Goal: Task Accomplishment & Management: Use online tool/utility

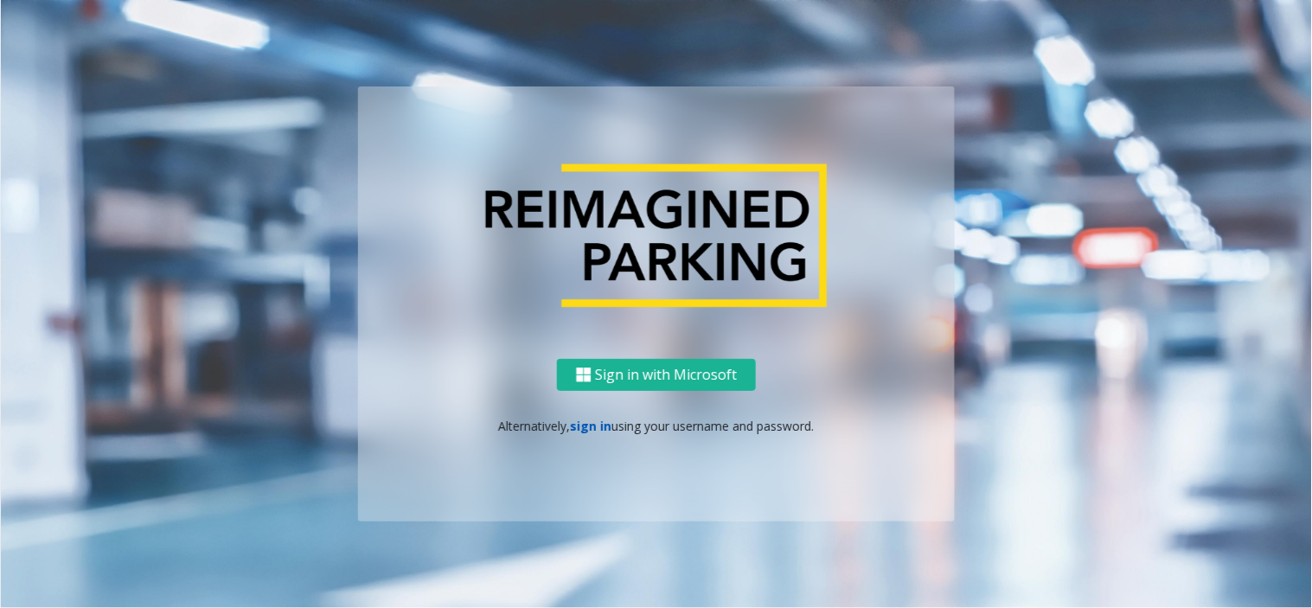
click at [603, 429] on link "sign in" at bounding box center [592, 426] width 42 height 16
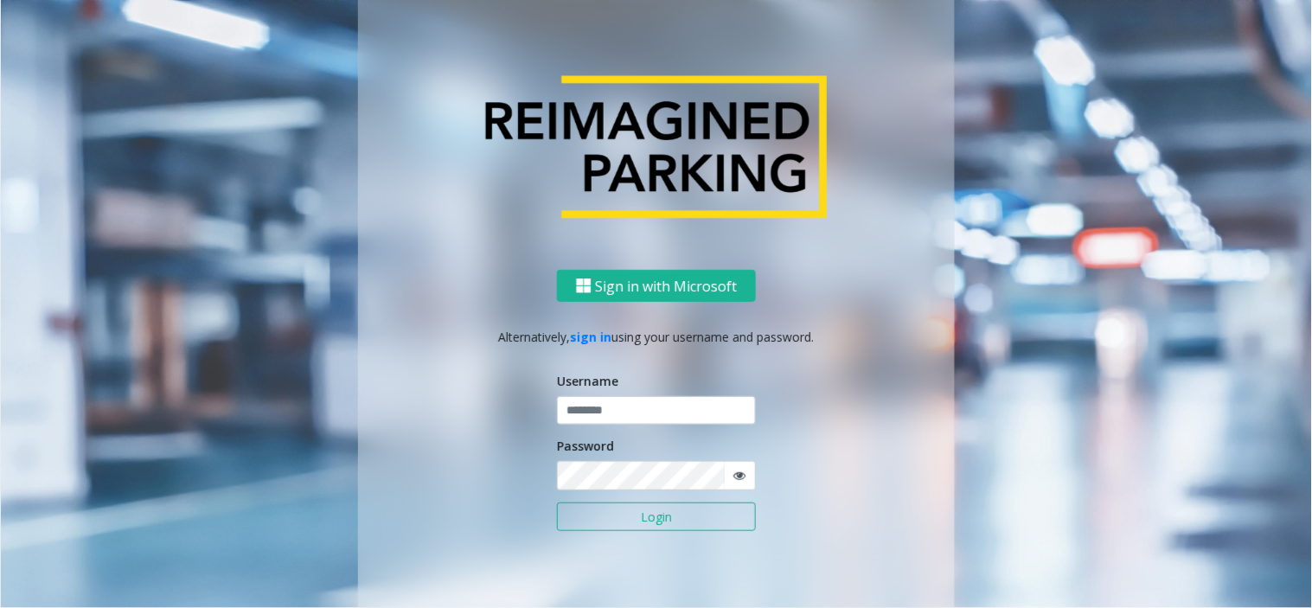
drag, startPoint x: 614, startPoint y: 391, endPoint x: 619, endPoint y: 401, distance: 10.5
click at [616, 395] on div "Username" at bounding box center [656, 399] width 199 height 54
drag, startPoint x: 619, startPoint y: 401, endPoint x: 626, endPoint y: 407, distance: 9.2
click at [621, 403] on input "text" at bounding box center [656, 410] width 199 height 29
paste input "*******"
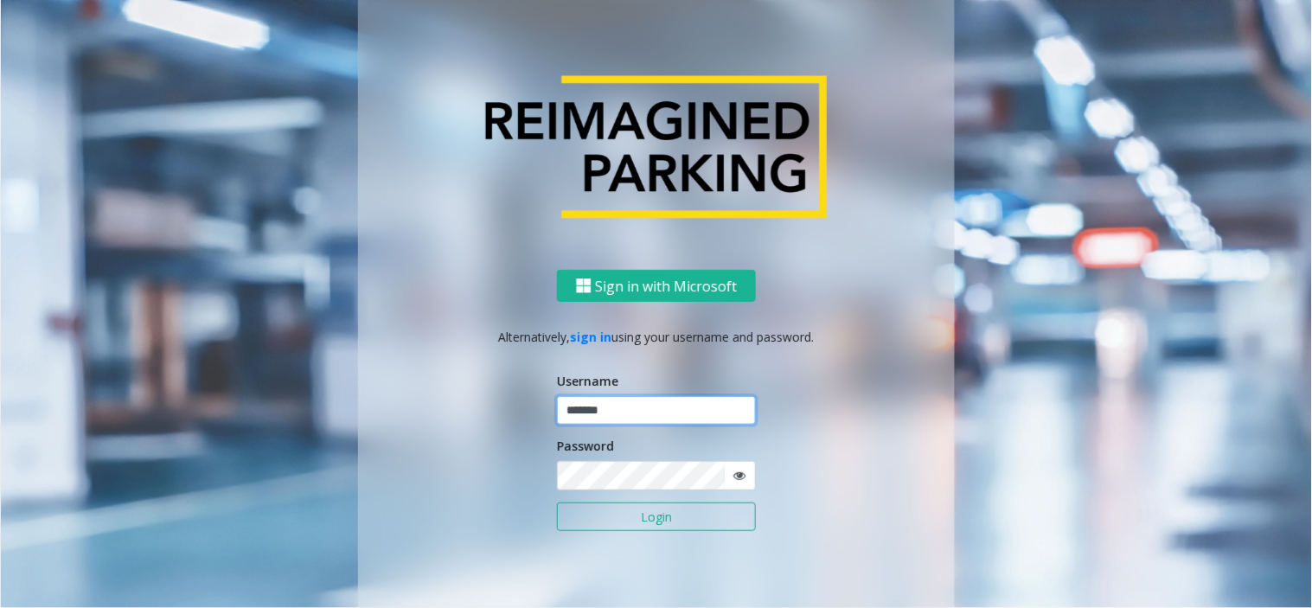
click at [688, 414] on input "*******" at bounding box center [656, 410] width 199 height 29
type input "*******"
click at [734, 472] on icon at bounding box center [740, 476] width 12 height 12
click at [678, 512] on button "Login" at bounding box center [656, 517] width 199 height 29
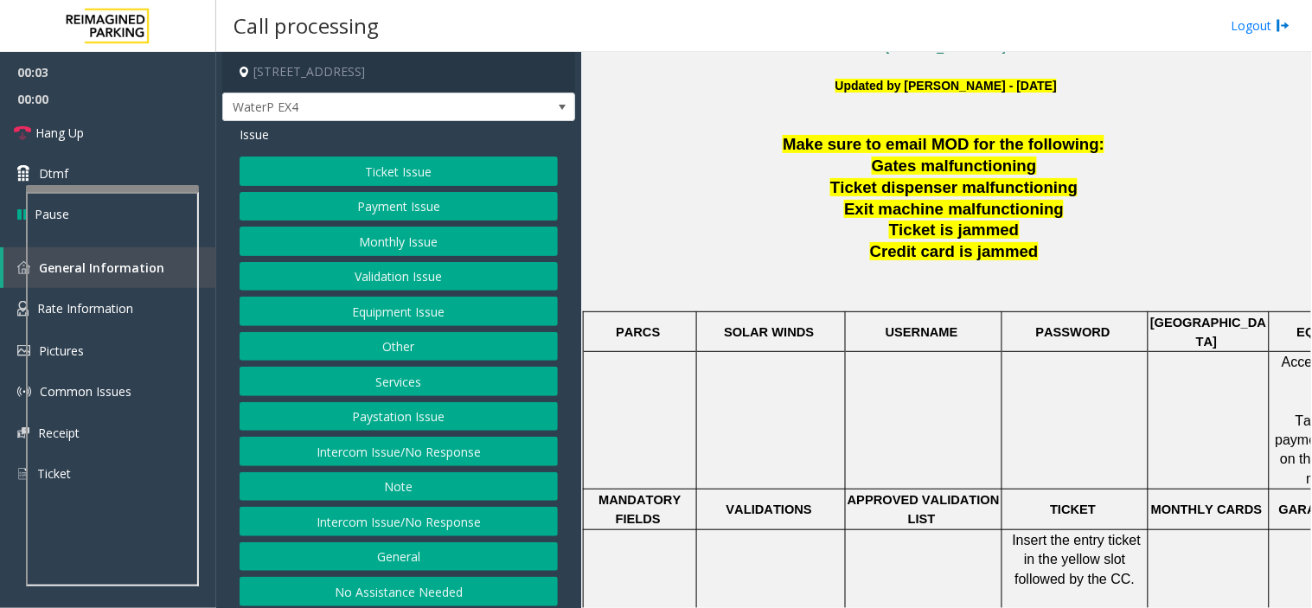
scroll to position [480, 0]
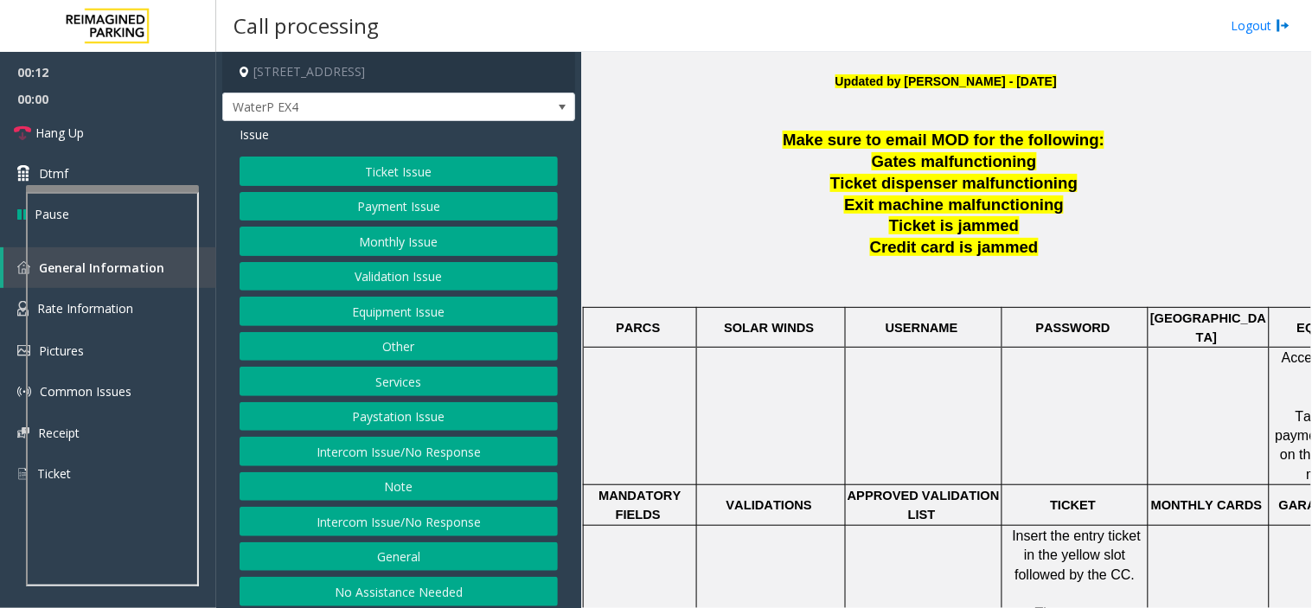
click at [378, 523] on button "Intercom Issue/No Response" at bounding box center [399, 521] width 318 height 29
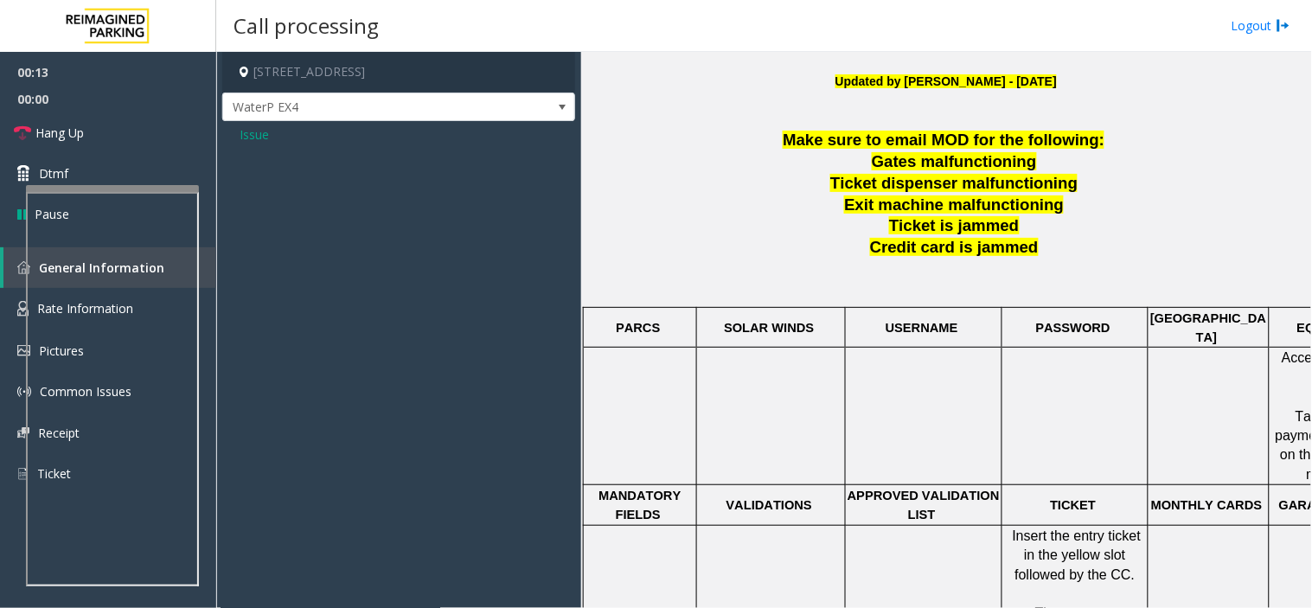
click at [258, 140] on span "Issue" at bounding box center [254, 134] width 29 height 18
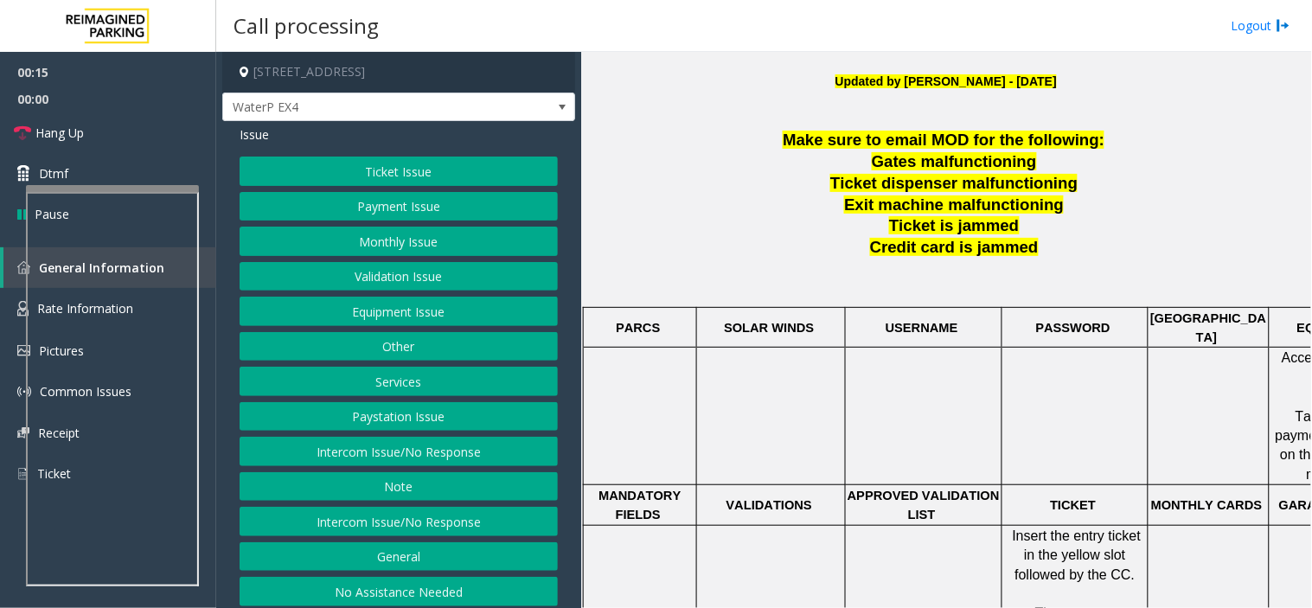
click at [385, 452] on button "Intercom Issue/No Response" at bounding box center [399, 451] width 318 height 29
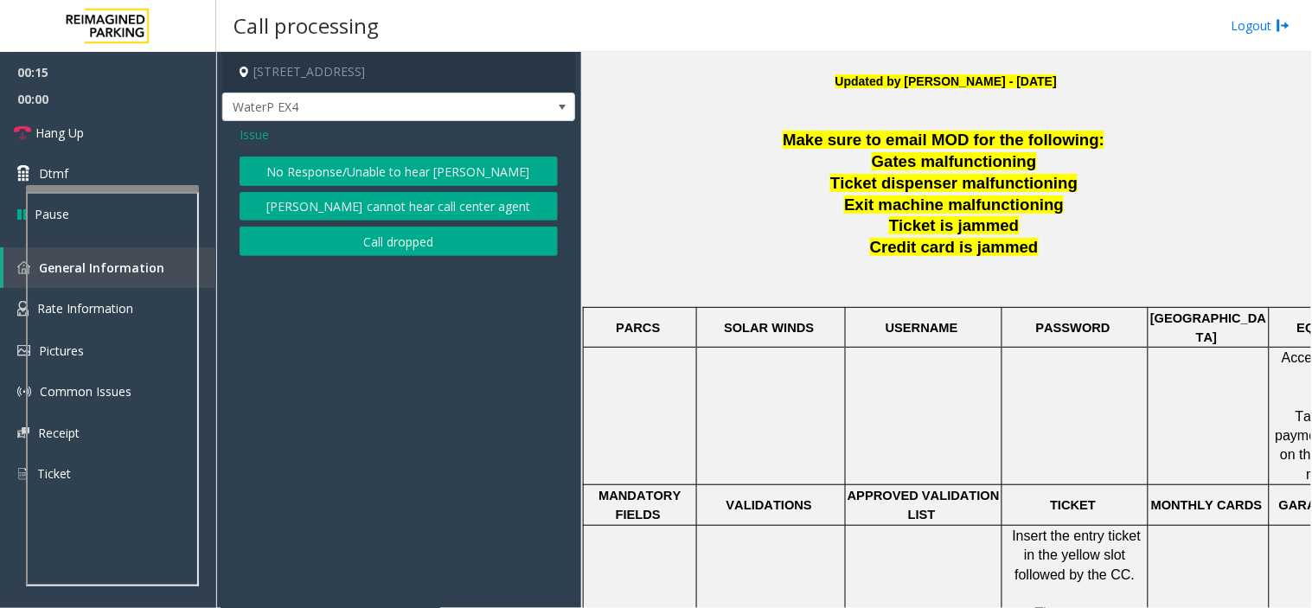
click at [362, 157] on button "No Response/Unable to hear [PERSON_NAME]" at bounding box center [399, 171] width 318 height 29
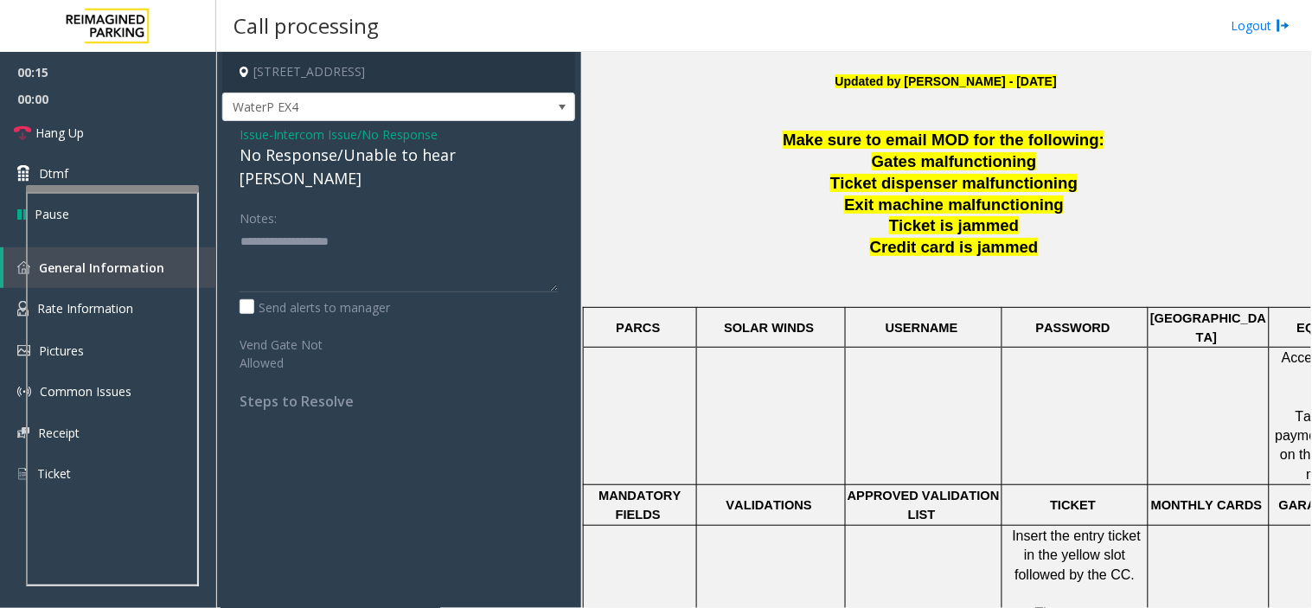
click at [306, 148] on div "No Response/Unable to hear parker" at bounding box center [399, 167] width 318 height 47
click at [306, 148] on div "No Response/Unable to hear [PERSON_NAME]" at bounding box center [399, 167] width 318 height 47
type textarea "**********"
click at [140, 138] on link "Hang Up" at bounding box center [108, 132] width 216 height 41
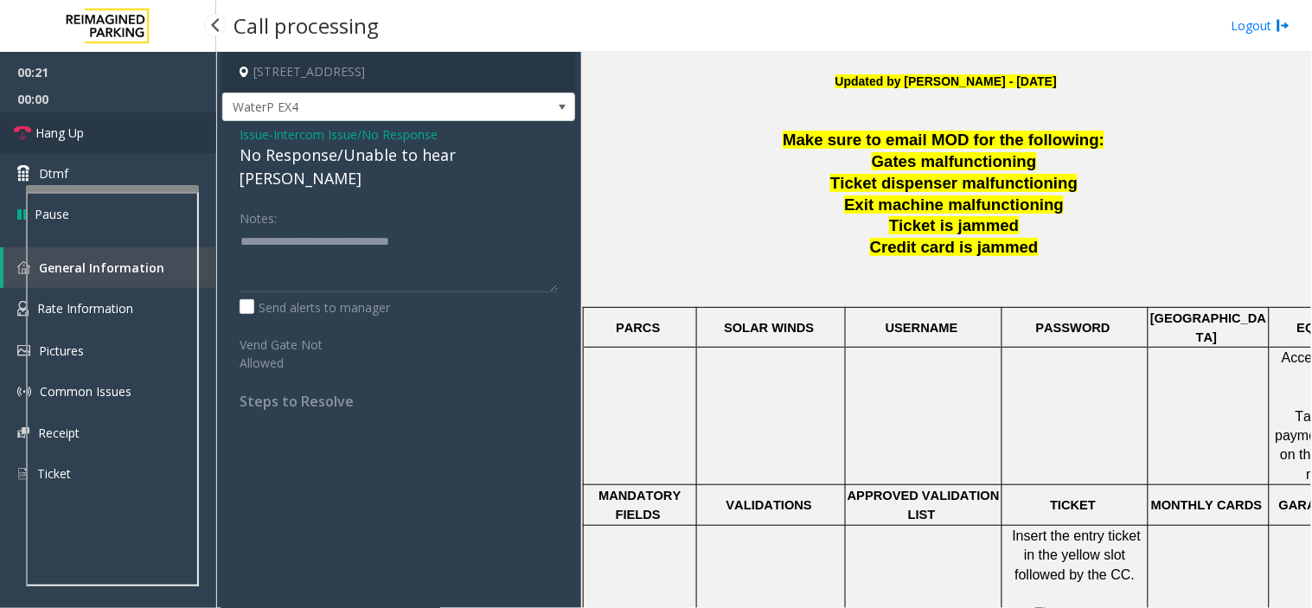
click at [140, 138] on link "Hang Up" at bounding box center [108, 132] width 216 height 41
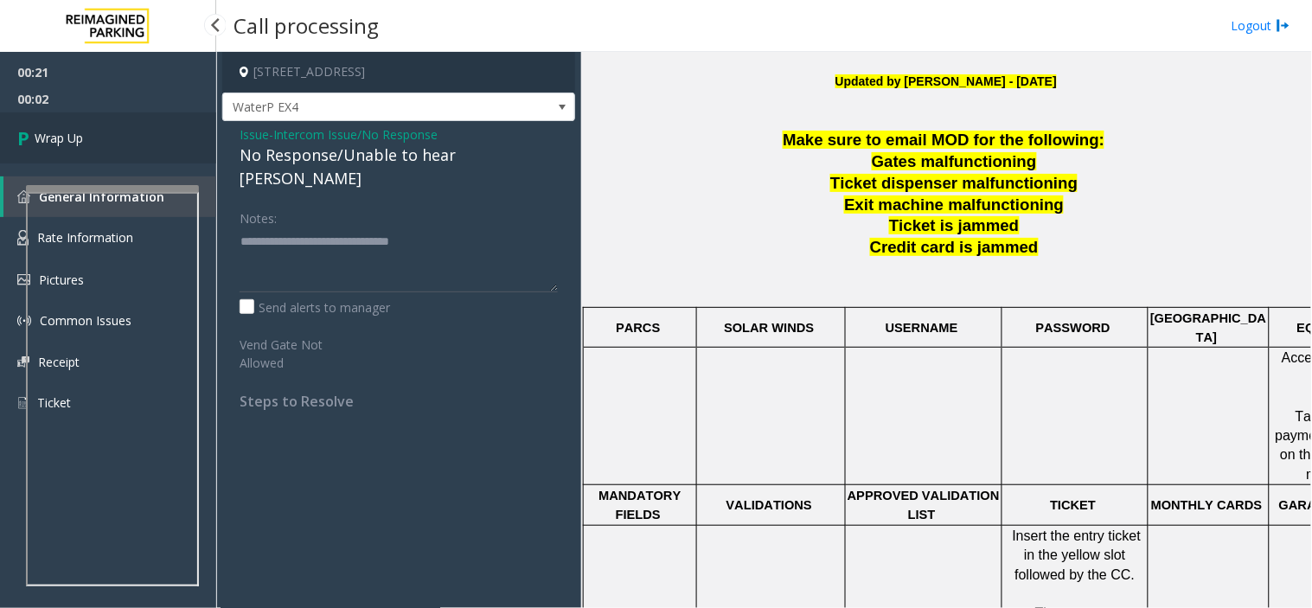
click at [111, 122] on link "Wrap Up" at bounding box center [108, 137] width 216 height 51
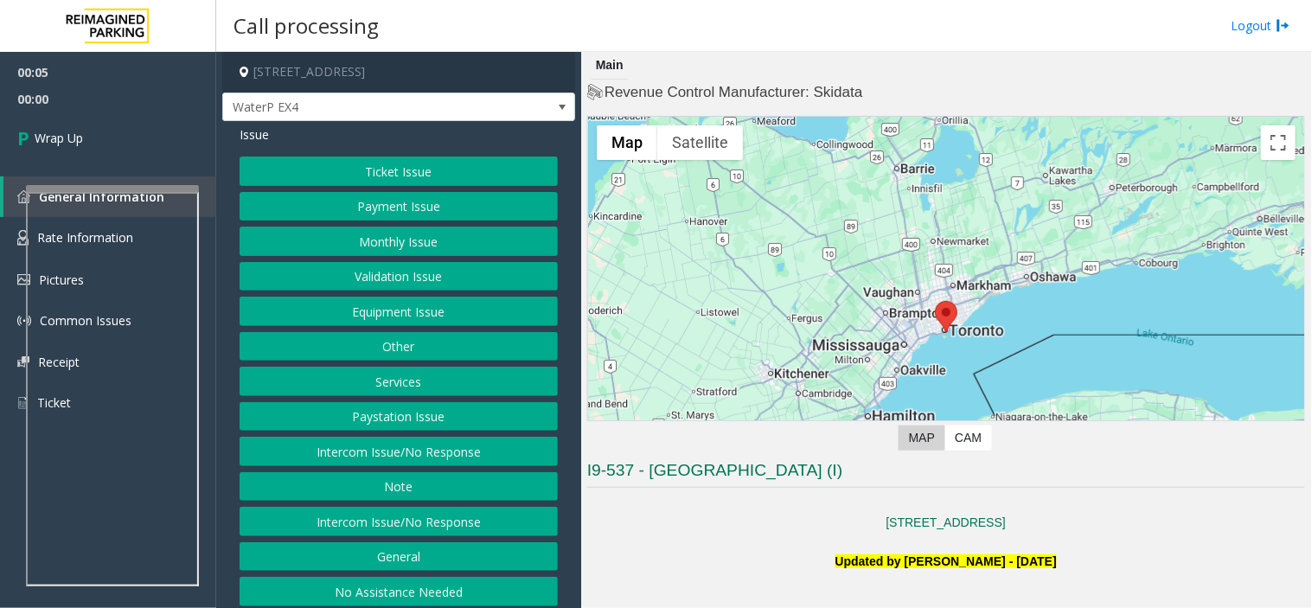
click at [474, 521] on button "Intercom Issue/No Response" at bounding box center [399, 521] width 318 height 29
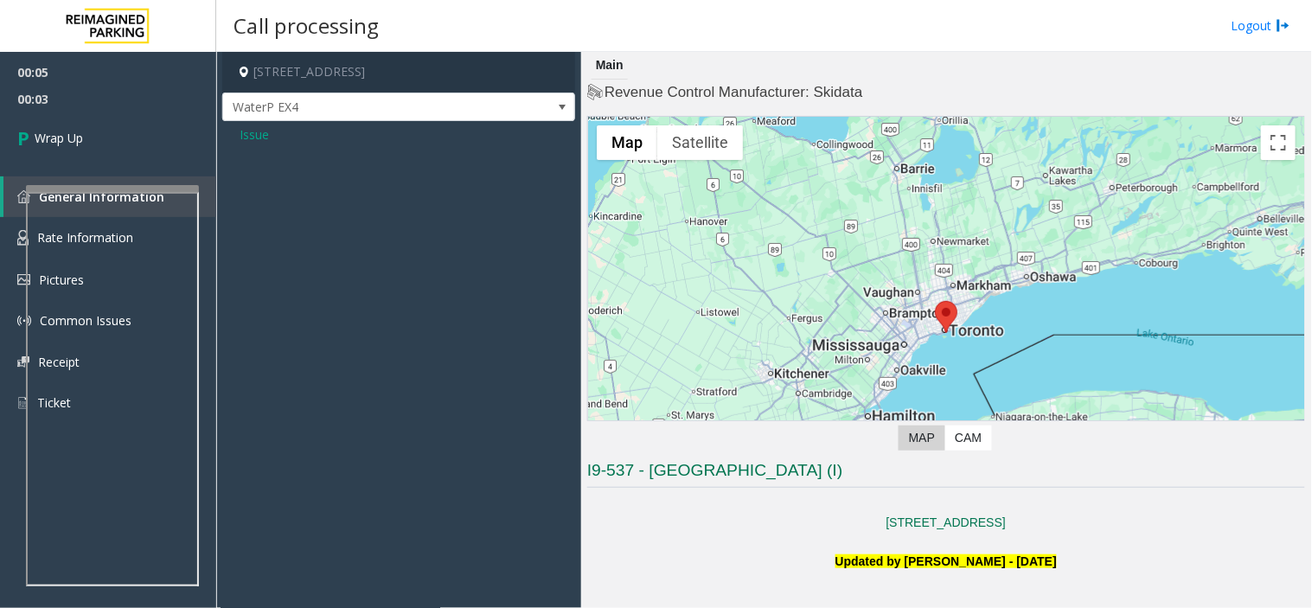
click at [262, 132] on span "Issue" at bounding box center [254, 134] width 29 height 18
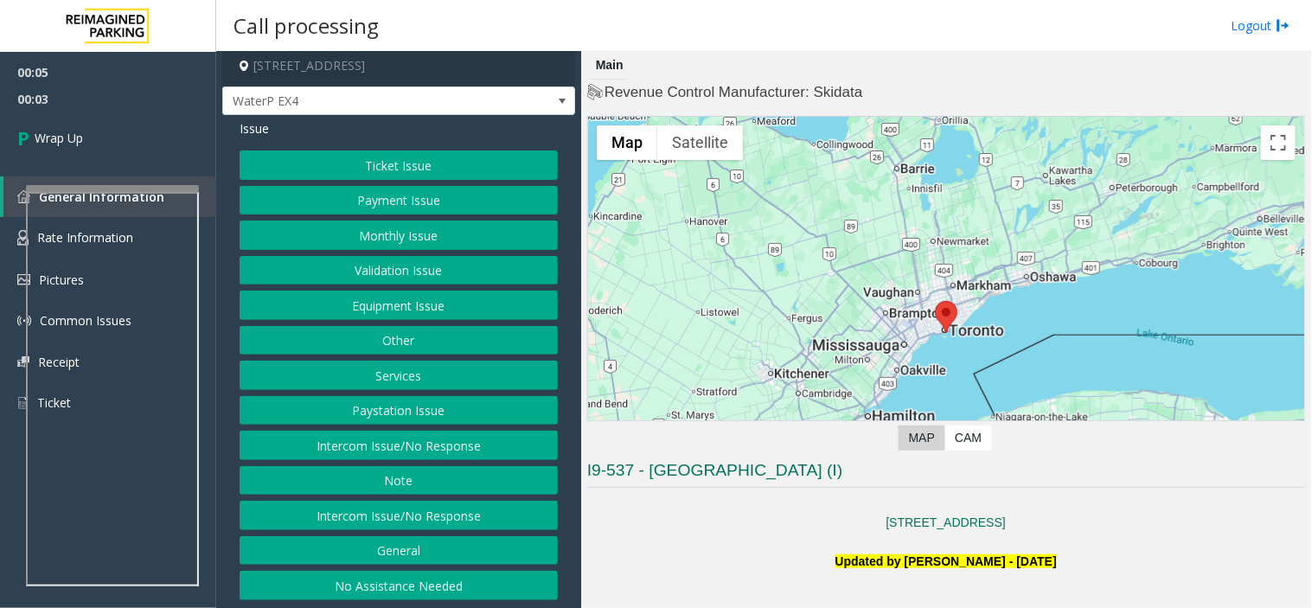
scroll to position [9, 0]
click at [422, 500] on button "Intercom Issue/No Response" at bounding box center [399, 514] width 318 height 29
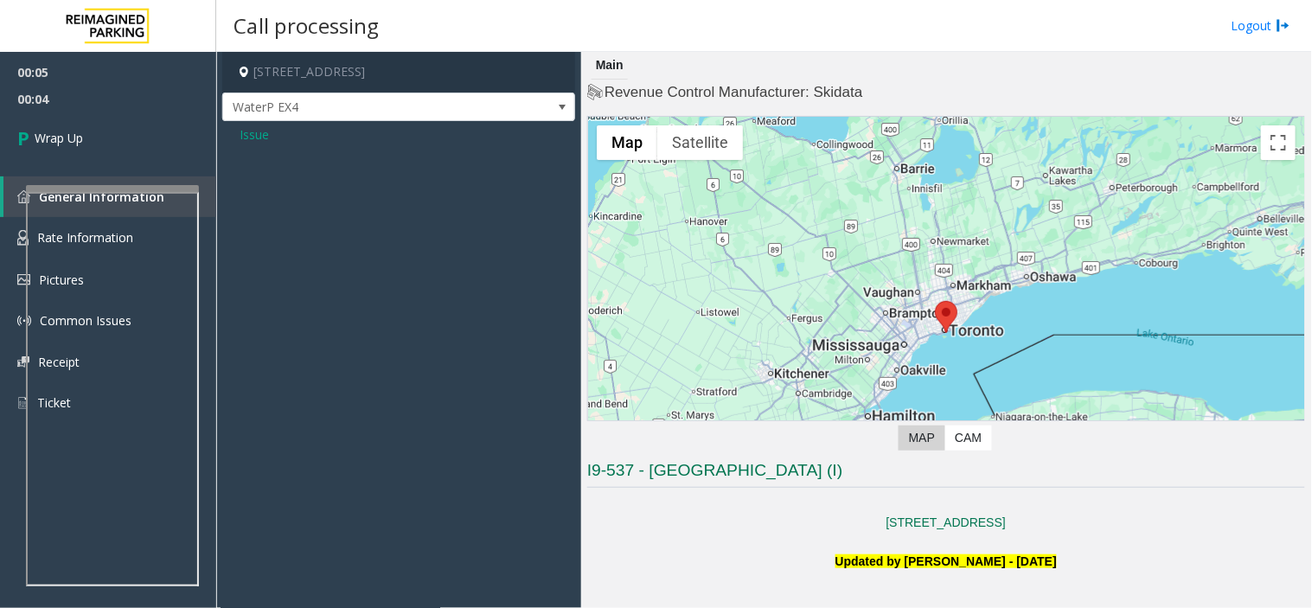
scroll to position [0, 0]
click at [257, 125] on span "Issue" at bounding box center [254, 134] width 29 height 18
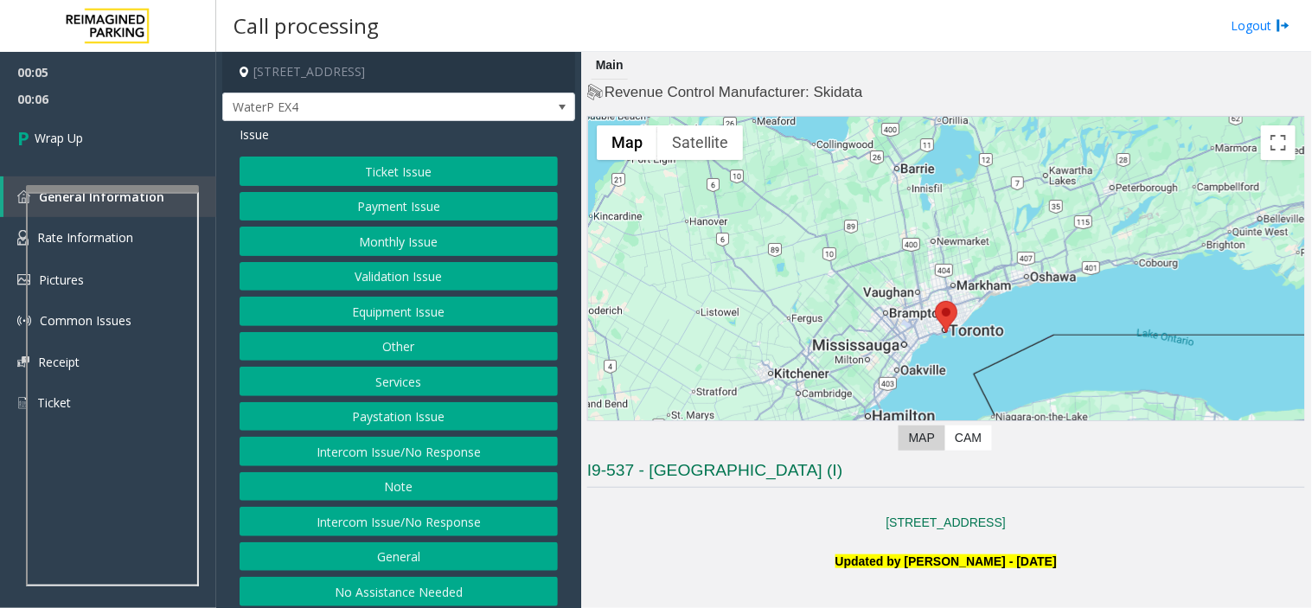
click at [387, 438] on button "Intercom Issue/No Response" at bounding box center [399, 451] width 318 height 29
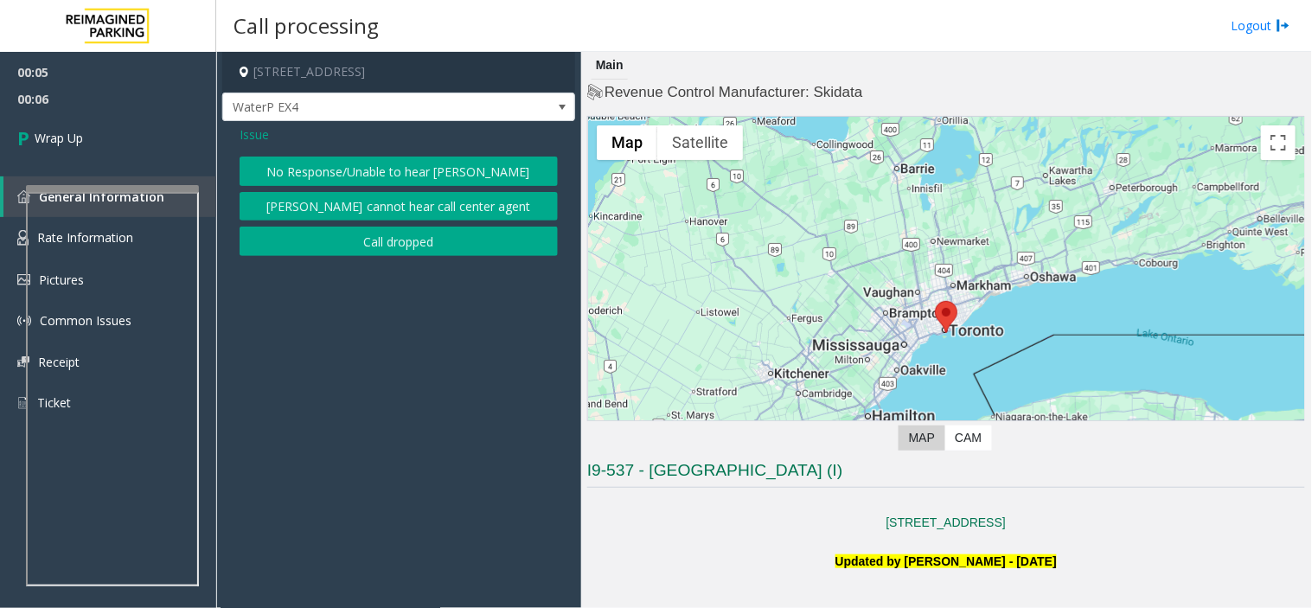
click at [357, 252] on button "Call dropped" at bounding box center [399, 241] width 318 height 29
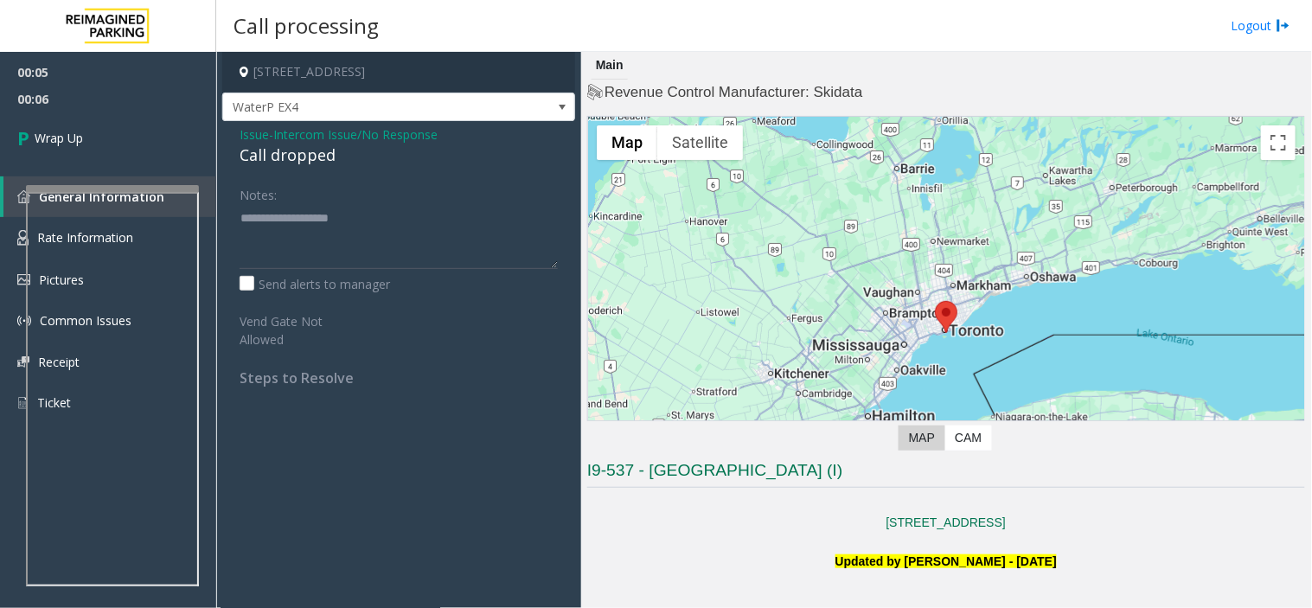
click at [266, 163] on div "Call dropped" at bounding box center [399, 155] width 318 height 23
type textarea "**********"
click at [164, 156] on link "Wrap Up" at bounding box center [108, 137] width 216 height 51
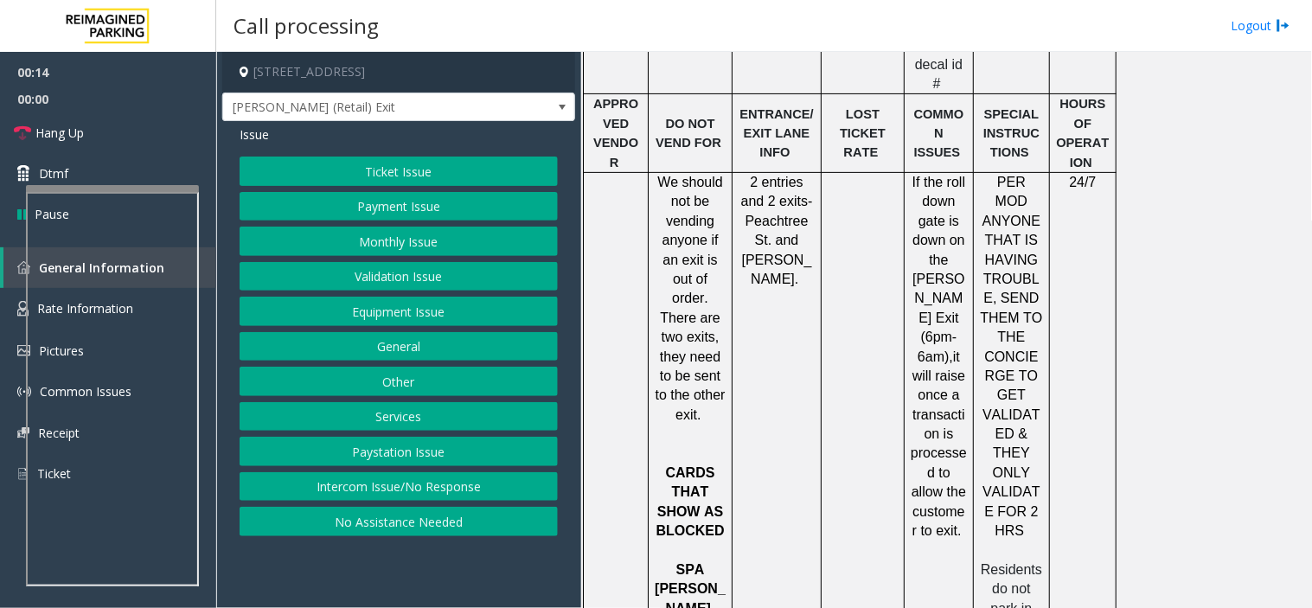
scroll to position [1680, 0]
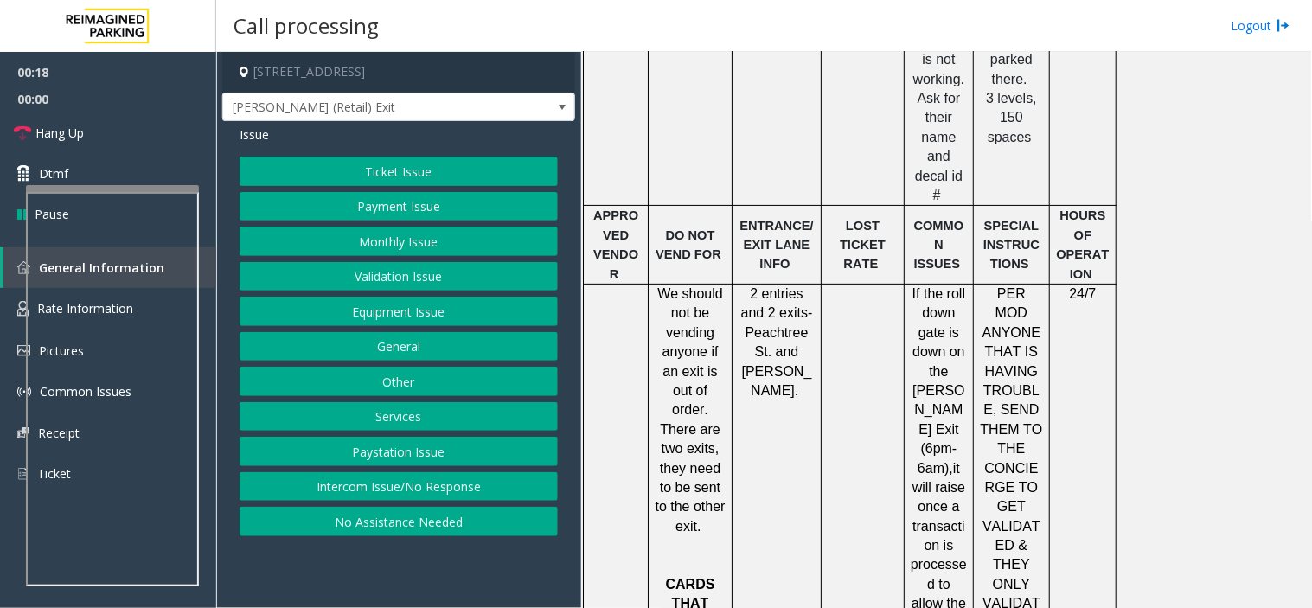
click at [435, 182] on button "Ticket Issue" at bounding box center [399, 171] width 318 height 29
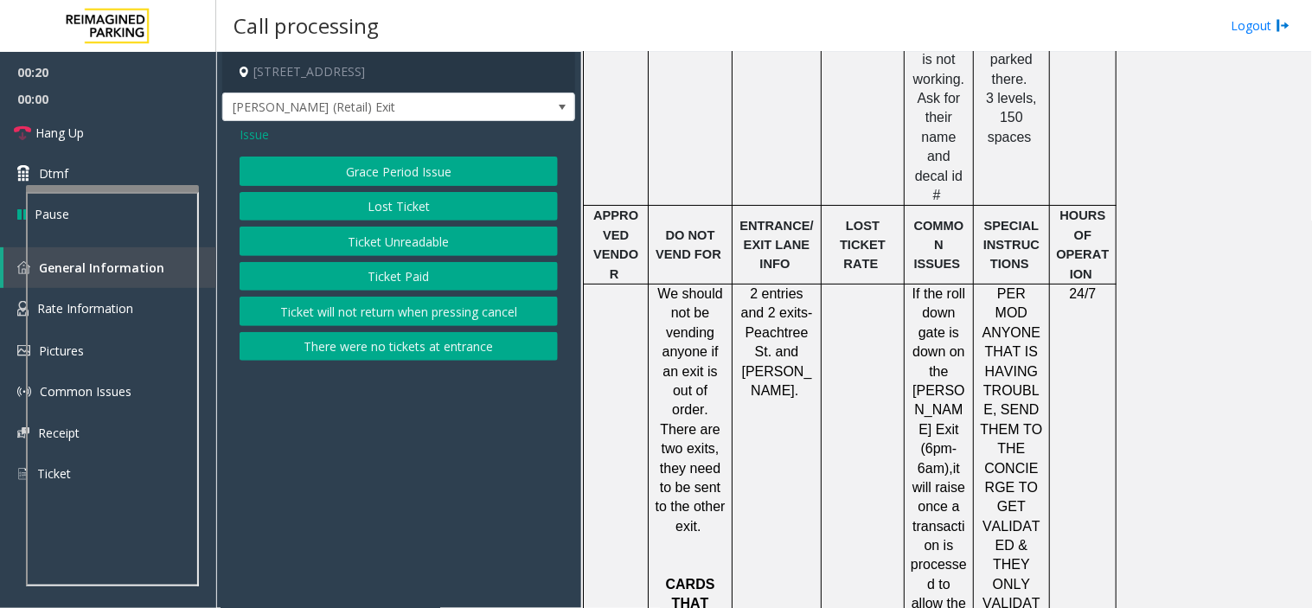
click at [445, 210] on button "Lost Ticket" at bounding box center [399, 206] width 318 height 29
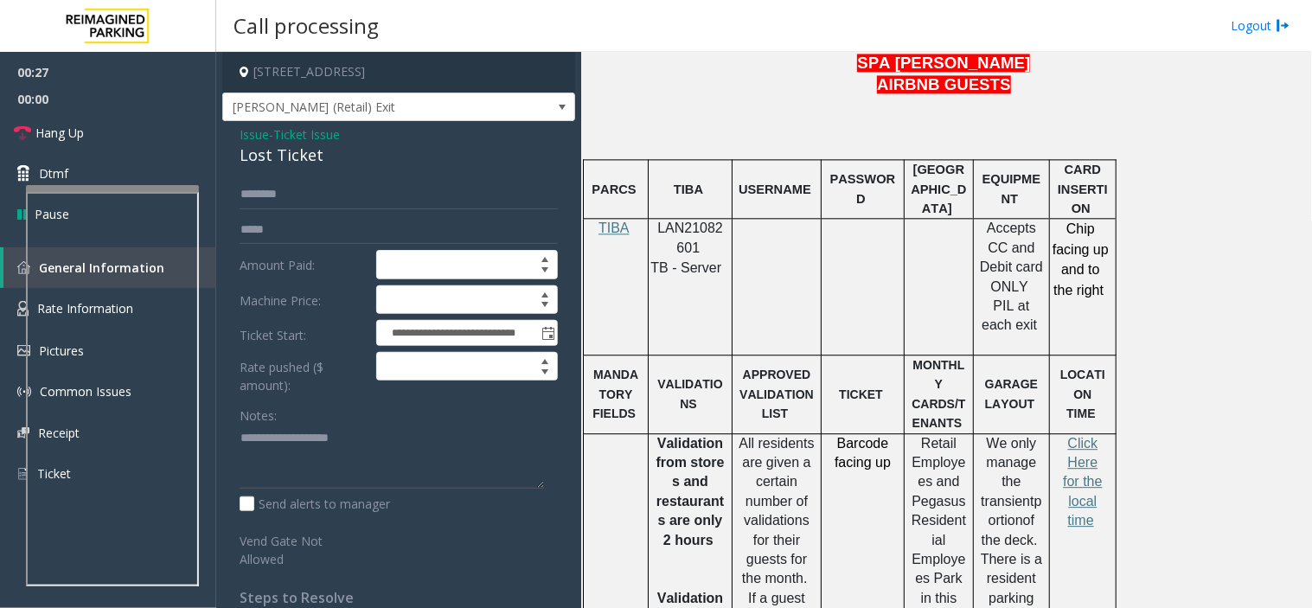
scroll to position [911, 0]
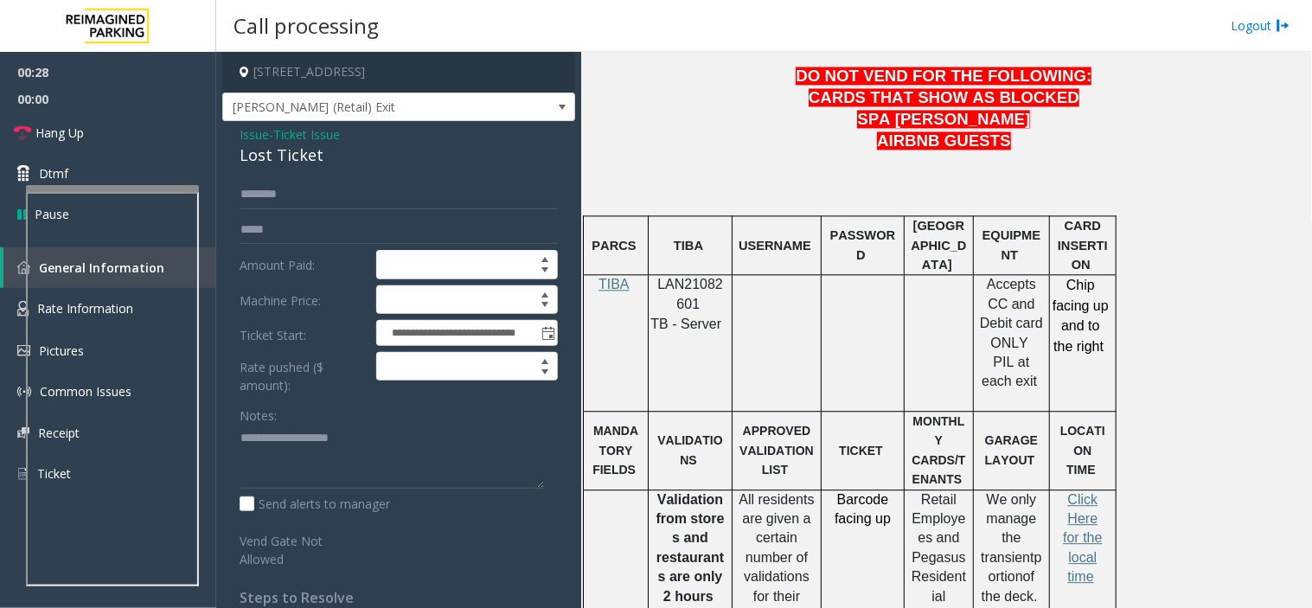
click at [672, 292] on span "LAN21082601" at bounding box center [691, 294] width 66 height 34
click at [670, 291] on span "LAN21082601" at bounding box center [691, 294] width 66 height 34
copy p "LAN21082601"
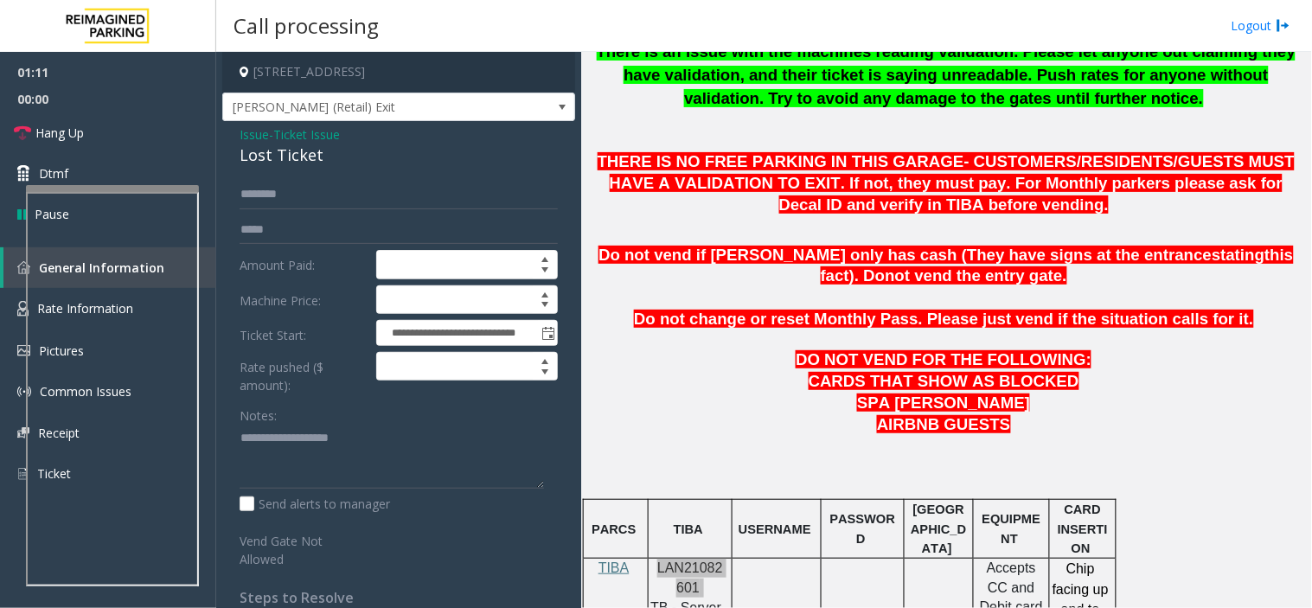
scroll to position [526, 0]
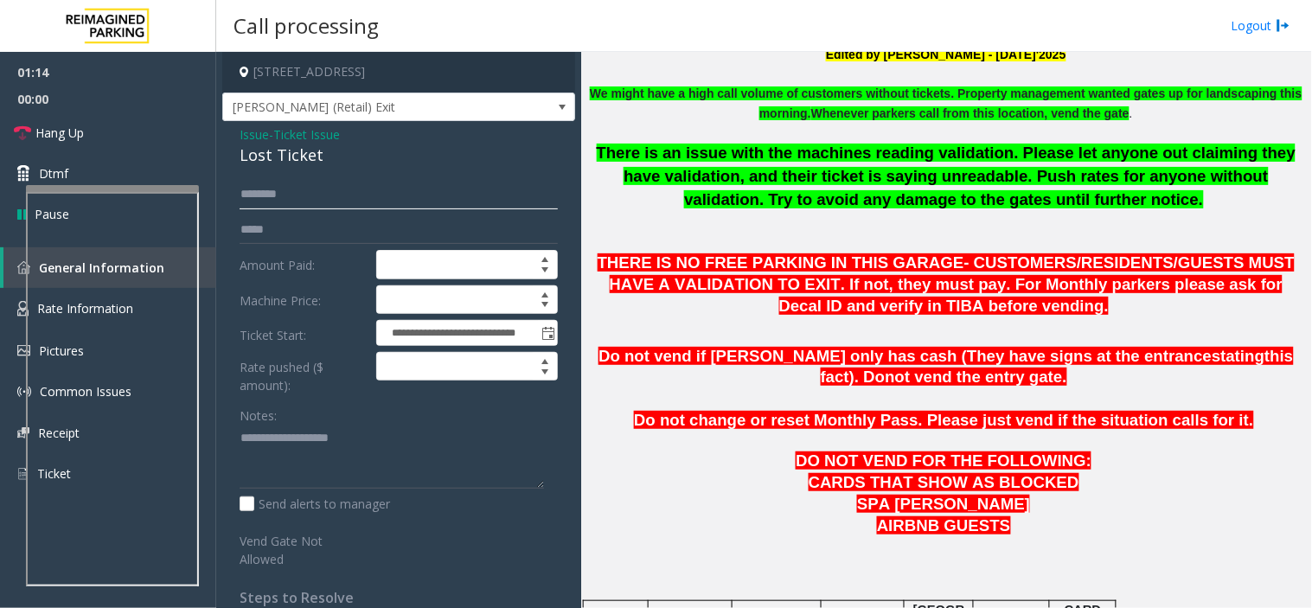
click at [324, 196] on input "text" at bounding box center [399, 194] width 318 height 29
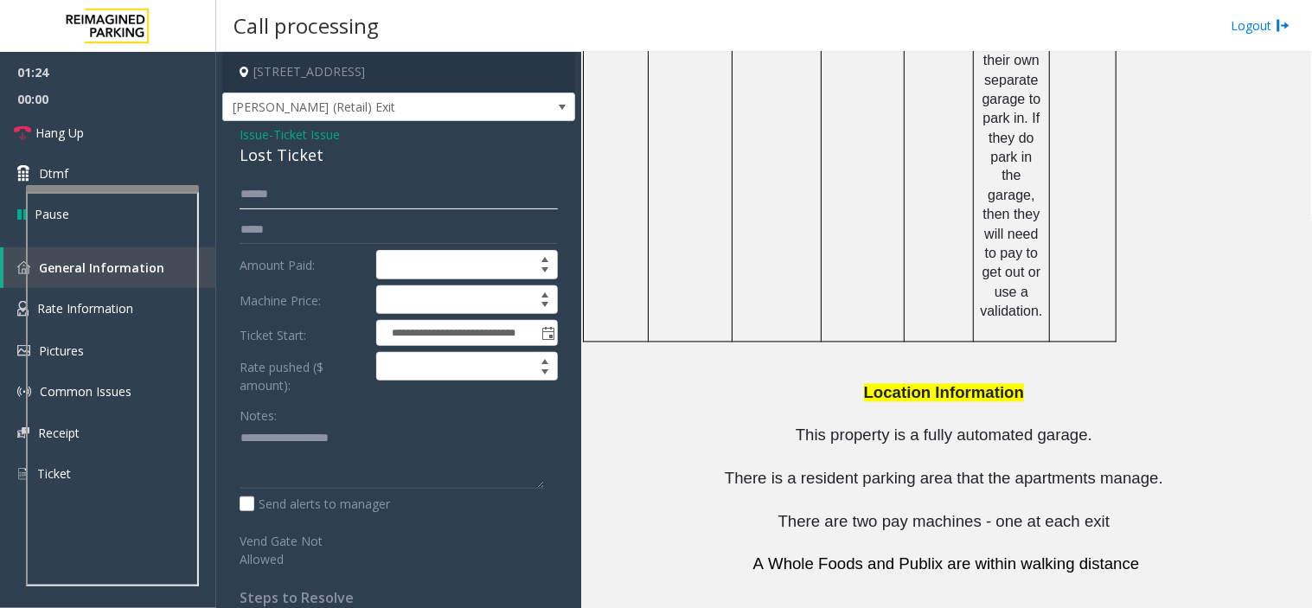
scroll to position [2449, 0]
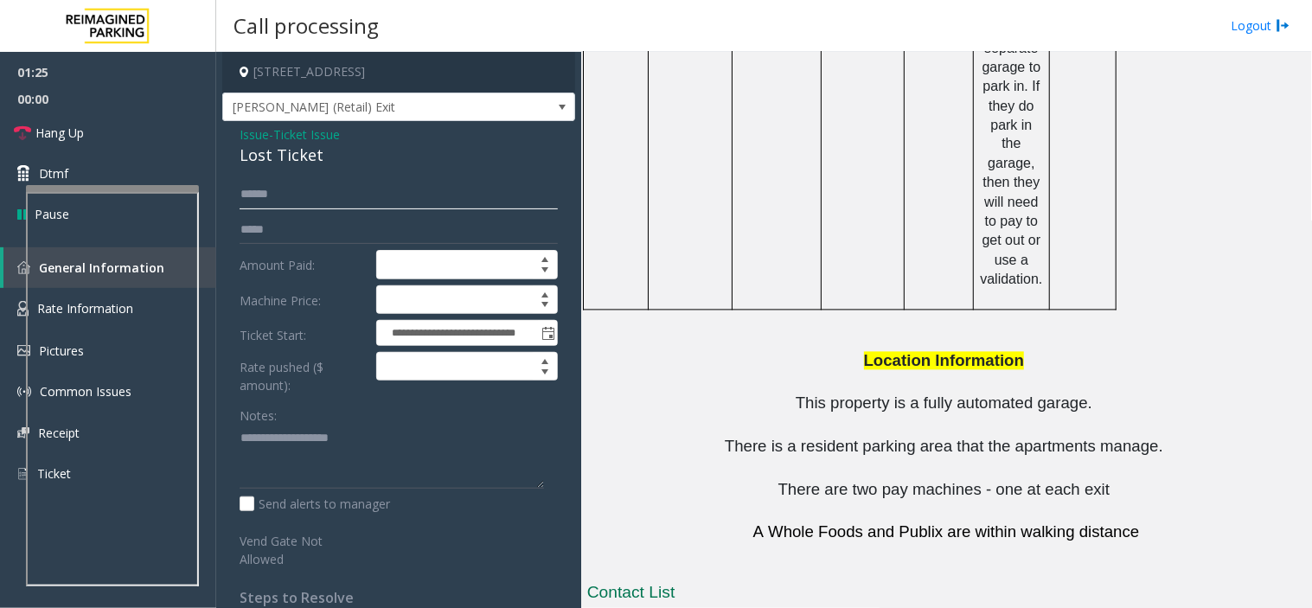
type input "*****"
drag, startPoint x: 900, startPoint y: 513, endPoint x: 775, endPoint y: 494, distance: 126.0
drag, startPoint x: 893, startPoint y: 517, endPoint x: 781, endPoint y: 509, distance: 111.9
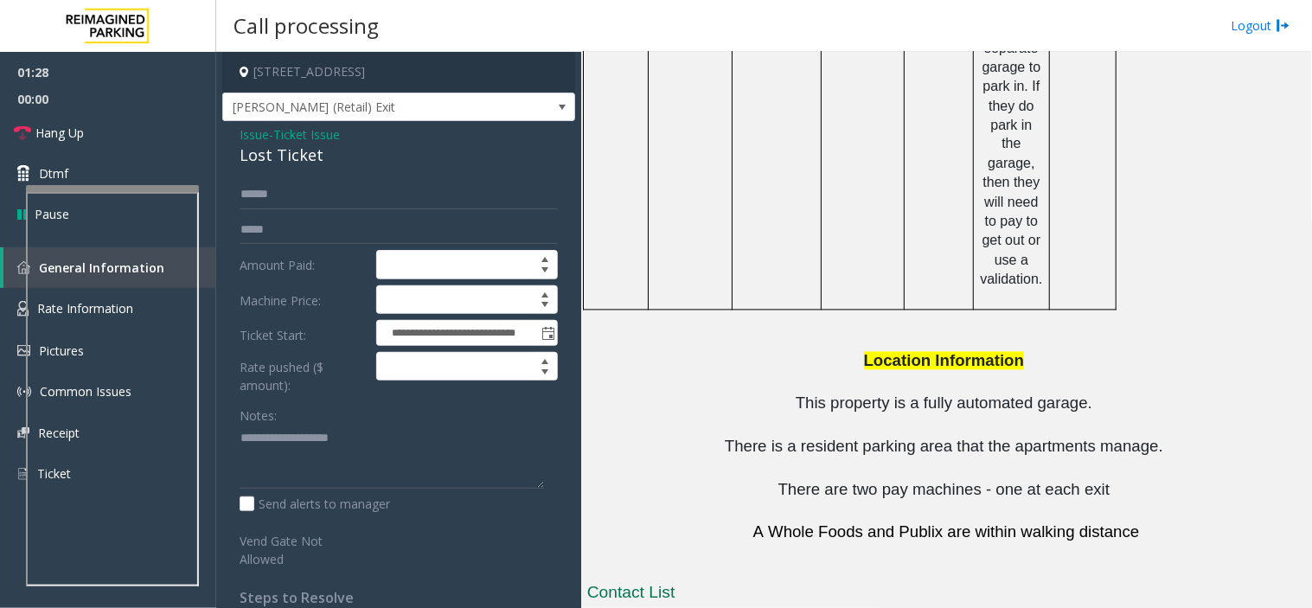
copy tr "[PHONE_NUMBER]"
click at [241, 329] on label "Ticket Start:" at bounding box center [303, 333] width 137 height 26
click at [298, 429] on textarea at bounding box center [392, 457] width 305 height 65
click at [264, 451] on textarea at bounding box center [392, 457] width 305 height 65
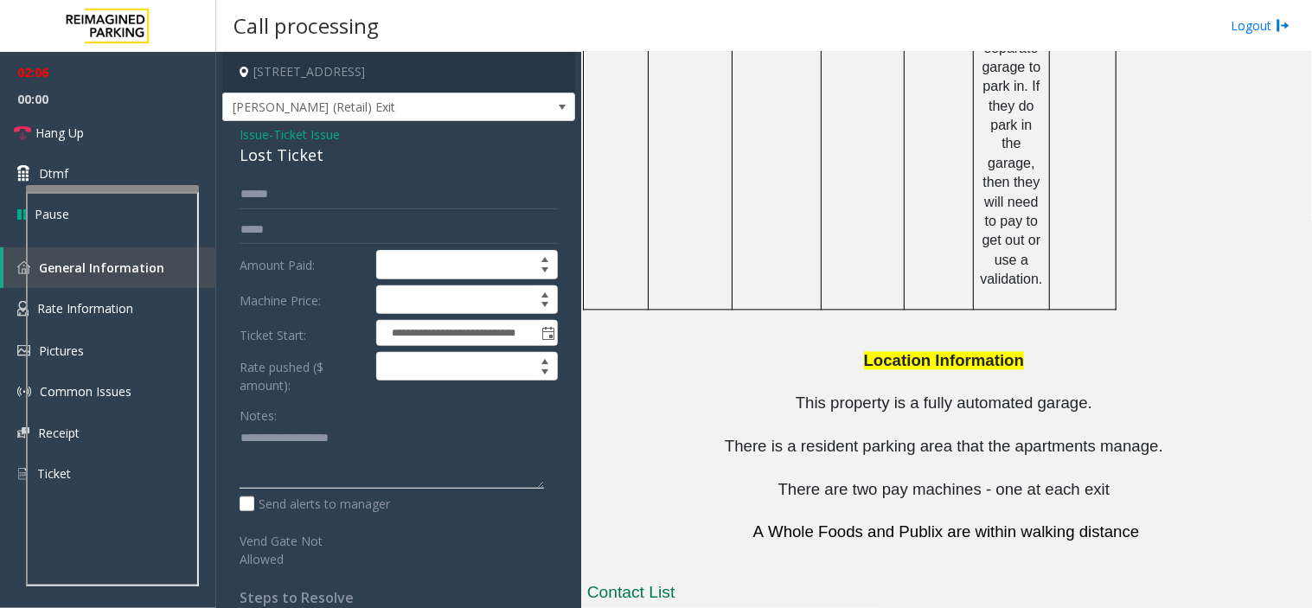
click at [252, 434] on textarea at bounding box center [392, 457] width 305 height 65
click at [438, 452] on textarea at bounding box center [392, 457] width 305 height 65
type textarea "**********"
click at [313, 133] on span "Ticket Issue" at bounding box center [306, 134] width 67 height 18
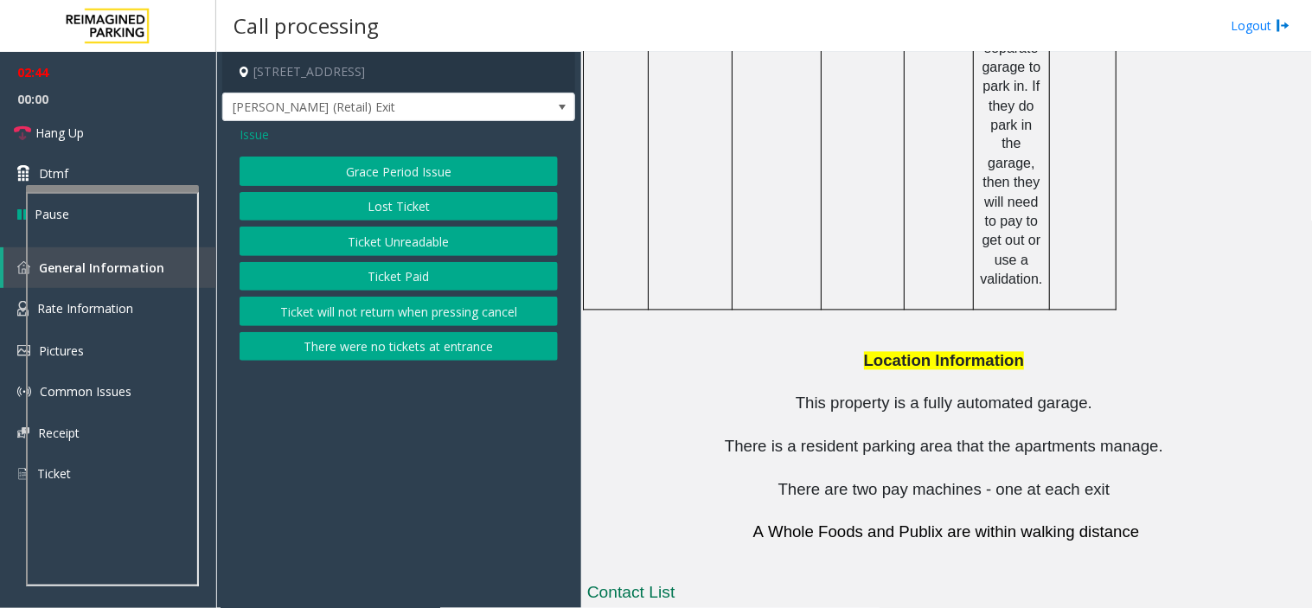
click at [404, 252] on button "Ticket Unreadable" at bounding box center [399, 241] width 318 height 29
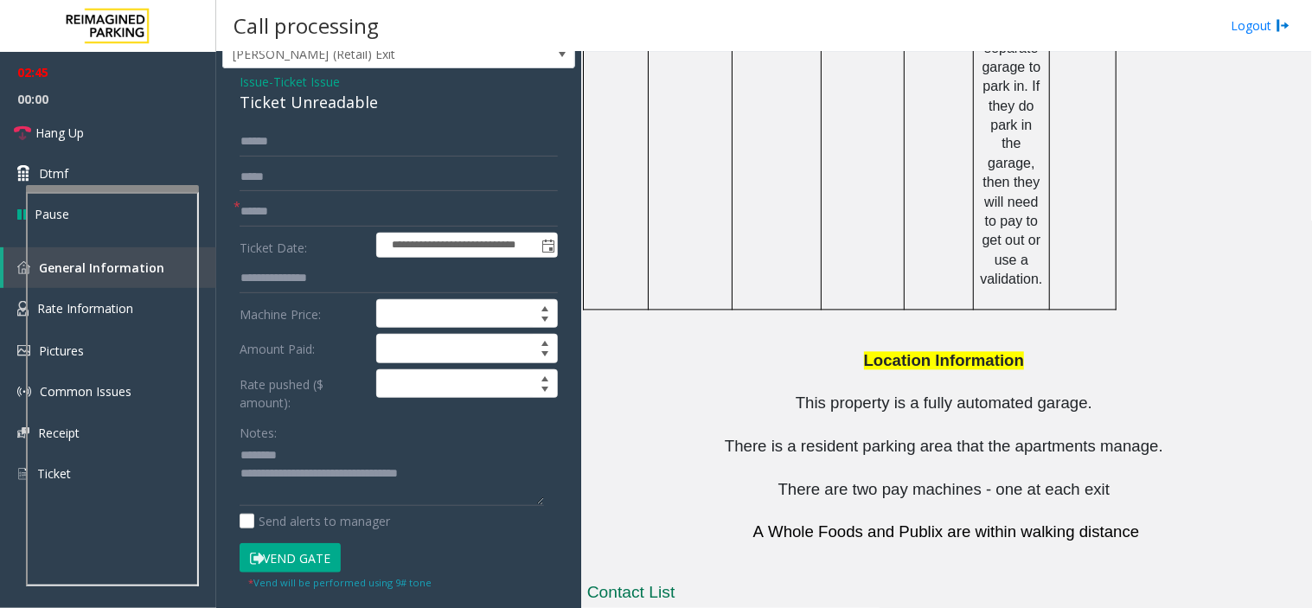
scroll to position [96, 0]
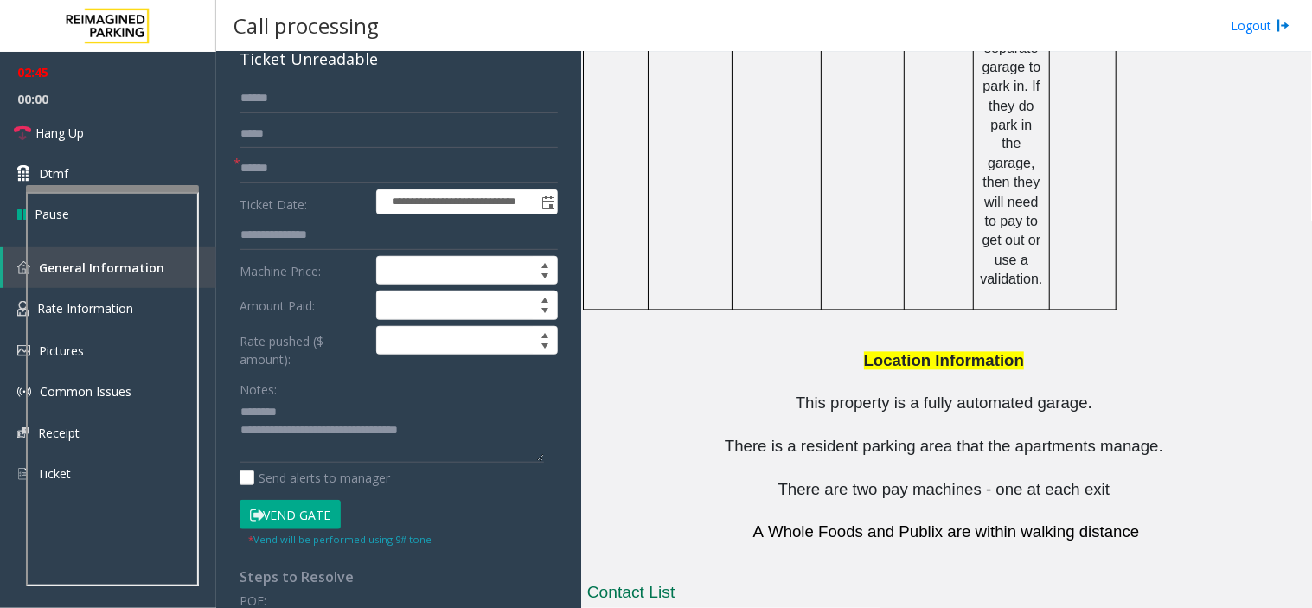
click at [291, 506] on button "Vend Gate" at bounding box center [290, 514] width 101 height 29
click at [441, 427] on textarea at bounding box center [392, 431] width 305 height 65
click at [73, 144] on link "Hang Up" at bounding box center [108, 132] width 216 height 41
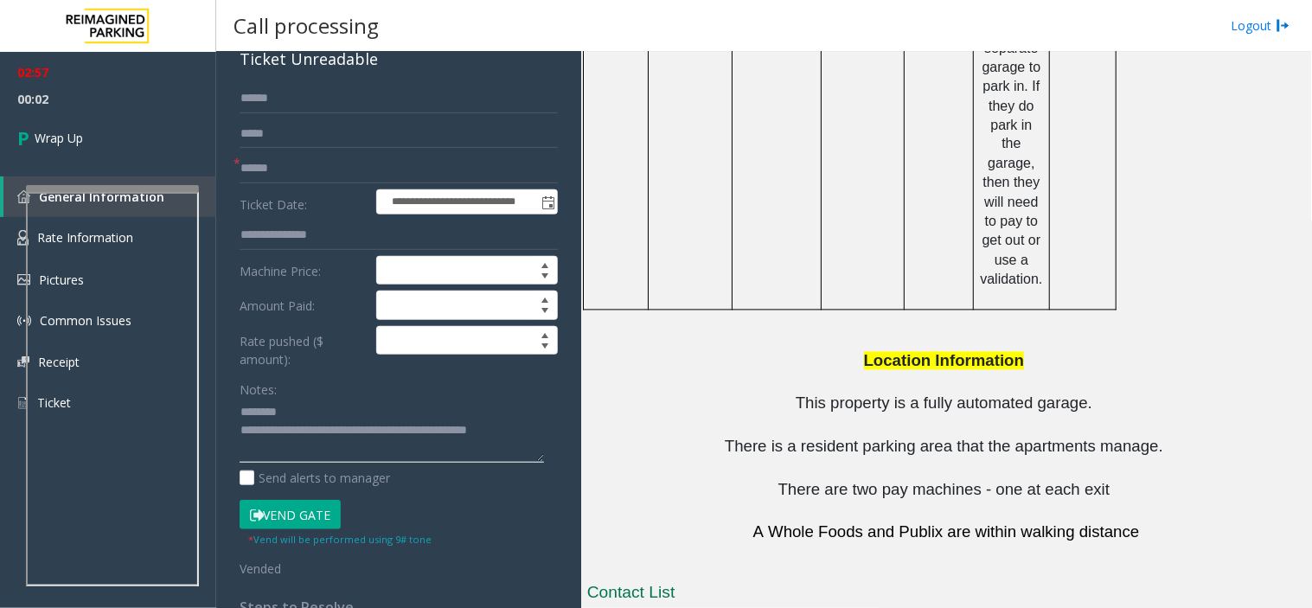
click at [538, 424] on textarea at bounding box center [392, 431] width 305 height 65
click at [277, 426] on textarea at bounding box center [392, 431] width 305 height 65
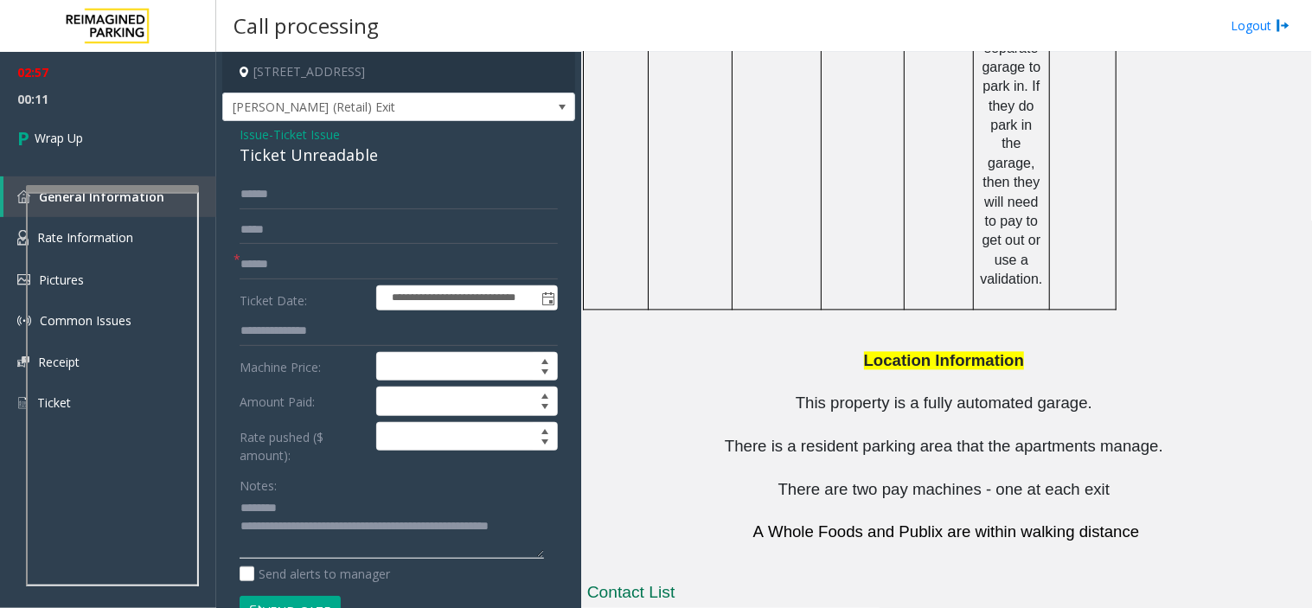
type textarea "**********"
click at [298, 140] on span "Ticket Issue" at bounding box center [306, 134] width 67 height 18
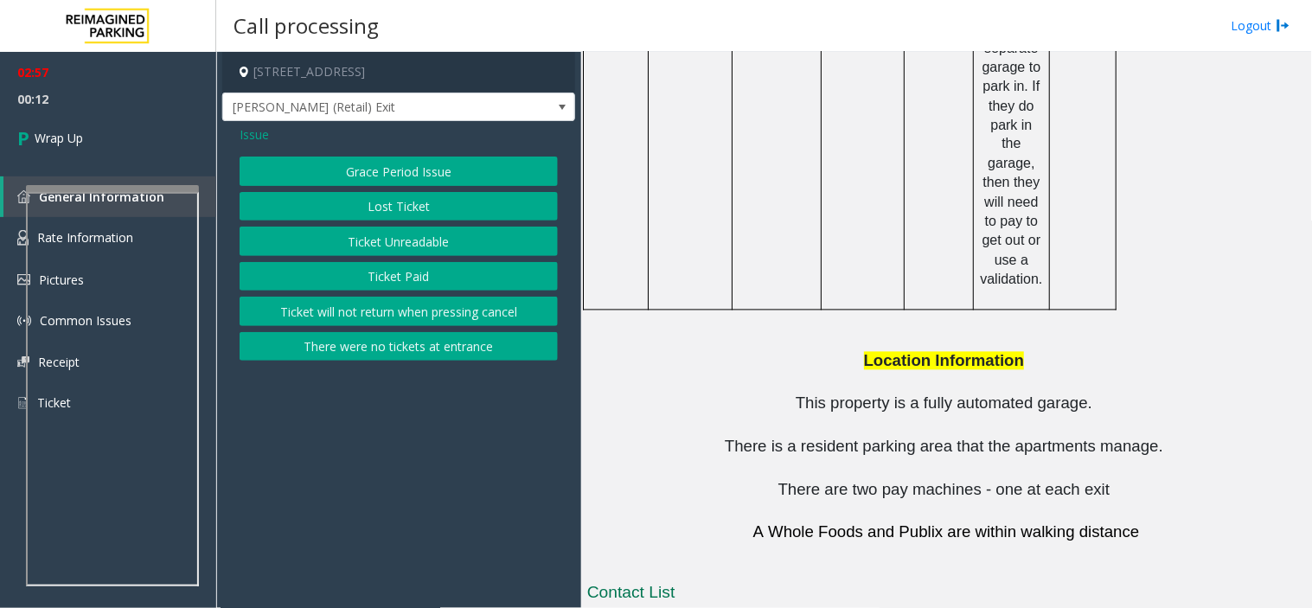
click at [330, 206] on button "Lost Ticket" at bounding box center [399, 206] width 318 height 29
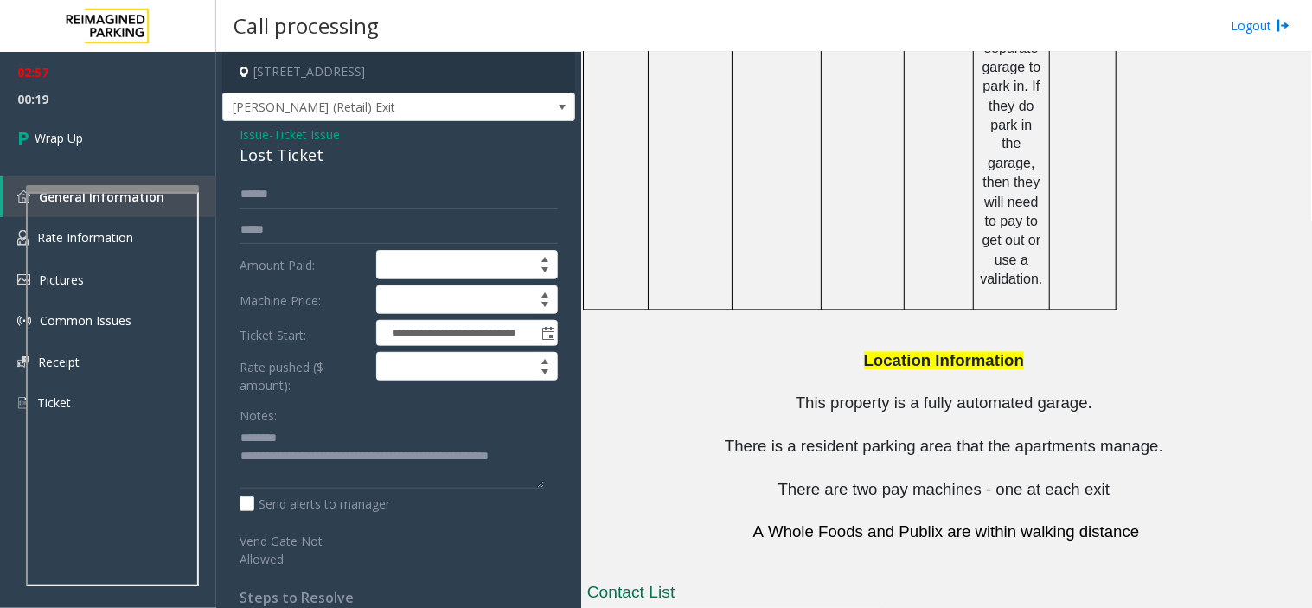
click at [290, 132] on span "Ticket Issue" at bounding box center [306, 134] width 67 height 18
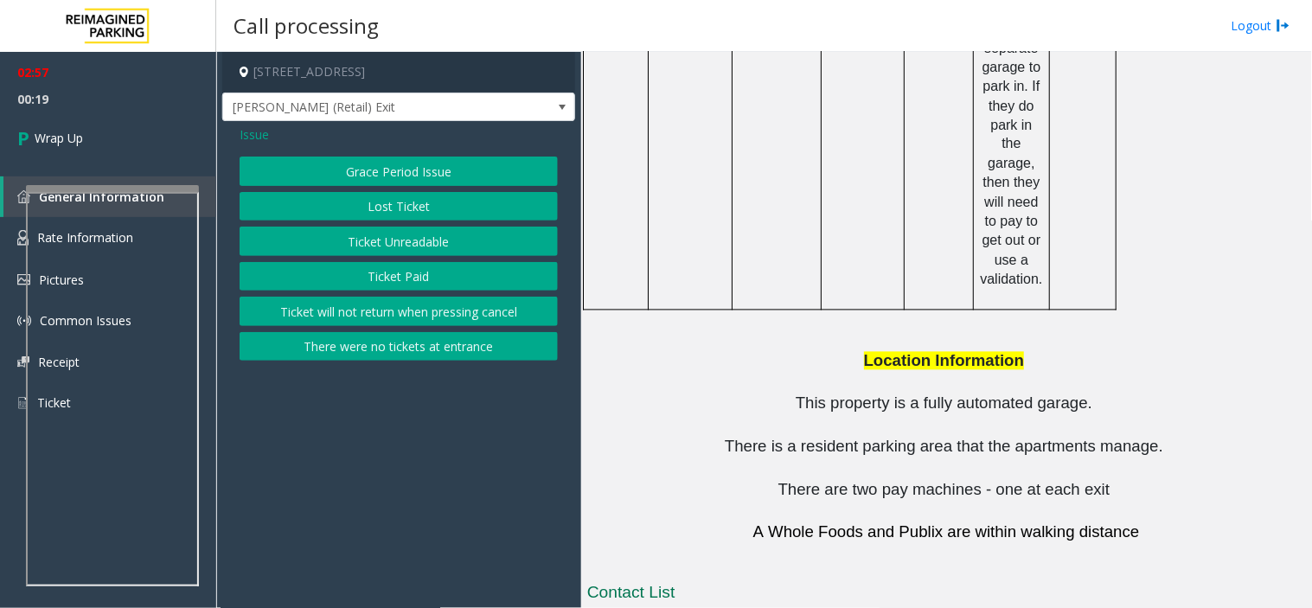
click at [290, 132] on div "Issue" at bounding box center [399, 134] width 318 height 18
click at [392, 205] on button "Lost Ticket" at bounding box center [399, 206] width 318 height 29
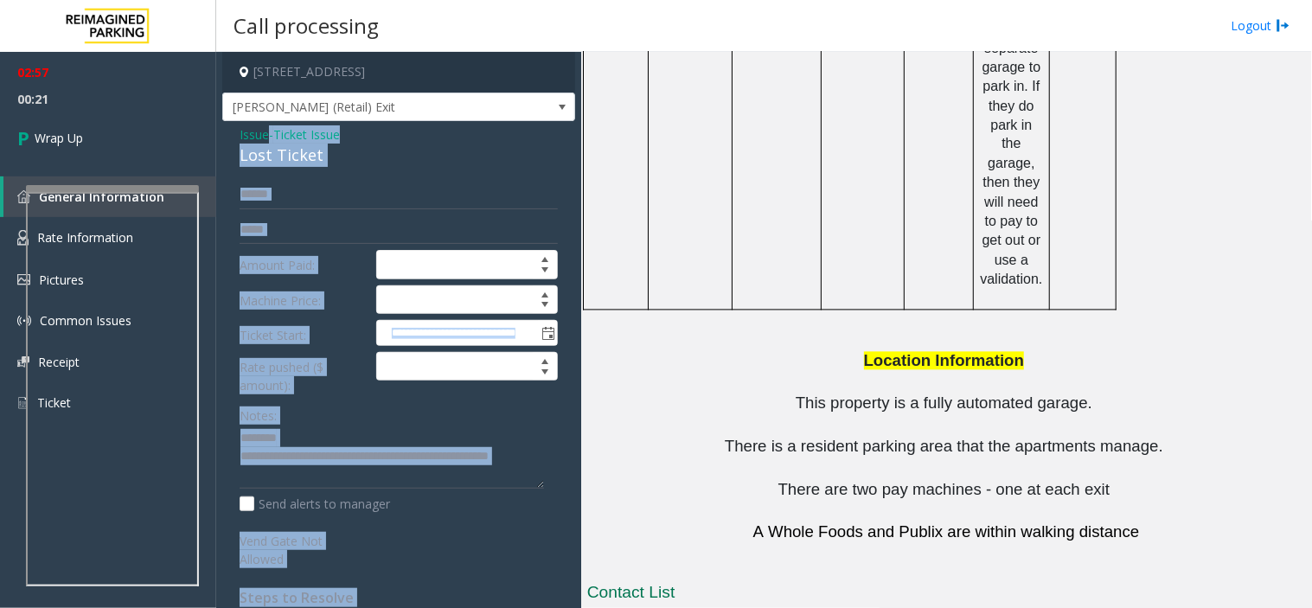
click at [266, 170] on div "**********" at bounding box center [398, 411] width 353 height 581
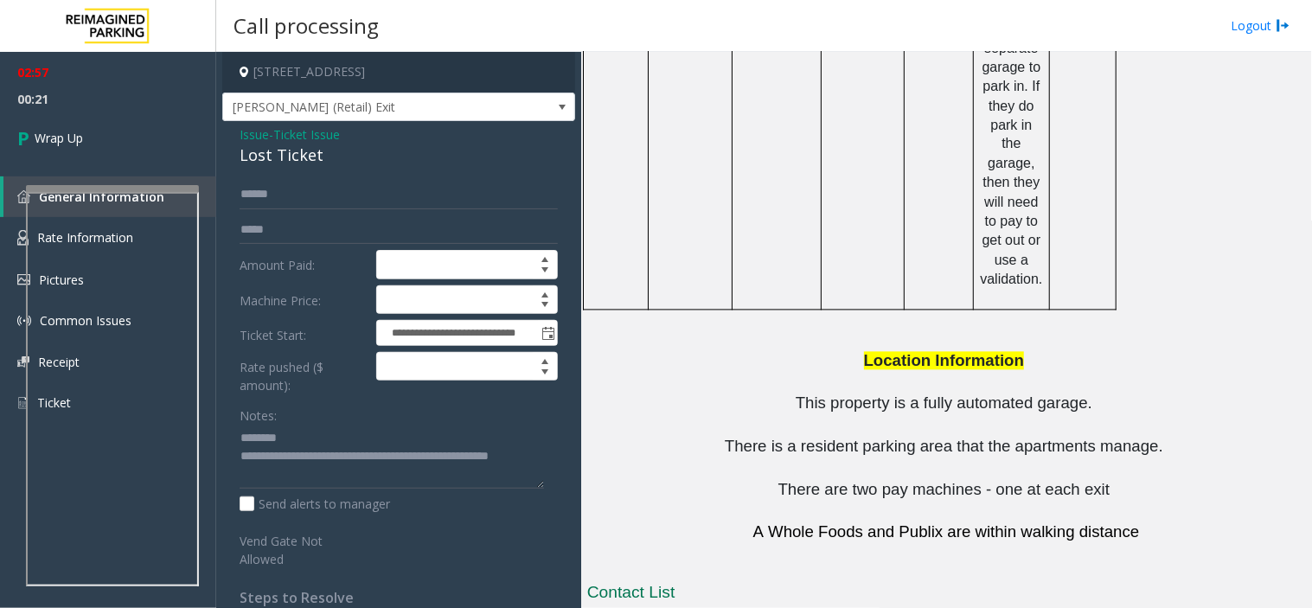
click at [265, 167] on div "Lost Ticket" at bounding box center [399, 155] width 318 height 23
click at [266, 167] on div "Lost Ticket" at bounding box center [399, 155] width 318 height 23
copy div "Lost Ticket"
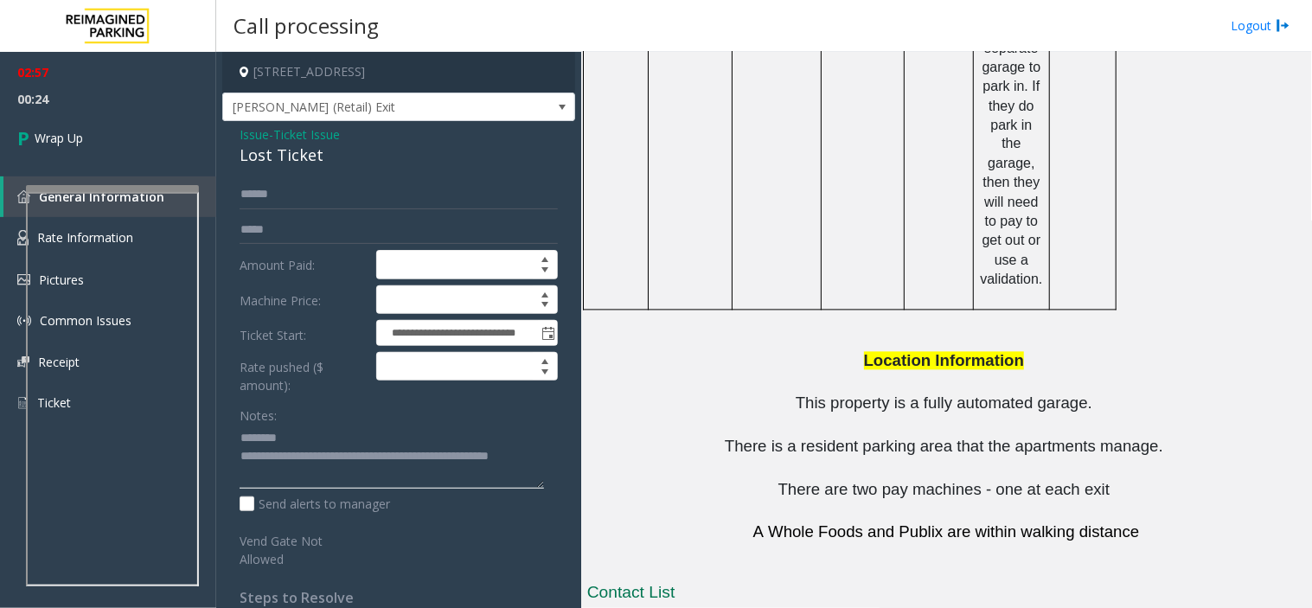
click at [279, 440] on textarea at bounding box center [392, 457] width 305 height 65
paste textarea "**********"
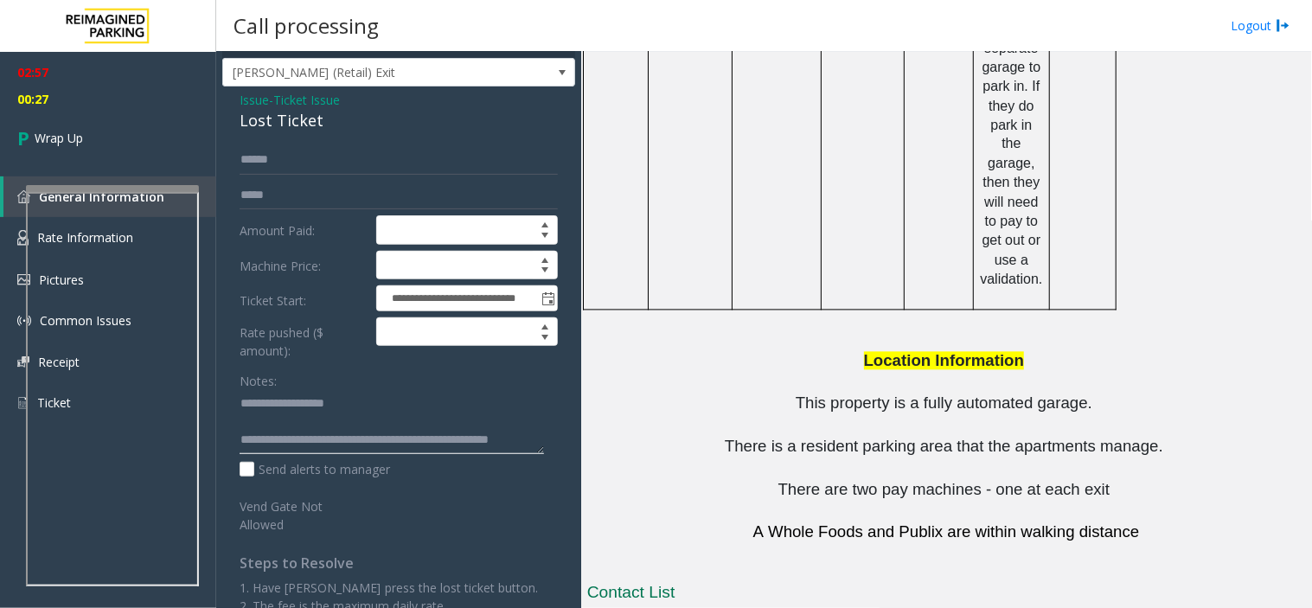
scroll to position [95, 0]
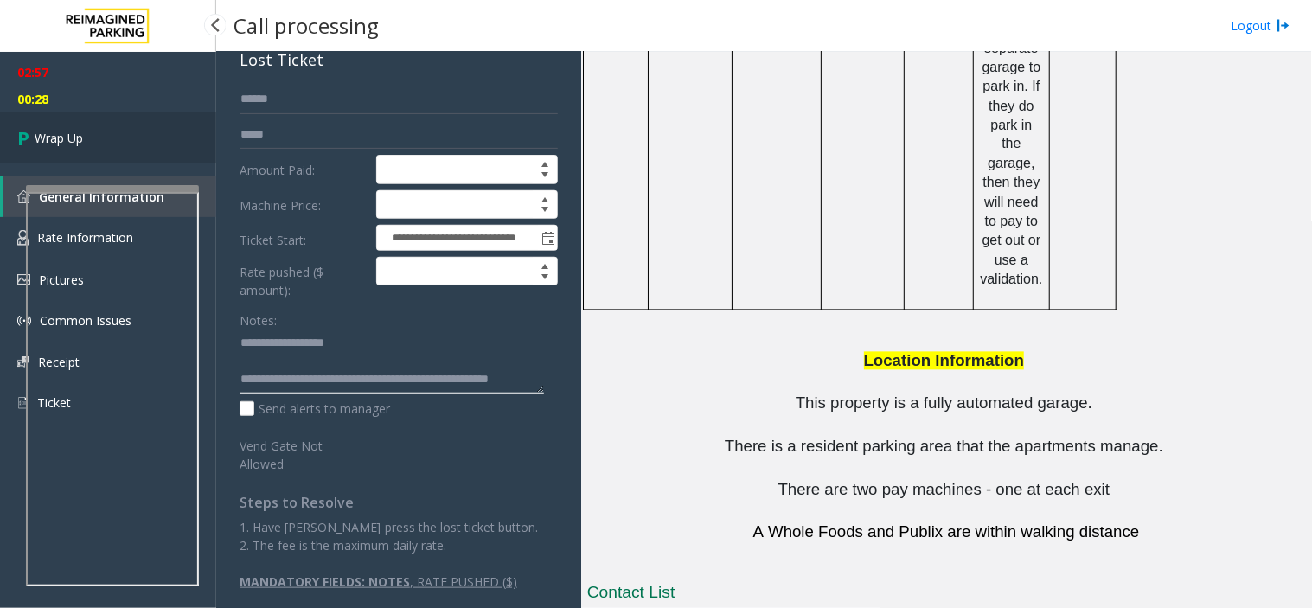
type textarea "**********"
click at [106, 142] on link "Wrap Up" at bounding box center [108, 137] width 216 height 51
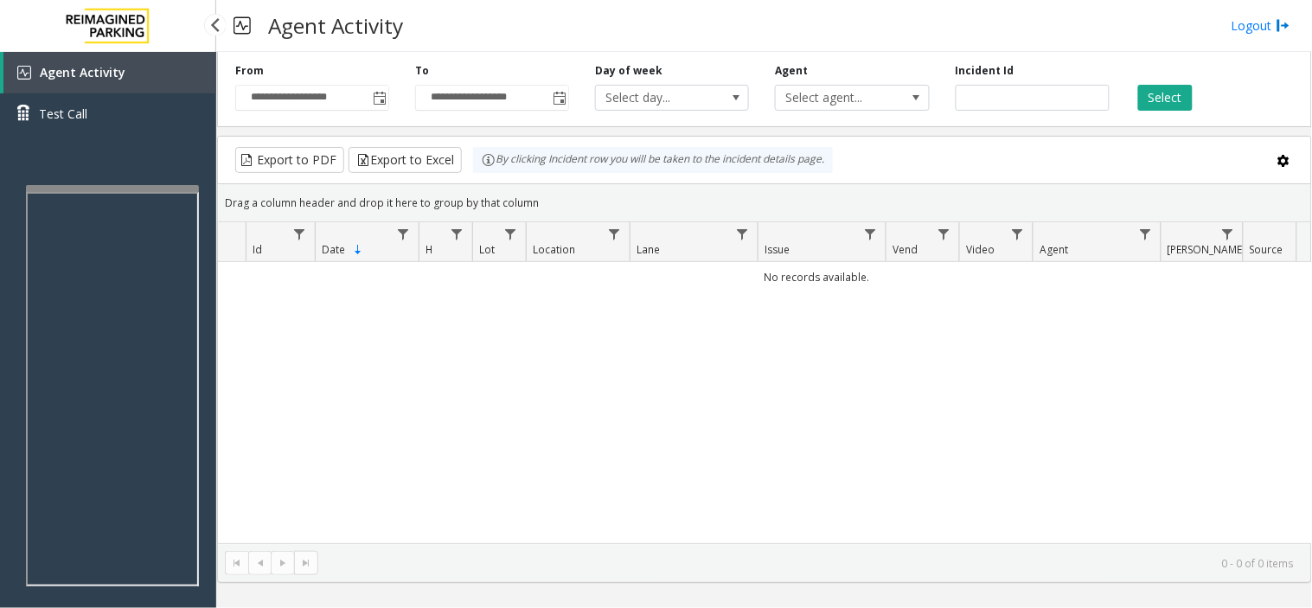
click at [350, 358] on div "No records available." at bounding box center [765, 402] width 1094 height 281
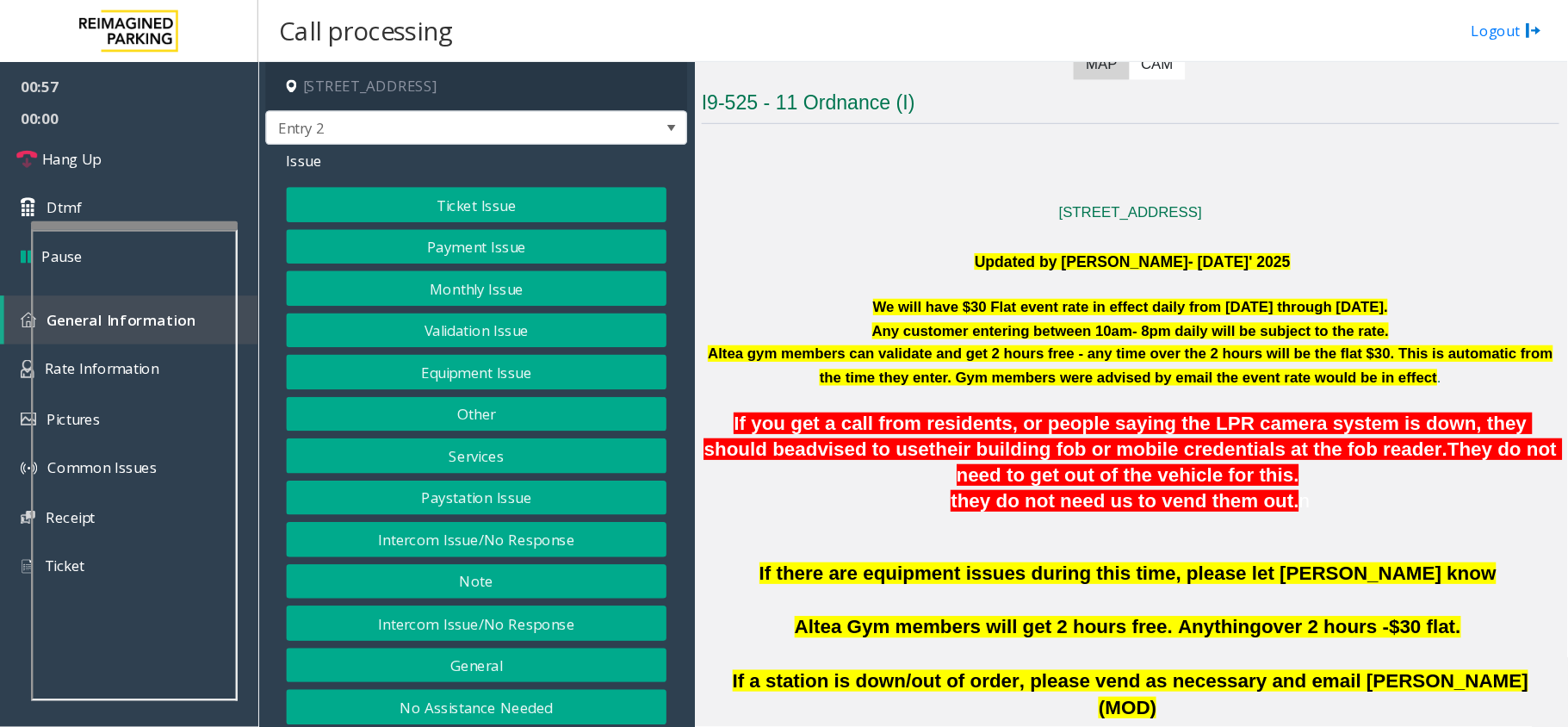
scroll to position [287, 0]
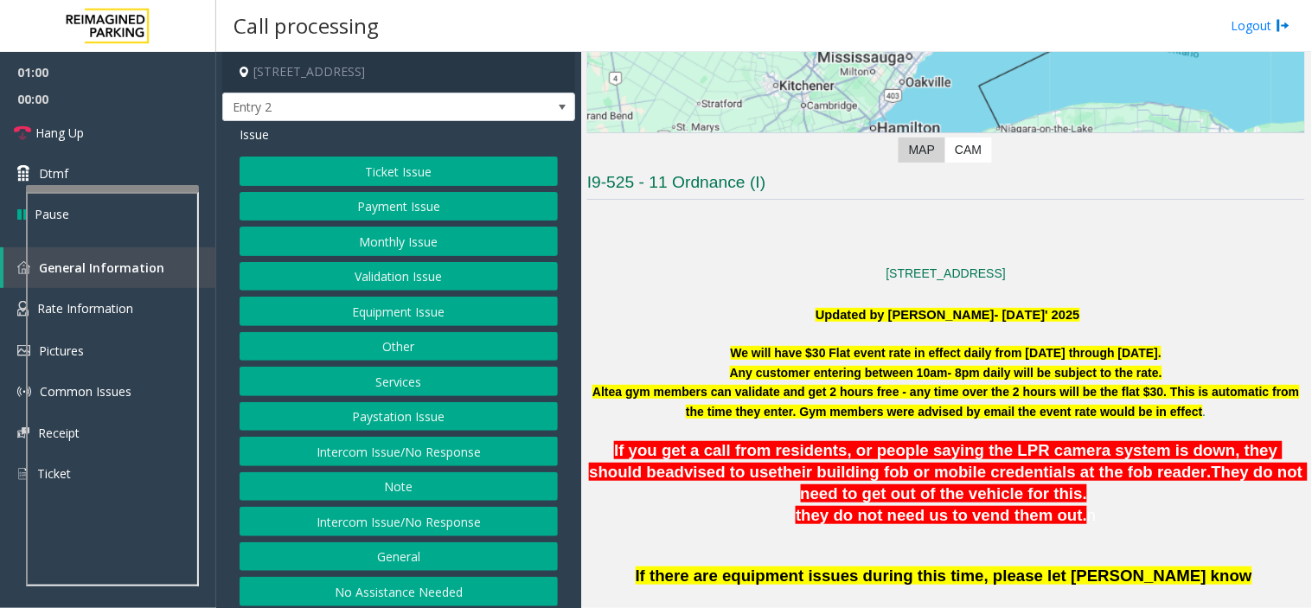
click at [408, 318] on button "Equipment Issue" at bounding box center [399, 311] width 318 height 29
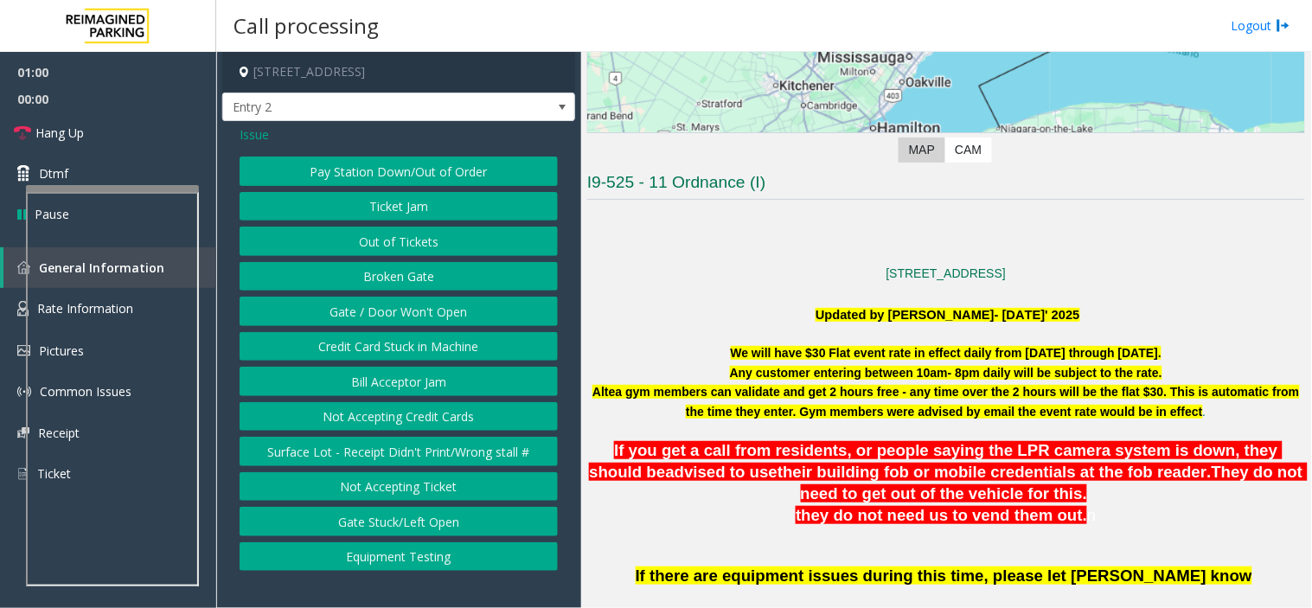
click at [407, 322] on button "Gate / Door Won't Open" at bounding box center [399, 311] width 318 height 29
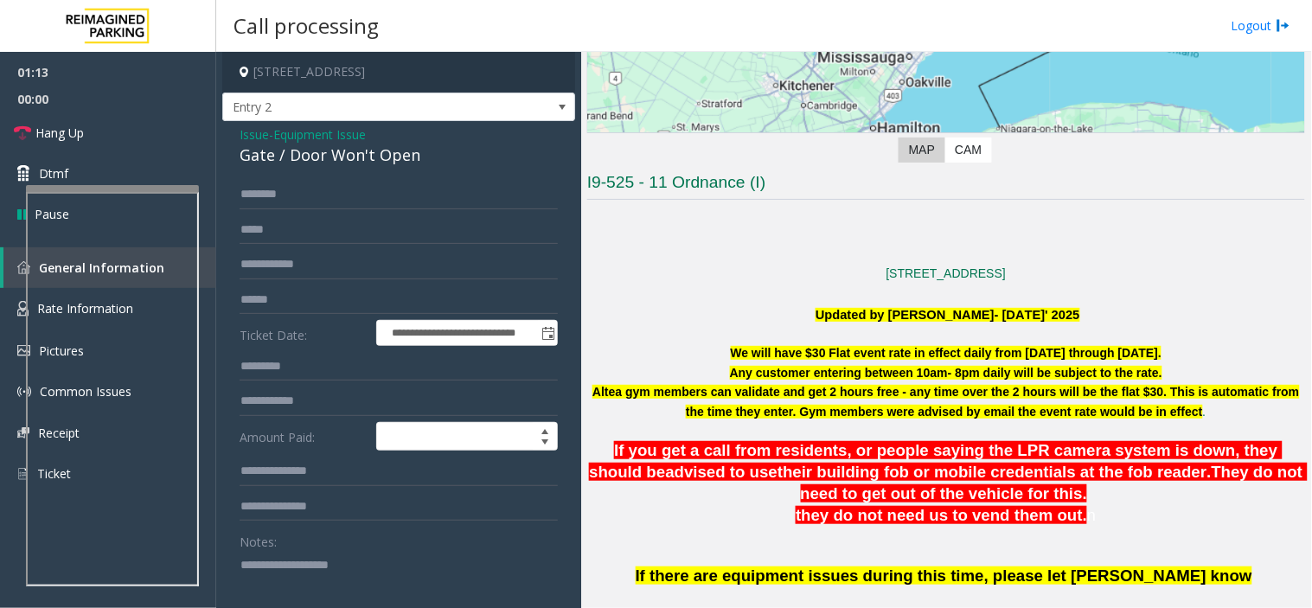
click at [308, 562] on textarea at bounding box center [392, 583] width 305 height 65
paste textarea "**********"
click at [266, 160] on div "Gate / Door Won't Open" at bounding box center [399, 155] width 318 height 23
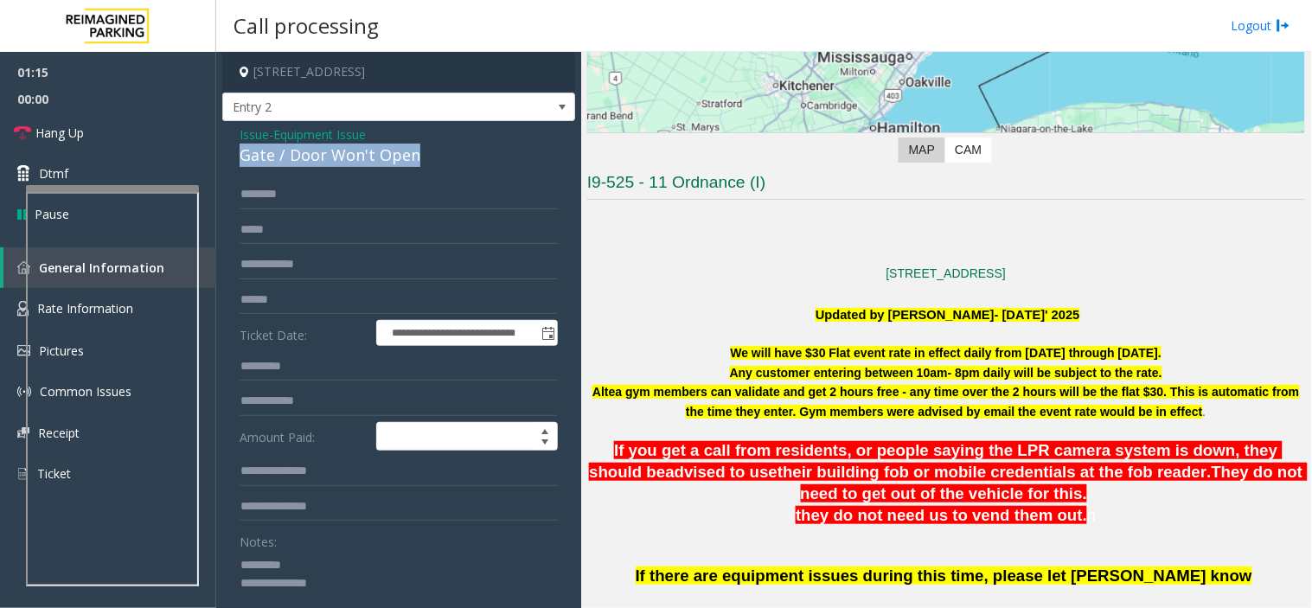
copy div "Gate / Door Won't Open"
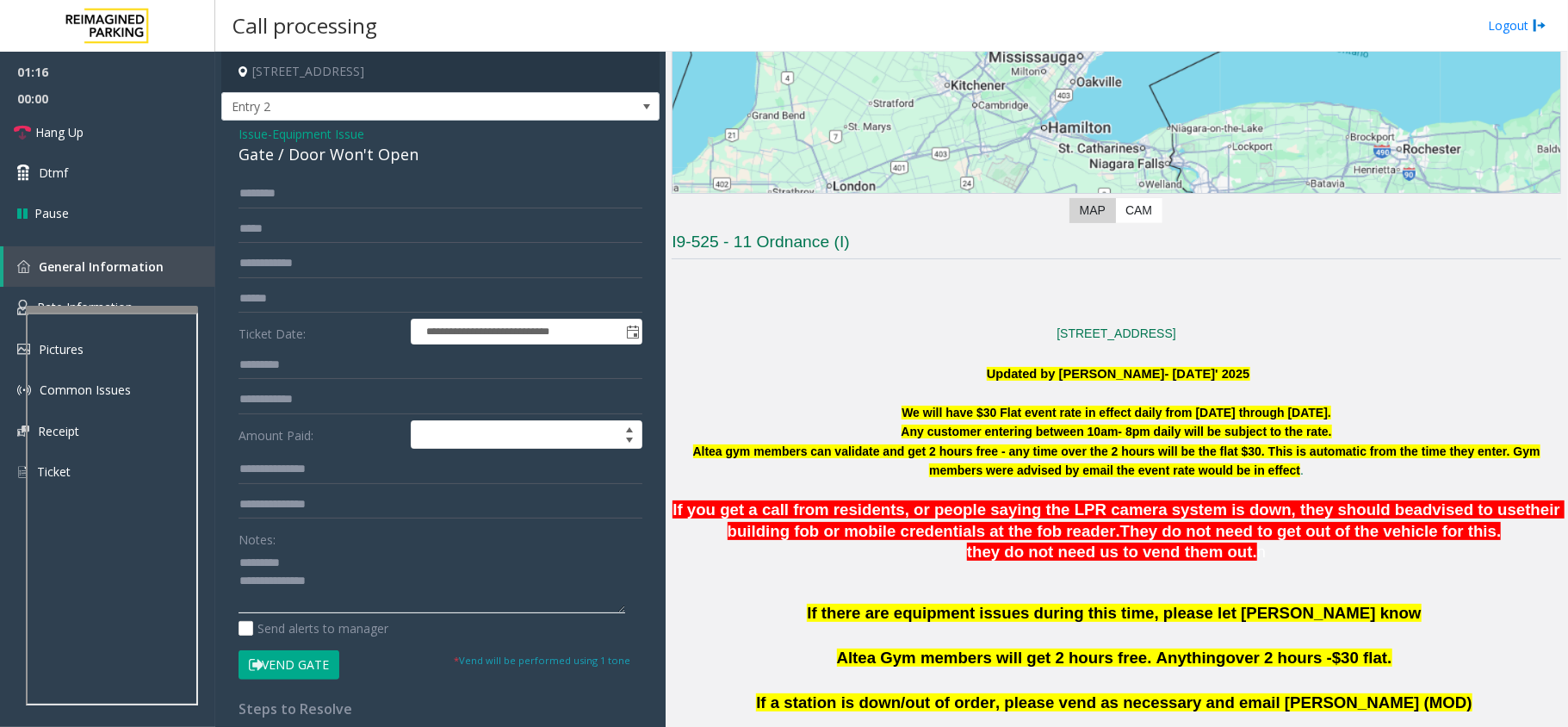
click at [332, 563] on textarea at bounding box center [432, 581] width 386 height 65
paste textarea "**********"
click at [307, 598] on textarea at bounding box center [432, 581] width 386 height 65
click at [344, 602] on textarea at bounding box center [432, 581] width 386 height 65
paste textarea "**********"
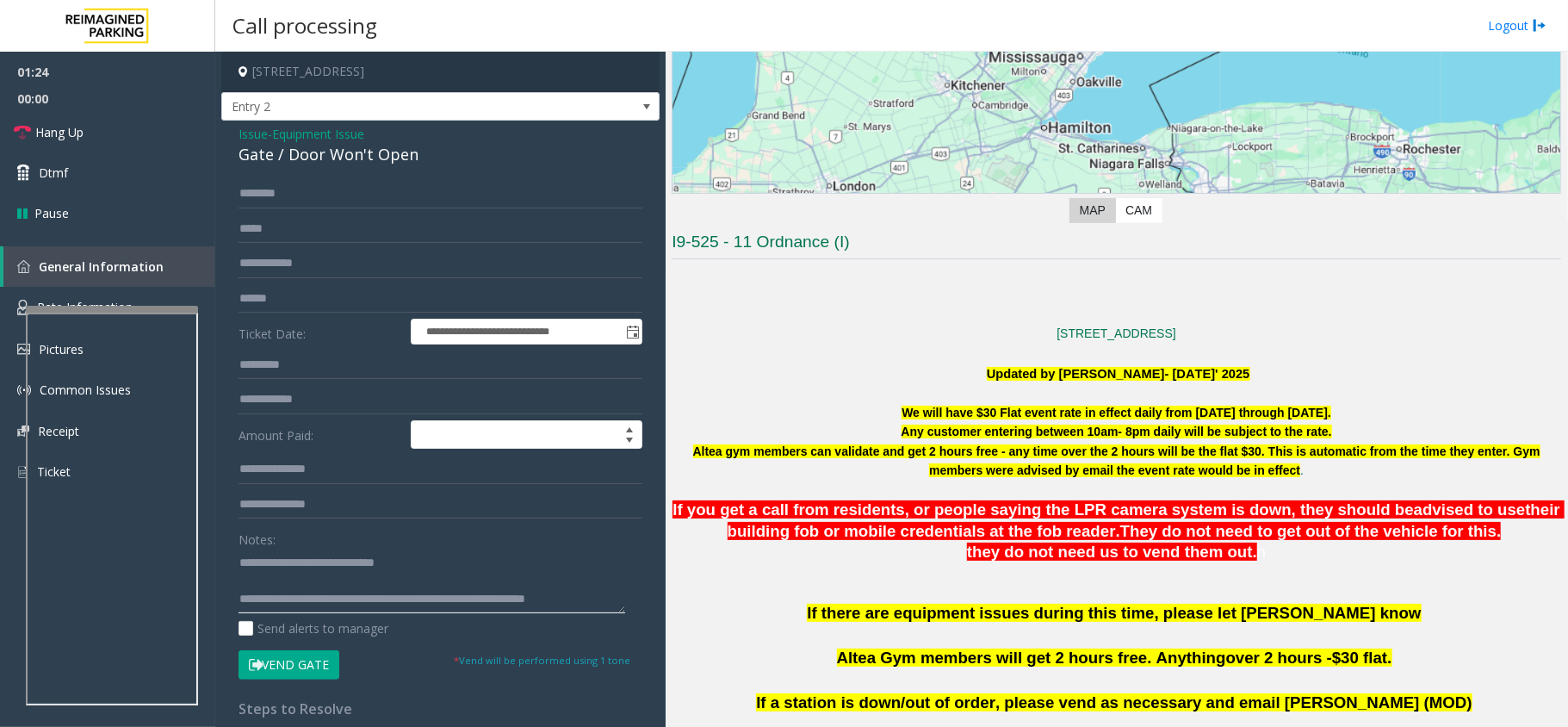
scroll to position [11, 0]
type textarea "**********"
click at [85, 131] on link "Hang Up" at bounding box center [108, 131] width 215 height 41
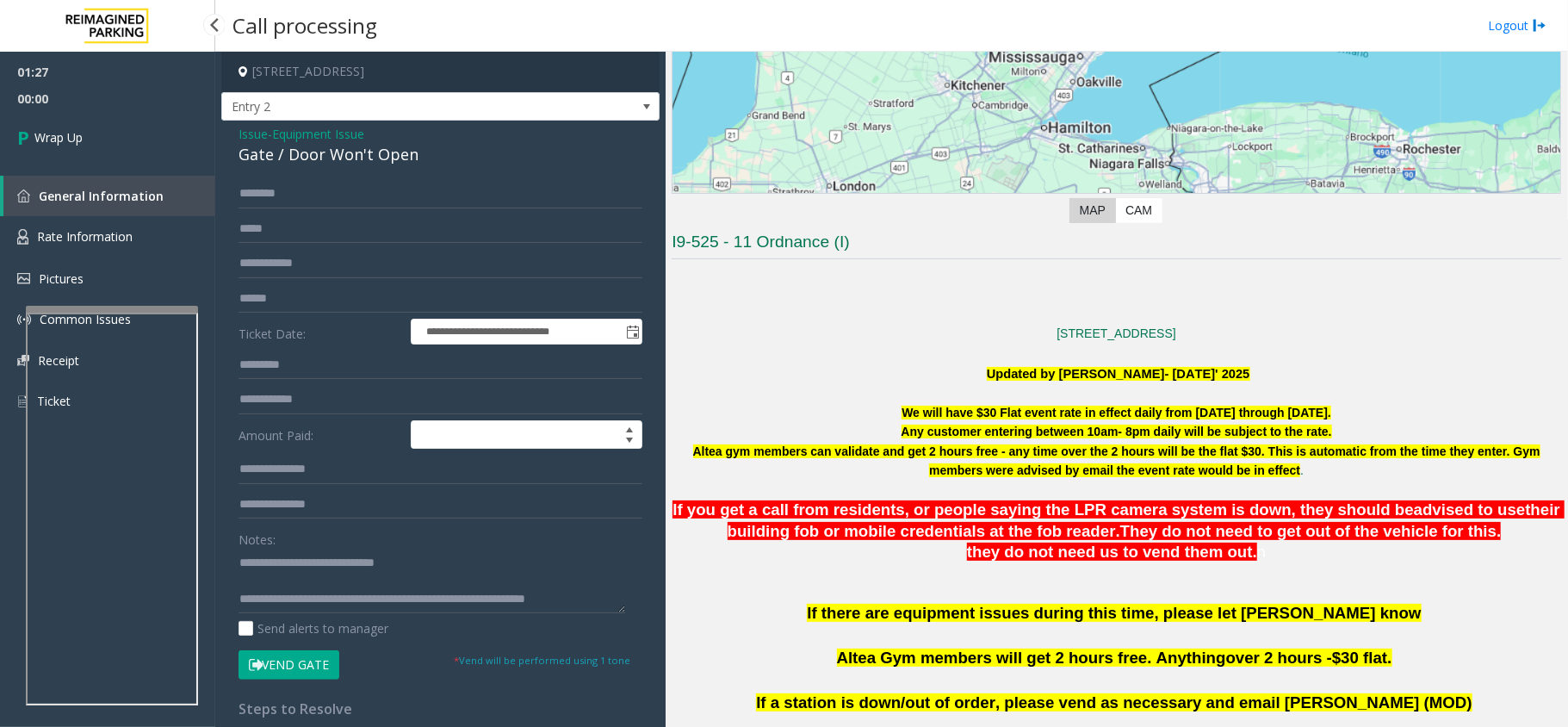
click at [85, 131] on link "Wrap Up" at bounding box center [108, 136] width 215 height 51
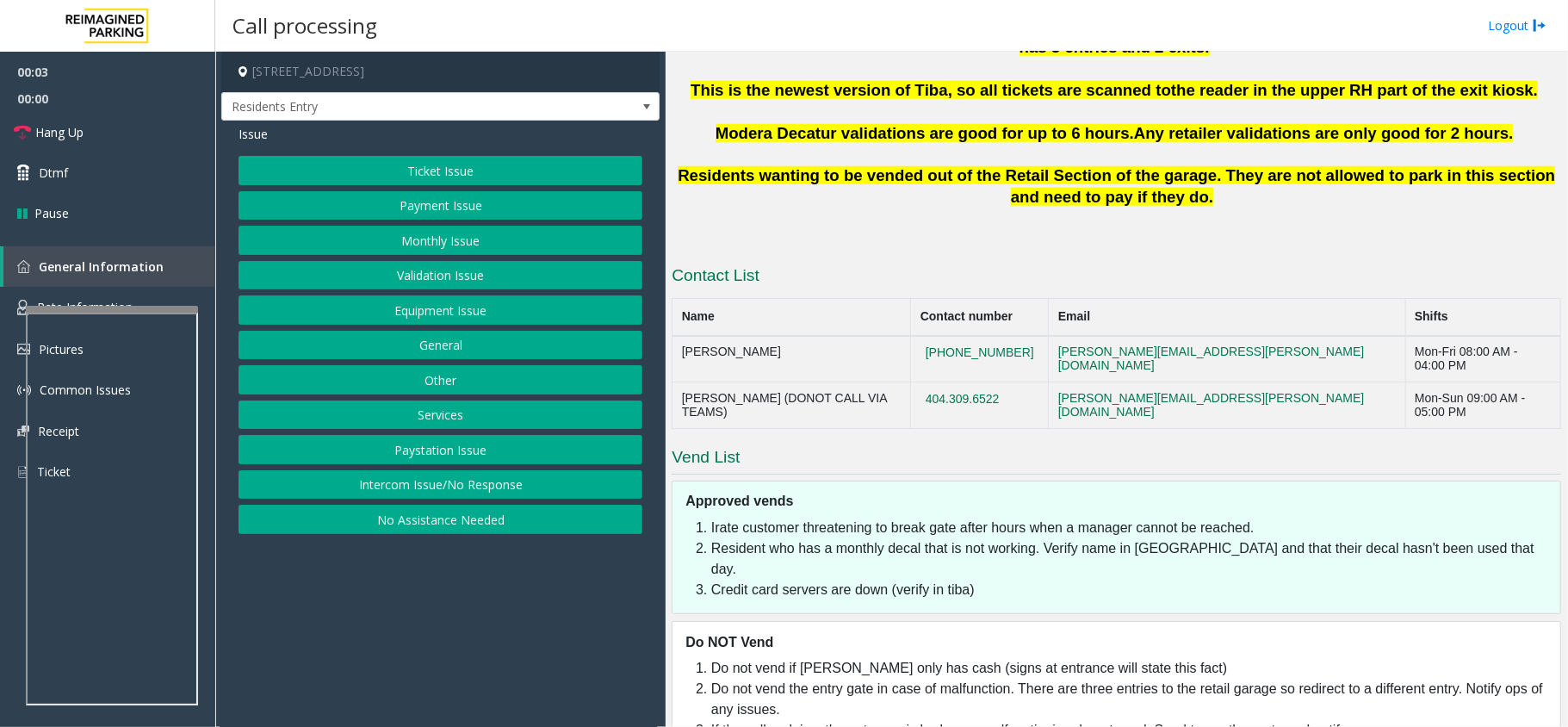
scroll to position [391, 0]
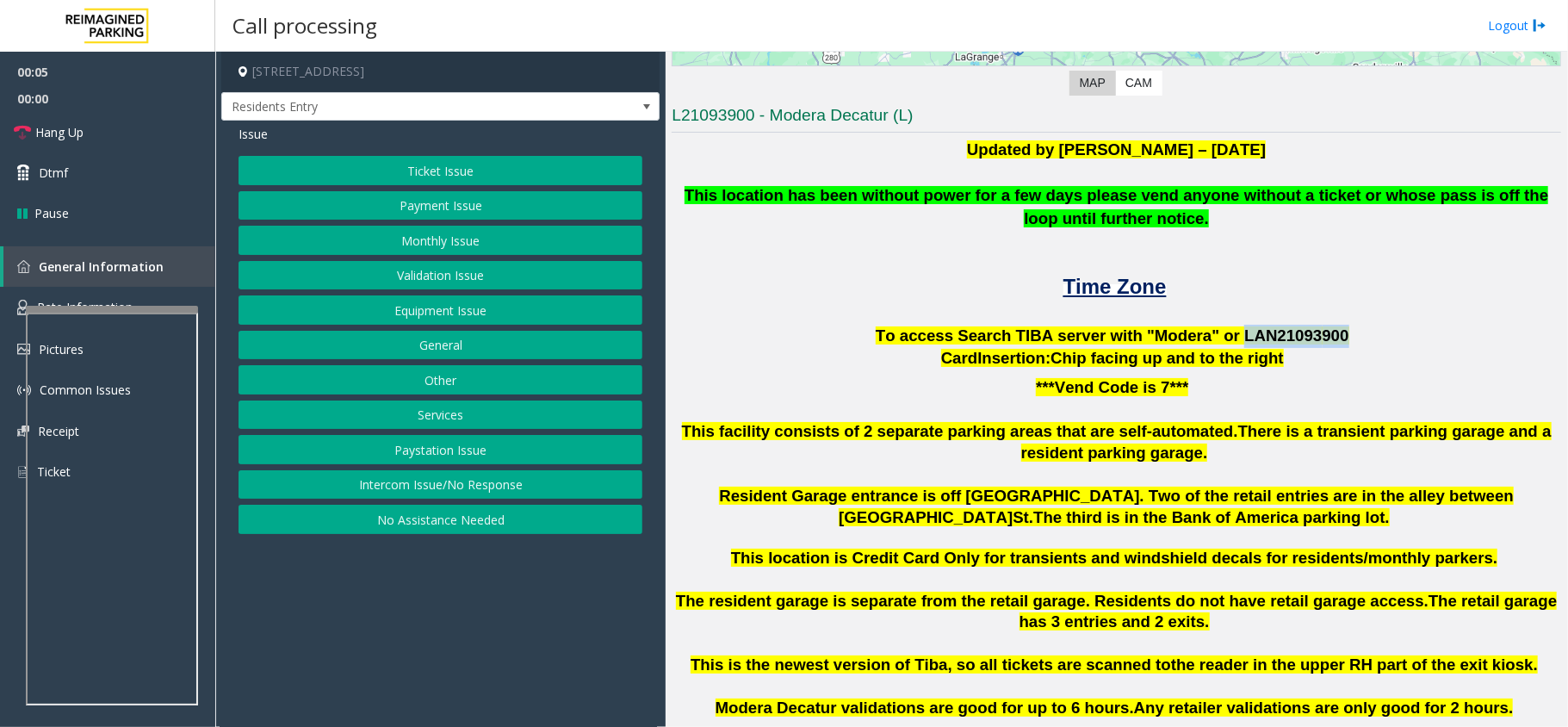
drag, startPoint x: 1218, startPoint y: 328, endPoint x: 1306, endPoint y: 331, distance: 88.1
click at [1306, 331] on span "To access Search TIBA server with "Modera" or LAN21093 900" at bounding box center [1113, 336] width 474 height 18
copy span "LAN21093 900"
click at [535, 481] on button "Intercom Issue/No Response" at bounding box center [441, 484] width 404 height 29
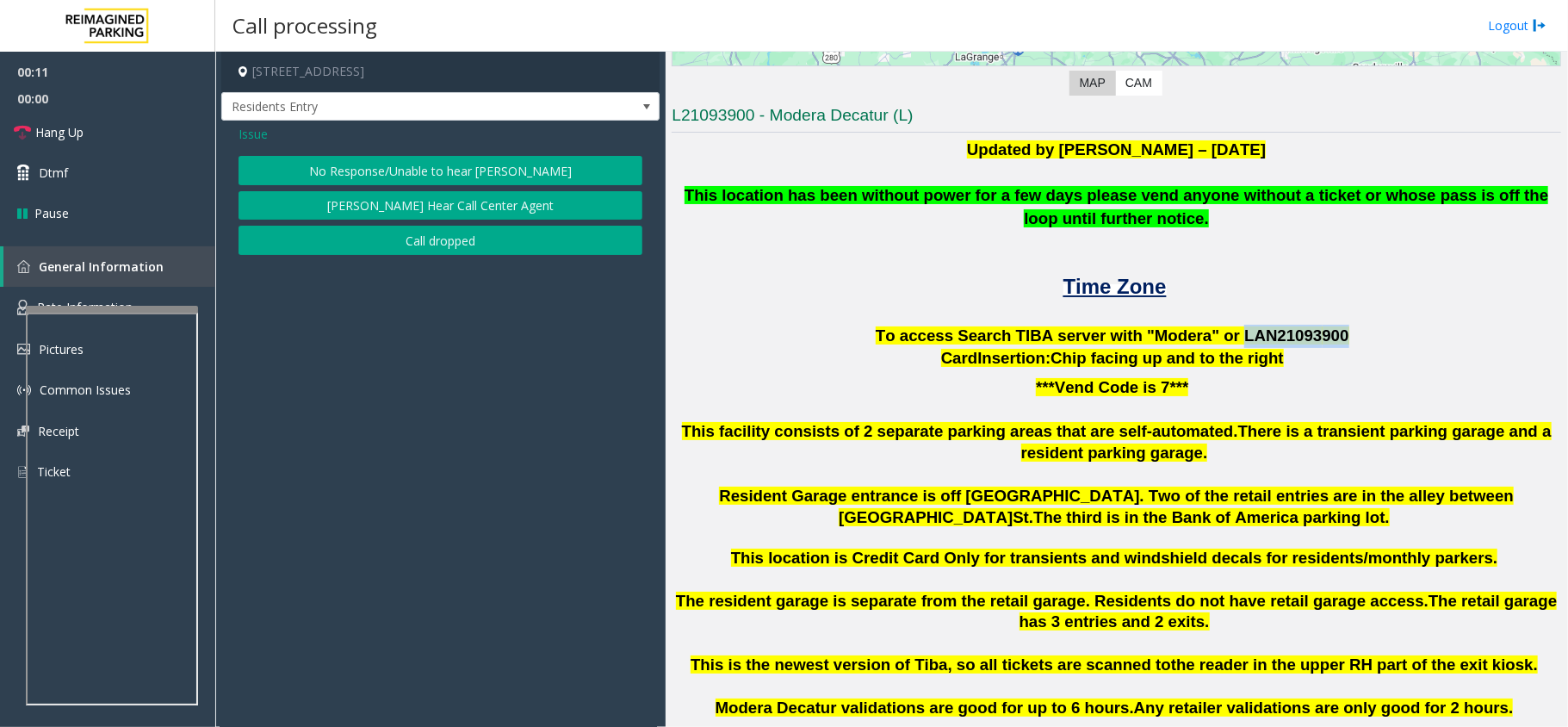
click at [393, 173] on button "No Response/Unable to hear [PERSON_NAME]" at bounding box center [441, 170] width 404 height 29
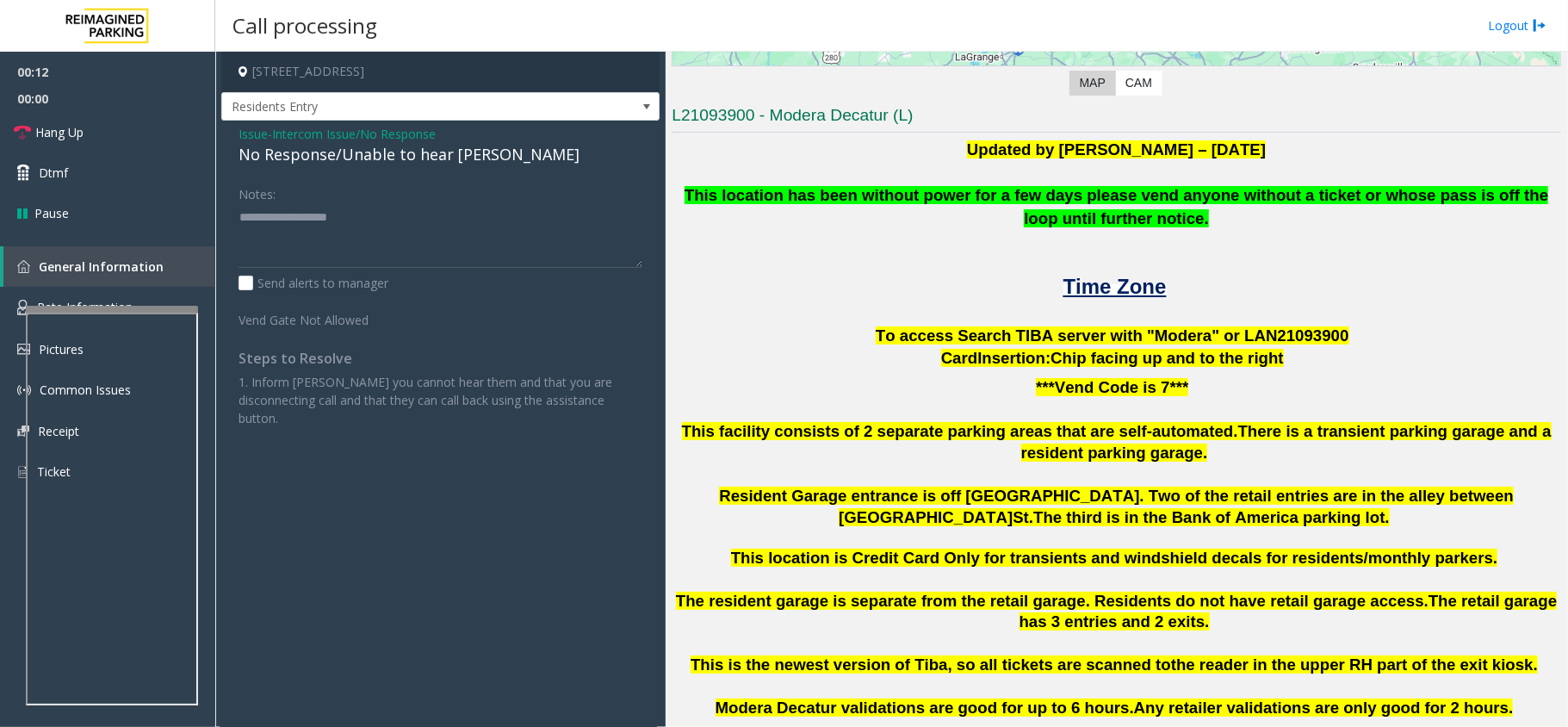
click at [356, 160] on div "No Response/Unable to hear [PERSON_NAME]" at bounding box center [441, 154] width 404 height 23
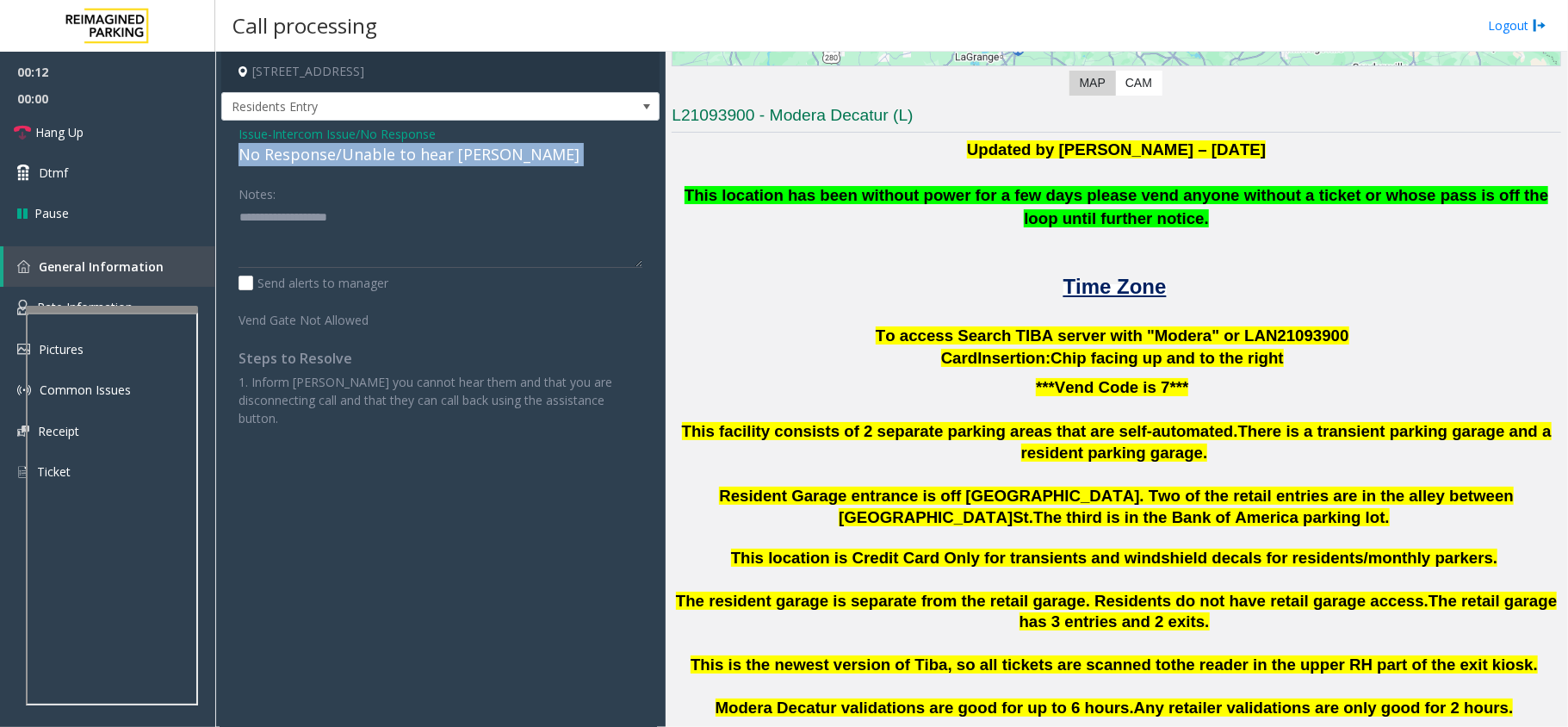
click at [358, 160] on div "No Response/Unable to hear [PERSON_NAME]" at bounding box center [441, 154] width 404 height 23
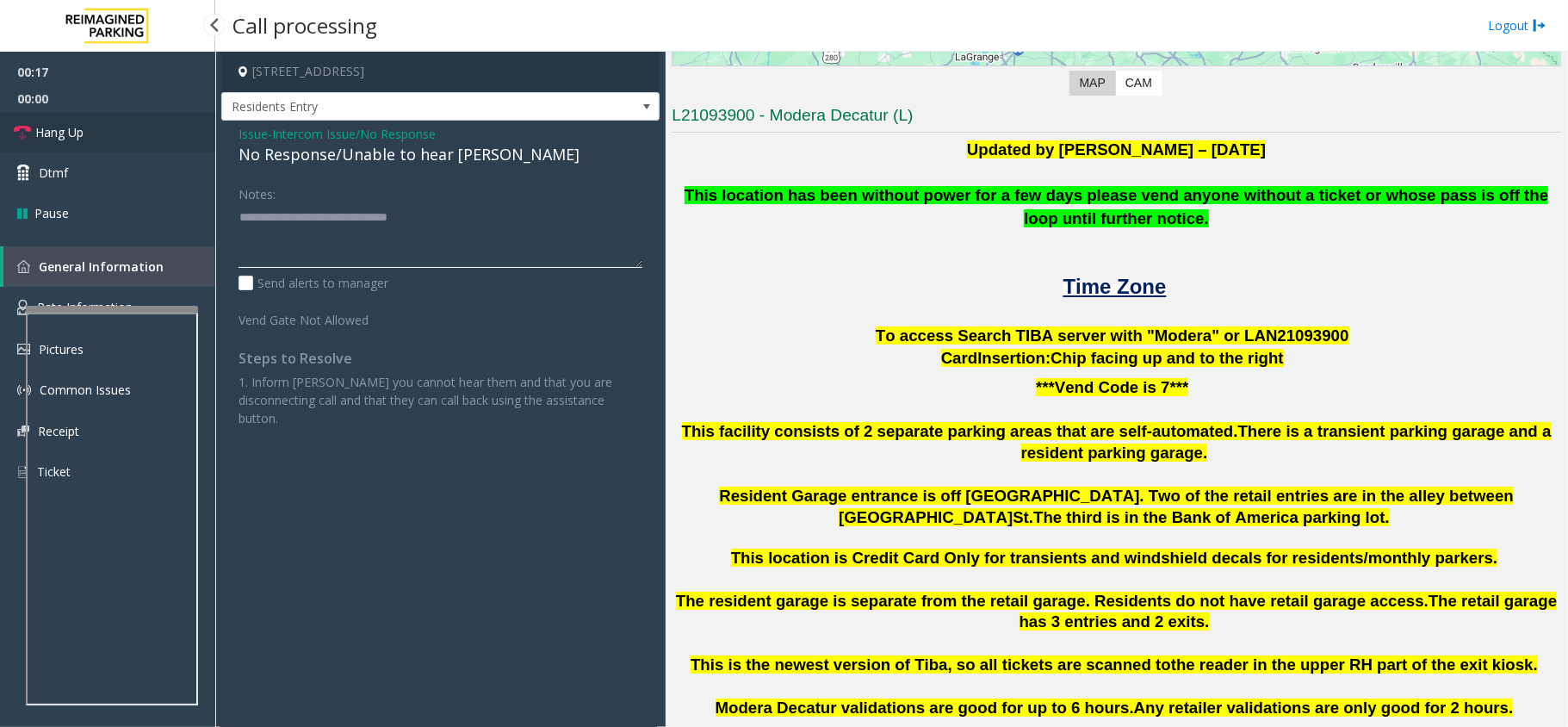
type textarea "**********"
click at [151, 141] on link "Hang Up" at bounding box center [108, 131] width 215 height 41
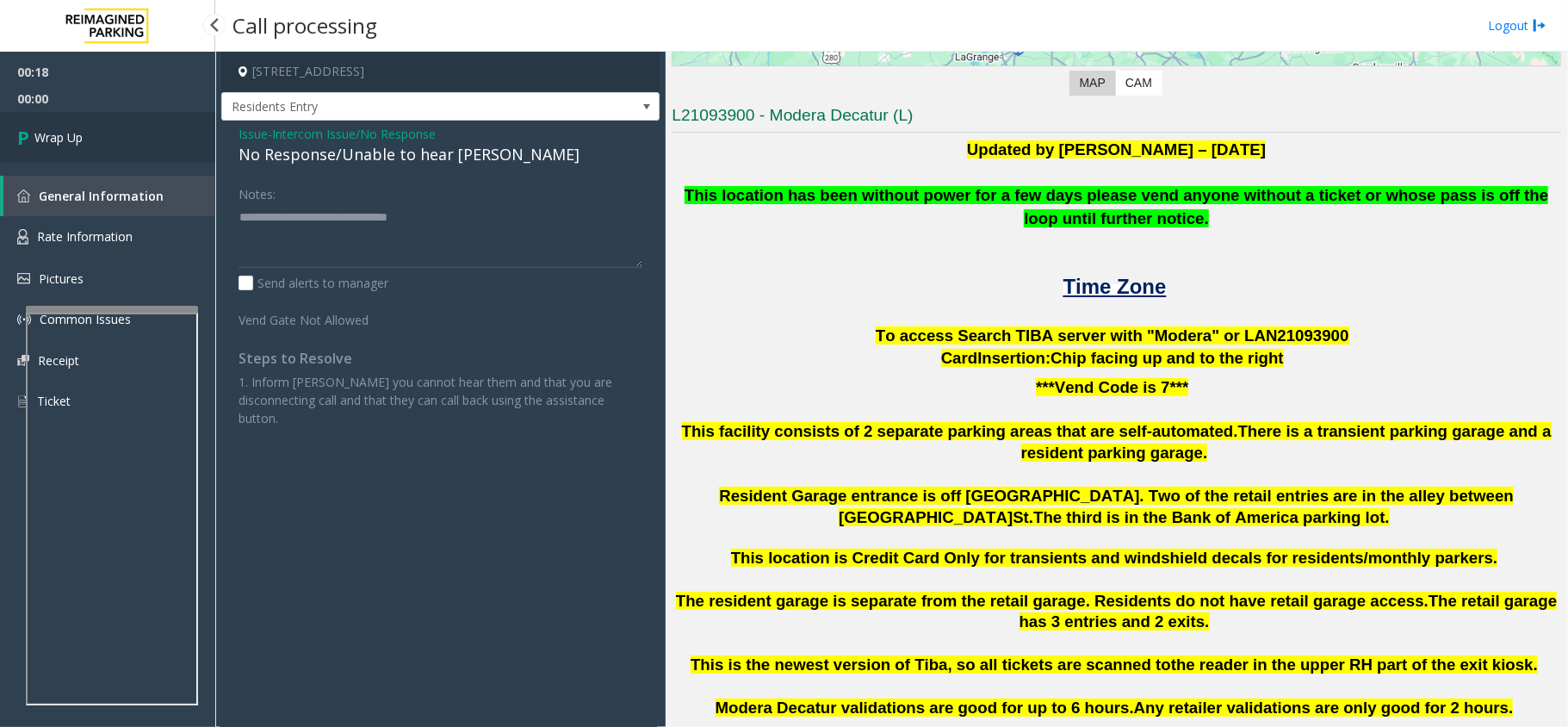
click at [151, 141] on link "Wrap Up" at bounding box center [108, 136] width 215 height 51
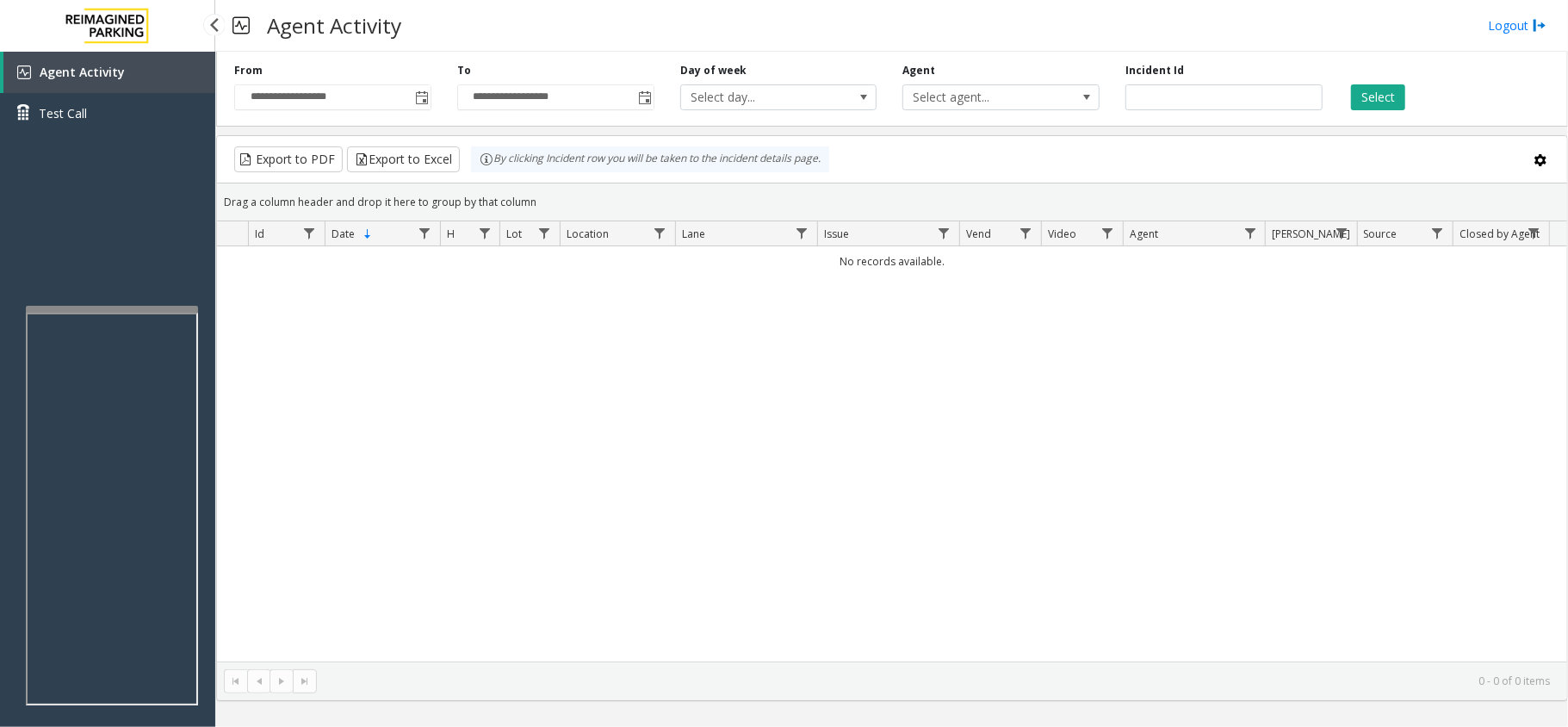
click at [246, 444] on div "No records available." at bounding box center [892, 453] width 1351 height 415
drag, startPoint x: 644, startPoint y: 366, endPoint x: 483, endPoint y: 411, distance: 167.2
click at [644, 366] on div "No records available." at bounding box center [892, 453] width 1351 height 415
click at [335, 404] on div "No records available." at bounding box center [892, 453] width 1351 height 415
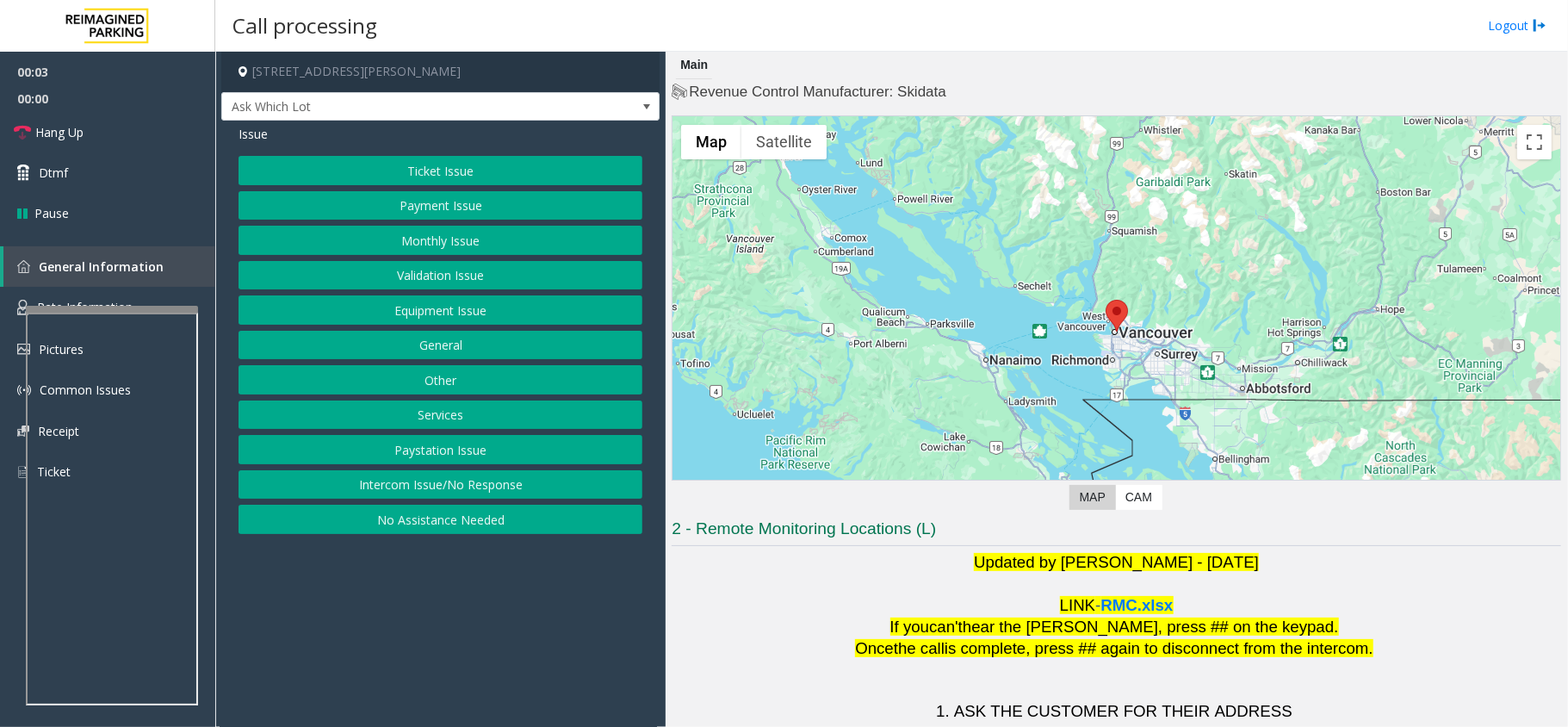
click at [617, 488] on button "Intercom Issue/No Response" at bounding box center [441, 484] width 404 height 29
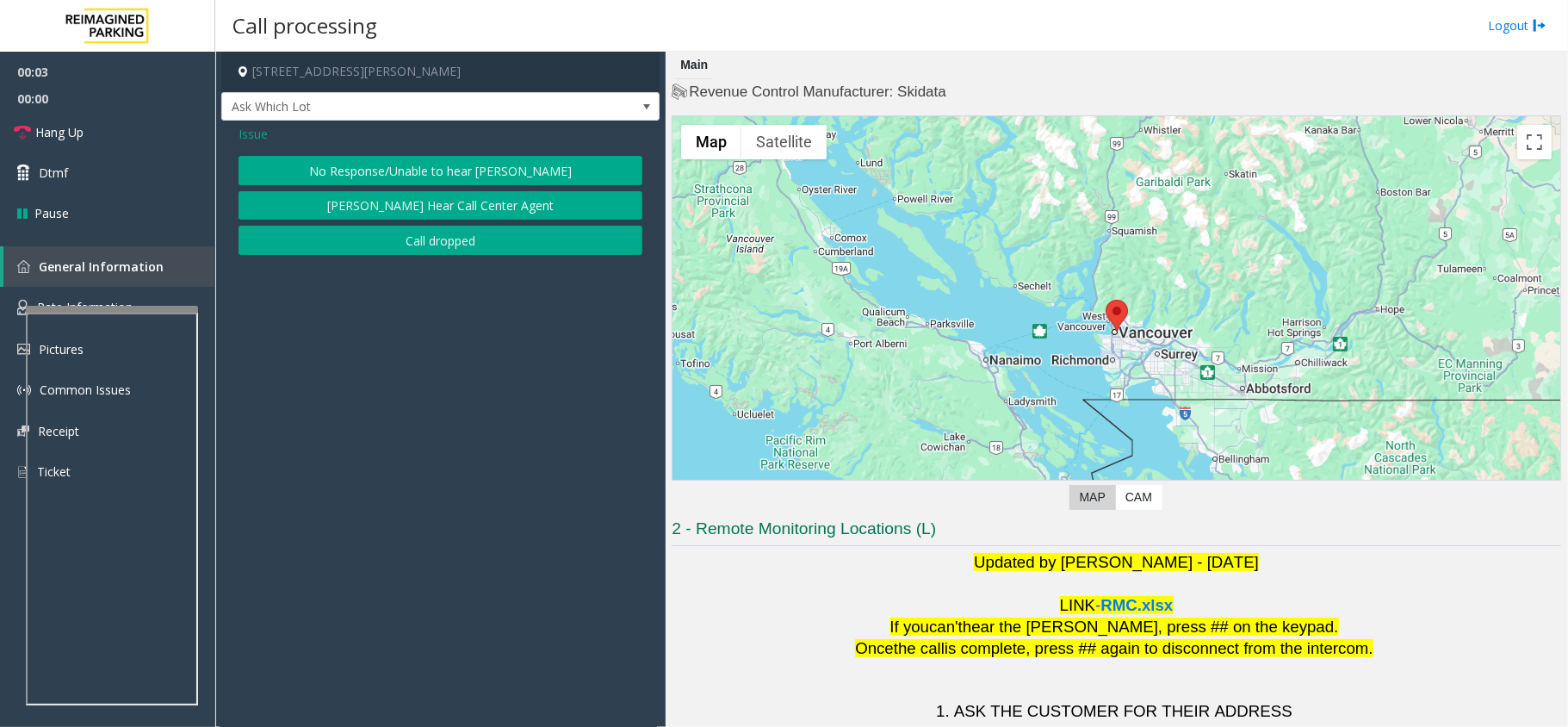
click at [356, 165] on button "No Response/Unable to hear [PERSON_NAME]" at bounding box center [441, 170] width 404 height 29
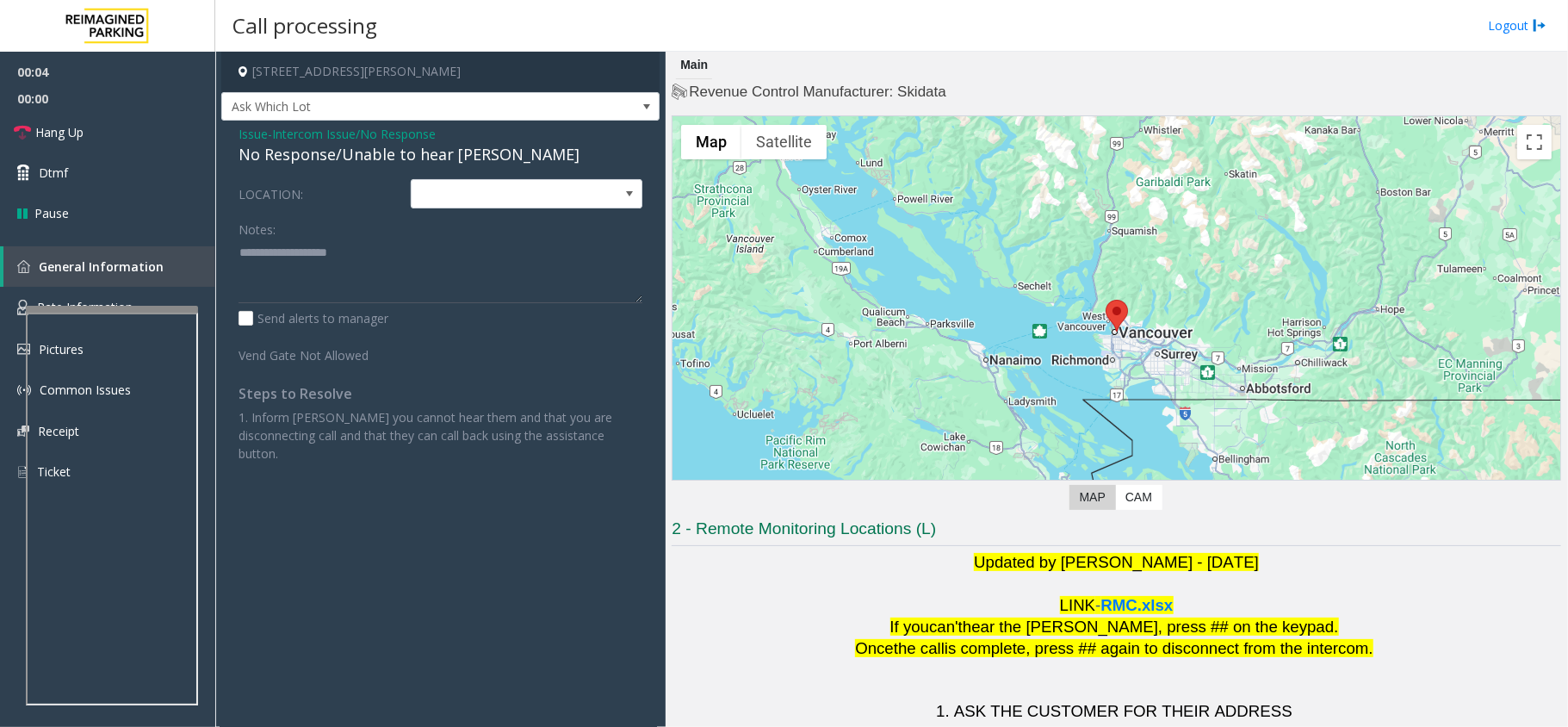
click at [321, 155] on div "No Response/Unable to hear [PERSON_NAME]" at bounding box center [441, 154] width 404 height 23
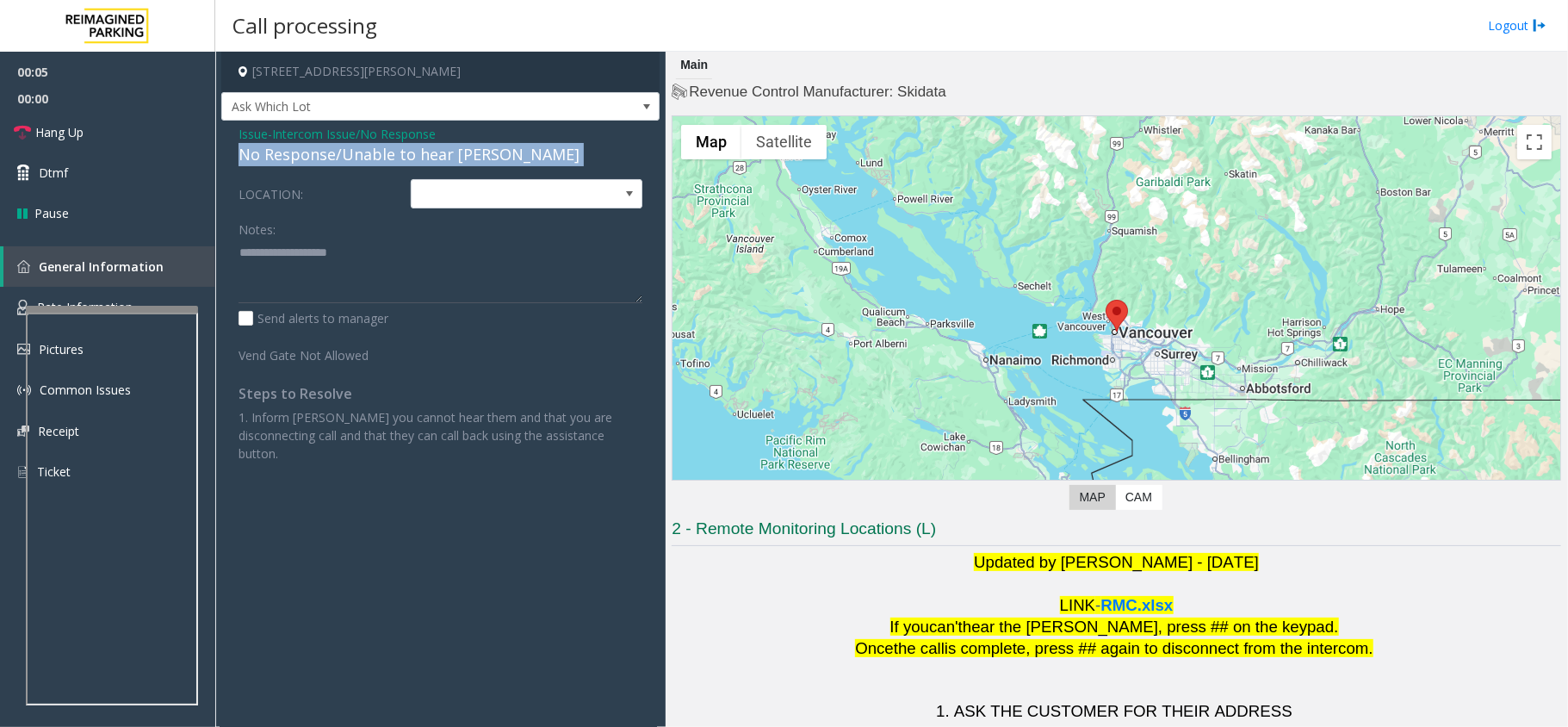
click at [321, 155] on div "No Response/Unable to hear [PERSON_NAME]" at bounding box center [441, 154] width 404 height 23
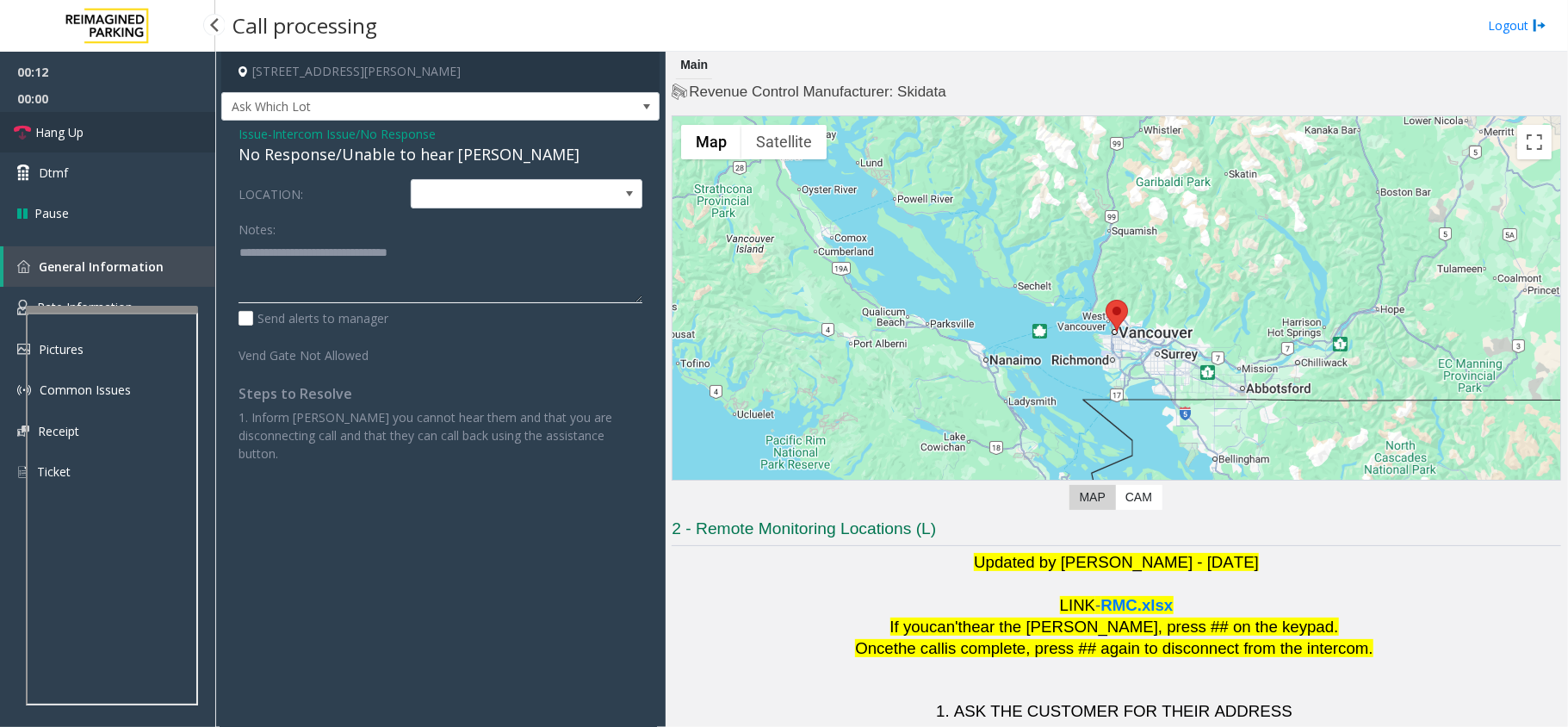
type textarea "**********"
click at [97, 122] on link "Hang Up" at bounding box center [108, 131] width 215 height 41
click at [105, 125] on link "Hang Up" at bounding box center [108, 131] width 215 height 41
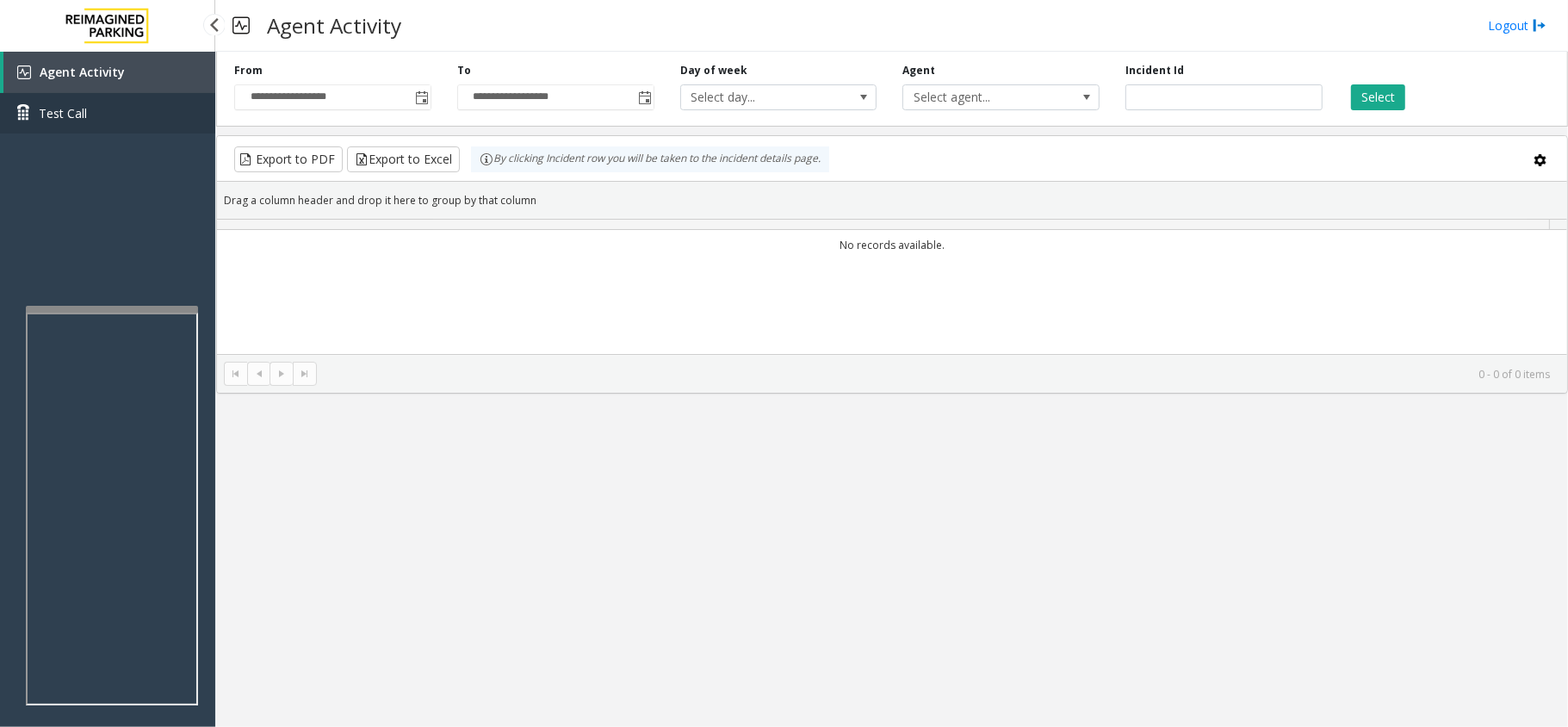
click at [107, 125] on link "Test Call" at bounding box center [108, 113] width 215 height 41
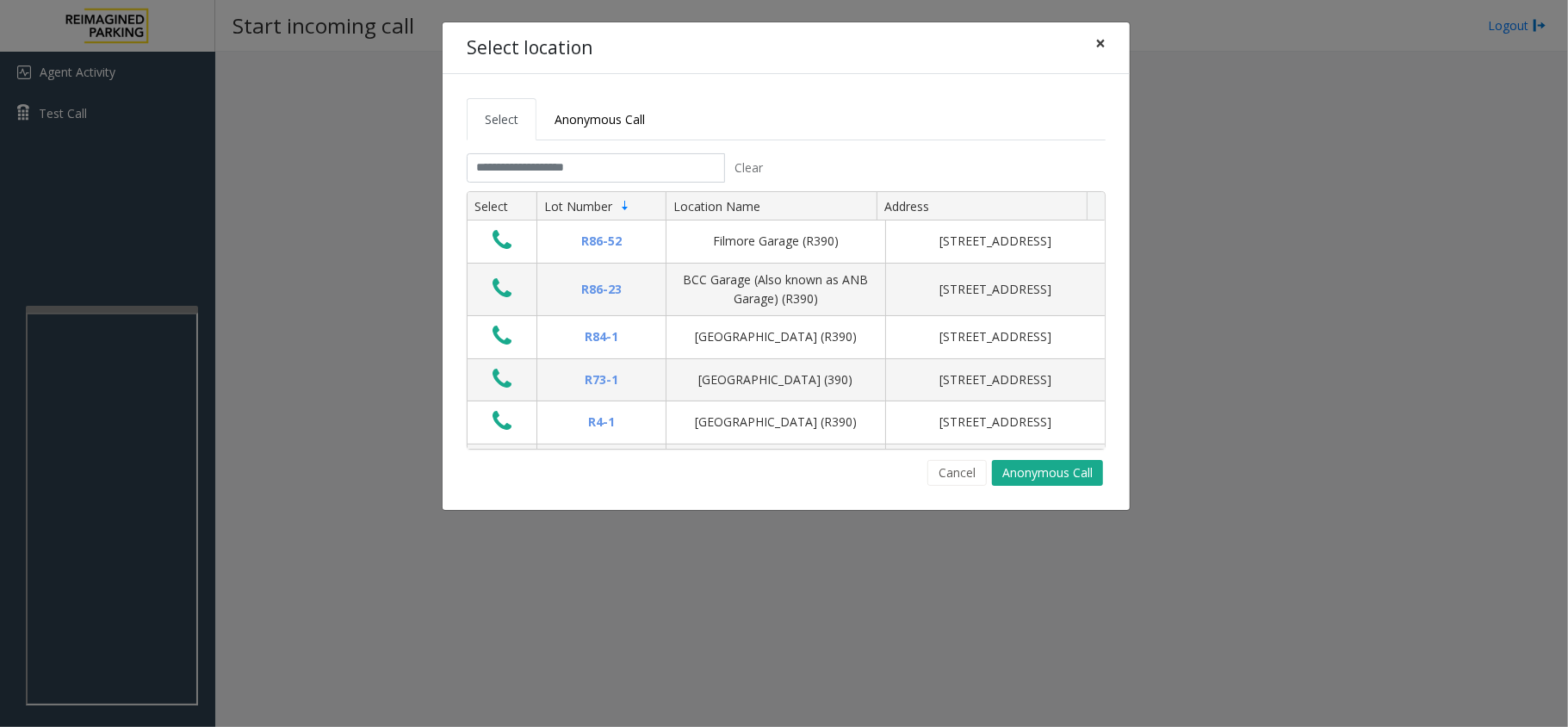
click at [1100, 43] on span "×" at bounding box center [1100, 43] width 10 height 24
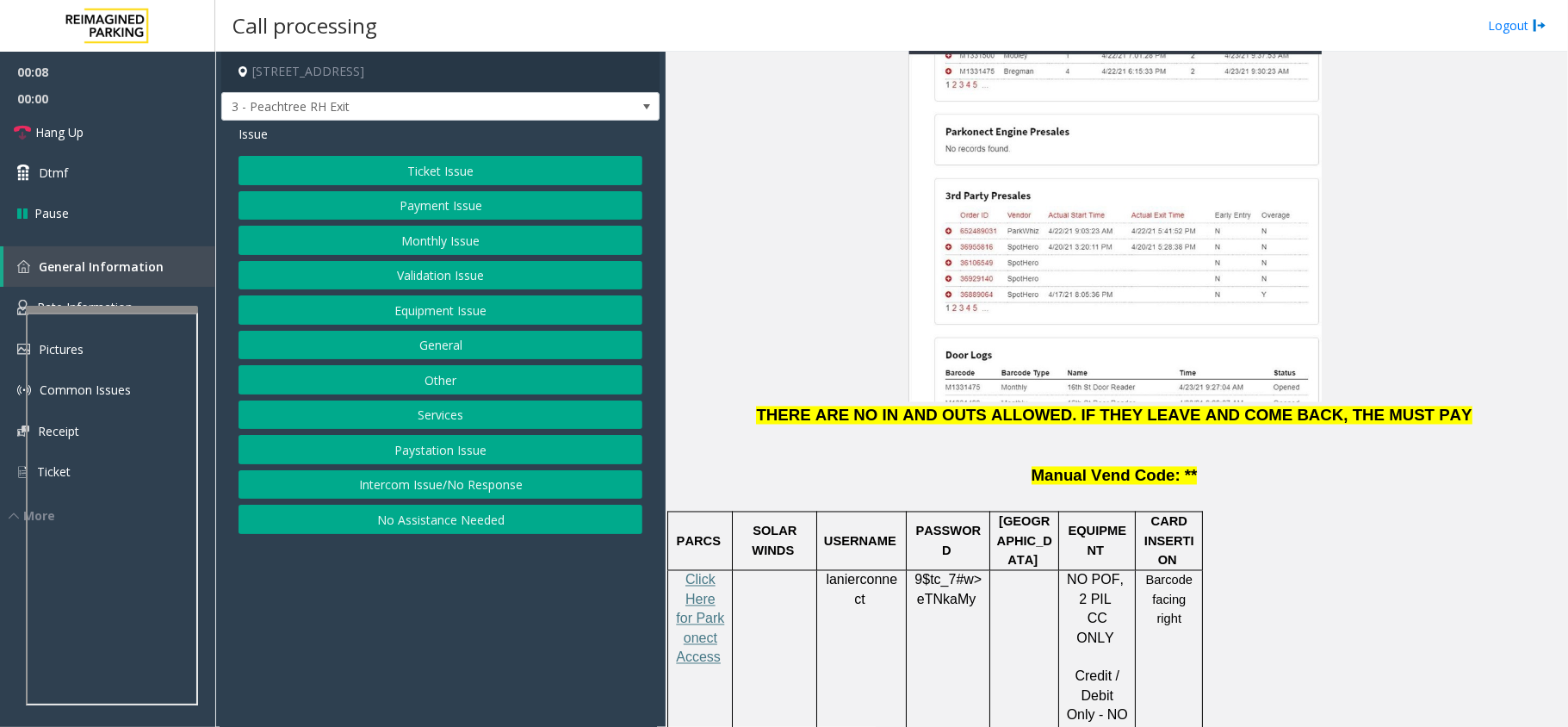
scroll to position [2067, 0]
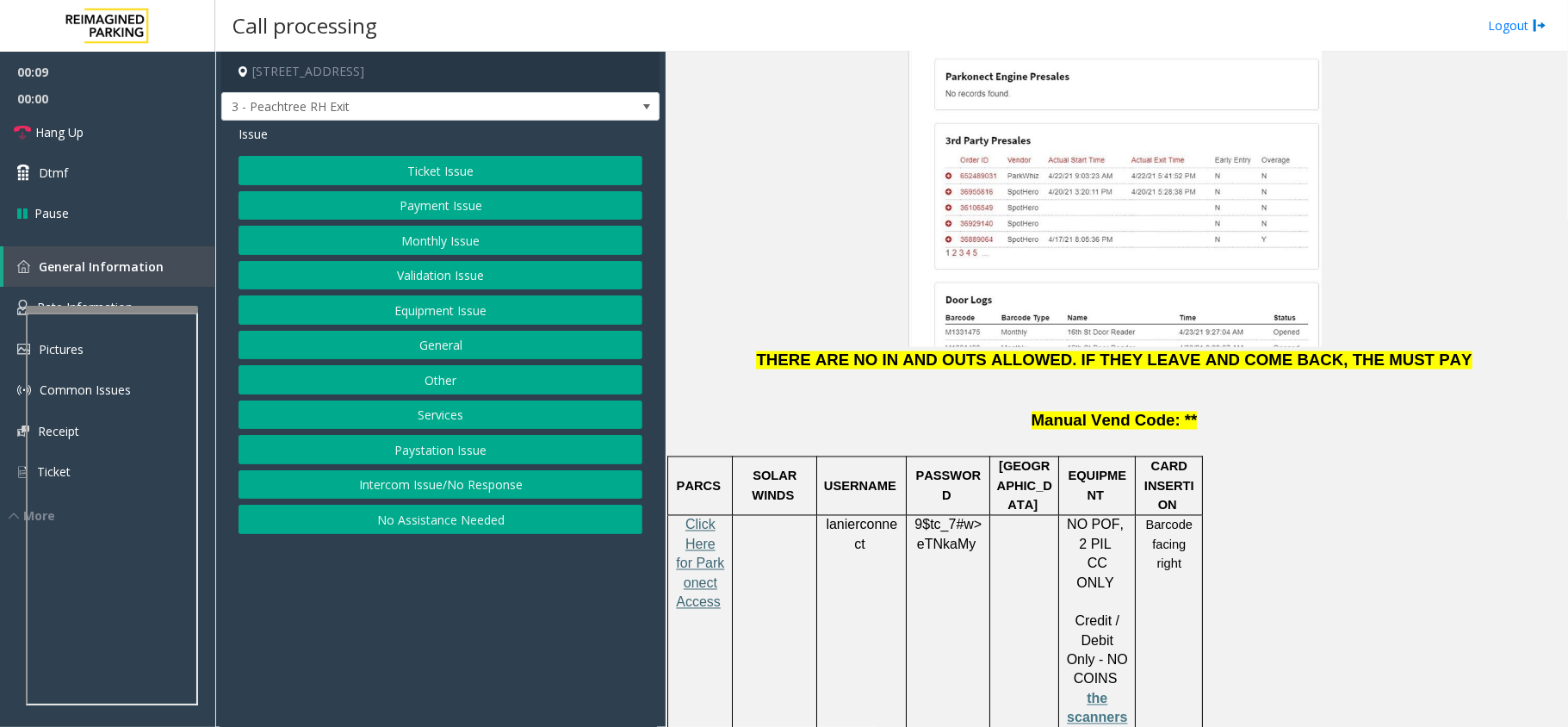
click at [705, 518] on span "Click Here for Parkonect Access" at bounding box center [700, 564] width 48 height 93
click at [872, 518] on span "lanierconnect" at bounding box center [862, 535] width 72 height 35
copy p "lanierconnect"
click at [480, 242] on button "Monthly Issue" at bounding box center [441, 240] width 404 height 29
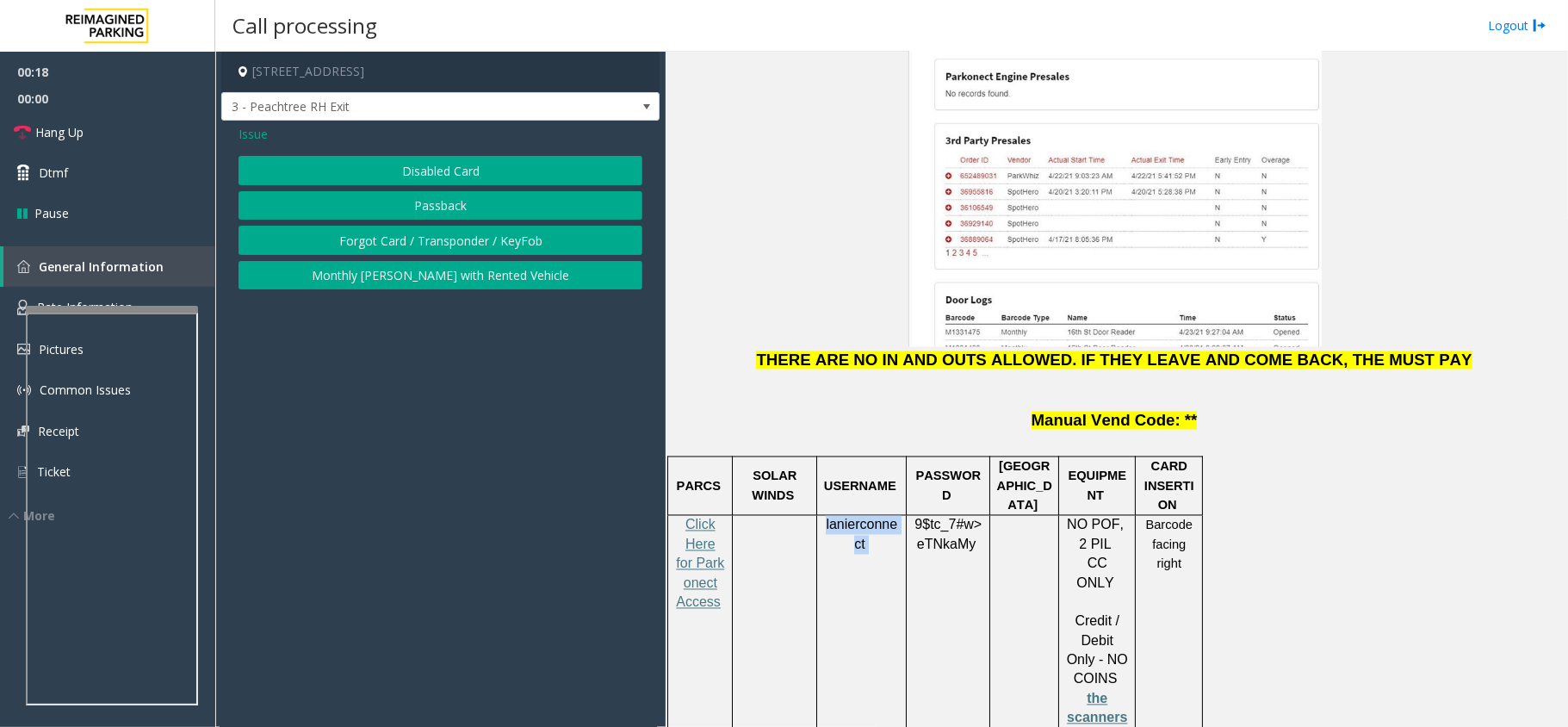
click at [462, 173] on button "Disabled Card" at bounding box center [441, 170] width 404 height 29
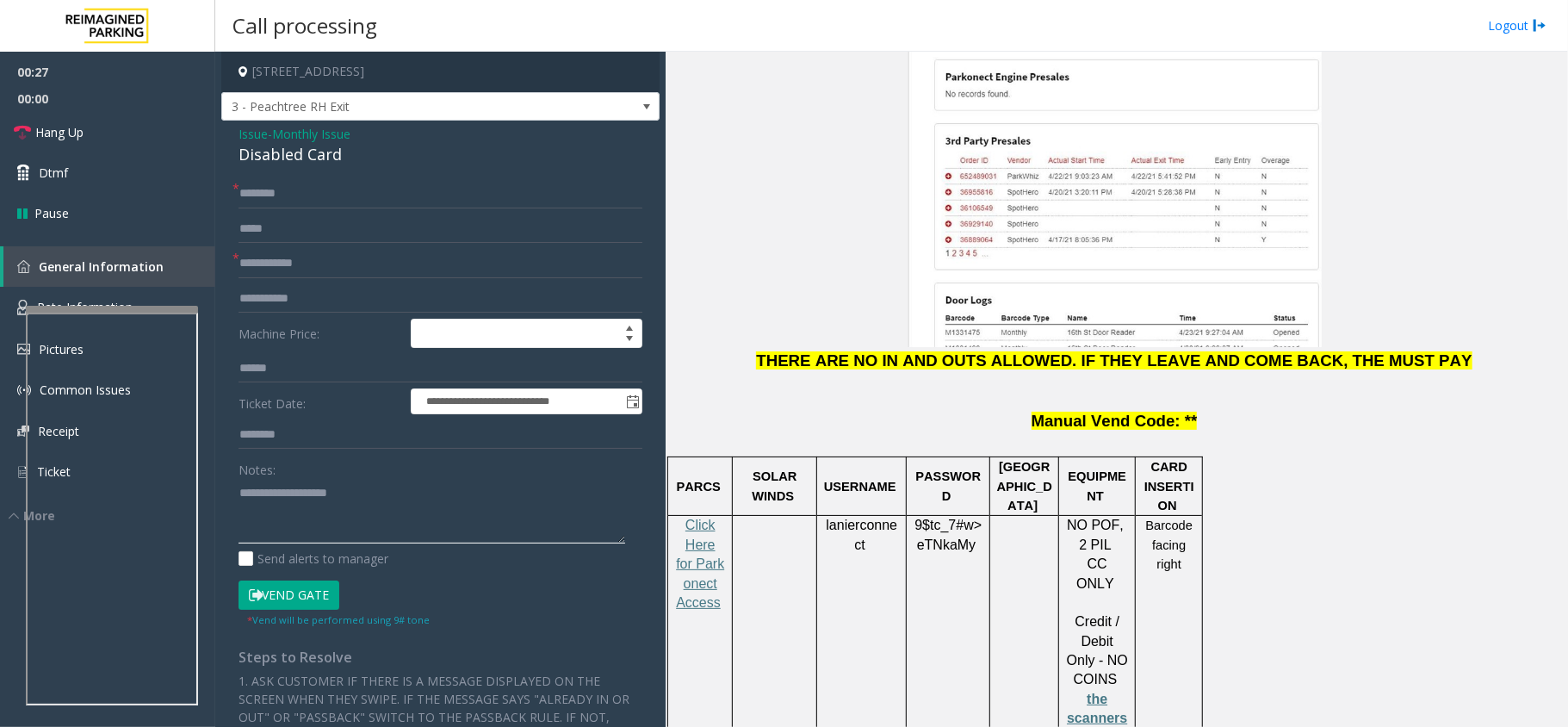
click at [243, 512] on textarea at bounding box center [432, 511] width 386 height 65
paste textarea "**********"
type textarea "**********"
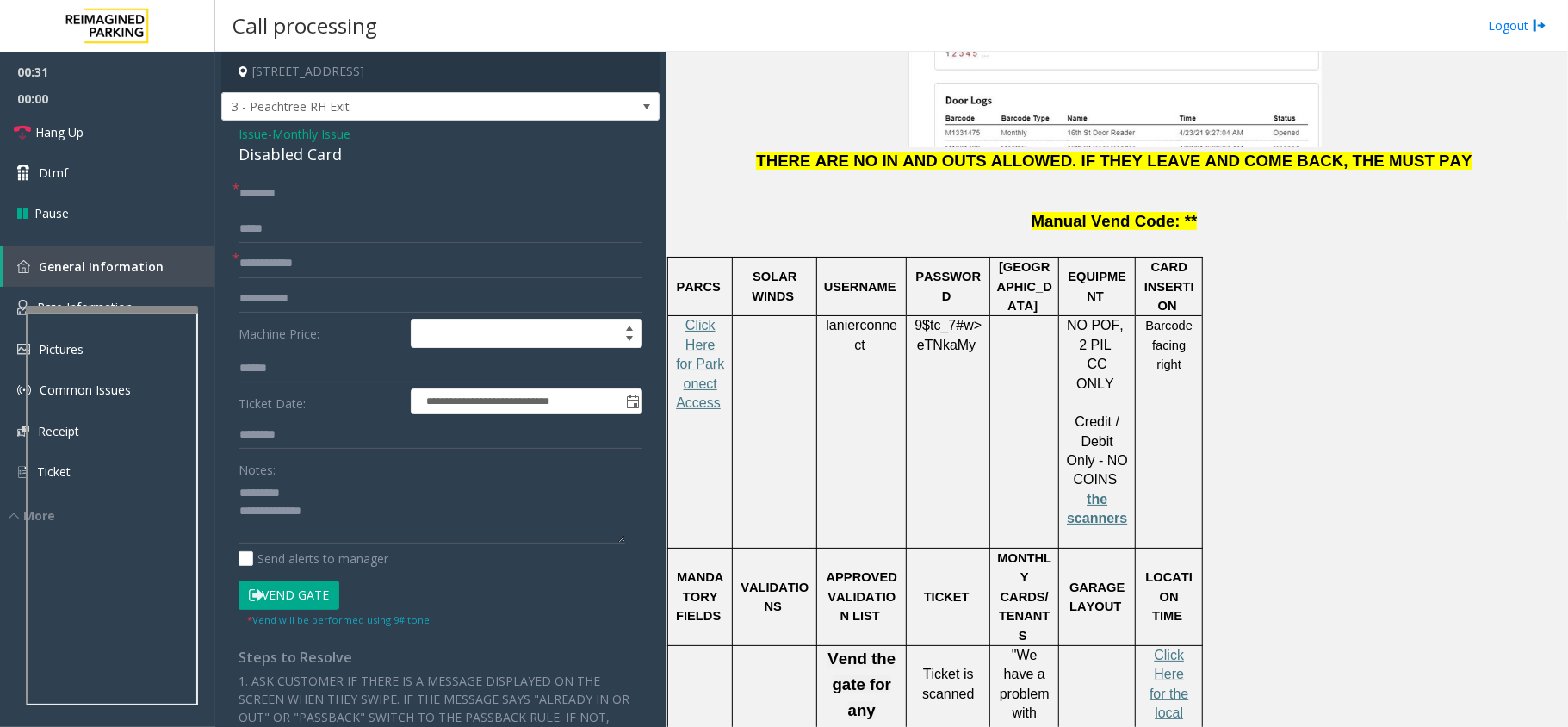
scroll to position [2412, 0]
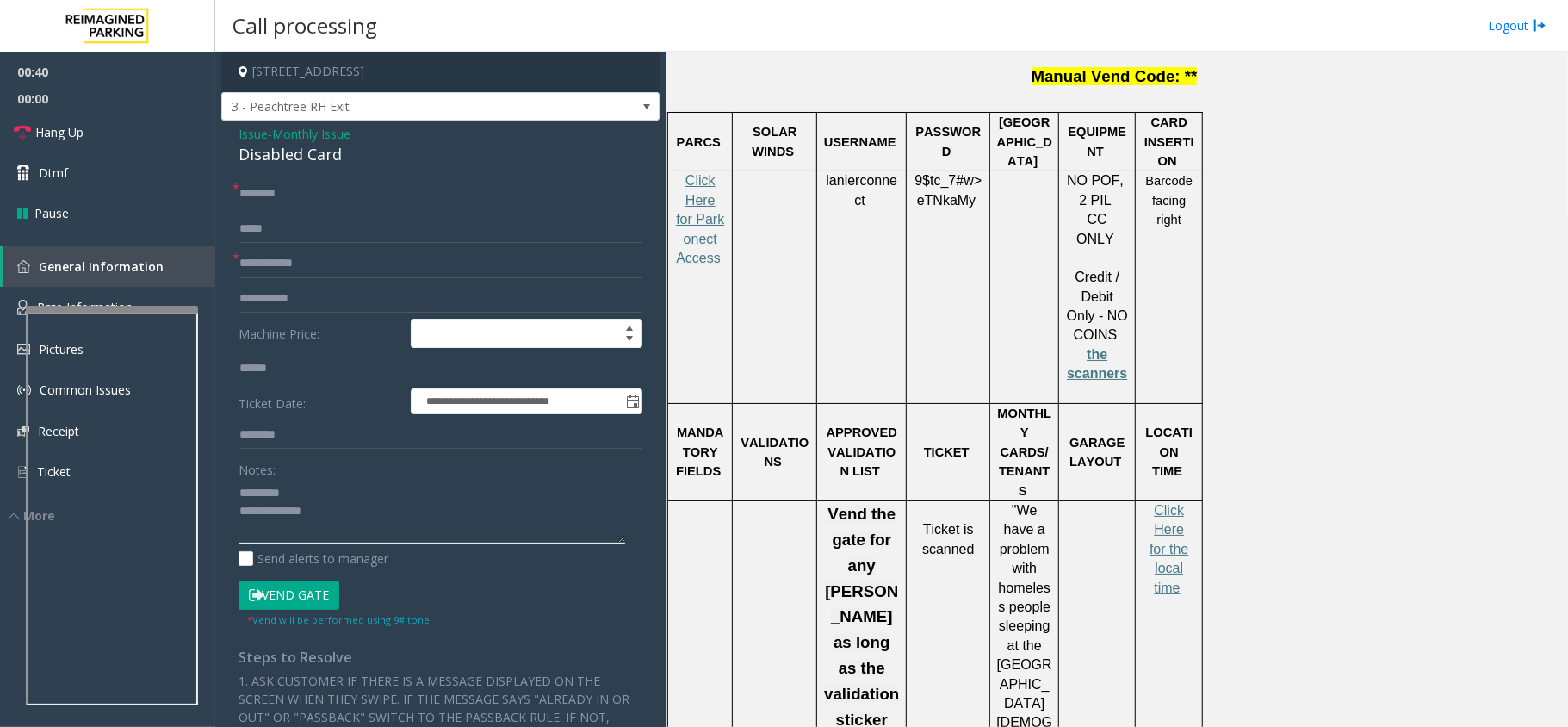
drag, startPoint x: 365, startPoint y: 505, endPoint x: 307, endPoint y: 369, distance: 147.9
click at [365, 505] on textarea at bounding box center [432, 511] width 386 height 65
click at [286, 134] on span "Monthly Issue" at bounding box center [311, 133] width 79 height 18
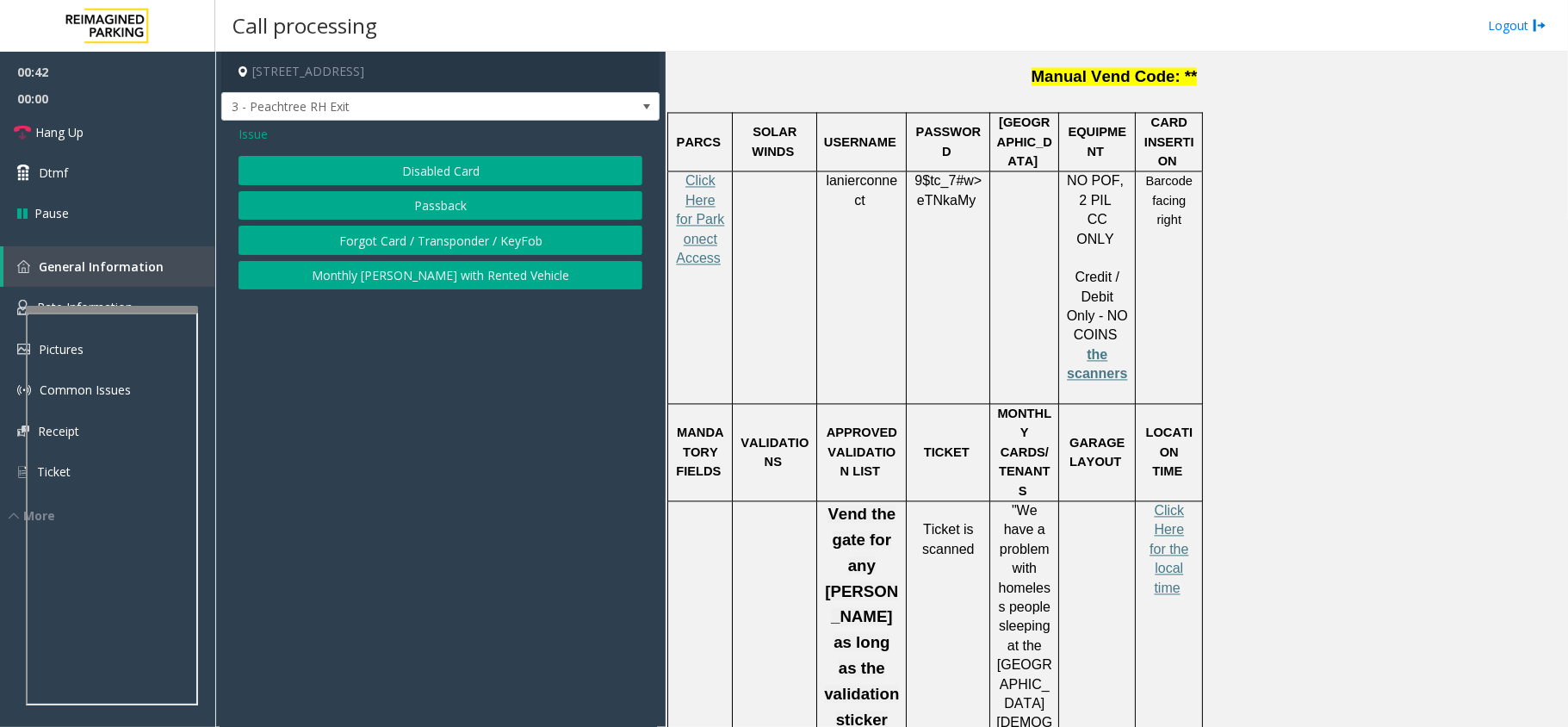
click at [271, 144] on div "Issue Disabled Card Passback Forgot Card / Transponder / KeyFob Monthly Parker …" at bounding box center [440, 209] width 438 height 177
click at [259, 136] on span "Issue" at bounding box center [253, 133] width 29 height 18
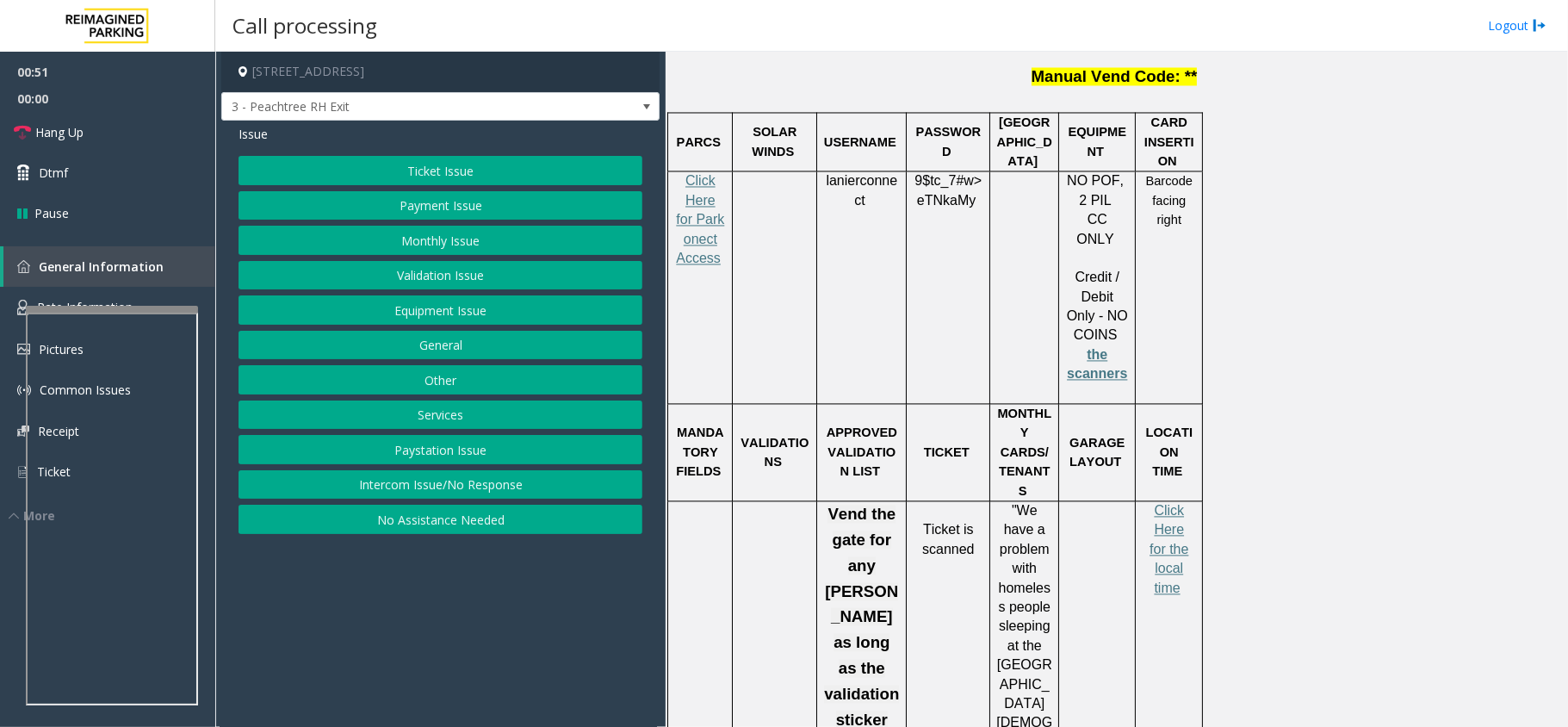
click at [496, 271] on button "Validation Issue" at bounding box center [441, 275] width 404 height 29
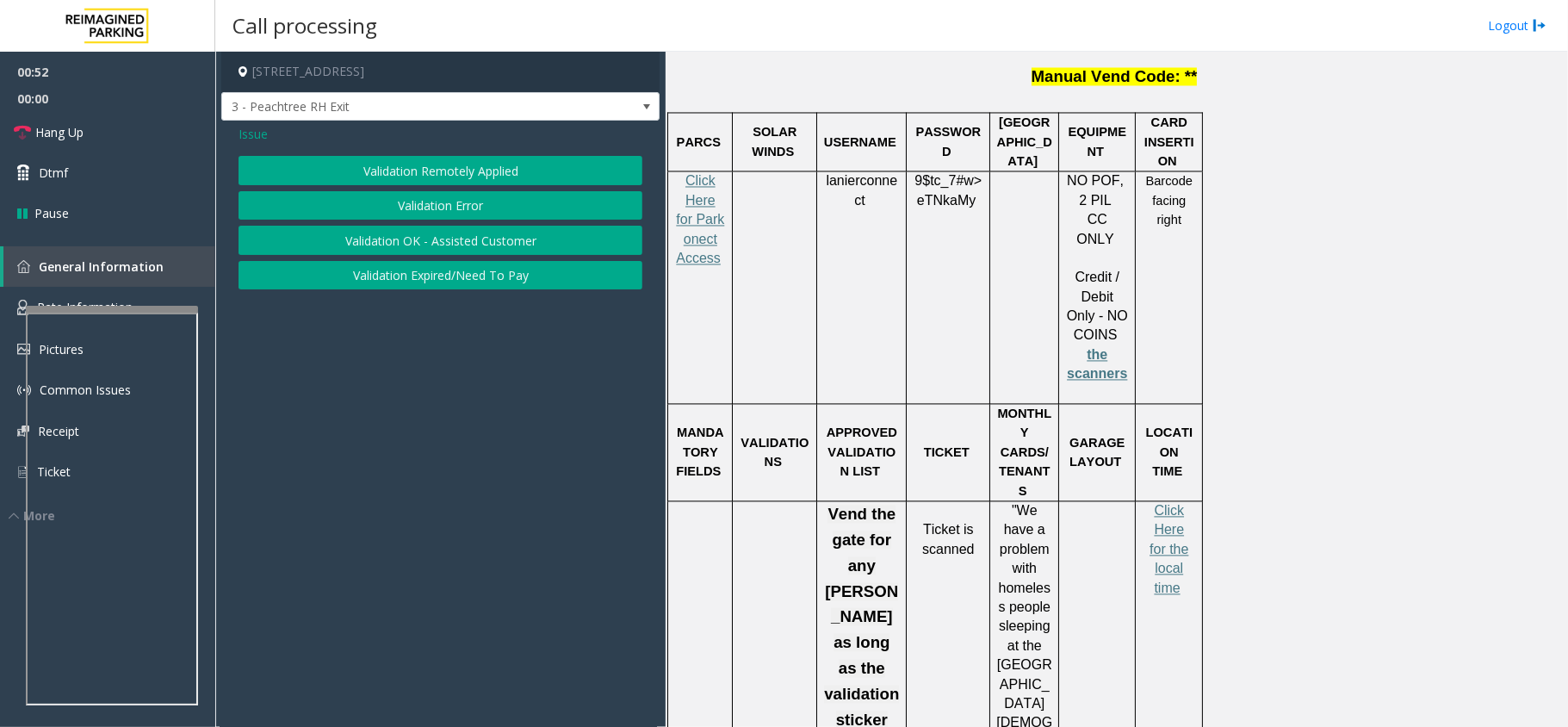
click at [457, 200] on button "Validation Error" at bounding box center [441, 205] width 404 height 29
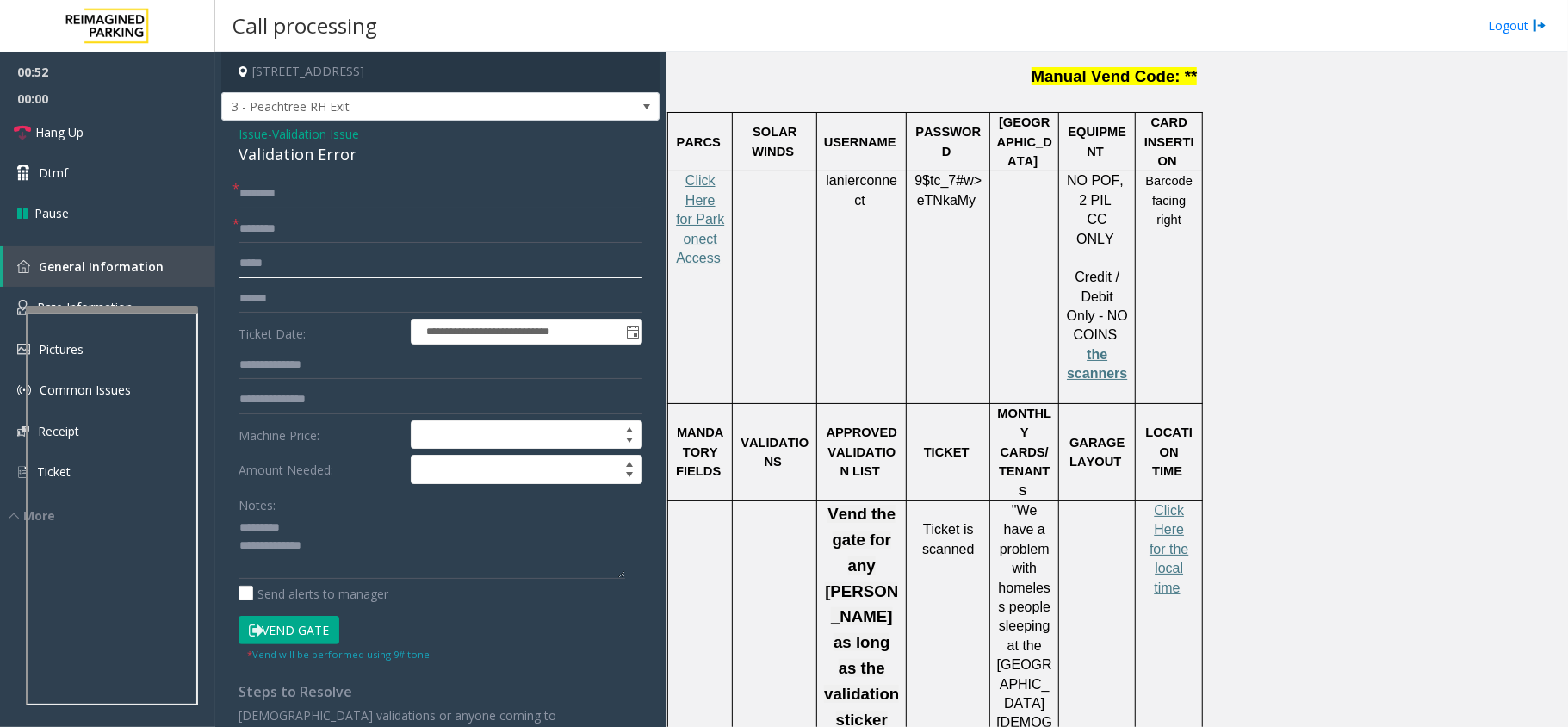
click at [333, 263] on input "text" at bounding box center [441, 263] width 404 height 29
click at [336, 305] on input "text" at bounding box center [441, 299] width 404 height 29
type input "**********"
click at [295, 160] on div "Validation Error" at bounding box center [441, 154] width 404 height 23
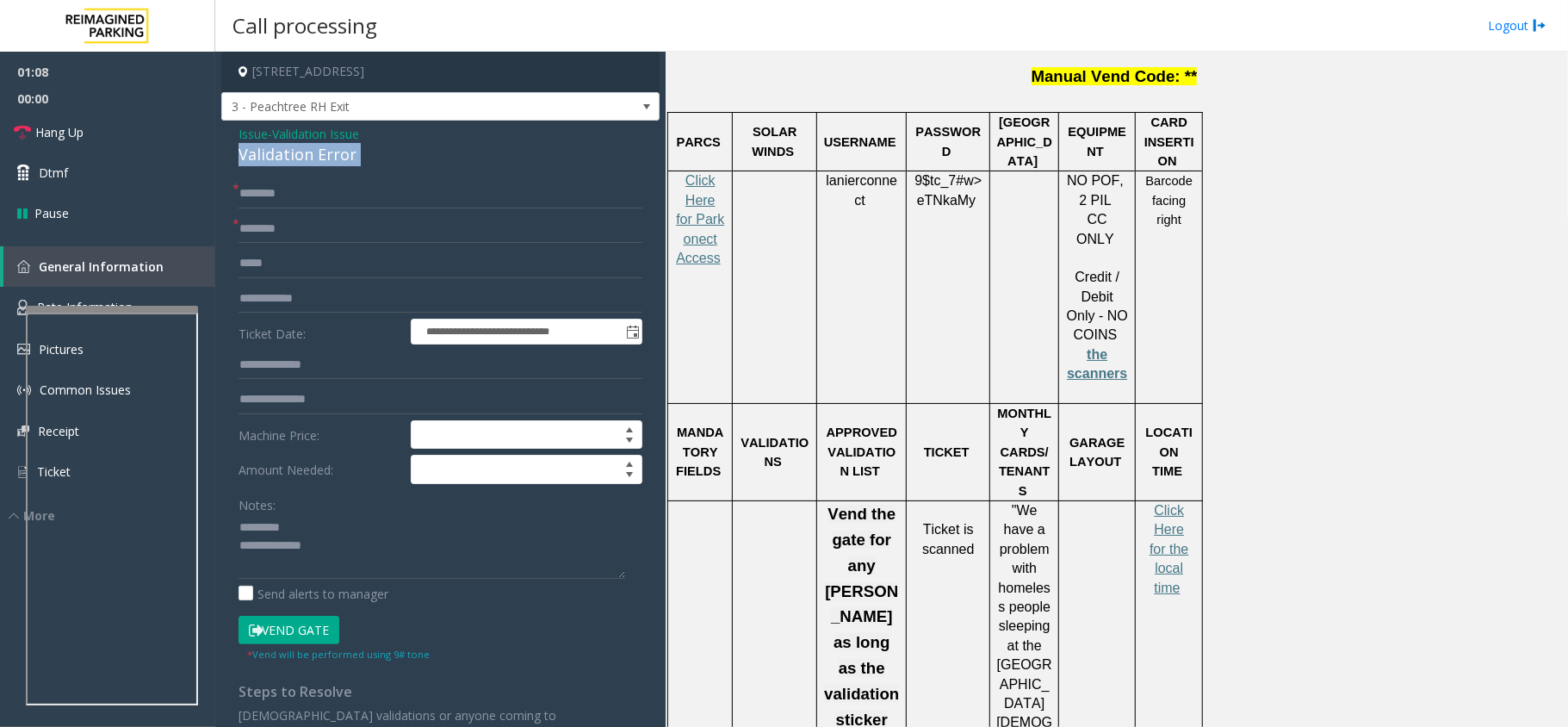
click at [295, 160] on div "Validation Error" at bounding box center [441, 154] width 404 height 23
type textarea "**********"
click at [284, 304] on input "**********" at bounding box center [441, 299] width 404 height 29
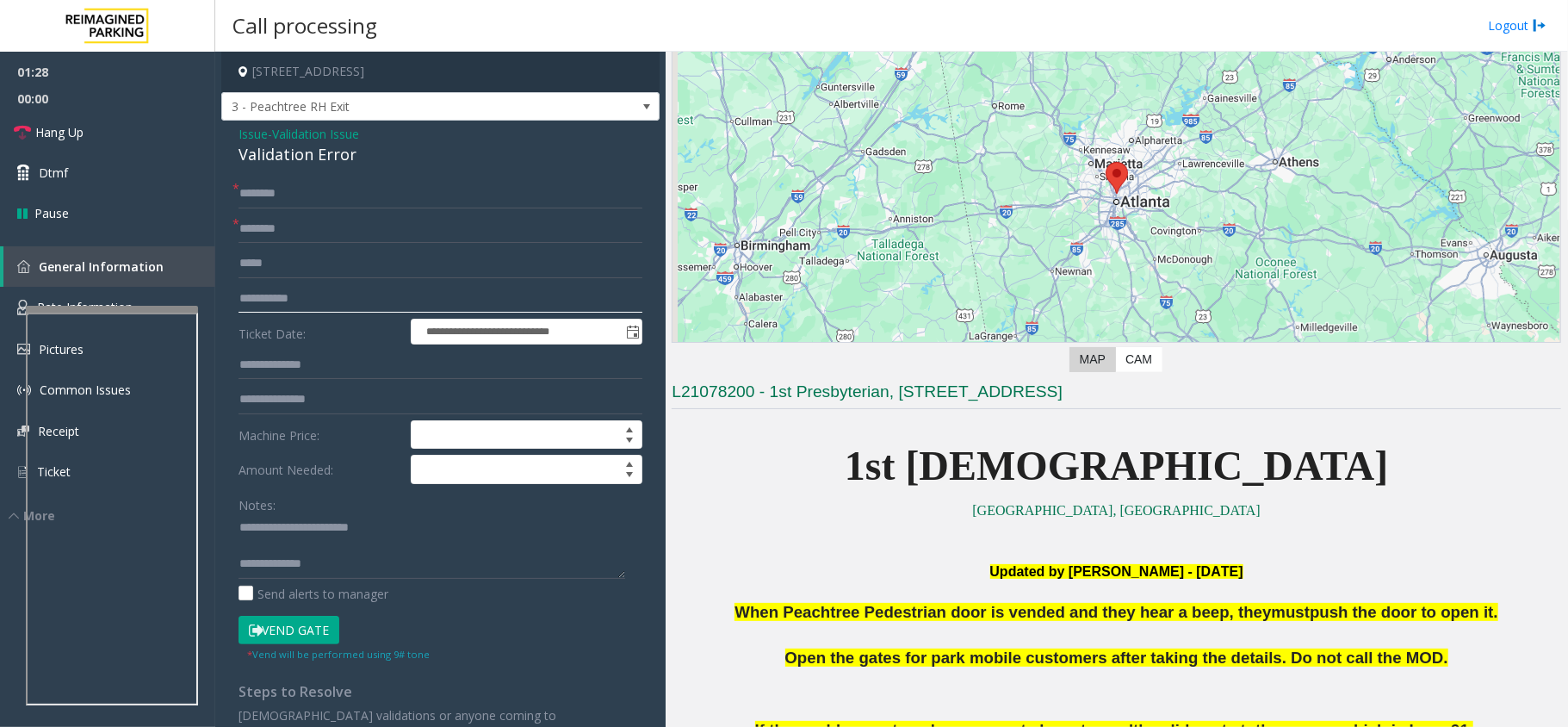
scroll to position [0, 0]
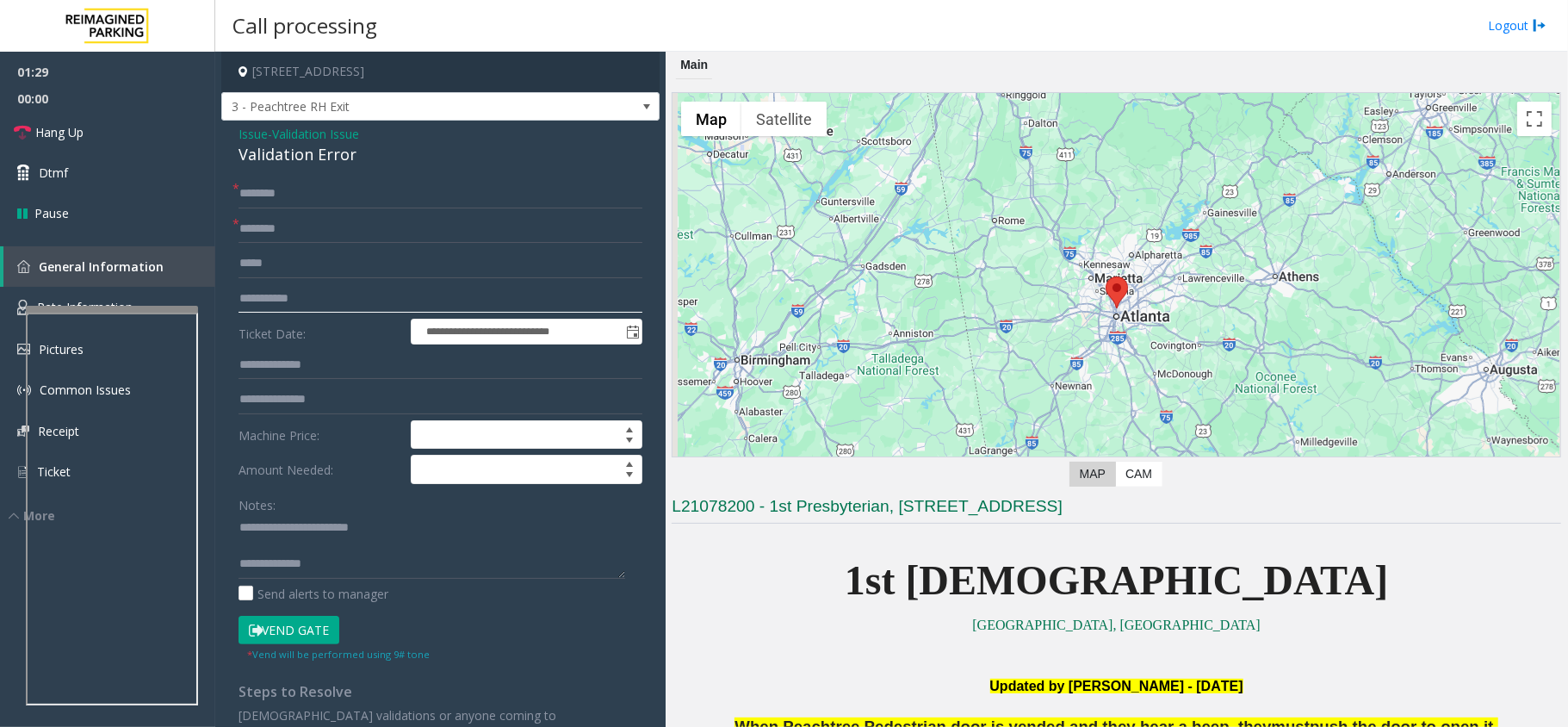
type input "**********"
click at [279, 372] on input "text" at bounding box center [441, 364] width 404 height 29
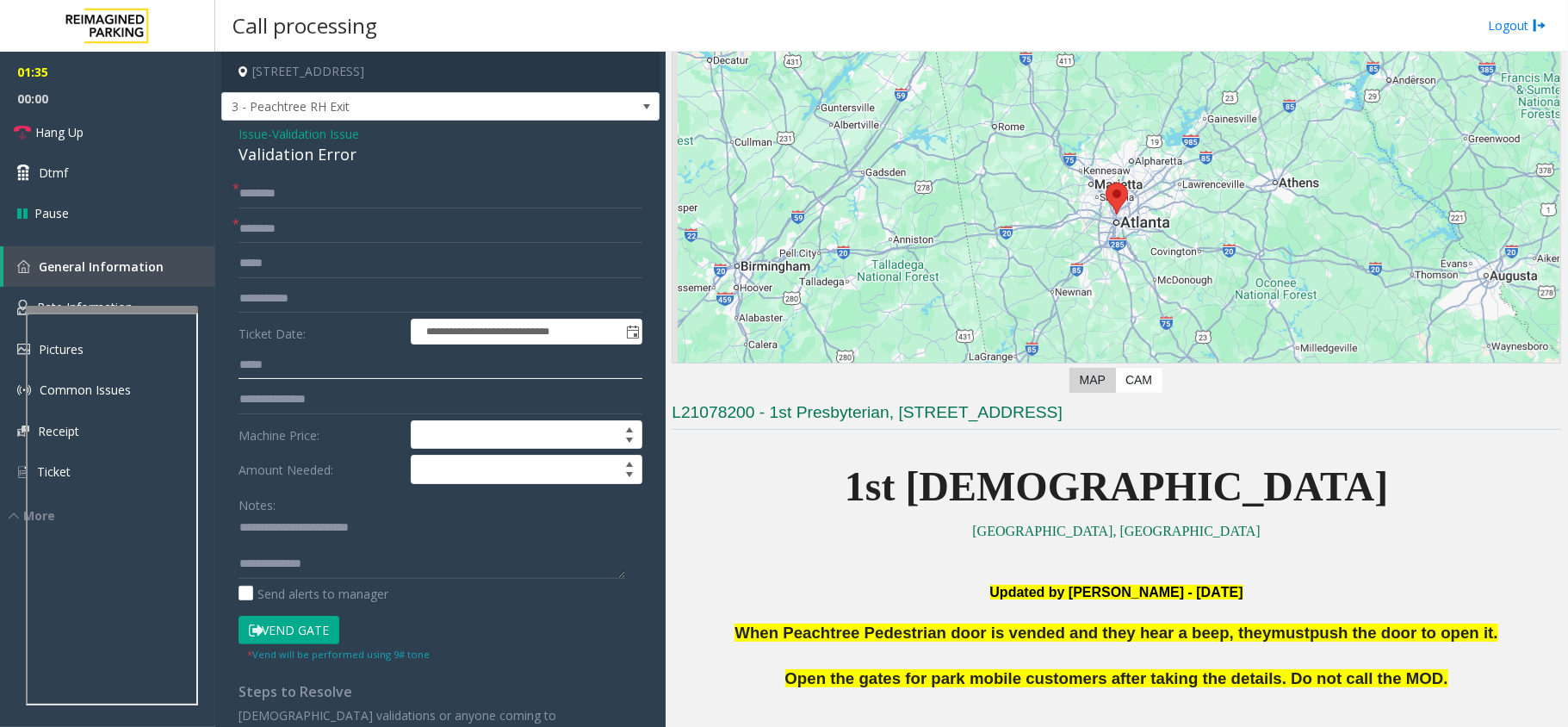
scroll to position [115, 0]
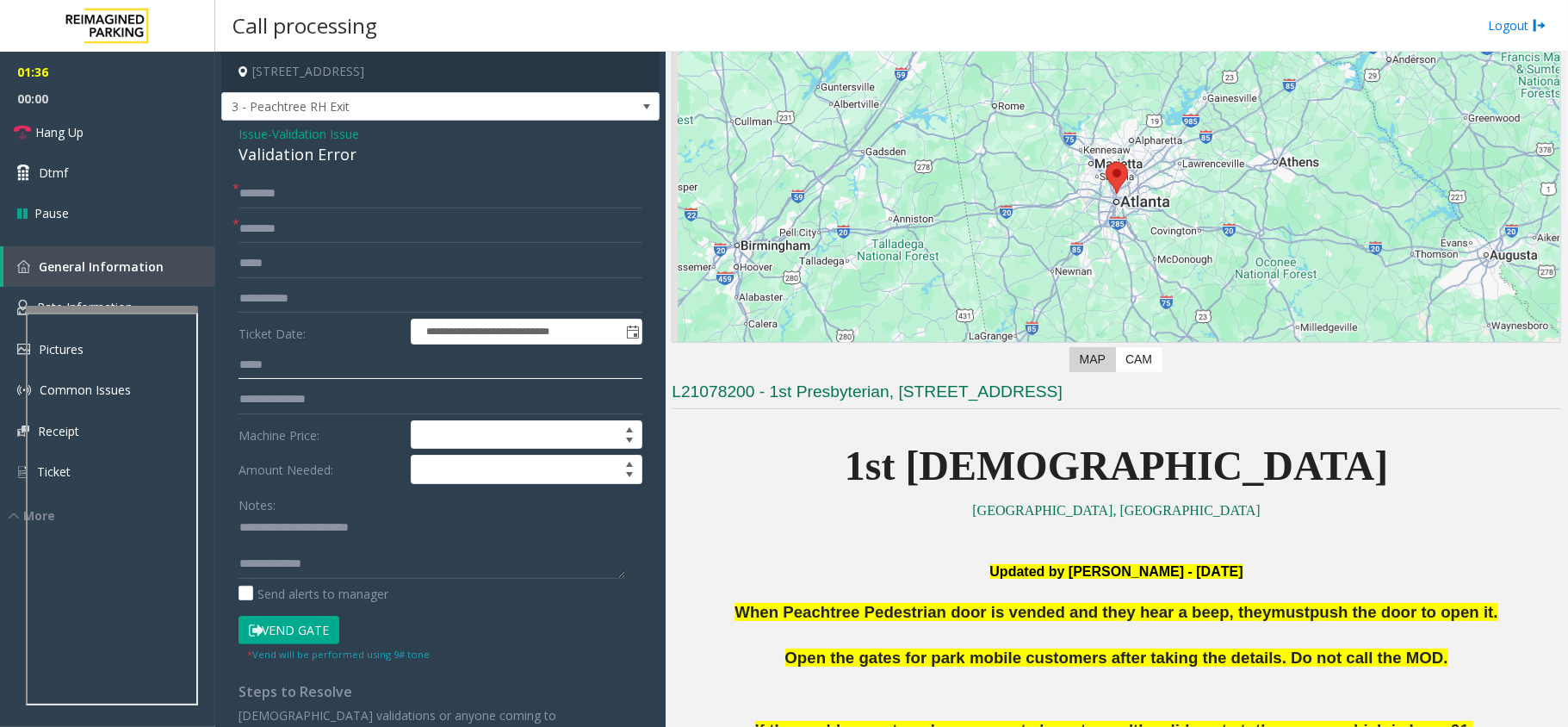
type input "*****"
drag, startPoint x: 794, startPoint y: 389, endPoint x: 889, endPoint y: 390, distance: 95.0
click at [889, 390] on h3 "L21078200 - 1st Presbyterian, 1337 Peachtree St (L)" at bounding box center [1117, 394] width 890 height 29
drag, startPoint x: 773, startPoint y: 394, endPoint x: 889, endPoint y: 390, distance: 116.1
click at [889, 390] on h3 "L21078200 - 1st Presbyterian, 1337 Peachtree St (L)" at bounding box center [1117, 394] width 890 height 29
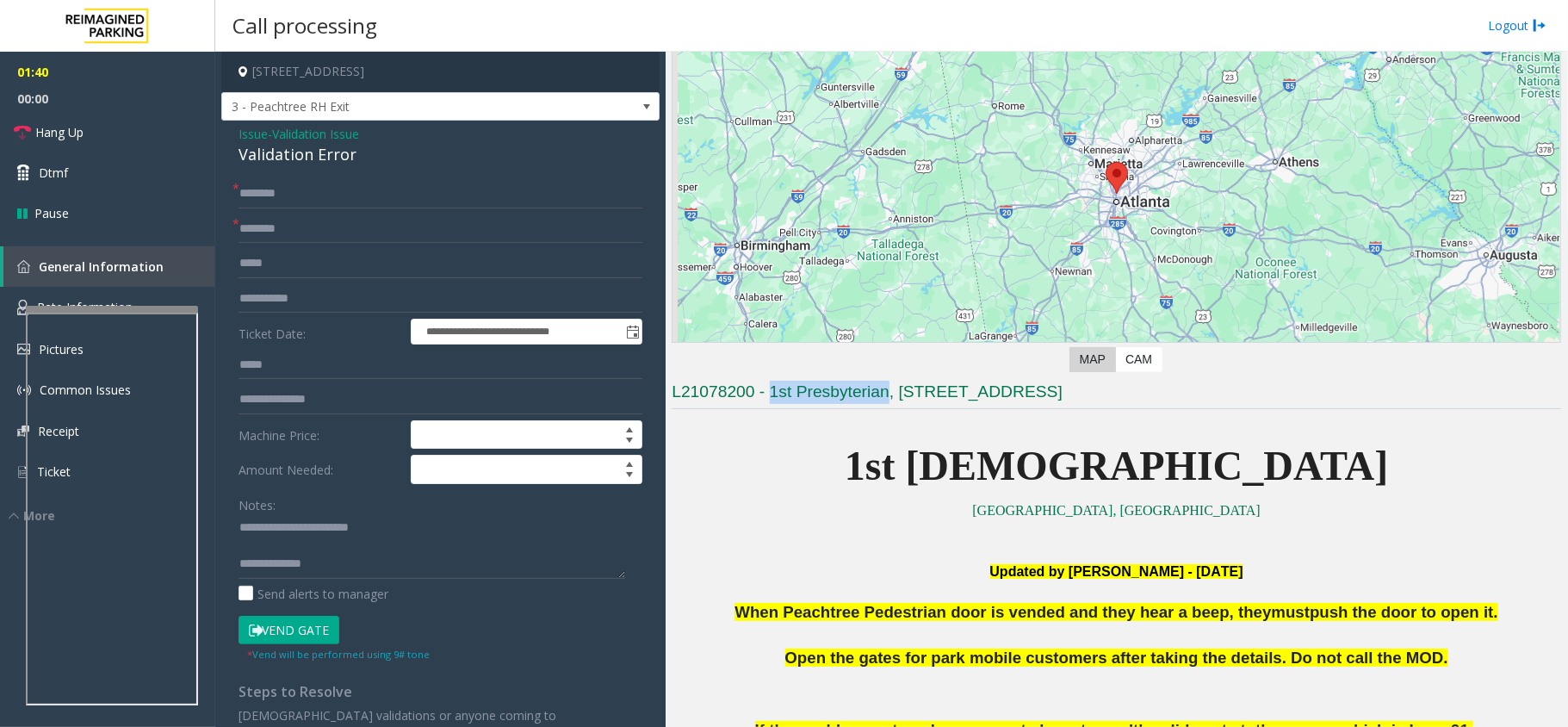
copy h3 "1st Presbyterian"
click at [280, 243] on input "text" at bounding box center [441, 228] width 404 height 29
paste input "**********"
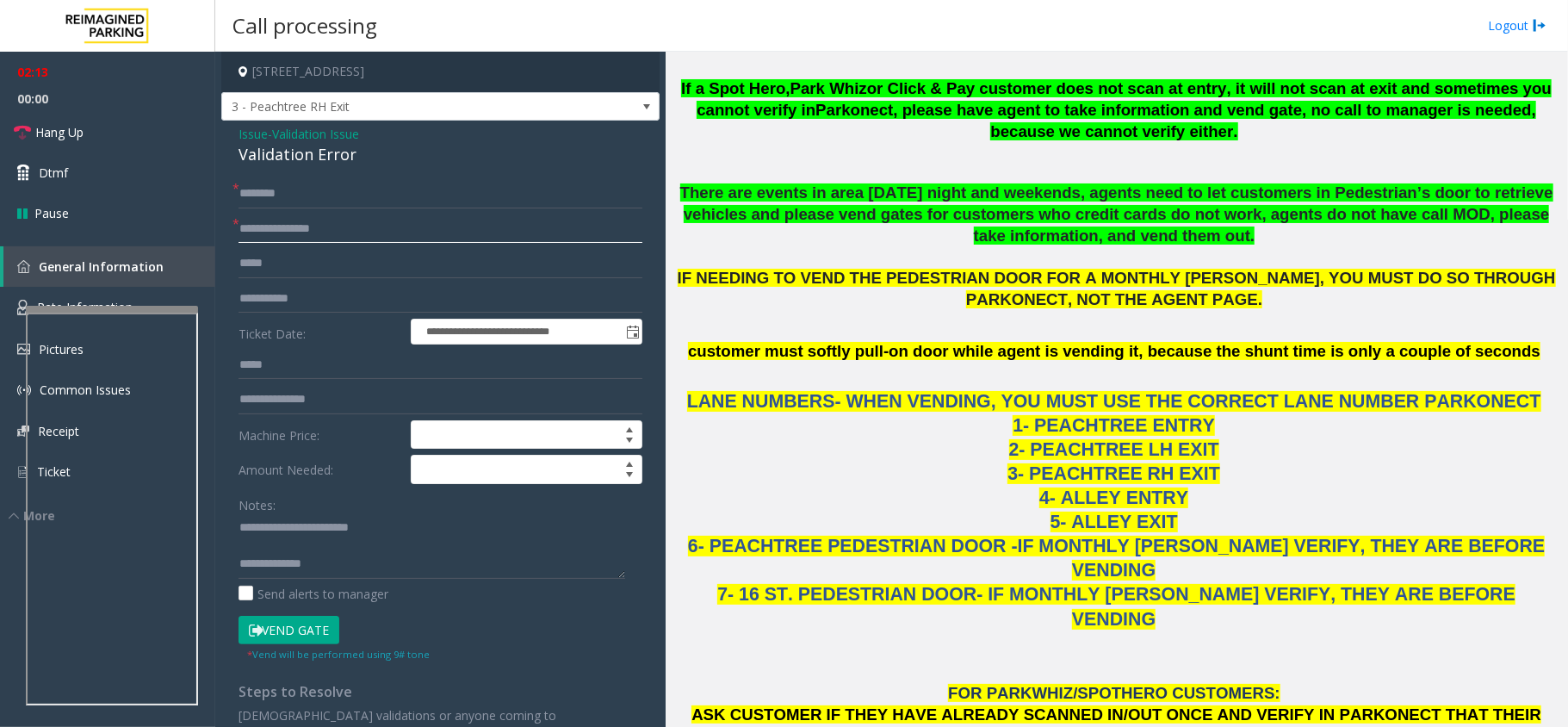
scroll to position [2067, 0]
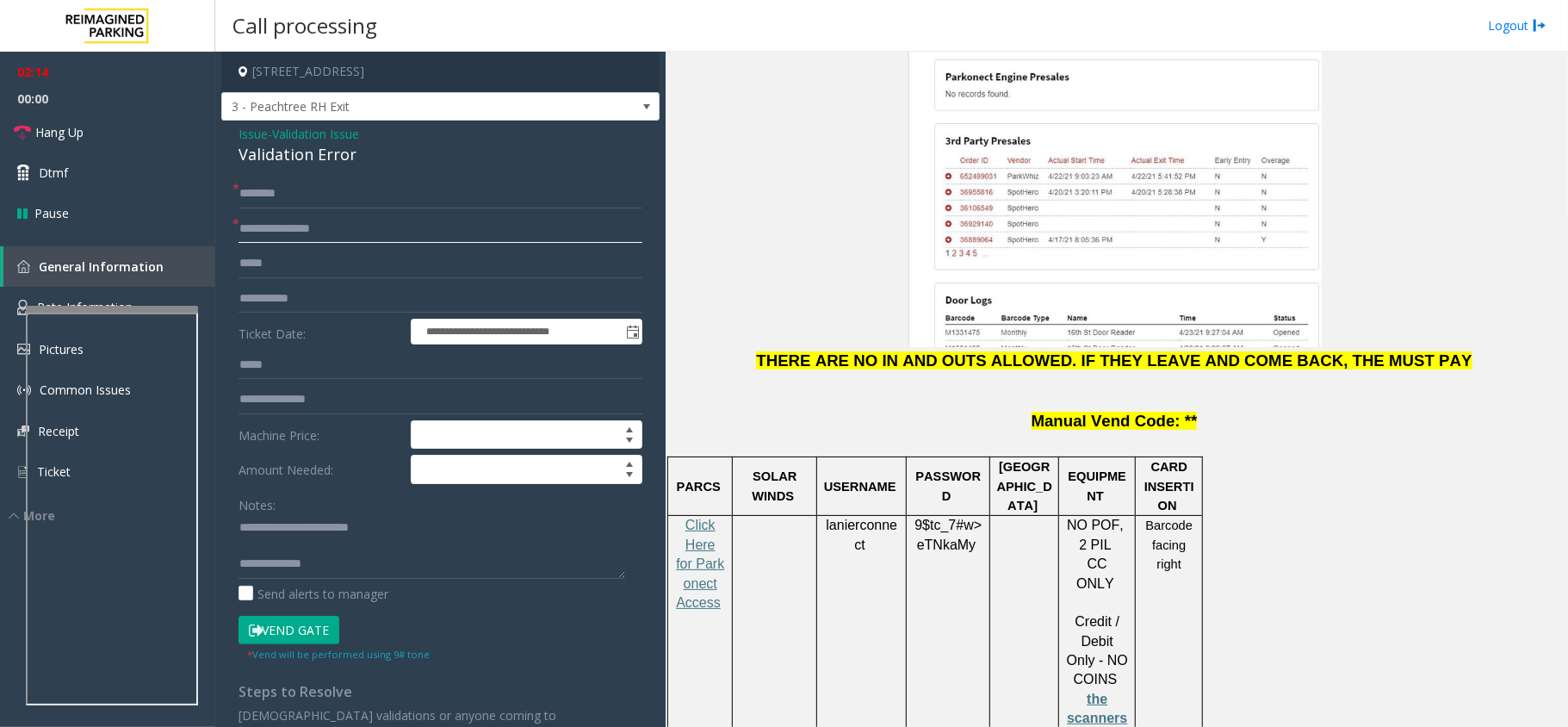
type input "**********"
click at [885, 518] on span "lanierconnect" at bounding box center [862, 535] width 72 height 35
copy p "lanierconnect"
click at [960, 518] on span "9$tc_7#w>" at bounding box center [948, 525] width 67 height 15
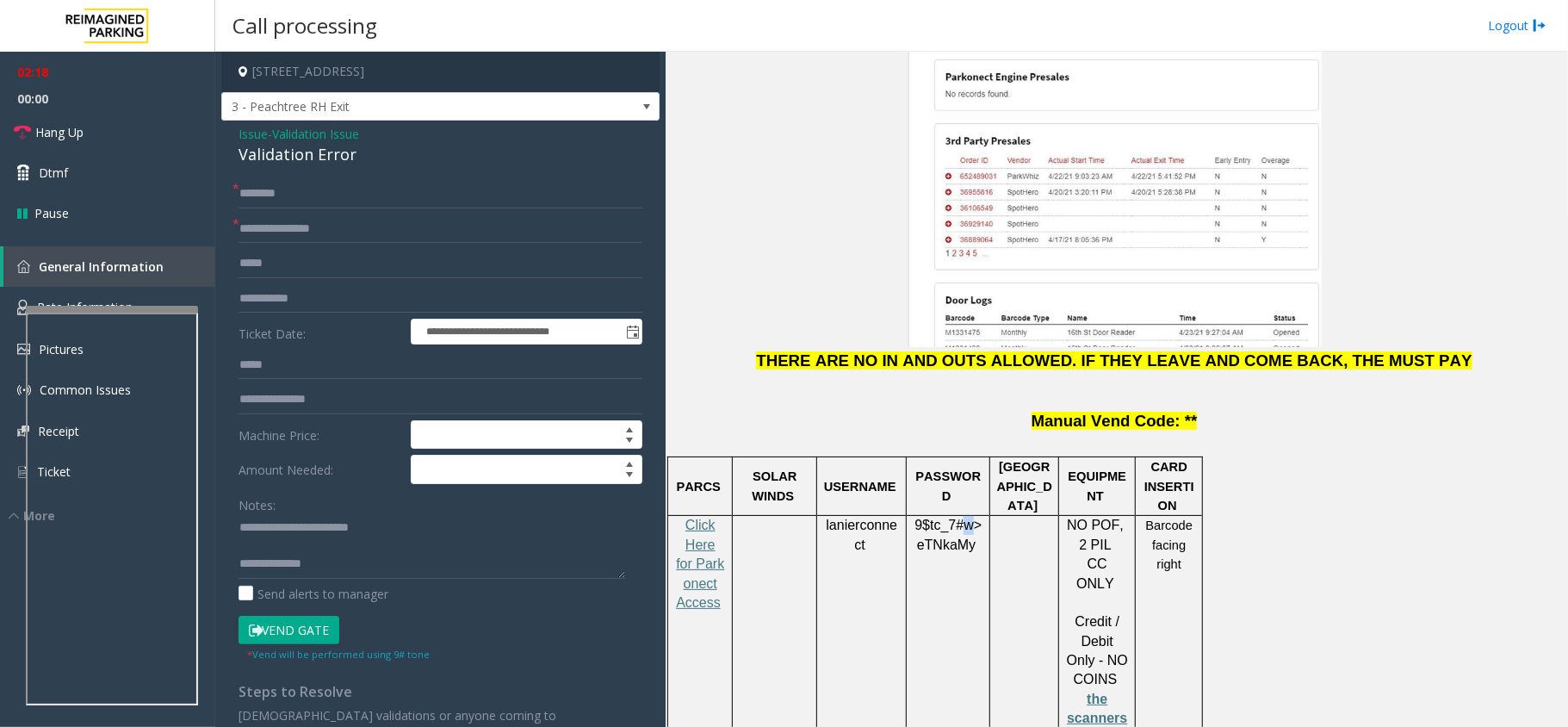
click at [960, 518] on span "9$tc_7#w>" at bounding box center [948, 525] width 67 height 15
copy p "9$tc_7#w> eTNkaMy"
click at [511, 201] on input "text" at bounding box center [441, 193] width 404 height 29
type input "**"
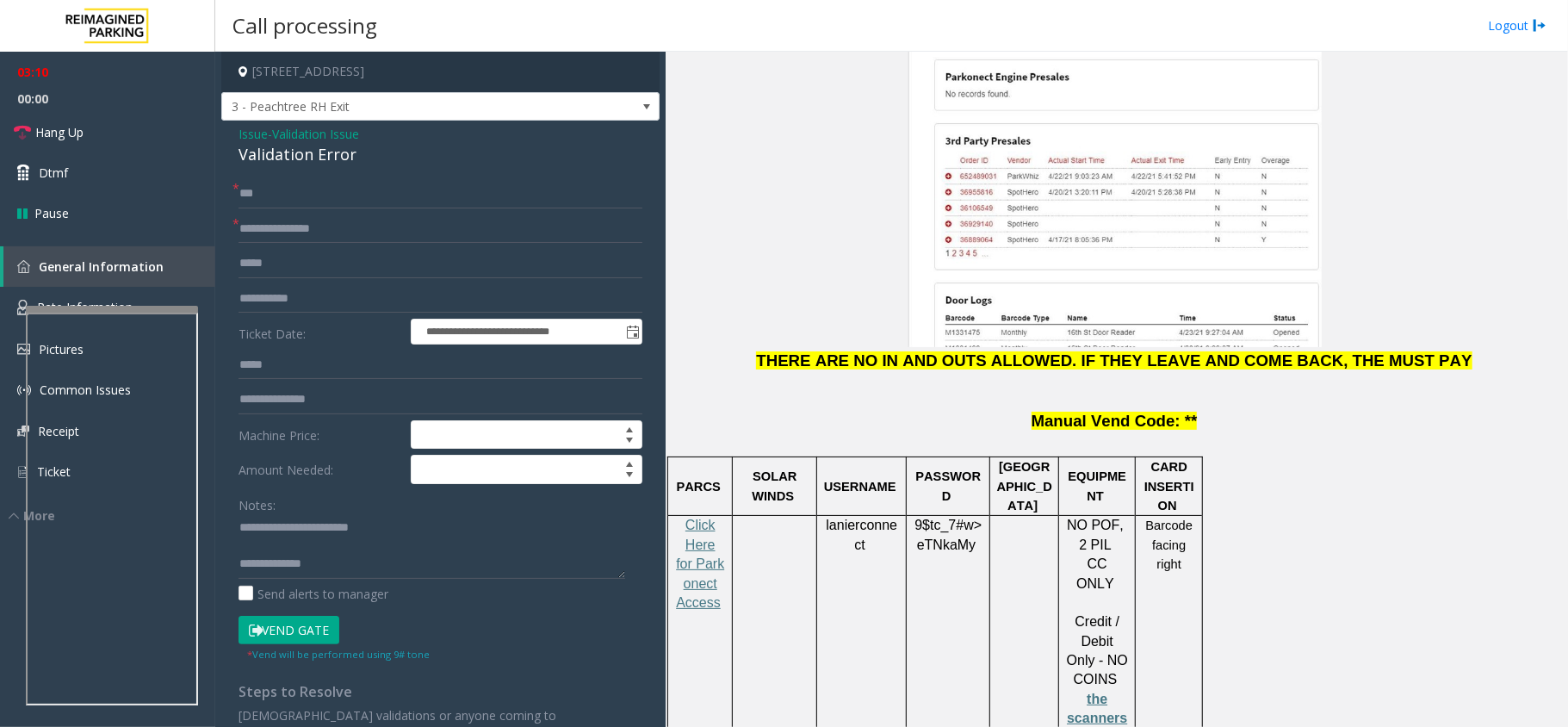
click at [976, 538] on span "eTNkaMy" at bounding box center [946, 546] width 59 height 16
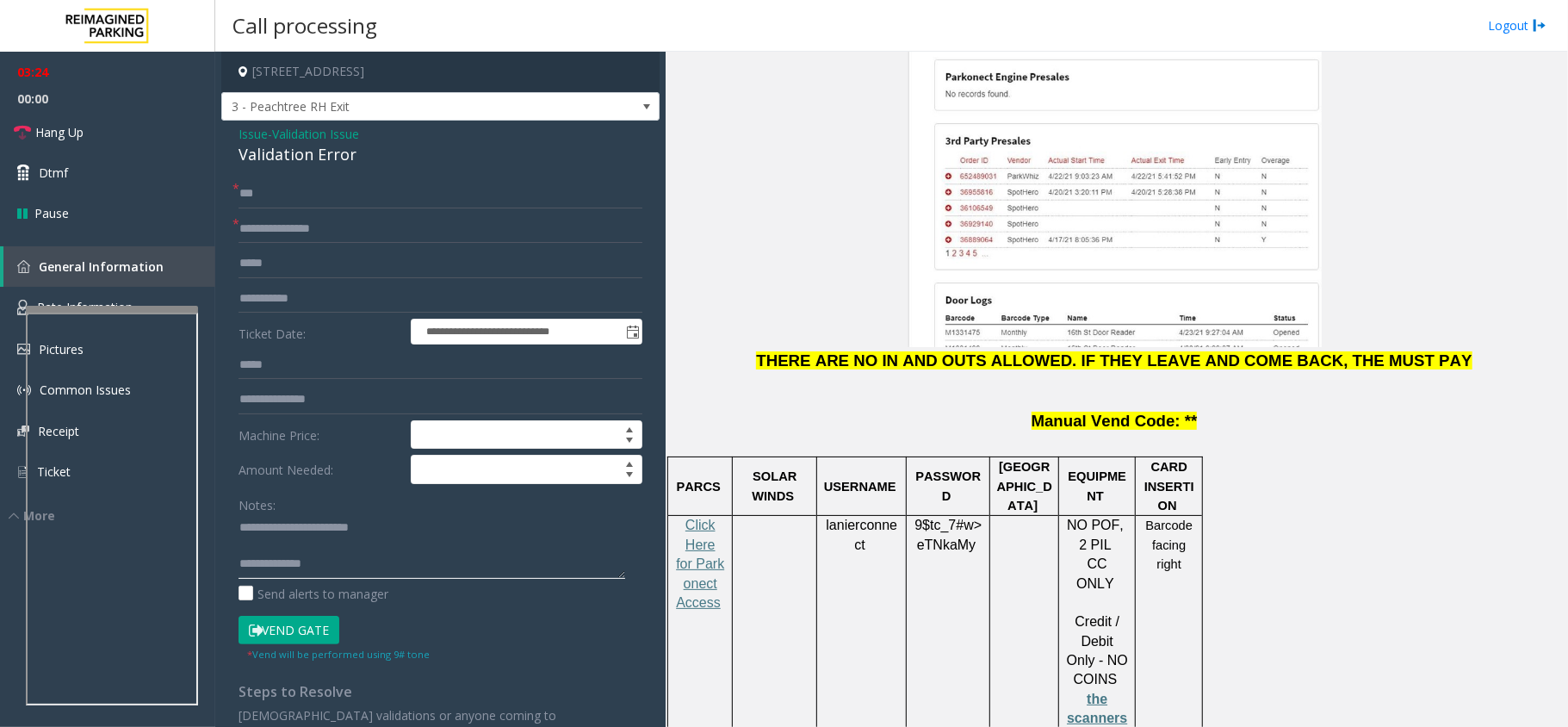
click at [316, 567] on textarea at bounding box center [432, 546] width 386 height 65
paste textarea "**********"
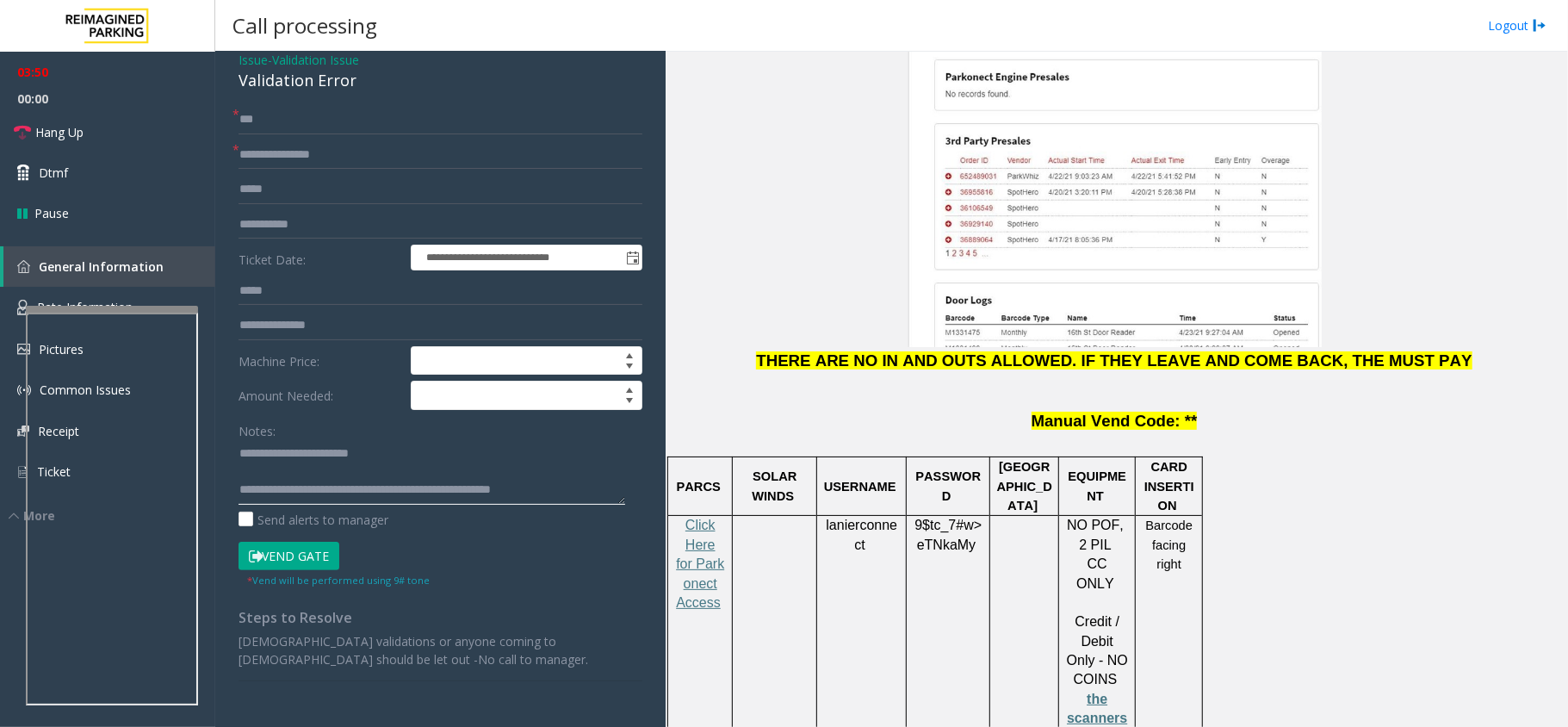
scroll to position [115, 0]
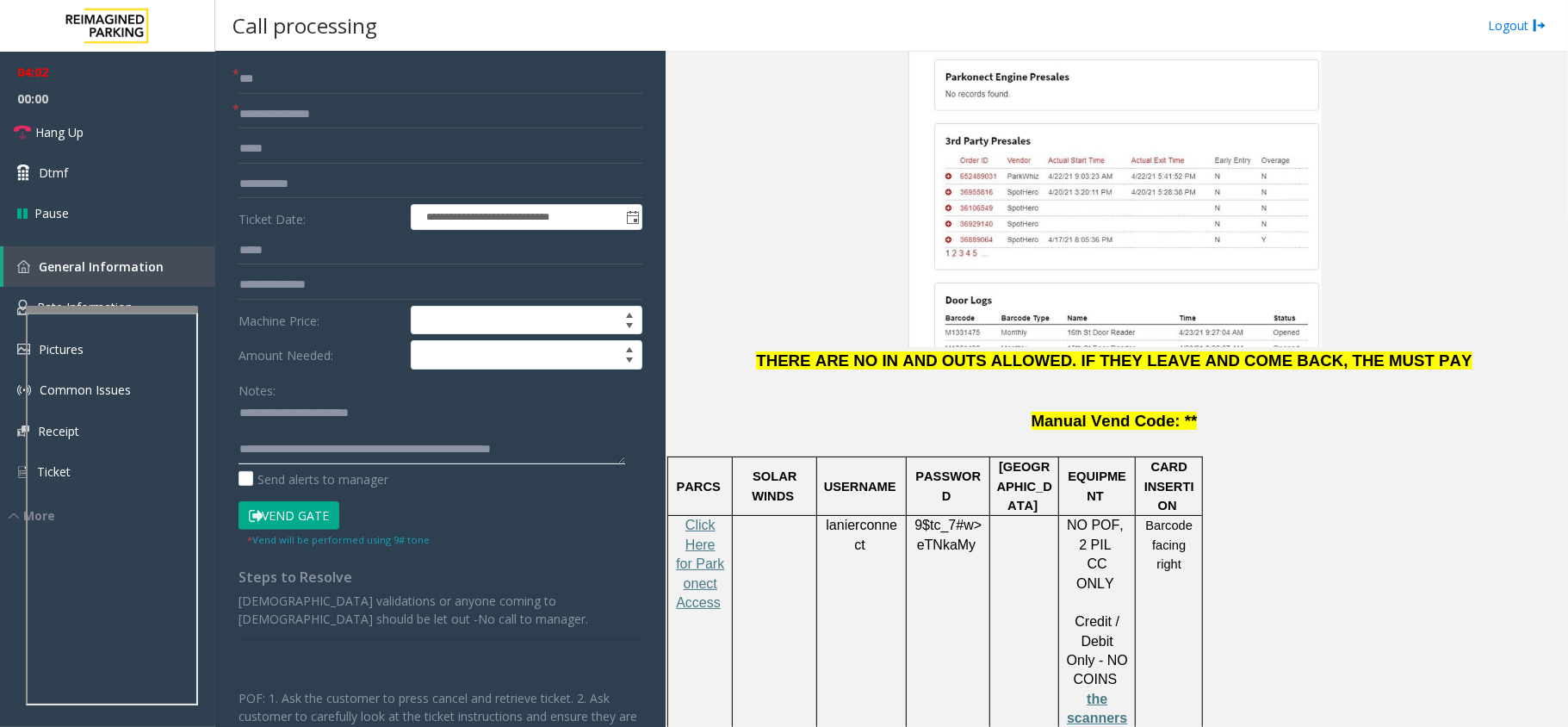
click at [386, 445] on textarea at bounding box center [432, 431] width 386 height 65
click at [326, 507] on button "Vend Gate" at bounding box center [289, 516] width 101 height 29
click at [428, 459] on textarea at bounding box center [432, 431] width 386 height 65
click at [424, 452] on textarea at bounding box center [432, 431] width 386 height 65
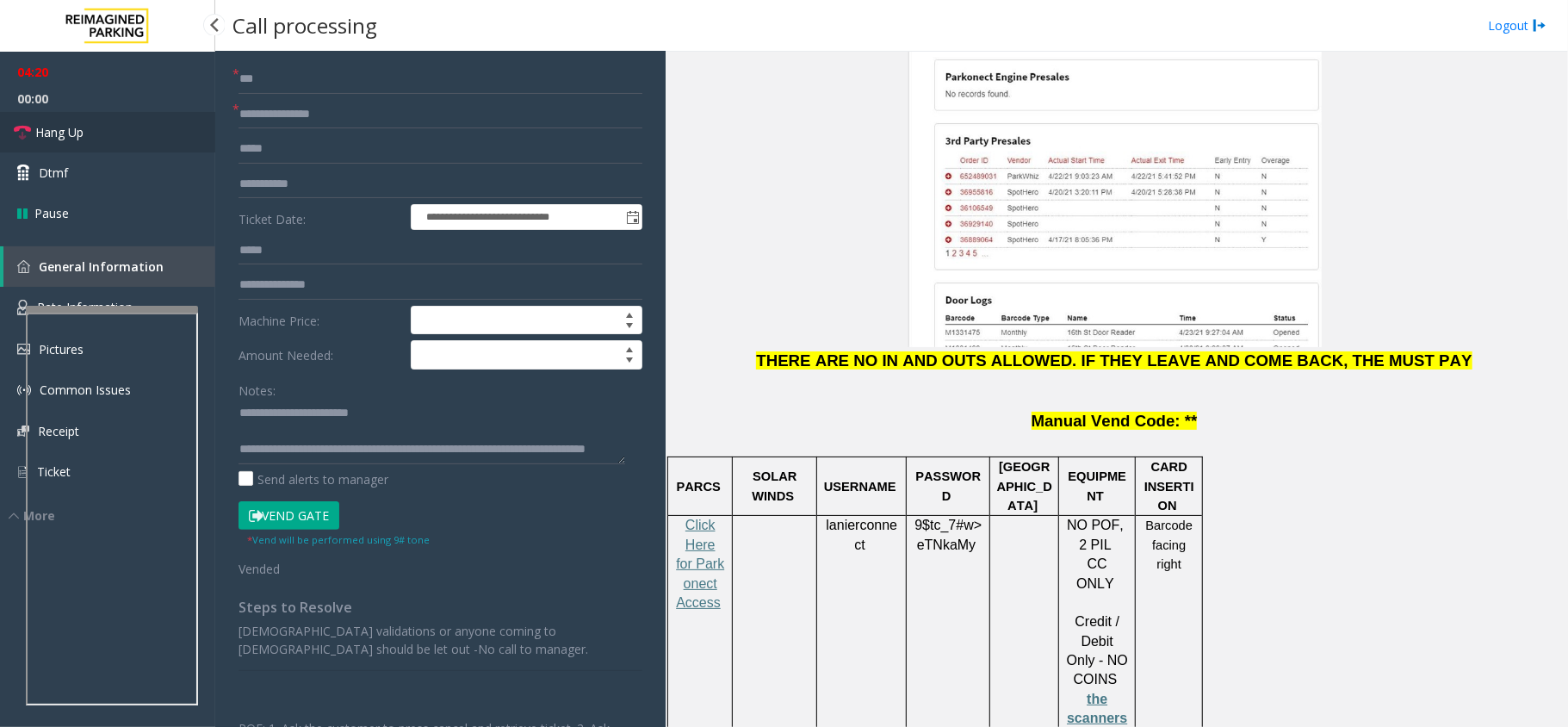
click at [120, 134] on link "Hang Up" at bounding box center [108, 131] width 215 height 41
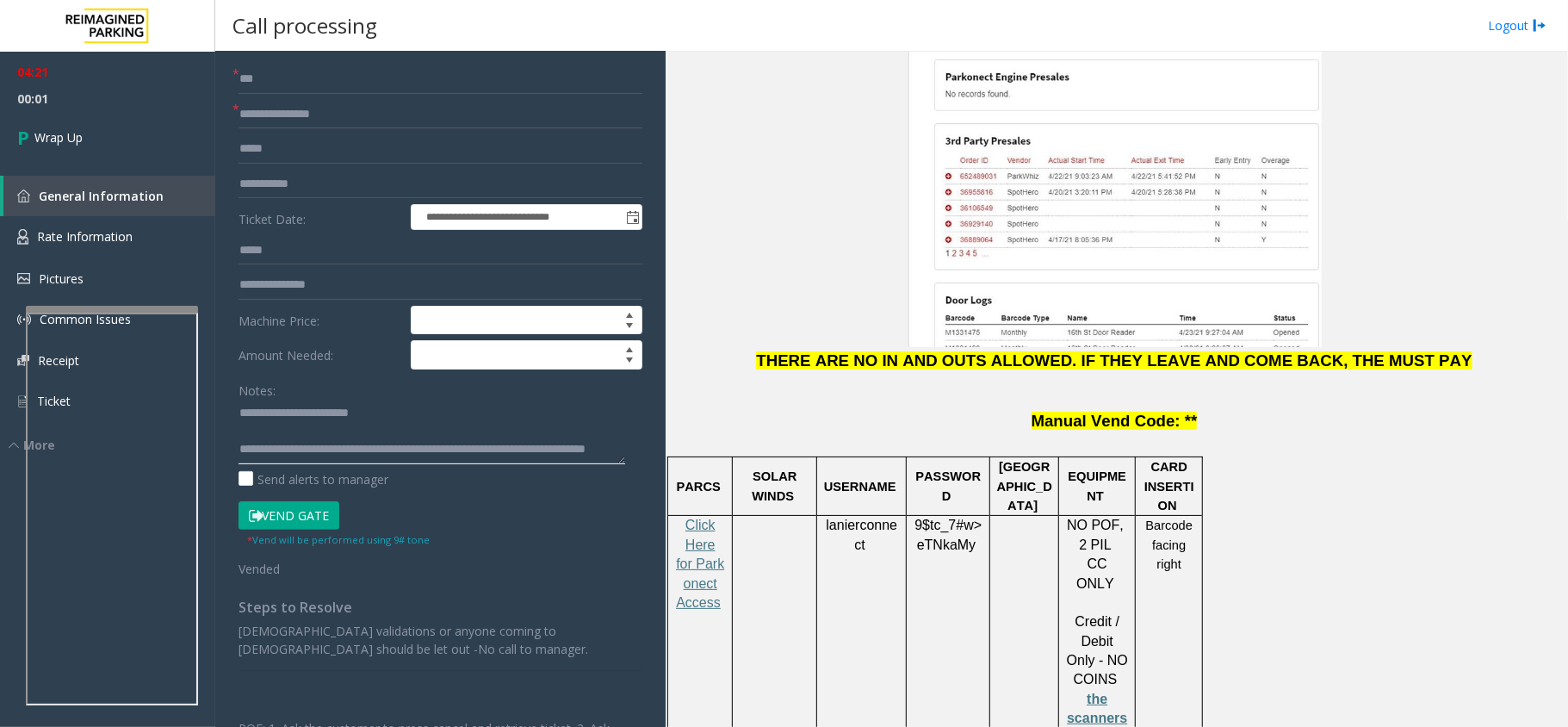
click at [487, 450] on textarea at bounding box center [432, 431] width 386 height 65
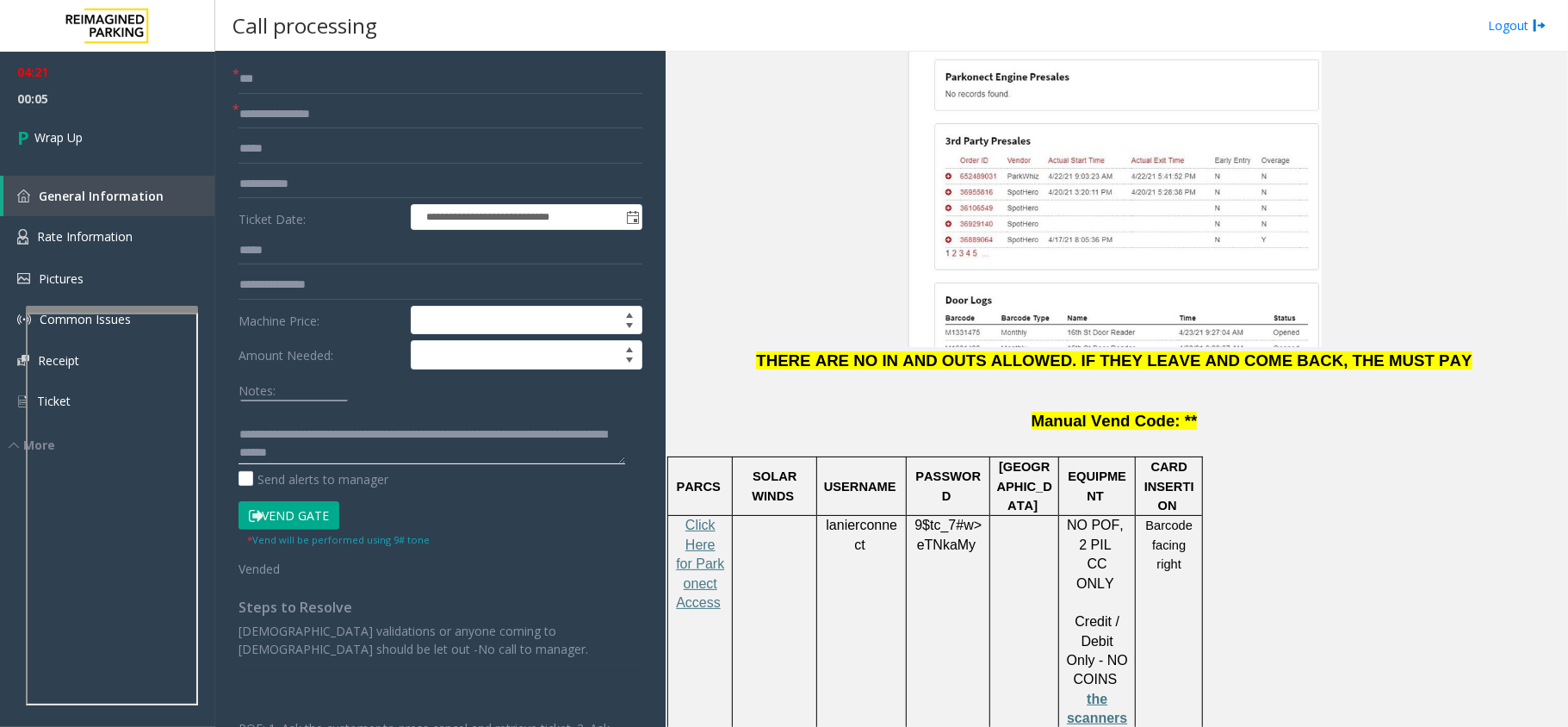
scroll to position [18, 0]
click at [421, 450] on textarea at bounding box center [432, 431] width 386 height 65
click at [540, 435] on textarea at bounding box center [432, 431] width 386 height 65
click at [294, 456] on textarea at bounding box center [432, 431] width 386 height 65
drag, startPoint x: 294, startPoint y: 456, endPoint x: 341, endPoint y: 455, distance: 47.0
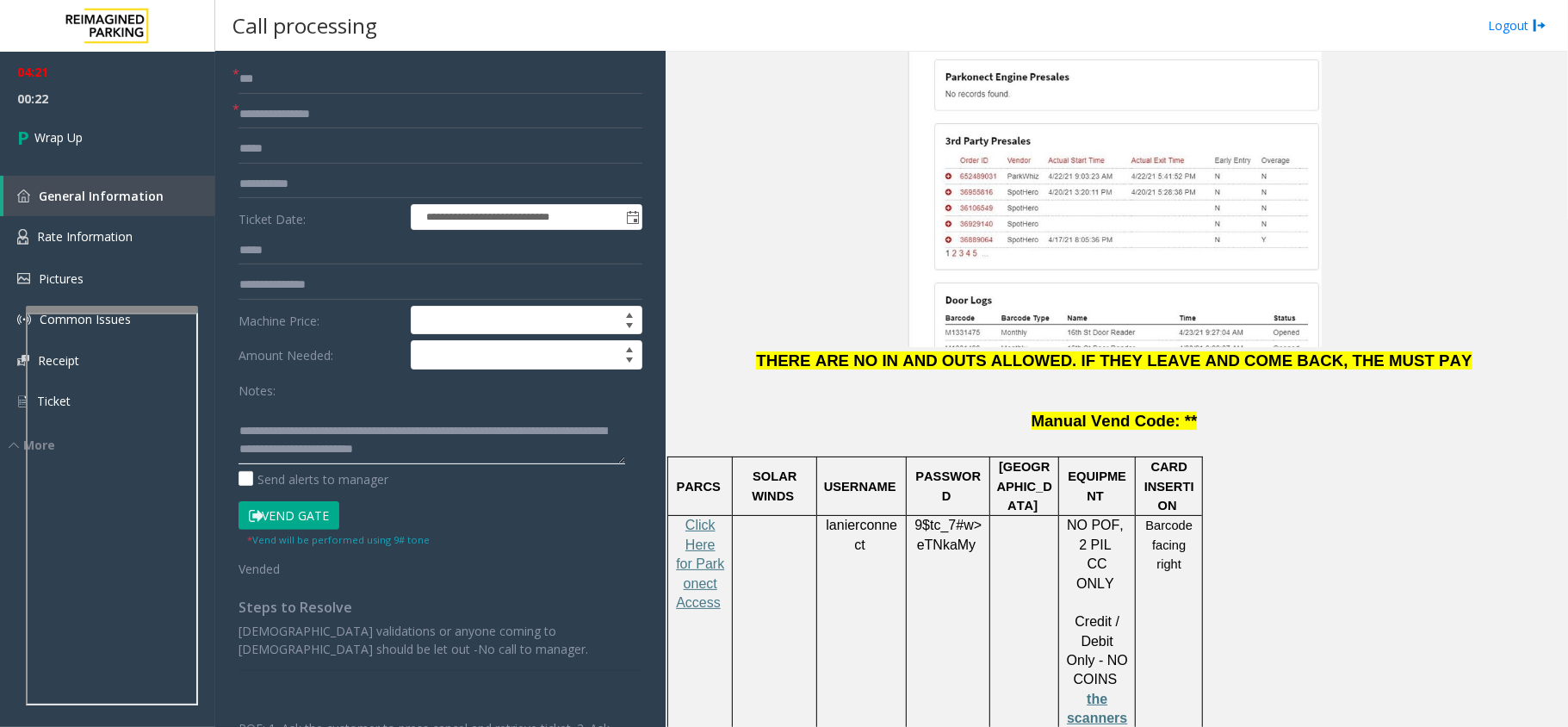
click at [341, 455] on textarea at bounding box center [432, 431] width 386 height 65
type textarea "**********"
click at [160, 139] on link "Wrap Up" at bounding box center [108, 136] width 215 height 51
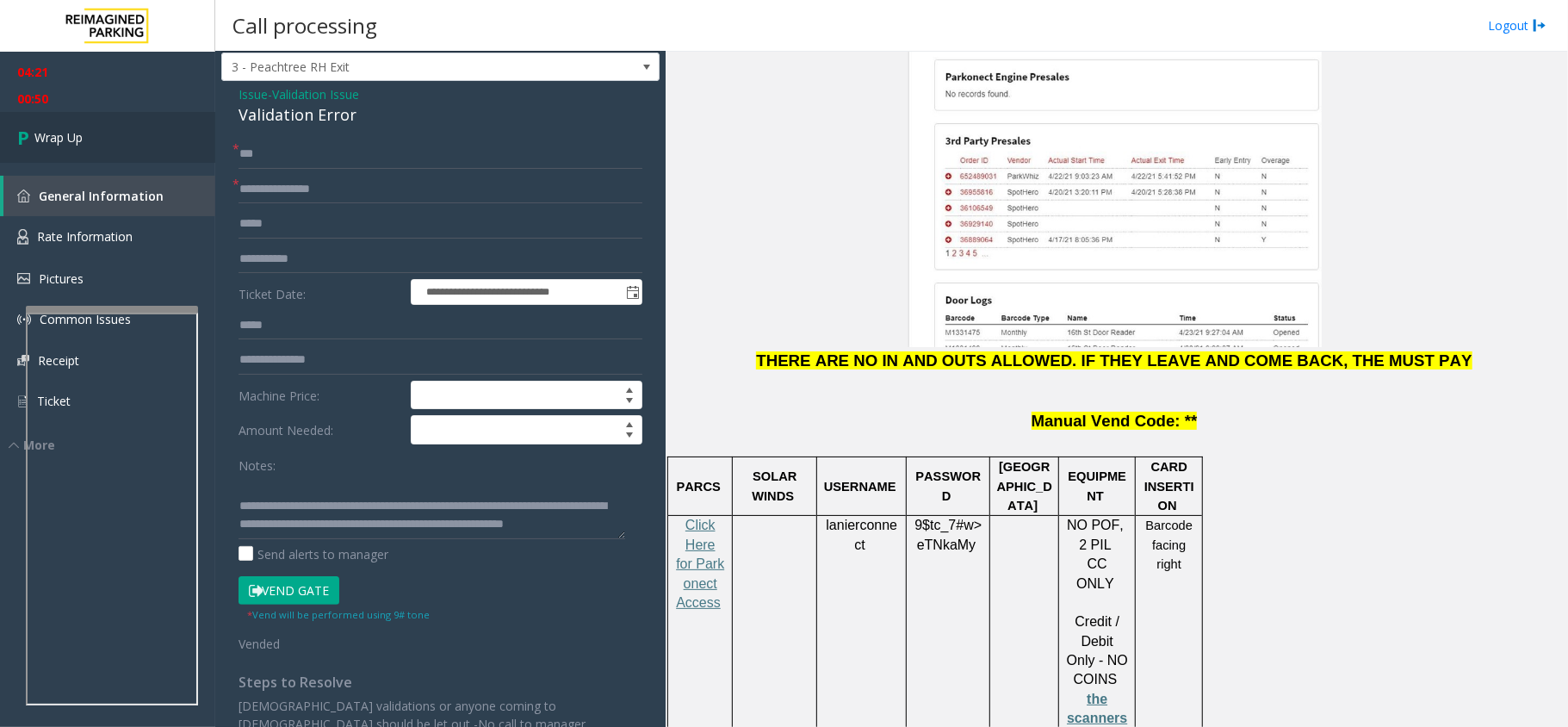
scroll to position [0, 0]
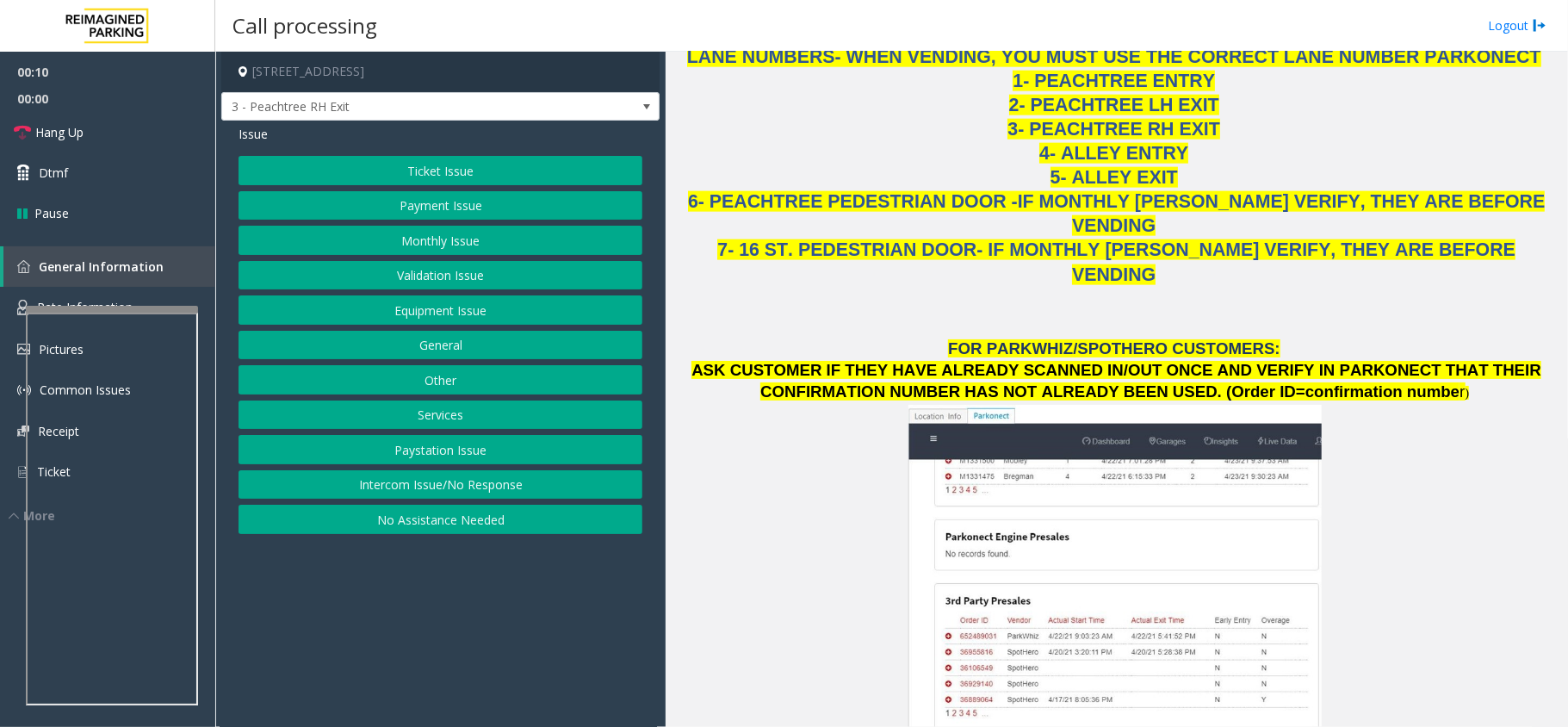
scroll to position [1952, 0]
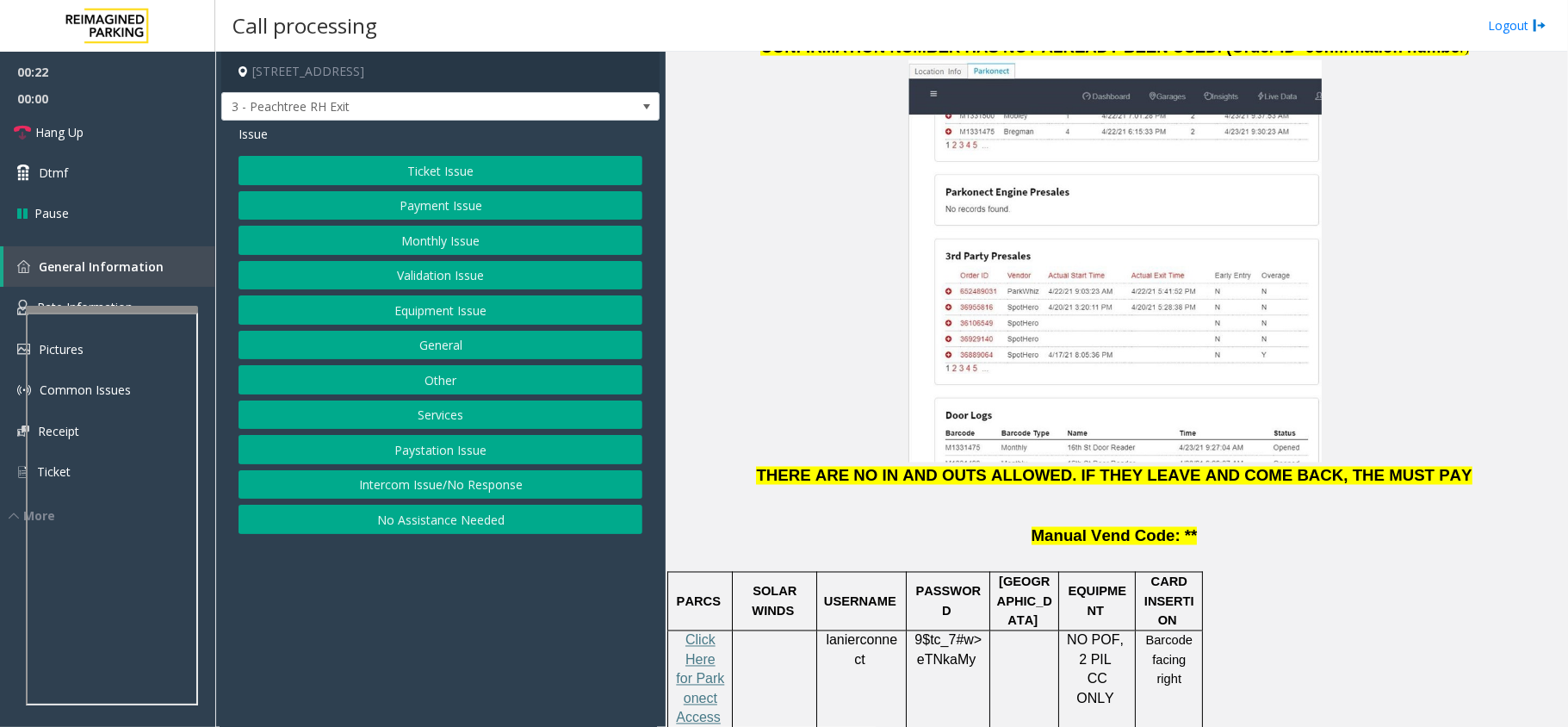
click at [386, 273] on button "Validation Issue" at bounding box center [441, 275] width 404 height 29
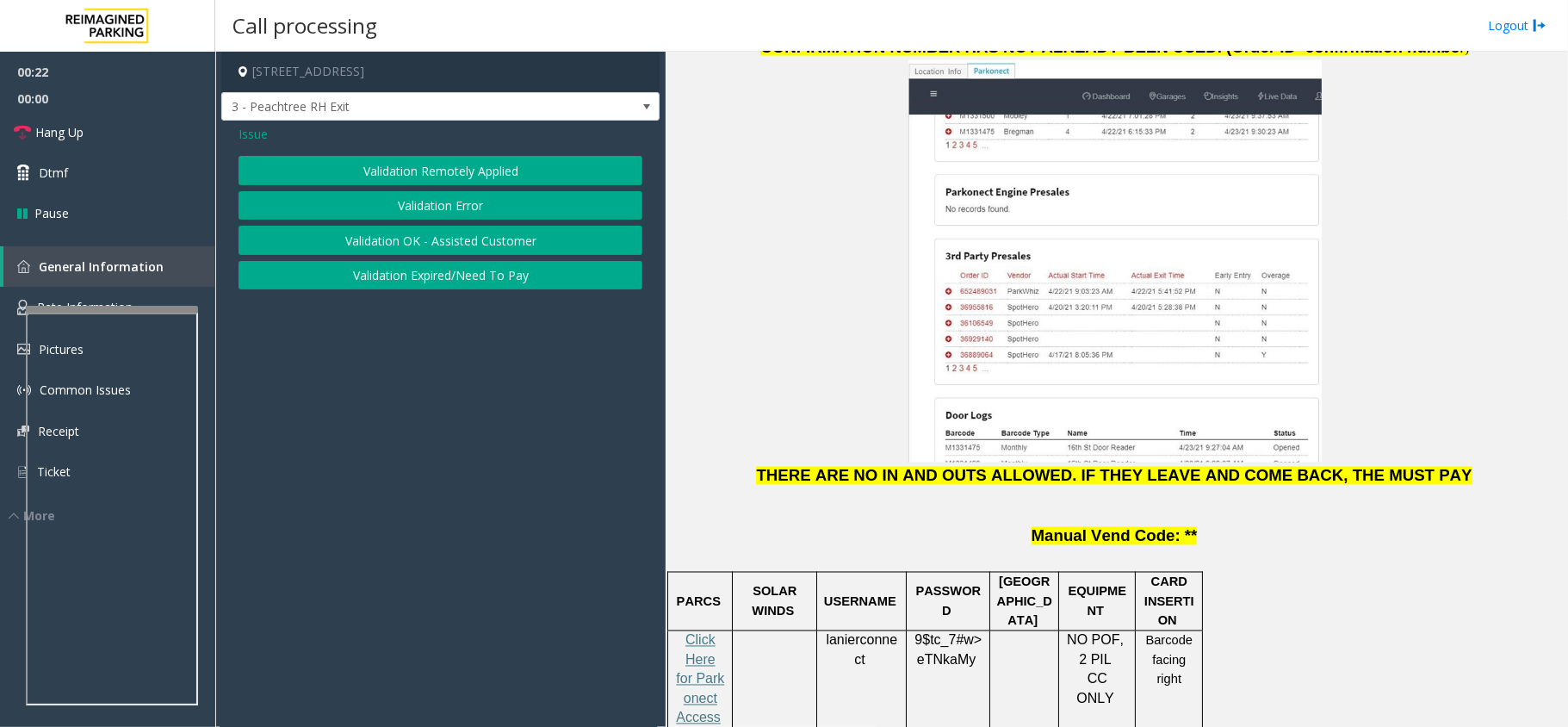
click at [360, 212] on button "Validation Error" at bounding box center [441, 205] width 404 height 29
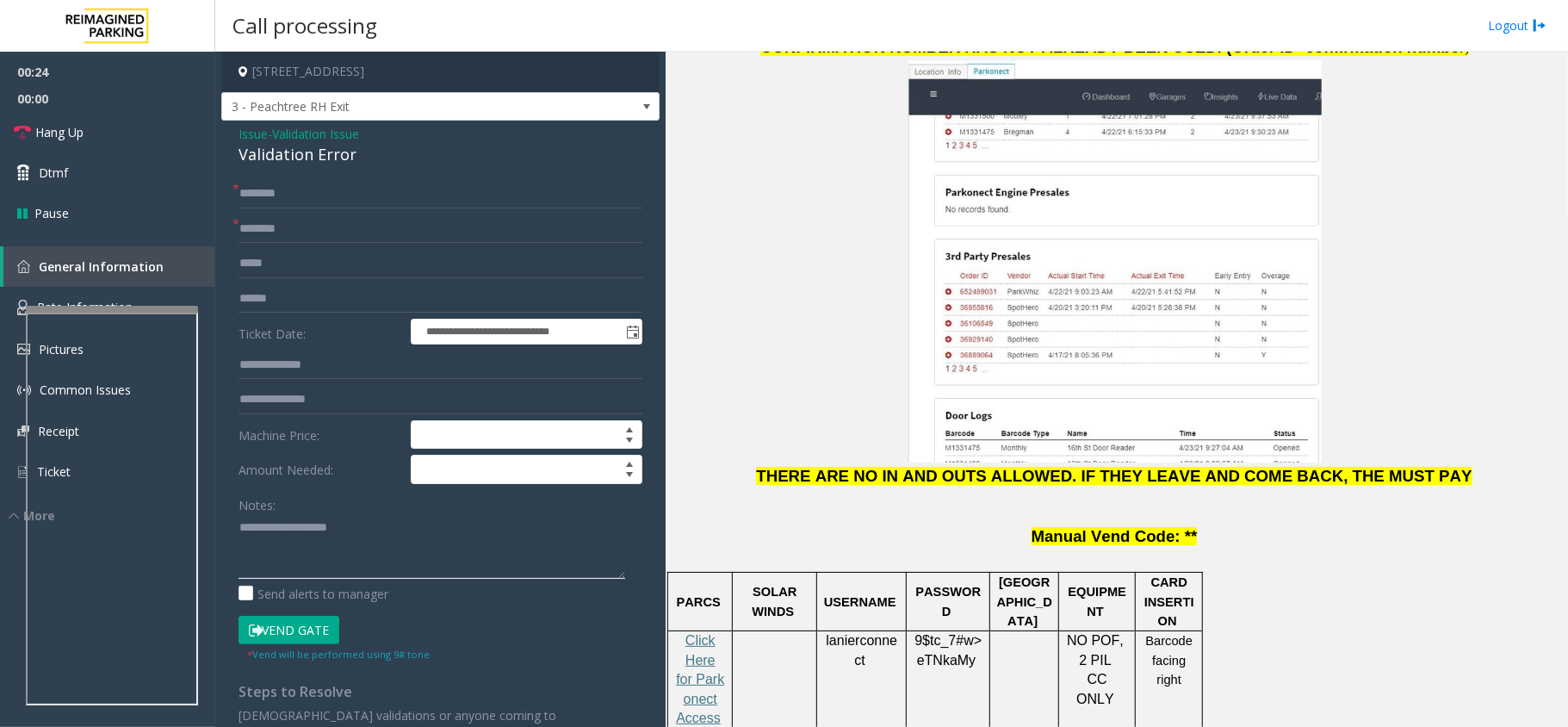
click at [417, 540] on textarea at bounding box center [432, 546] width 386 height 65
paste textarea "**********"
type textarea "**********"
click at [252, 150] on div "Validation Error" at bounding box center [441, 154] width 404 height 23
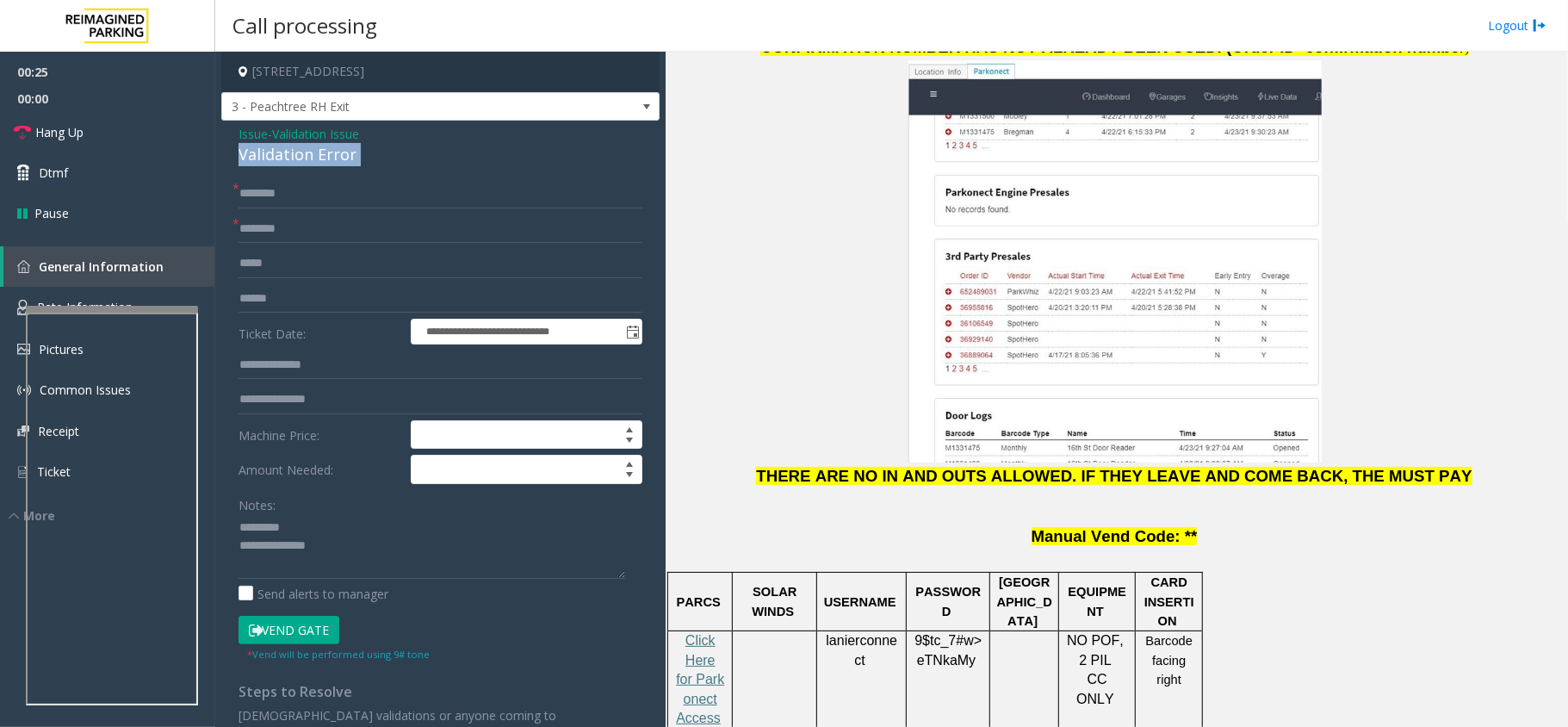
click at [252, 150] on div "Validation Error" at bounding box center [441, 154] width 404 height 23
click at [297, 131] on span "Validation Issue" at bounding box center [315, 133] width 87 height 18
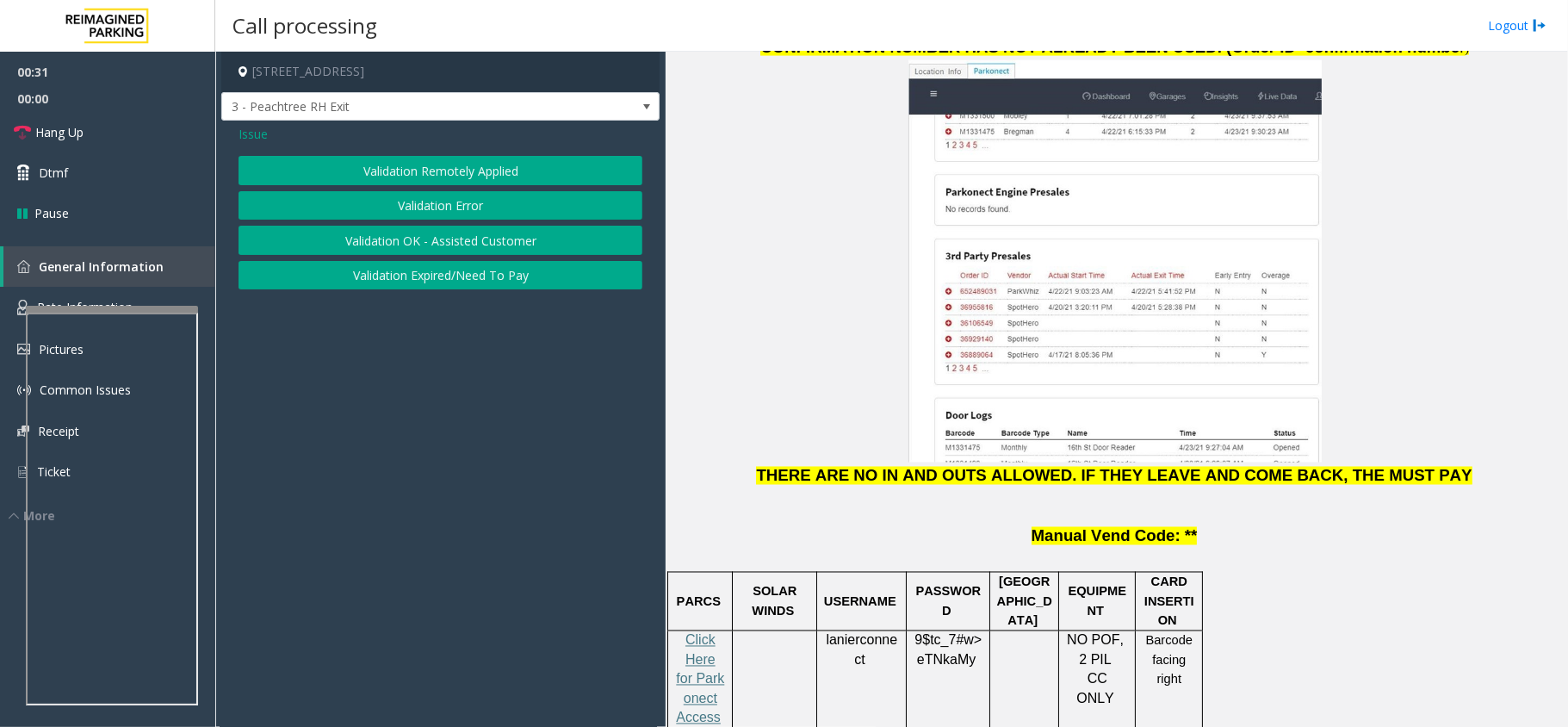
click at [259, 142] on span "Issue" at bounding box center [253, 133] width 29 height 18
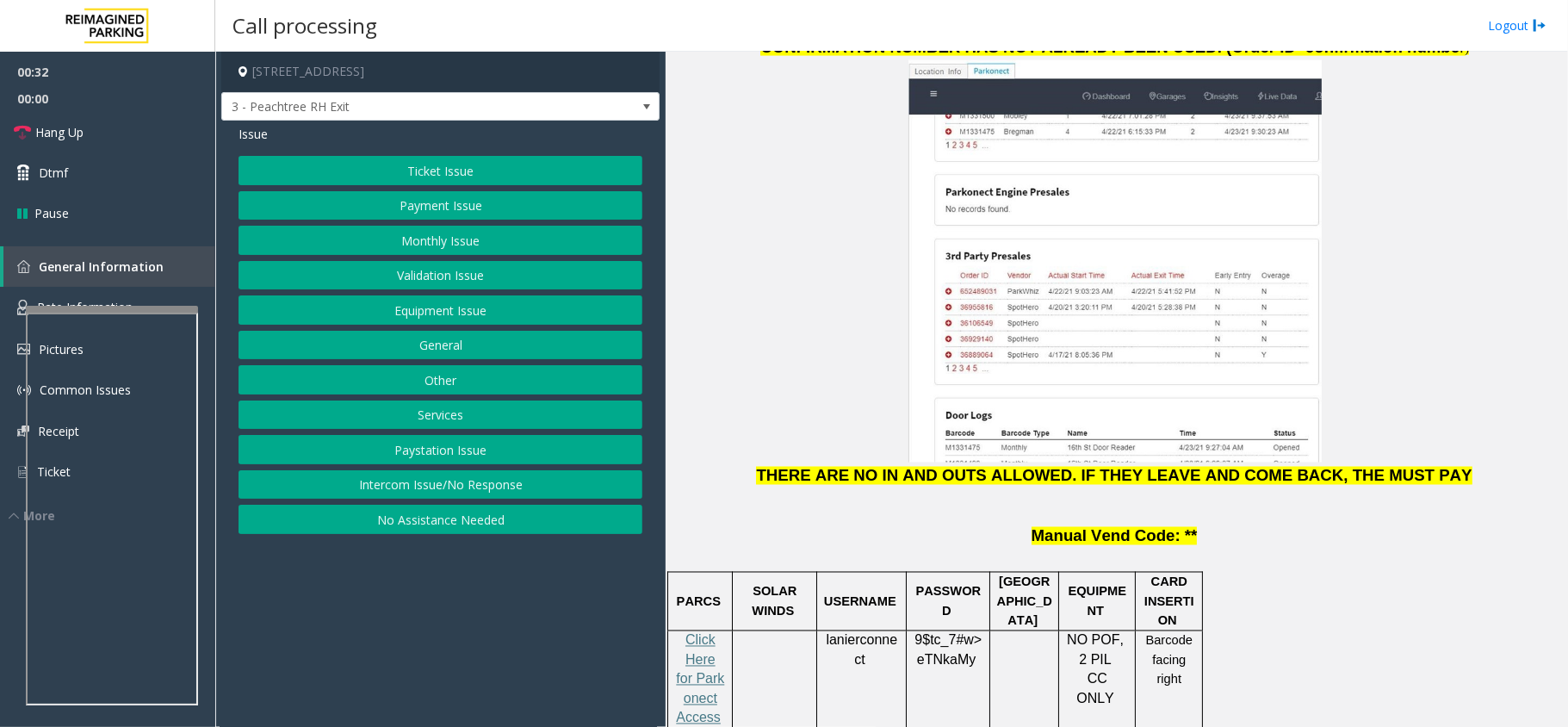
click at [451, 305] on button "Equipment Issue" at bounding box center [441, 310] width 404 height 29
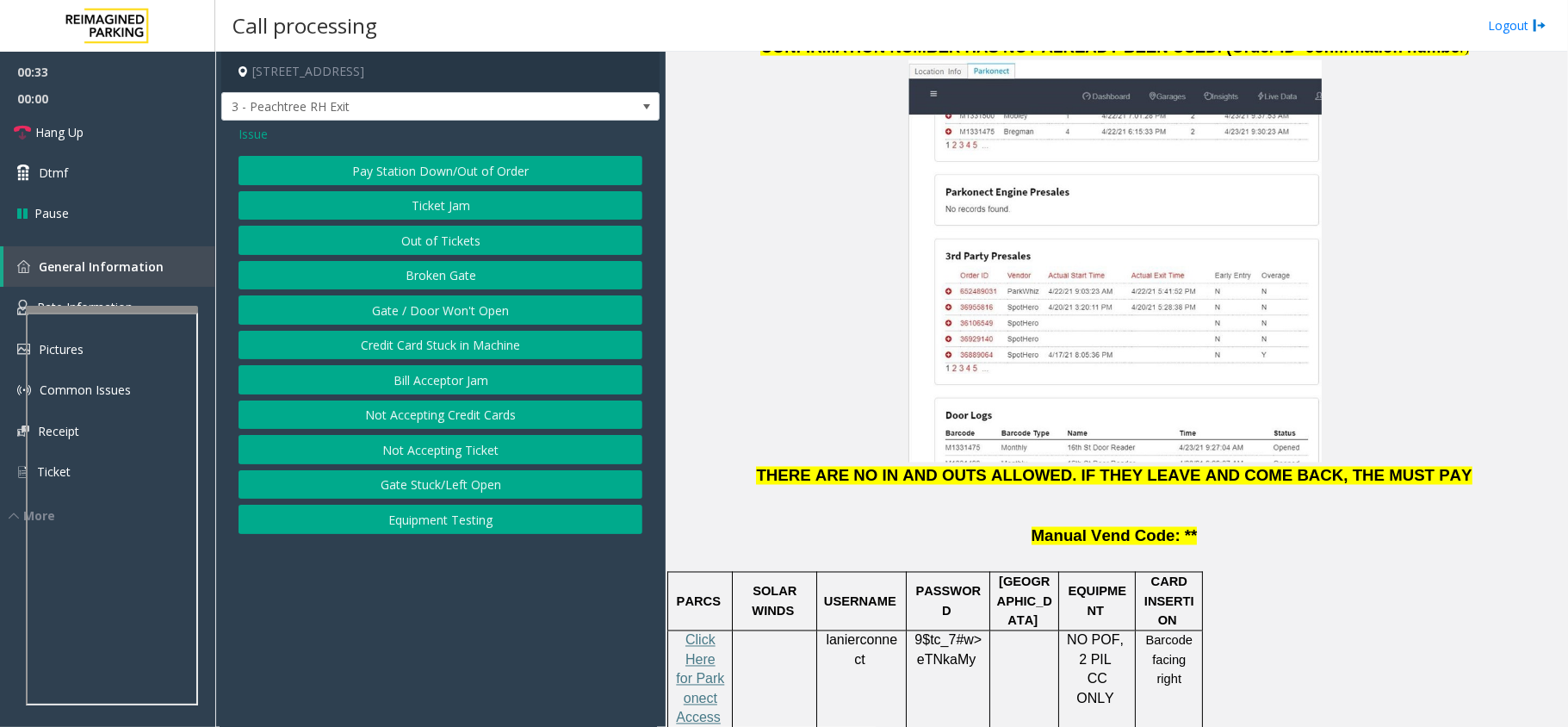
click at [432, 316] on button "Gate / Door Won't Open" at bounding box center [441, 310] width 404 height 29
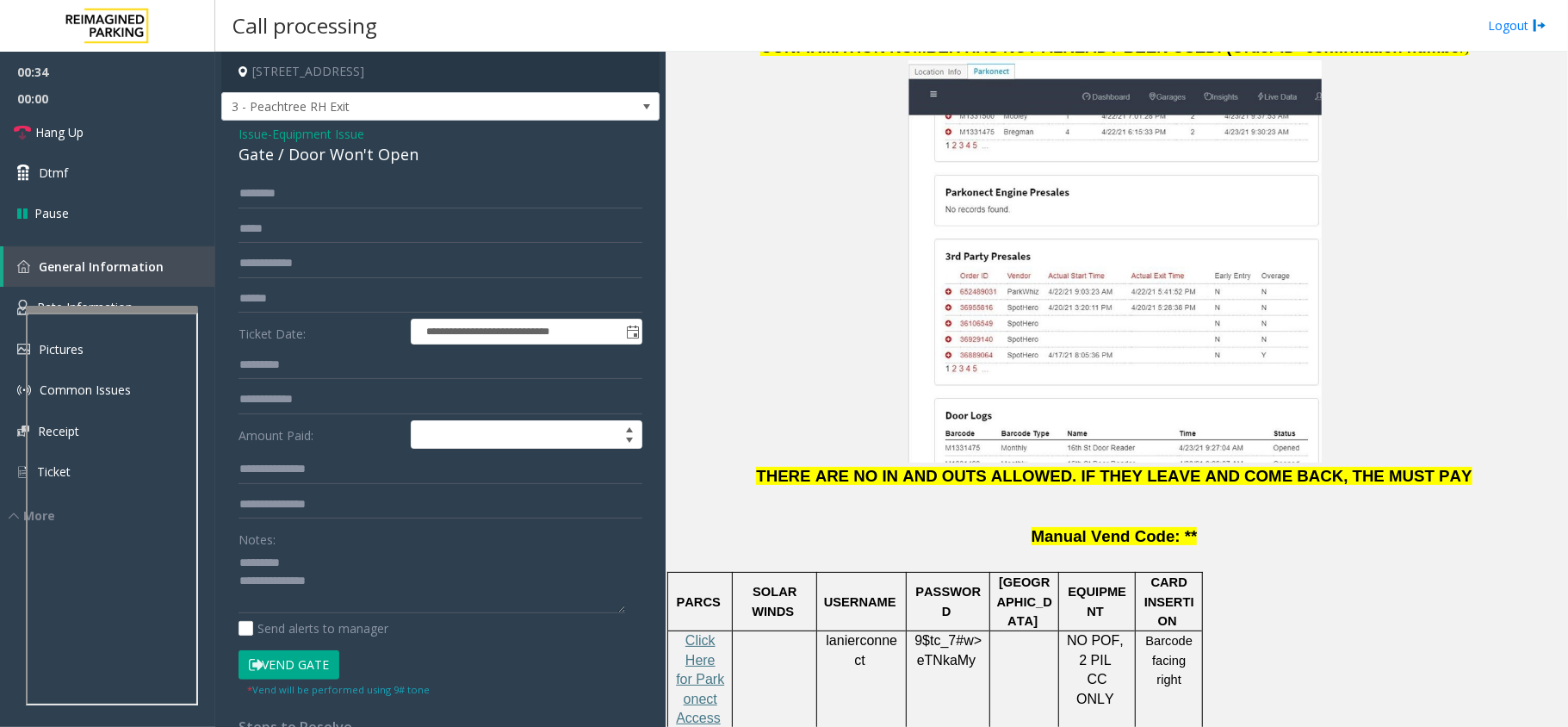
click at [339, 143] on div "Gate / Door Won't Open" at bounding box center [441, 154] width 404 height 23
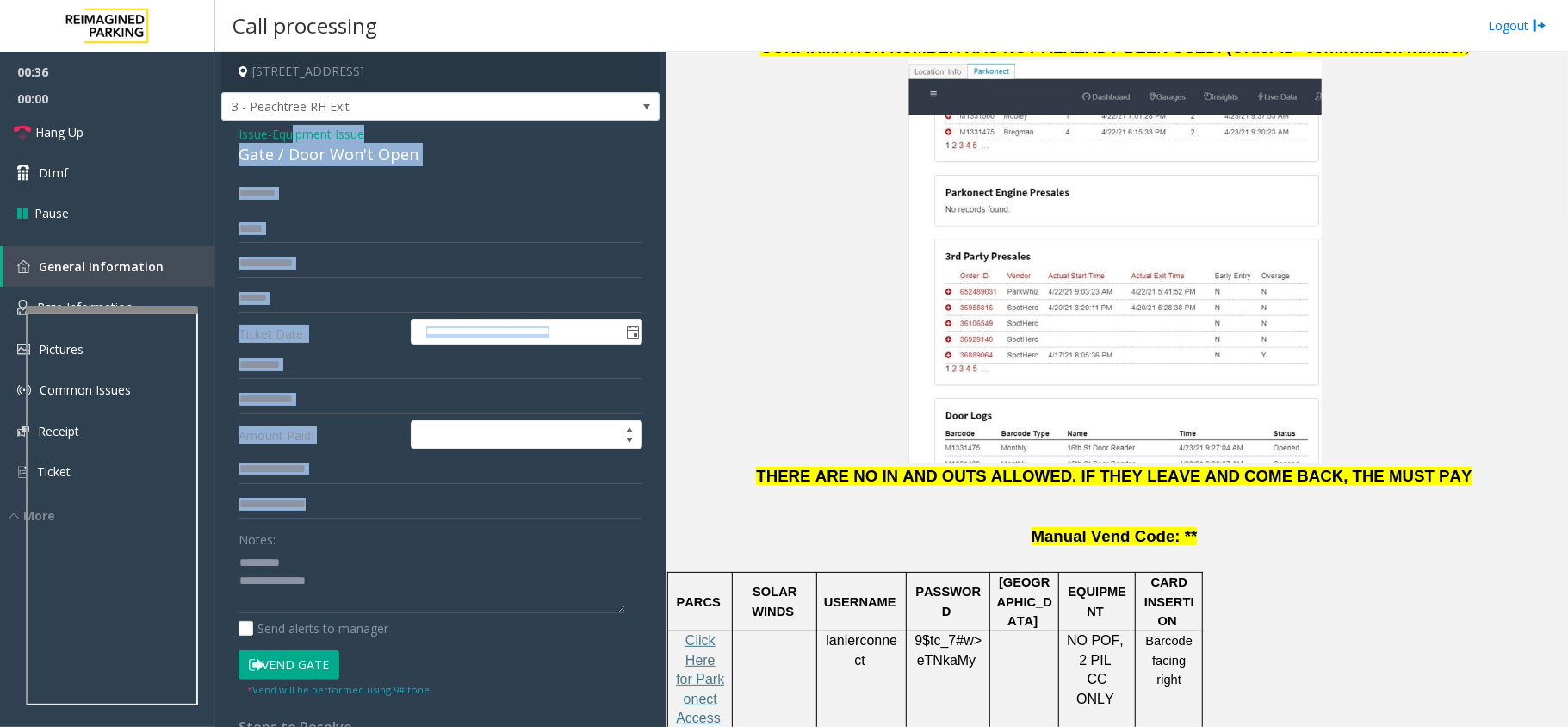
drag, startPoint x: 297, startPoint y: 142, endPoint x: 278, endPoint y: 265, distance: 124.5
click at [323, 418] on div "**********" at bounding box center [440, 548] width 438 height 855
click at [114, 119] on link "Hang Up" at bounding box center [108, 131] width 215 height 41
click at [284, 152] on div "Gate / Door Won't Open" at bounding box center [441, 154] width 404 height 23
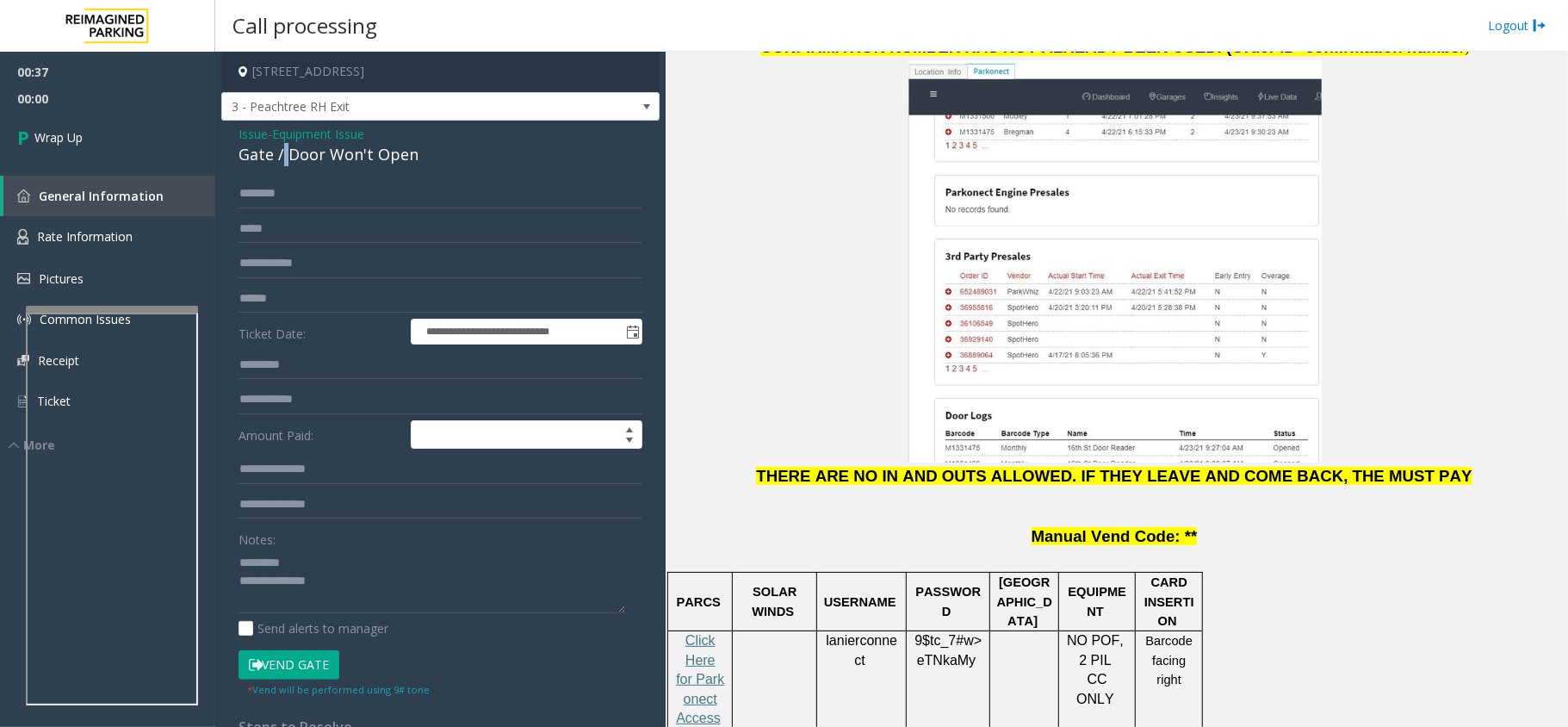
click at [284, 152] on div "Gate / Door Won't Open" at bounding box center [441, 154] width 404 height 23
drag, startPoint x: 281, startPoint y: 152, endPoint x: 256, endPoint y: 145, distance: 26.0
click at [280, 152] on div "Gate / Door Won't Open" at bounding box center [441, 154] width 404 height 23
click at [352, 600] on textarea at bounding box center [432, 581] width 386 height 65
click at [561, 593] on textarea at bounding box center [432, 581] width 386 height 65
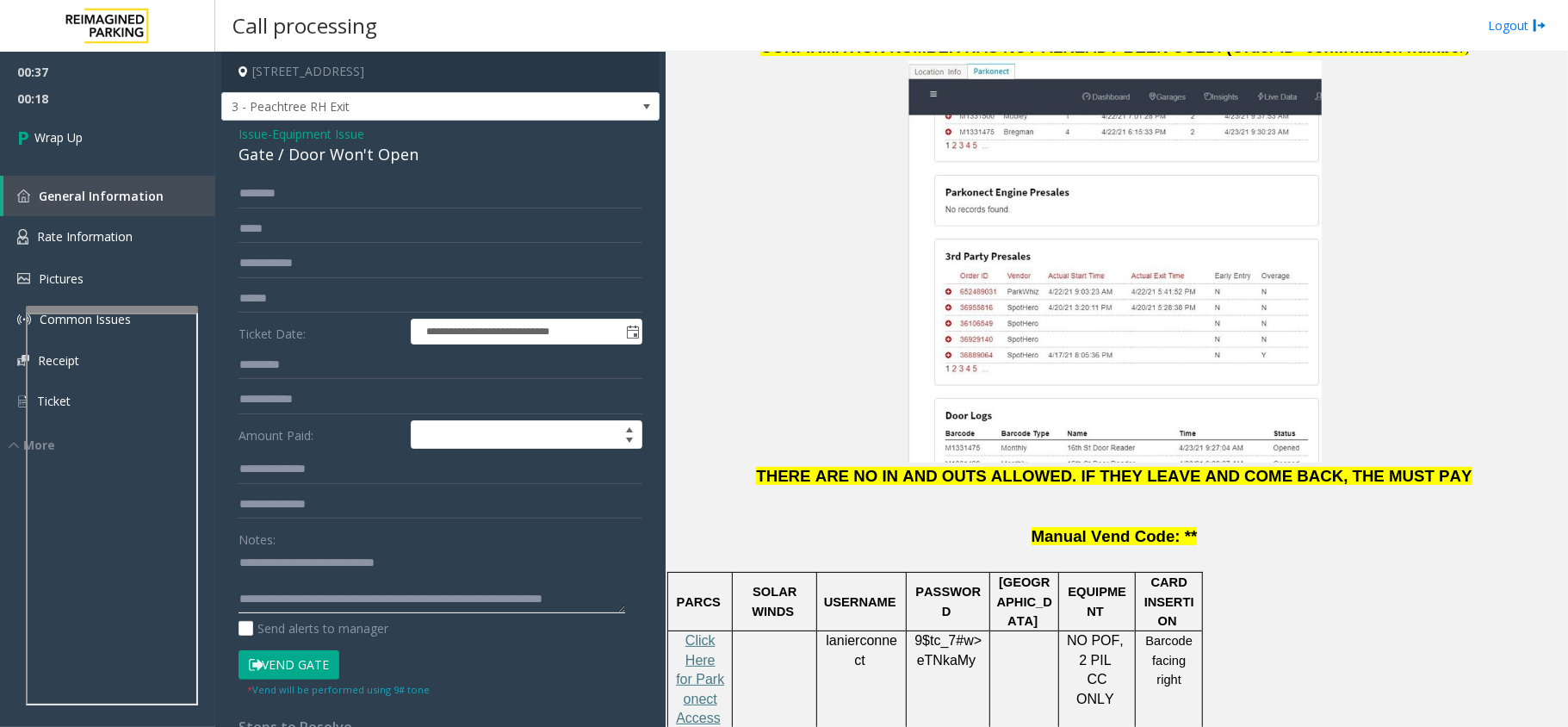
click at [561, 600] on textarea at bounding box center [432, 581] width 386 height 65
click at [562, 600] on textarea at bounding box center [432, 581] width 386 height 65
click at [565, 601] on textarea at bounding box center [432, 581] width 386 height 65
click at [565, 600] on textarea at bounding box center [432, 581] width 386 height 65
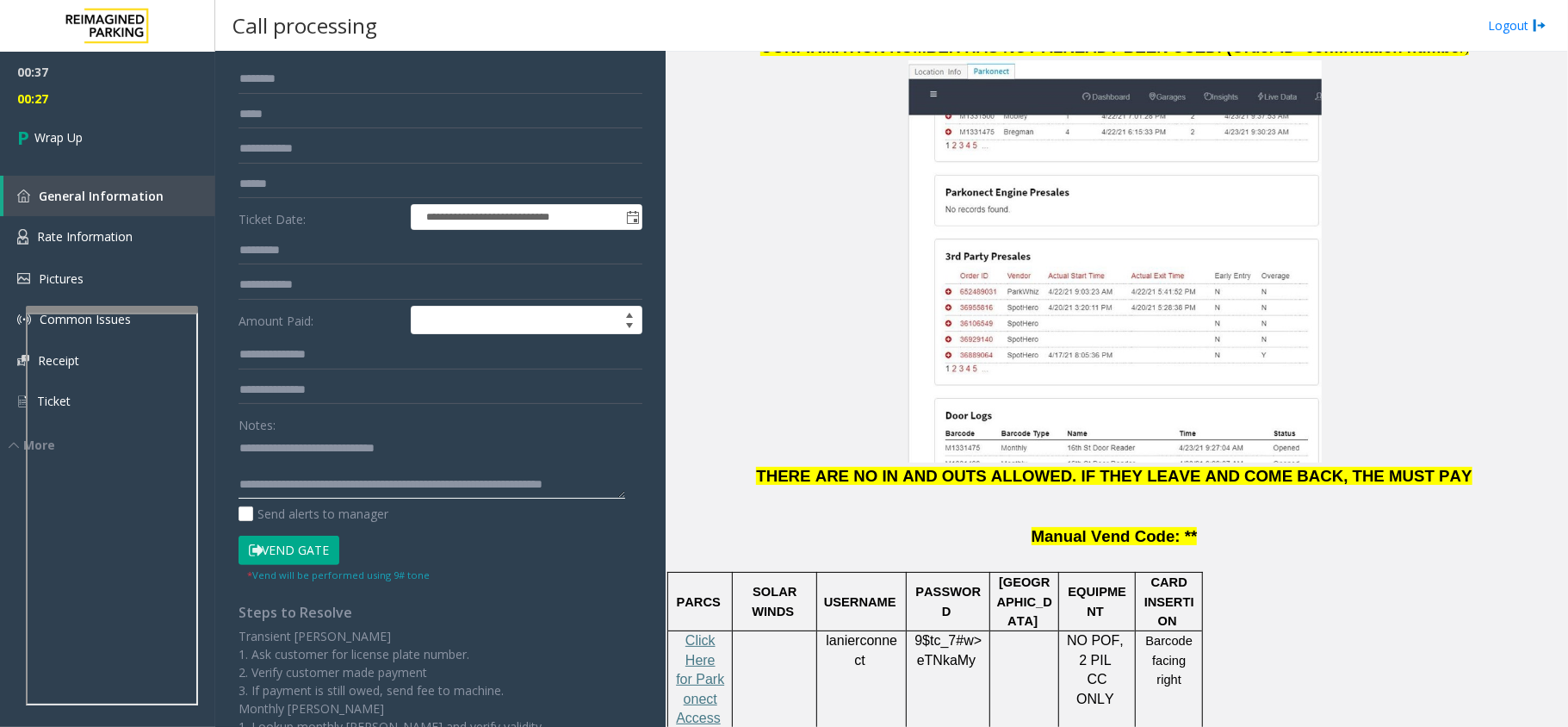
drag, startPoint x: 536, startPoint y: 473, endPoint x: 550, endPoint y: 486, distance: 19.1
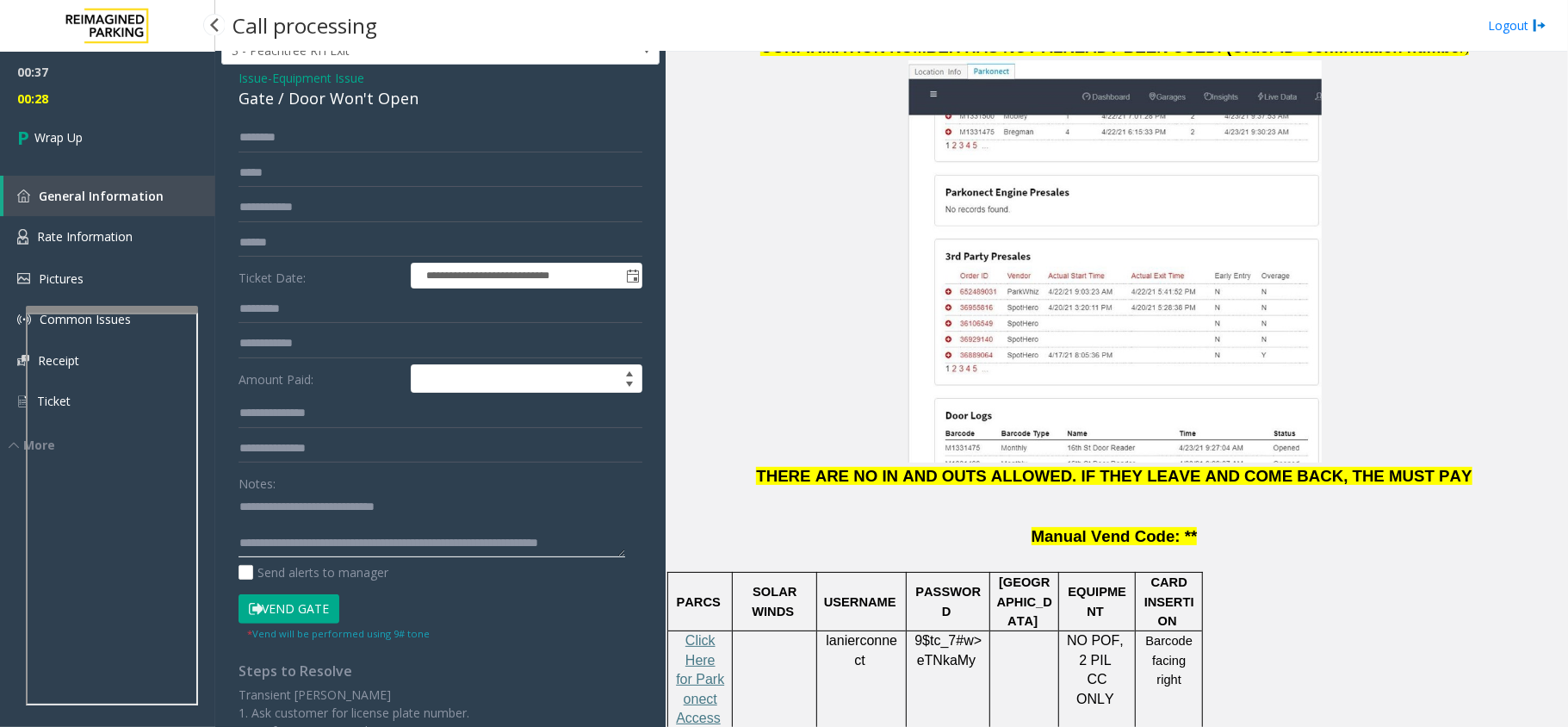
scroll to position [0, 0]
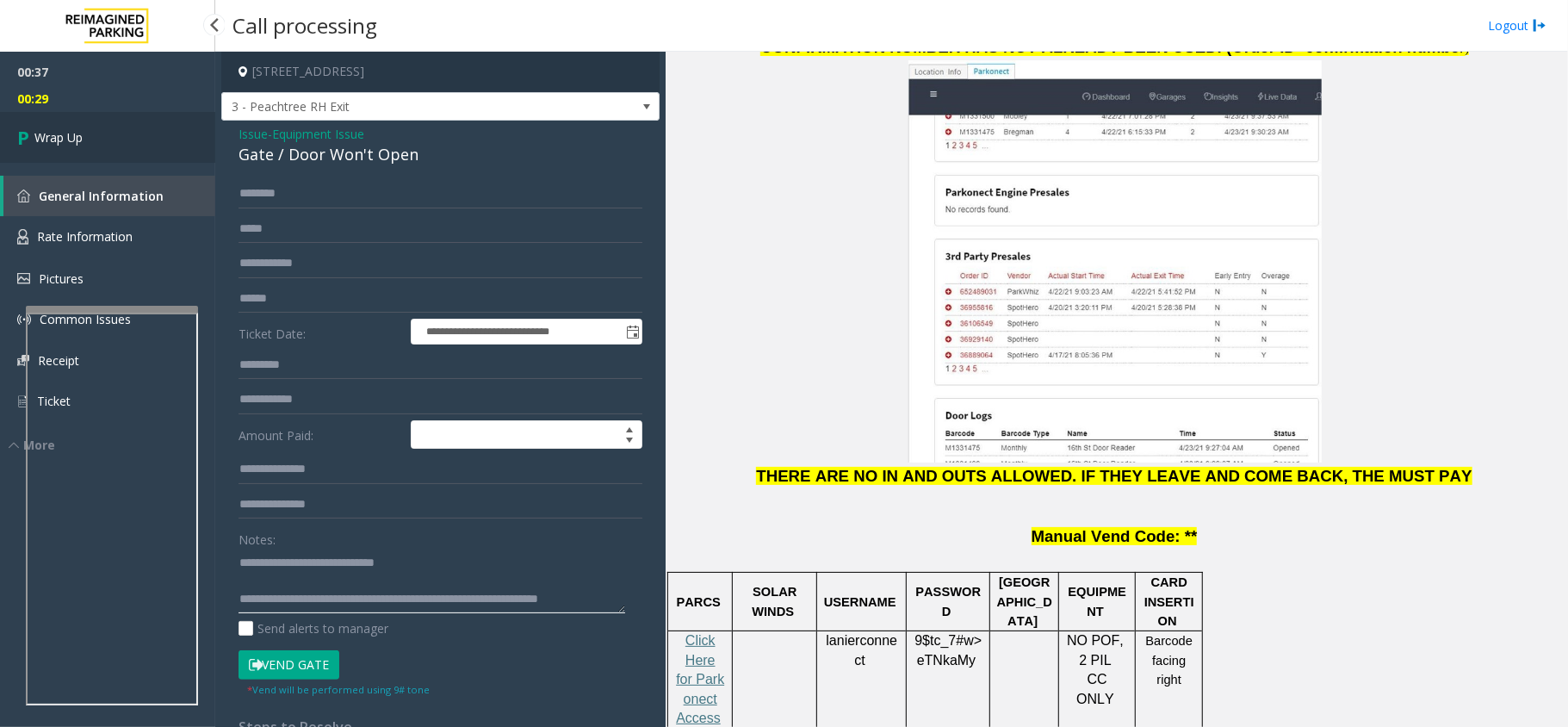
type textarea "**********"
click at [118, 162] on link "Wrap Up" at bounding box center [108, 136] width 215 height 51
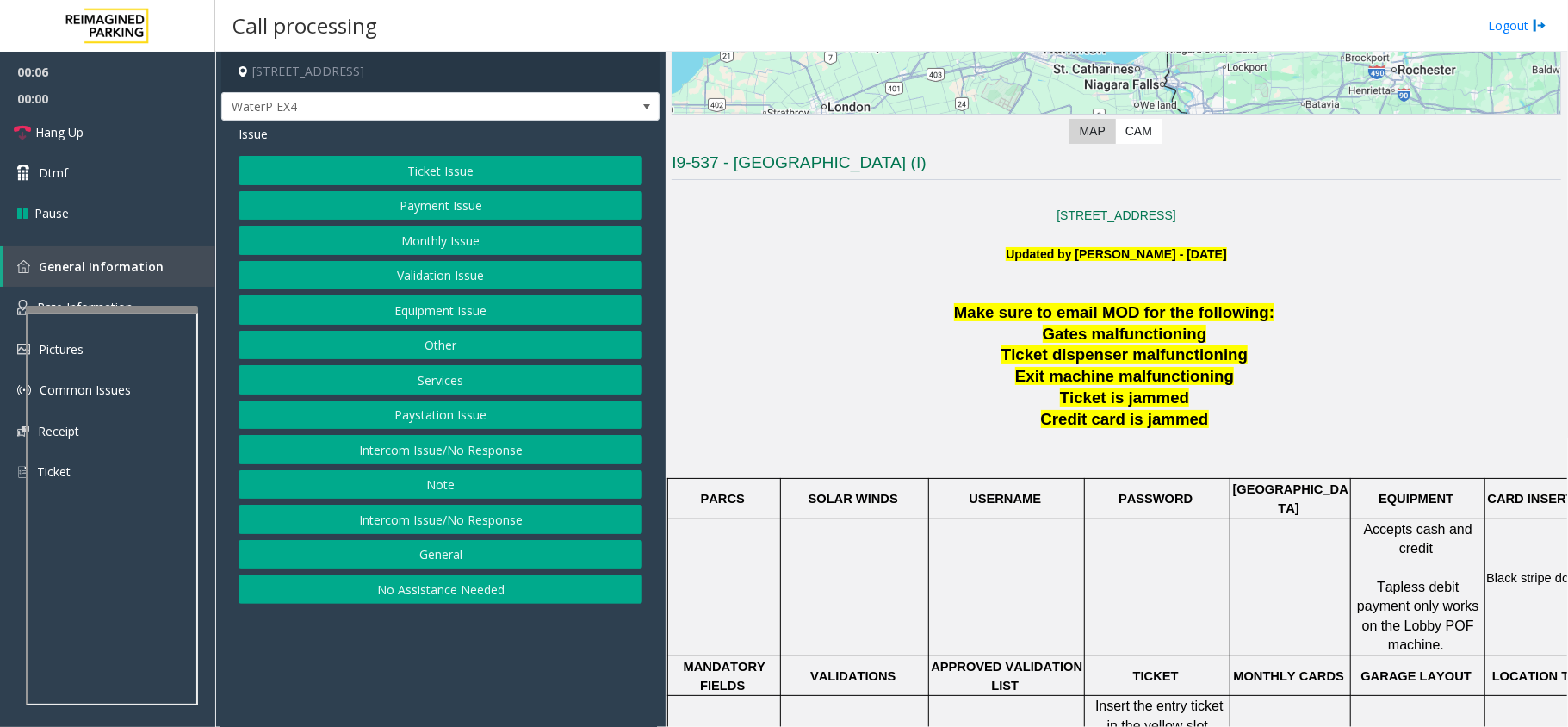
scroll to position [345, 0]
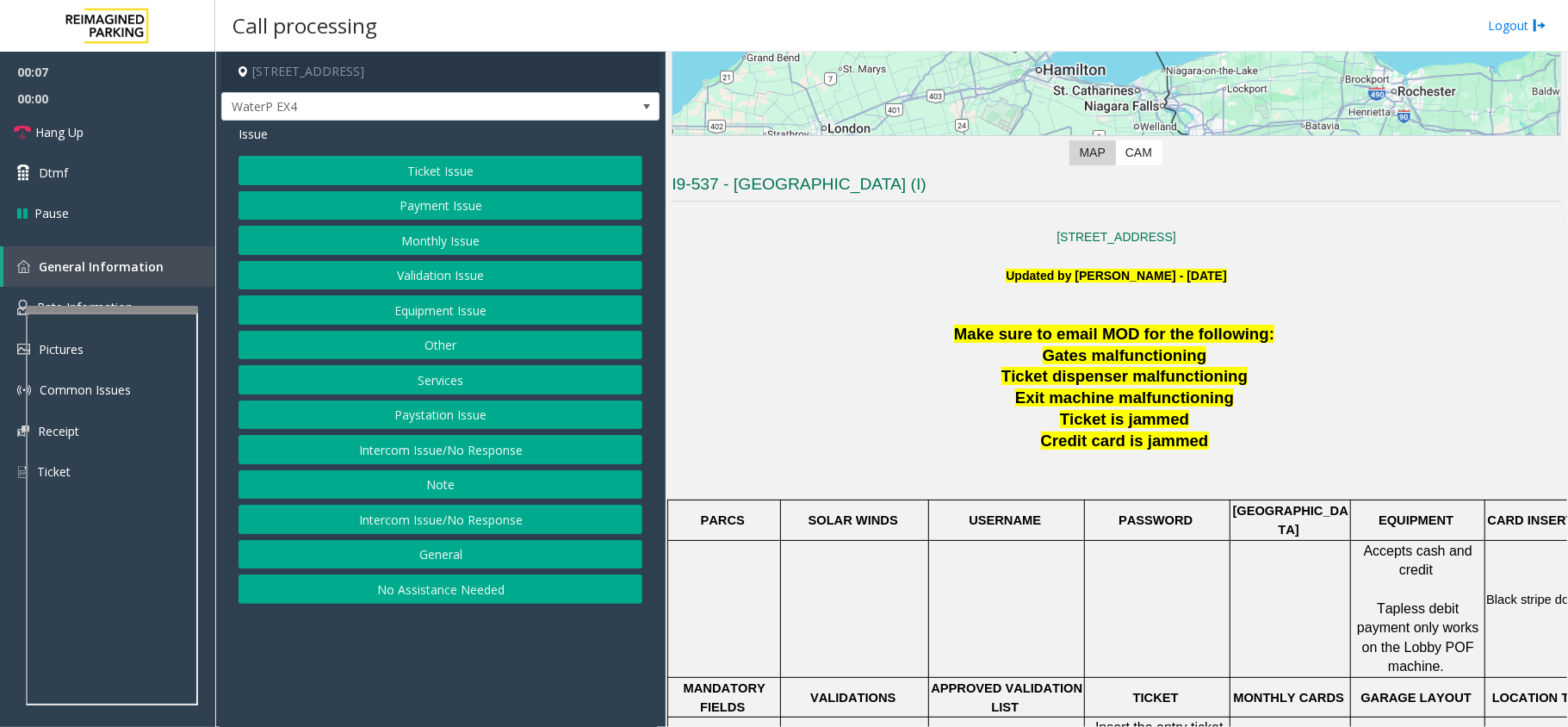
click at [472, 179] on button "Ticket Issue" at bounding box center [441, 170] width 404 height 29
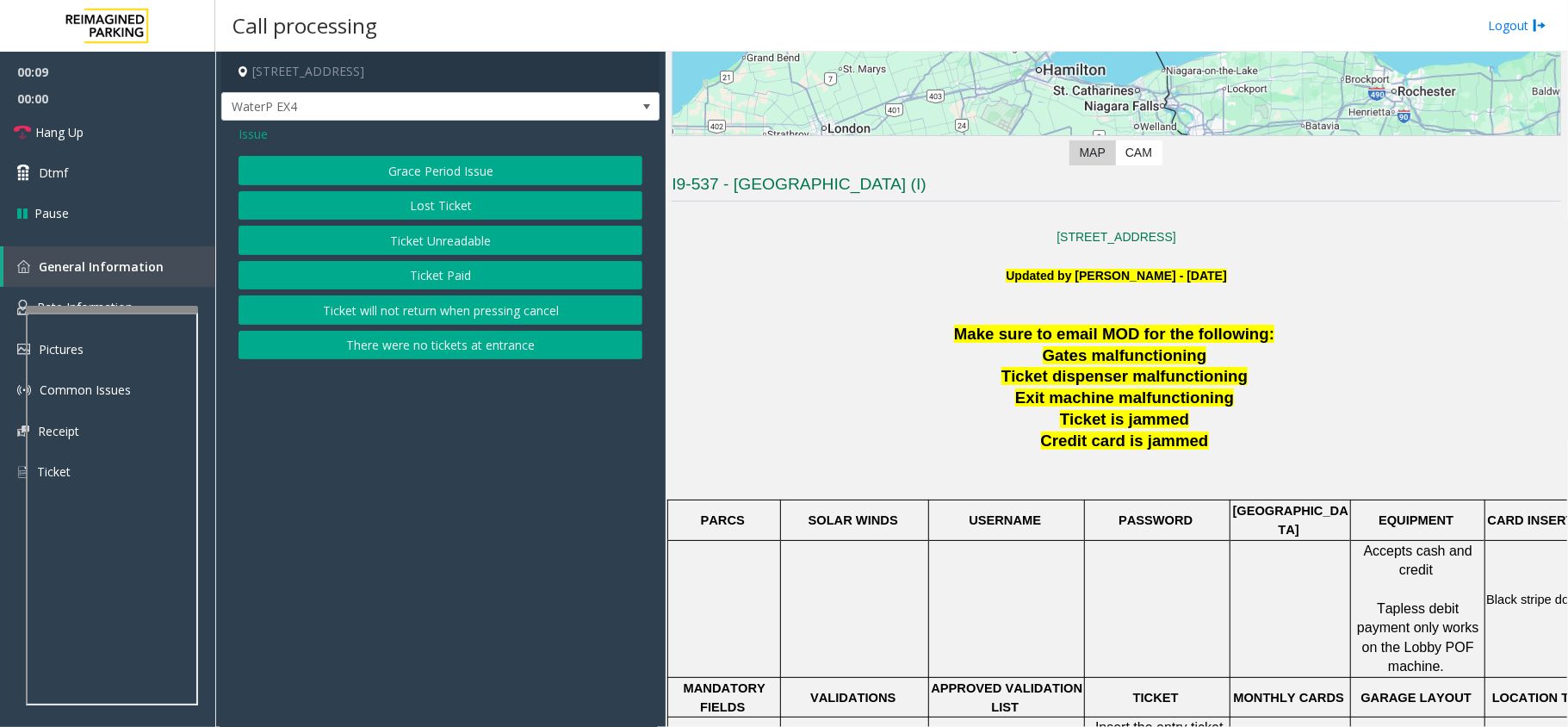
click at [413, 276] on button "Ticket Paid" at bounding box center [441, 275] width 404 height 29
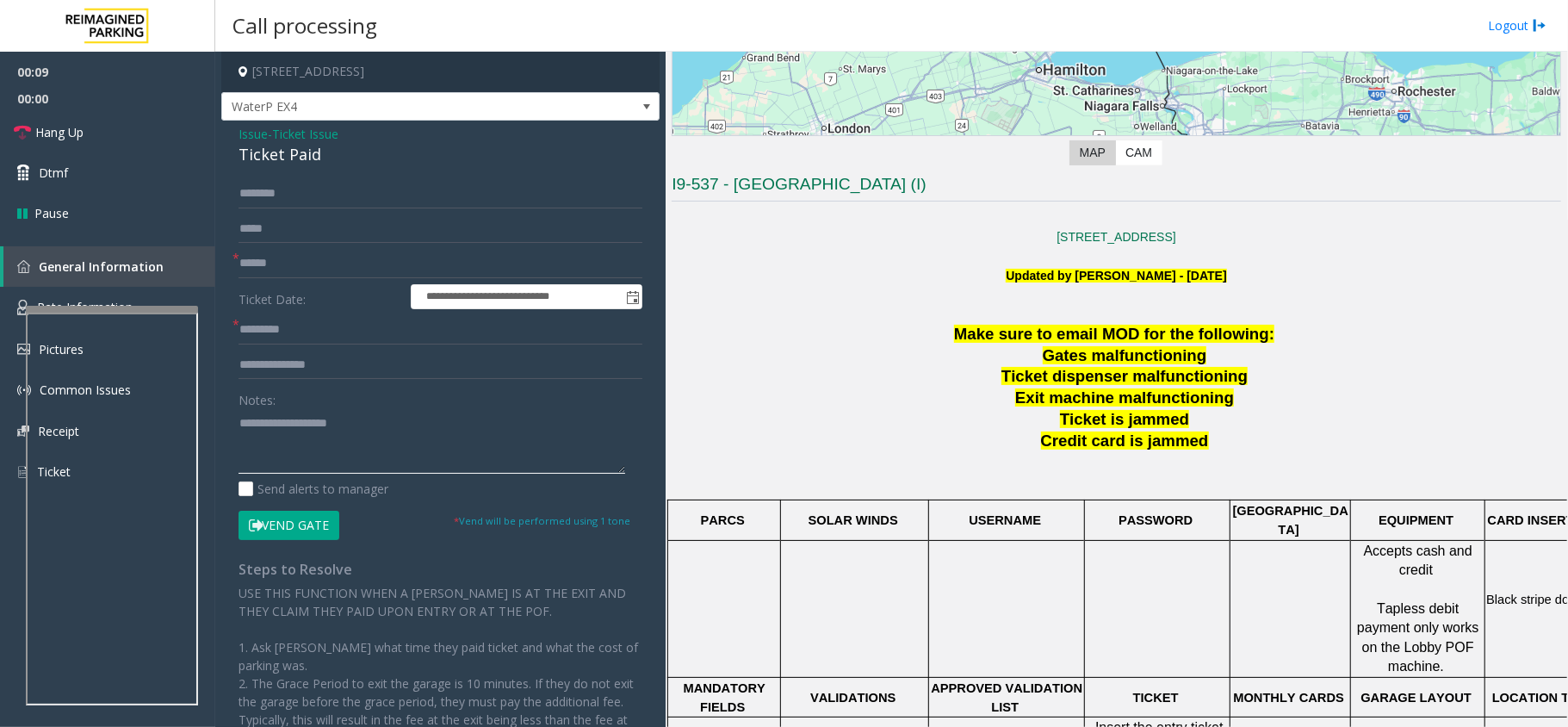
click at [311, 465] on textarea at bounding box center [432, 441] width 386 height 65
click at [241, 421] on textarea at bounding box center [432, 441] width 386 height 65
paste textarea "**********"
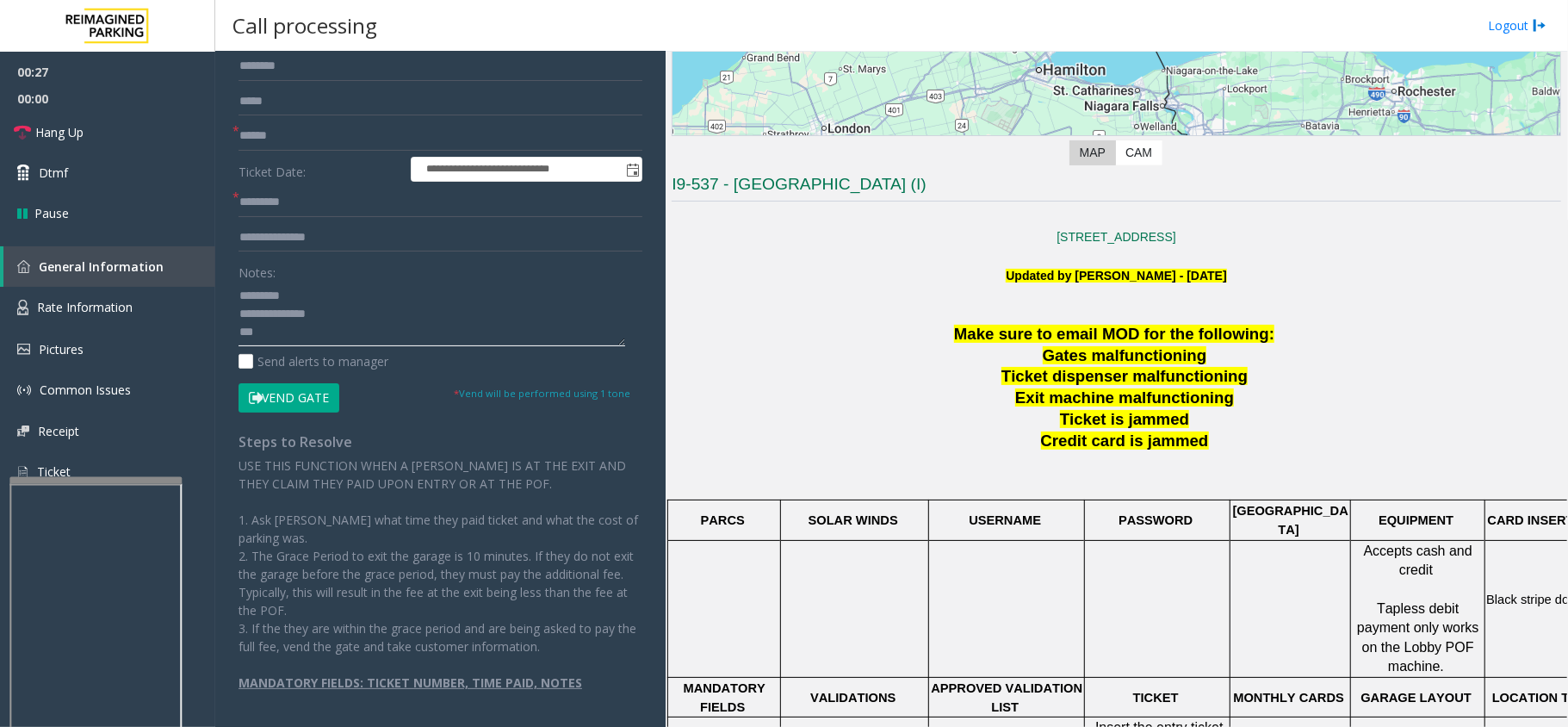
click at [159, 486] on div at bounding box center [96, 679] width 172 height 404
click at [117, 314] on span "Rate Information" at bounding box center [85, 307] width 96 height 16
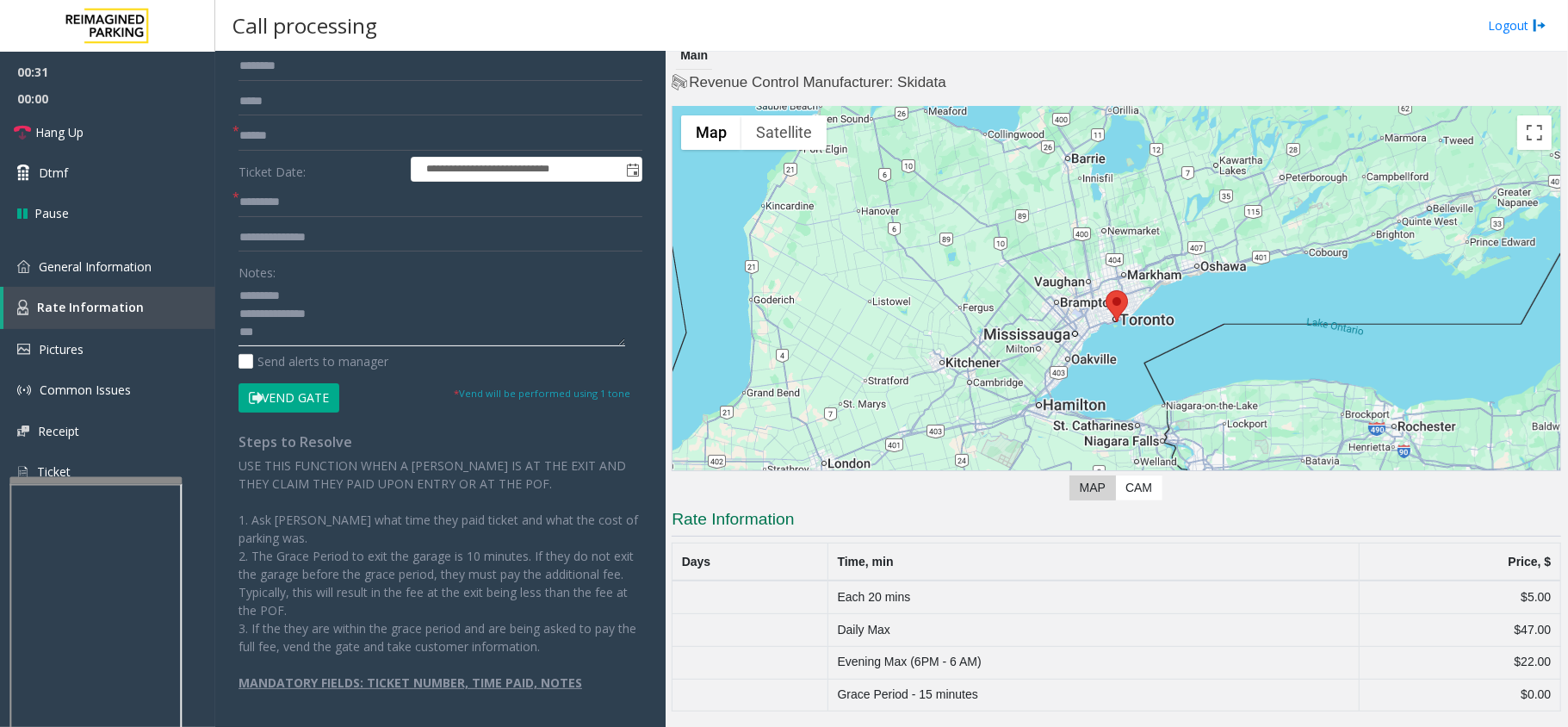
click at [363, 325] on textarea at bounding box center [432, 314] width 386 height 65
click at [152, 252] on link "General Information" at bounding box center [108, 266] width 215 height 41
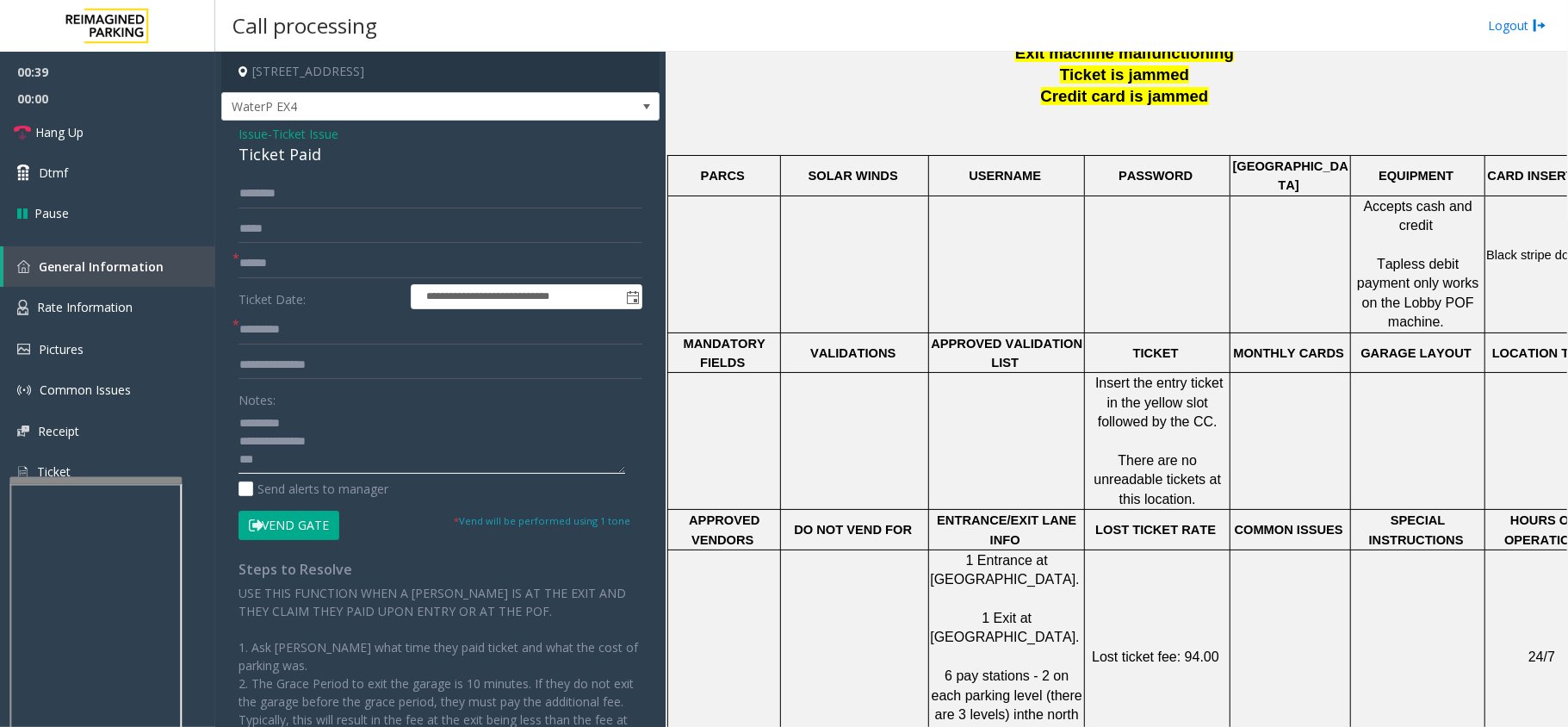
click at [316, 410] on textarea at bounding box center [432, 441] width 386 height 65
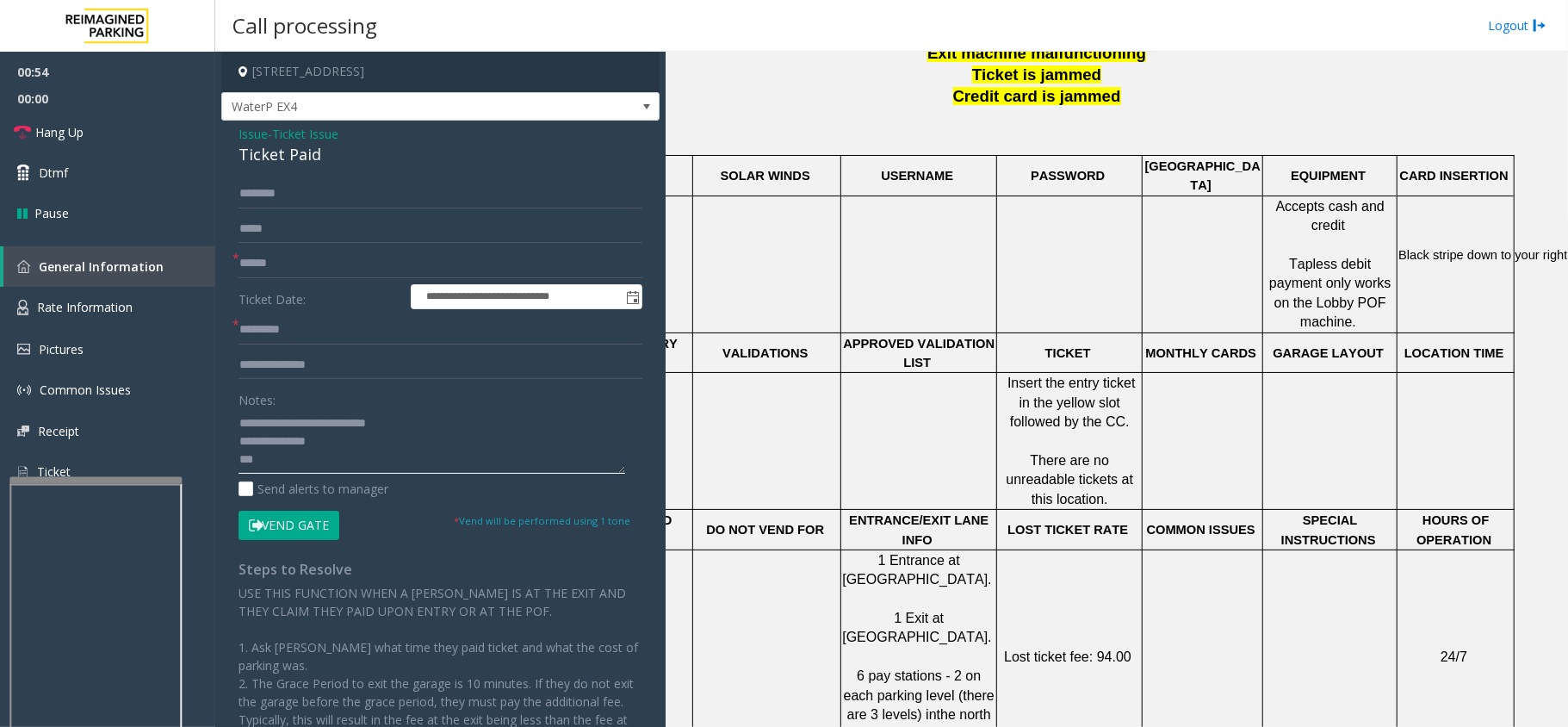
scroll to position [689, 0]
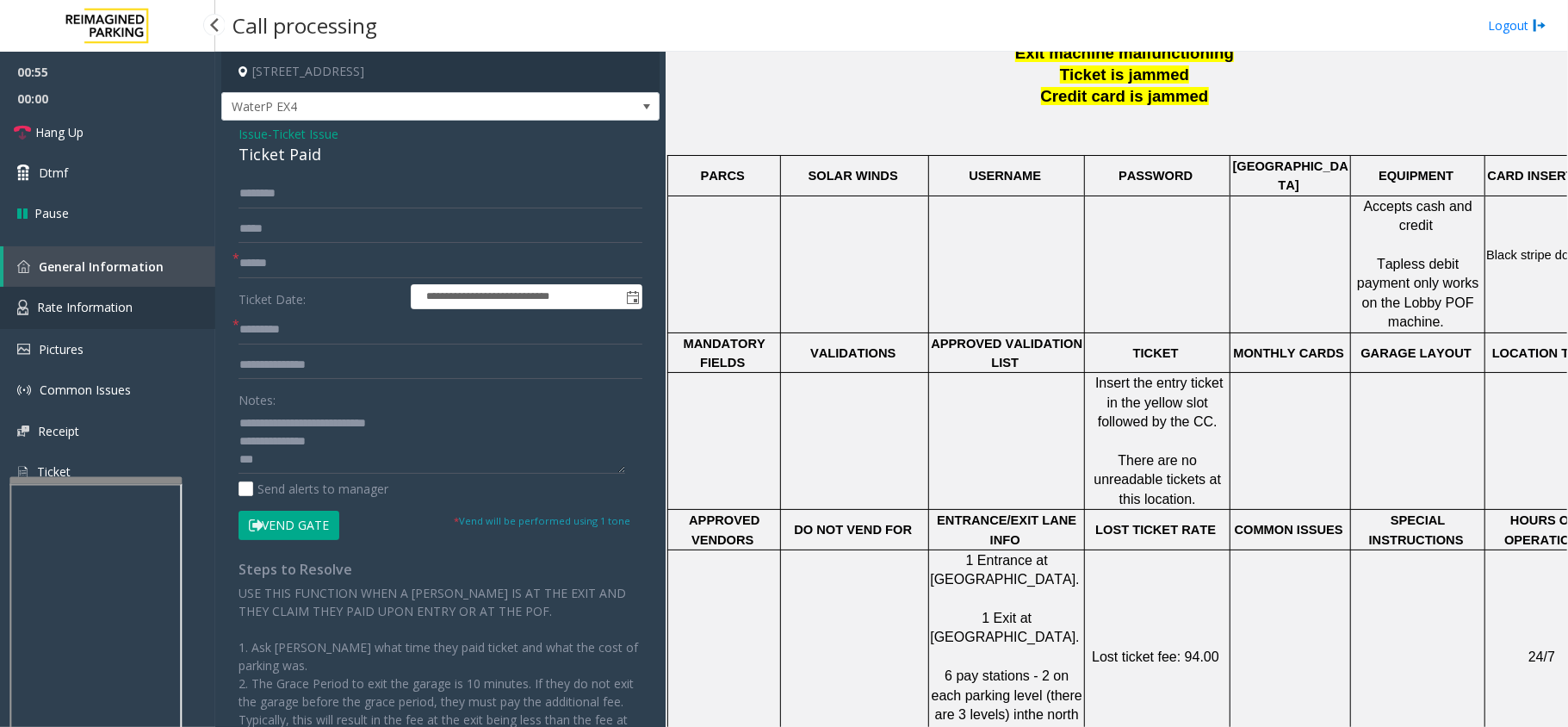
click at [121, 318] on link "Rate Information" at bounding box center [108, 308] width 215 height 42
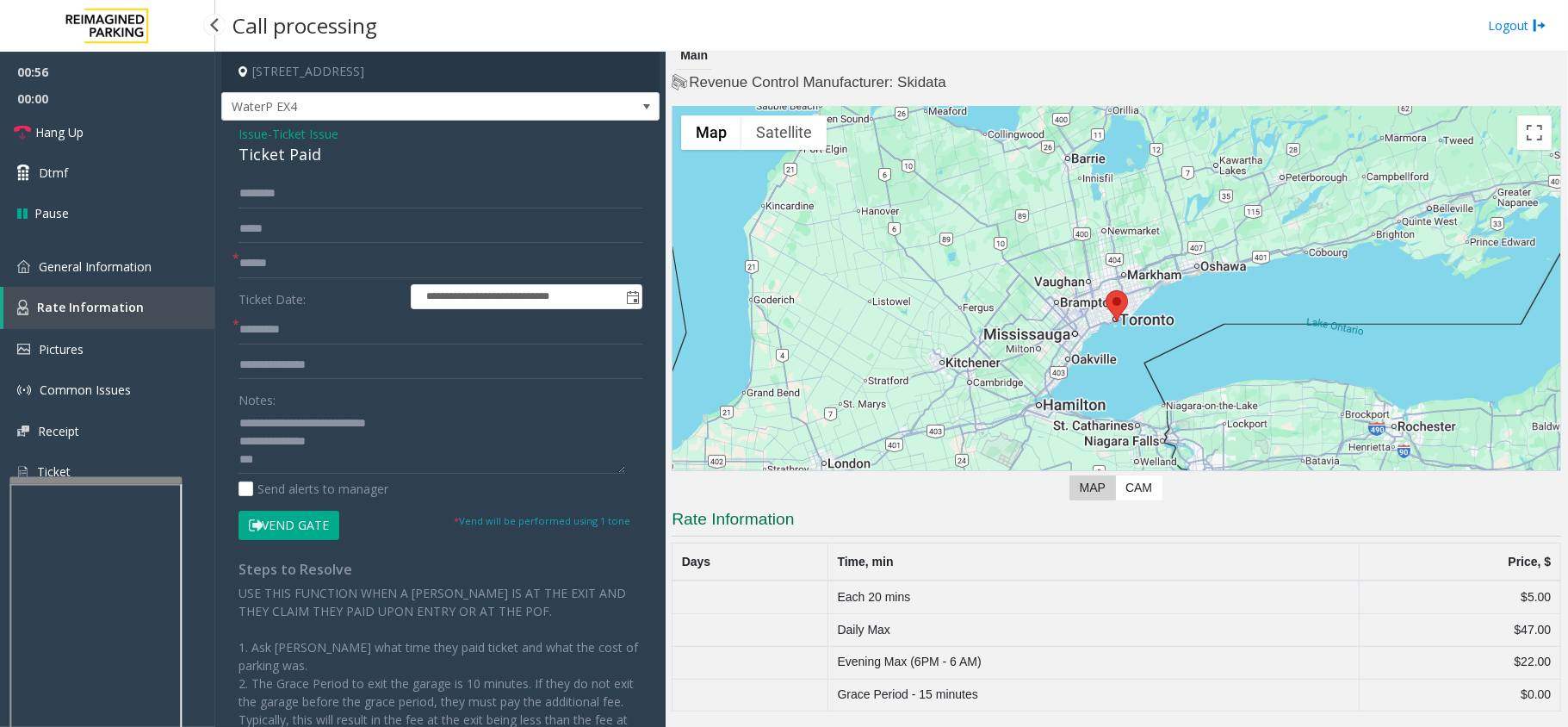
scroll to position [11, 0]
drag, startPoint x: 333, startPoint y: 76, endPoint x: 438, endPoint y: 70, distance: 105.2
click at [438, 70] on h4 "[STREET_ADDRESS]" at bounding box center [440, 72] width 438 height 41
copy h4 "Toronto, ON"
click at [338, 455] on textarea at bounding box center [432, 441] width 386 height 65
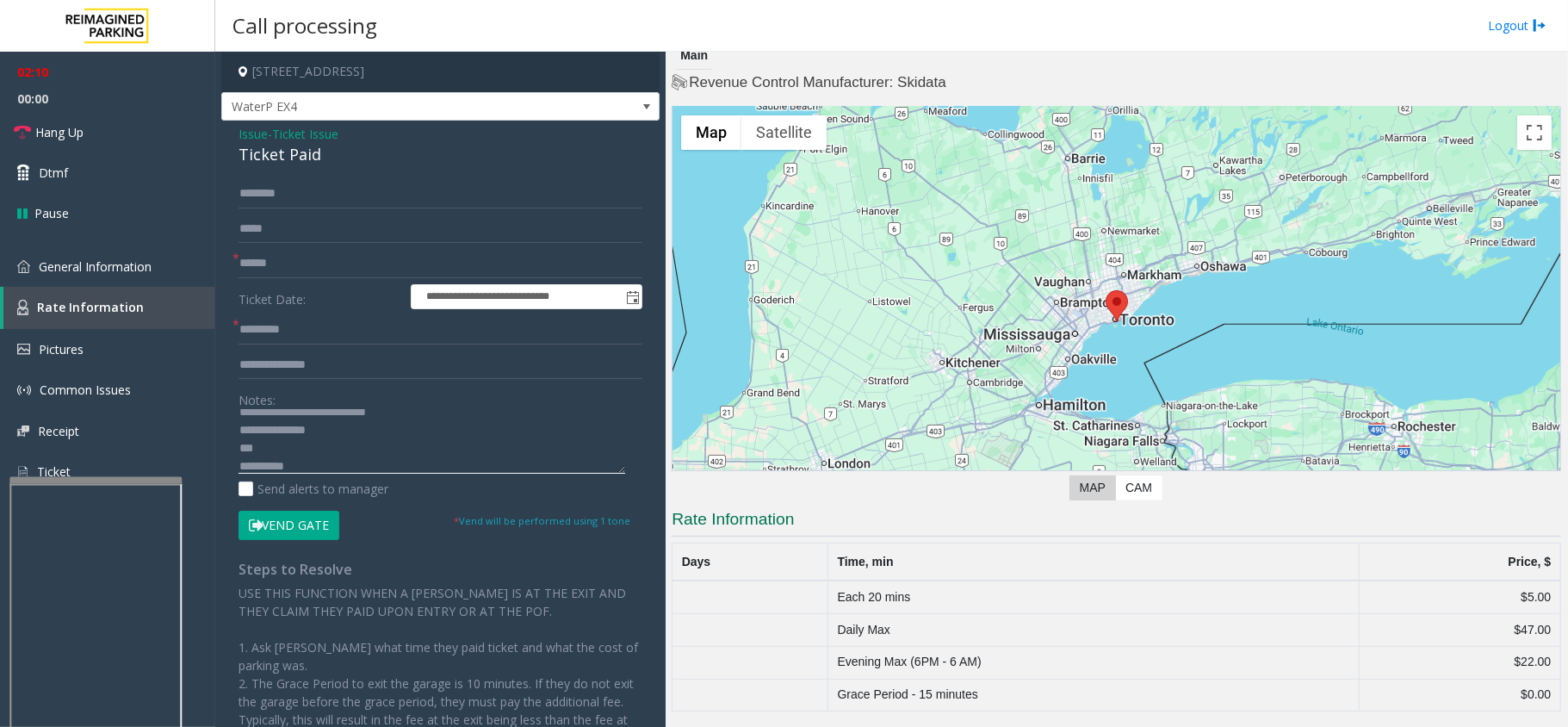
scroll to position [0, 0]
click at [438, 417] on textarea at bounding box center [432, 441] width 386 height 65
drag, startPoint x: 438, startPoint y: 417, endPoint x: 1014, endPoint y: 69, distance: 673.0
click at [1014, 69] on div "Main Revenue Control Manufacturer: Skidata ← Move left → Move right ↑ Move up ↓…" at bounding box center [1117, 389] width 902 height 675
click at [408, 420] on textarea at bounding box center [432, 441] width 386 height 65
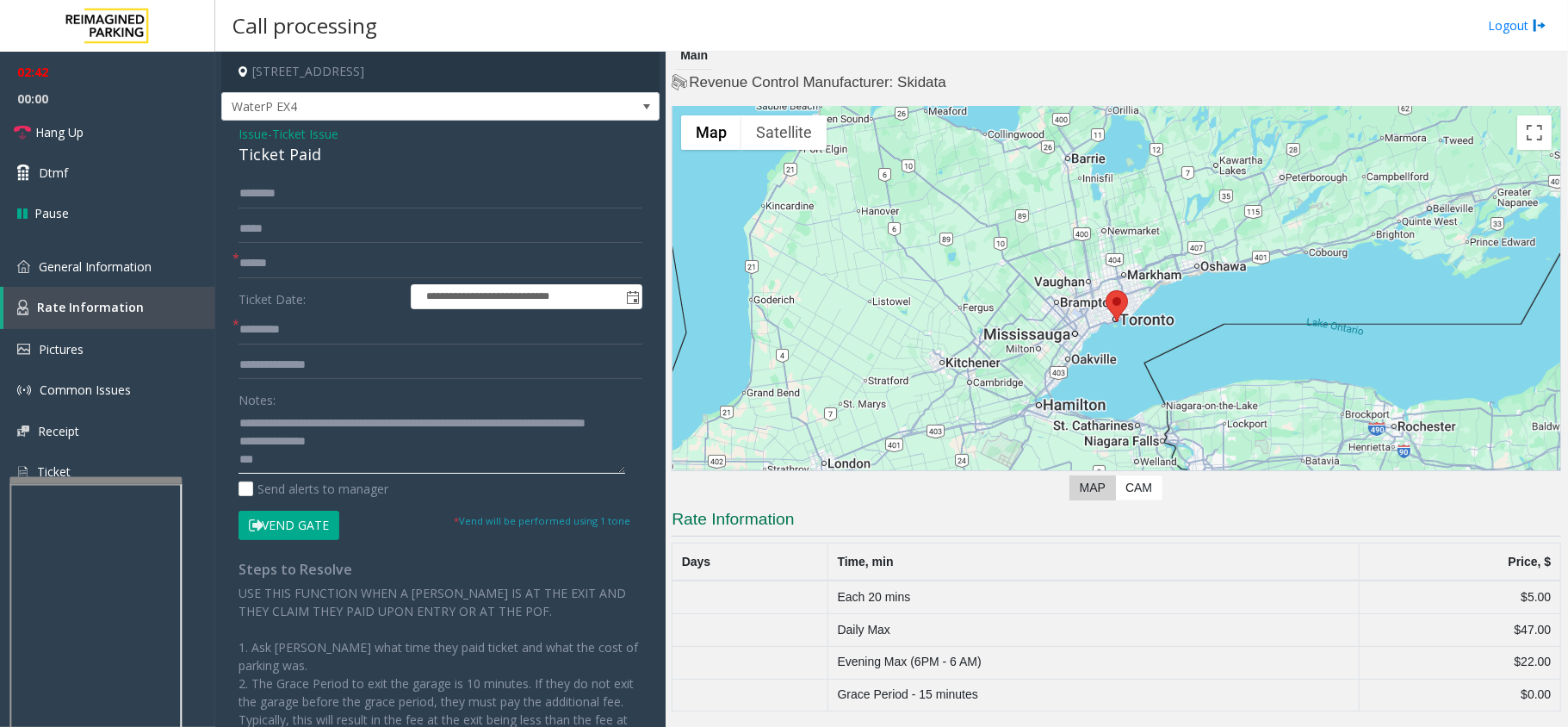
click at [352, 442] on textarea at bounding box center [432, 441] width 386 height 65
click at [146, 259] on span "General Information" at bounding box center [95, 267] width 112 height 16
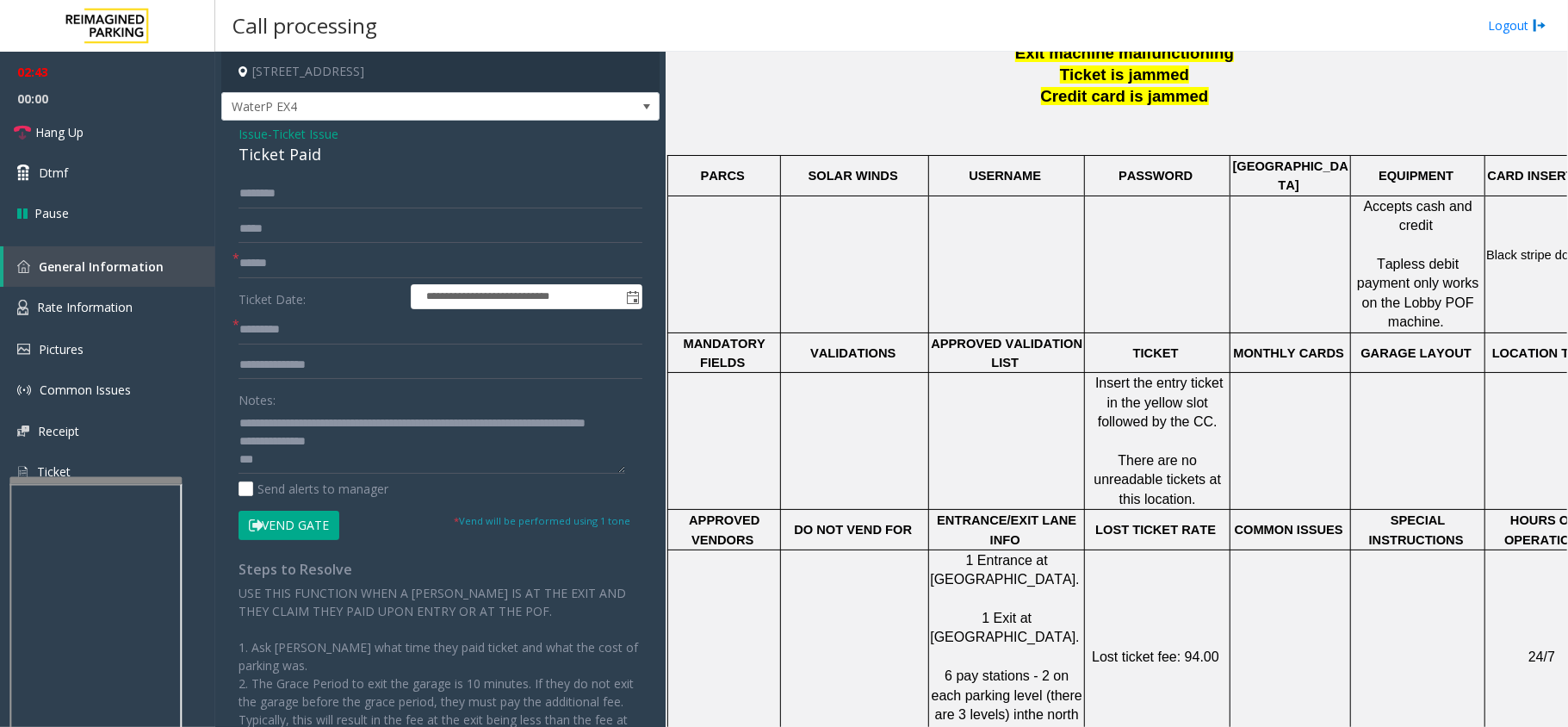
scroll to position [459, 0]
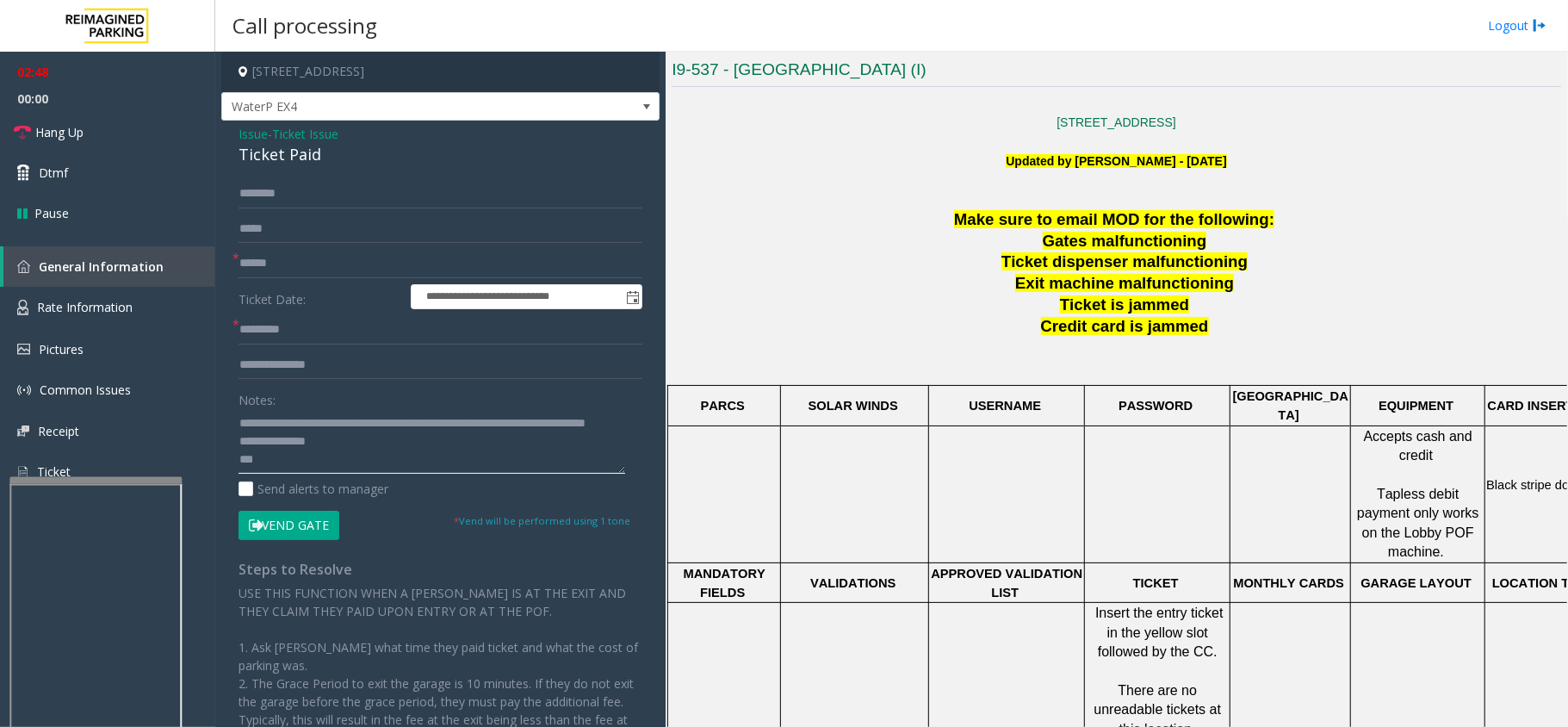
click at [367, 439] on textarea at bounding box center [432, 441] width 386 height 65
click at [386, 448] on textarea at bounding box center [432, 441] width 386 height 65
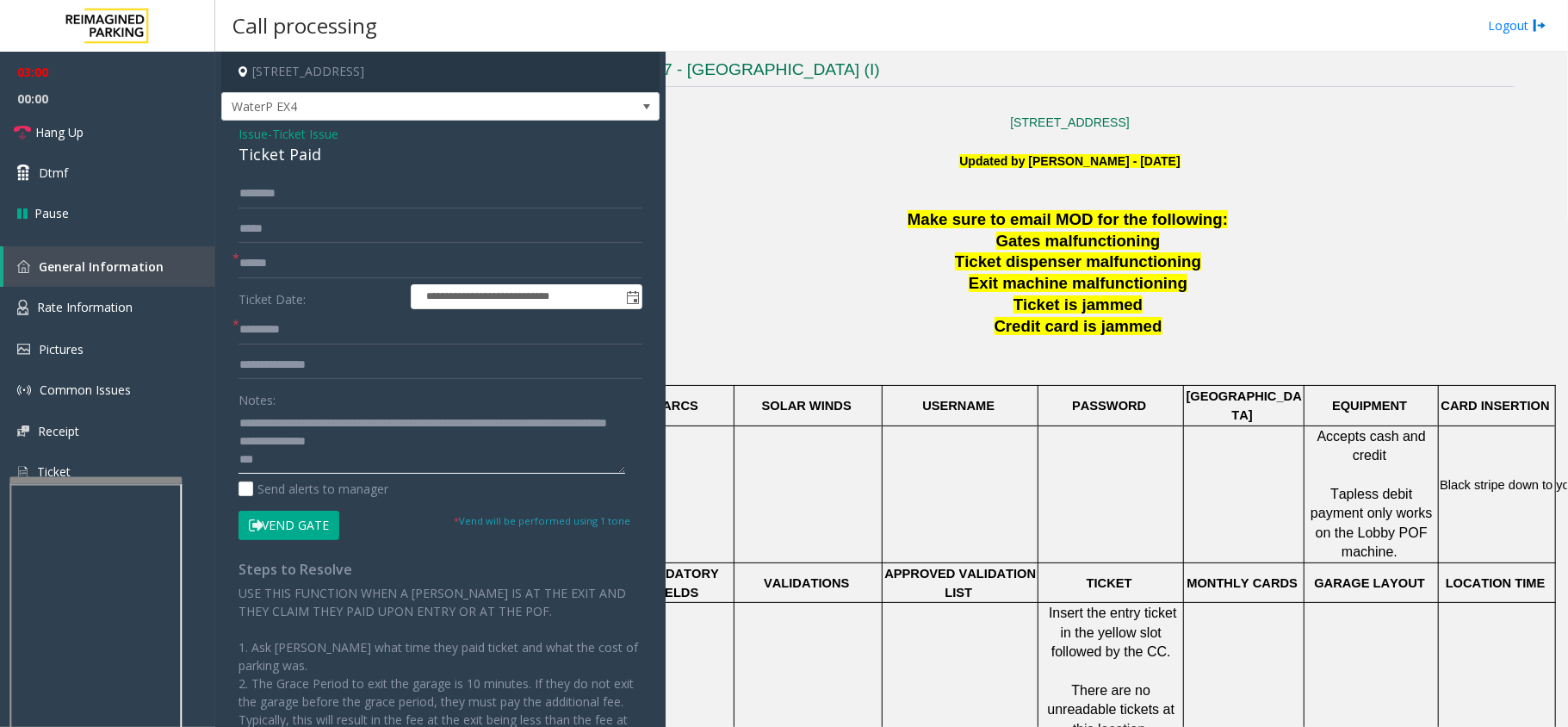
scroll to position [459, 98]
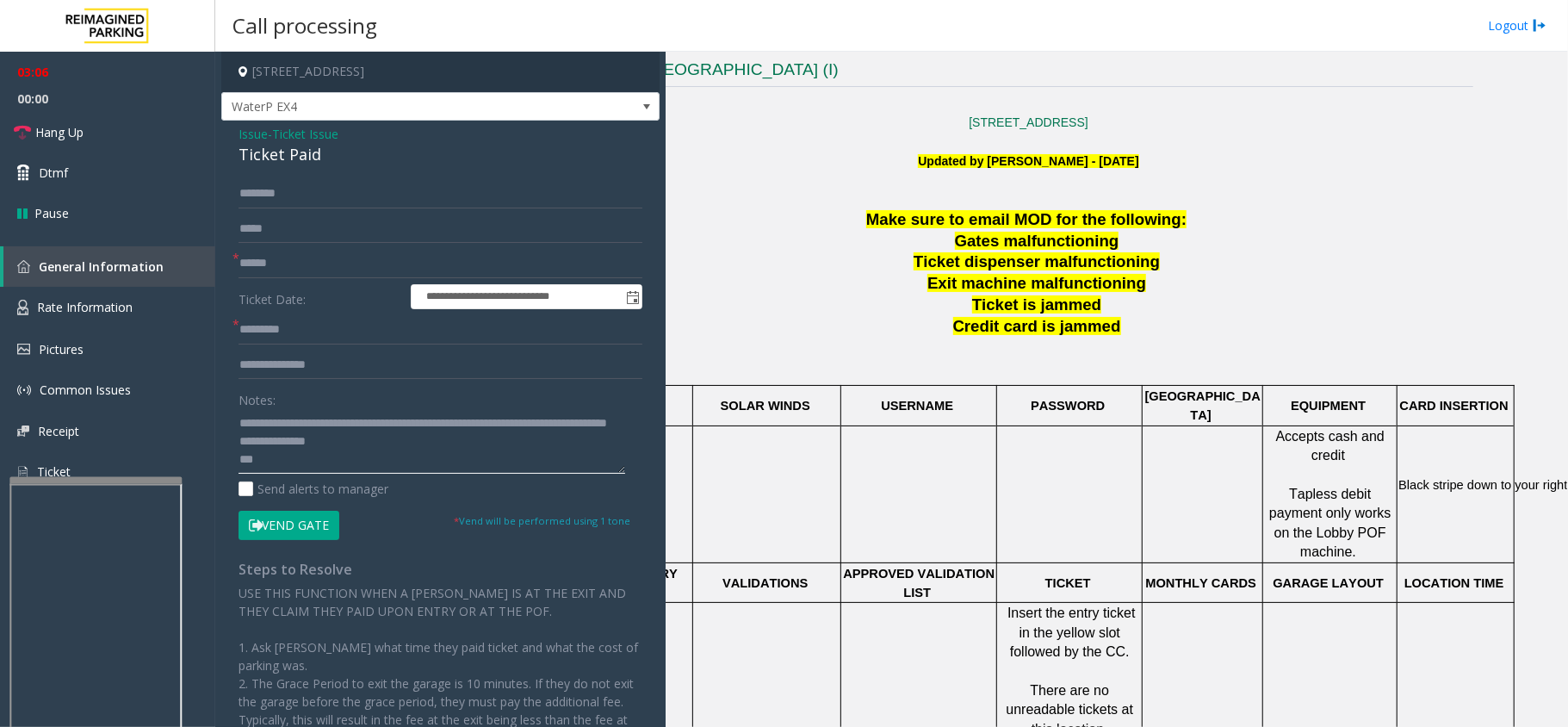
click at [401, 443] on textarea at bounding box center [432, 441] width 386 height 65
click at [455, 443] on textarea at bounding box center [432, 441] width 386 height 65
click at [427, 439] on textarea at bounding box center [432, 441] width 386 height 65
click at [434, 443] on textarea at bounding box center [432, 441] width 386 height 65
click at [428, 438] on textarea at bounding box center [432, 441] width 386 height 65
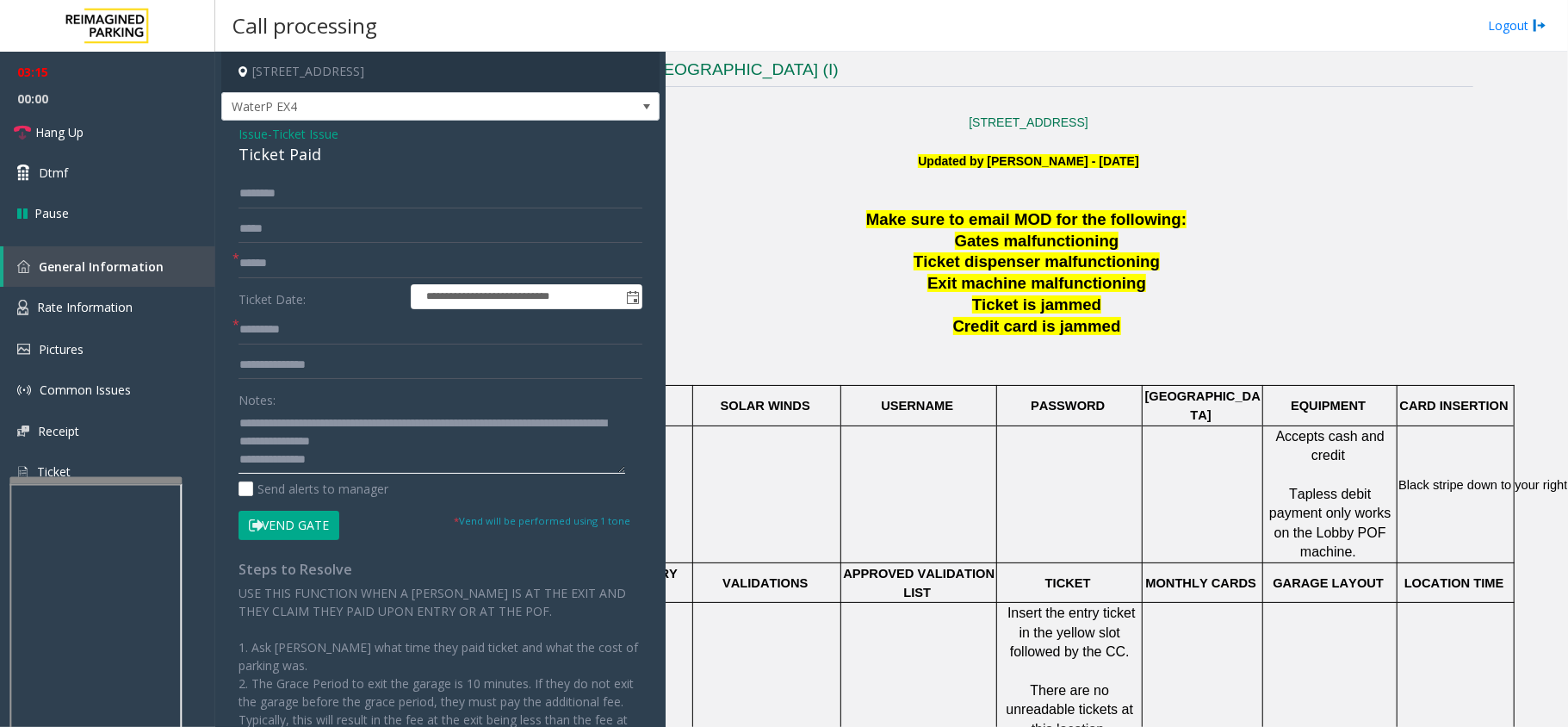
click at [456, 442] on textarea at bounding box center [432, 441] width 386 height 65
click at [117, 145] on link "Hang Up" at bounding box center [108, 131] width 215 height 41
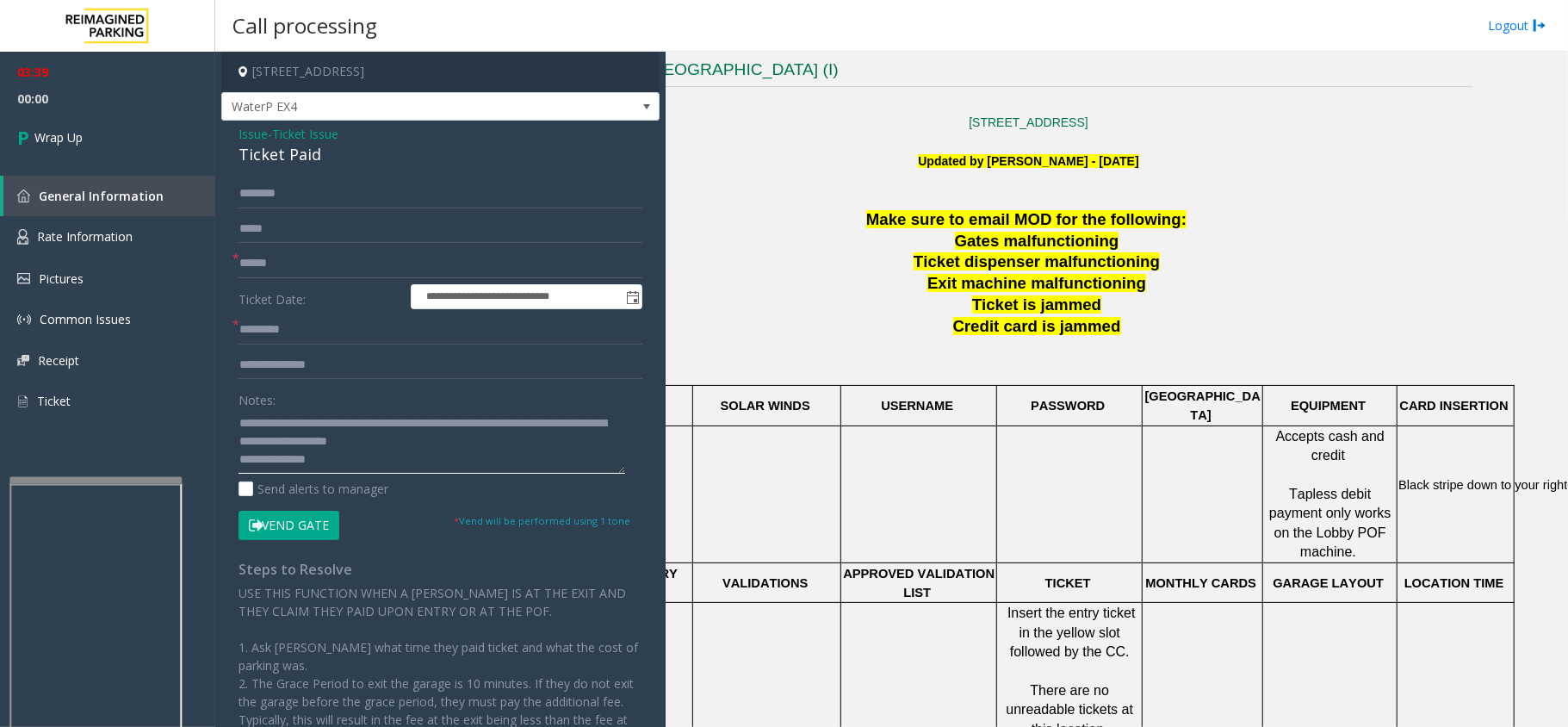
click at [484, 445] on textarea at bounding box center [432, 441] width 386 height 65
drag, startPoint x: 345, startPoint y: 441, endPoint x: 369, endPoint y: 456, distance: 28.3
click at [369, 456] on textarea at bounding box center [432, 441] width 386 height 65
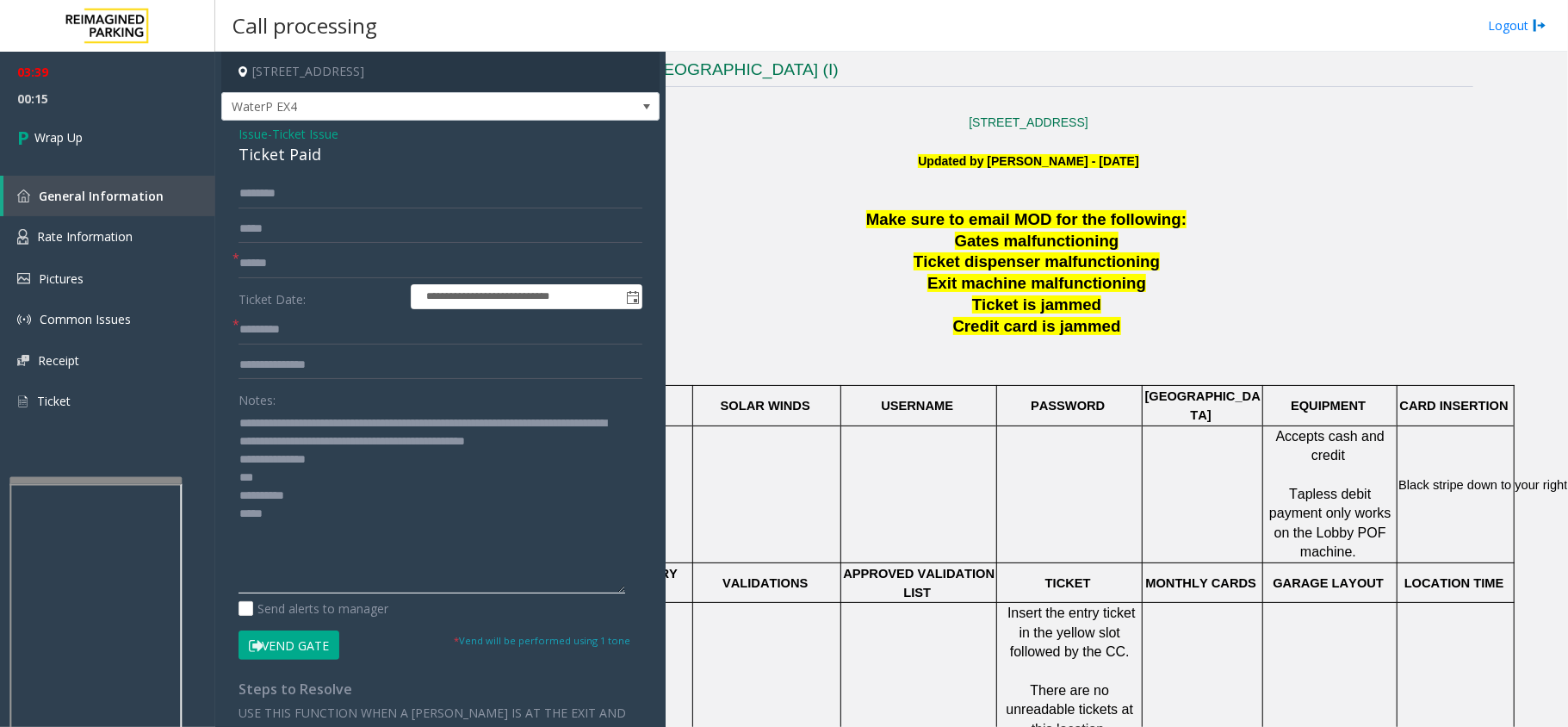
drag, startPoint x: 622, startPoint y: 473, endPoint x: 601, endPoint y: 593, distance: 121.8
click at [601, 593] on textarea at bounding box center [432, 501] width 386 height 184
click at [323, 479] on textarea at bounding box center [432, 501] width 386 height 184
drag, startPoint x: 325, startPoint y: 445, endPoint x: 337, endPoint y: 456, distance: 16.3
click at [337, 456] on textarea at bounding box center [432, 501] width 386 height 184
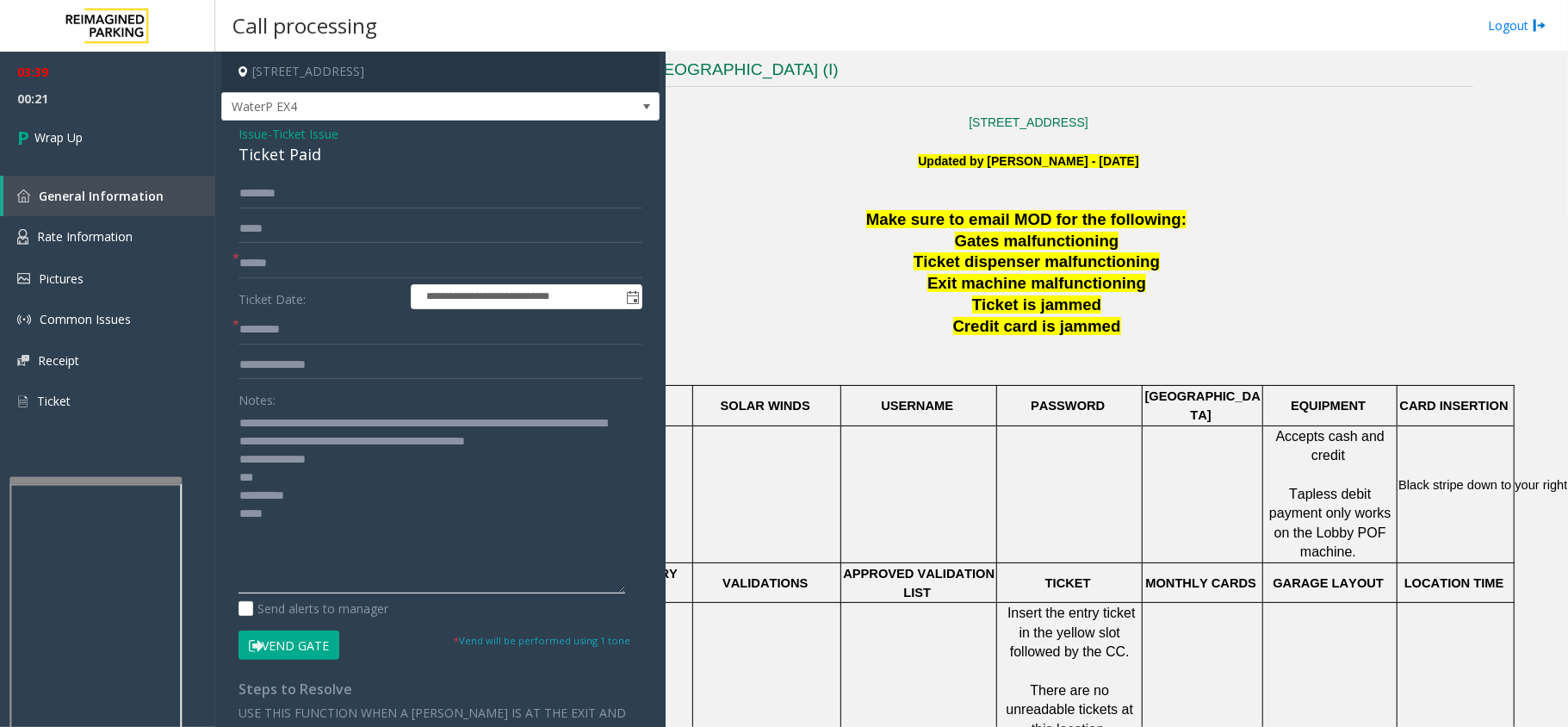
click at [346, 476] on textarea at bounding box center [432, 501] width 386 height 184
paste textarea "**********"
drag, startPoint x: 240, startPoint y: 493, endPoint x: 276, endPoint y: 498, distance: 36.3
click at [276, 498] on textarea at bounding box center [432, 501] width 386 height 184
drag, startPoint x: 260, startPoint y: 531, endPoint x: 240, endPoint y: 531, distance: 20.0
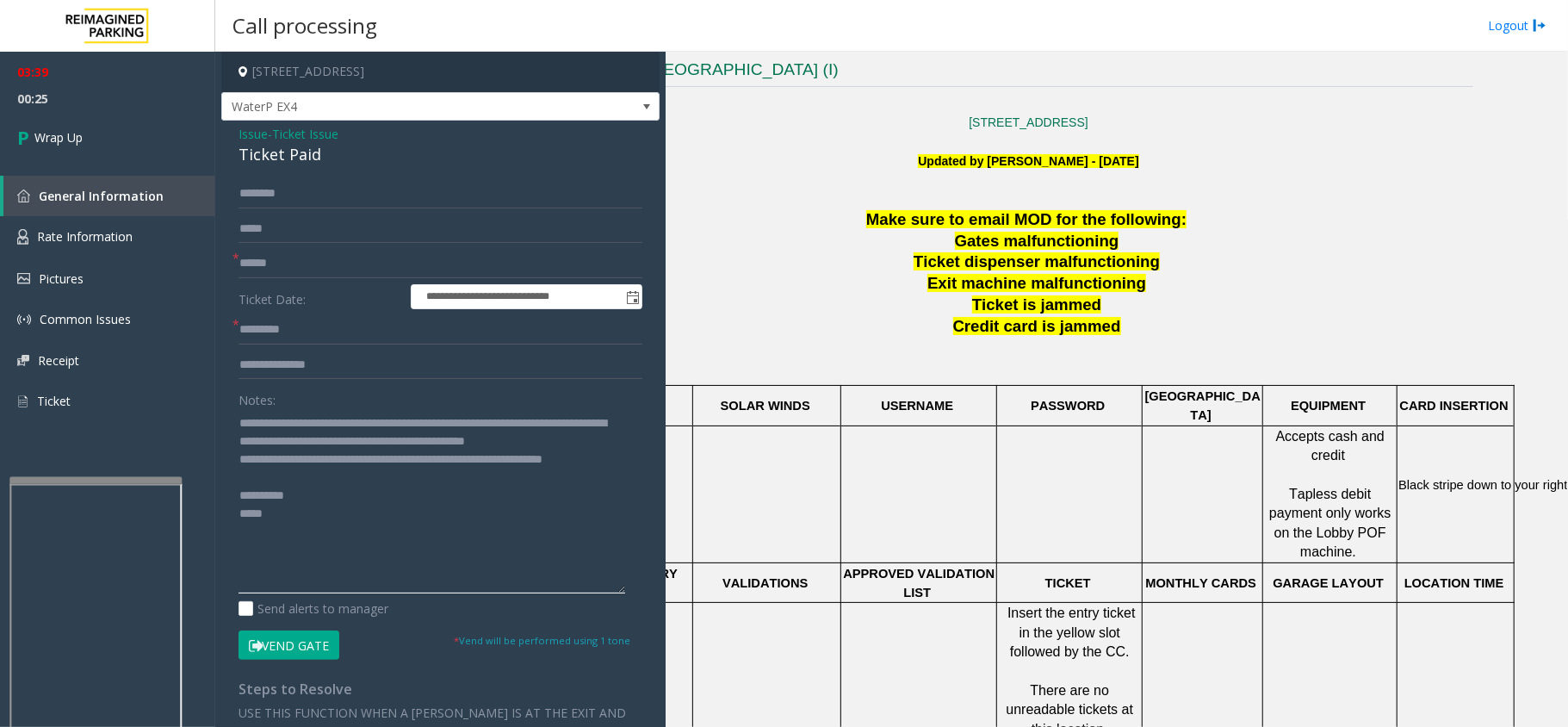
click at [240, 531] on textarea at bounding box center [432, 501] width 386 height 184
type textarea "**********"
click at [286, 331] on input "text" at bounding box center [441, 330] width 404 height 29
type input "**"
click at [294, 267] on input "*" at bounding box center [441, 263] width 404 height 29
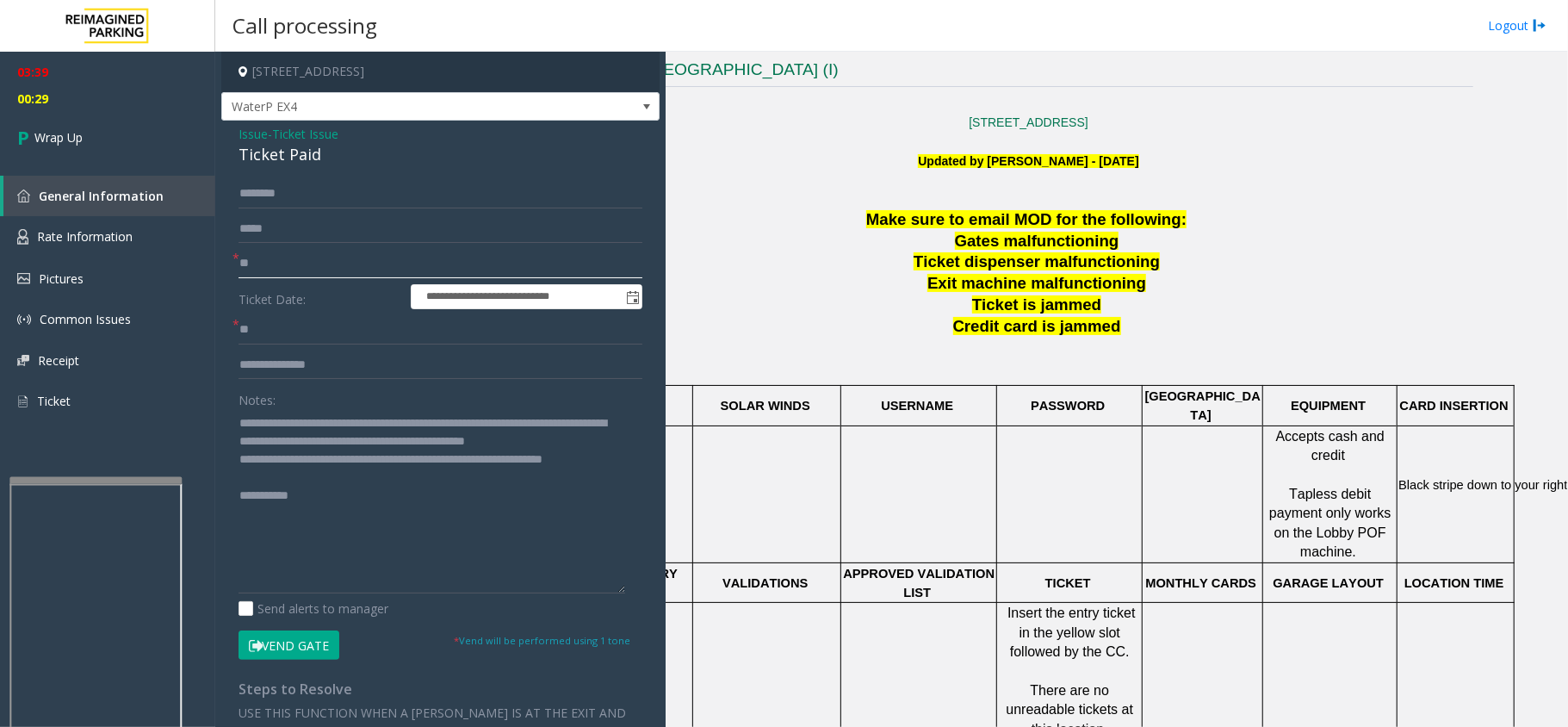
type input "**"
click at [277, 143] on div "Ticket Paid" at bounding box center [441, 154] width 404 height 23
click at [293, 137] on span "Ticket Issue" at bounding box center [305, 133] width 67 height 18
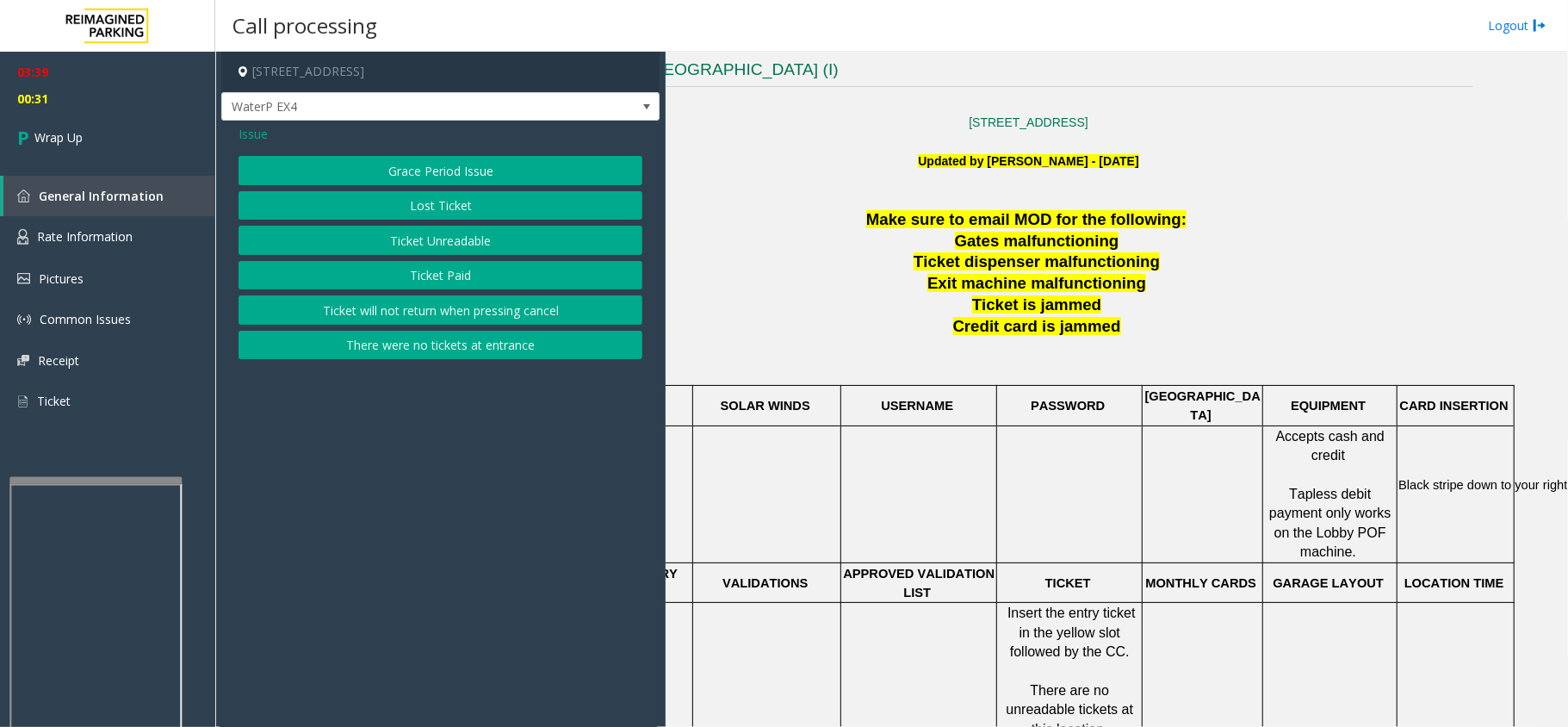
click at [420, 252] on button "Ticket Unreadable" at bounding box center [441, 240] width 404 height 29
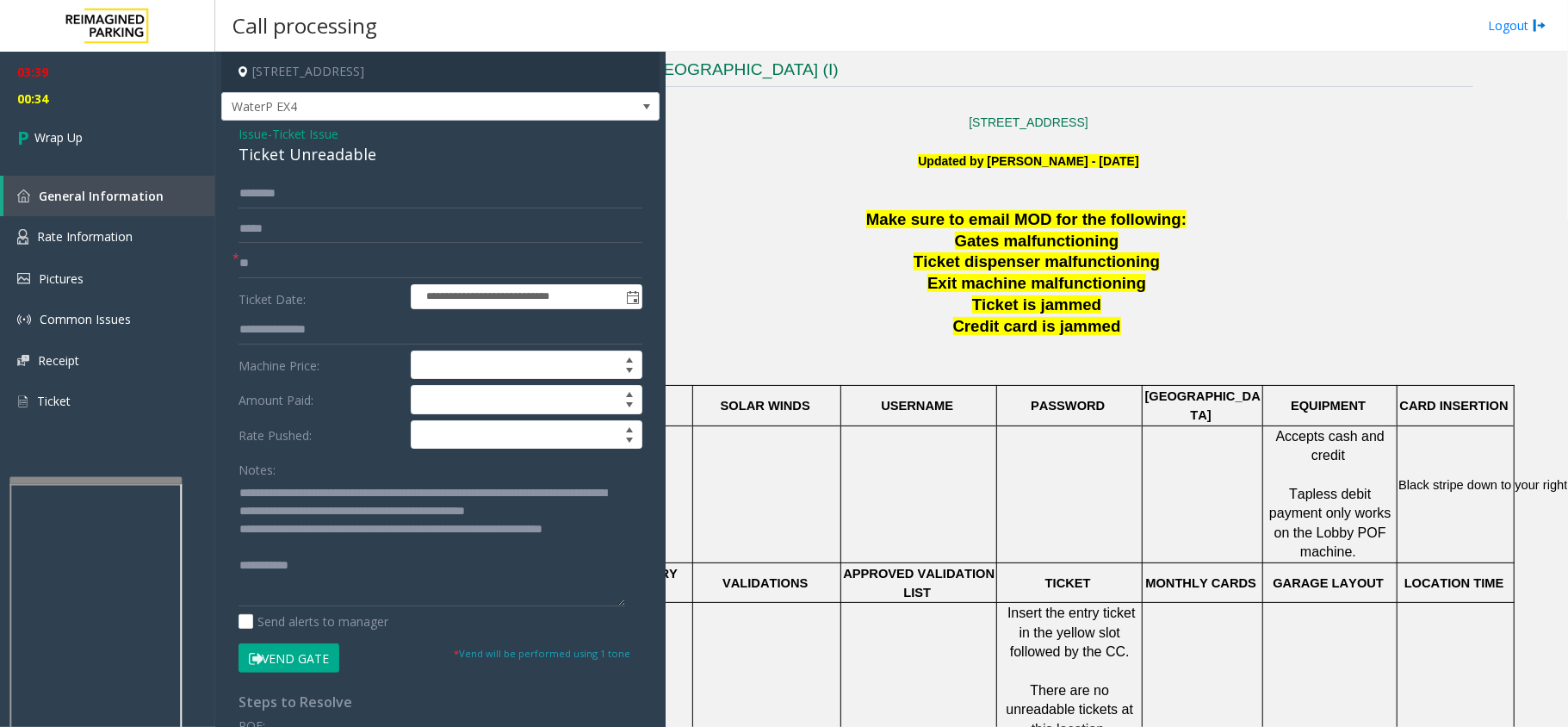
drag, startPoint x: 616, startPoint y: 534, endPoint x: 563, endPoint y: 577, distance: 68.2
click at [621, 602] on textarea at bounding box center [432, 543] width 386 height 127
drag, startPoint x: 413, startPoint y: 490, endPoint x: 469, endPoint y: 528, distance: 67.7
click at [469, 528] on textarea at bounding box center [432, 545] width 386 height 131
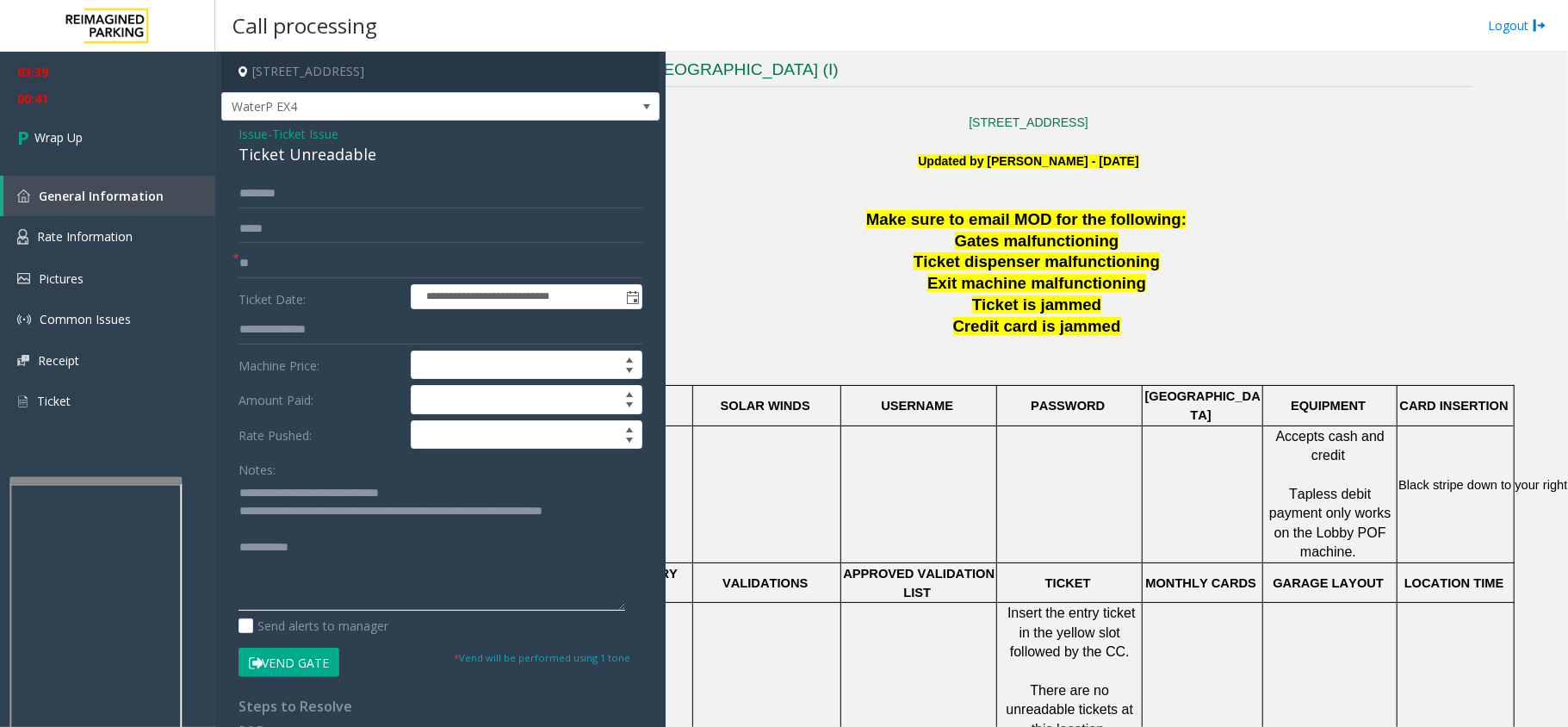
click at [317, 521] on textarea at bounding box center [432, 545] width 386 height 131
paste textarea "**********"
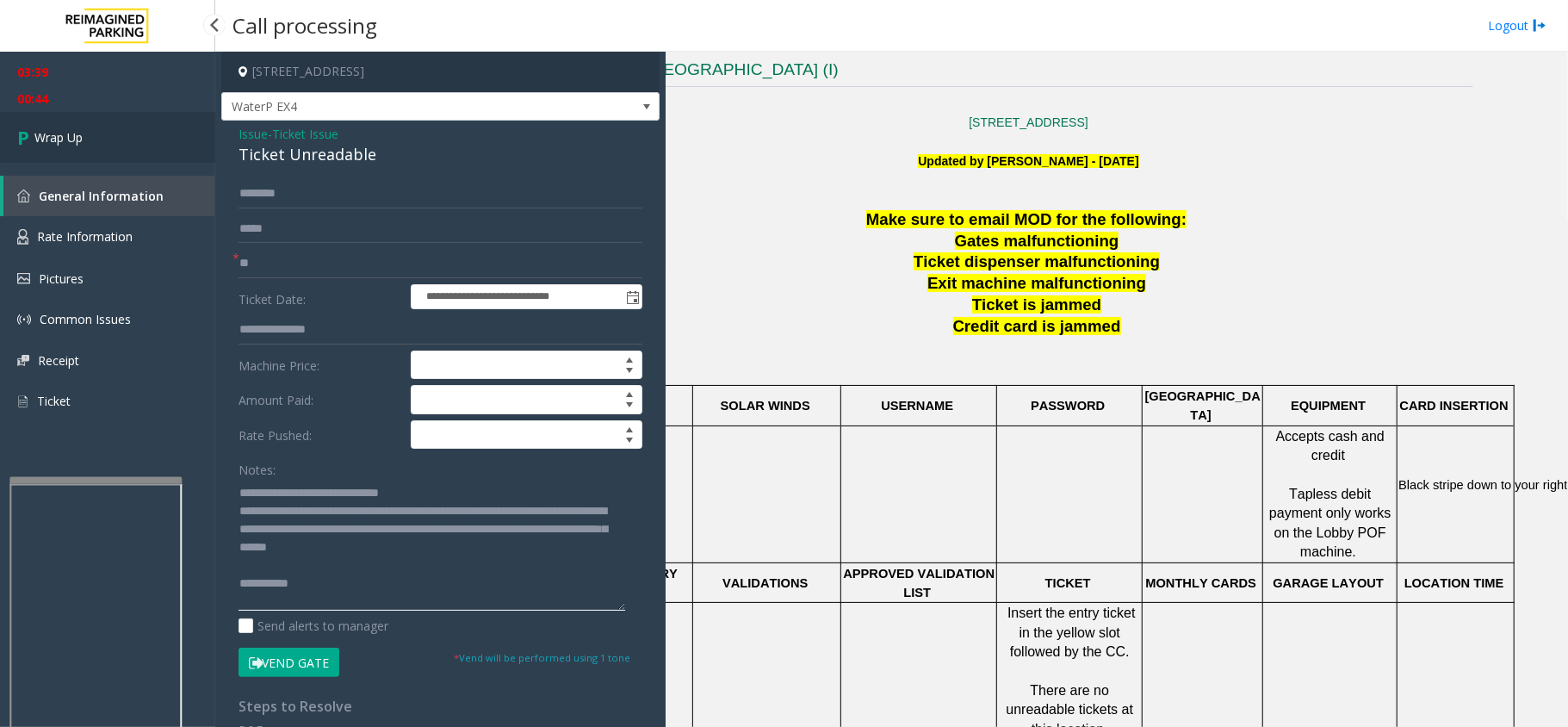
type textarea "**********"
click at [90, 127] on link "Wrap Up" at bounding box center [108, 136] width 215 height 51
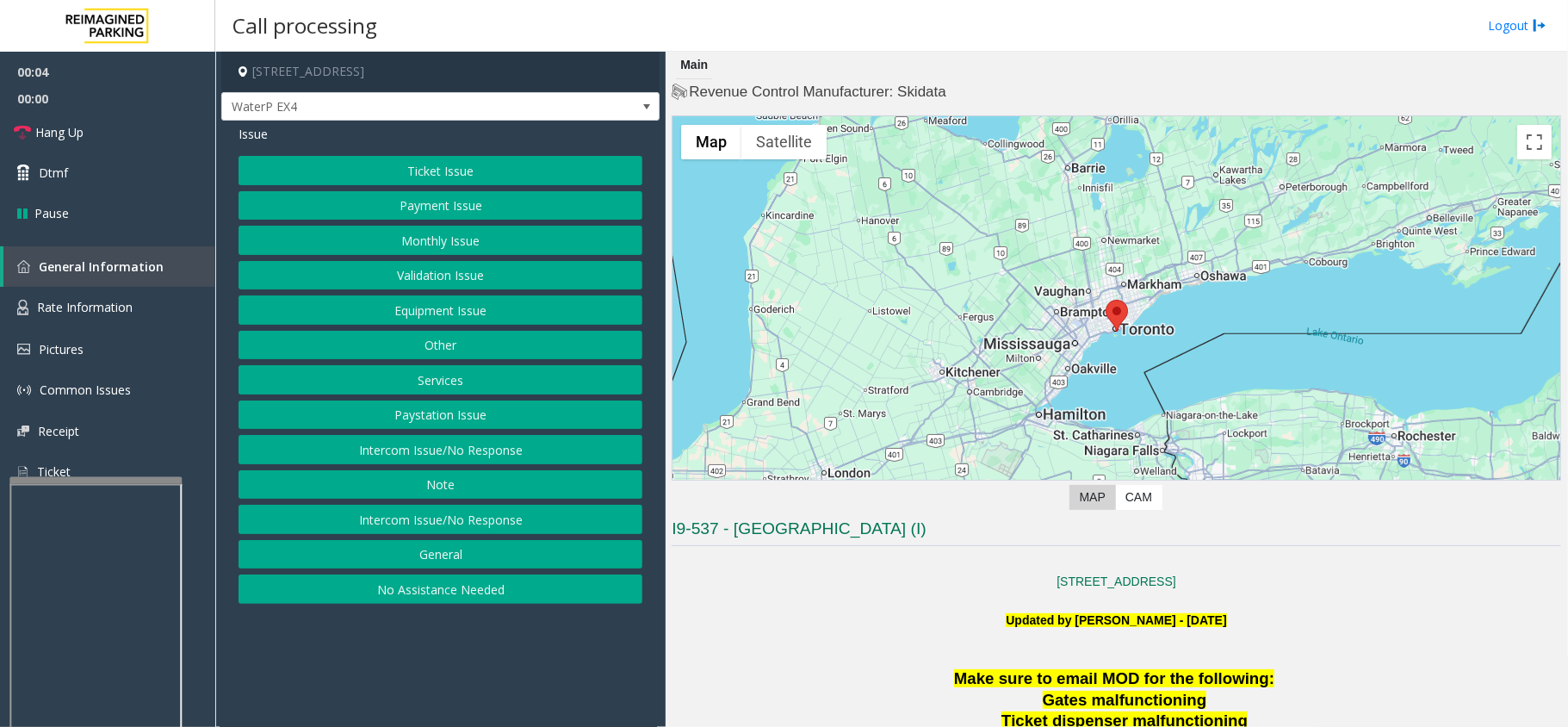
click at [508, 521] on button "Intercom Issue/No Response" at bounding box center [441, 519] width 404 height 29
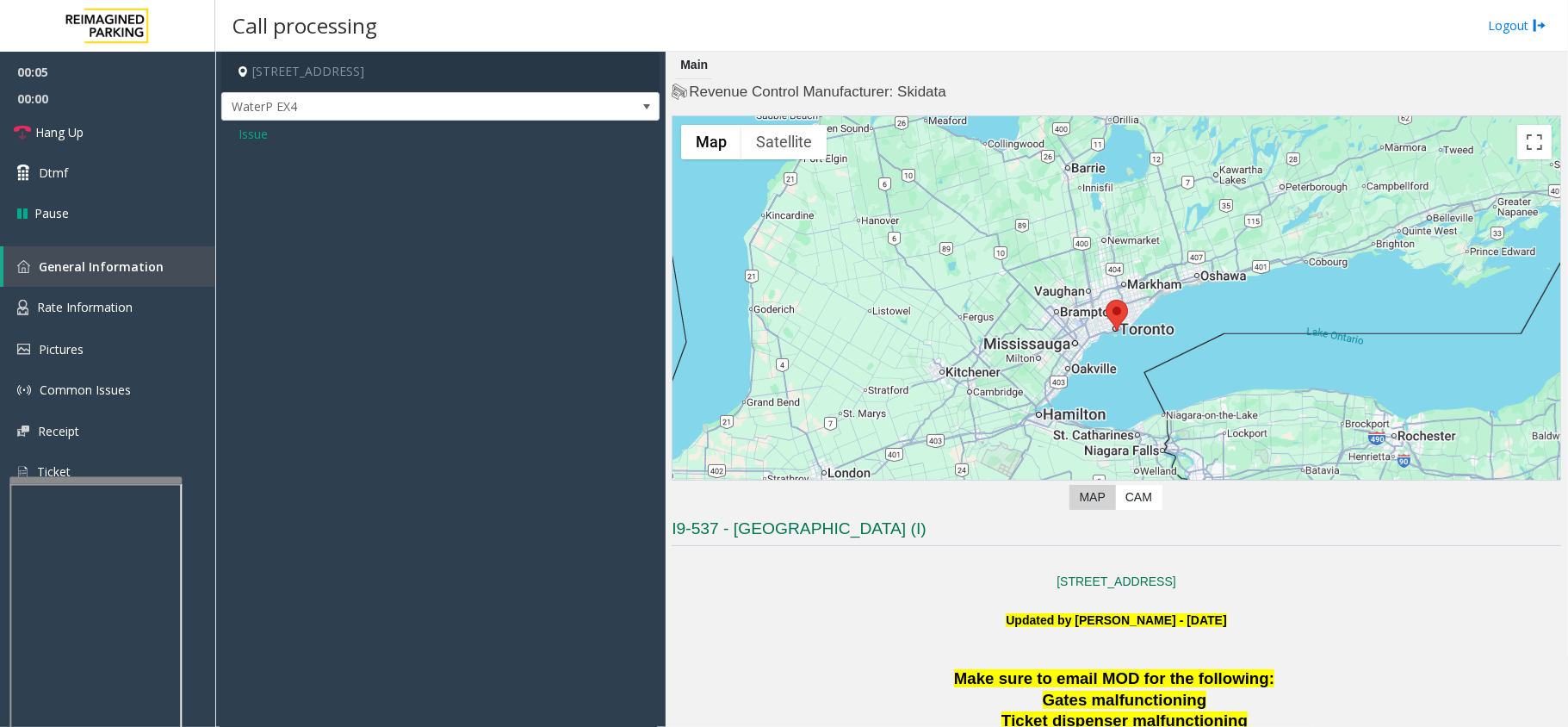
click at [257, 134] on span "Issue" at bounding box center [253, 133] width 29 height 18
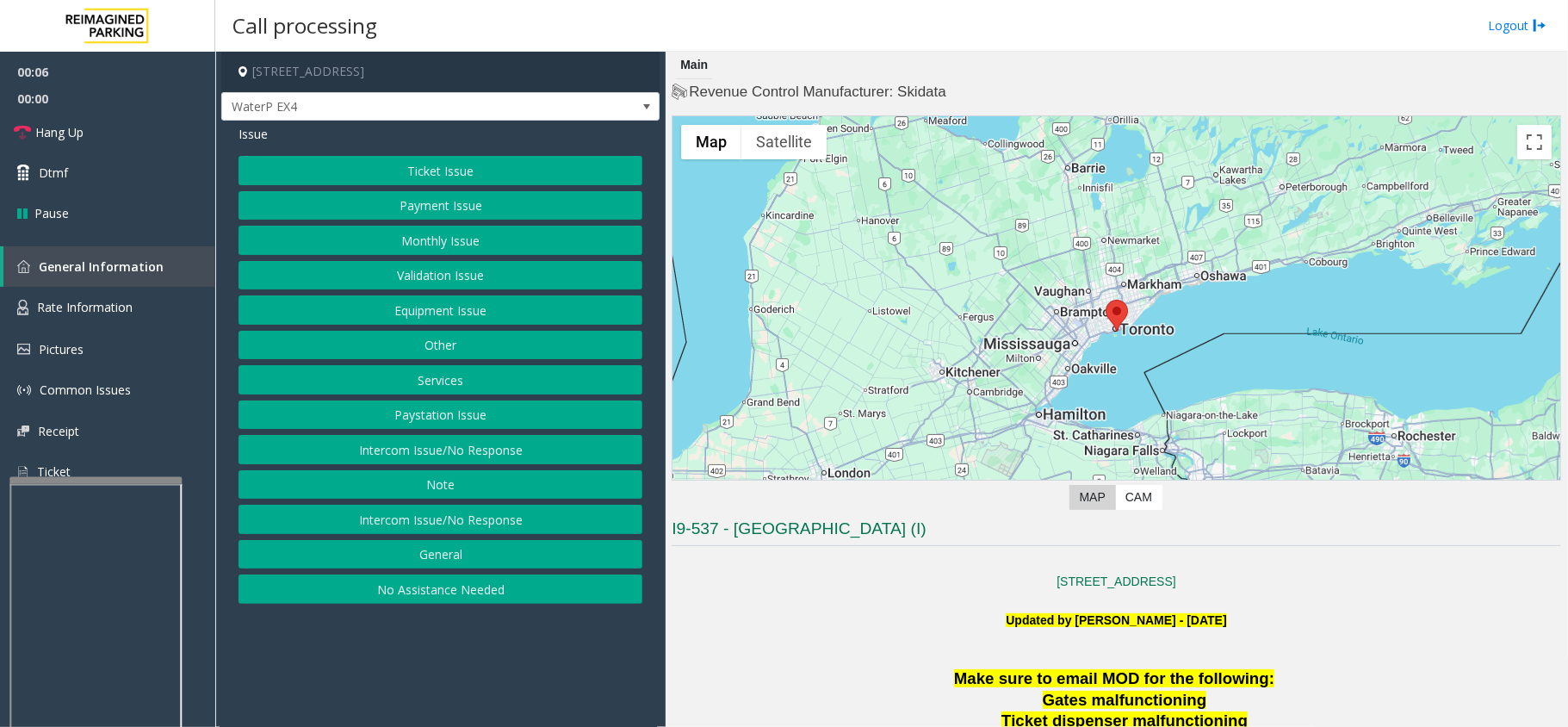
click at [408, 455] on button "Intercom Issue/No Response" at bounding box center [441, 449] width 404 height 29
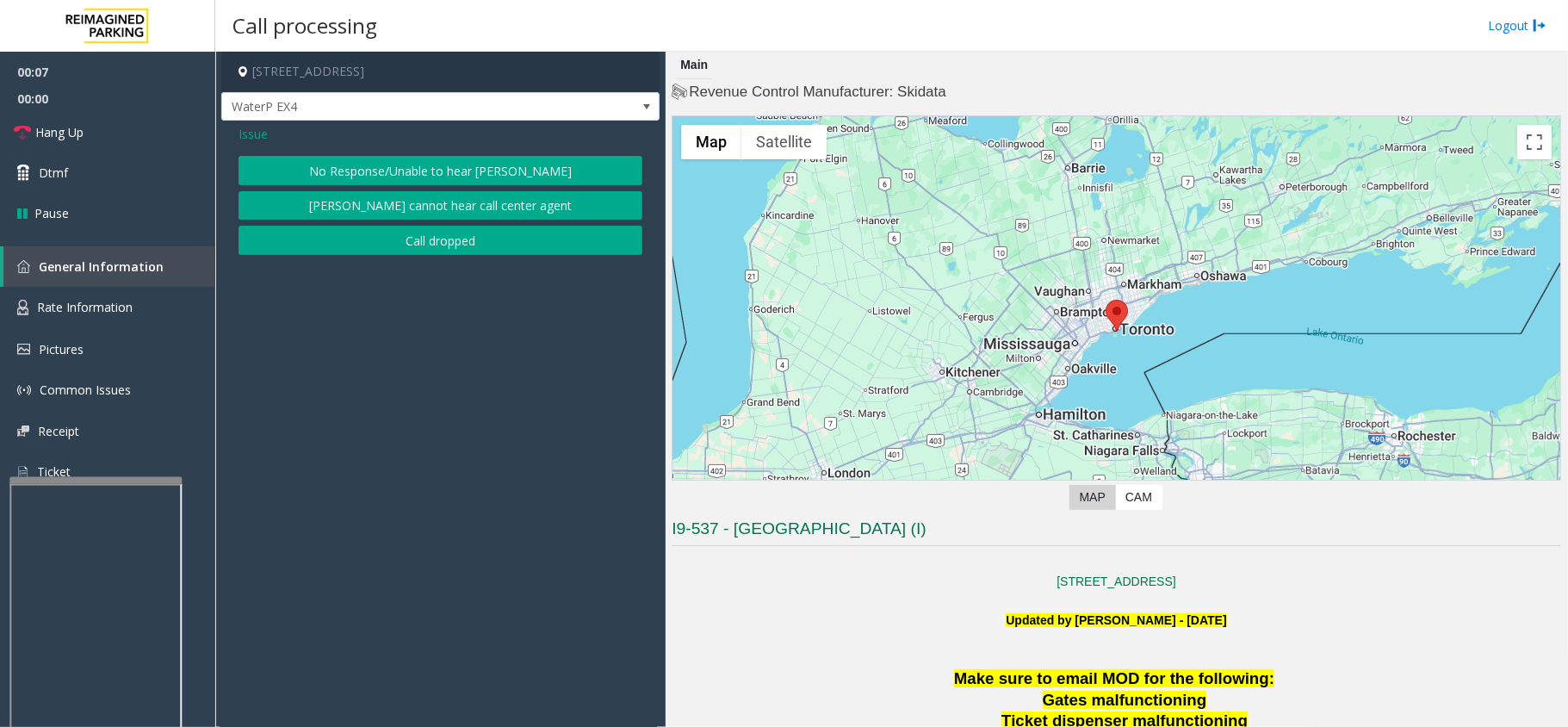
drag, startPoint x: 420, startPoint y: 175, endPoint x: 379, endPoint y: 173, distance: 41.0
click at [415, 175] on button "No Response/Unable to hear [PERSON_NAME]" at bounding box center [441, 170] width 404 height 29
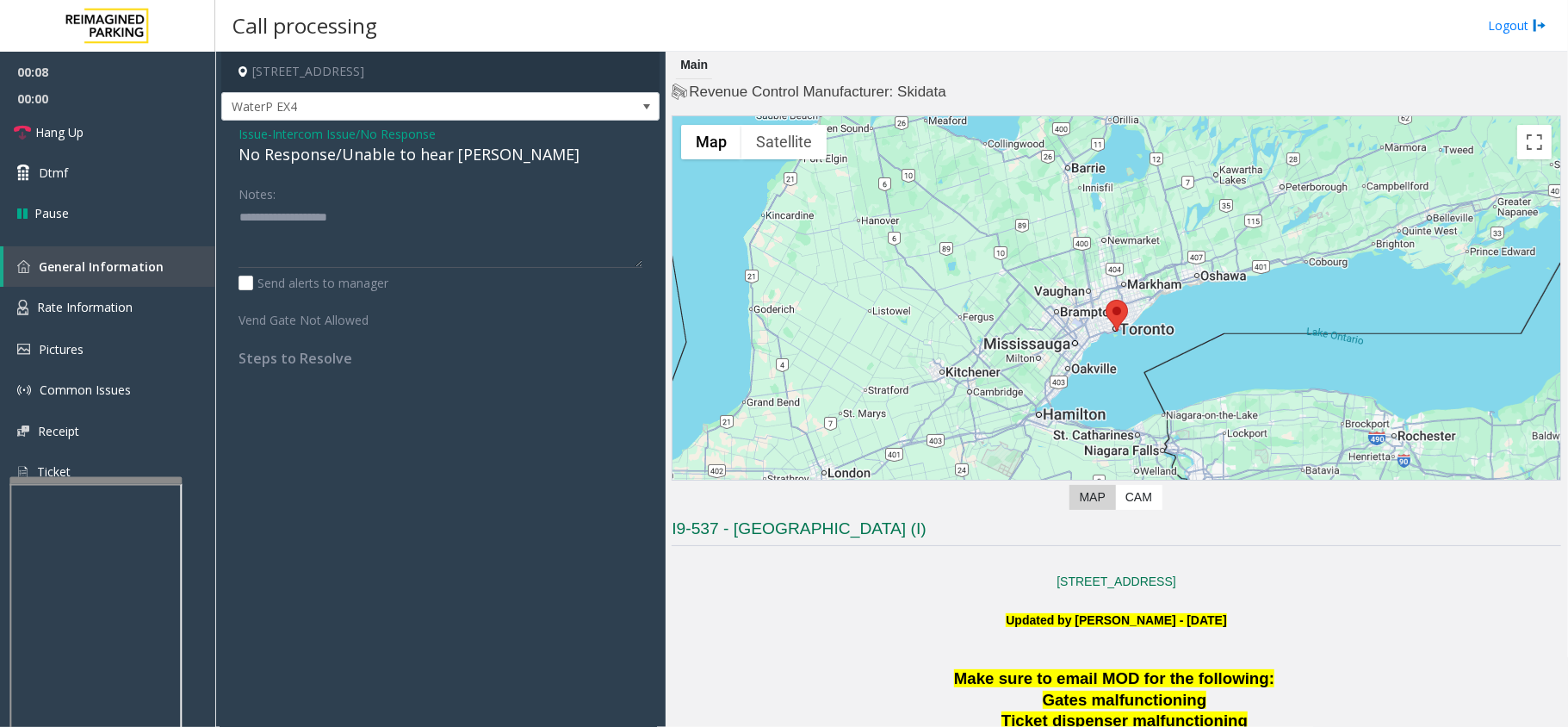
click at [355, 159] on div "No Response/Unable to hear [PERSON_NAME]" at bounding box center [441, 154] width 404 height 23
click at [331, 159] on div "No Response/Unable to hear [PERSON_NAME]" at bounding box center [441, 154] width 404 height 23
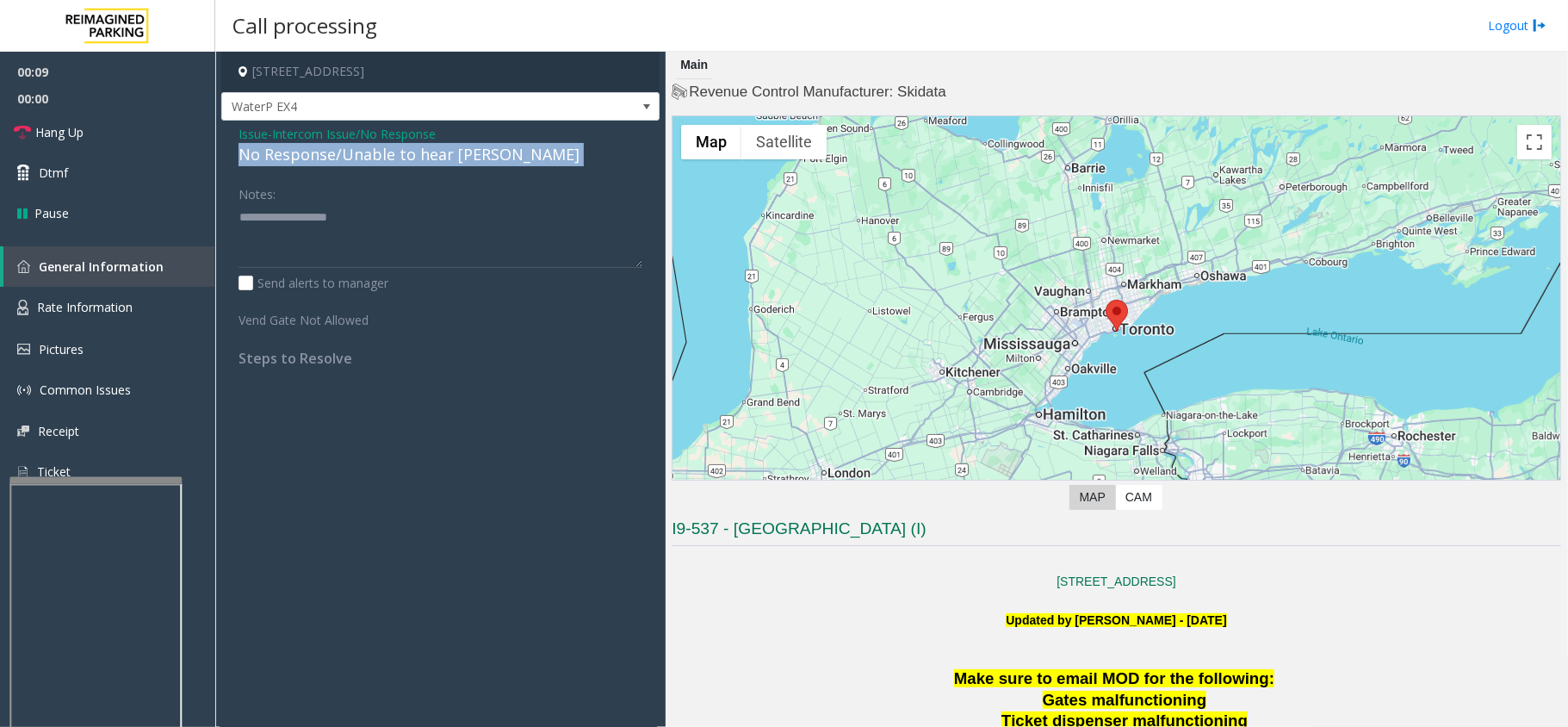
click at [331, 159] on div "No Response/Unable to hear [PERSON_NAME]" at bounding box center [441, 154] width 404 height 23
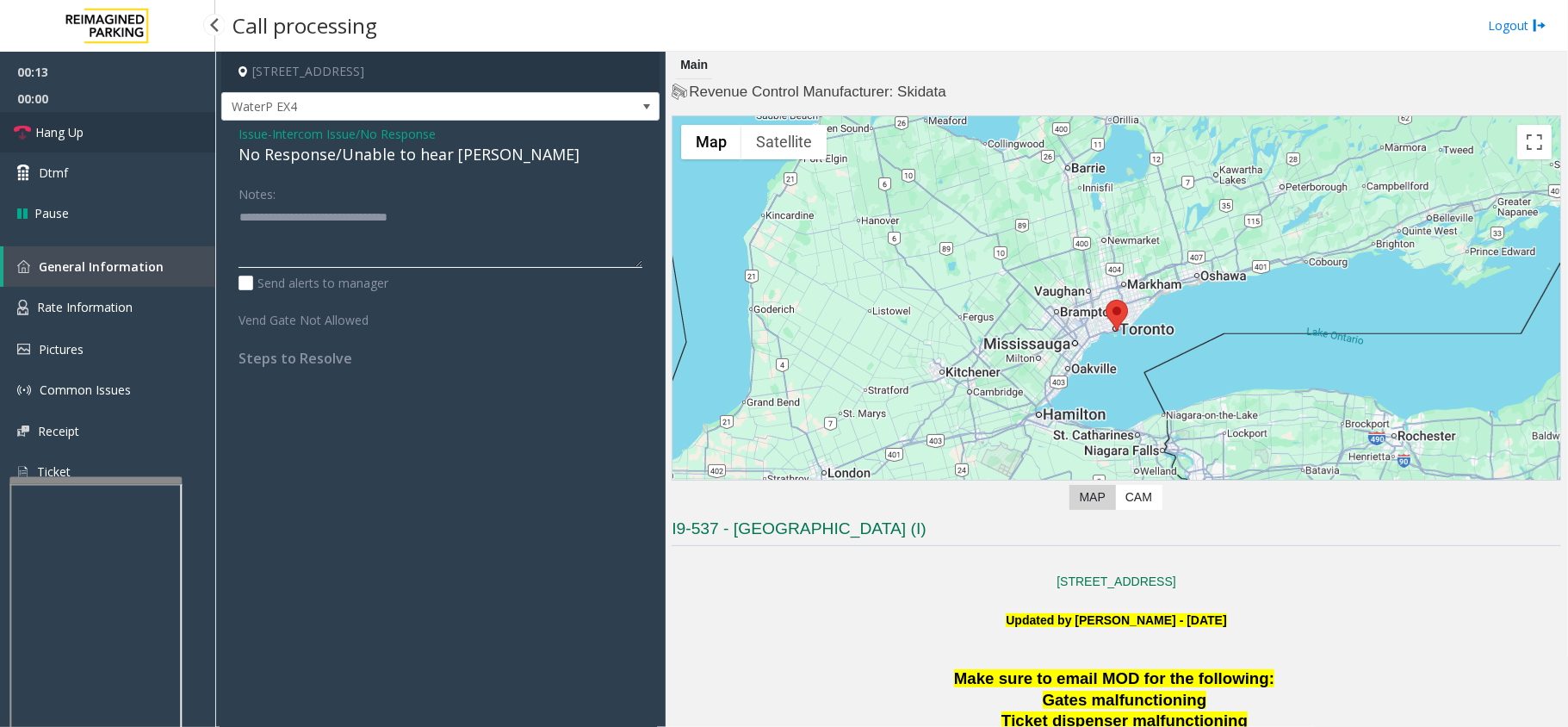
type textarea "**********"
click at [176, 137] on link "Hang Up" at bounding box center [108, 131] width 215 height 41
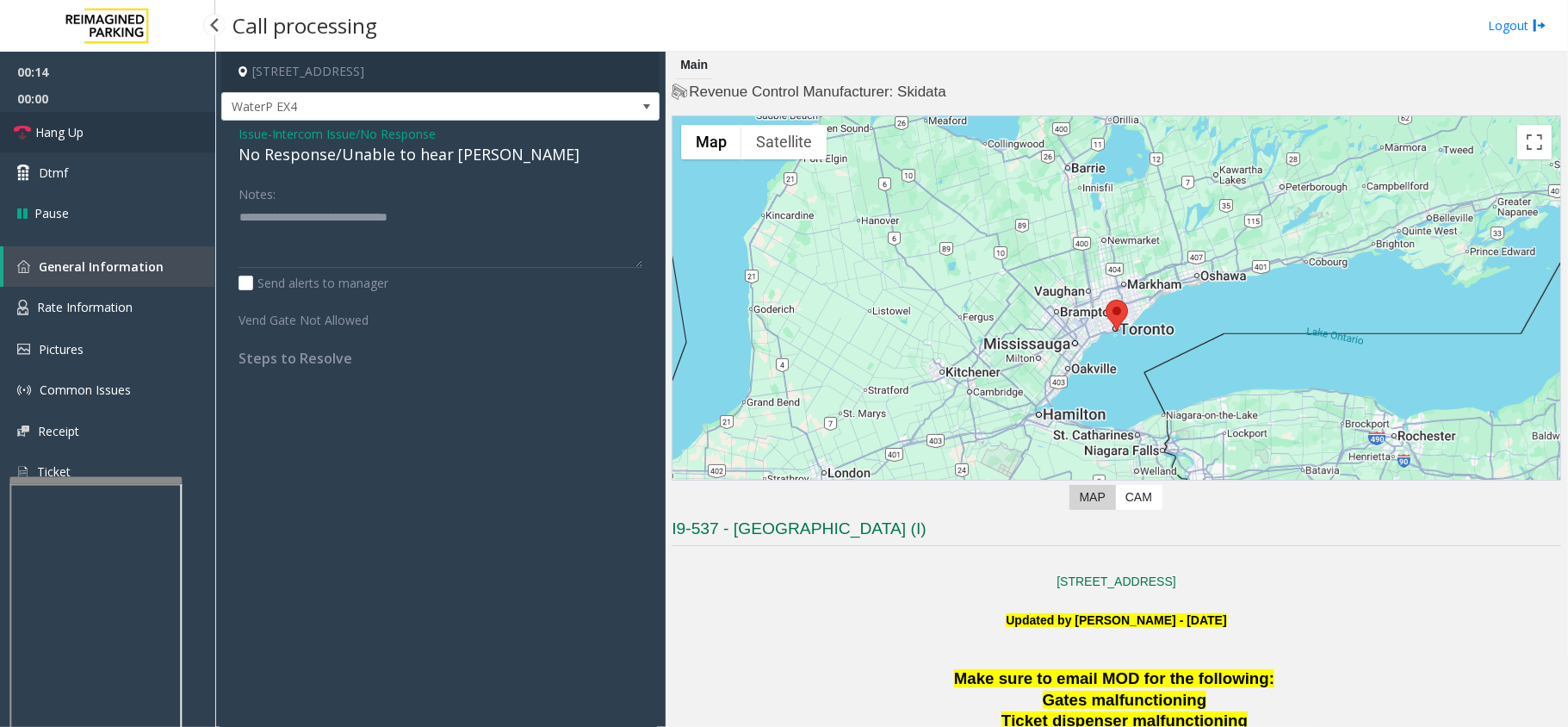
click at [176, 137] on link "Hang Up" at bounding box center [108, 131] width 215 height 41
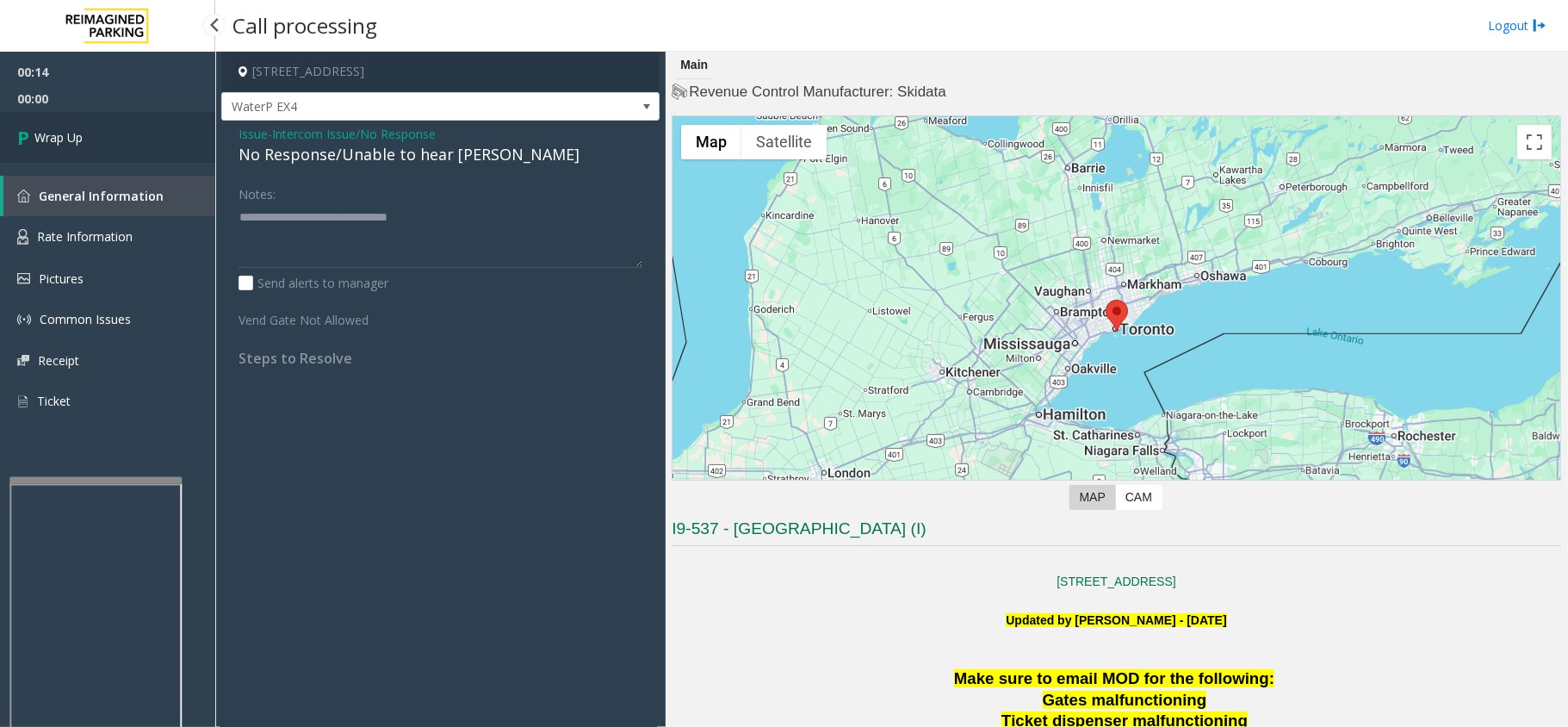
click at [176, 137] on link "Wrap Up" at bounding box center [108, 136] width 215 height 51
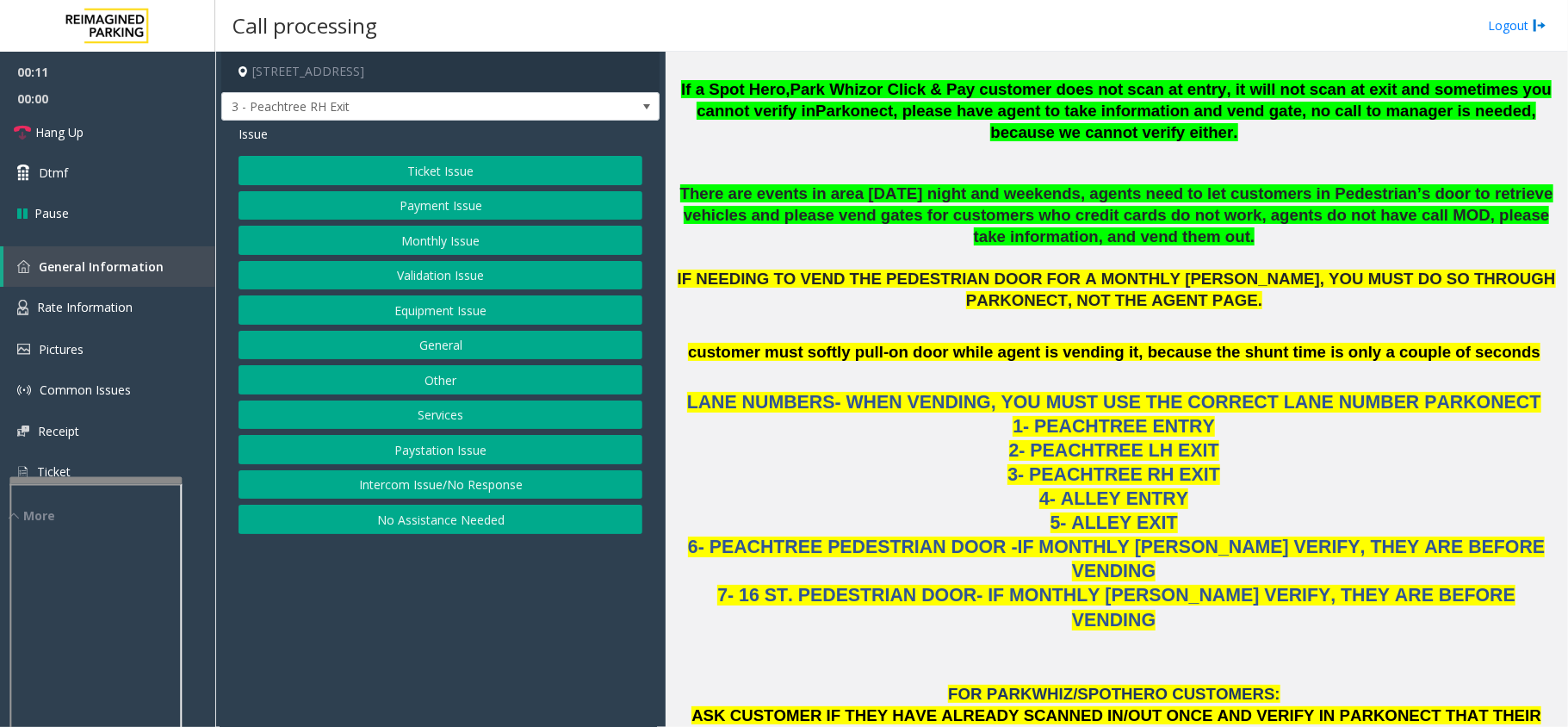
scroll to position [1263, 0]
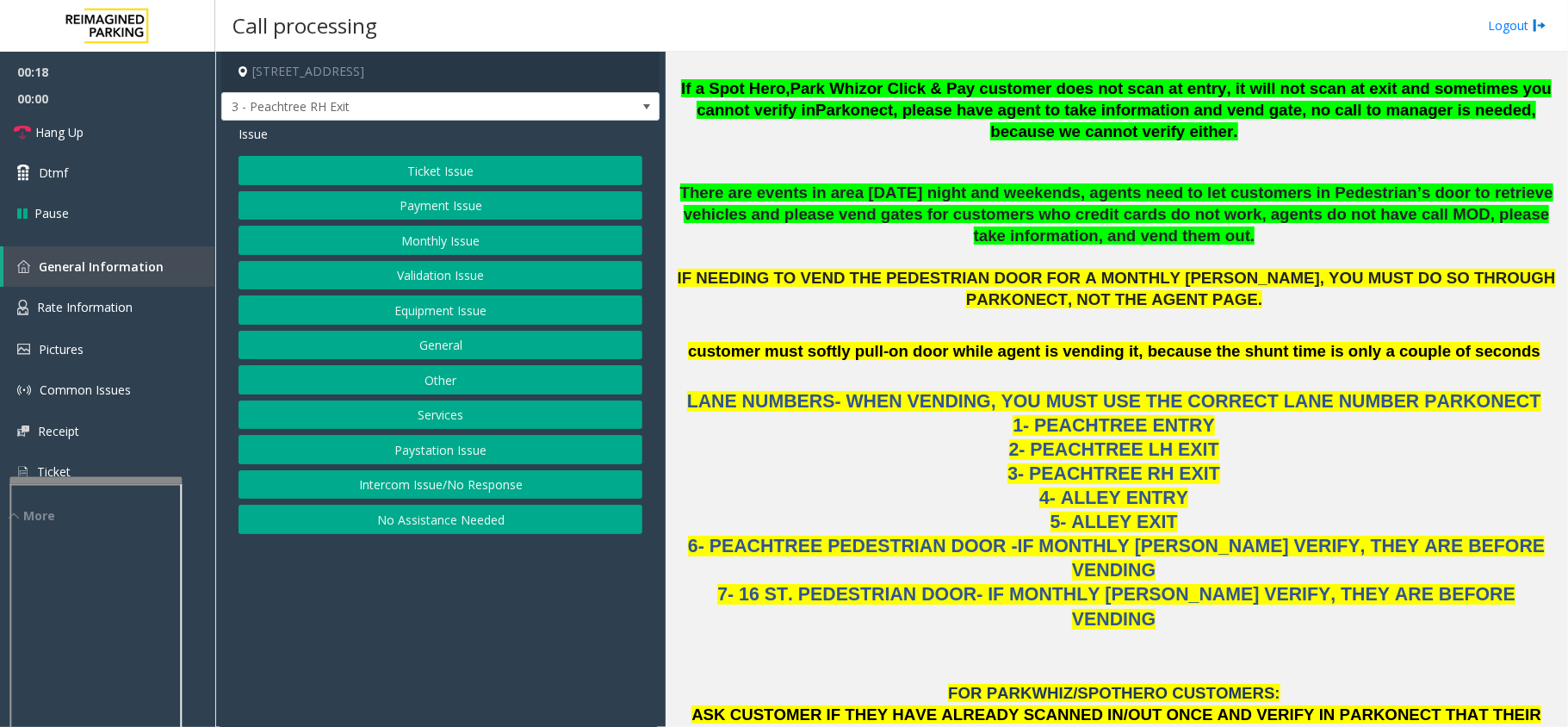
click at [389, 165] on button "Ticket Issue" at bounding box center [441, 170] width 404 height 29
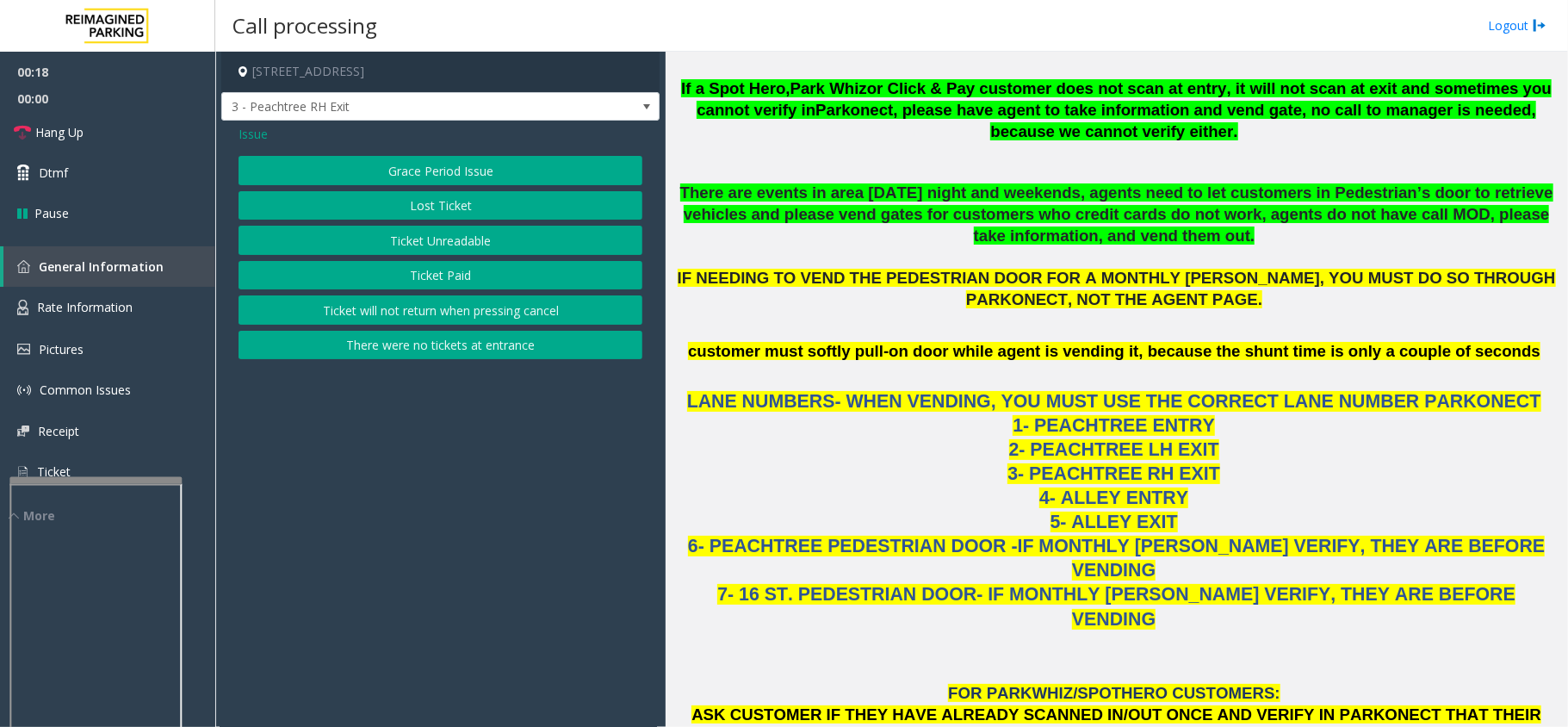
click at [415, 241] on button "Ticket Unreadable" at bounding box center [441, 240] width 404 height 29
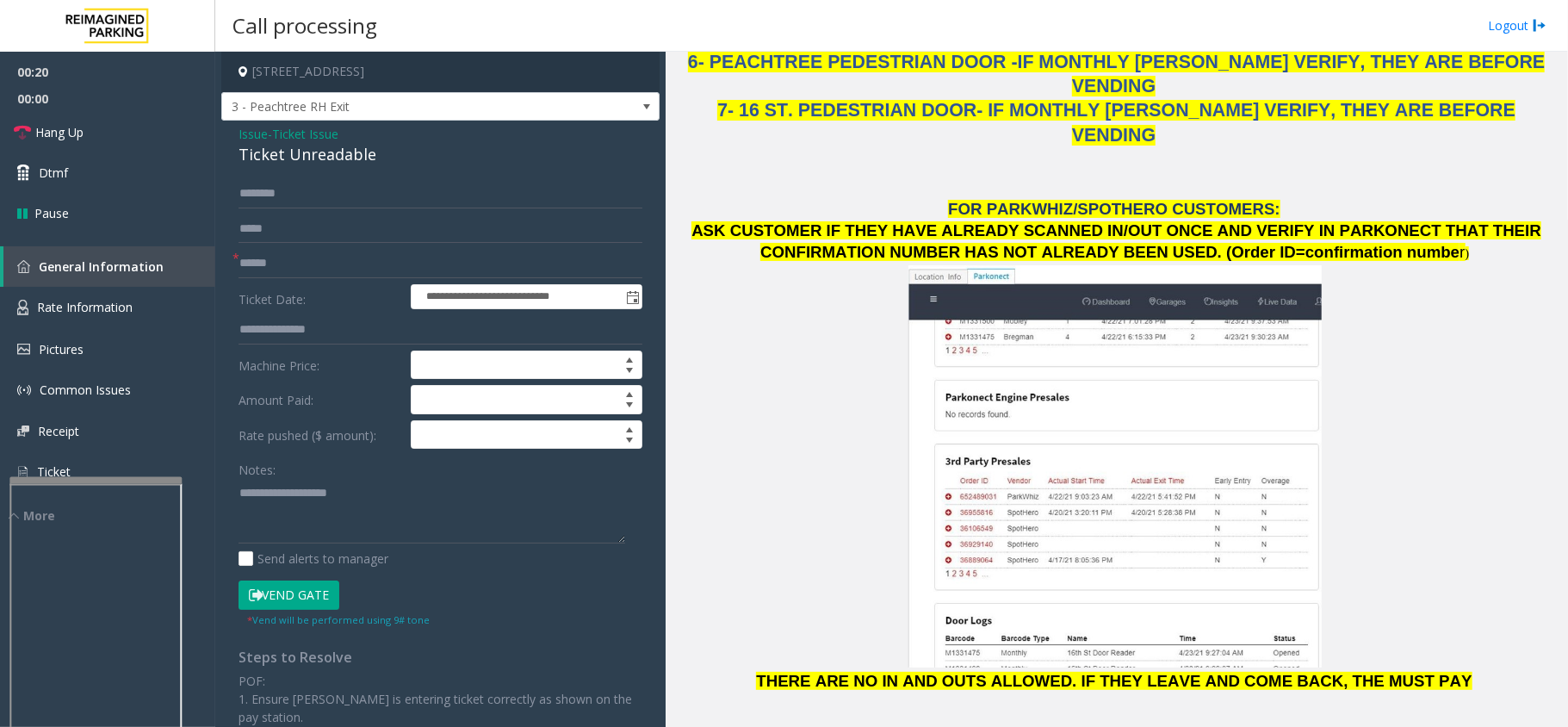
scroll to position [1952, 0]
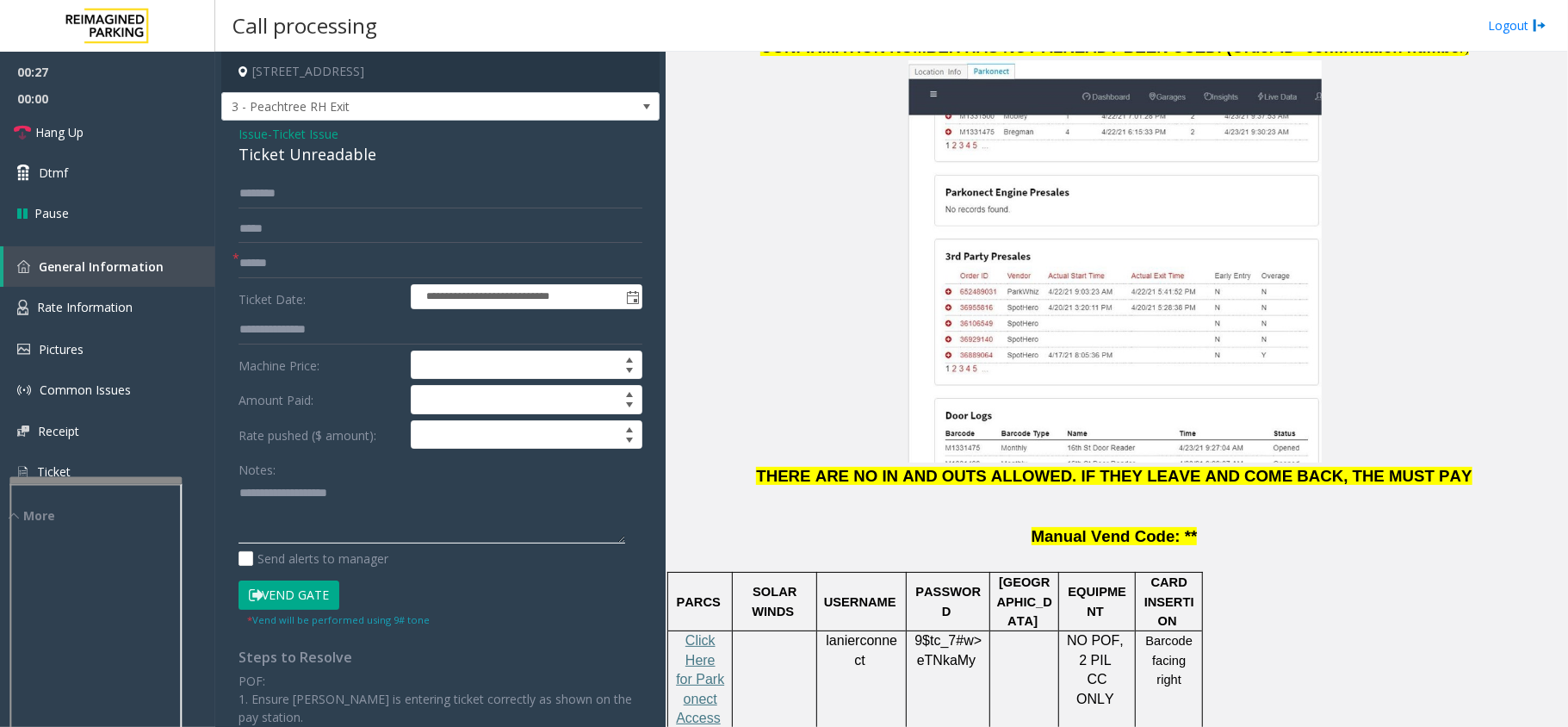
click at [372, 515] on textarea at bounding box center [432, 511] width 386 height 65
paste textarea "**********"
click at [286, 180] on input "text" at bounding box center [441, 193] width 404 height 29
click at [287, 155] on div "Ticket Unreadable" at bounding box center [441, 154] width 404 height 23
click at [286, 155] on div "Ticket Unreadable" at bounding box center [441, 154] width 404 height 23
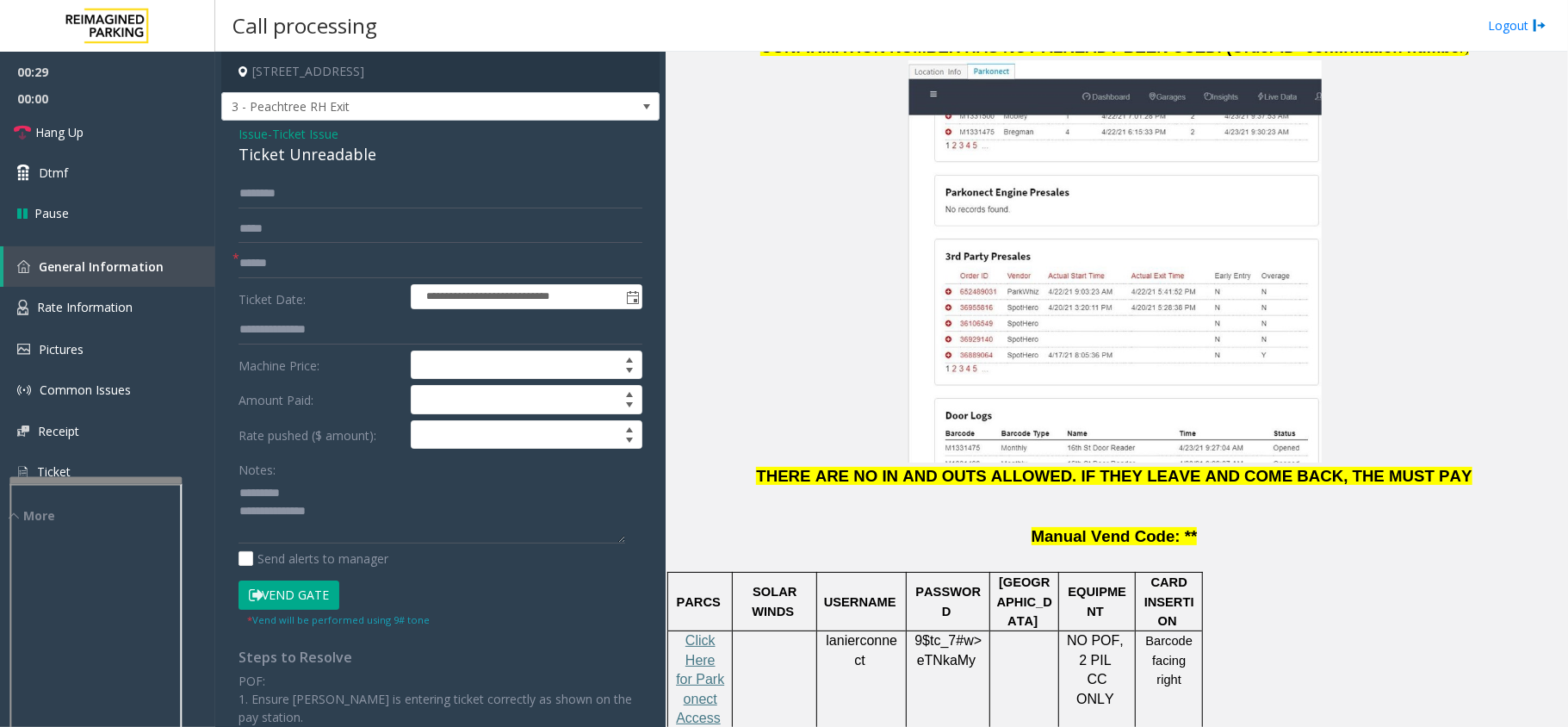
drag, startPoint x: 283, startPoint y: 156, endPoint x: 246, endPoint y: 163, distance: 37.7
click at [279, 159] on div "Ticket Unreadable" at bounding box center [441, 154] width 404 height 23
drag, startPoint x: 243, startPoint y: 163, endPoint x: 249, endPoint y: 174, distance: 12.5
click at [264, 196] on div "**********" at bounding box center [440, 541] width 438 height 841
click at [249, 160] on div "Ticket Unreadable" at bounding box center [441, 154] width 404 height 23
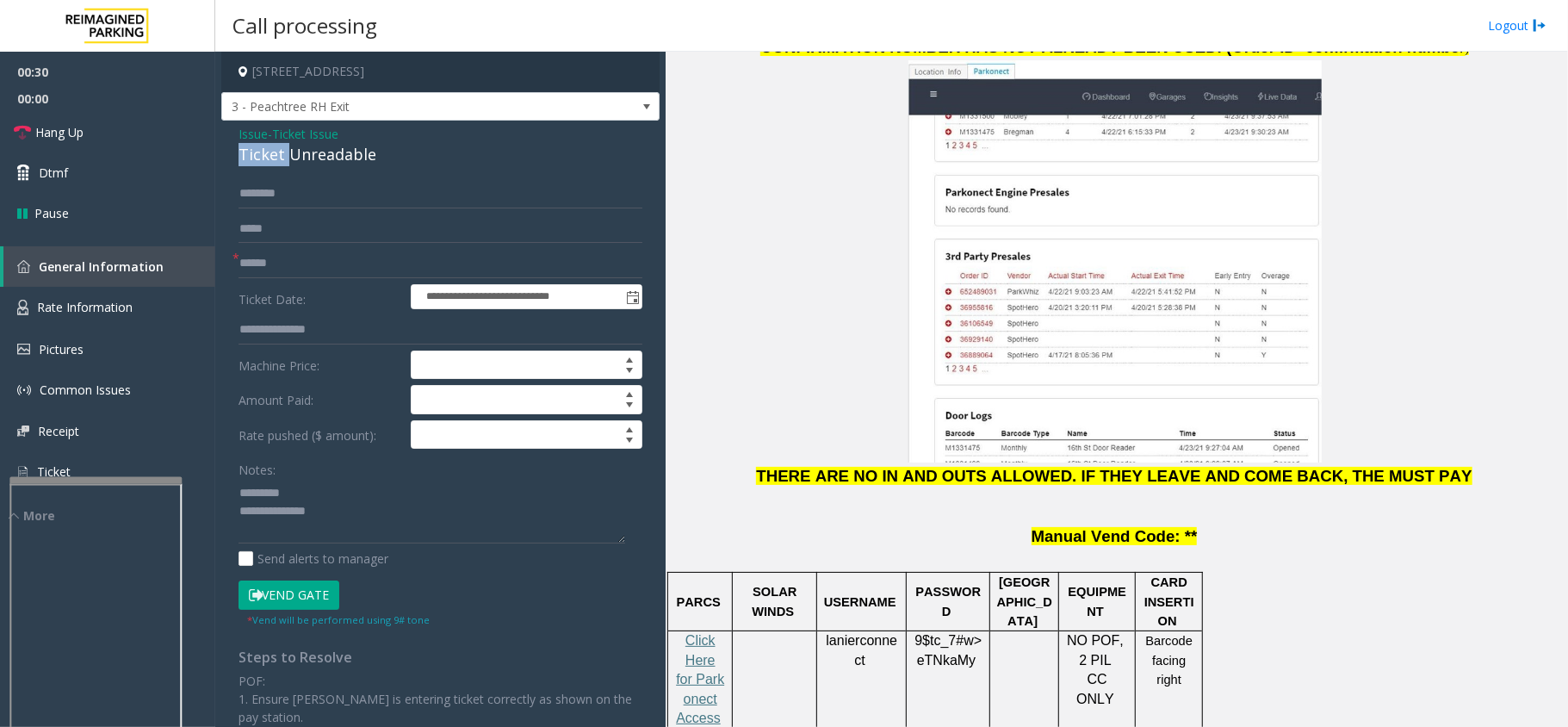
click at [248, 160] on div "Ticket Unreadable" at bounding box center [441, 154] width 404 height 23
type textarea "**********"
click at [291, 274] on input "text" at bounding box center [441, 263] width 404 height 29
click at [269, 271] on input "**********" at bounding box center [441, 263] width 404 height 29
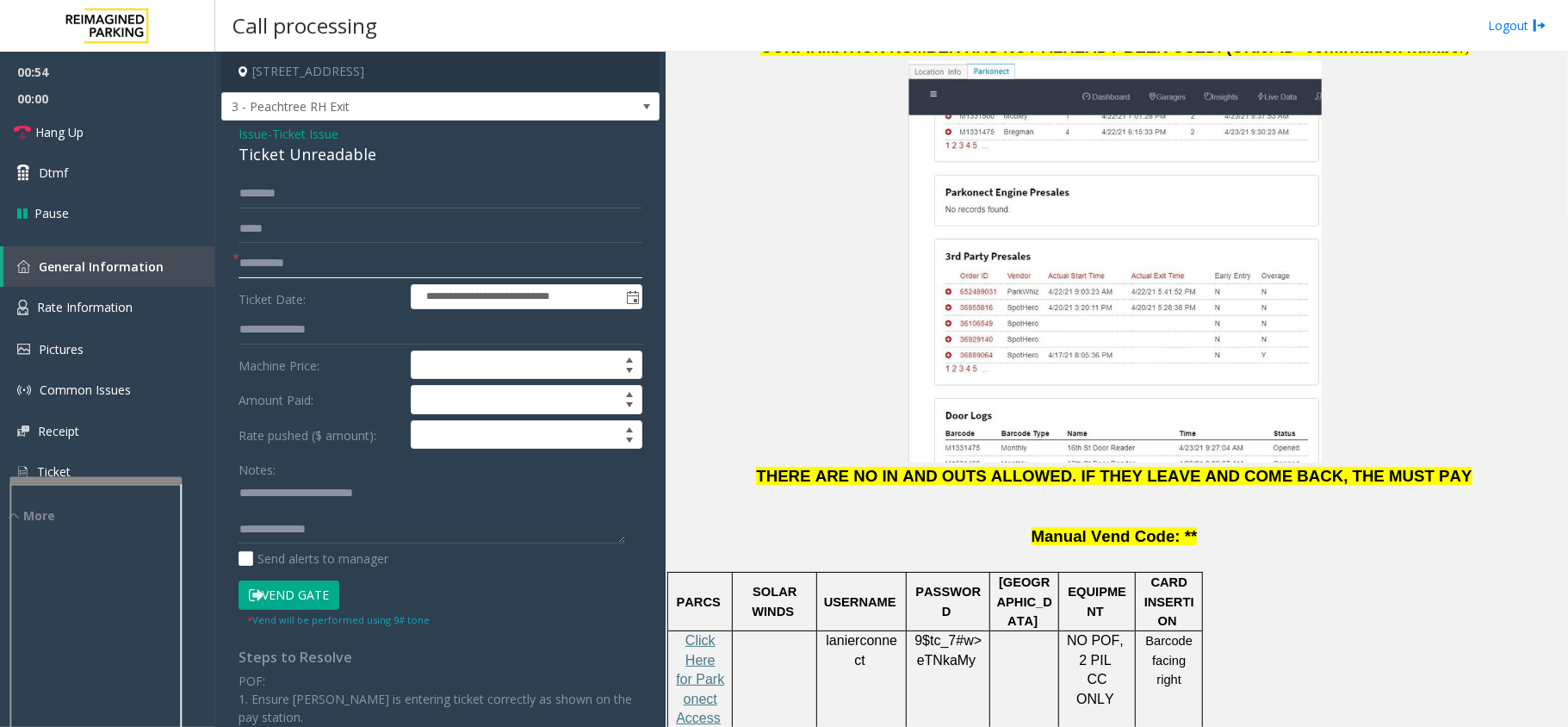
click at [278, 266] on input "**********" at bounding box center [441, 263] width 404 height 29
click at [285, 266] on input "**********" at bounding box center [441, 263] width 404 height 29
click at [290, 262] on input "**********" at bounding box center [441, 263] width 404 height 29
drag, startPoint x: 336, startPoint y: 270, endPoint x: 224, endPoint y: 260, distance: 112.4
click at [224, 260] on div "**********" at bounding box center [440, 541] width 438 height 841
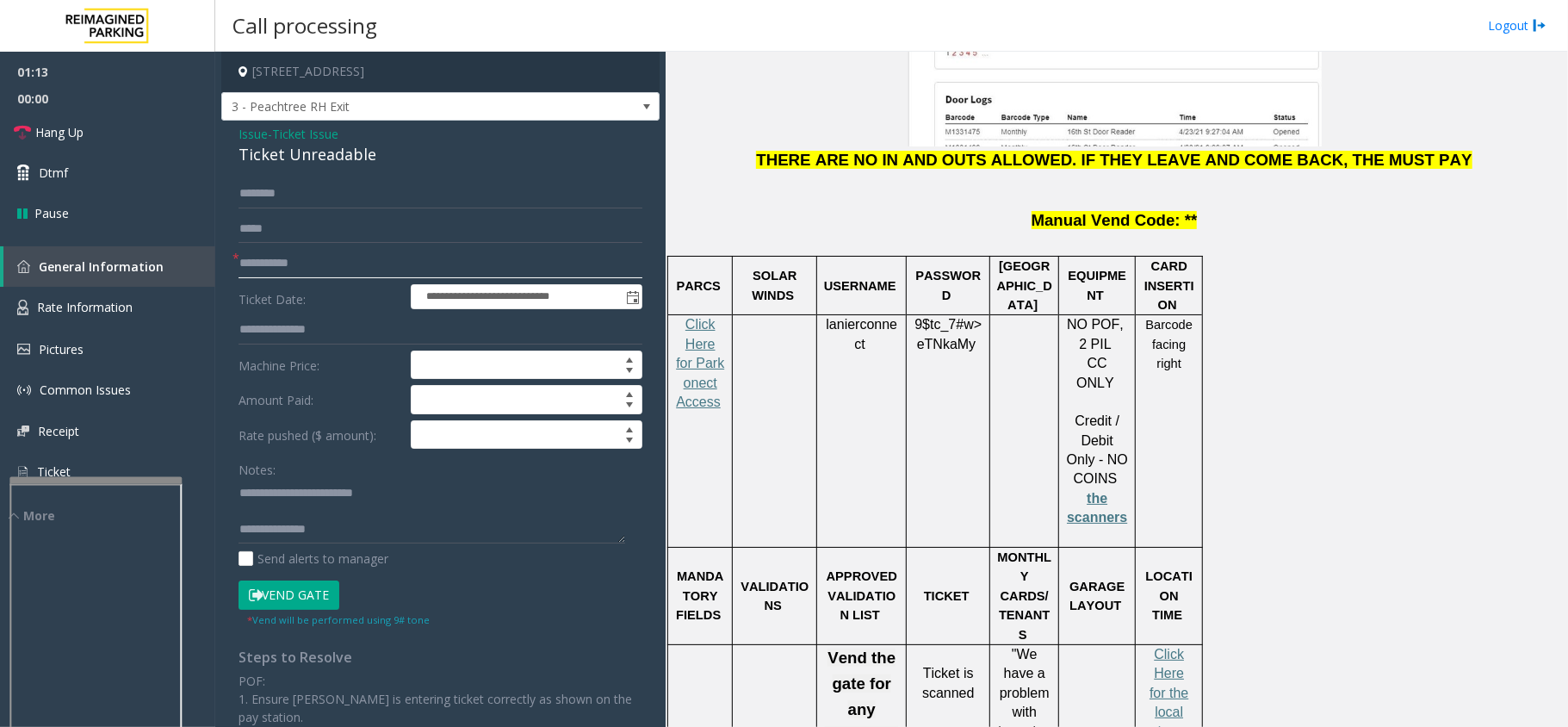
scroll to position [2298, 0]
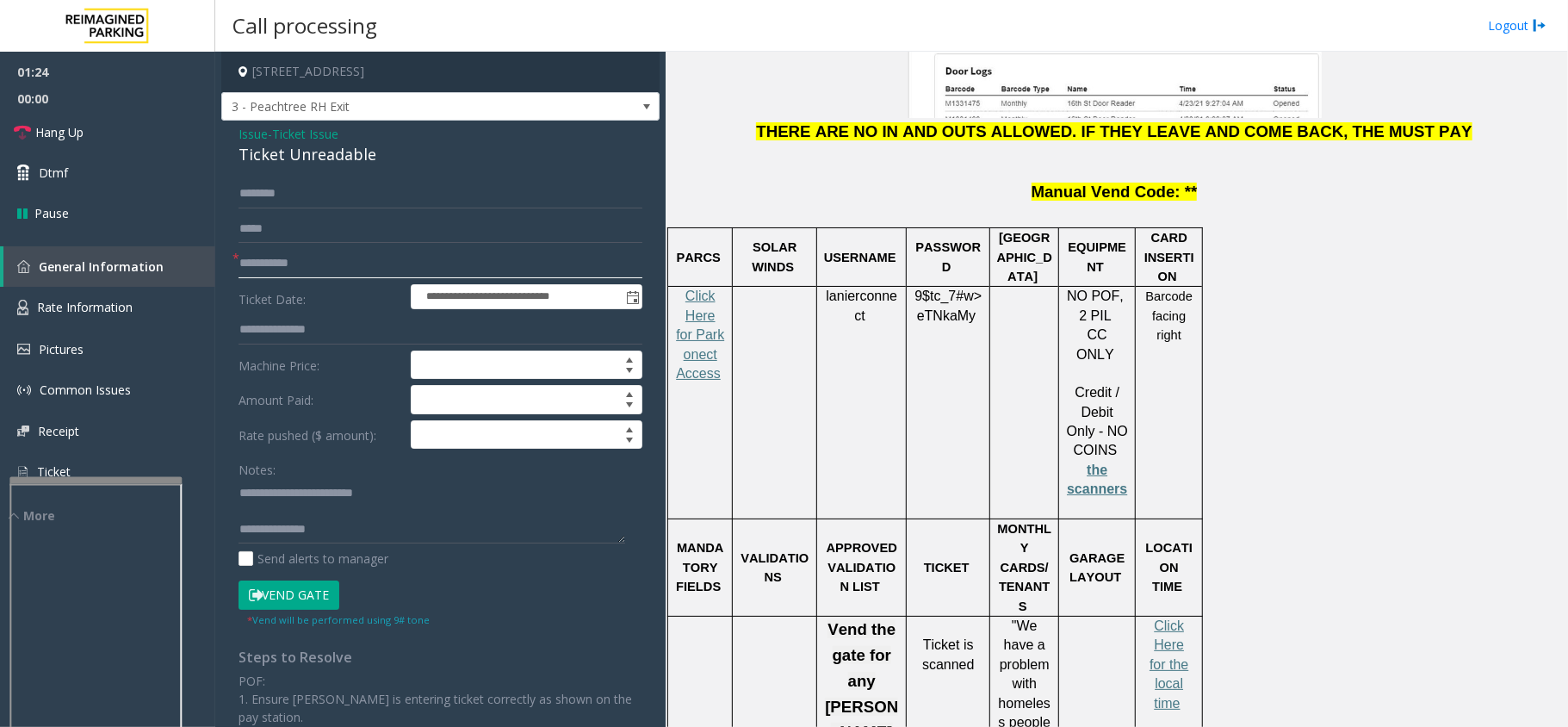
click at [270, 263] on input "**********" at bounding box center [441, 263] width 404 height 29
click at [277, 263] on input "**********" at bounding box center [441, 263] width 404 height 29
click at [281, 263] on input "**********" at bounding box center [441, 263] width 404 height 29
click at [290, 264] on input "**********" at bounding box center [441, 263] width 404 height 29
click at [310, 260] on input "**********" at bounding box center [441, 263] width 404 height 29
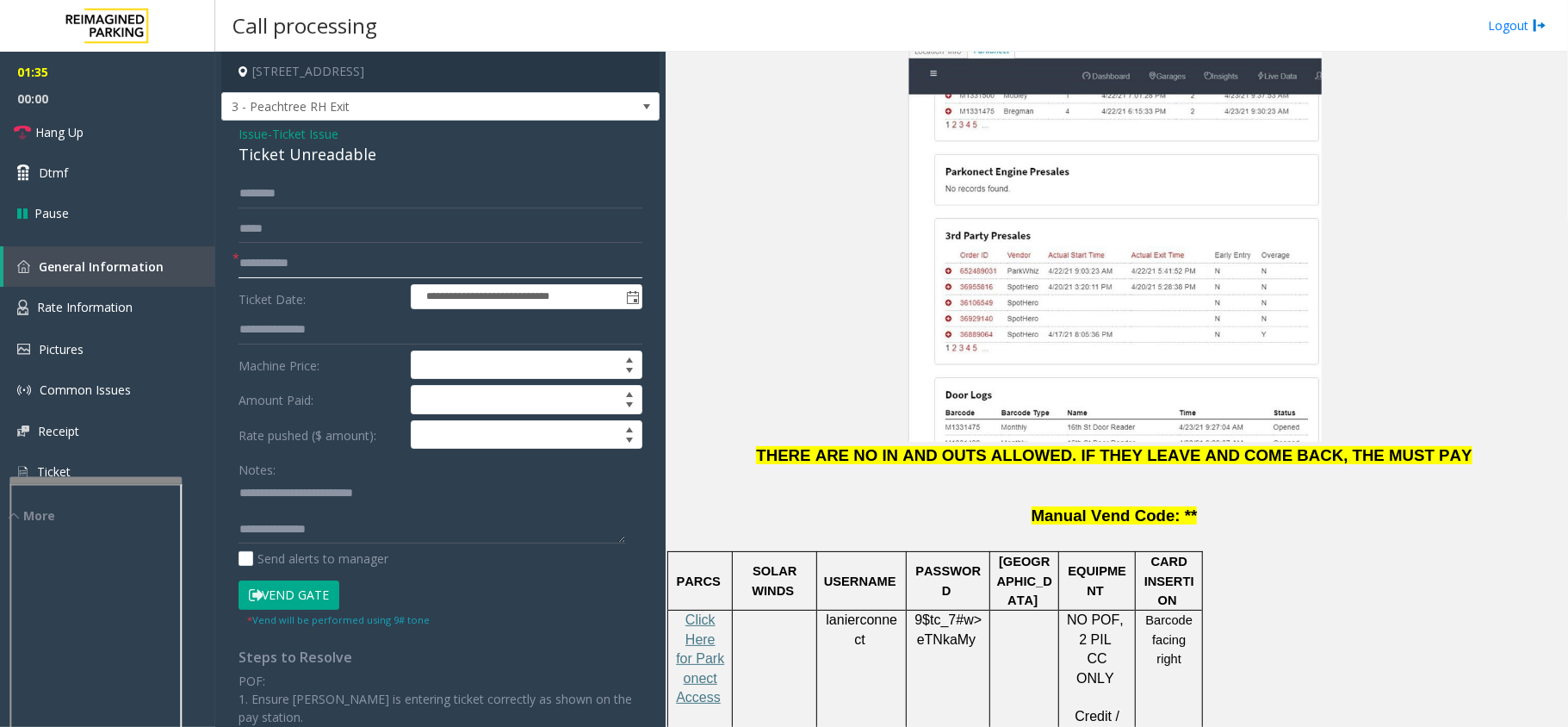
scroll to position [1952, 0]
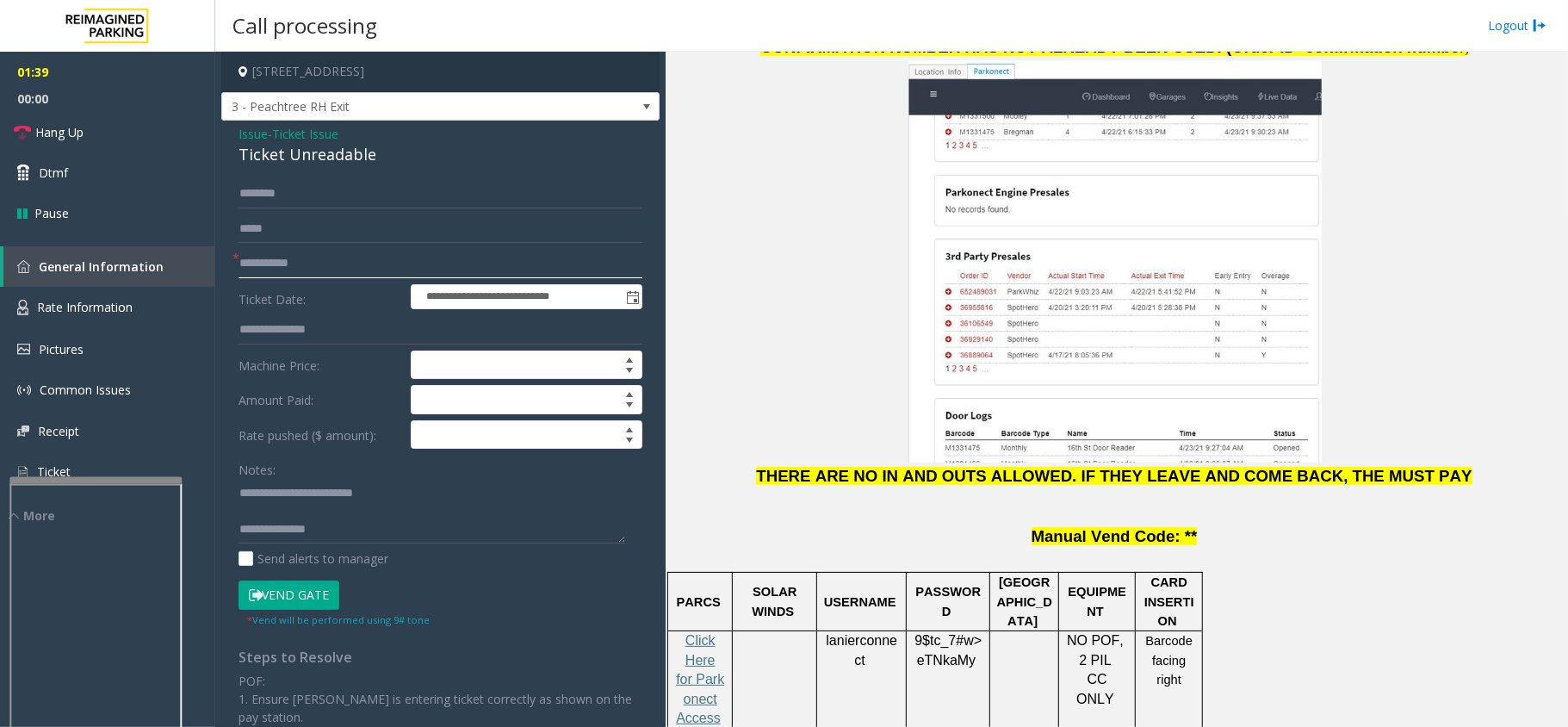
drag, startPoint x: 349, startPoint y: 260, endPoint x: 203, endPoint y: 260, distance: 146.0
click at [203, 260] on app-root "**********" at bounding box center [784, 364] width 1568 height 727
type input "**********"
click at [351, 535] on textarea at bounding box center [432, 511] width 386 height 65
paste textarea "**********"
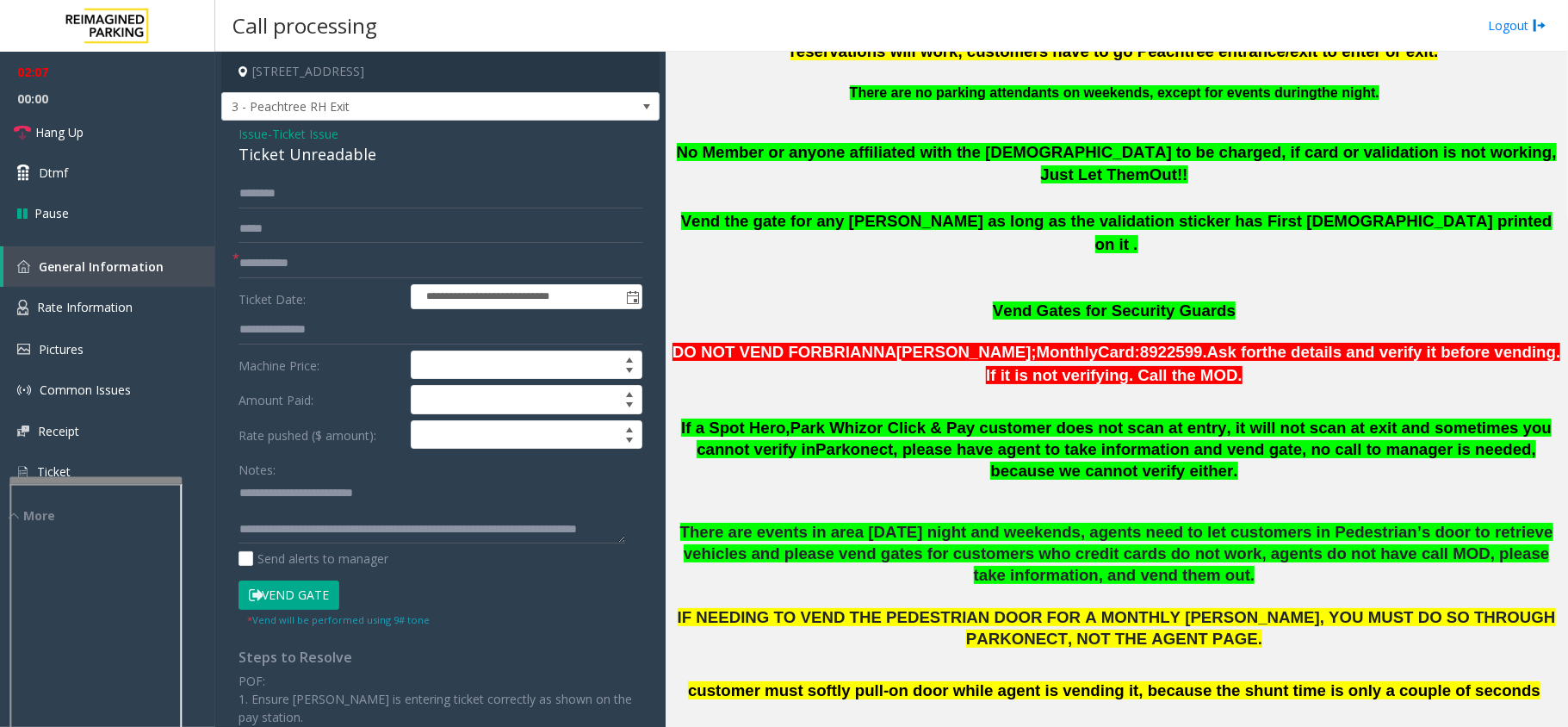
scroll to position [918, 0]
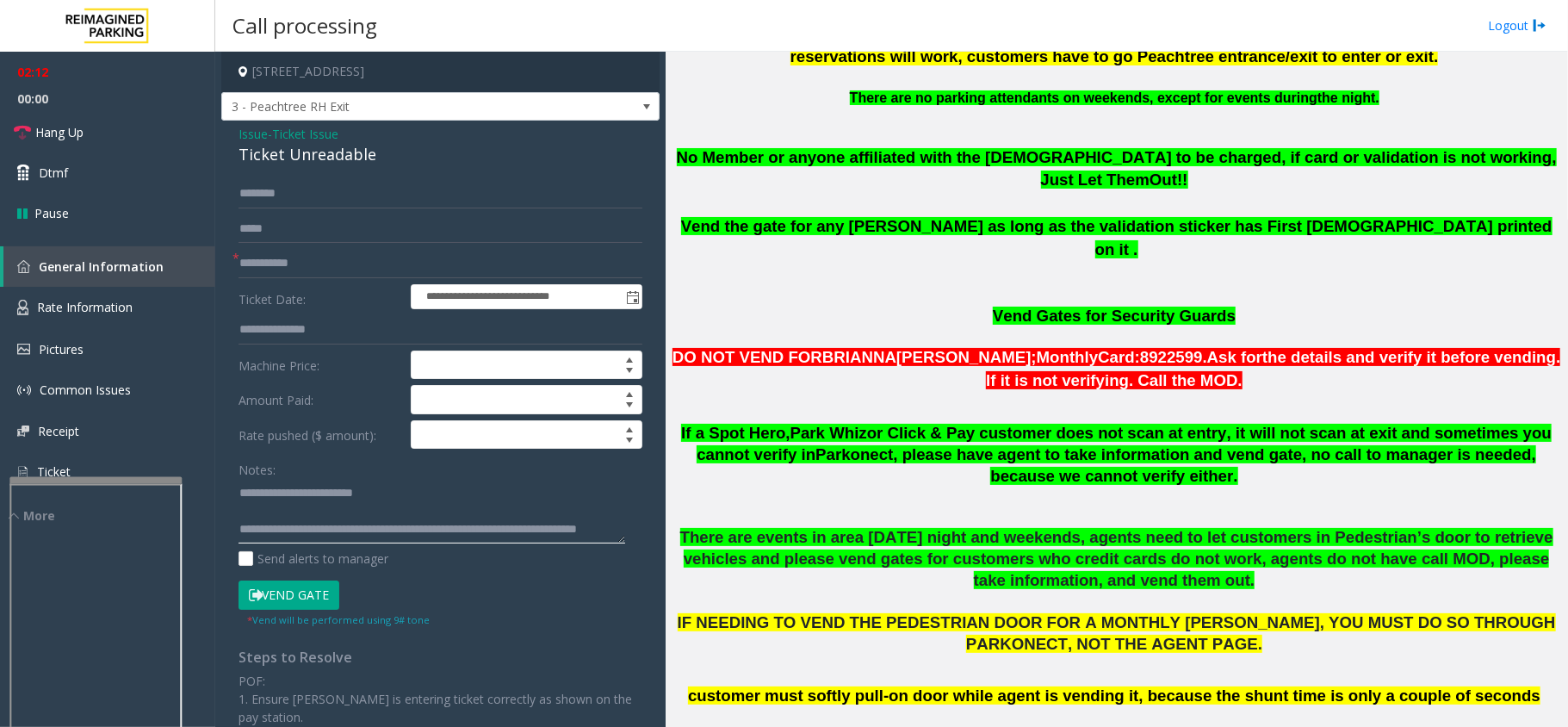
click at [355, 521] on textarea at bounding box center [432, 511] width 386 height 65
click at [304, 598] on button "Vend Gate" at bounding box center [289, 595] width 101 height 29
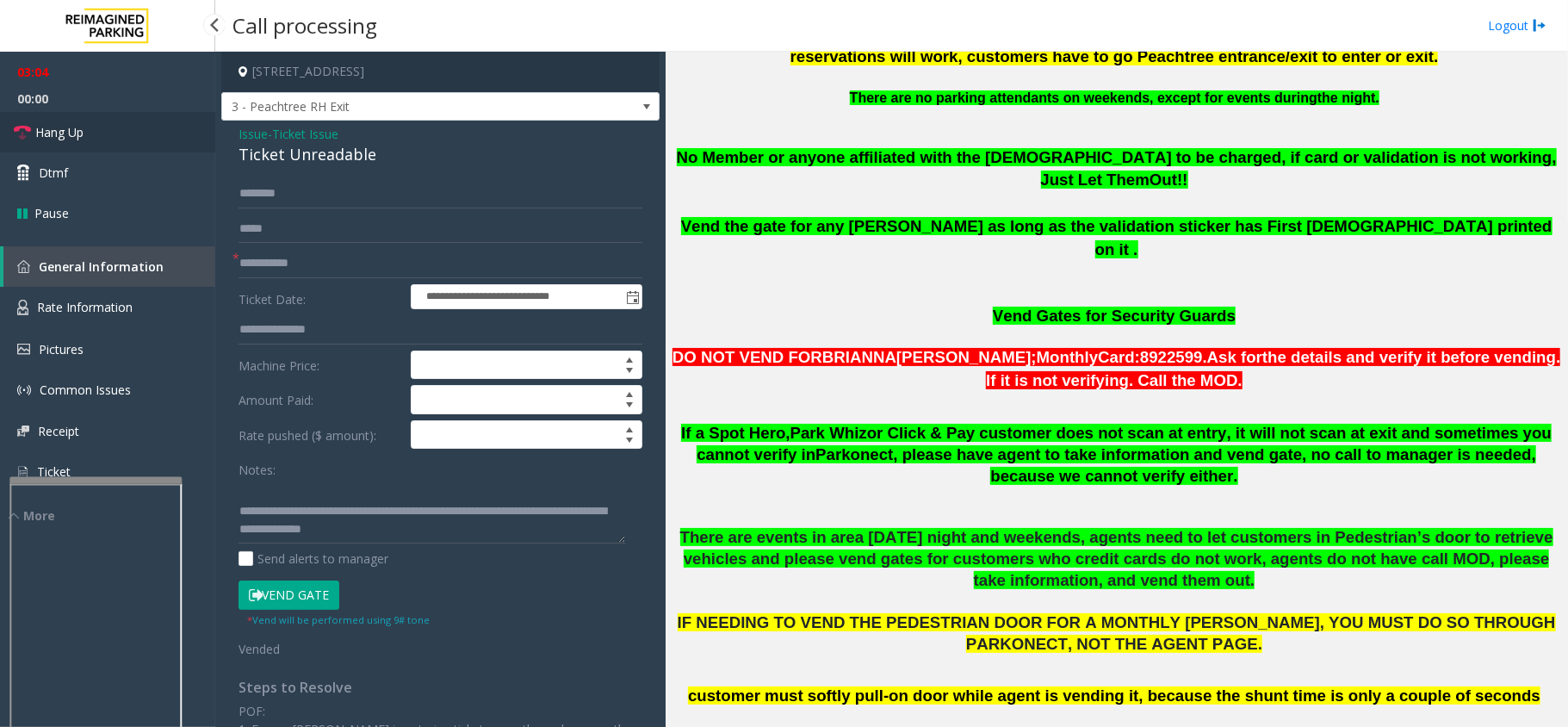
click at [105, 139] on link "Hang Up" at bounding box center [108, 131] width 215 height 41
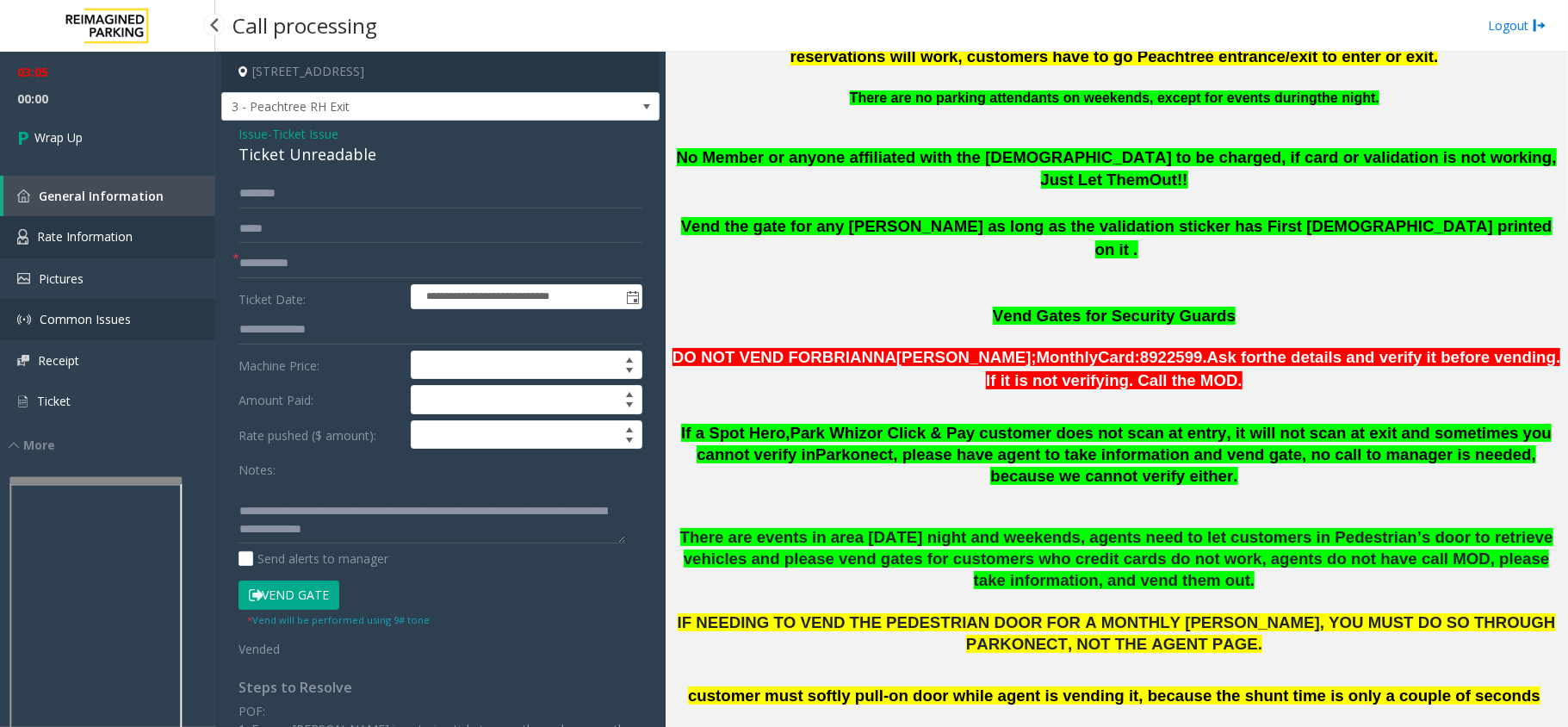
click at [106, 304] on link "Common Issues" at bounding box center [108, 320] width 215 height 42
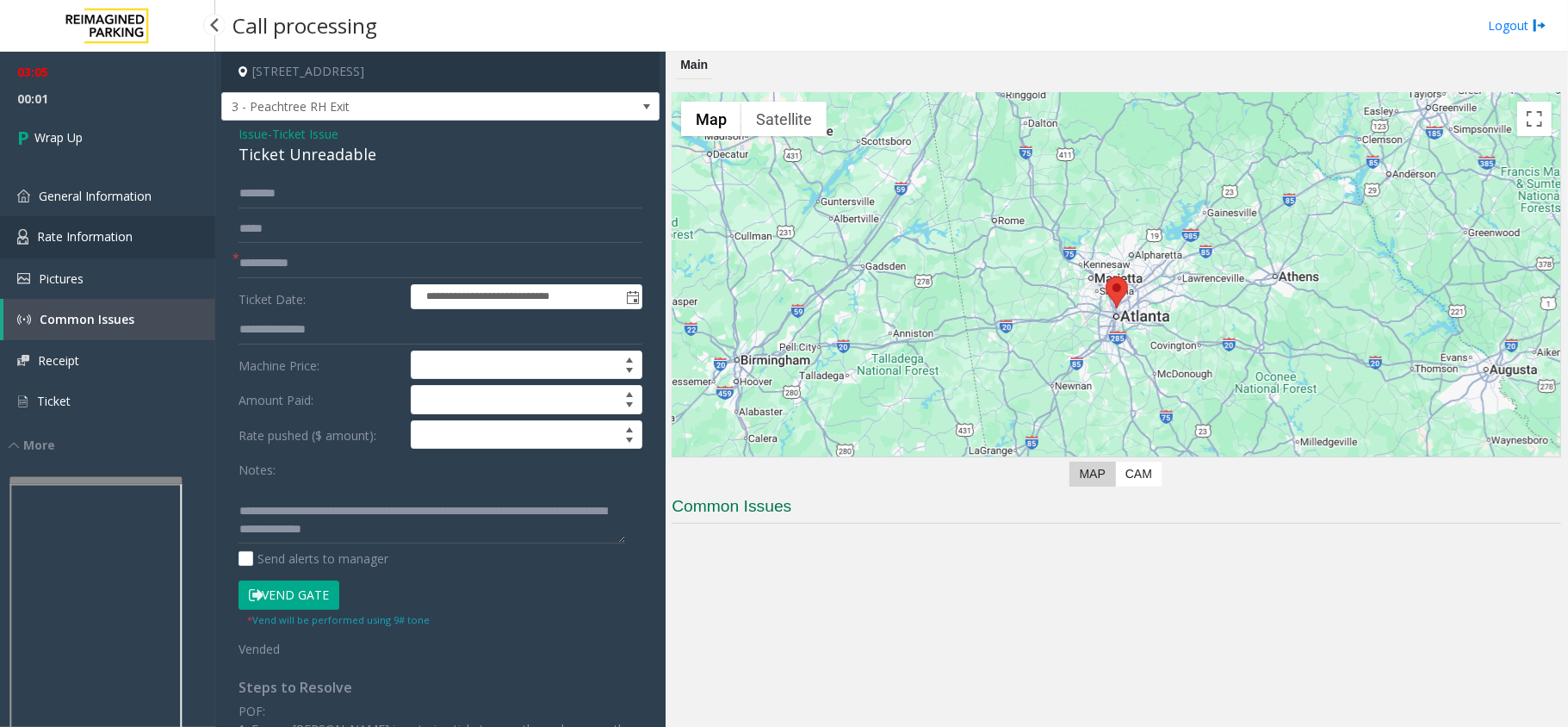
click at [115, 240] on span "Rate Information" at bounding box center [85, 236] width 96 height 16
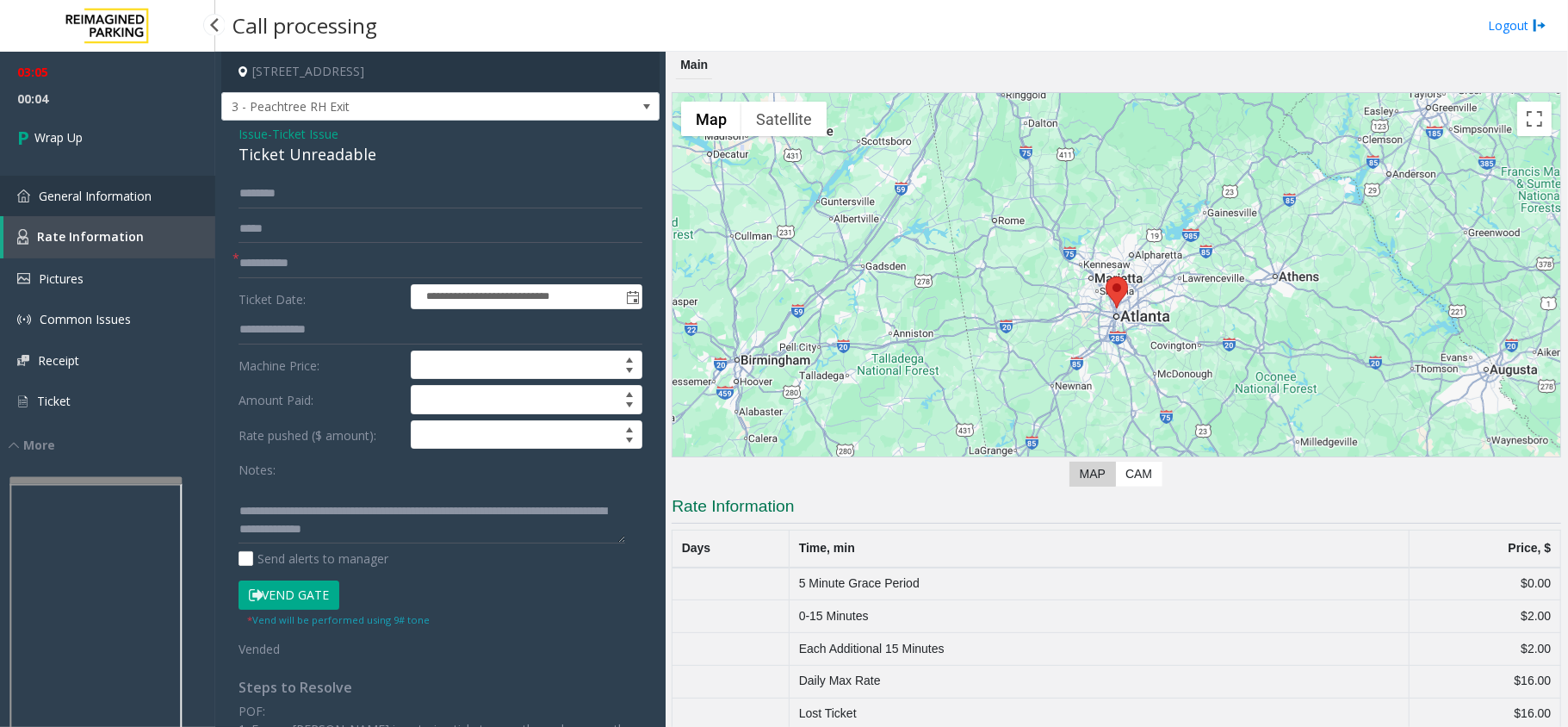
click at [118, 198] on span "General Information" at bounding box center [95, 196] width 112 height 16
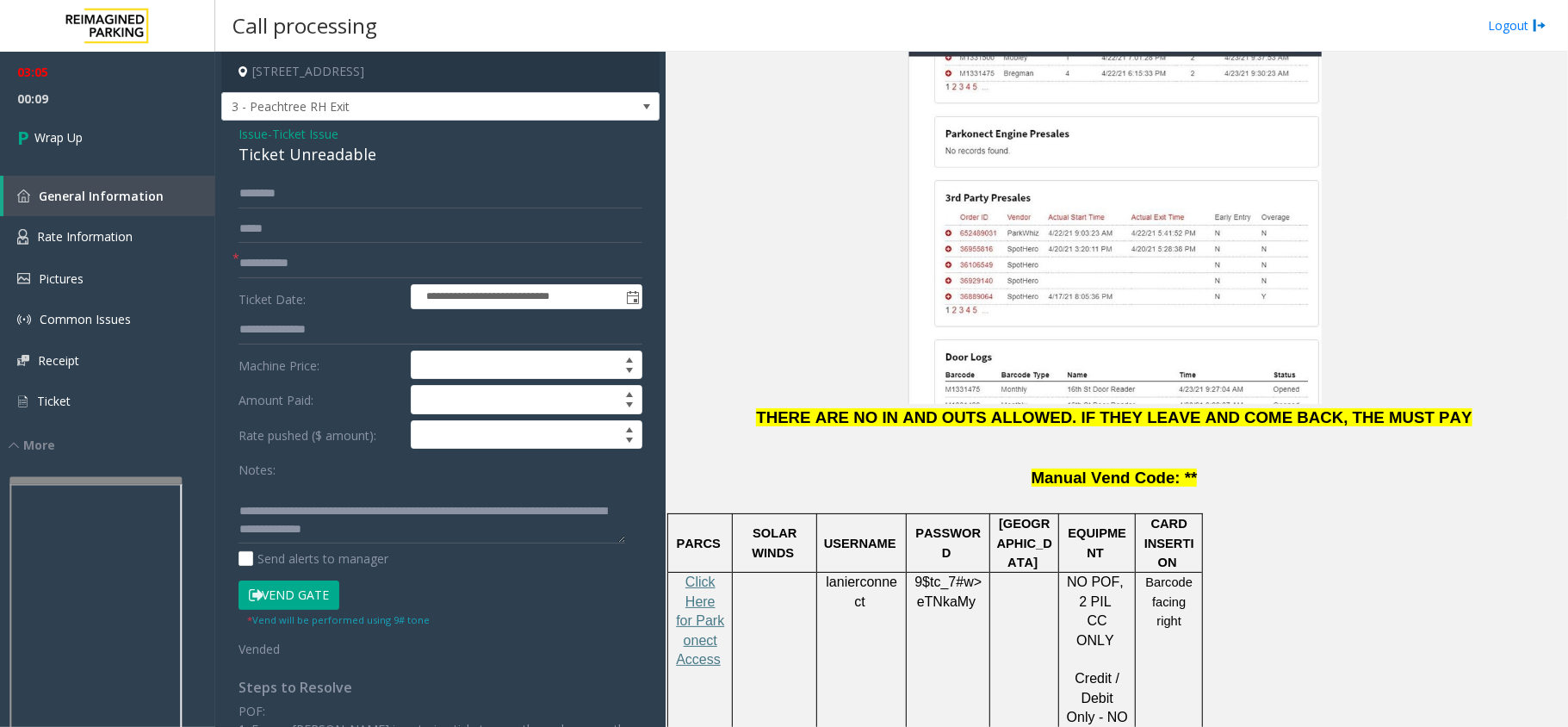
scroll to position [2182, 0]
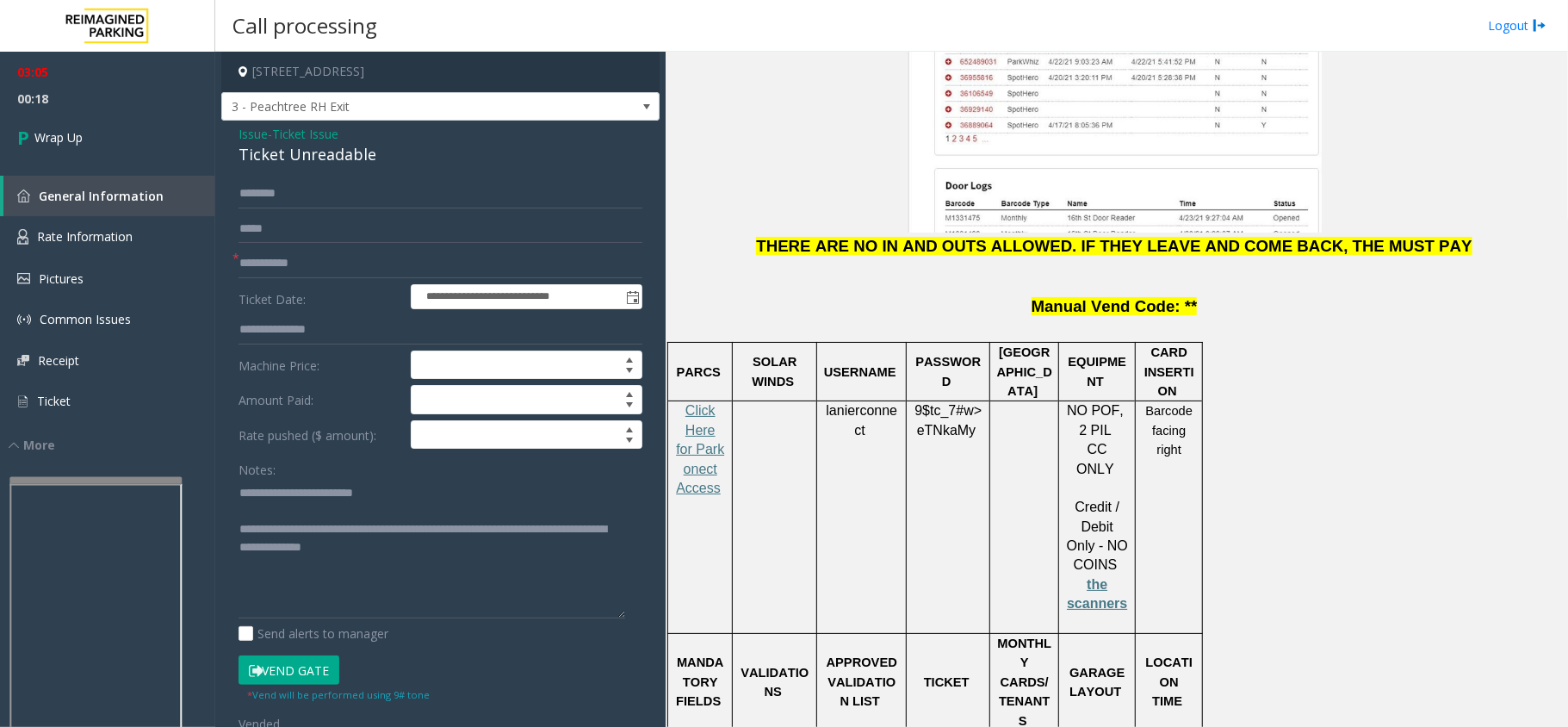
drag, startPoint x: 621, startPoint y: 540, endPoint x: 635, endPoint y: 615, distance: 76.3
click at [635, 615] on div "**********" at bounding box center [441, 613] width 430 height 869
drag, startPoint x: 415, startPoint y: 522, endPoint x: 479, endPoint y: 522, distance: 64.0
click at [479, 522] on textarea at bounding box center [432, 549] width 386 height 139
drag, startPoint x: 393, startPoint y: 548, endPoint x: 561, endPoint y: 548, distance: 168.0
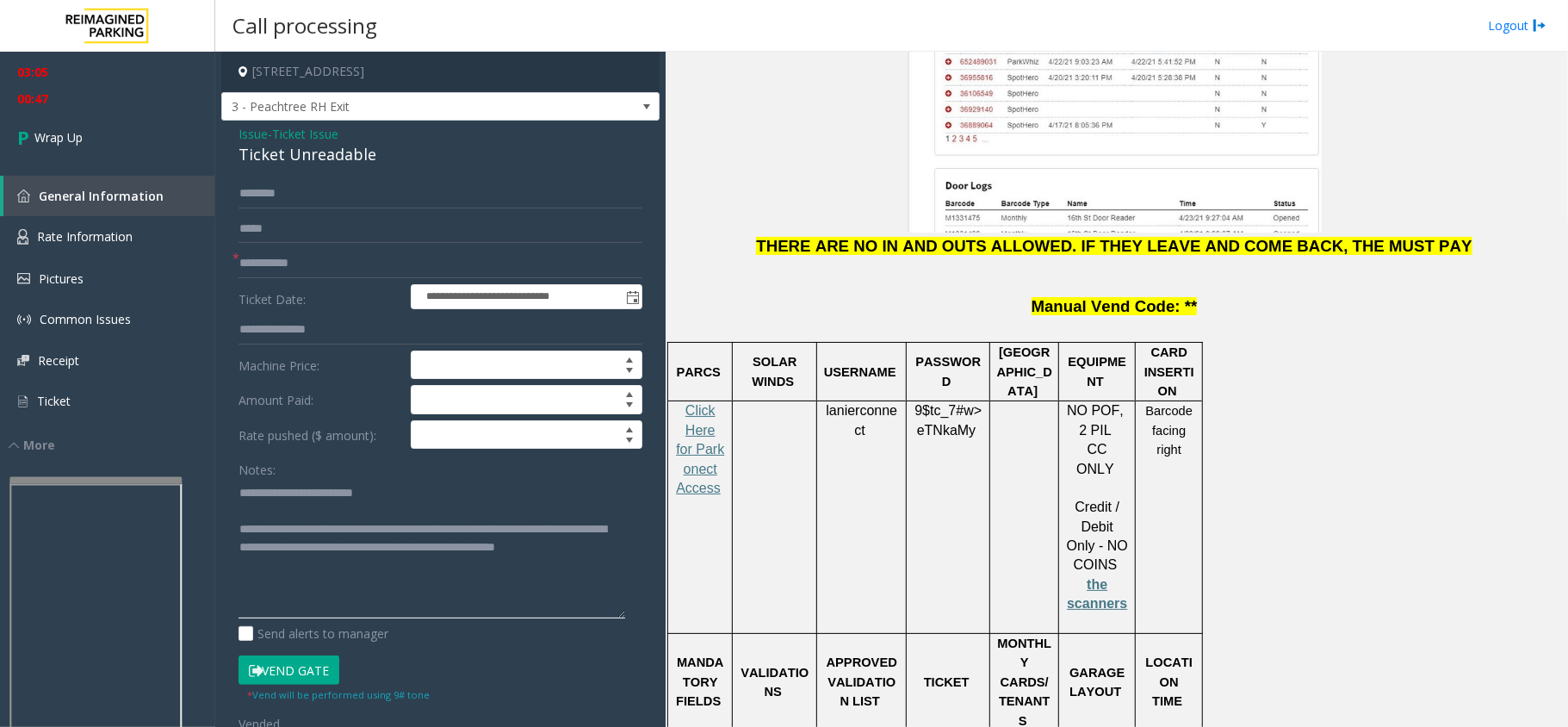
click at [570, 552] on textarea at bounding box center [432, 549] width 386 height 139
click at [518, 533] on textarea at bounding box center [432, 549] width 386 height 139
type textarea "**********"
click at [138, 151] on link "Wrap Up" at bounding box center [108, 136] width 215 height 51
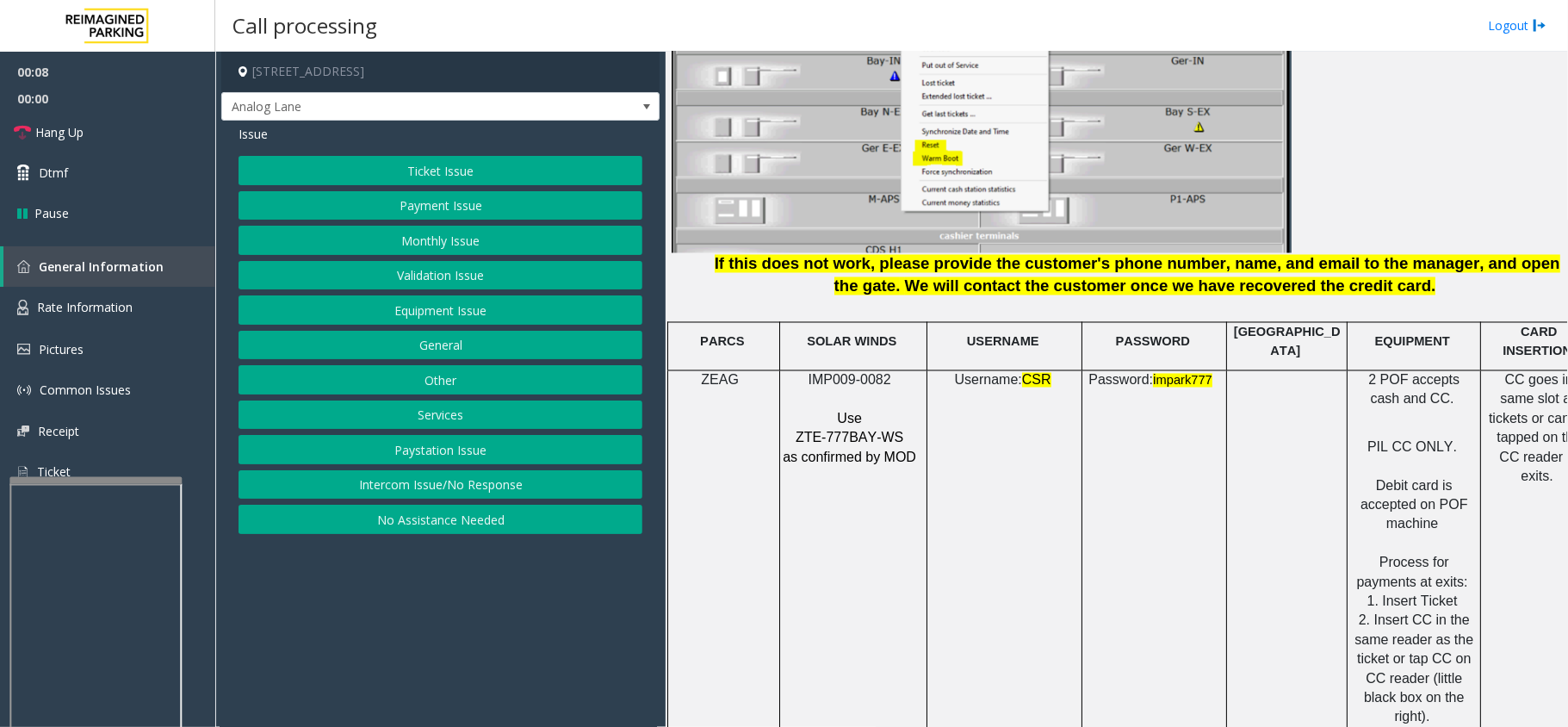
scroll to position [2182, 0]
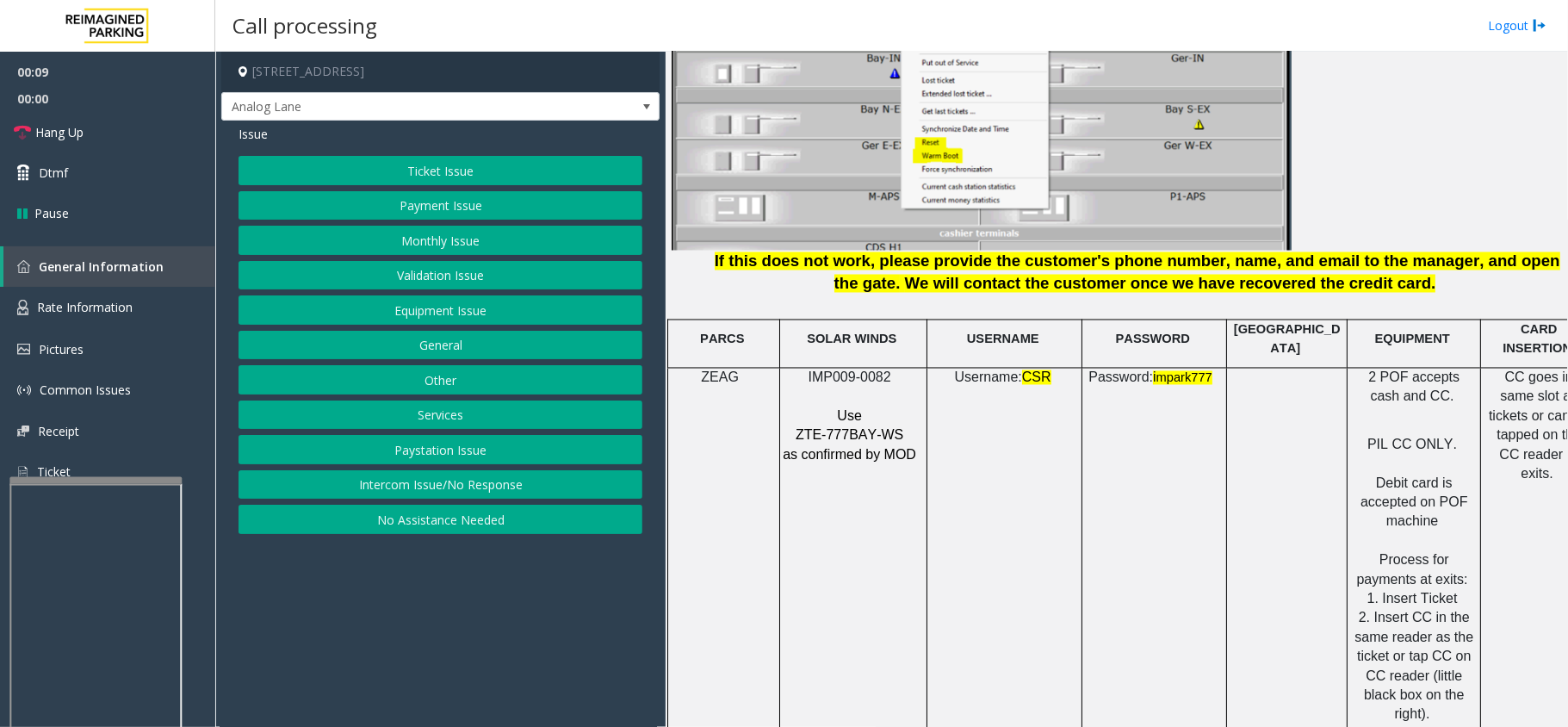
click at [890, 428] on span "ZTE-777BAY-WS" at bounding box center [849, 435] width 108 height 15
click at [892, 428] on span "ZTE-777BAY-WS" at bounding box center [849, 435] width 108 height 15
copy p "ZTE-777BAY-WS"
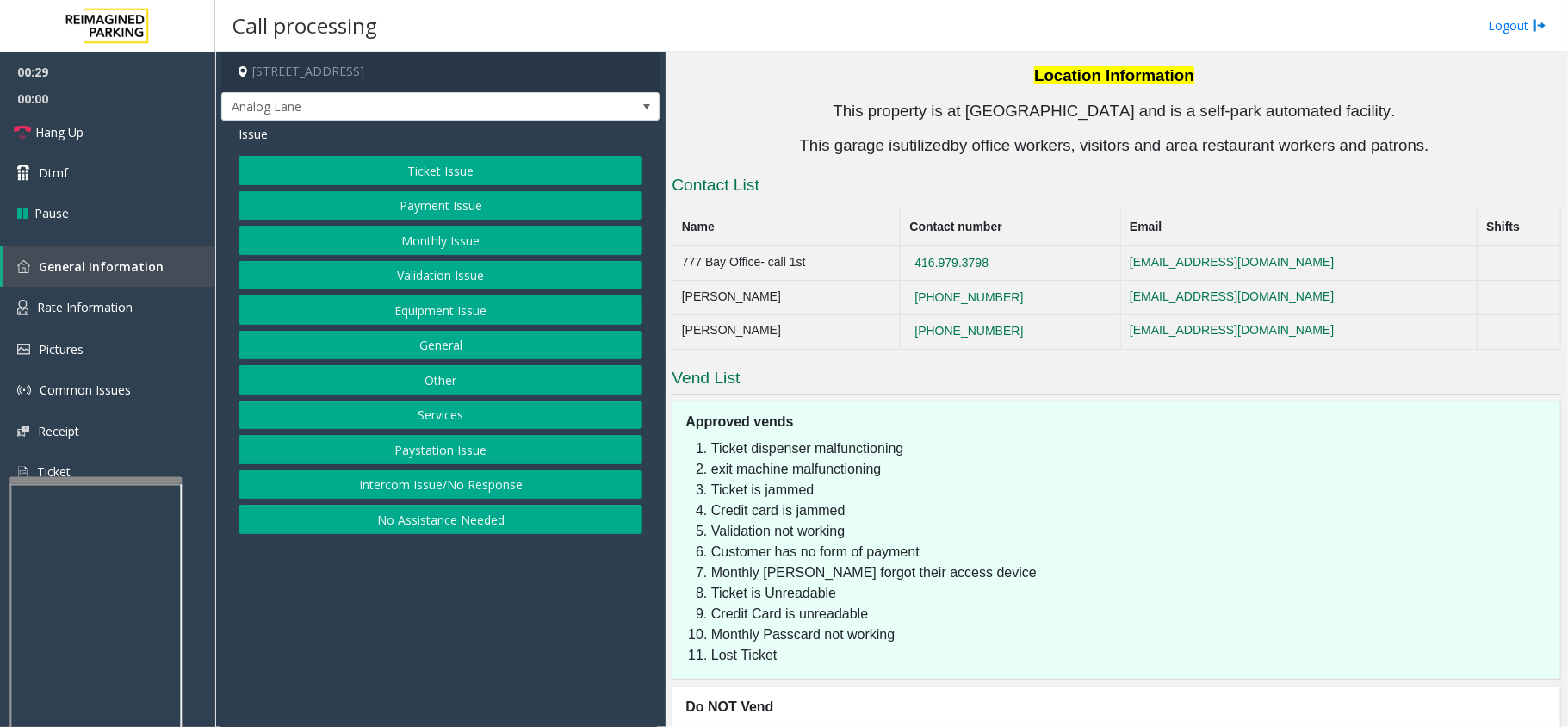
scroll to position [3513, 0]
click at [470, 414] on button "Services" at bounding box center [441, 414] width 404 height 29
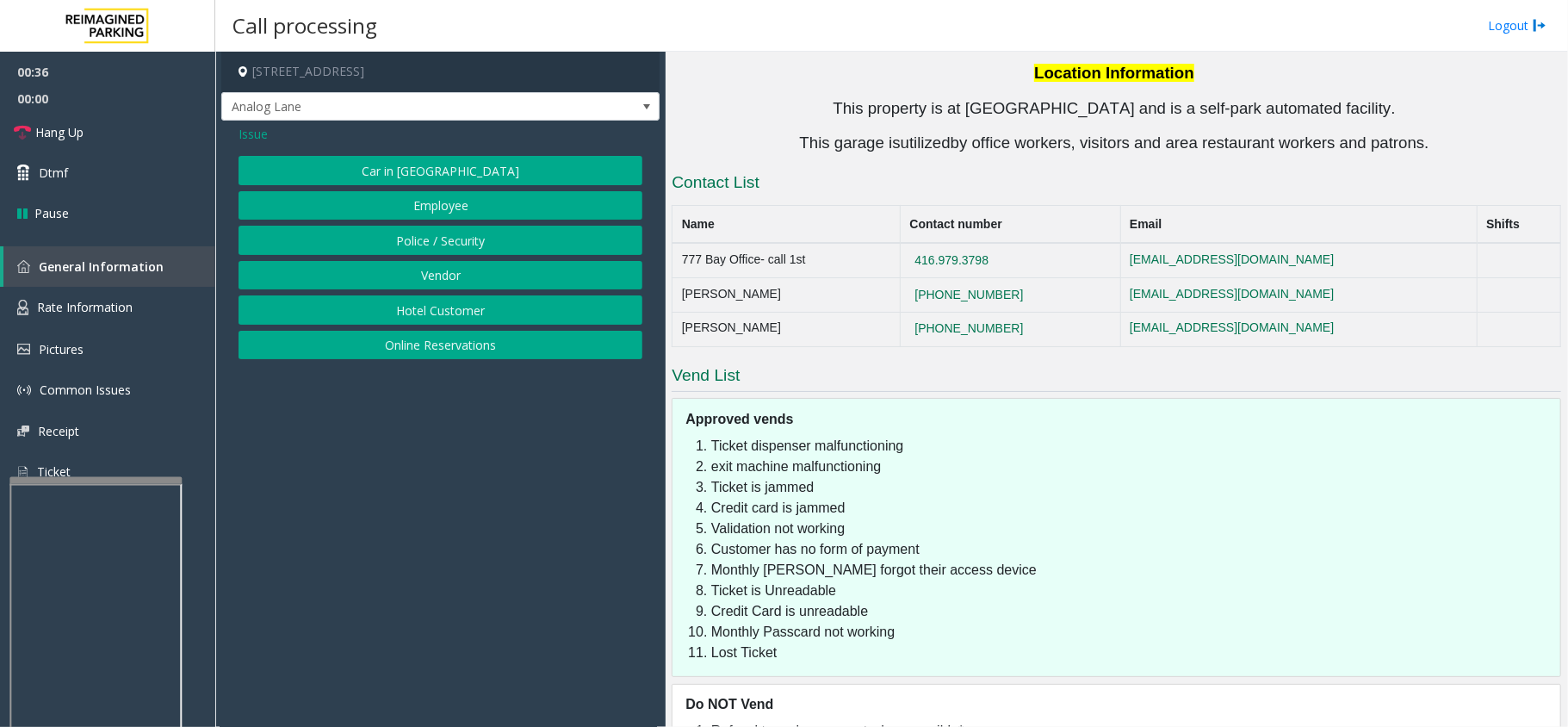
click at [250, 142] on span "Issue" at bounding box center [253, 133] width 29 height 18
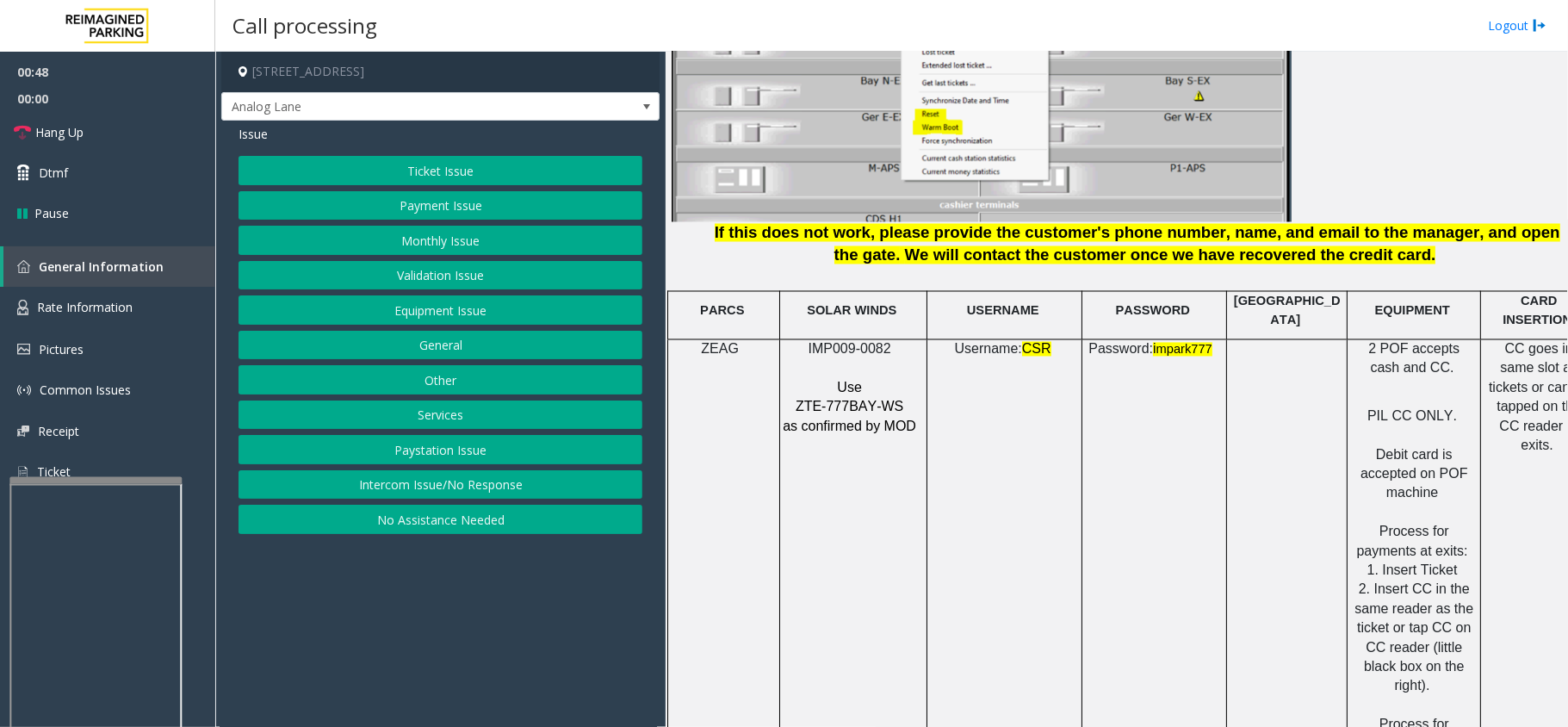
scroll to position [2134, 0]
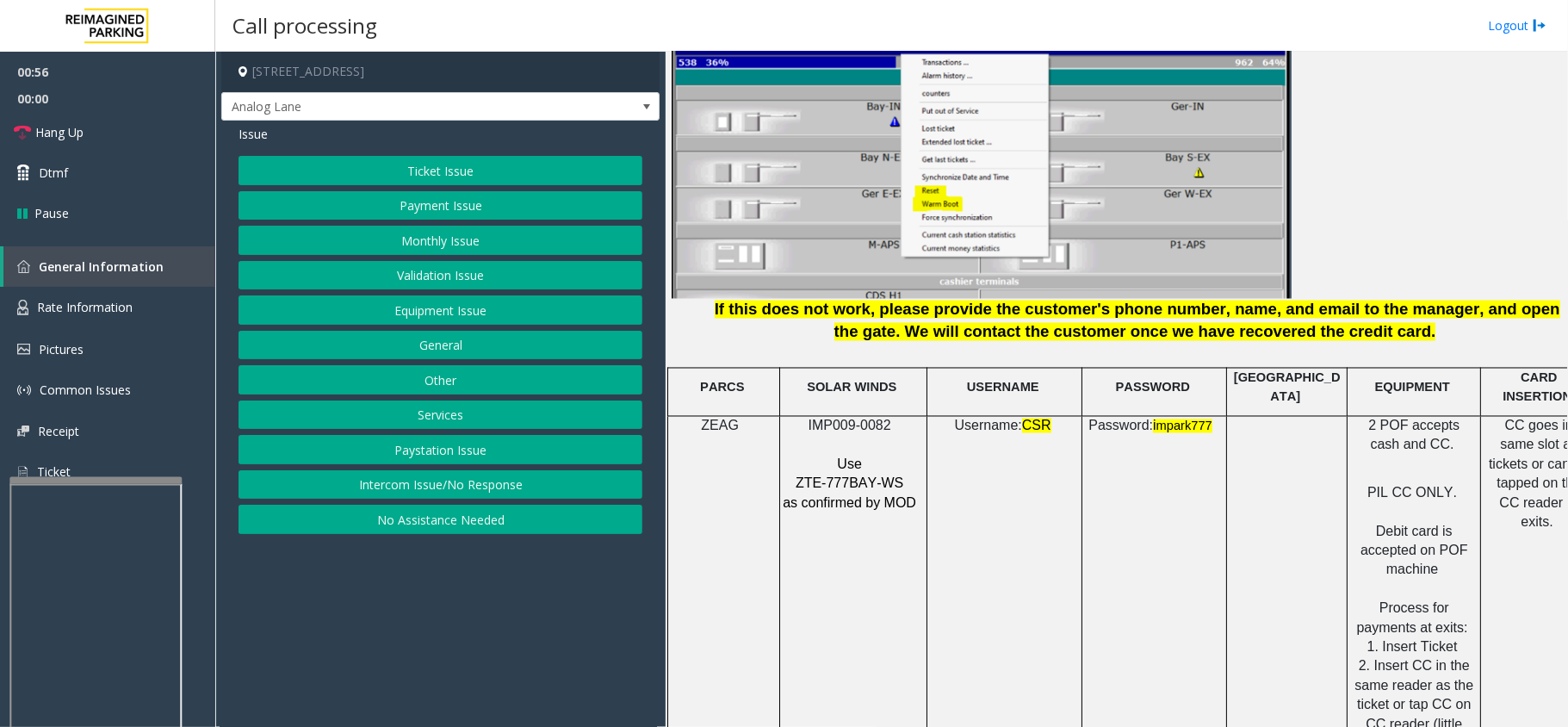
click at [498, 412] on button "Services" at bounding box center [441, 414] width 404 height 29
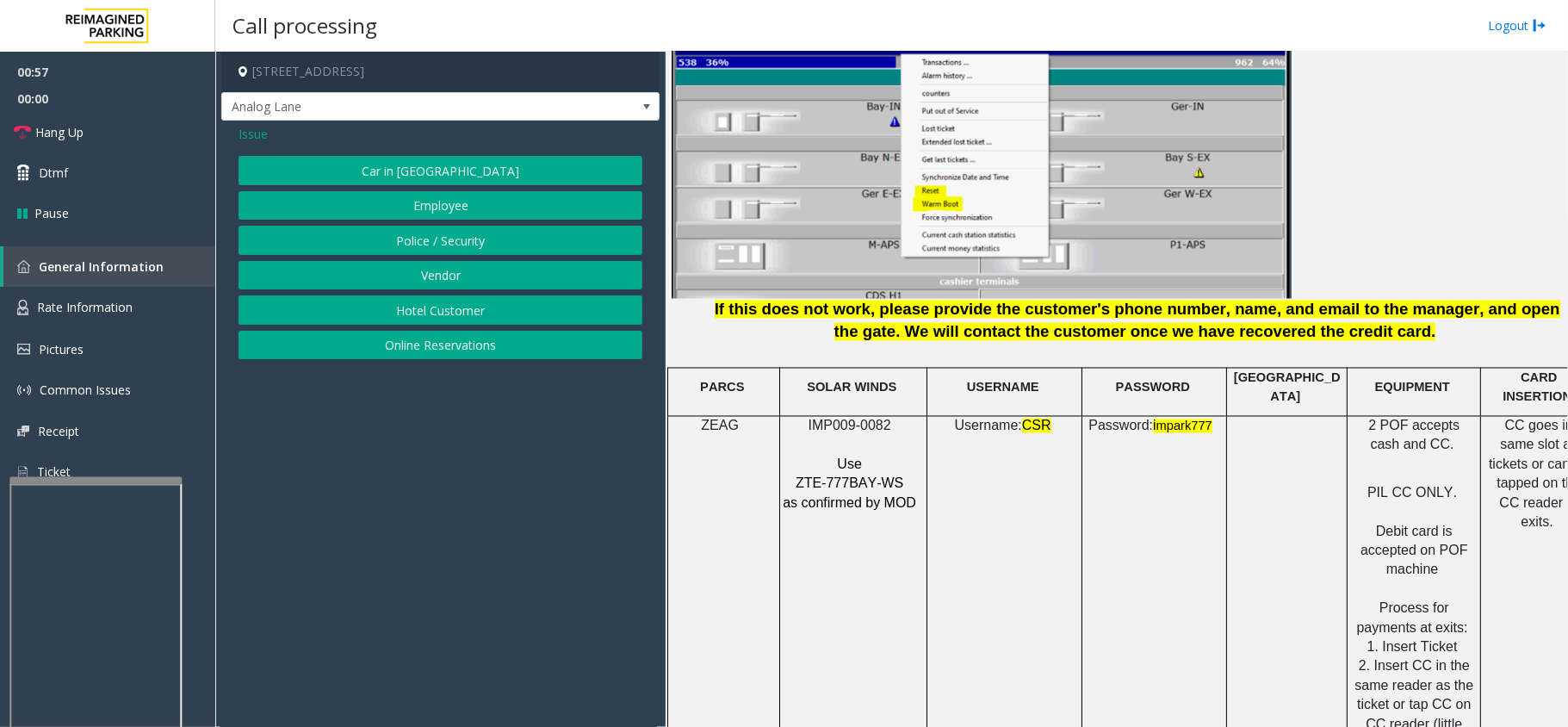
click at [491, 354] on button "Online Reservations" at bounding box center [441, 345] width 404 height 29
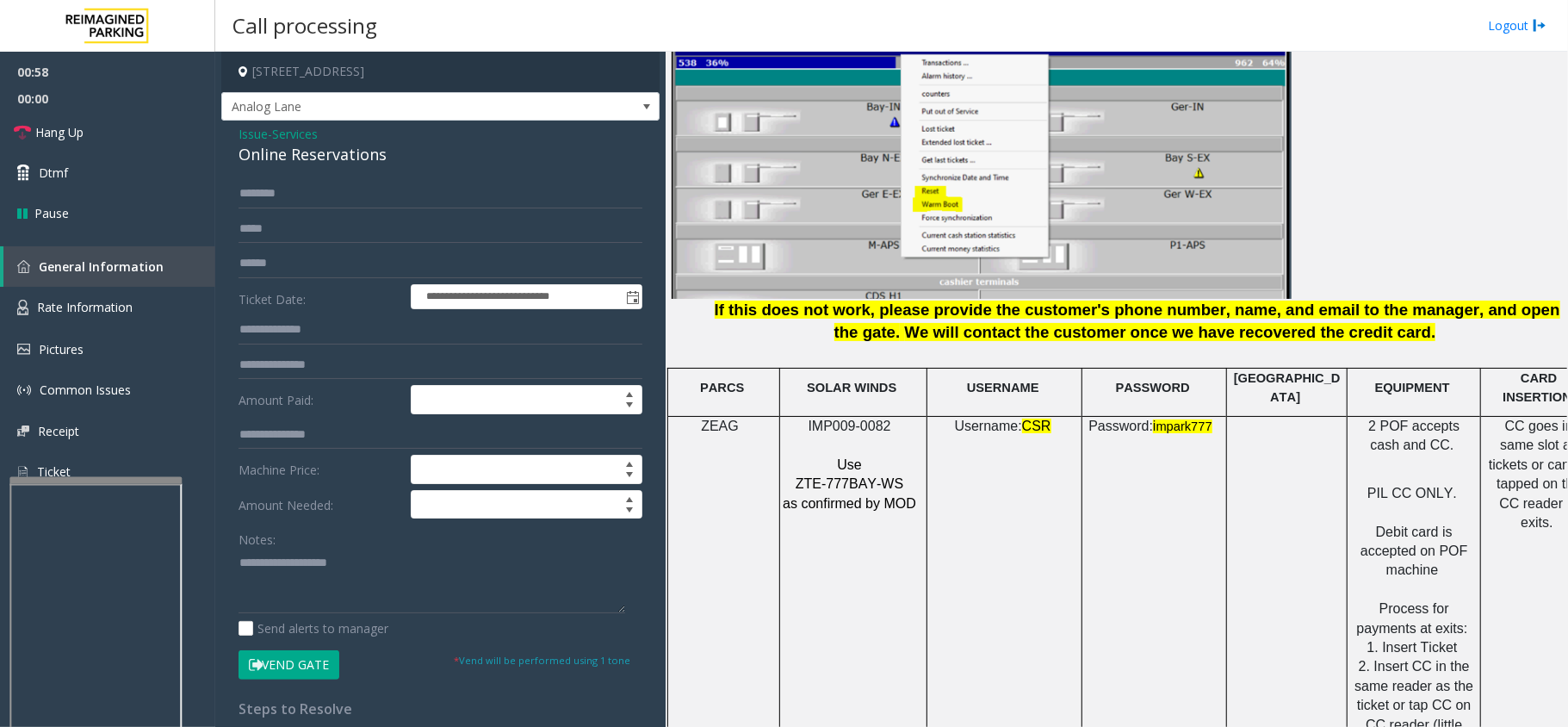
click at [311, 548] on div "Notes:" at bounding box center [441, 569] width 404 height 89
click at [321, 570] on textarea at bounding box center [432, 581] width 386 height 65
paste textarea "**********"
click at [315, 145] on div "Online Reservations" at bounding box center [441, 154] width 404 height 23
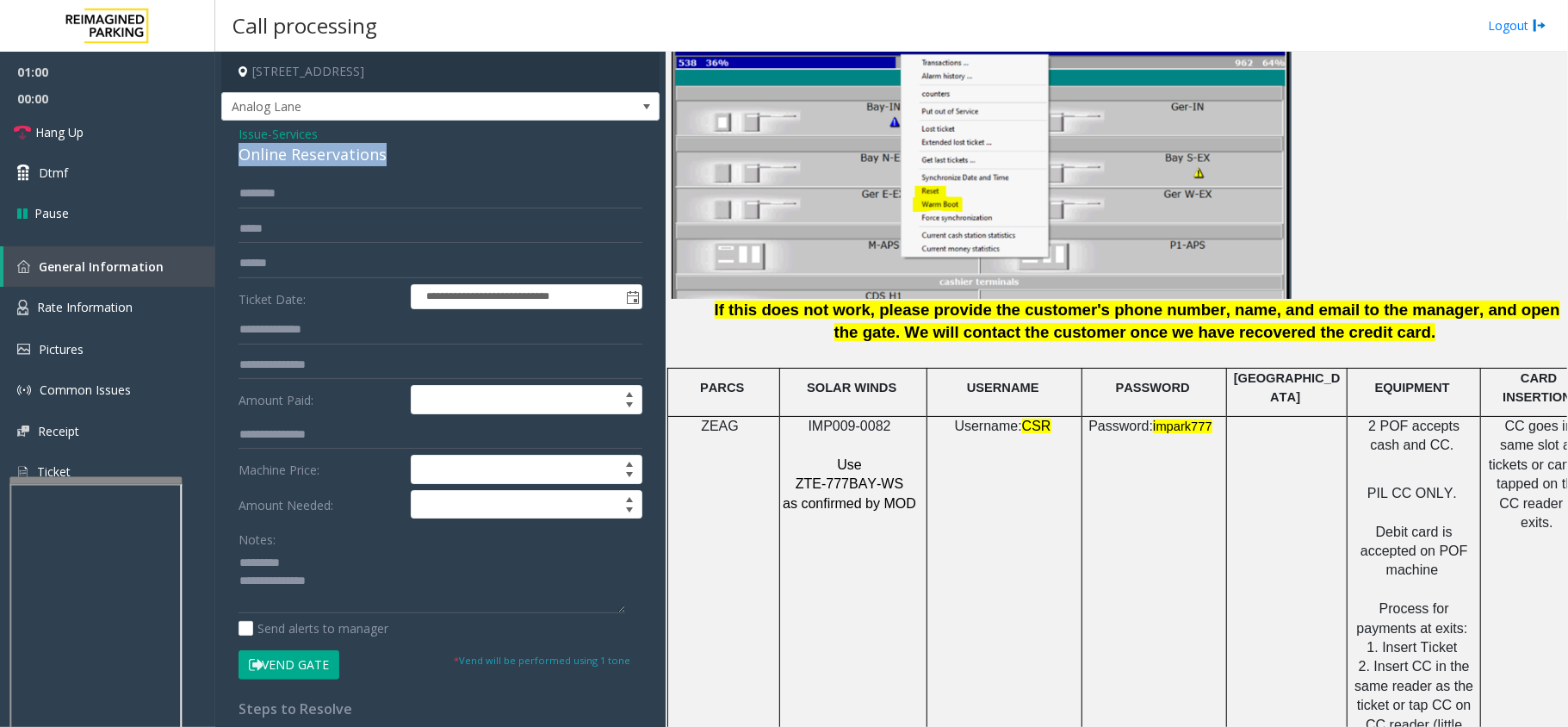
click at [315, 145] on div "Online Reservations" at bounding box center [441, 154] width 404 height 23
click at [407, 604] on textarea at bounding box center [432, 581] width 386 height 65
drag, startPoint x: 326, startPoint y: 591, endPoint x: 318, endPoint y: 602, distance: 13.6
click at [326, 593] on textarea at bounding box center [432, 581] width 386 height 65
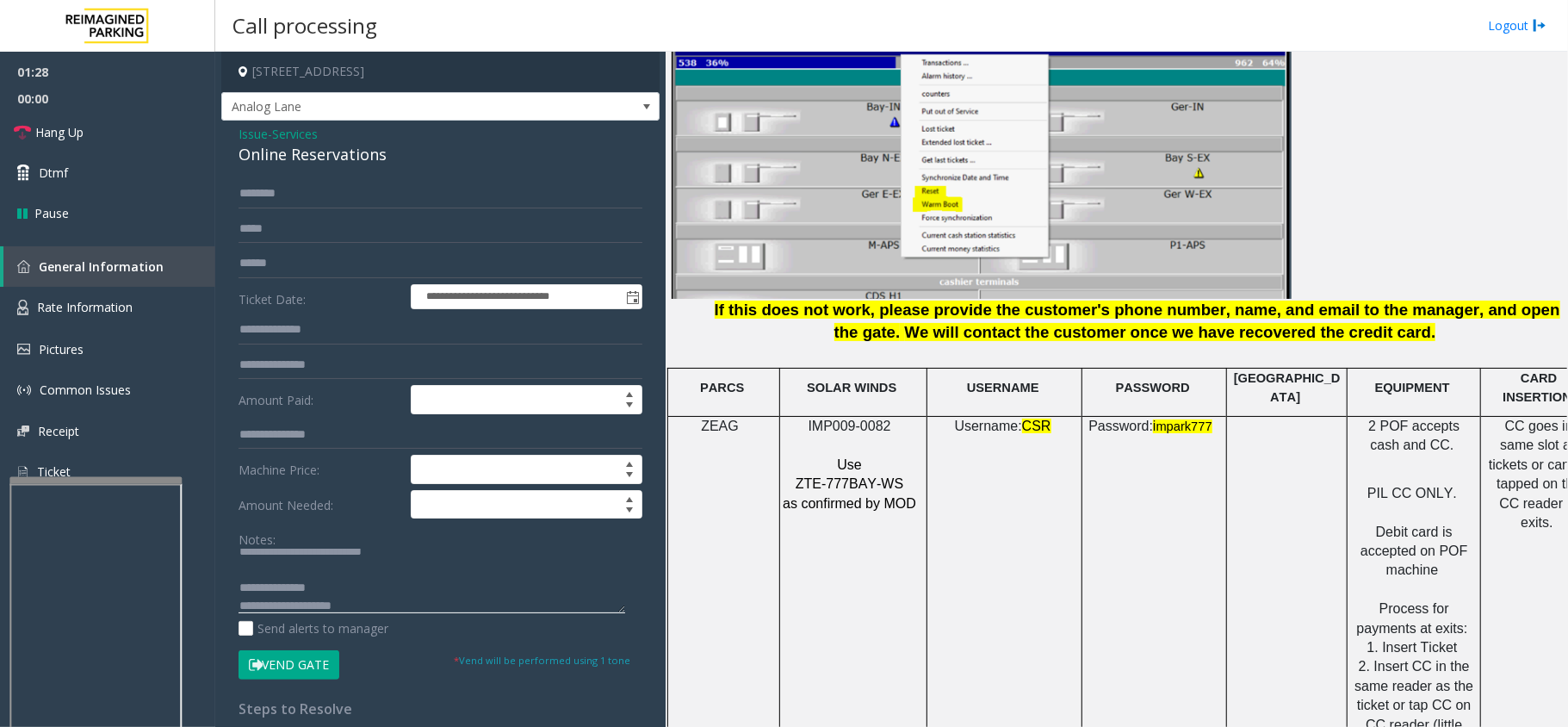
paste textarea "**********"
type textarea "**********"
click at [309, 194] on input "text" at bounding box center [441, 193] width 404 height 29
drag, startPoint x: 260, startPoint y: 191, endPoint x: 236, endPoint y: 194, distance: 24.2
click at [236, 194] on div "**********" at bounding box center [441, 632] width 430 height 906
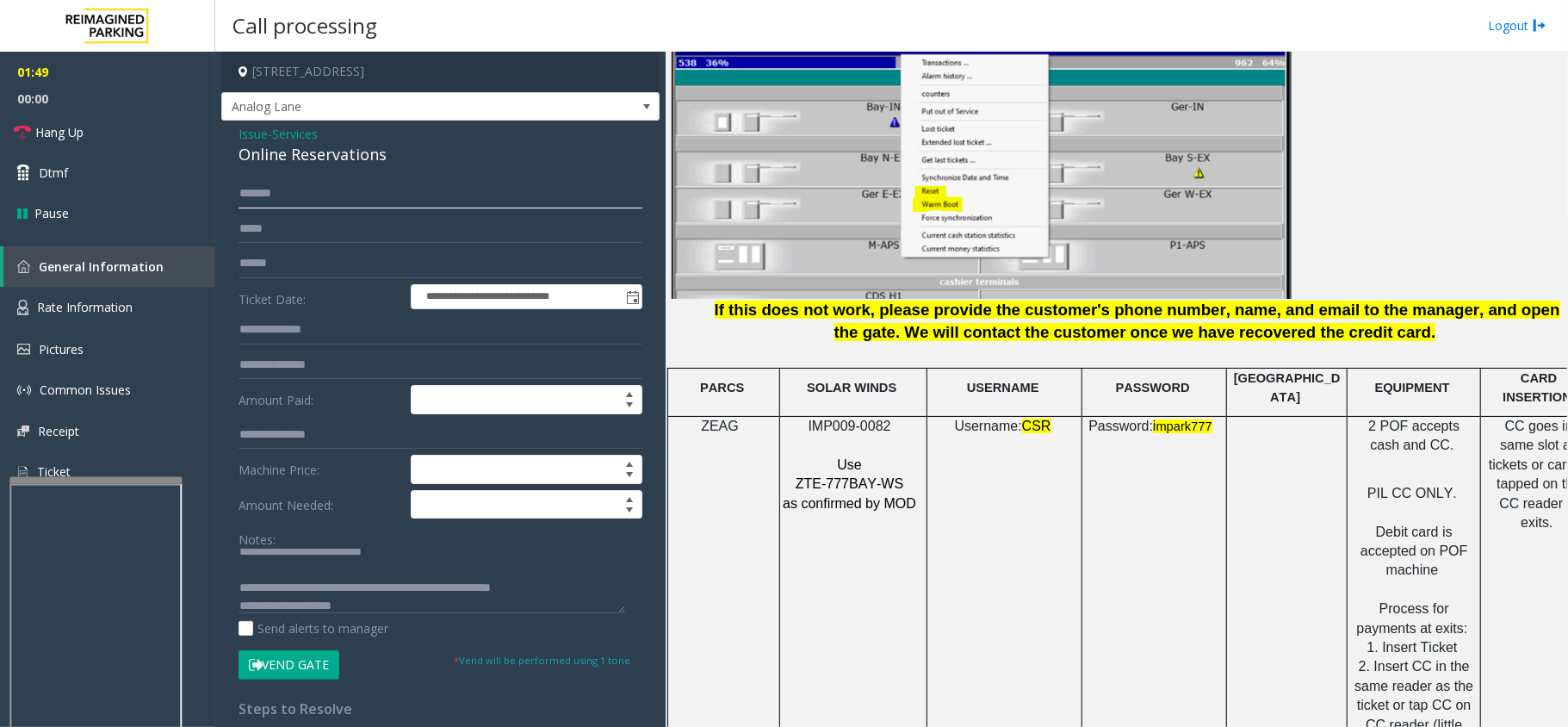
click at [243, 194] on input "******" at bounding box center [441, 193] width 404 height 29
click at [284, 189] on input "******" at bounding box center [441, 193] width 404 height 29
type input "******"
click at [317, 672] on button "Vend Gate" at bounding box center [289, 664] width 101 height 29
click at [104, 131] on link "Hang Up" at bounding box center [108, 131] width 215 height 41
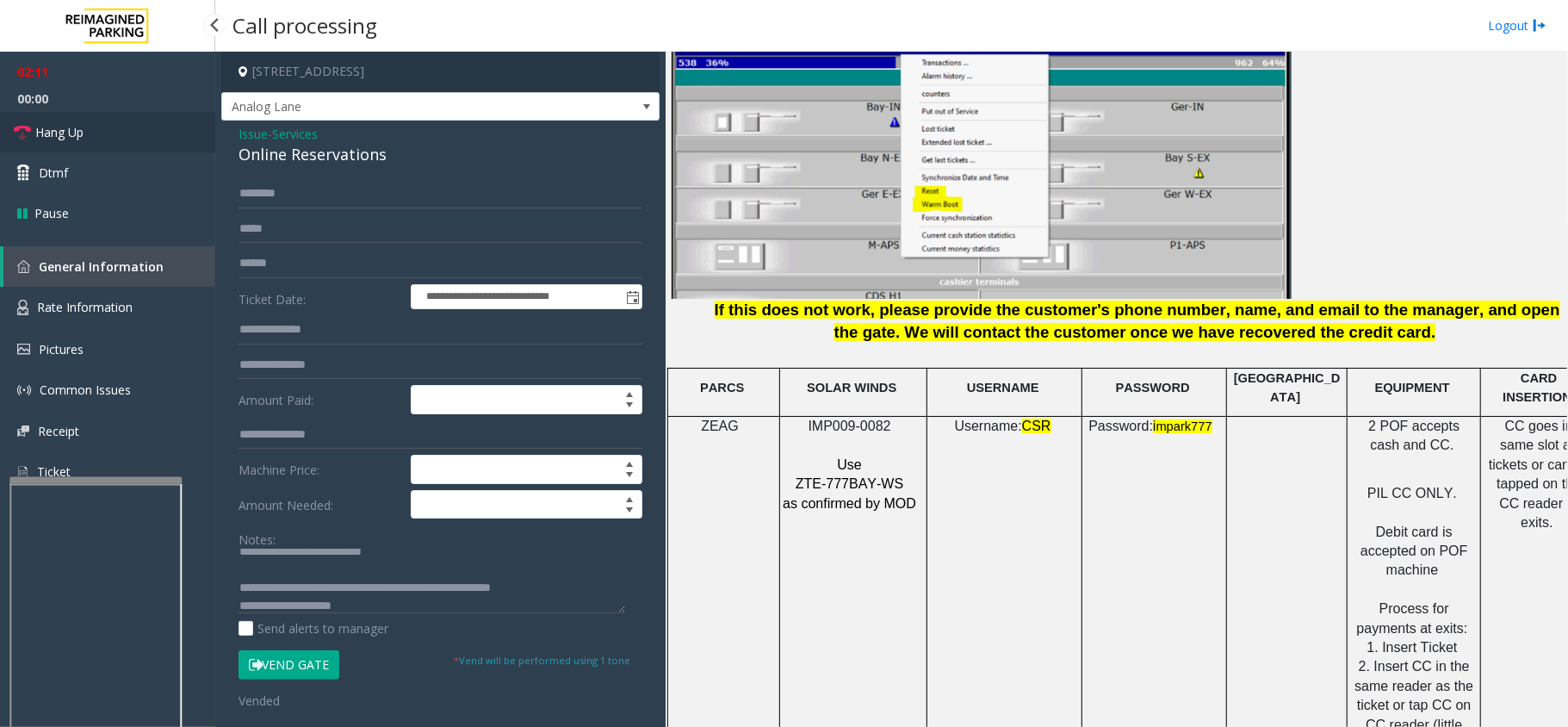
click at [104, 131] on link "Hang Up" at bounding box center [108, 131] width 215 height 41
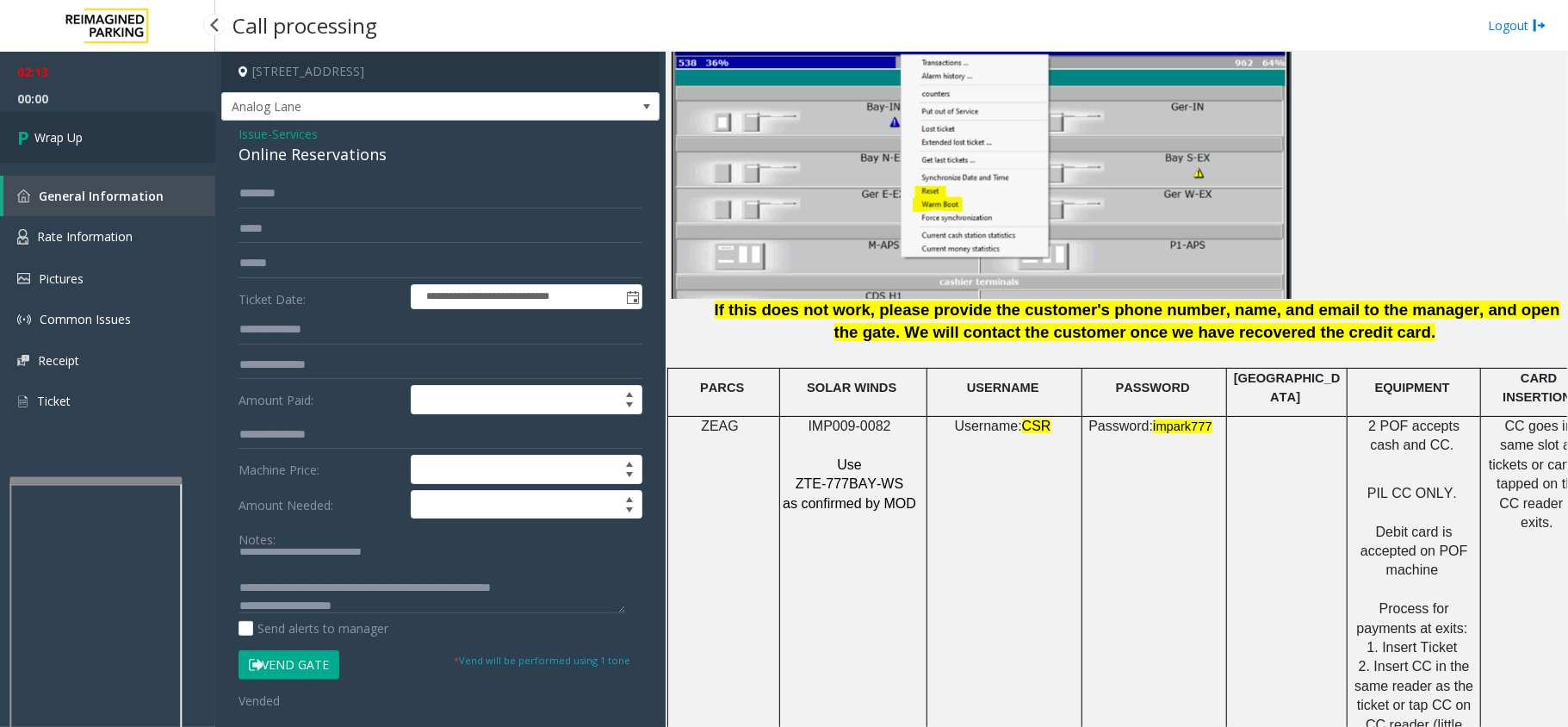
click at [104, 131] on link "Wrap Up" at bounding box center [108, 136] width 215 height 51
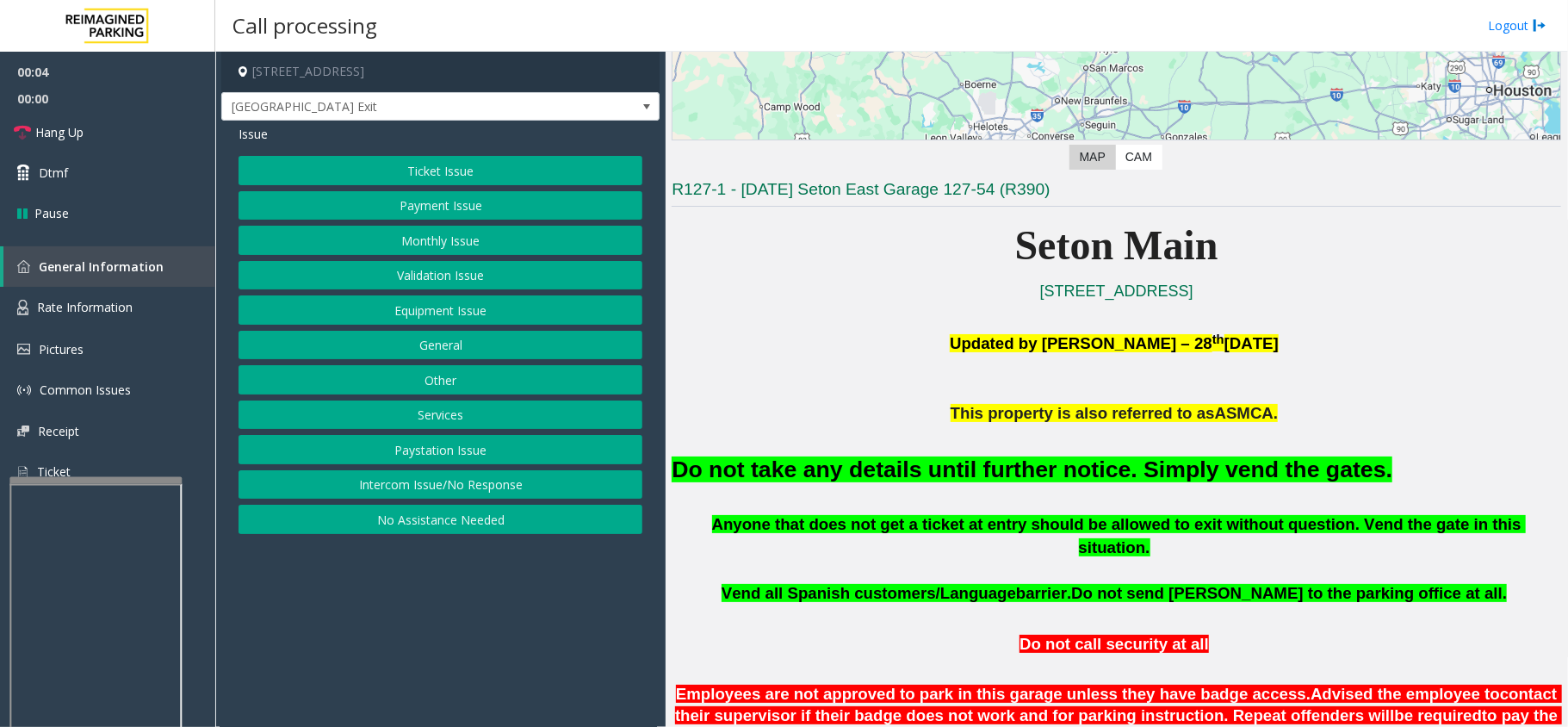
scroll to position [459, 0]
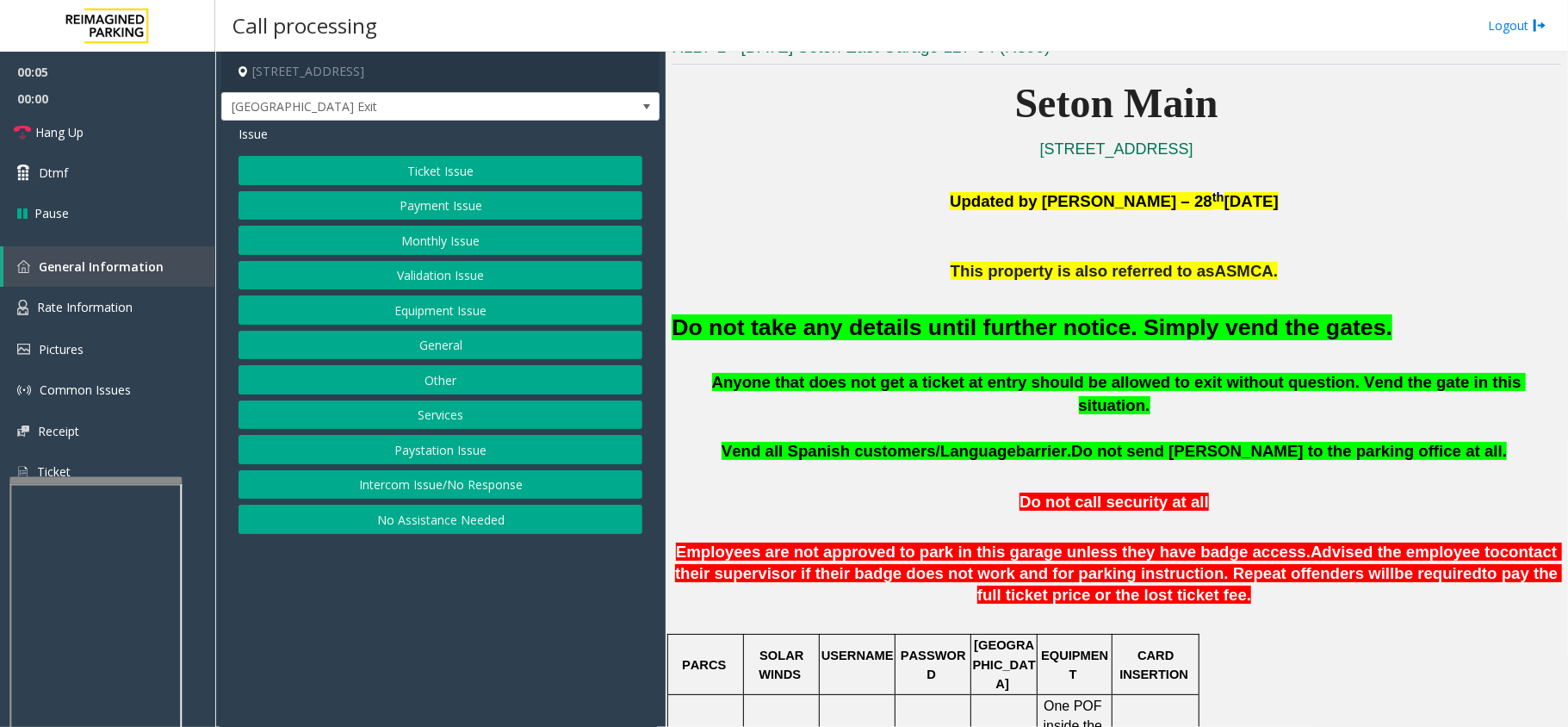
click at [451, 315] on button "Equipment Issue" at bounding box center [441, 310] width 404 height 29
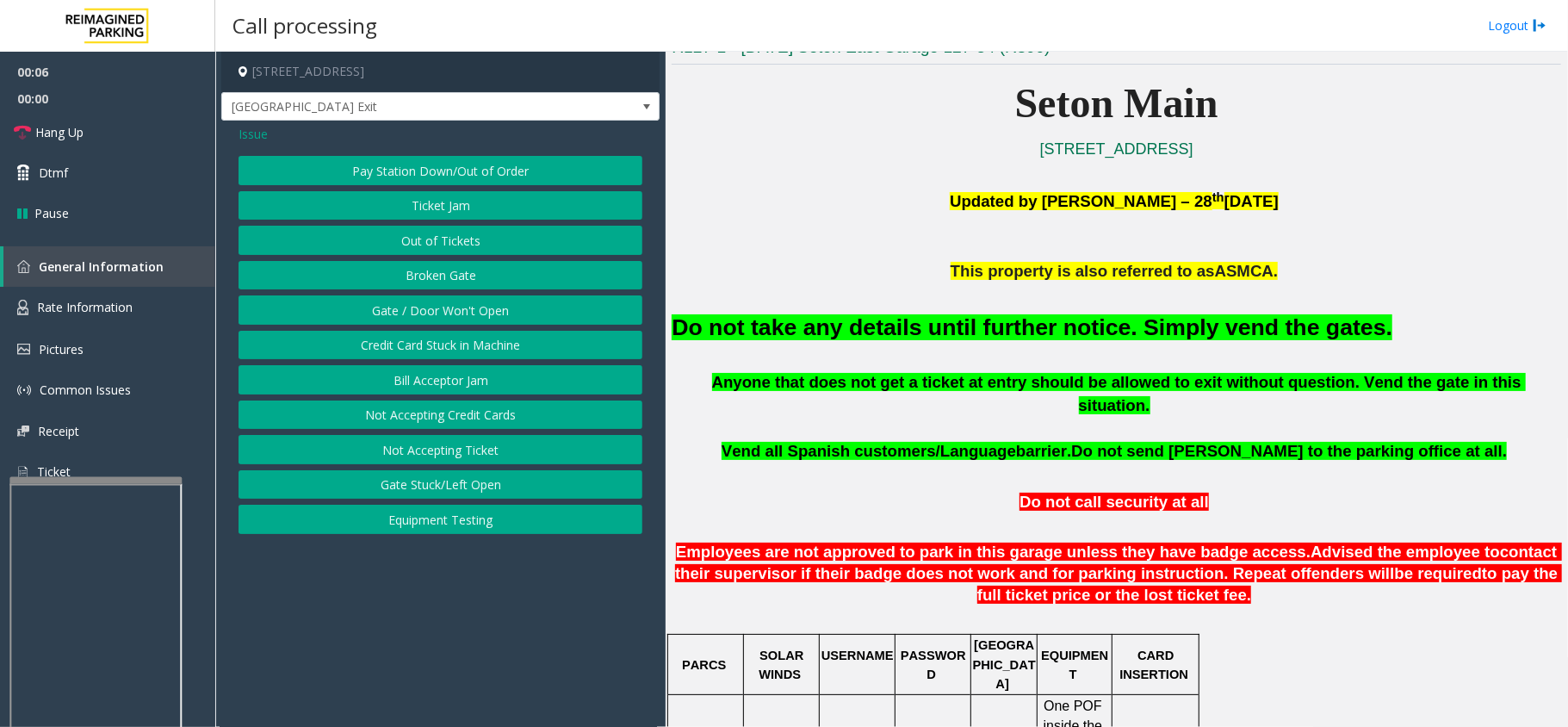
click at [429, 321] on button "Gate / Door Won't Open" at bounding box center [441, 310] width 404 height 29
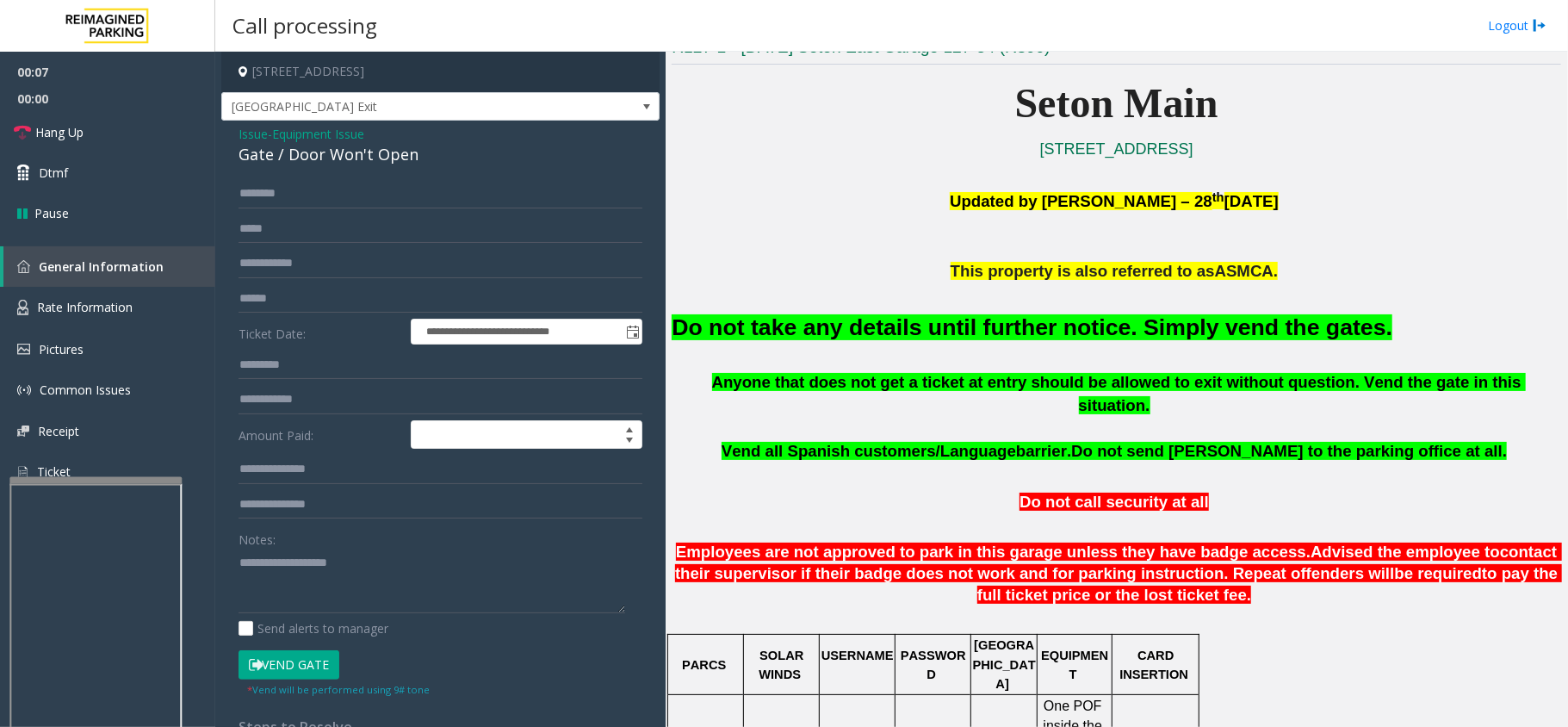
drag, startPoint x: 287, startPoint y: 663, endPoint x: 701, endPoint y: 418, distance: 481.1
click at [288, 663] on button "Vend Gate" at bounding box center [289, 664] width 101 height 29
click at [810, 322] on font "Do not take any details until further notice. Simply vend the gates." at bounding box center [1032, 328] width 721 height 26
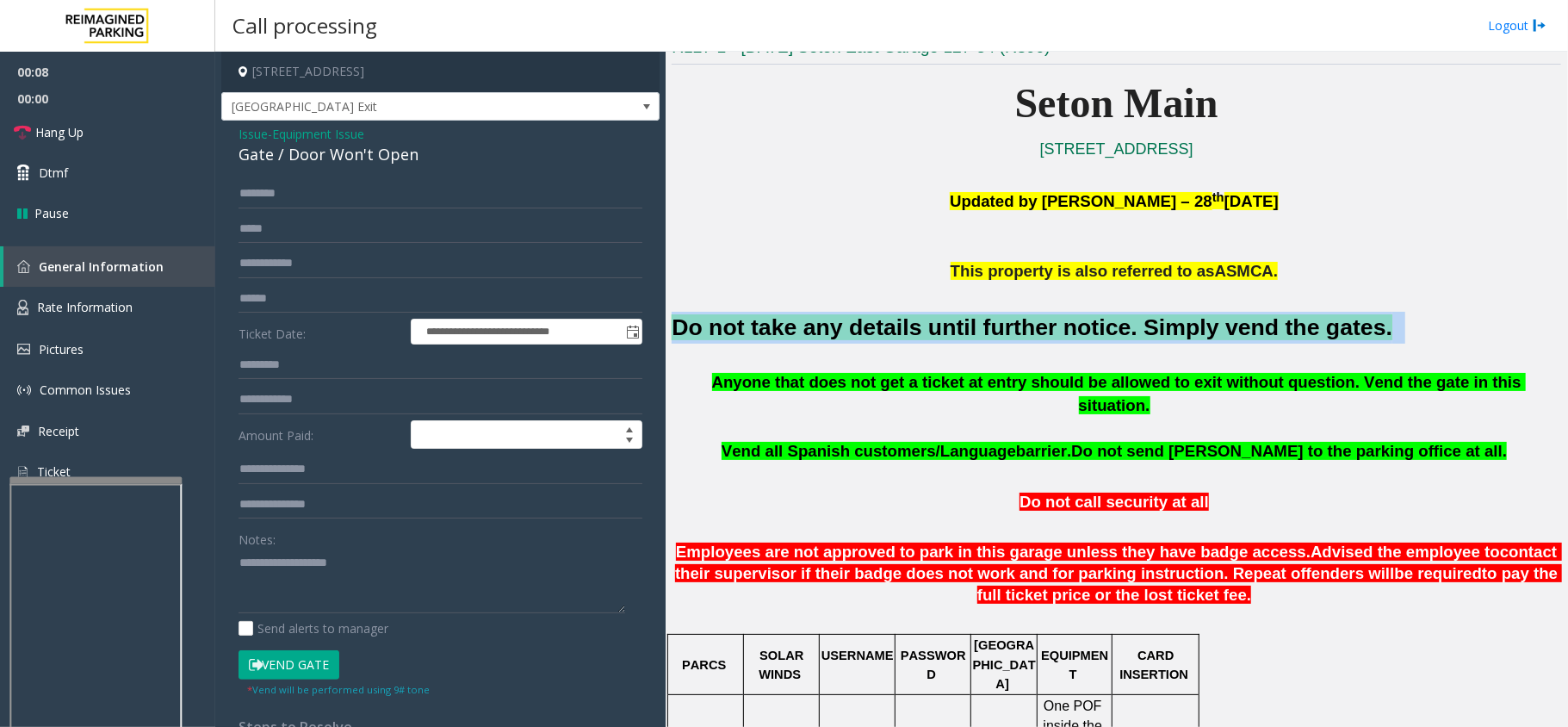
click at [810, 322] on font "Do not take any details until further notice. Simply vend the gates." at bounding box center [1032, 328] width 721 height 26
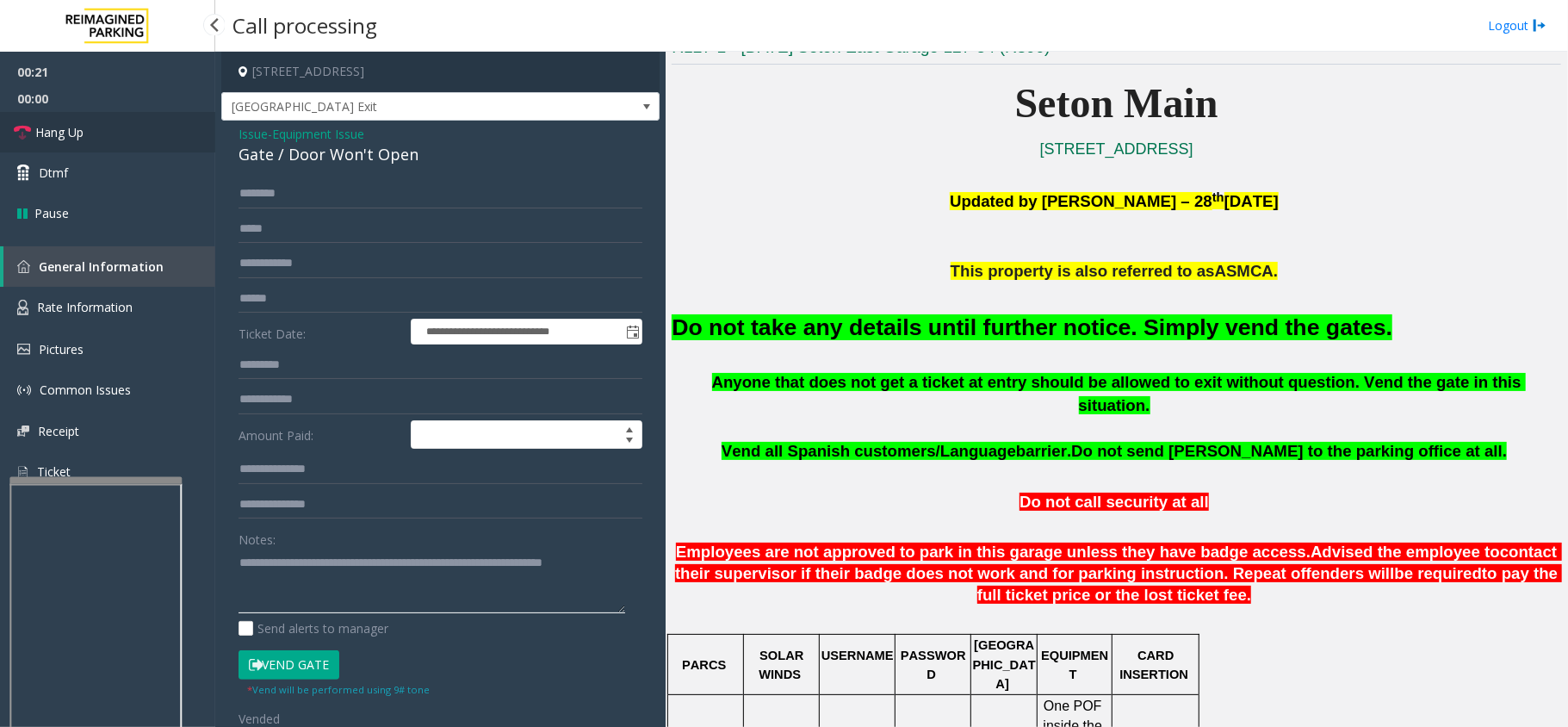
type textarea "**********"
click at [118, 124] on link "Hang Up" at bounding box center [108, 131] width 215 height 41
click at [122, 131] on link "Hang Up" at bounding box center [108, 131] width 215 height 41
click at [124, 131] on link "Hang Up" at bounding box center [108, 131] width 215 height 41
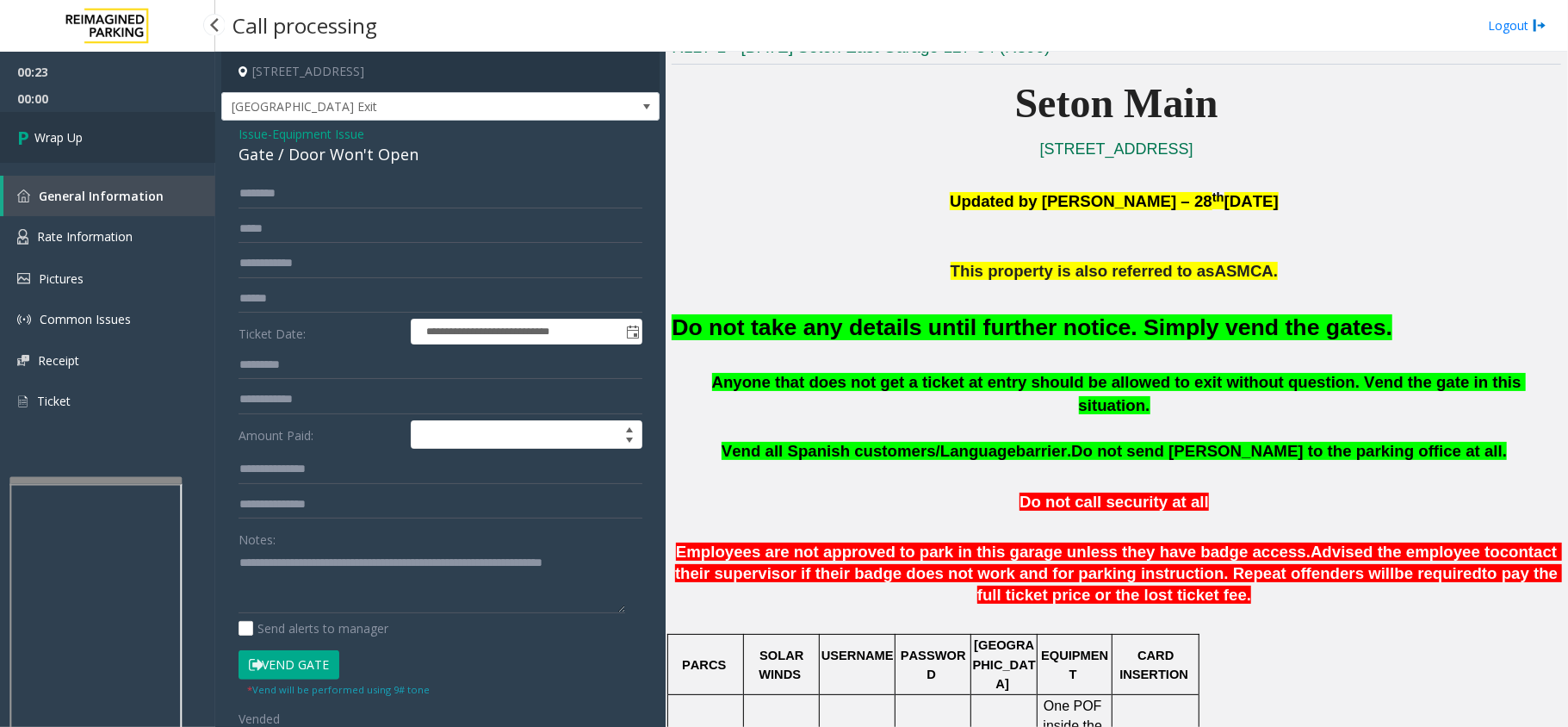
click at [124, 131] on link "Wrap Up" at bounding box center [108, 136] width 215 height 51
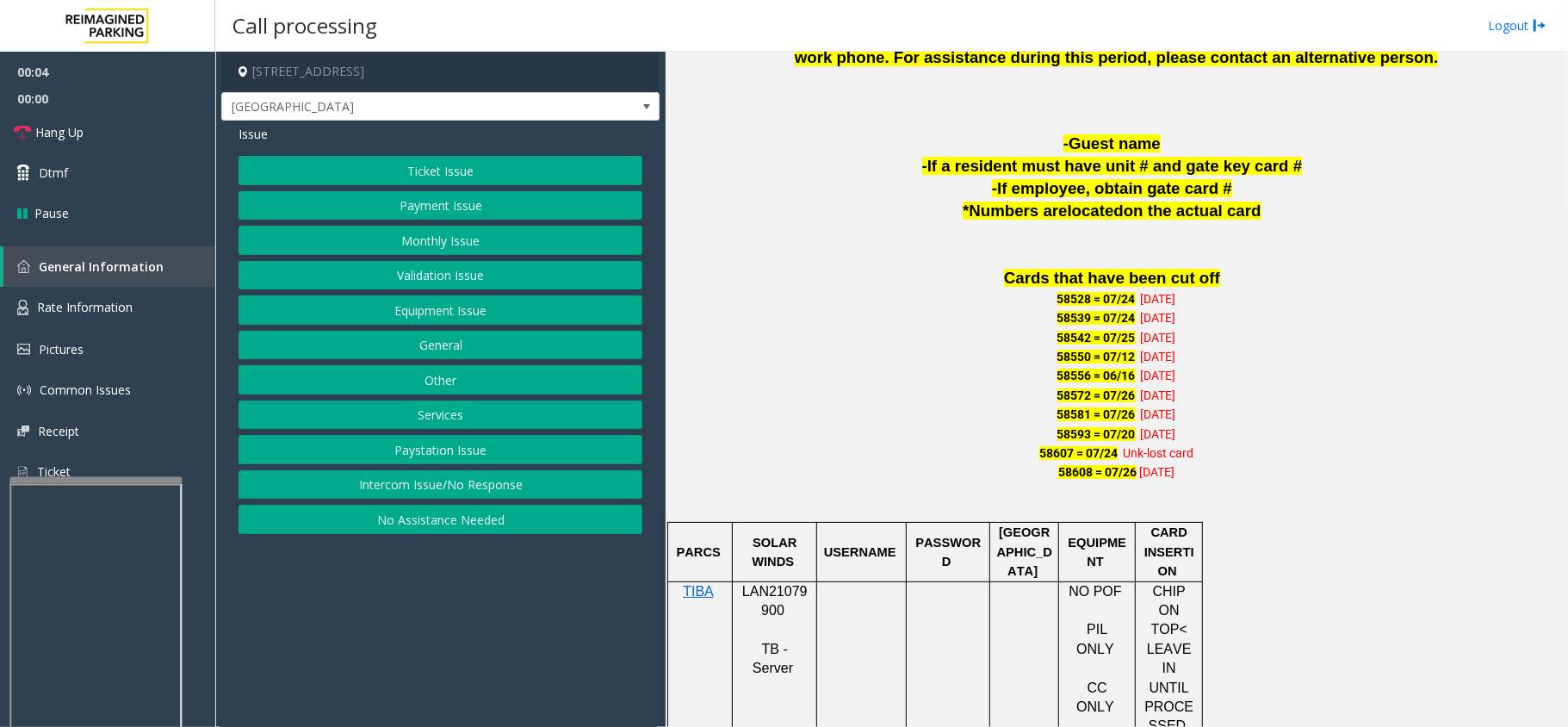
scroll to position [1148, 0]
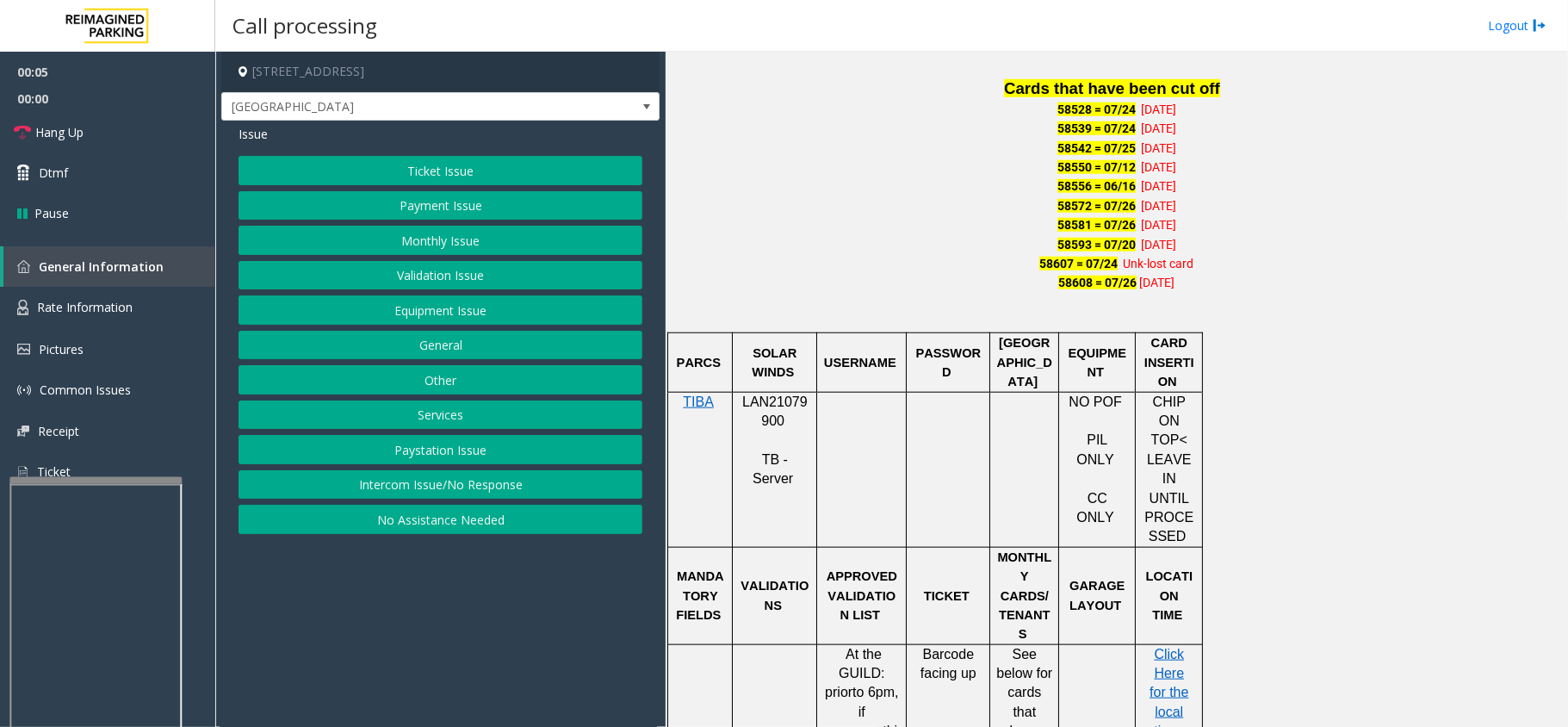
click at [783, 394] on span "LAN21079900" at bounding box center [776, 411] width 66 height 34
copy p "LAN21079900"
click at [484, 214] on button "Payment Issue" at bounding box center [441, 205] width 404 height 29
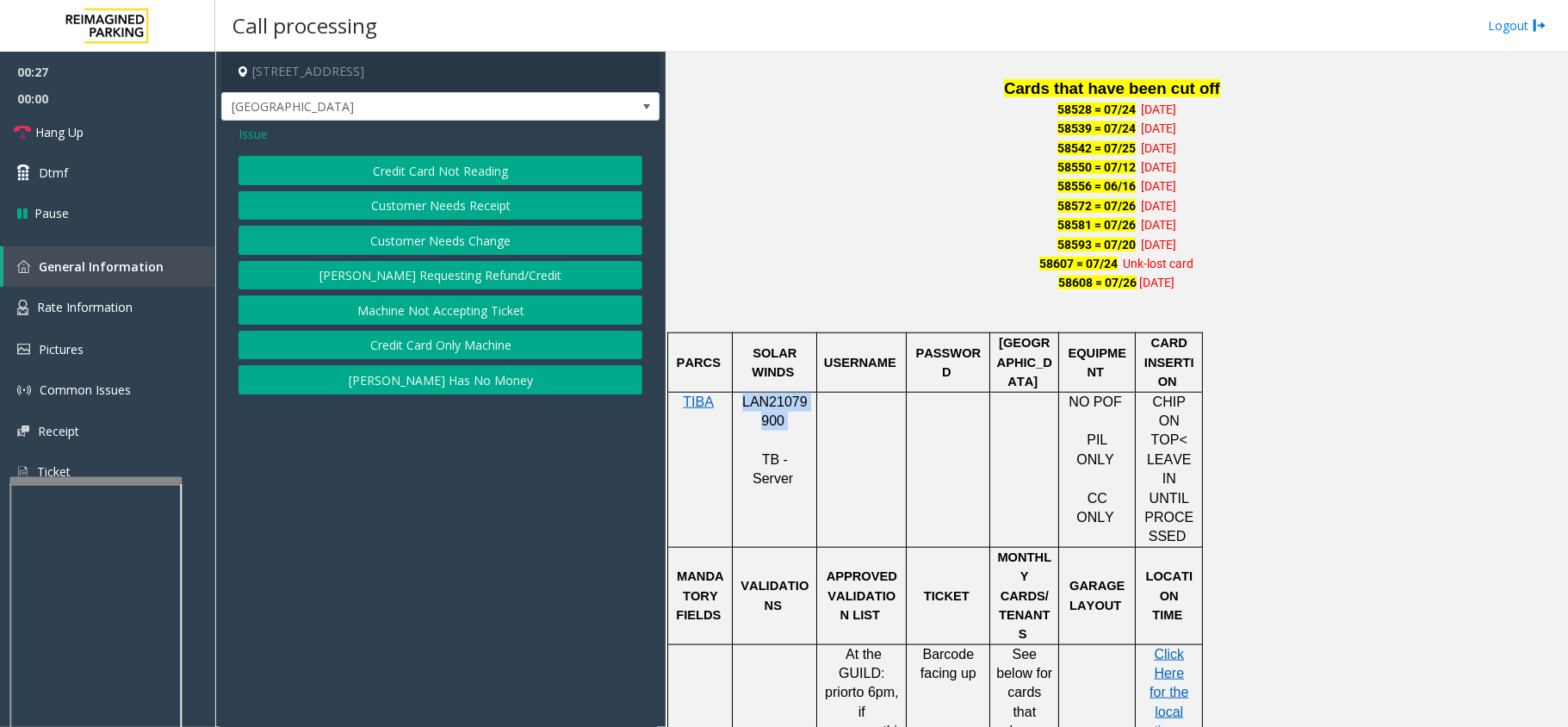
click at [456, 165] on button "Credit Card Not Reading" at bounding box center [441, 170] width 404 height 29
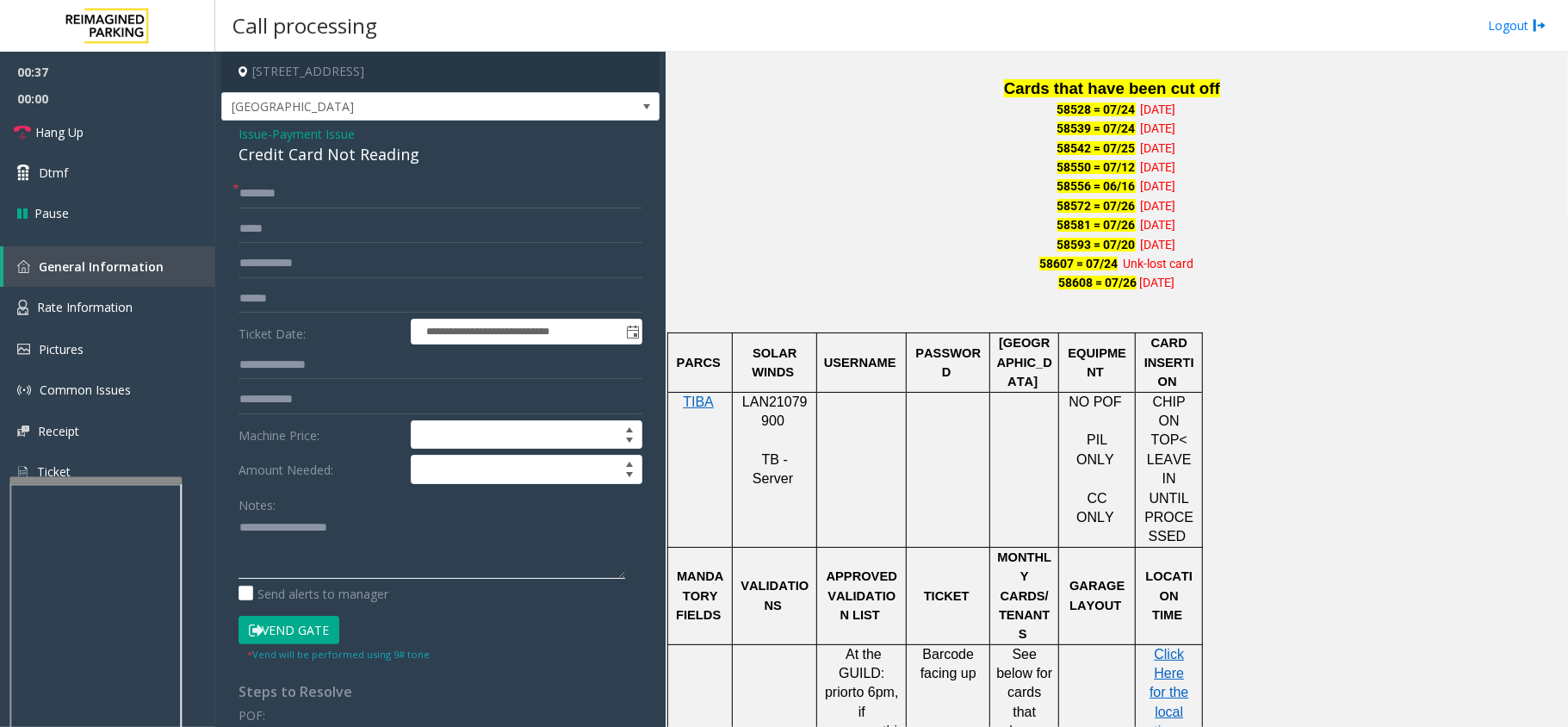
click at [335, 579] on textarea at bounding box center [432, 546] width 386 height 65
paste textarea "**********"
click at [302, 102] on span "Columbus St Exit" at bounding box center [396, 107] width 349 height 28
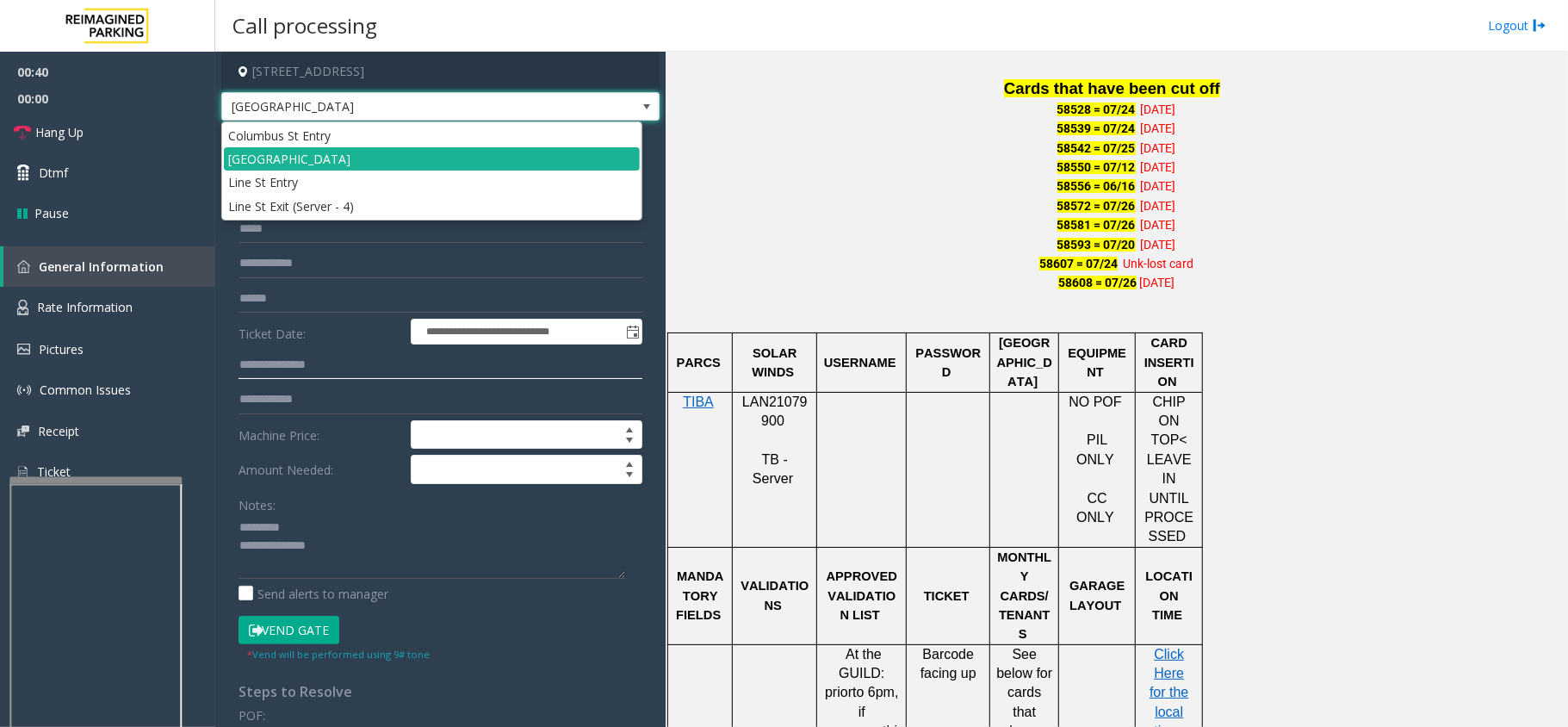
drag, startPoint x: 265, startPoint y: 370, endPoint x: 286, endPoint y: 256, distance: 115.9
click at [265, 354] on input "text" at bounding box center [441, 364] width 404 height 29
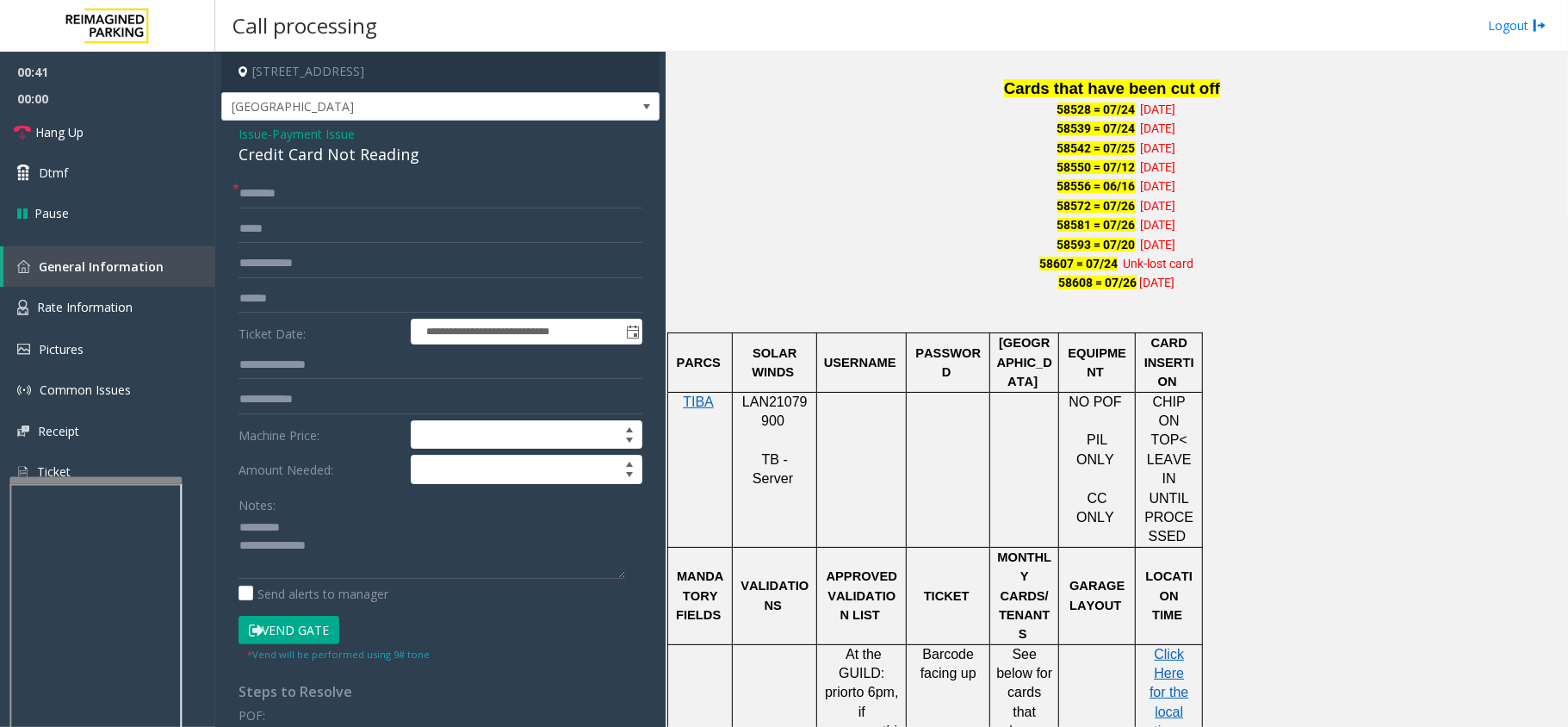
click at [315, 143] on div "Credit Card Not Reading" at bounding box center [441, 154] width 404 height 23
click at [163, 149] on link "Hang Up" at bounding box center [108, 131] width 215 height 41
click at [390, 569] on textarea at bounding box center [432, 546] width 386 height 65
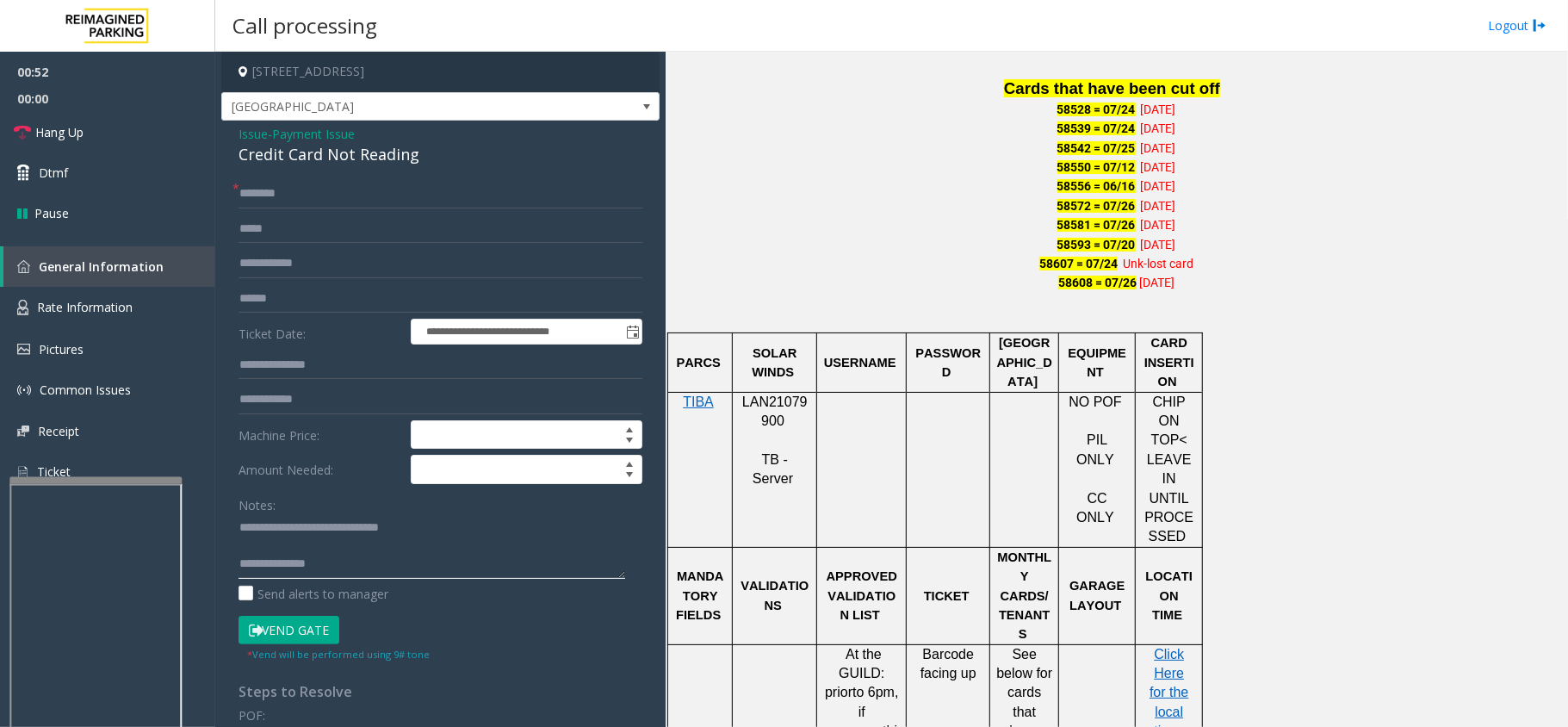
paste textarea "**********"
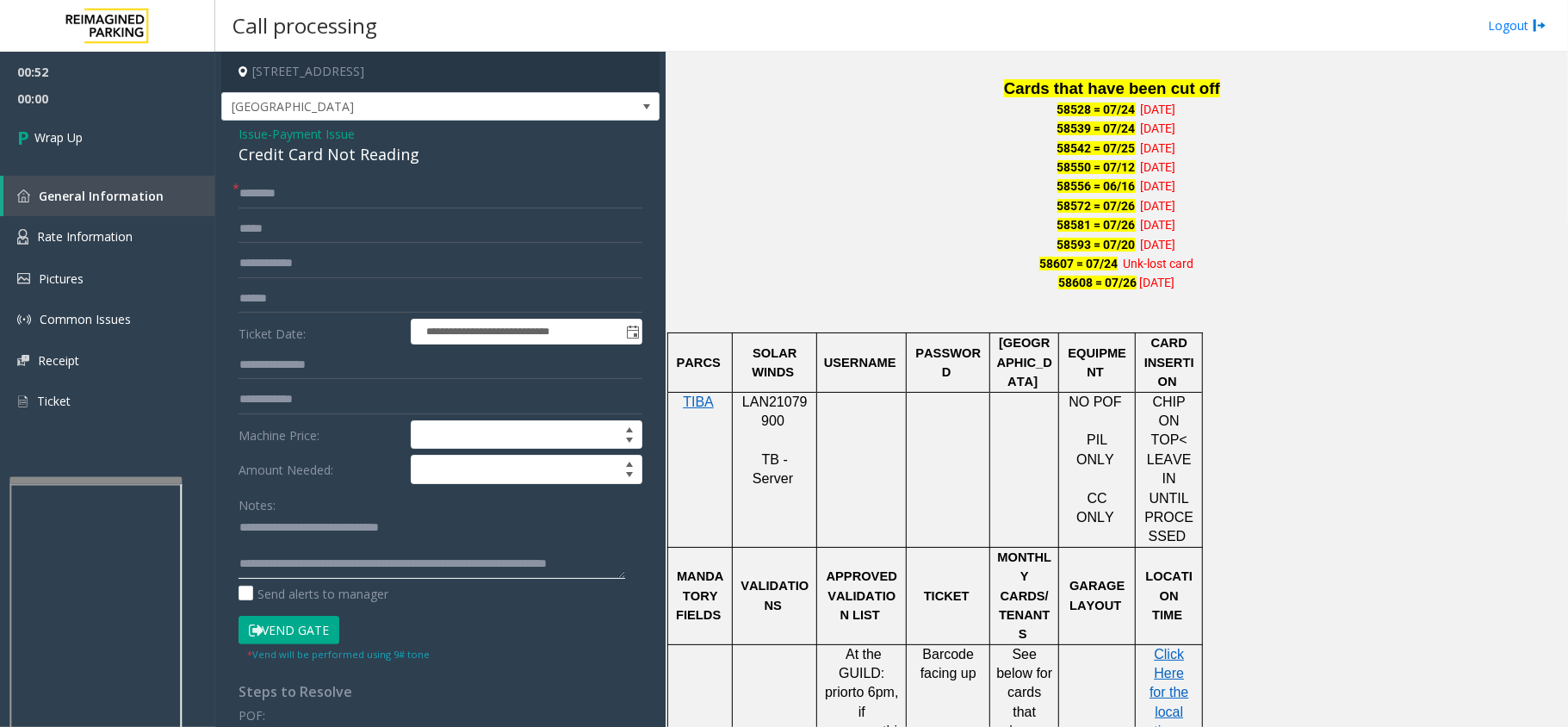
type textarea "**********"
click at [332, 204] on input "text" at bounding box center [441, 193] width 404 height 29
type input "**"
click at [208, 155] on link "Wrap Up" at bounding box center [108, 136] width 215 height 51
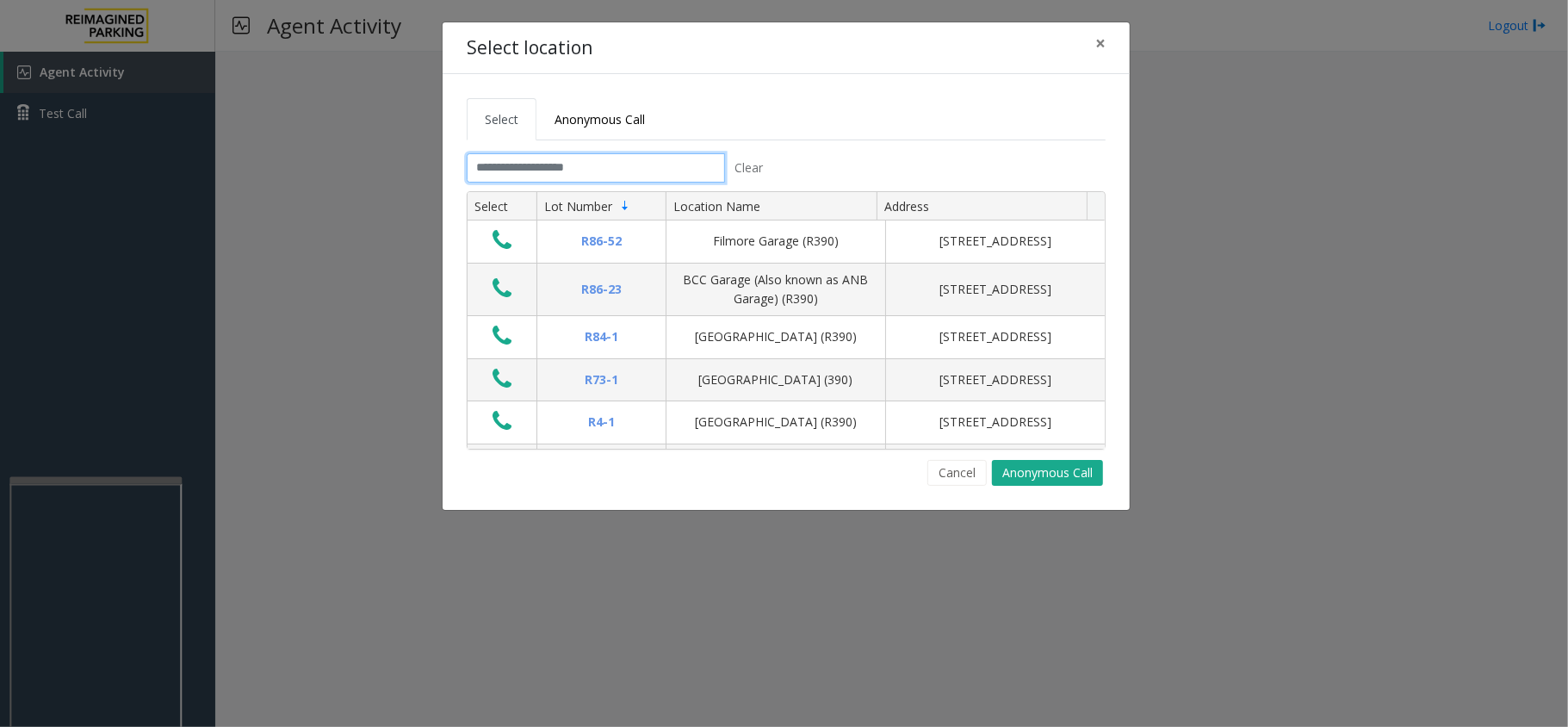
click at [608, 156] on input "text" at bounding box center [596, 167] width 259 height 29
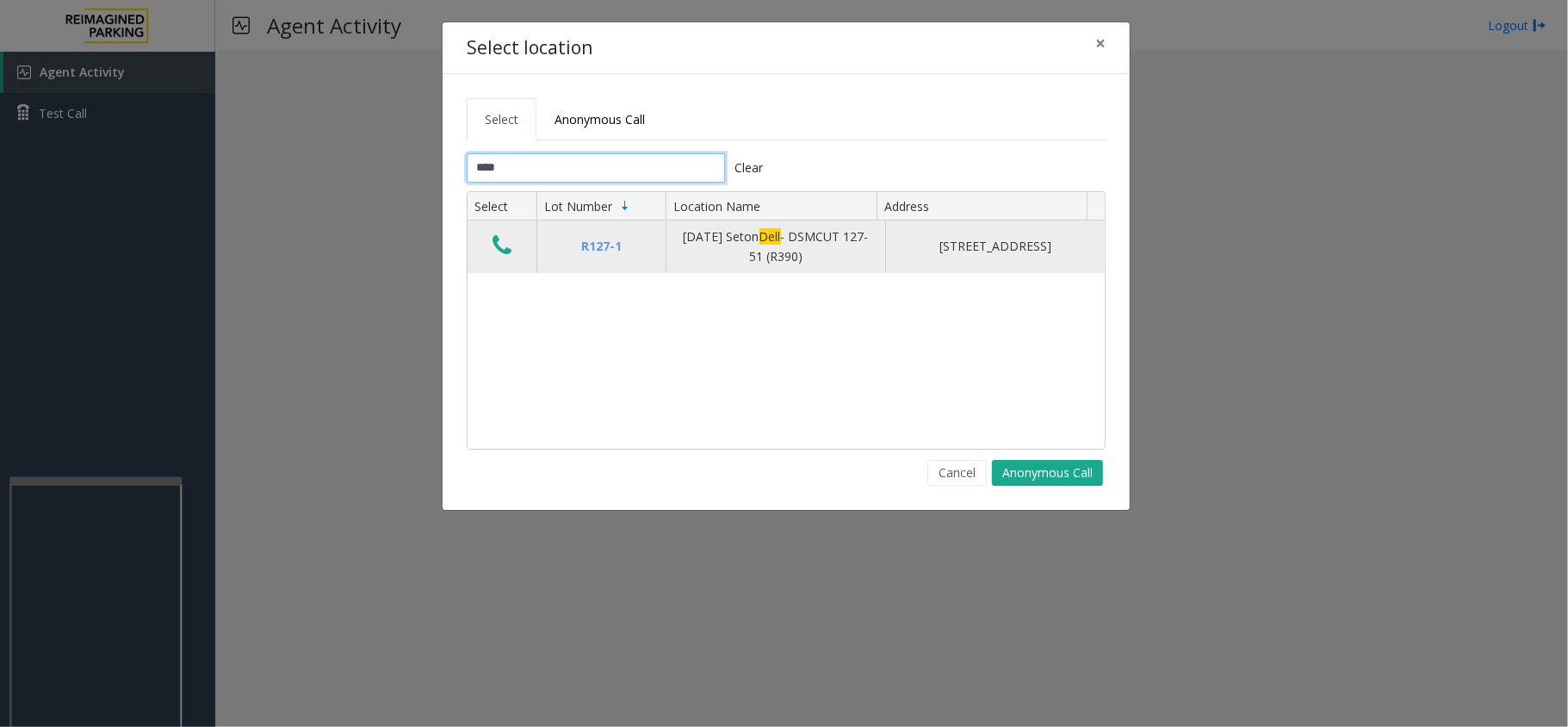
type input "****"
click at [508, 249] on icon "Data table" at bounding box center [502, 245] width 19 height 24
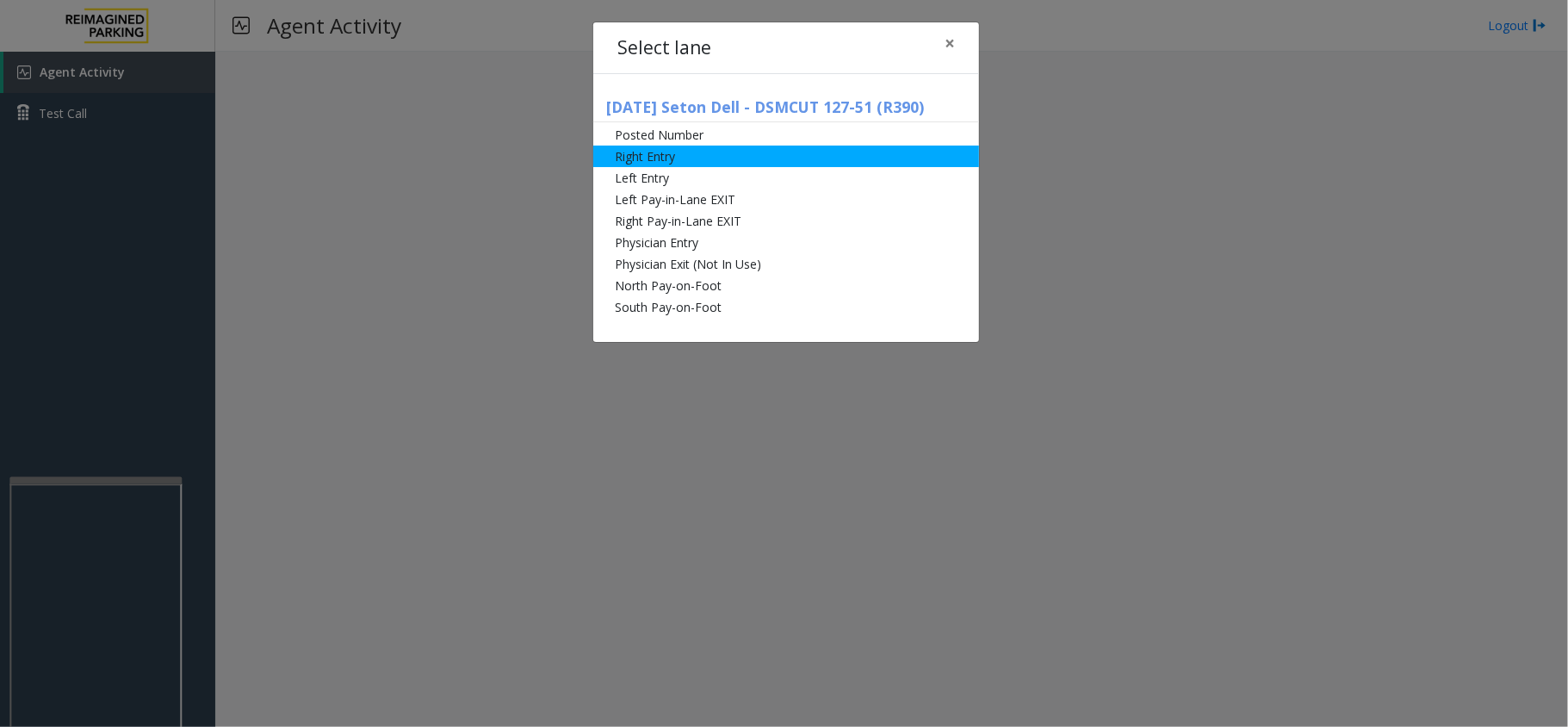
click at [718, 159] on li "Right Entry" at bounding box center [786, 156] width 386 height 22
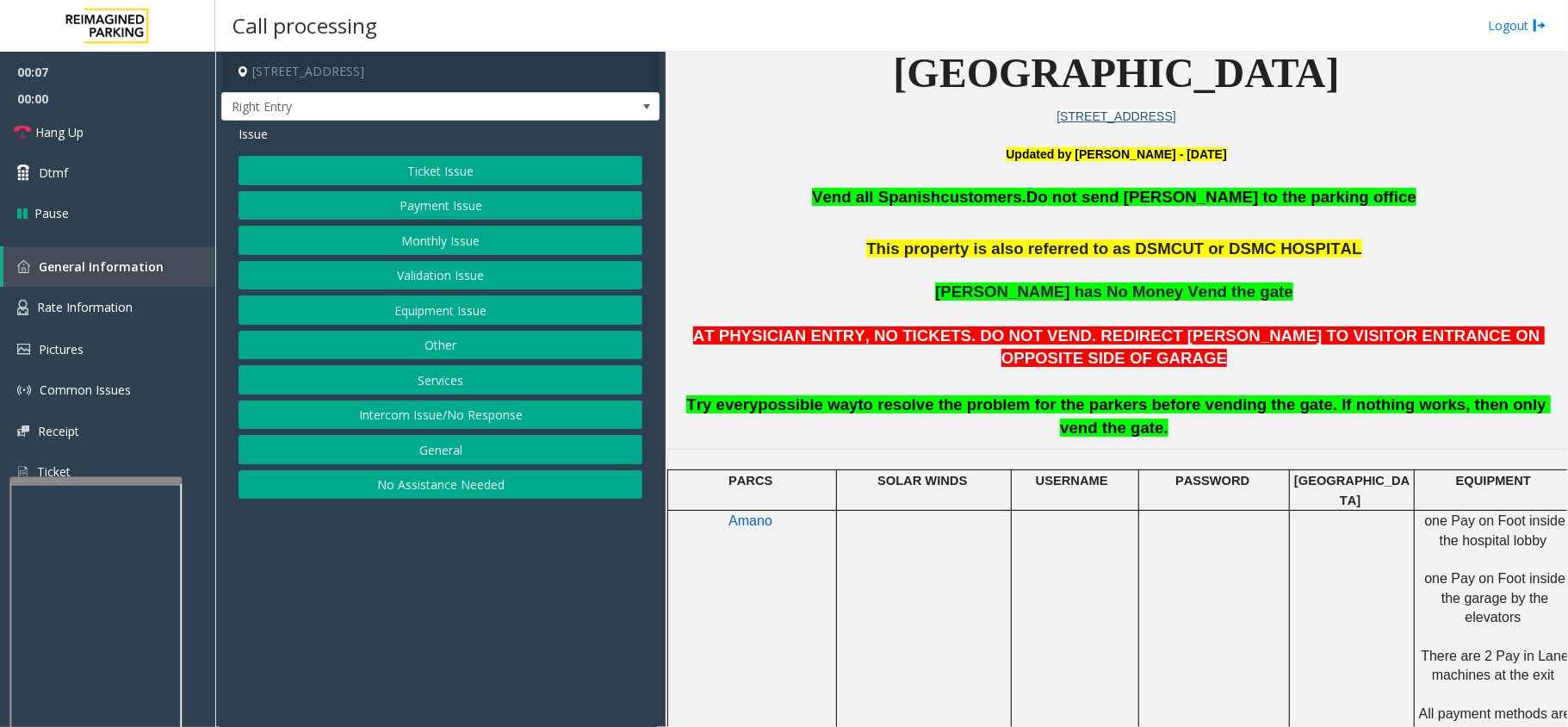
scroll to position [459, 0]
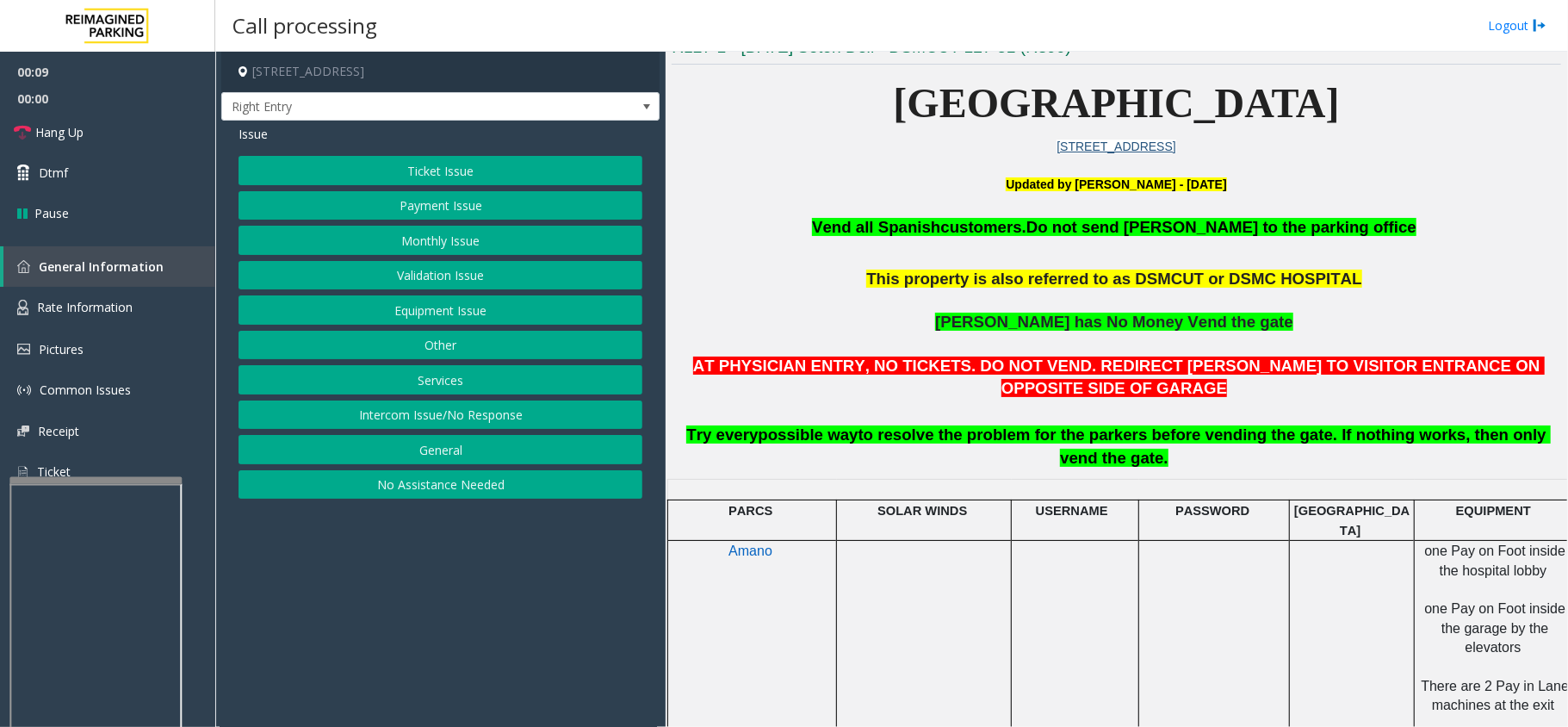
drag, startPoint x: 525, startPoint y: 208, endPoint x: 522, endPoint y: 163, distance: 45.1
click at [522, 163] on div "Ticket Issue Payment Issue Monthly Issue Validation Issue Equipment Issue Other…" at bounding box center [441, 328] width 404 height 343
click at [521, 158] on button "Ticket Issue" at bounding box center [441, 170] width 404 height 29
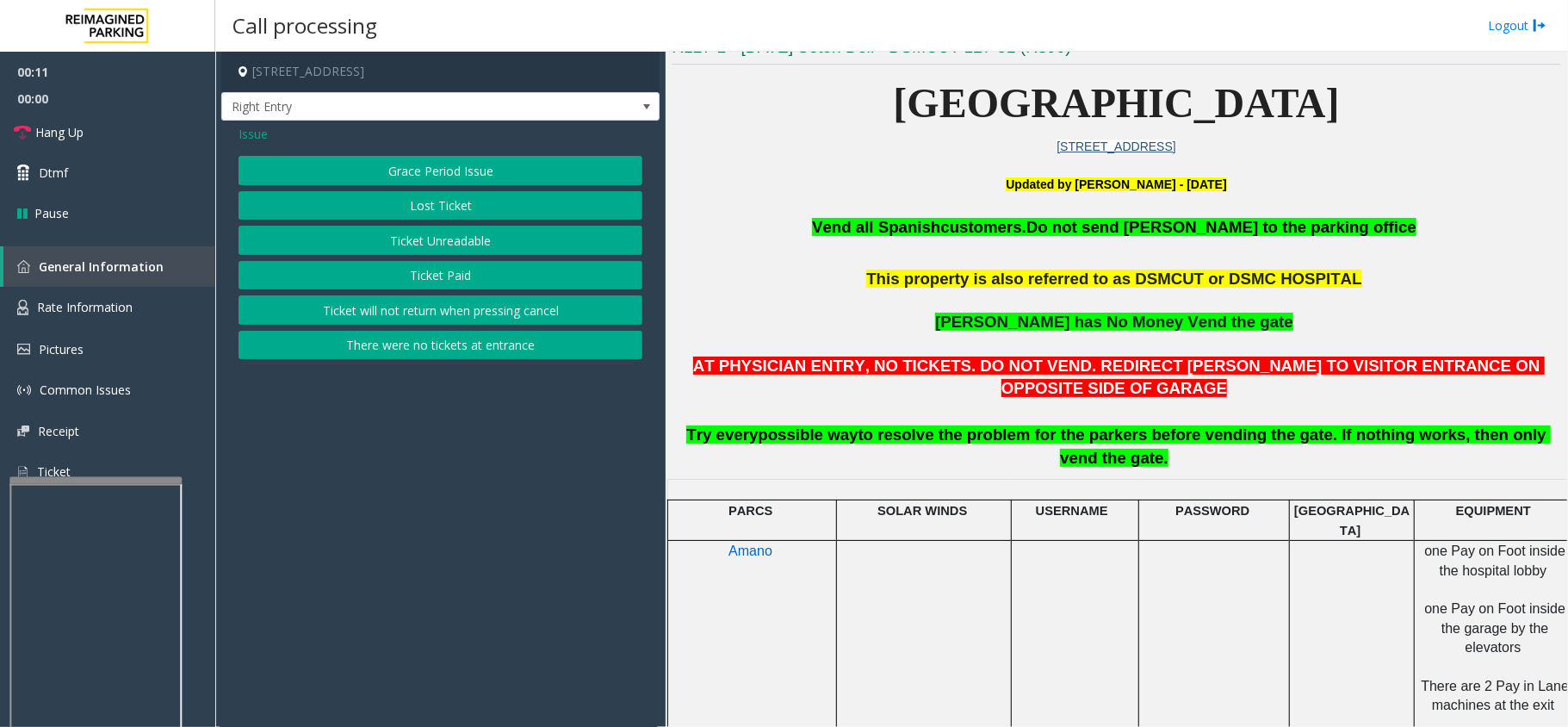
click at [476, 246] on button "Ticket Unreadable" at bounding box center [441, 240] width 404 height 29
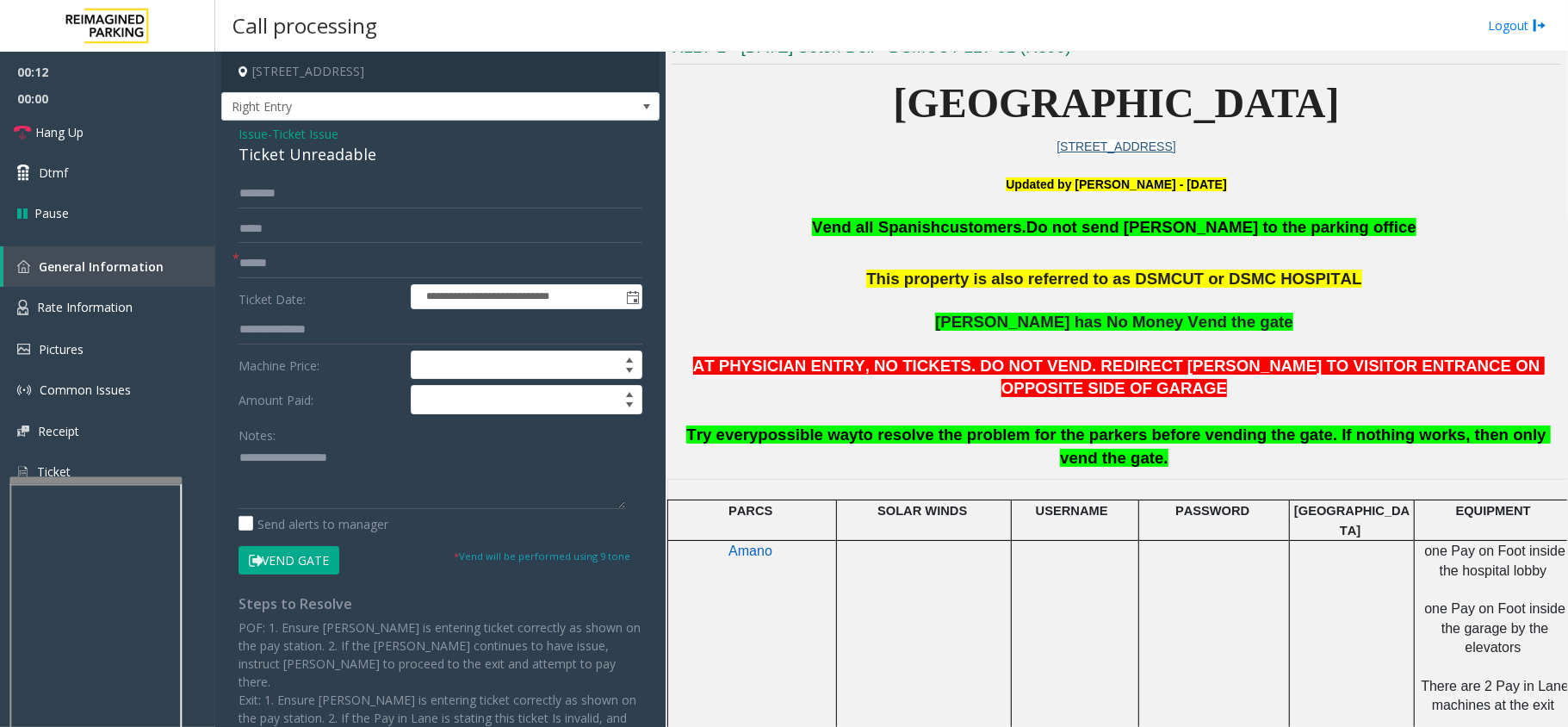
click at [297, 127] on span "Ticket Issue" at bounding box center [305, 133] width 67 height 18
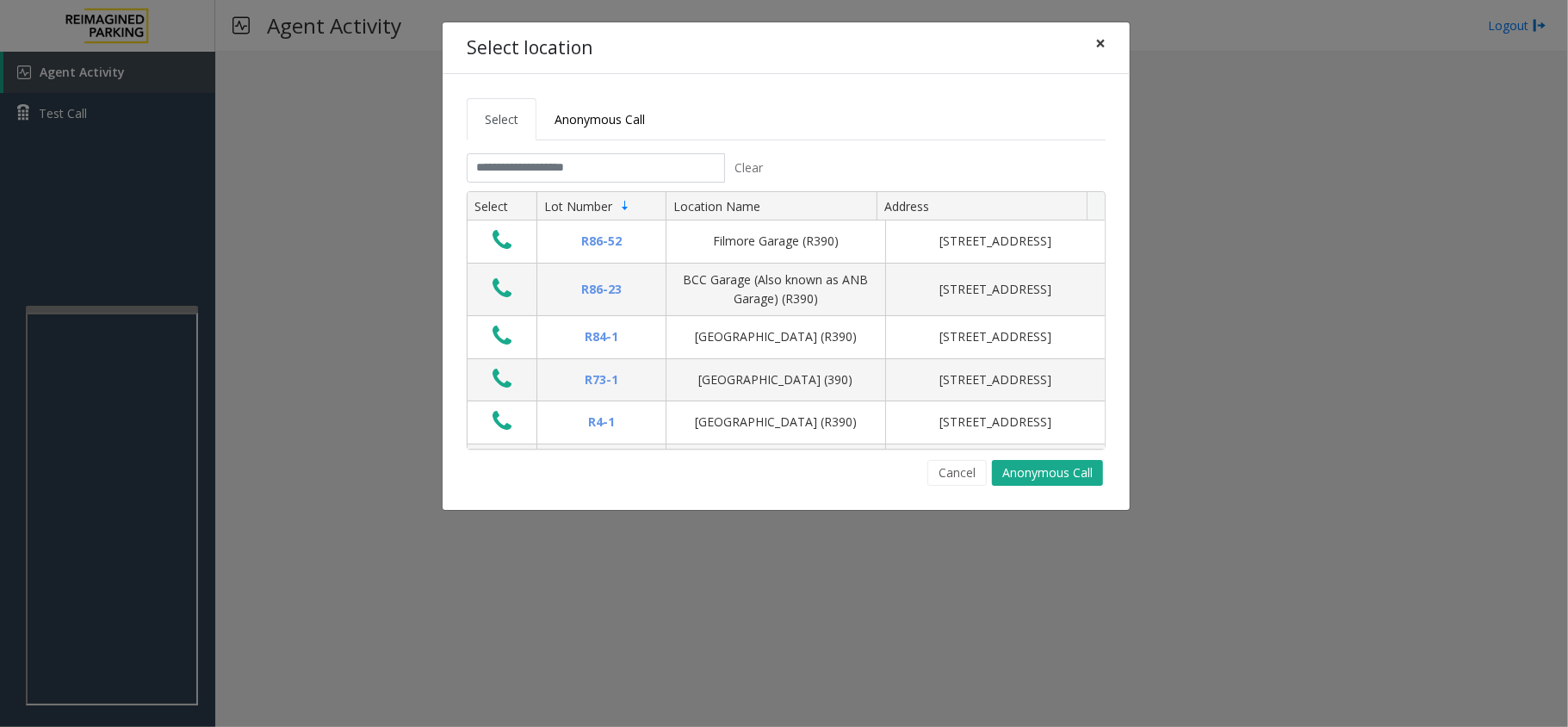
click at [1106, 36] on button "×" at bounding box center [1100, 43] width 35 height 42
click at [1082, 46] on div "Select location ×" at bounding box center [786, 48] width 687 height 53
click at [1092, 49] on button "×" at bounding box center [1100, 43] width 35 height 42
click at [620, 150] on tabset "Select Anonymous Call Clear Select Lot Number Location Name Address R86-52 Film…" at bounding box center [786, 292] width 639 height 387
click at [637, 163] on input "text" at bounding box center [596, 167] width 259 height 29
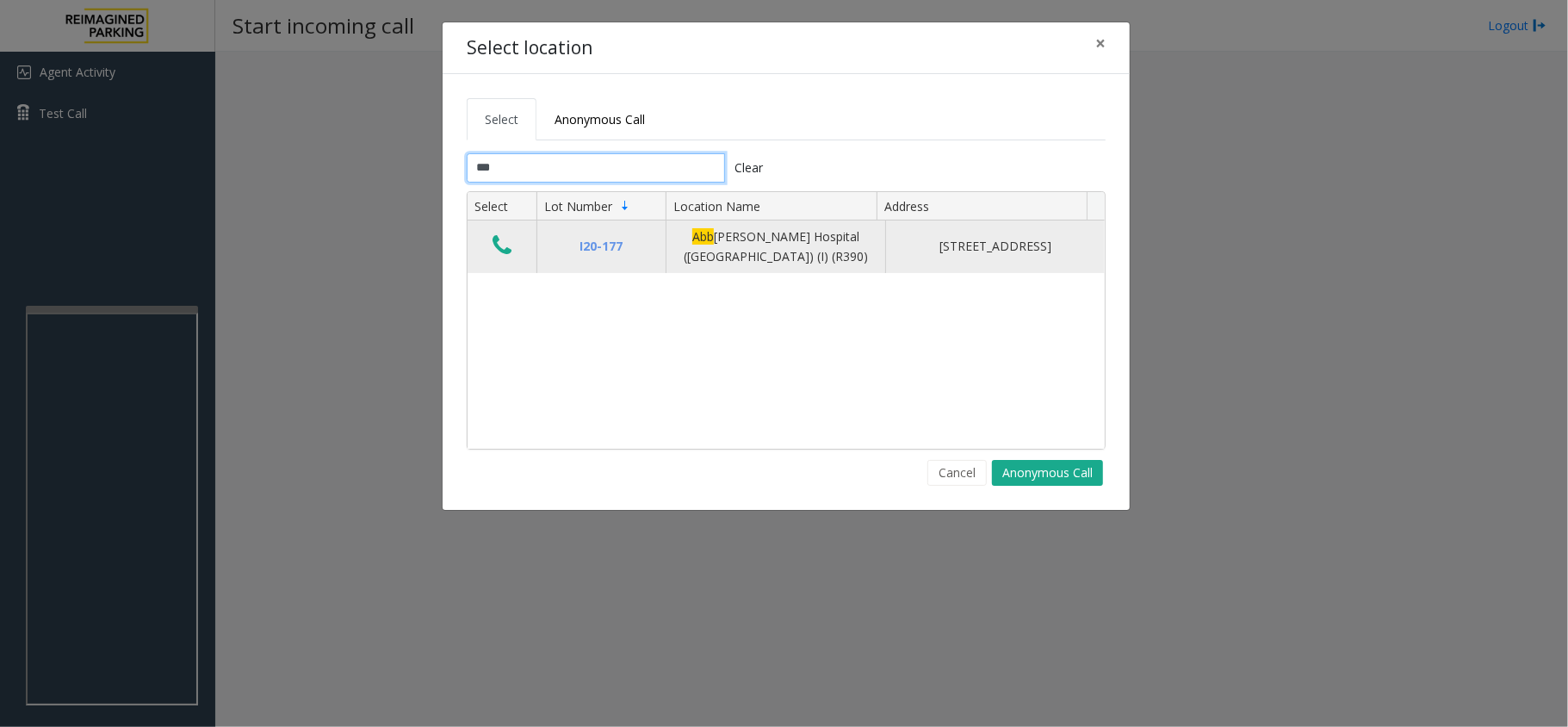
type input "***"
click at [489, 242] on button "Data table" at bounding box center [502, 247] width 29 height 28
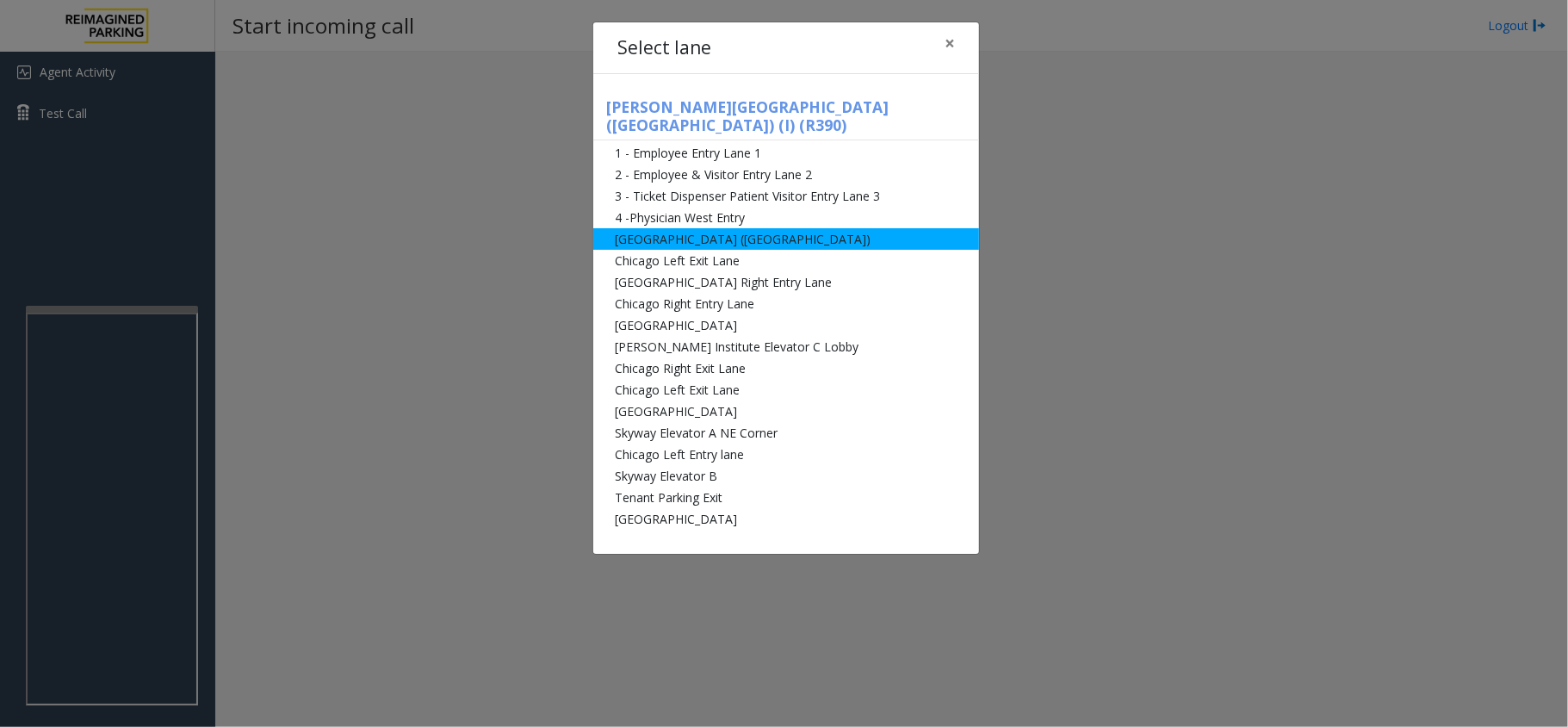
click at [727, 229] on li "Abbot Hospital (Main Hospital)" at bounding box center [786, 239] width 386 height 22
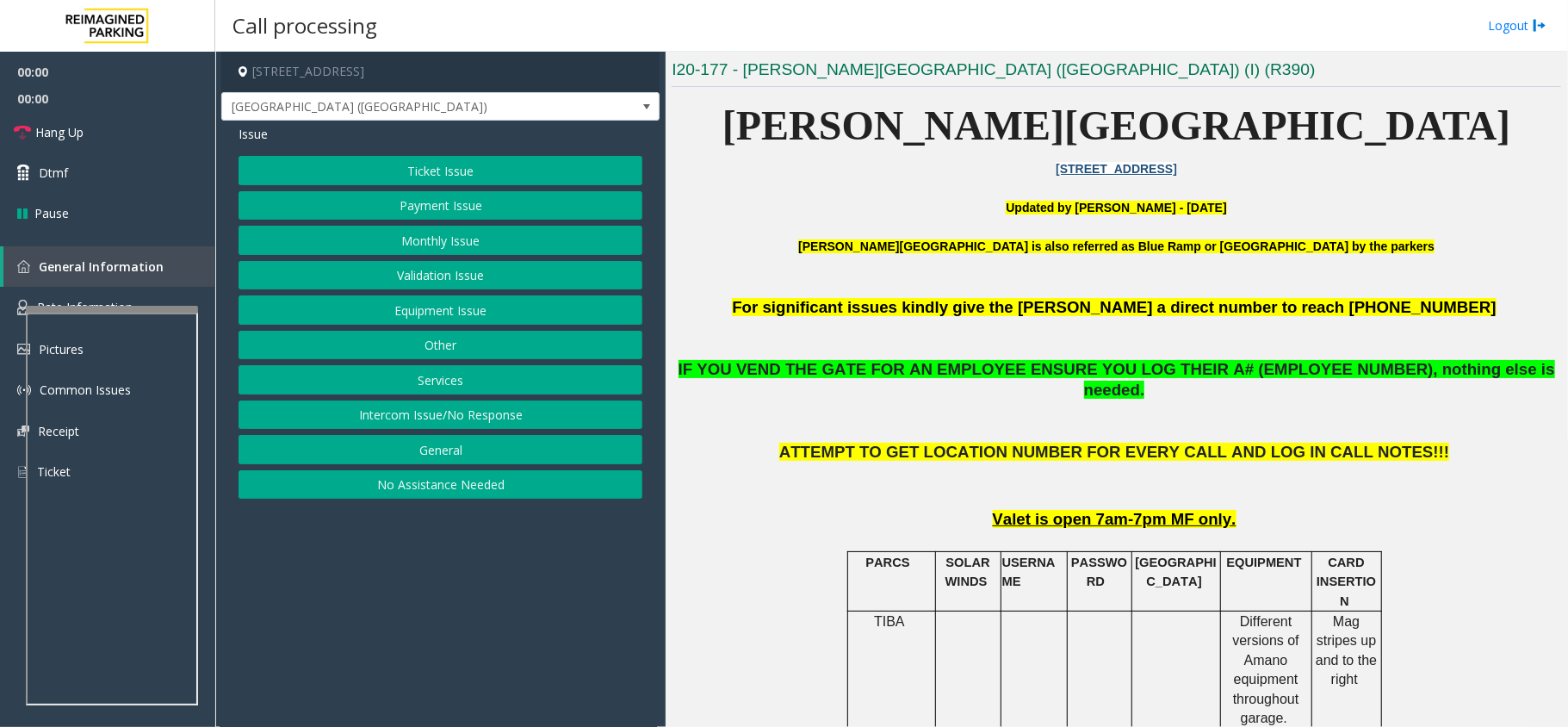
scroll to position [804, 0]
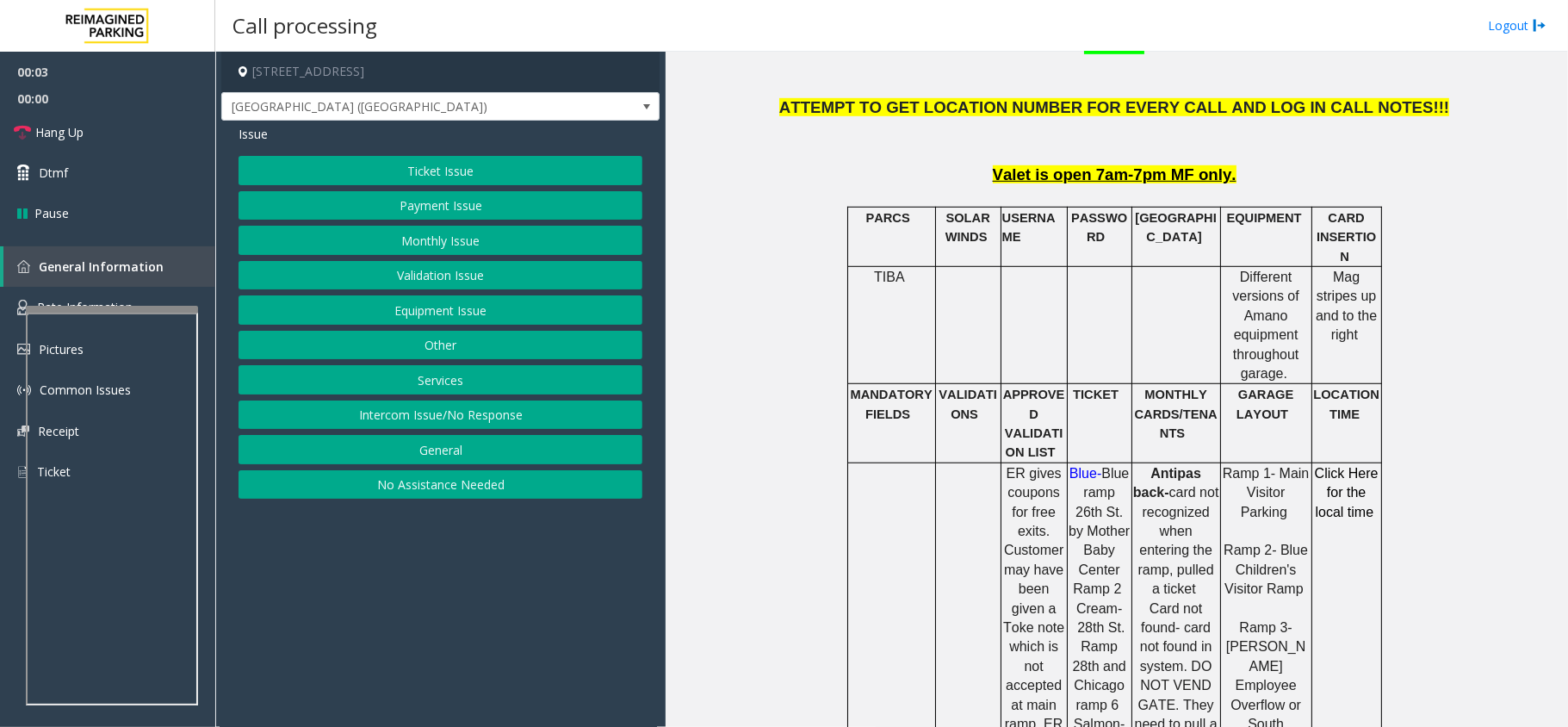
click at [482, 181] on button "Ticket Issue" at bounding box center [441, 170] width 404 height 29
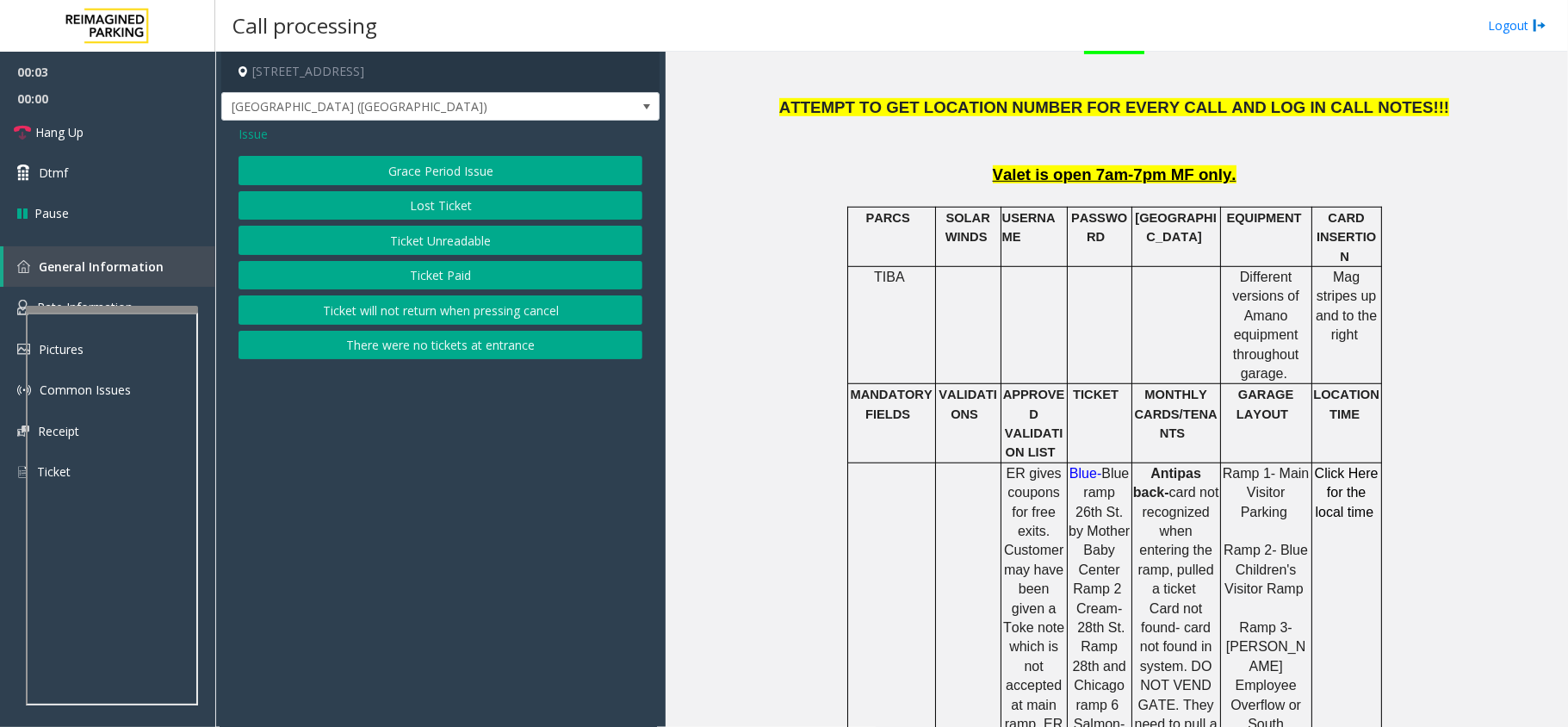
click at [456, 242] on button "Ticket Unreadable" at bounding box center [441, 240] width 404 height 29
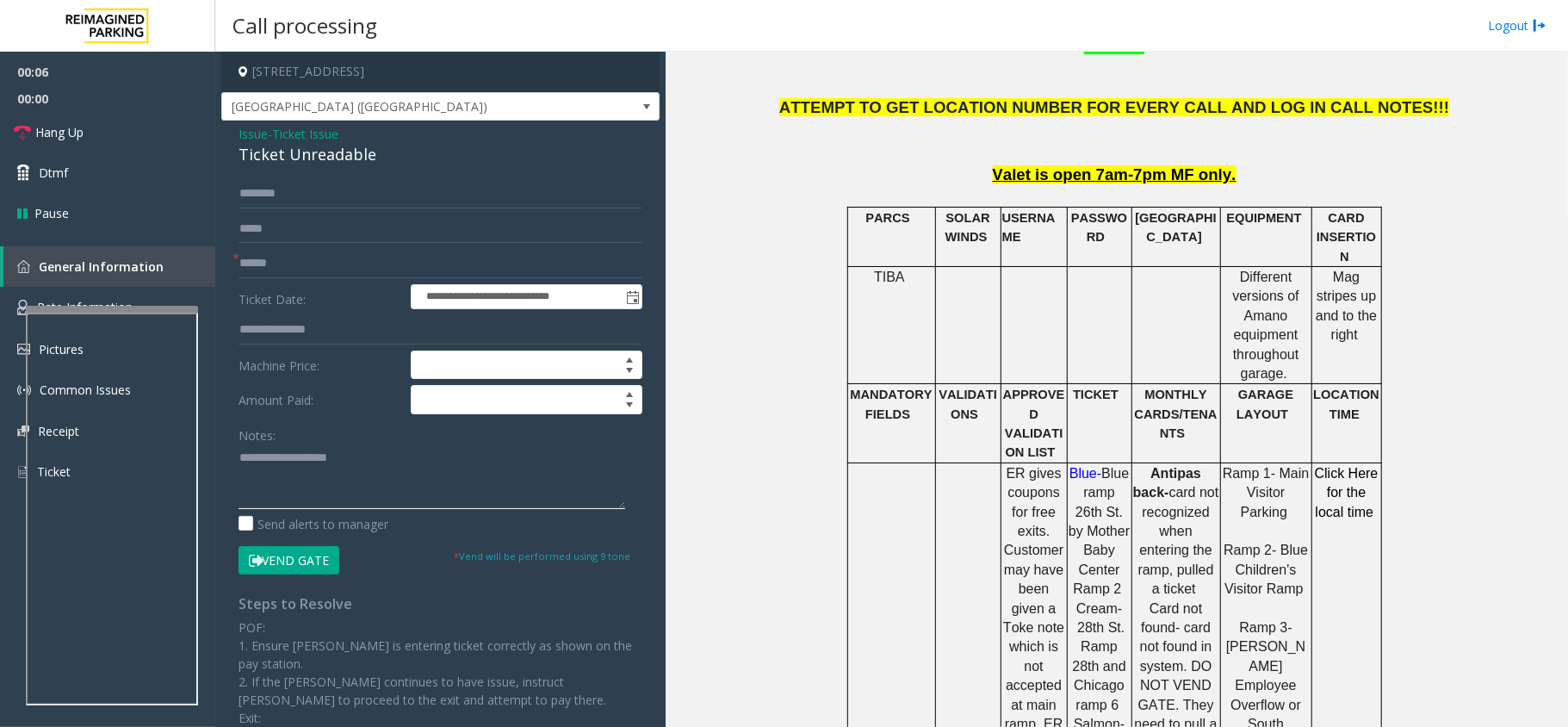
click at [382, 496] on textarea at bounding box center [432, 476] width 386 height 65
paste textarea "**********"
click at [284, 174] on div "**********" at bounding box center [440, 505] width 438 height 769
click at [284, 173] on div "**********" at bounding box center [440, 505] width 438 height 769
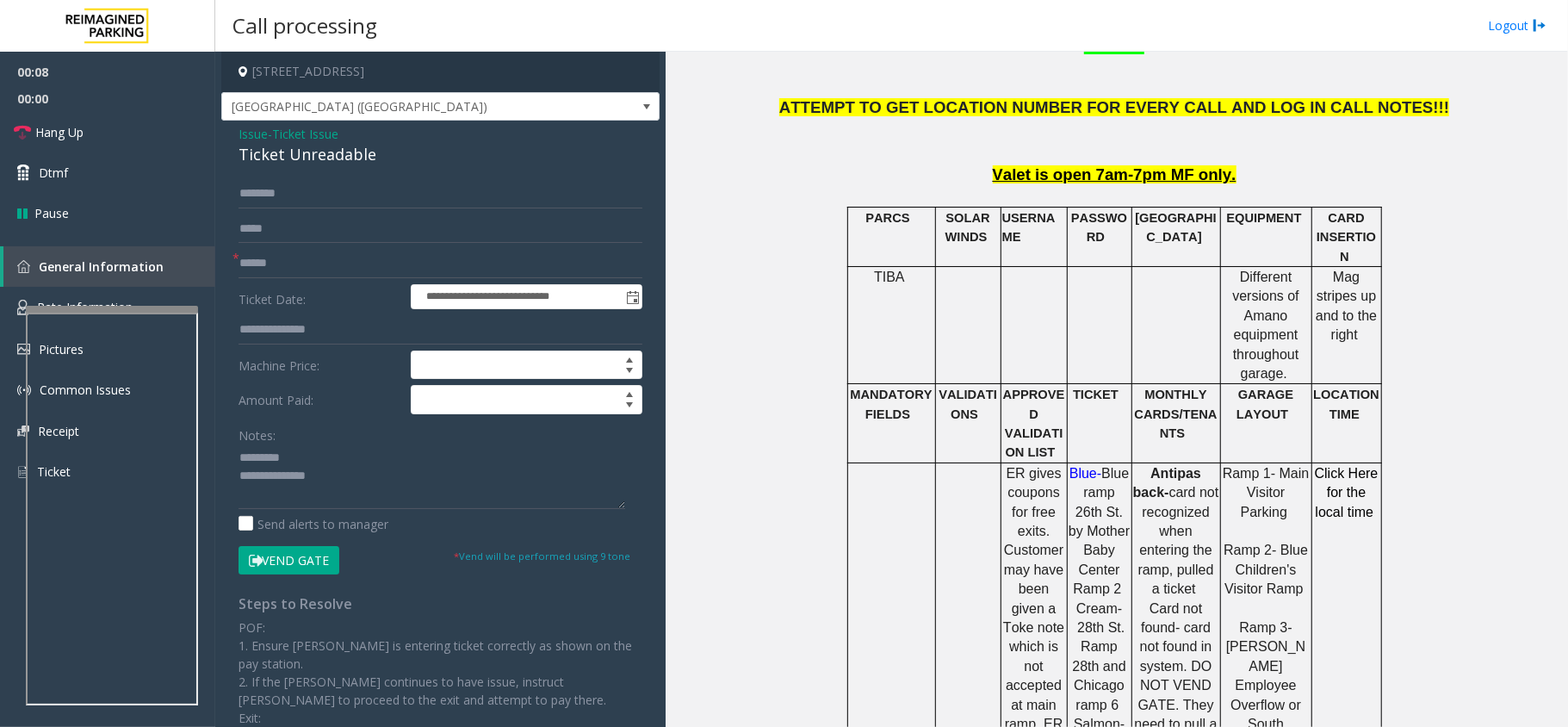
click at [280, 165] on div "Ticket Unreadable" at bounding box center [441, 154] width 404 height 23
click at [348, 493] on textarea at bounding box center [432, 476] width 386 height 65
paste textarea "**********"
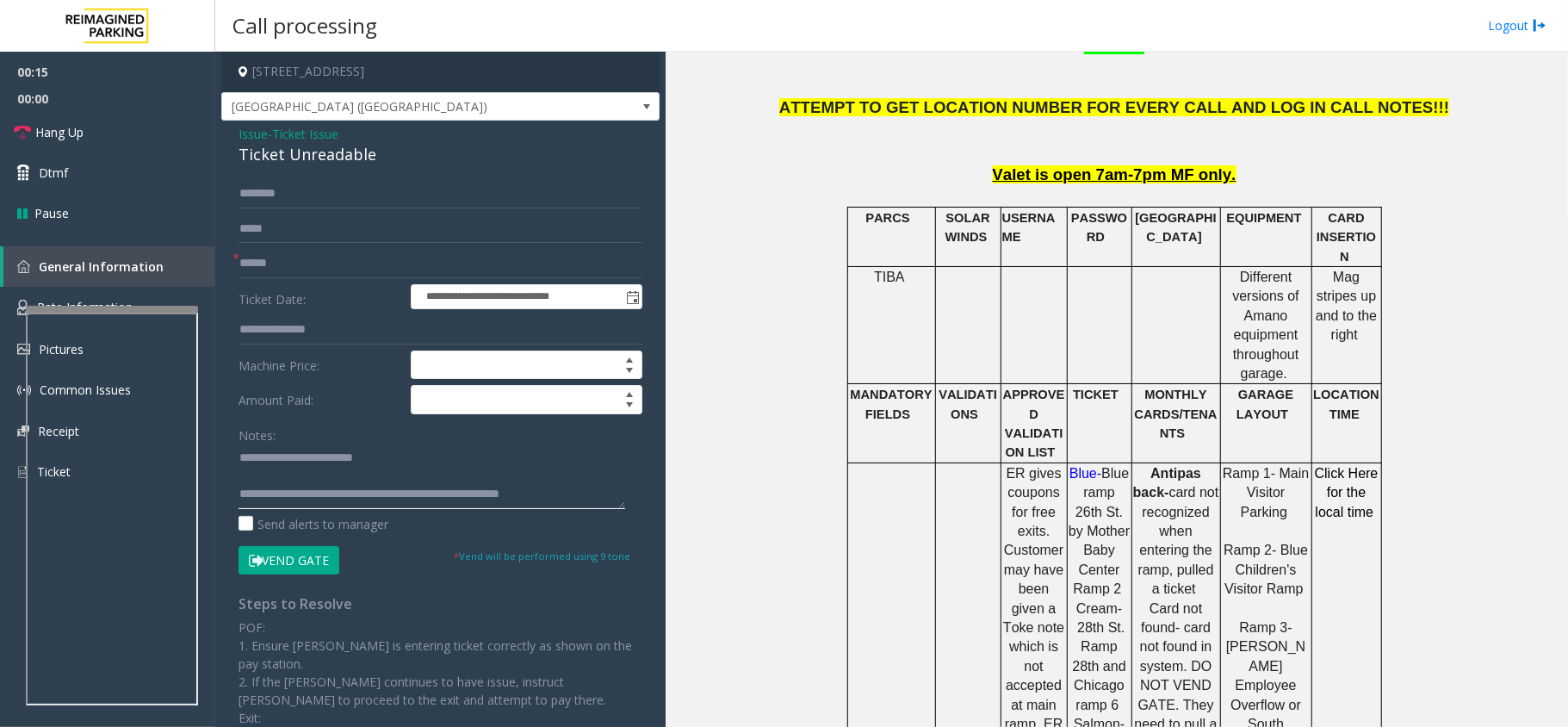
type textarea "**********"
click at [272, 281] on form "**********" at bounding box center [441, 376] width 404 height 395
click at [260, 270] on input "text" at bounding box center [441, 263] width 404 height 29
type input "*"
type input "*********"
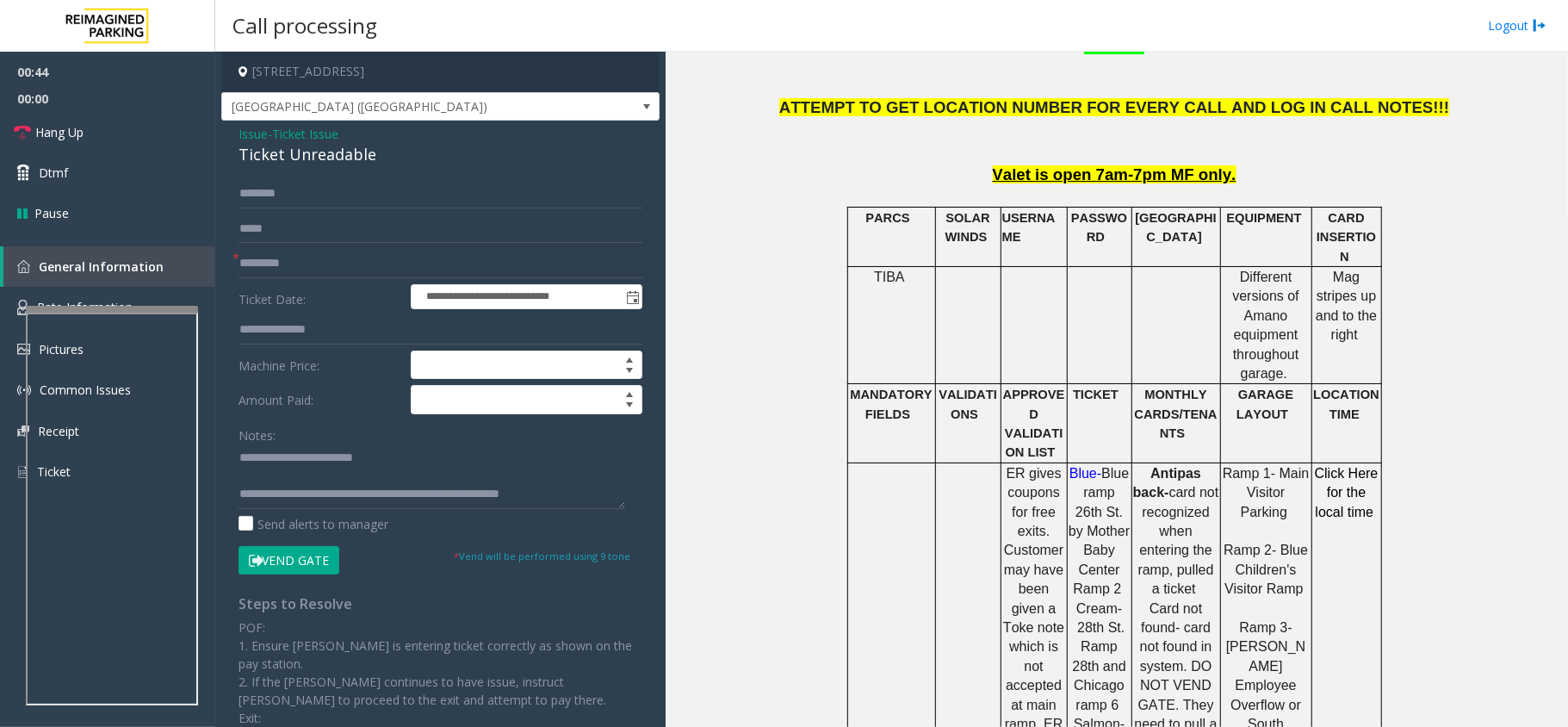
click at [342, 539] on form "**********" at bounding box center [441, 376] width 404 height 395
click at [328, 559] on button "Vend Gate" at bounding box center [289, 561] width 101 height 29
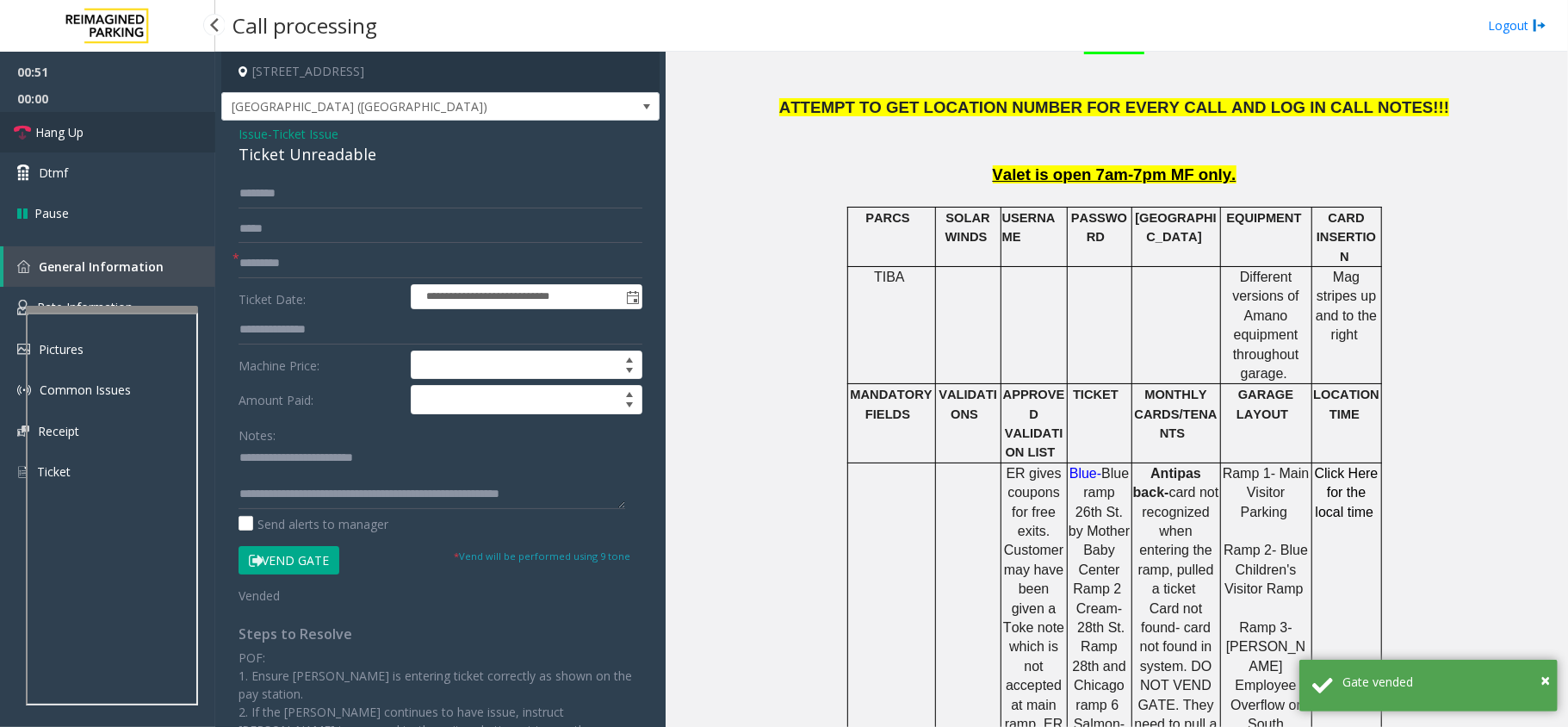
click at [121, 121] on link "Hang Up" at bounding box center [108, 131] width 215 height 41
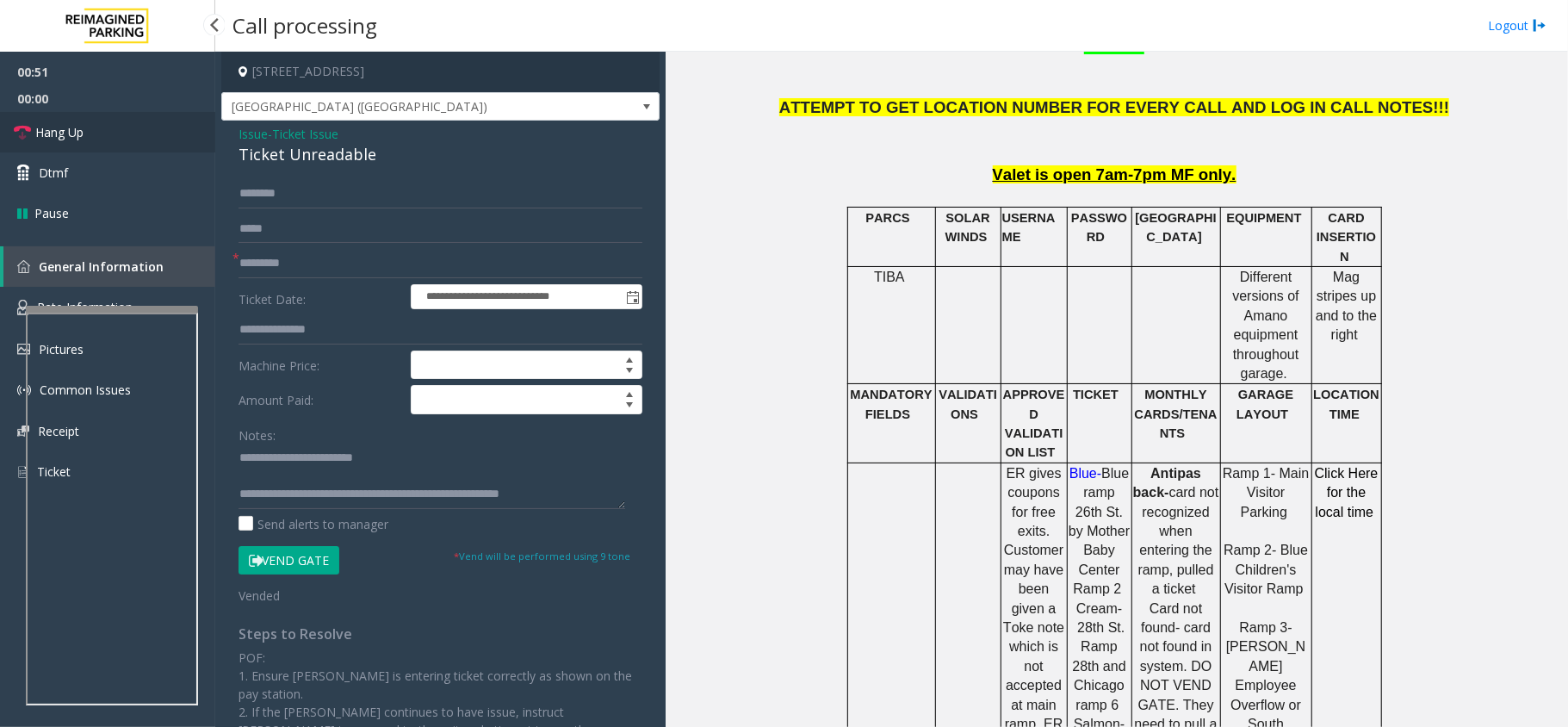
click at [121, 121] on link "Hang Up" at bounding box center [108, 131] width 215 height 41
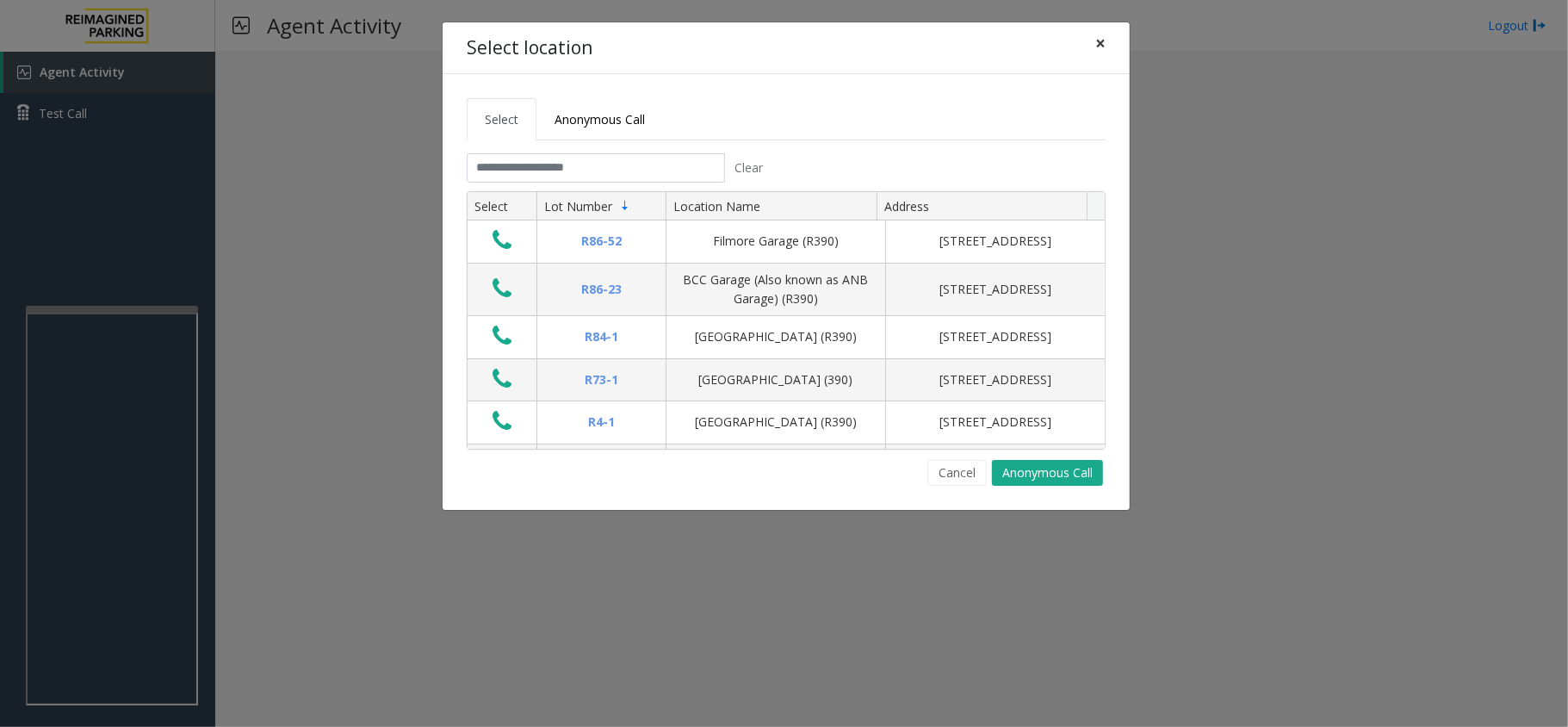
click at [1094, 38] on button "×" at bounding box center [1100, 43] width 35 height 42
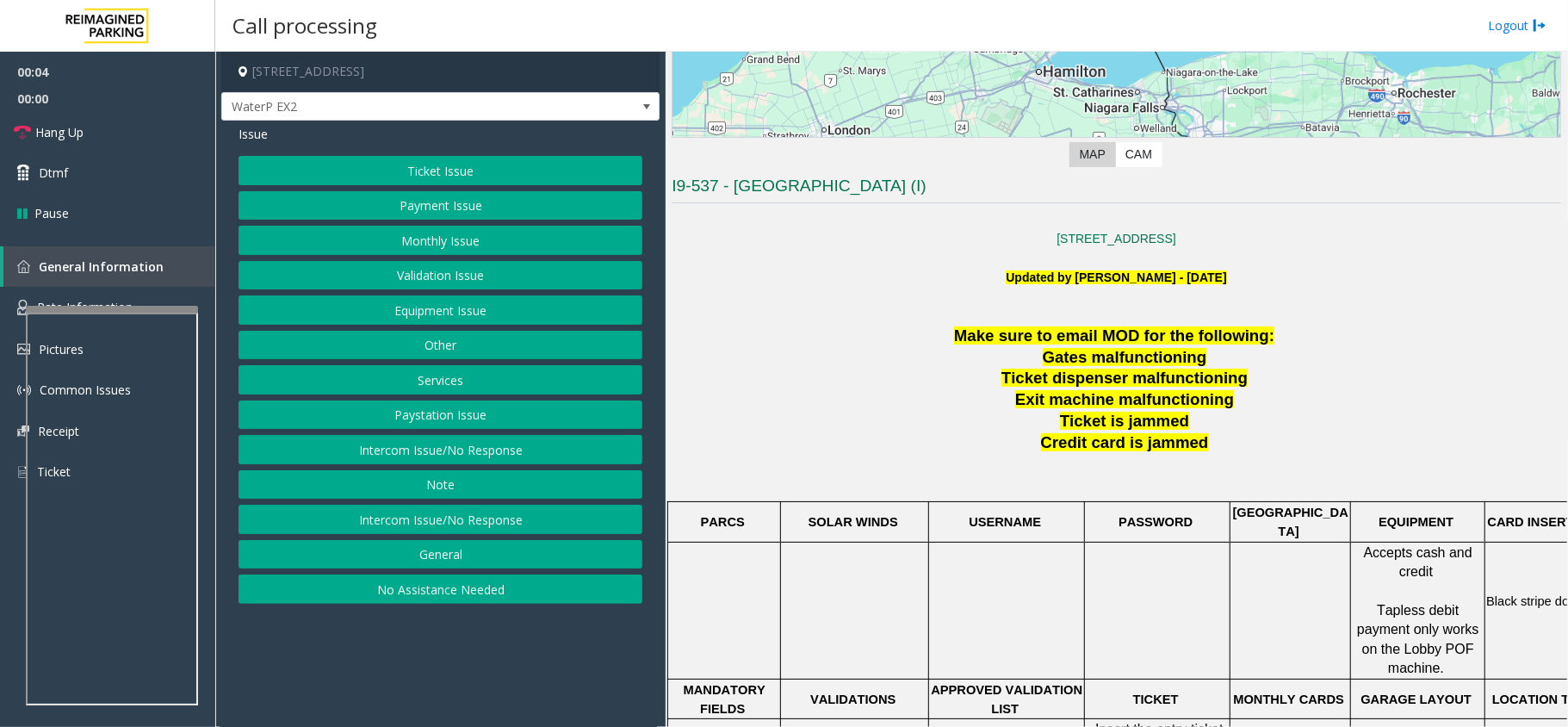
scroll to position [345, 0]
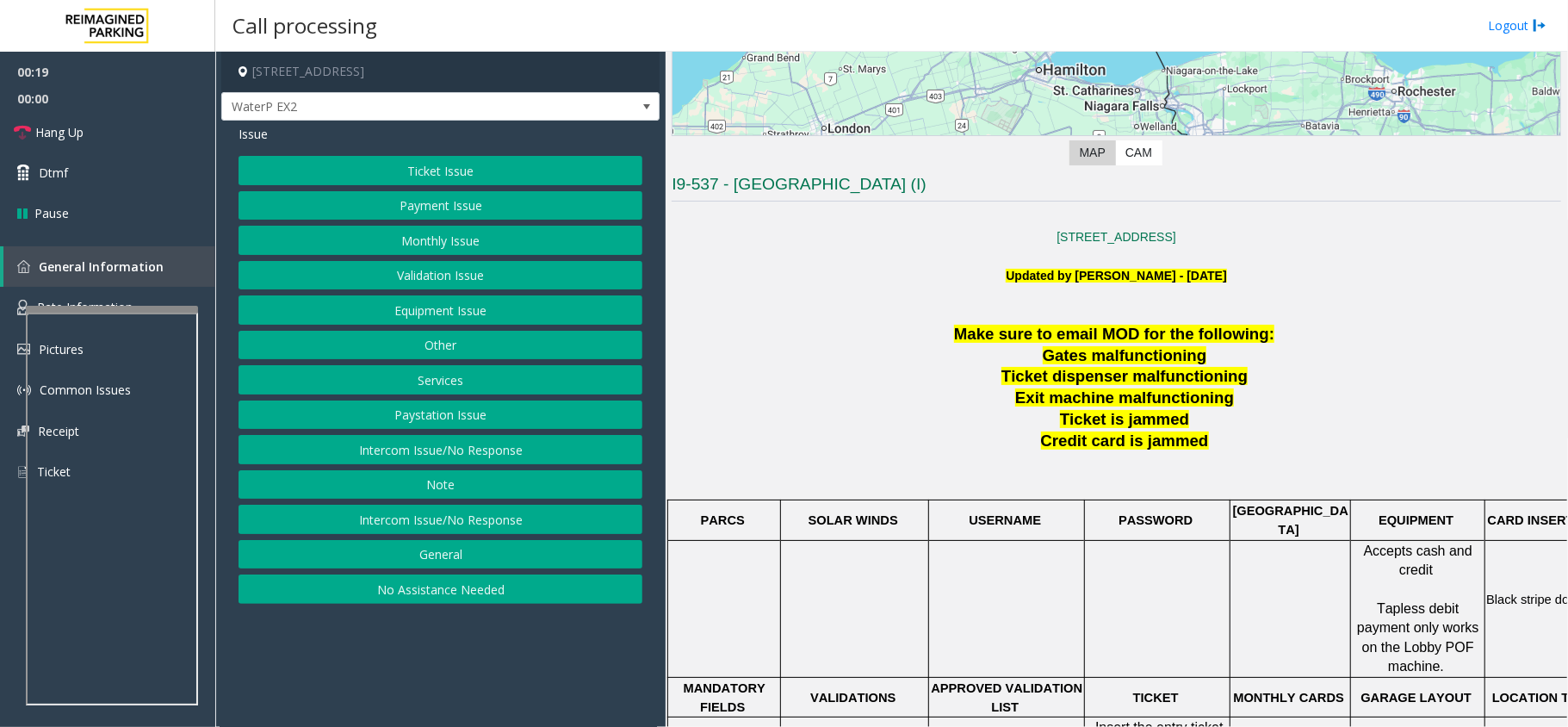
click at [517, 176] on button "Ticket Issue" at bounding box center [441, 170] width 404 height 29
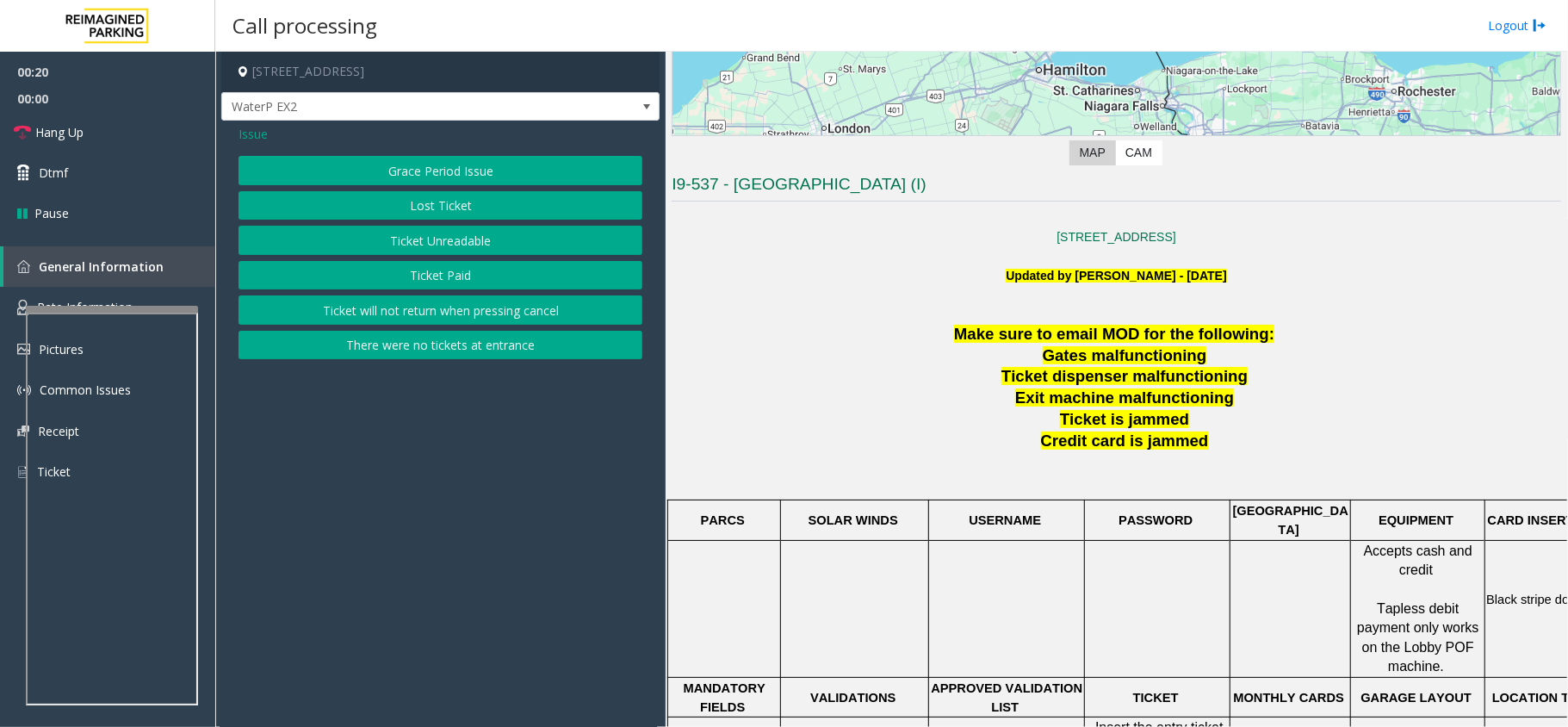
drag, startPoint x: 424, startPoint y: 267, endPoint x: 445, endPoint y: 243, distance: 31.9
click at [445, 243] on div "Grace Period Issue Lost Ticket Ticket Unreadable Ticket Paid Ticket will not re…" at bounding box center [441, 258] width 404 height 203
click at [445, 243] on button "Ticket Unreadable" at bounding box center [441, 240] width 404 height 29
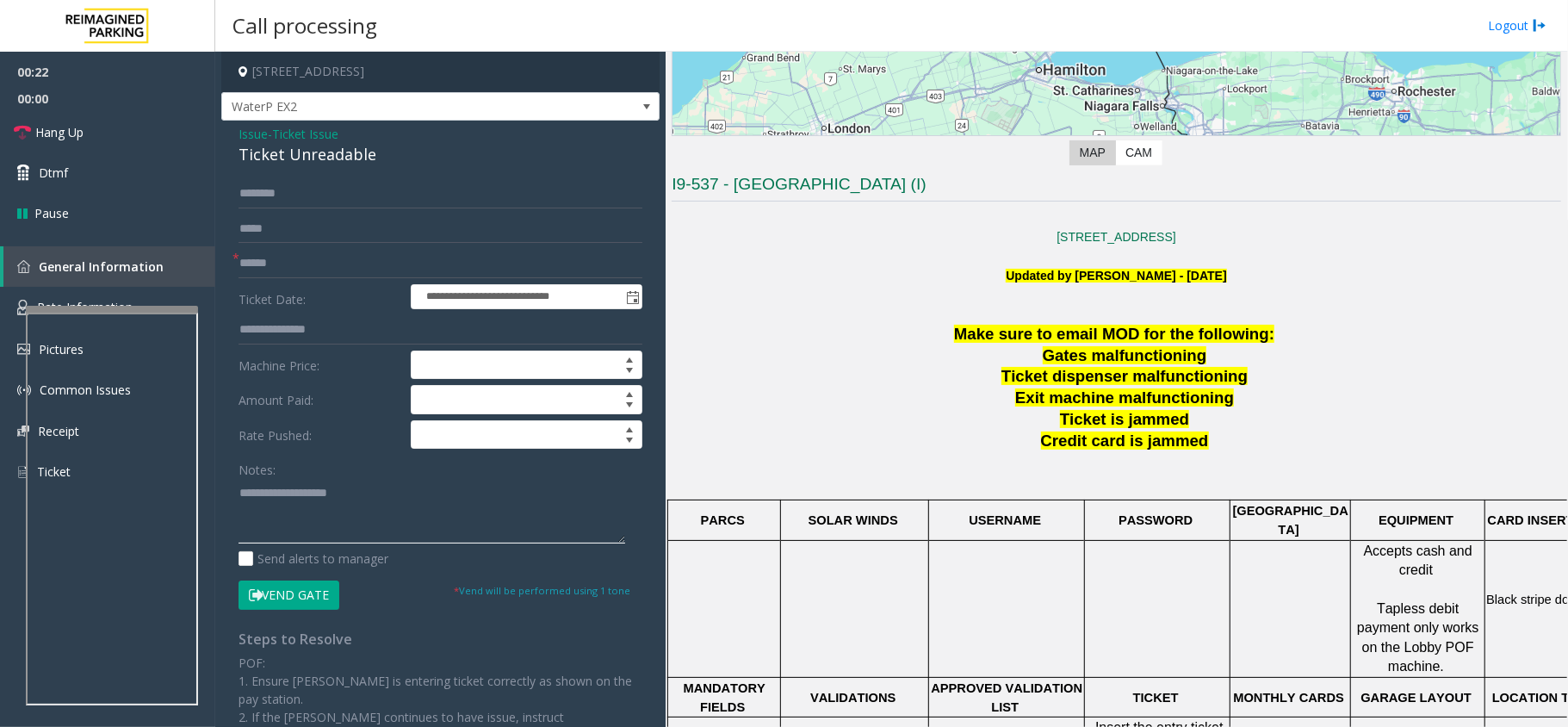
paste textarea "**********"
click at [354, 498] on textarea at bounding box center [432, 511] width 386 height 65
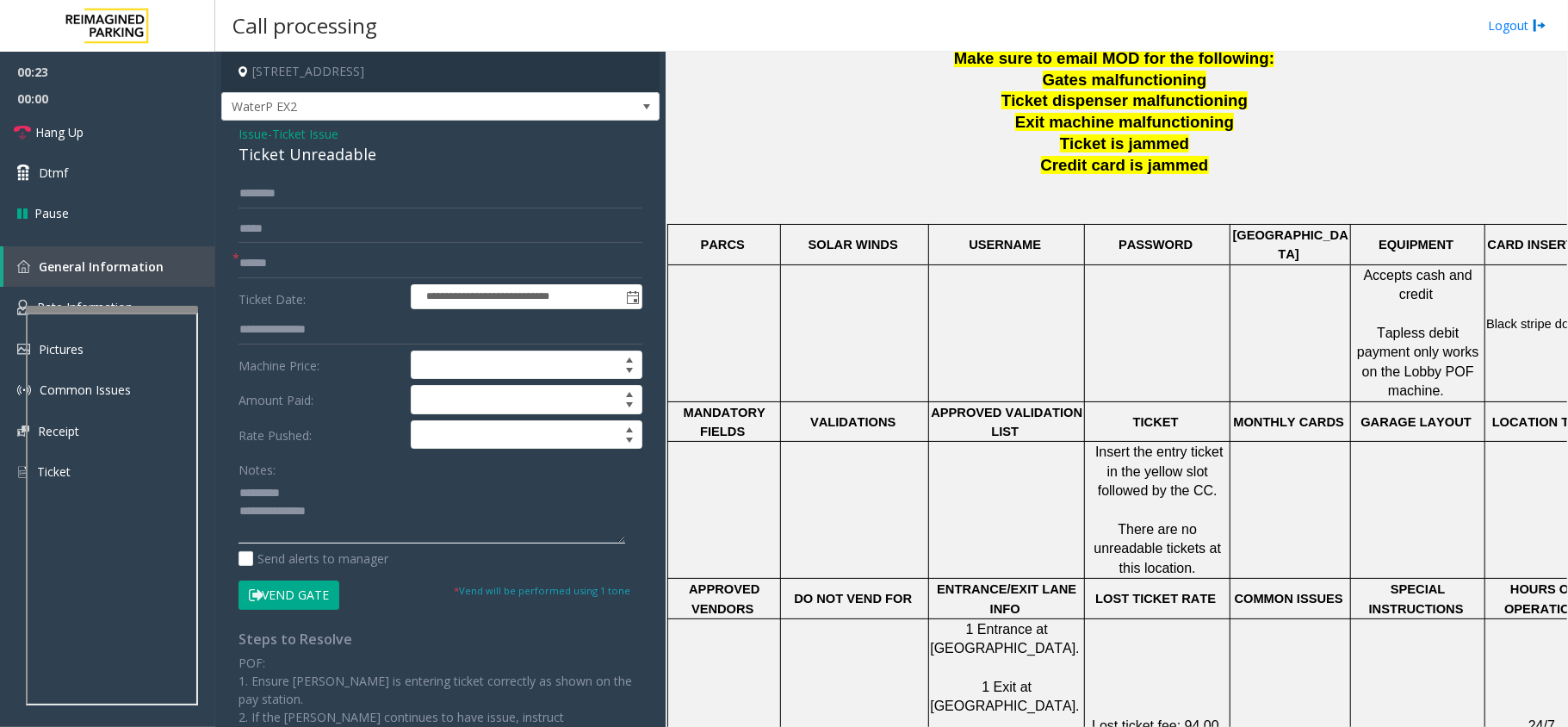
scroll to position [689, 0]
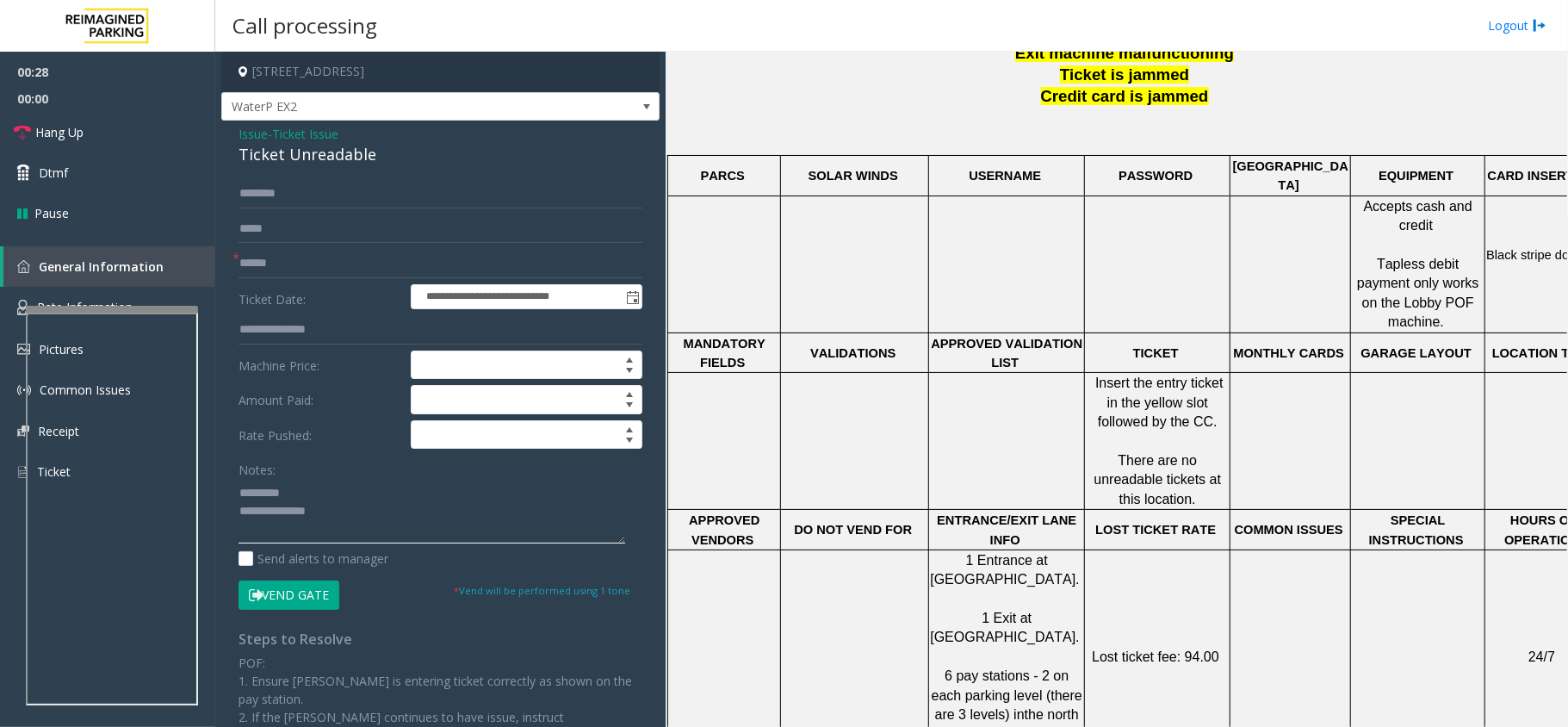
type textarea "**********"
click at [325, 135] on span "Ticket Issue" at bounding box center [305, 133] width 67 height 18
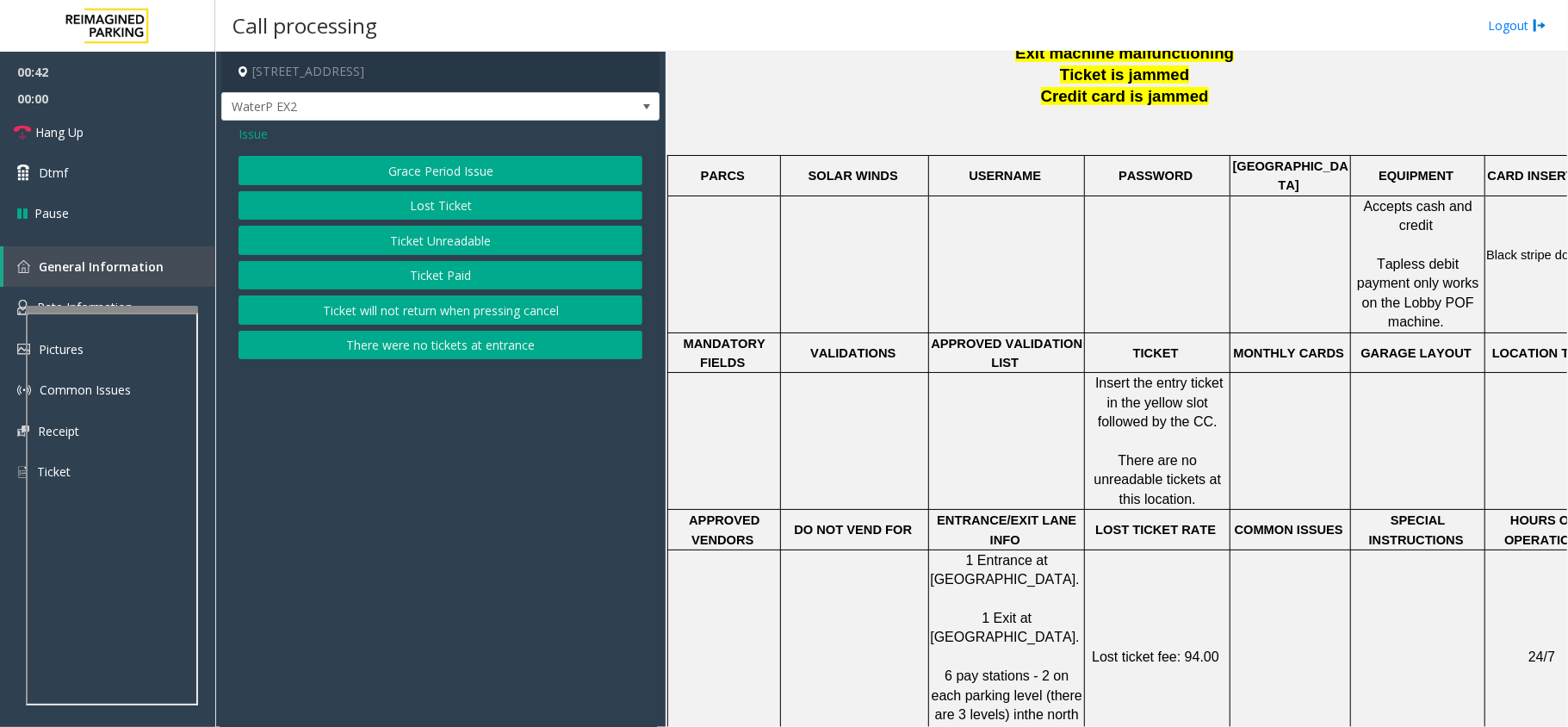
click at [241, 137] on span "Issue" at bounding box center [253, 133] width 29 height 18
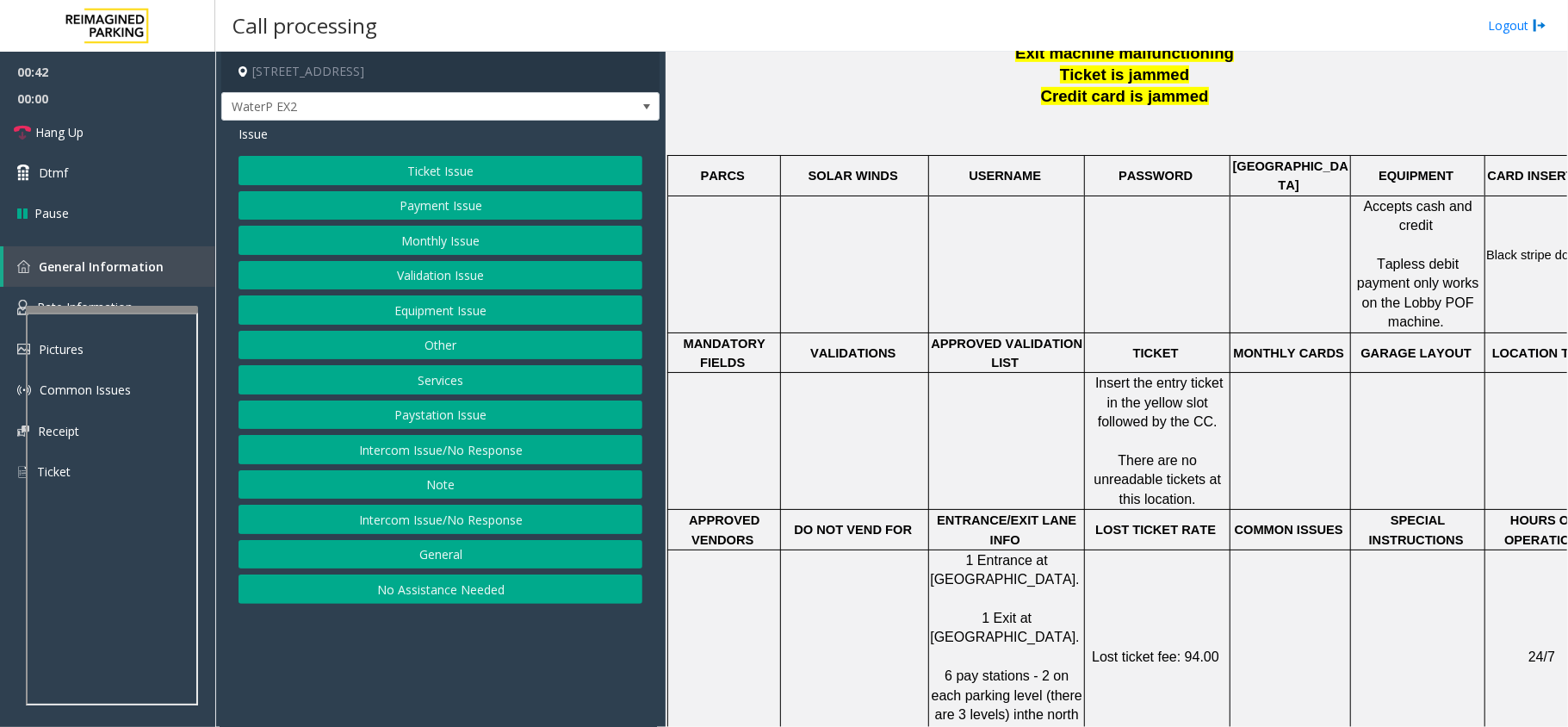
click at [438, 325] on button "Equipment Issue" at bounding box center [441, 310] width 404 height 29
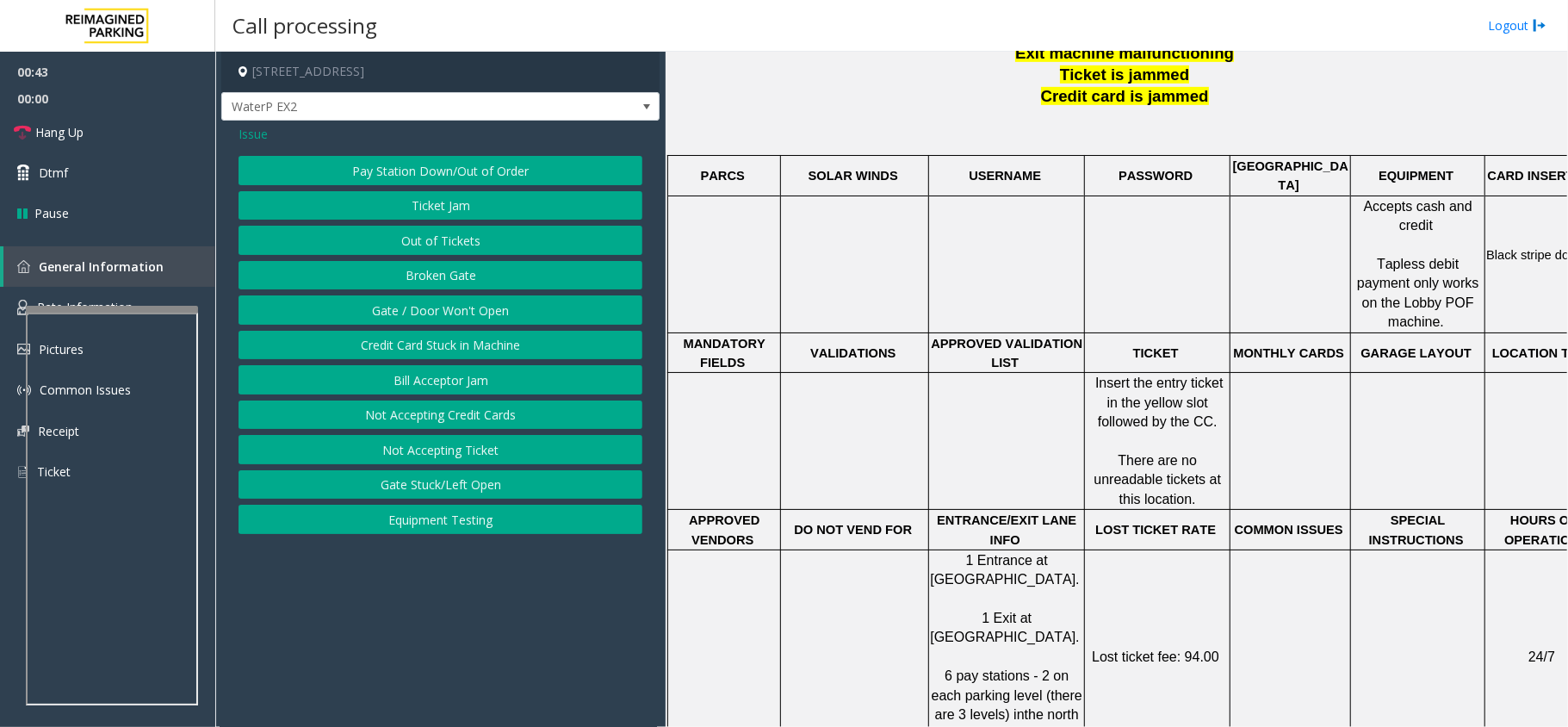
click at [438, 316] on button "Gate / Door Won't Open" at bounding box center [441, 310] width 404 height 29
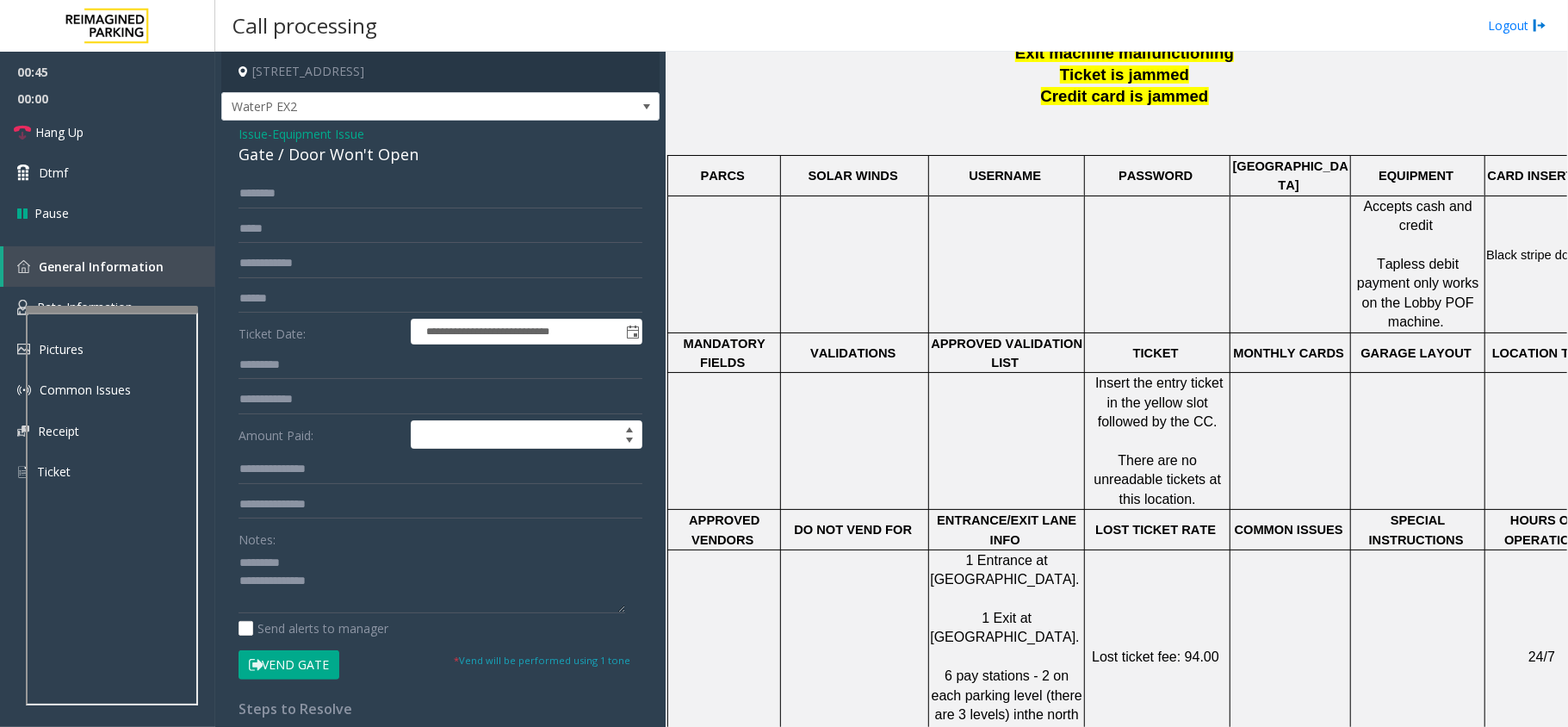
click at [290, 149] on div "Gate / Door Won't Open" at bounding box center [441, 154] width 404 height 23
copy div "Gate / Door Won't Open"
click at [304, 563] on textarea at bounding box center [432, 581] width 386 height 65
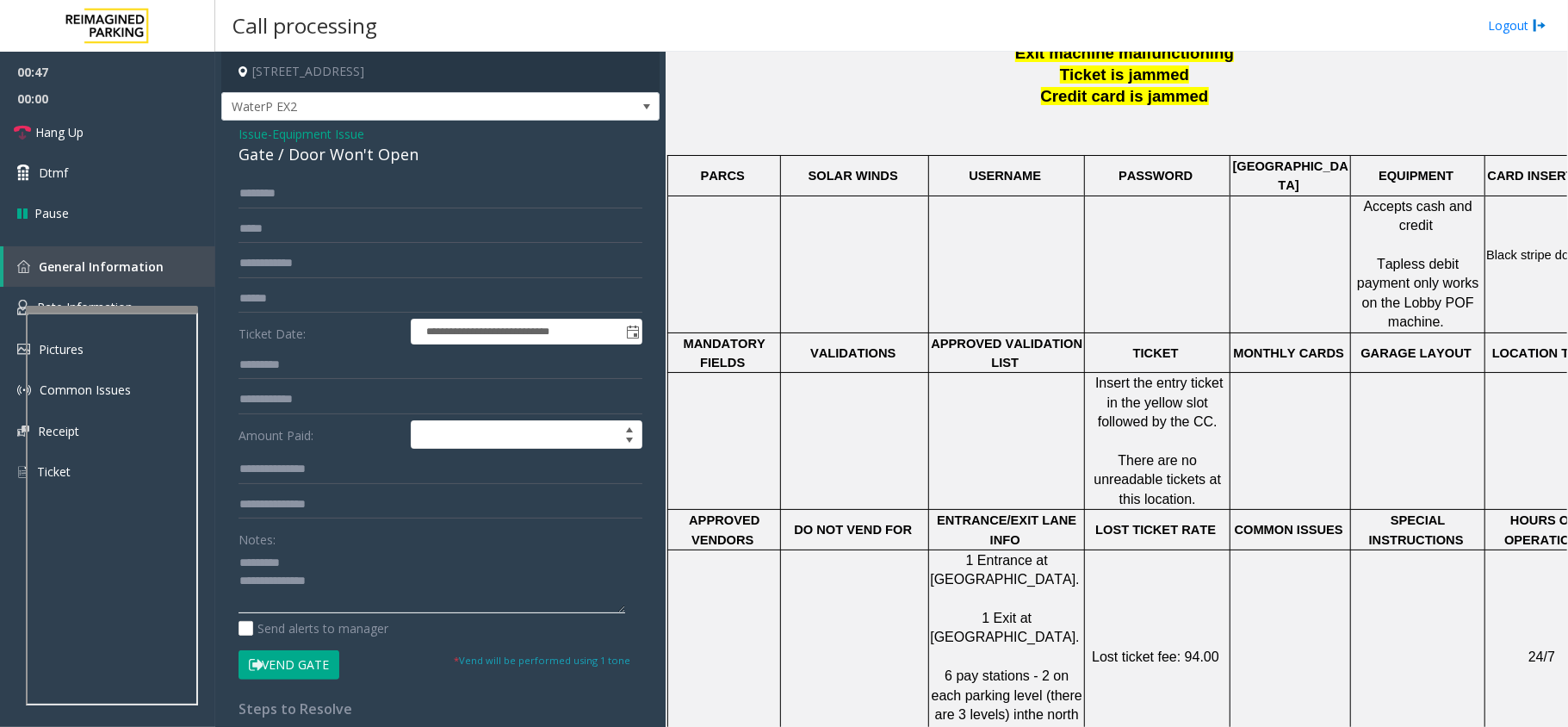
paste textarea "**********"
click at [300, 610] on textarea at bounding box center [432, 581] width 386 height 65
click at [345, 610] on textarea at bounding box center [432, 581] width 386 height 65
type textarea "**********"
click at [285, 128] on span "Equipment Issue" at bounding box center [318, 133] width 93 height 18
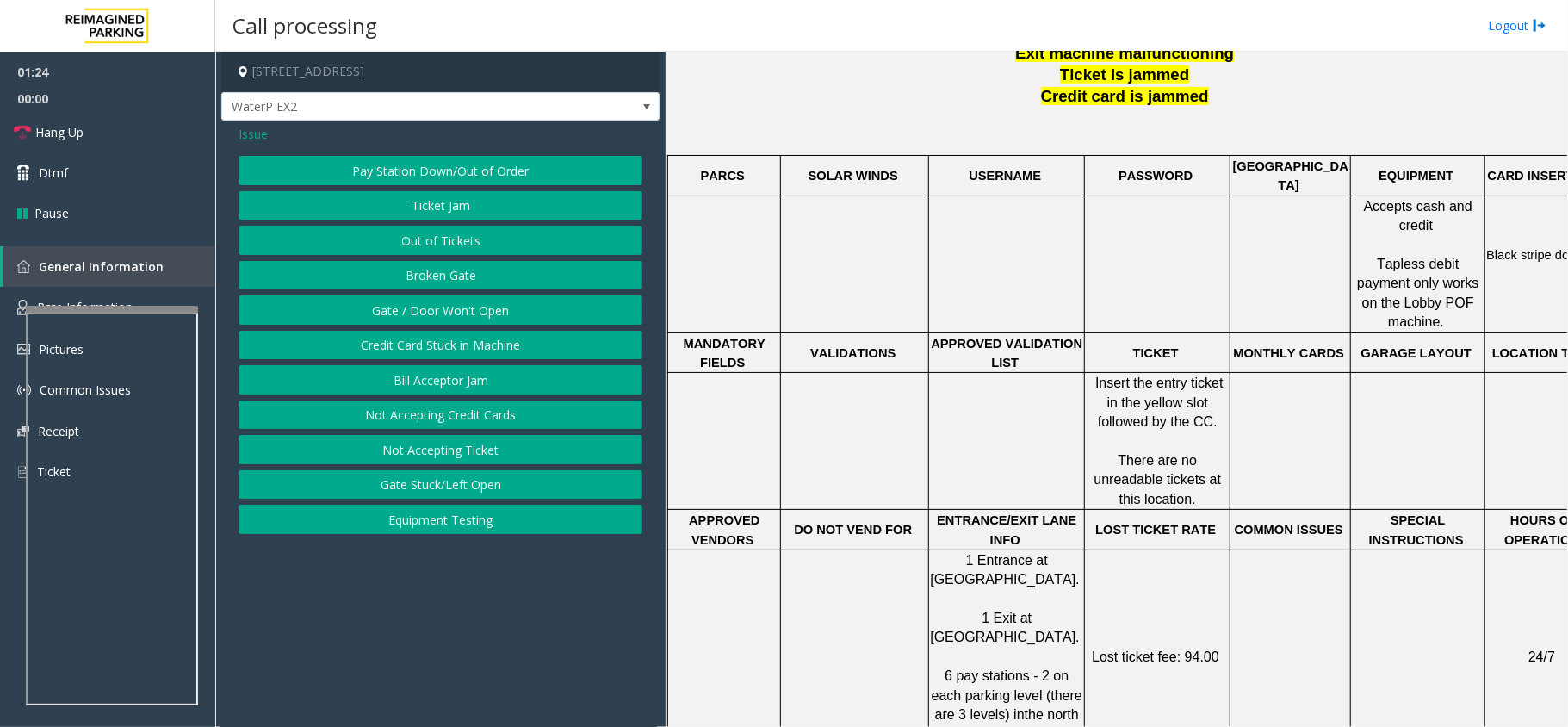
click at [259, 134] on span "Issue" at bounding box center [253, 133] width 29 height 18
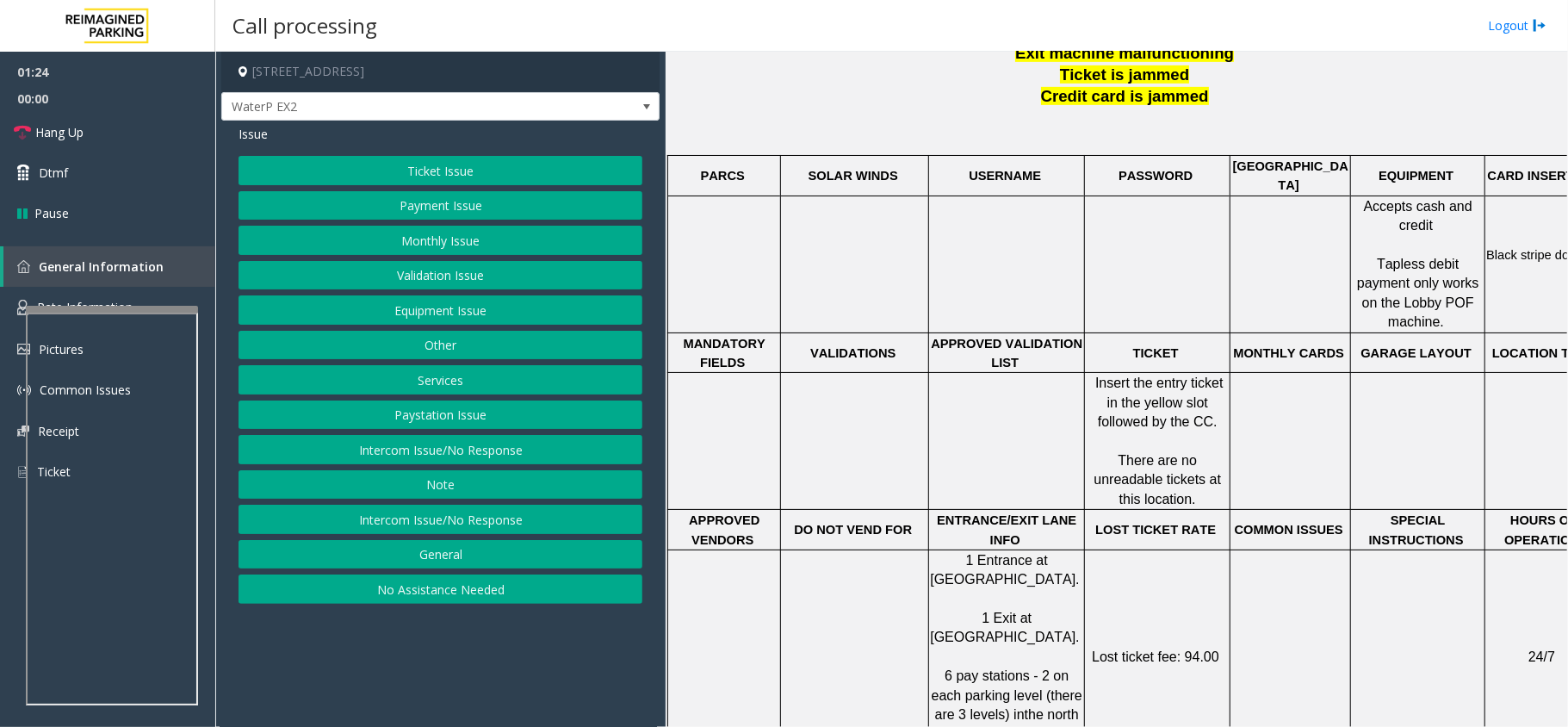
click at [400, 175] on button "Ticket Issue" at bounding box center [441, 170] width 404 height 29
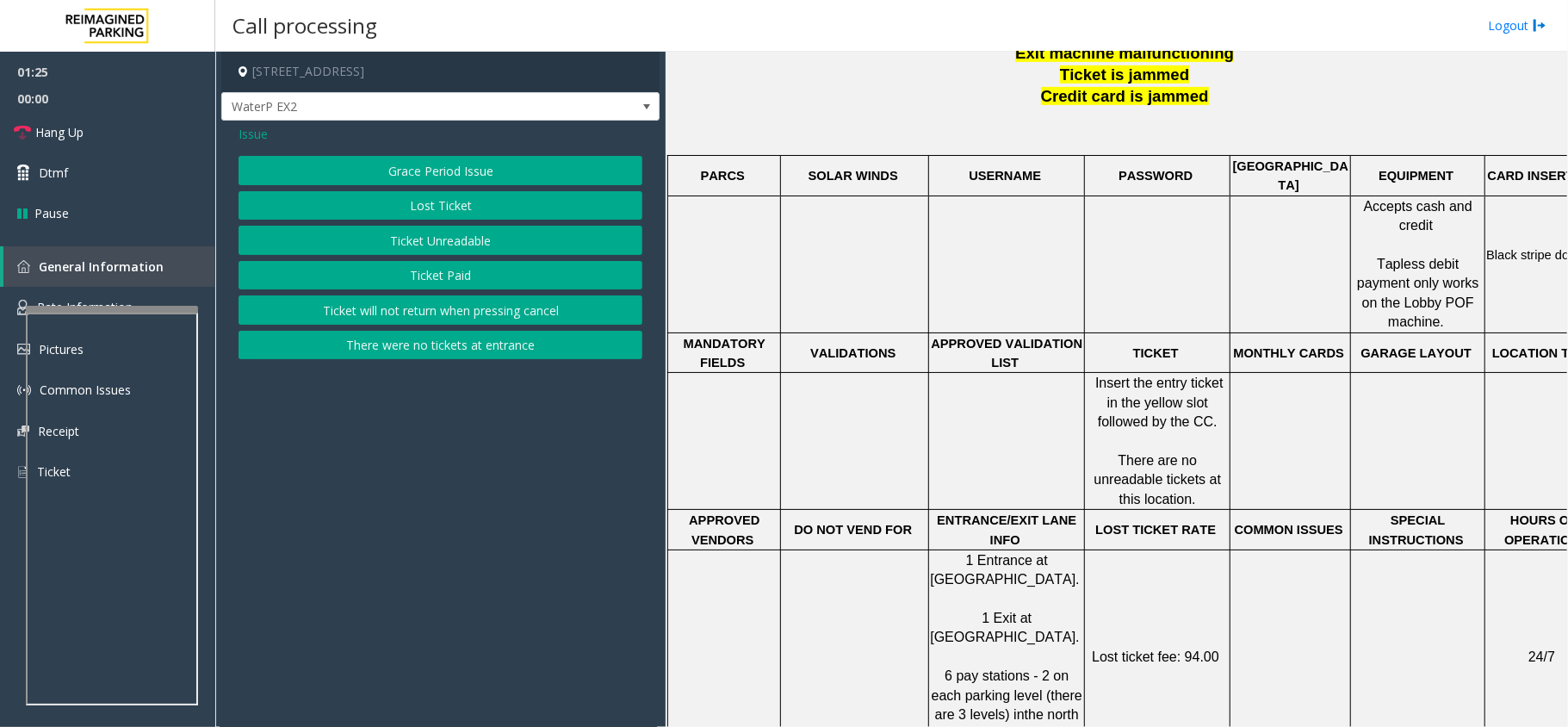
click at [463, 260] on div "Grace Period Issue Lost Ticket Ticket Unreadable Ticket Paid Ticket will not re…" at bounding box center [441, 258] width 404 height 203
click at [473, 280] on button "Ticket Paid" at bounding box center [441, 275] width 404 height 29
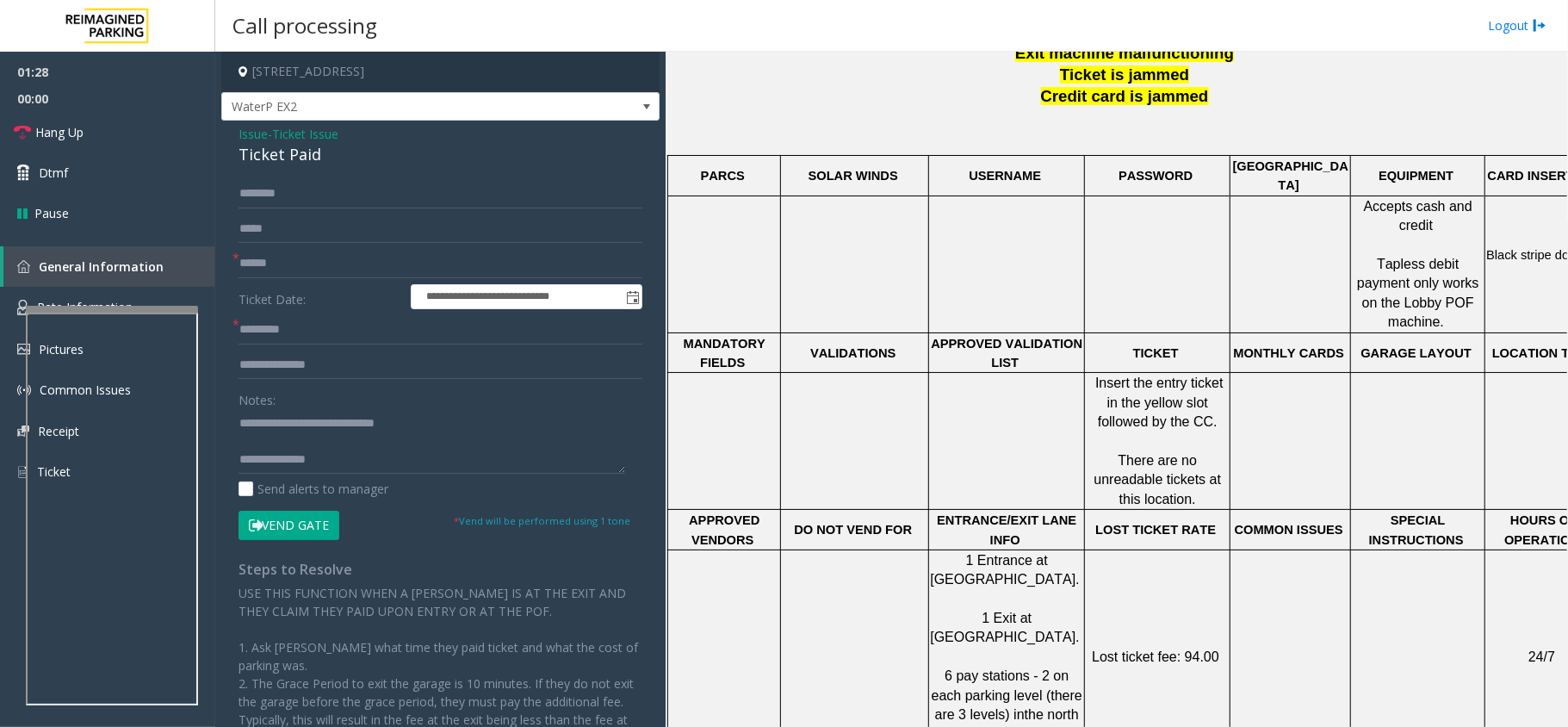
click at [317, 156] on div "Ticket Paid" at bounding box center [441, 154] width 404 height 23
copy div "Ticket Paid"
drag, startPoint x: 274, startPoint y: 424, endPoint x: 476, endPoint y: 424, distance: 202.0
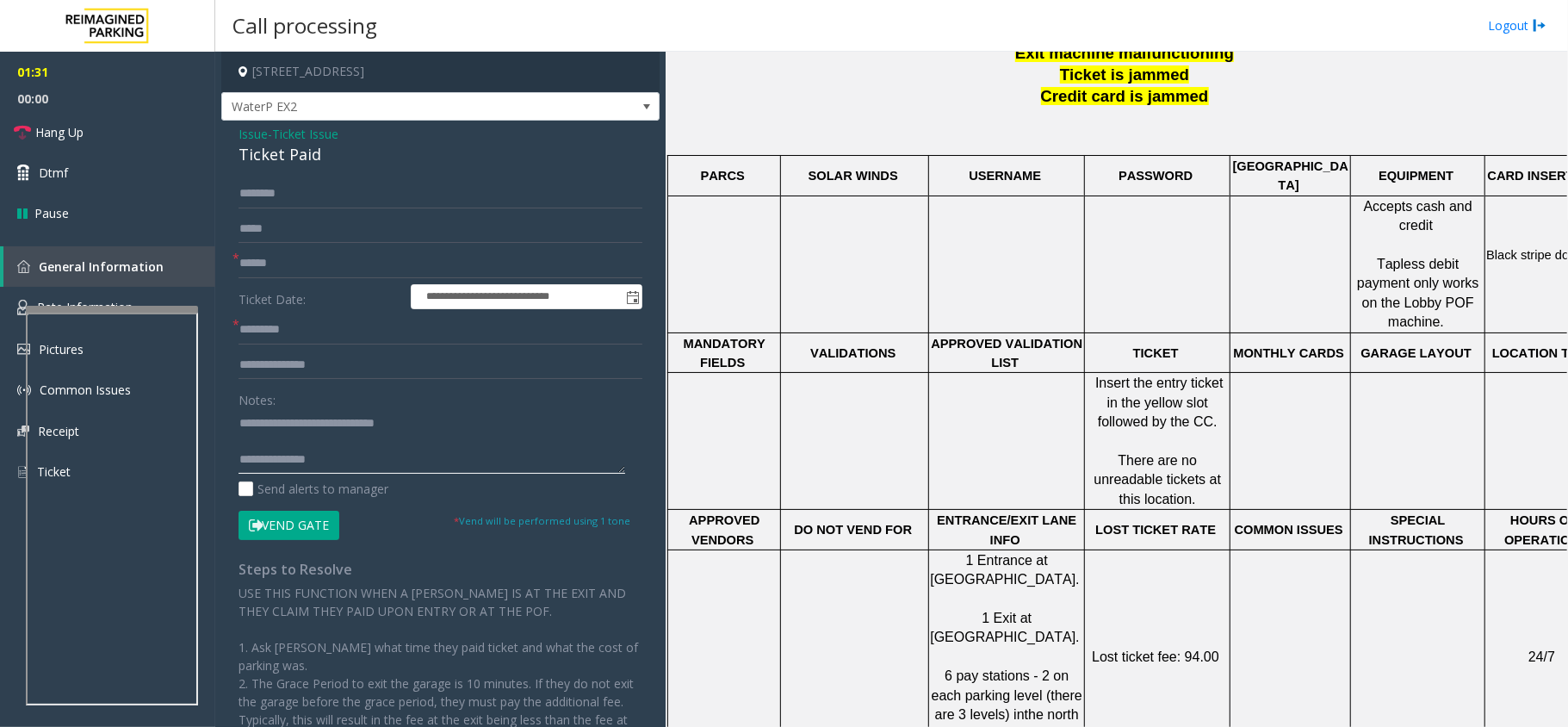
click at [476, 424] on textarea at bounding box center [432, 441] width 386 height 65
click at [281, 155] on div "Ticket Paid" at bounding box center [441, 154] width 404 height 23
copy div "Ticket Paid"
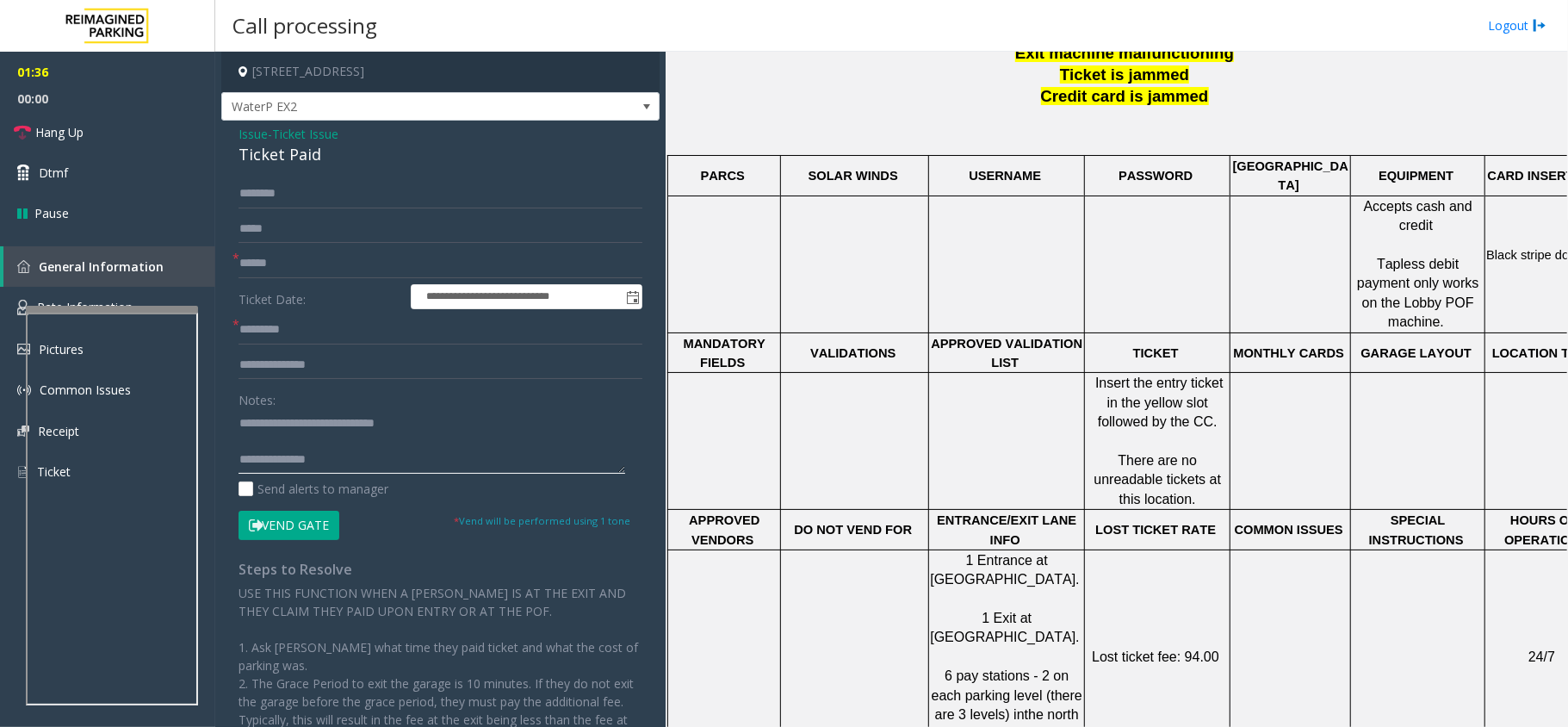
drag, startPoint x: 284, startPoint y: 414, endPoint x: 479, endPoint y: 429, distance: 195.6
click at [479, 429] on textarea at bounding box center [432, 441] width 386 height 65
paste textarea
click at [379, 463] on textarea at bounding box center [432, 441] width 386 height 65
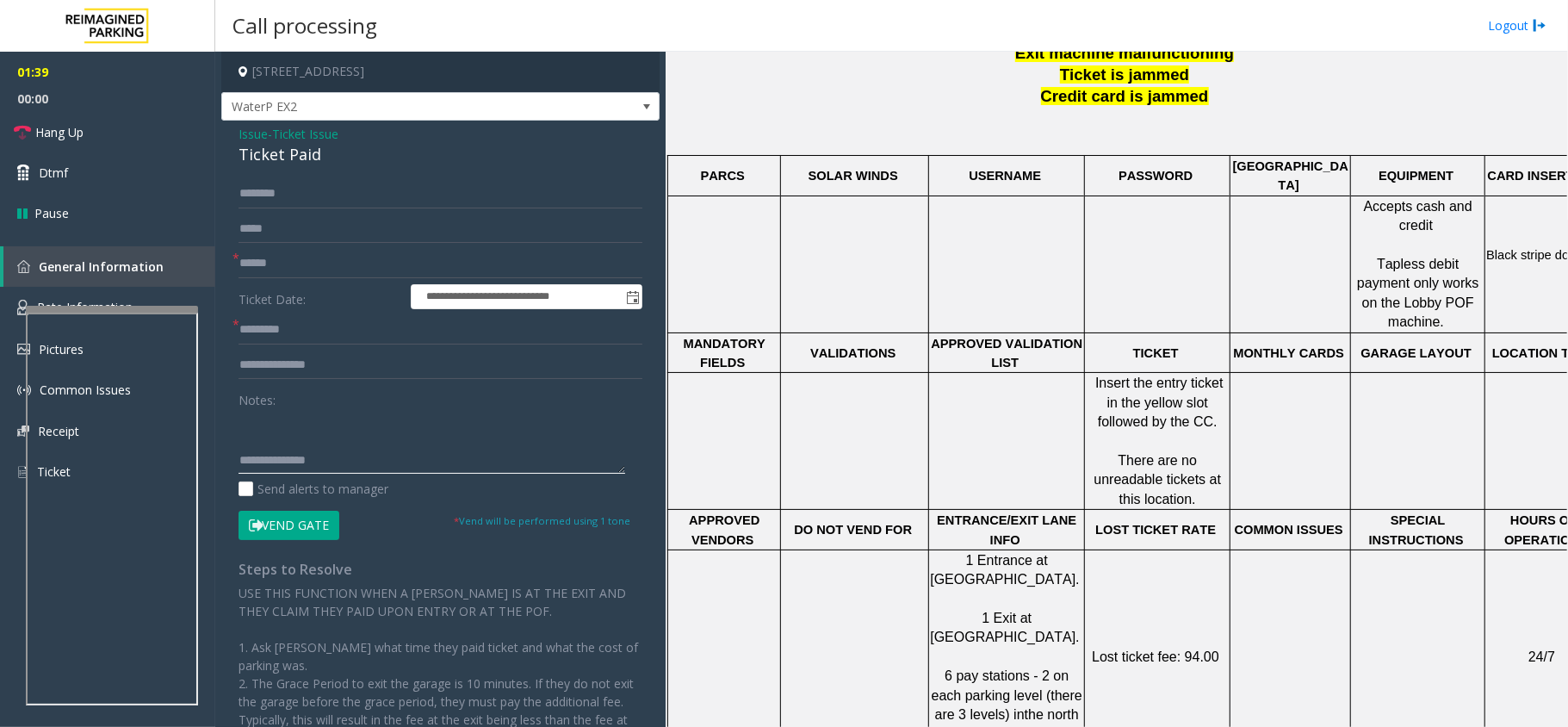
click at [348, 445] on textarea at bounding box center [432, 441] width 386 height 65
click at [240, 466] on textarea at bounding box center [432, 441] width 386 height 65
click at [481, 453] on textarea at bounding box center [432, 441] width 386 height 65
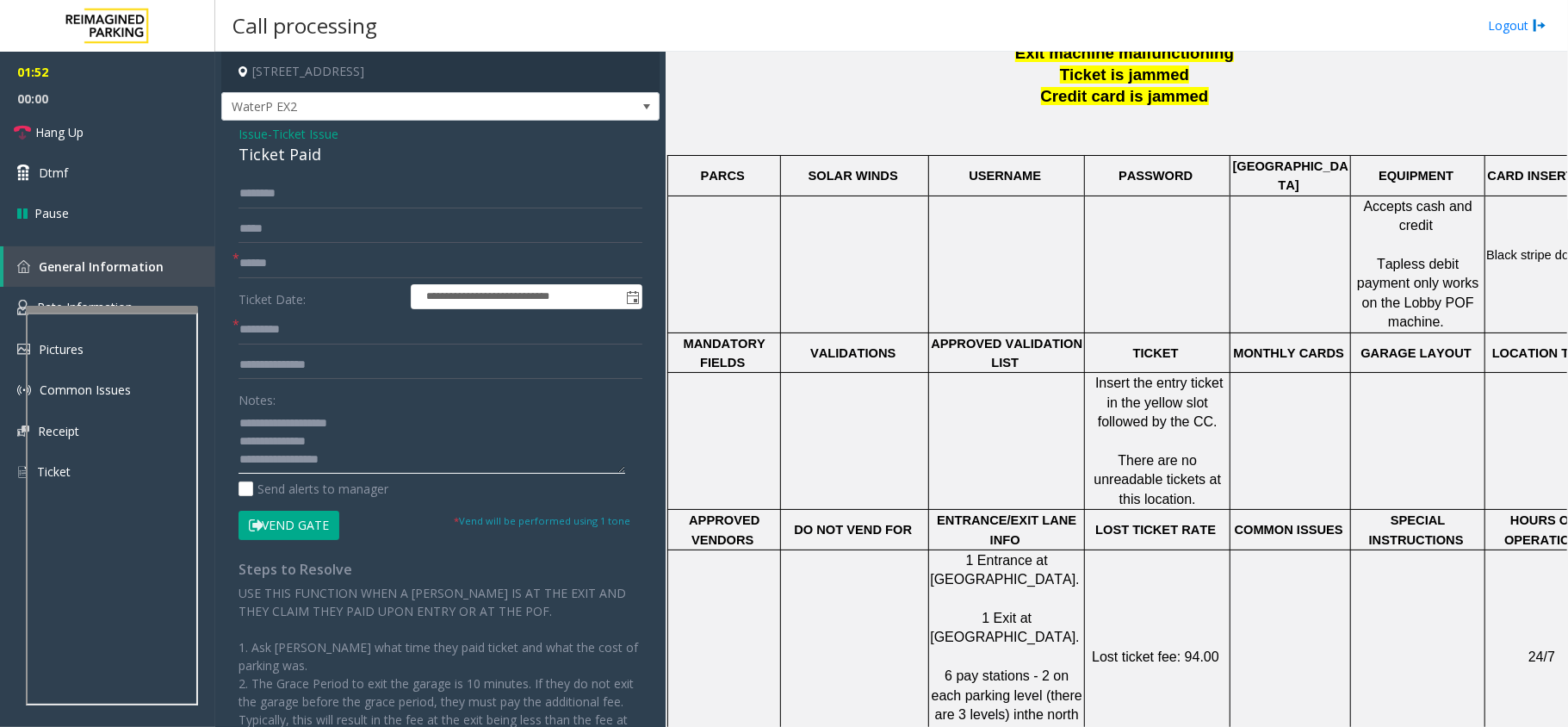
scroll to position [11, 0]
click at [386, 445] on textarea at bounding box center [432, 441] width 386 height 65
paste textarea "**********"
click at [295, 267] on input "text" at bounding box center [441, 263] width 404 height 29
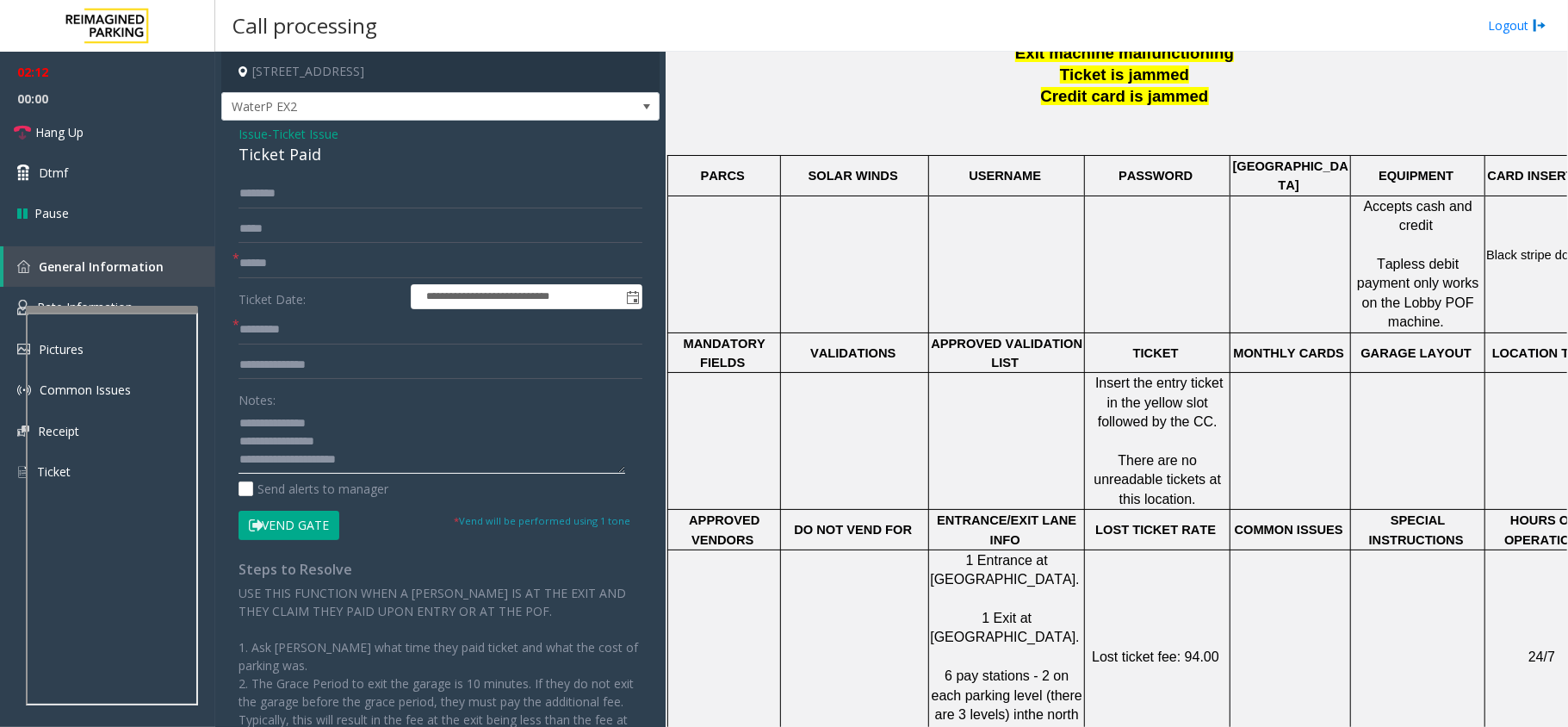
drag, startPoint x: 250, startPoint y: 467, endPoint x: 232, endPoint y: 459, distance: 19.7
click at [232, 459] on div "**********" at bounding box center [441, 508] width 430 height 658
click at [241, 448] on textarea at bounding box center [432, 441] width 386 height 65
drag, startPoint x: 253, startPoint y: 446, endPoint x: 227, endPoint y: 442, distance: 26.3
click at [227, 442] on div "**********" at bounding box center [441, 508] width 430 height 658
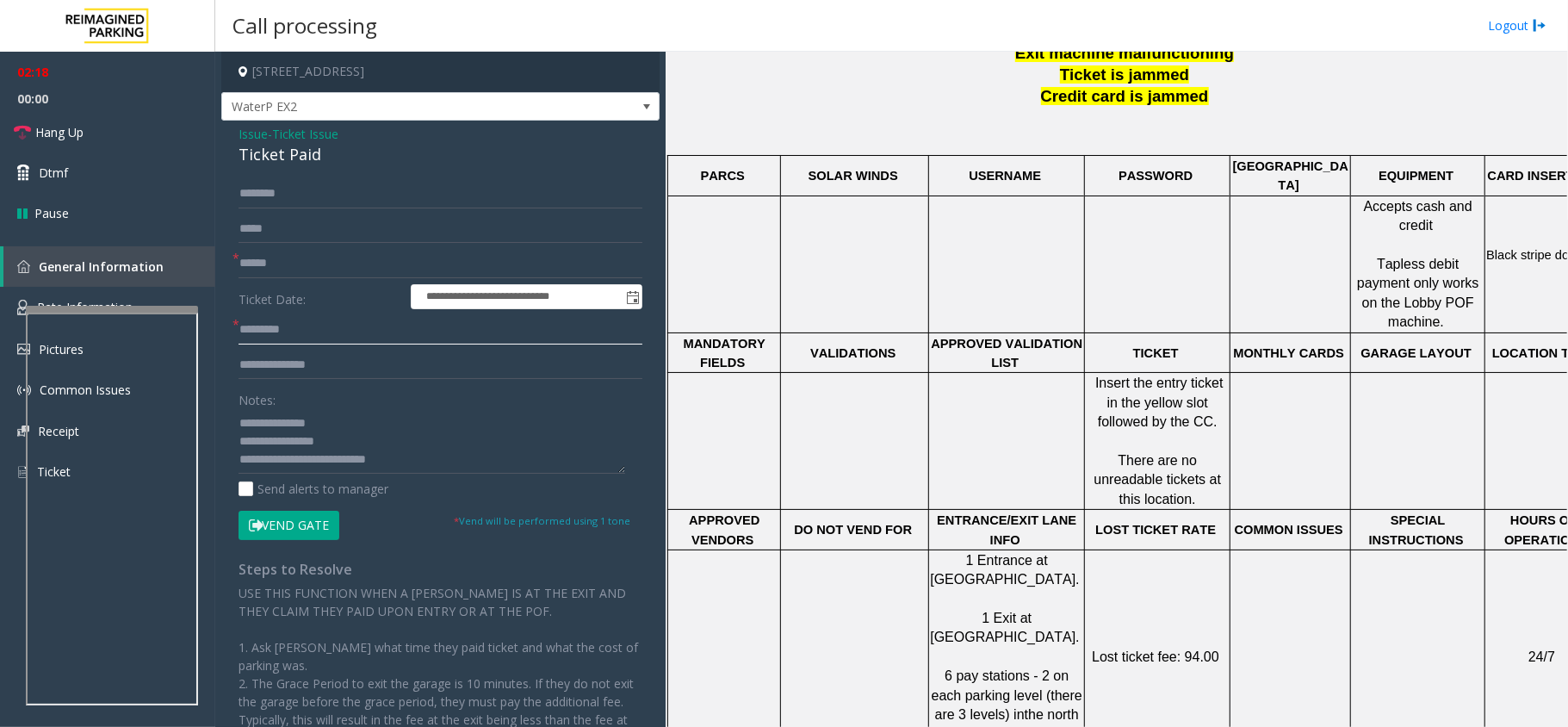
click at [329, 323] on input "text" at bounding box center [441, 330] width 404 height 29
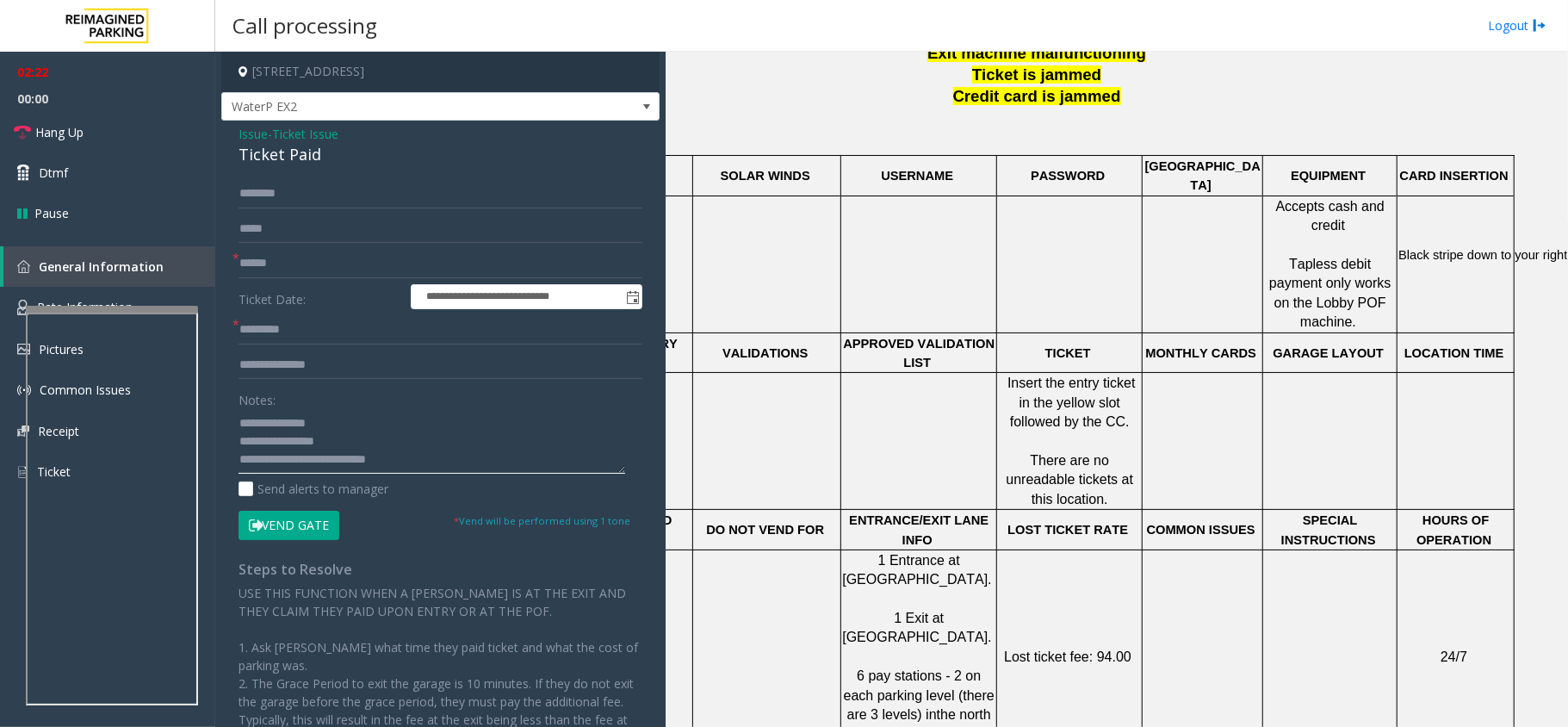
click at [429, 444] on textarea at bounding box center [432, 441] width 386 height 65
type textarea "**********"
click at [335, 335] on input "text" at bounding box center [441, 330] width 404 height 29
type input "*****"
click at [329, 456] on textarea at bounding box center [432, 441] width 386 height 65
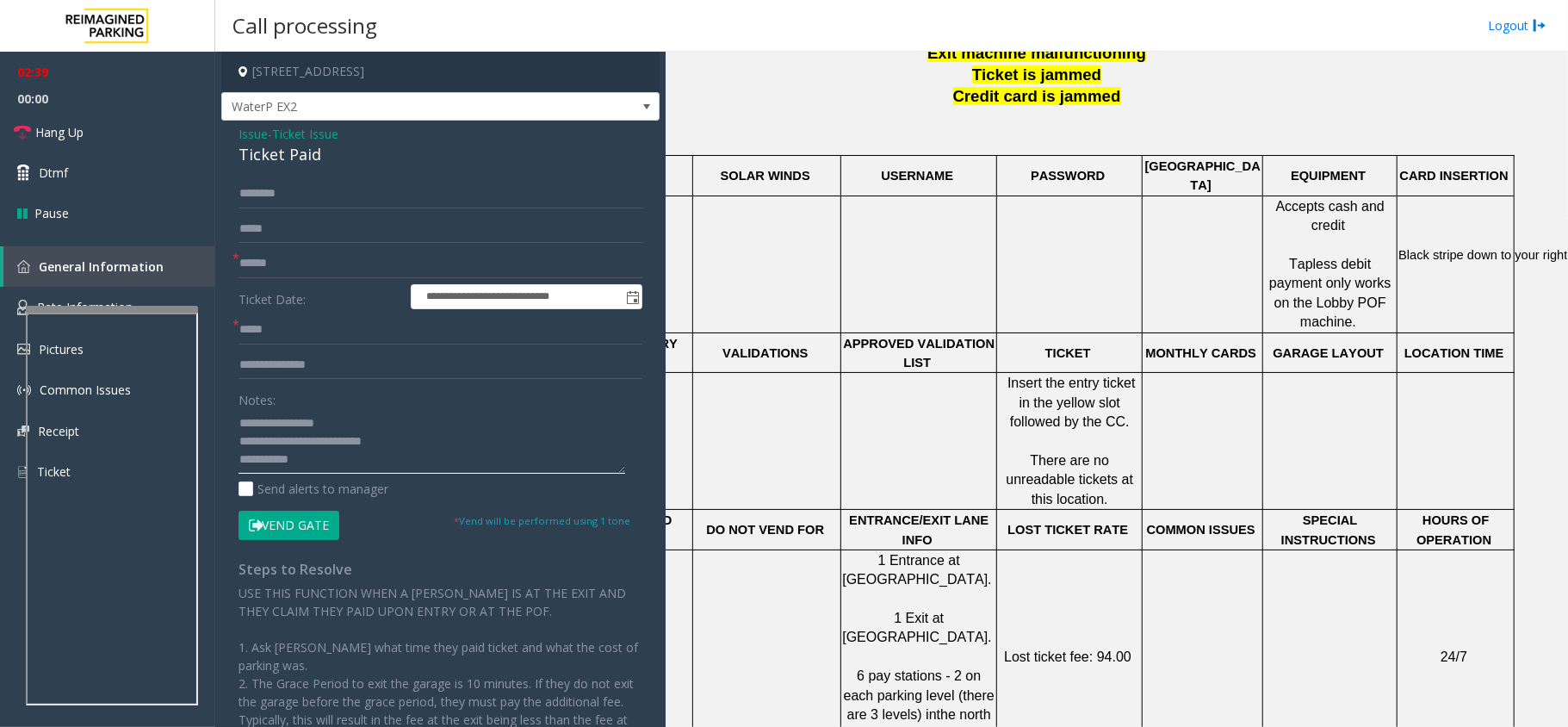
type textarea "**********"
click at [294, 531] on button "Vend Gate" at bounding box center [289, 525] width 101 height 29
click at [266, 458] on textarea at bounding box center [432, 441] width 386 height 65
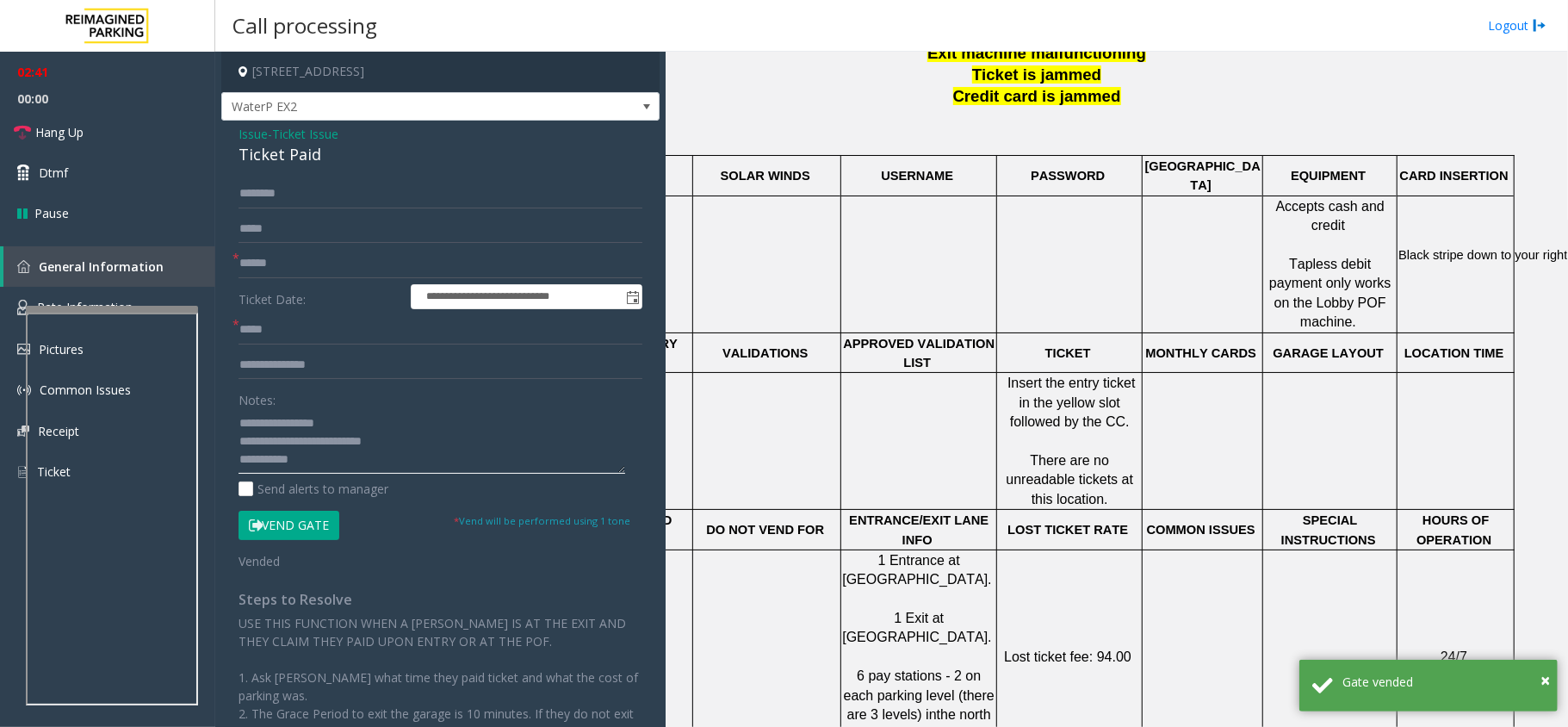
click at [256, 452] on textarea at bounding box center [432, 441] width 386 height 65
click at [260, 453] on textarea at bounding box center [432, 441] width 386 height 65
click at [90, 145] on link "Hang Up" at bounding box center [108, 131] width 215 height 41
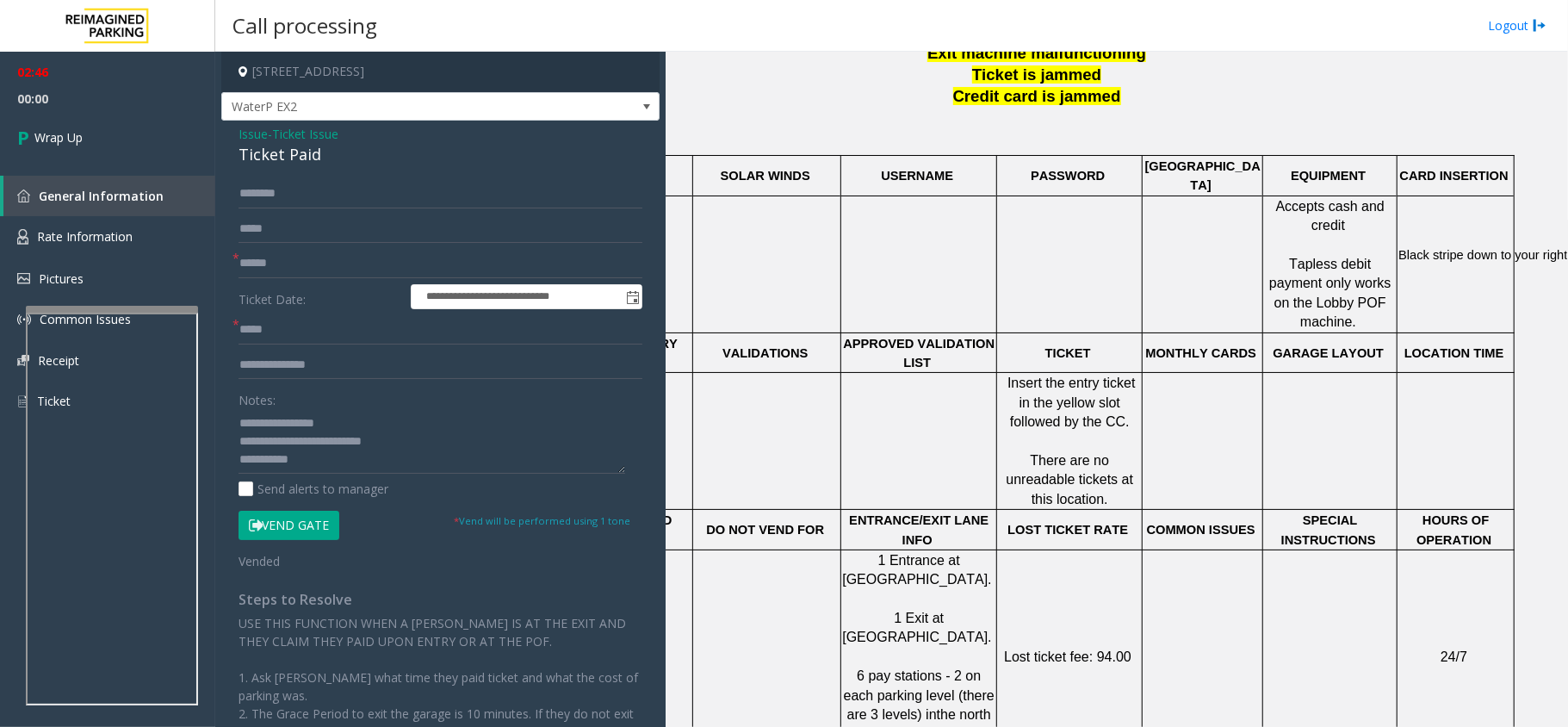
click at [318, 136] on span "Ticket Issue" at bounding box center [305, 133] width 67 height 18
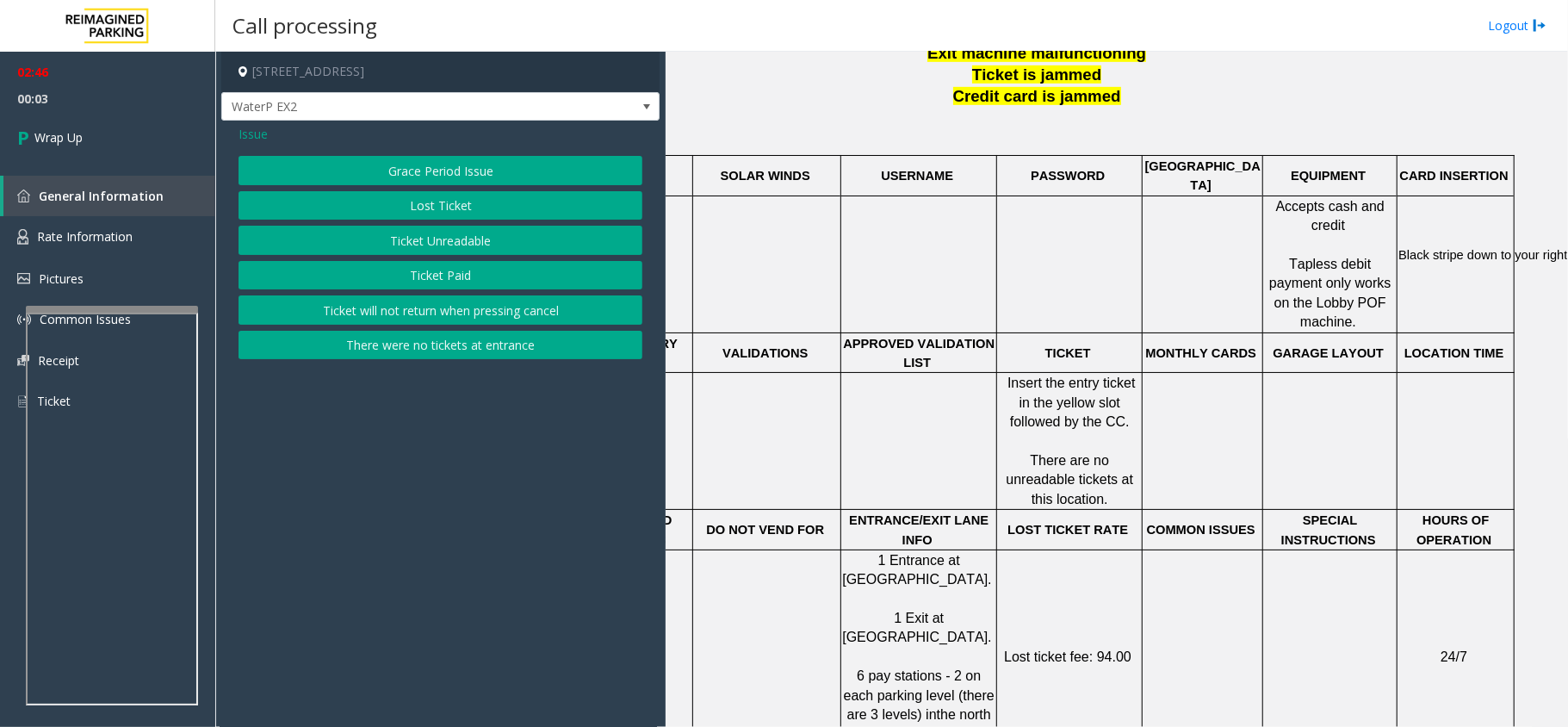
click at [262, 129] on span "Issue" at bounding box center [253, 133] width 29 height 18
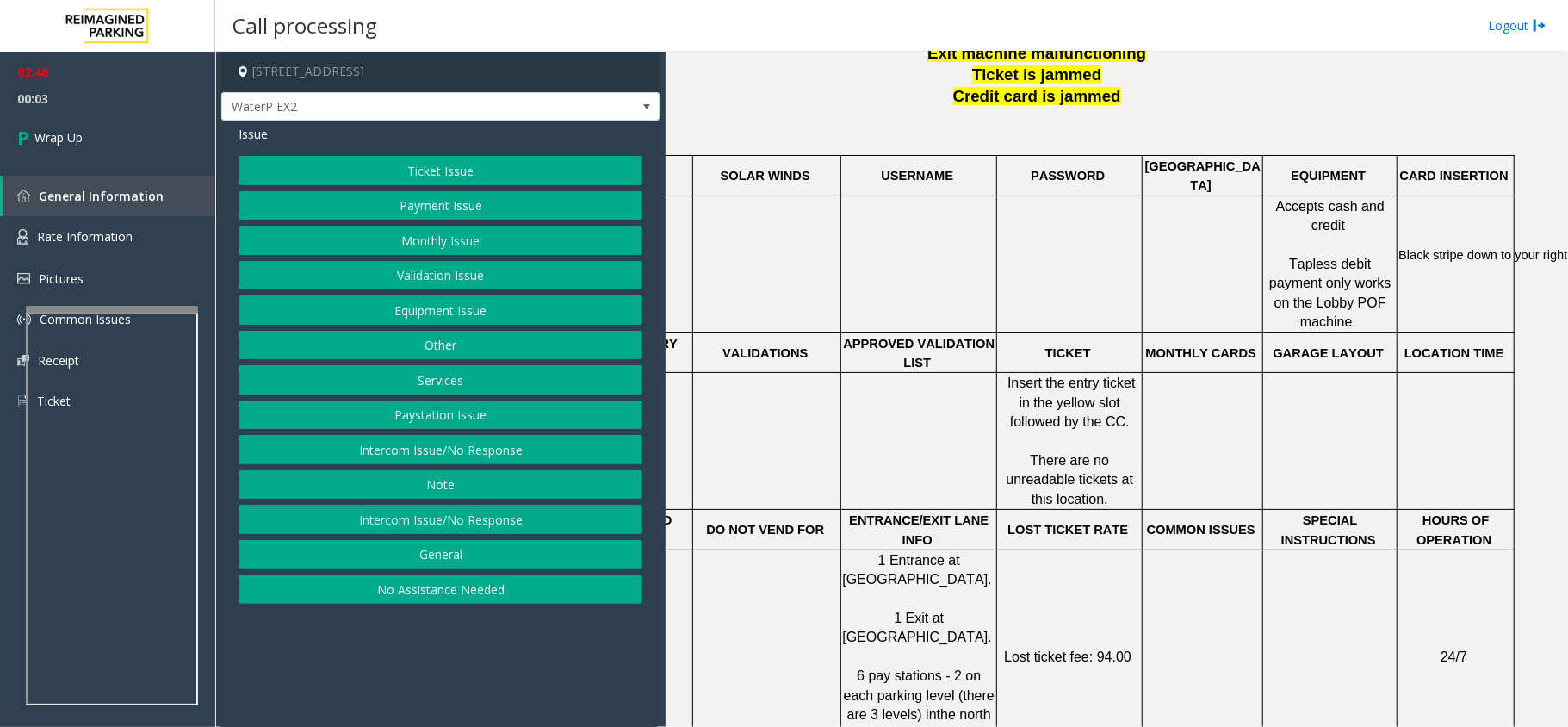
click at [356, 190] on div "Ticket Issue Payment Issue Monthly Issue Validation Issue Equipment Issue Other…" at bounding box center [441, 380] width 404 height 448
click at [366, 212] on button "Payment Issue" at bounding box center [441, 205] width 404 height 29
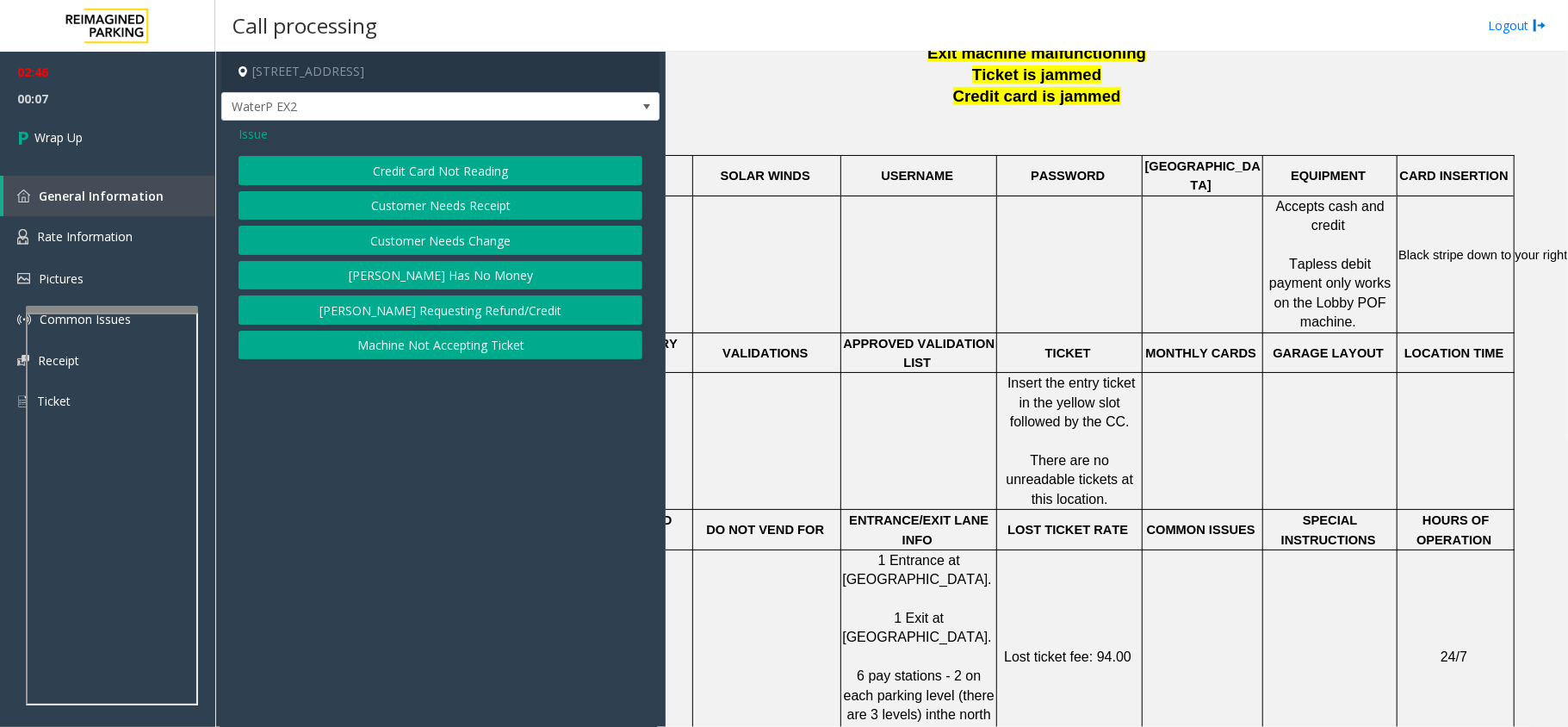
click at [483, 210] on button "Customer Needs Receipt" at bounding box center [441, 205] width 404 height 29
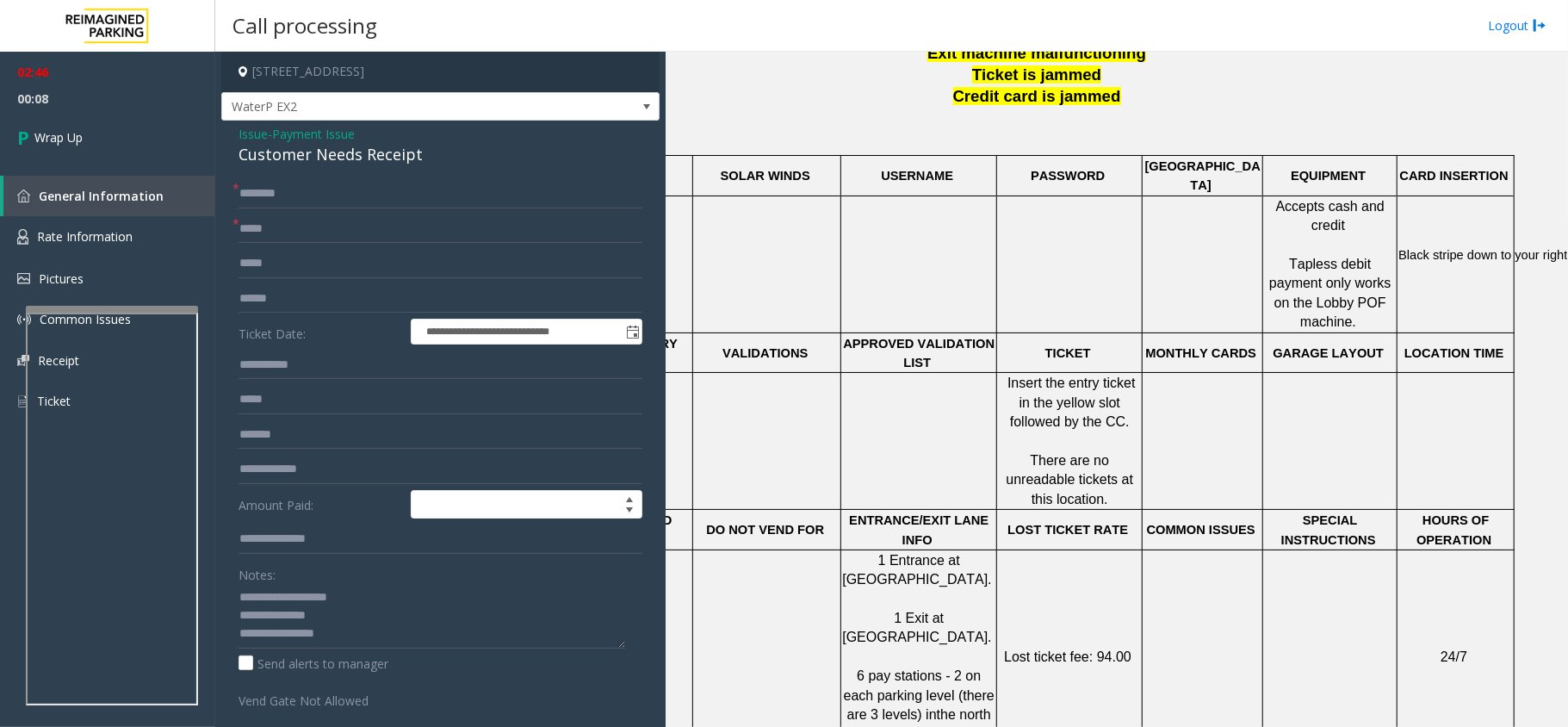
click at [365, 156] on div "Customer Needs Receipt" at bounding box center [441, 154] width 404 height 23
copy div "Customer Needs Receipt"
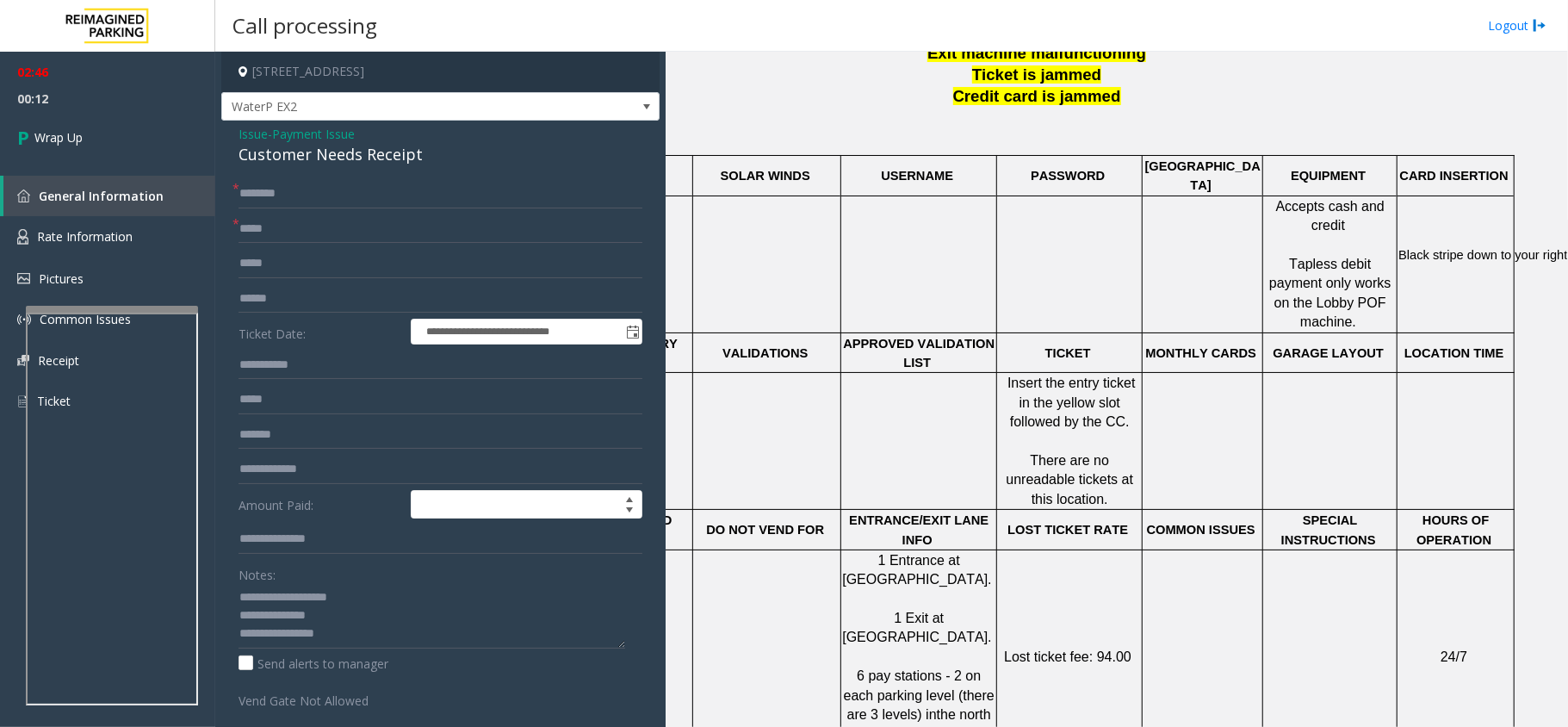
click at [298, 134] on span "Payment Issue" at bounding box center [313, 133] width 83 height 18
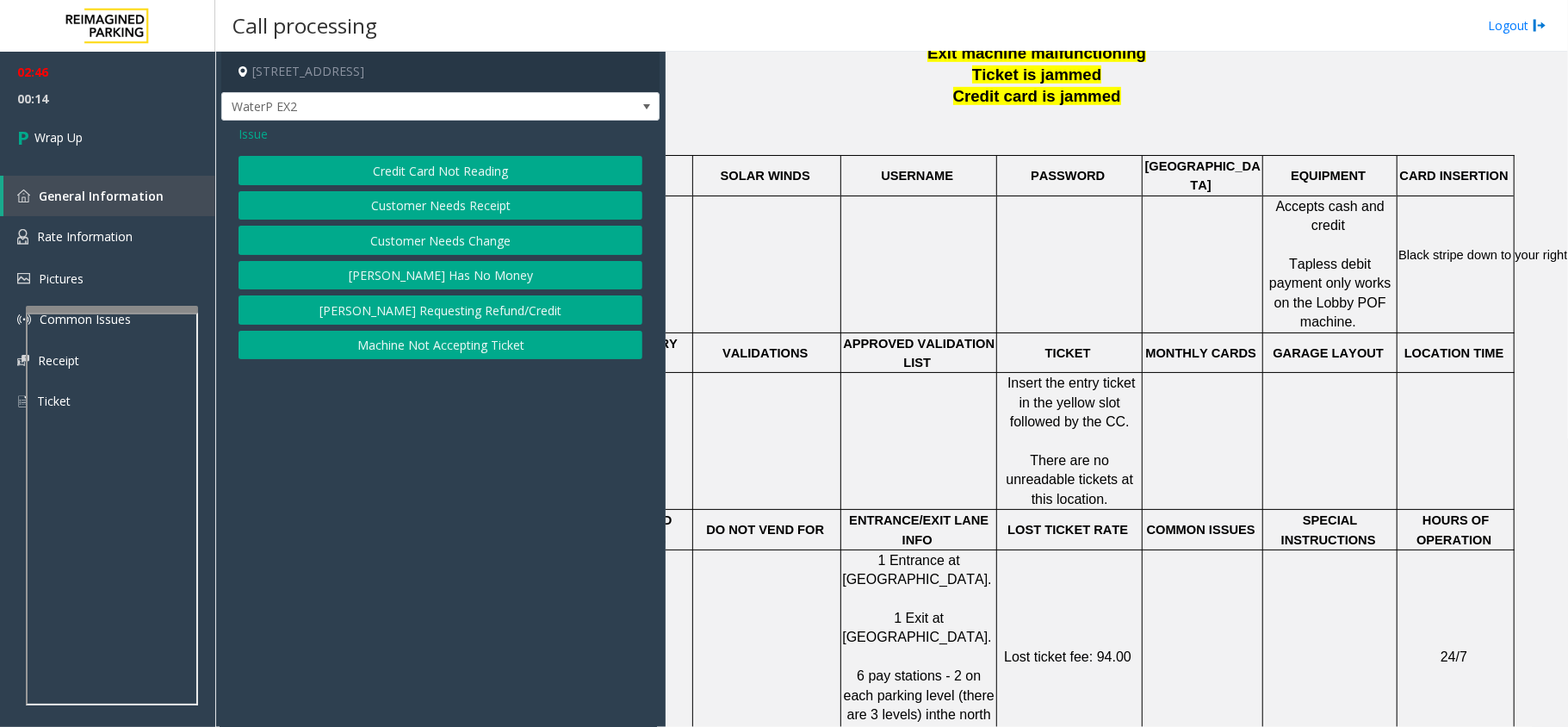
click at [266, 125] on span "Issue" at bounding box center [253, 133] width 29 height 18
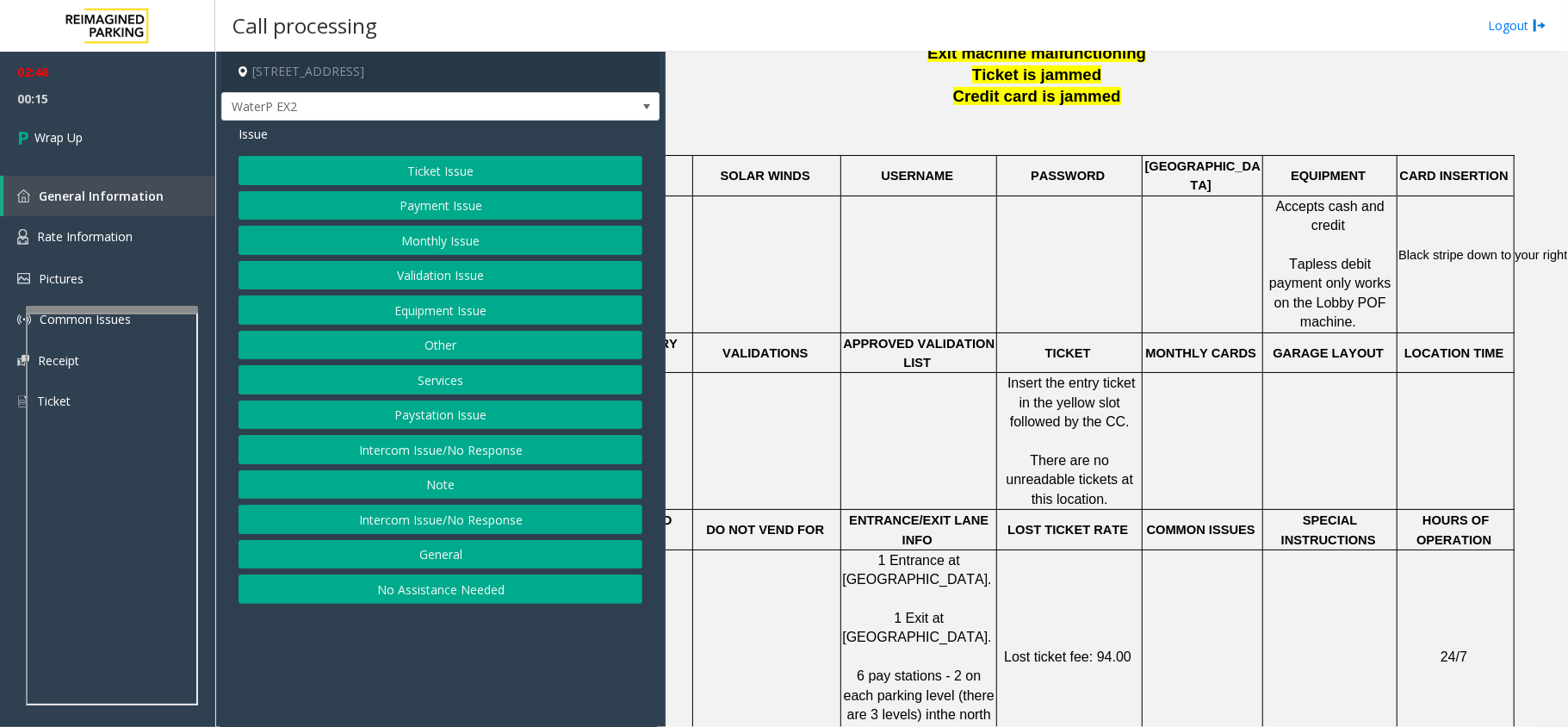
click at [457, 177] on button "Ticket Issue" at bounding box center [441, 170] width 404 height 29
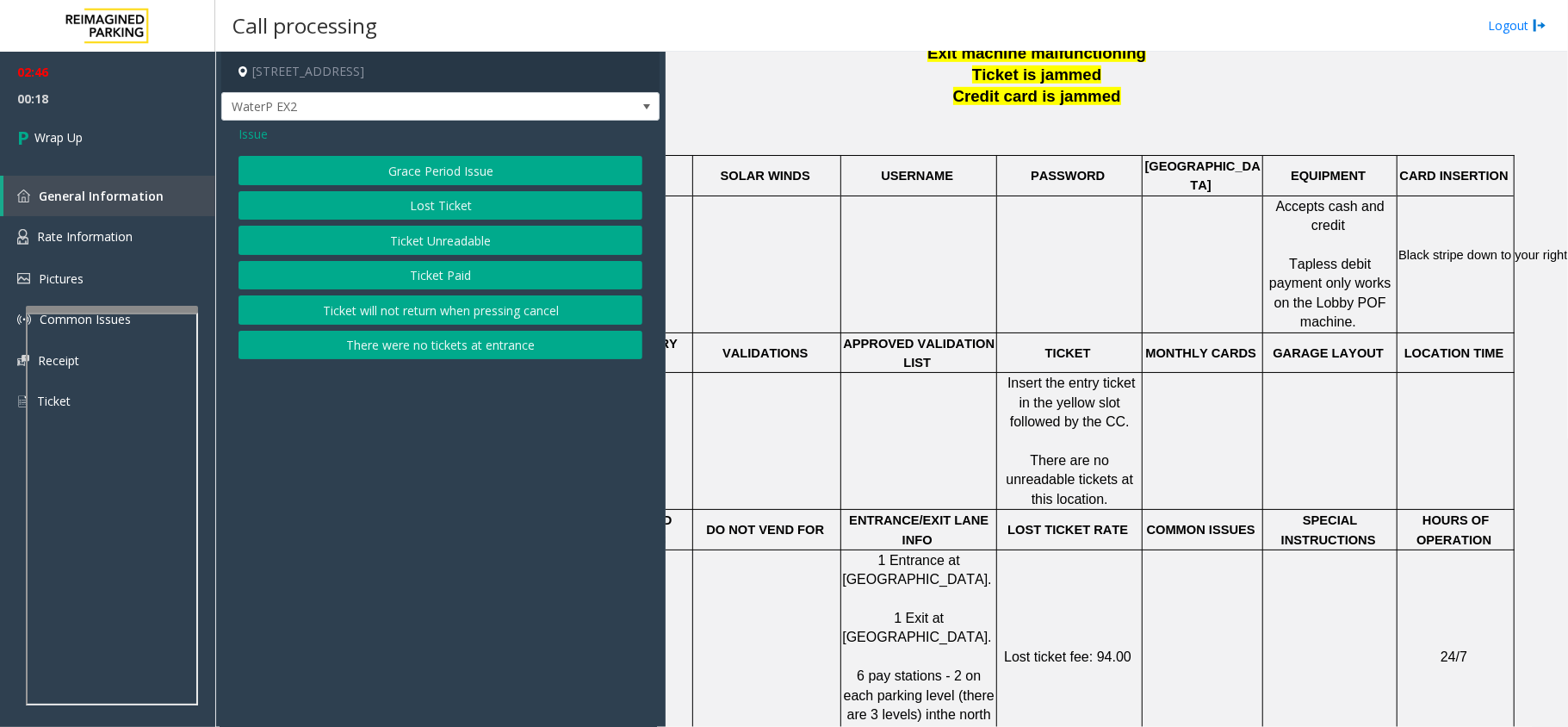
click at [508, 277] on button "Ticket Paid" at bounding box center [441, 275] width 404 height 29
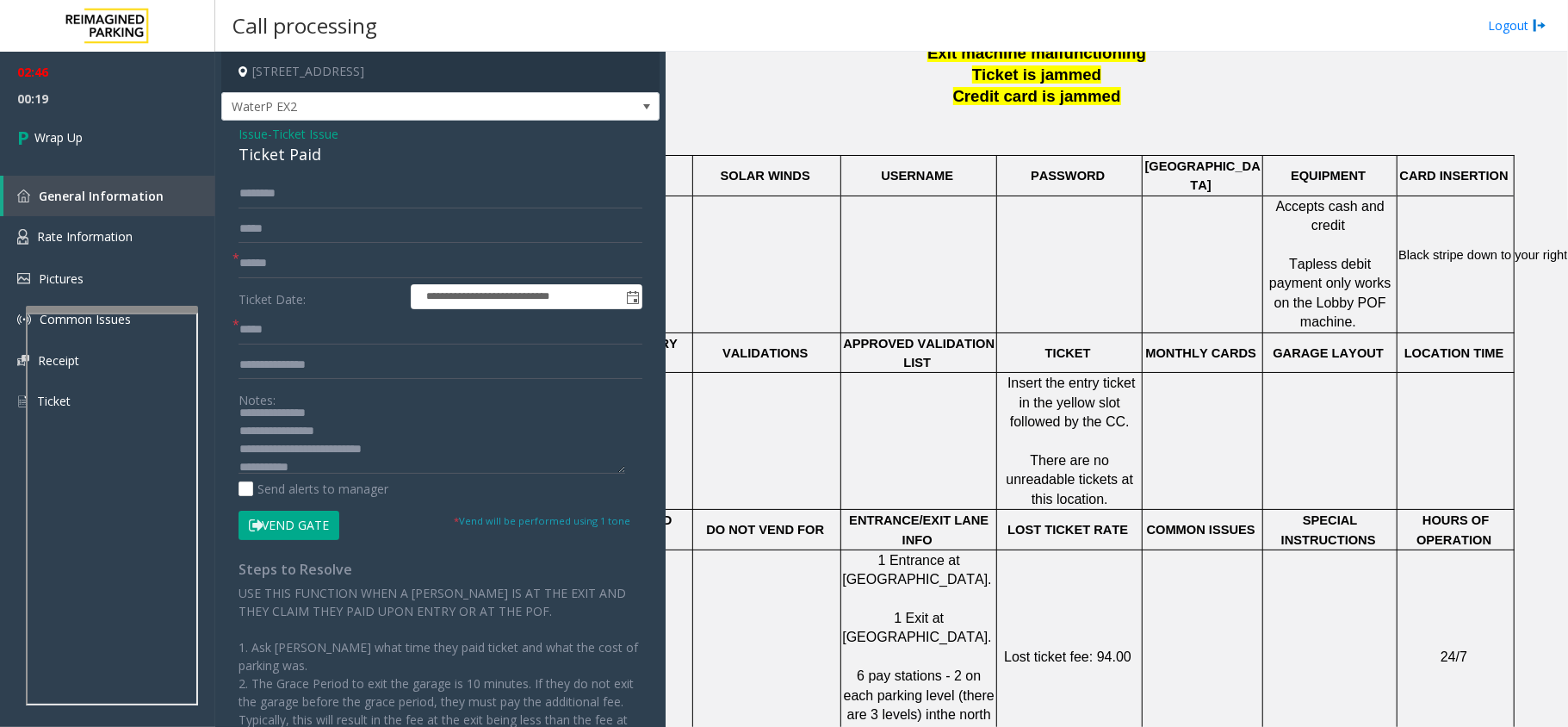
scroll to position [54, 0]
drag, startPoint x: 260, startPoint y: 442, endPoint x: 233, endPoint y: 434, distance: 28.2
click at [233, 434] on div "**********" at bounding box center [441, 508] width 430 height 658
paste textarea "**********"
drag, startPoint x: 333, startPoint y: 441, endPoint x: 235, endPoint y: 436, distance: 98.1
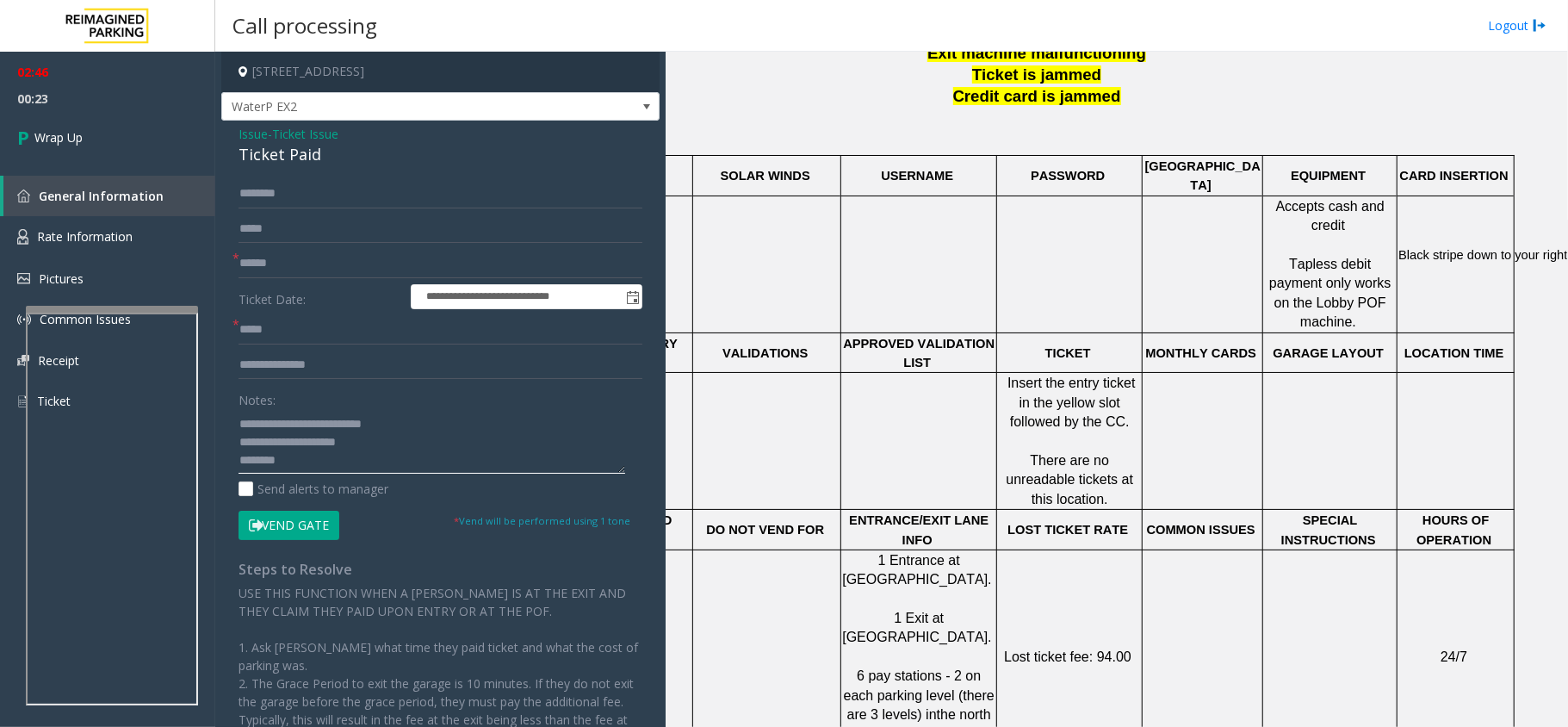
click at [235, 436] on div "**********" at bounding box center [441, 508] width 430 height 658
click at [335, 438] on textarea at bounding box center [432, 441] width 386 height 65
type textarea "**********"
click at [109, 143] on link "Wrap Up" at bounding box center [108, 136] width 215 height 51
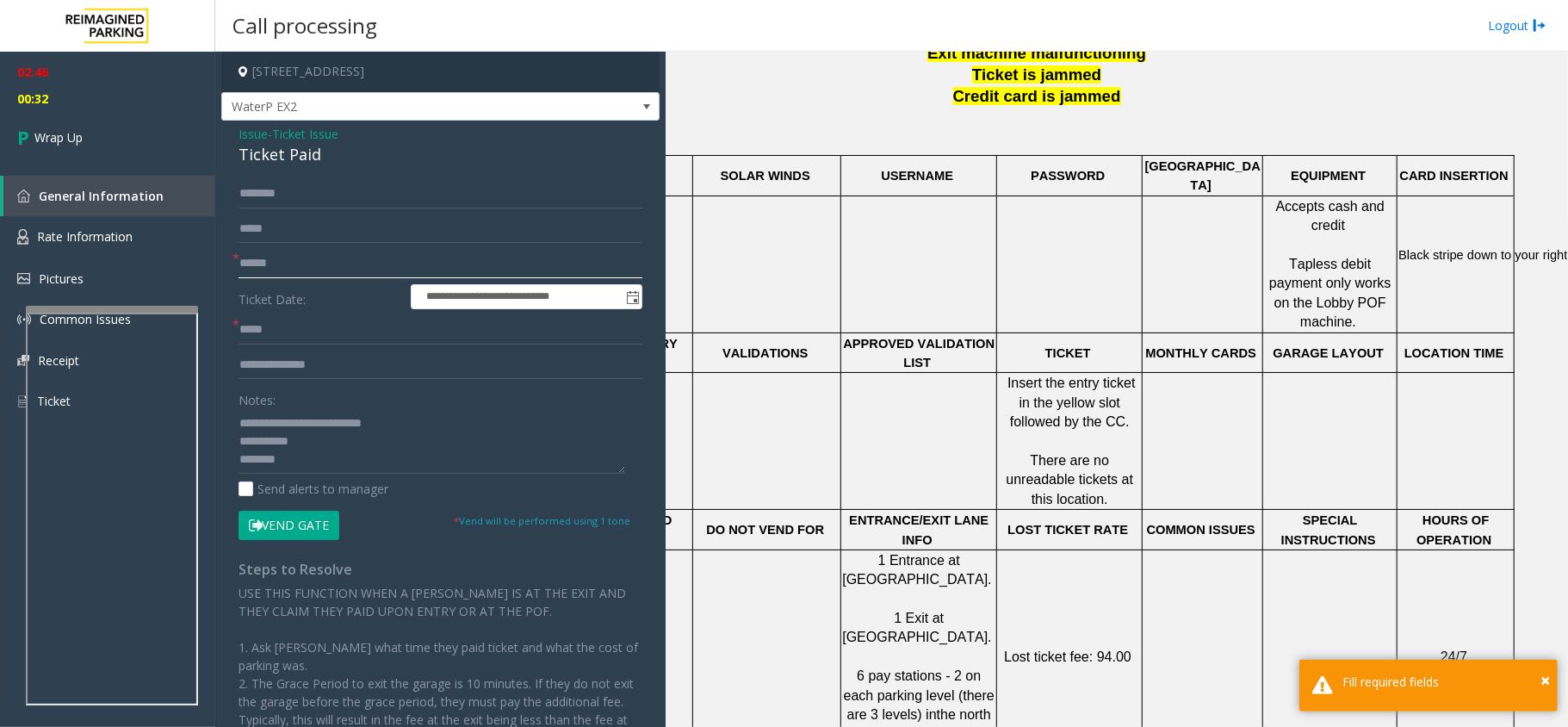
click at [309, 255] on input "text" at bounding box center [441, 263] width 404 height 29
type input "*"
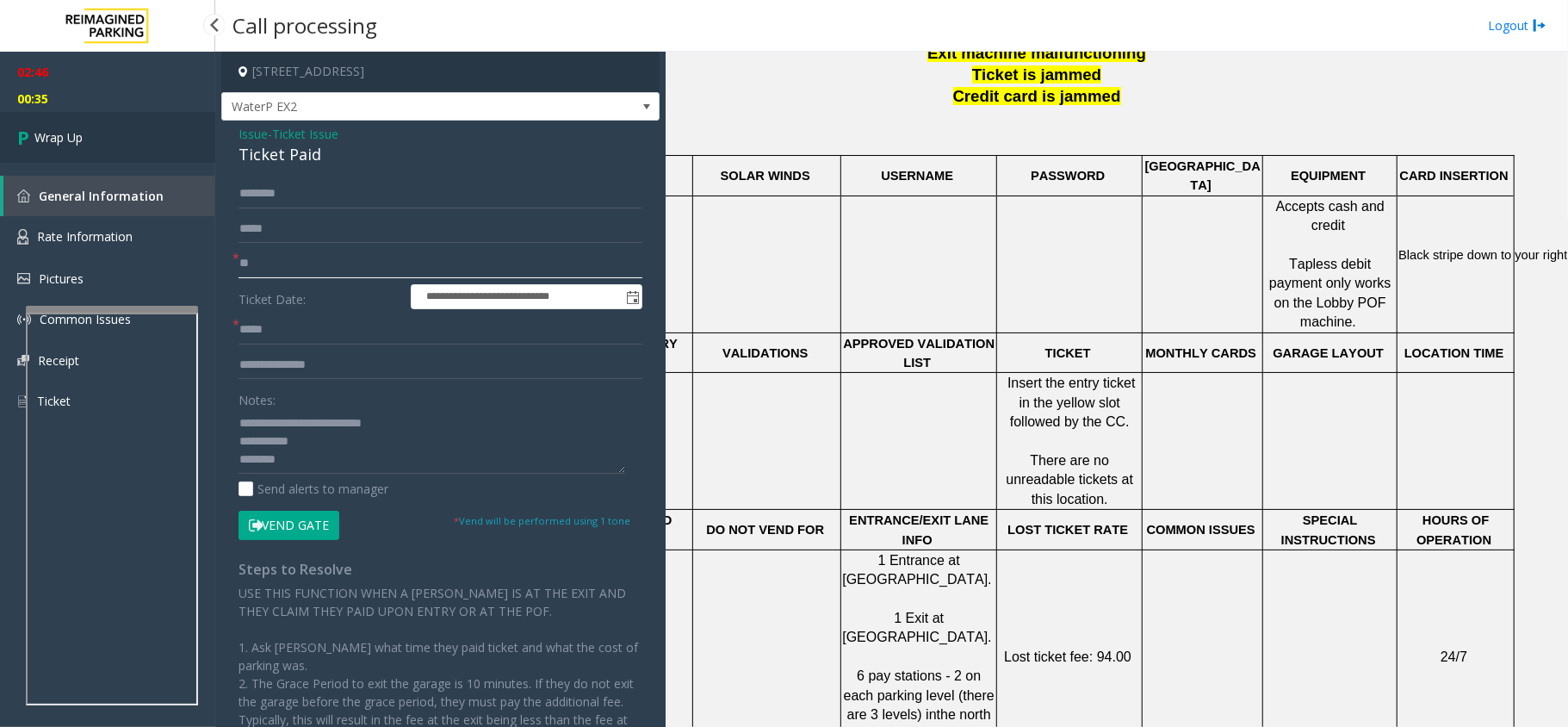
type input "**"
click at [115, 156] on link "Wrap Up" at bounding box center [108, 136] width 215 height 51
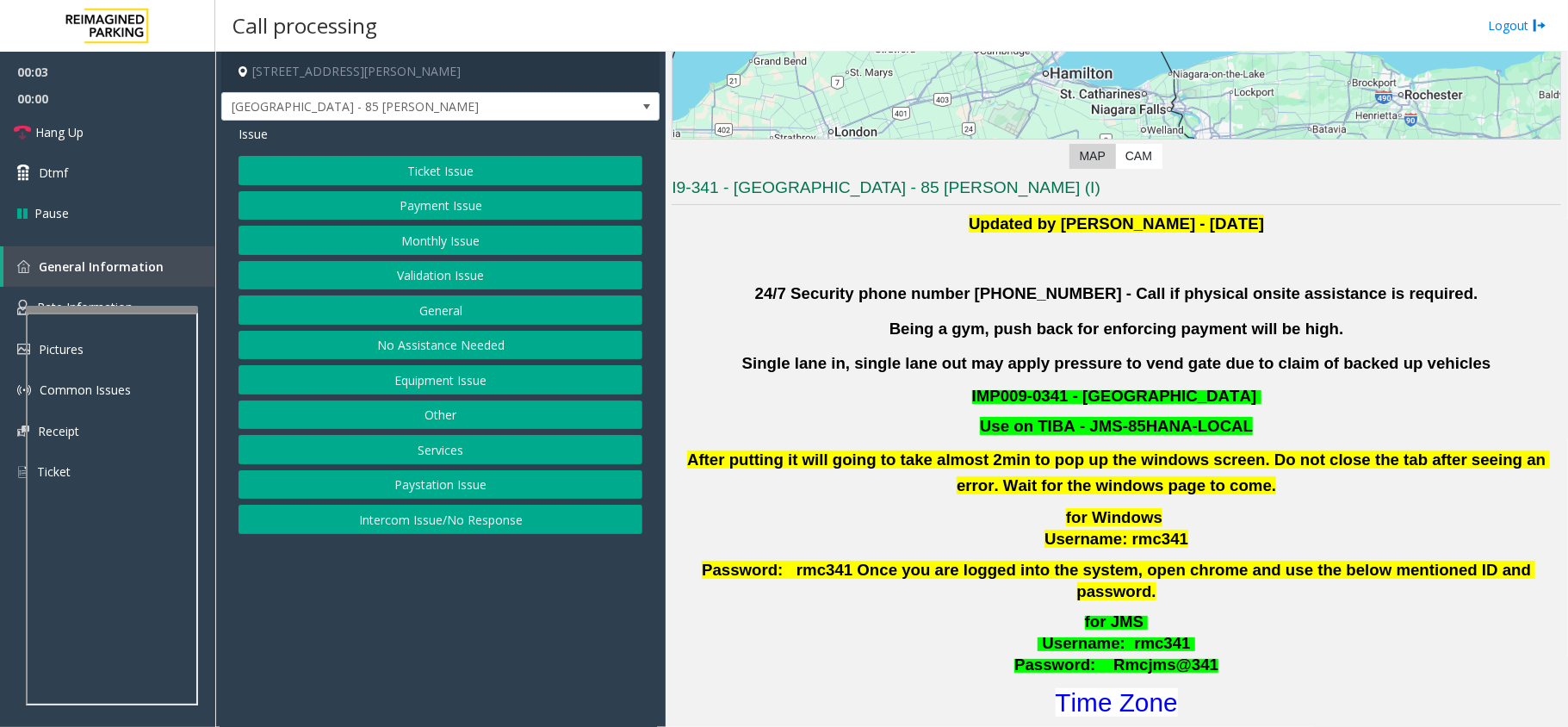
scroll to position [345, 0]
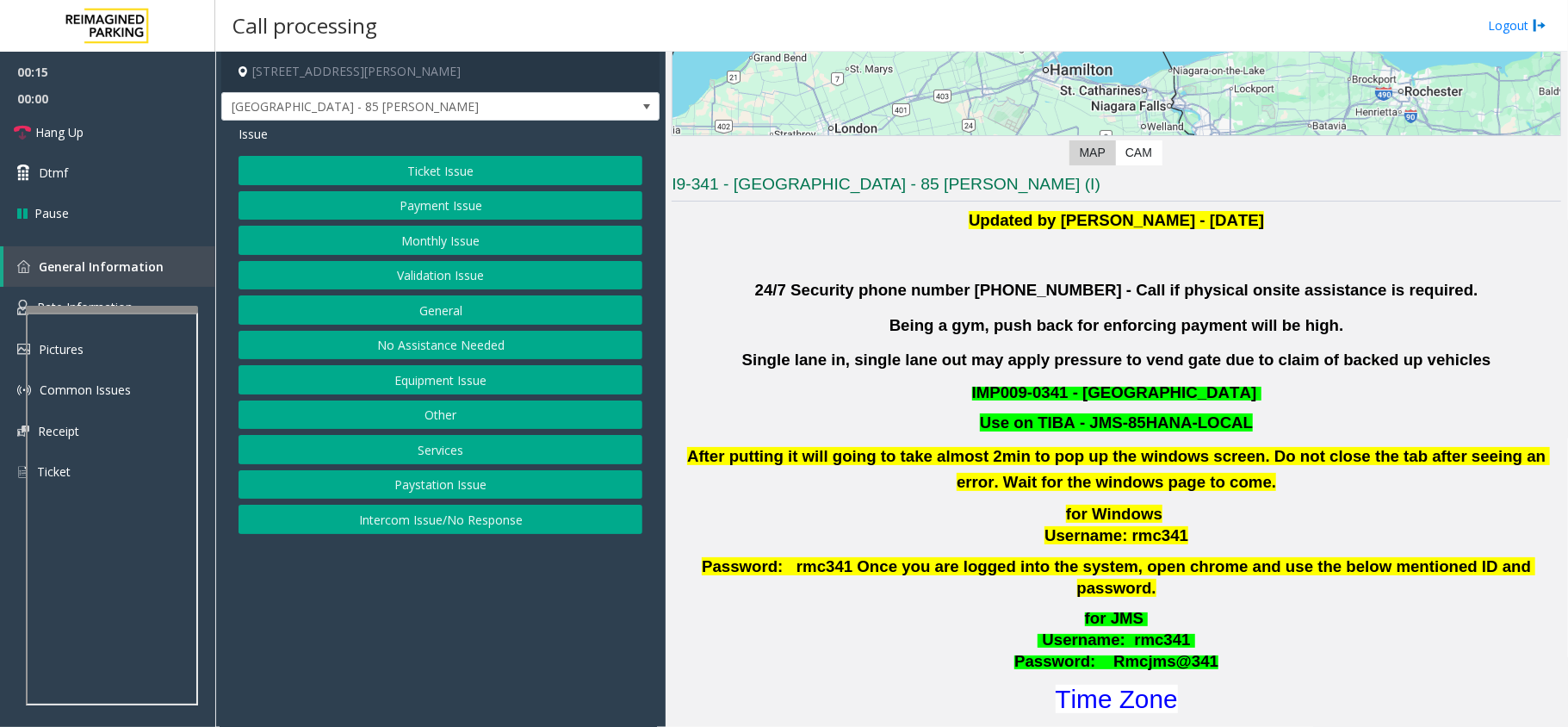
drag, startPoint x: 477, startPoint y: 526, endPoint x: 463, endPoint y: 425, distance: 102.0
click at [476, 524] on button "Intercom Issue/No Response" at bounding box center [441, 519] width 404 height 29
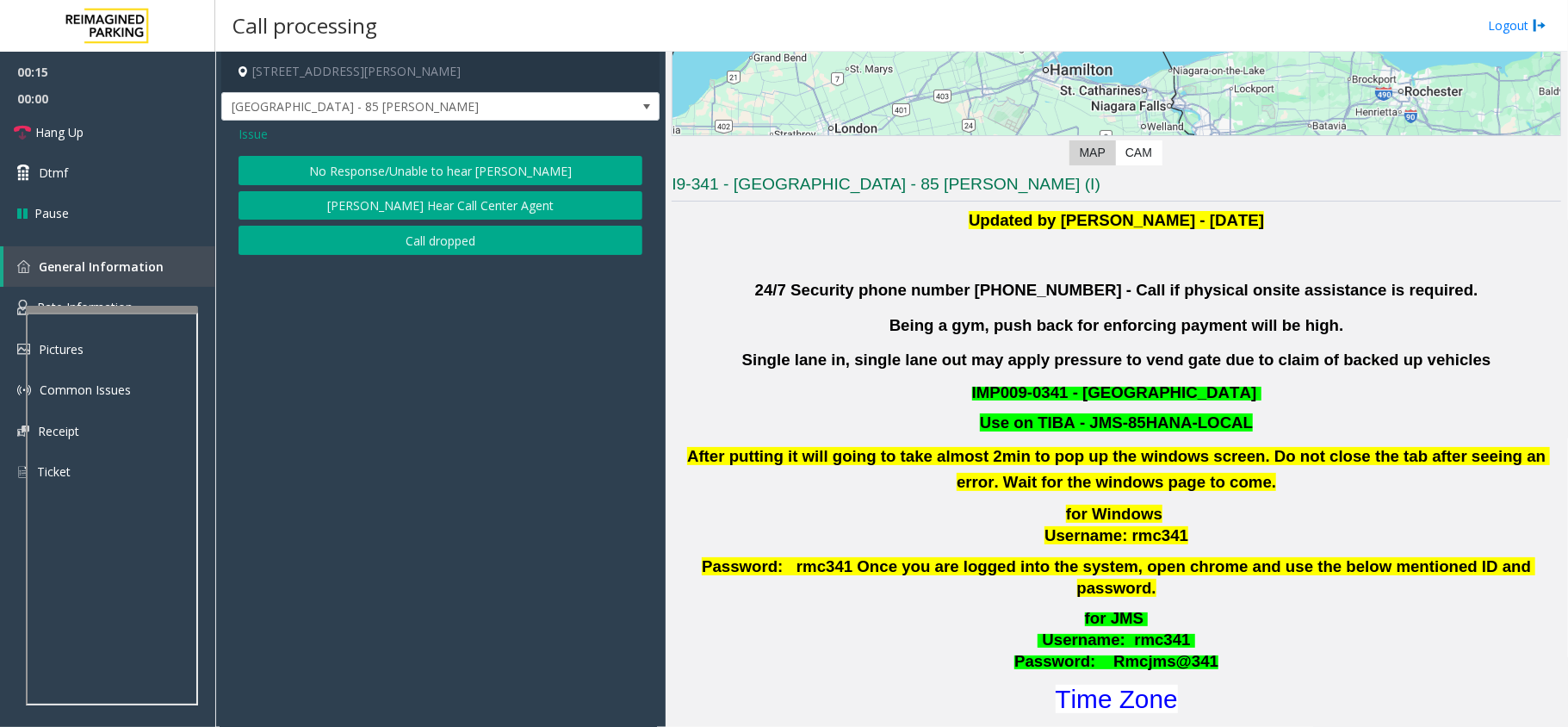
click at [457, 156] on button "No Response/Unable to hear [PERSON_NAME]" at bounding box center [441, 170] width 404 height 29
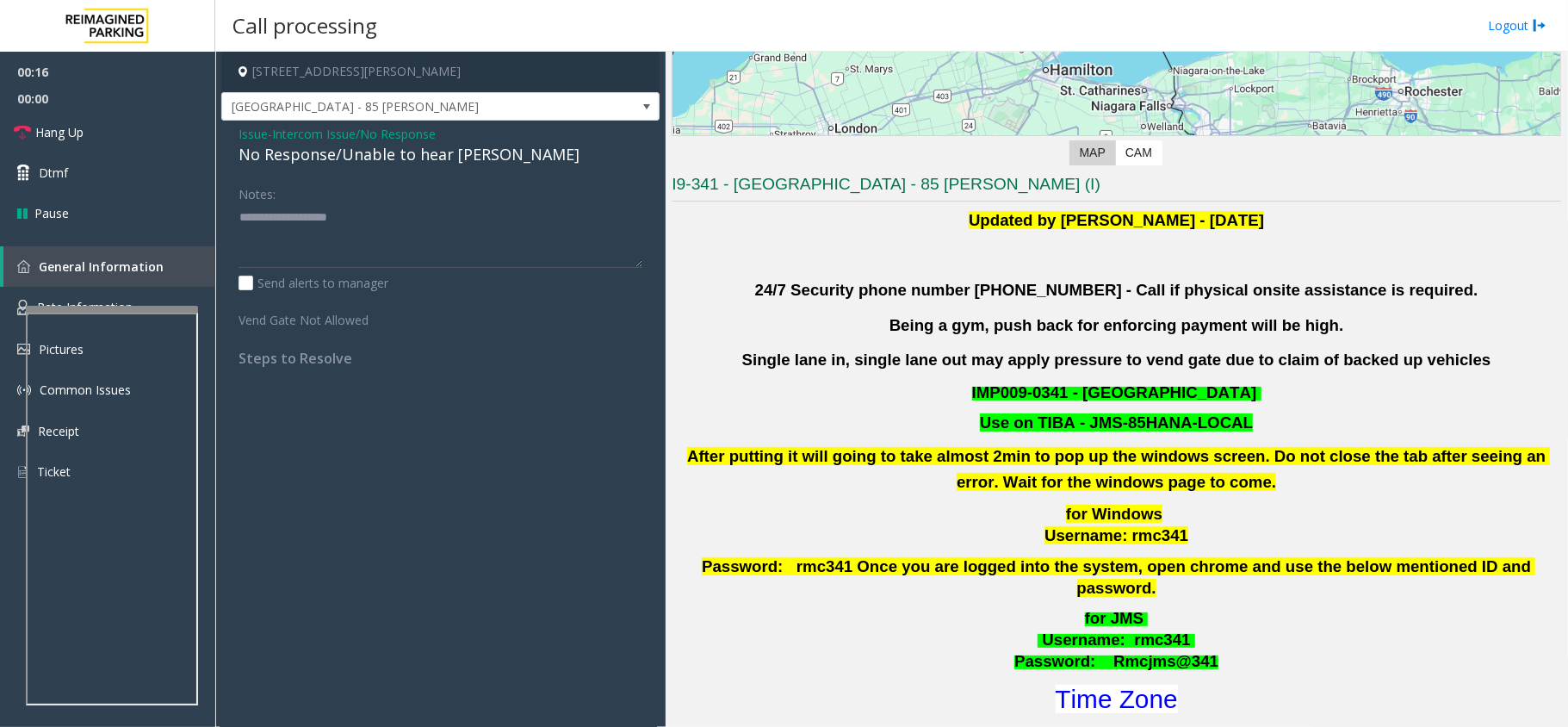
click at [438, 151] on div "No Response/Unable to hear [PERSON_NAME]" at bounding box center [441, 154] width 404 height 23
click at [421, 151] on div "No Response/Unable to hear [PERSON_NAME]" at bounding box center [441, 154] width 404 height 23
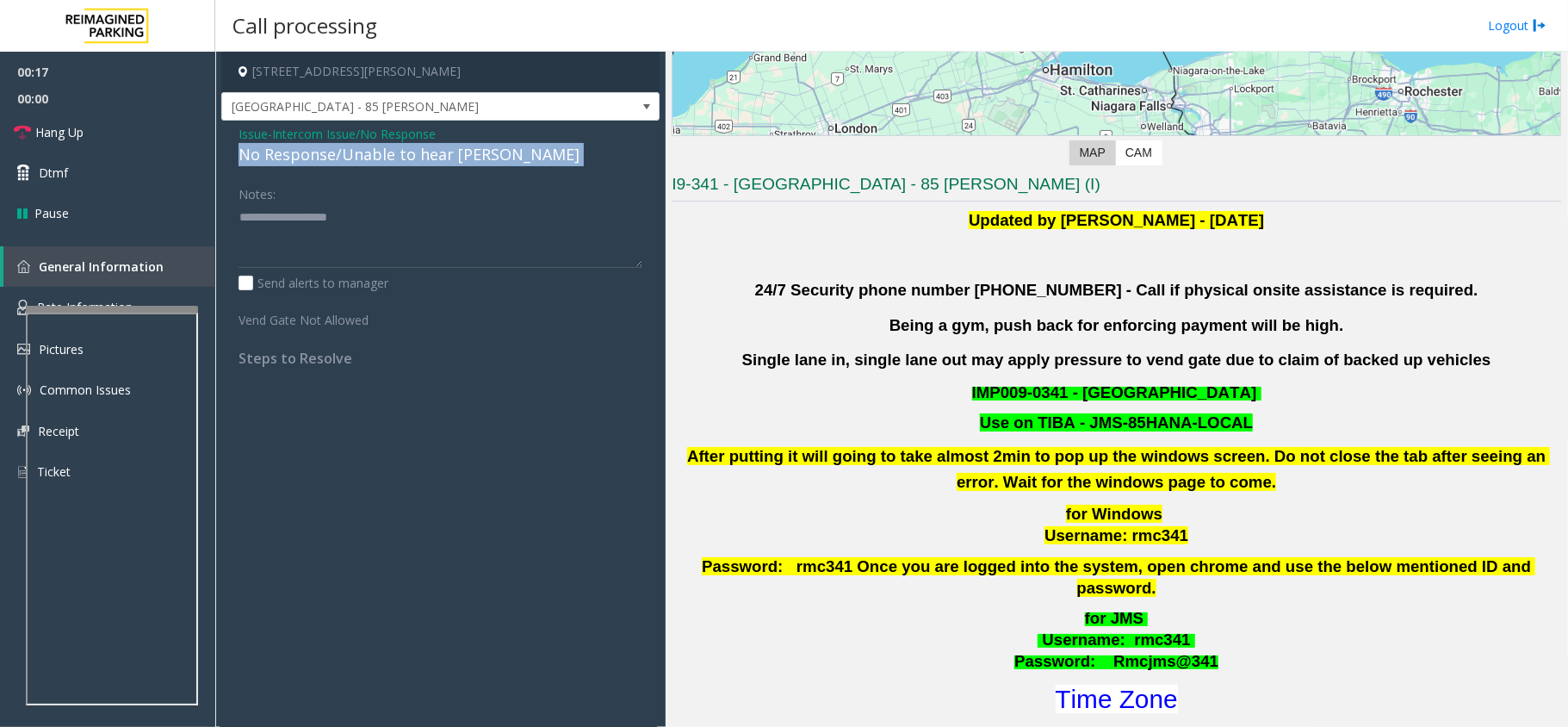
click at [421, 151] on div "No Response/Unable to hear [PERSON_NAME]" at bounding box center [441, 154] width 404 height 23
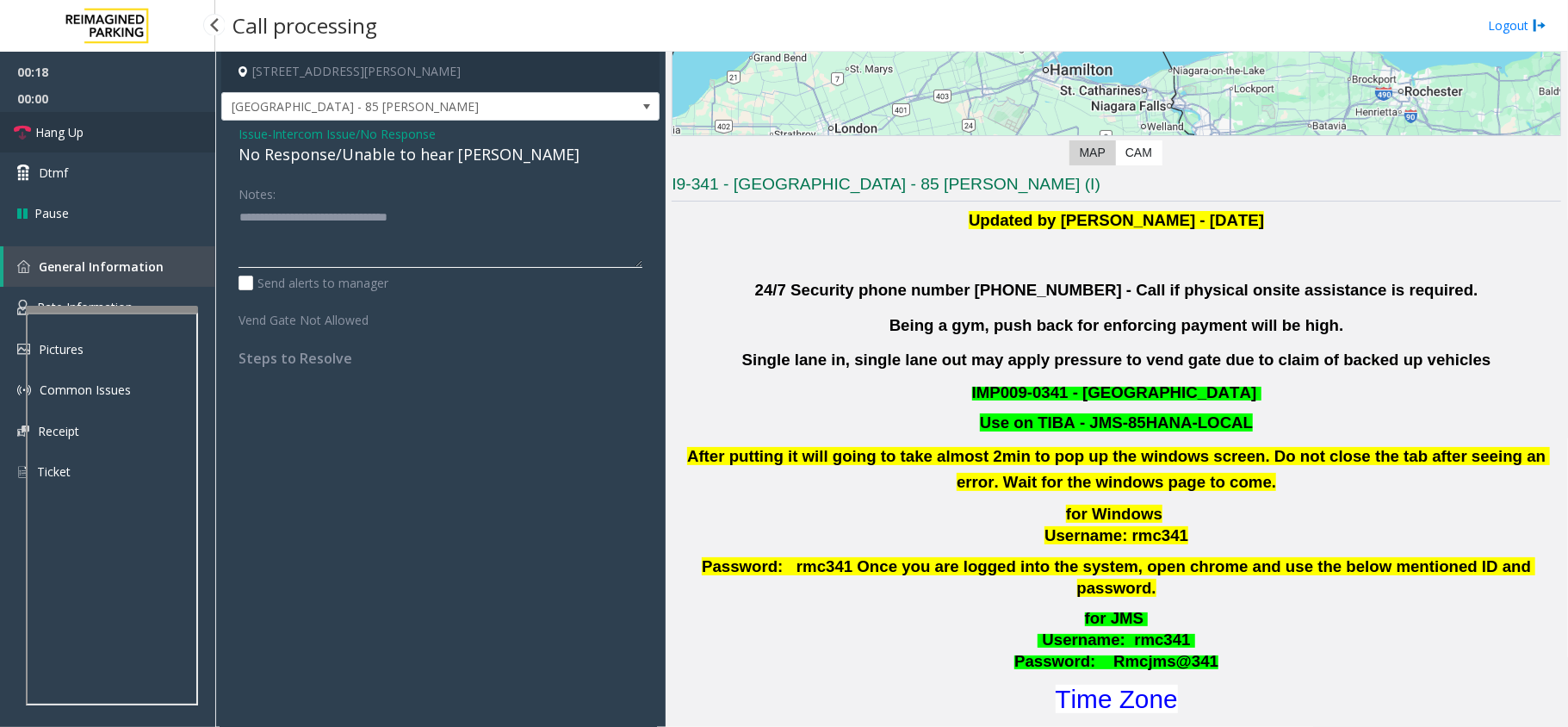
type textarea "**********"
click at [73, 146] on link "Hang Up" at bounding box center [108, 131] width 215 height 41
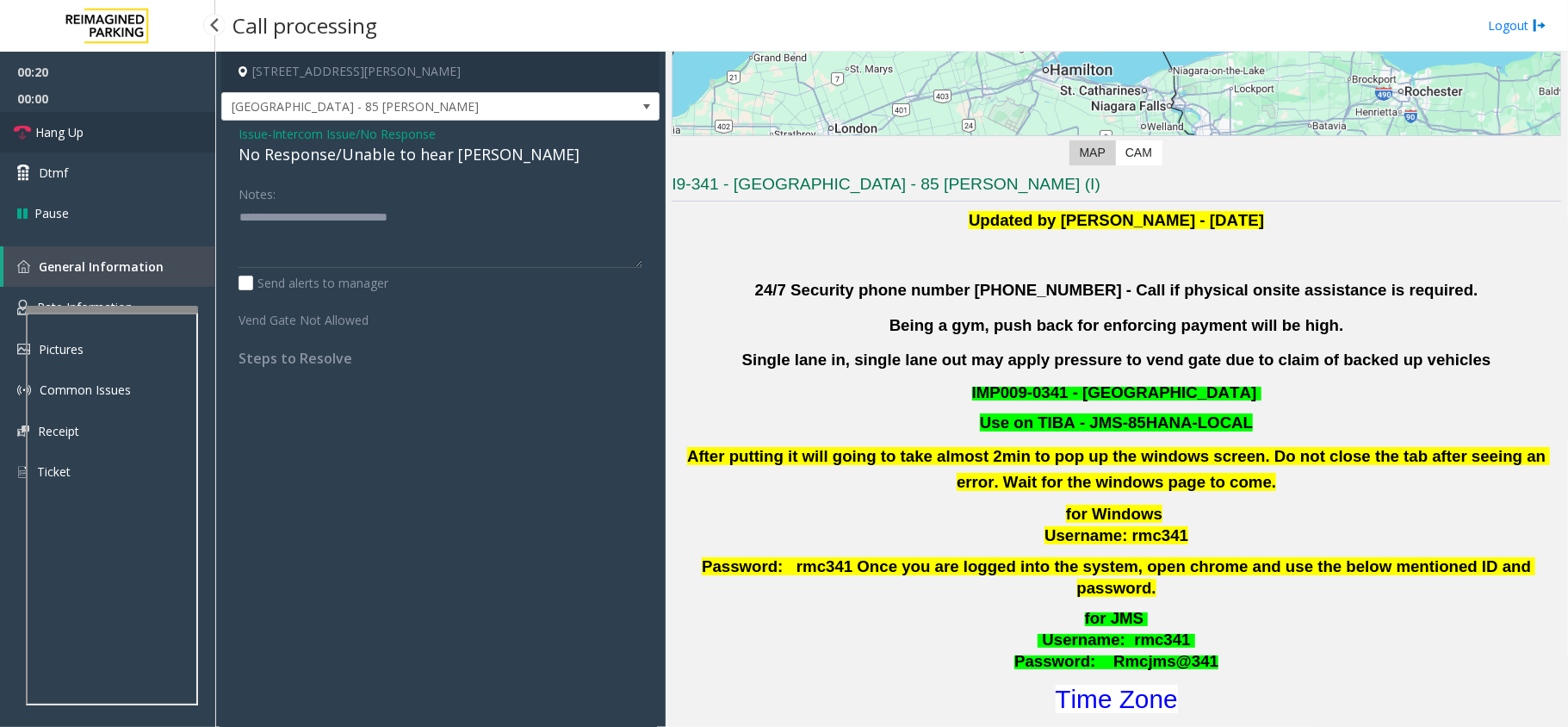
click at [73, 146] on link "Hang Up" at bounding box center [108, 131] width 215 height 41
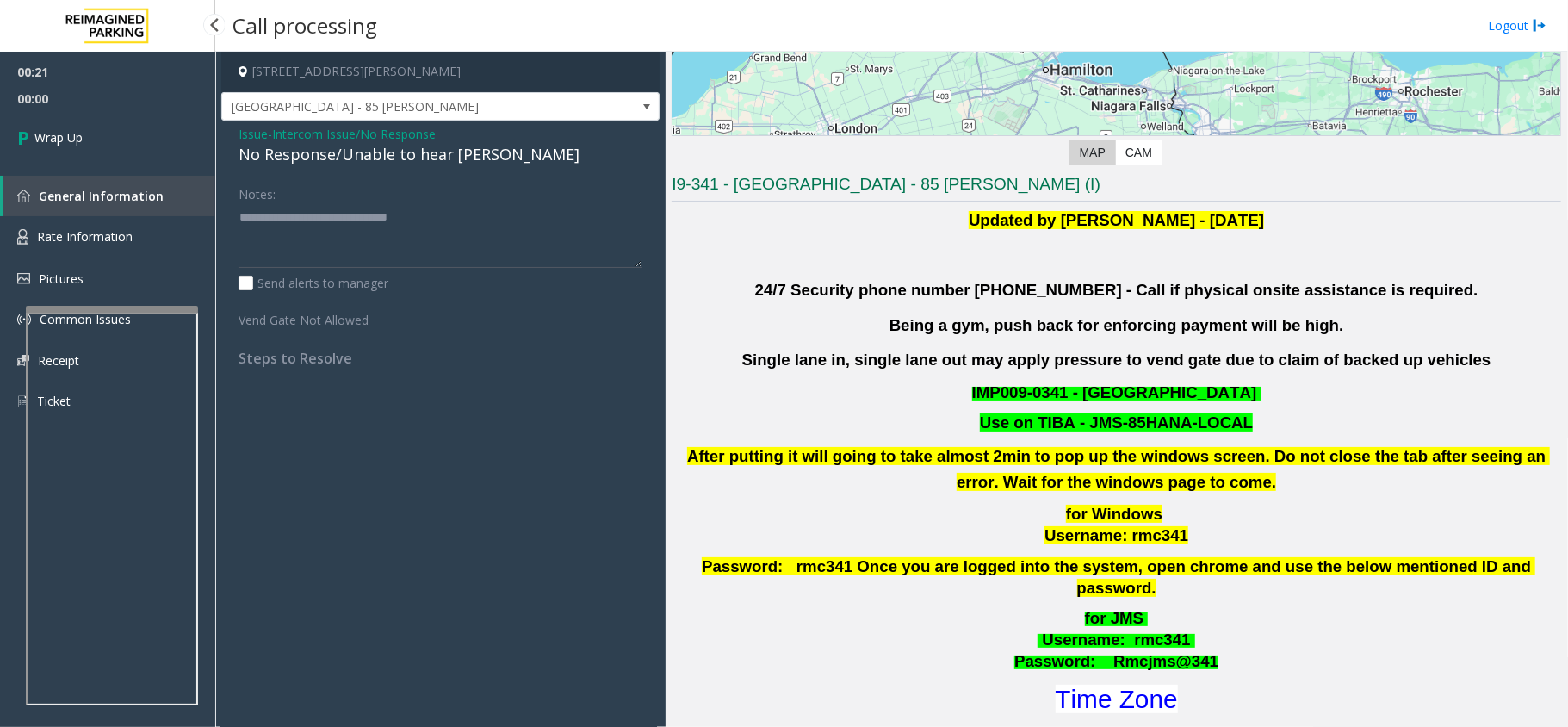
click at [73, 146] on link "Wrap Up" at bounding box center [108, 136] width 215 height 51
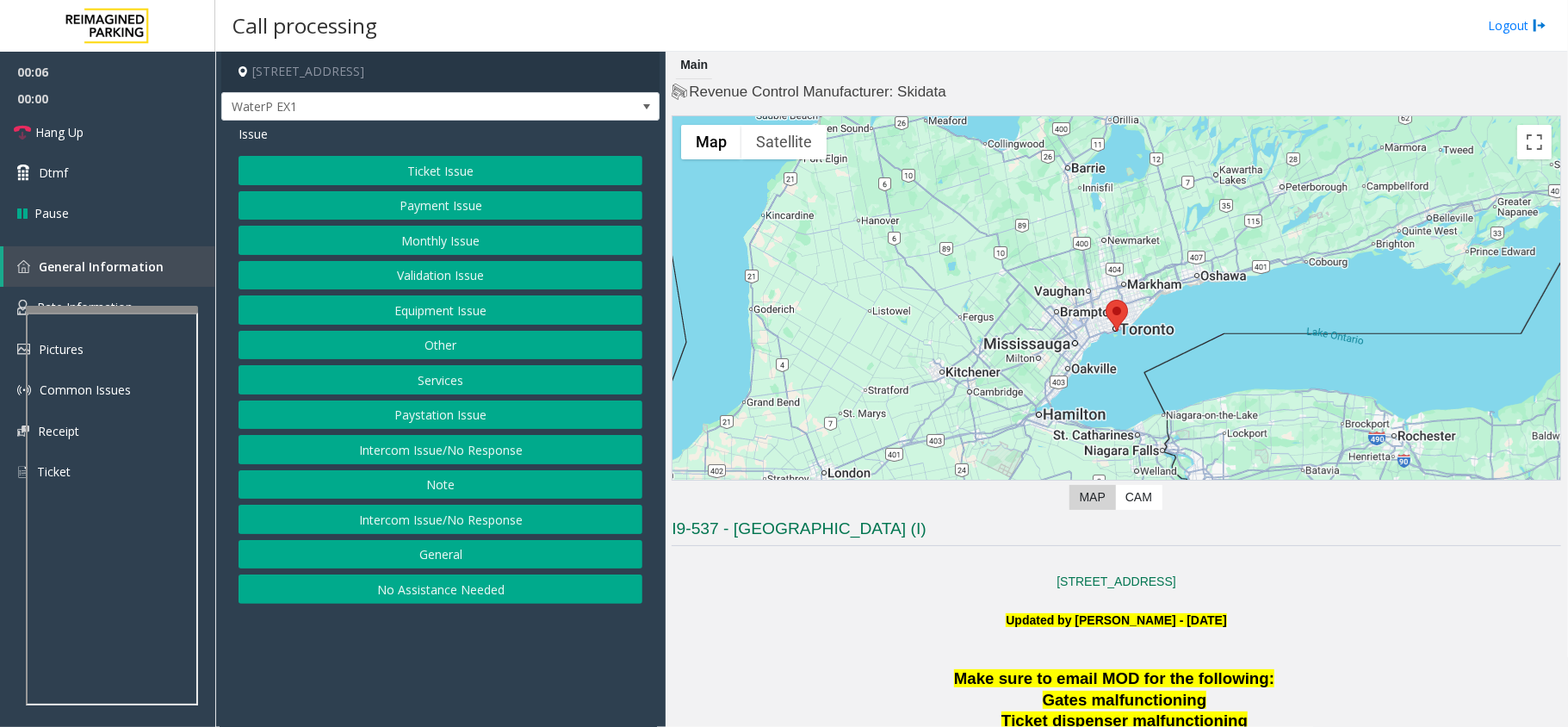
click at [458, 160] on button "Ticket Issue" at bounding box center [441, 170] width 404 height 29
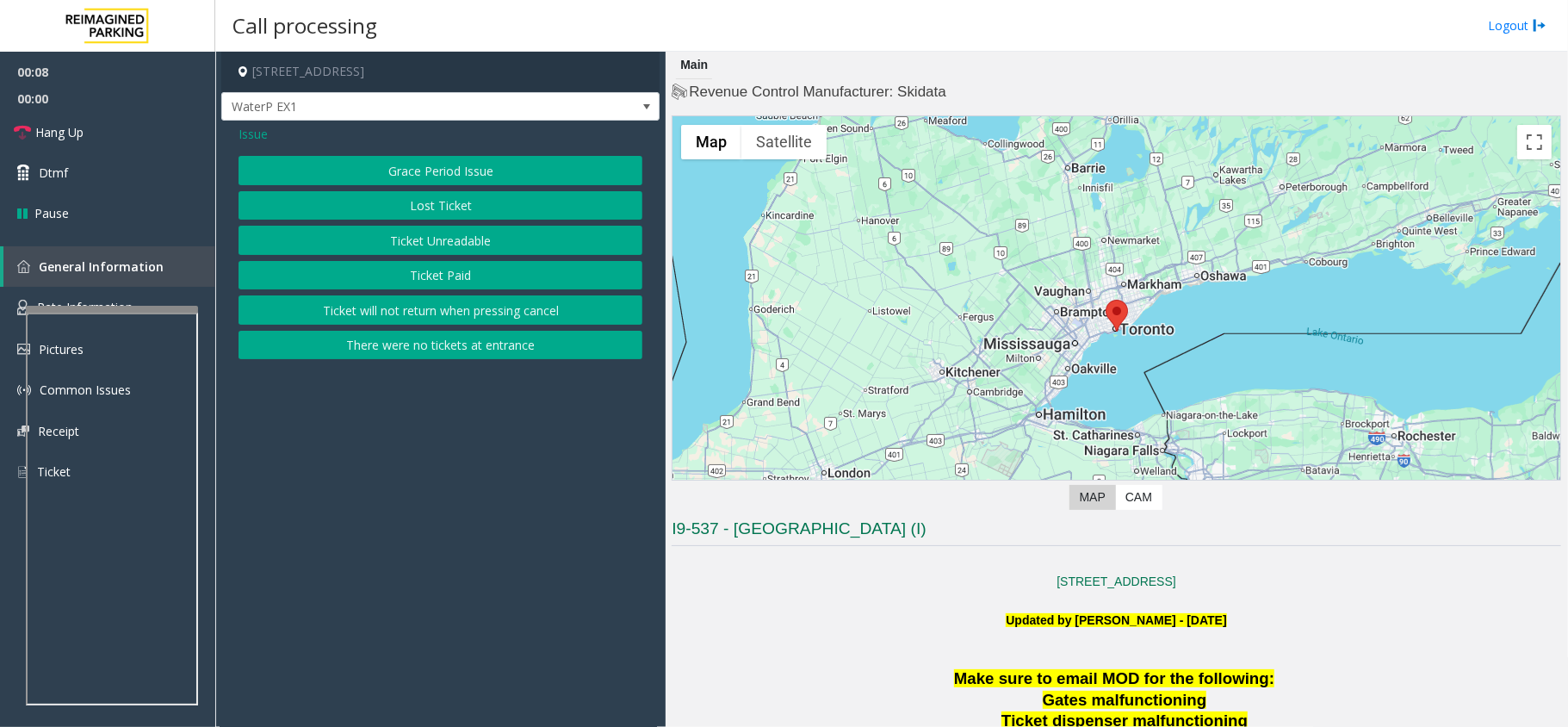
click at [393, 283] on button "Ticket Paid" at bounding box center [441, 275] width 404 height 29
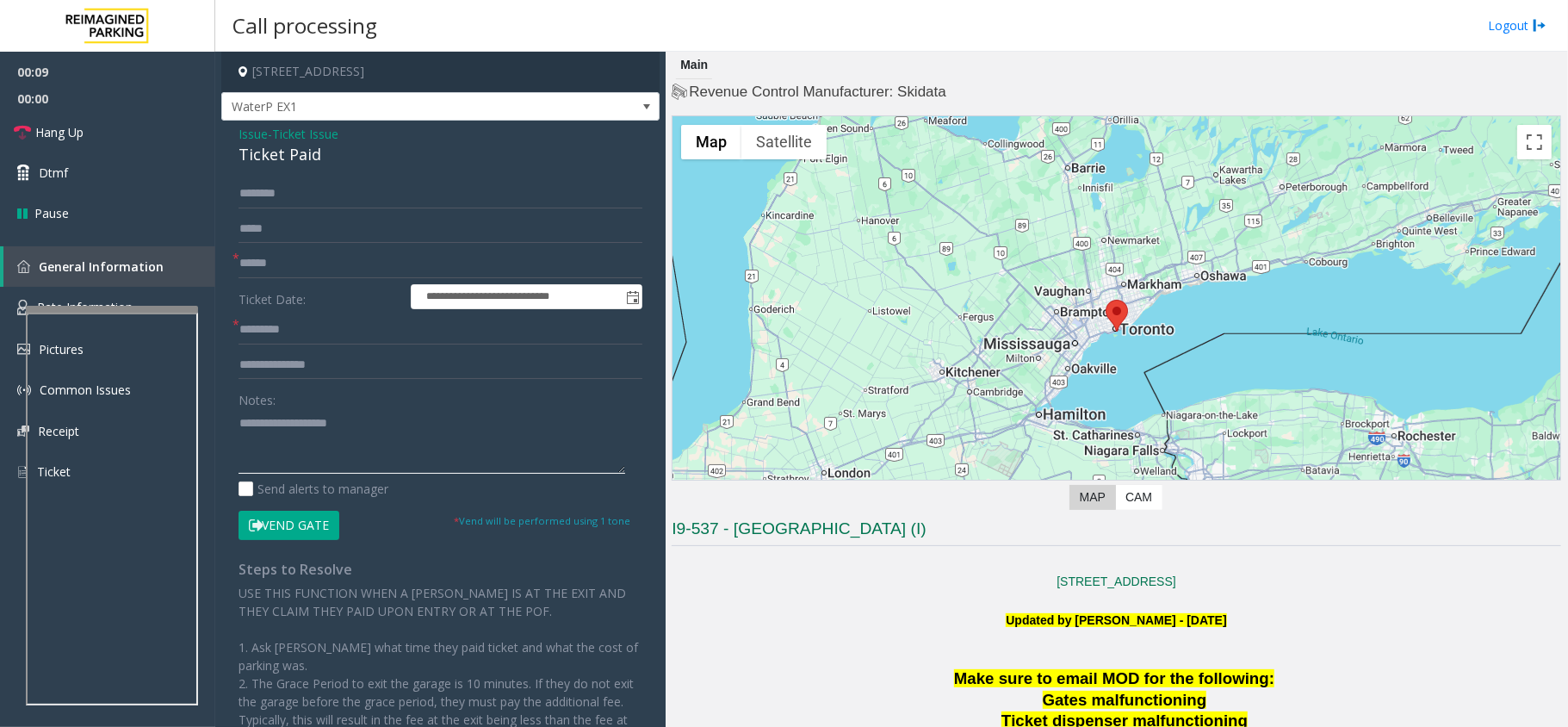
click at [307, 442] on textarea at bounding box center [432, 441] width 386 height 65
click at [239, 424] on textarea at bounding box center [432, 441] width 386 height 65
click at [276, 414] on textarea at bounding box center [432, 441] width 386 height 65
paste textarea "**********"
click at [241, 453] on textarea at bounding box center [432, 441] width 386 height 65
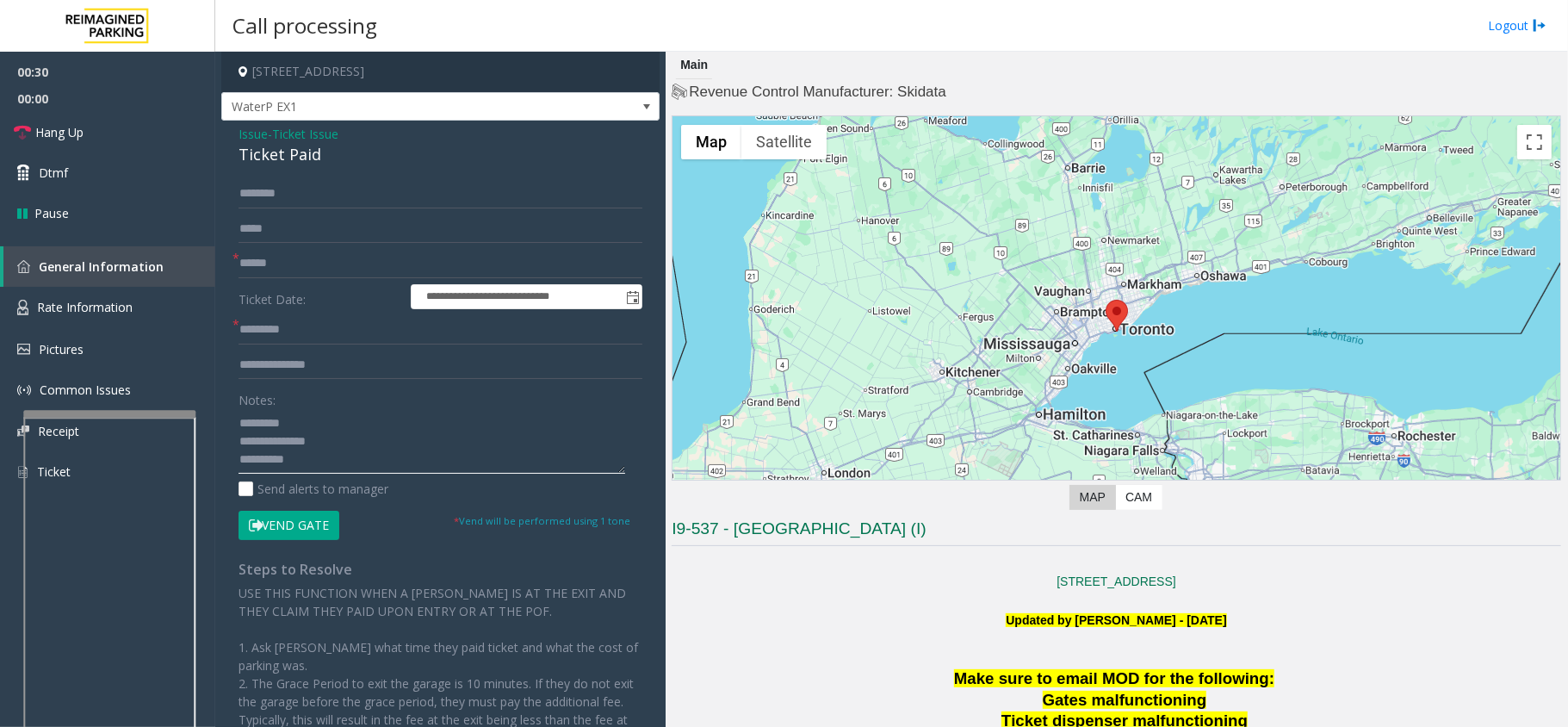
click at [167, 411] on div at bounding box center [109, 413] width 172 height 7
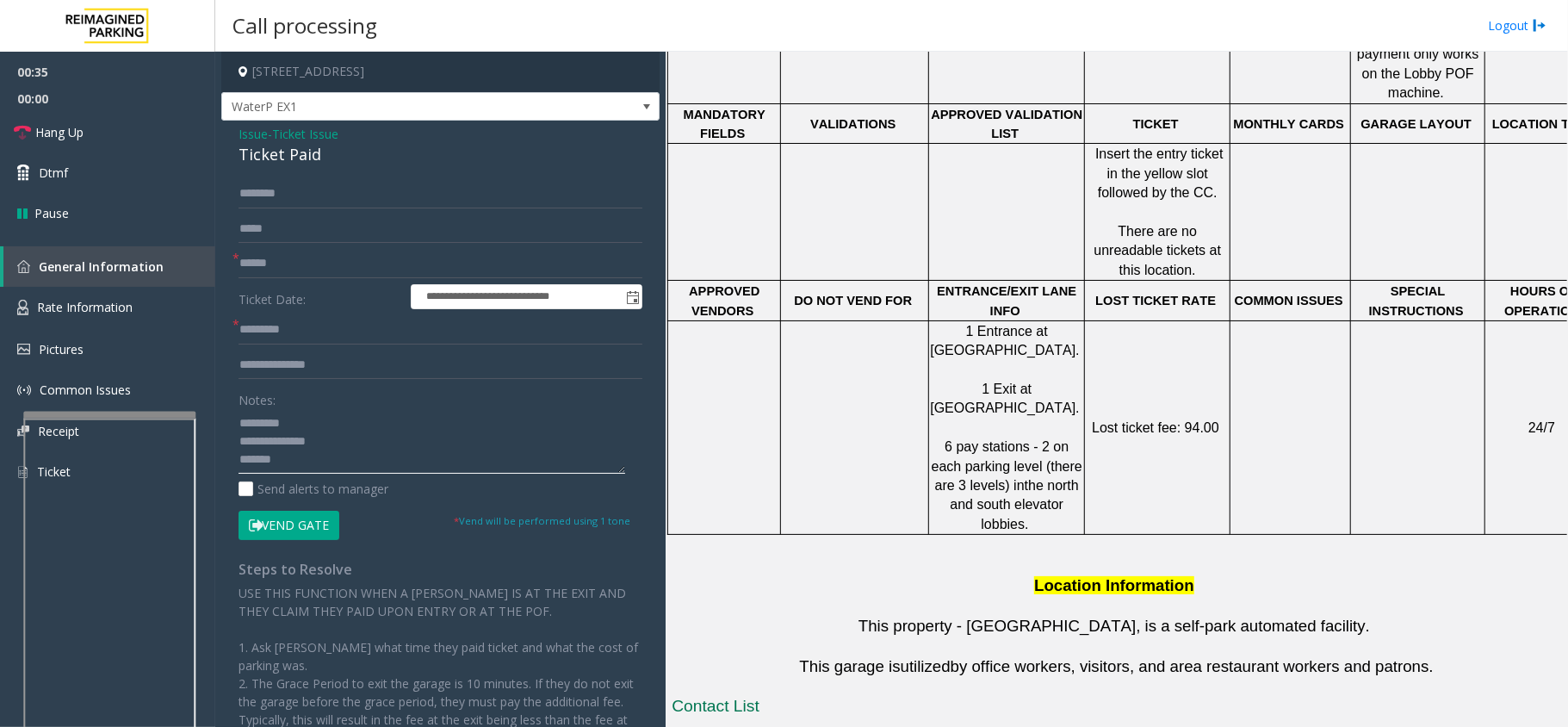
scroll to position [11, 0]
click at [312, 453] on textarea at bounding box center [432, 441] width 386 height 65
click at [118, 309] on span "Rate Information" at bounding box center [85, 307] width 96 height 16
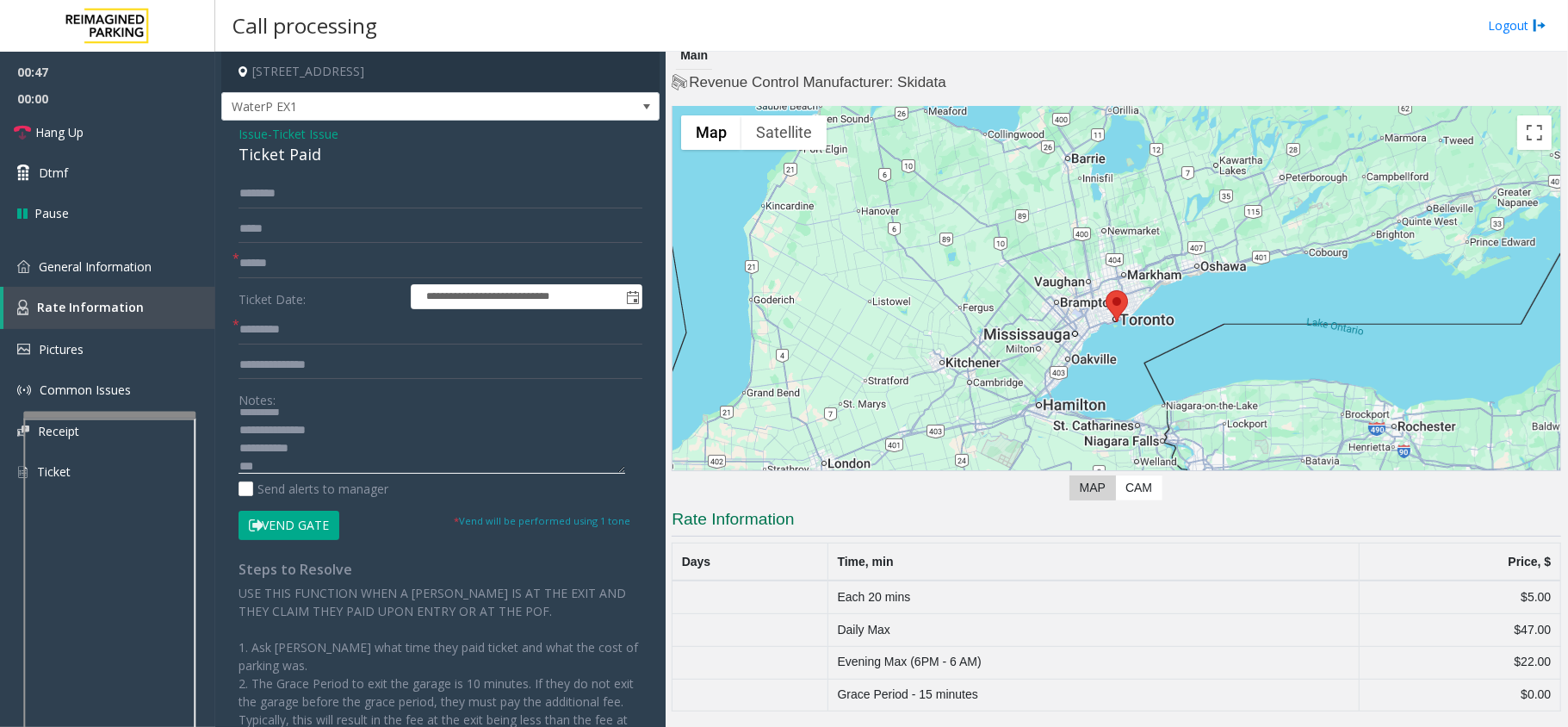
click at [301, 443] on textarea at bounding box center [432, 441] width 386 height 65
type textarea "**********"
drag, startPoint x: 1471, startPoint y: 624, endPoint x: 1524, endPoint y: 627, distance: 53.1
click at [1524, 627] on td "$47.00" at bounding box center [1459, 630] width 201 height 33
click at [312, 129] on span "Ticket Issue" at bounding box center [305, 133] width 67 height 18
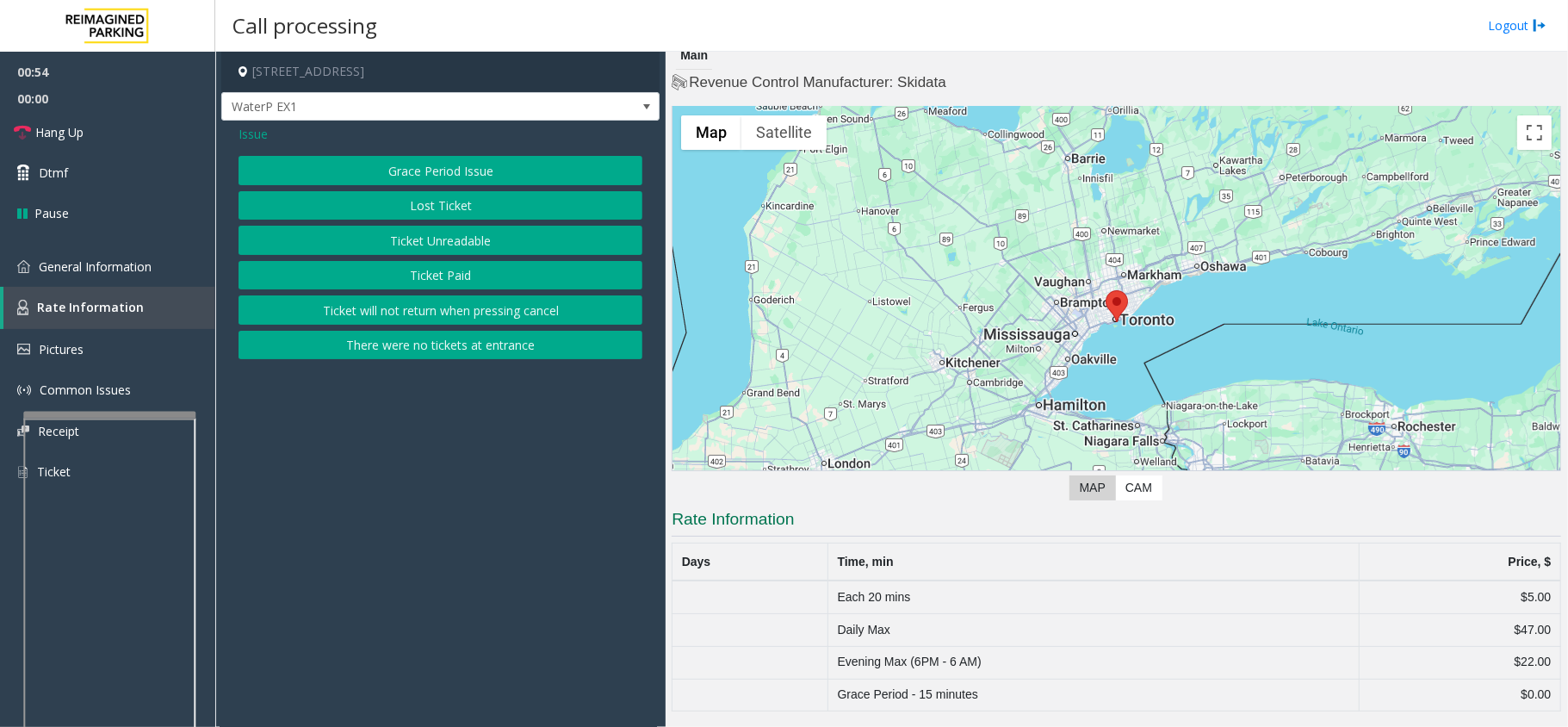
click at [249, 138] on span "Issue" at bounding box center [253, 133] width 29 height 18
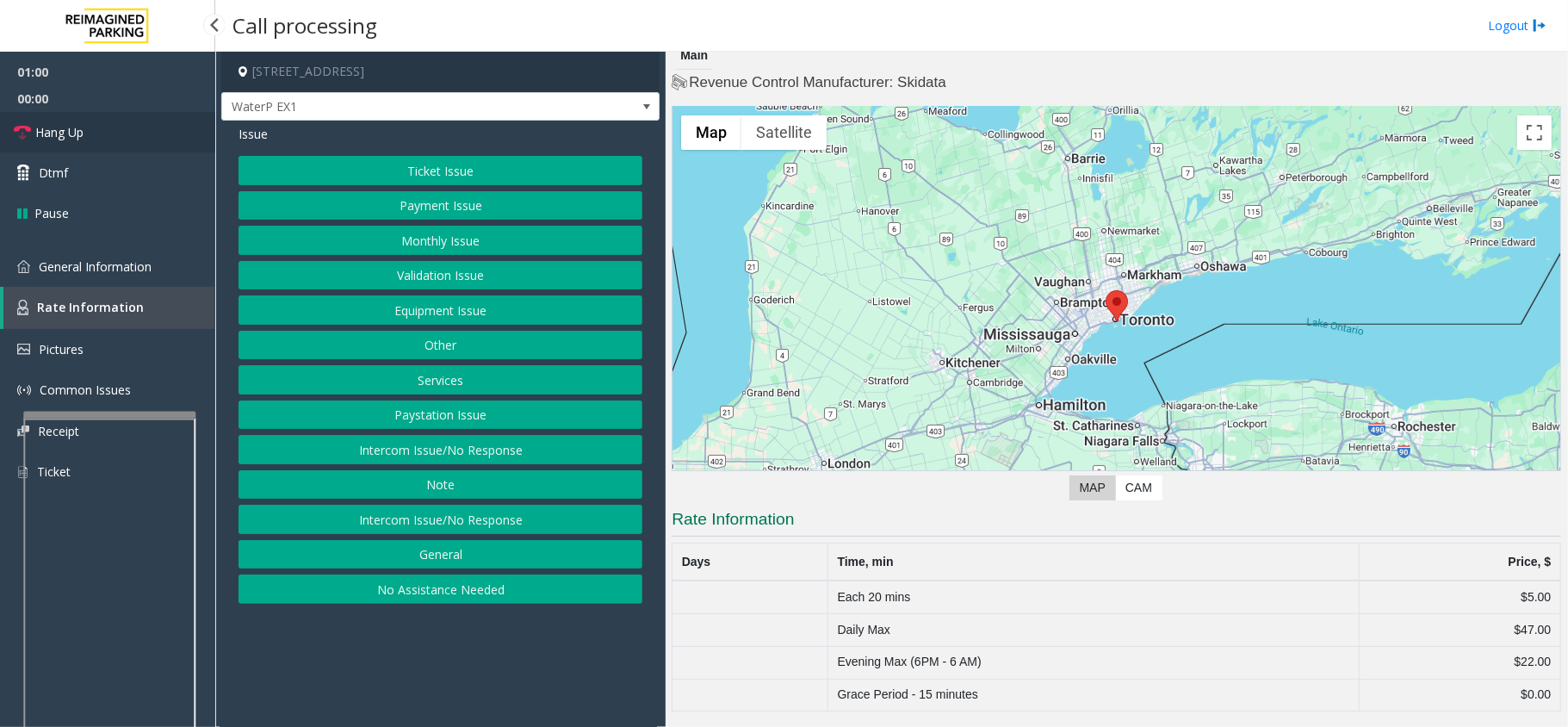
click at [118, 132] on link "Hang Up" at bounding box center [108, 131] width 215 height 41
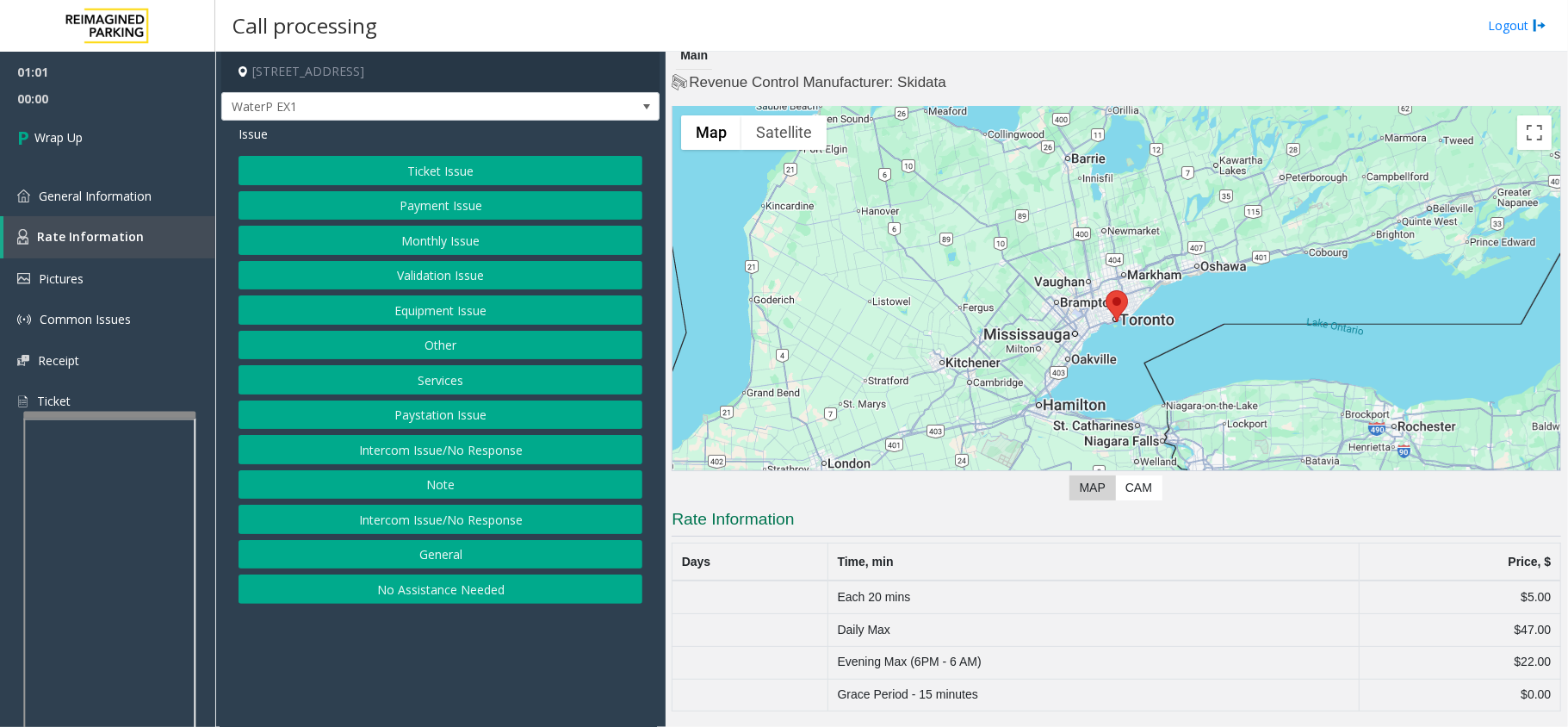
click at [428, 422] on button "Paystation Issue" at bounding box center [441, 414] width 404 height 29
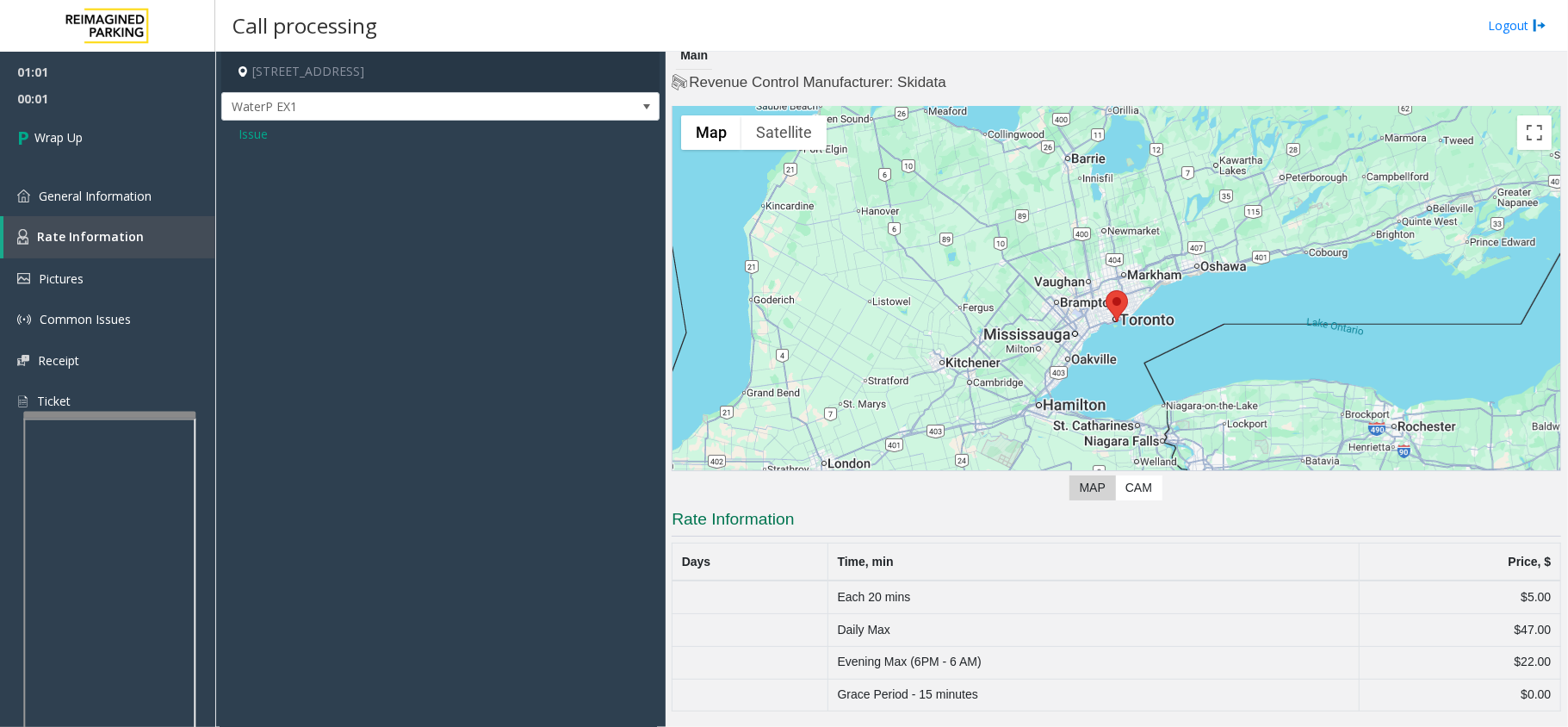
click at [252, 144] on div "Issue" at bounding box center [440, 140] width 438 height 40
click at [252, 136] on span "Issue" at bounding box center [253, 133] width 29 height 18
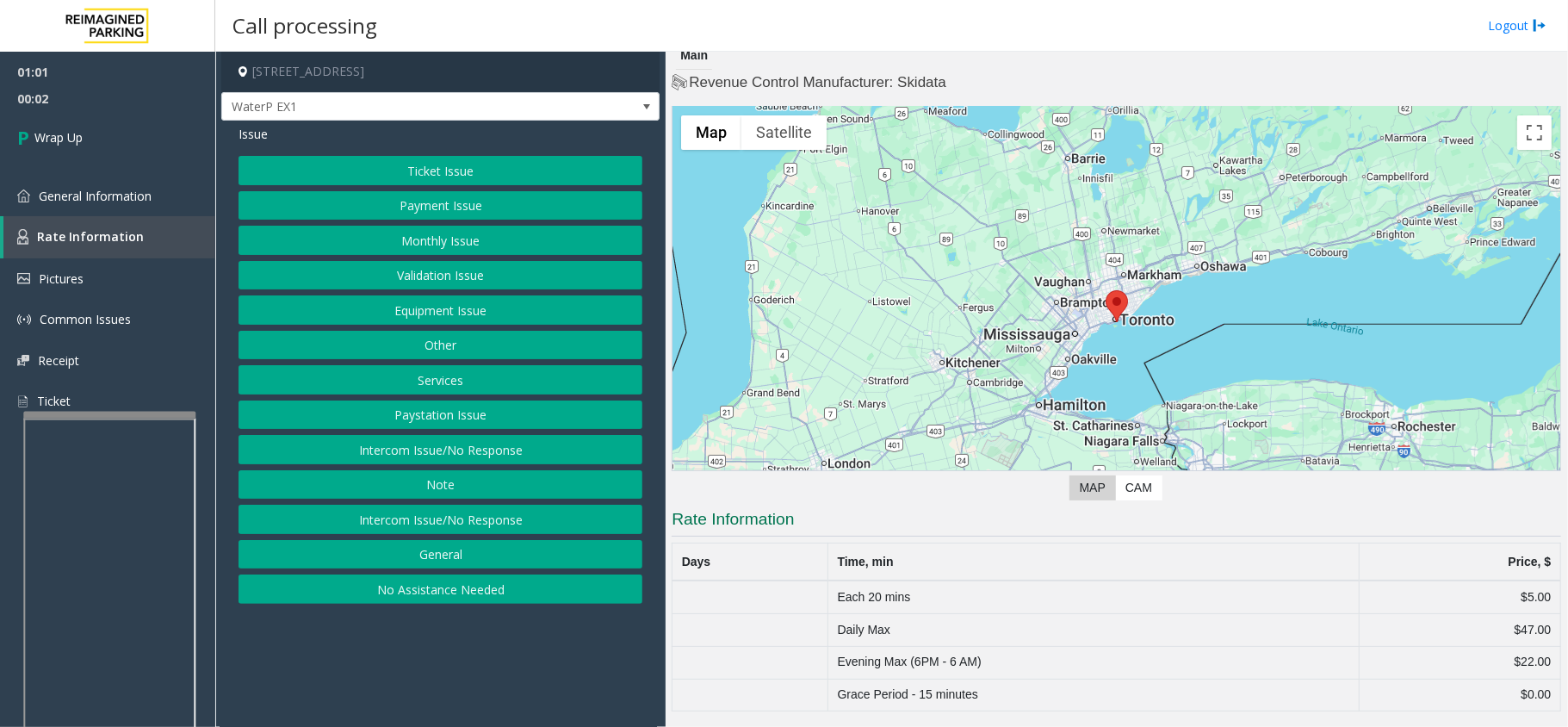
click at [456, 384] on button "Services" at bounding box center [441, 379] width 404 height 29
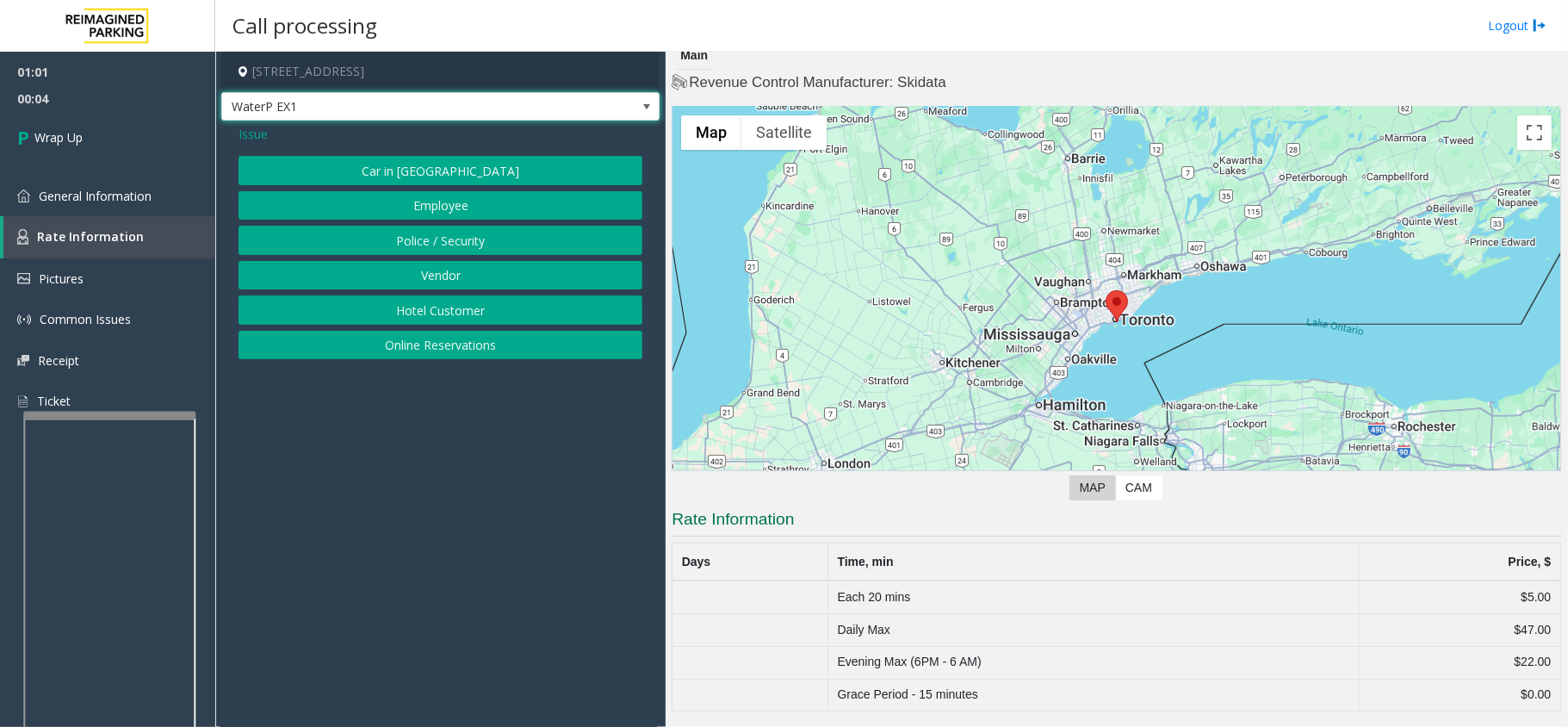
click at [241, 116] on span "WaterP EX1" at bounding box center [396, 107] width 349 height 28
drag, startPoint x: 259, startPoint y: 469, endPoint x: 295, endPoint y: 280, distance: 192.4
click at [259, 446] on app-call-processing-form "10 Bay Street, Toronto, ON WaterP EX1 Issue Car in Tow Employee Police / Securi…" at bounding box center [440, 389] width 450 height 675
click at [256, 139] on span "Issue" at bounding box center [253, 133] width 29 height 18
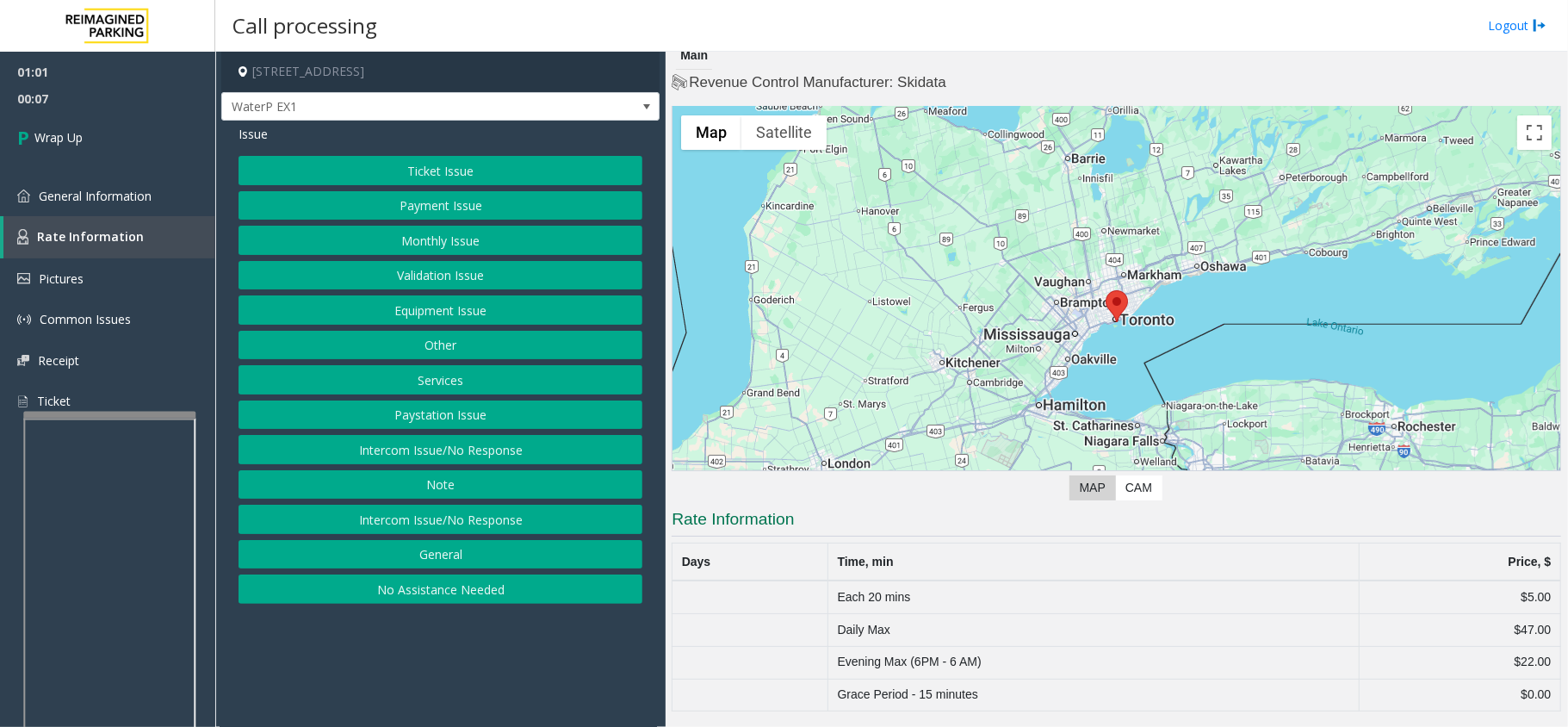
click at [472, 340] on button "Other" at bounding box center [441, 345] width 404 height 29
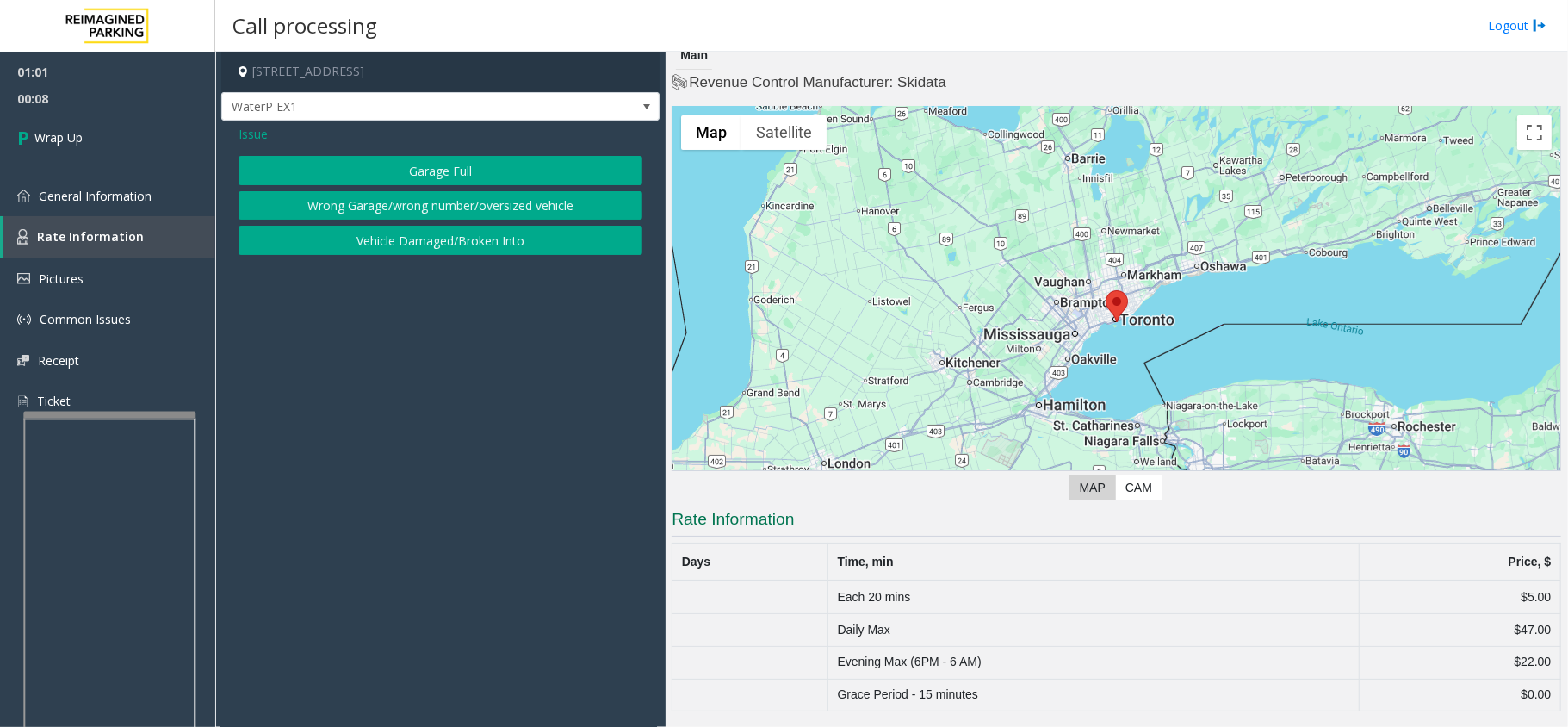
click at [245, 131] on span "Issue" at bounding box center [253, 133] width 29 height 18
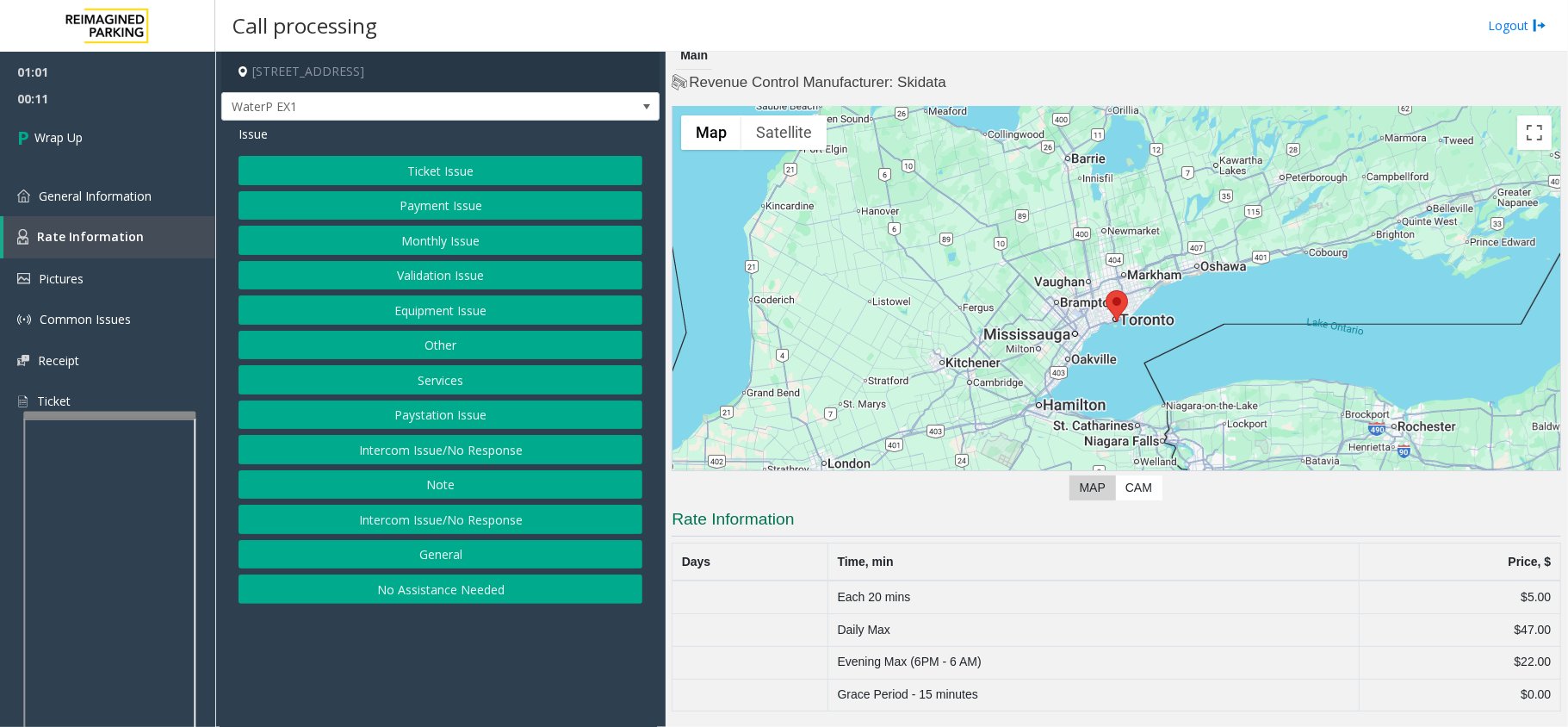
click at [442, 553] on button "General" at bounding box center [441, 554] width 404 height 29
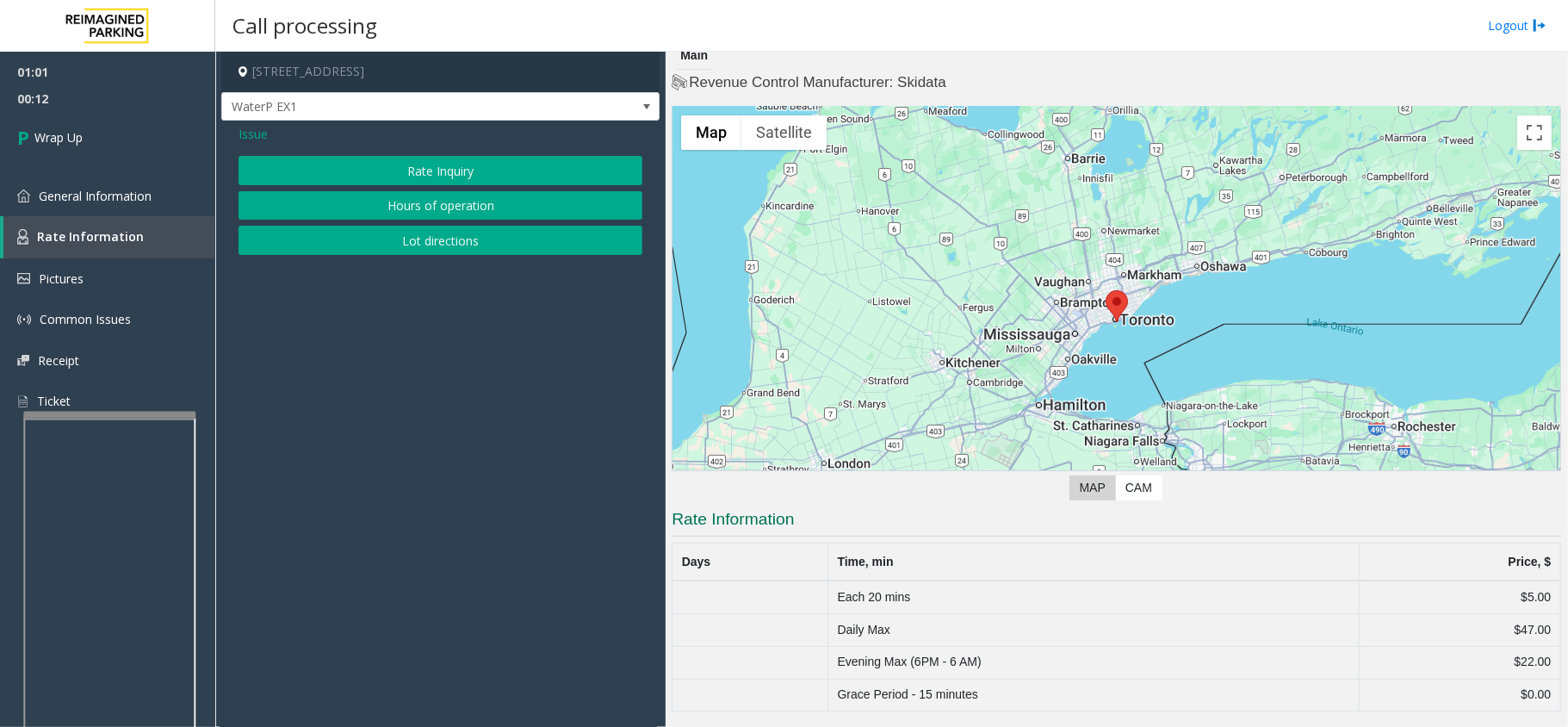
click at [384, 170] on button "Rate Inquiry" at bounding box center [441, 170] width 404 height 29
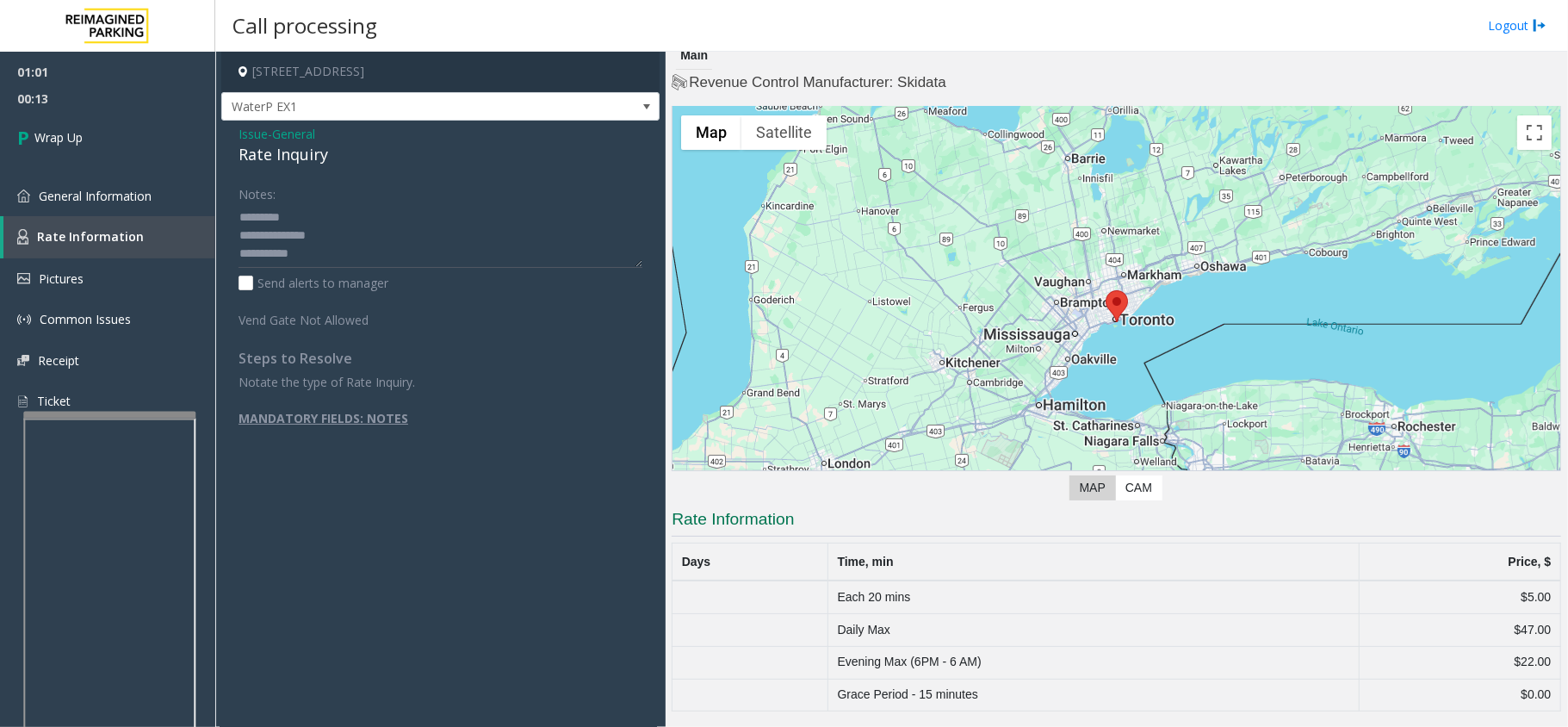
click at [265, 160] on div "Rate Inquiry" at bounding box center [441, 154] width 404 height 23
click at [329, 241] on textarea at bounding box center [441, 235] width 404 height 65
click at [333, 250] on textarea at bounding box center [441, 235] width 404 height 65
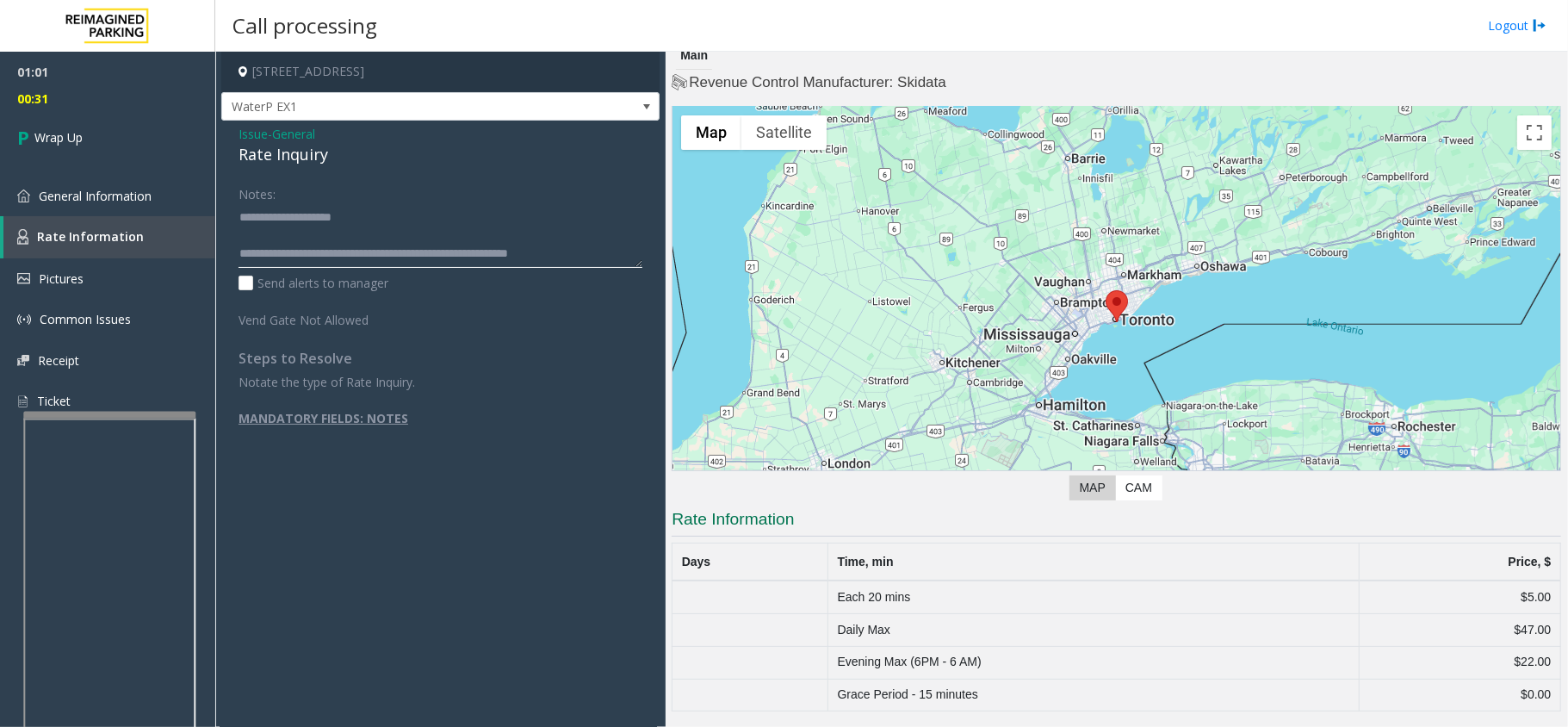
click at [375, 242] on textarea at bounding box center [441, 235] width 404 height 65
click at [376, 250] on textarea at bounding box center [441, 235] width 404 height 65
click at [384, 255] on textarea at bounding box center [441, 235] width 404 height 65
click at [382, 224] on textarea at bounding box center [441, 235] width 404 height 65
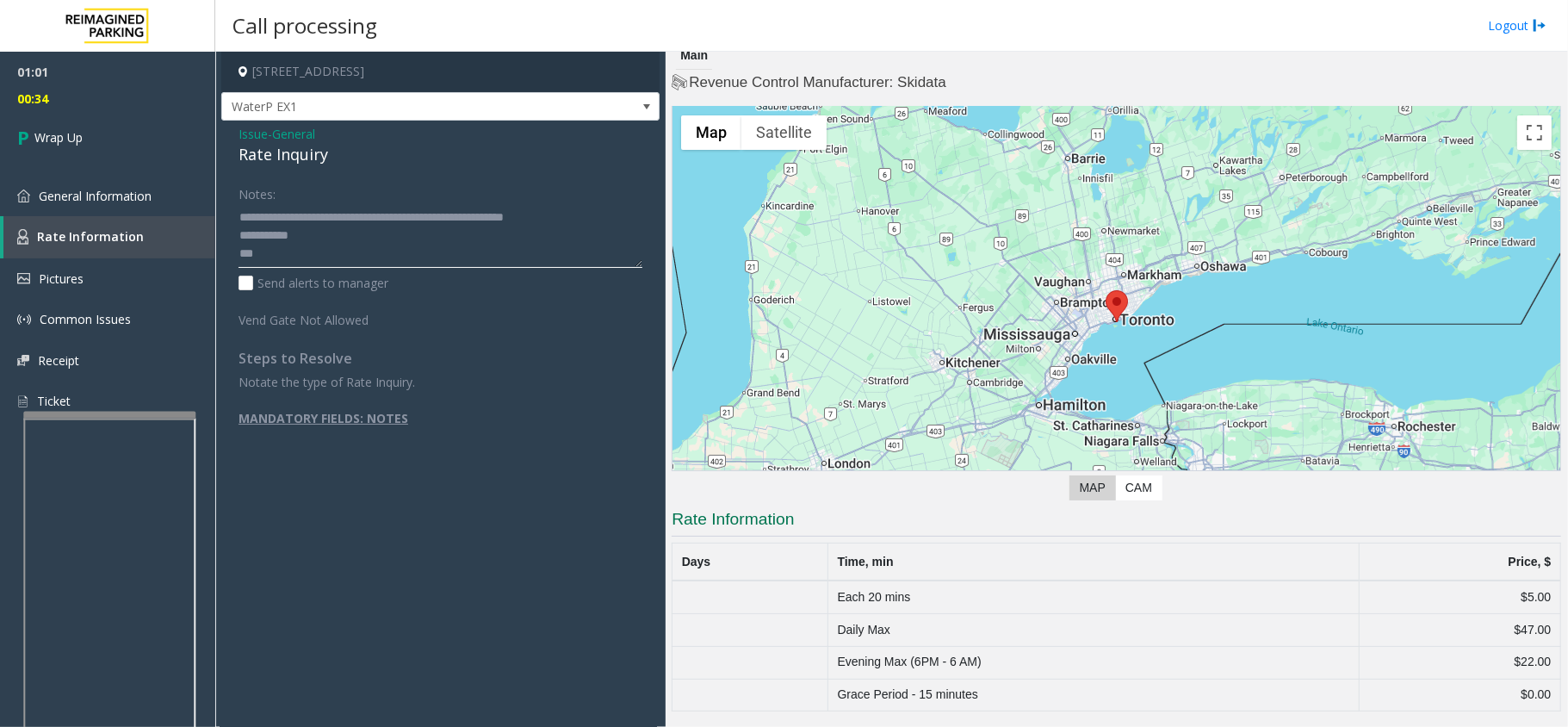
click at [379, 221] on textarea at bounding box center [441, 235] width 404 height 65
drag, startPoint x: 241, startPoint y: 231, endPoint x: 280, endPoint y: 260, distance: 48.6
click at [280, 260] on textarea at bounding box center [441, 235] width 404 height 65
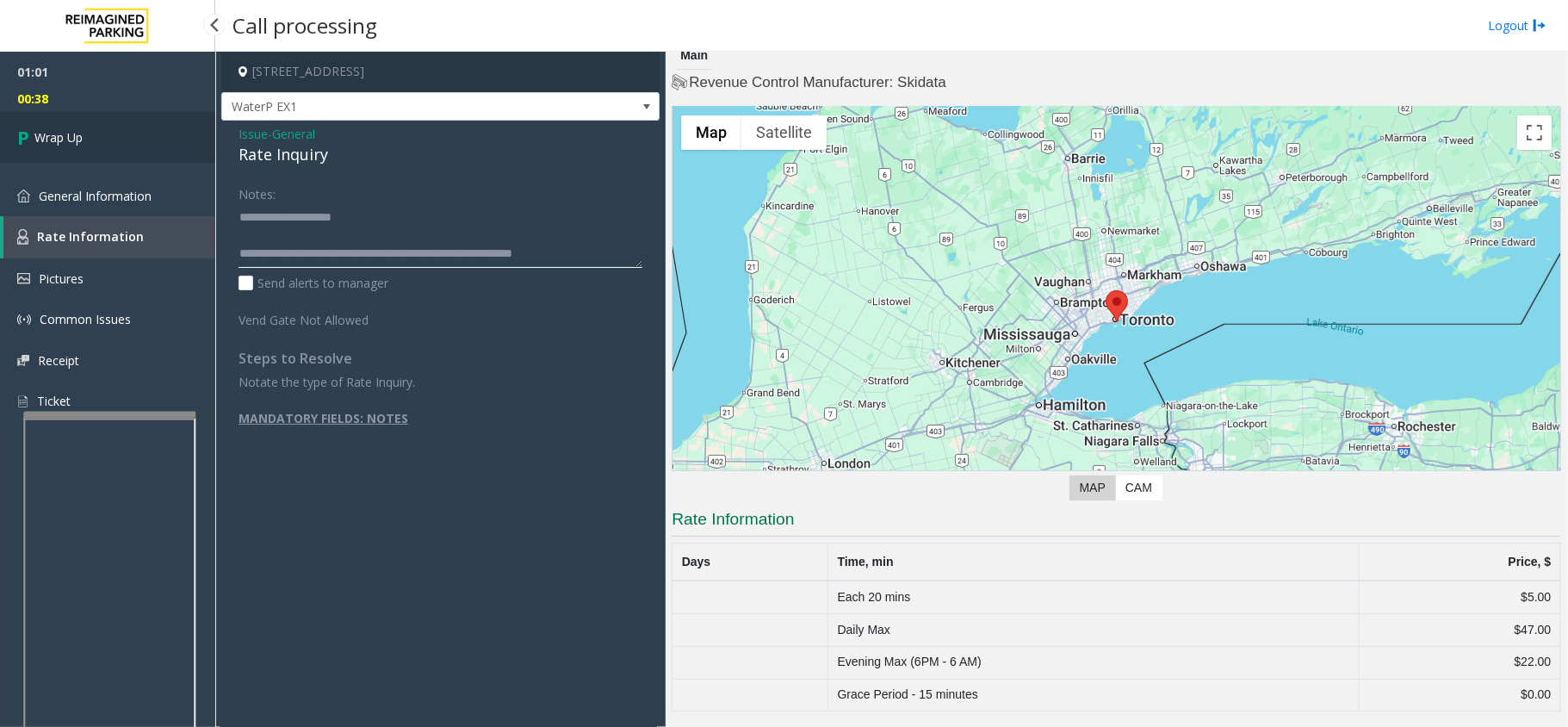
type textarea "**********"
click at [117, 152] on link "Wrap Up" at bounding box center [108, 136] width 215 height 51
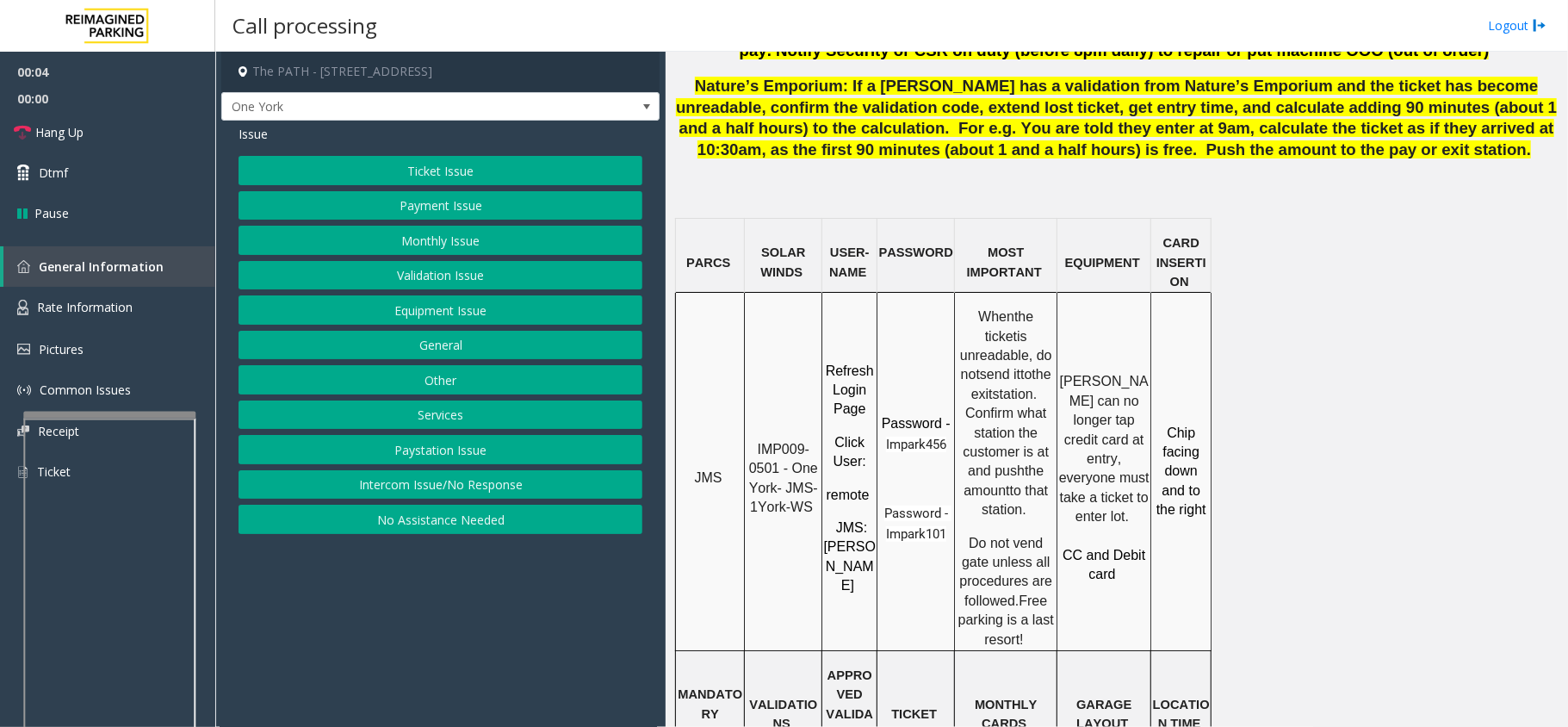
scroll to position [1263, 0]
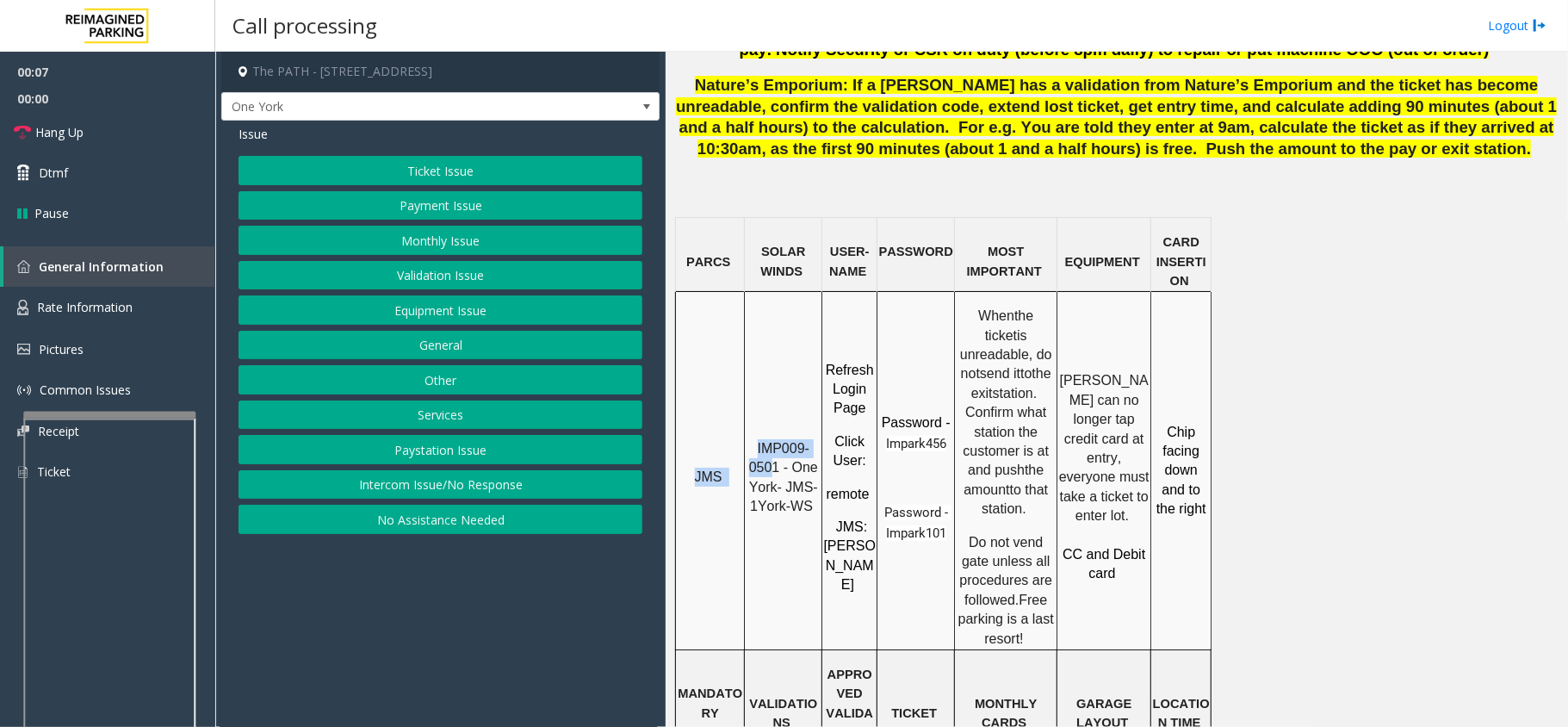
drag, startPoint x: 777, startPoint y: 398, endPoint x: 744, endPoint y: 377, distance: 39.1
click at [744, 377] on tr "JMS IMP009-0501 - One York- JMS-1York-WS Refresh Login Page Click User : remote…" at bounding box center [944, 471] width 536 height 359
copy tr "JMS IMP009-050"
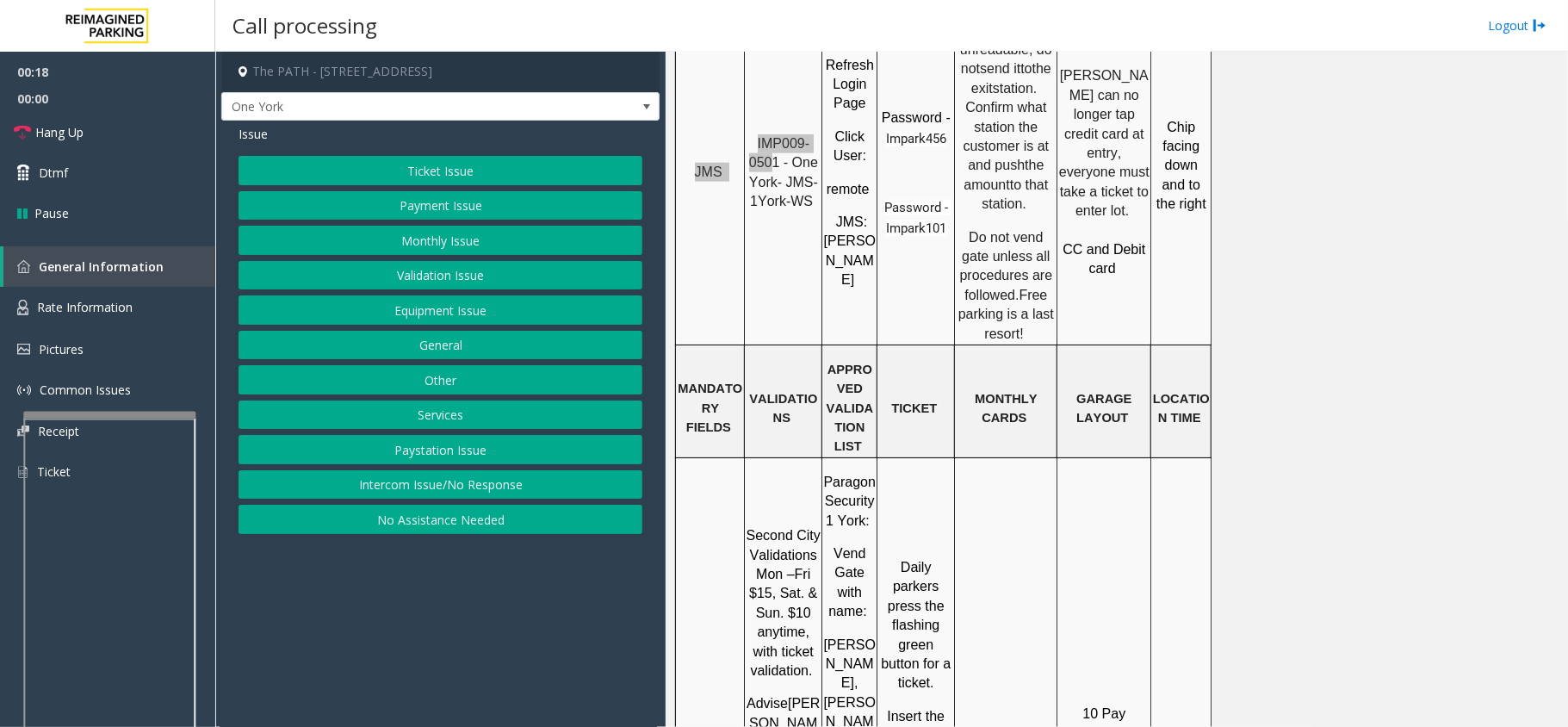
scroll to position [1723, 0]
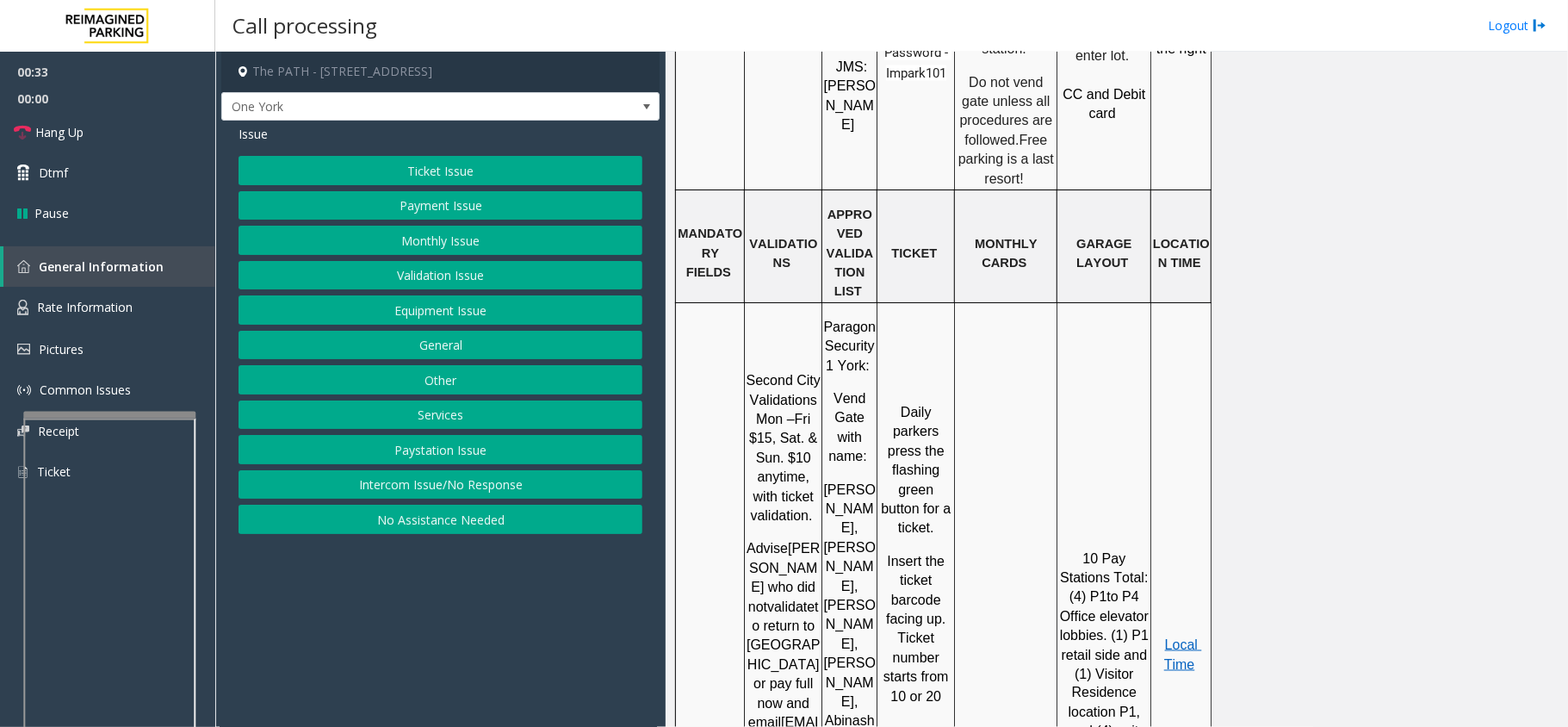
click at [472, 184] on button "Ticket Issue" at bounding box center [441, 170] width 404 height 29
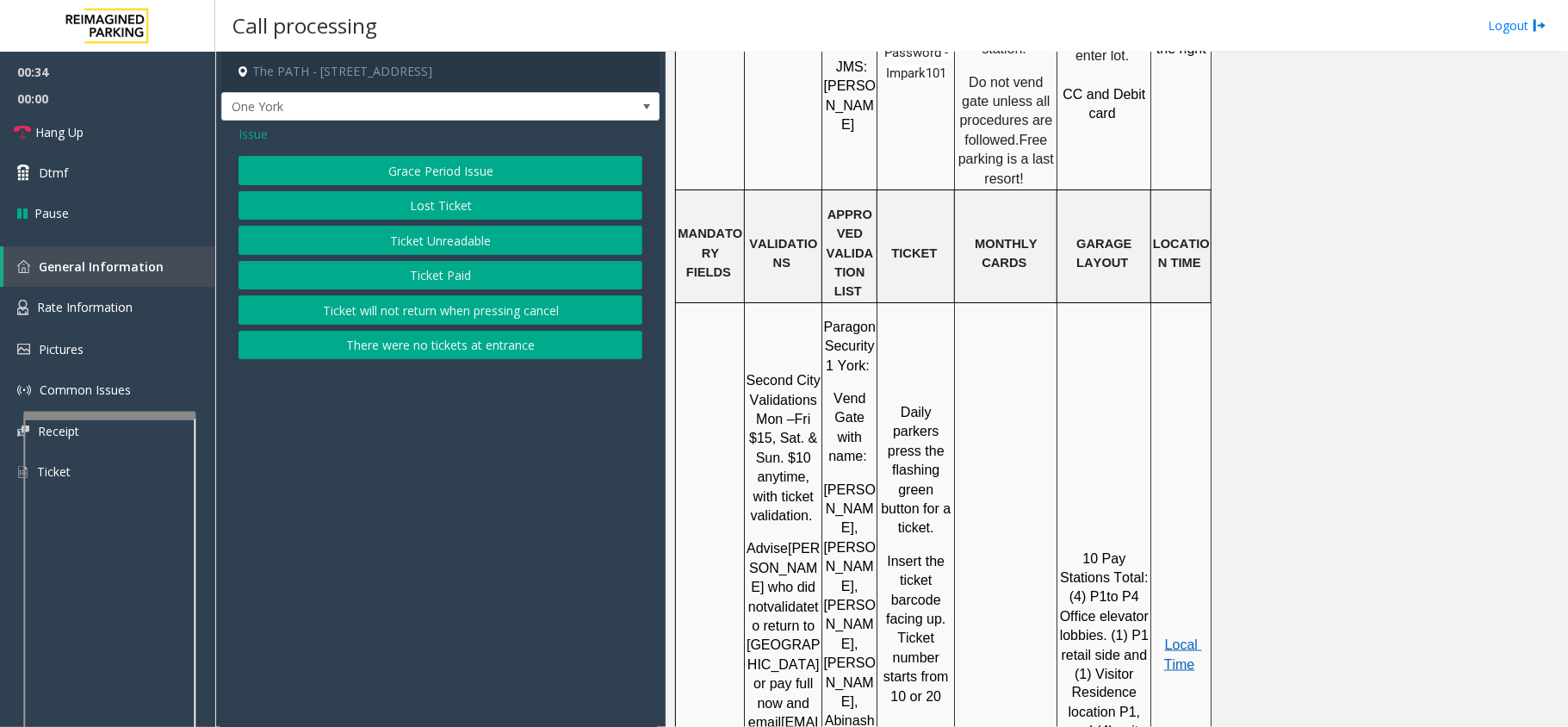
click at [477, 243] on button "Ticket Unreadable" at bounding box center [441, 240] width 404 height 29
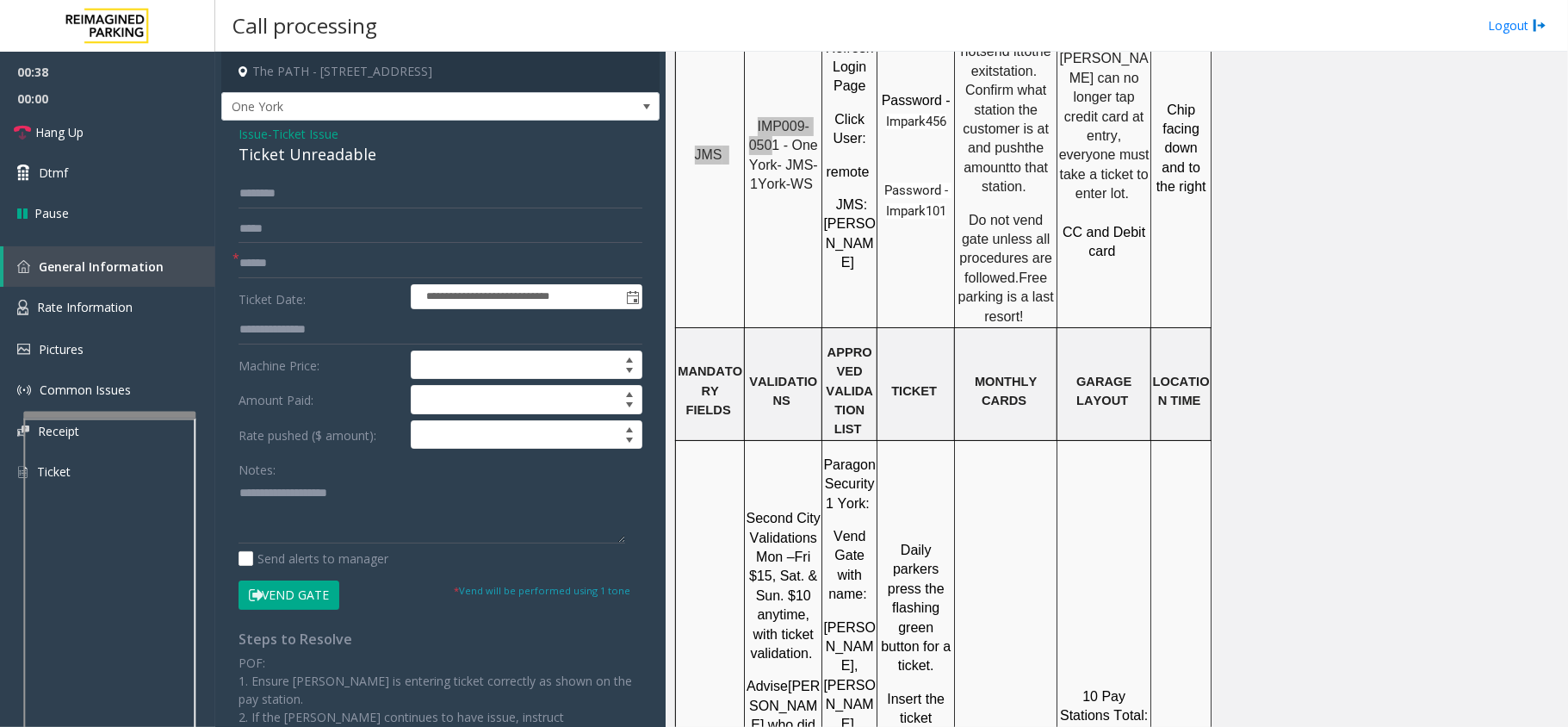
scroll to position [1378, 0]
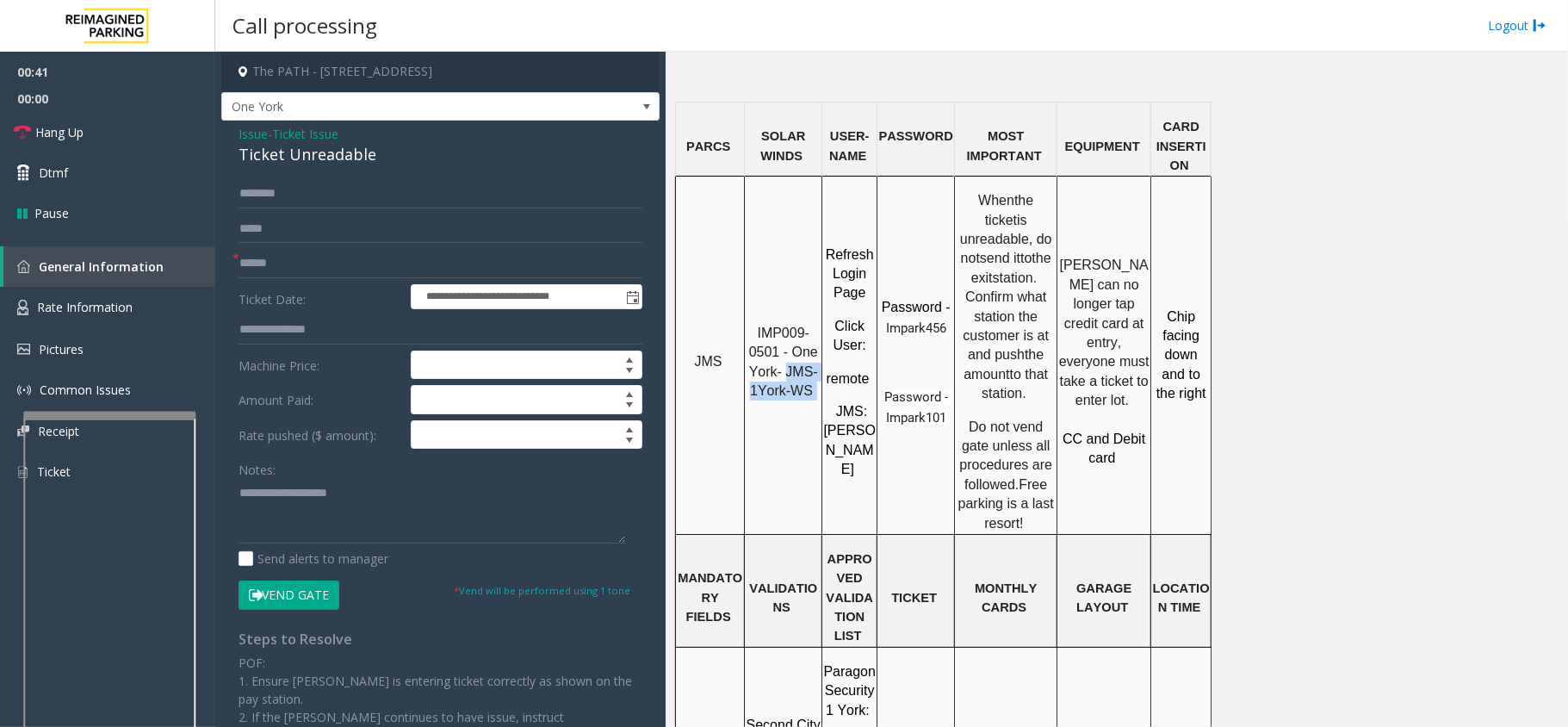
drag, startPoint x: 786, startPoint y: 308, endPoint x: 814, endPoint y: 329, distance: 35.0
click at [814, 329] on p "IMP009-0501 - One York- JMS-1York-WS" at bounding box center [783, 363] width 75 height 78
copy p "JMS-1York-WS"
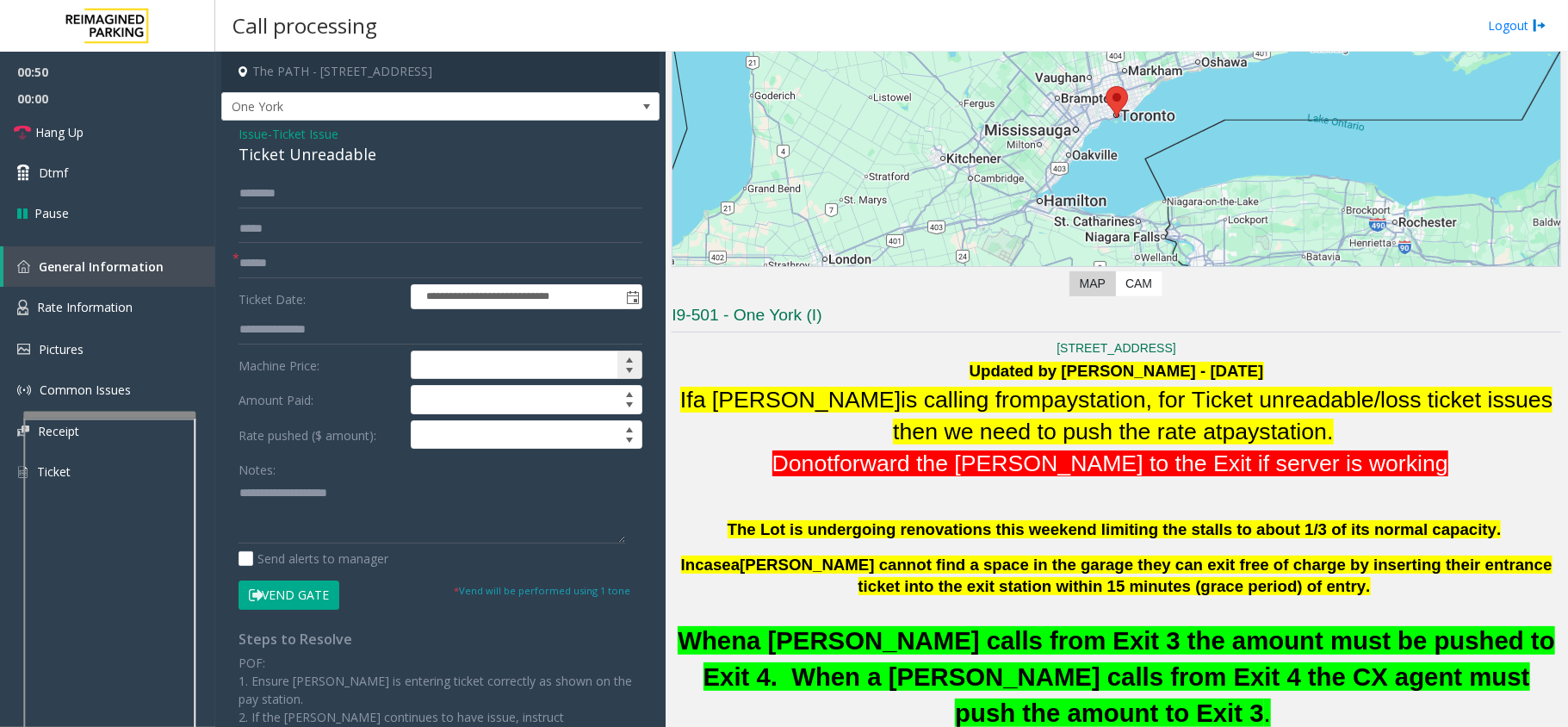
scroll to position [229, 0]
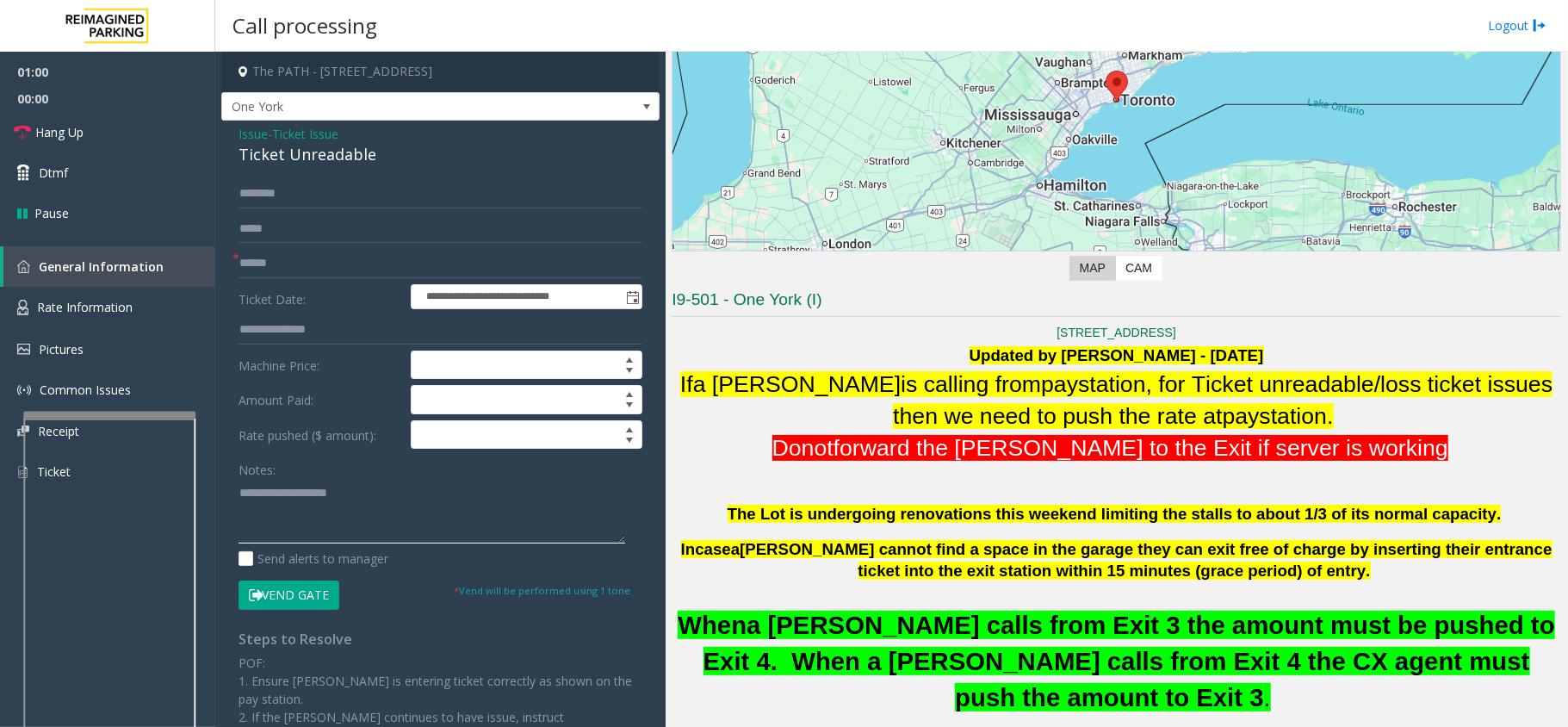
click at [360, 538] on textarea at bounding box center [432, 511] width 386 height 65
type textarea "*******"
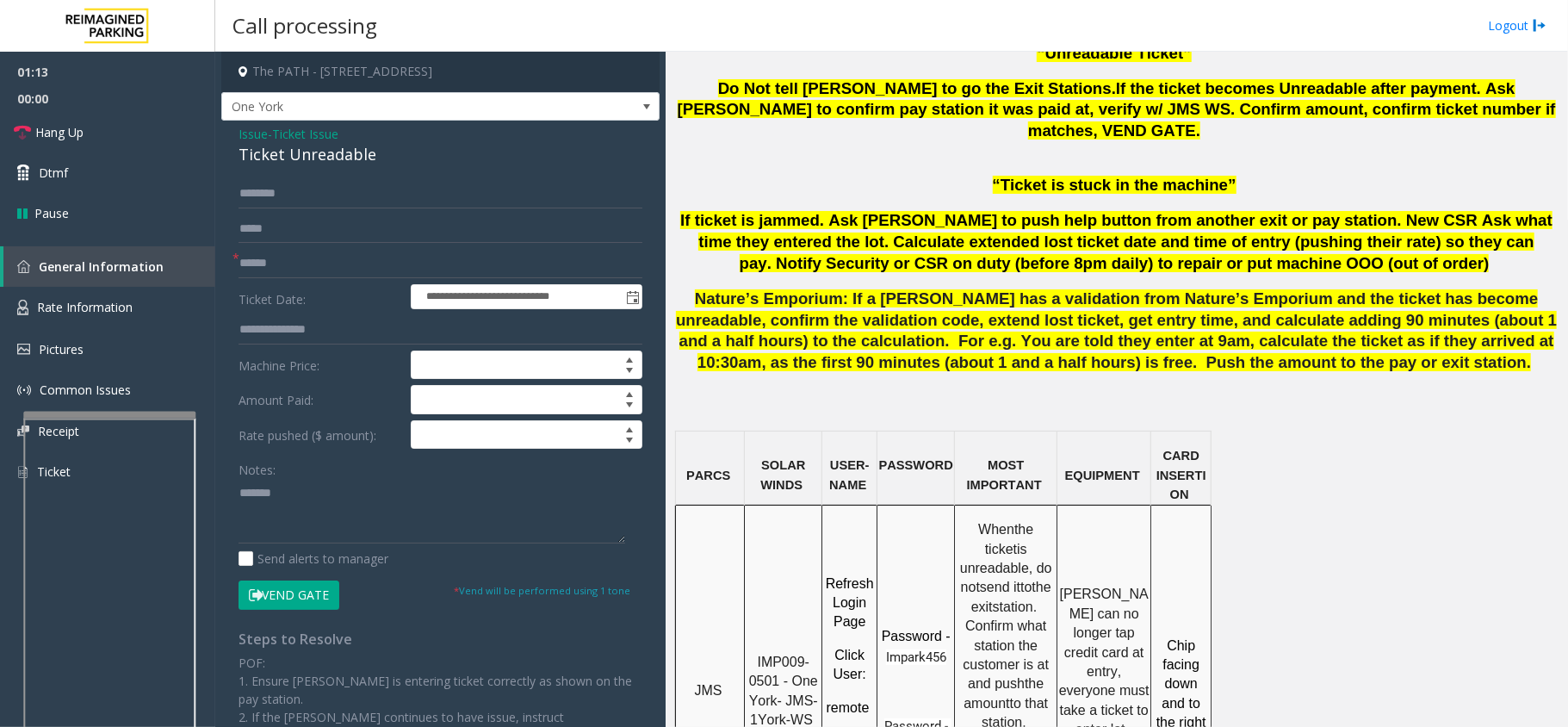
scroll to position [1378, 0]
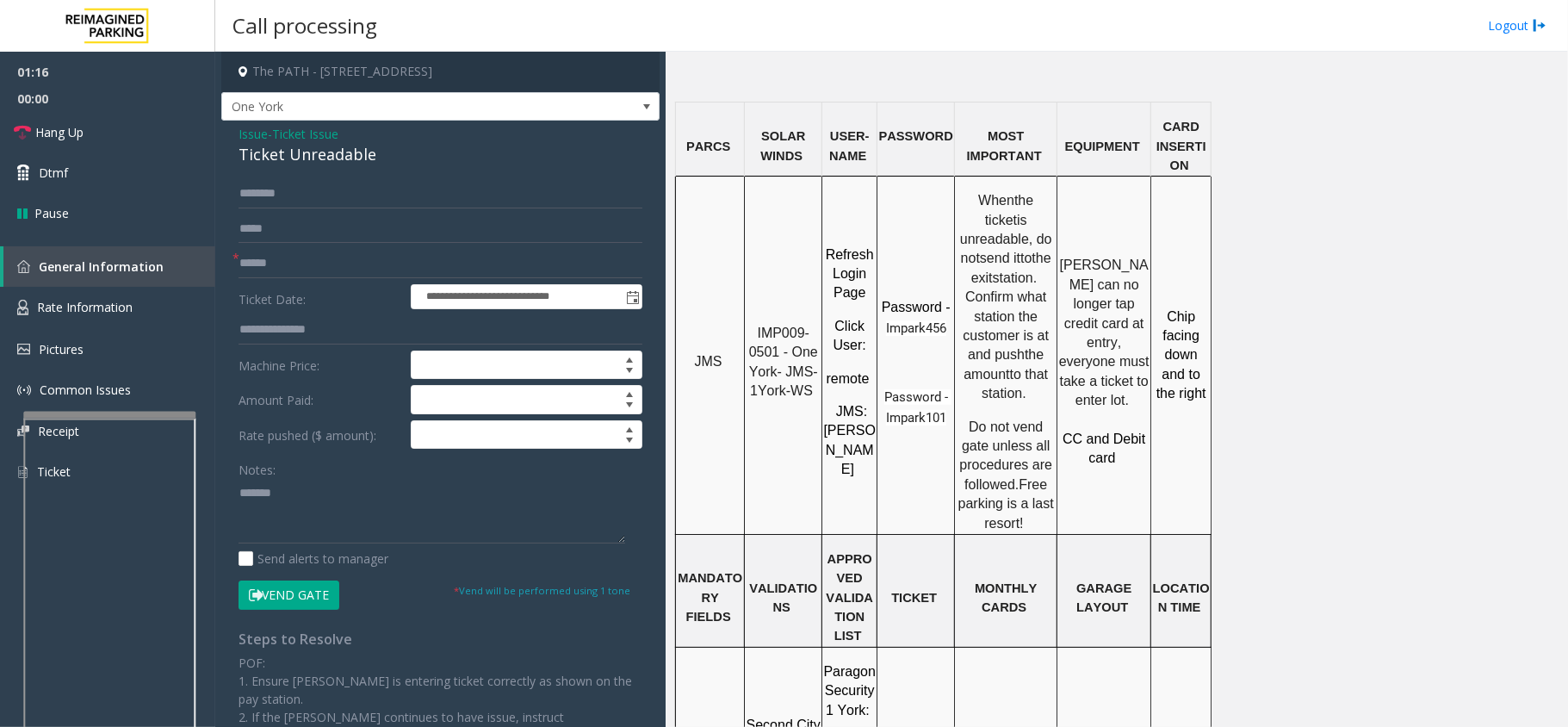
click at [906, 321] on span "Impark456" at bounding box center [916, 329] width 61 height 16
copy span "Impark456"
click at [906, 321] on span "Impark456" at bounding box center [916, 329] width 61 height 16
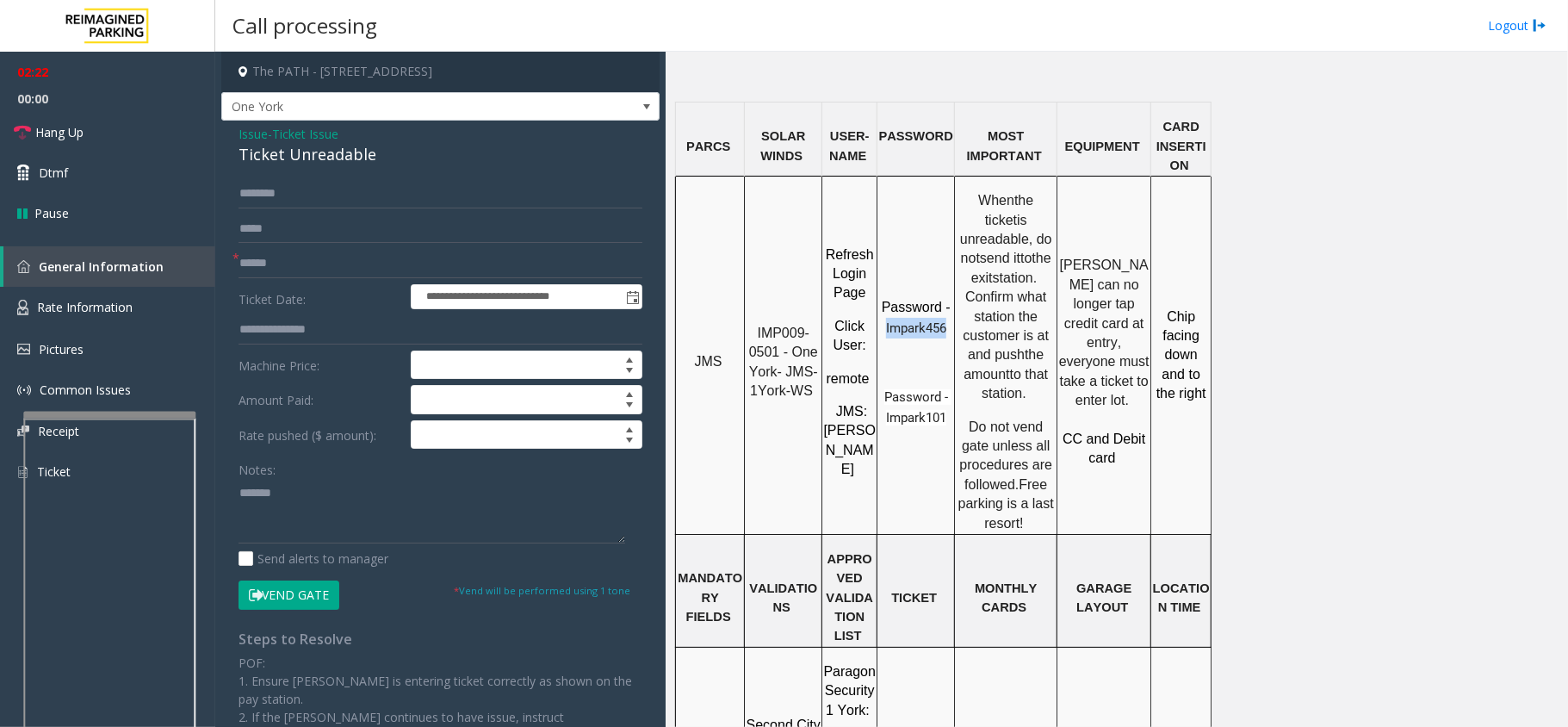
click at [312, 590] on button "Vend Gate" at bounding box center [289, 595] width 101 height 29
drag, startPoint x: 291, startPoint y: 491, endPoint x: 218, endPoint y: 489, distance: 73.0
click at [218, 489] on app-call-processing-form "**********" at bounding box center [440, 389] width 450 height 675
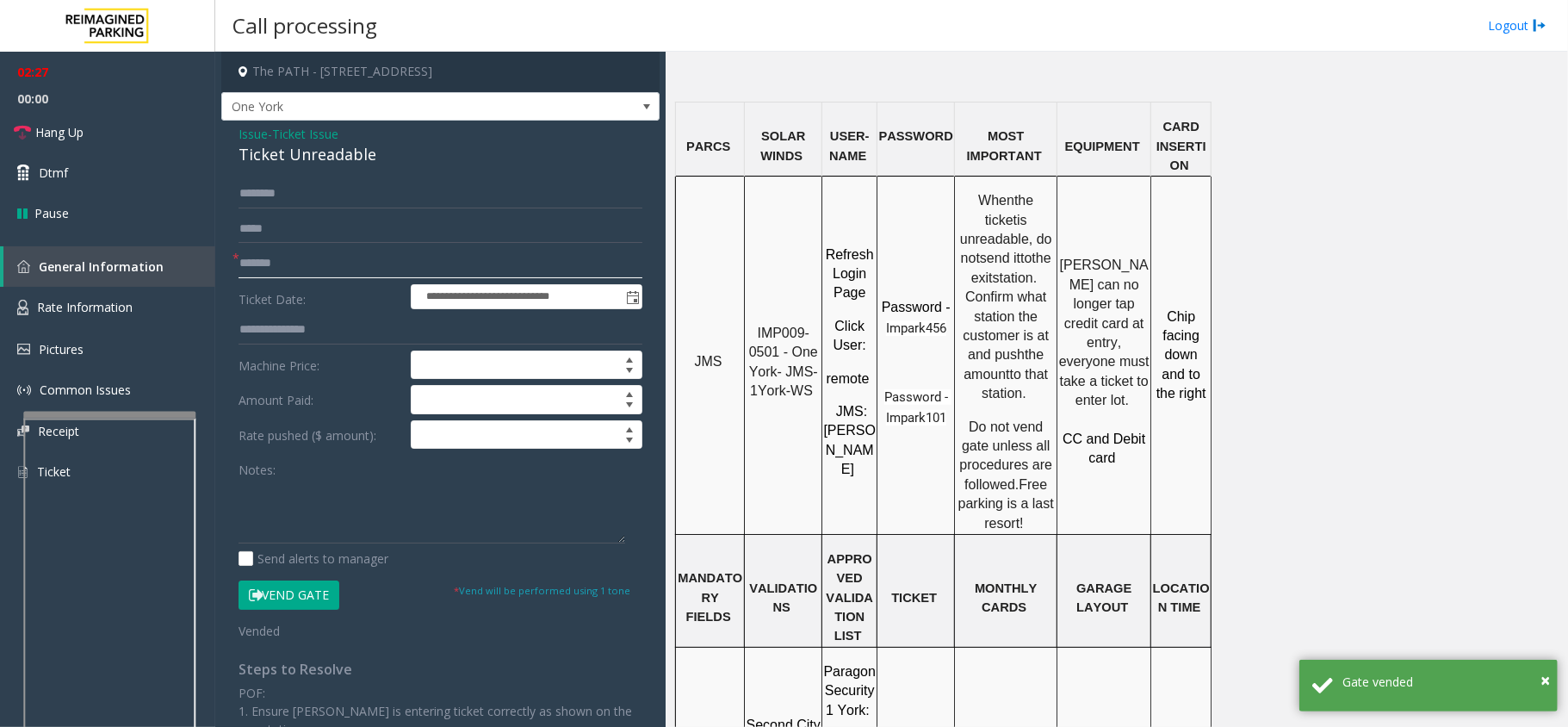
type input "*******"
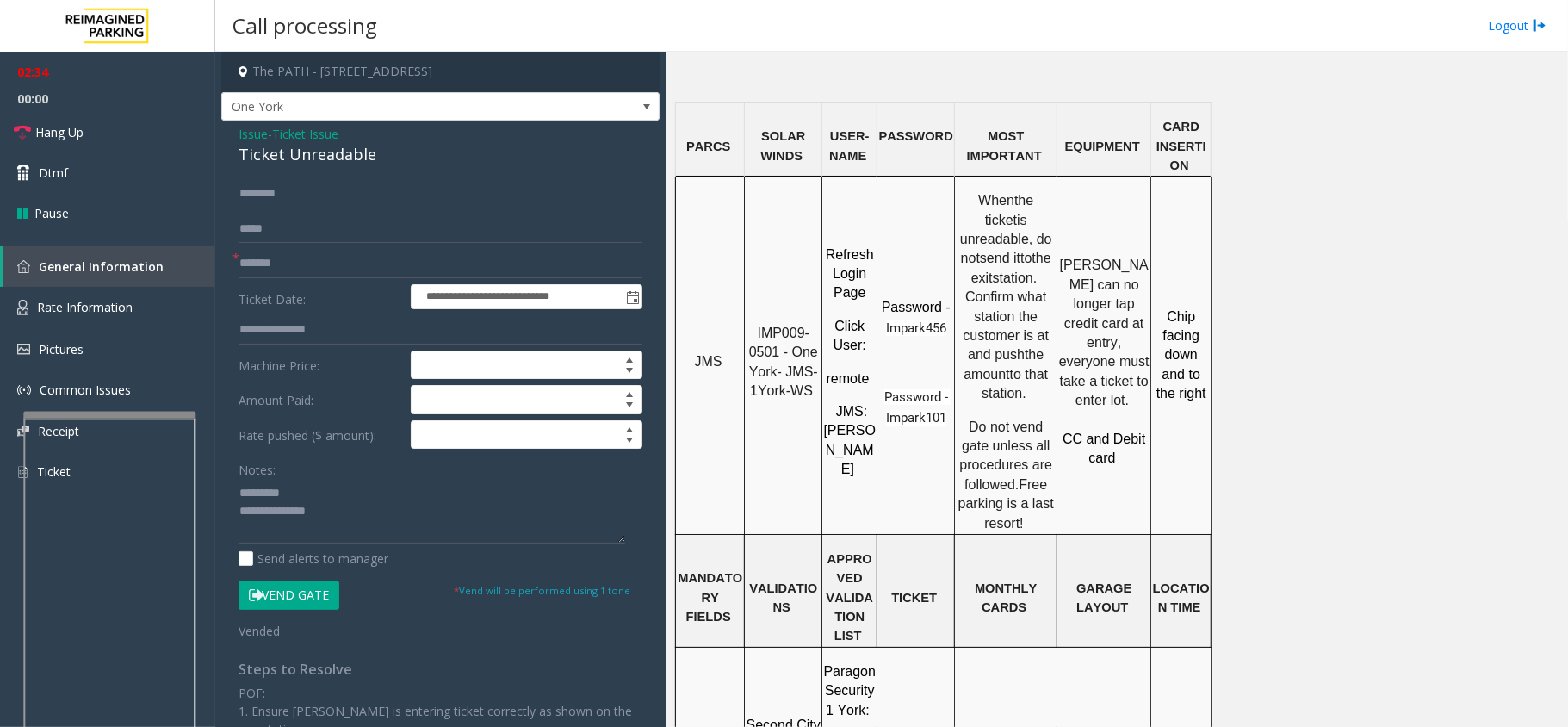
click at [252, 159] on div "Ticket Unreadable" at bounding box center [441, 154] width 404 height 23
click at [245, 156] on div "Ticket Unreadable" at bounding box center [441, 154] width 404 height 23
click at [245, 153] on div "Ticket Unreadable" at bounding box center [441, 154] width 404 height 23
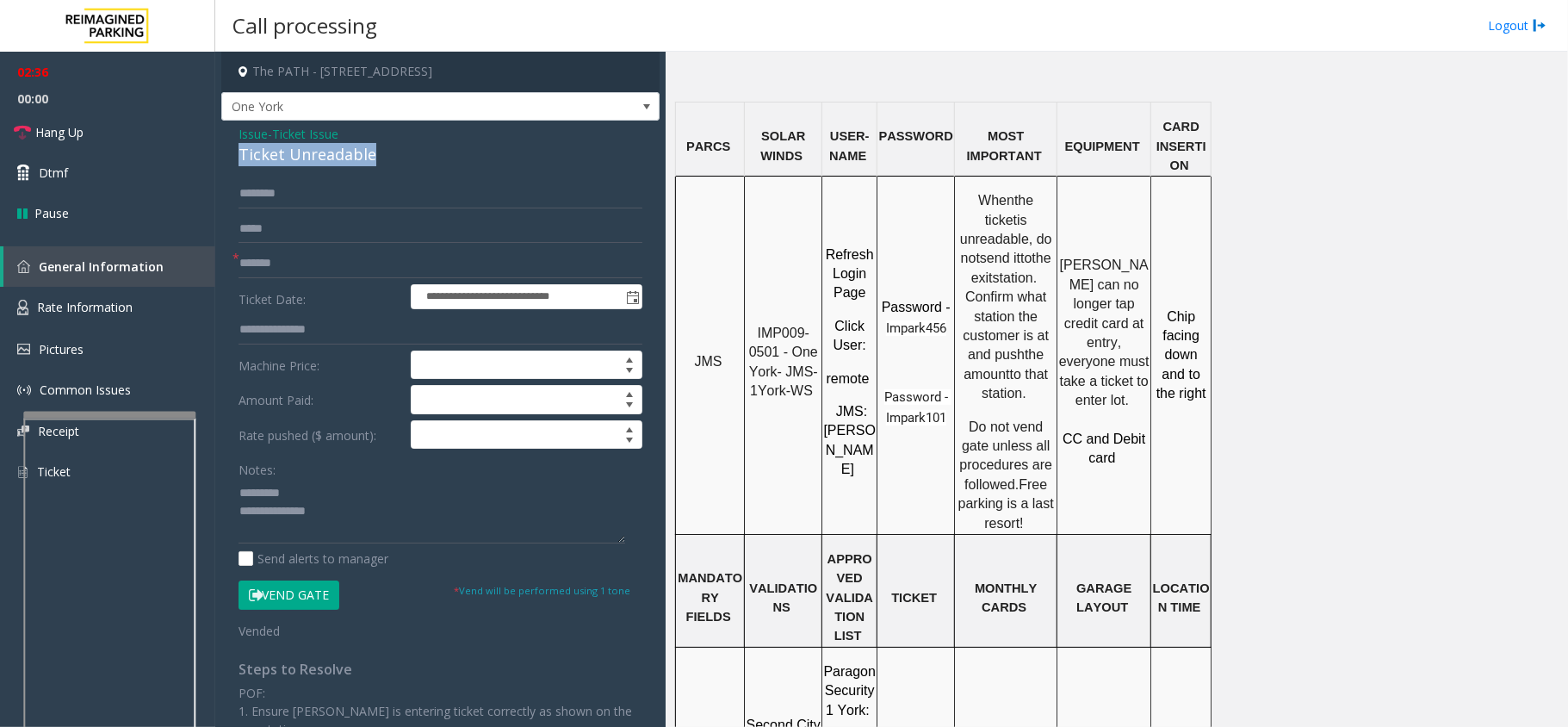
click at [245, 153] on div "Ticket Unreadable" at bounding box center [441, 154] width 404 height 23
click at [242, 153] on div "Ticket Unreadable" at bounding box center [441, 154] width 404 height 23
click at [333, 531] on textarea at bounding box center [432, 511] width 386 height 65
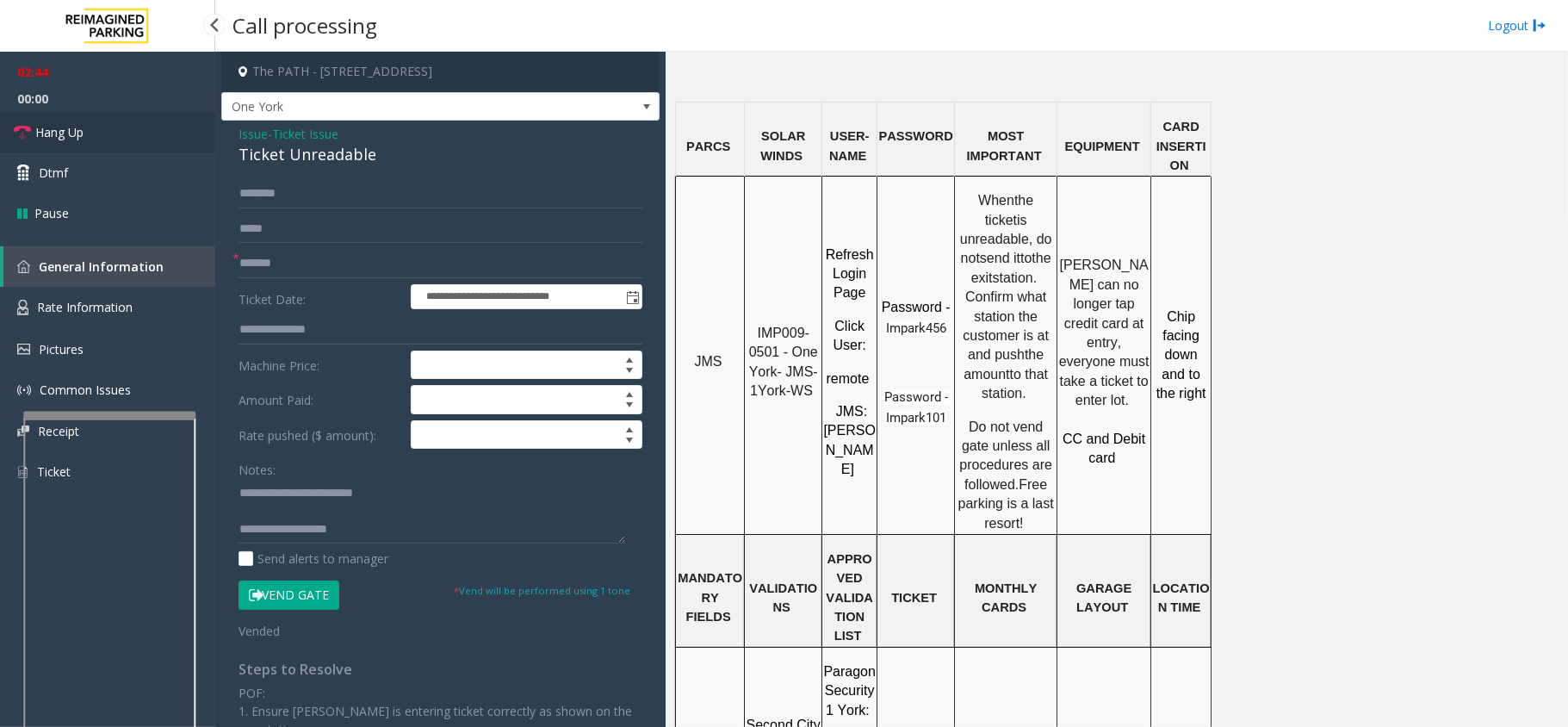
click at [151, 138] on link "Hang Up" at bounding box center [108, 131] width 215 height 41
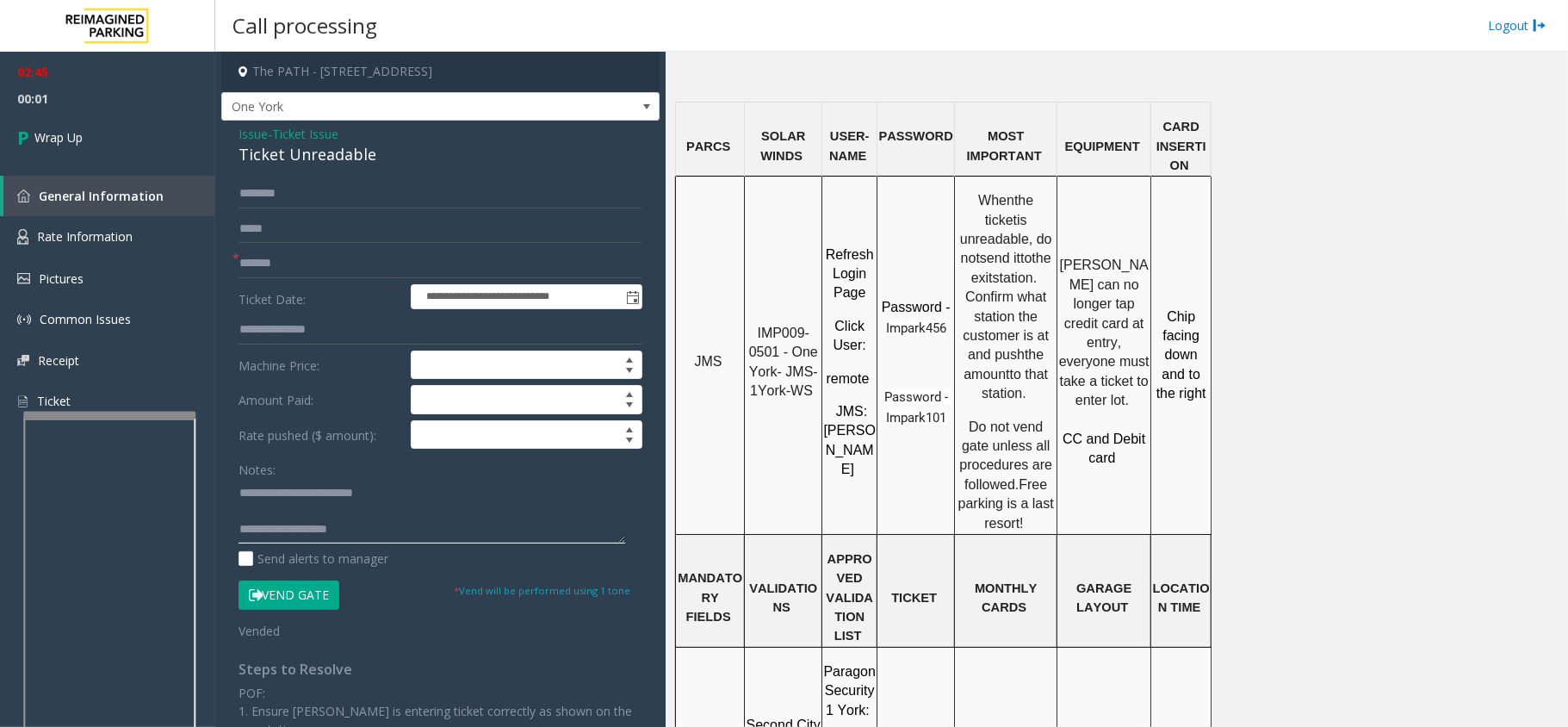
click at [361, 536] on textarea at bounding box center [432, 511] width 386 height 65
type textarea "**********"
drag, startPoint x: 48, startPoint y: 78, endPoint x: 61, endPoint y: 119, distance: 43.0
click at [52, 87] on ul "02:45 00:13 Wrap Up" at bounding box center [108, 108] width 215 height 112
click at [62, 119] on link "Wrap Up" at bounding box center [108, 136] width 215 height 51
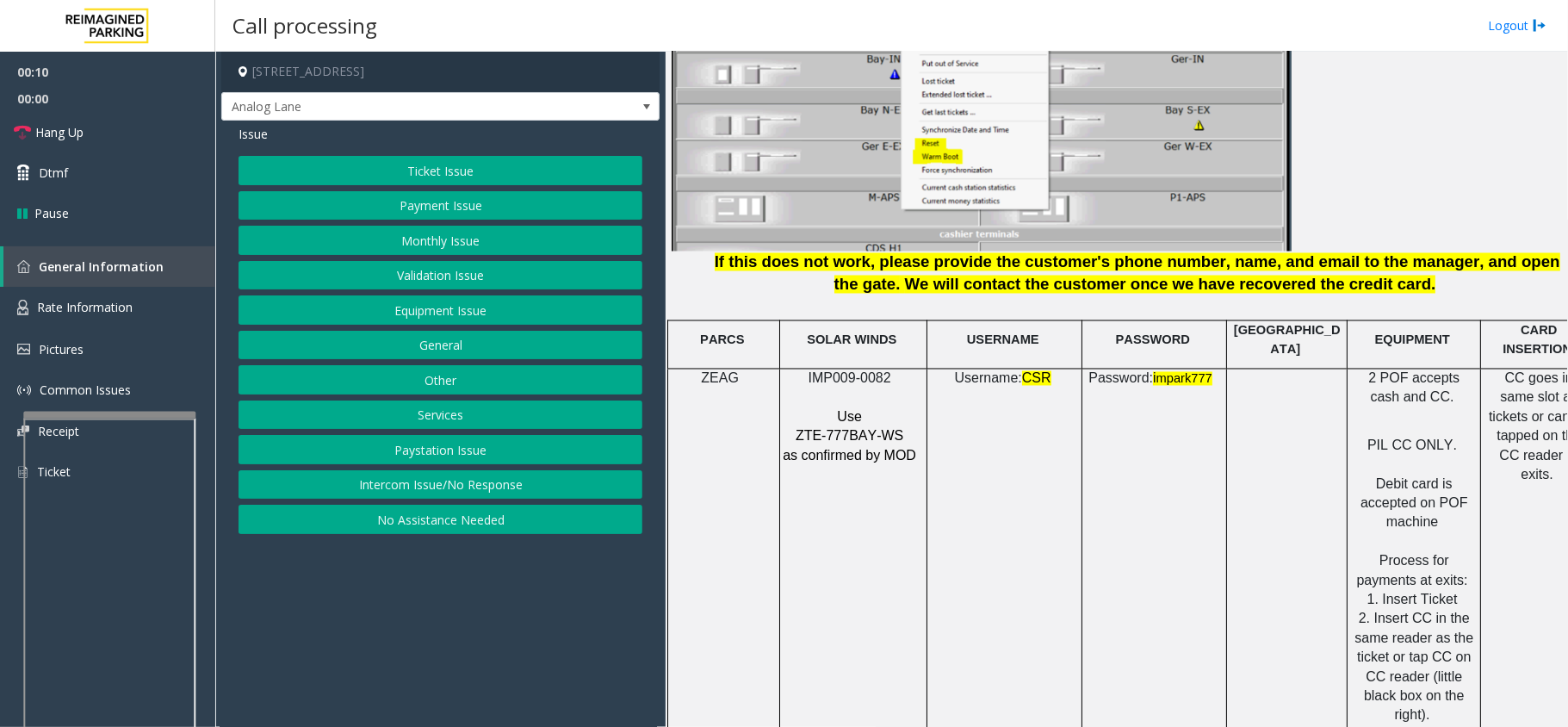
scroll to position [2182, 0]
click at [810, 428] on span "ZTE-777BAY-WS" at bounding box center [849, 435] width 108 height 15
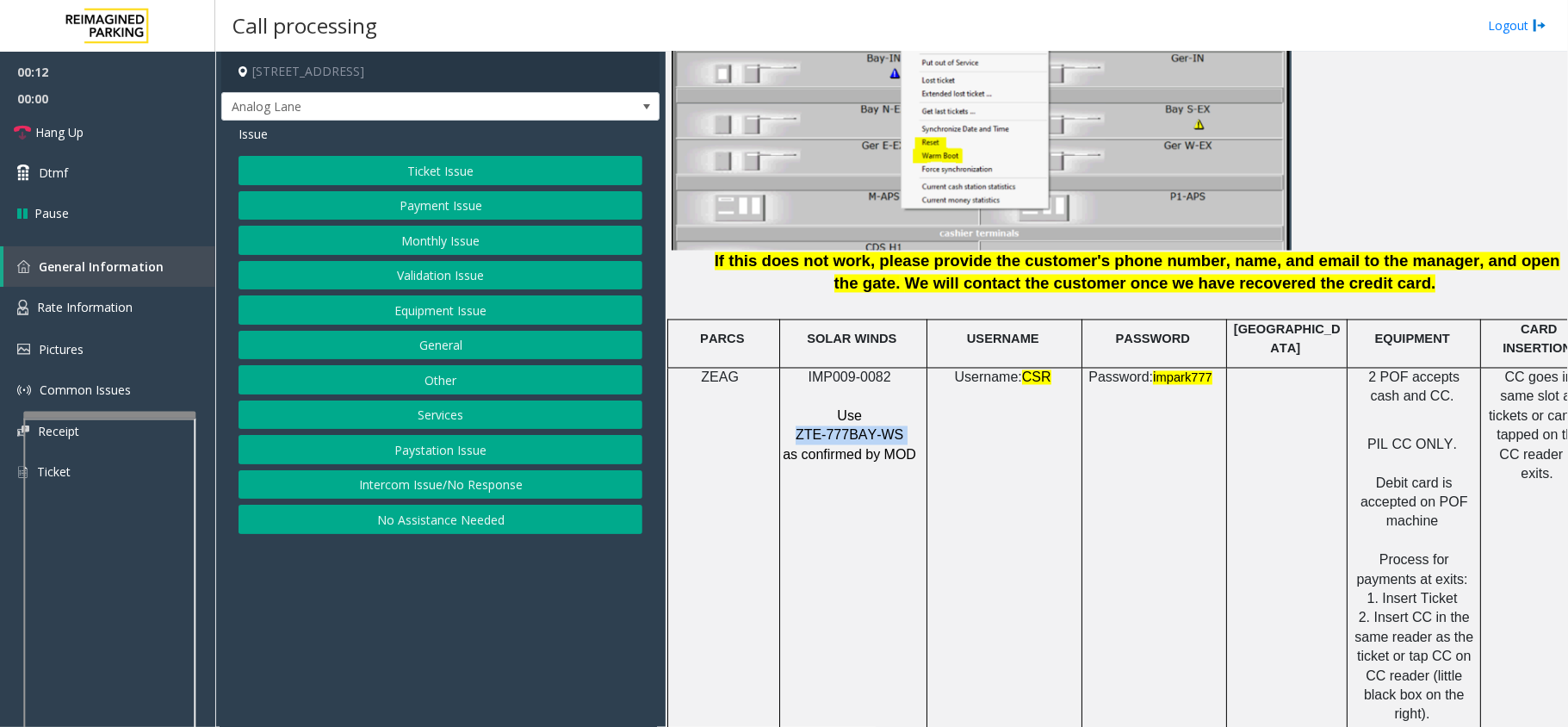
click at [810, 428] on span "ZTE-777BAY-WS" at bounding box center [849, 435] width 108 height 15
copy p "ZTE-777BAY-WS"
click at [453, 319] on button "Equipment Issue" at bounding box center [441, 310] width 404 height 29
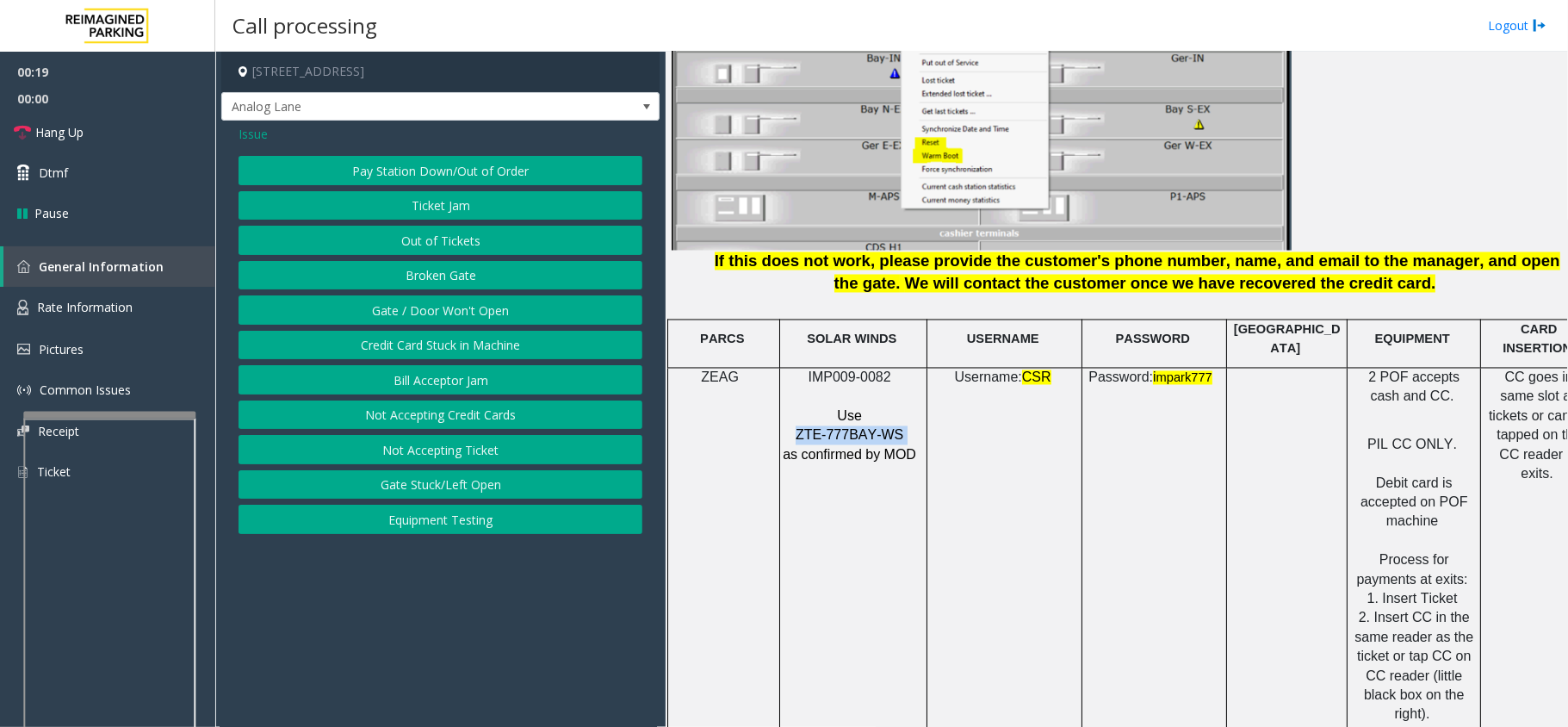
click at [445, 321] on button "Gate / Door Won't Open" at bounding box center [441, 310] width 404 height 29
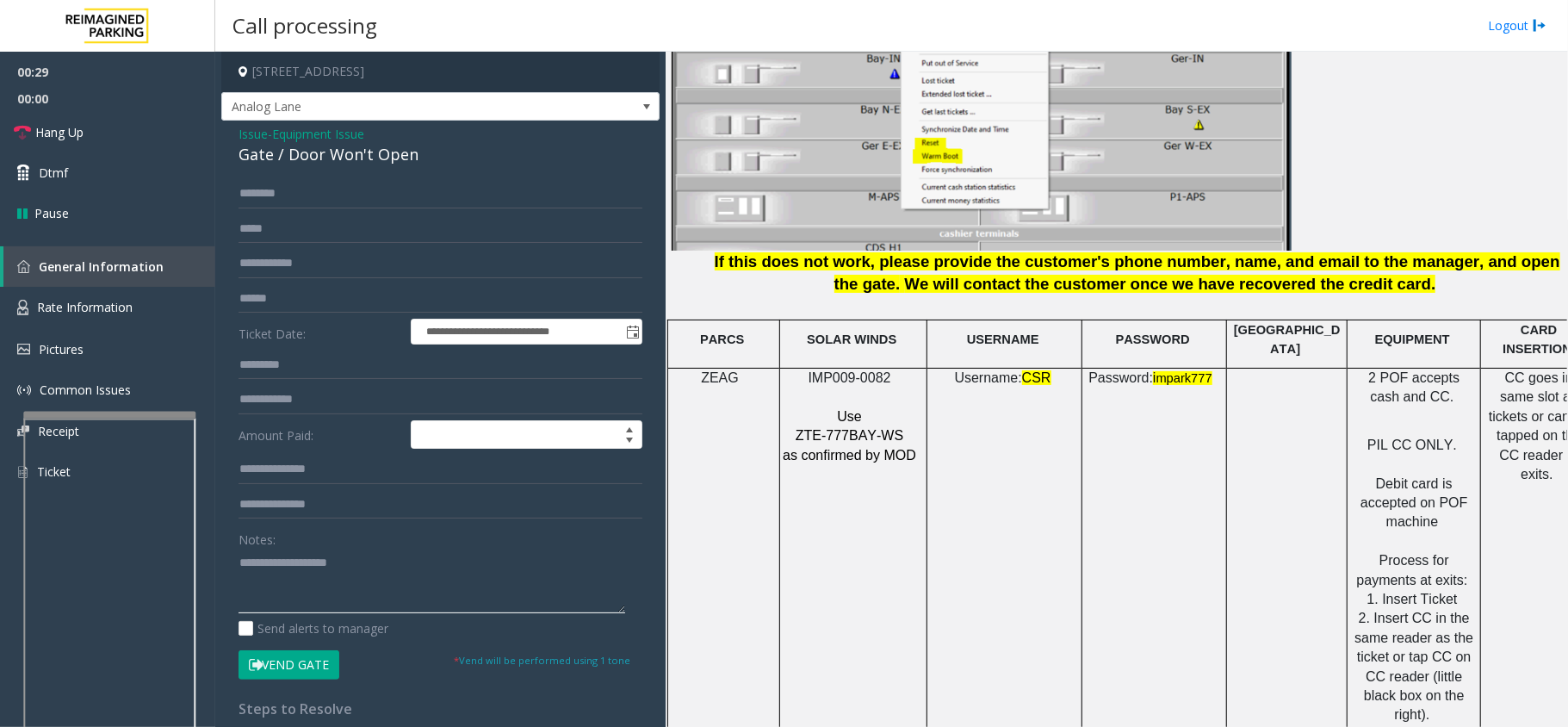
paste textarea "**********"
click at [297, 158] on div "Gate / Door Won't Open" at bounding box center [441, 154] width 404 height 23
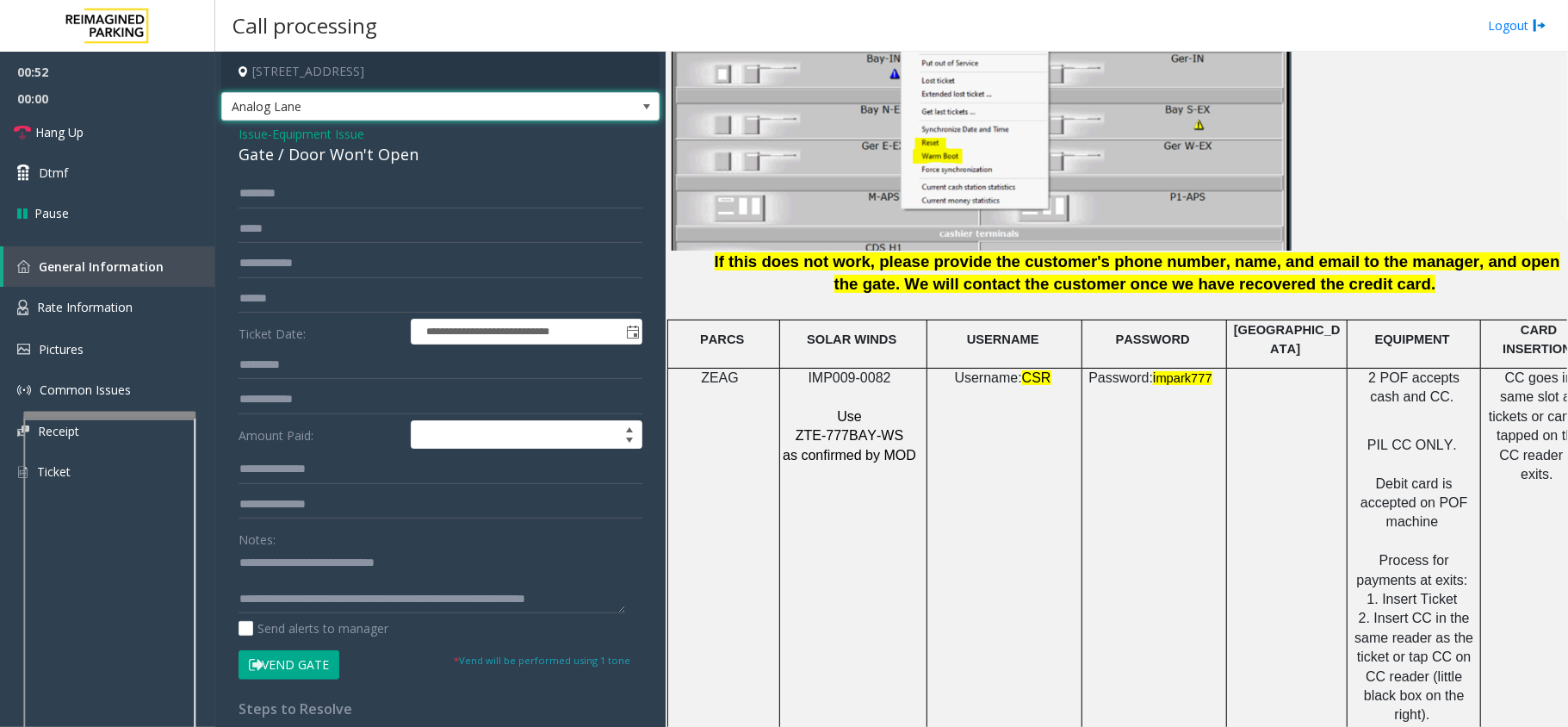
click at [553, 115] on span "Analog Lane" at bounding box center [396, 107] width 349 height 28
click at [431, 588] on textarea at bounding box center [432, 581] width 386 height 65
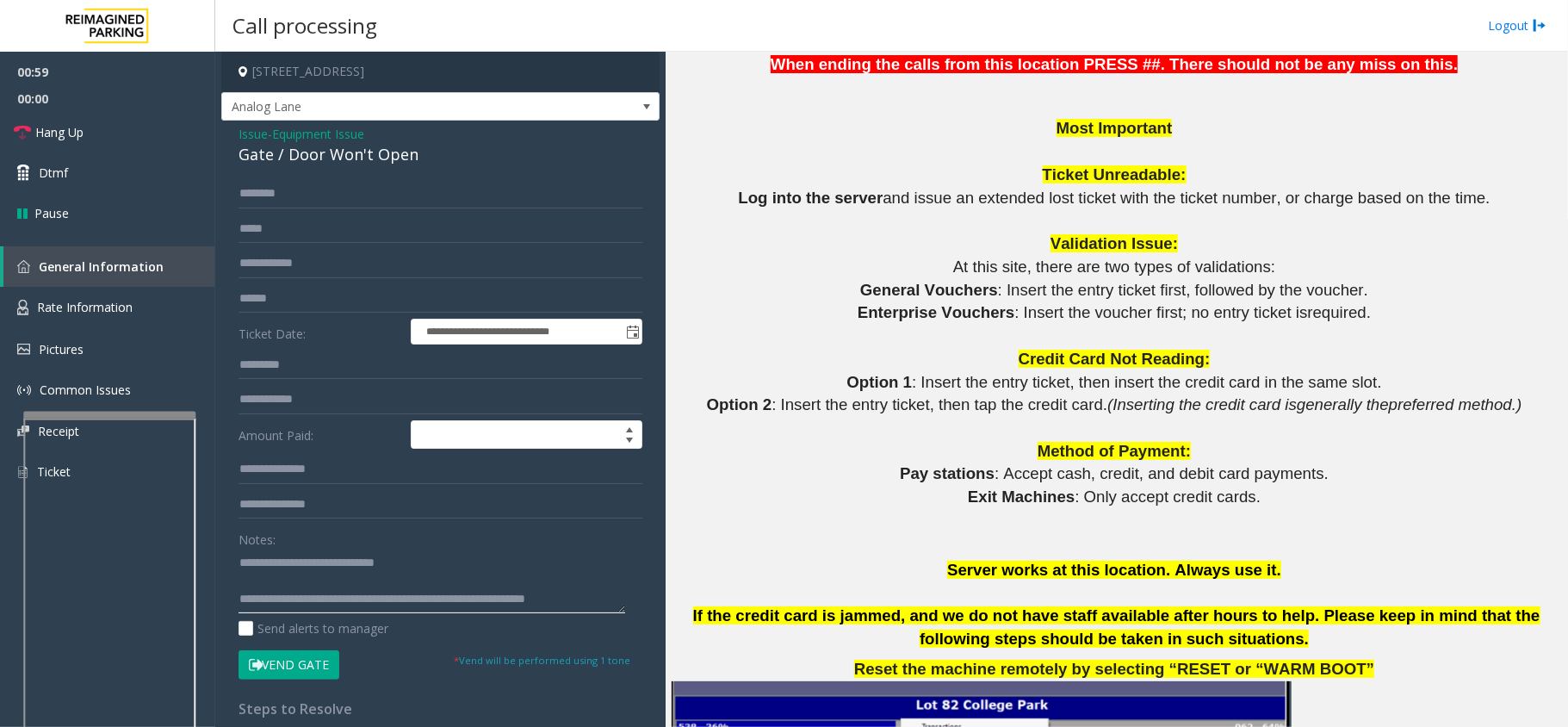
scroll to position [1378, 0]
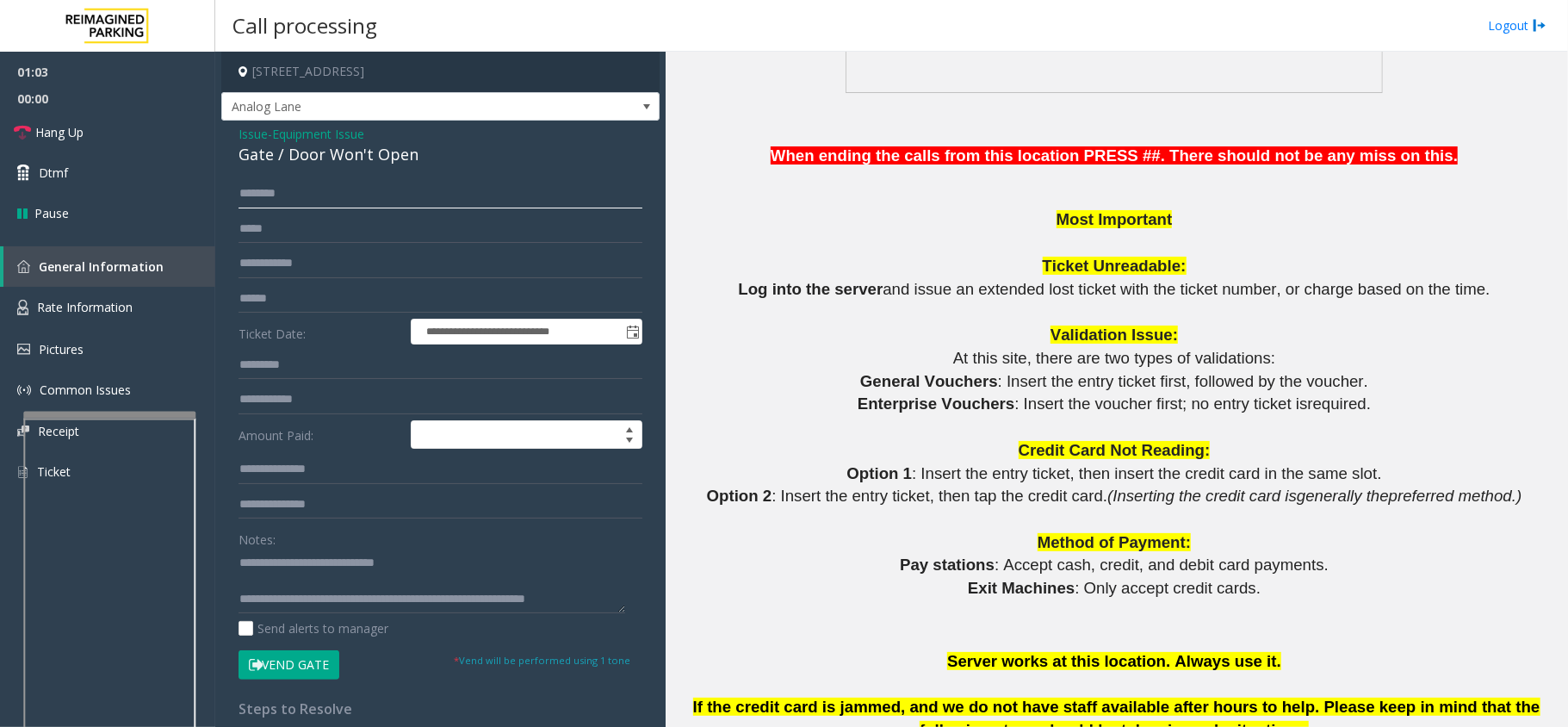
click at [267, 183] on input "text" at bounding box center [441, 193] width 404 height 29
click at [579, 595] on textarea at bounding box center [432, 581] width 386 height 65
type textarea "**********"
click at [291, 197] on input "text" at bounding box center [441, 193] width 404 height 29
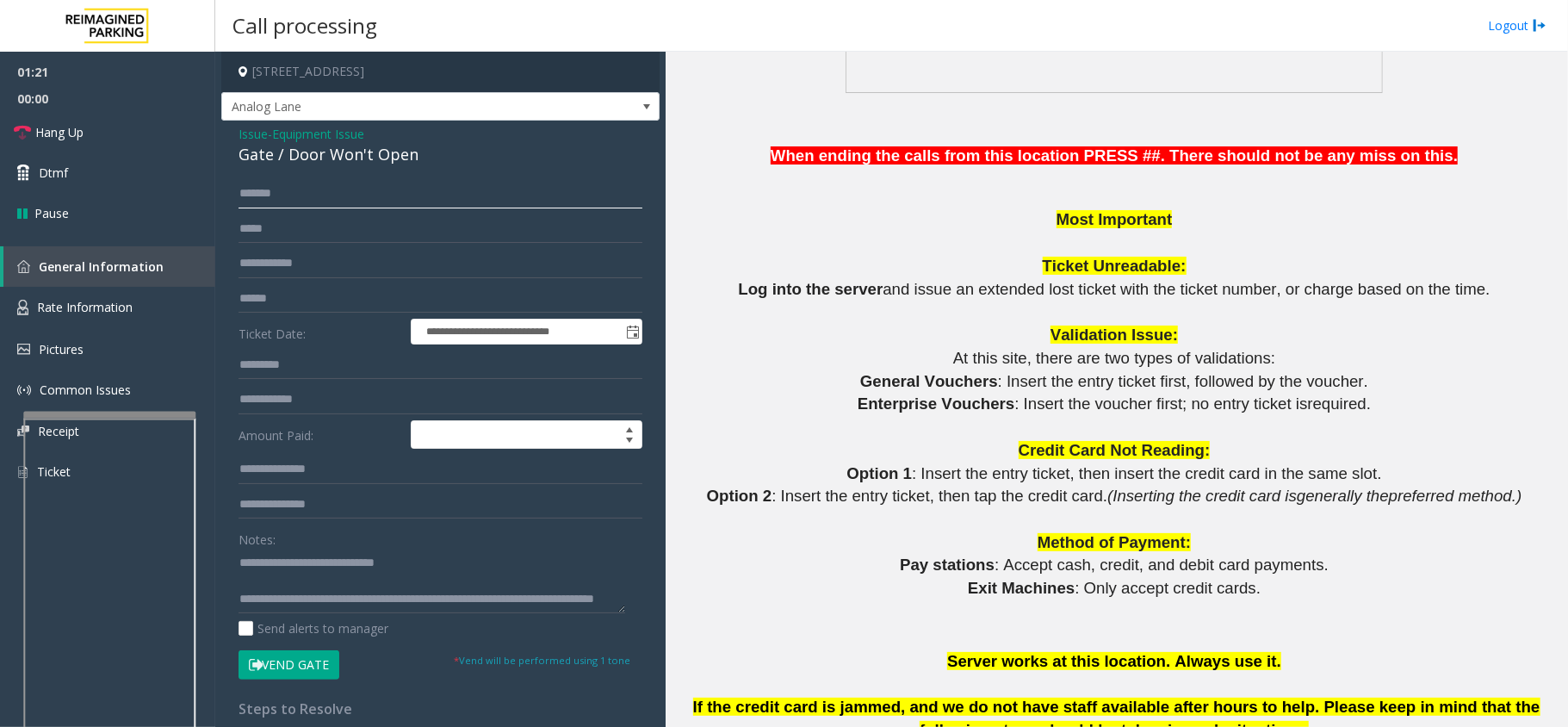
type input "******"
click at [341, 610] on textarea at bounding box center [432, 581] width 386 height 65
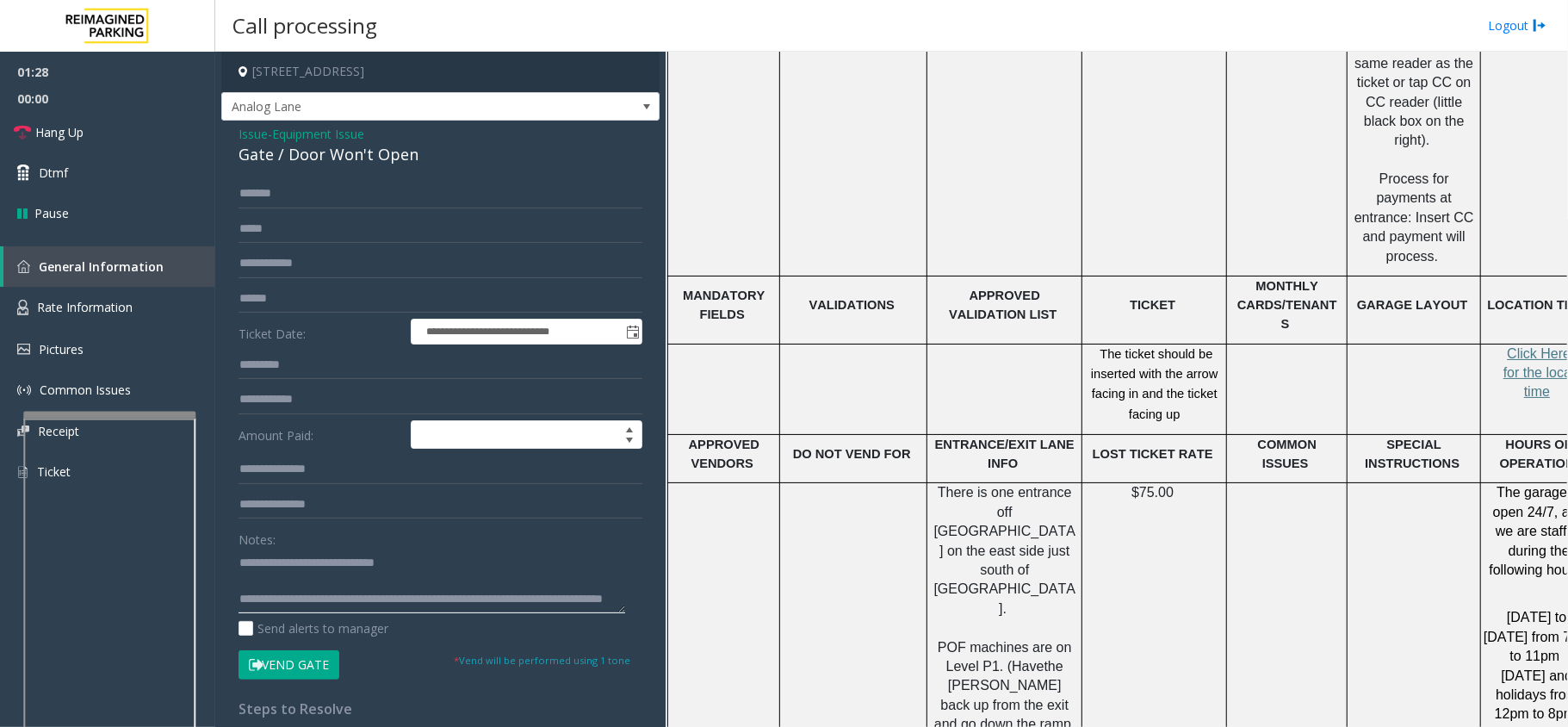
scroll to position [2758, 48]
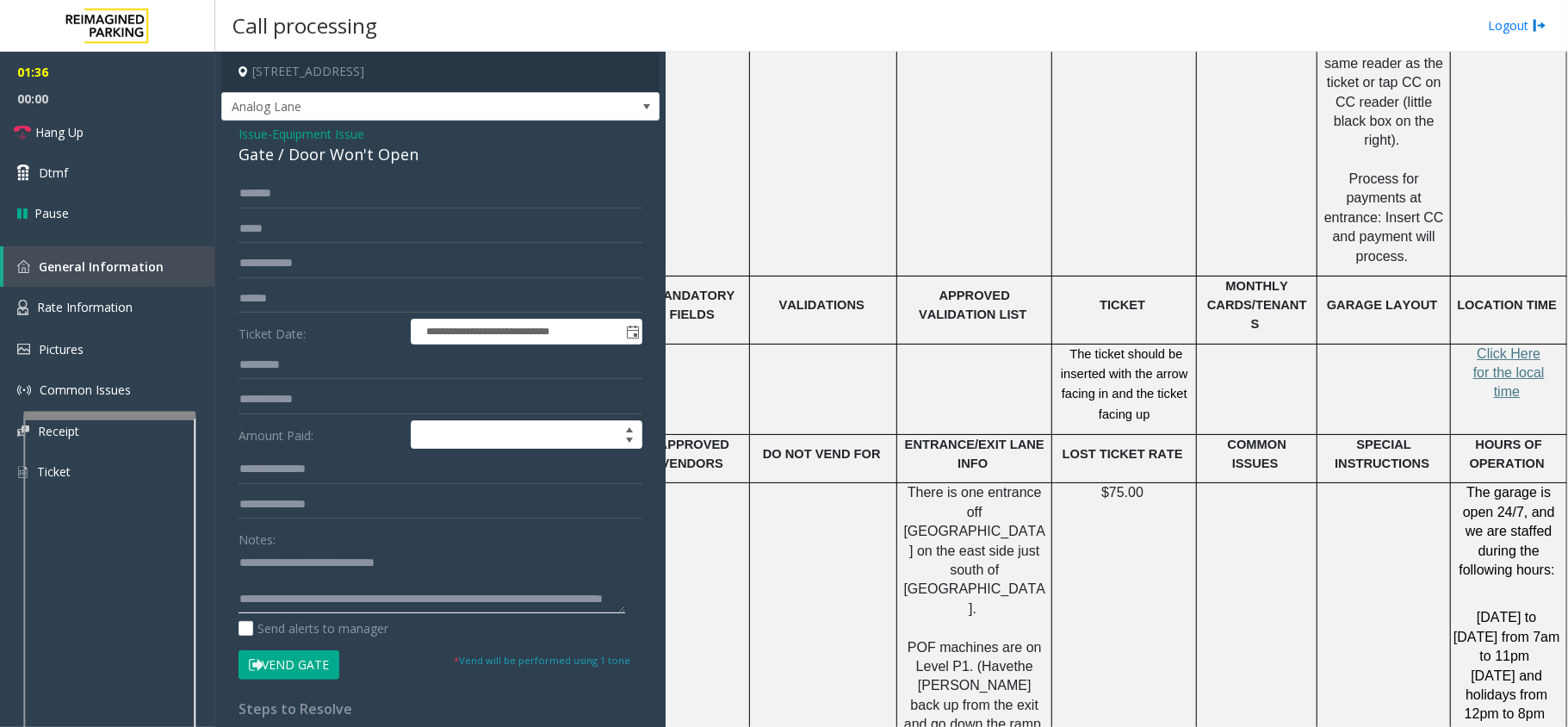
click at [345, 604] on textarea at bounding box center [432, 581] width 386 height 65
click at [281, 648] on form "**********" at bounding box center [441, 429] width 404 height 500
click at [293, 652] on button "Vend Gate" at bounding box center [289, 664] width 101 height 29
click at [417, 606] on textarea at bounding box center [432, 581] width 386 height 65
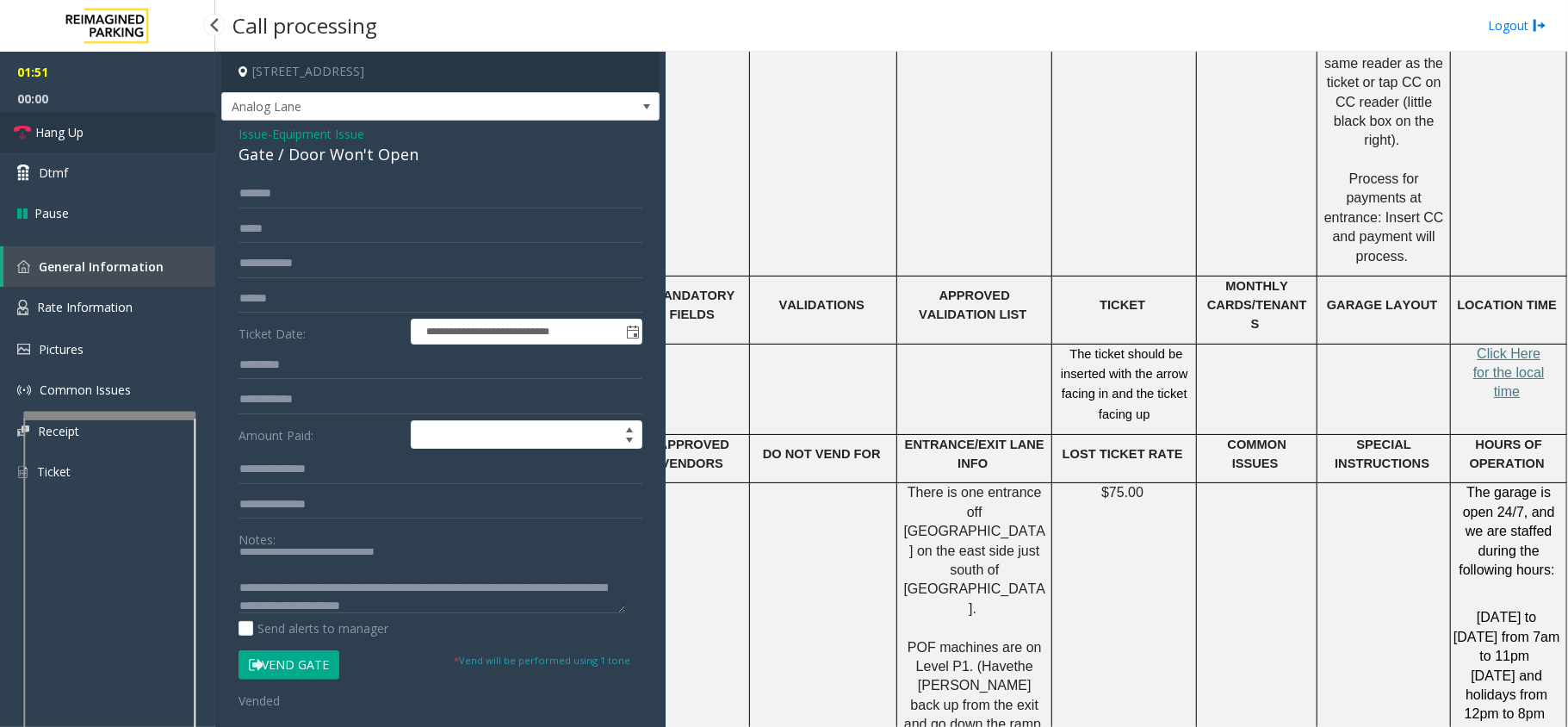
click at [159, 132] on link "Hang Up" at bounding box center [108, 131] width 215 height 41
click at [393, 604] on textarea at bounding box center [432, 581] width 386 height 65
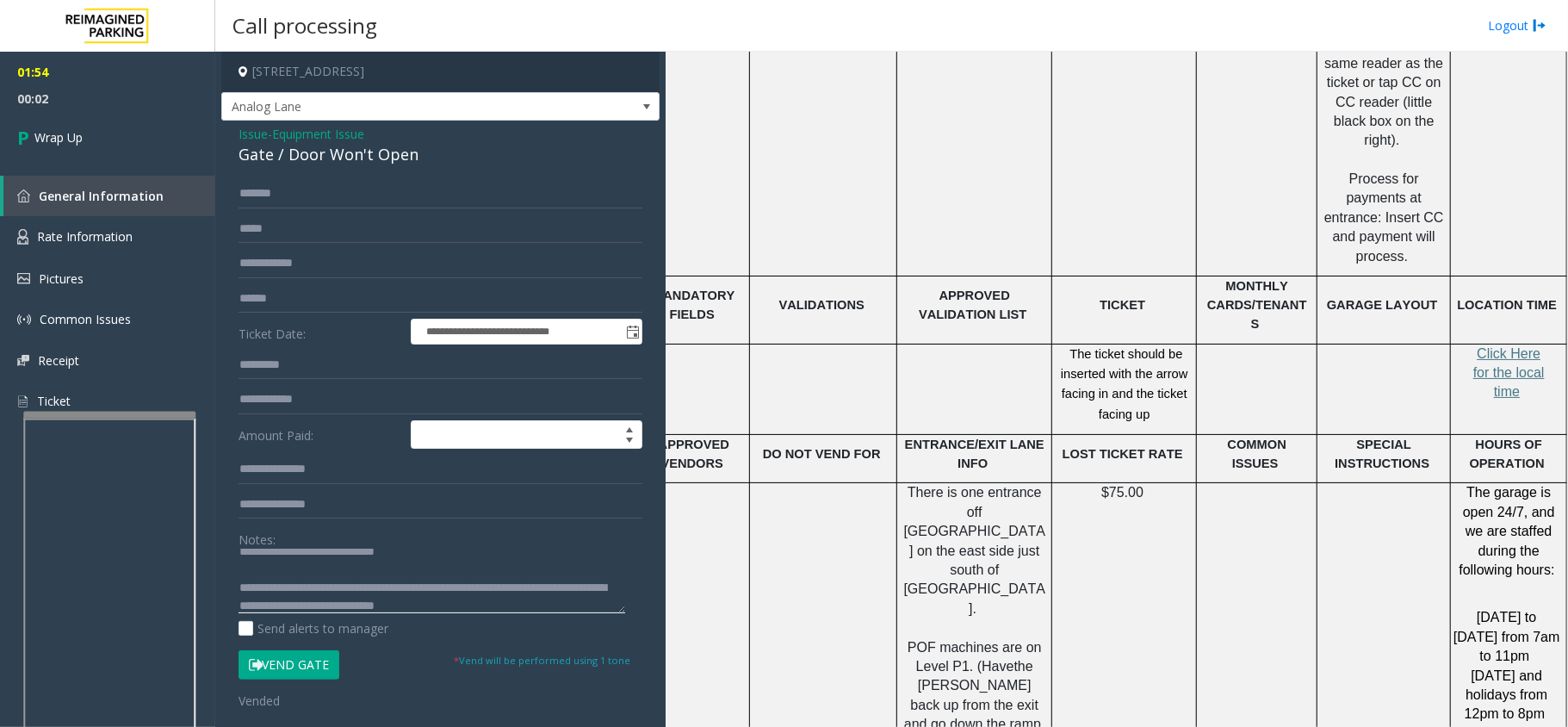
click at [514, 610] on textarea at bounding box center [432, 581] width 386 height 65
type textarea "**********"
click at [88, 142] on link "Wrap Up" at bounding box center [108, 136] width 215 height 51
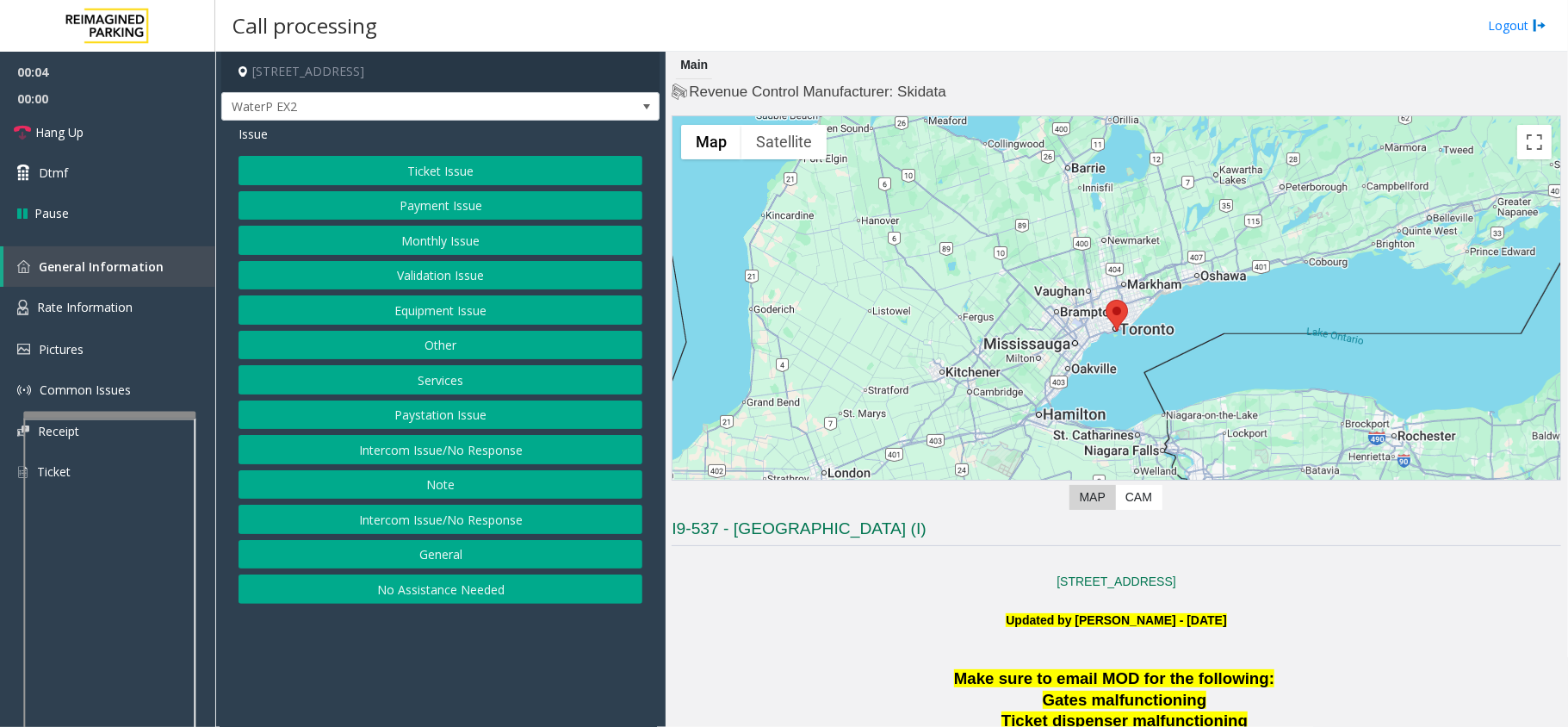
click at [484, 463] on button "Intercom Issue/No Response" at bounding box center [441, 449] width 404 height 29
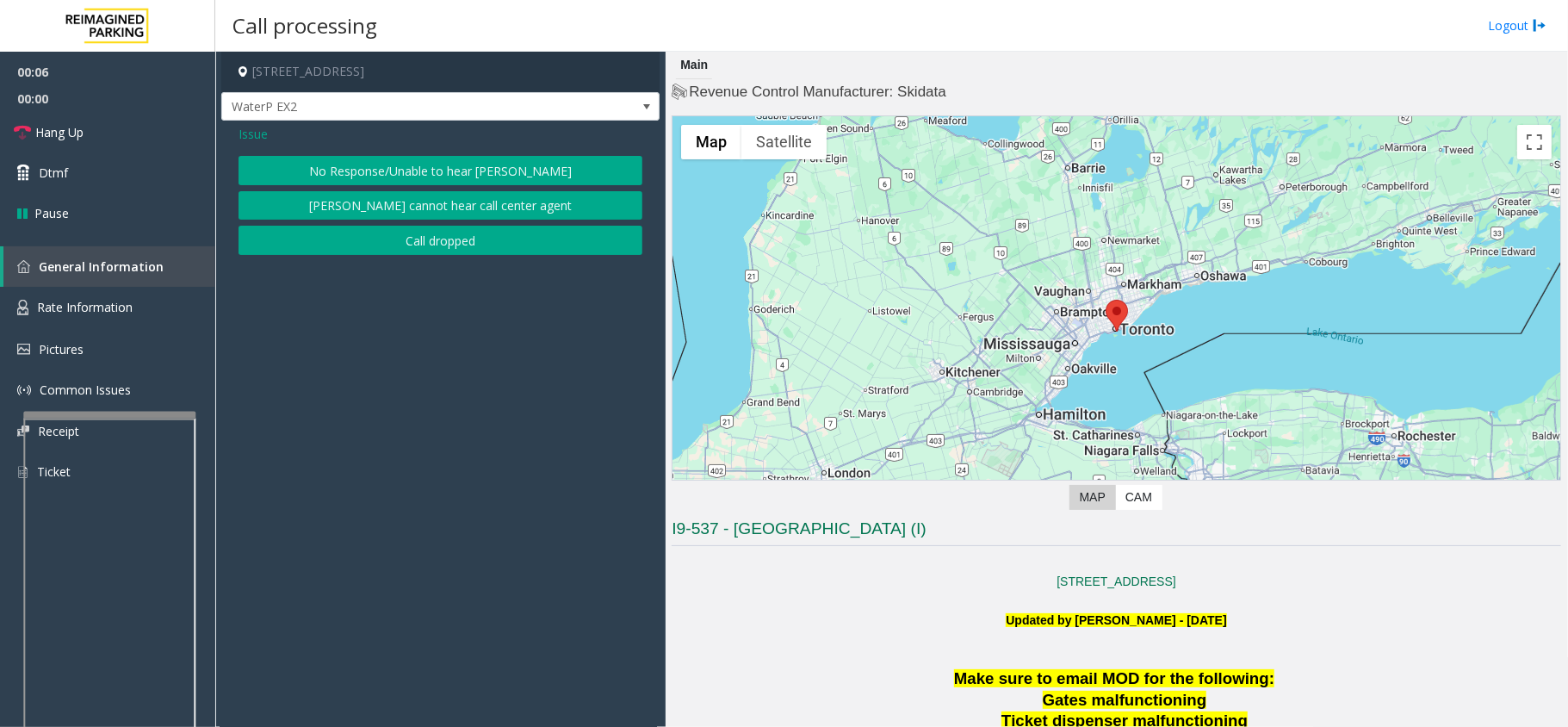
click at [488, 165] on button "No Response/Unable to hear [PERSON_NAME]" at bounding box center [441, 170] width 404 height 29
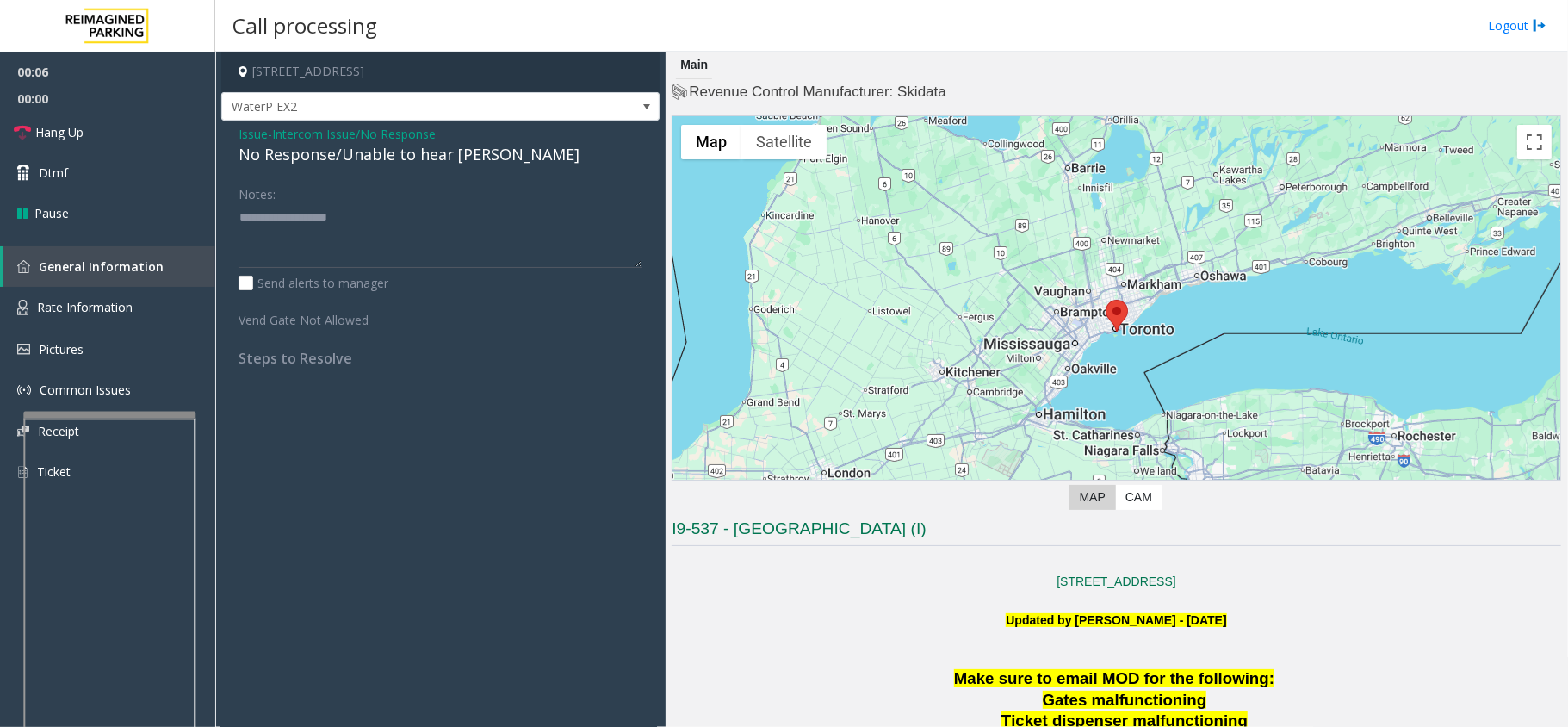
click at [462, 163] on div "No Response/Unable to hear [PERSON_NAME]" at bounding box center [441, 154] width 404 height 23
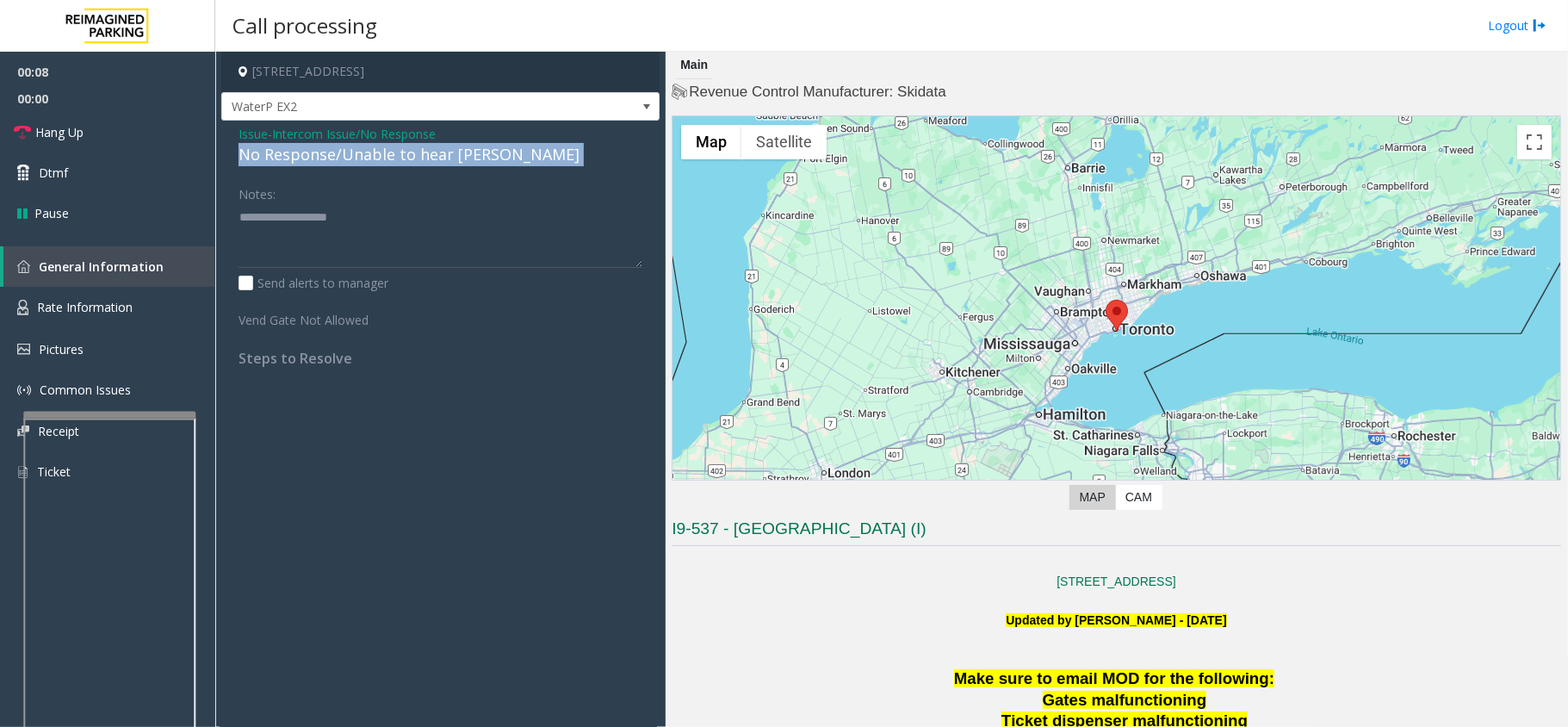
click at [462, 163] on div "No Response/Unable to hear [PERSON_NAME]" at bounding box center [441, 154] width 404 height 23
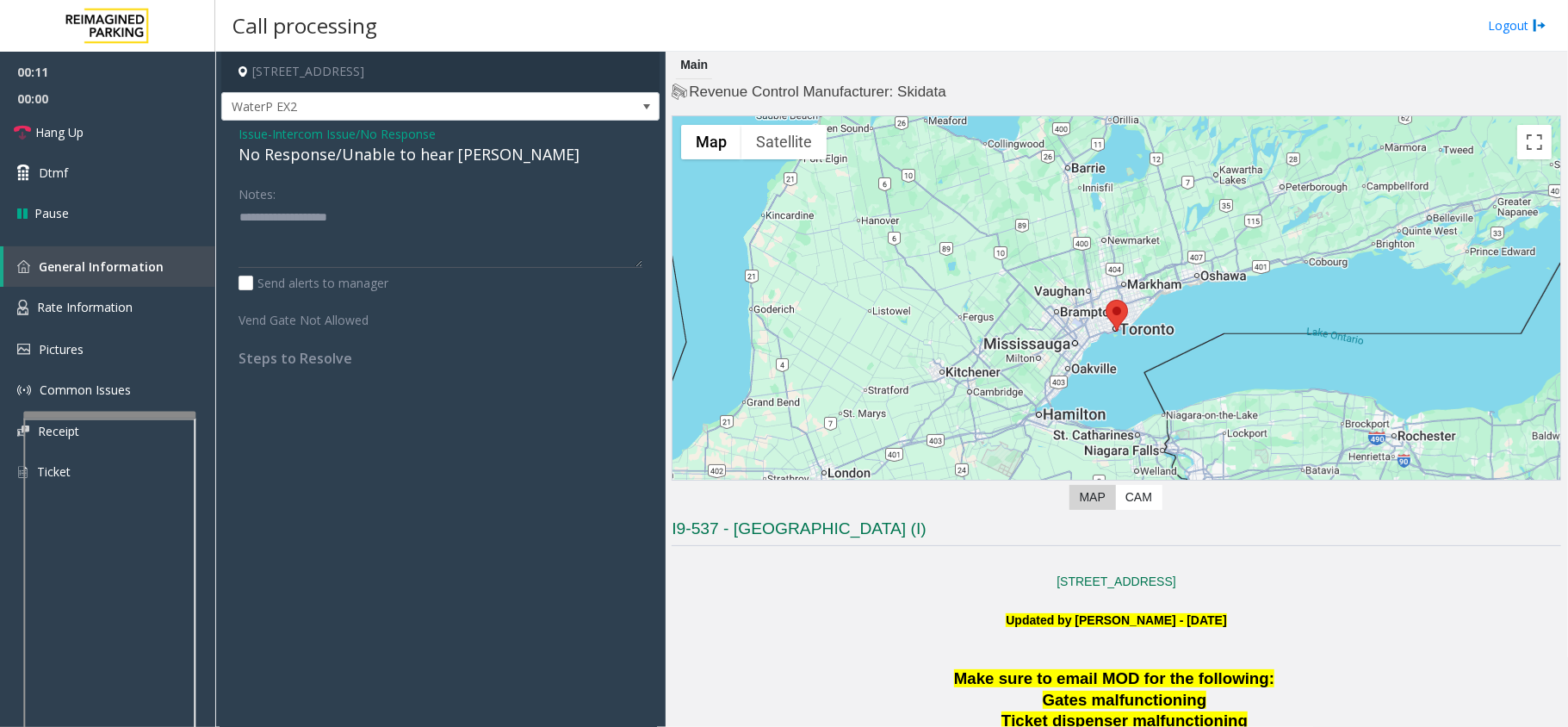
click at [425, 135] on span "Intercom Issue/No Response" at bounding box center [353, 133] width 163 height 18
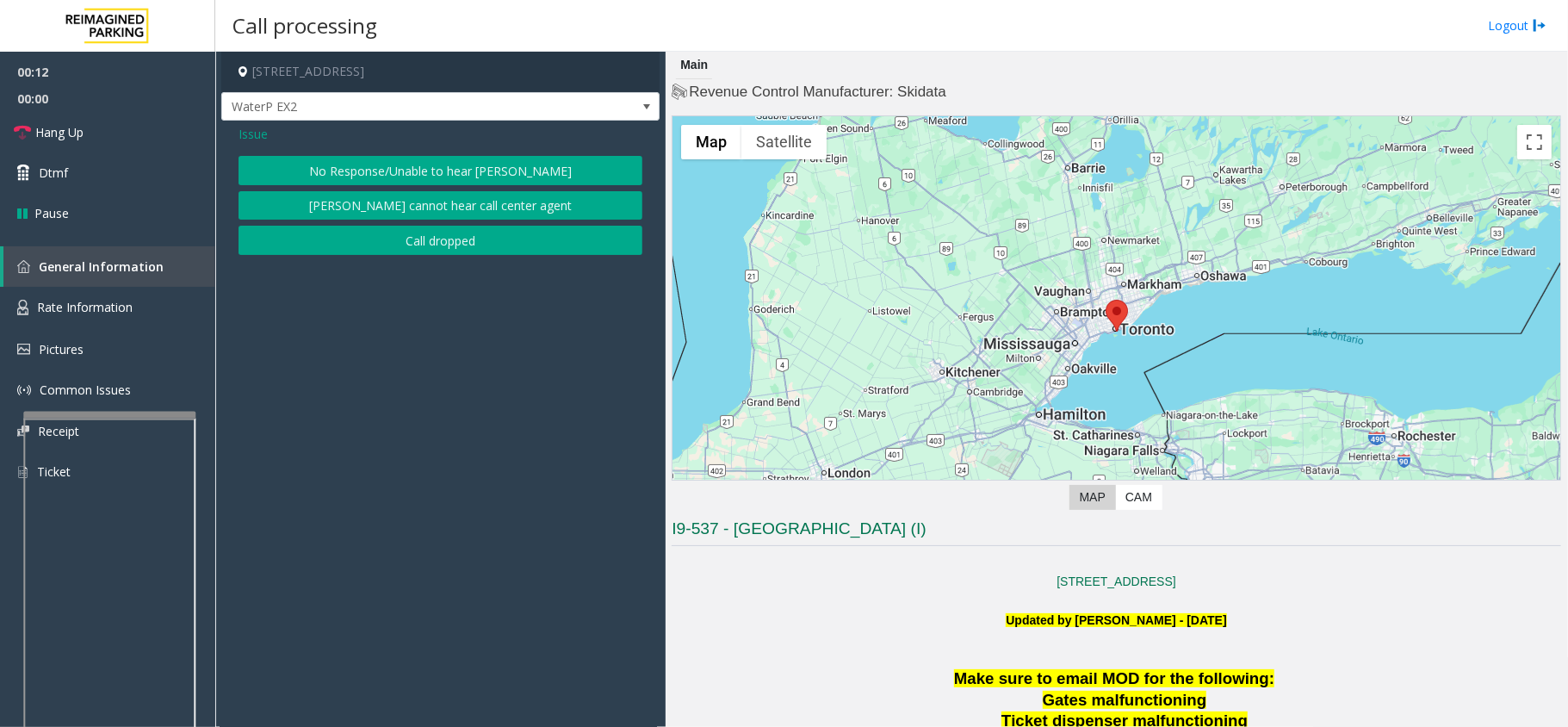
click at [255, 134] on span "Issue" at bounding box center [253, 133] width 29 height 18
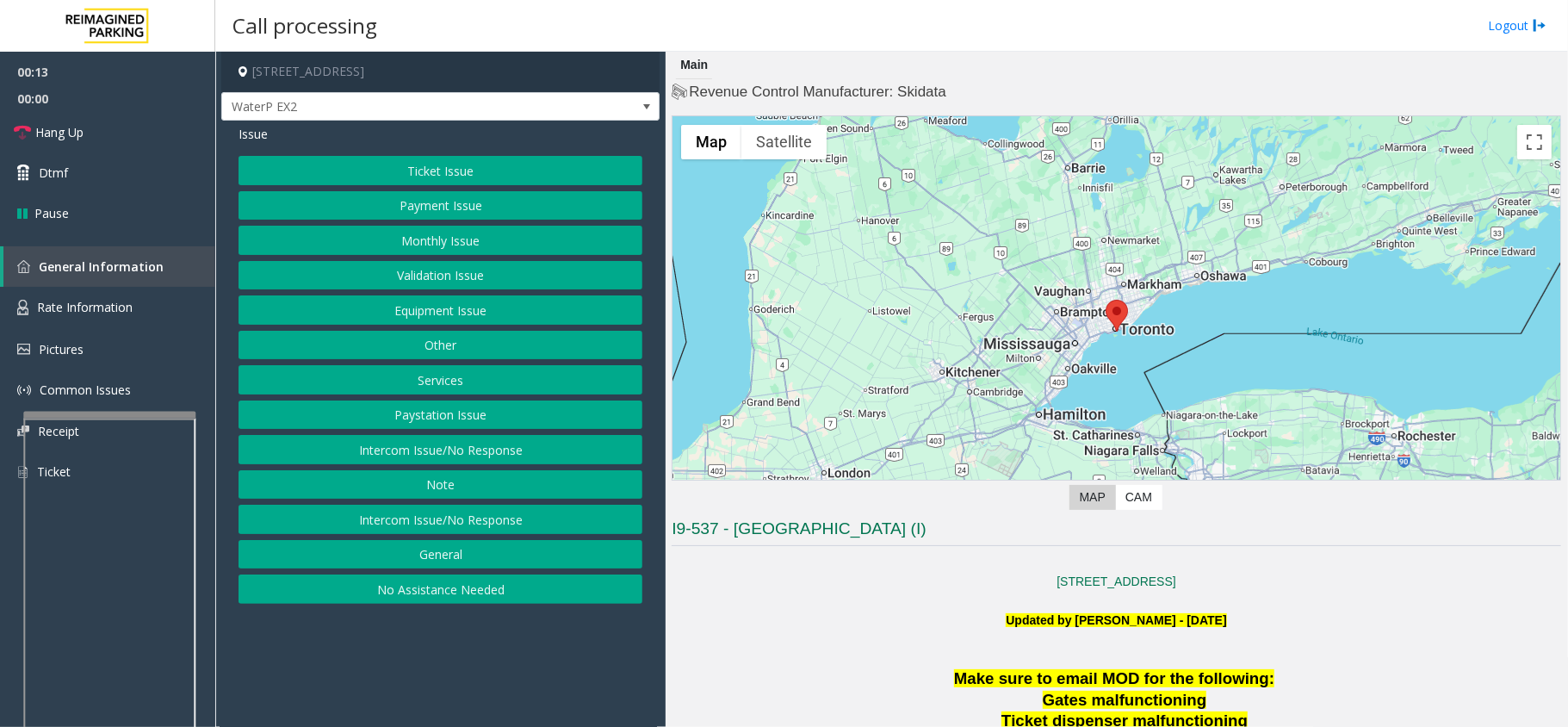
drag, startPoint x: 449, startPoint y: 606, endPoint x: 224, endPoint y: 236, distance: 433.0
click at [448, 604] on button "No Assistance Needed" at bounding box center [441, 589] width 404 height 29
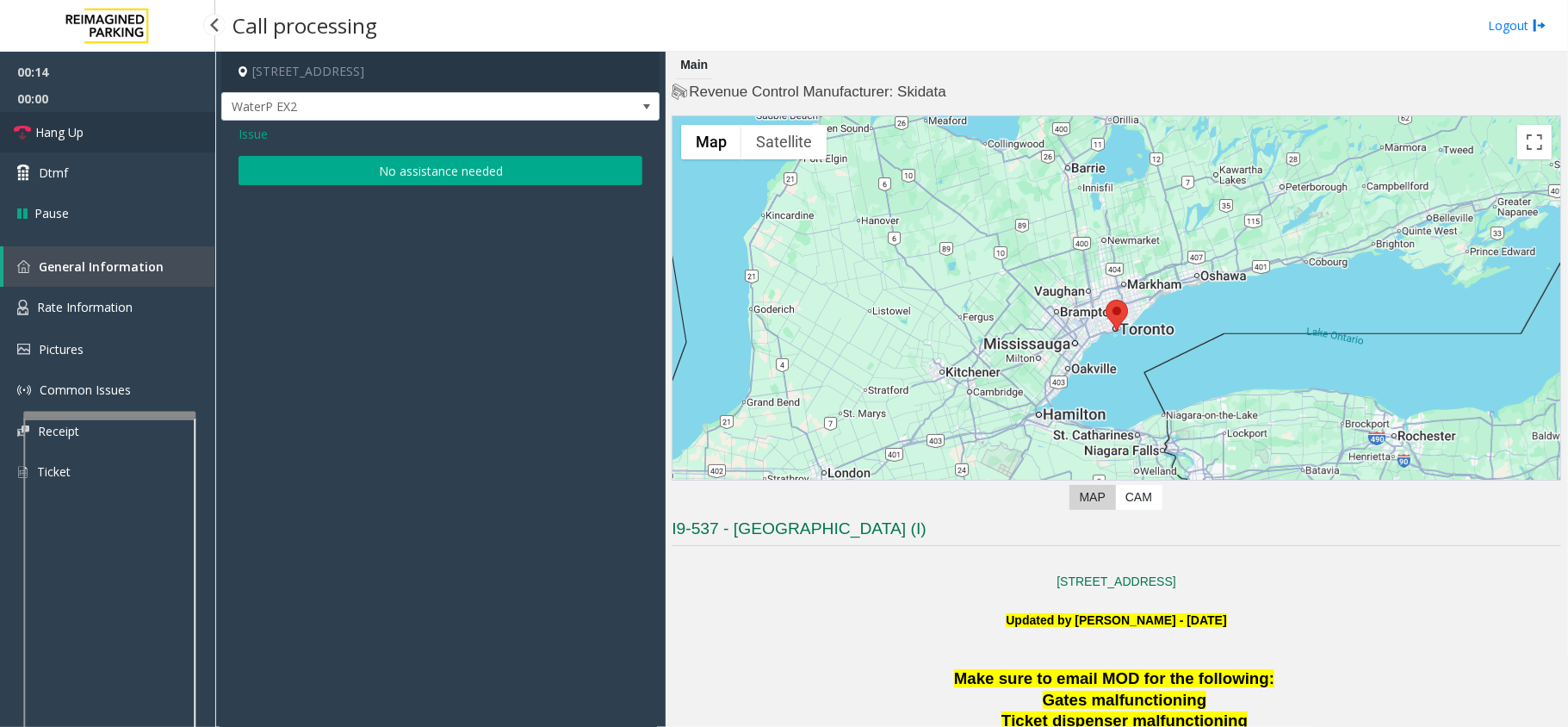
click at [115, 144] on link "Hang Up" at bounding box center [108, 131] width 215 height 41
click at [363, 181] on button "No assistance needed" at bounding box center [441, 170] width 404 height 29
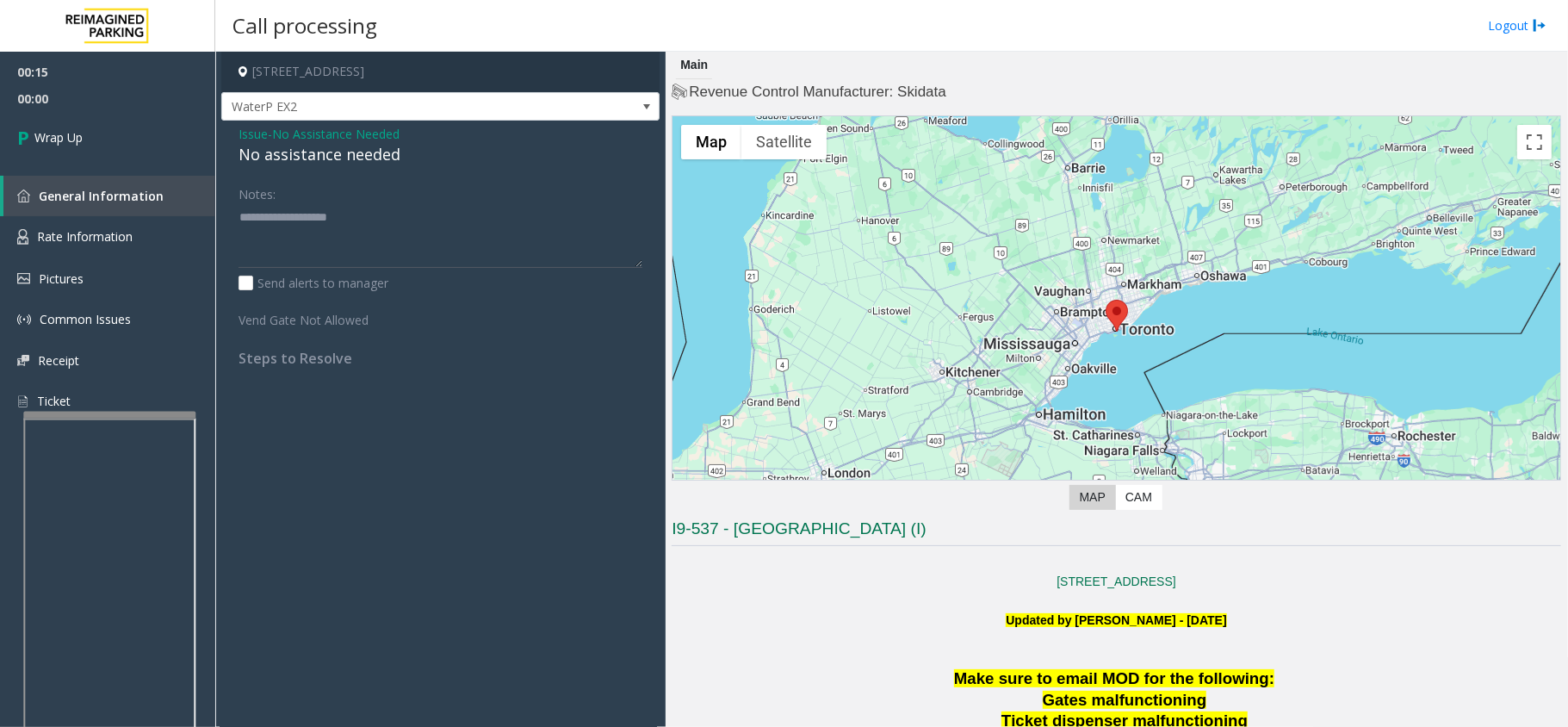
click at [329, 149] on div "No assistance needed" at bounding box center [441, 154] width 404 height 23
type textarea "**********"
click at [107, 128] on link "Wrap Up" at bounding box center [108, 136] width 215 height 51
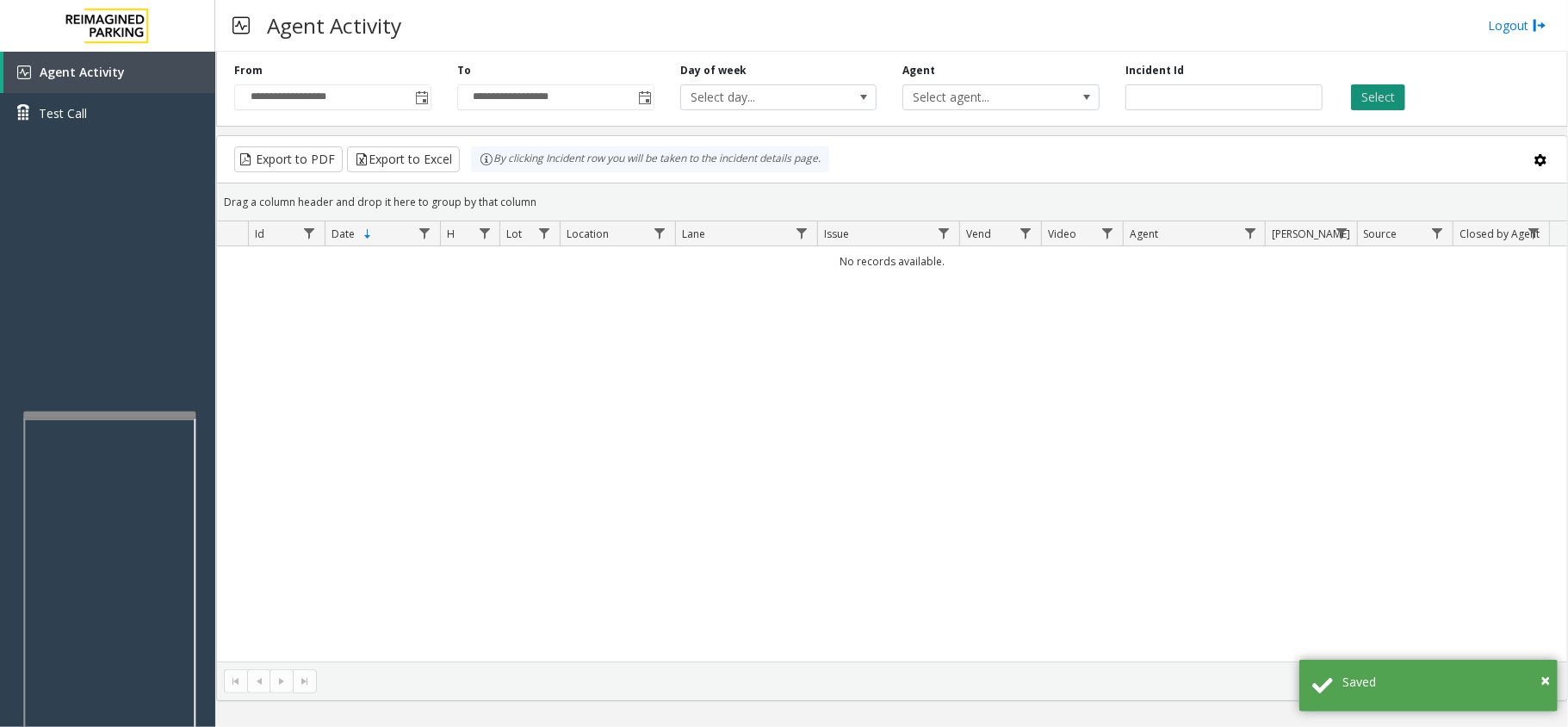
click at [1385, 106] on button "Select" at bounding box center [1378, 98] width 55 height 26
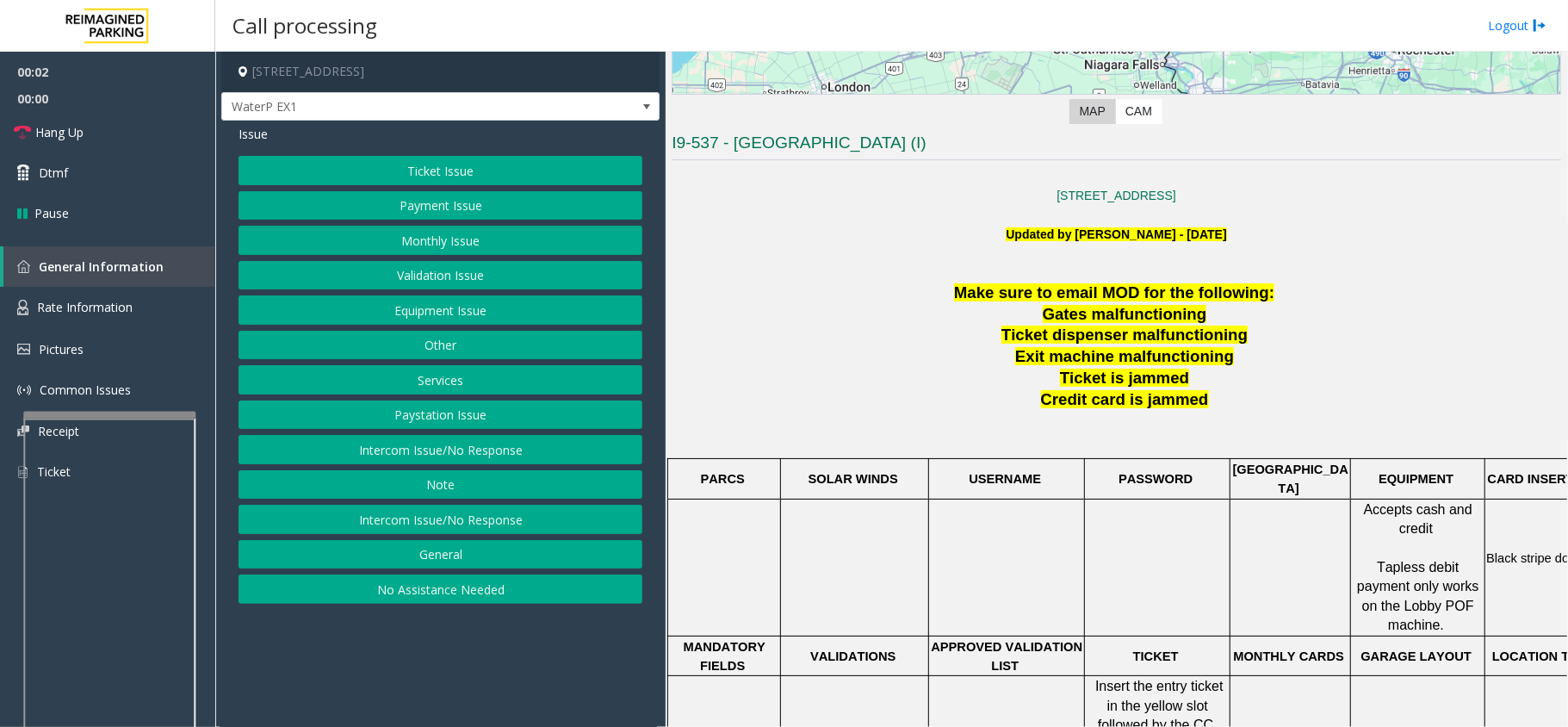
scroll to position [459, 0]
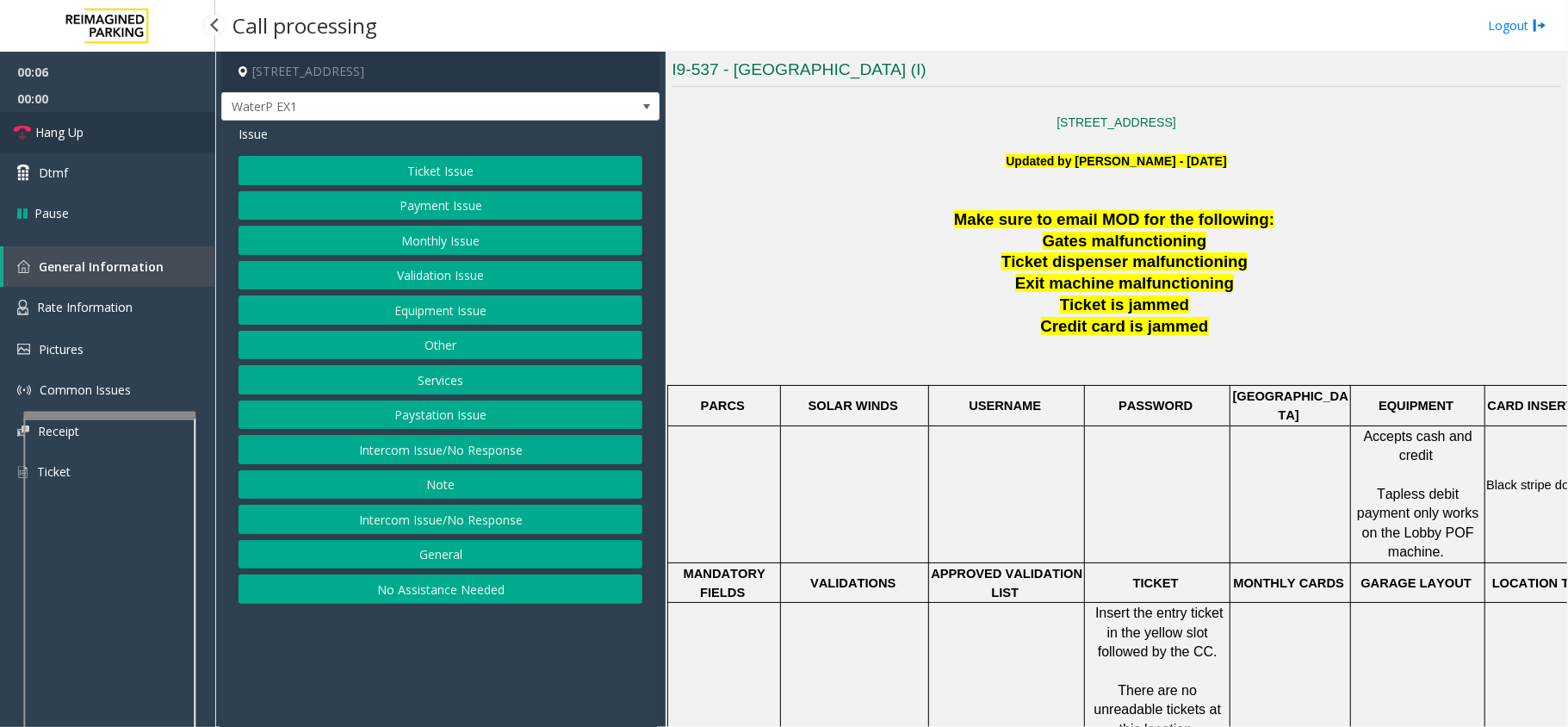
click at [104, 128] on link "Hang Up" at bounding box center [108, 131] width 215 height 41
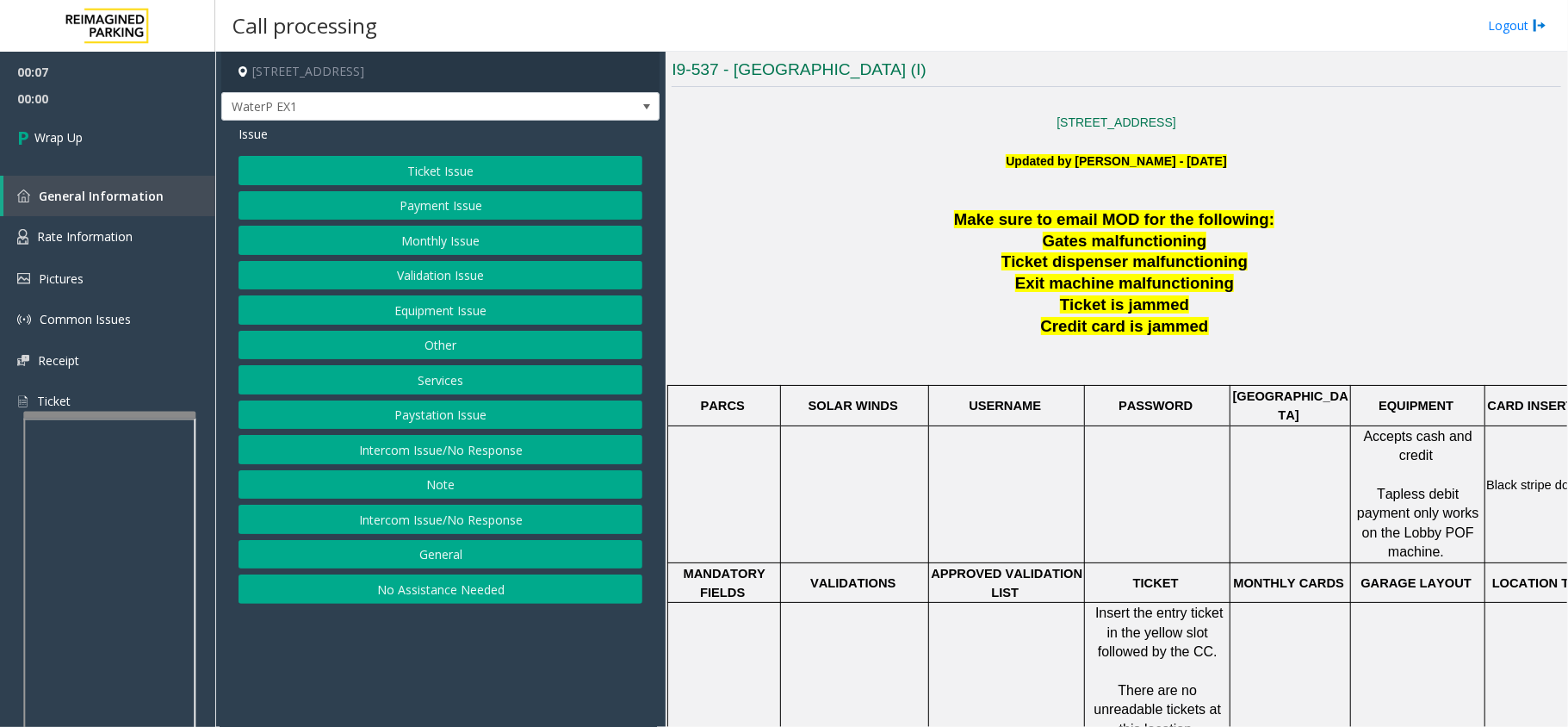
click at [457, 316] on button "Equipment Issue" at bounding box center [441, 310] width 404 height 29
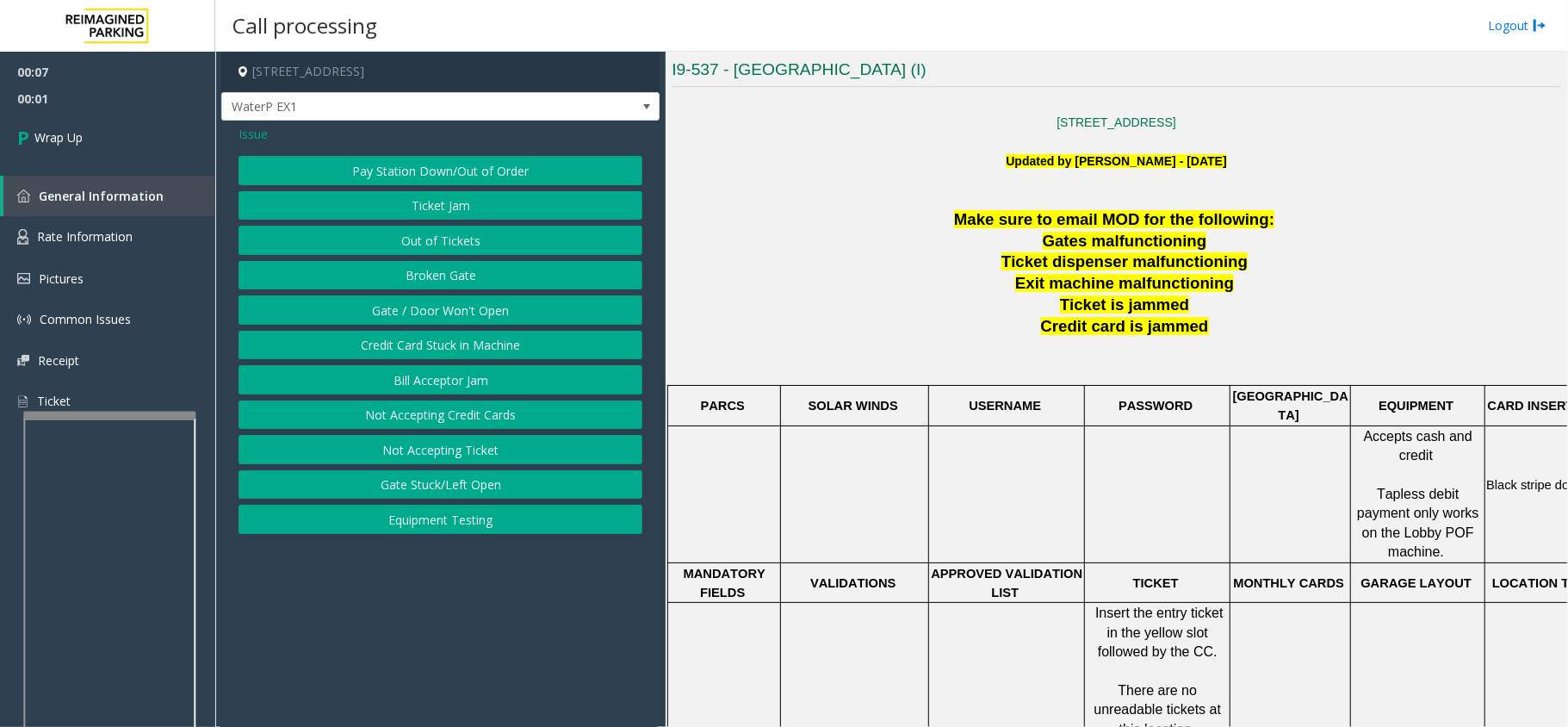
click at [470, 534] on button "Equipment Testing" at bounding box center [441, 519] width 404 height 29
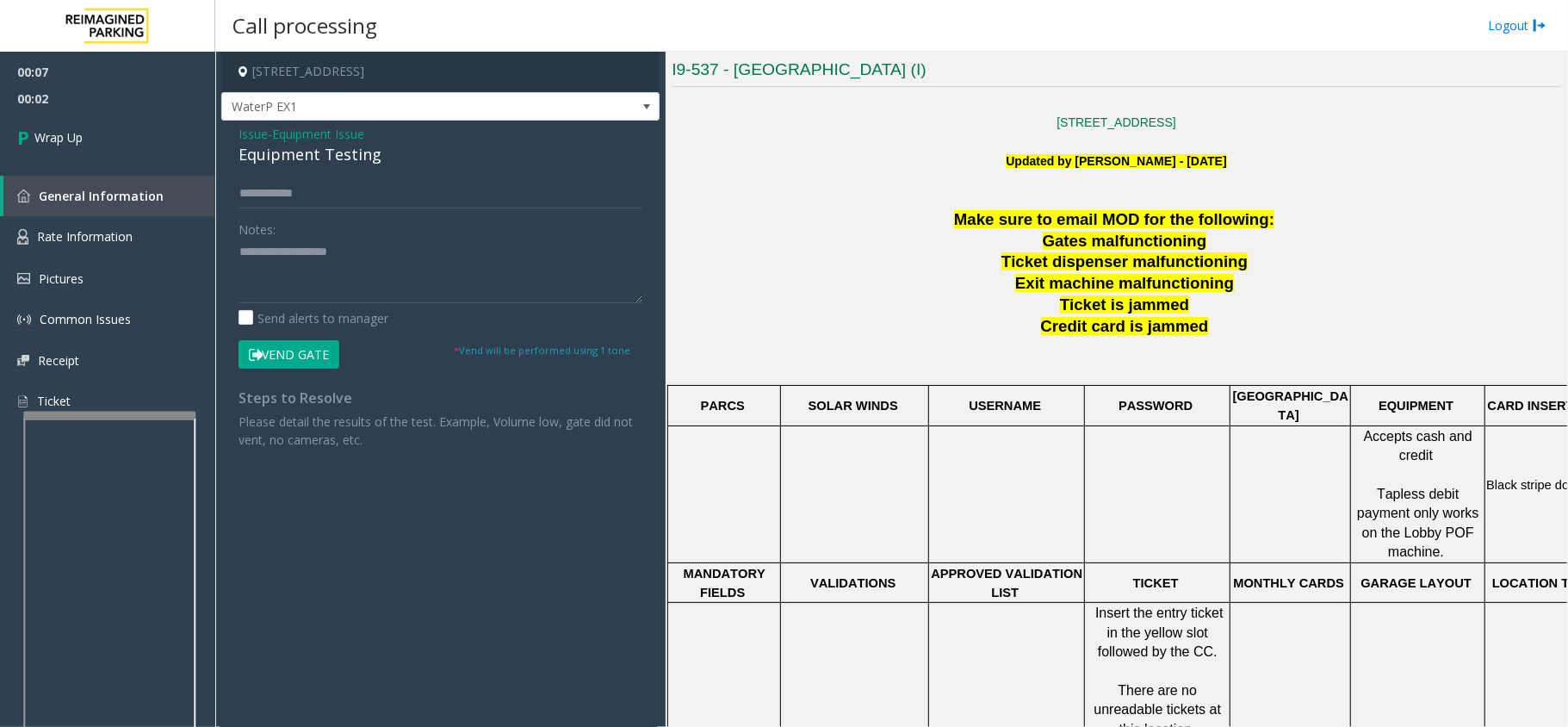
click at [311, 163] on div "Equipment Testing" at bounding box center [441, 154] width 404 height 23
click at [309, 163] on div "Equipment Testing" at bounding box center [441, 154] width 404 height 23
type textarea "**********"
click at [137, 144] on link "Wrap Up" at bounding box center [108, 136] width 215 height 51
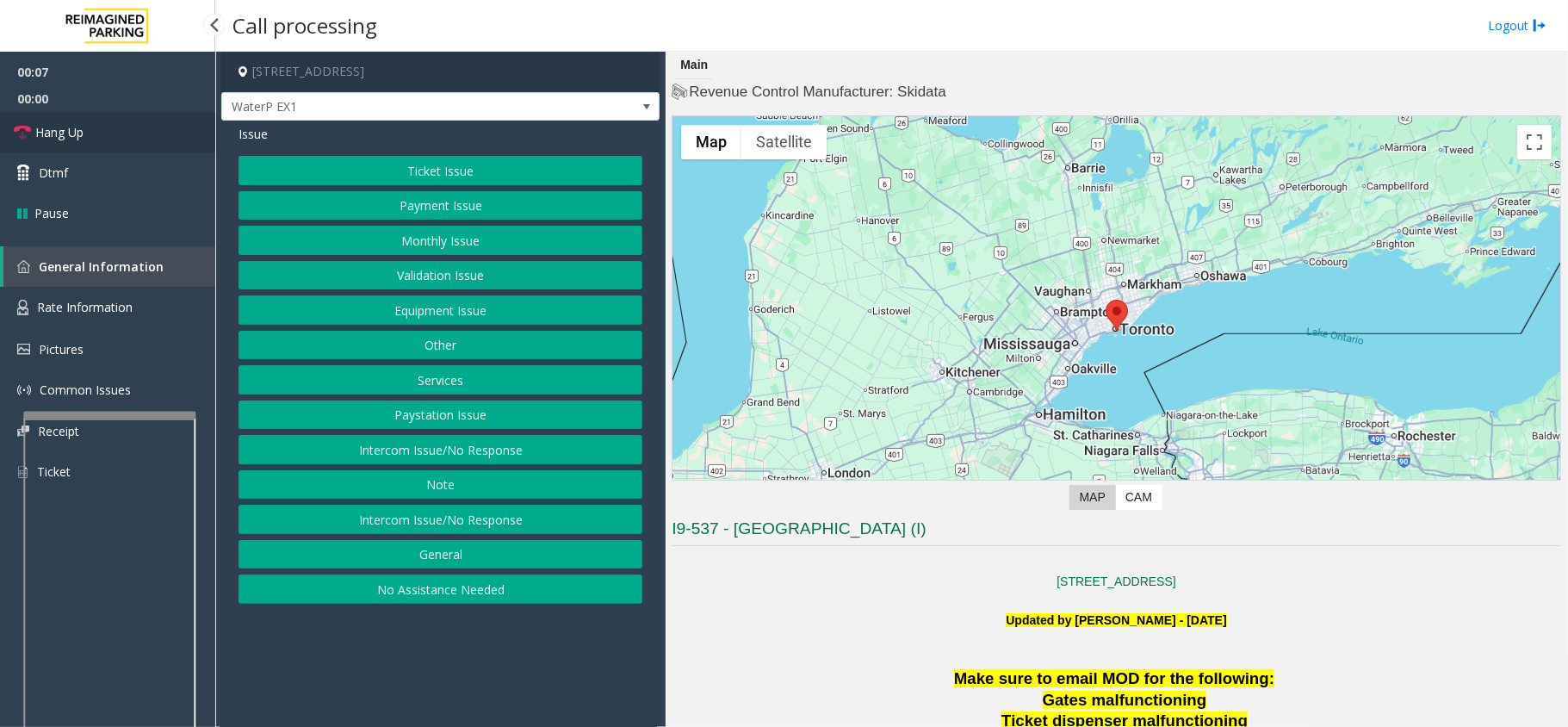
click at [115, 136] on link "Hang Up" at bounding box center [108, 131] width 215 height 41
click at [467, 604] on button "No Assistance Needed" at bounding box center [441, 589] width 404 height 29
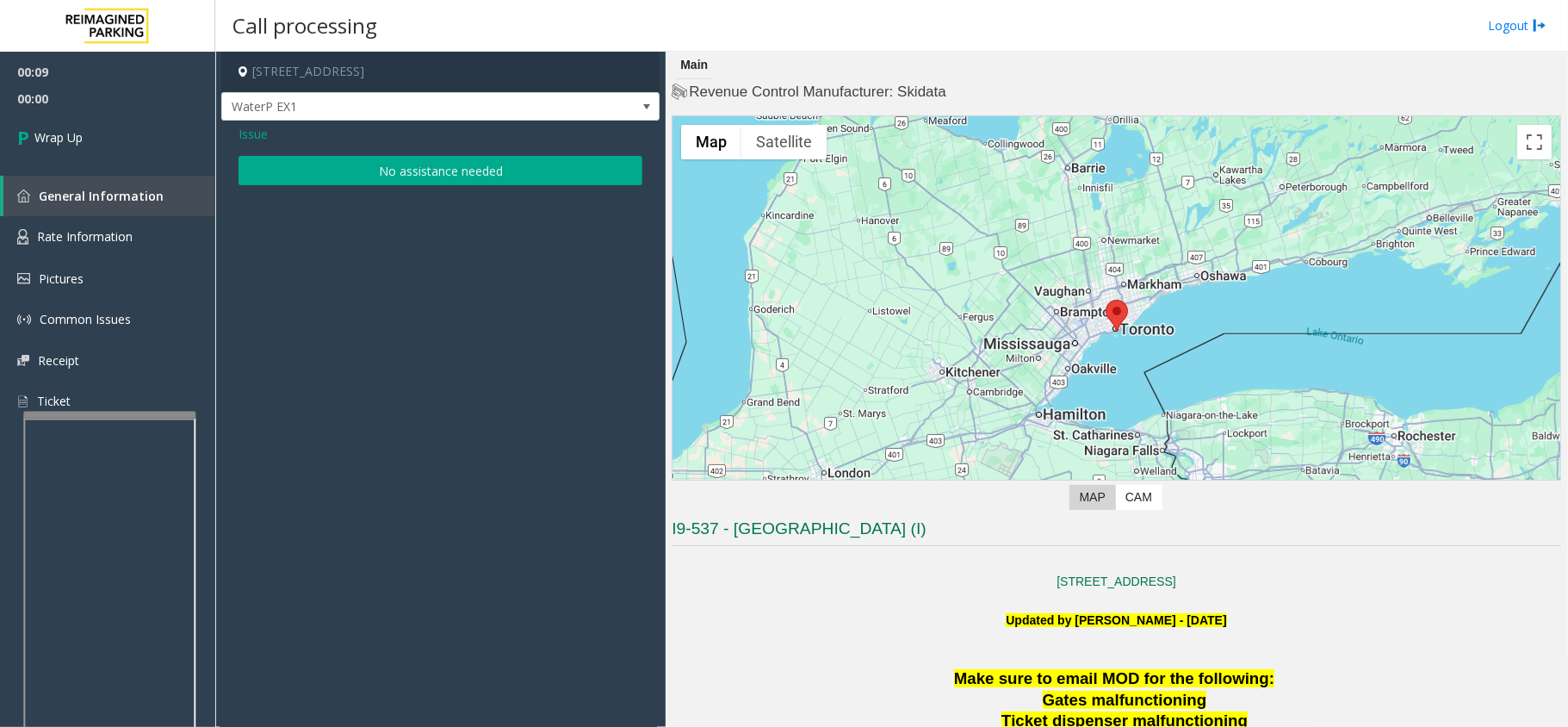
drag, startPoint x: 294, startPoint y: 177, endPoint x: 285, endPoint y: 181, distance: 9.8
click at [285, 181] on button "No assistance needed" at bounding box center [441, 170] width 404 height 29
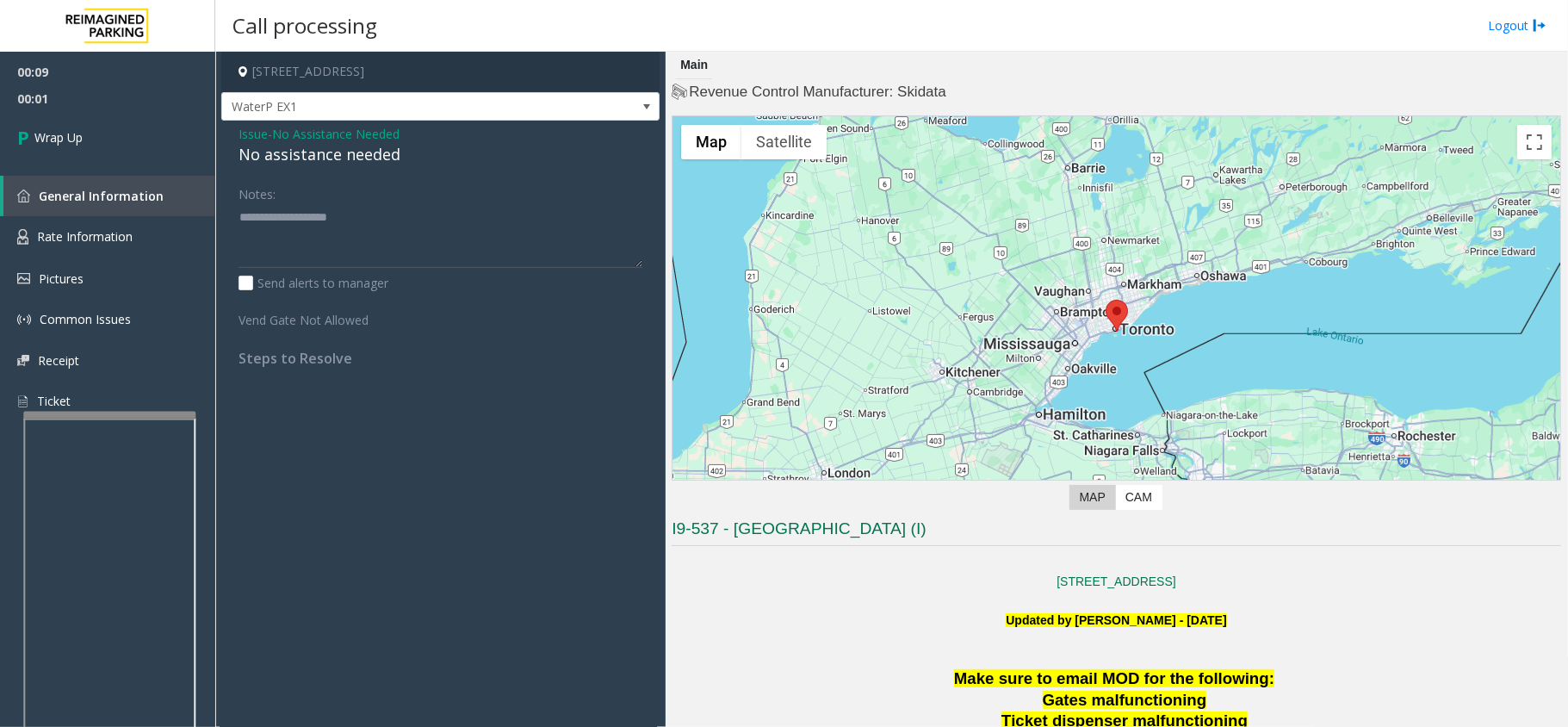
click at [240, 167] on div "Issue - No Assistance Needed No assistance needed Notes: Send alerts to manager…" at bounding box center [440, 252] width 438 height 264
click at [245, 156] on div "No assistance needed" at bounding box center [441, 154] width 404 height 23
click at [243, 156] on div "No assistance needed" at bounding box center [441, 154] width 404 height 23
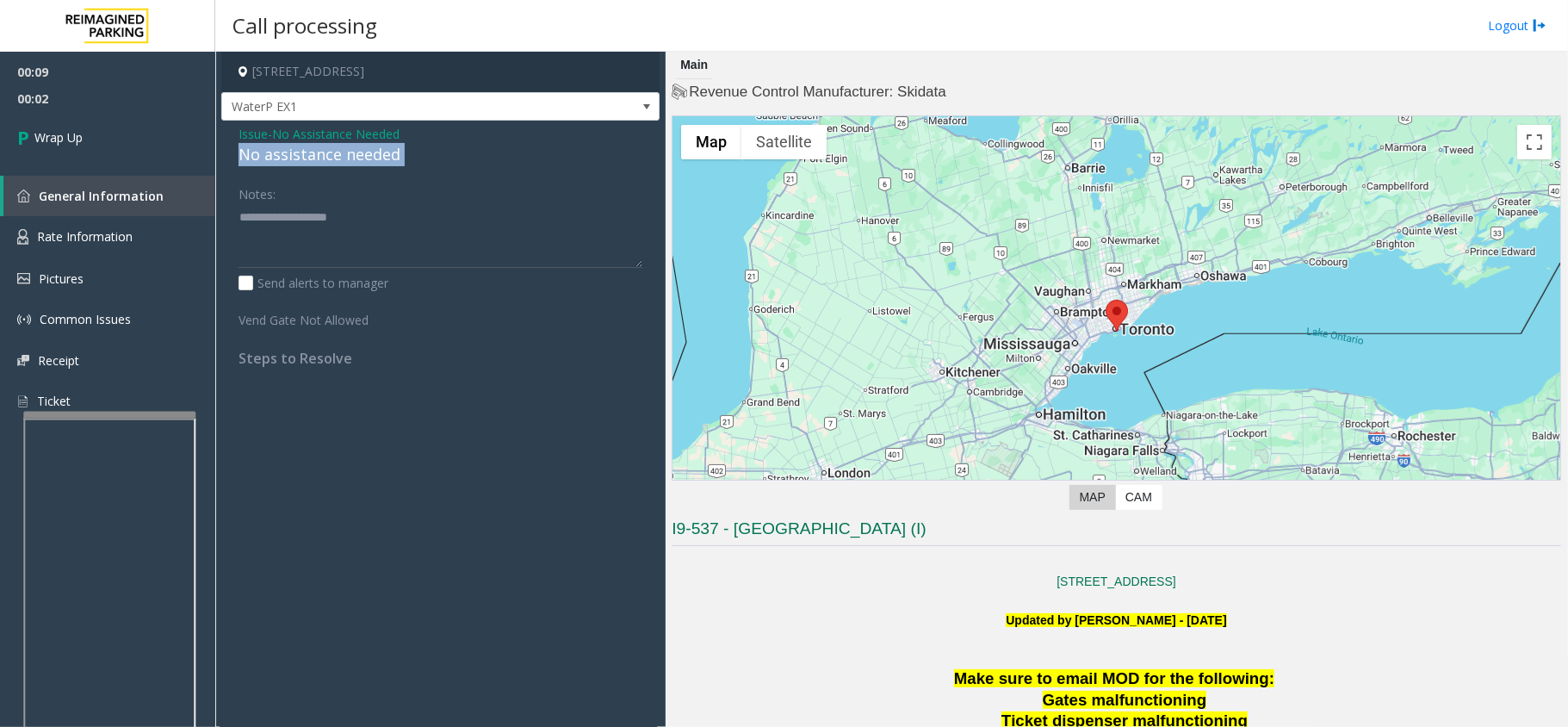
click at [243, 156] on div "No assistance needed" at bounding box center [441, 154] width 404 height 23
type textarea "**********"
click at [102, 143] on link "Wrap Up" at bounding box center [108, 136] width 215 height 51
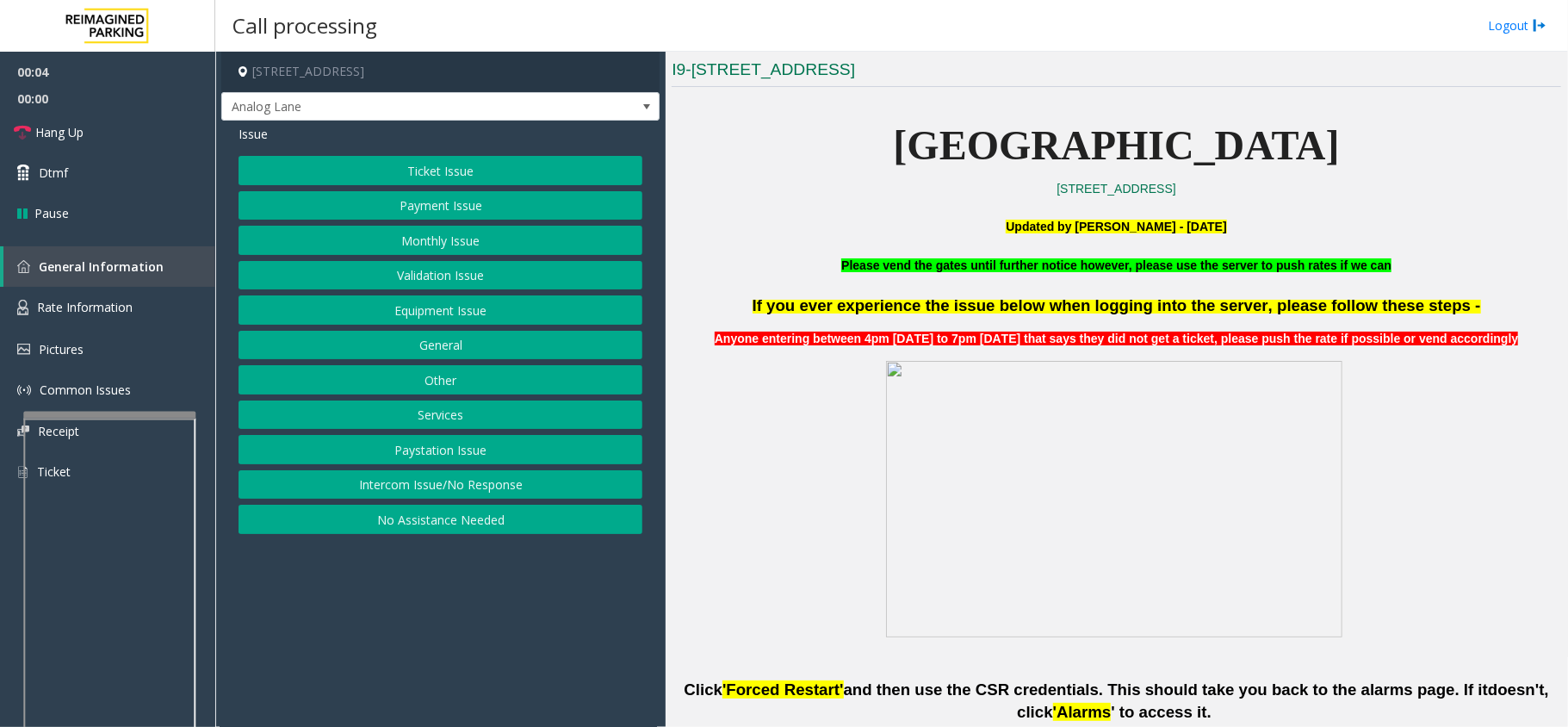
scroll to position [574, 0]
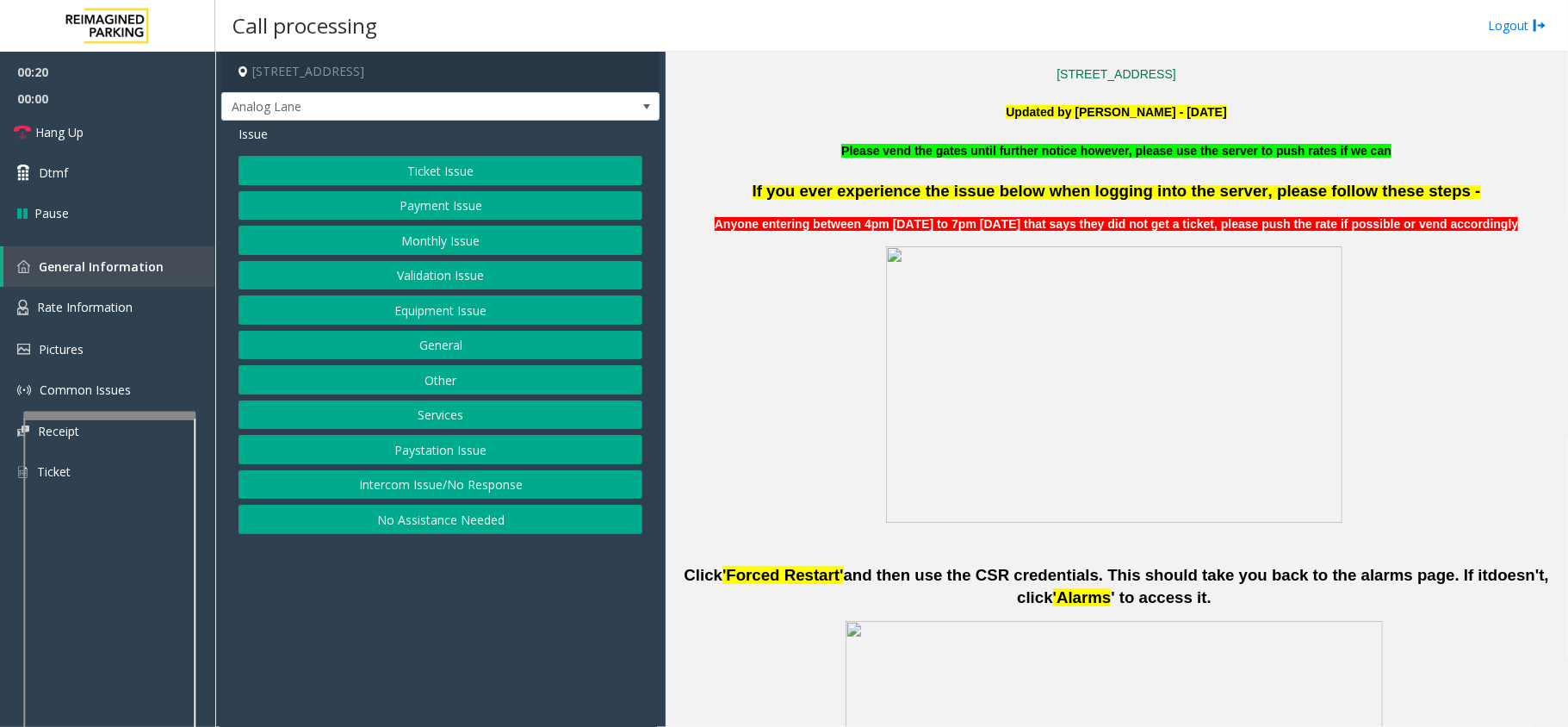
click at [455, 175] on button "Ticket Issue" at bounding box center [441, 170] width 404 height 29
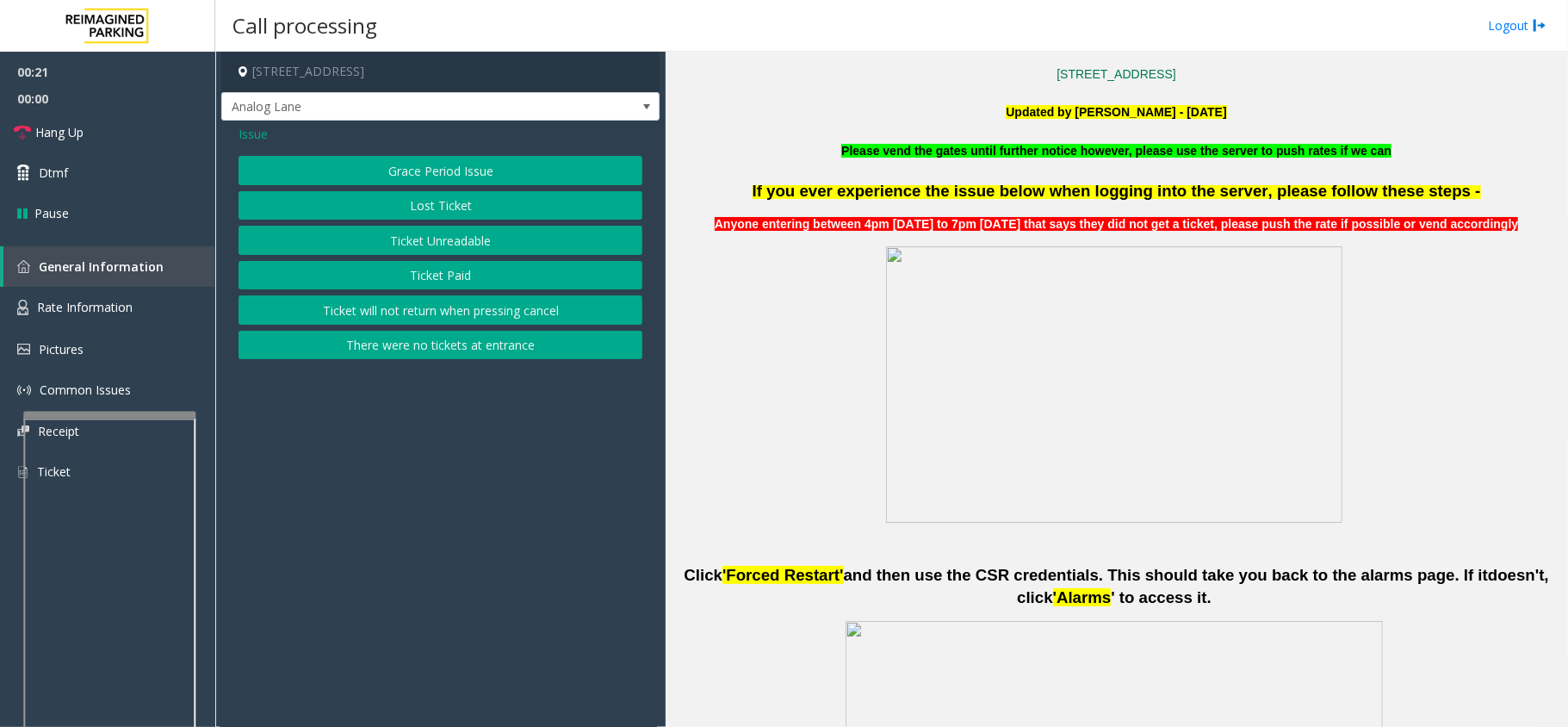
click at [451, 342] on button "There were no tickets at entrance" at bounding box center [441, 345] width 404 height 29
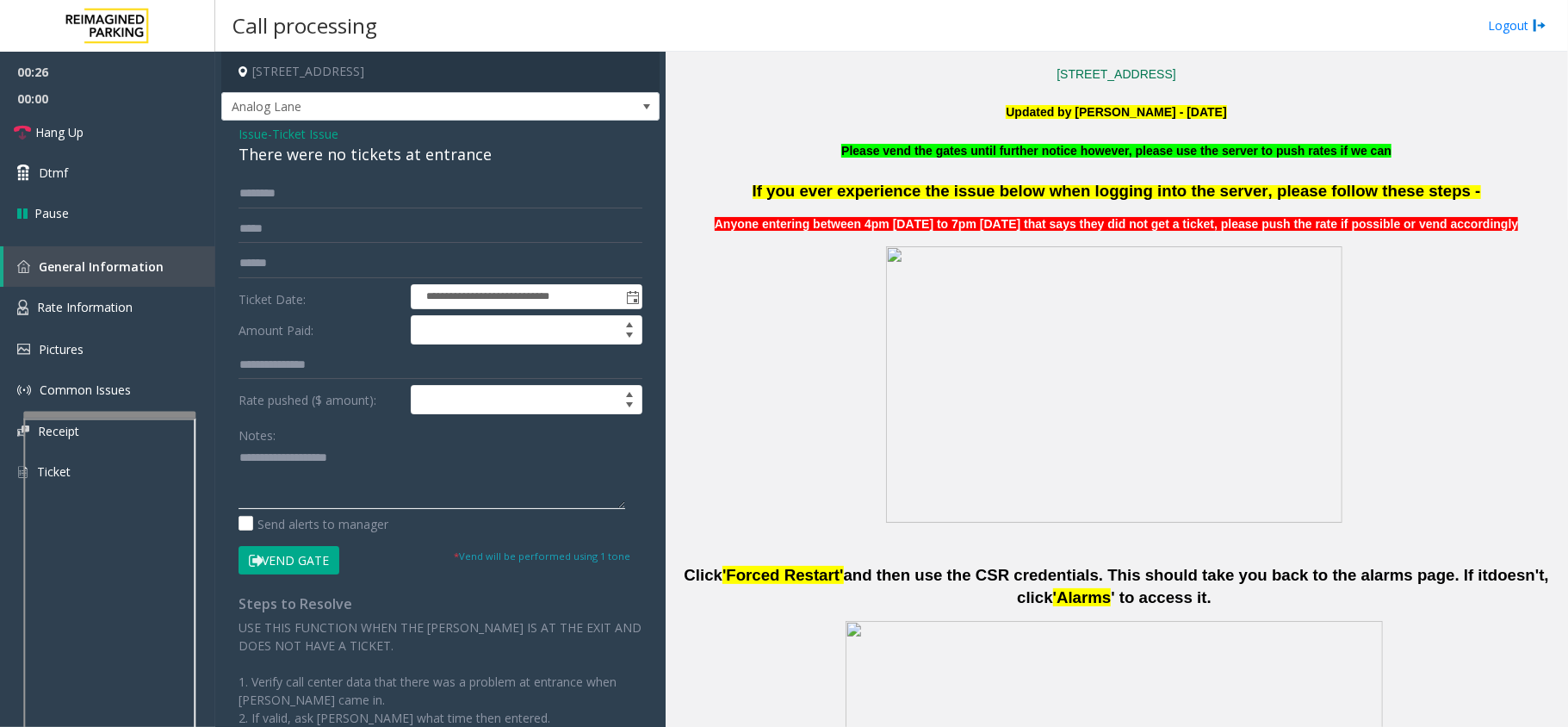
paste textarea "**********"
click at [336, 156] on div "There were no tickets at entrance" at bounding box center [441, 154] width 404 height 23
drag, startPoint x: 336, startPoint y: 156, endPoint x: 319, endPoint y: 159, distance: 17.3
click at [335, 158] on div "There were no tickets at entrance" at bounding box center [441, 154] width 404 height 23
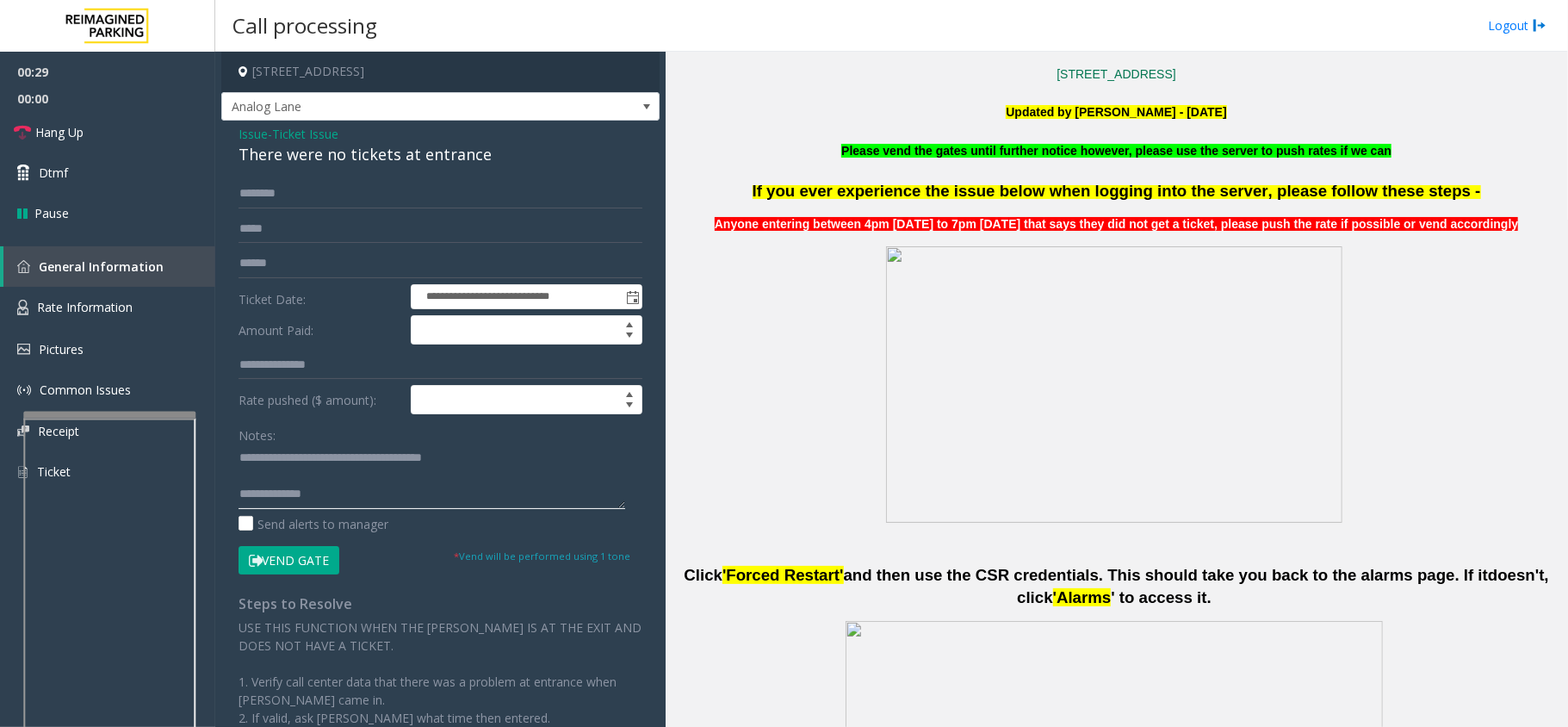
type textarea "**********"
click at [308, 205] on input "text" at bounding box center [441, 193] width 404 height 29
type input "******"
click at [318, 156] on div "There were no tickets at entrance" at bounding box center [441, 154] width 404 height 23
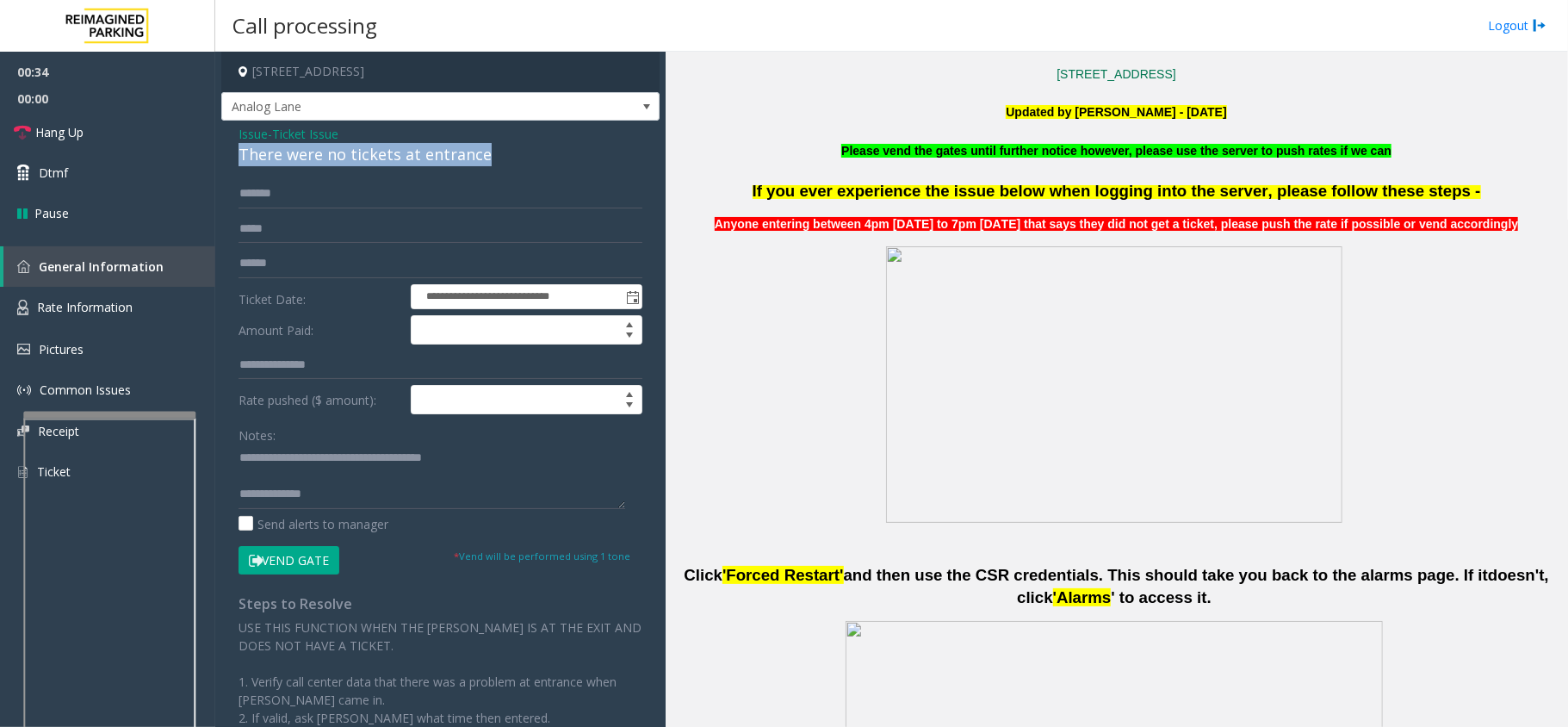
click at [318, 156] on div "There were no tickets at entrance" at bounding box center [441, 154] width 404 height 23
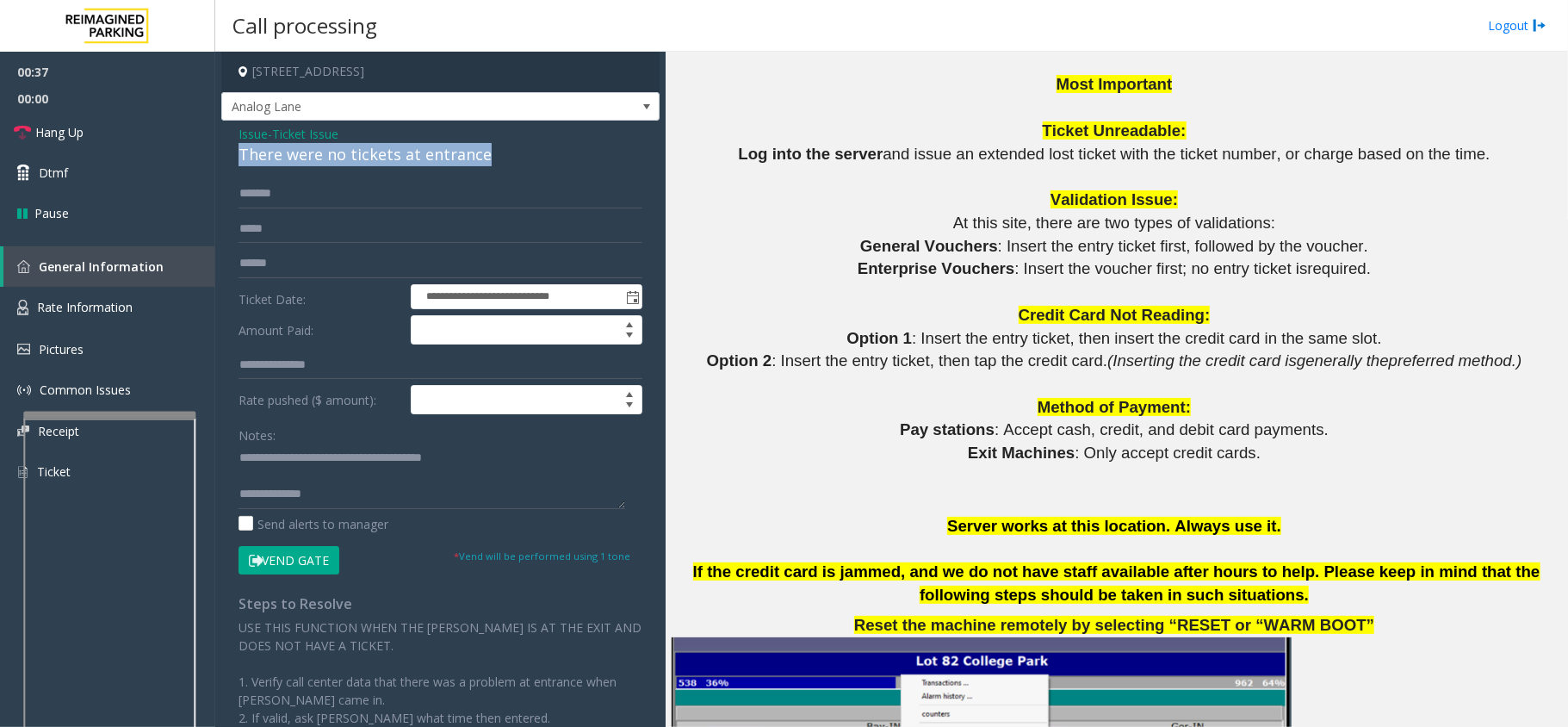
scroll to position [1723, 0]
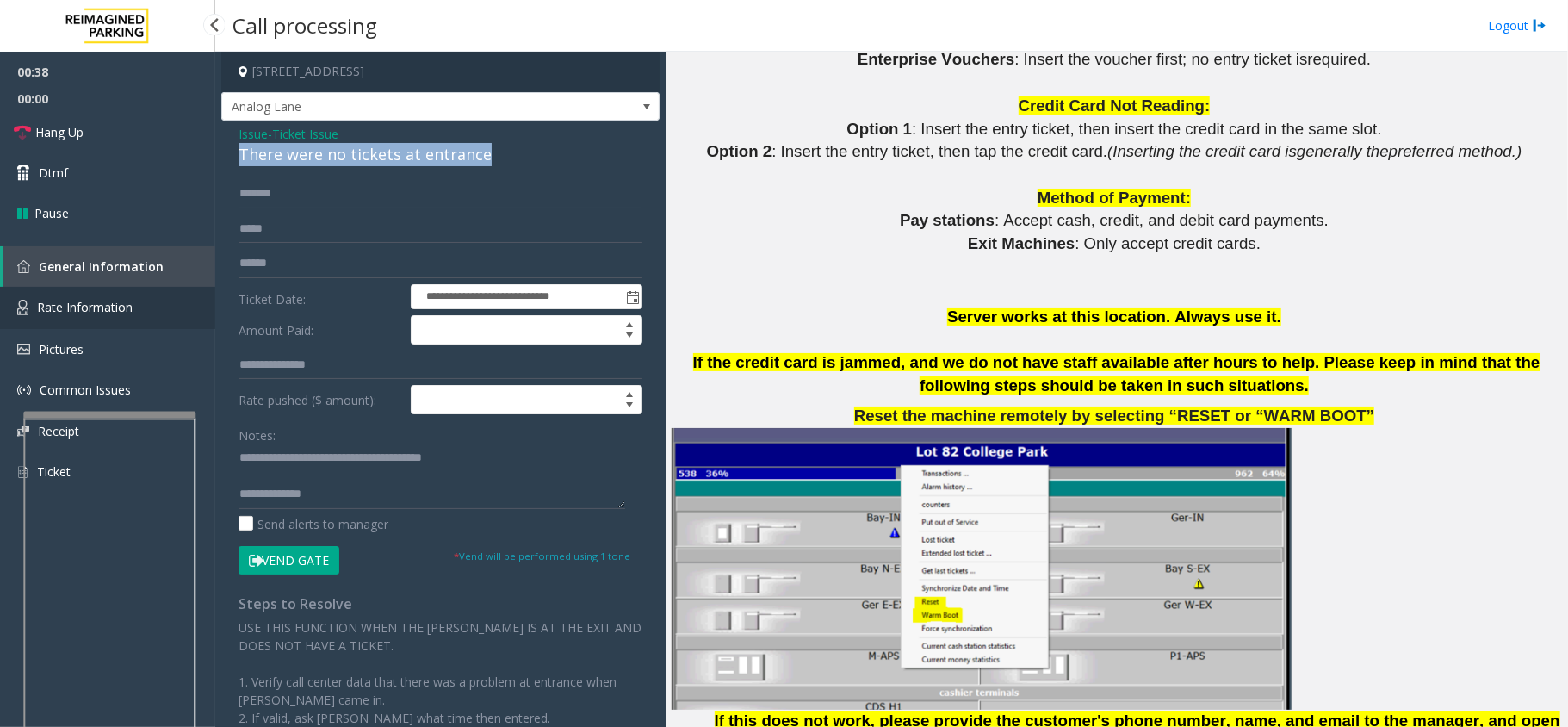
click at [111, 302] on span "Rate Information" at bounding box center [85, 307] width 96 height 16
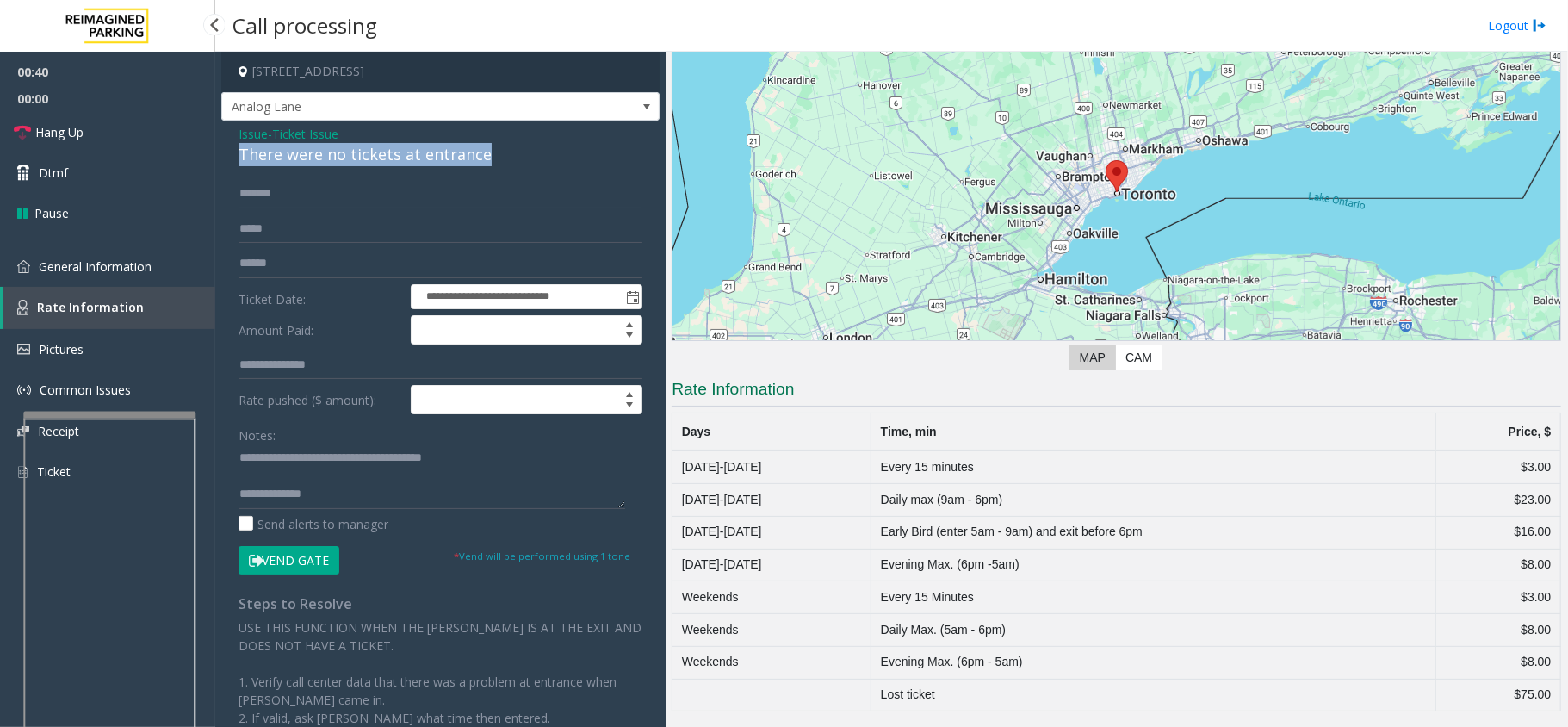
click at [113, 293] on link "Rate Information" at bounding box center [109, 308] width 212 height 42
click at [160, 270] on link "General Information" at bounding box center [108, 266] width 215 height 41
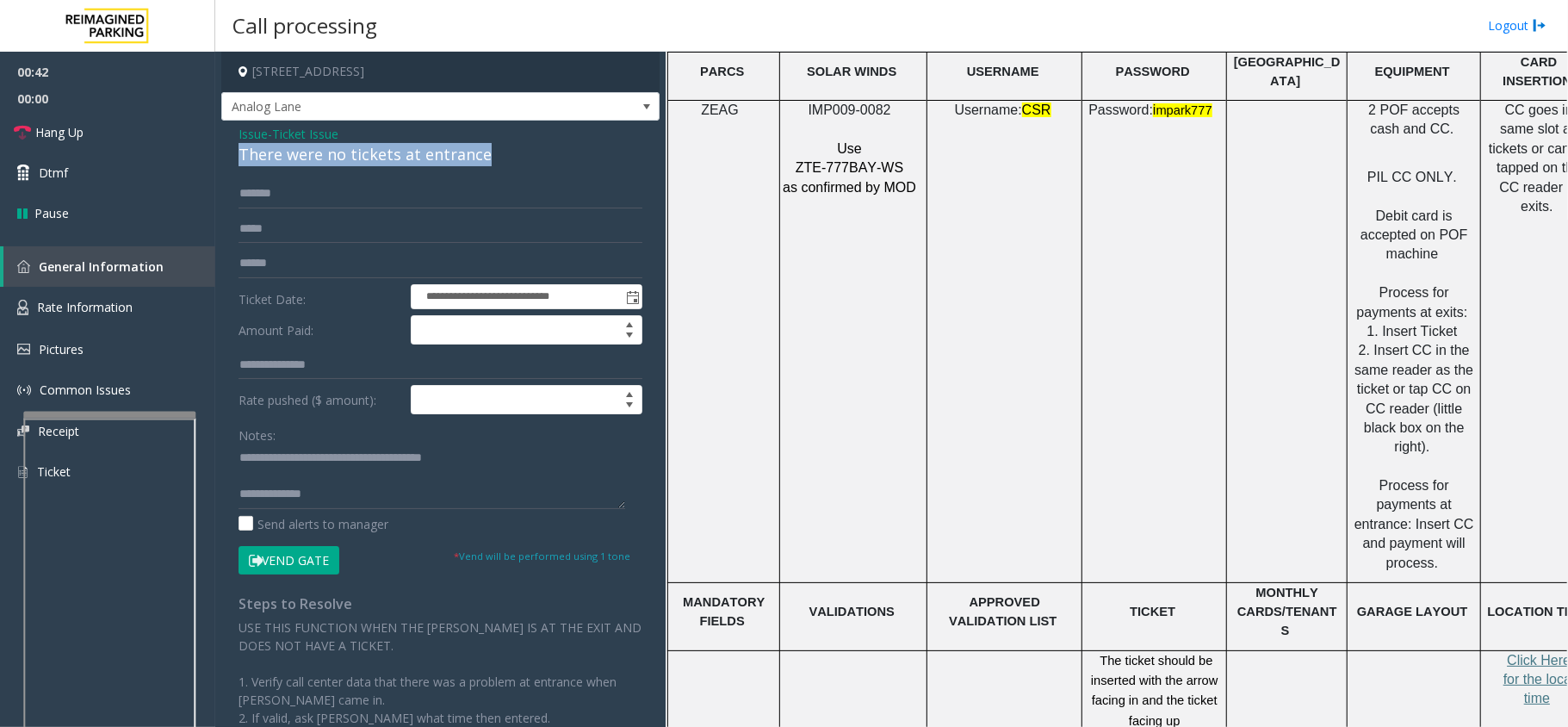
scroll to position [2412, 0]
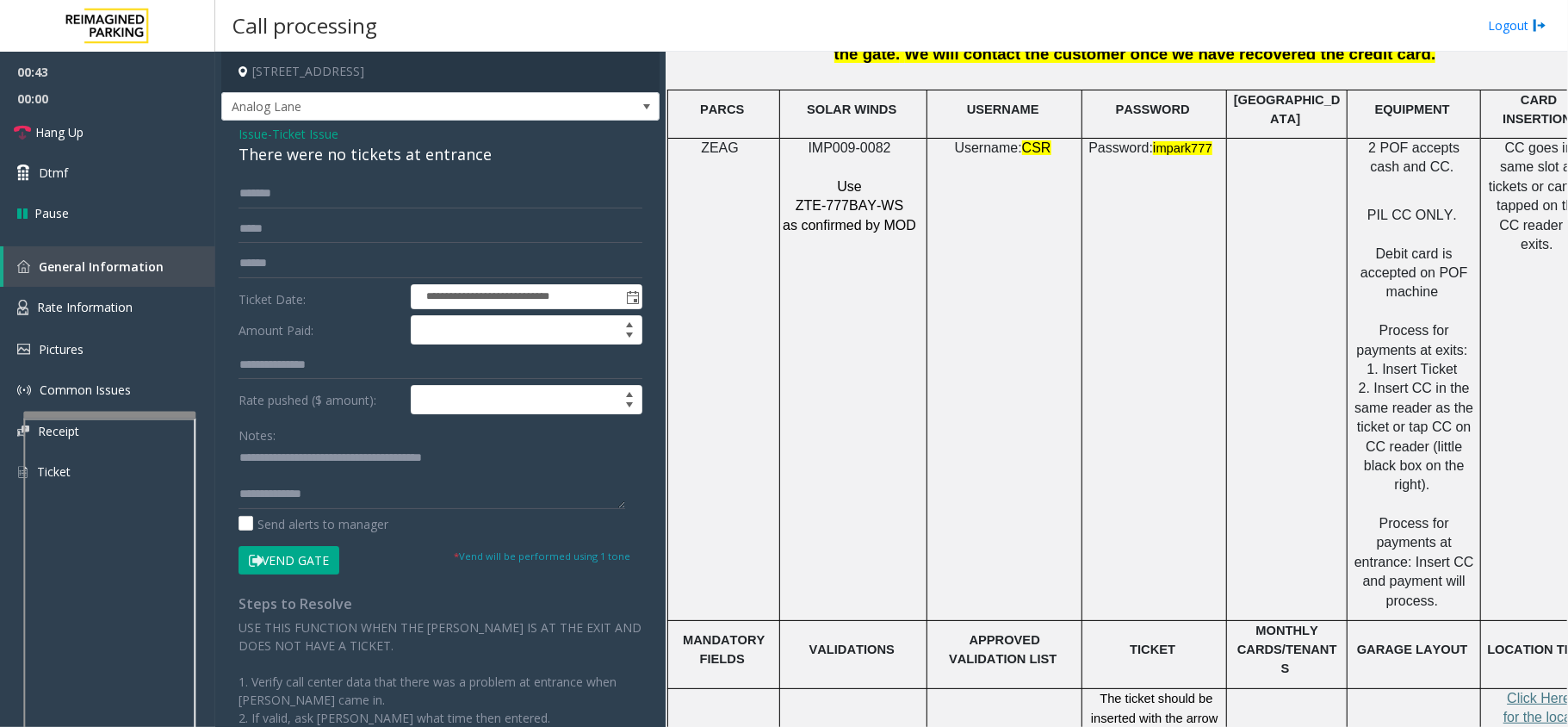
click at [855, 203] on p "ZTE-777BAY-WS" at bounding box center [851, 205] width 138 height 19
click at [855, 200] on span "ZTE-777BAY-WS" at bounding box center [849, 205] width 108 height 15
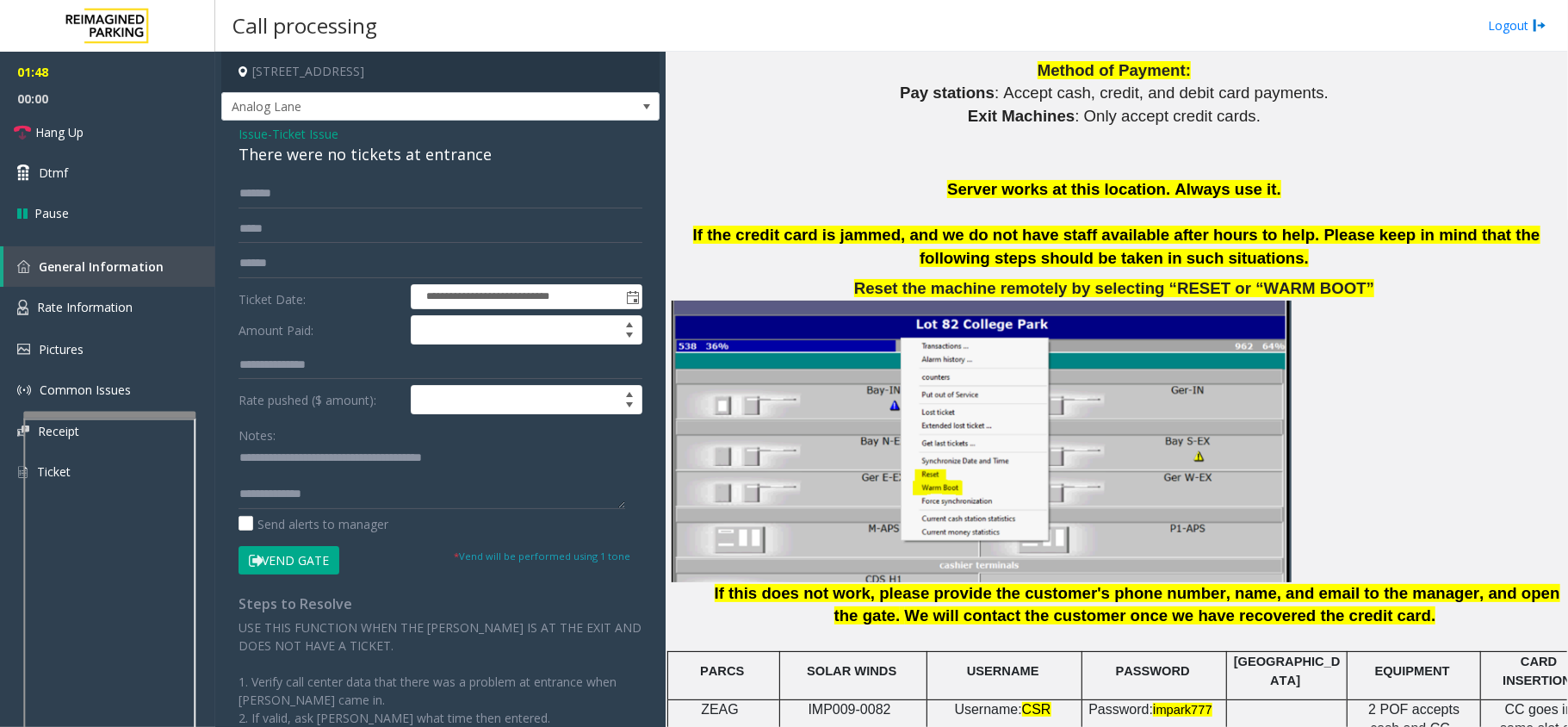
scroll to position [1837, 0]
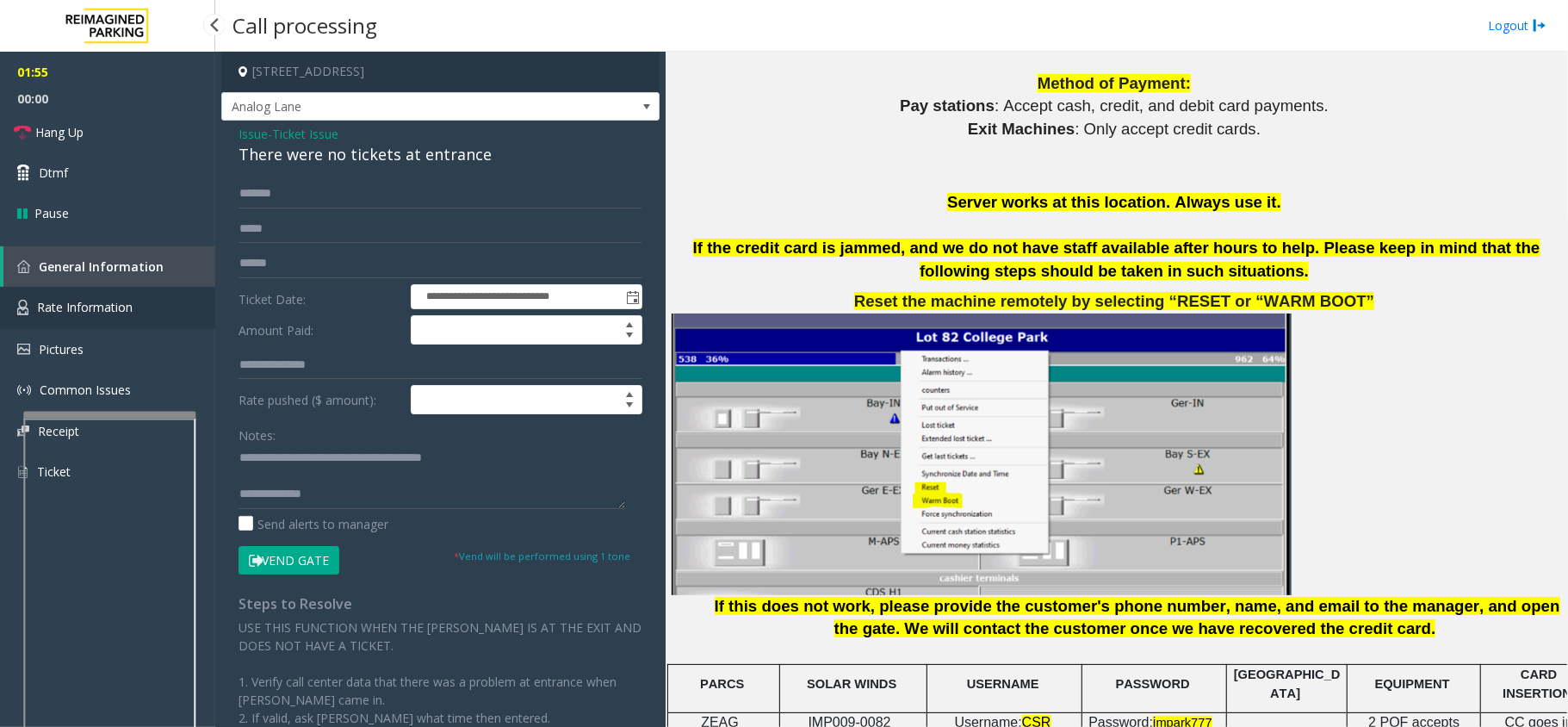
click at [135, 318] on link "Rate Information" at bounding box center [108, 308] width 215 height 42
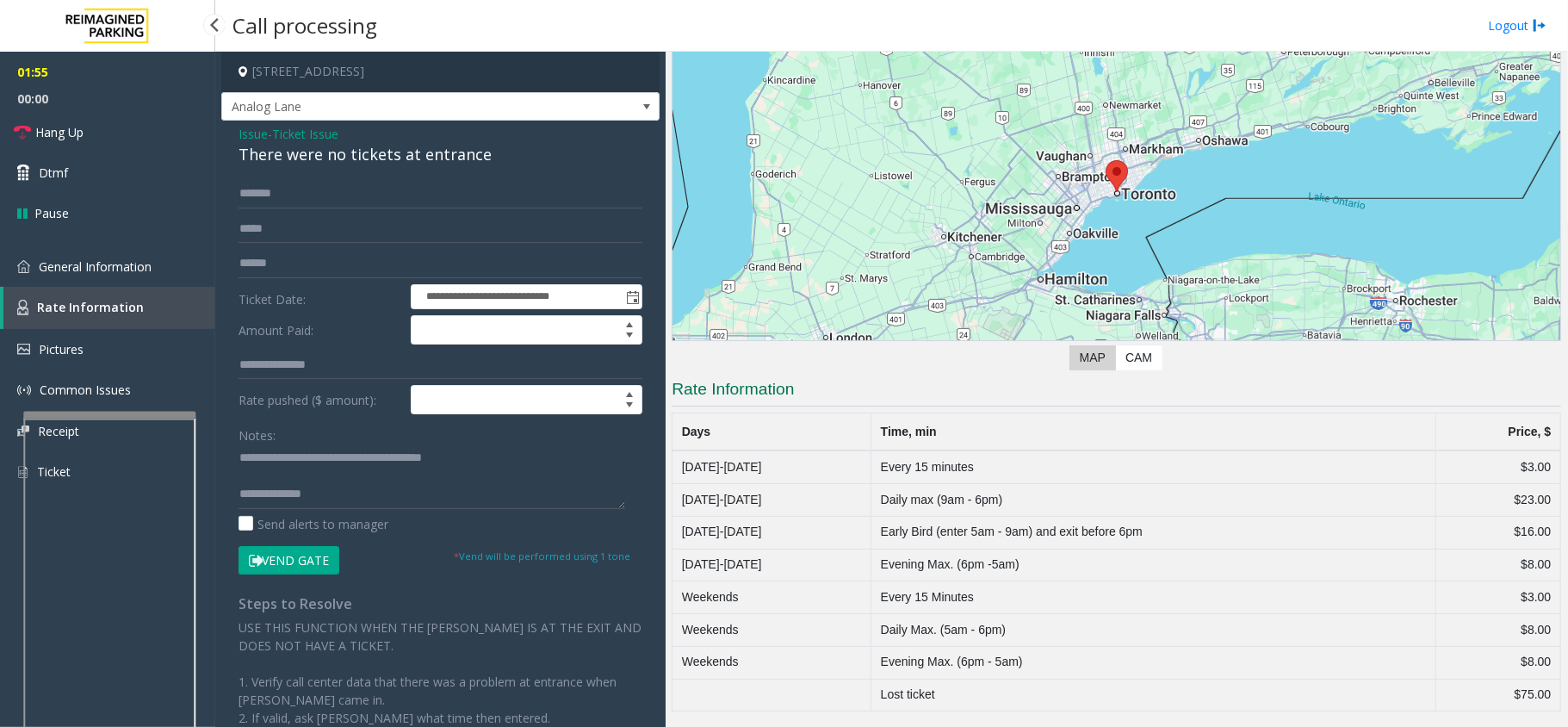
scroll to position [142, 0]
click at [127, 272] on span "General Information" at bounding box center [95, 267] width 112 height 16
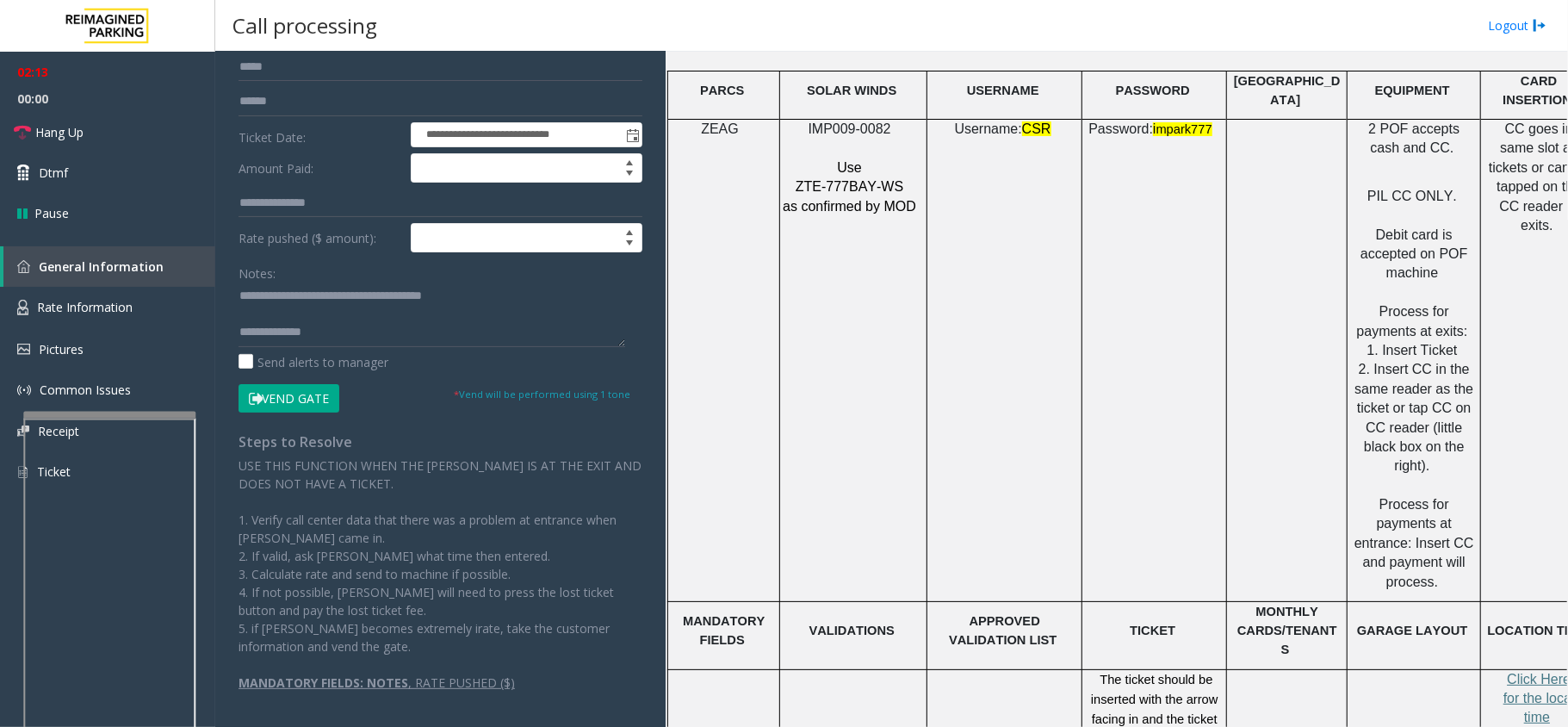
scroll to position [2412, 0]
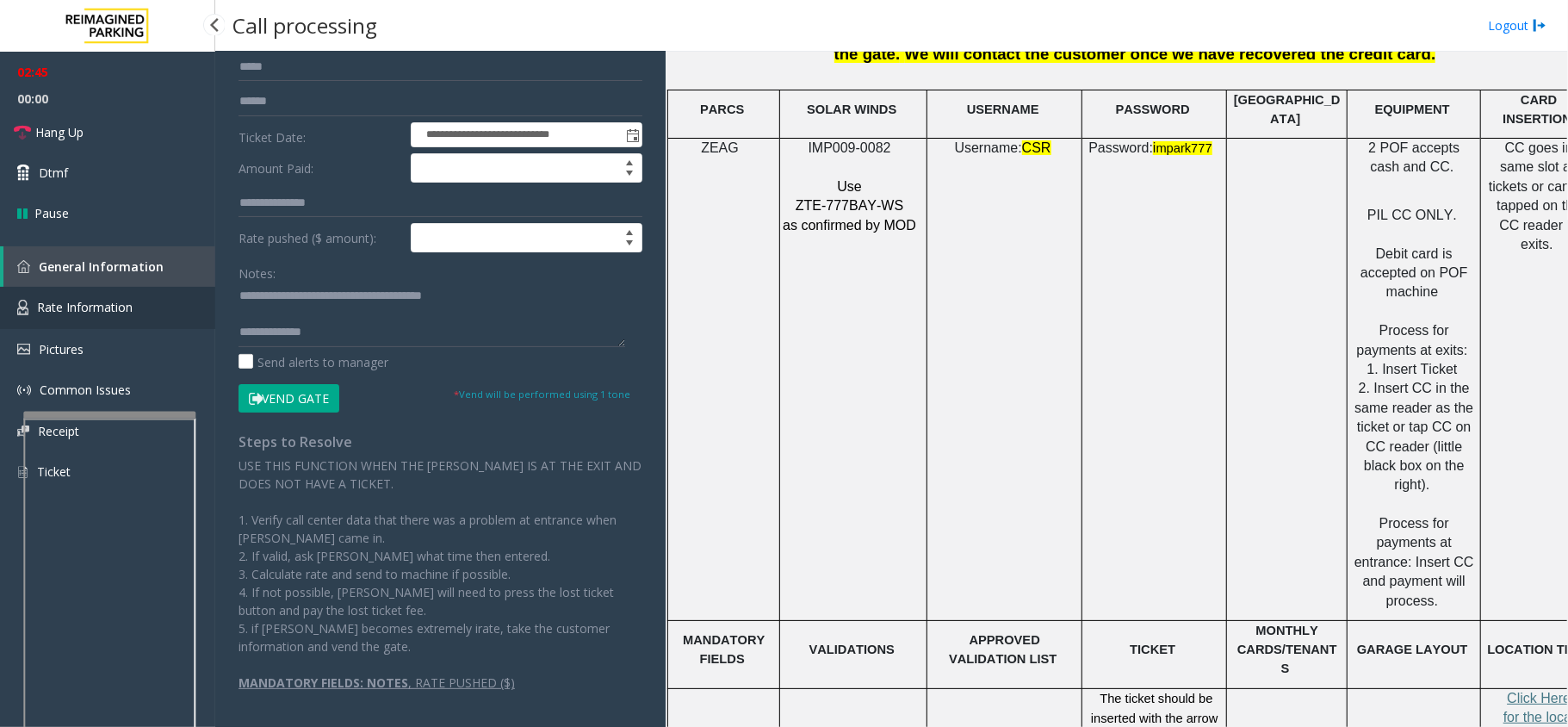
click at [85, 316] on link "Rate Information" at bounding box center [108, 308] width 215 height 42
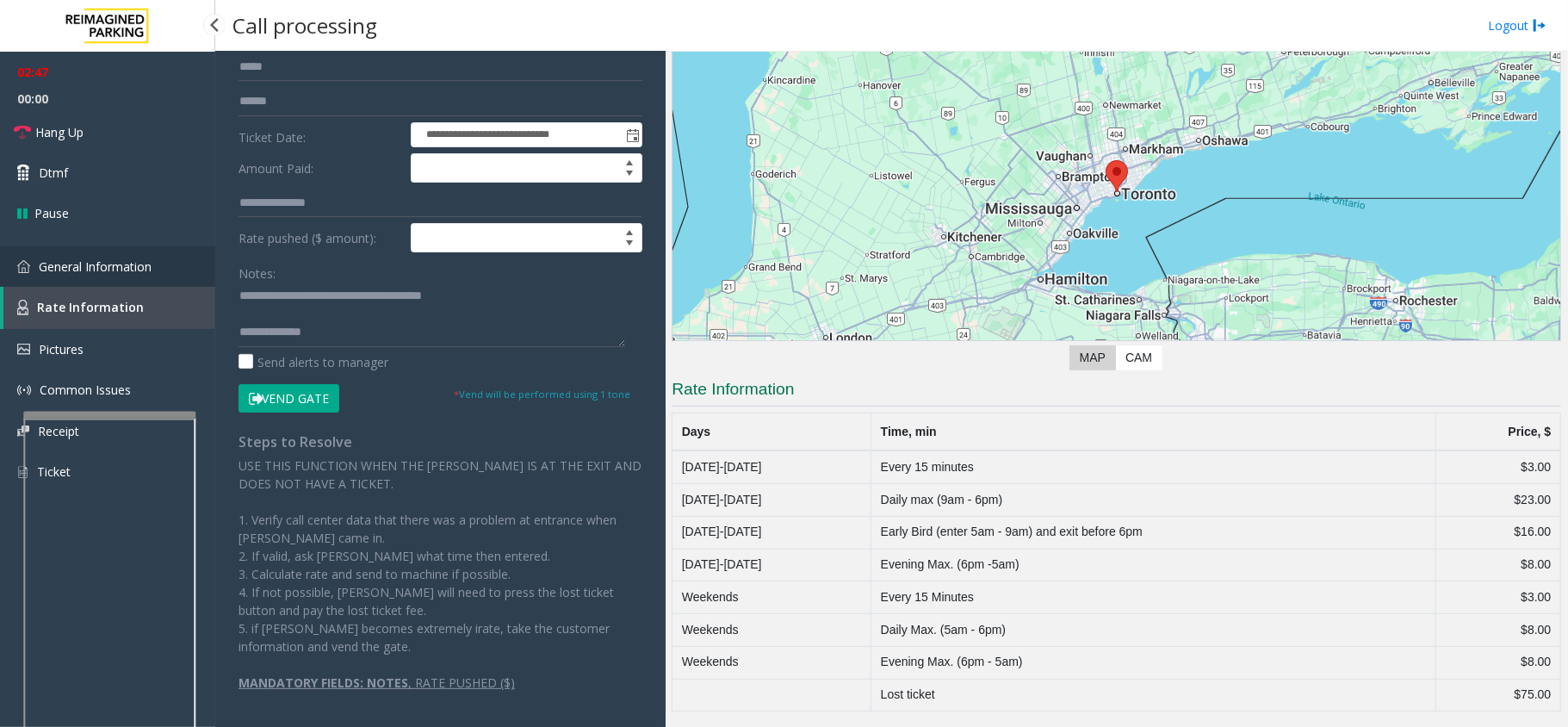
click at [112, 259] on span "General Information" at bounding box center [95, 267] width 112 height 16
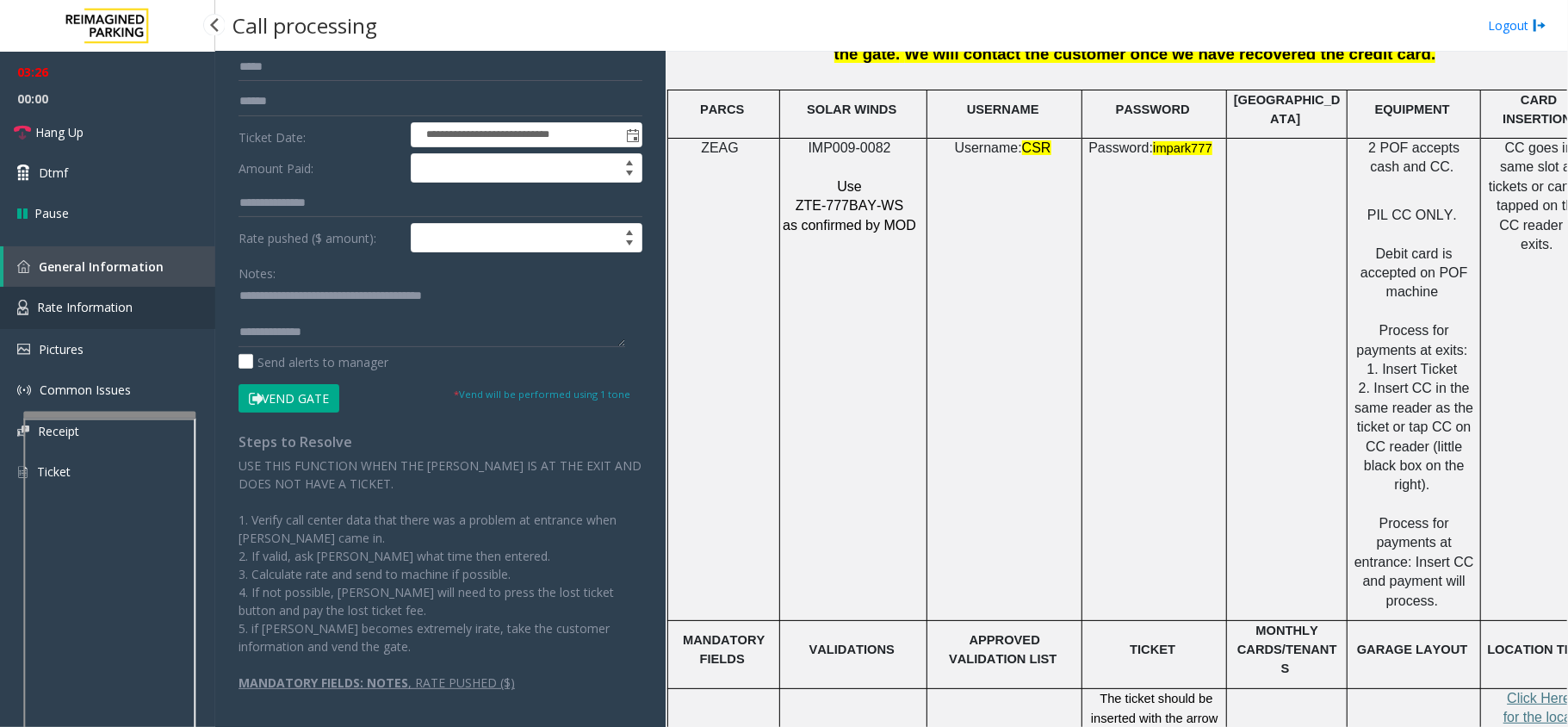
click at [74, 311] on span "Rate Information" at bounding box center [85, 307] width 96 height 16
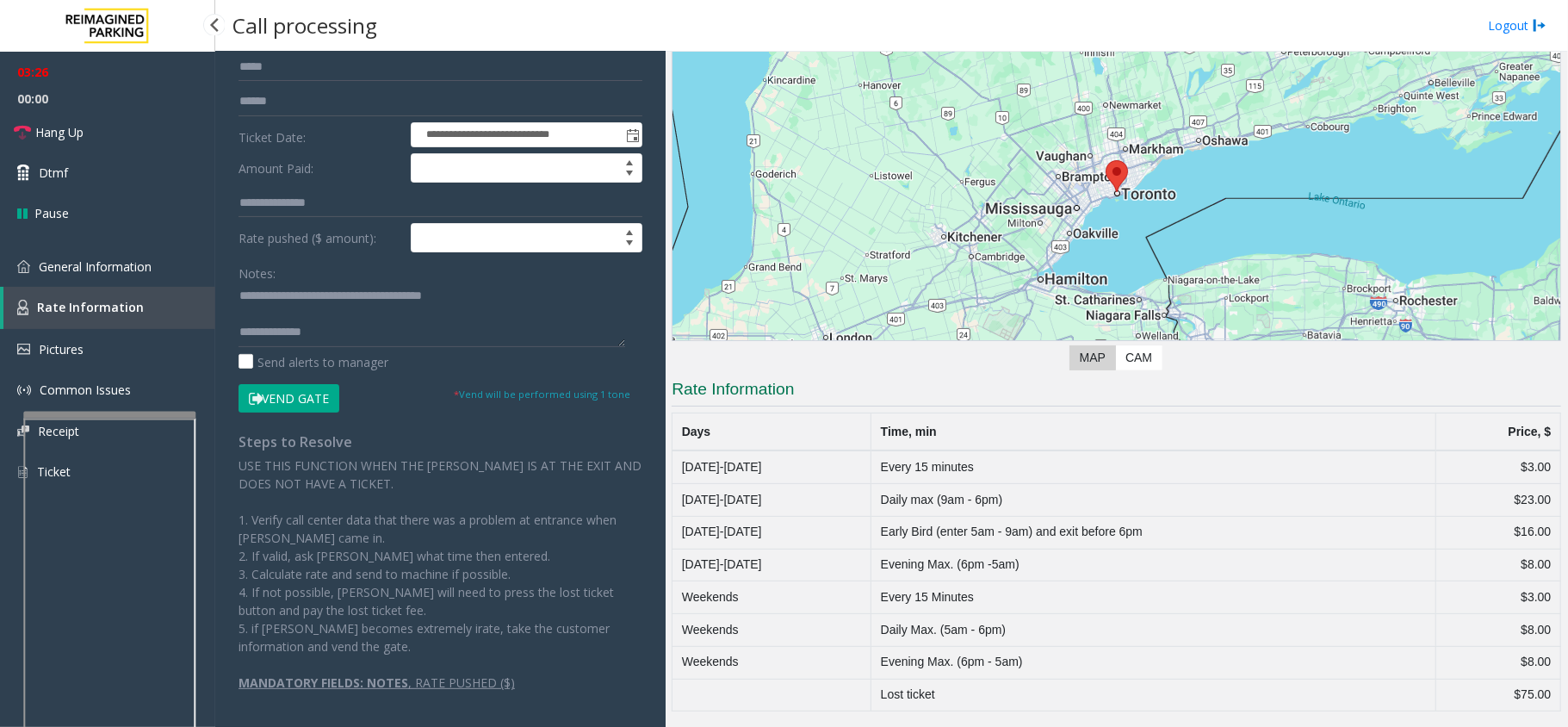
scroll to position [142, 0]
drag, startPoint x: 1507, startPoint y: 463, endPoint x: 1543, endPoint y: 463, distance: 36.0
click at [1543, 463] on td "$3.00" at bounding box center [1498, 466] width 124 height 33
click at [345, 340] on textarea at bounding box center [432, 315] width 386 height 65
click at [105, 135] on link "Hang Up" at bounding box center [108, 131] width 215 height 41
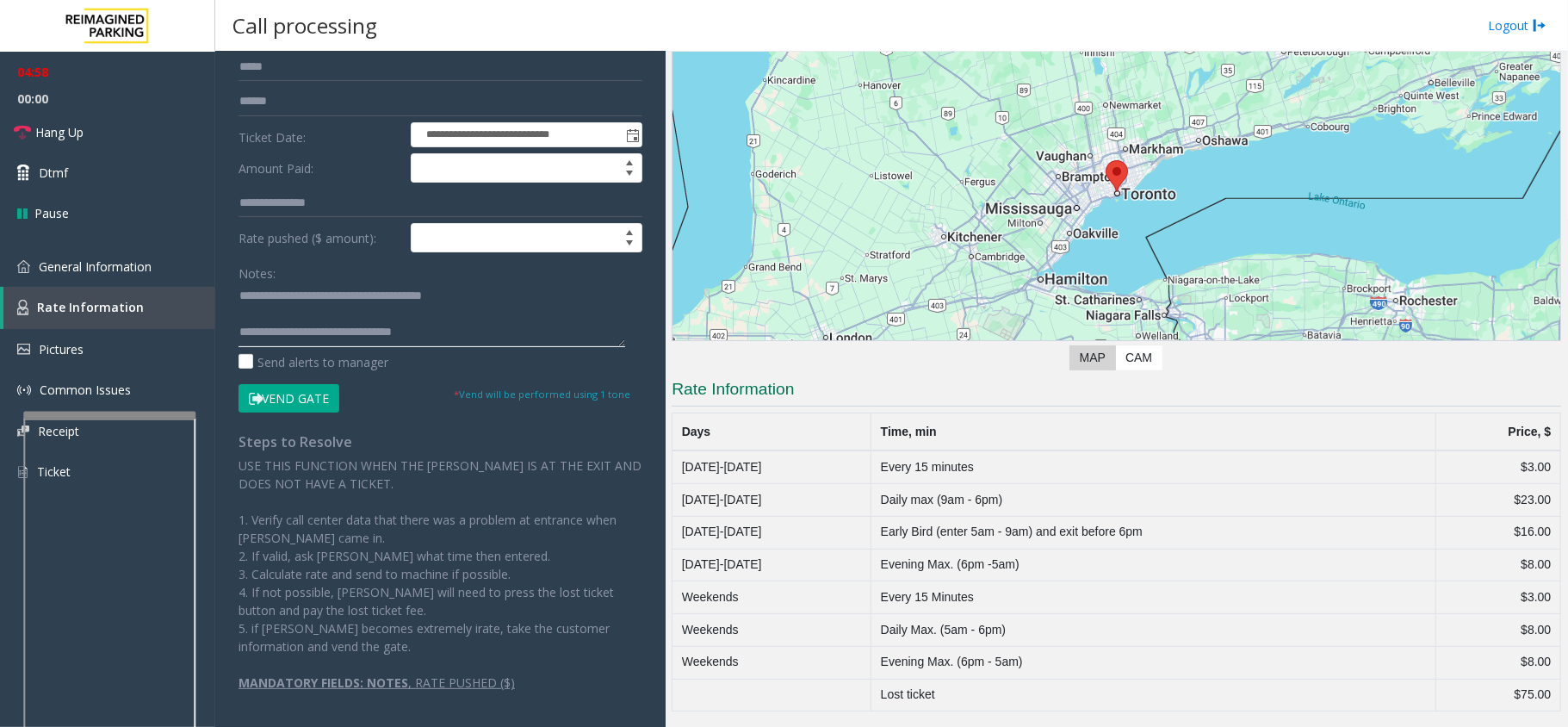
click at [436, 331] on textarea at bounding box center [432, 315] width 386 height 65
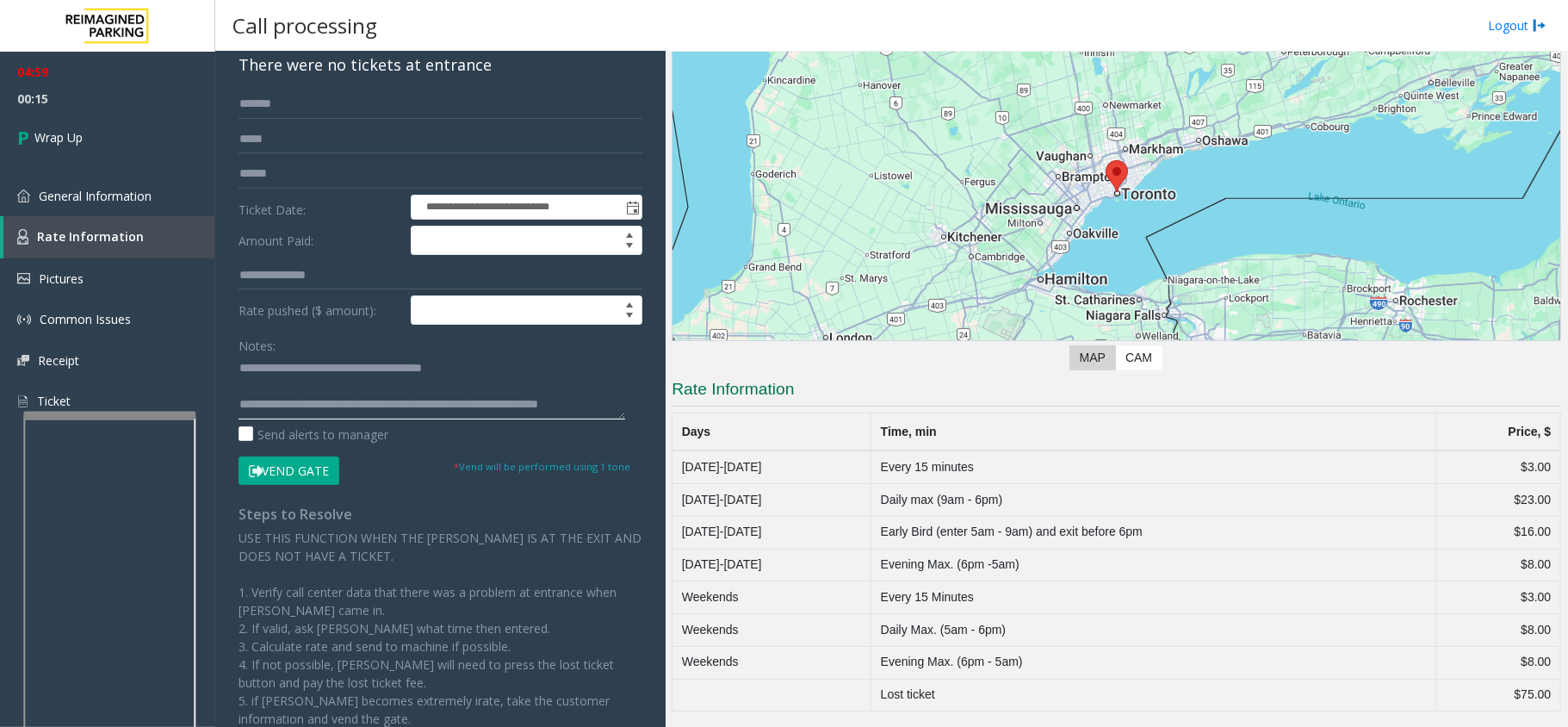
scroll to position [0, 0]
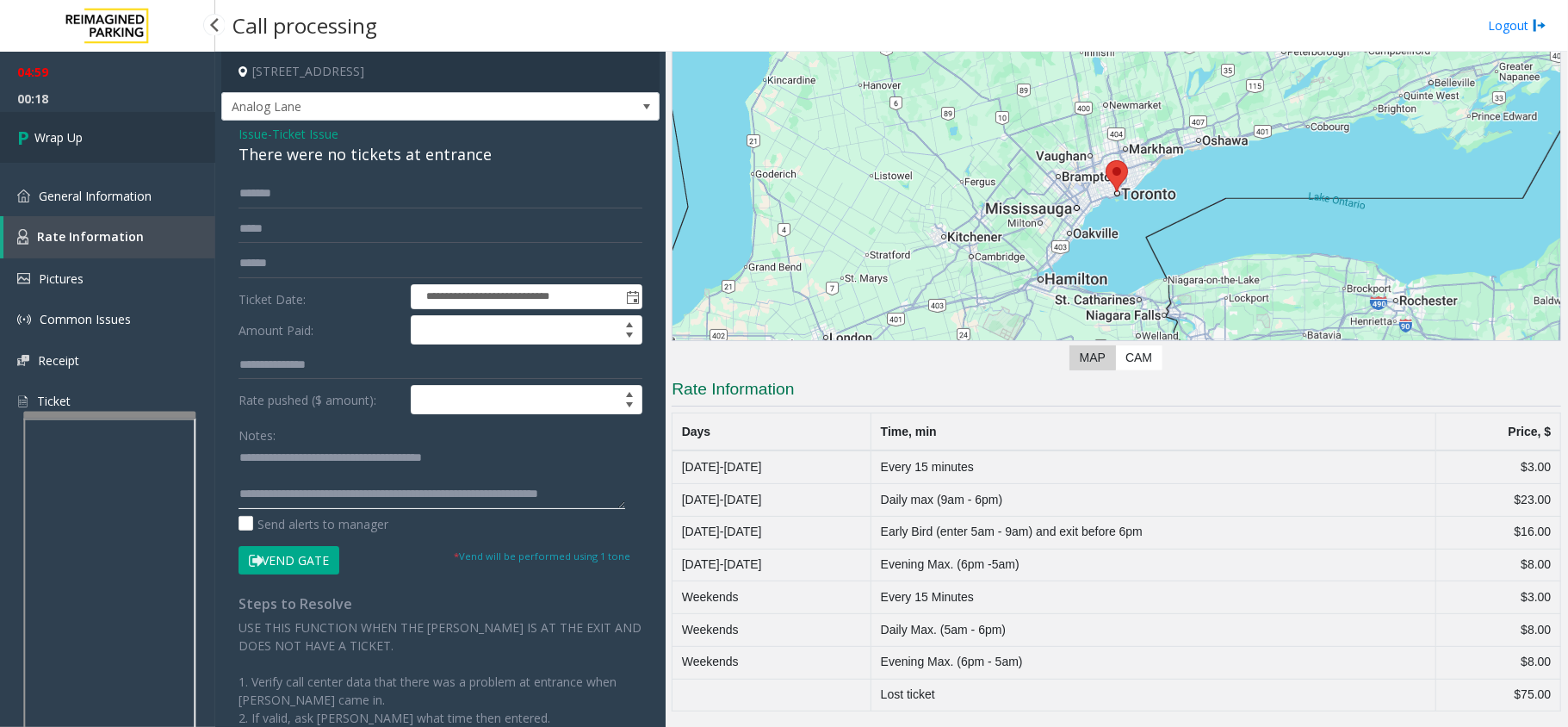
type textarea "**********"
click at [105, 141] on link "Wrap Up" at bounding box center [108, 136] width 215 height 51
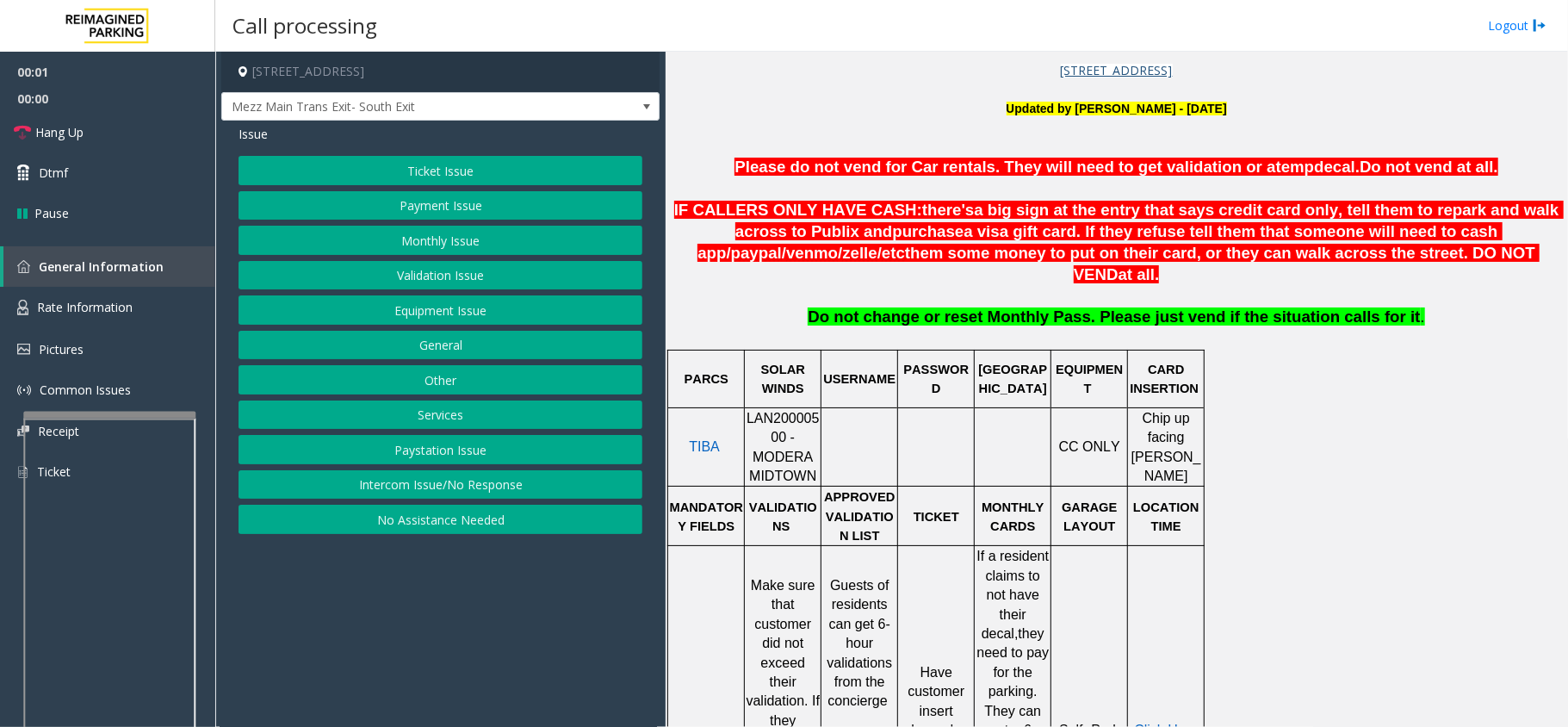
scroll to position [689, 0]
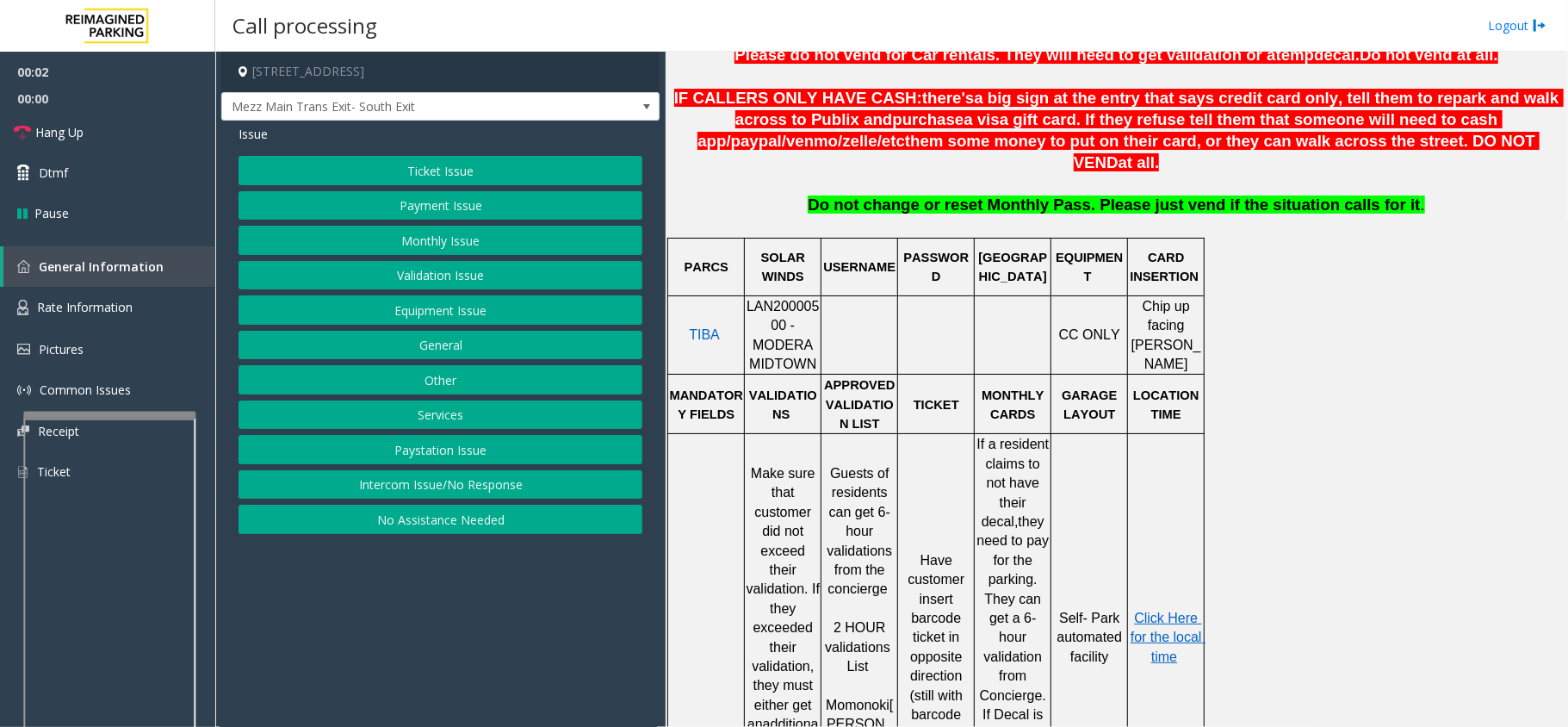
click at [790, 299] on span "LAN20000500 - MODERA MIDTOWN" at bounding box center [784, 335] width 74 height 73
copy span "LAN20000500"
click at [456, 173] on button "Ticket Issue" at bounding box center [441, 170] width 404 height 29
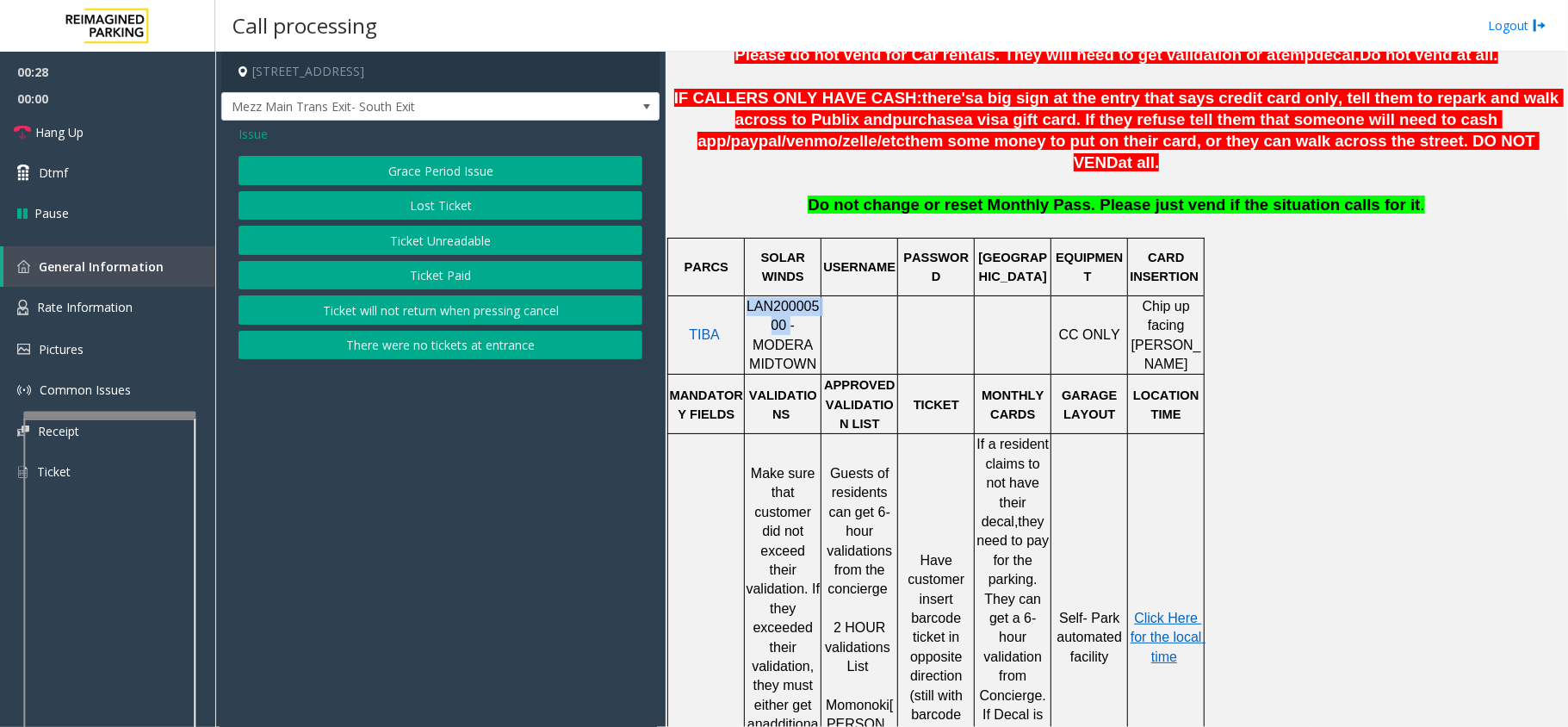
click at [398, 270] on button "Ticket Paid" at bounding box center [441, 275] width 404 height 29
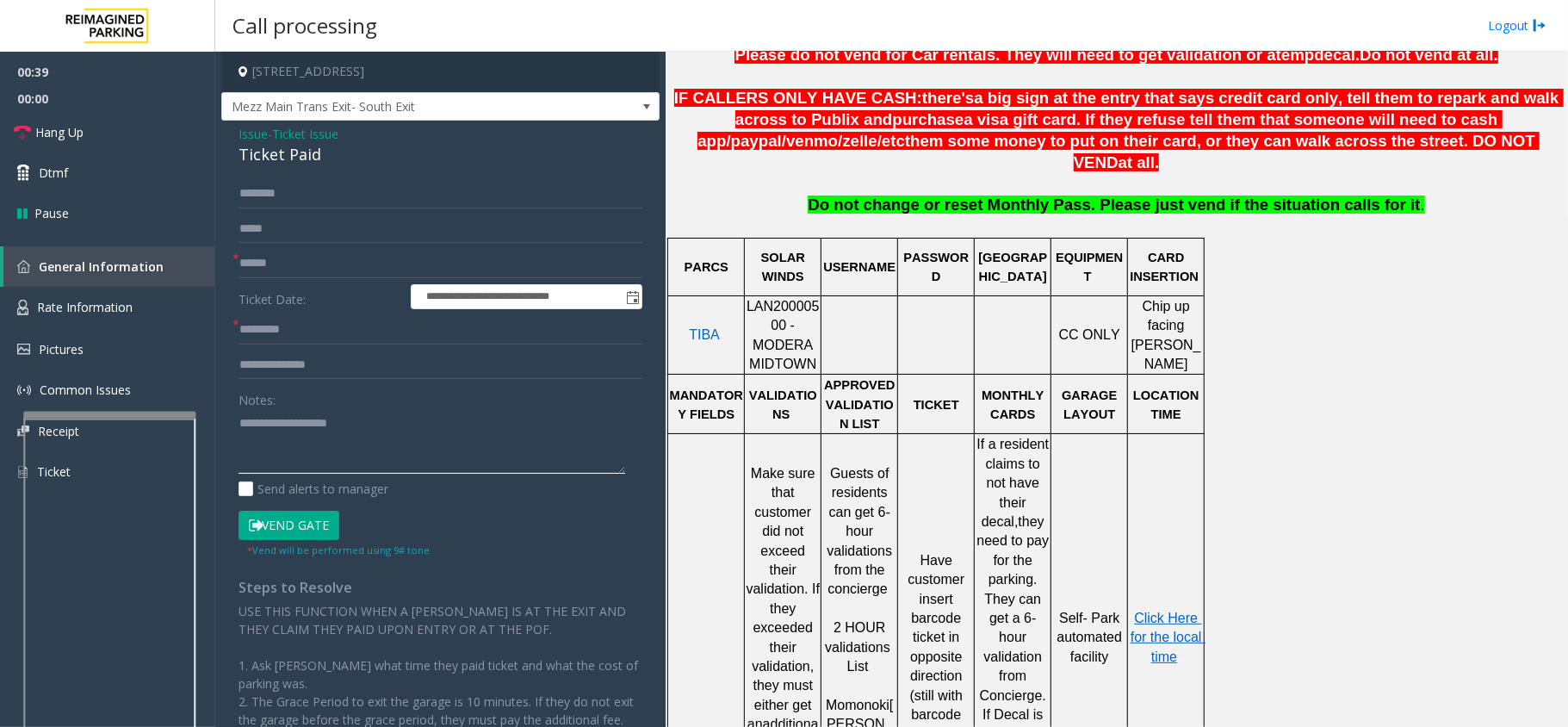
click at [326, 434] on textarea at bounding box center [432, 441] width 386 height 65
paste textarea "**********"
type textarea "**********"
click at [278, 163] on div "Ticket Paid" at bounding box center [441, 154] width 404 height 23
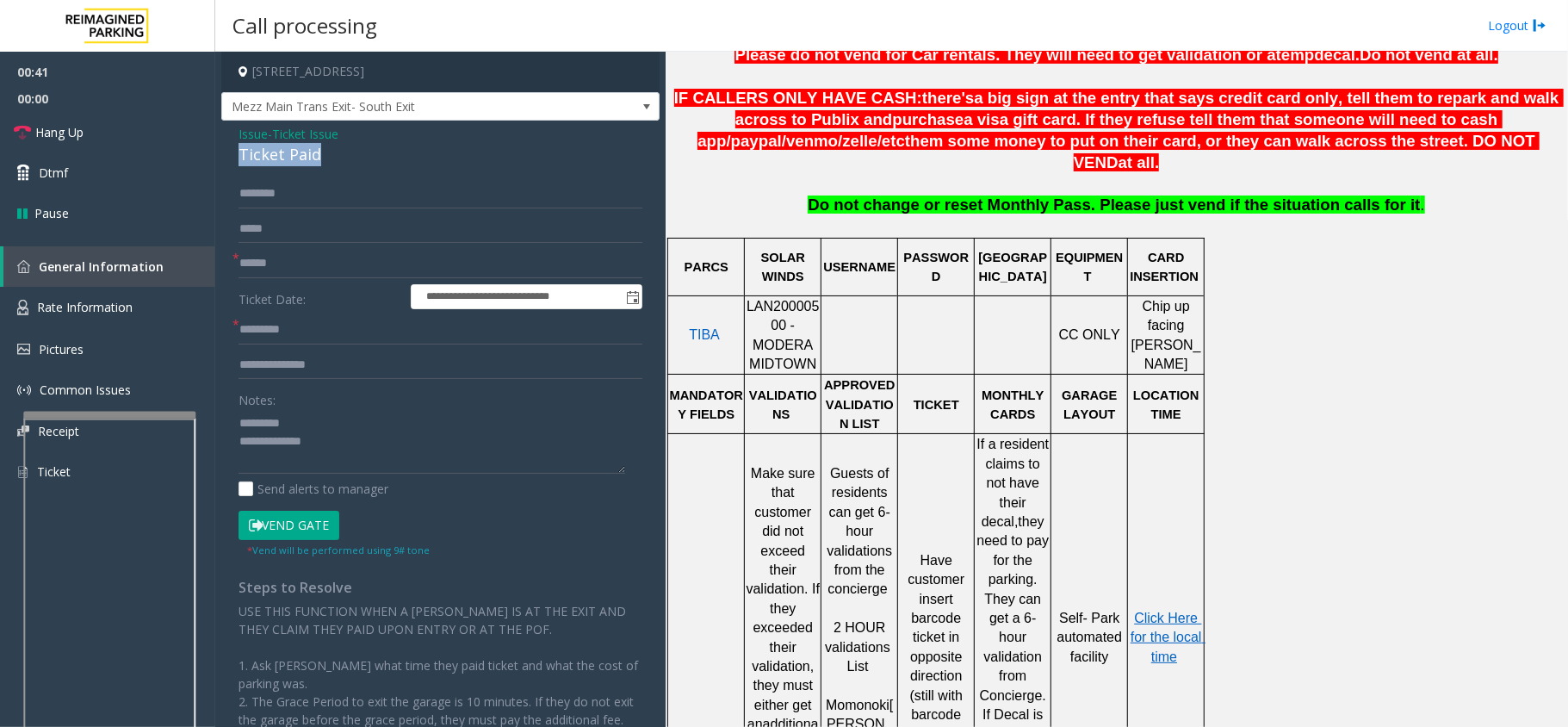
click at [278, 163] on div "Ticket Paid" at bounding box center [441, 154] width 404 height 23
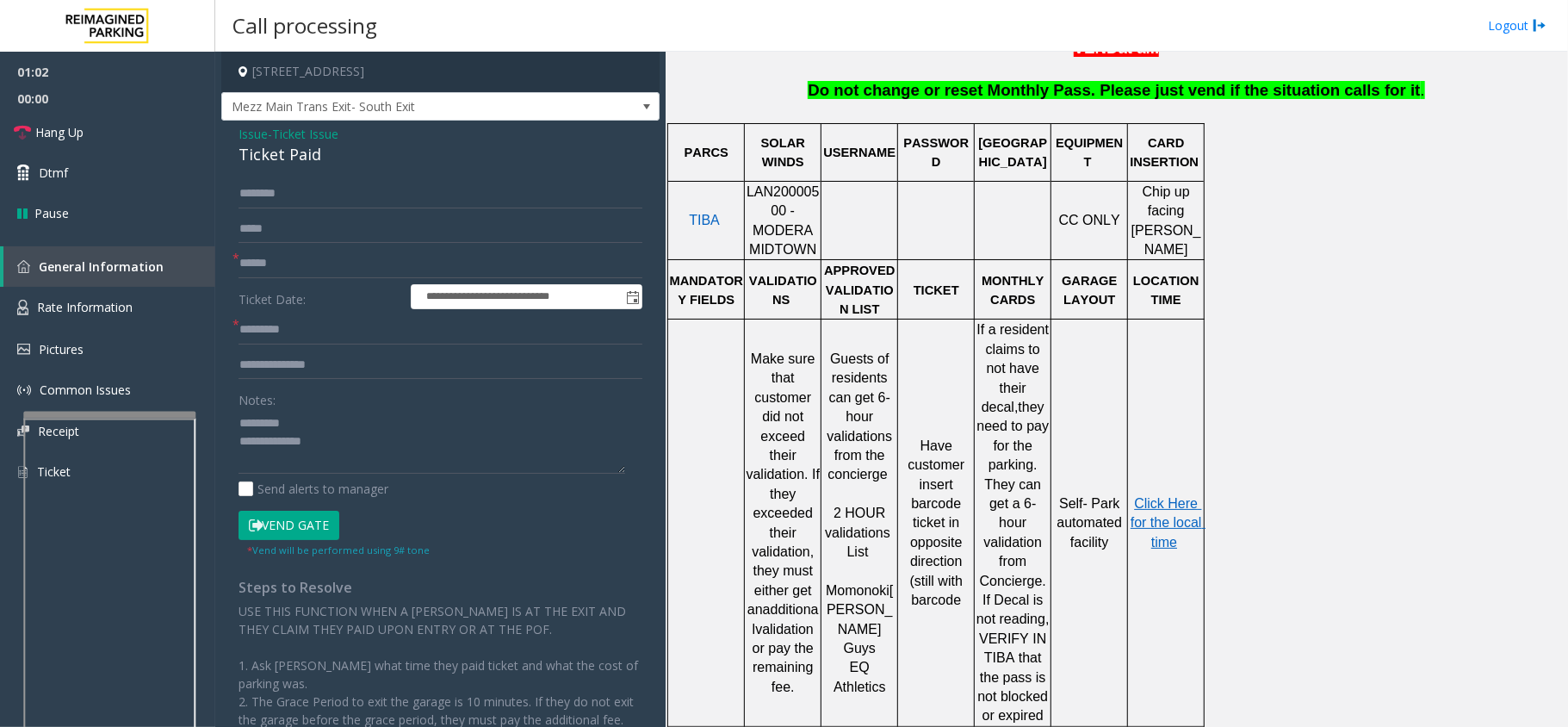
click at [309, 139] on span "Ticket Issue" at bounding box center [305, 133] width 67 height 18
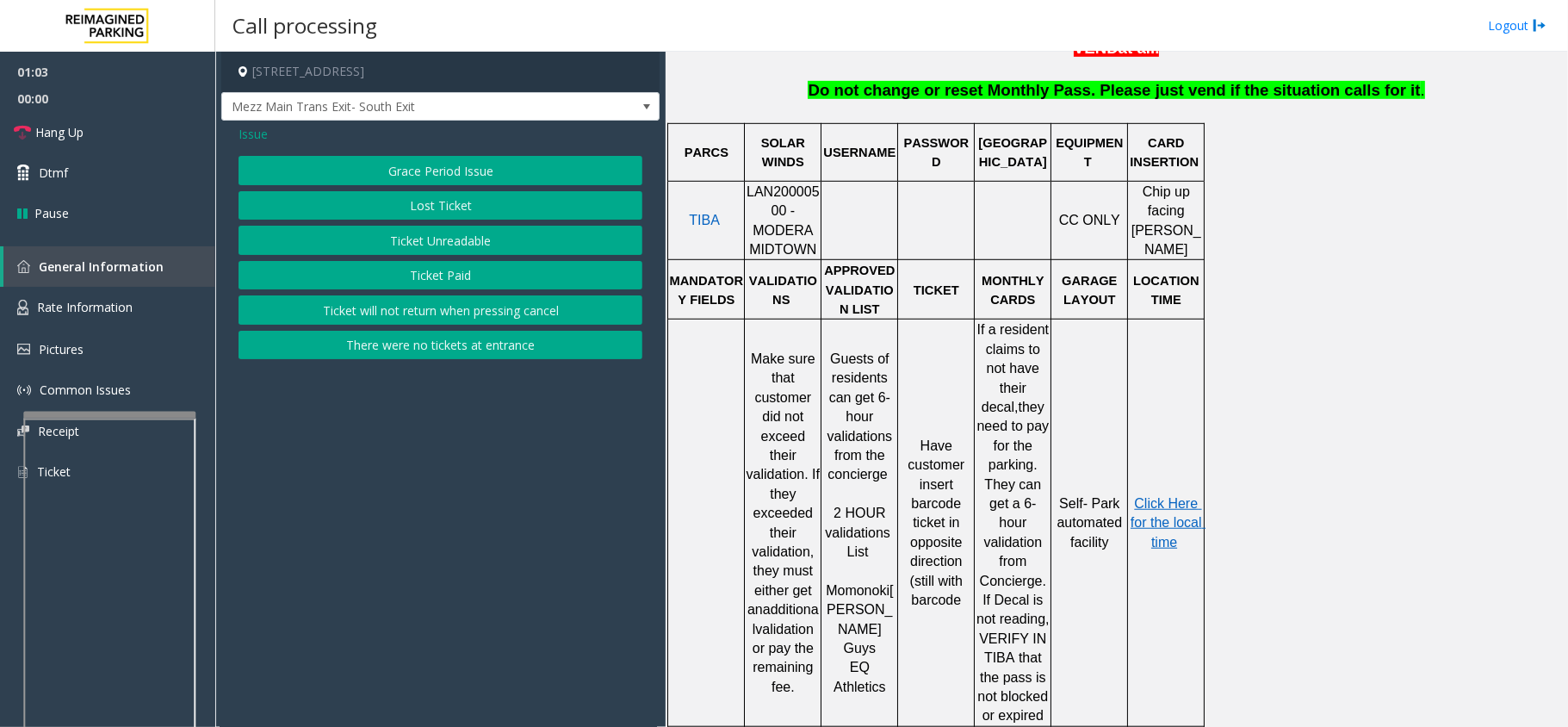
click at [238, 136] on div "Issue Grace Period Issue Lost Ticket Ticket Unreadable Ticket Paid Ticket will …" at bounding box center [440, 244] width 438 height 247
click at [240, 138] on span "Issue" at bounding box center [253, 133] width 29 height 18
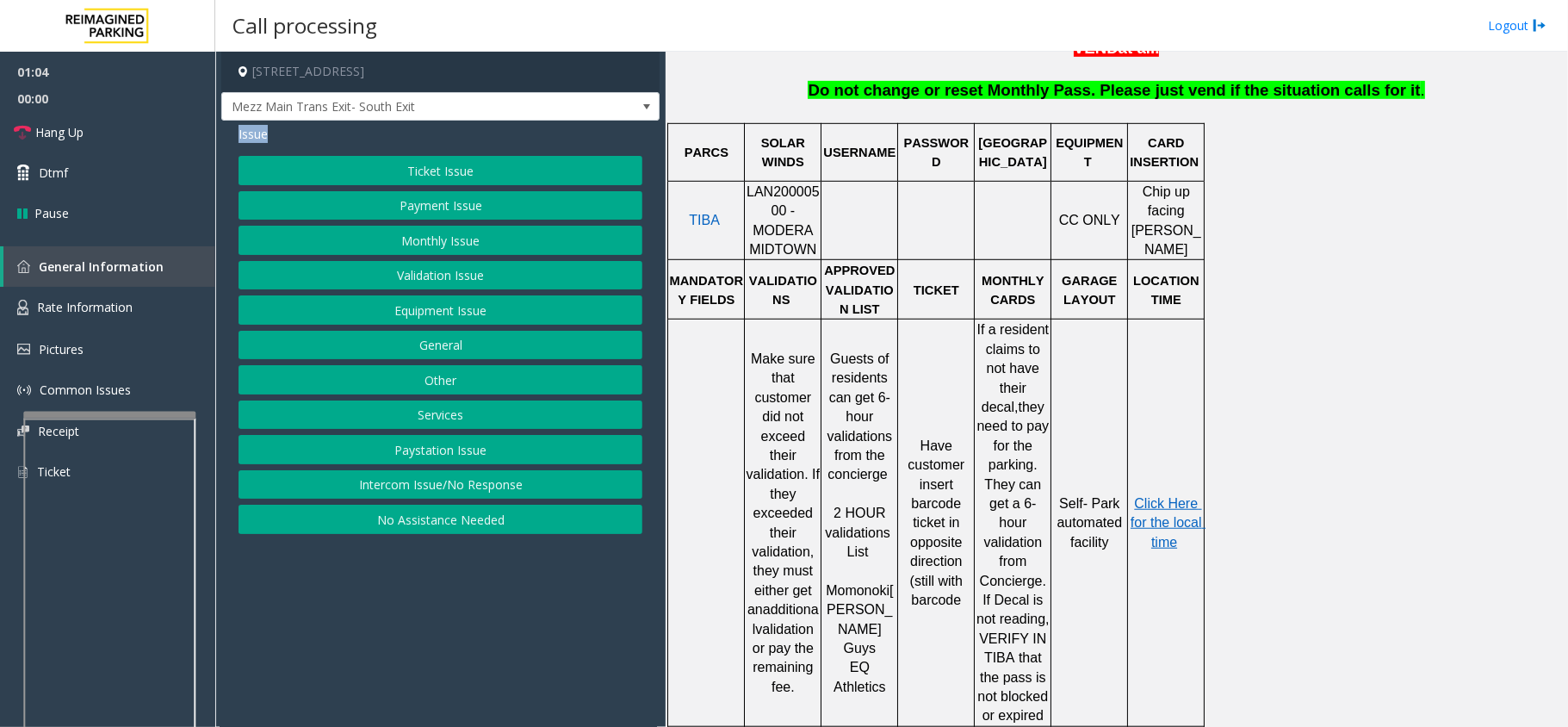
click at [383, 279] on button "Validation Issue" at bounding box center [441, 275] width 404 height 29
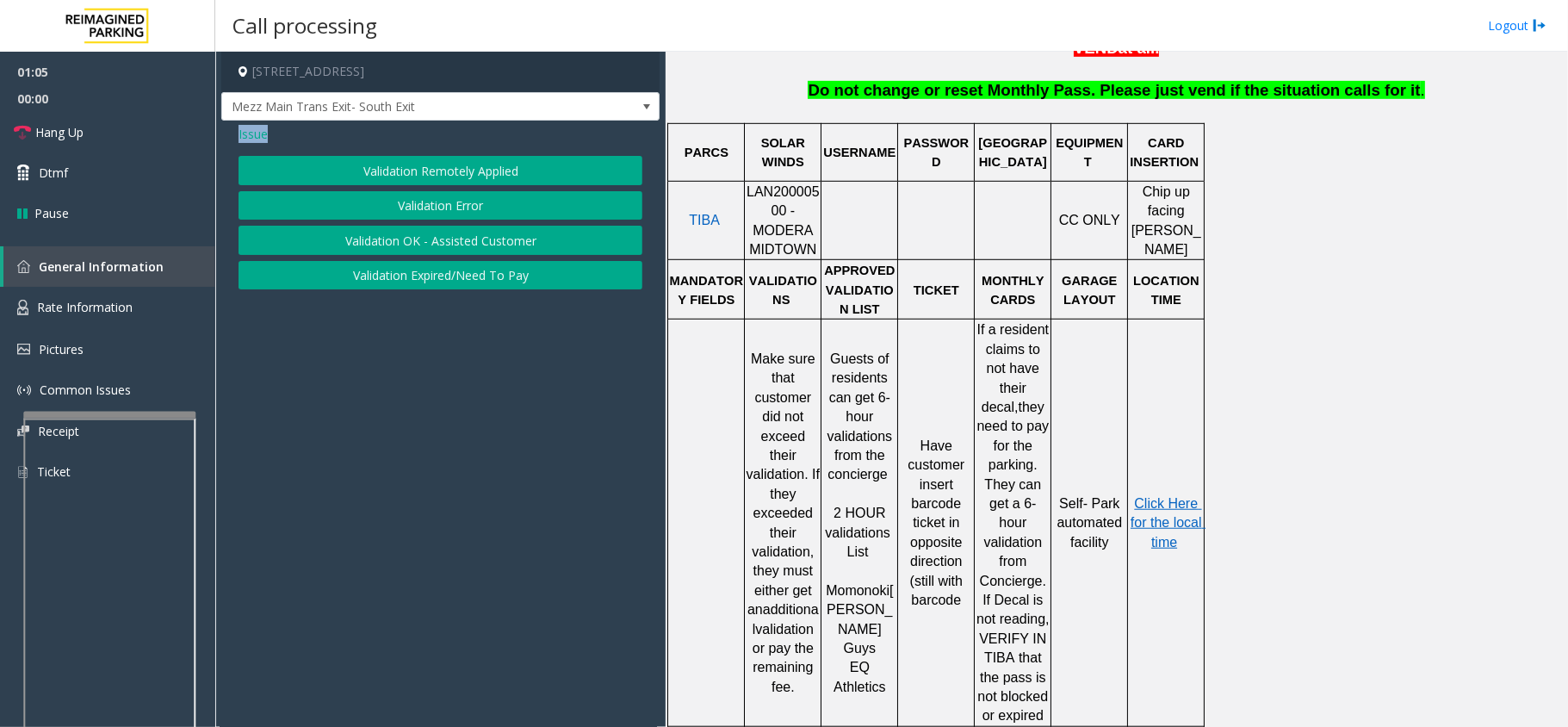
click at [387, 203] on button "Validation Error" at bounding box center [441, 205] width 404 height 29
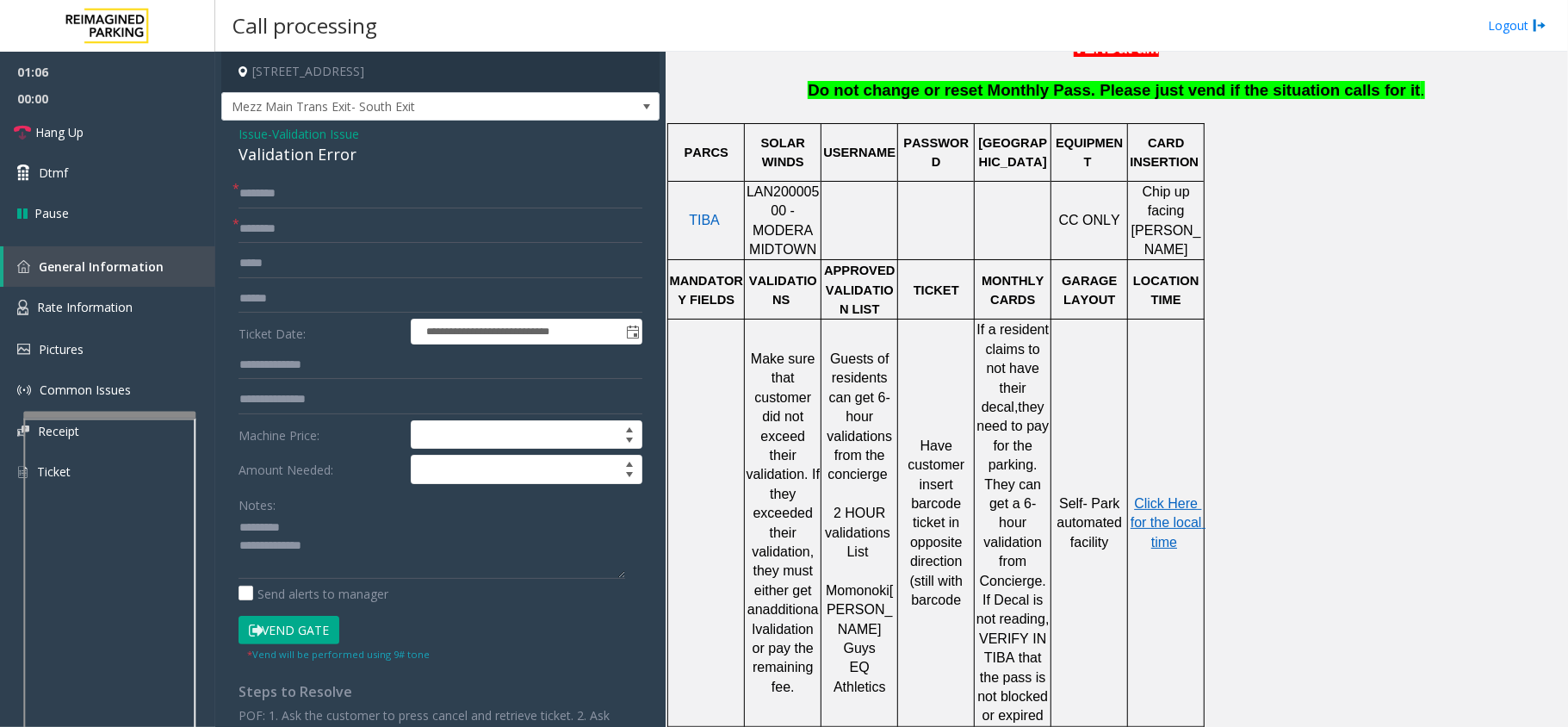
click at [271, 155] on div "Validation Error" at bounding box center [441, 154] width 404 height 23
type textarea "**********"
click at [345, 200] on input "text" at bounding box center [441, 193] width 404 height 29
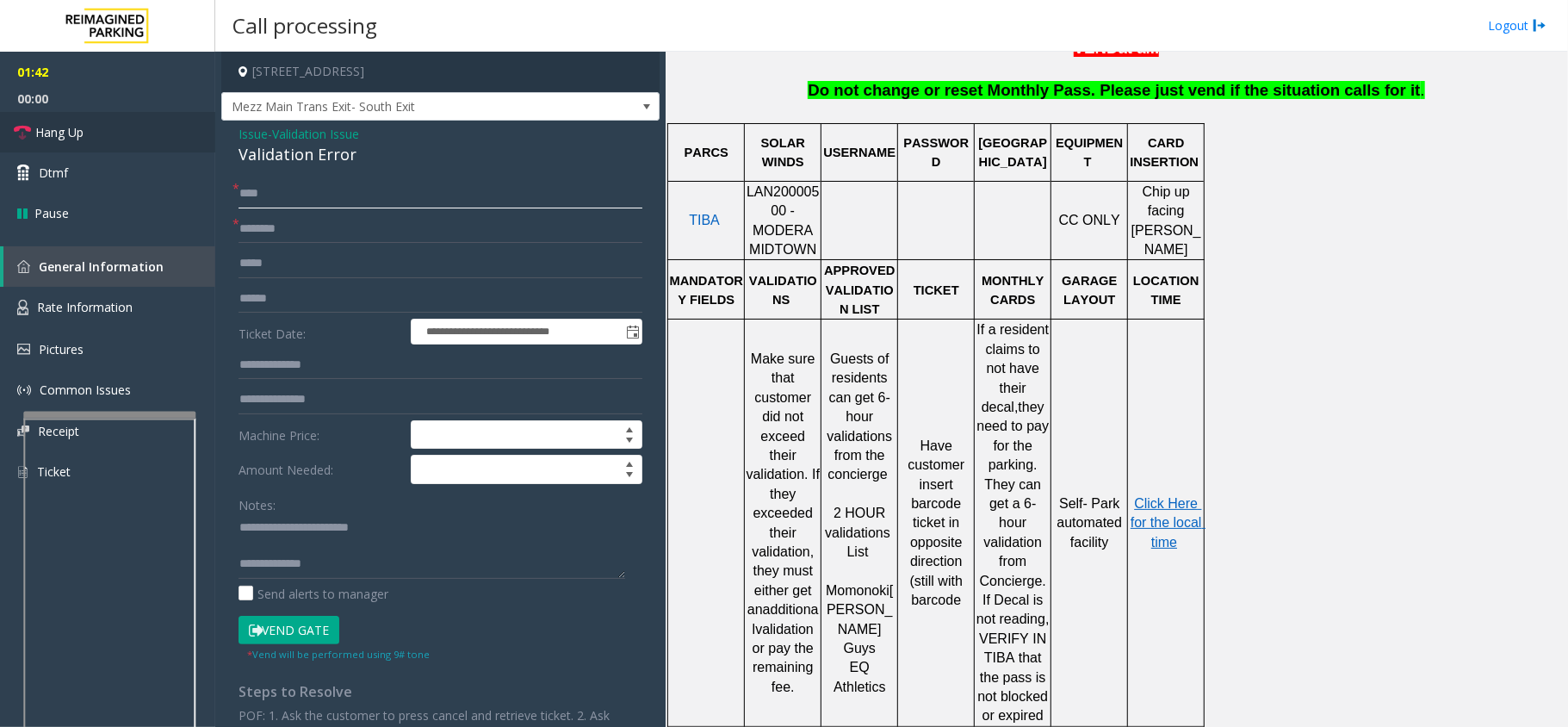
type input "***"
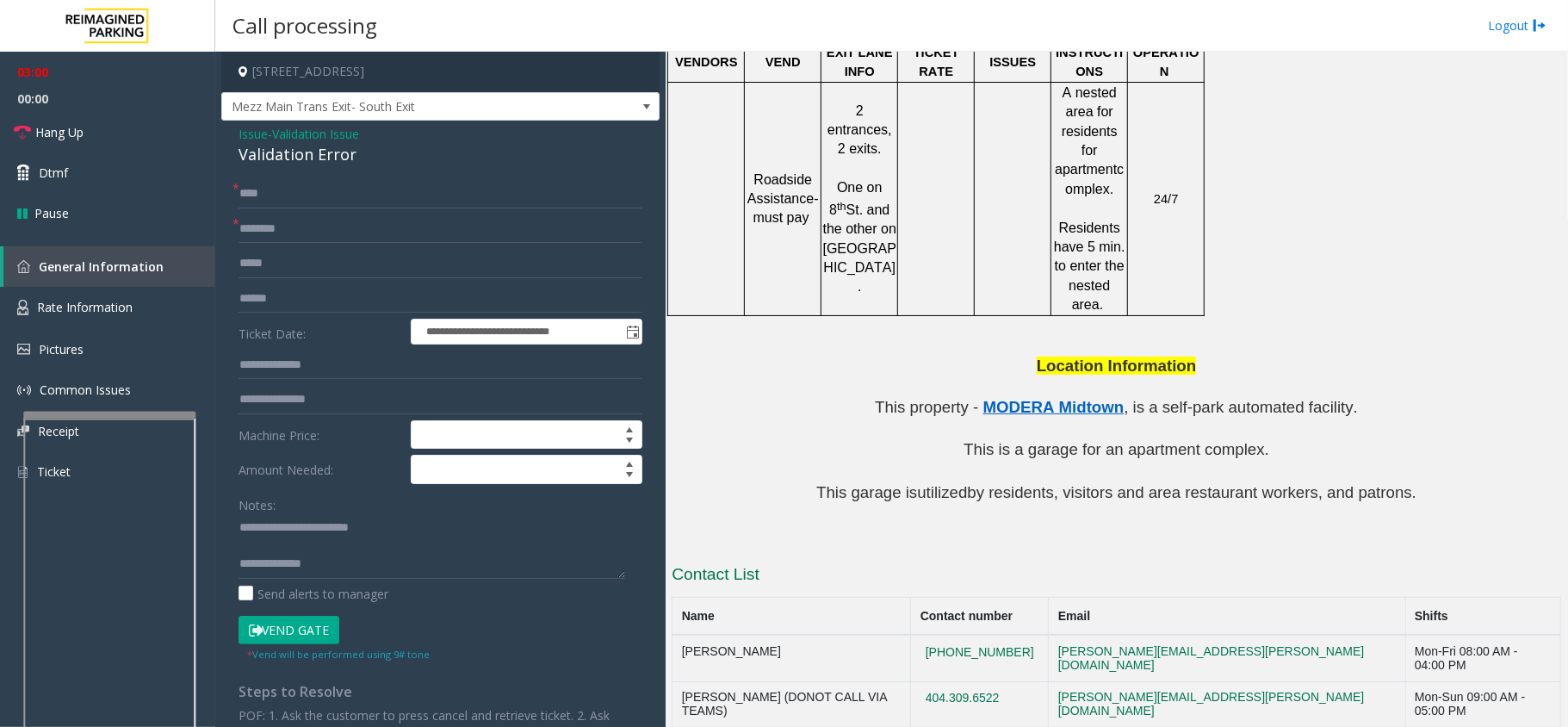
scroll to position [1517, 0]
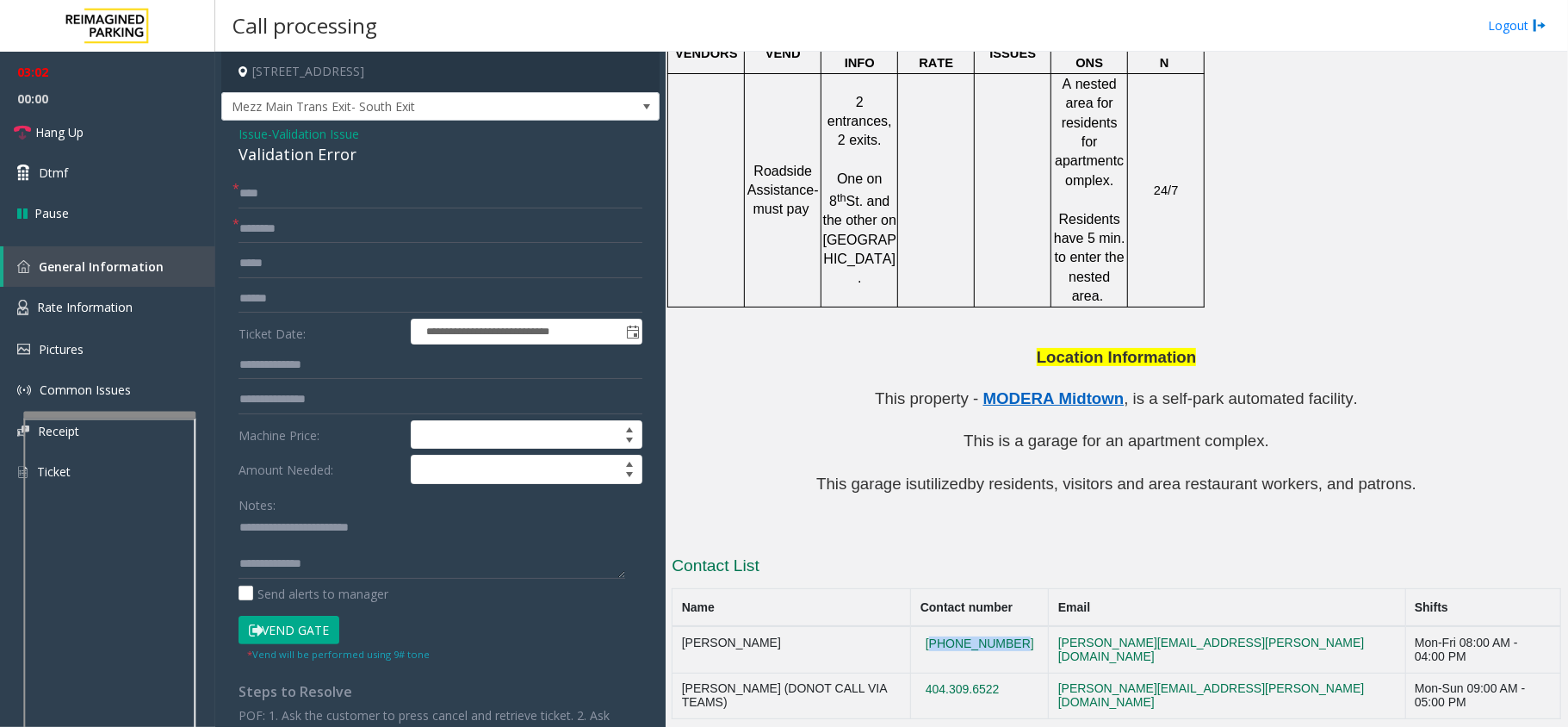
drag, startPoint x: 1058, startPoint y: 526, endPoint x: 962, endPoint y: 526, distance: 96.0
click at [962, 626] on td "[PHONE_NUMBER]" at bounding box center [980, 649] width 137 height 47
click at [324, 560] on textarea at bounding box center [432, 546] width 386 height 65
click at [307, 571] on textarea at bounding box center [432, 546] width 386 height 65
drag, startPoint x: 1072, startPoint y: 566, endPoint x: 967, endPoint y: 562, distance: 105.1
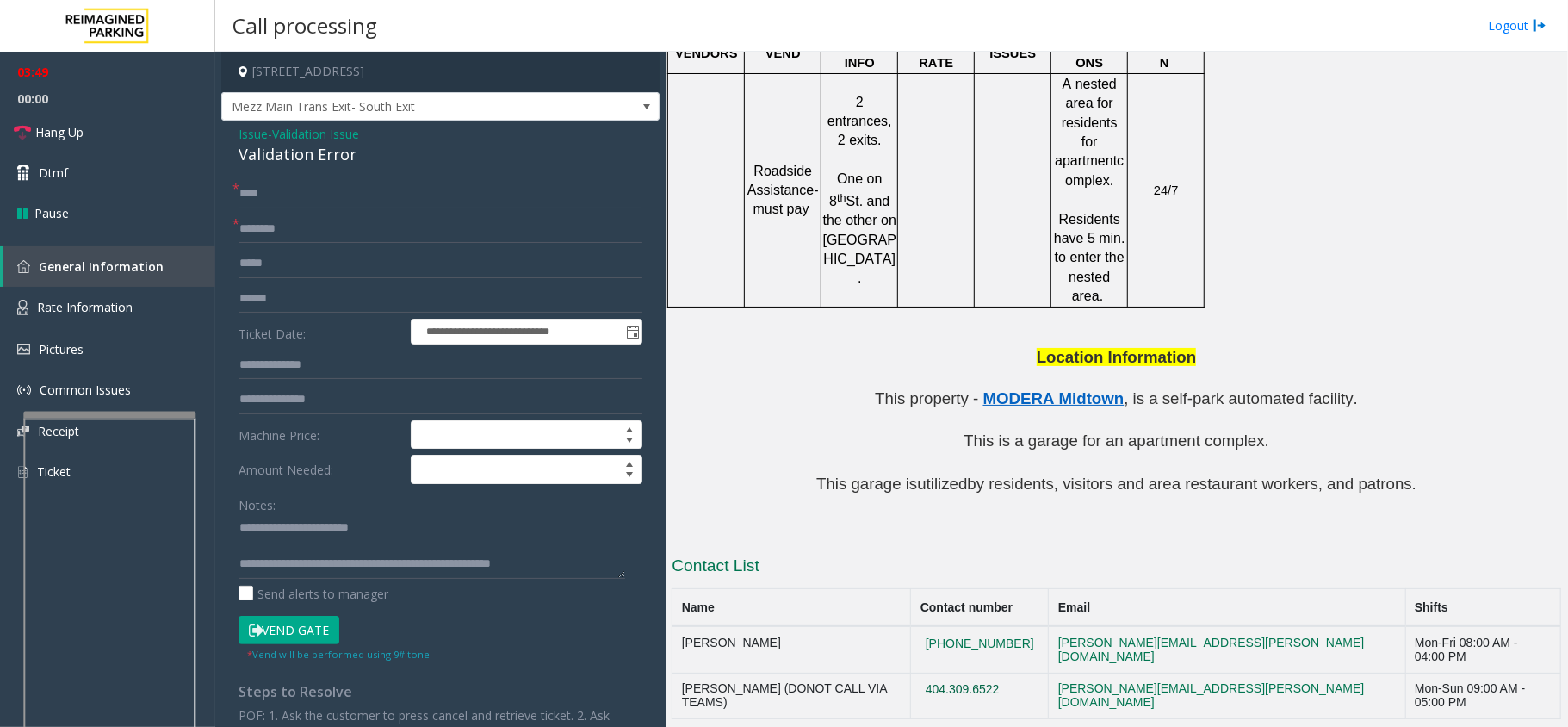
click at [967, 673] on td "404.309.6522" at bounding box center [980, 696] width 137 height 47
click at [559, 574] on textarea at bounding box center [432, 546] width 386 height 65
click at [74, 131] on span "Hang Up" at bounding box center [59, 132] width 48 height 18
click at [369, 577] on textarea at bounding box center [432, 546] width 386 height 65
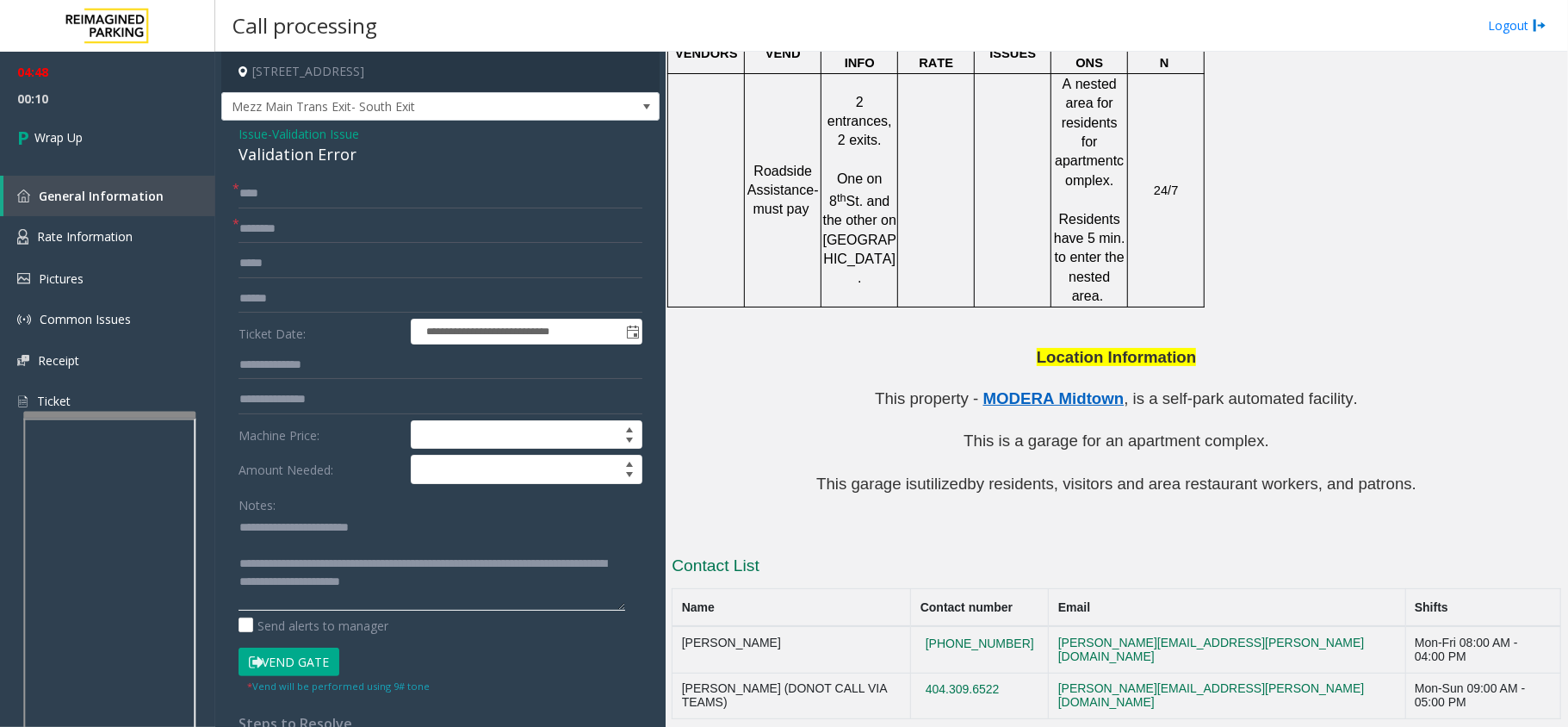
scroll to position [0, 0]
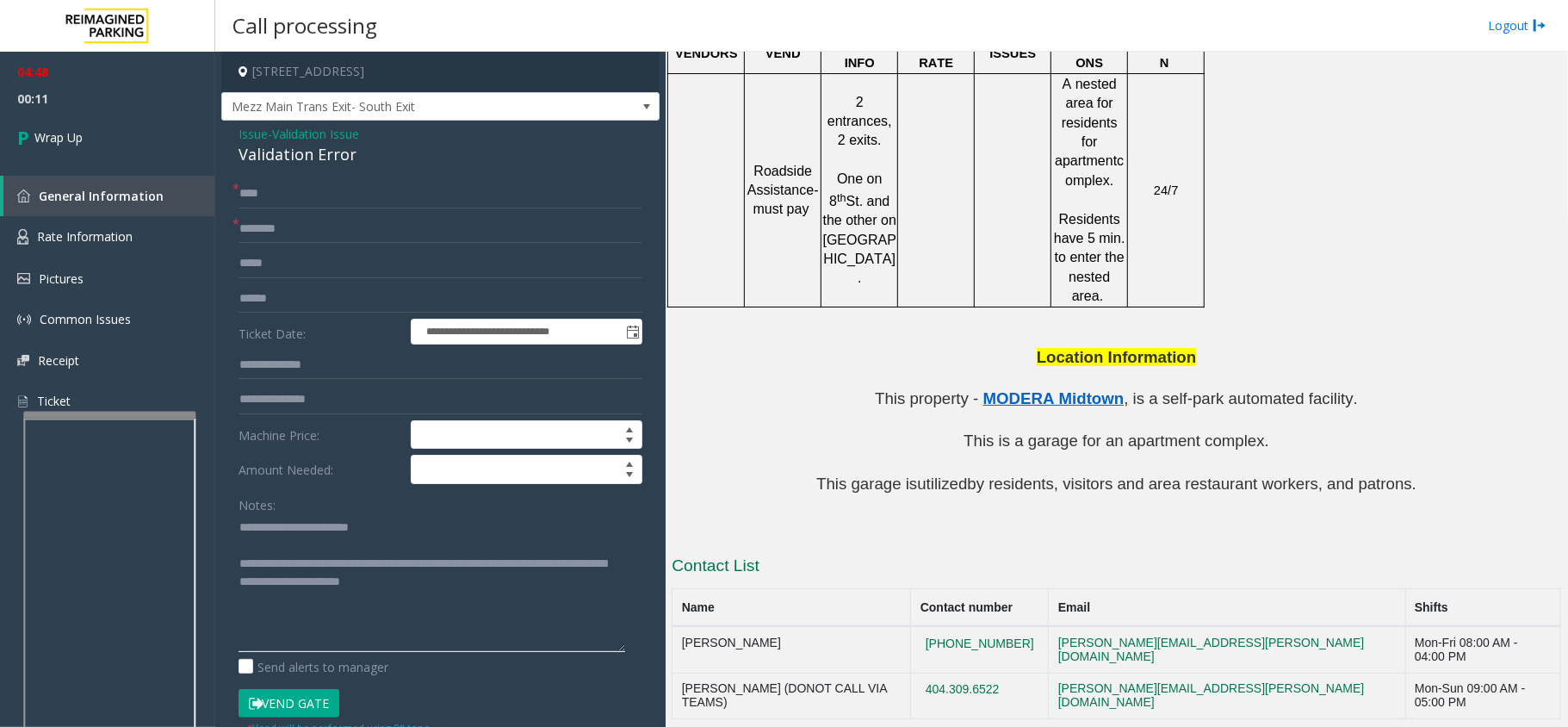
drag, startPoint x: 608, startPoint y: 579, endPoint x: 616, endPoint y: 652, distance: 73.4
click at [616, 652] on textarea at bounding box center [432, 583] width 386 height 137
type textarea "**********"
click at [285, 234] on input "text" at bounding box center [441, 228] width 404 height 29
type input "**"
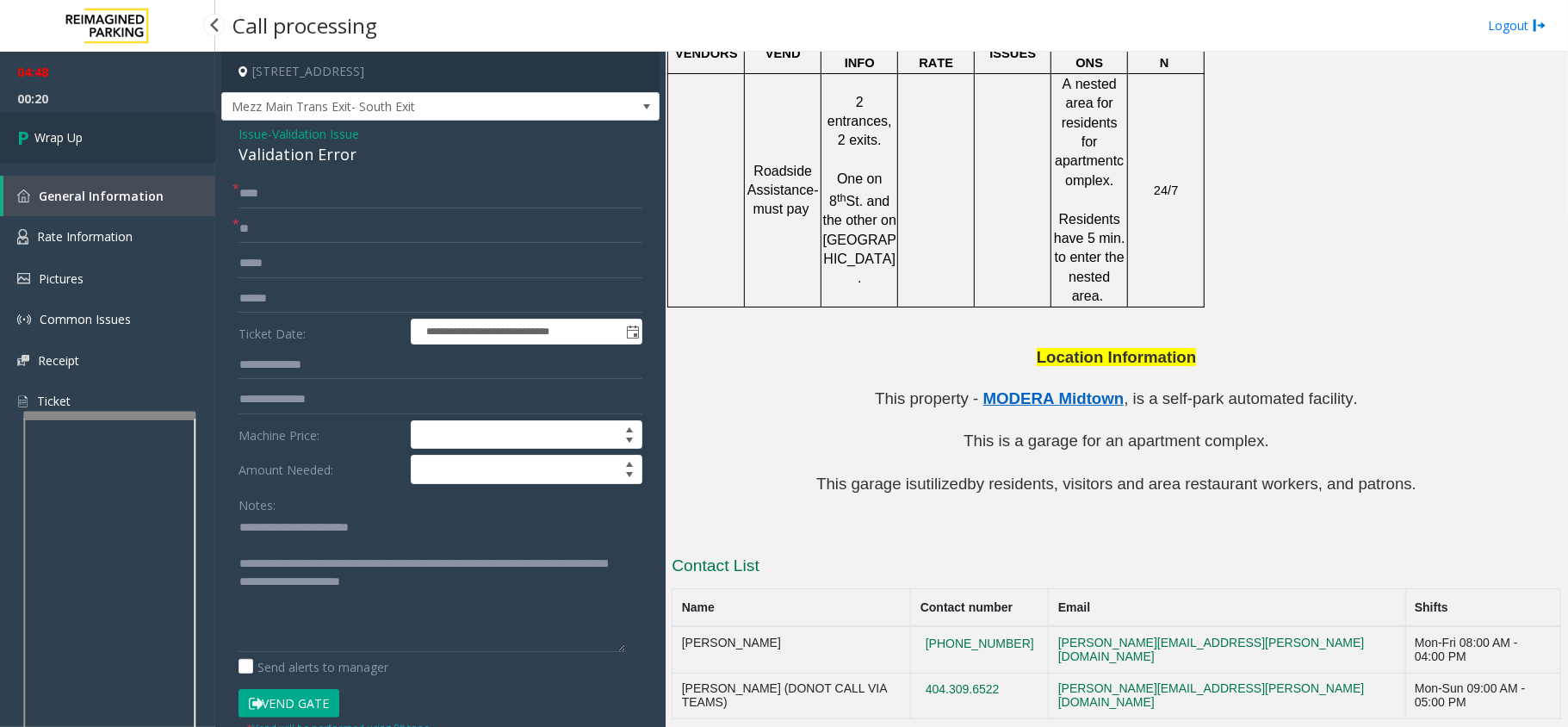
click at [77, 151] on link "Wrap Up" at bounding box center [108, 136] width 215 height 51
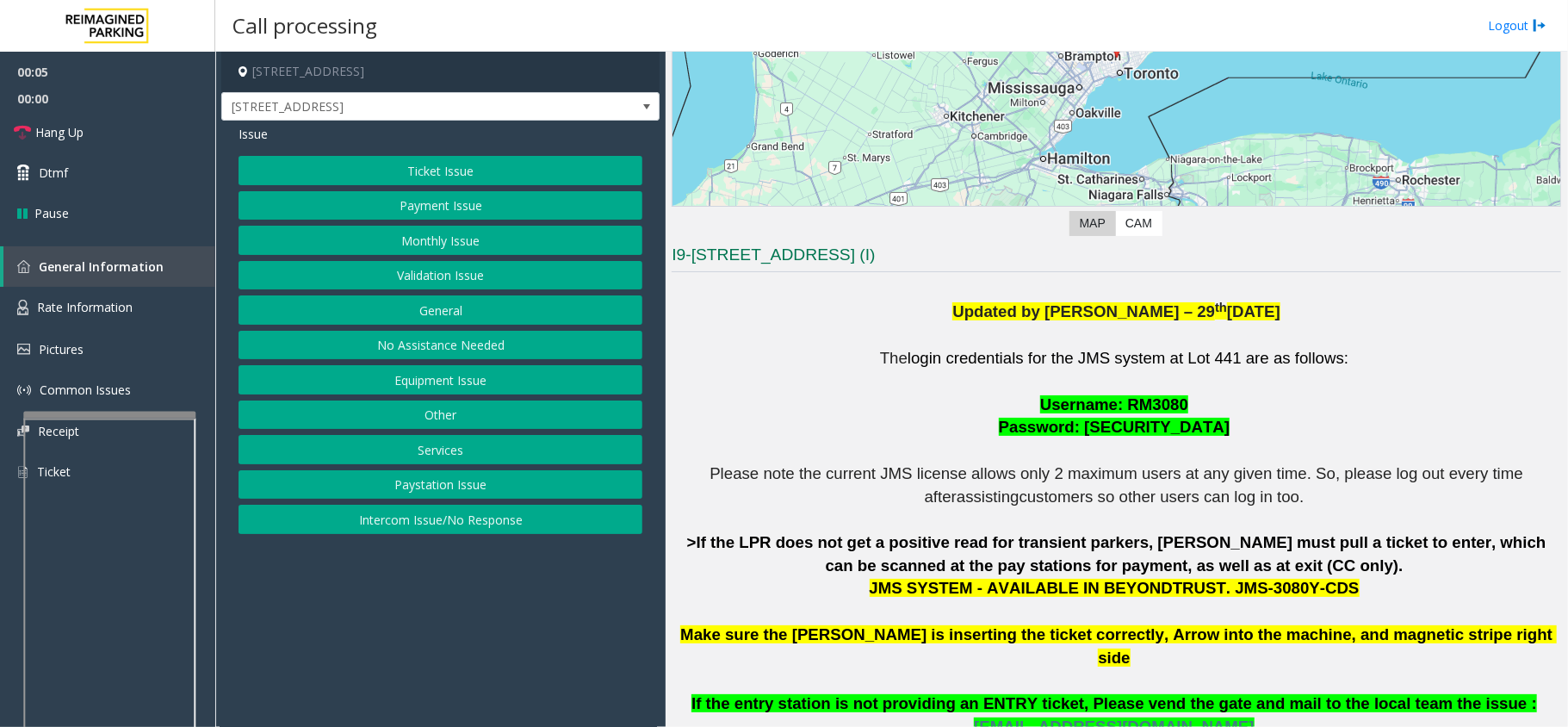
scroll to position [345, 0]
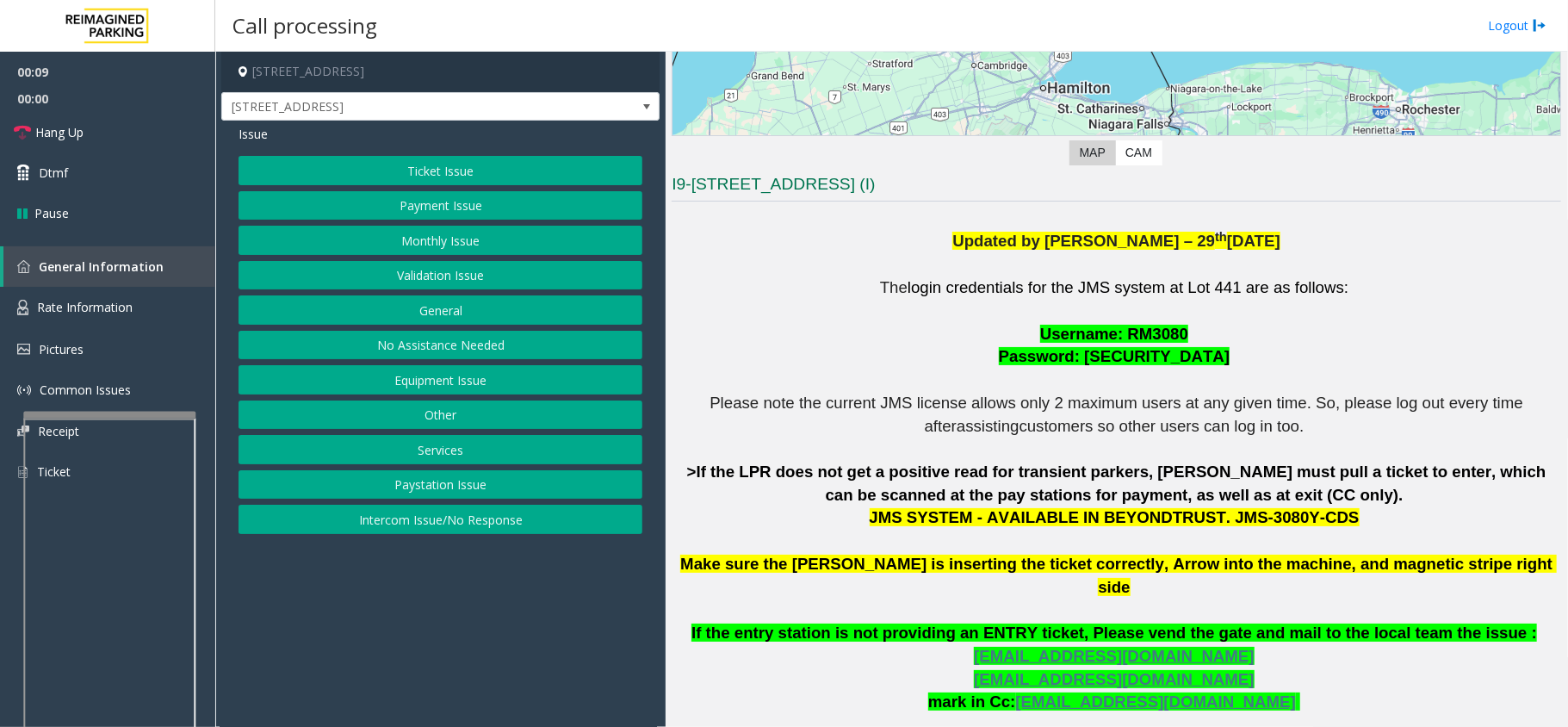
click at [482, 232] on button "Monthly Issue" at bounding box center [441, 240] width 404 height 29
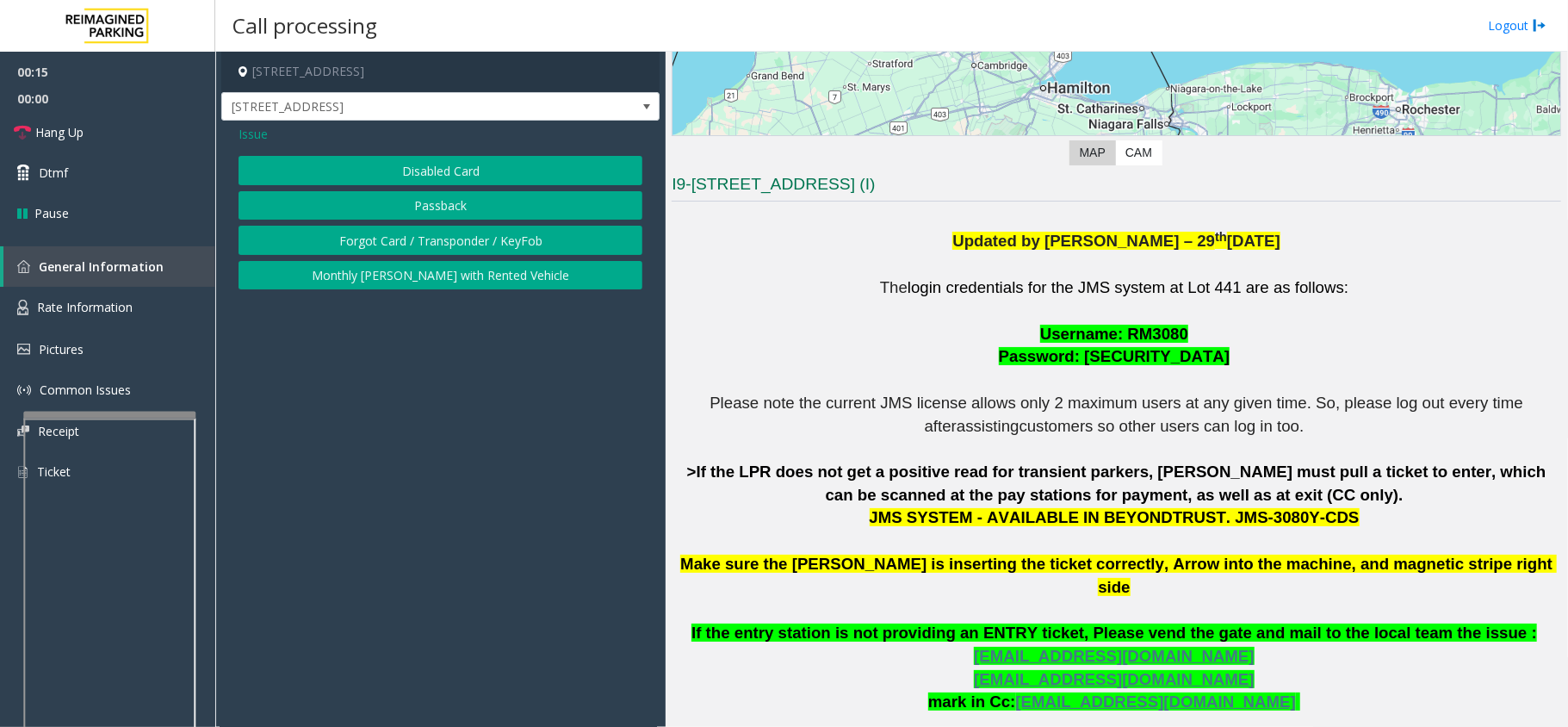
click at [486, 188] on div "Disabled Card Passback Forgot Card / Transponder / KeyFob Monthly Parker with R…" at bounding box center [441, 223] width 404 height 133
click at [494, 201] on button "Passback" at bounding box center [441, 205] width 404 height 29
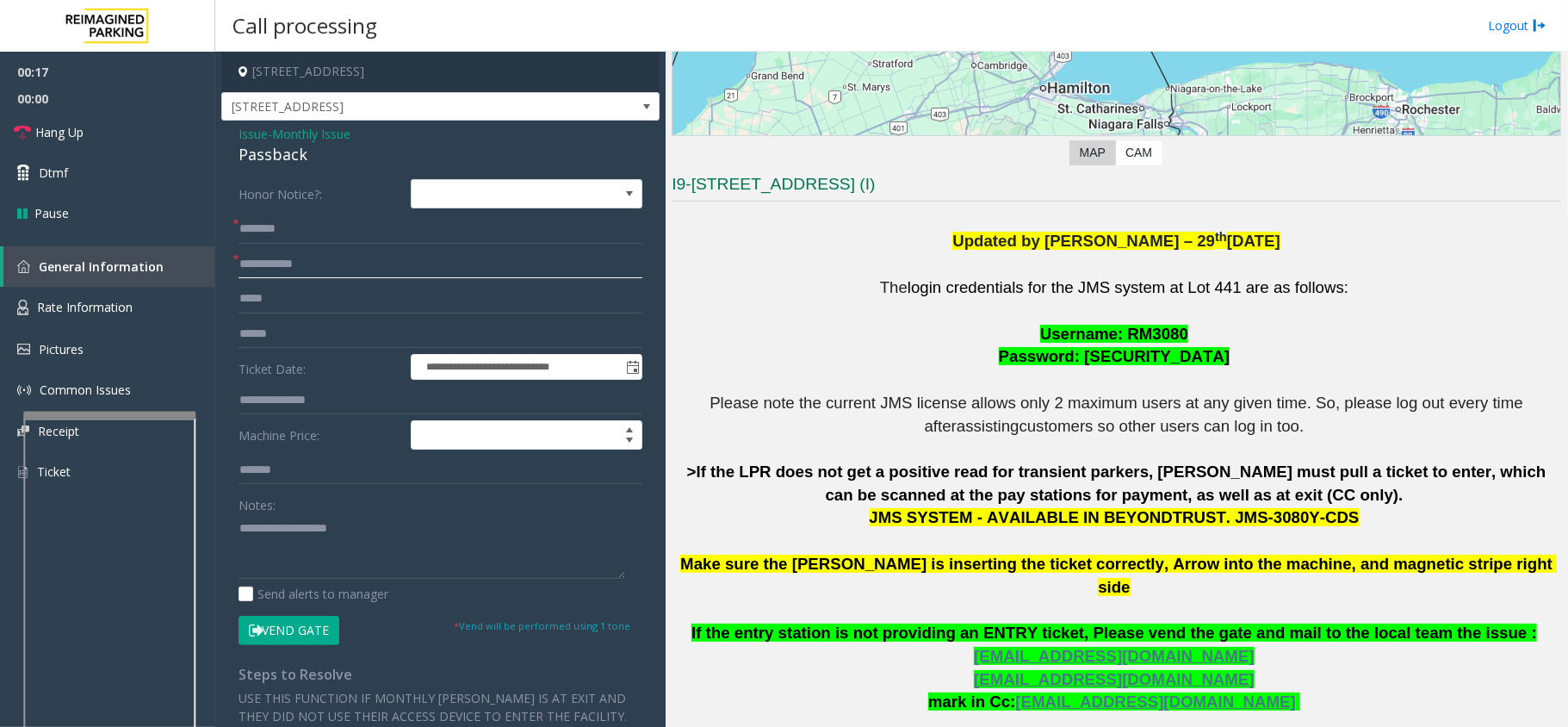
click at [288, 269] on input "text" at bounding box center [441, 264] width 404 height 29
type input "******"
type textarea "**********"
click at [335, 229] on input "text" at bounding box center [441, 228] width 404 height 29
type input "****"
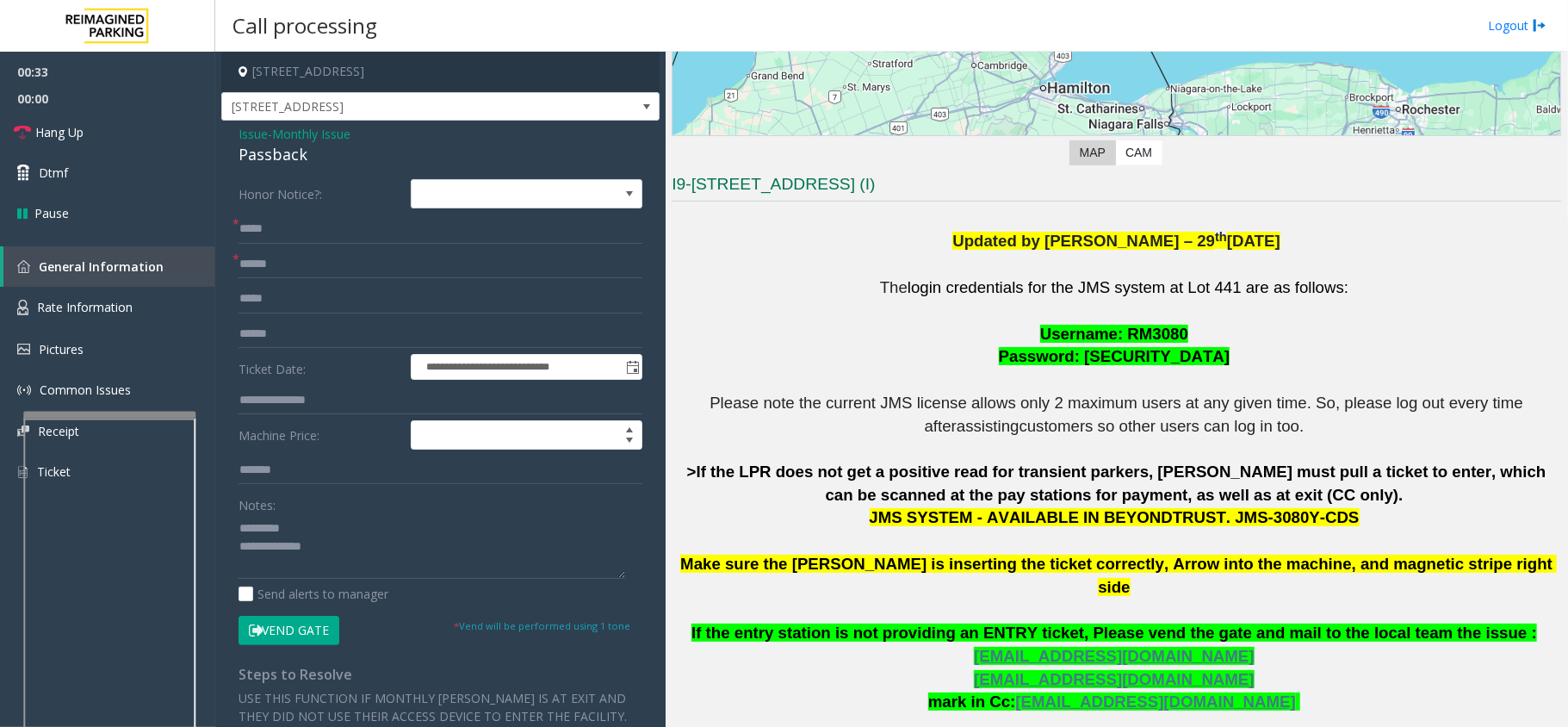
click at [298, 145] on div "Passback" at bounding box center [441, 154] width 404 height 23
click at [318, 137] on span "Monthly Issue" at bounding box center [311, 133] width 79 height 18
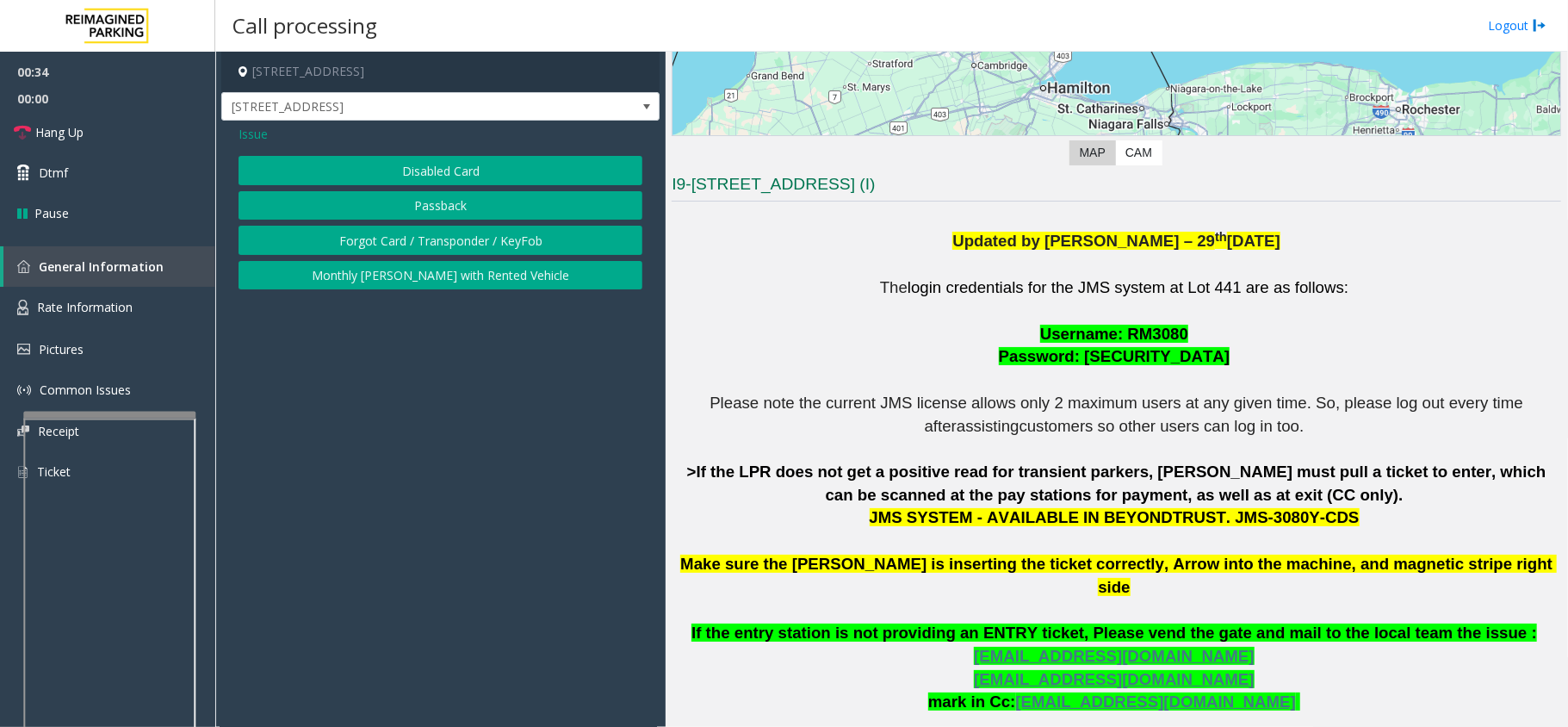
click at [346, 156] on button "Disabled Card" at bounding box center [441, 170] width 404 height 29
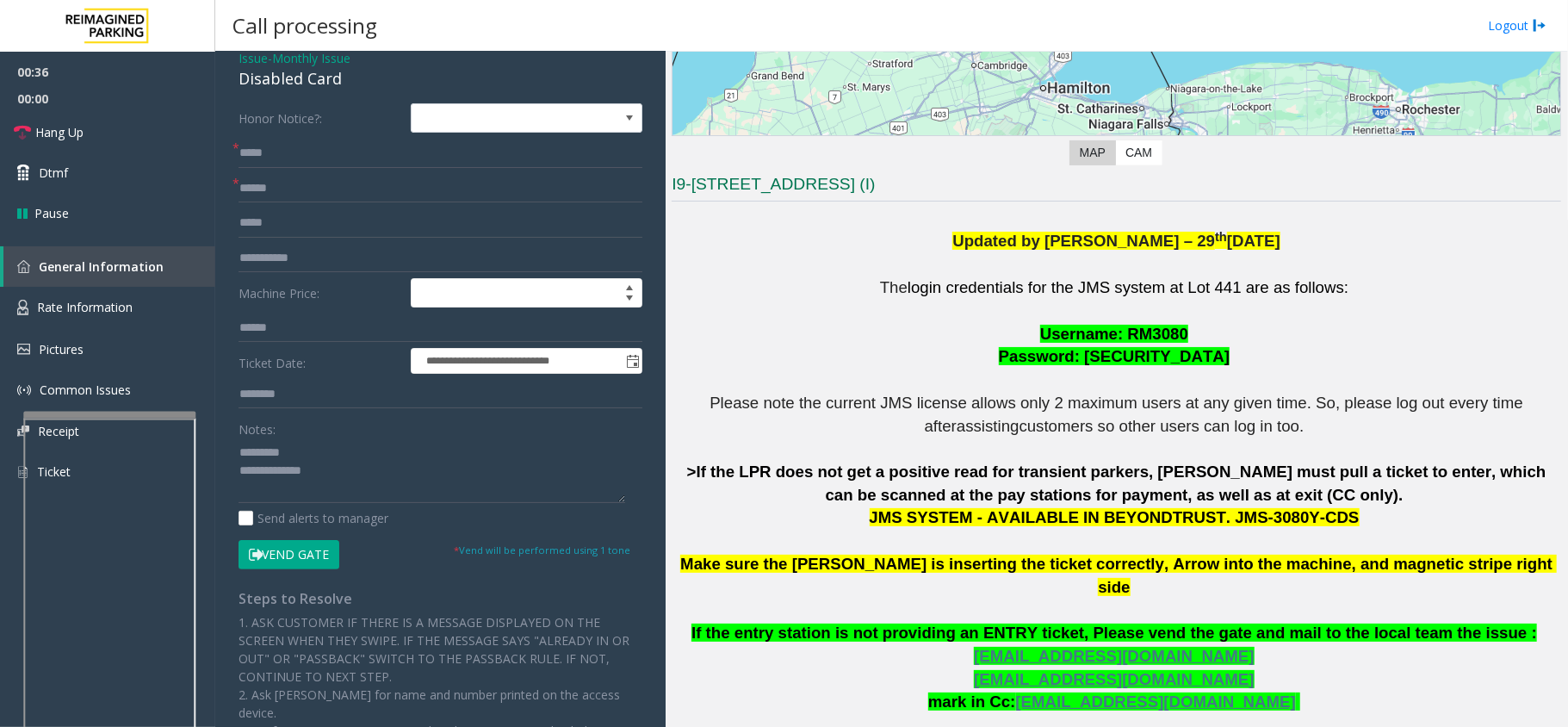
scroll to position [115, 0]
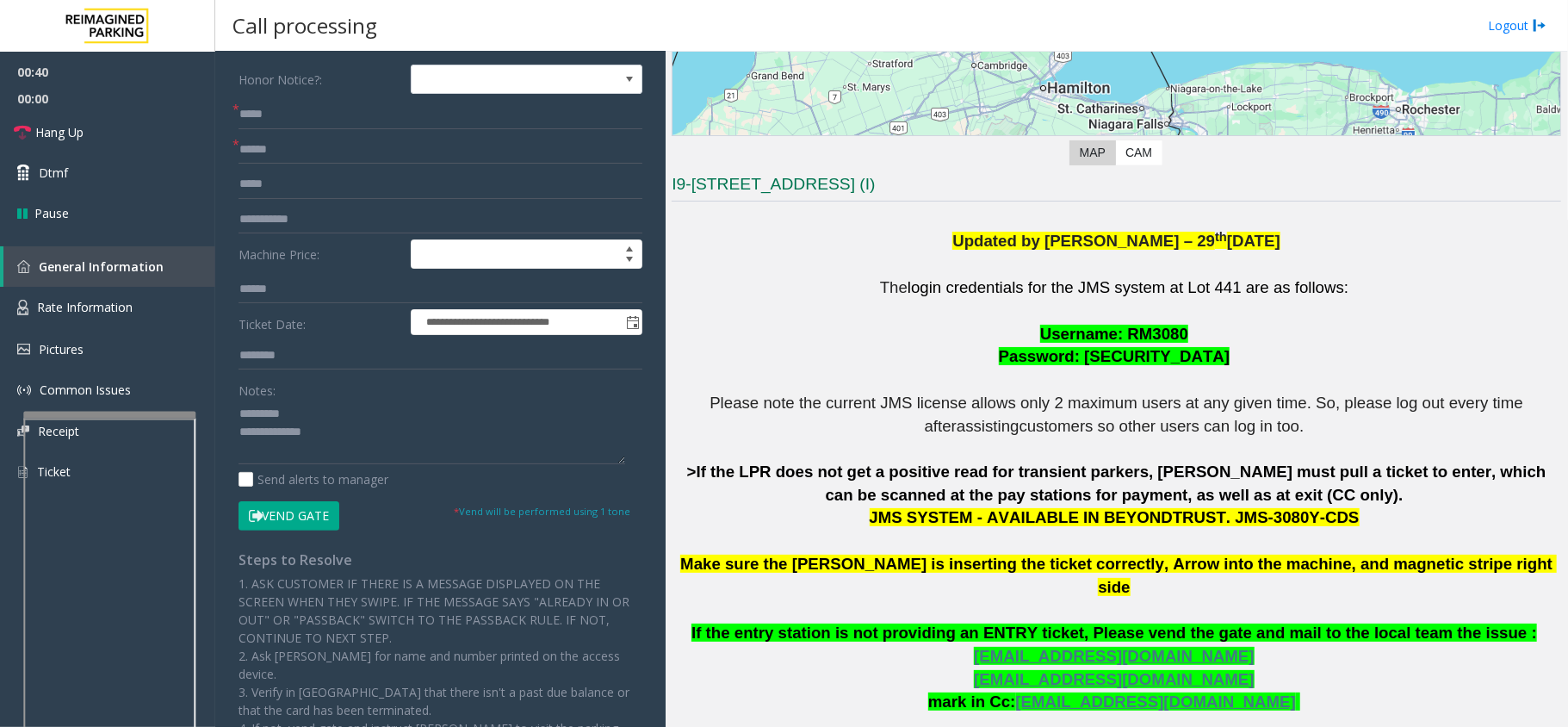
click at [307, 522] on button "Vend Gate" at bounding box center [289, 516] width 101 height 29
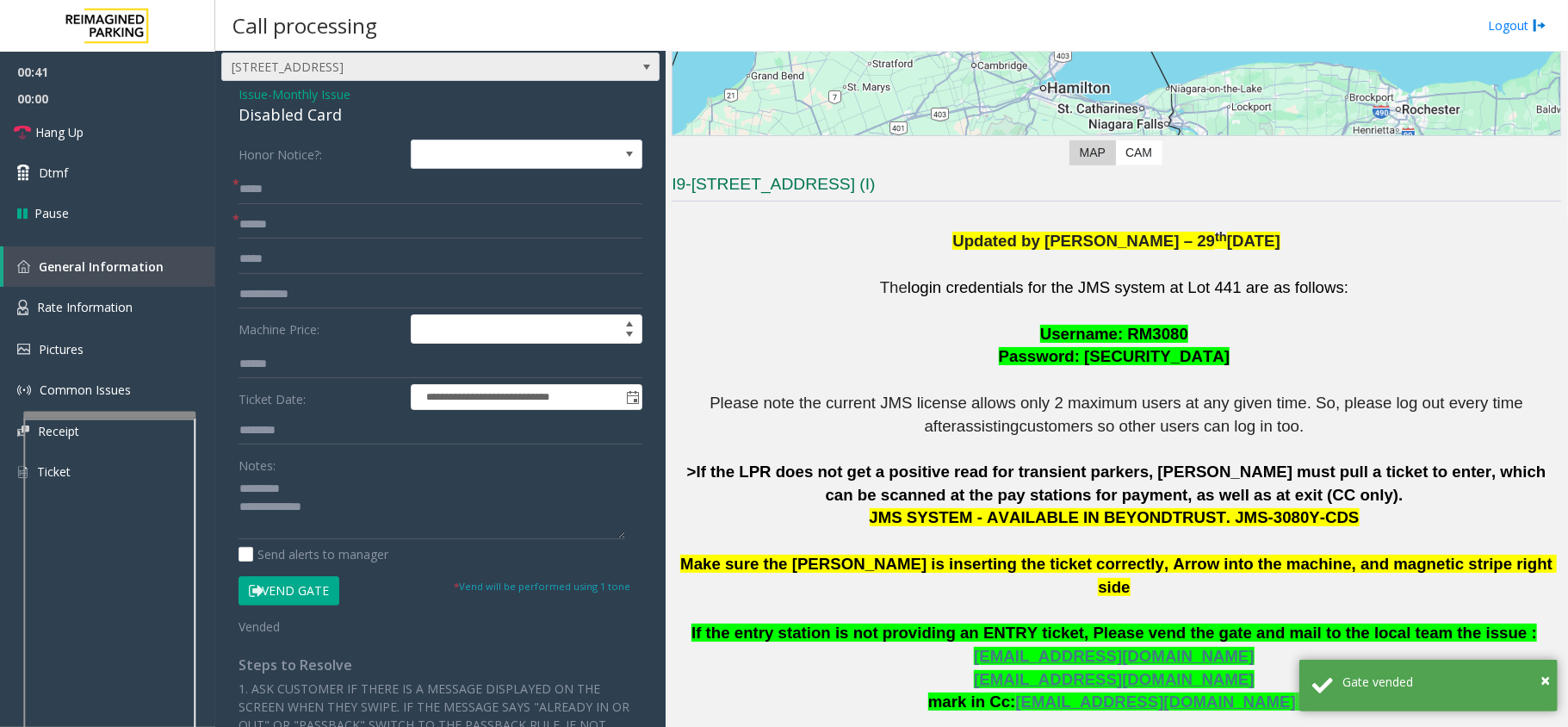
scroll to position [0, 0]
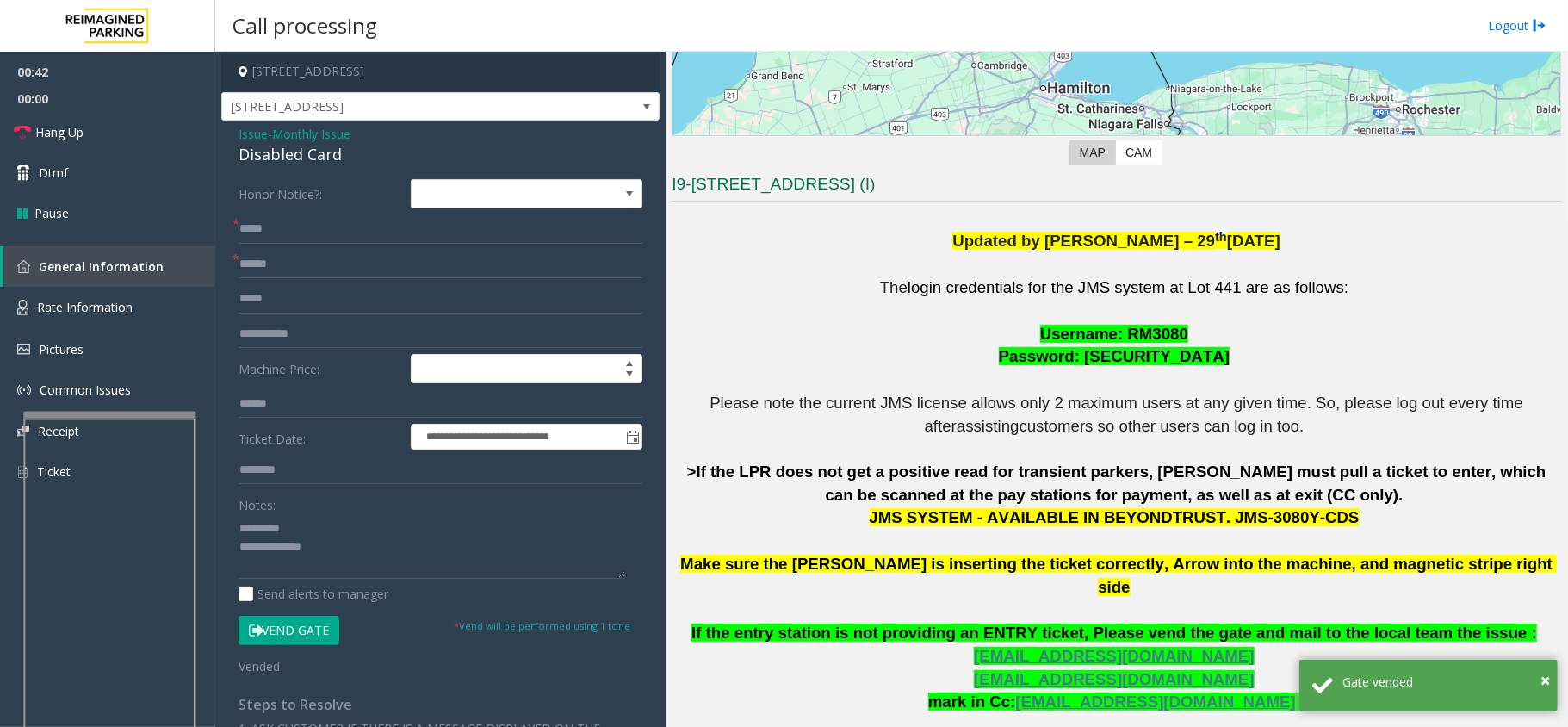
click at [304, 141] on span "Monthly Issue" at bounding box center [311, 133] width 79 height 18
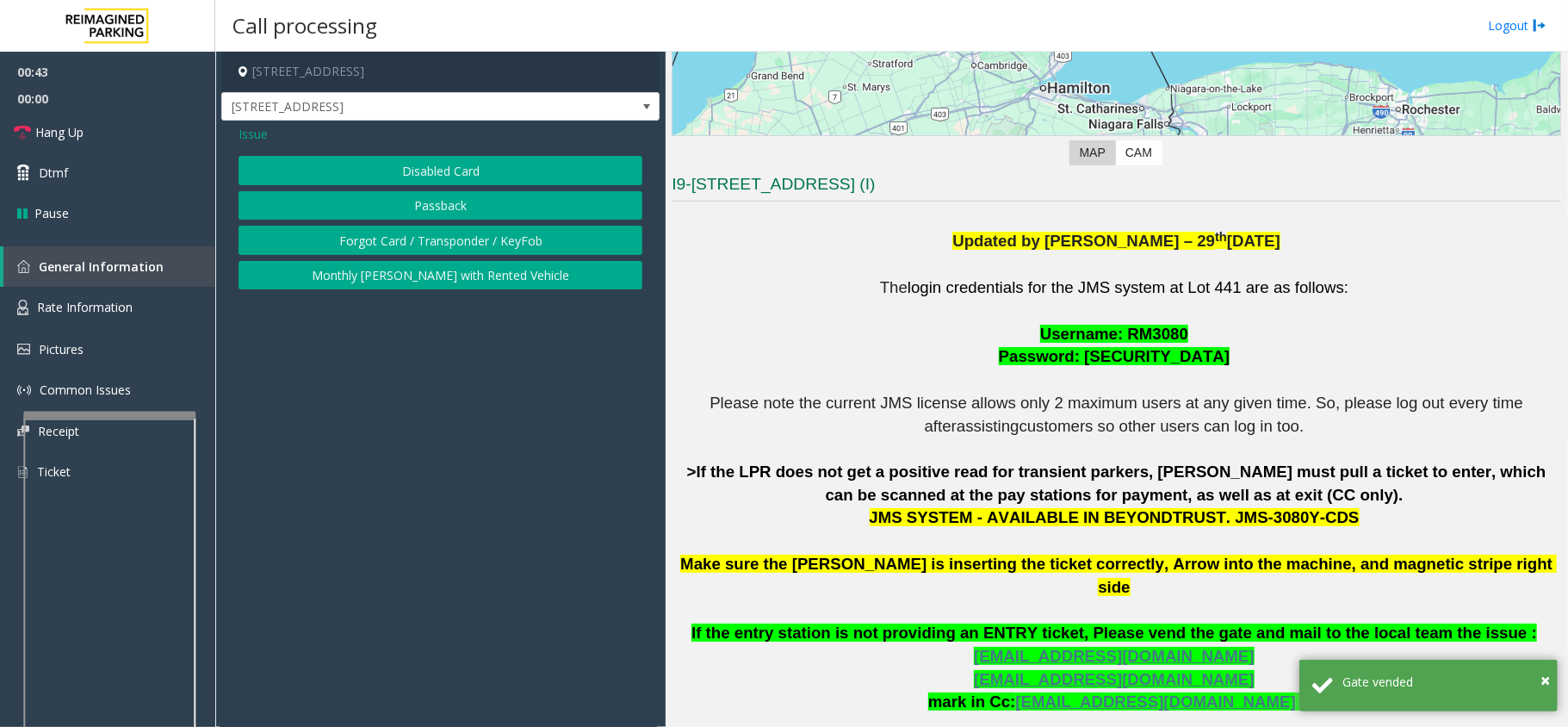
click at [245, 131] on span "Issue" at bounding box center [253, 133] width 29 height 18
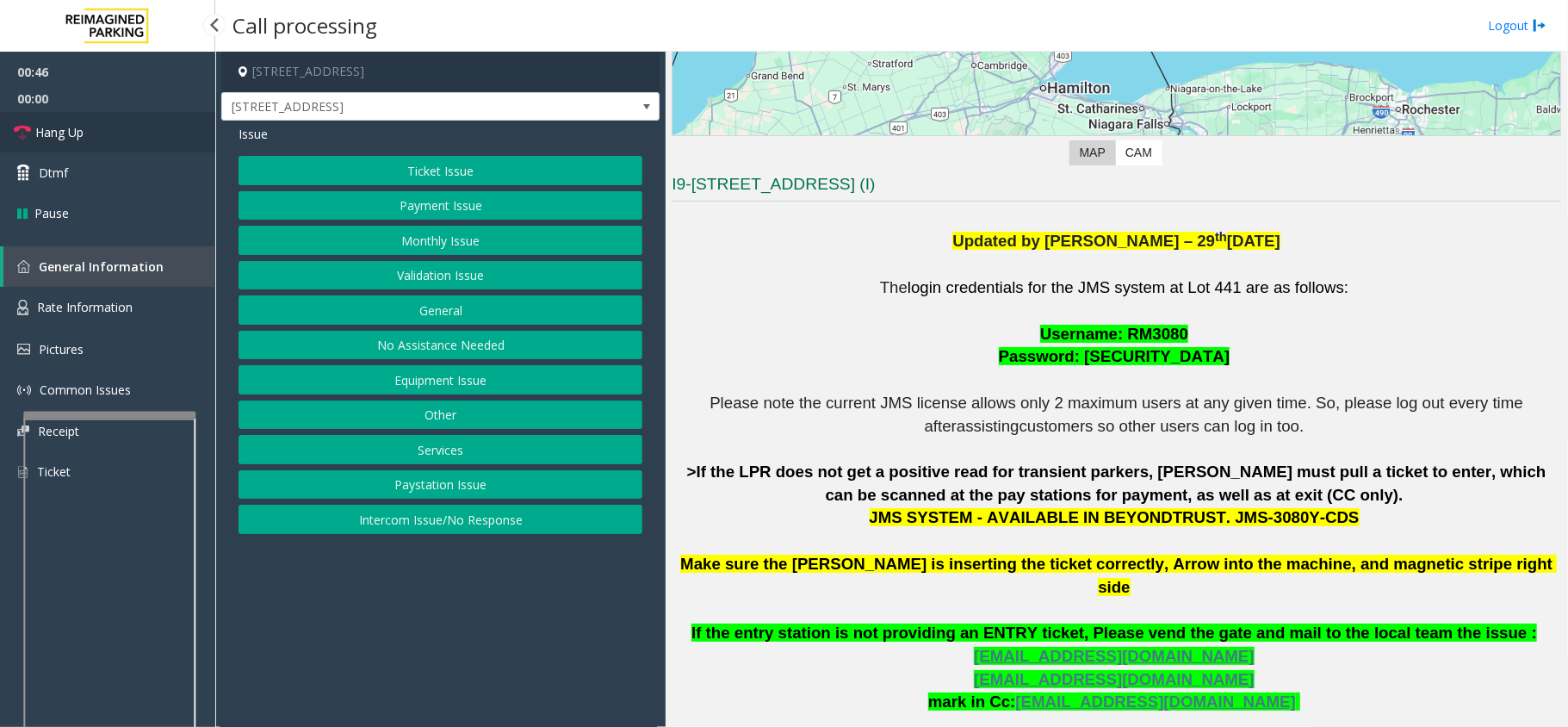
click at [105, 139] on link "Hang Up" at bounding box center [108, 131] width 215 height 41
click at [497, 391] on button "Equipment Issue" at bounding box center [441, 379] width 404 height 29
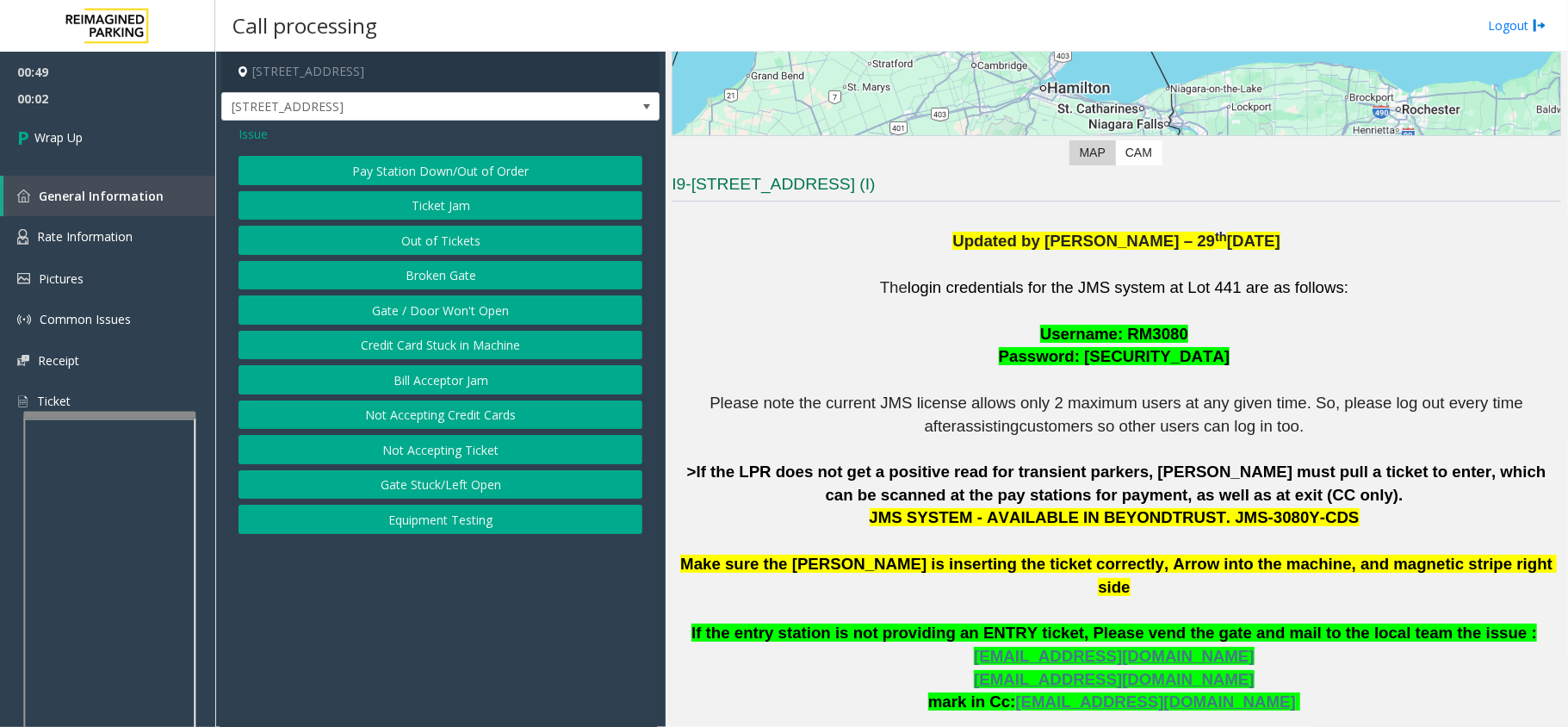
click at [264, 135] on span "Issue" at bounding box center [253, 133] width 29 height 18
click at [453, 450] on button "Services" at bounding box center [441, 449] width 404 height 29
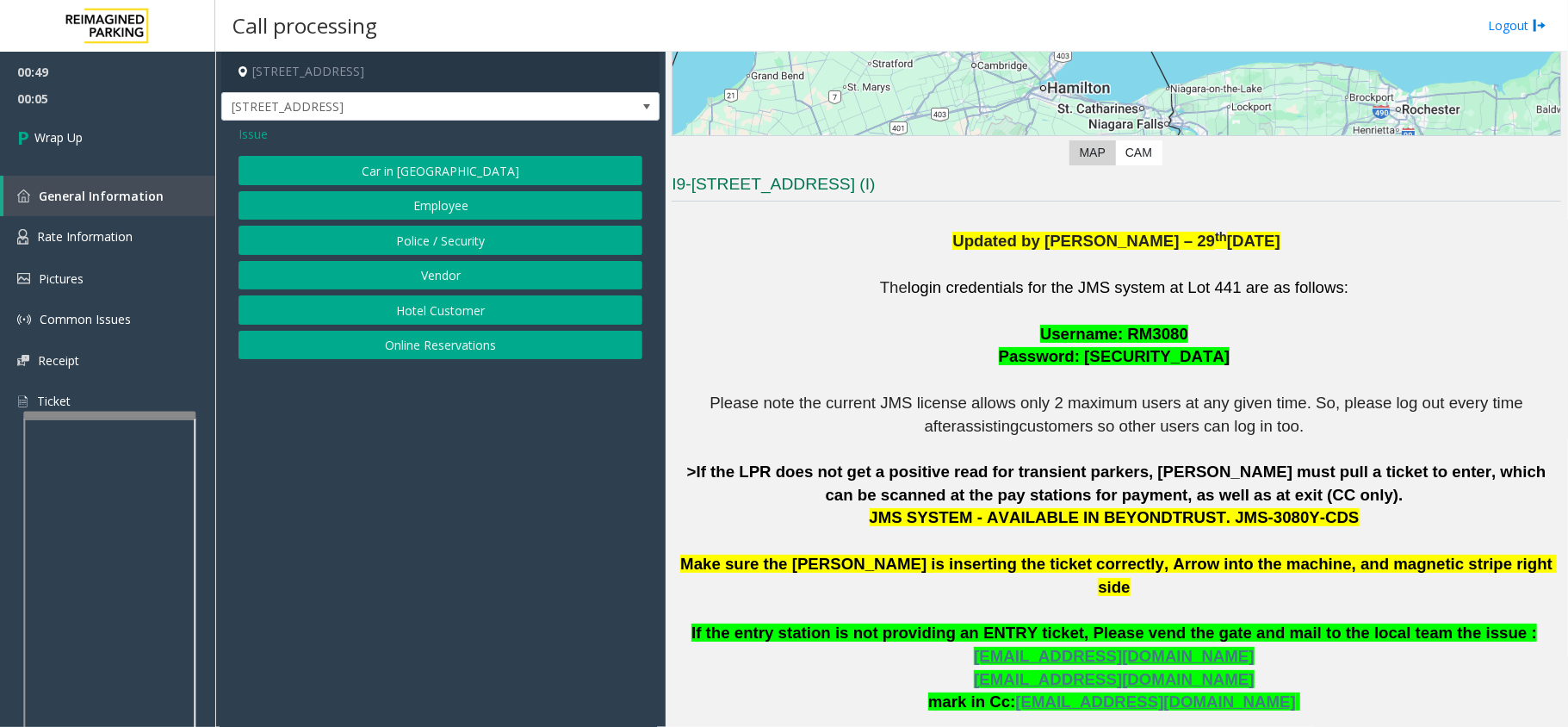
click at [459, 242] on button "Police / Security" at bounding box center [441, 240] width 404 height 29
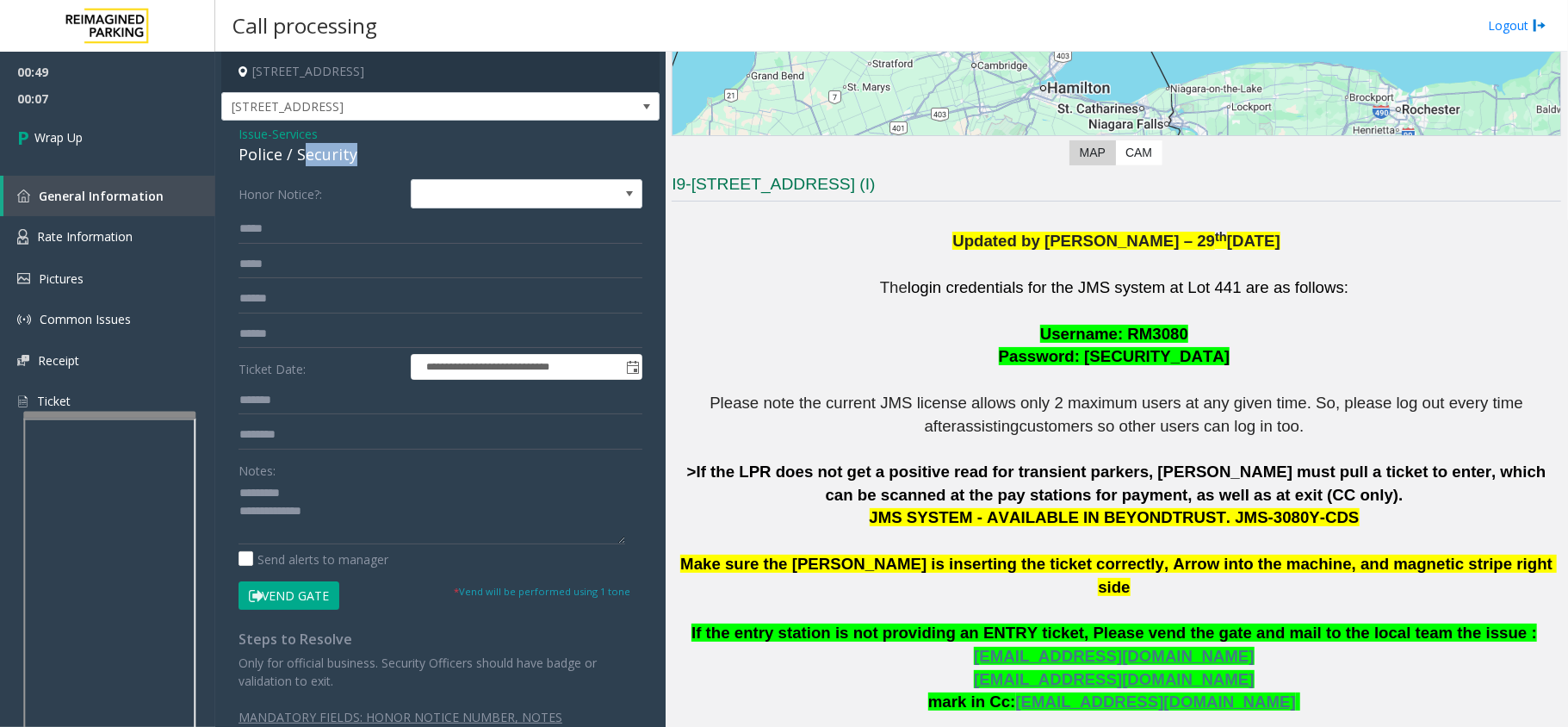
drag, startPoint x: 307, startPoint y: 159, endPoint x: 370, endPoint y: 159, distance: 63.0
click at [372, 159] on div "Police / Security" at bounding box center [441, 154] width 404 height 23
drag, startPoint x: 291, startPoint y: 156, endPoint x: 329, endPoint y: 159, distance: 38.1
click at [360, 159] on div "Police / Security" at bounding box center [441, 154] width 404 height 23
click at [336, 505] on textarea at bounding box center [432, 512] width 386 height 65
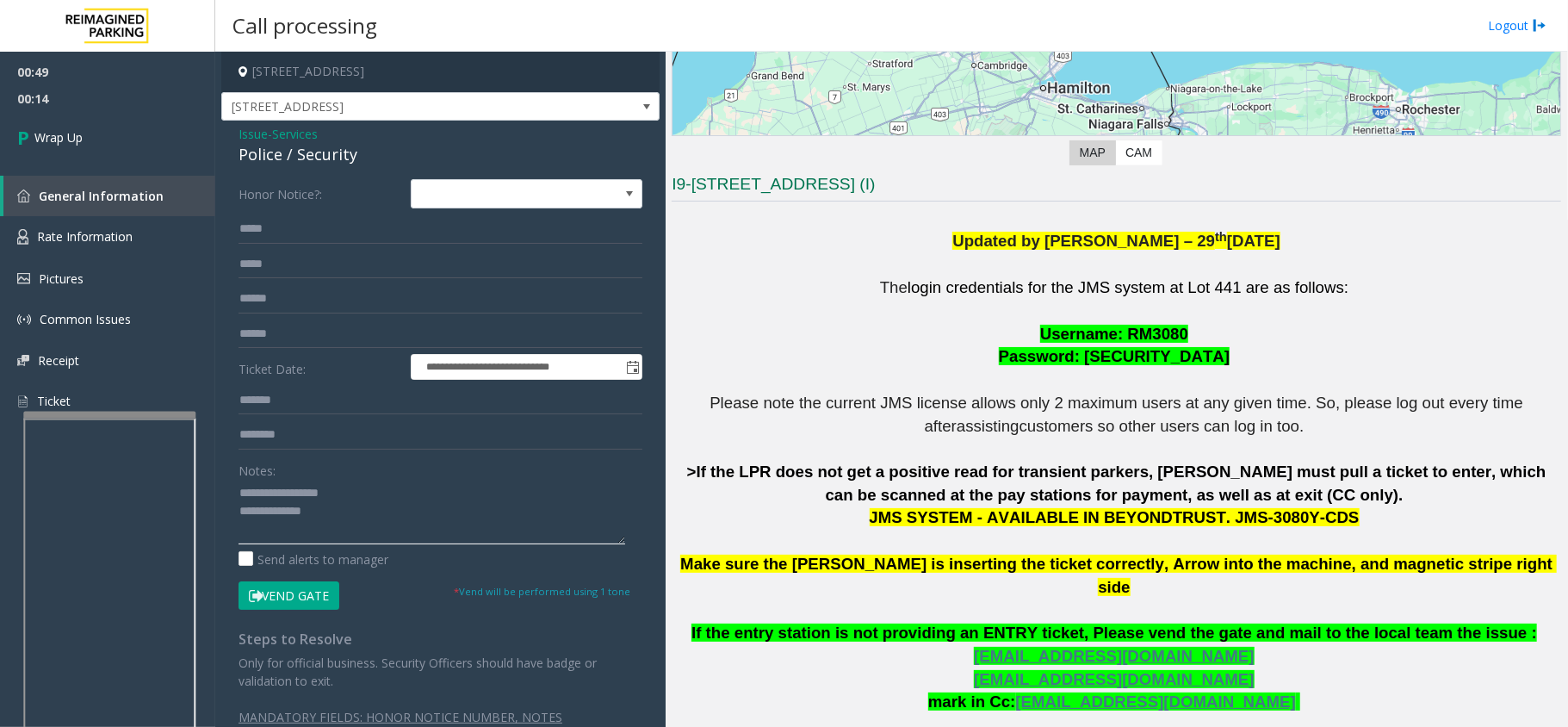
paste textarea "**********"
type textarea "**********"
click at [66, 156] on link "Wrap Up" at bounding box center [108, 136] width 215 height 51
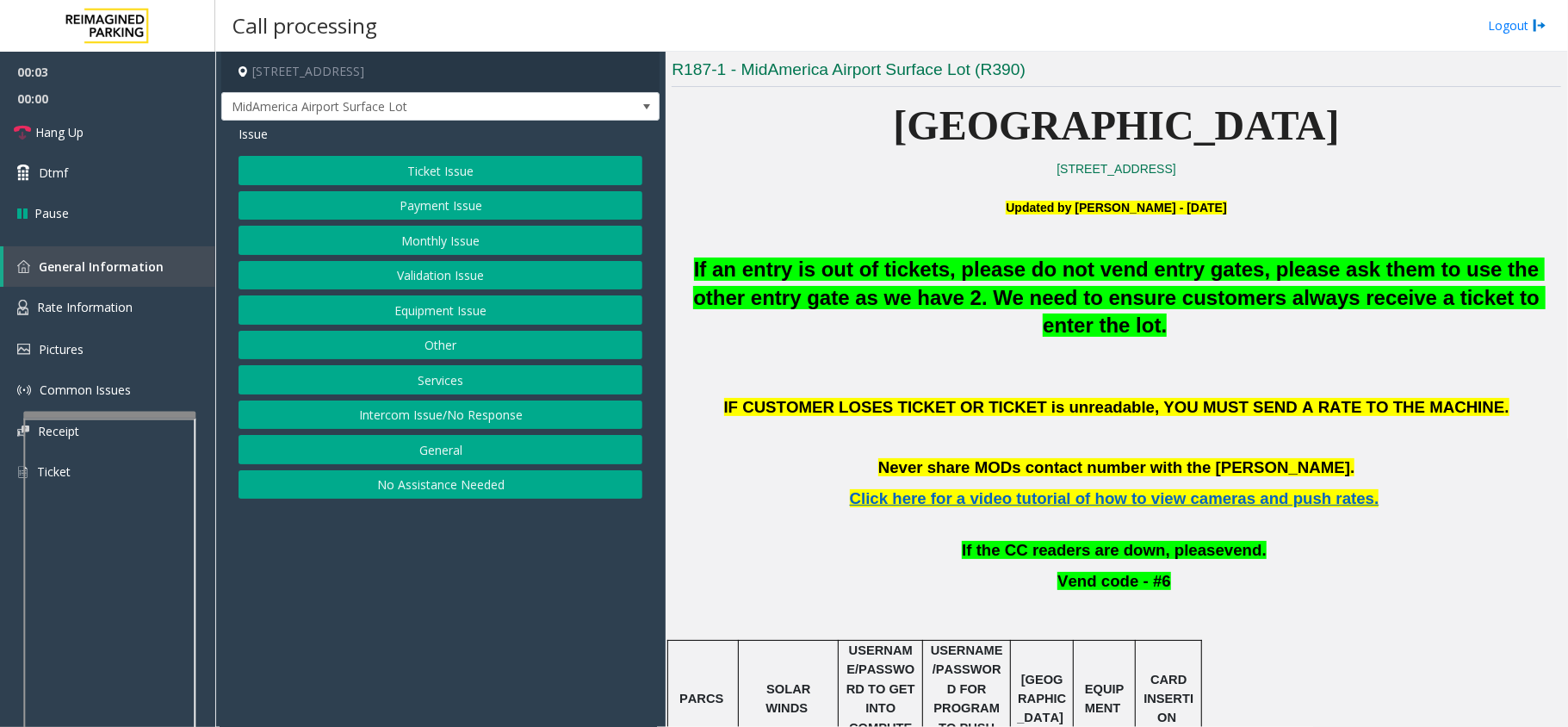
scroll to position [689, 0]
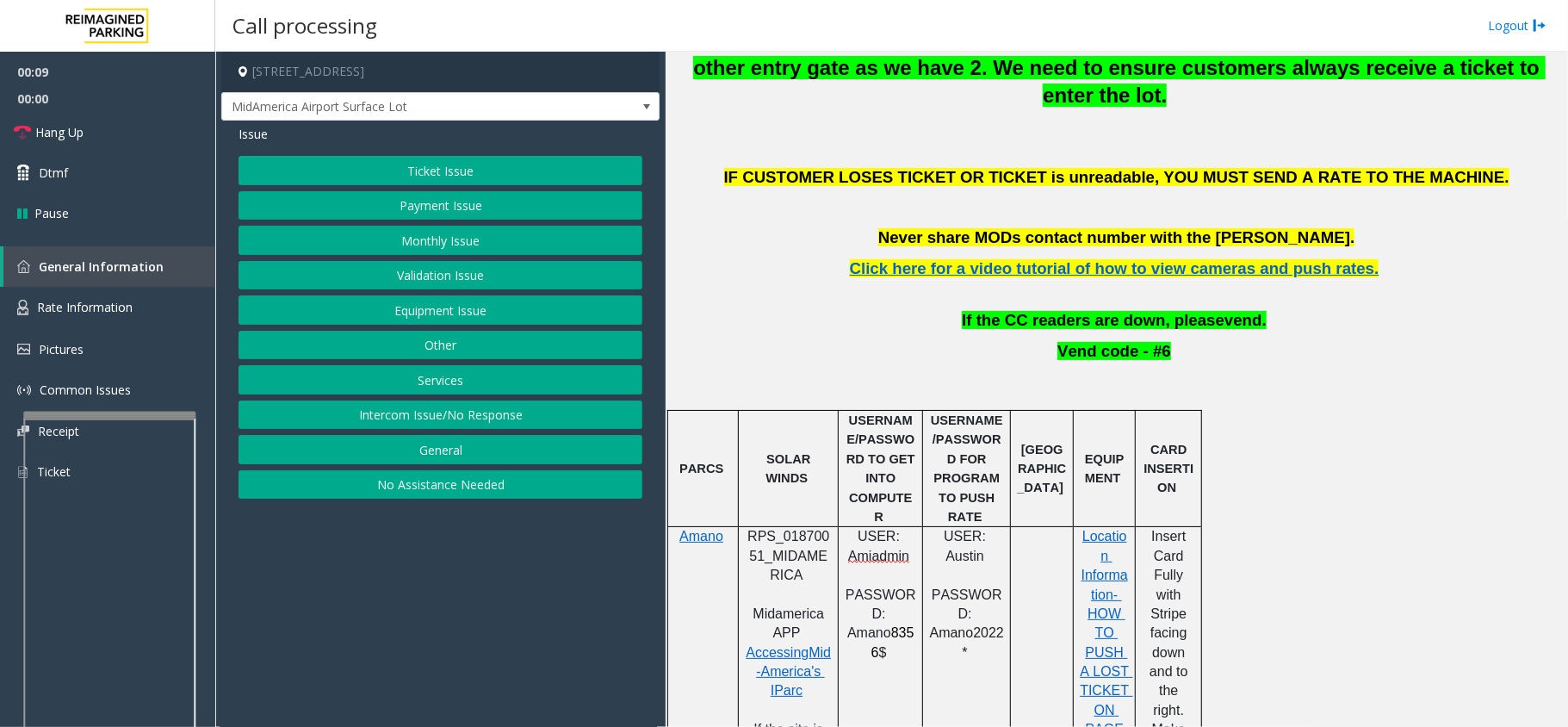
click at [424, 422] on button "Intercom Issue/No Response" at bounding box center [441, 414] width 404 height 29
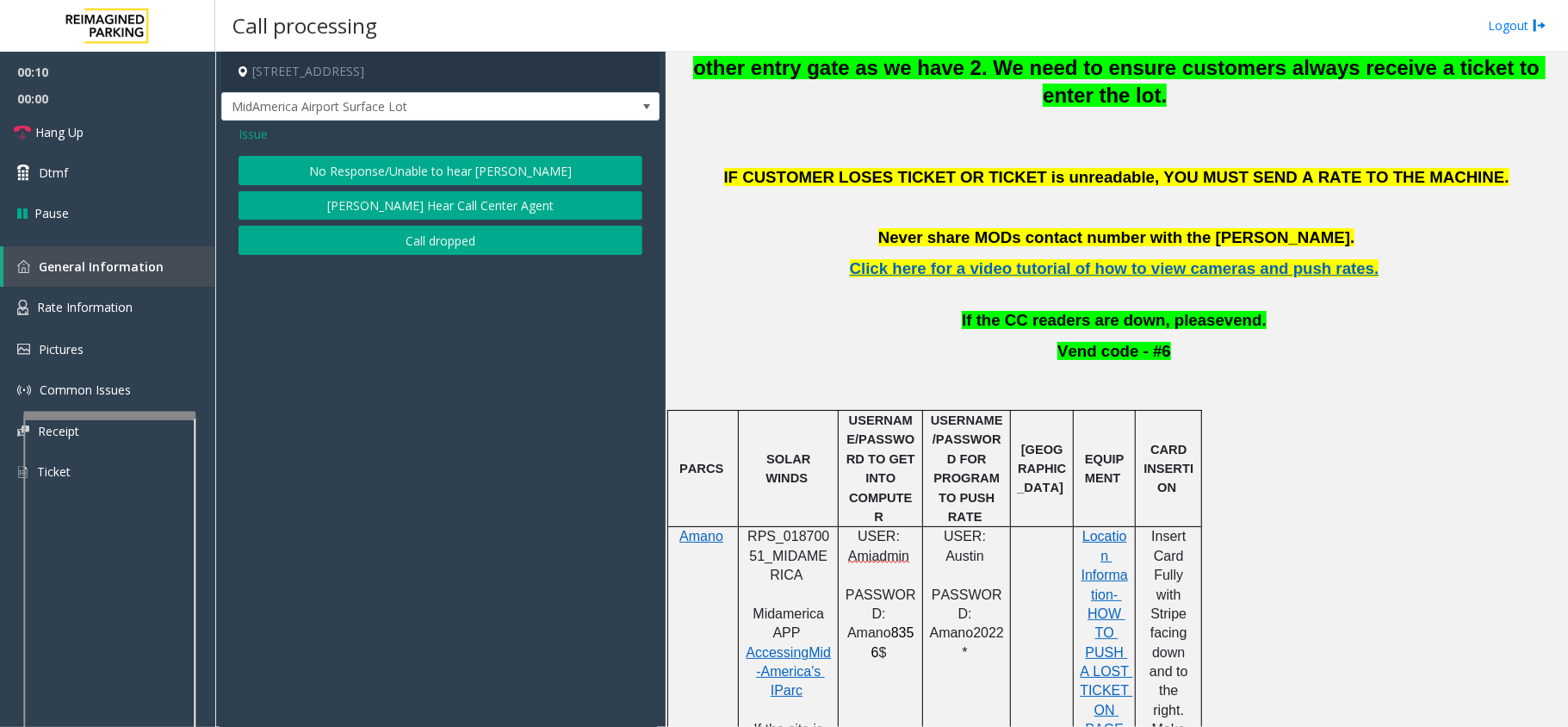
click at [420, 181] on button "No Response/Unable to hear [PERSON_NAME]" at bounding box center [441, 170] width 404 height 29
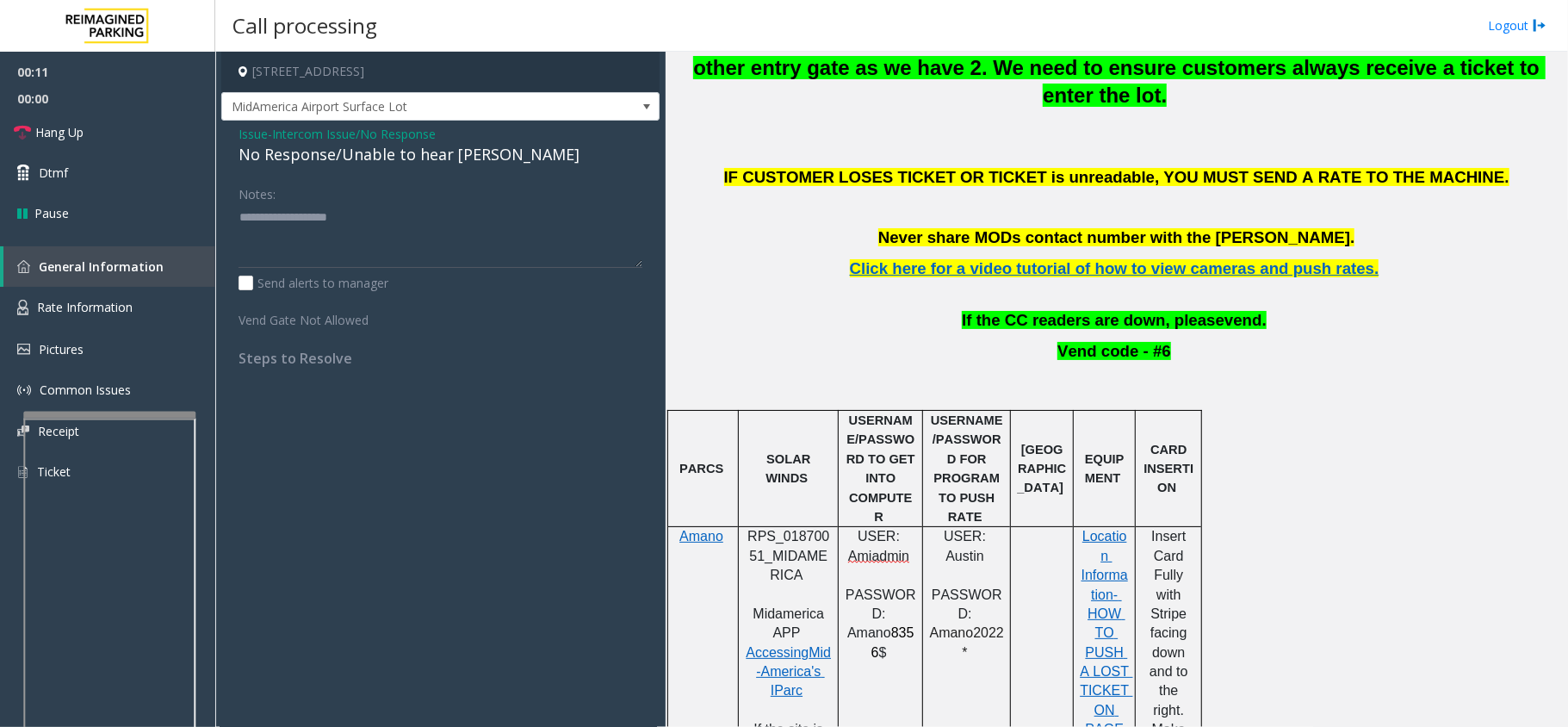
click at [377, 162] on div "No Response/Unable to hear [PERSON_NAME]" at bounding box center [441, 154] width 404 height 23
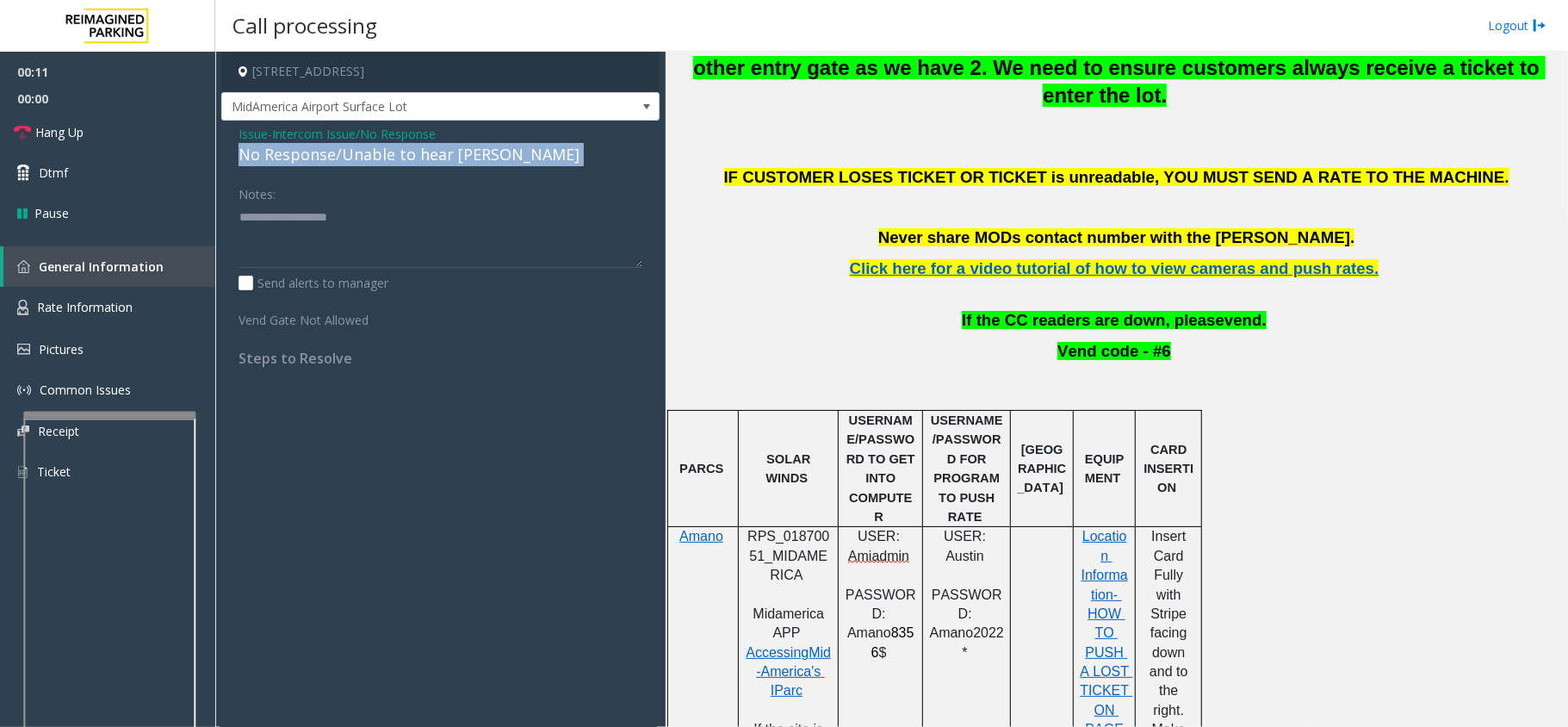
click at [377, 162] on div "No Response/Unable to hear [PERSON_NAME]" at bounding box center [441, 154] width 404 height 23
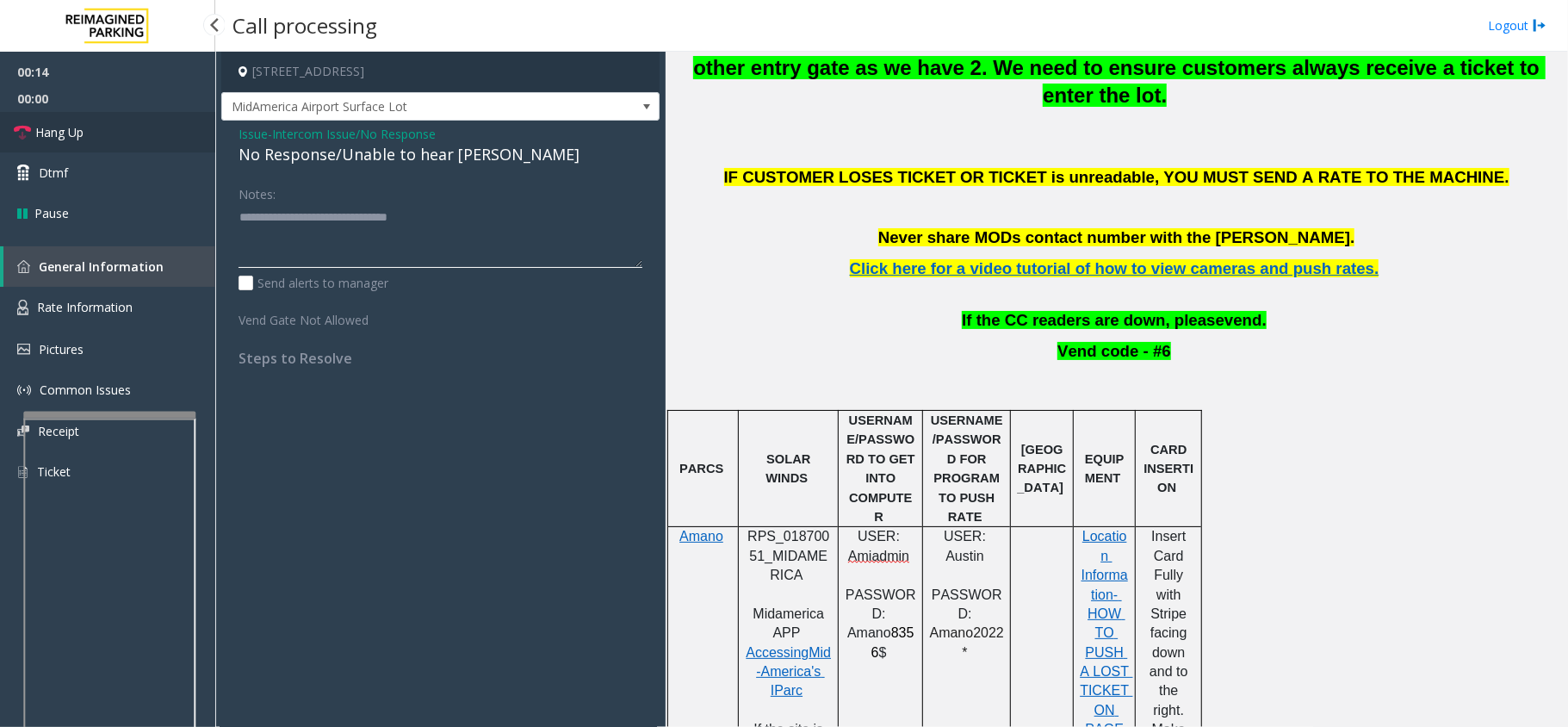
type textarea "**********"
click at [81, 141] on link "Hang Up" at bounding box center [108, 131] width 215 height 41
click at [83, 141] on link "Hang Up" at bounding box center [108, 131] width 215 height 41
click at [87, 141] on link "Hang Up" at bounding box center [108, 131] width 215 height 41
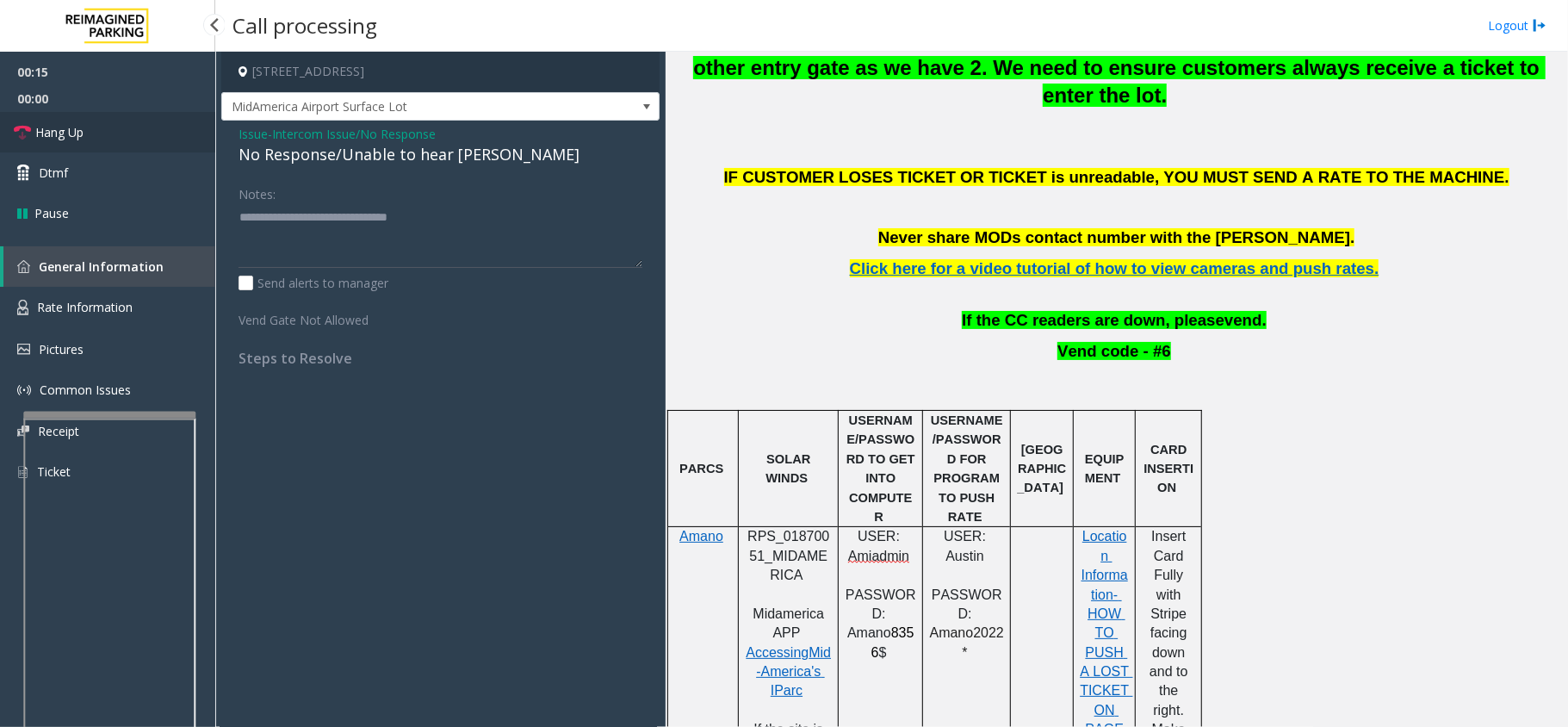
click at [87, 141] on link "Hang Up" at bounding box center [108, 131] width 215 height 41
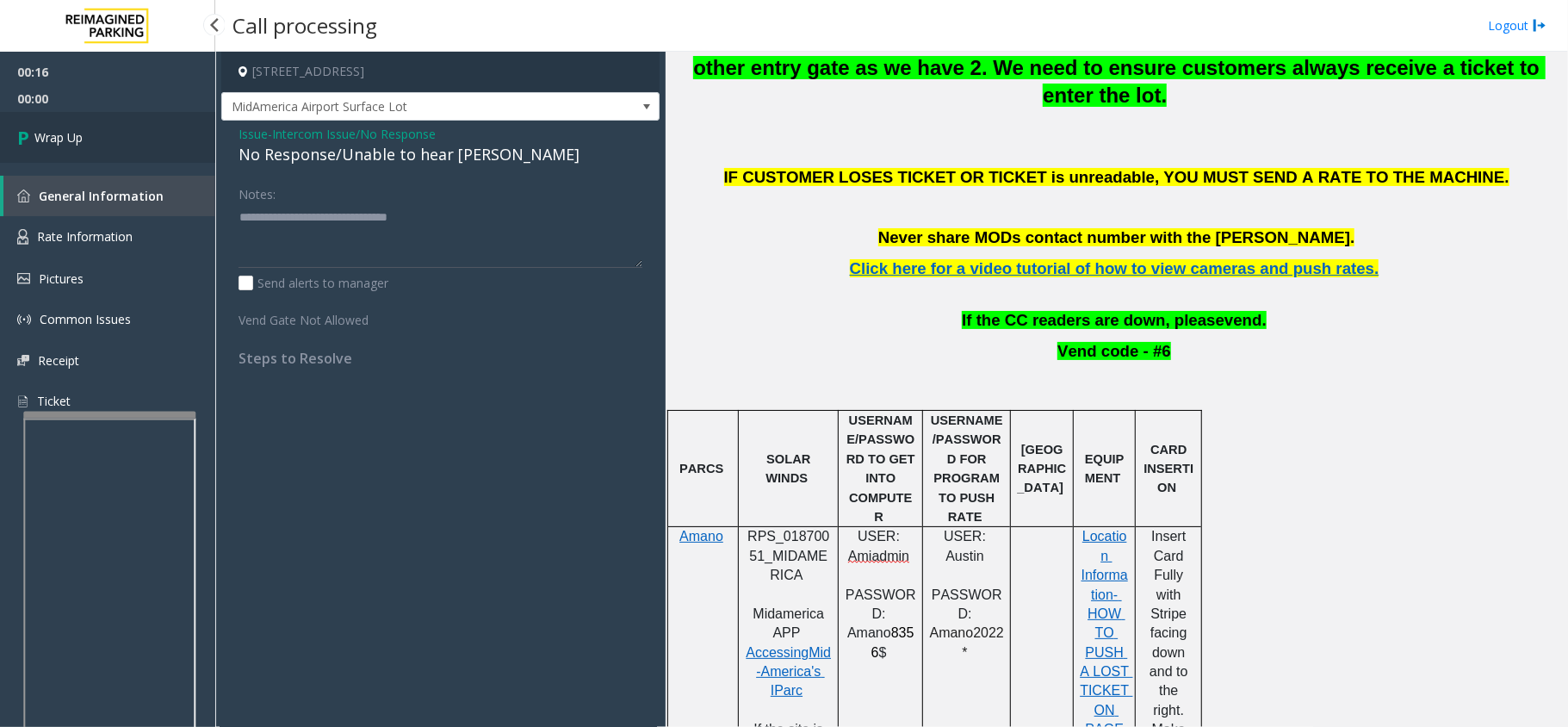
click at [87, 141] on link "Wrap Up" at bounding box center [108, 136] width 215 height 51
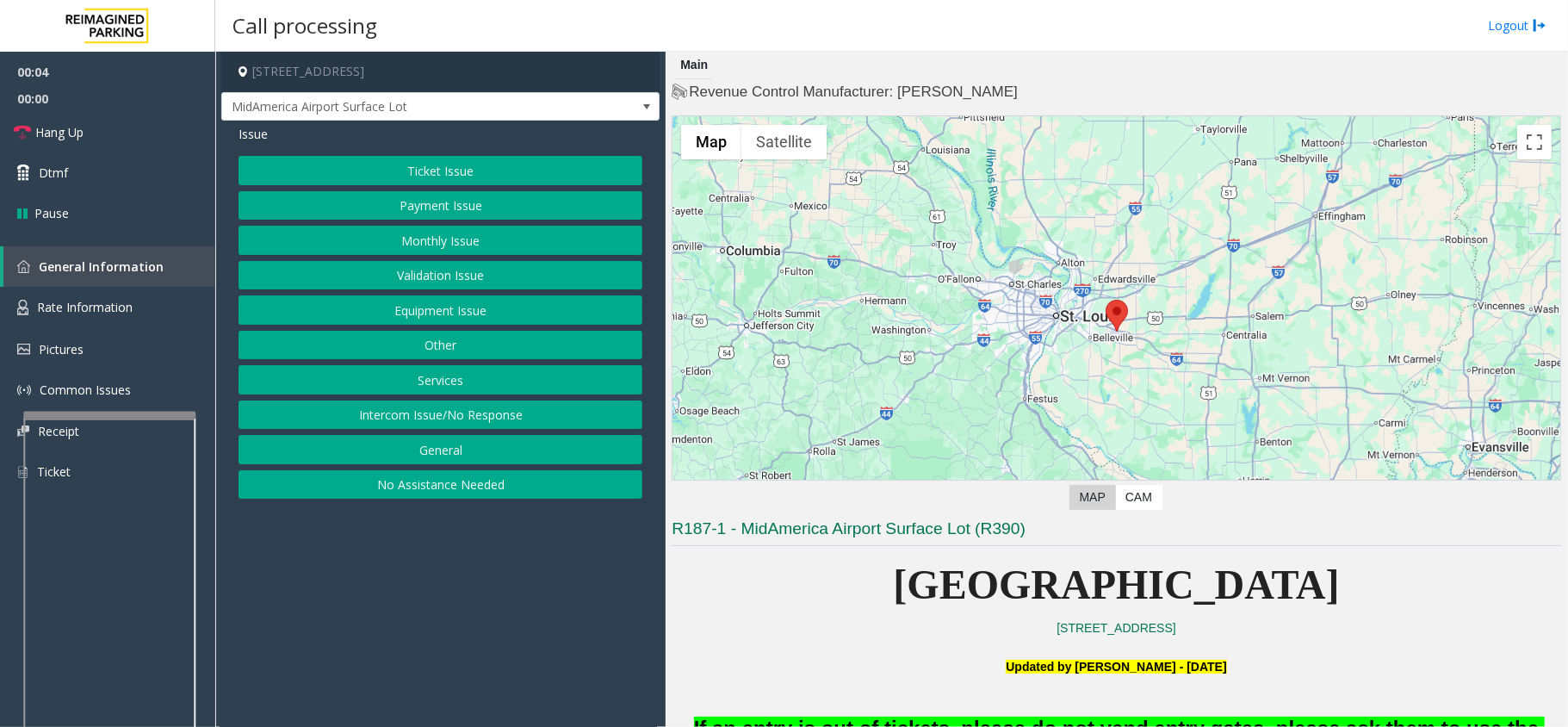
click at [431, 427] on button "Intercom Issue/No Response" at bounding box center [441, 414] width 404 height 29
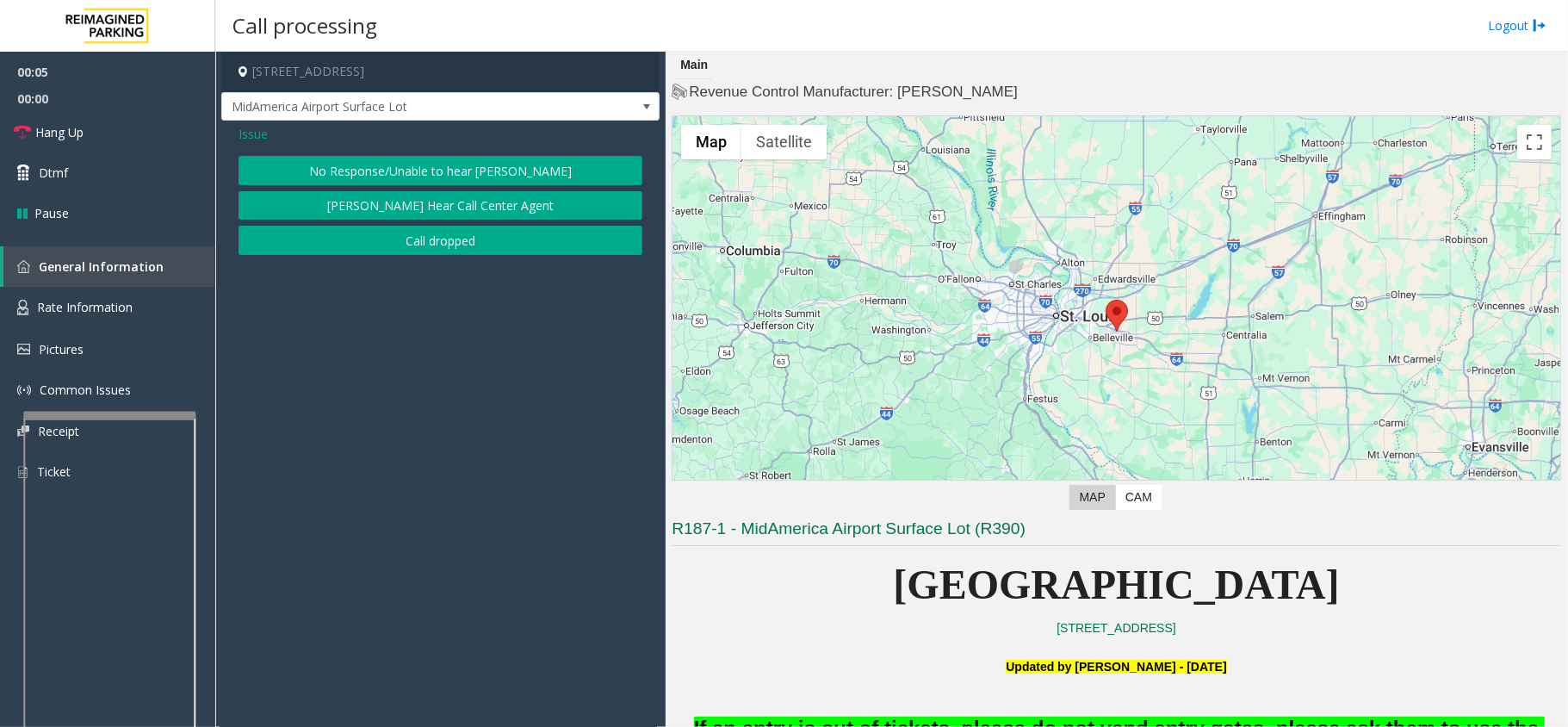
click at [453, 166] on button "No Response/Unable to hear [PERSON_NAME]" at bounding box center [441, 170] width 404 height 29
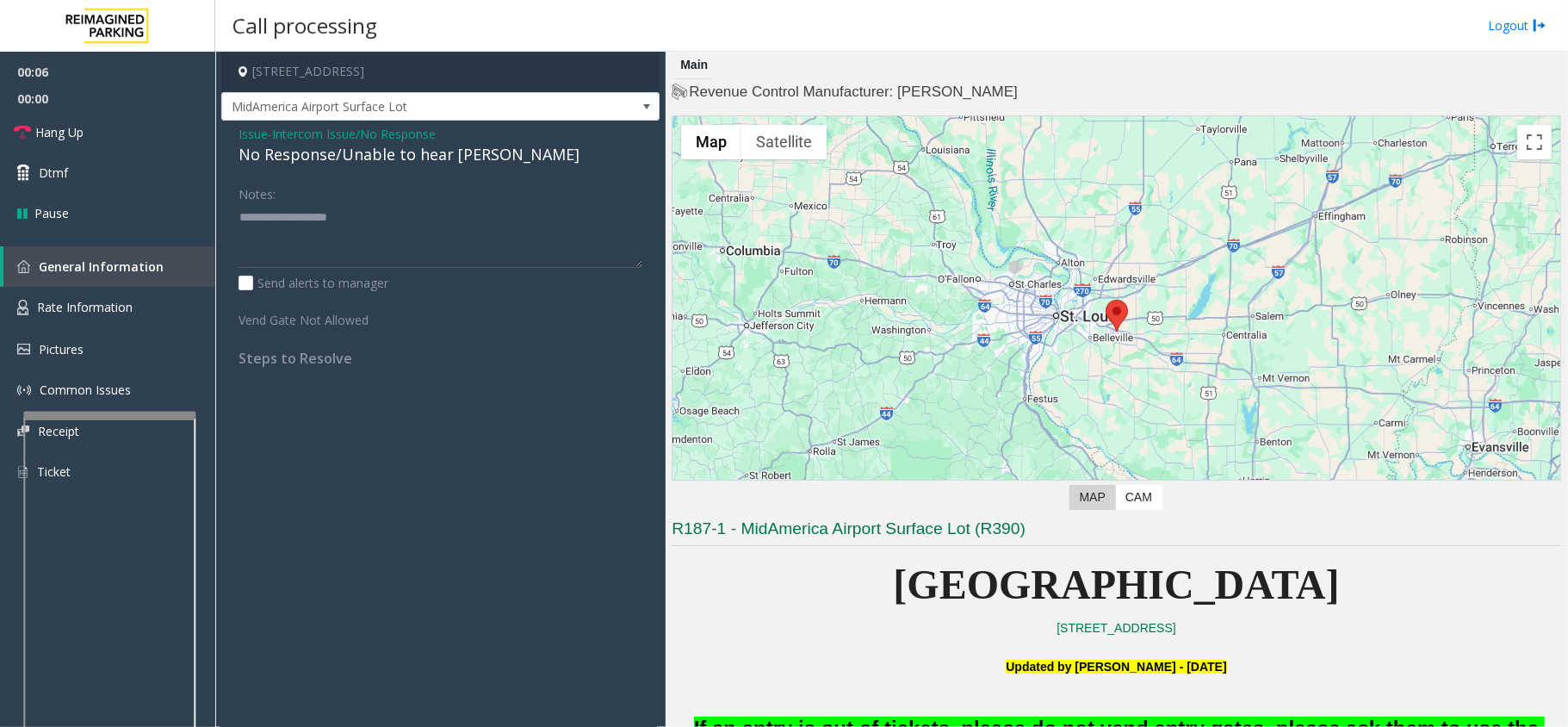
click at [384, 162] on div "No Response/Unable to hear [PERSON_NAME]" at bounding box center [441, 154] width 404 height 23
click at [384, 163] on div "No Response/Unable to hear [PERSON_NAME]" at bounding box center [441, 154] width 404 height 23
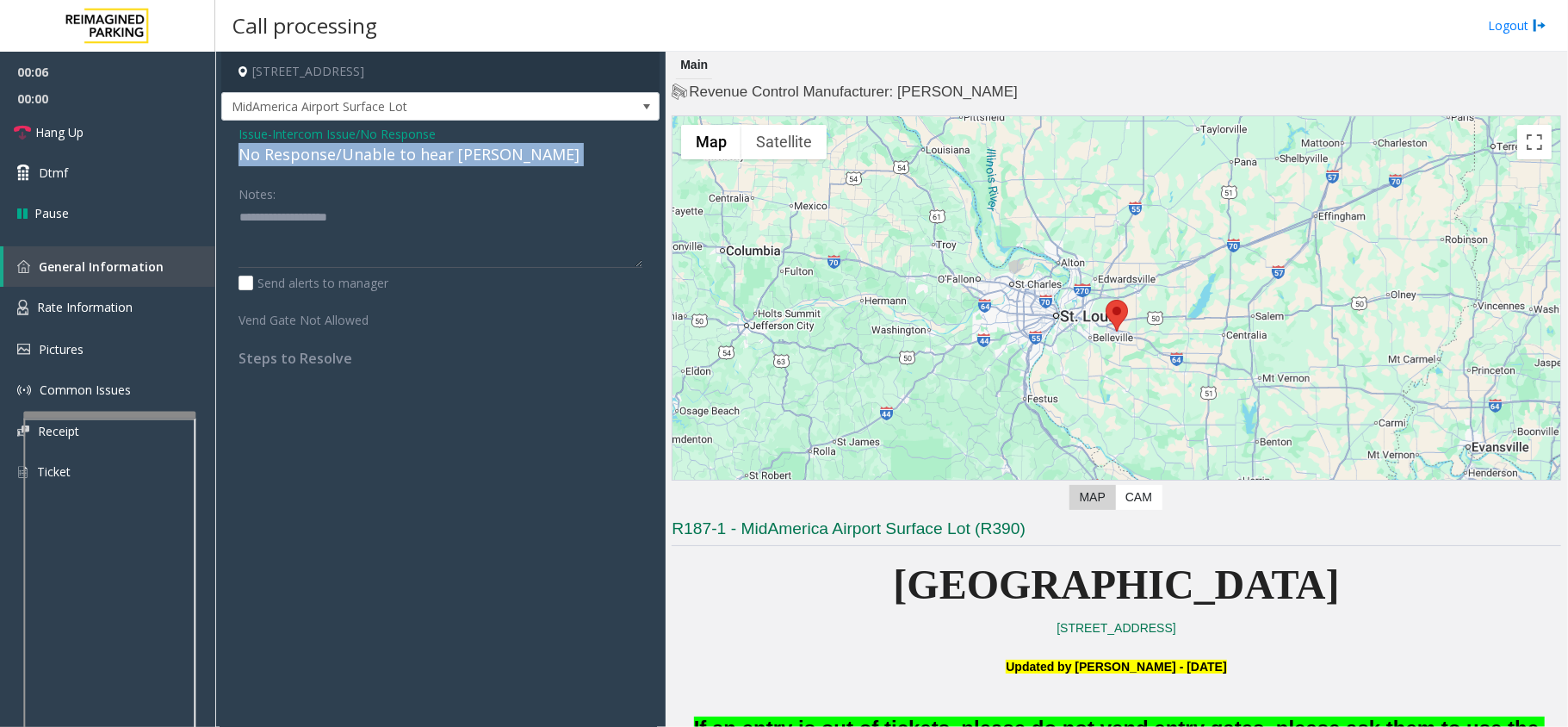
click at [384, 163] on div "No Response/Unable to hear [PERSON_NAME]" at bounding box center [441, 154] width 404 height 23
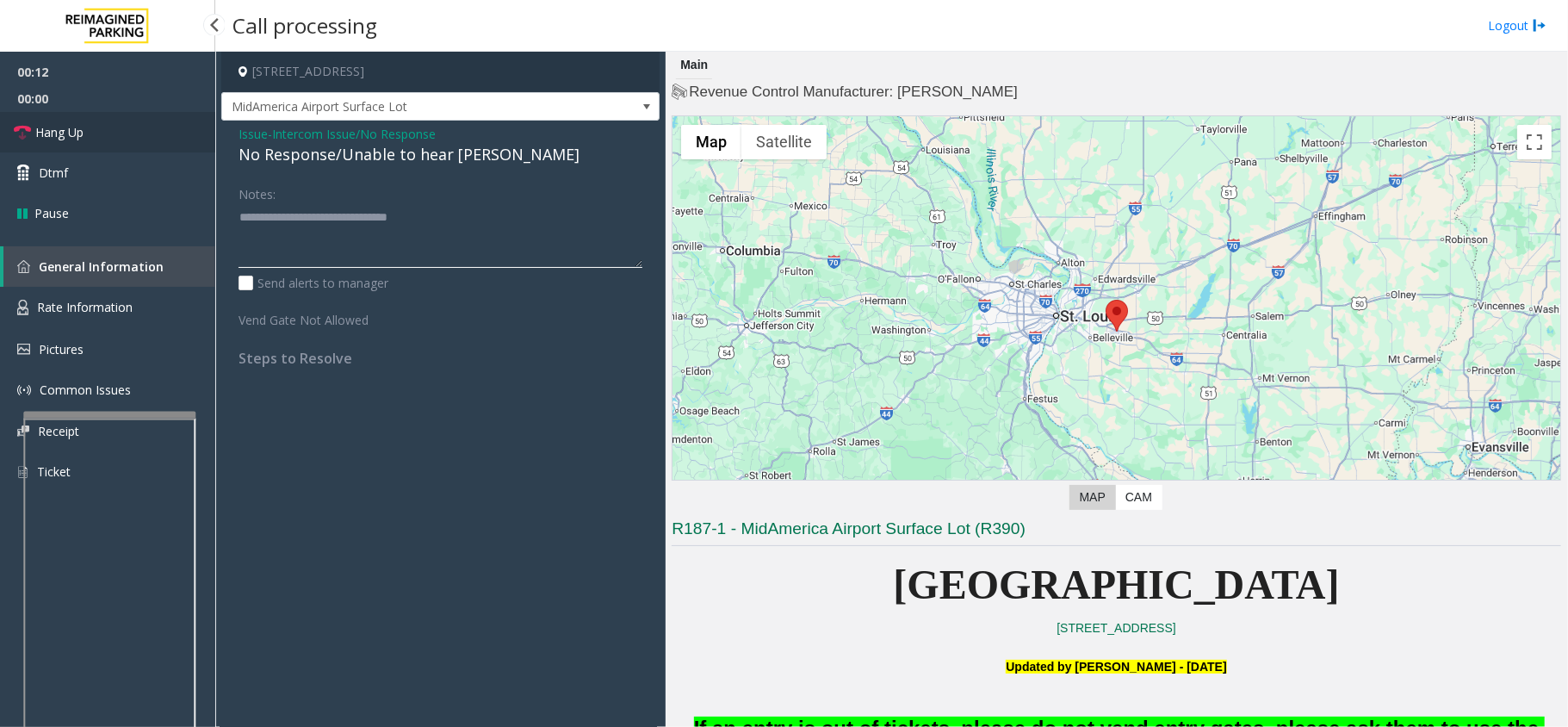
type textarea "**********"
click at [117, 142] on link "Hang Up" at bounding box center [108, 131] width 215 height 41
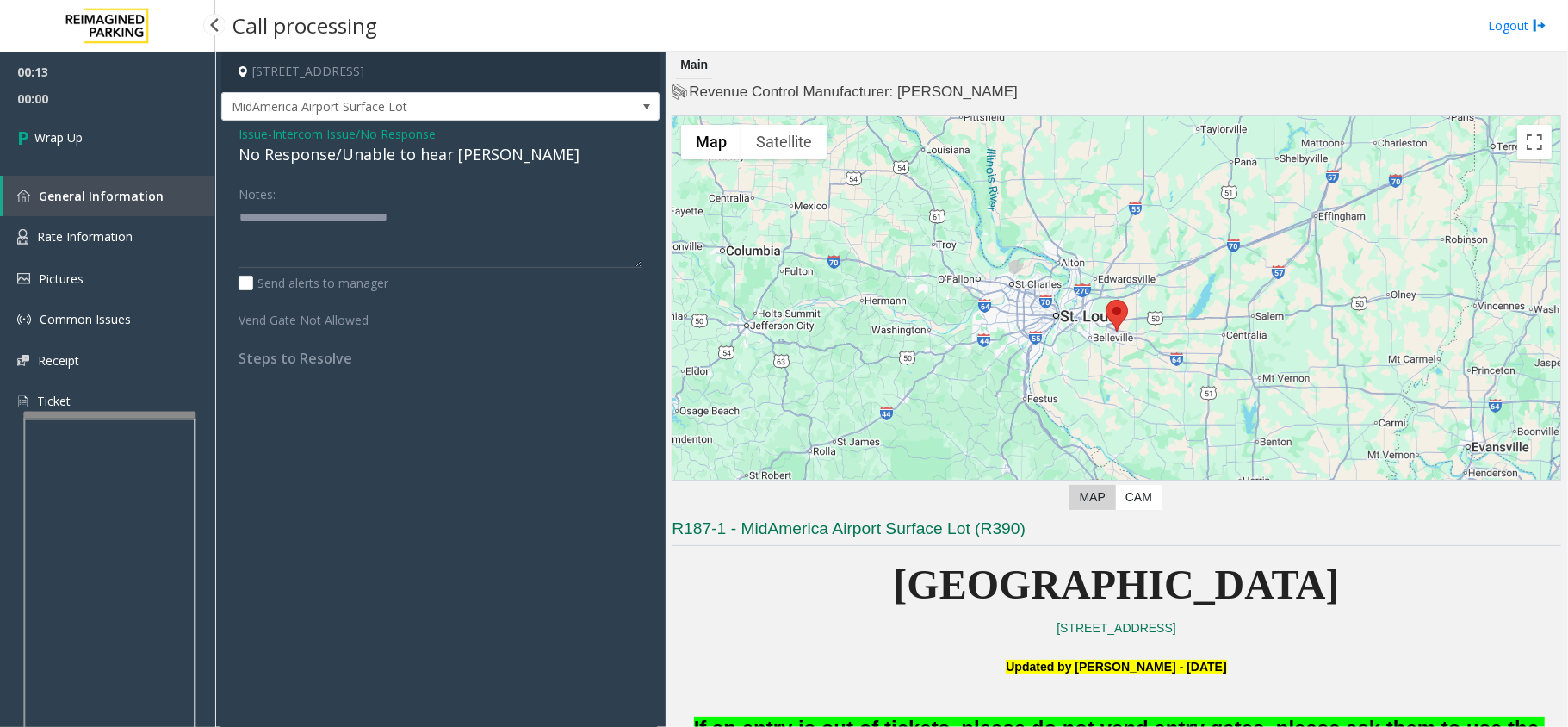
click at [115, 142] on link "Wrap Up" at bounding box center [108, 136] width 215 height 51
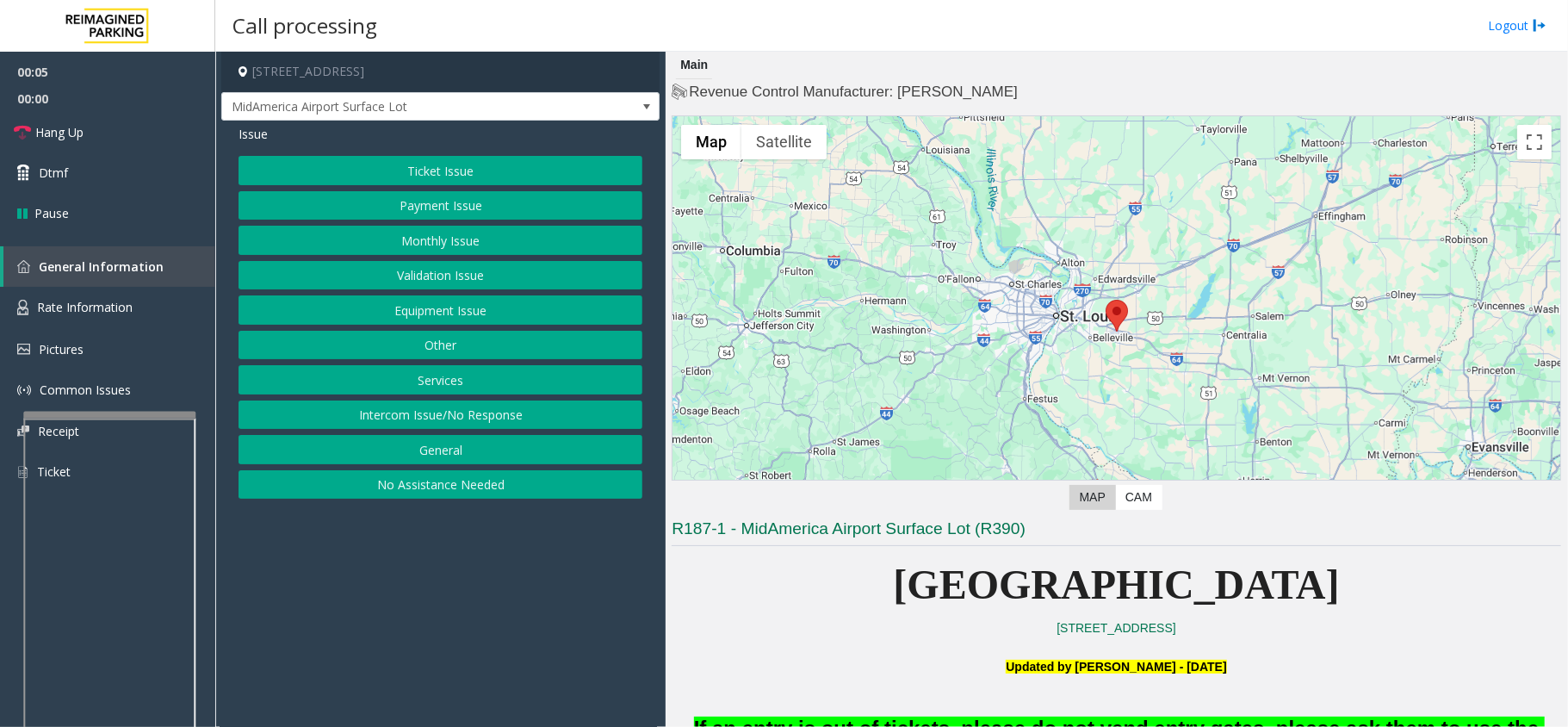
click at [545, 406] on button "Intercom Issue/No Response" at bounding box center [441, 414] width 404 height 29
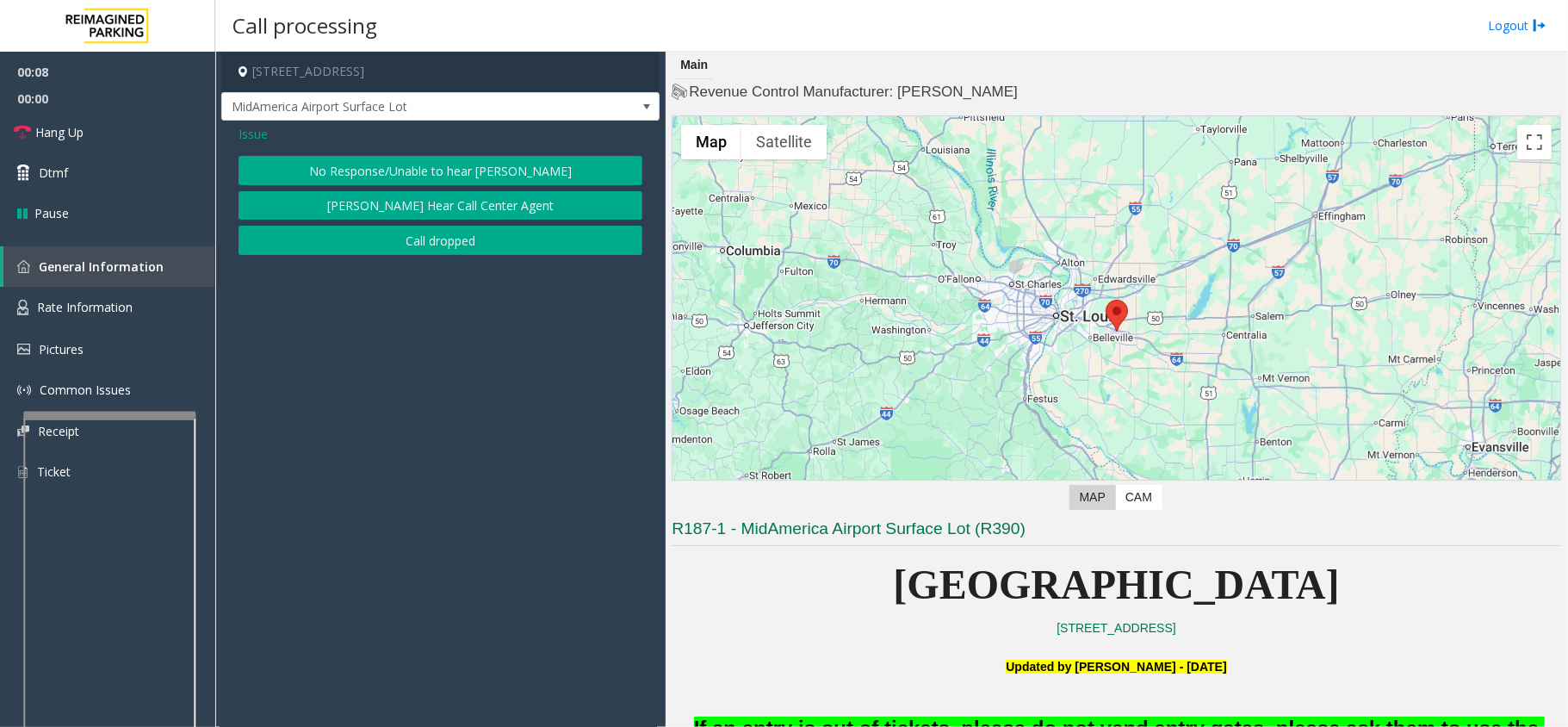
click at [457, 165] on button "No Response/Unable to hear [PERSON_NAME]" at bounding box center [441, 170] width 404 height 29
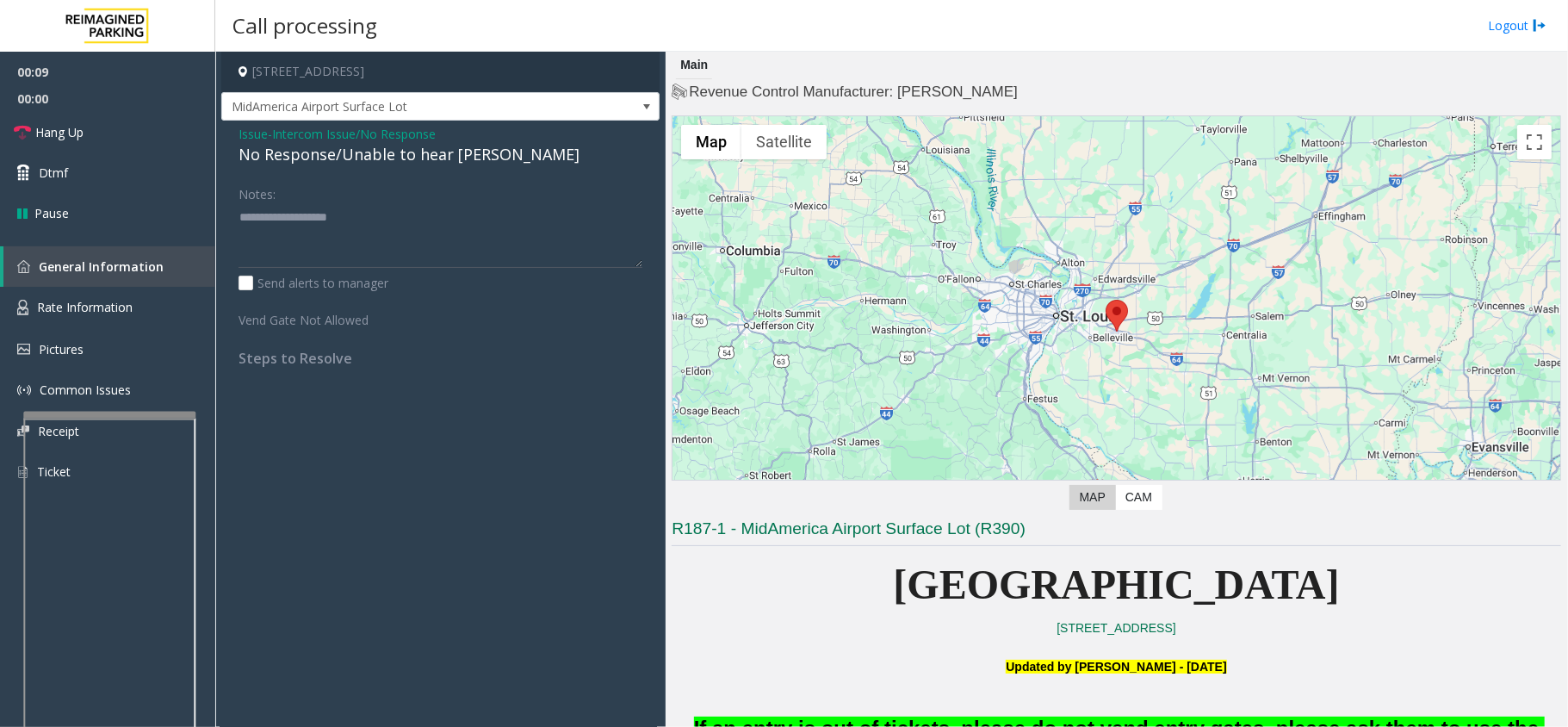
click at [448, 158] on div "No Response/Unable to hear [PERSON_NAME]" at bounding box center [441, 154] width 404 height 23
click at [451, 158] on div "No Response/Unable to hear [PERSON_NAME]" at bounding box center [441, 154] width 404 height 23
click at [450, 158] on div "No Response/Unable to hear [PERSON_NAME]" at bounding box center [441, 154] width 404 height 23
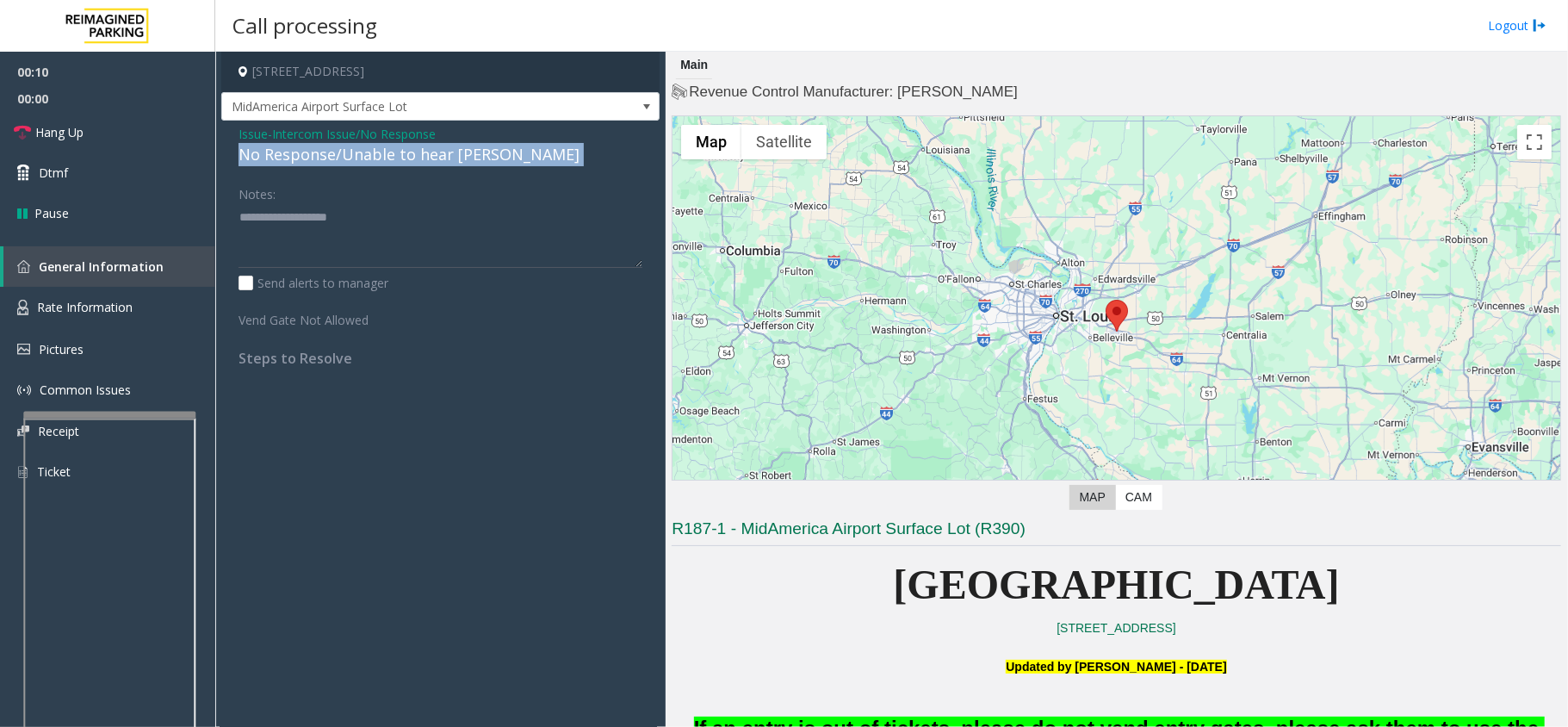
click at [450, 158] on div "No Response/Unable to hear [PERSON_NAME]" at bounding box center [441, 154] width 404 height 23
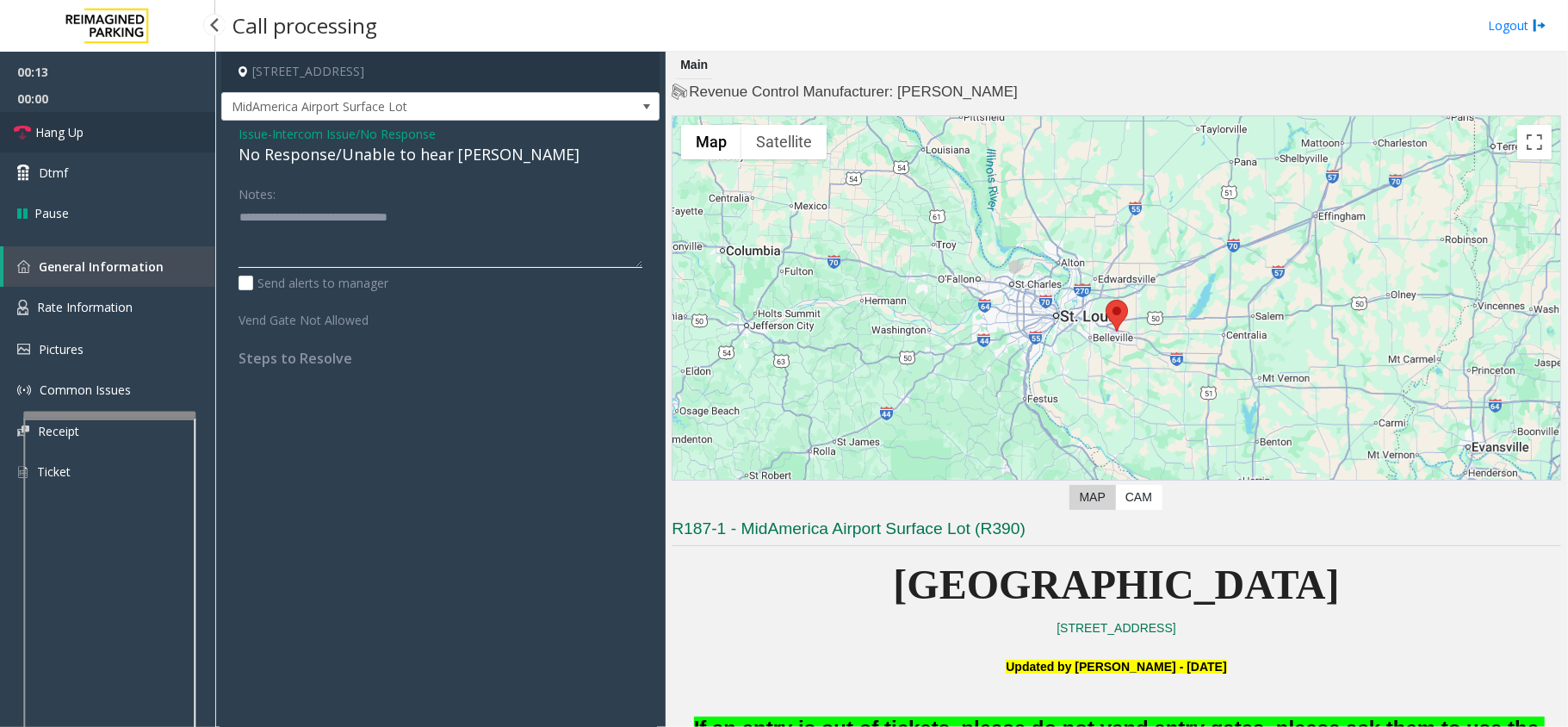
type textarea "**********"
click at [139, 139] on link "Hang Up" at bounding box center [108, 131] width 215 height 41
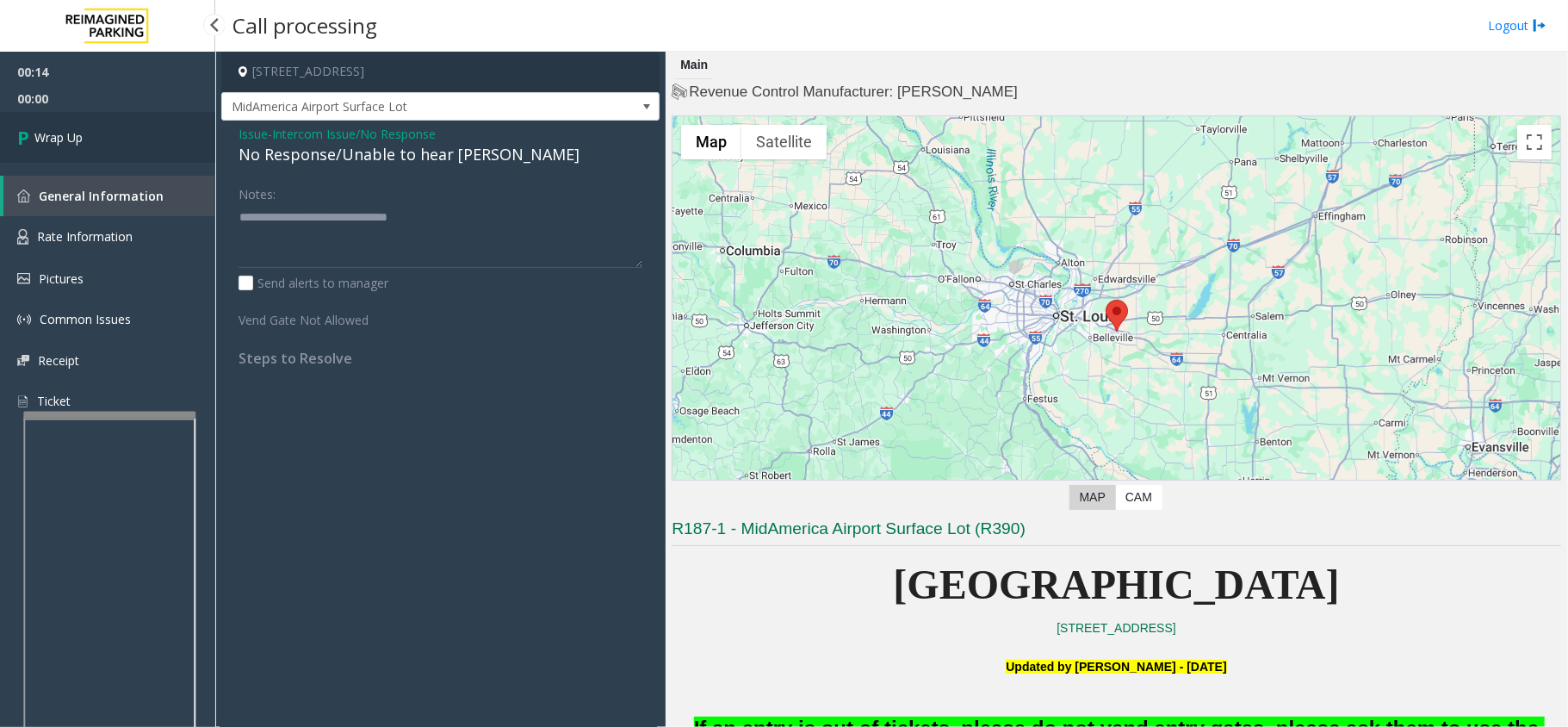
click at [139, 139] on link "Wrap Up" at bounding box center [108, 136] width 215 height 51
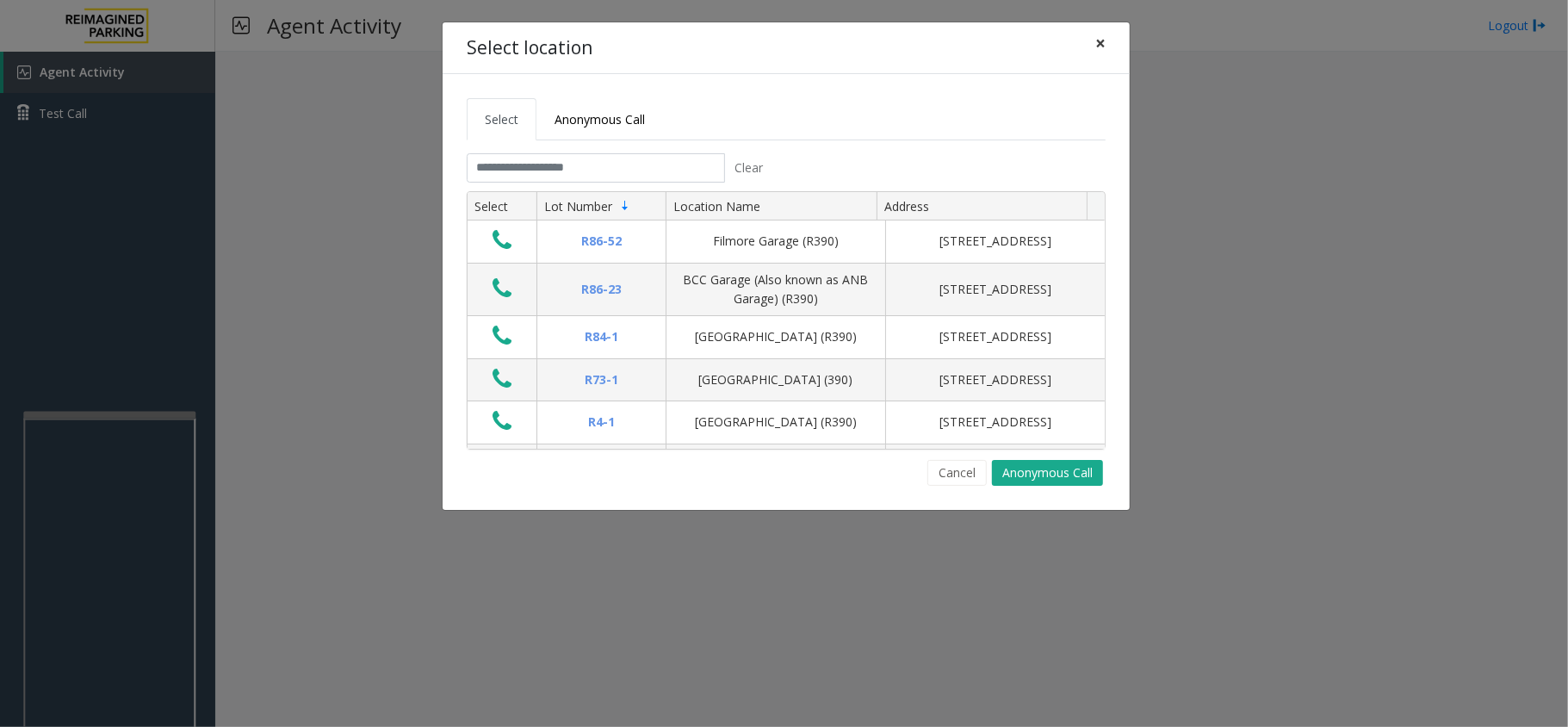
click at [1099, 36] on span "×" at bounding box center [1100, 43] width 10 height 24
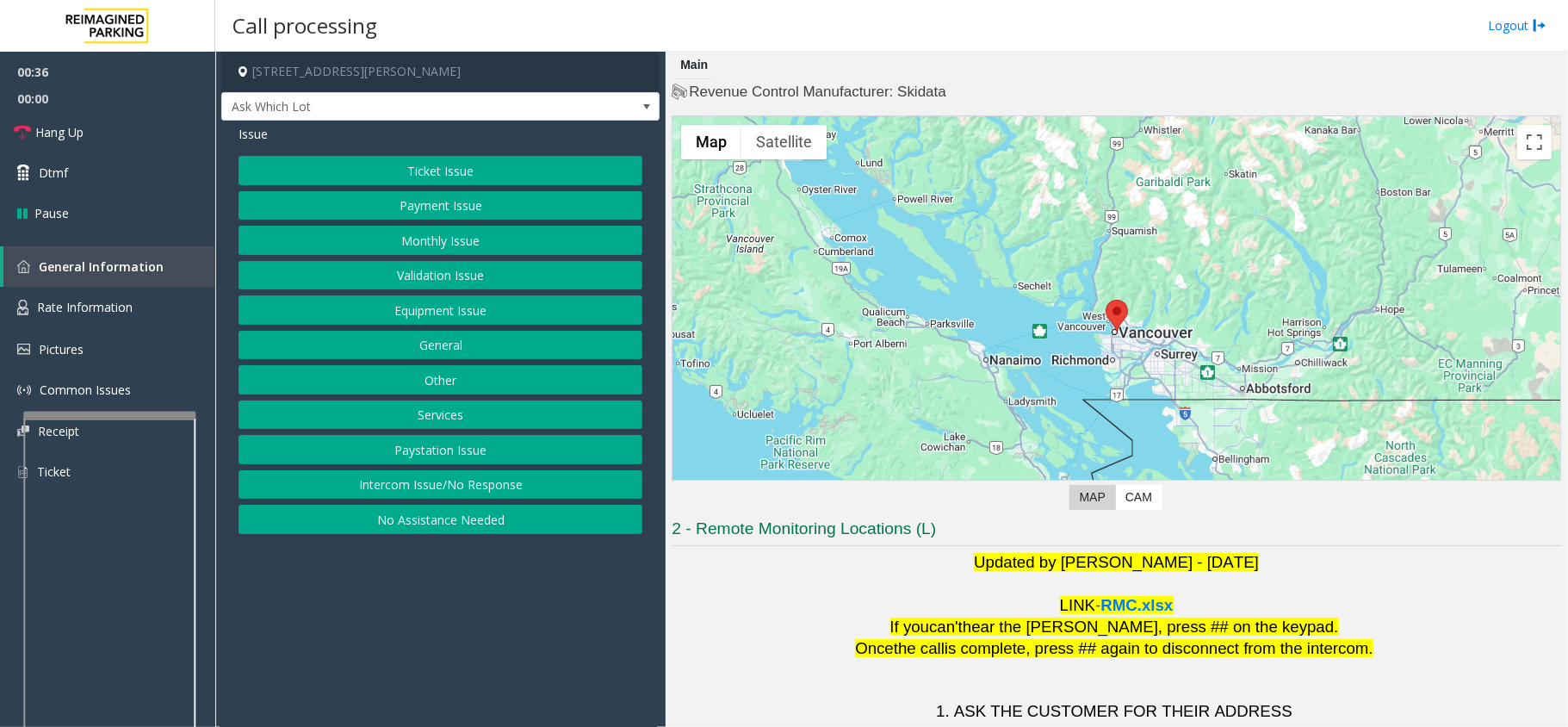
click at [417, 286] on button "Validation Issue" at bounding box center [441, 275] width 404 height 29
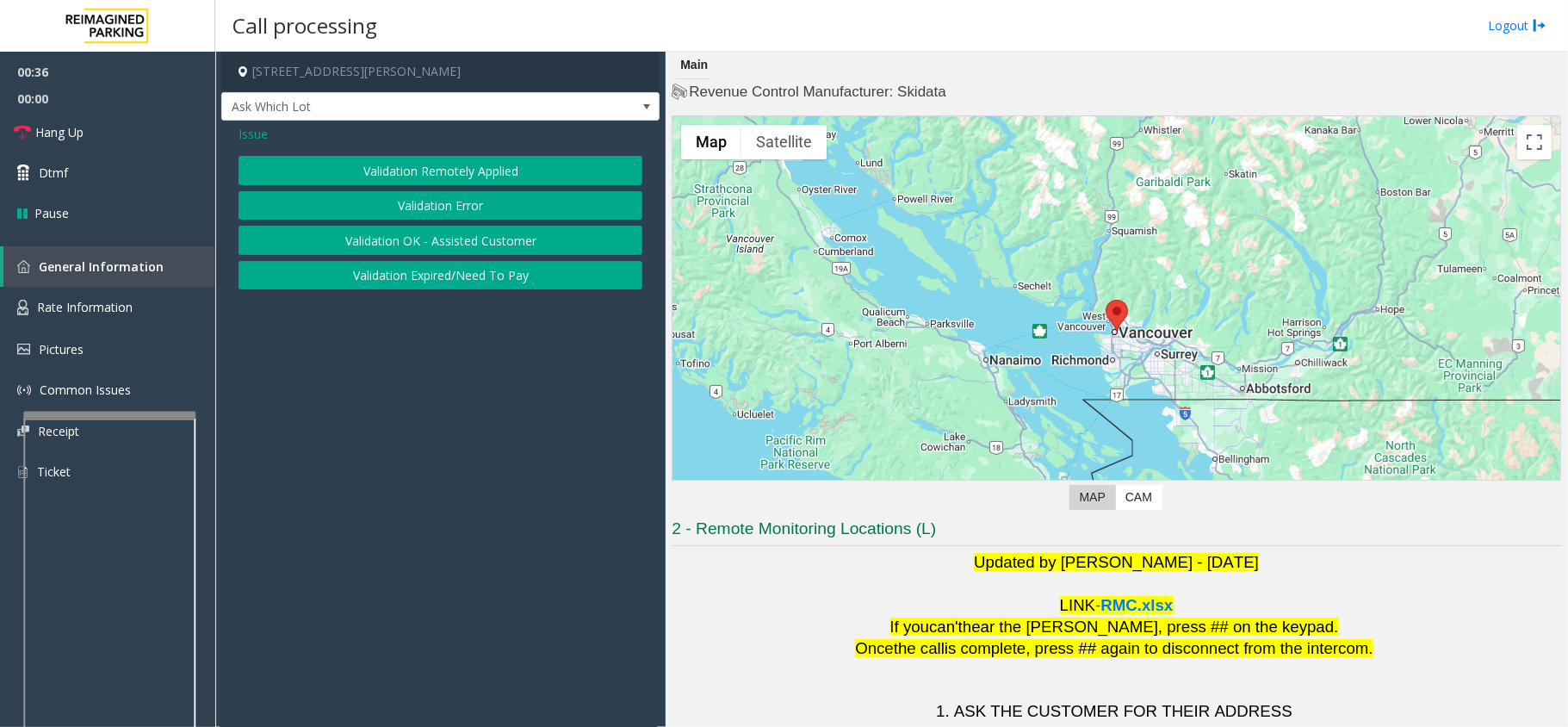
click at [405, 201] on button "Validation Error" at bounding box center [441, 205] width 404 height 29
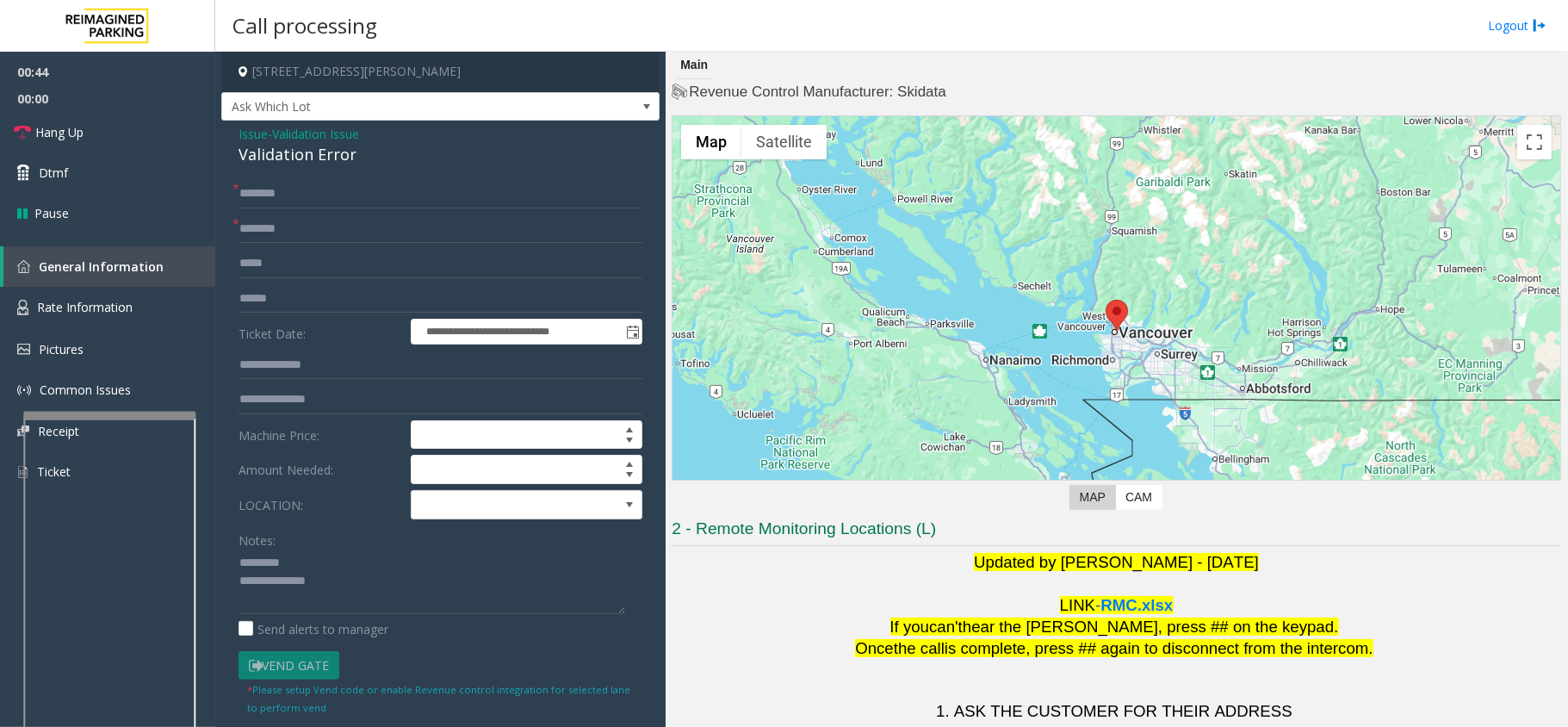
click at [294, 146] on div "Validation Error" at bounding box center [441, 154] width 404 height 23
type textarea "**********"
click at [438, 510] on span at bounding box center [504, 505] width 184 height 28
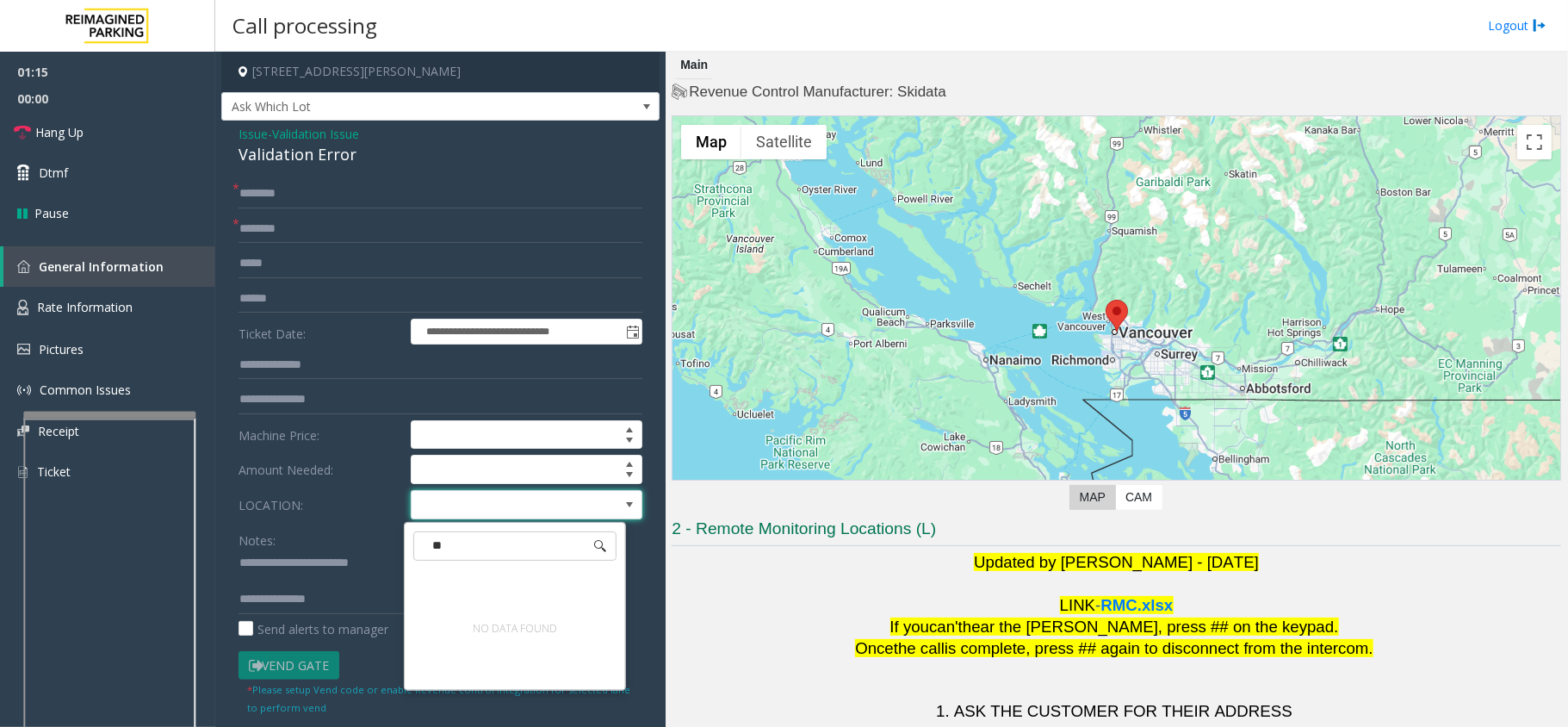
type input "*"
type input "***"
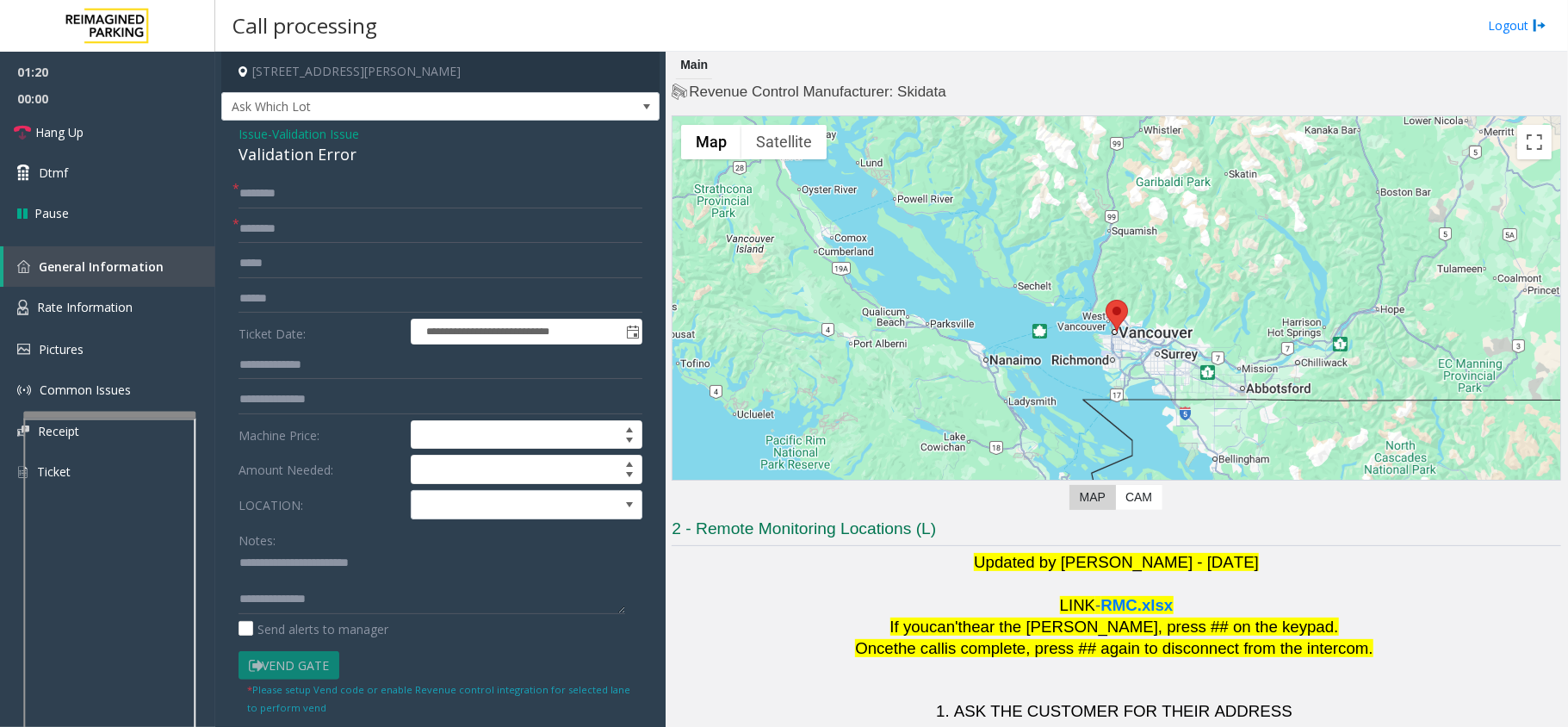
click at [362, 494] on label "LOCATION:" at bounding box center [320, 504] width 172 height 29
click at [328, 172] on div "**********" at bounding box center [440, 576] width 438 height 910
click at [322, 159] on div "Validation Error" at bounding box center [441, 154] width 404 height 23
drag, startPoint x: 322, startPoint y: 159, endPoint x: 298, endPoint y: 163, distance: 24.3
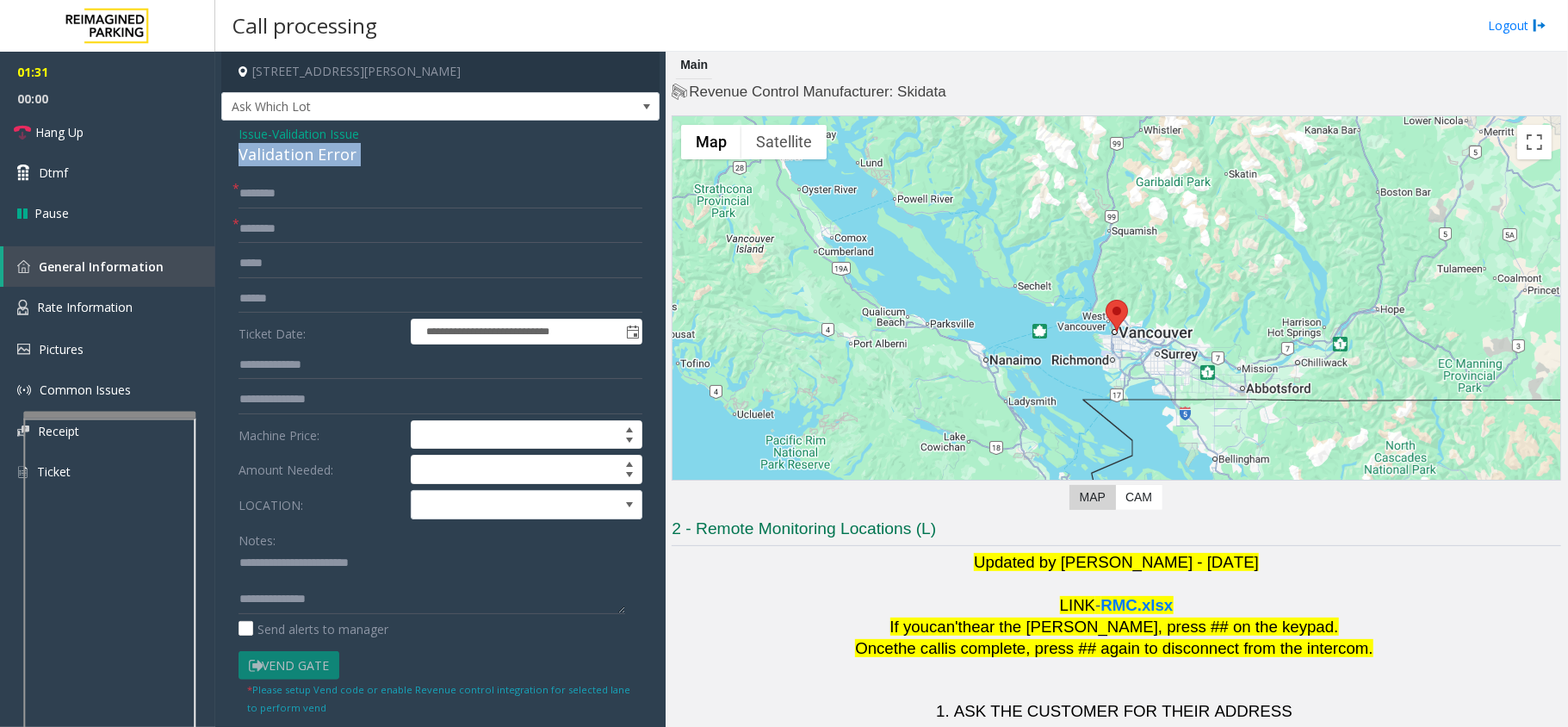
click at [318, 165] on div "Validation Error" at bounding box center [441, 154] width 404 height 23
click at [92, 115] on link "Hang Up" at bounding box center [108, 131] width 215 height 41
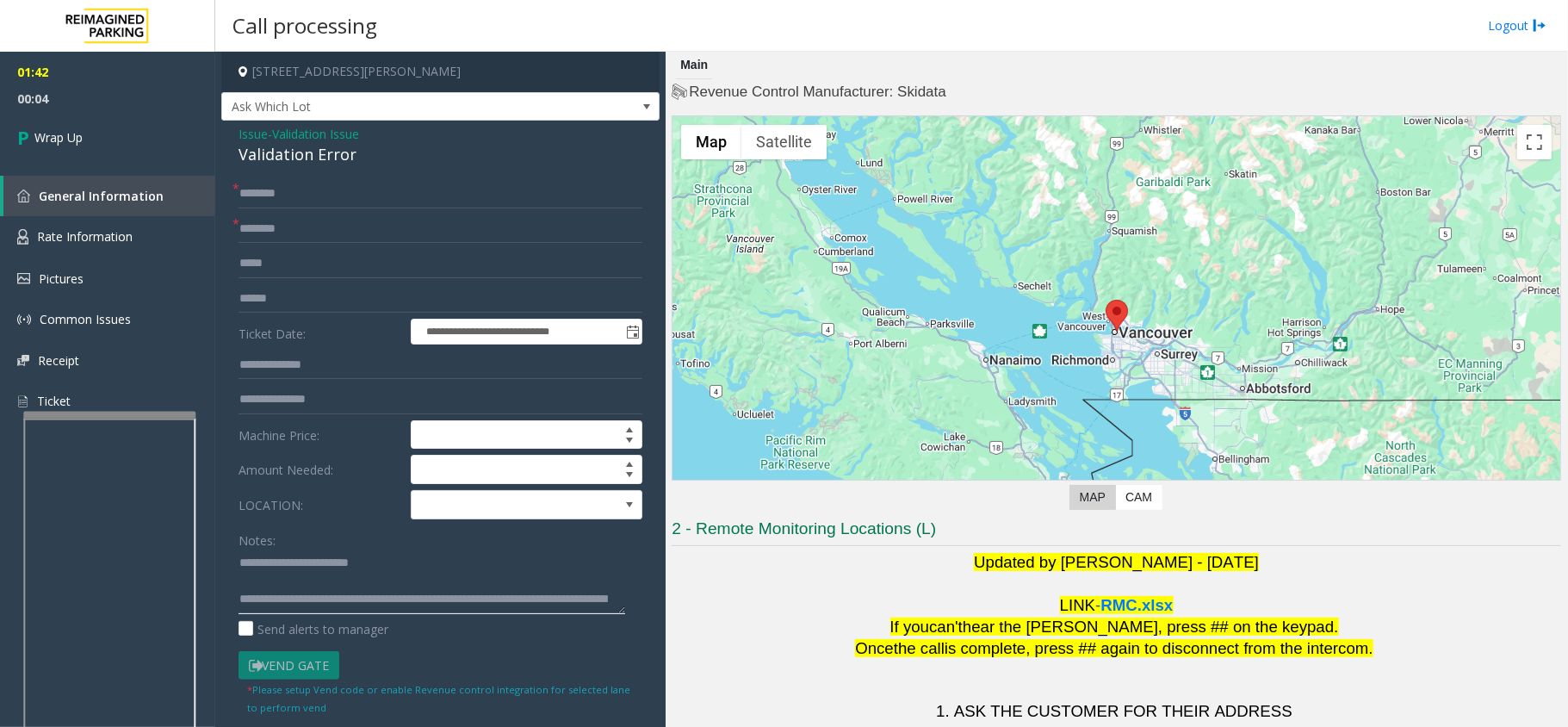
type textarea "**********"
click at [309, 208] on input "text" at bounding box center [441, 193] width 404 height 29
type input "**"
click at [267, 240] on input "text" at bounding box center [441, 228] width 404 height 29
type input "********"
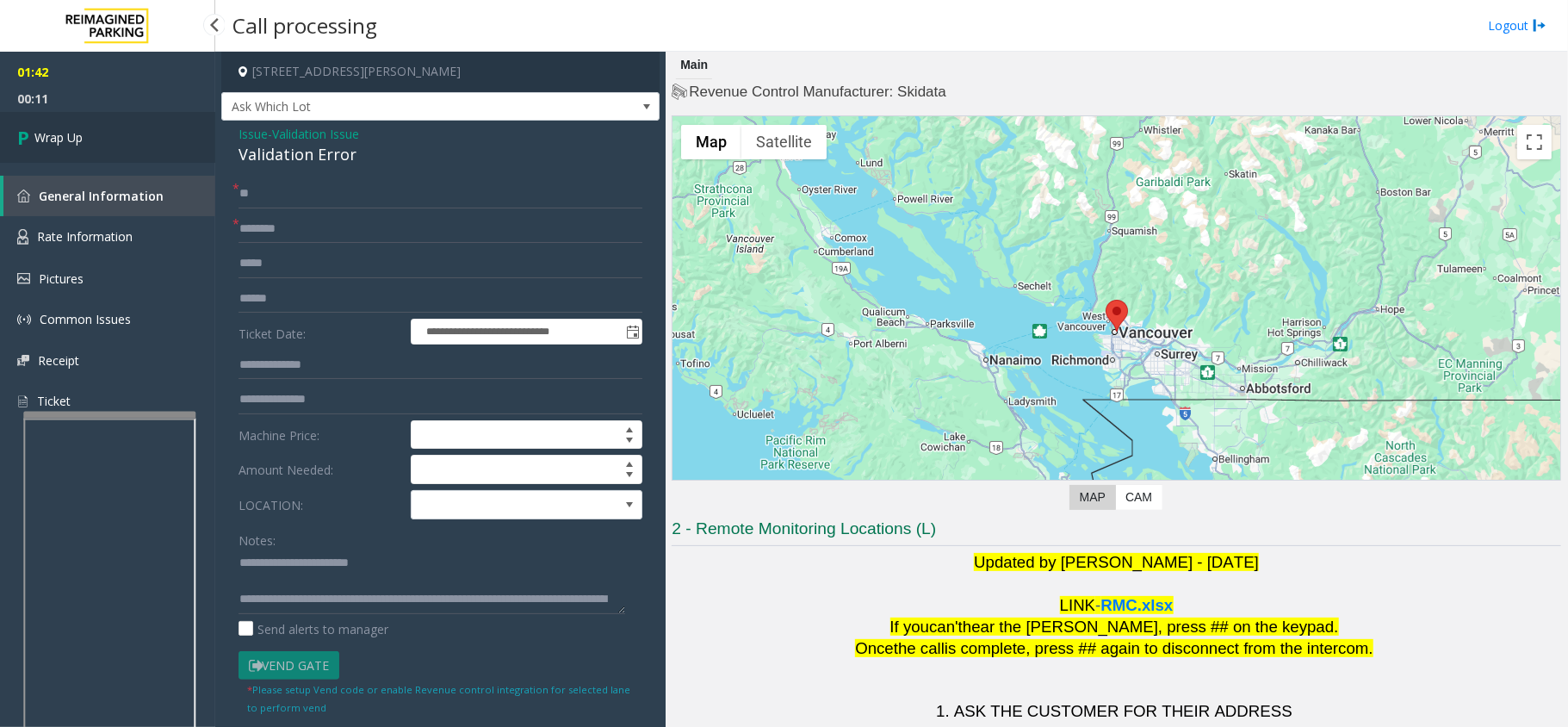
click at [131, 148] on link "Wrap Up" at bounding box center [108, 136] width 215 height 51
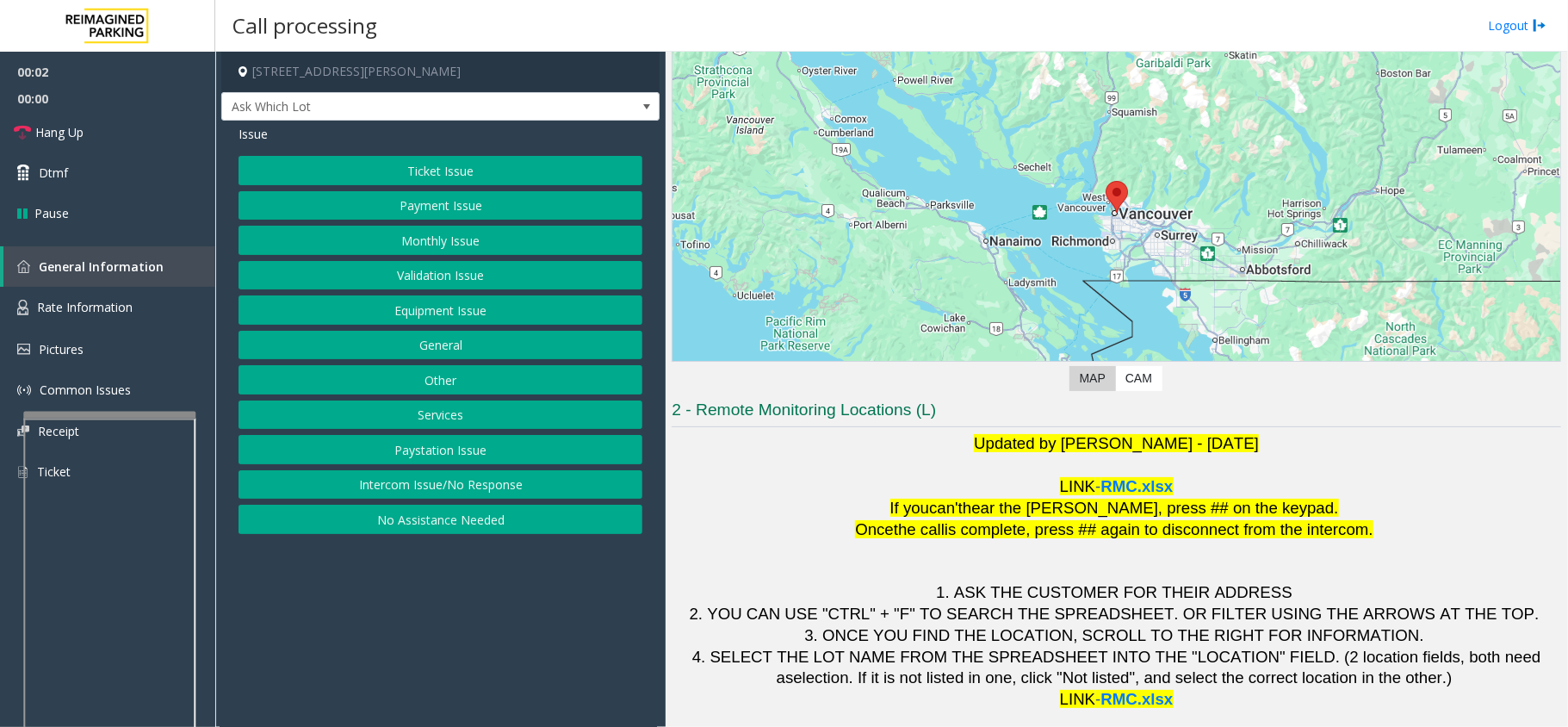
scroll to position [121, 0]
click at [473, 284] on button "Validation Issue" at bounding box center [441, 275] width 404 height 29
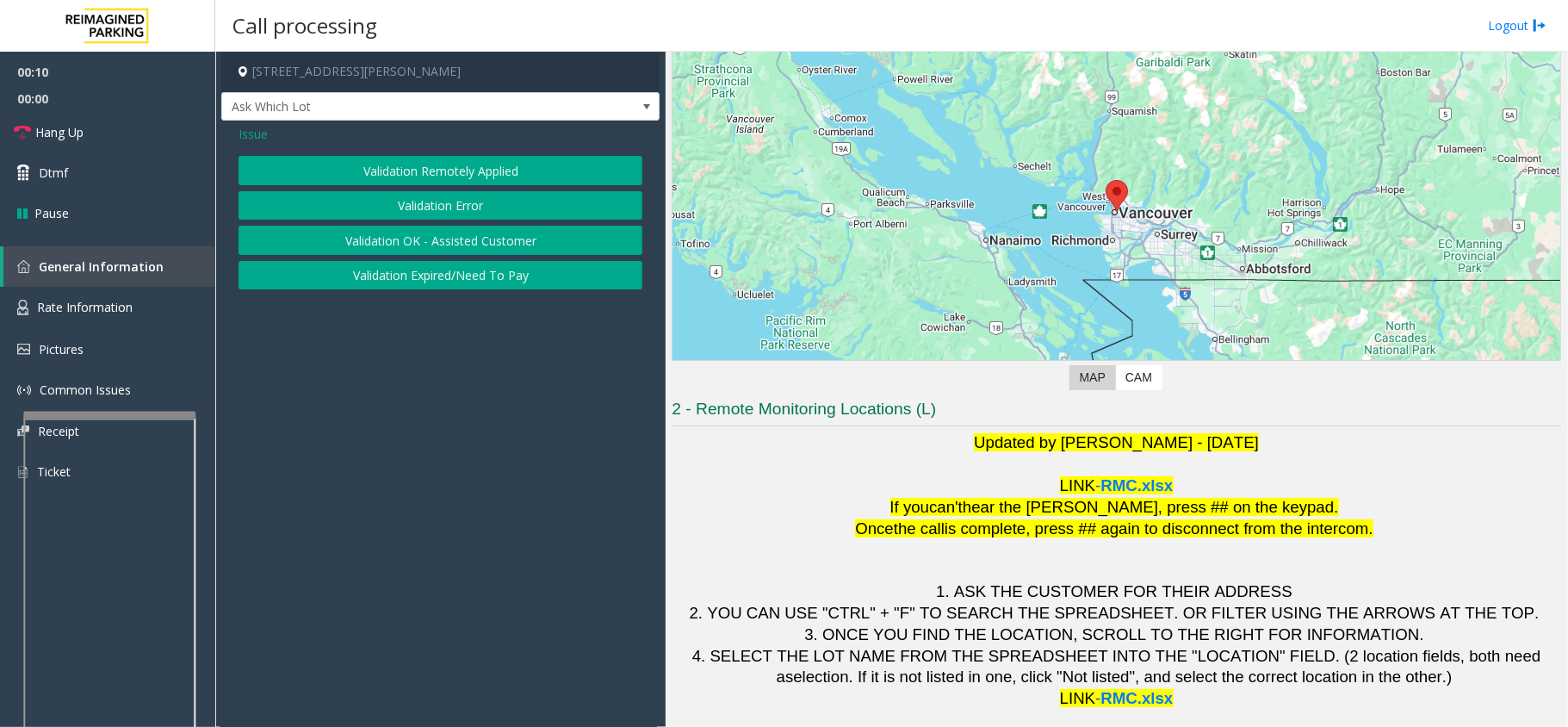
click at [441, 208] on button "Validation Error" at bounding box center [441, 205] width 404 height 29
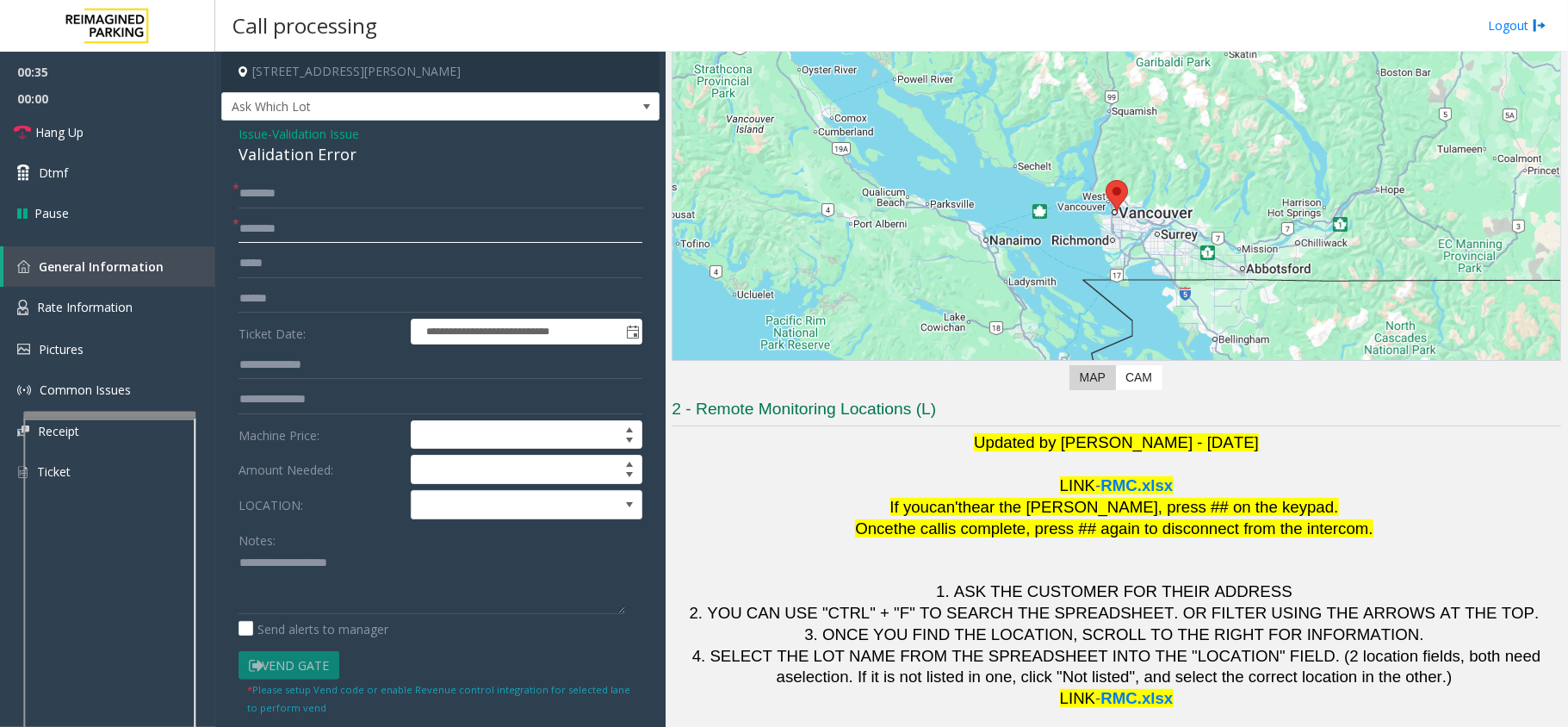
paste input "**********"
type input "**********"
click at [326, 149] on div "Validation Error" at bounding box center [441, 154] width 404 height 23
click at [325, 149] on div "Validation Error" at bounding box center [441, 154] width 404 height 23
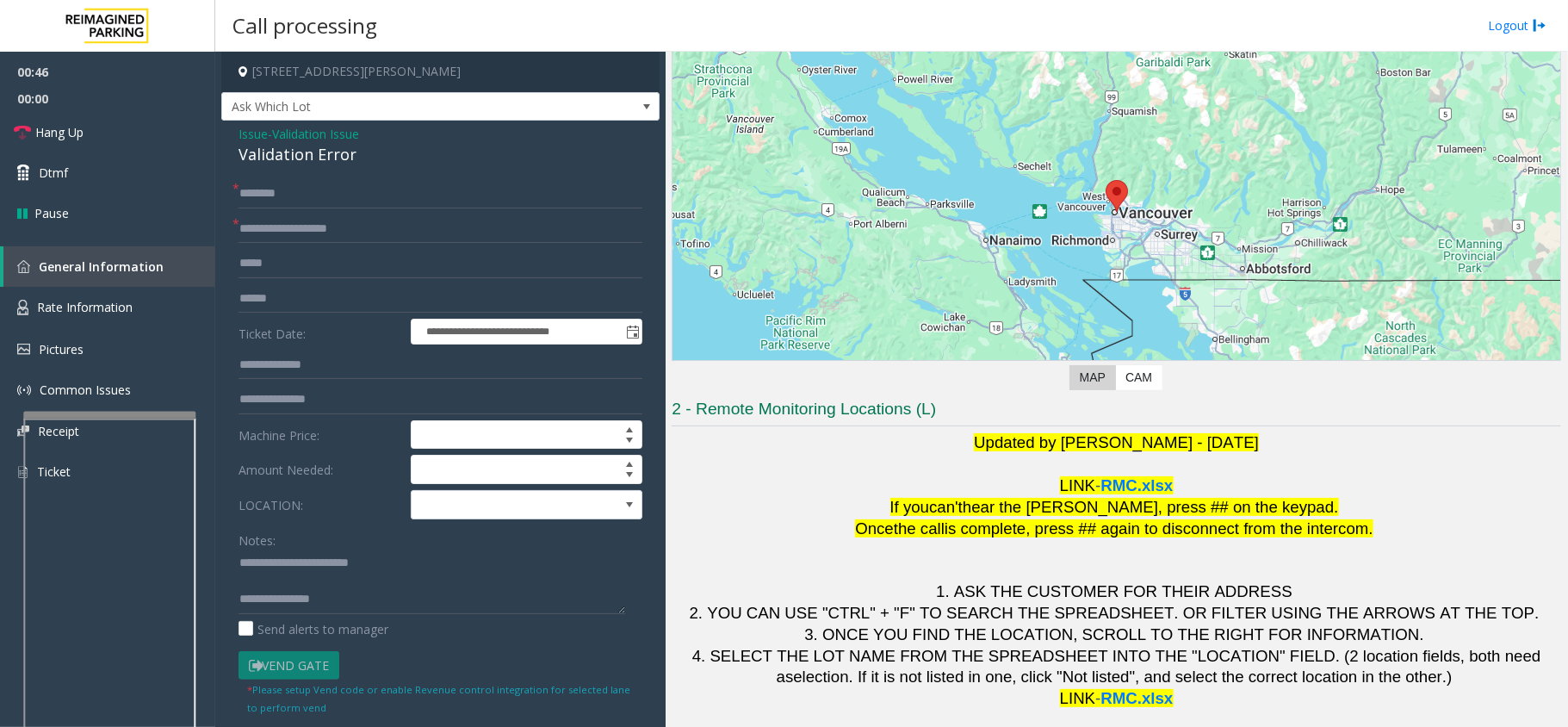
scroll to position [18, 0]
type textarea "**********"
click at [314, 304] on input "text" at bounding box center [441, 299] width 404 height 29
type input "****"
click at [578, 586] on textarea at bounding box center [432, 582] width 386 height 65
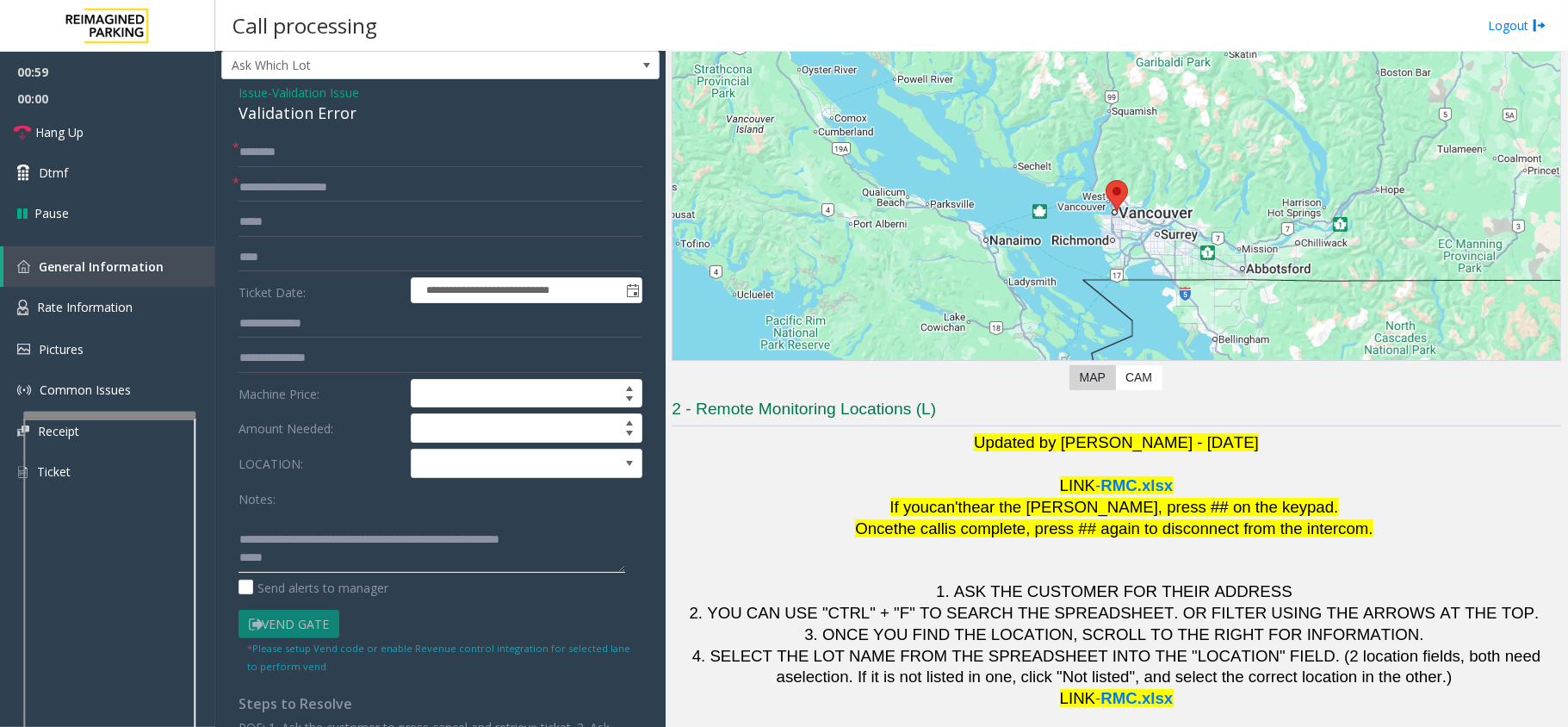
scroll to position [115, 0]
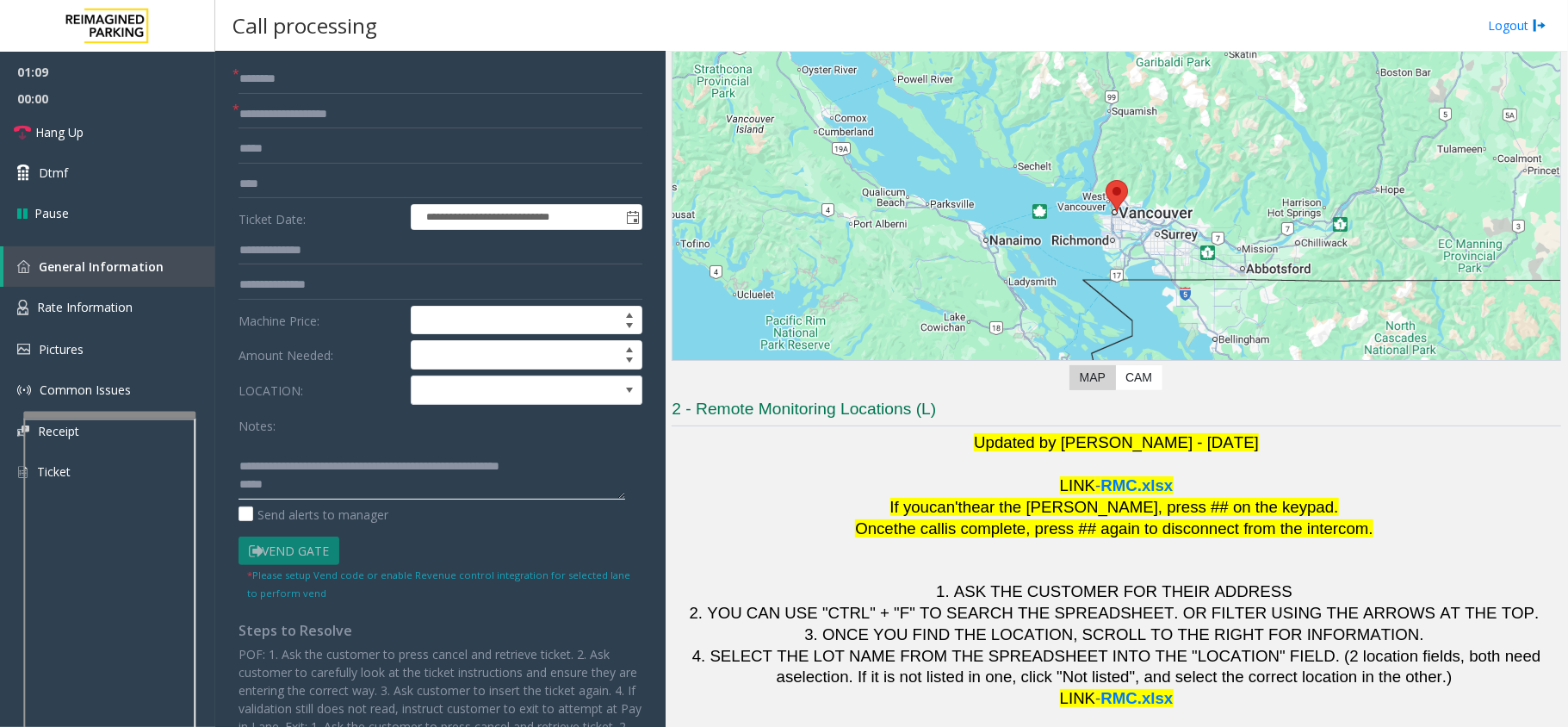
click at [309, 483] on textarea at bounding box center [432, 467] width 386 height 65
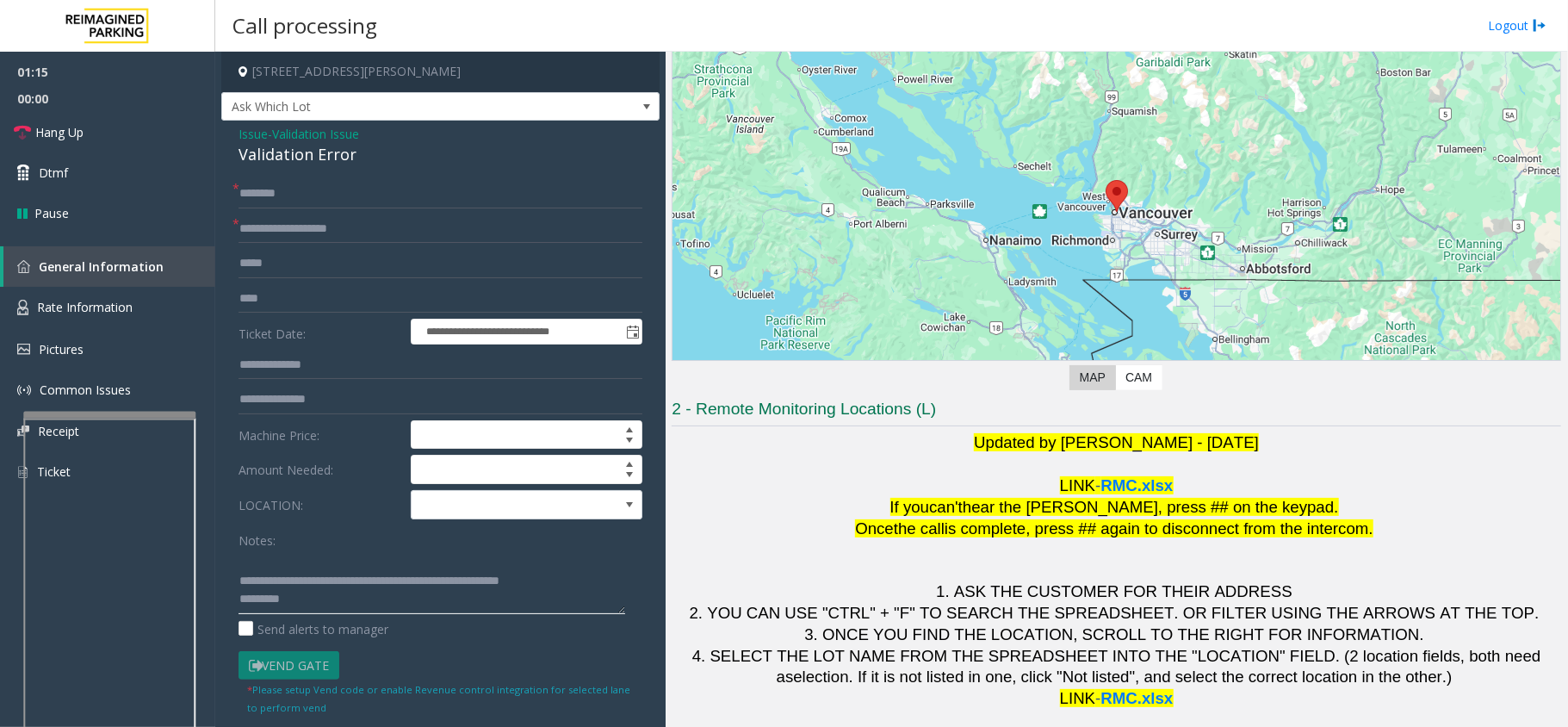
type textarea "**********"
click at [288, 196] on input "text" at bounding box center [441, 193] width 404 height 29
type input "*****"
drag, startPoint x: 304, startPoint y: 604, endPoint x: 293, endPoint y: 591, distance: 17.0
click at [297, 598] on textarea at bounding box center [432, 582] width 386 height 65
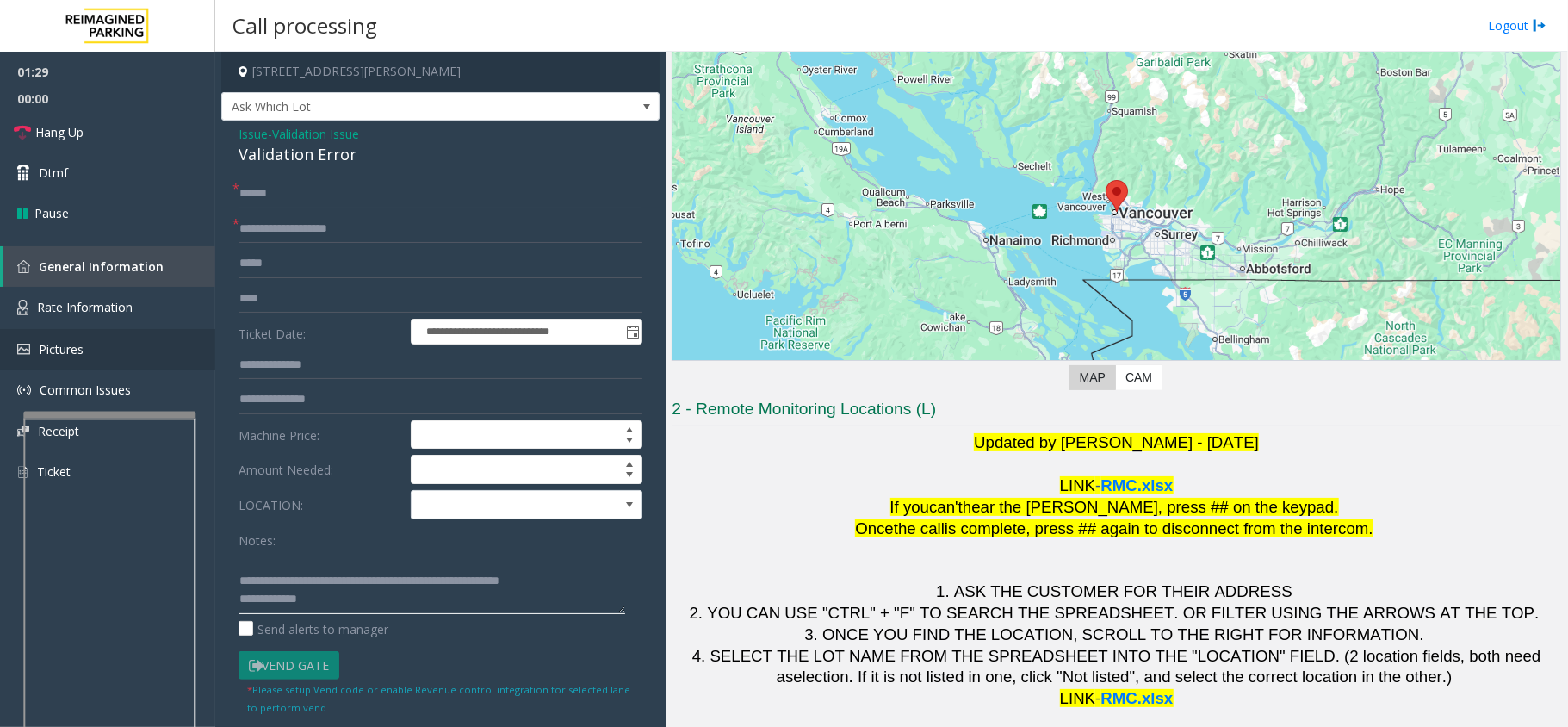
type textarea "**********"
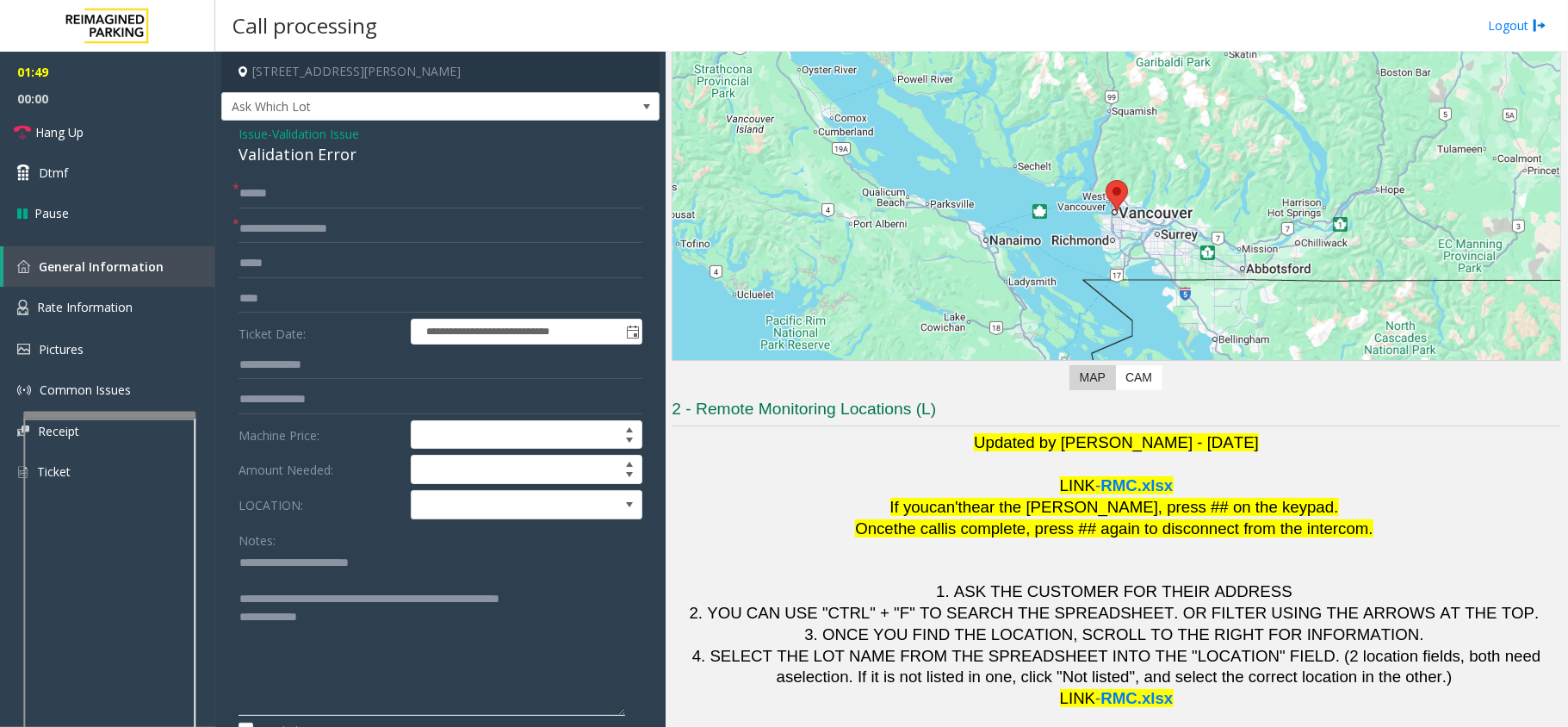
drag, startPoint x: 620, startPoint y: 607, endPoint x: 383, endPoint y: 260, distance: 420.2
click at [625, 713] on div "**********" at bounding box center [441, 647] width 430 height 936
click at [318, 131] on span "Validation Issue" at bounding box center [315, 133] width 87 height 18
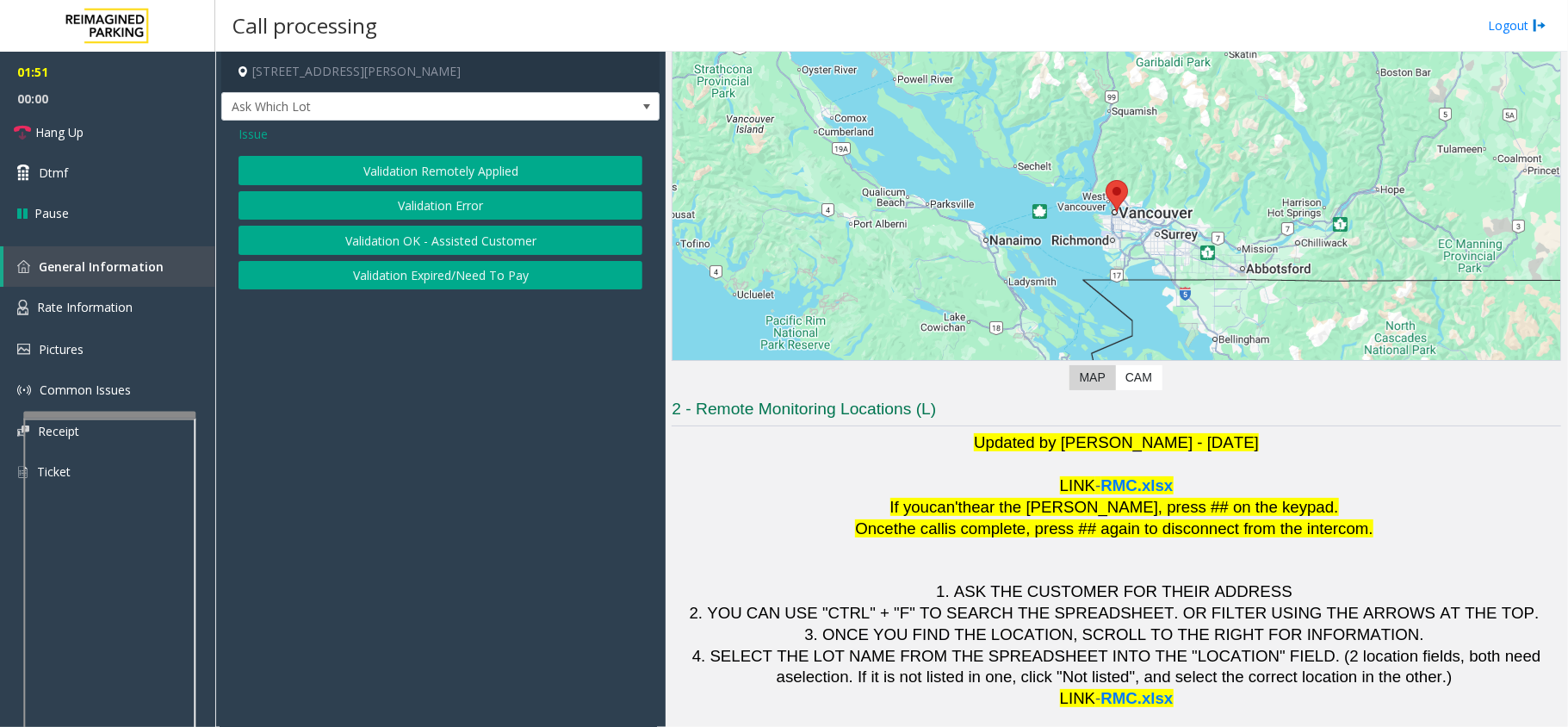
click at [384, 208] on button "Validation Error" at bounding box center [441, 205] width 404 height 29
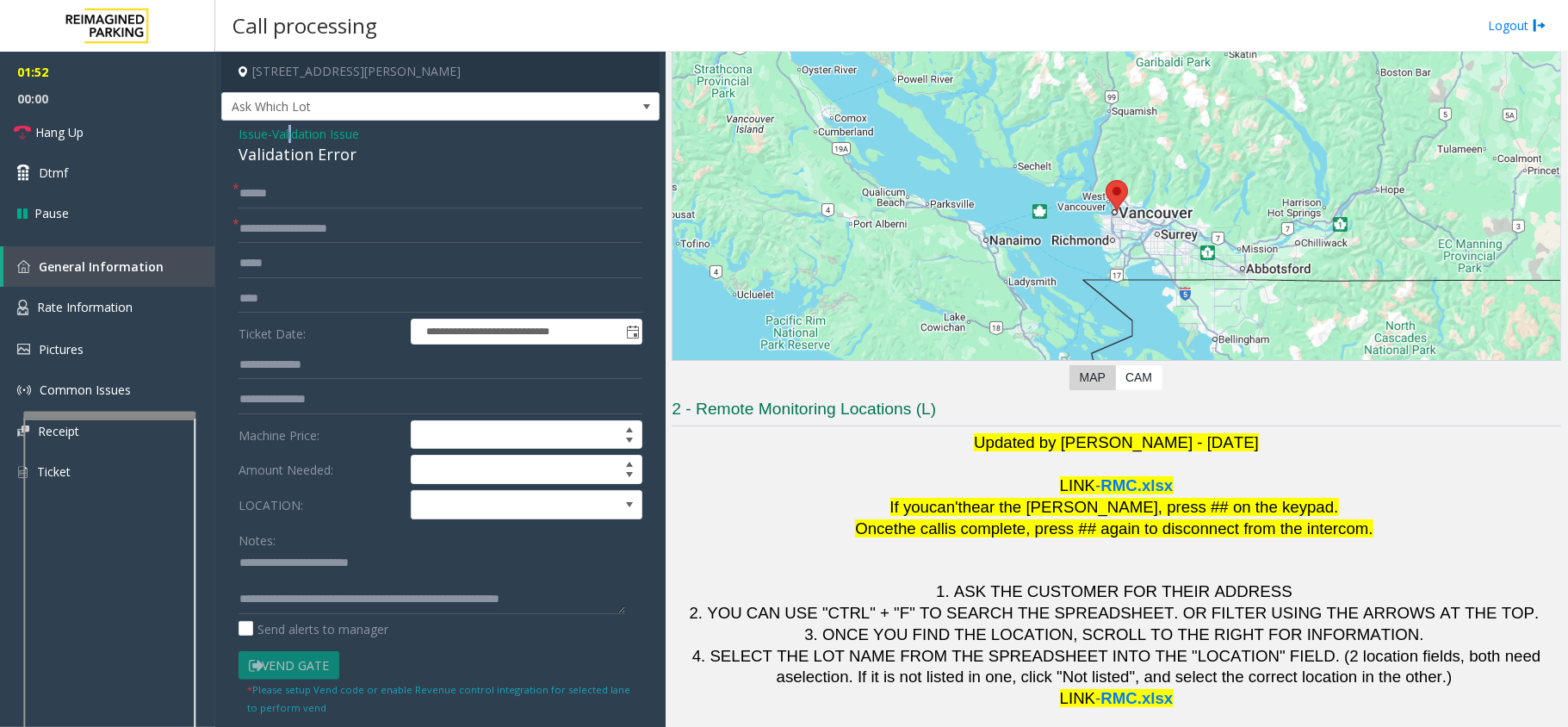
click at [297, 139] on span "Validation Issue" at bounding box center [315, 133] width 87 height 18
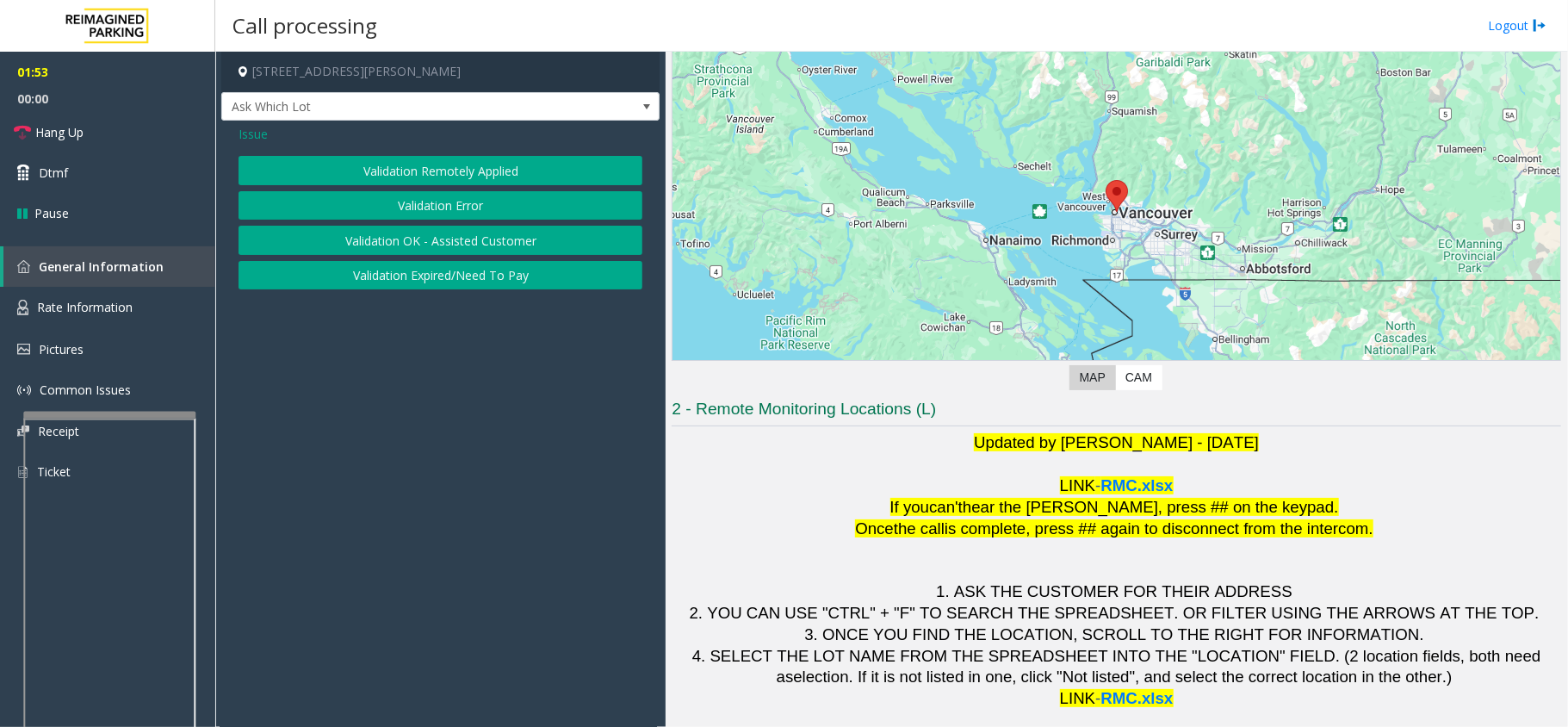
click at [462, 273] on button "Validation Expired/Need To Pay" at bounding box center [441, 275] width 404 height 29
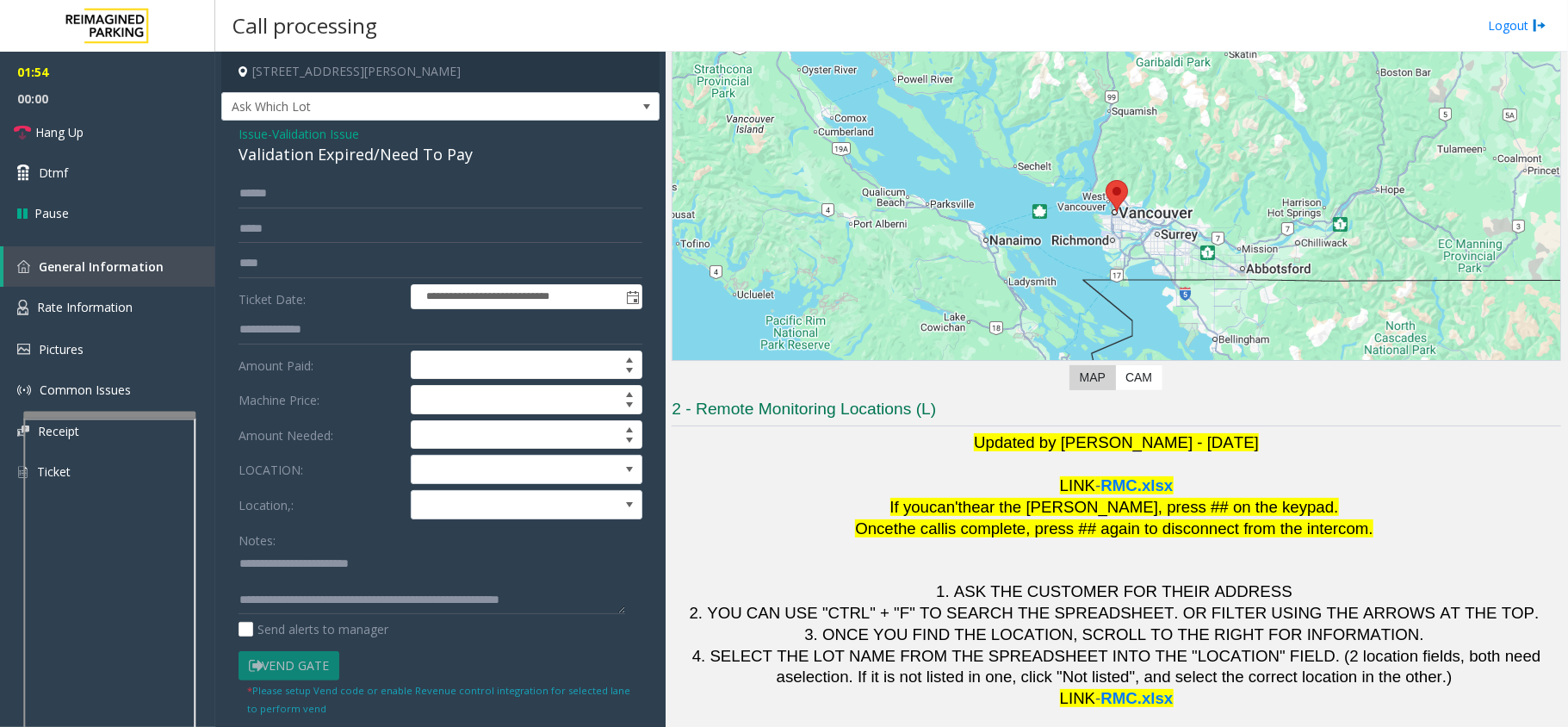
click at [339, 167] on div "**********" at bounding box center [440, 476] width 438 height 712
drag, startPoint x: 281, startPoint y: 560, endPoint x: 376, endPoint y: 566, distance: 95.2
click at [376, 566] on textarea at bounding box center [432, 582] width 386 height 65
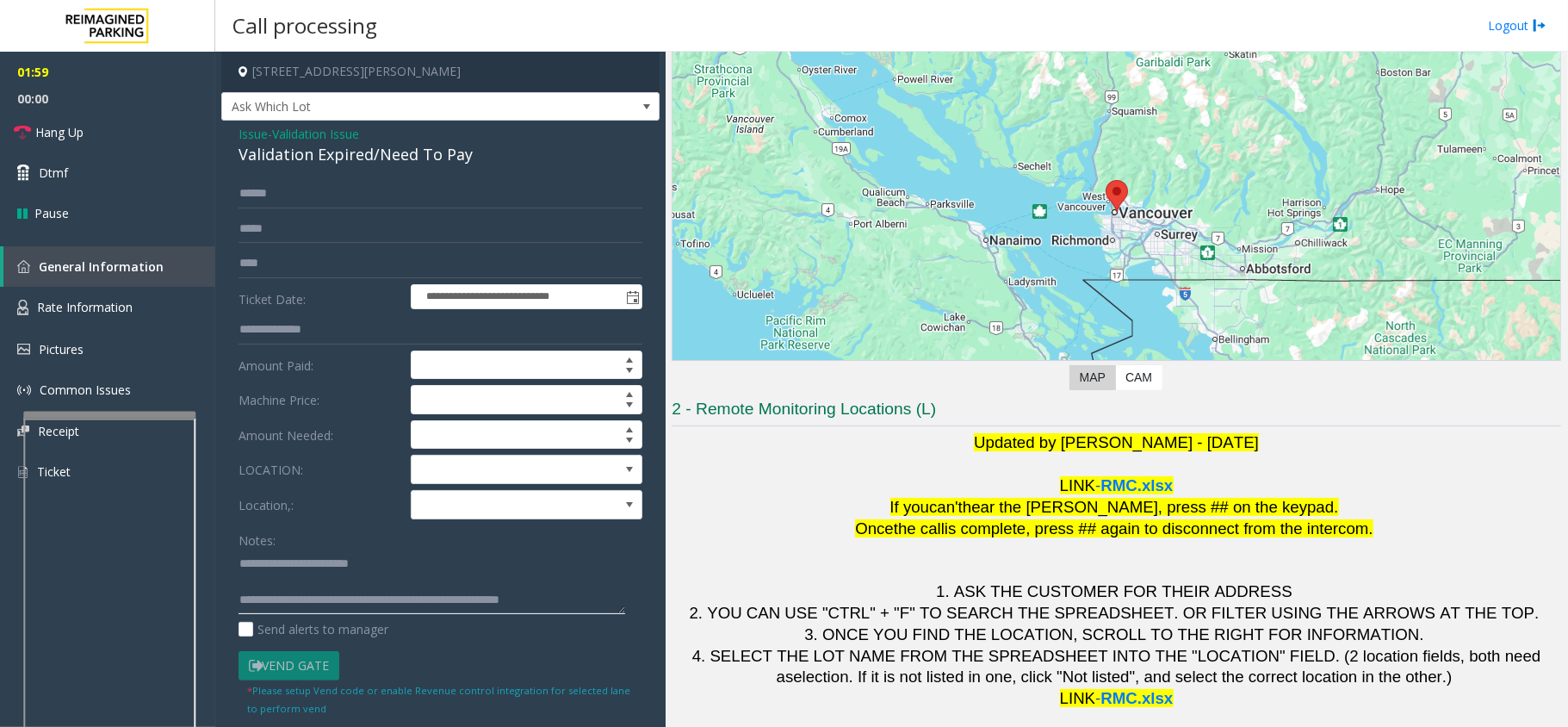
paste textarea "**********"
click at [314, 566] on textarea at bounding box center [432, 582] width 386 height 65
type textarea "**********"
click at [329, 124] on span "Validation Issue" at bounding box center [315, 133] width 87 height 18
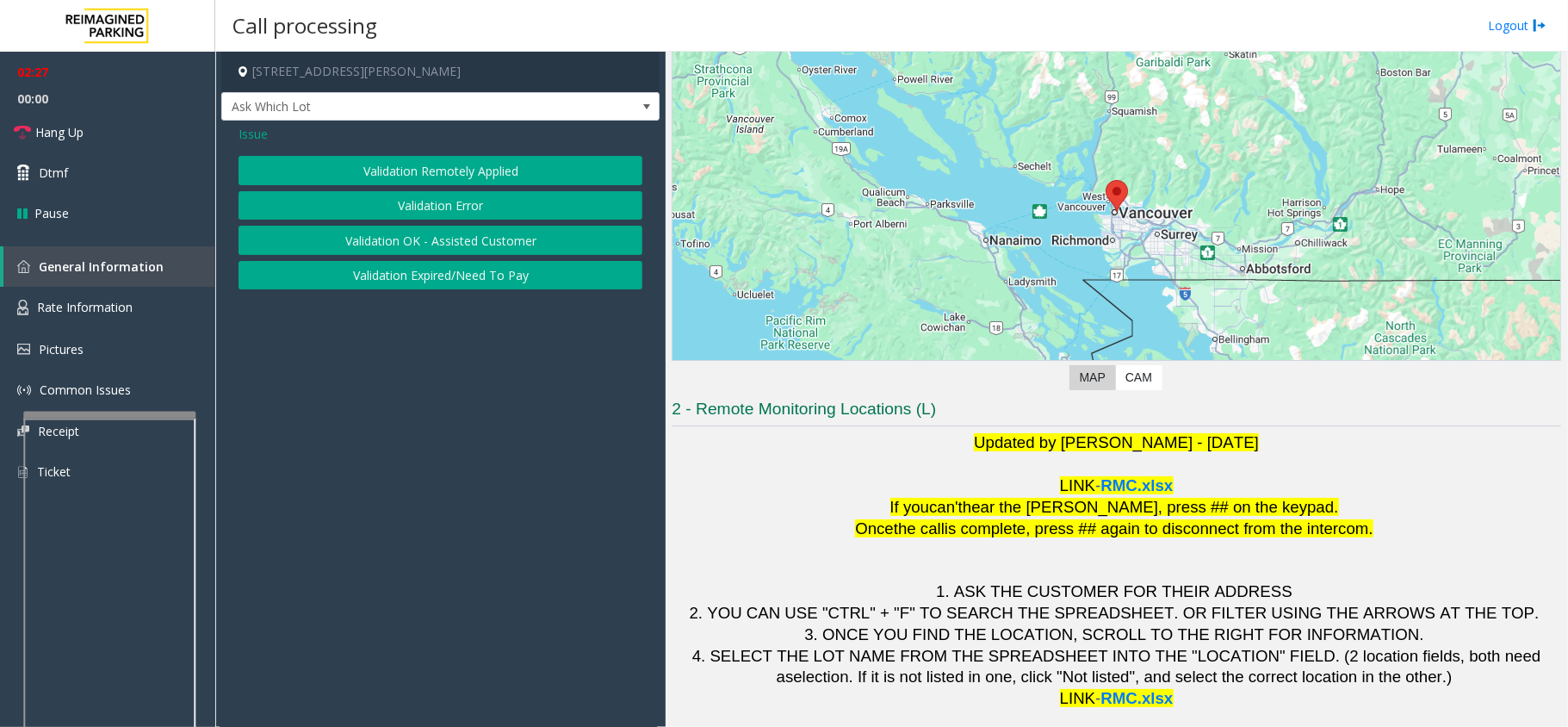
drag, startPoint x: 307, startPoint y: 179, endPoint x: 307, endPoint y: 196, distance: 17.0
click at [310, 200] on div "Validation Remotely Applied Validation Error Validation OK - Assisted Customer …" at bounding box center [441, 223] width 404 height 133
click at [250, 136] on span "Issue" at bounding box center [253, 133] width 29 height 18
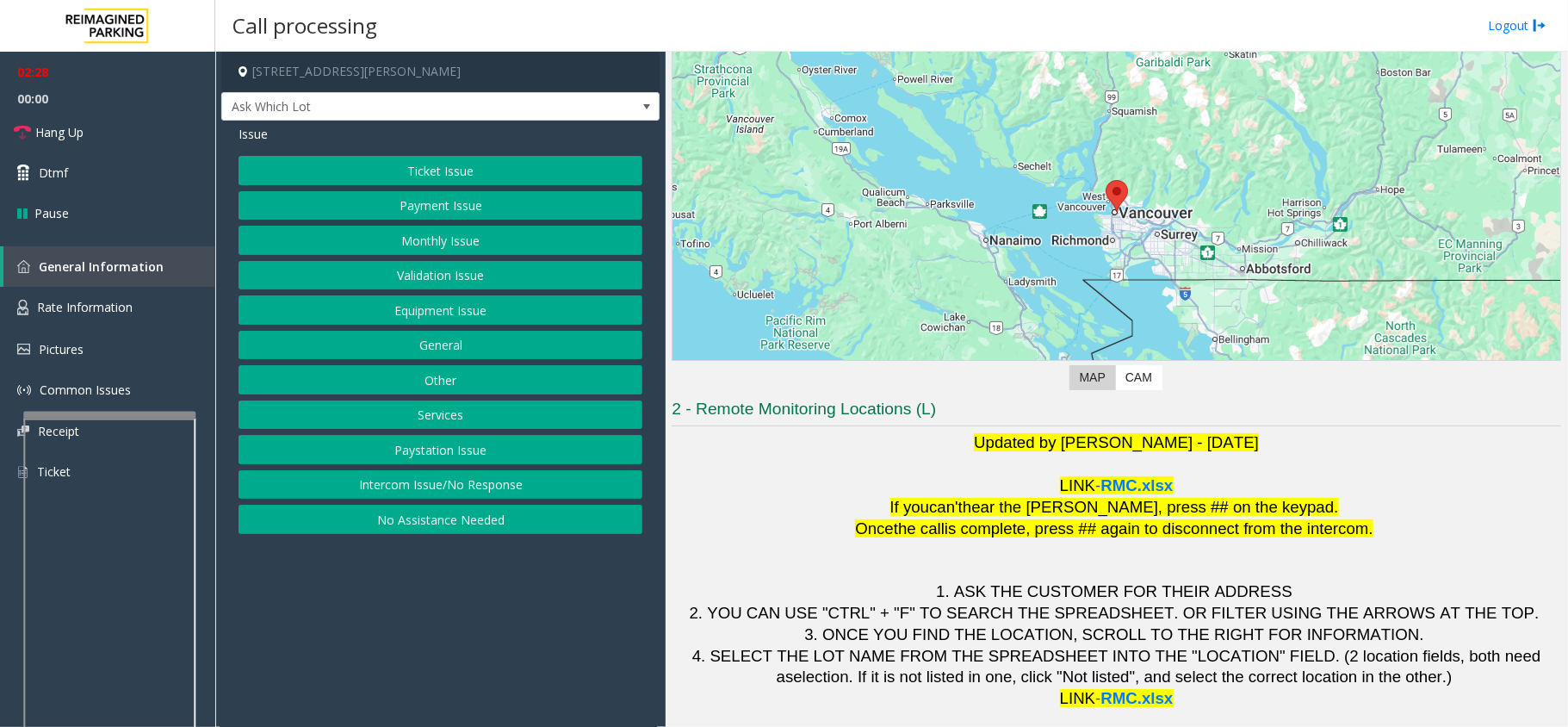
click at [342, 174] on button "Ticket Issue" at bounding box center [441, 170] width 404 height 29
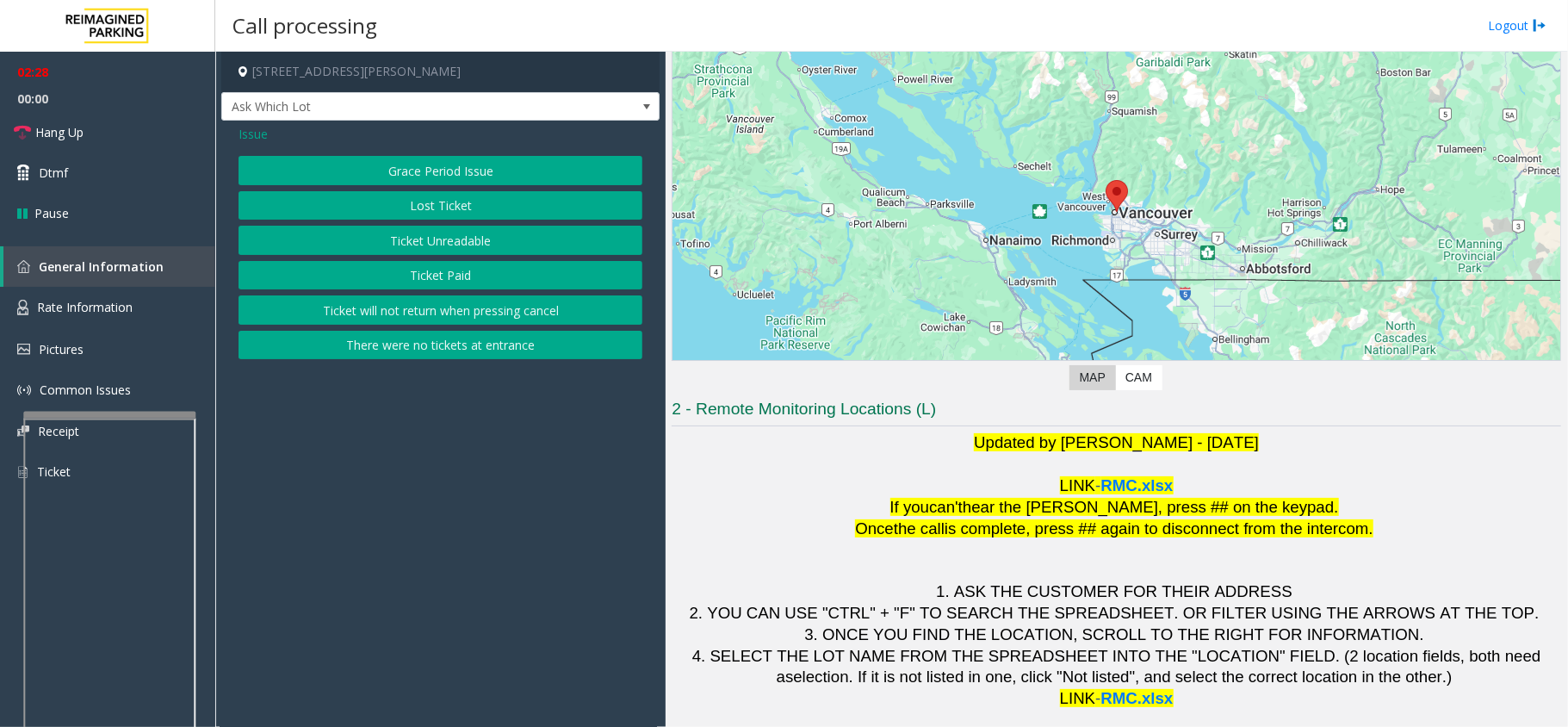
click at [389, 246] on button "Ticket Unreadable" at bounding box center [441, 240] width 404 height 29
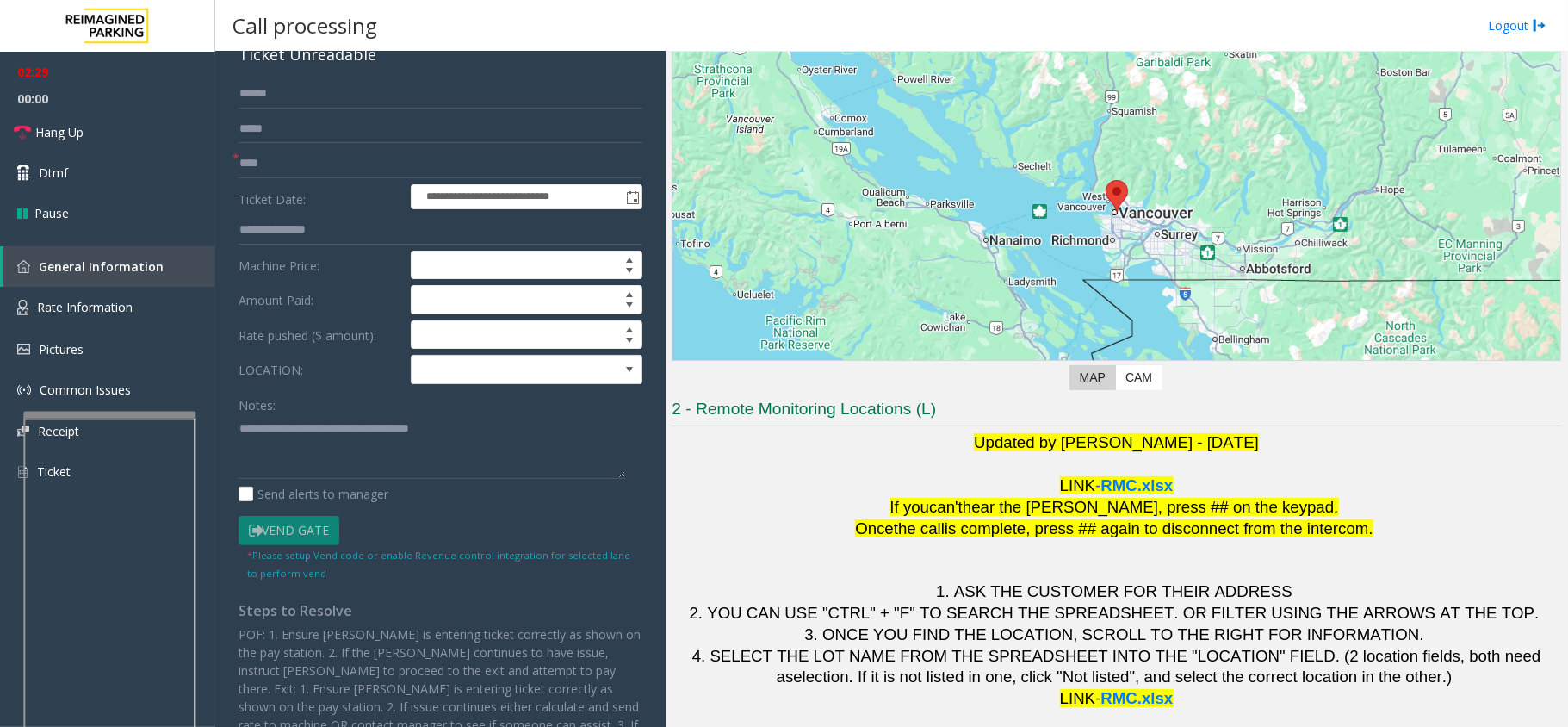
scroll to position [200, 0]
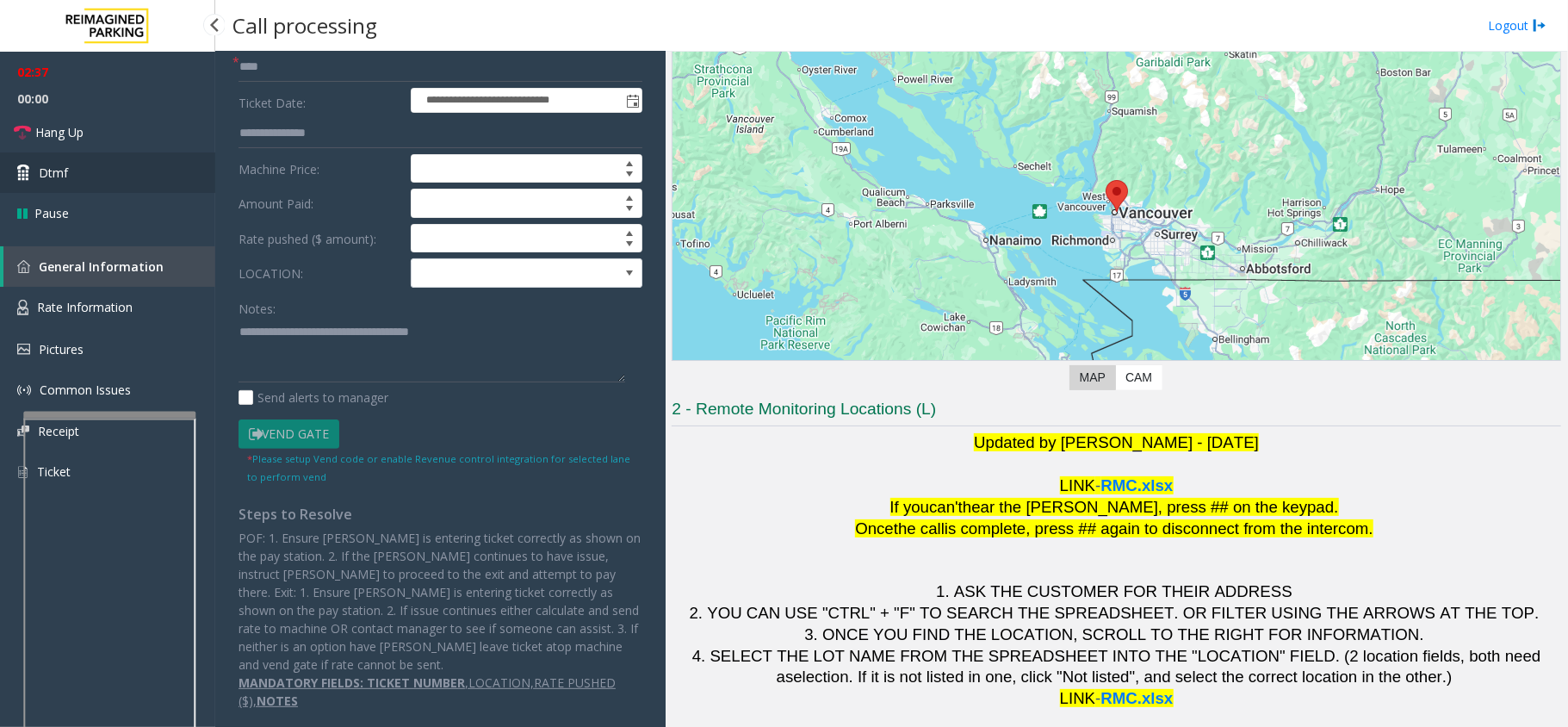
click at [98, 174] on link "Dtmf" at bounding box center [108, 172] width 215 height 41
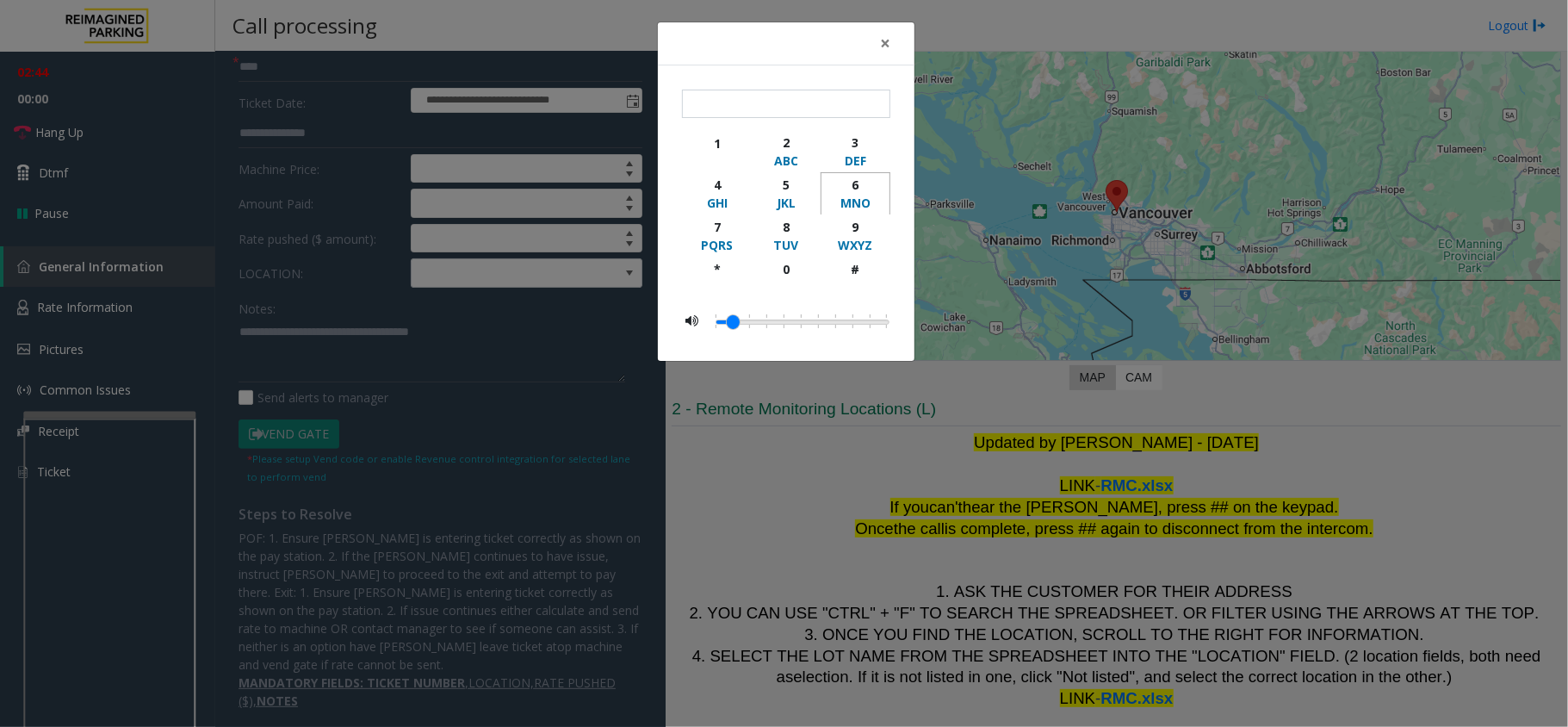
click at [841, 196] on div "MNO" at bounding box center [856, 203] width 48 height 18
type input "*"
click at [878, 42] on button "×" at bounding box center [885, 43] width 35 height 42
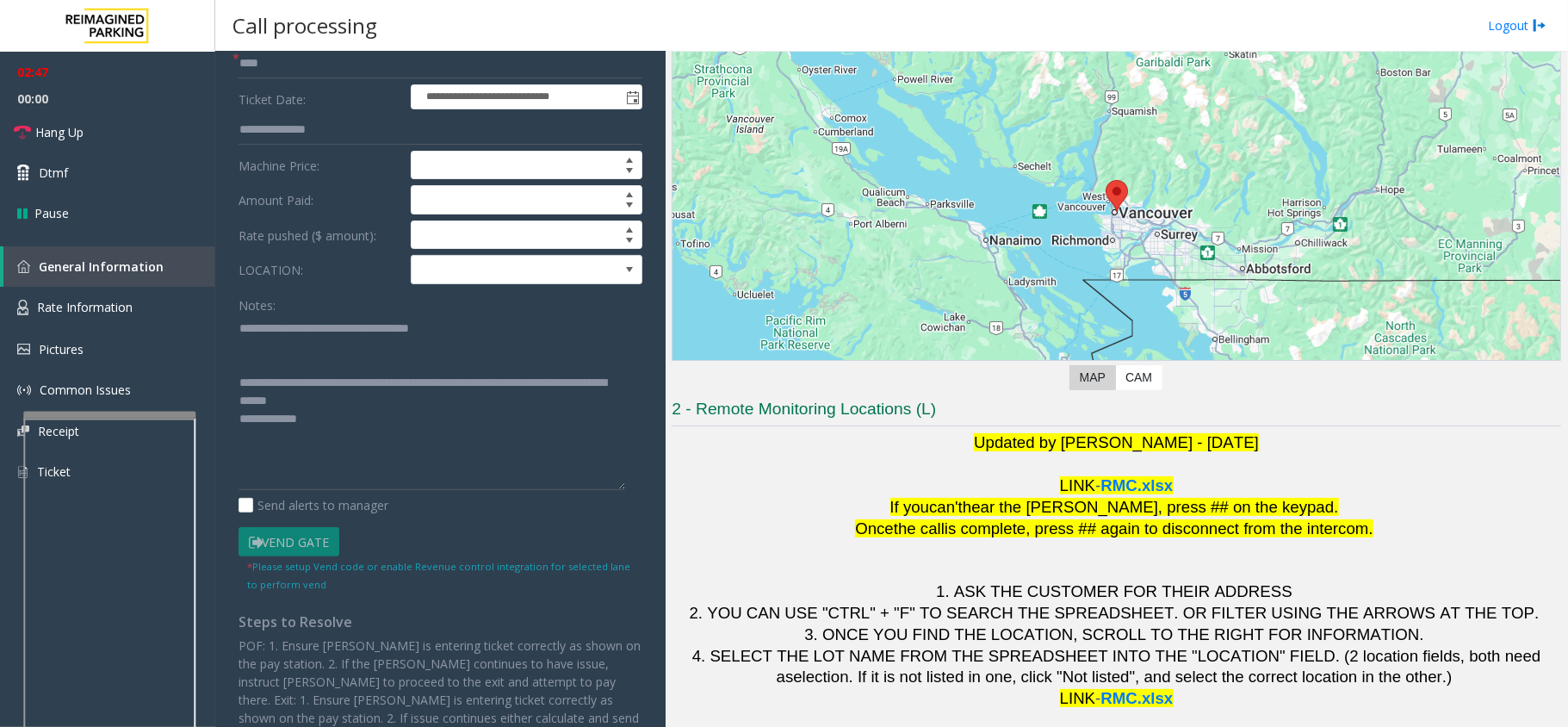
drag, startPoint x: 617, startPoint y: 380, endPoint x: 642, endPoint y: 490, distance: 112.8
click at [642, 490] on div "**********" at bounding box center [440, 377] width 438 height 914
click at [390, 379] on textarea at bounding box center [432, 402] width 386 height 175
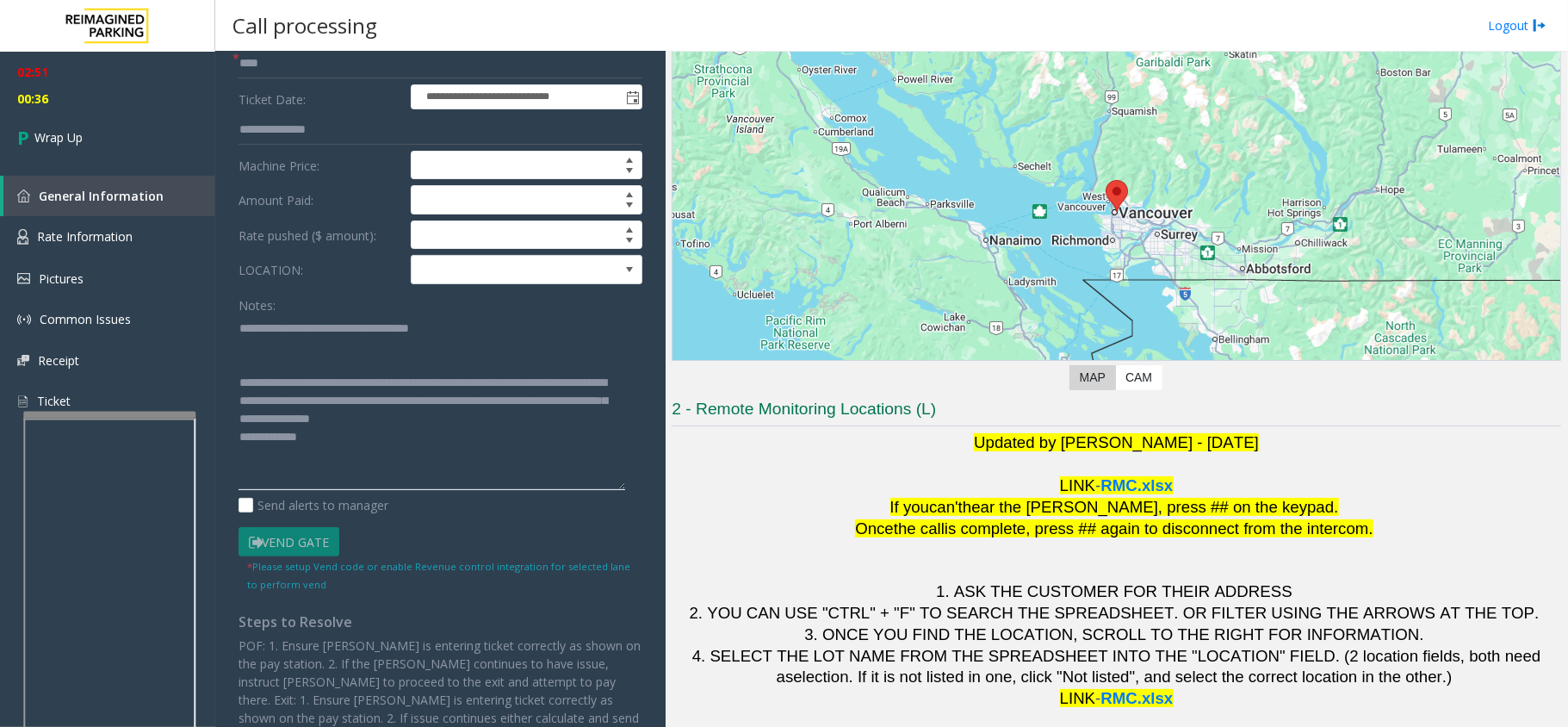
drag, startPoint x: 585, startPoint y: 400, endPoint x: 603, endPoint y: 438, distance: 42.0
click at [603, 438] on textarea at bounding box center [432, 402] width 386 height 175
click at [541, 436] on textarea at bounding box center [432, 402] width 386 height 175
drag, startPoint x: 586, startPoint y: 400, endPoint x: 610, endPoint y: 417, distance: 29.4
click at [610, 417] on textarea at bounding box center [432, 402] width 386 height 175
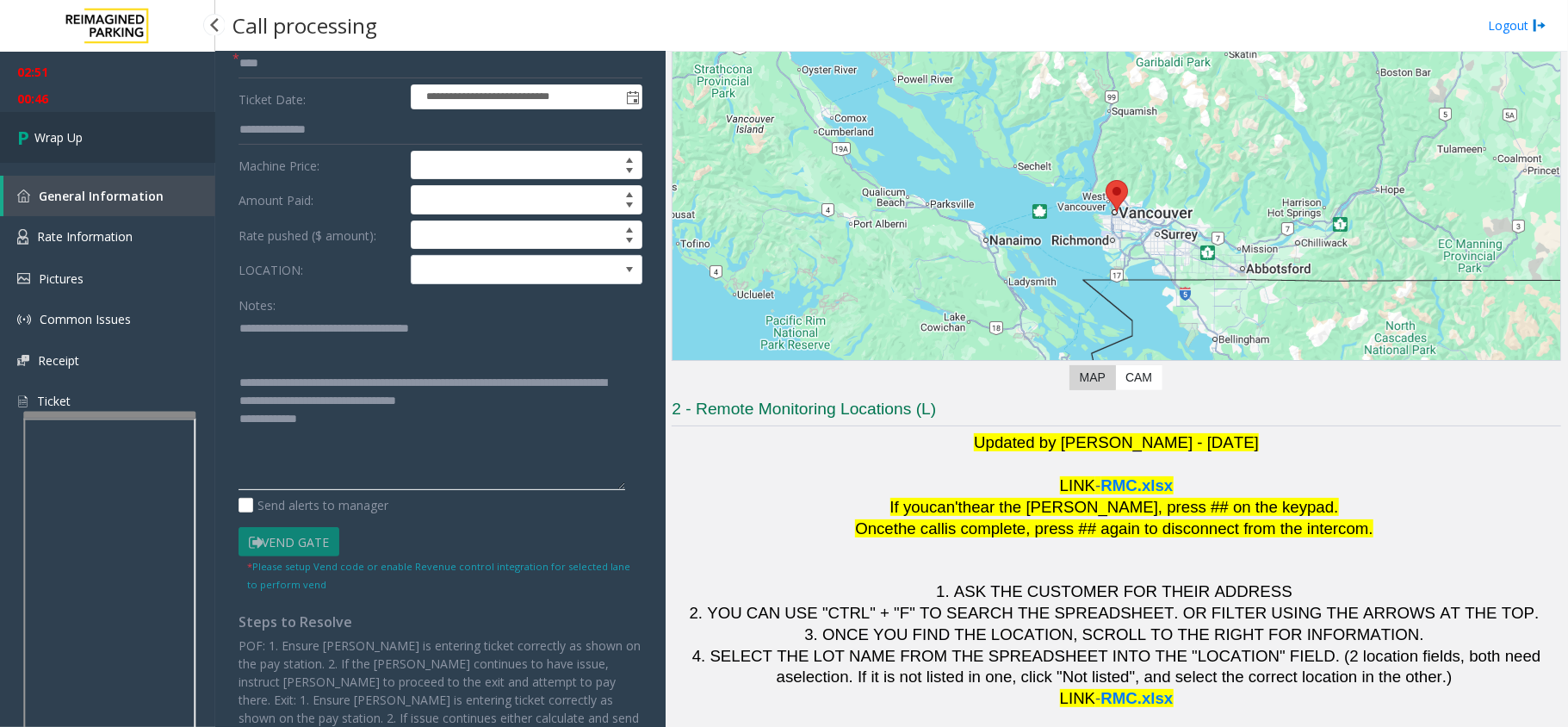
type textarea "**********"
click at [87, 152] on link "Wrap Up" at bounding box center [108, 136] width 215 height 51
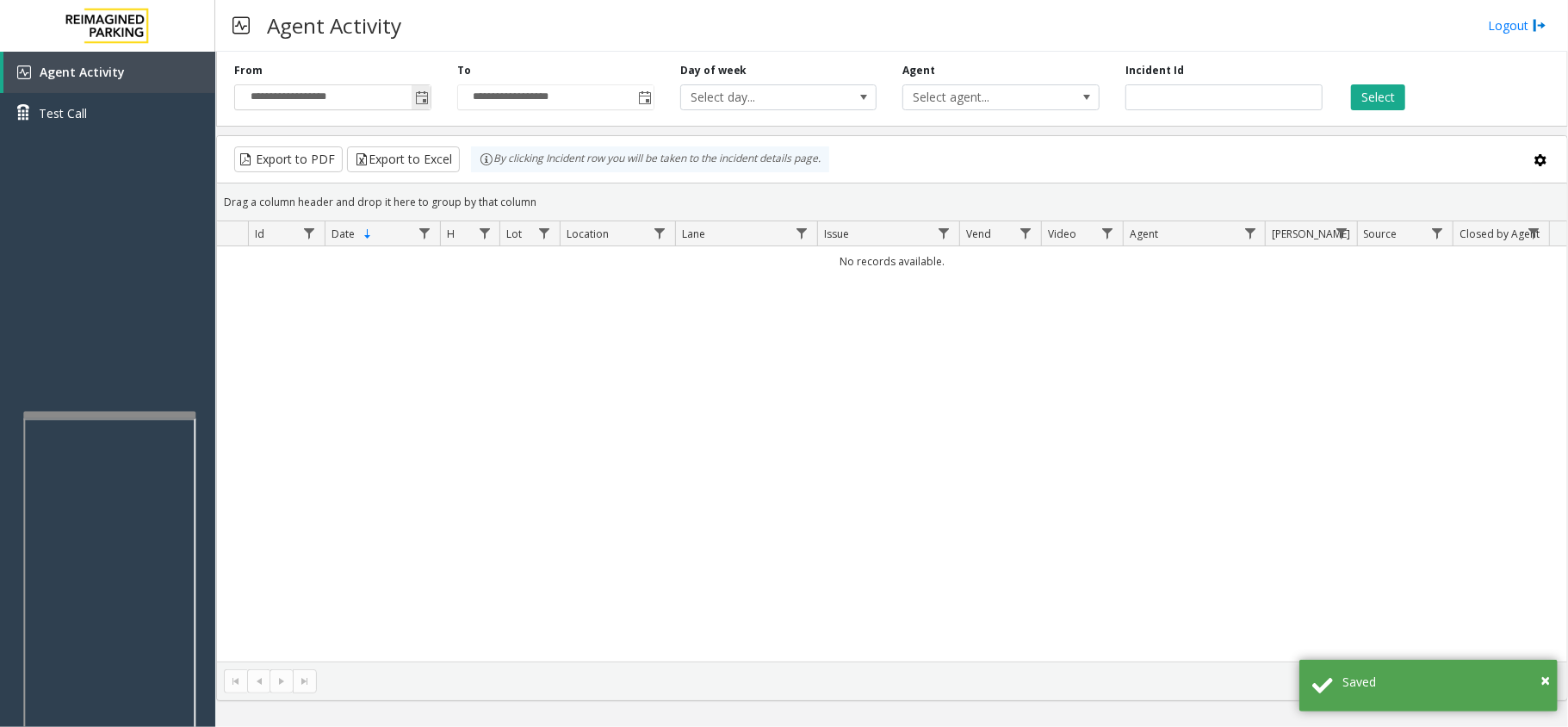
click at [425, 100] on span "Toggle popup" at bounding box center [422, 99] width 14 height 14
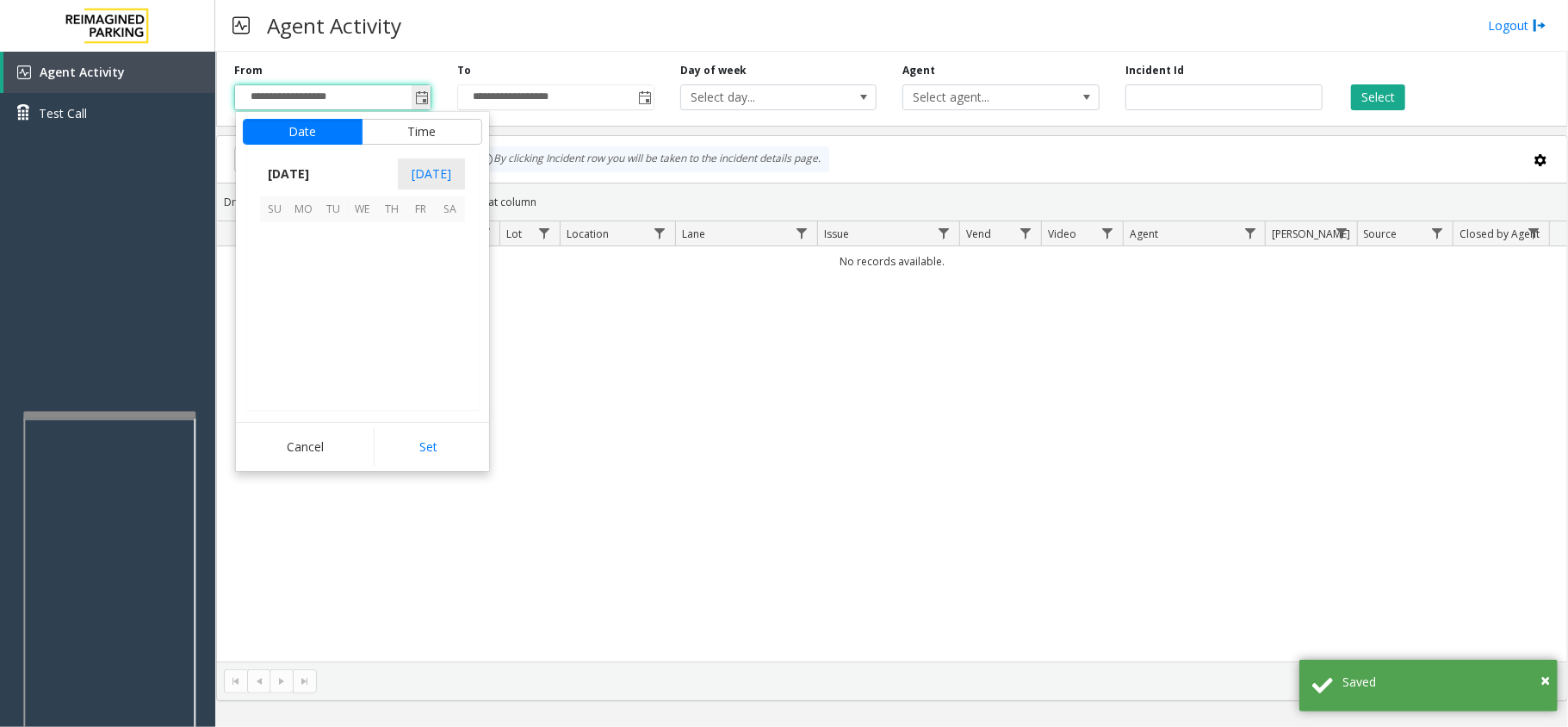
scroll to position [309028, 0]
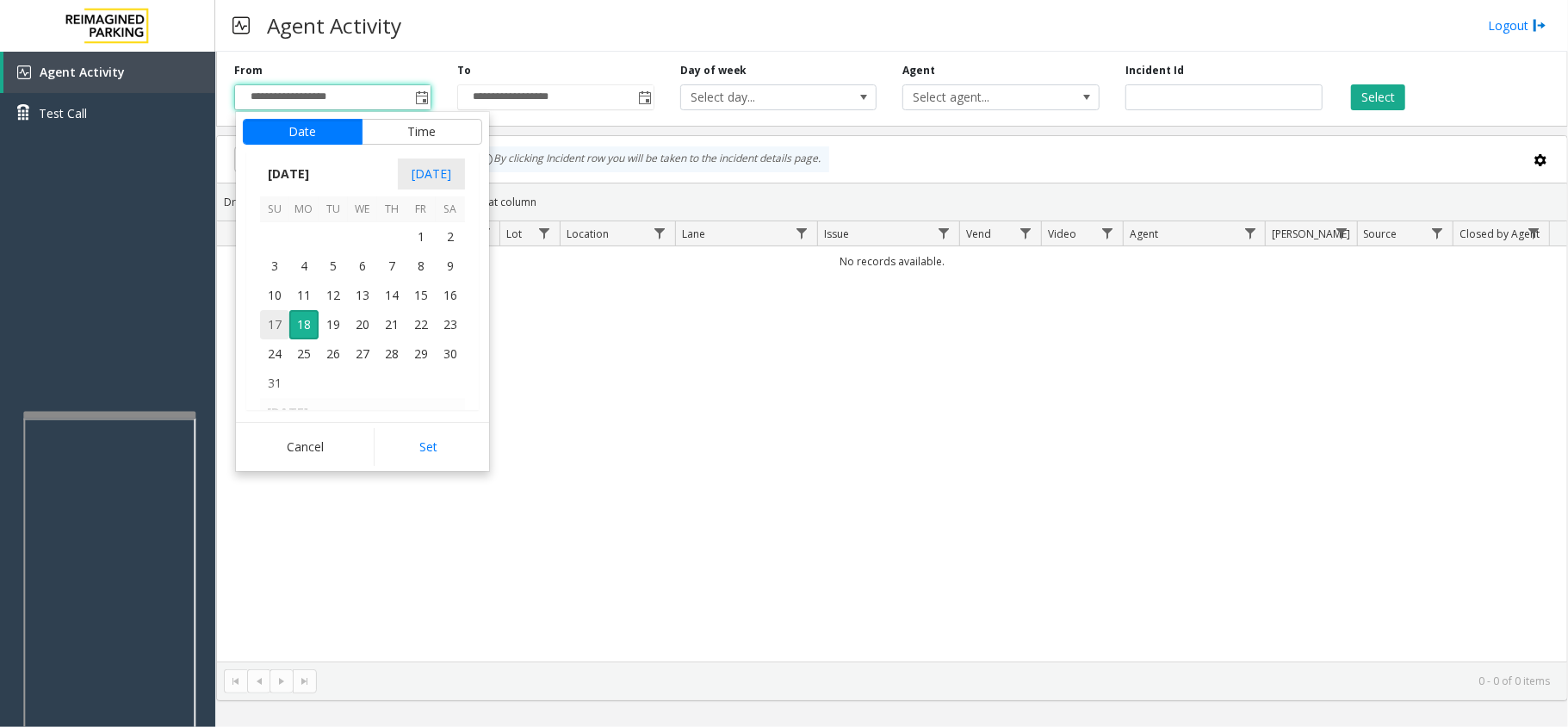
click at [277, 328] on span "17" at bounding box center [274, 324] width 29 height 29
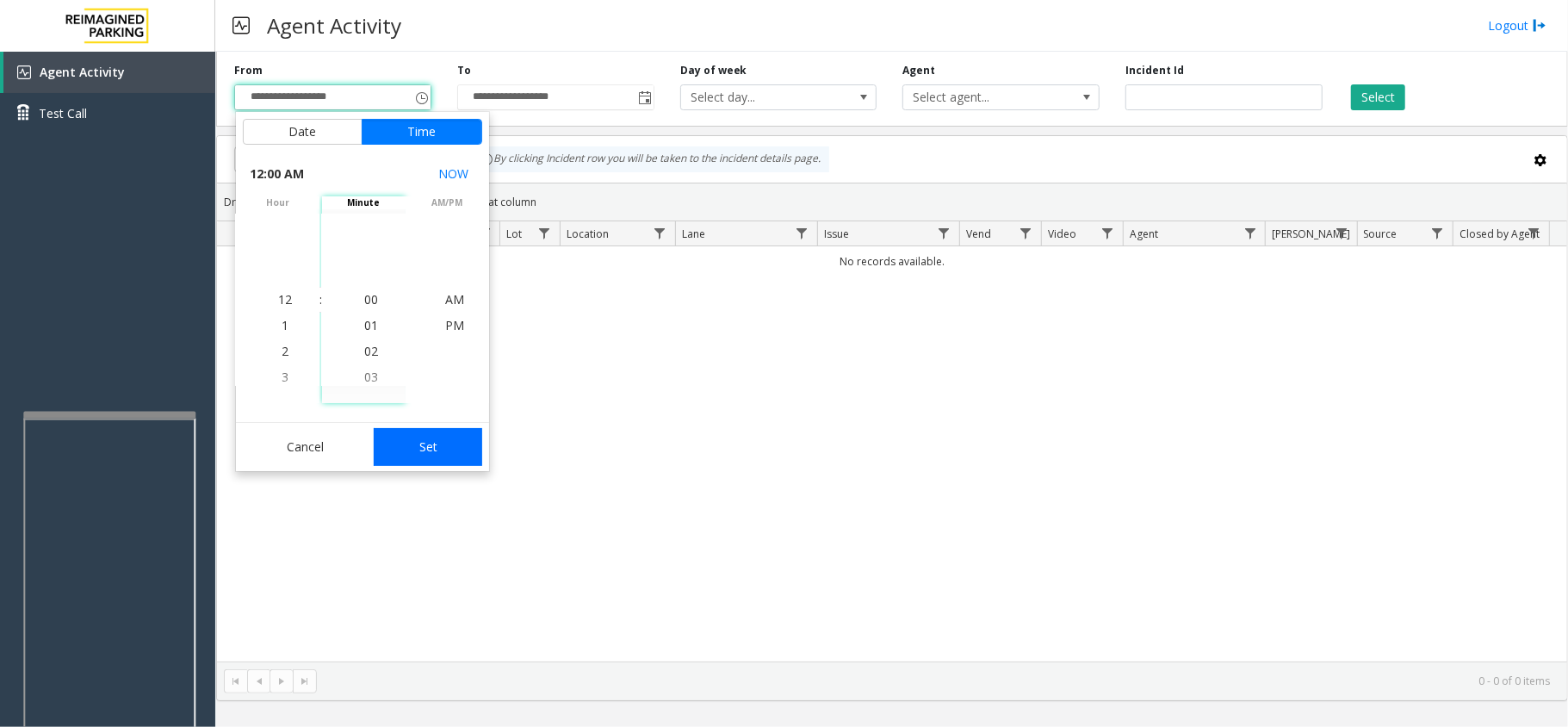
drag, startPoint x: 418, startPoint y: 432, endPoint x: 421, endPoint y: 442, distance: 10.4
click at [421, 442] on button "Set" at bounding box center [427, 447] width 109 height 38
type input "**********"
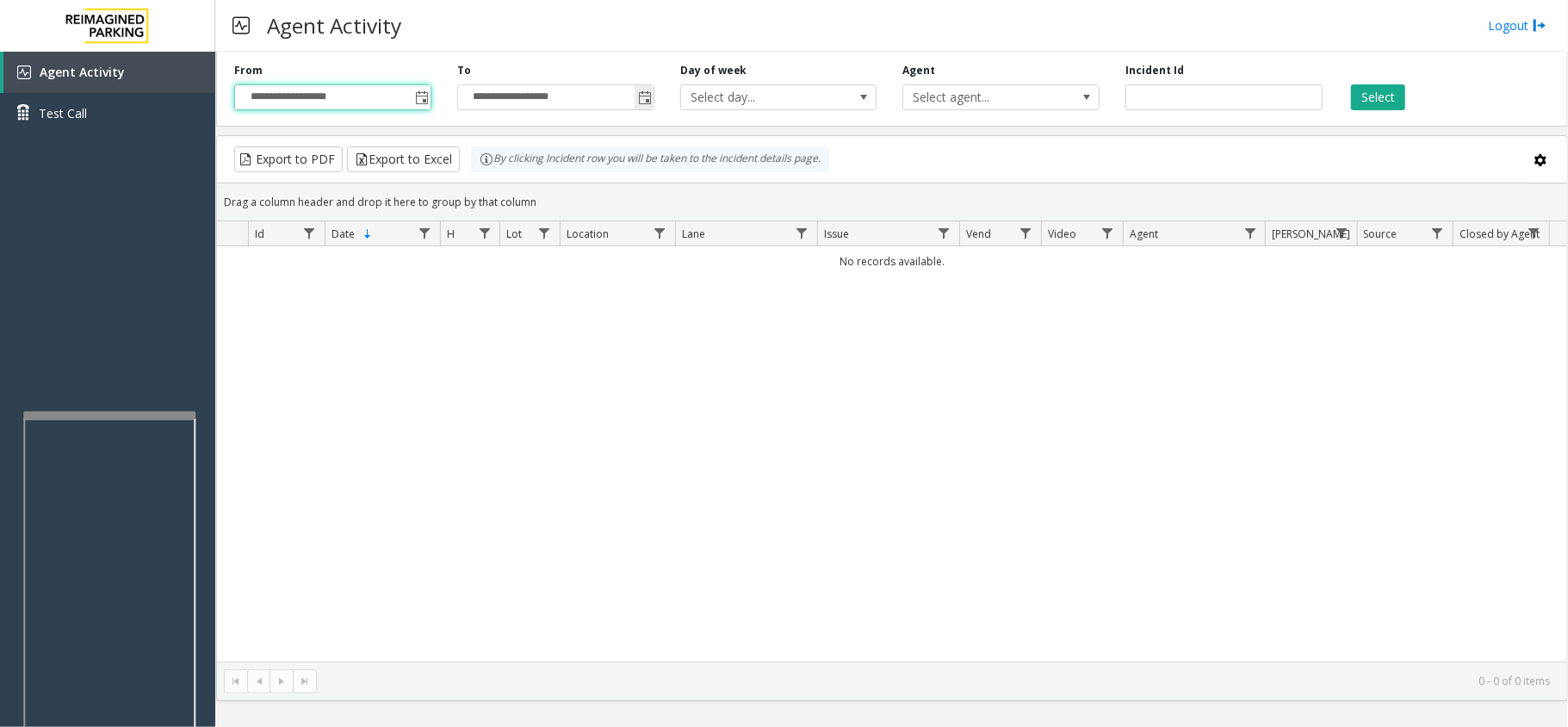
click at [635, 108] on span "Toggle popup" at bounding box center [644, 98] width 19 height 28
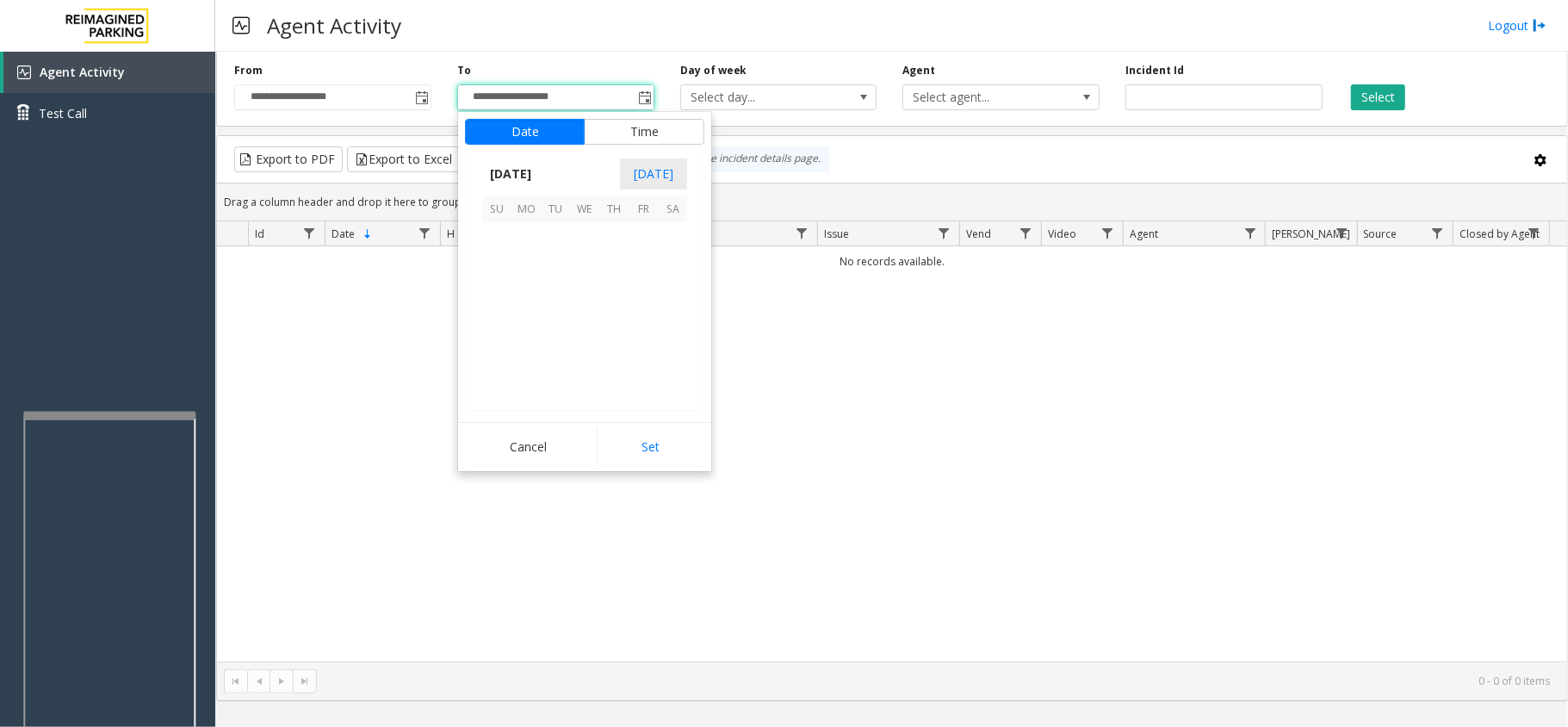
scroll to position [26, 0]
click at [519, 331] on span "18" at bounding box center [526, 324] width 29 height 29
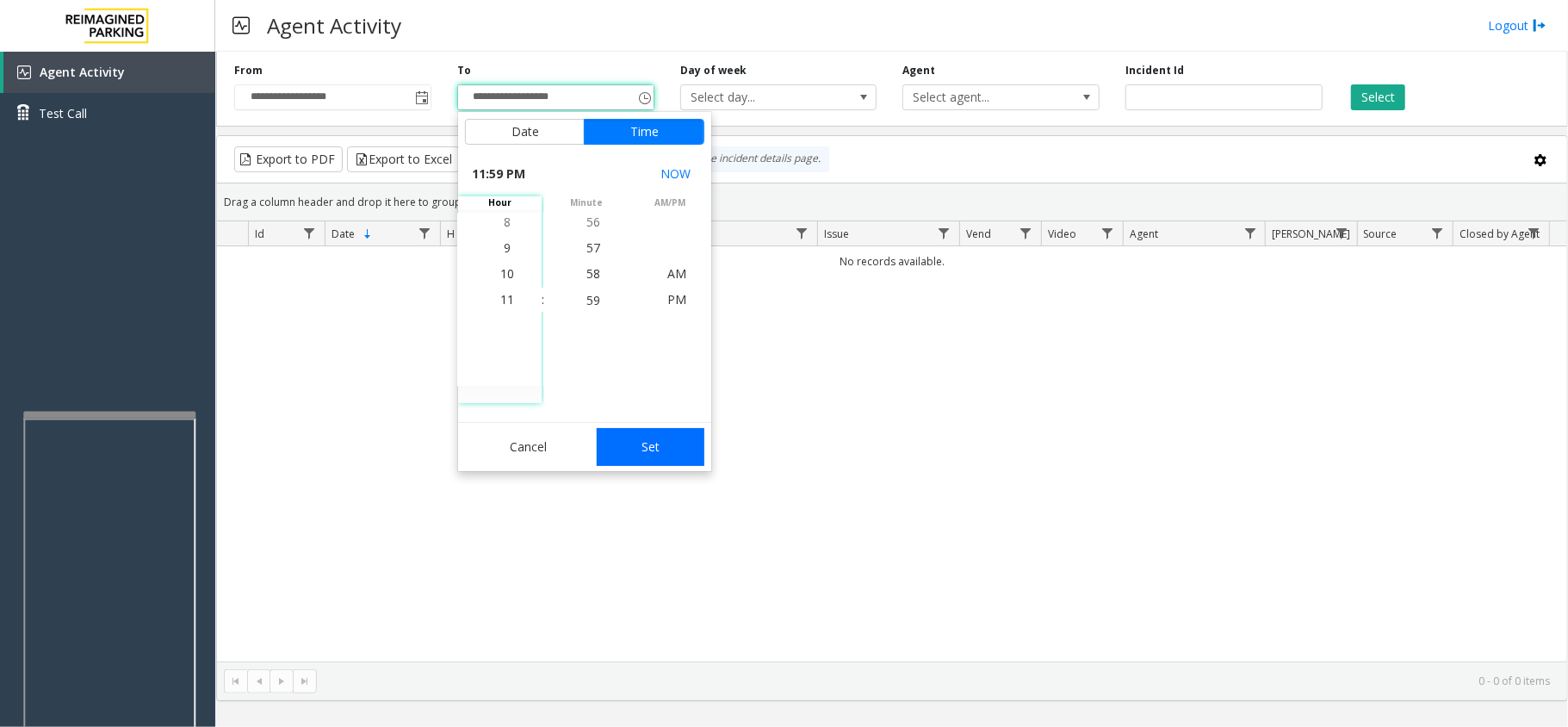
click at [659, 451] on button "Set" at bounding box center [651, 447] width 109 height 38
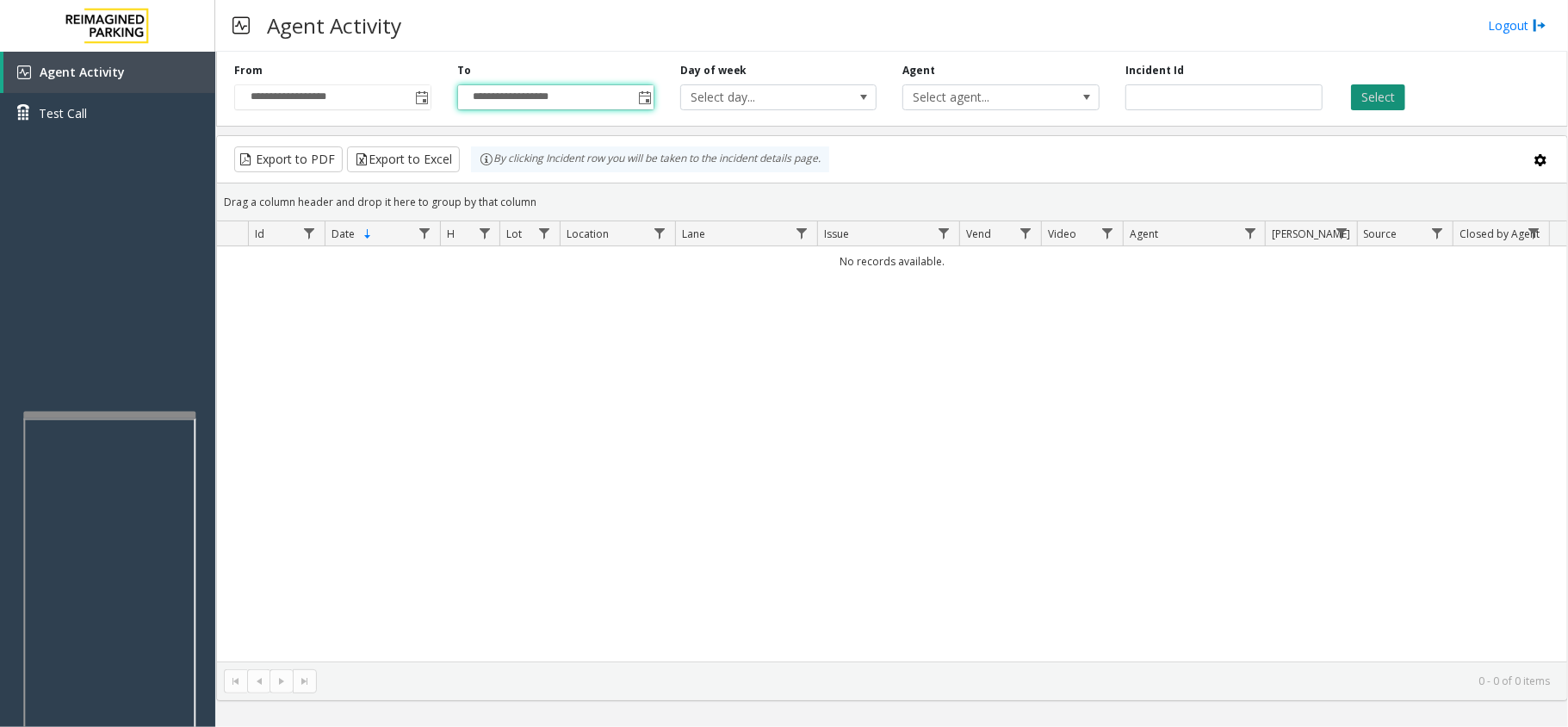
click at [1386, 99] on button "Select" at bounding box center [1378, 98] width 55 height 26
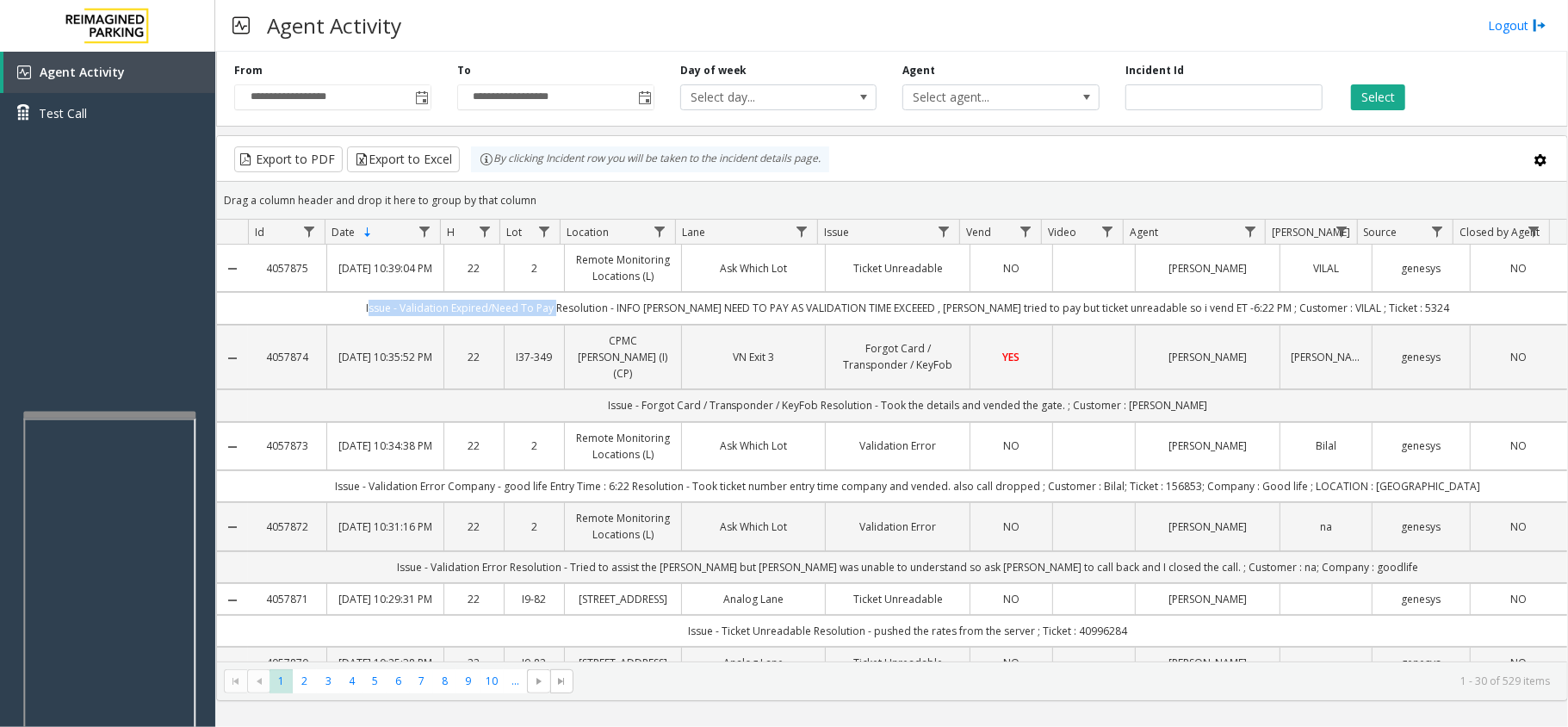
drag, startPoint x: 397, startPoint y: 311, endPoint x: 586, endPoint y: 317, distance: 189.1
click at [586, 317] on td "Issue - Validation Expired/Need To Pay Resolution - INFO PARKER NEED TO PAY AS …" at bounding box center [907, 308] width 1319 height 32
click at [1076, 283] on td "Data table" at bounding box center [1093, 269] width 83 height 48
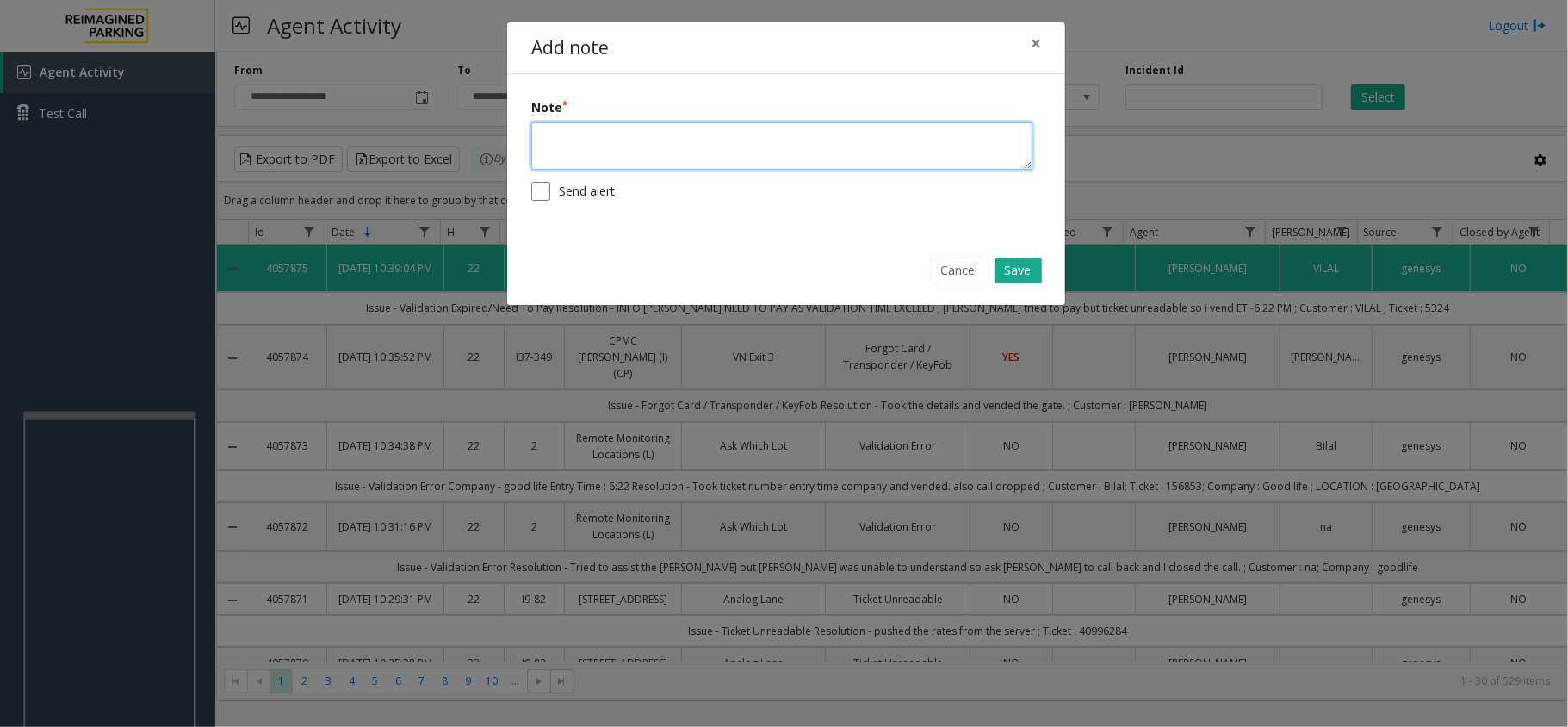
click at [607, 156] on textarea at bounding box center [783, 146] width 502 height 48
paste textarea "**********"
click at [541, 141] on textarea "**********" at bounding box center [783, 146] width 502 height 48
click at [751, 152] on textarea "**********" at bounding box center [783, 146] width 502 height 48
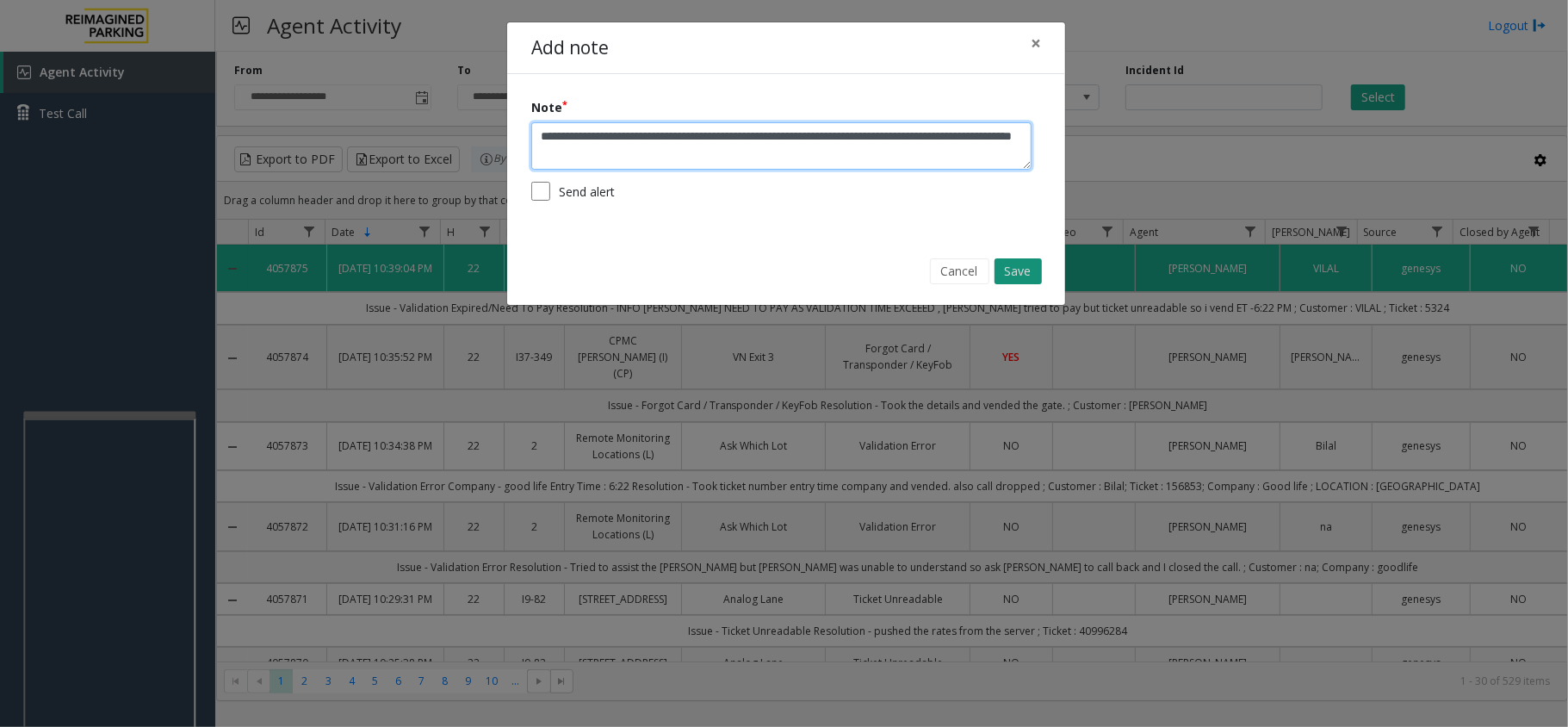
type textarea "**********"
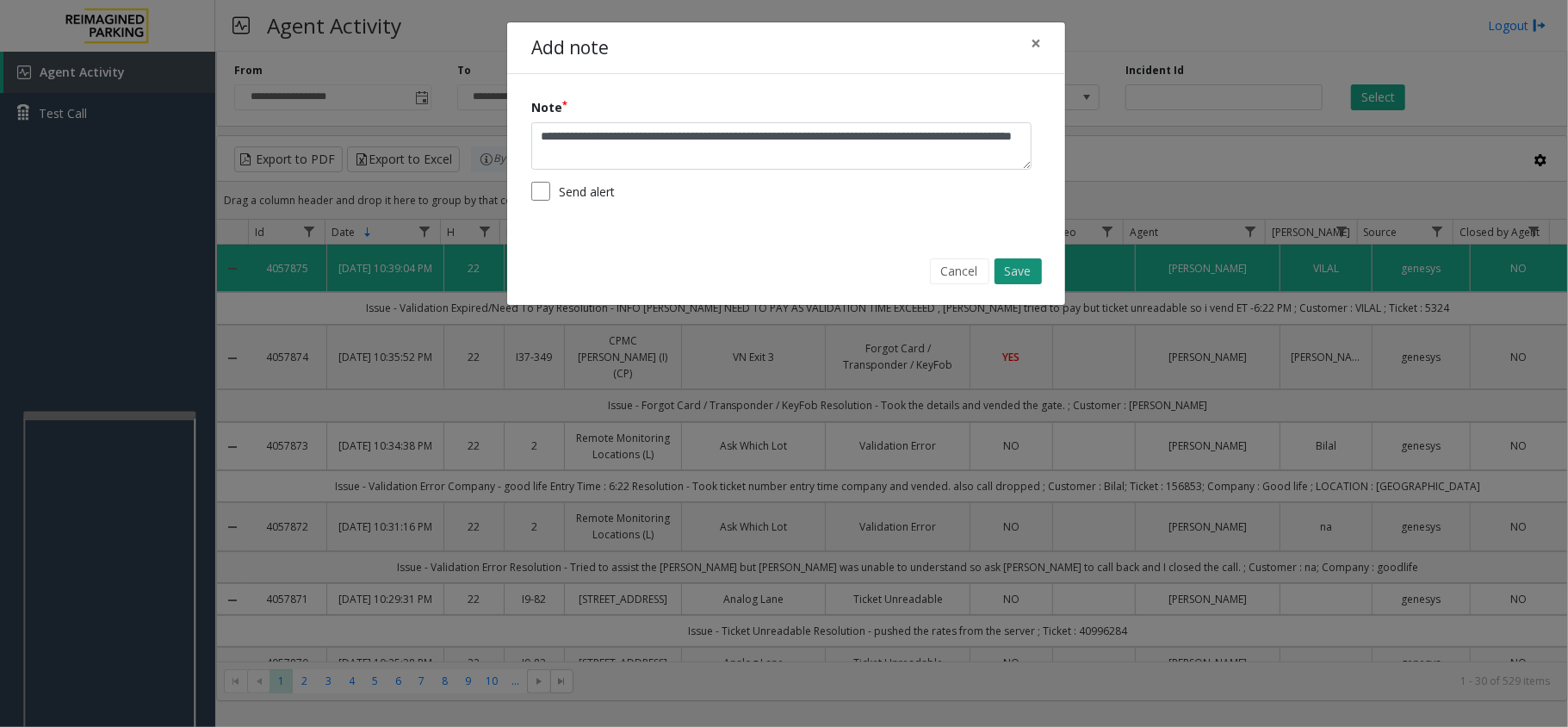
click at [1021, 262] on button "Save" at bounding box center [1018, 272] width 48 height 26
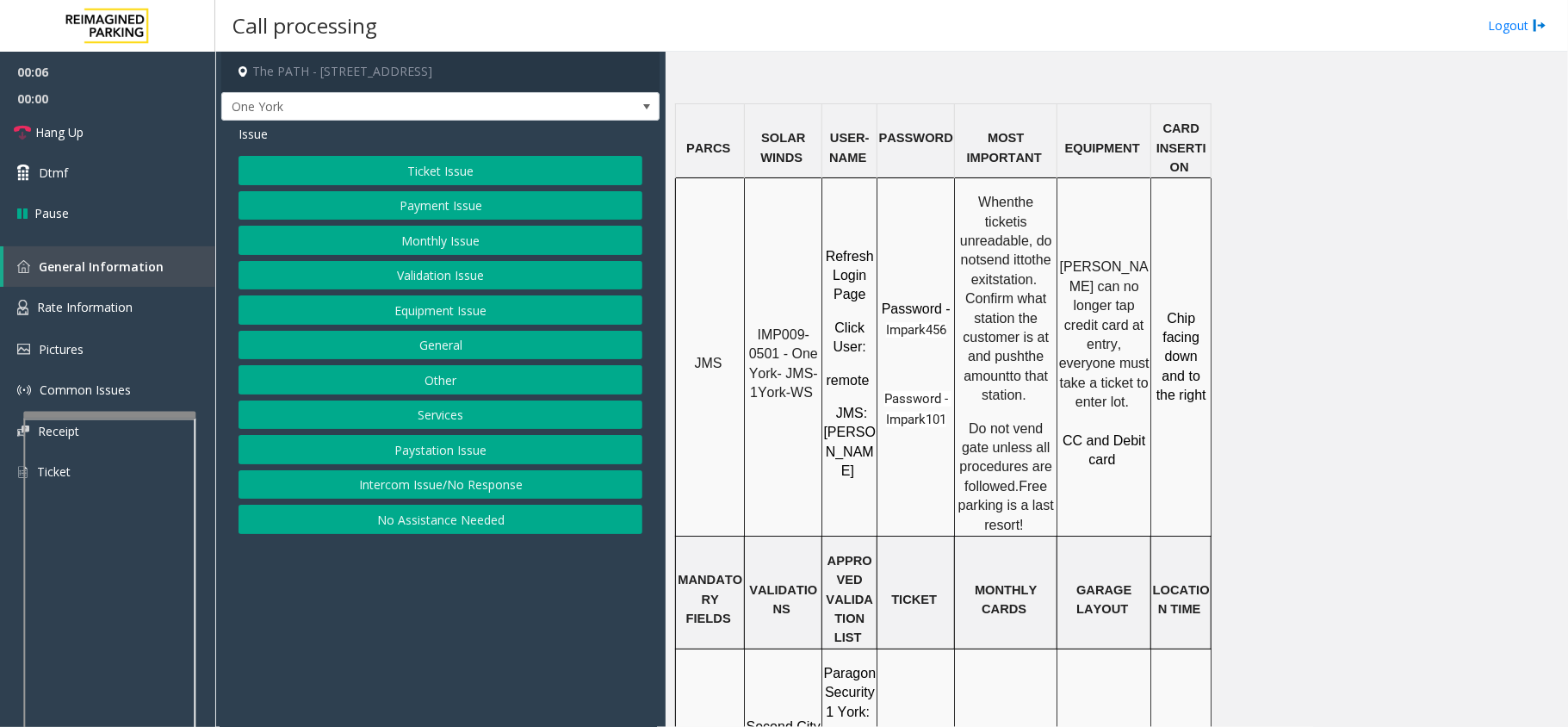
scroll to position [1378, 0]
drag, startPoint x: 786, startPoint y: 310, endPoint x: 814, endPoint y: 328, distance: 33.3
click at [814, 328] on p "IMP009-0501 - One York- JMS-1York-WS" at bounding box center [783, 363] width 75 height 78
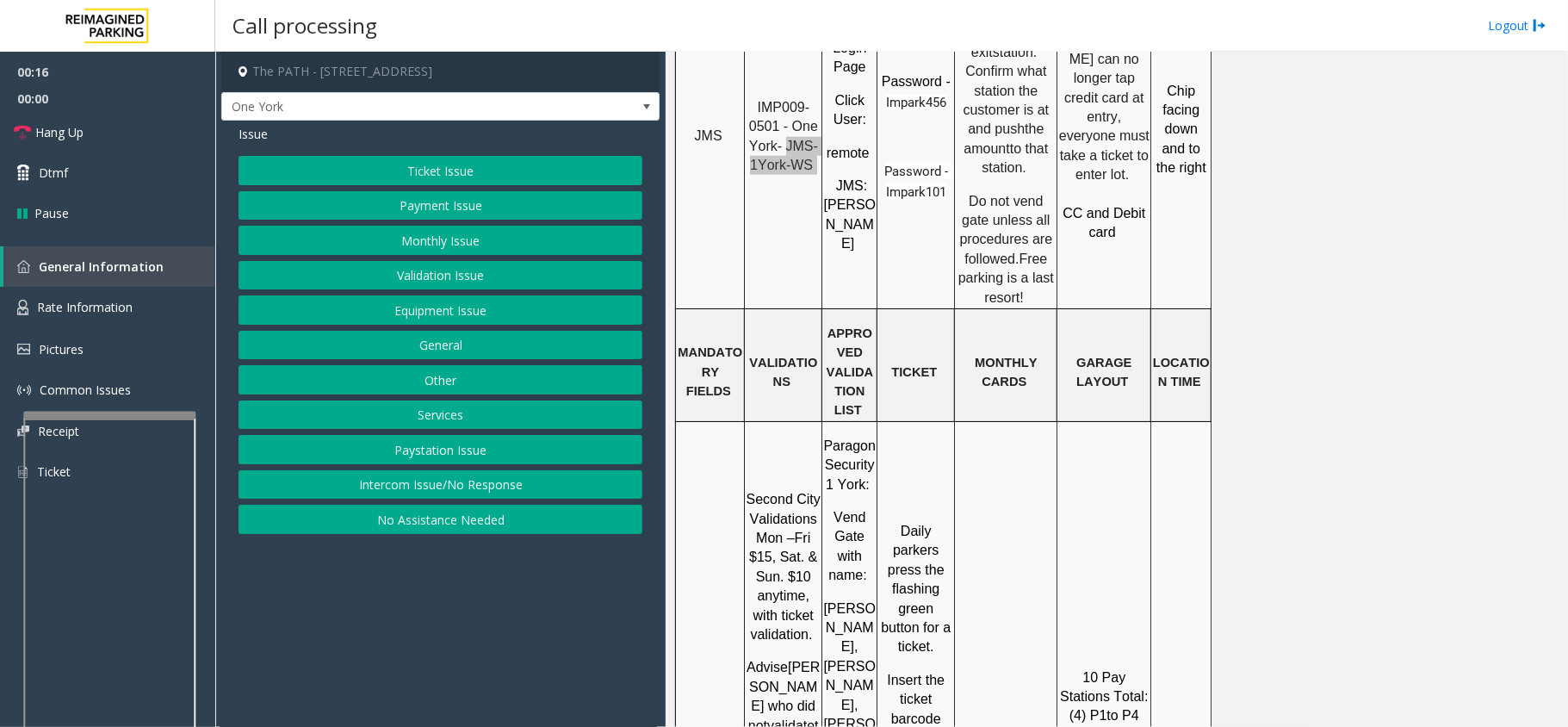
scroll to position [1607, 0]
click at [329, 248] on button "Monthly Issue" at bounding box center [441, 240] width 404 height 29
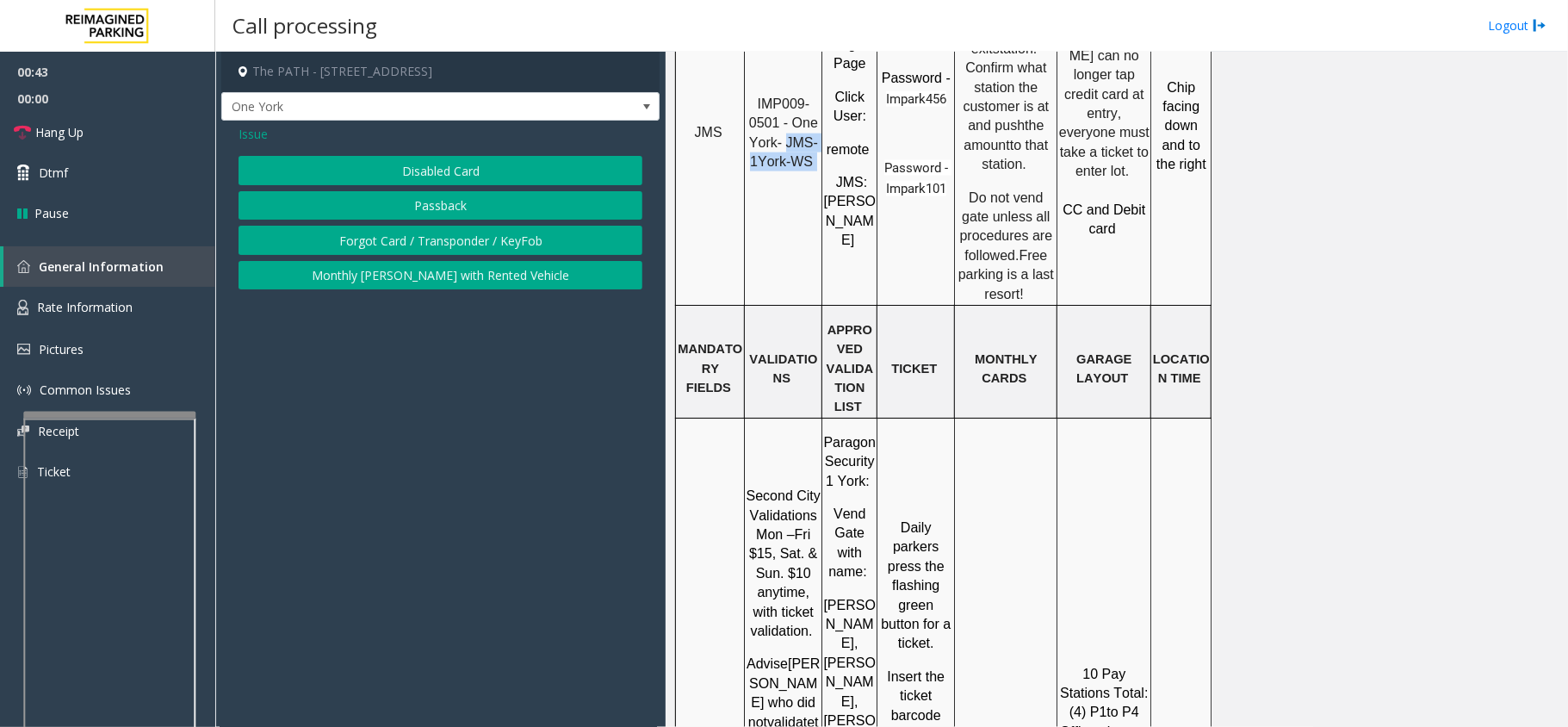
click at [332, 208] on button "Passback" at bounding box center [441, 205] width 404 height 29
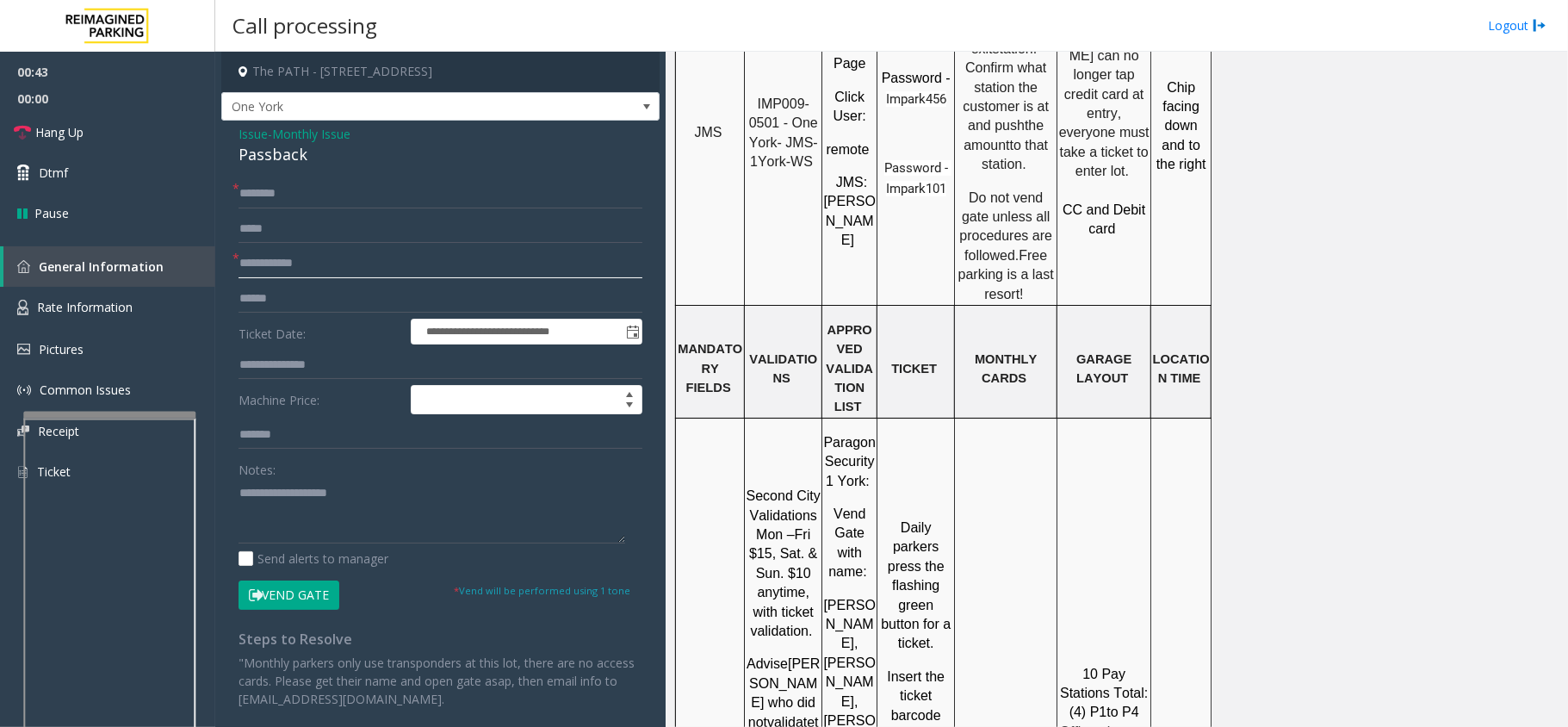
click at [304, 259] on input "text" at bounding box center [441, 263] width 404 height 29
type input "********"
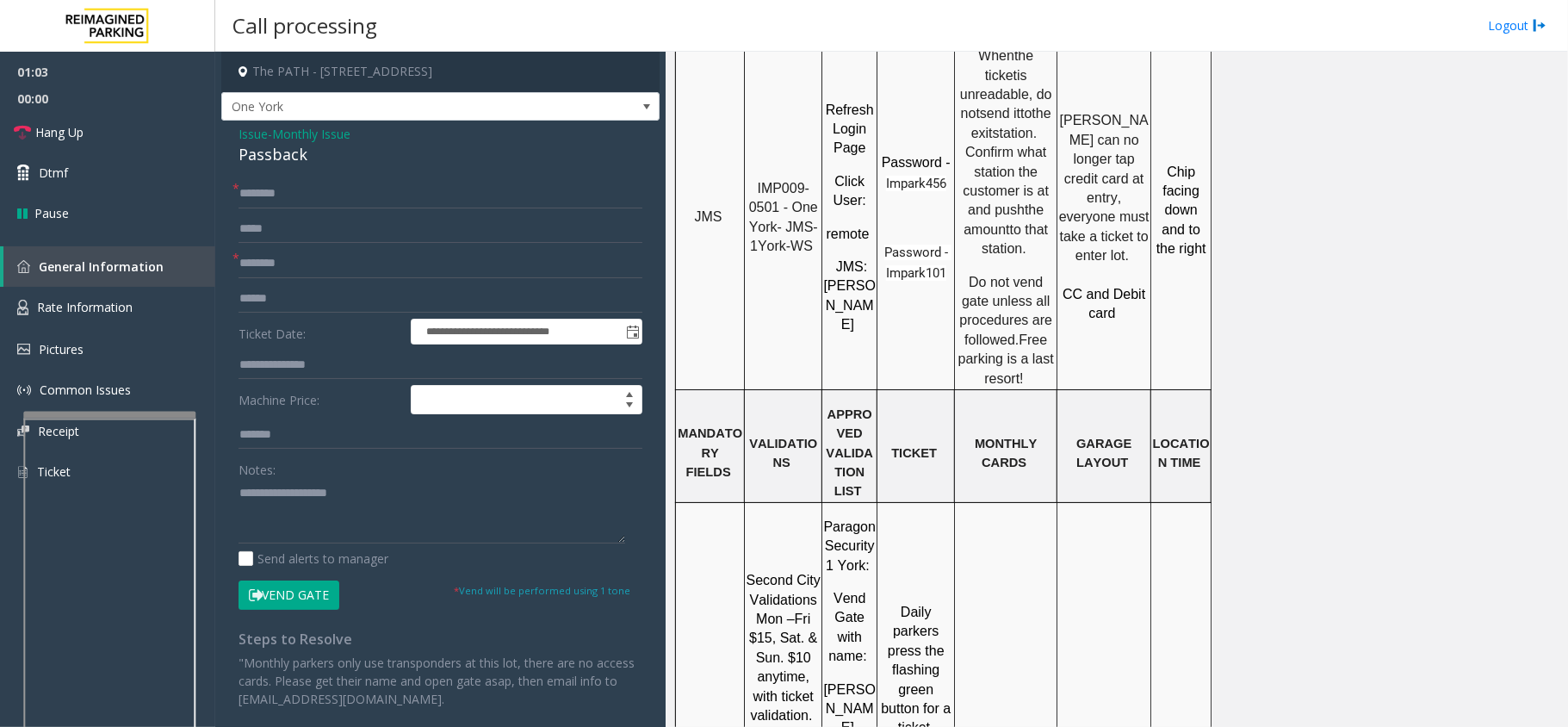
scroll to position [1378, 0]
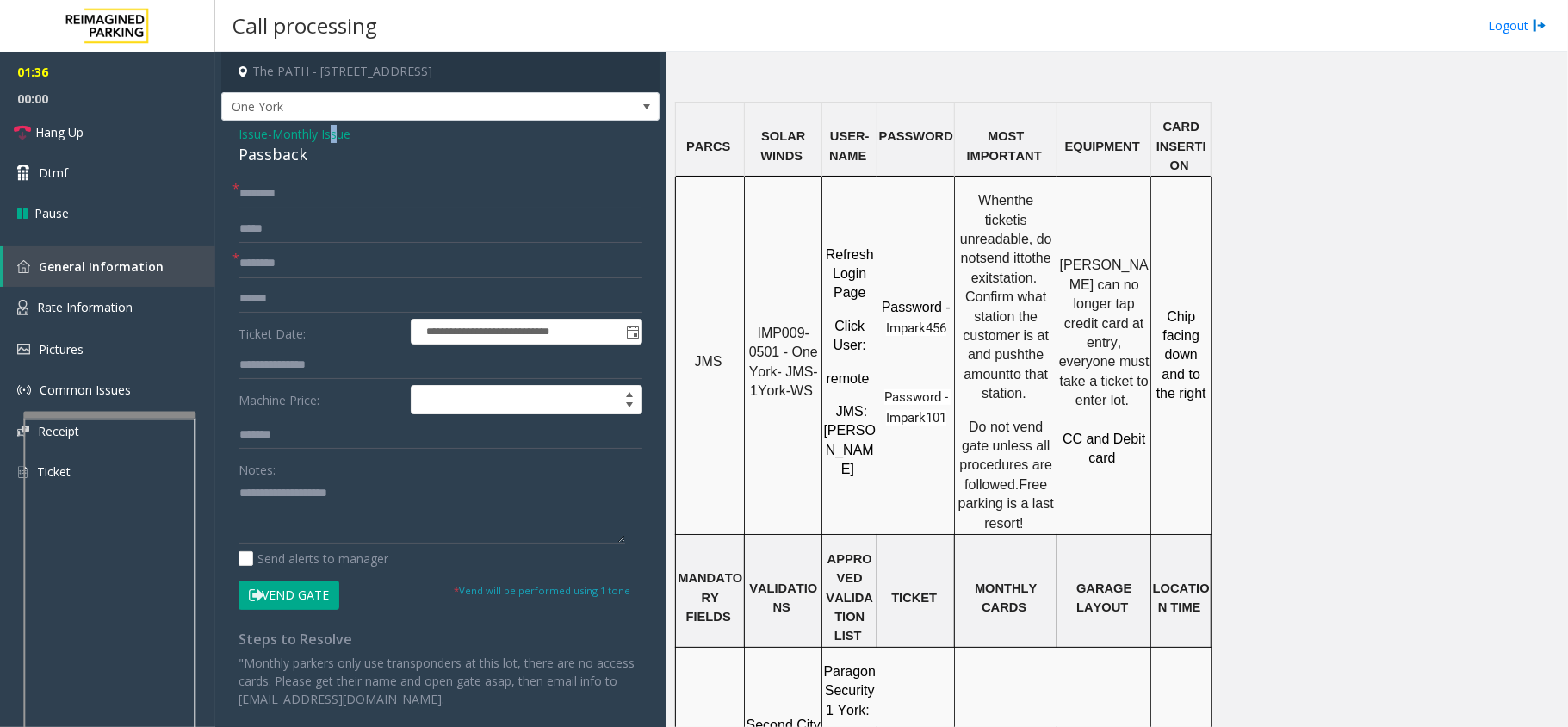
click at [341, 127] on span "Monthly Issue" at bounding box center [311, 133] width 79 height 18
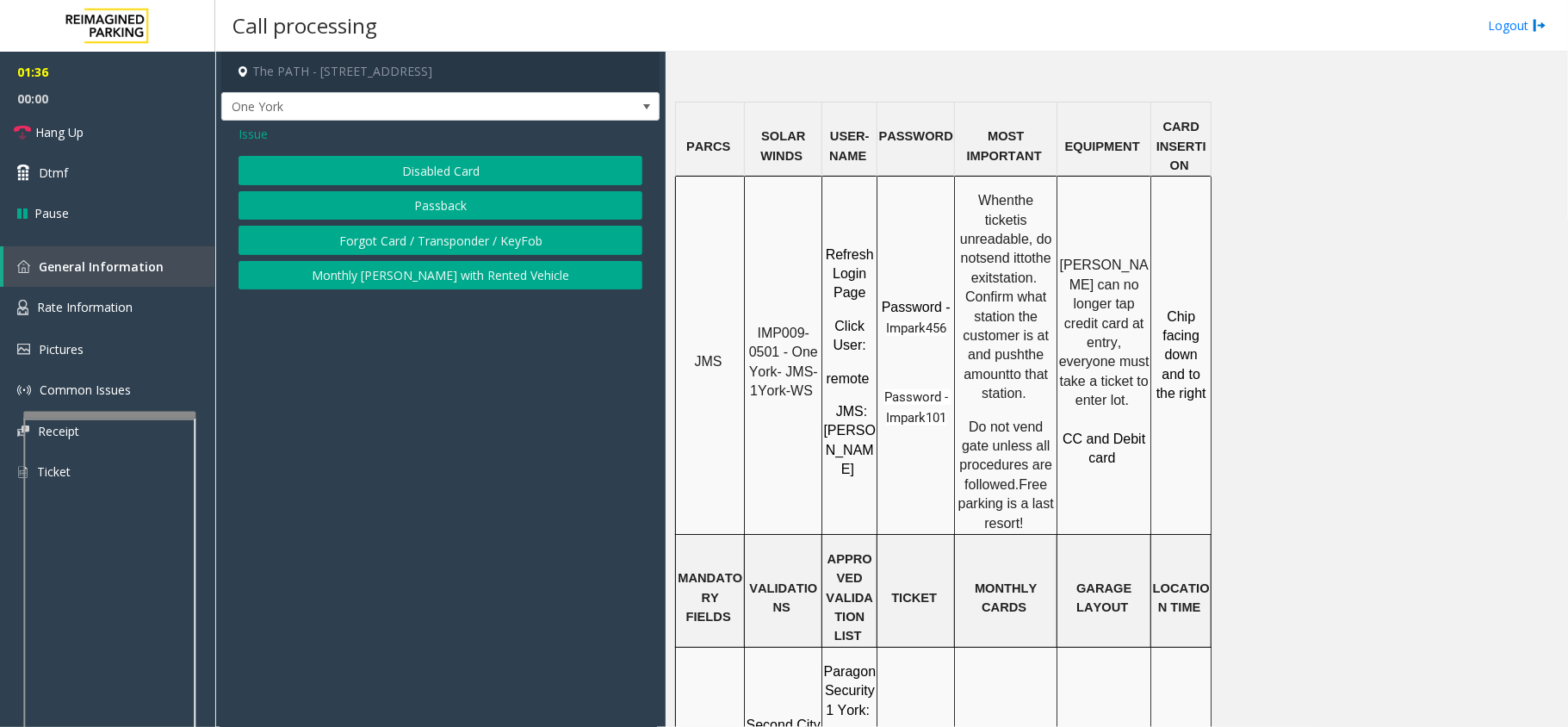
click at [278, 135] on div "Issue" at bounding box center [441, 133] width 404 height 18
click at [265, 136] on span "Issue" at bounding box center [253, 133] width 29 height 18
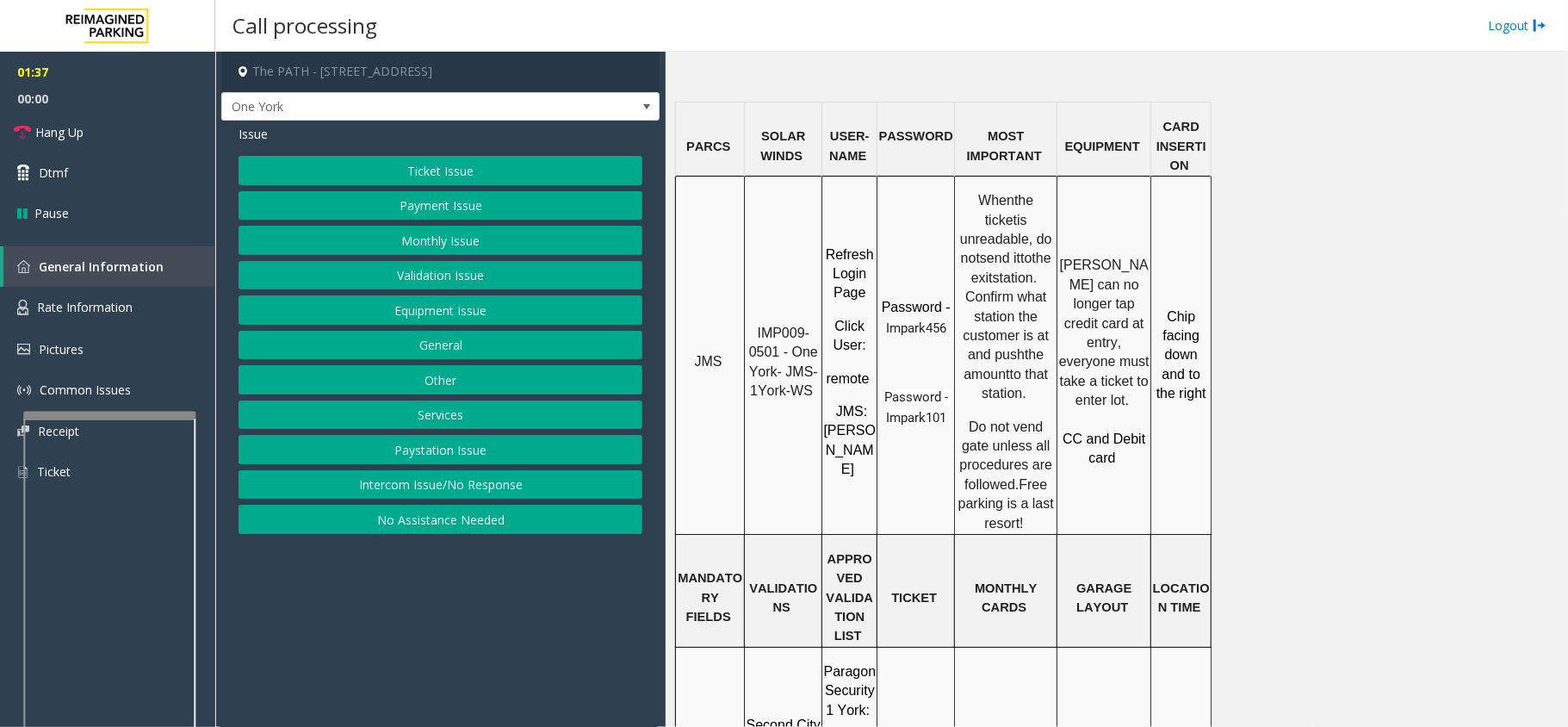
click at [435, 177] on button "Ticket Issue" at bounding box center [441, 170] width 404 height 29
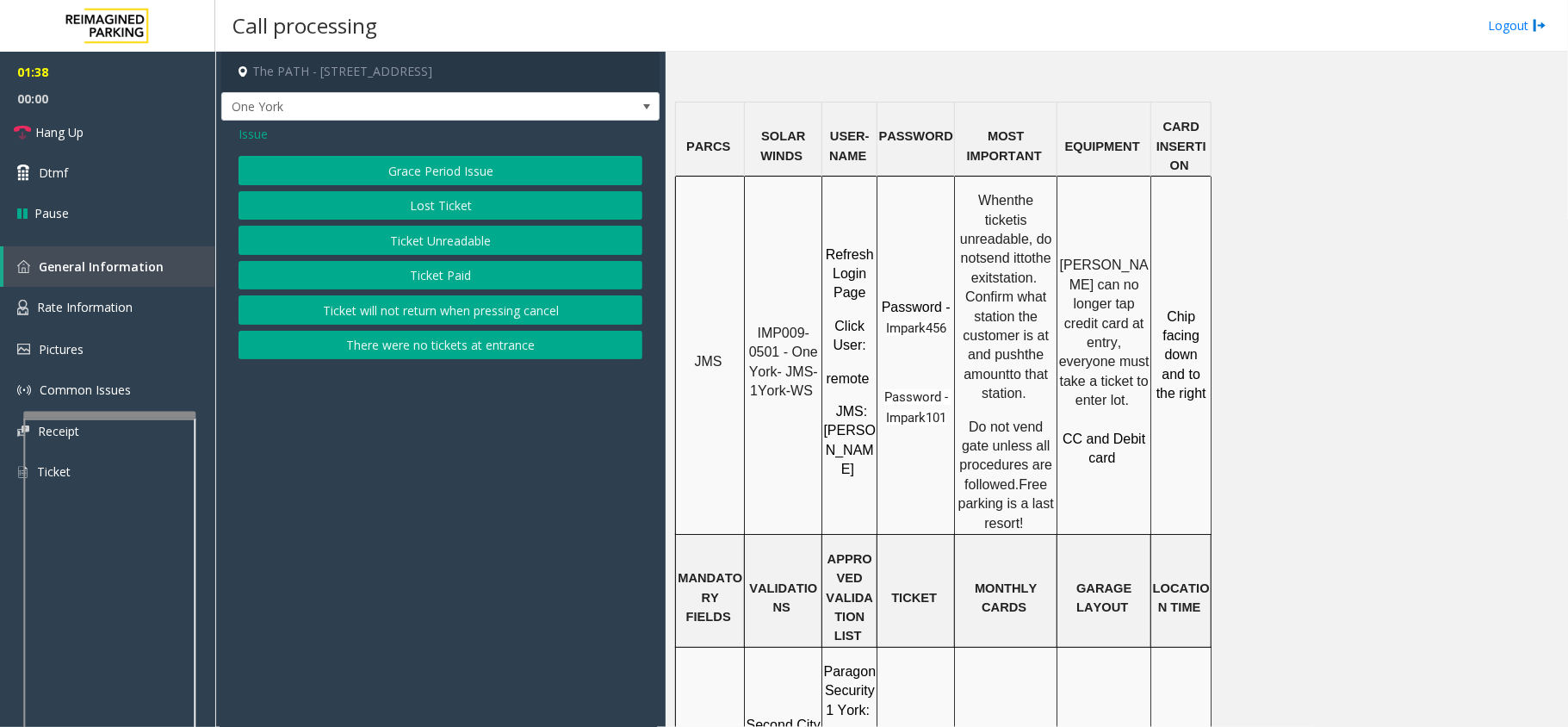
click at [406, 238] on button "Ticket Unreadable" at bounding box center [441, 240] width 404 height 29
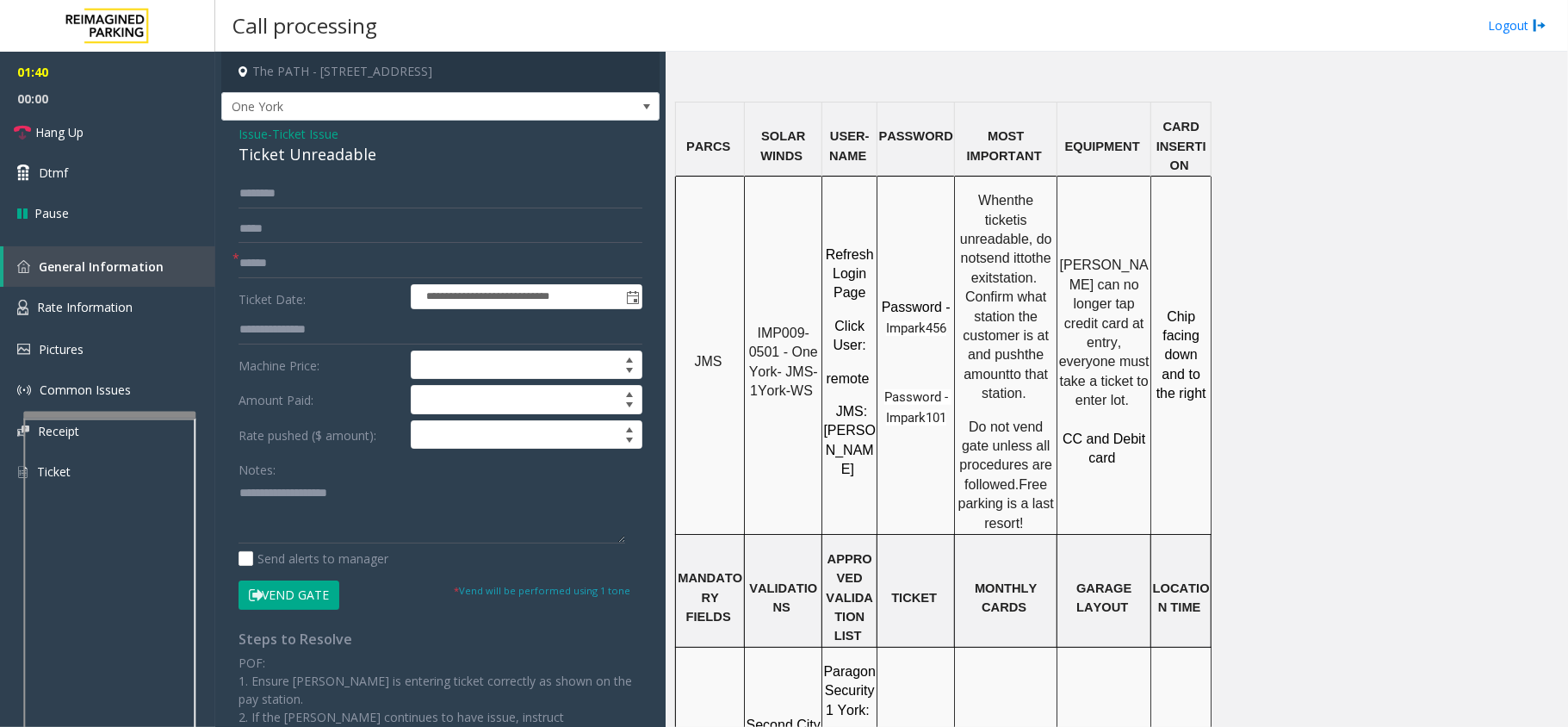
click at [259, 600] on icon at bounding box center [256, 596] width 14 height 12
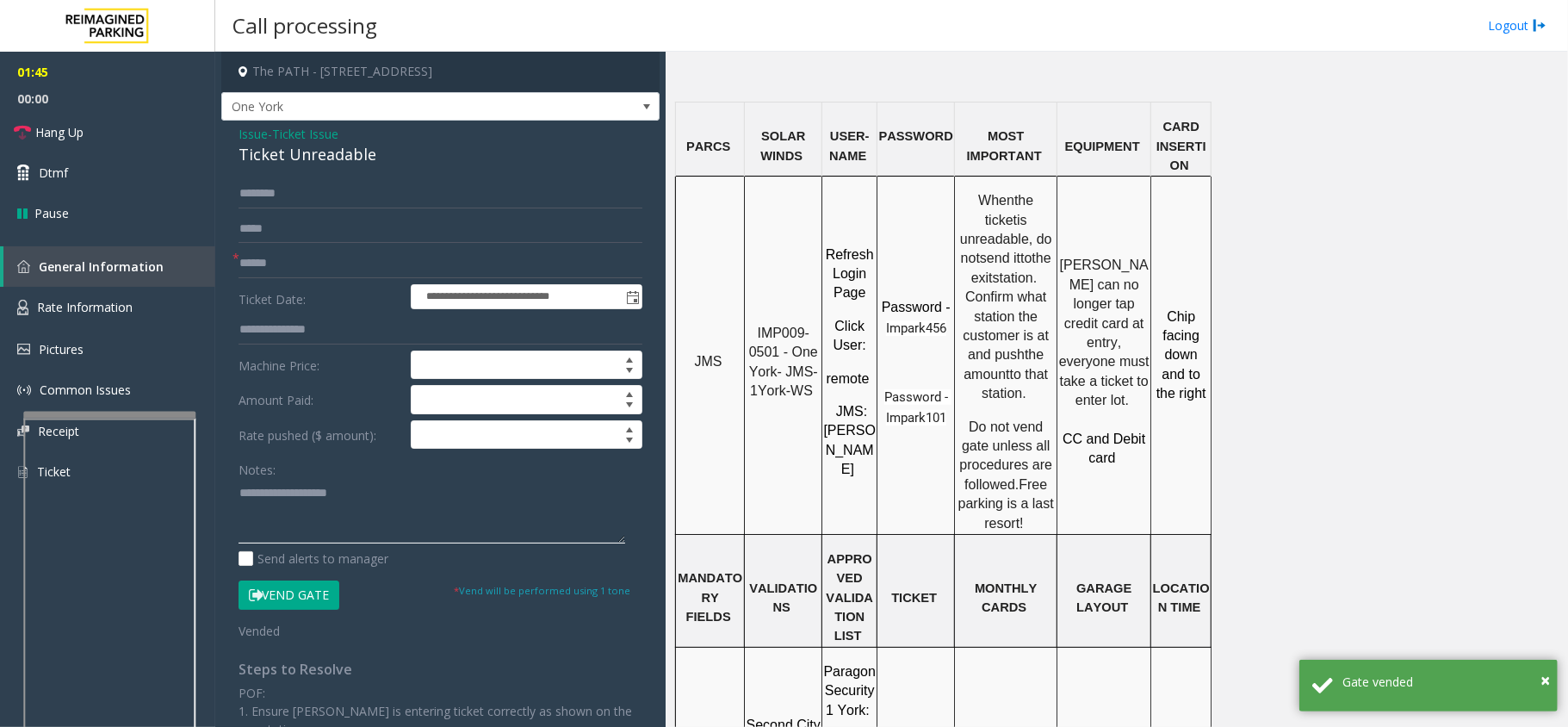
click at [293, 533] on textarea at bounding box center [432, 511] width 386 height 65
paste textarea "**********"
click at [341, 143] on div "Ticket Unreadable" at bounding box center [441, 154] width 404 height 23
click at [338, 143] on div "Ticket Unreadable" at bounding box center [441, 154] width 404 height 23
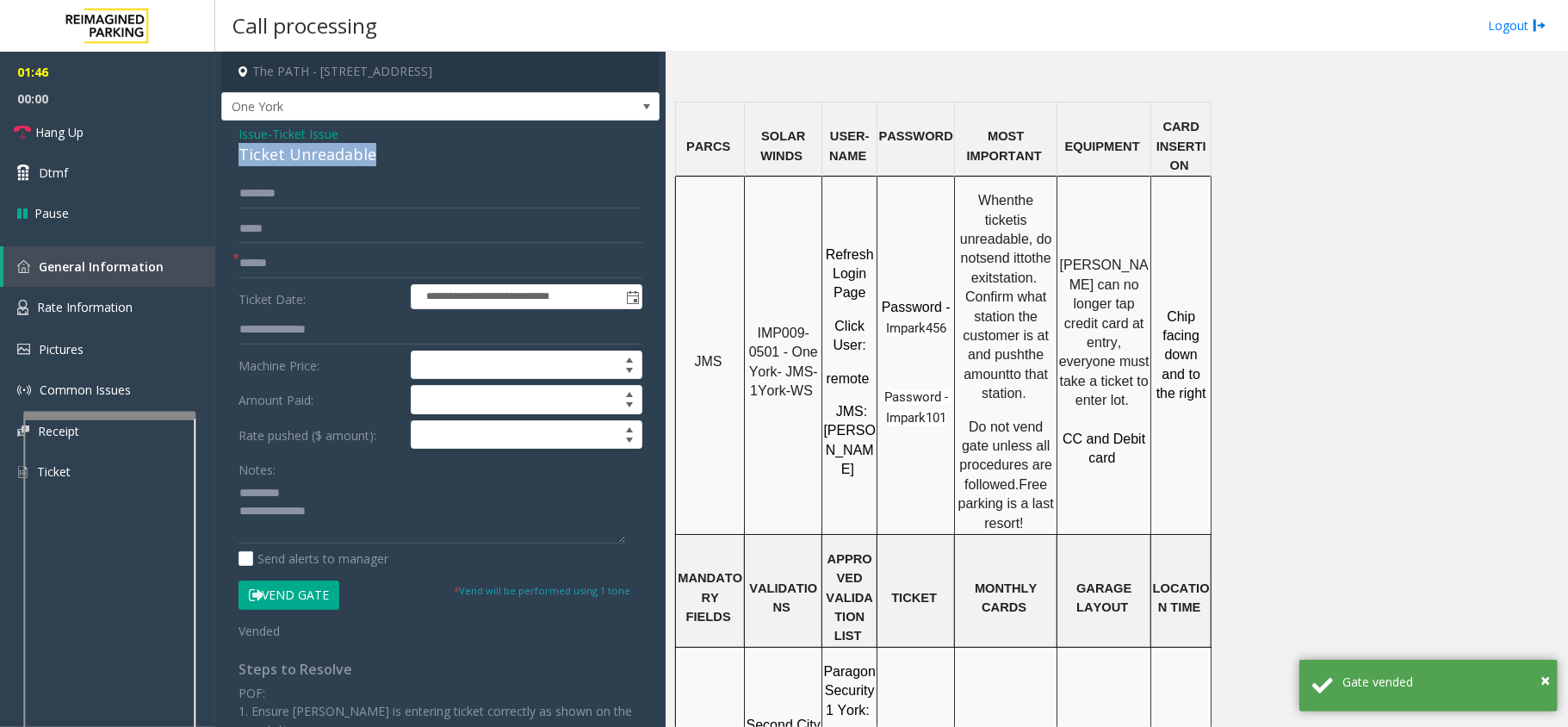
click at [338, 143] on div "Ticket Unreadable" at bounding box center [441, 154] width 404 height 23
drag, startPoint x: 302, startPoint y: 175, endPoint x: 288, endPoint y: 352, distance: 177.6
click at [319, 487] on div "**********" at bounding box center [440, 547] width 438 height 852
click at [284, 156] on div "Ticket Unreadable" at bounding box center [441, 154] width 404 height 23
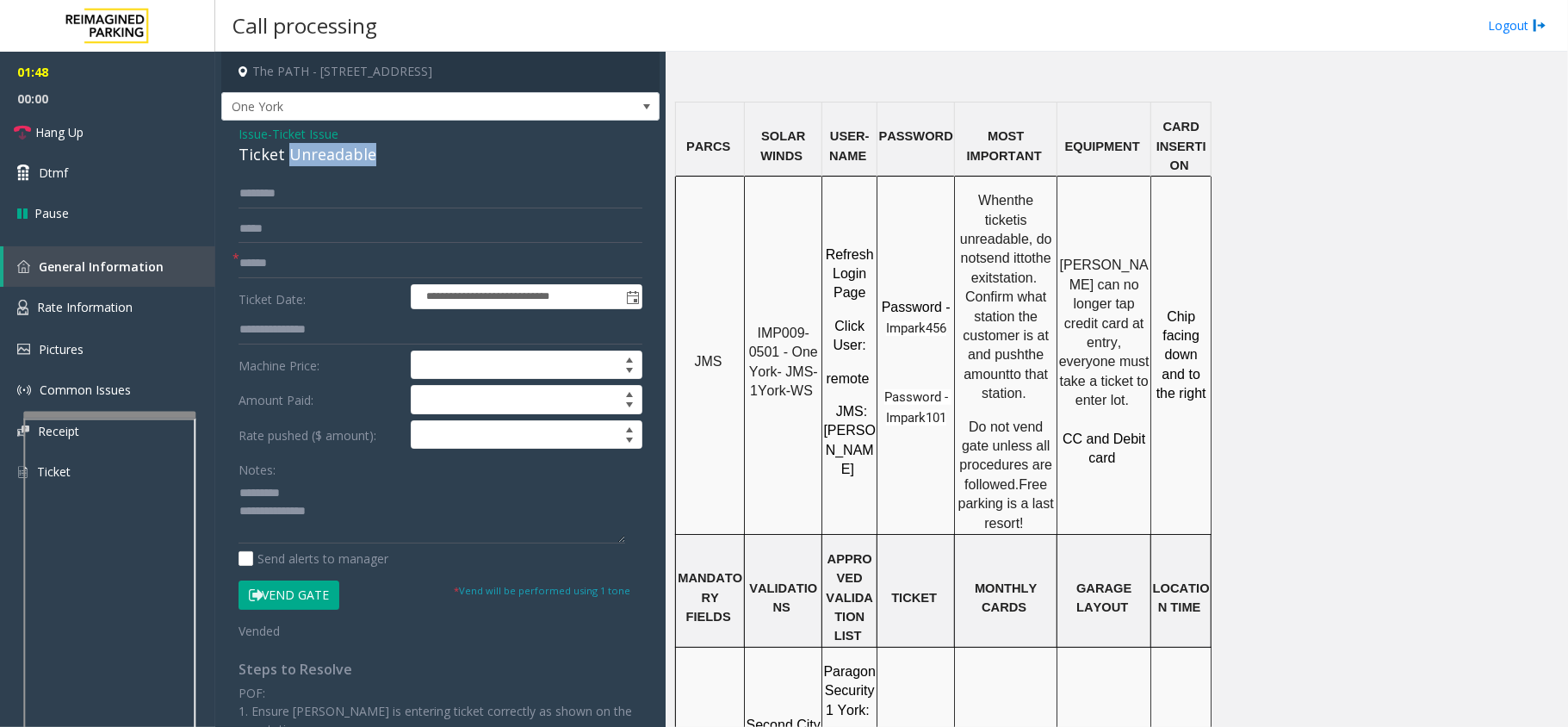
click at [284, 156] on div "Ticket Unreadable" at bounding box center [441, 154] width 404 height 23
click at [181, 131] on link "Hang Up" at bounding box center [108, 131] width 215 height 41
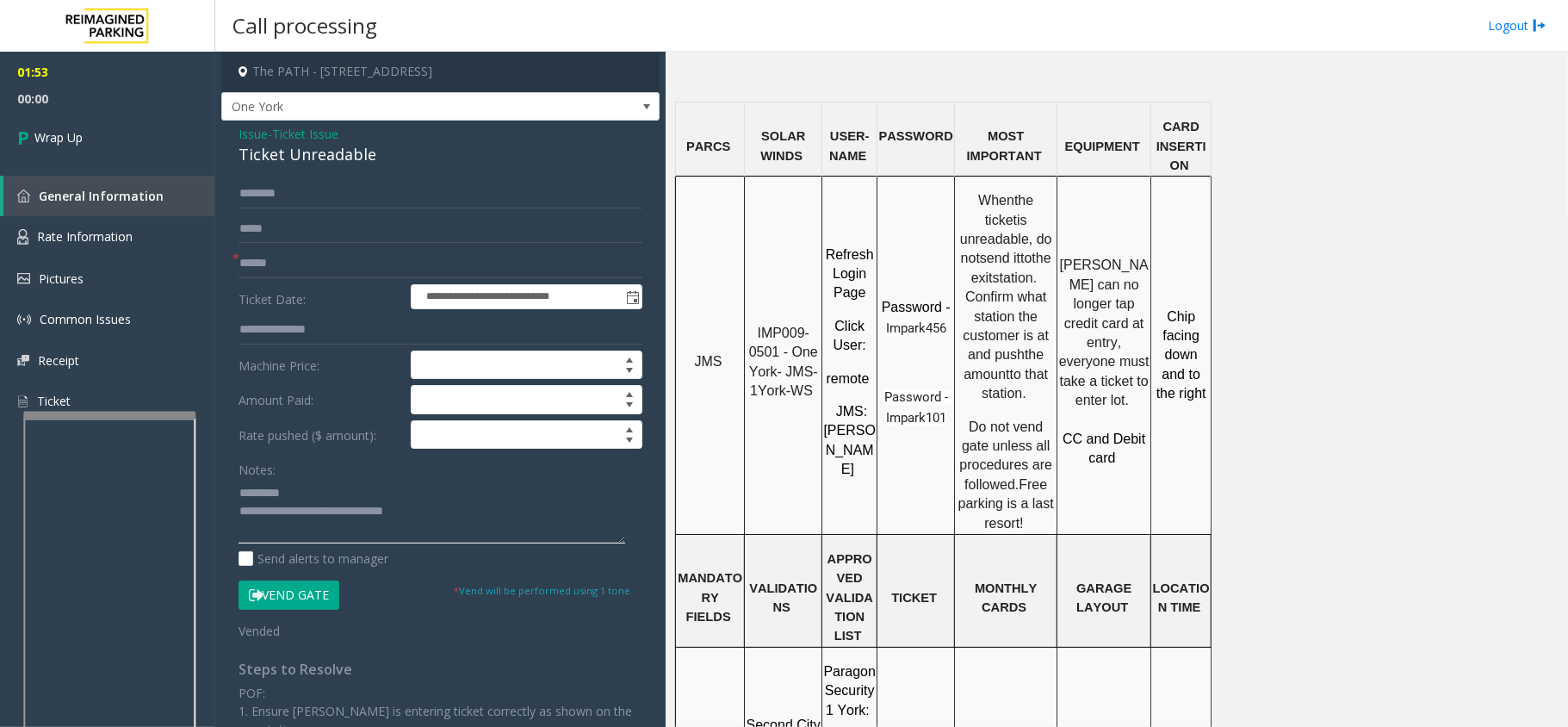
click at [312, 514] on textarea at bounding box center [432, 511] width 386 height 65
drag, startPoint x: 307, startPoint y: 512, endPoint x: 401, endPoint y: 512, distance: 94.0
click at [401, 512] on textarea at bounding box center [432, 511] width 386 height 65
drag, startPoint x: 399, startPoint y: 514, endPoint x: 307, endPoint y: 514, distance: 92.0
click at [307, 514] on textarea at bounding box center [432, 511] width 386 height 65
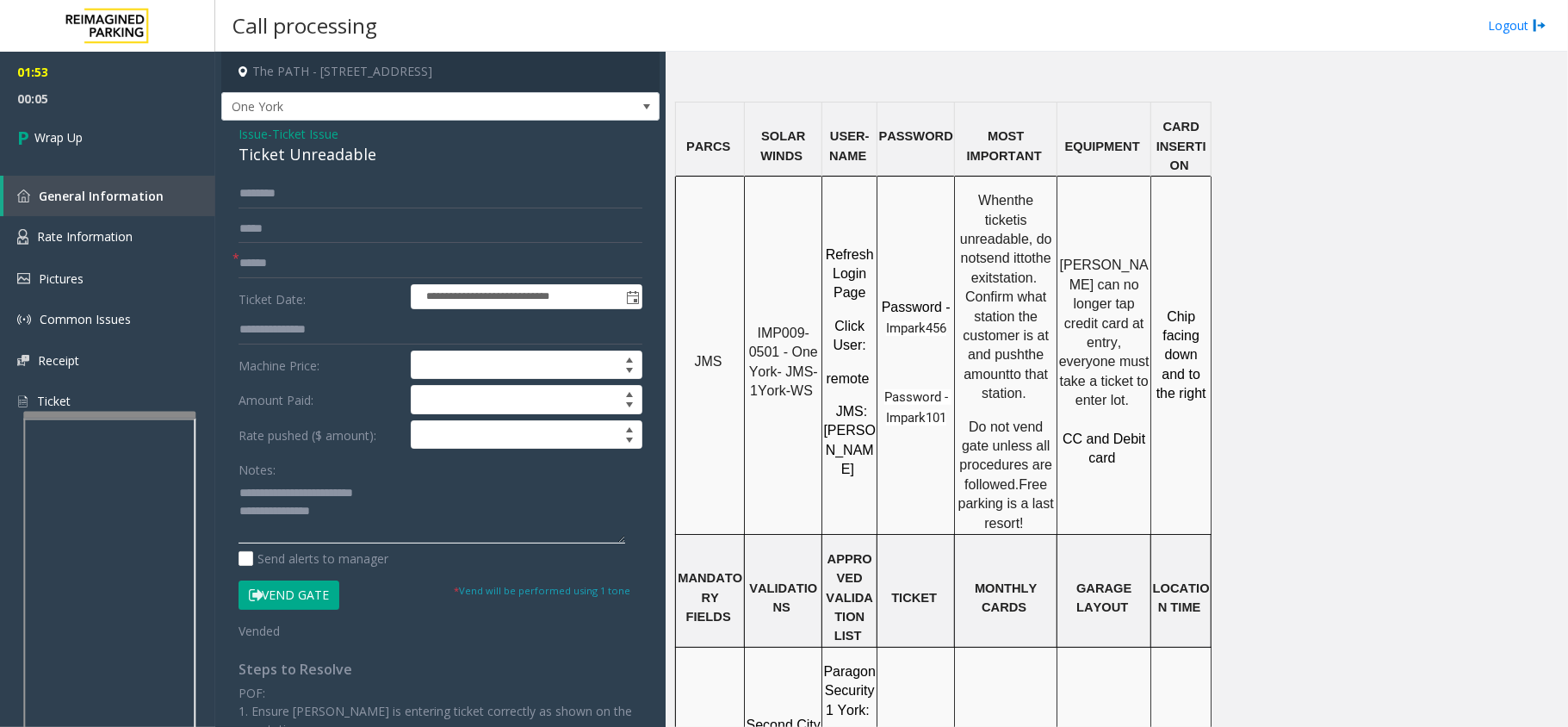
click at [341, 518] on textarea at bounding box center [432, 511] width 386 height 65
type textarea "**********"
click at [329, 129] on span "Ticket Issue" at bounding box center [305, 133] width 67 height 18
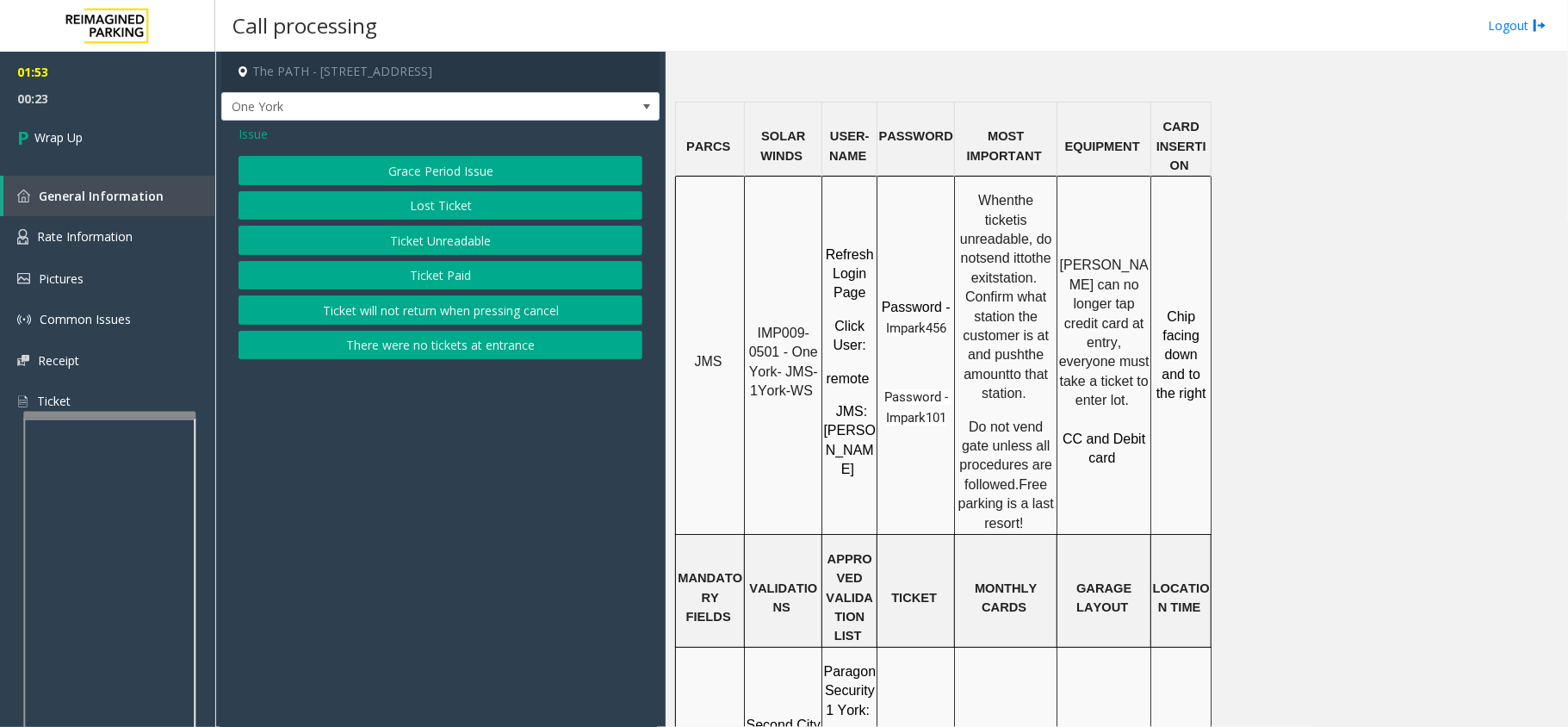
click at [238, 131] on div "Issue Grace Period Issue Lost Ticket Ticket Unreadable Ticket Paid Ticket will …" at bounding box center [440, 244] width 438 height 247
click at [253, 137] on span "Issue" at bounding box center [253, 133] width 29 height 18
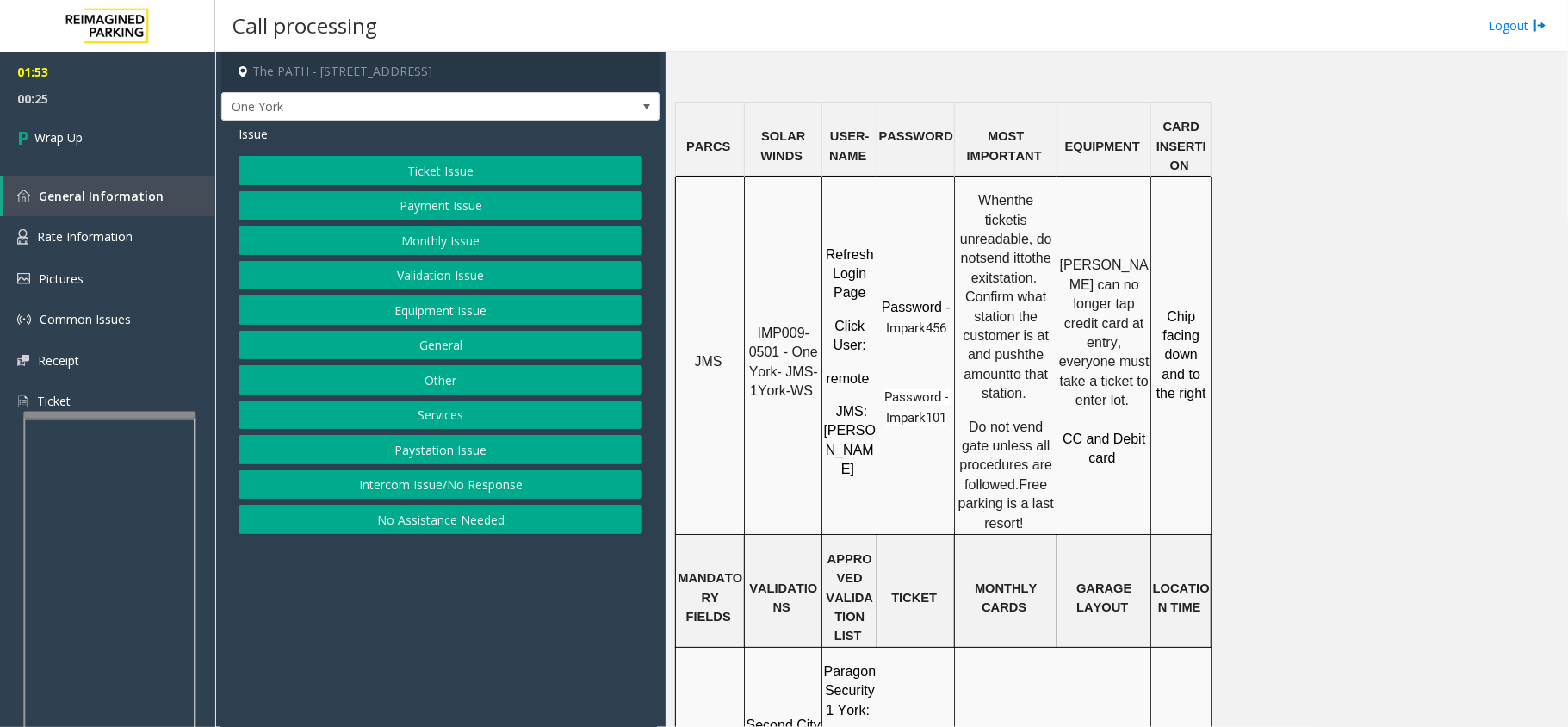
click at [427, 229] on button "Monthly Issue" at bounding box center [441, 240] width 404 height 29
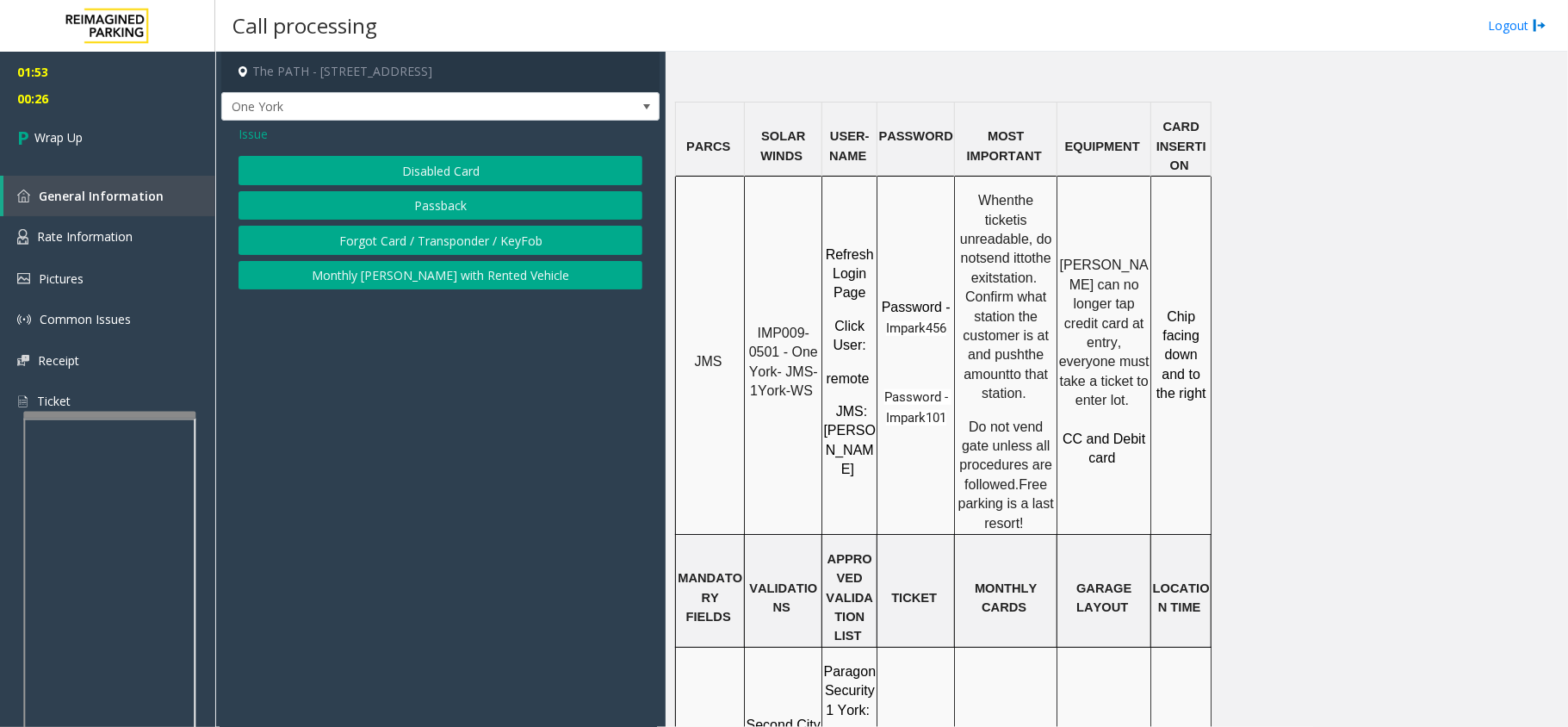
click at [427, 236] on button "Forgot Card / Transponder / KeyFob" at bounding box center [441, 240] width 404 height 29
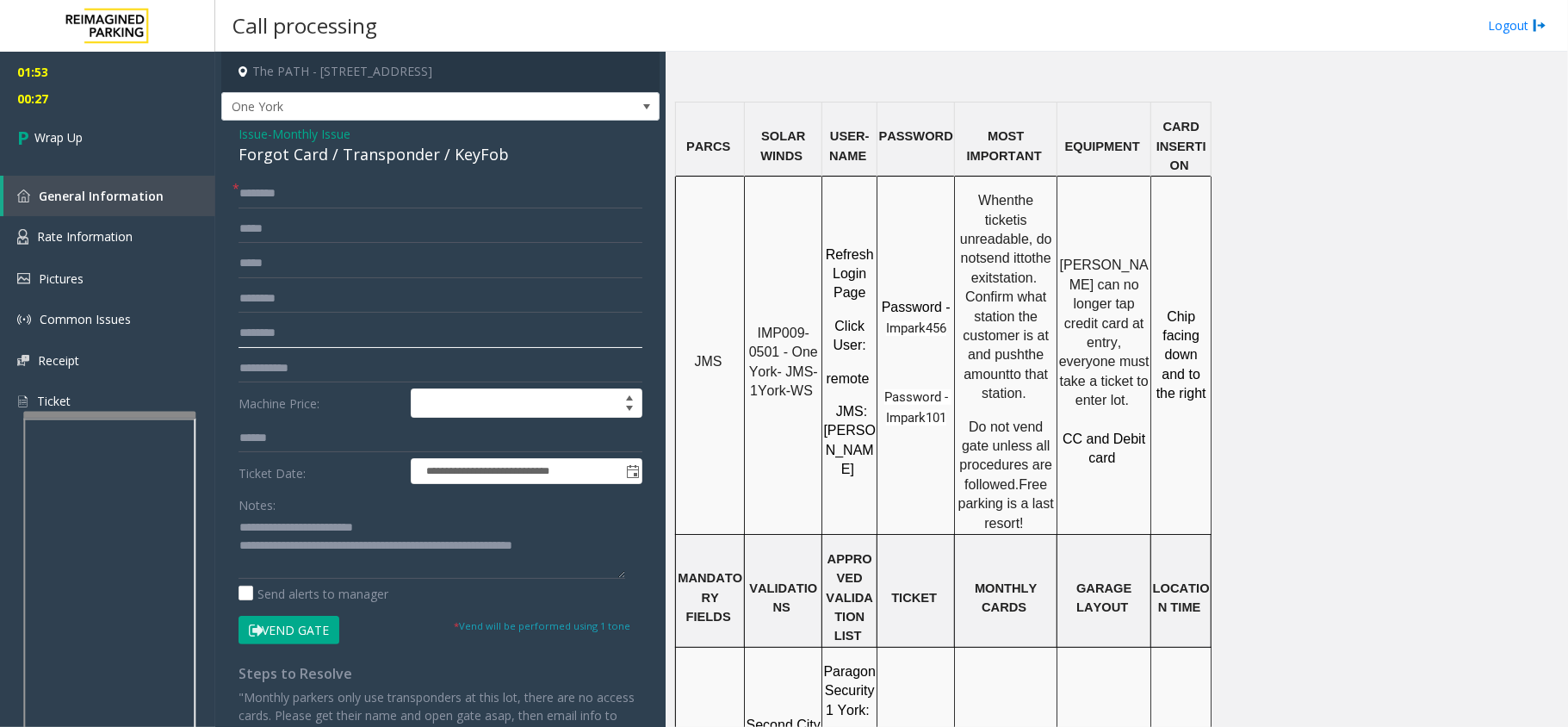
click at [295, 342] on input "********" at bounding box center [441, 333] width 404 height 29
click at [305, 136] on span "Monthly Issue" at bounding box center [311, 133] width 79 height 18
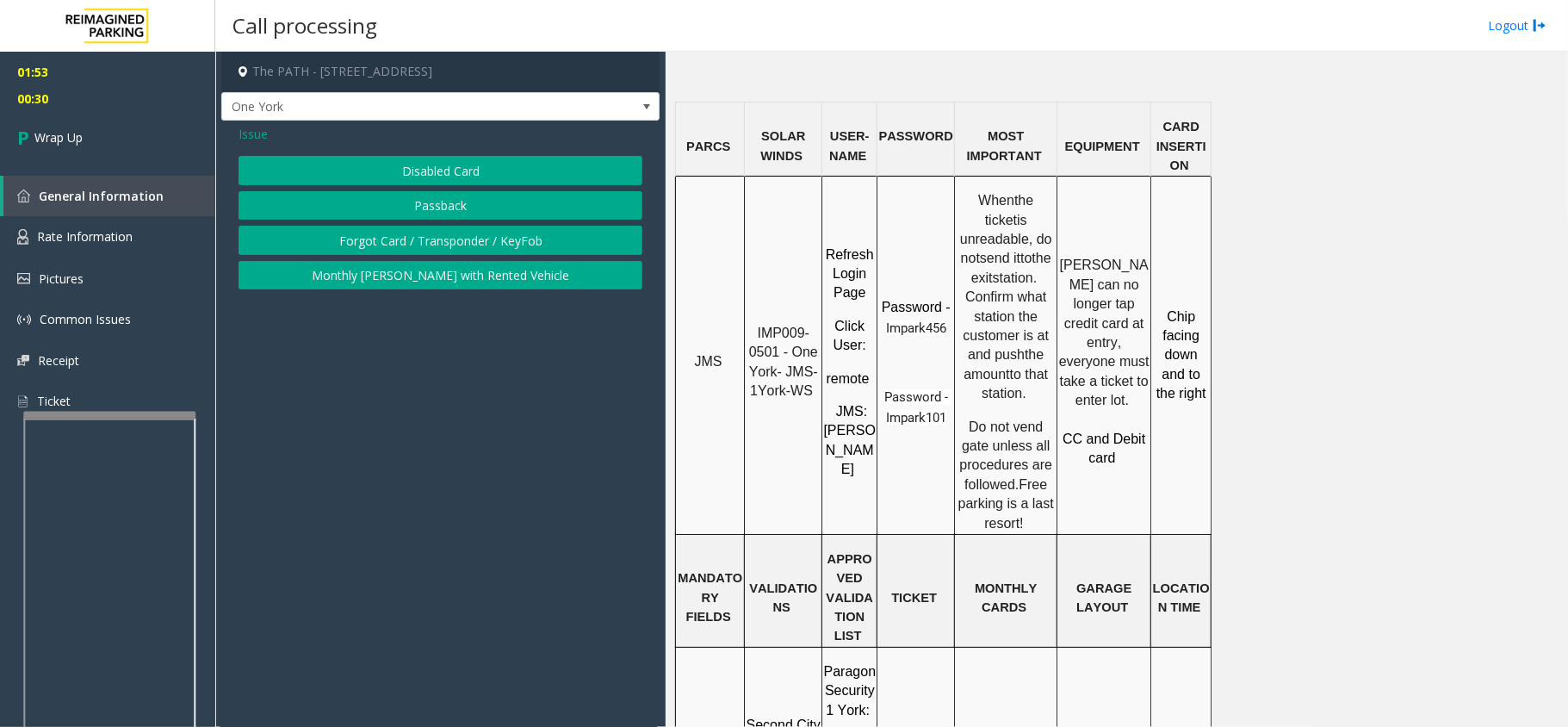
click at [277, 131] on div "Issue" at bounding box center [441, 133] width 404 height 18
click at [245, 131] on span "Issue" at bounding box center [253, 133] width 29 height 18
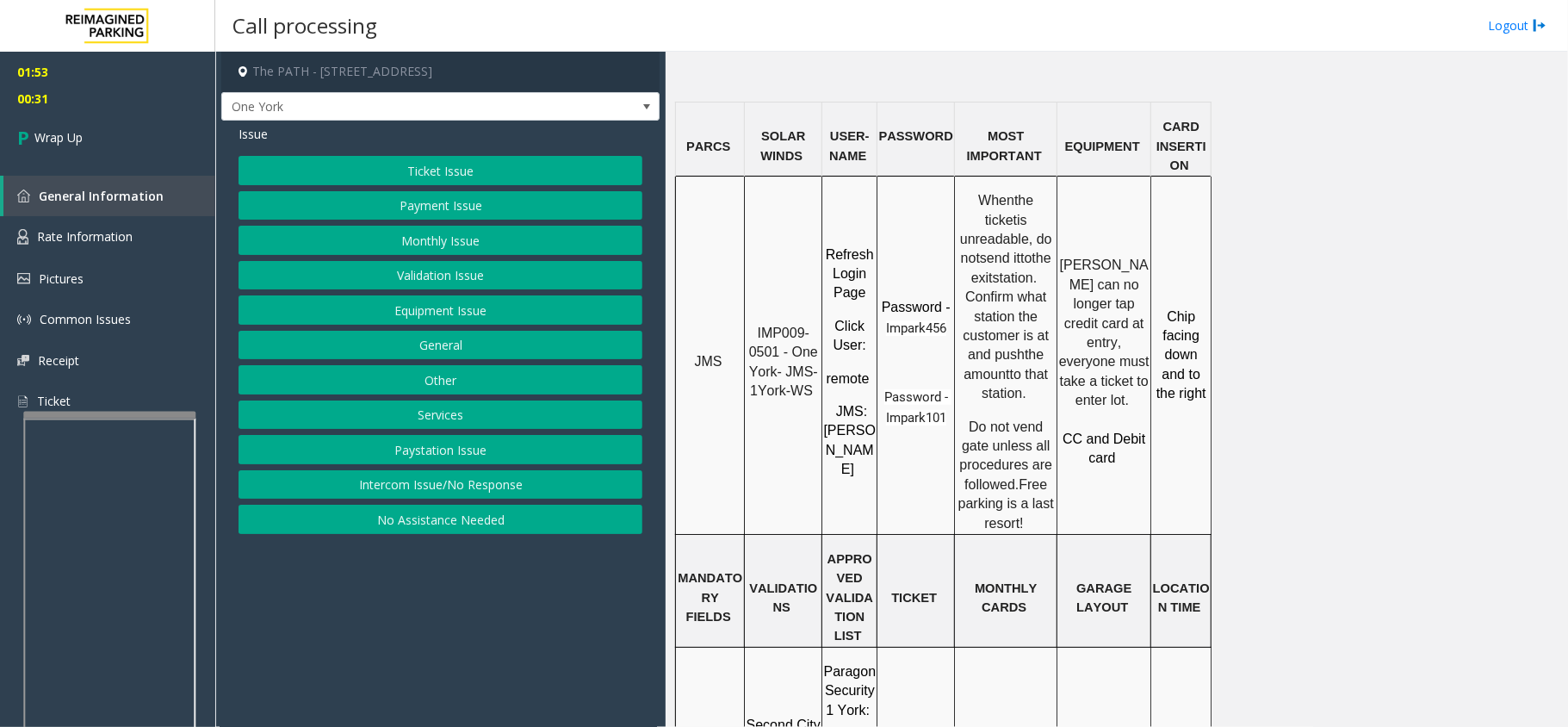
click at [414, 177] on button "Ticket Issue" at bounding box center [441, 170] width 404 height 29
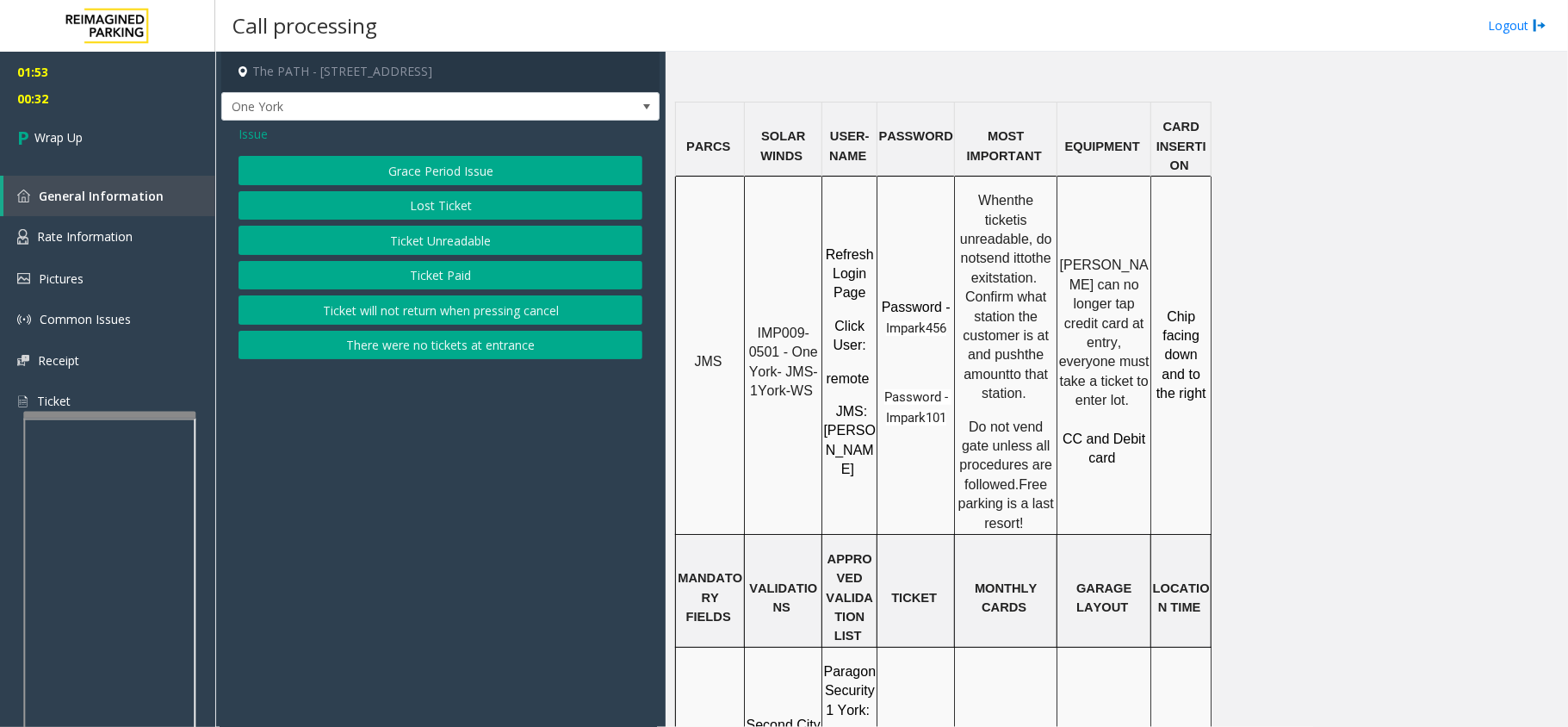
click at [413, 249] on button "Ticket Unreadable" at bounding box center [441, 240] width 404 height 29
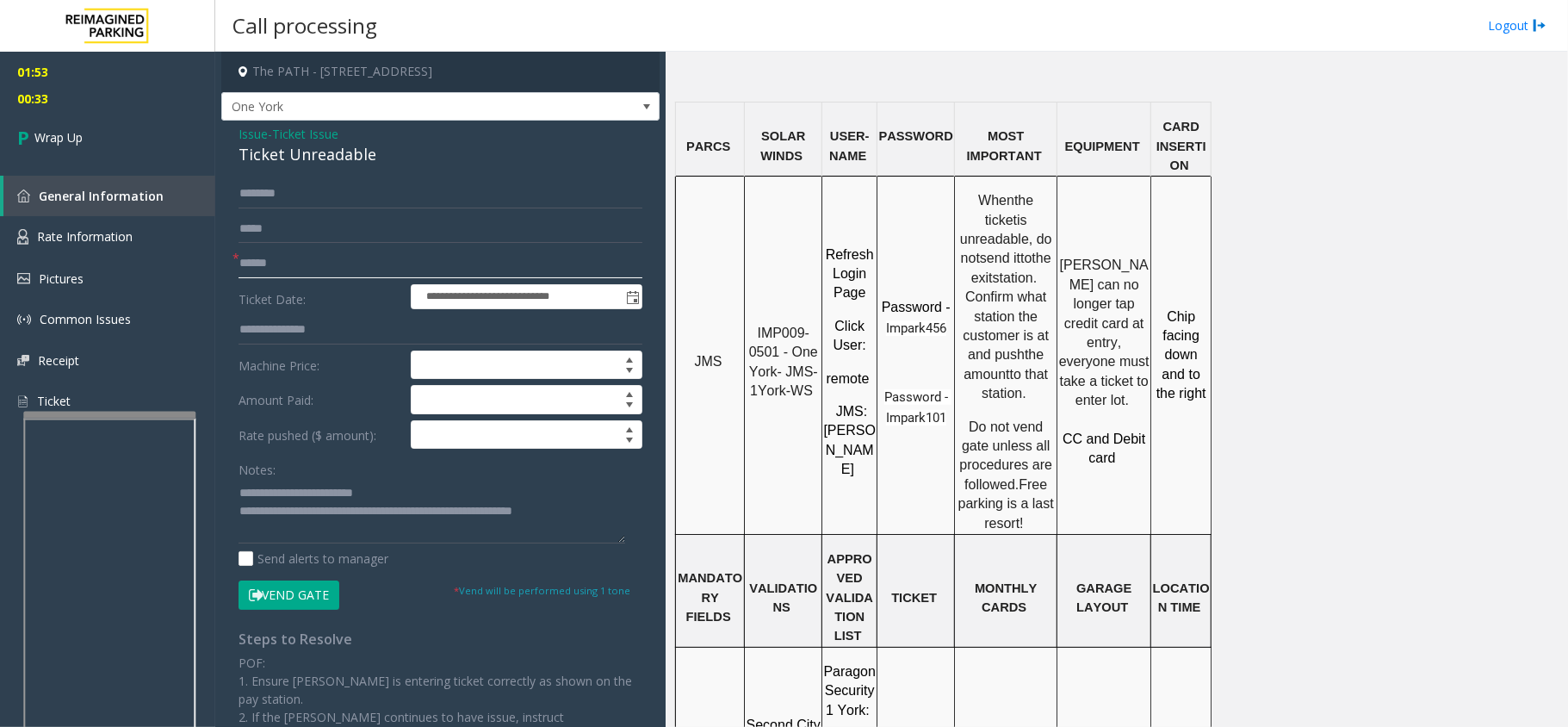
paste input "********"
type input "********"
click at [35, 132] on span "Wrap Up" at bounding box center [59, 137] width 48 height 18
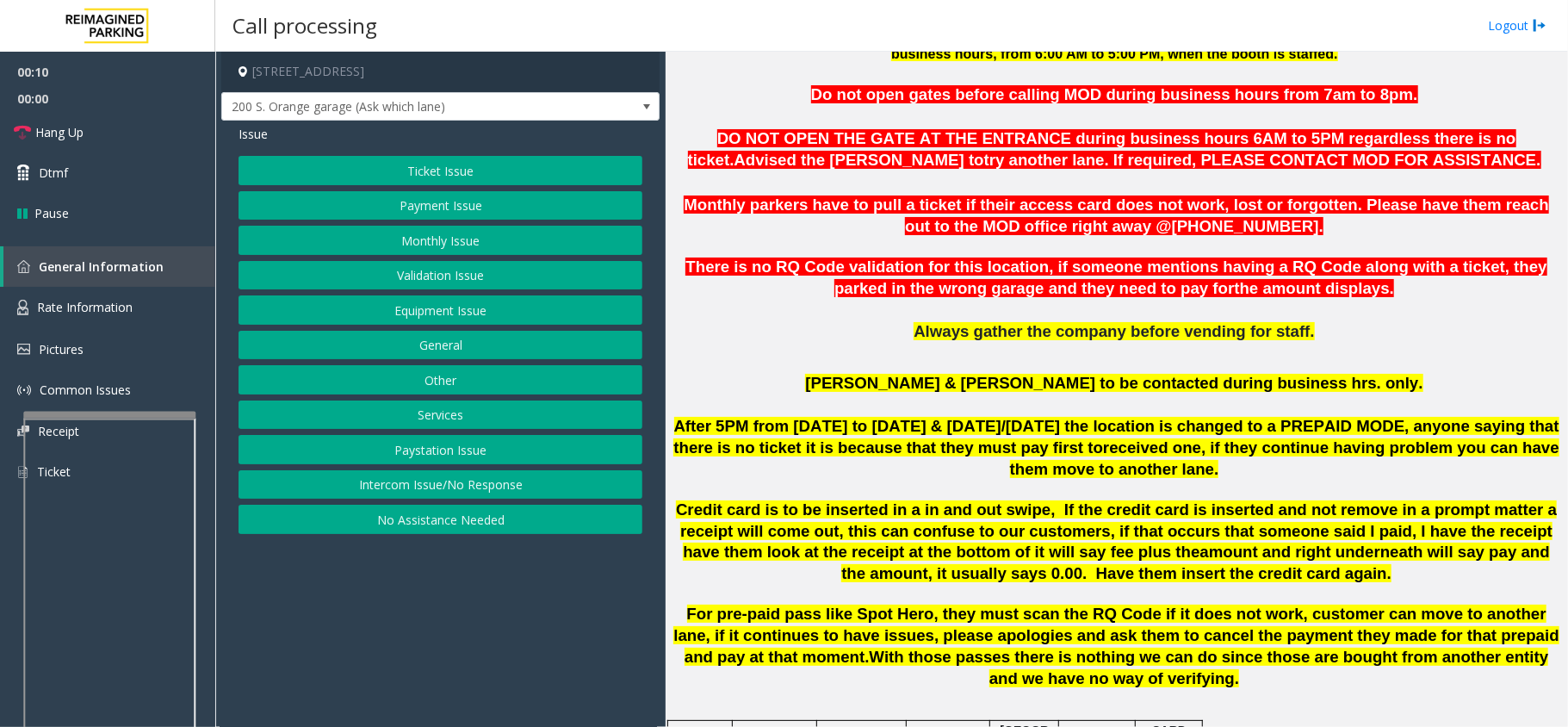
scroll to position [918, 0]
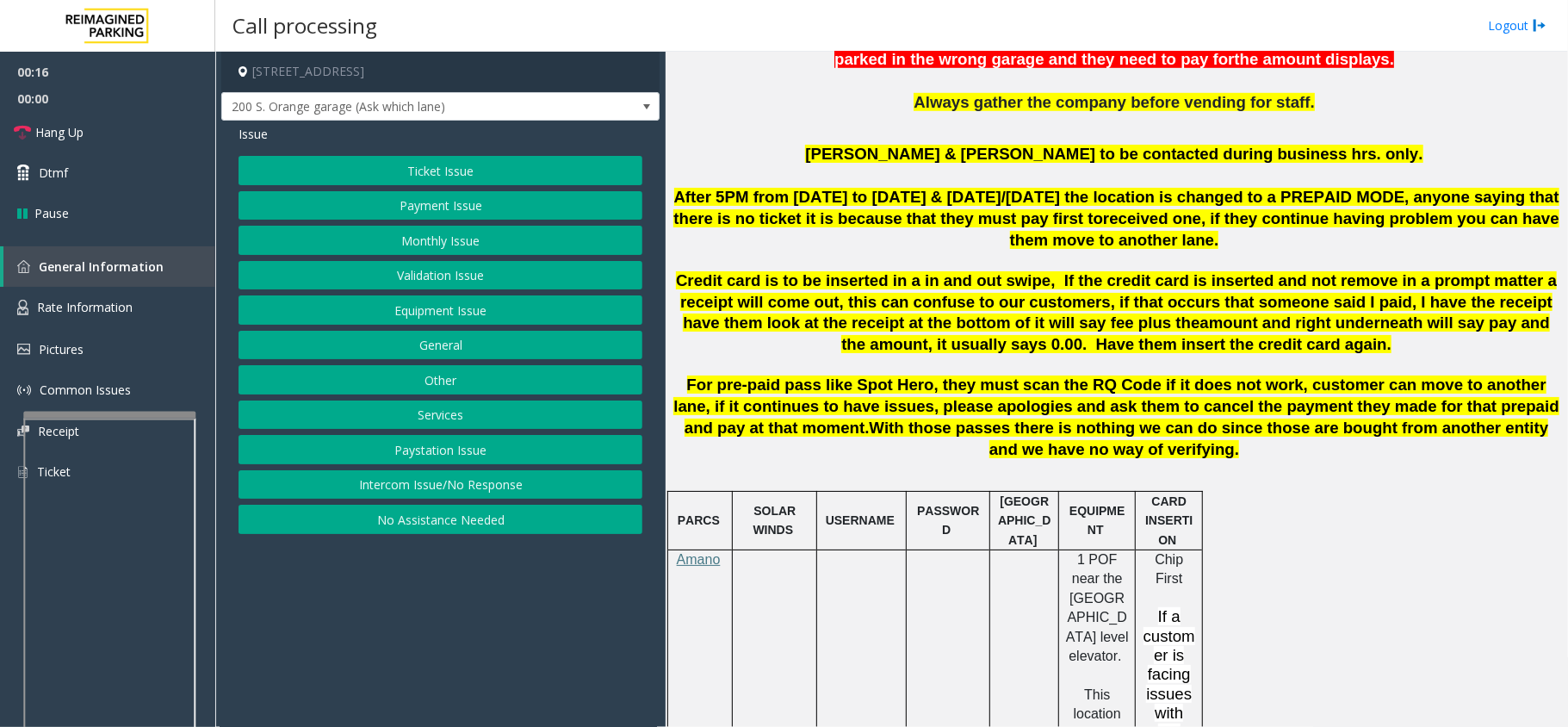
click at [521, 173] on button "Ticket Issue" at bounding box center [441, 170] width 404 height 29
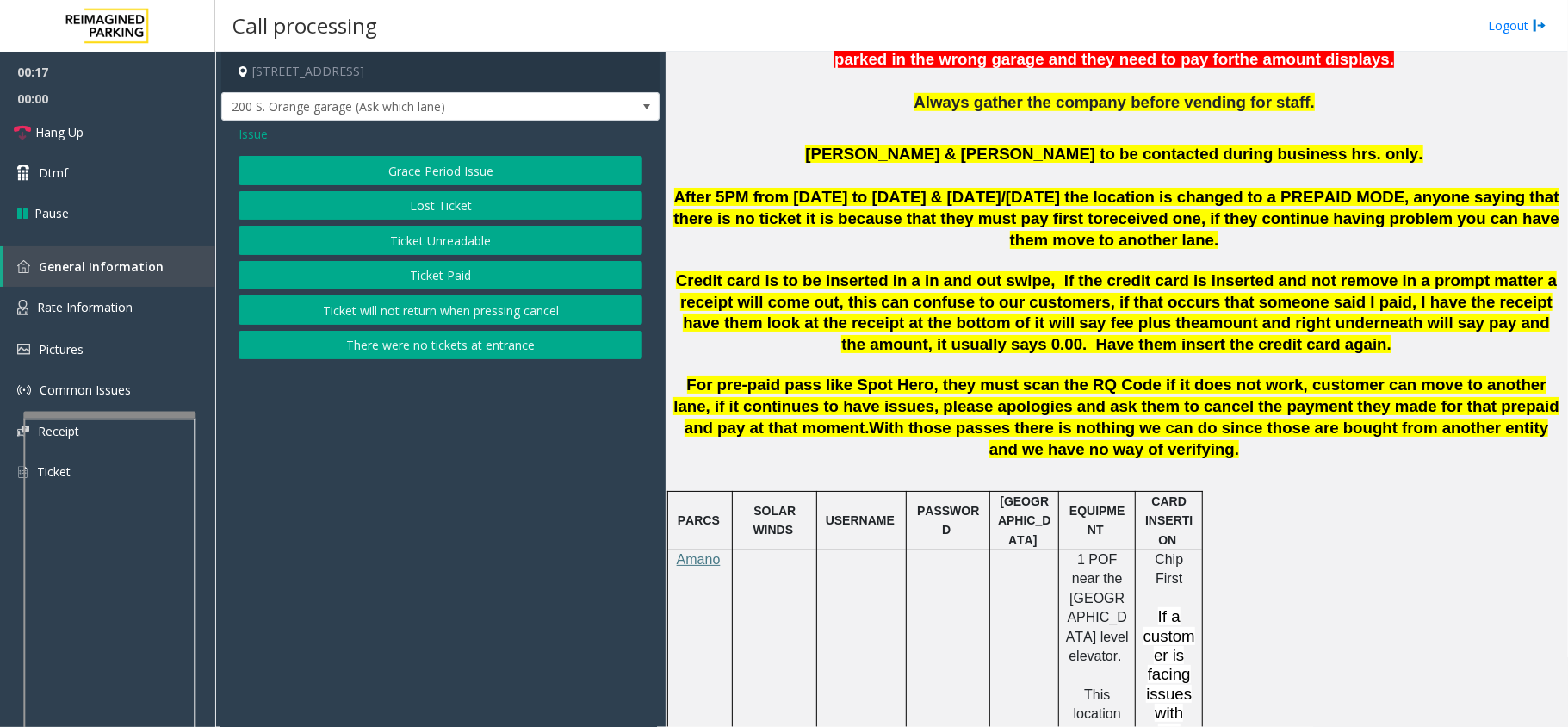
click at [431, 286] on button "Ticket Paid" at bounding box center [441, 275] width 404 height 29
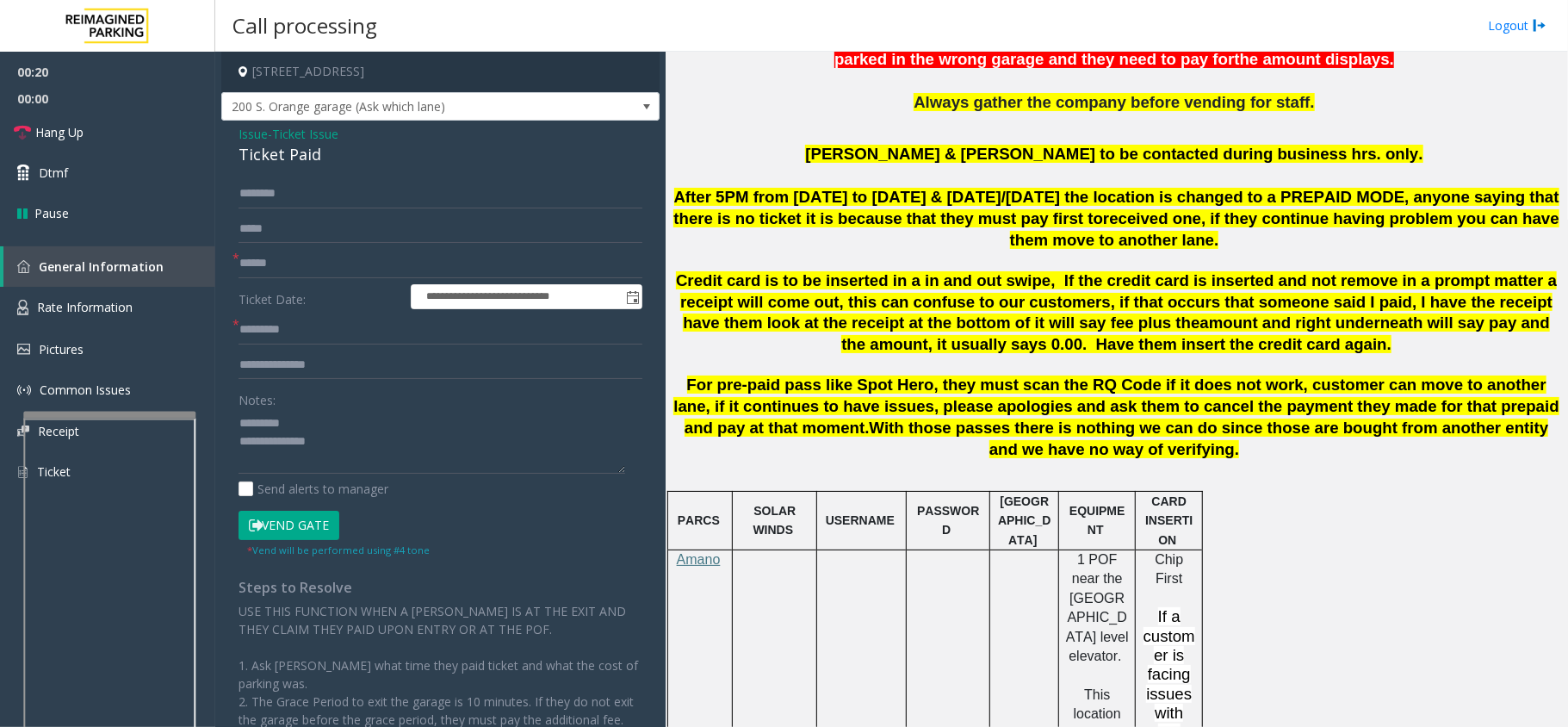
click at [272, 148] on div "Ticket Paid" at bounding box center [441, 154] width 404 height 23
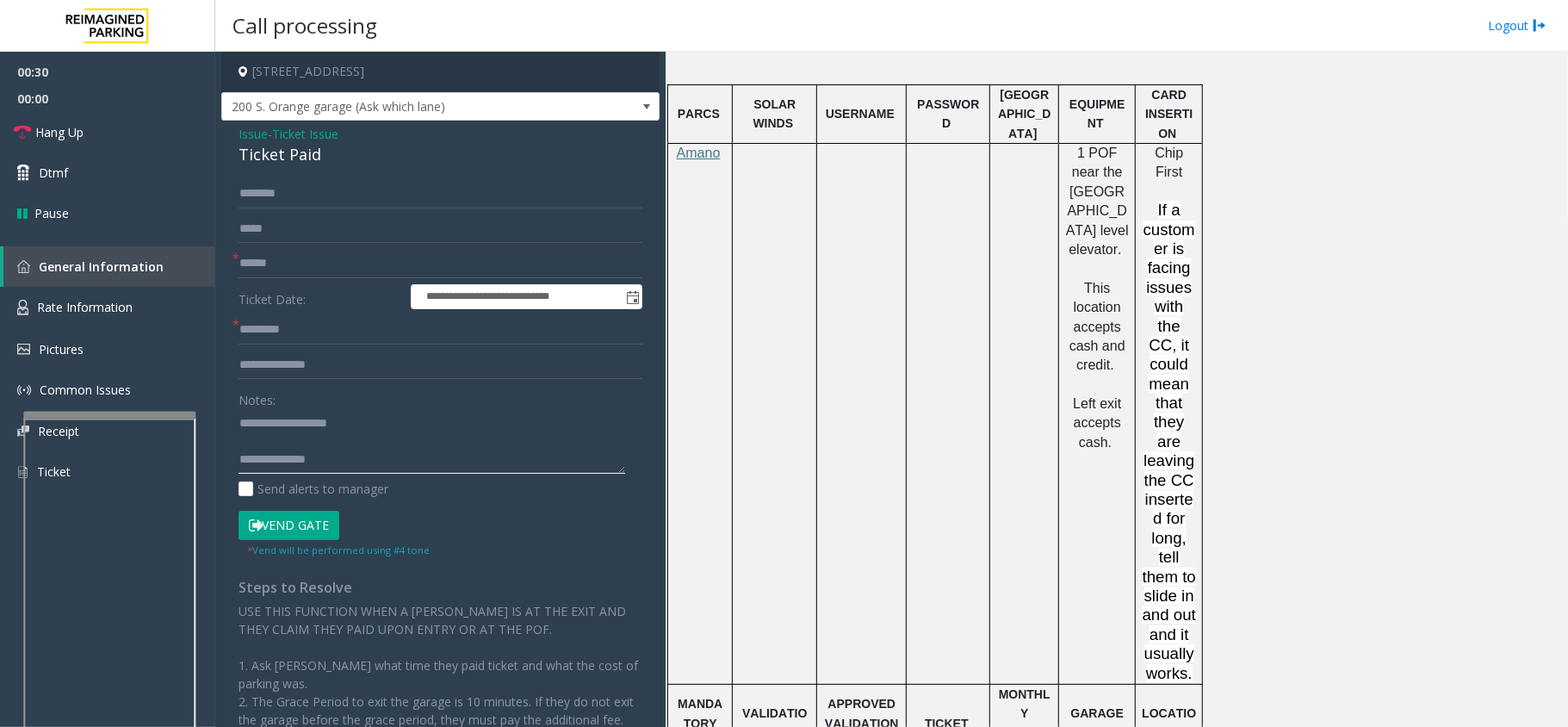
scroll to position [1378, 0]
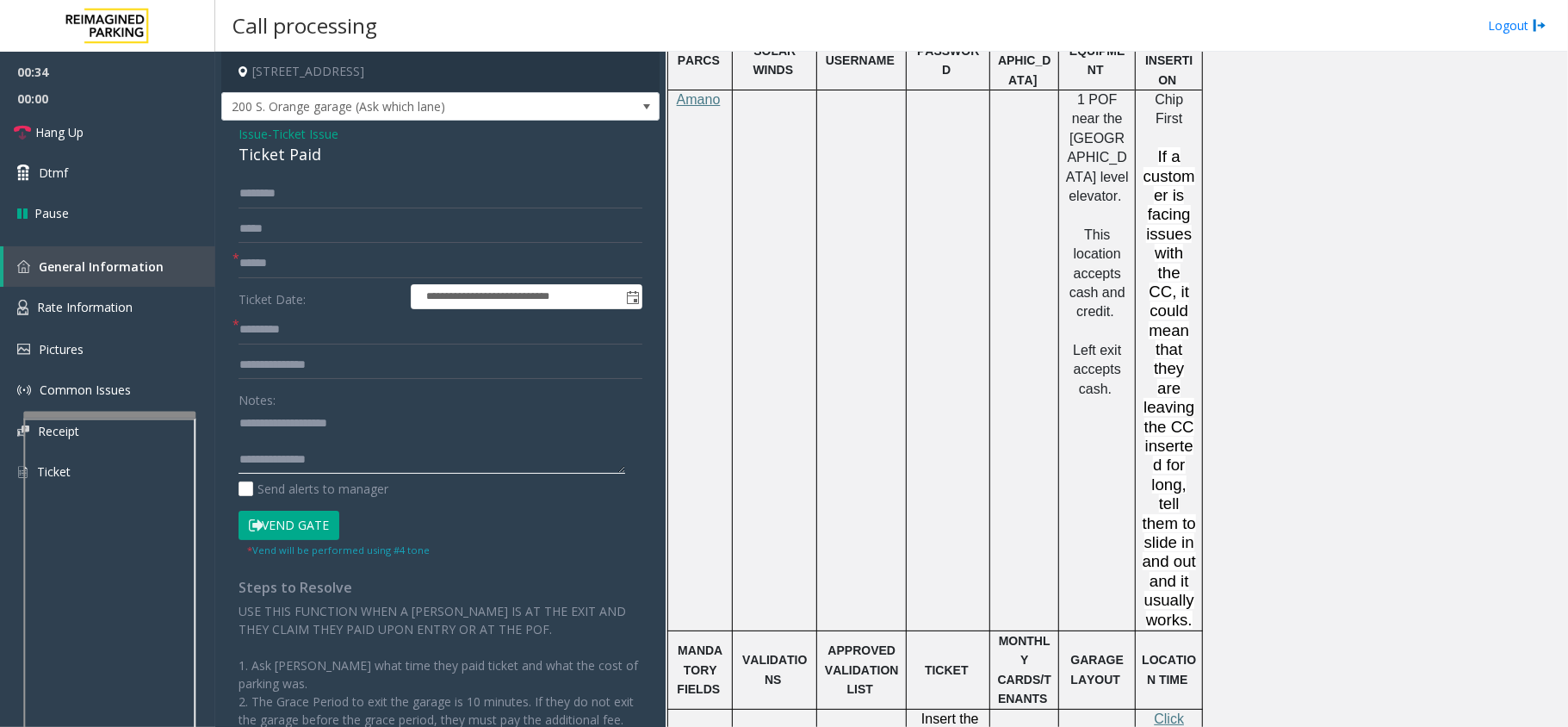
click at [405, 472] on textarea at bounding box center [432, 441] width 386 height 65
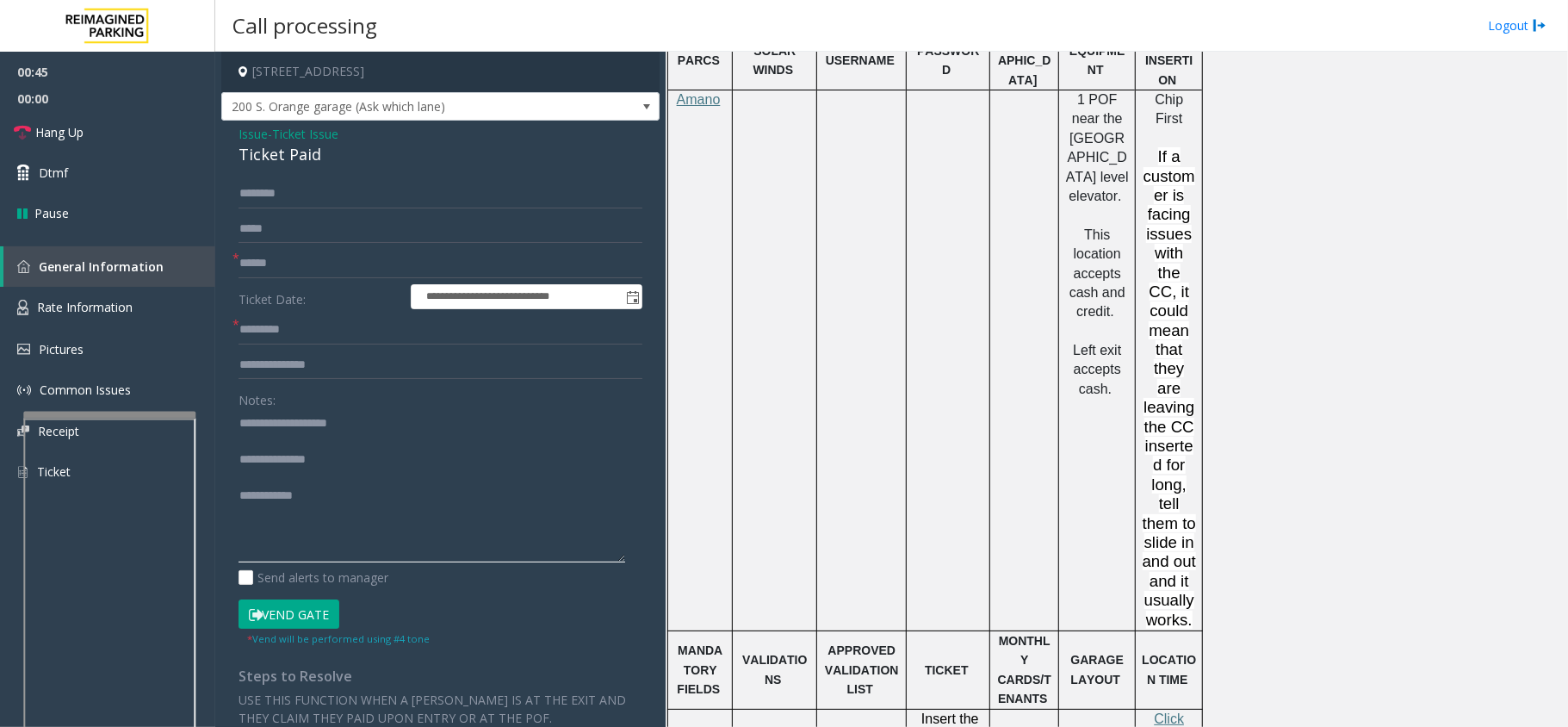
drag, startPoint x: 622, startPoint y: 473, endPoint x: 341, endPoint y: 507, distance: 283.0
click at [580, 563] on textarea at bounding box center [432, 486] width 386 height 153
click at [345, 504] on textarea at bounding box center [432, 487] width 386 height 155
click at [387, 515] on textarea at bounding box center [432, 487] width 386 height 155
drag, startPoint x: 379, startPoint y: 508, endPoint x: 312, endPoint y: 521, distance: 68.2
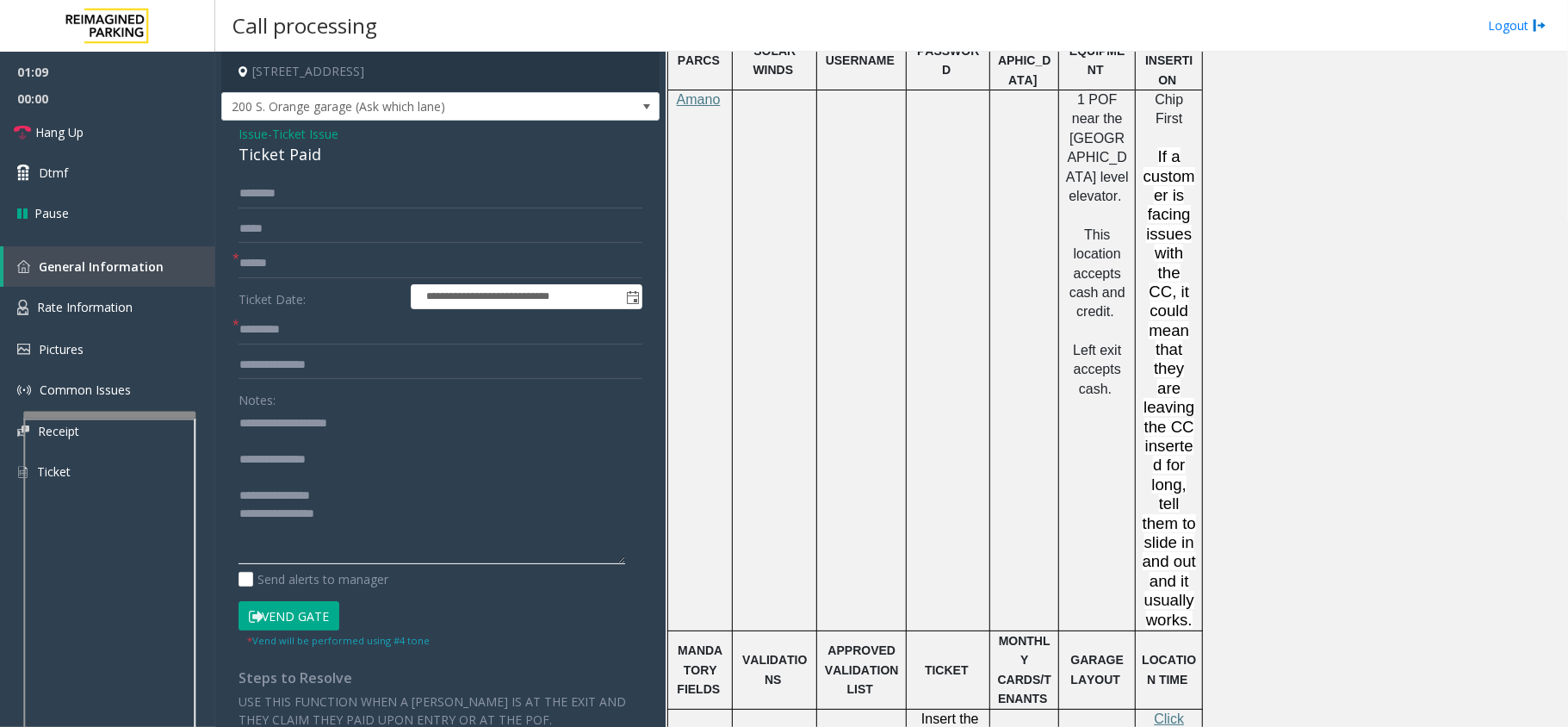
click at [376, 510] on textarea at bounding box center [432, 487] width 386 height 155
click at [329, 514] on textarea at bounding box center [432, 487] width 386 height 155
drag, startPoint x: 54, startPoint y: 9, endPoint x: 422, endPoint y: 515, distance: 625.7
click at [422, 515] on textarea at bounding box center [432, 487] width 386 height 155
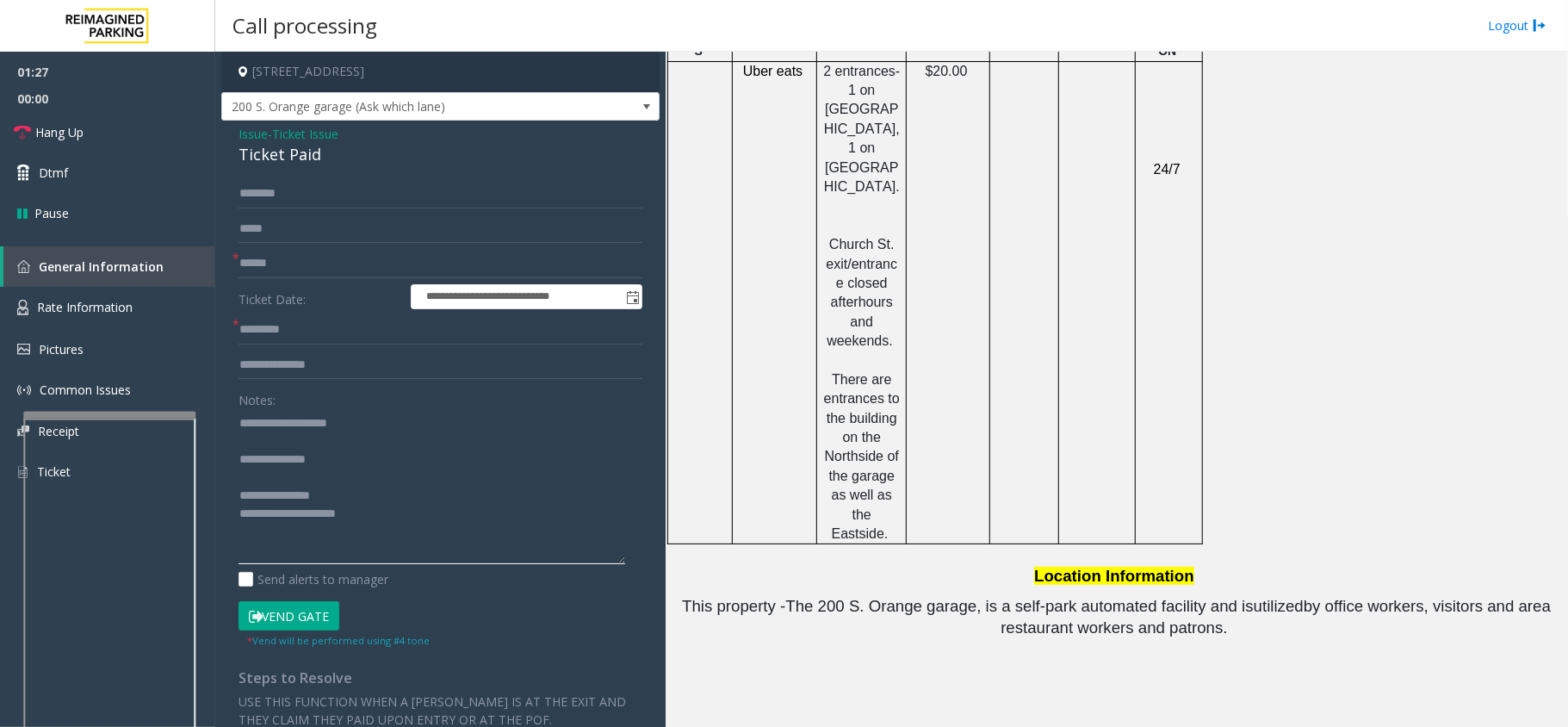
scroll to position [2067, 0]
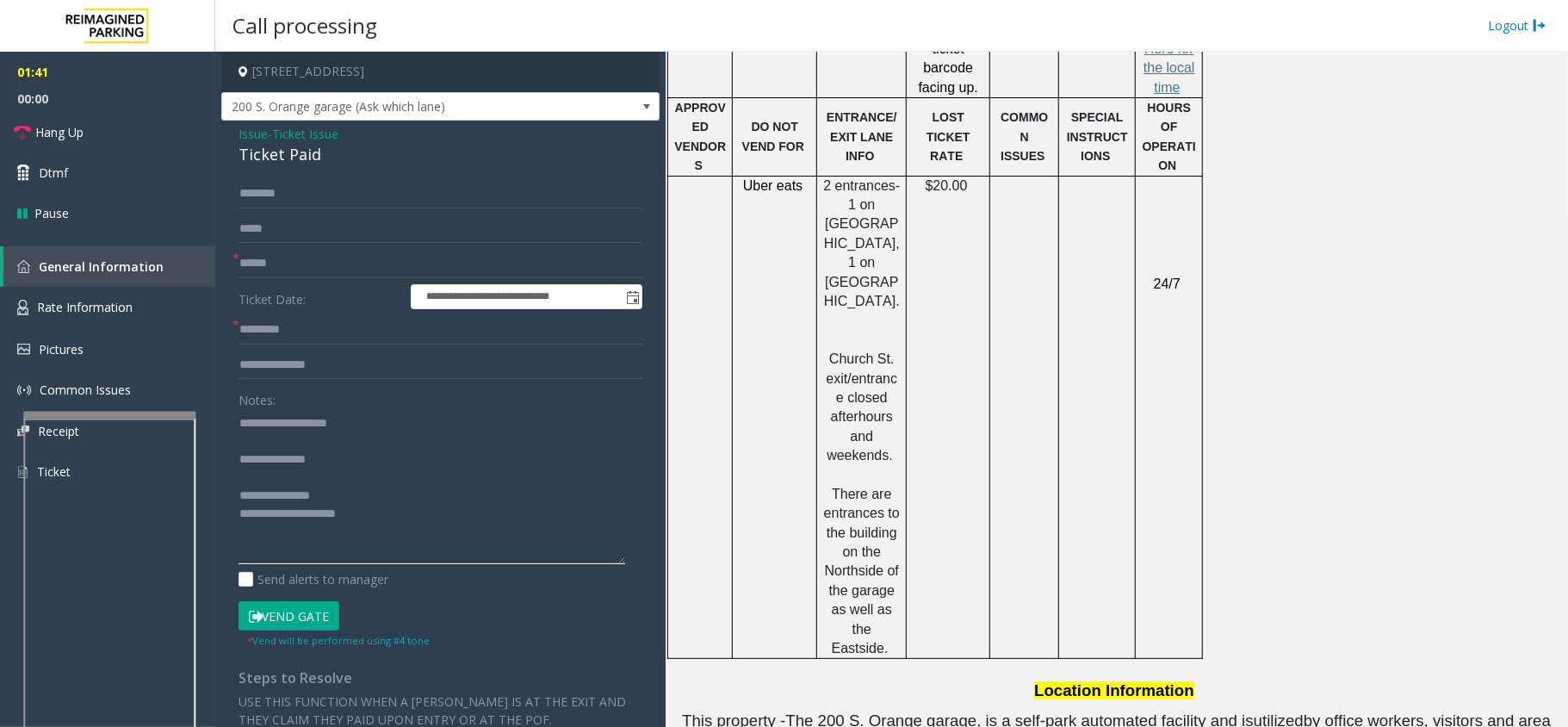
click at [356, 431] on textarea at bounding box center [432, 487] width 386 height 155
click at [527, 429] on textarea at bounding box center [432, 487] width 386 height 155
drag, startPoint x: 496, startPoint y: 425, endPoint x: 553, endPoint y: 442, distance: 59.5
click at [557, 441] on textarea at bounding box center [432, 487] width 386 height 155
type textarea "**********"
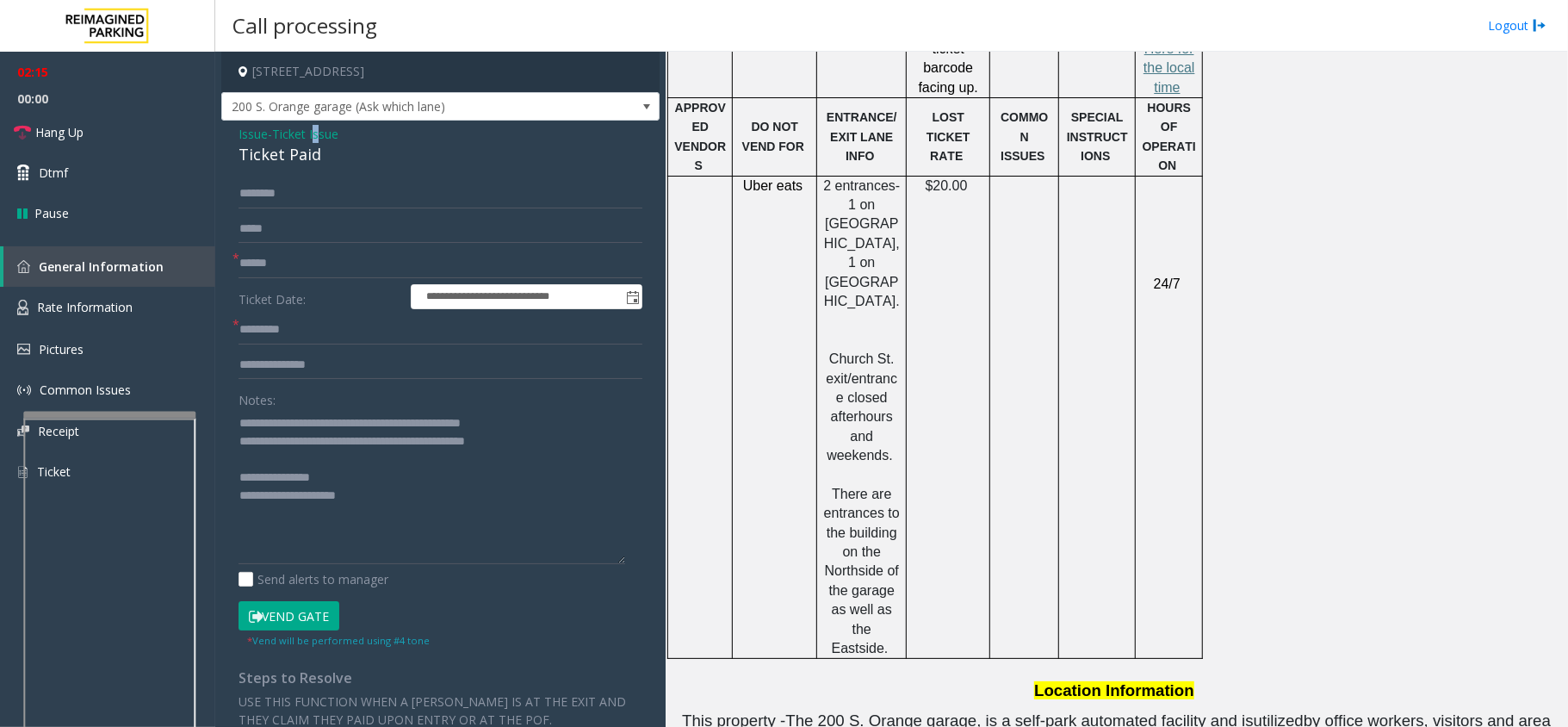
click at [322, 134] on span "Ticket Issue" at bounding box center [305, 133] width 67 height 18
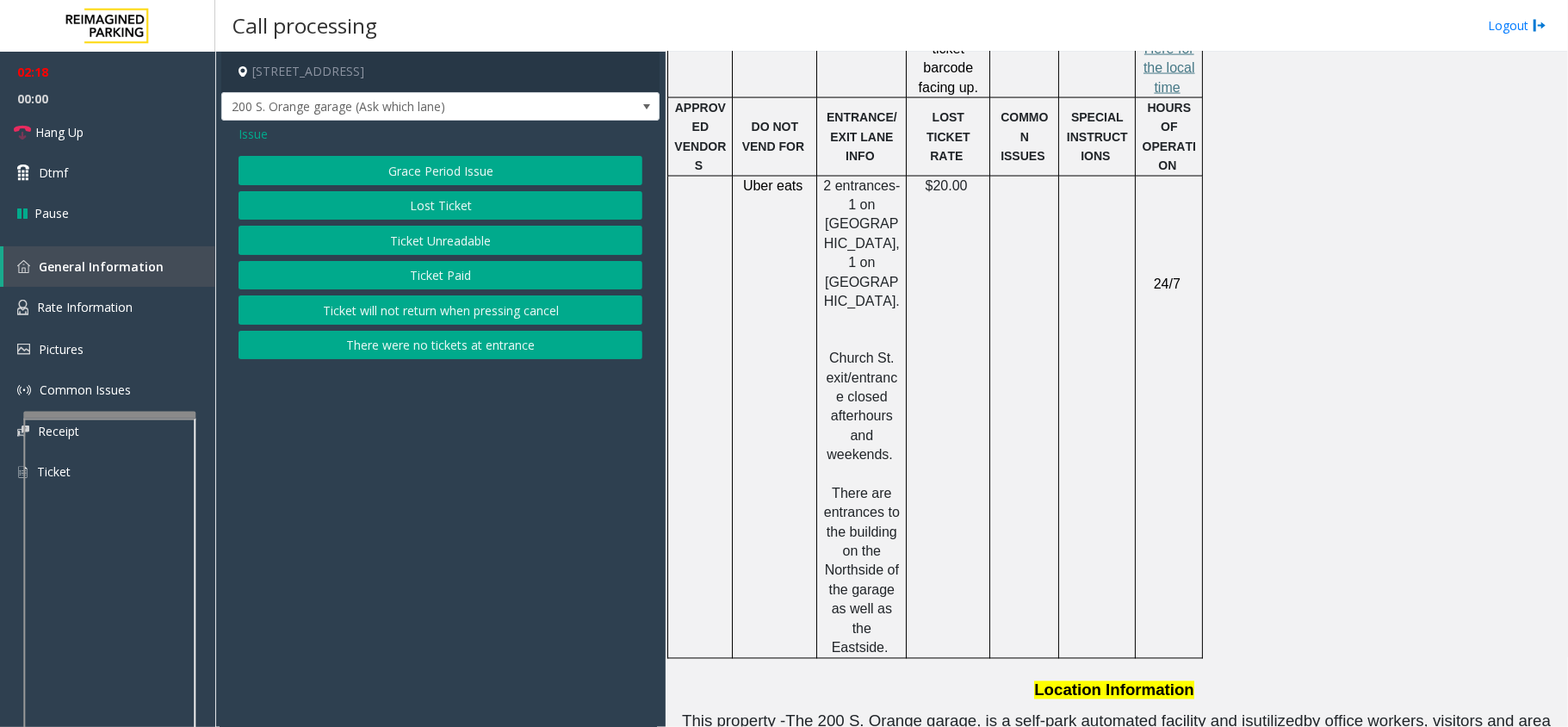
click at [329, 194] on button "Lost Ticket" at bounding box center [441, 205] width 404 height 29
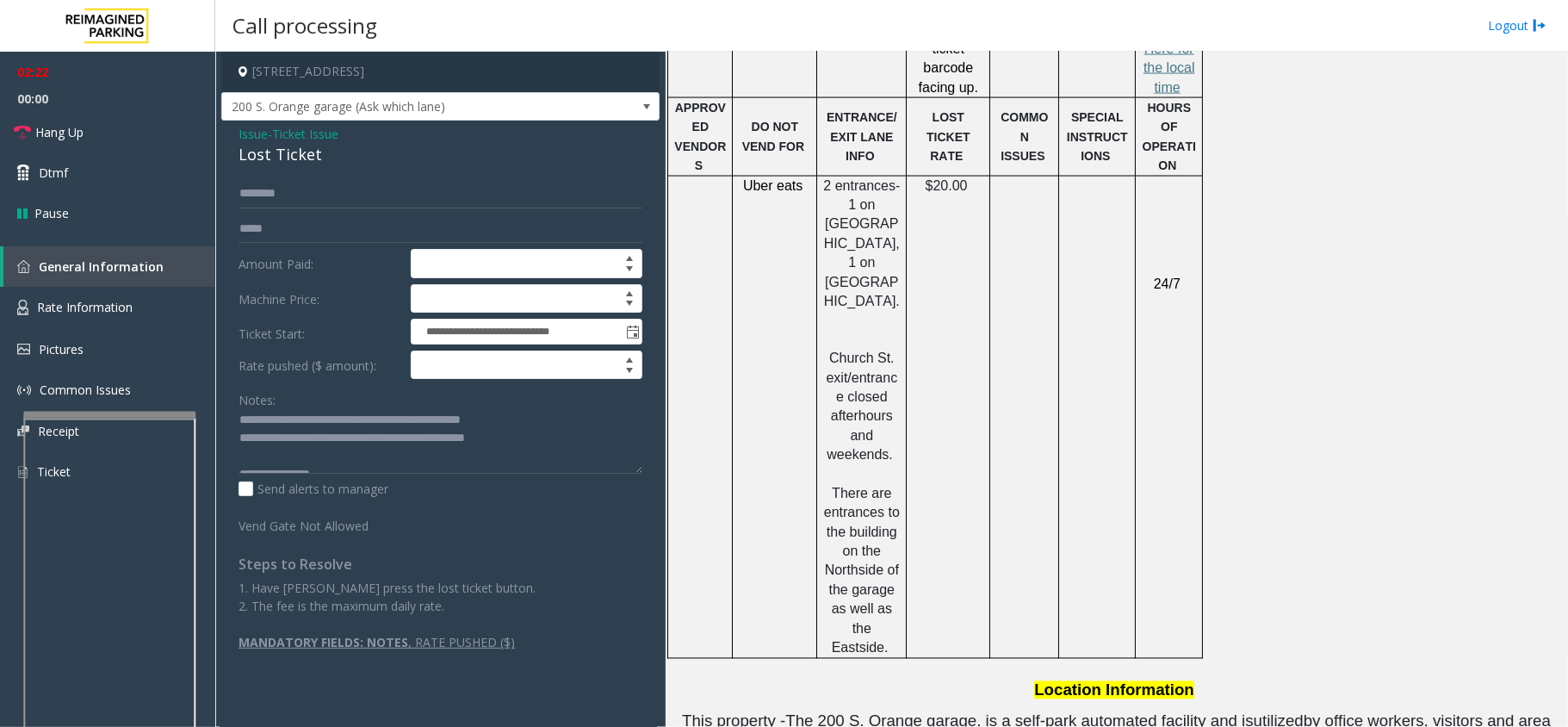
scroll to position [0, 0]
drag, startPoint x: 641, startPoint y: 474, endPoint x: 338, endPoint y: 361, distance: 323.4
click at [644, 522] on div "**********" at bounding box center [441, 438] width 430 height 518
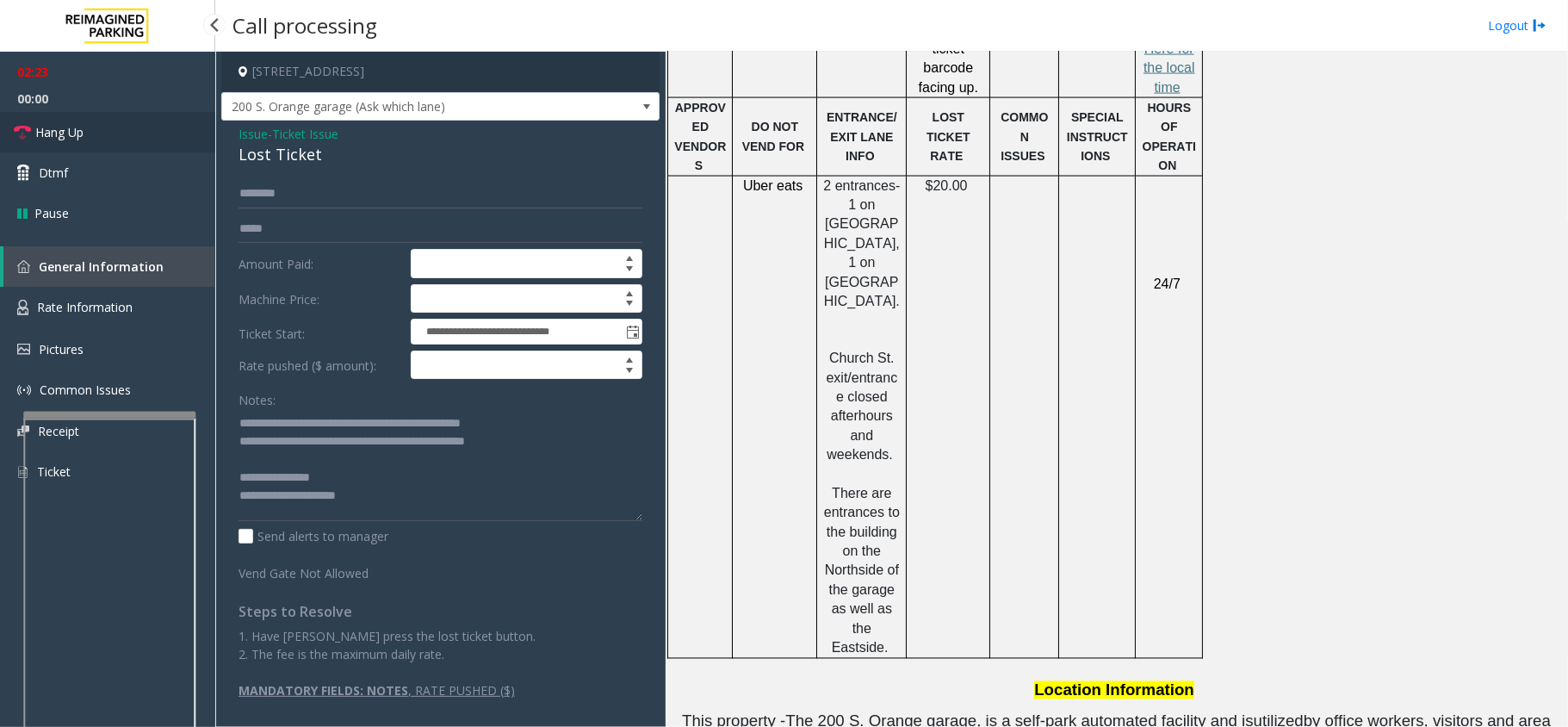
click at [125, 134] on link "Hang Up" at bounding box center [108, 131] width 215 height 41
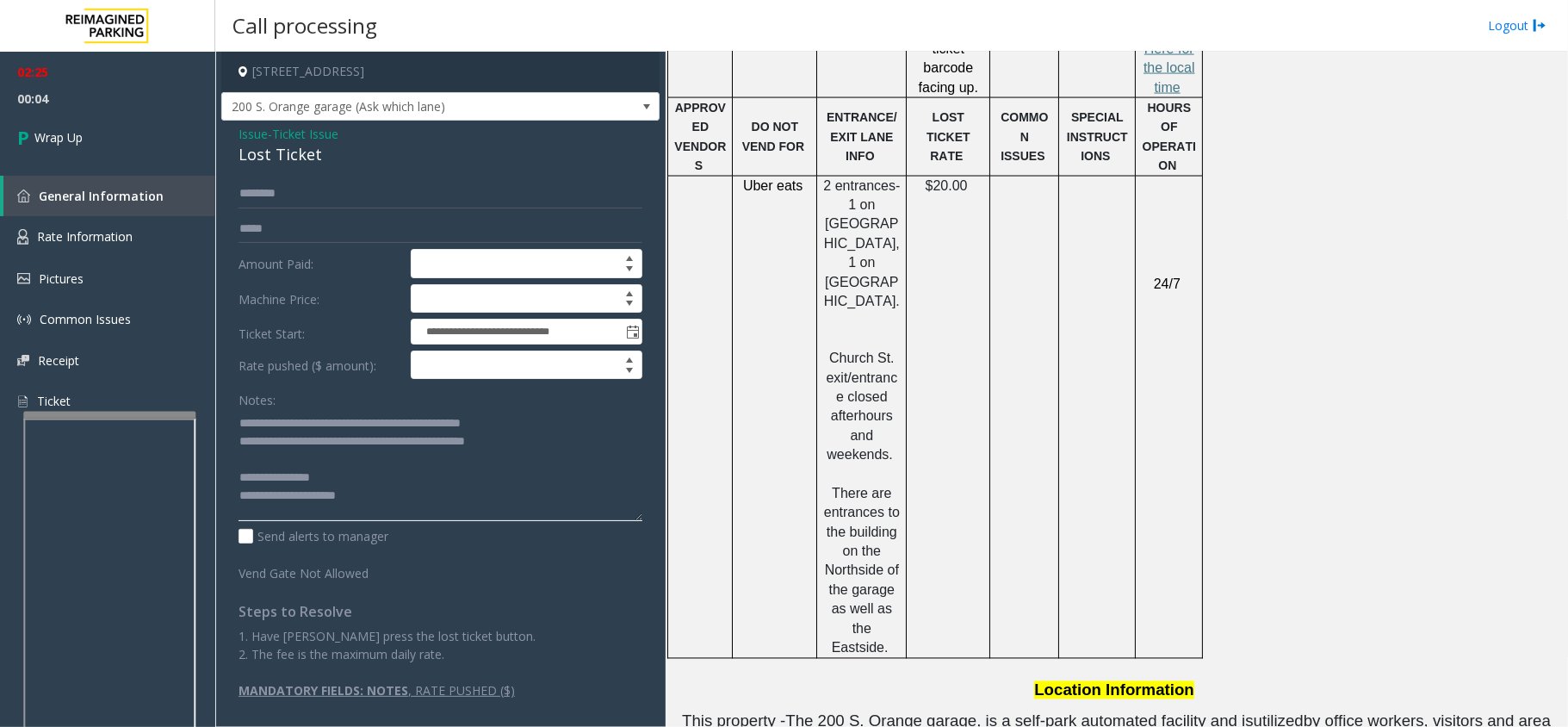
click at [413, 443] on textarea at bounding box center [441, 465] width 404 height 112
click at [418, 439] on textarea at bounding box center [441, 465] width 404 height 112
type textarea "**********"
click at [118, 153] on link "Wrap Up" at bounding box center [108, 136] width 215 height 51
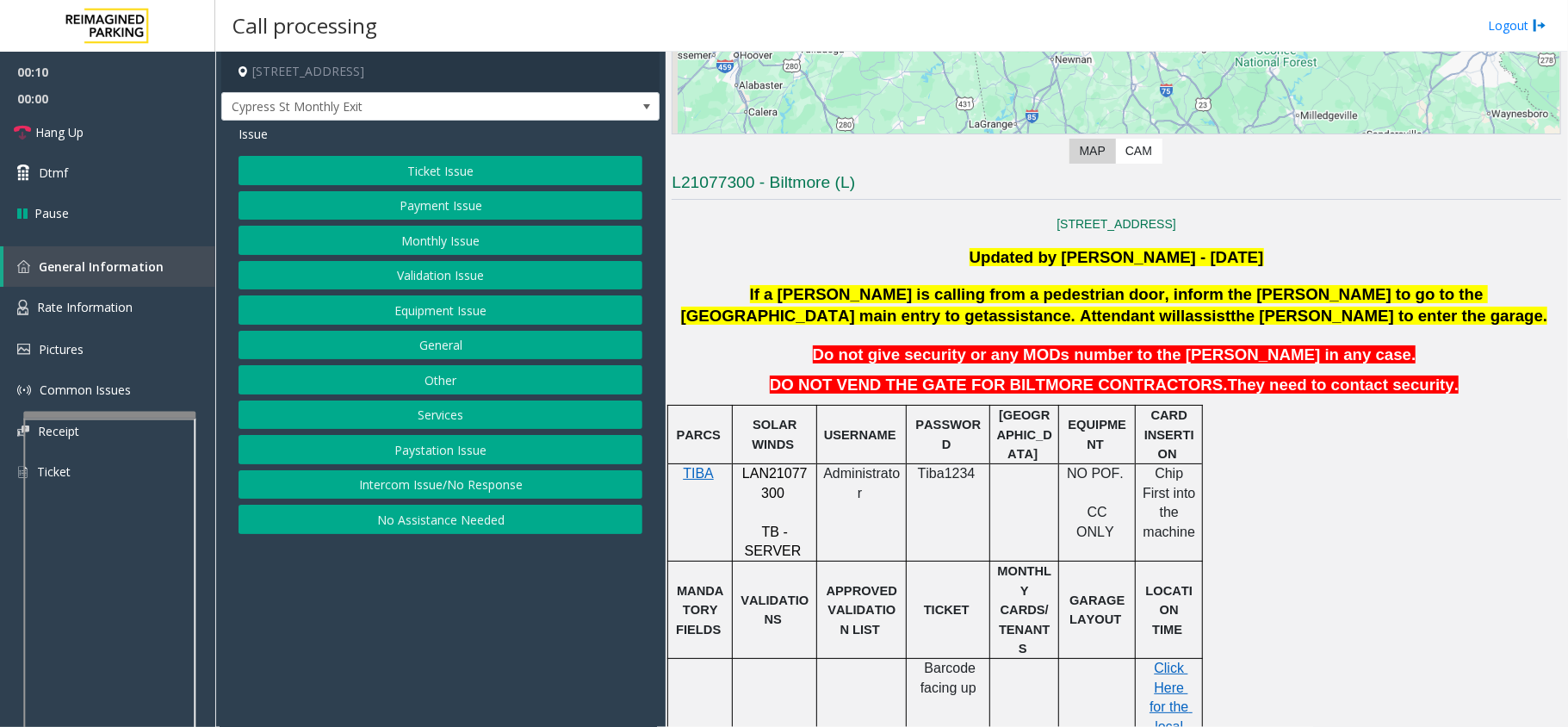
scroll to position [459, 0]
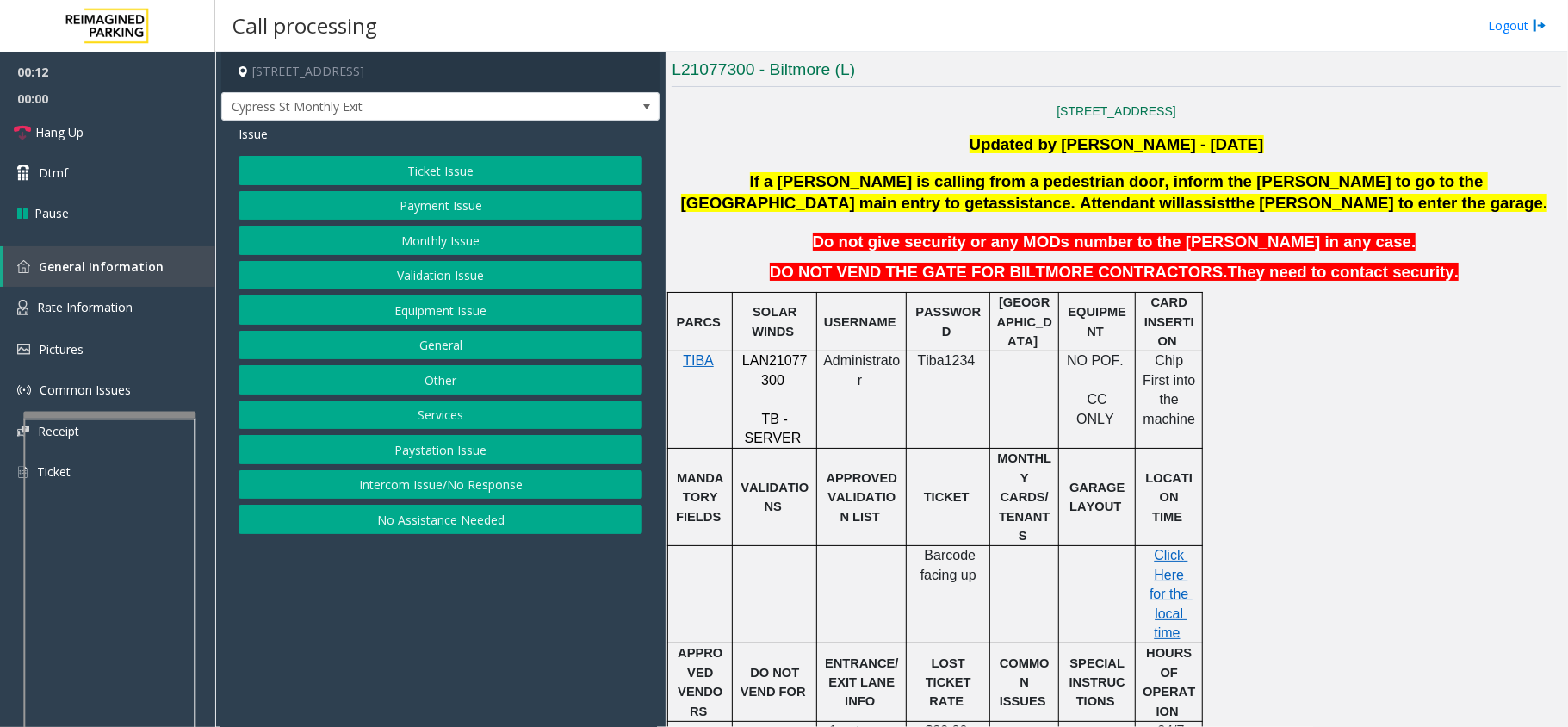
click at [783, 360] on span "LAN21077300" at bounding box center [776, 370] width 66 height 34
click at [488, 377] on button "Other" at bounding box center [441, 379] width 404 height 29
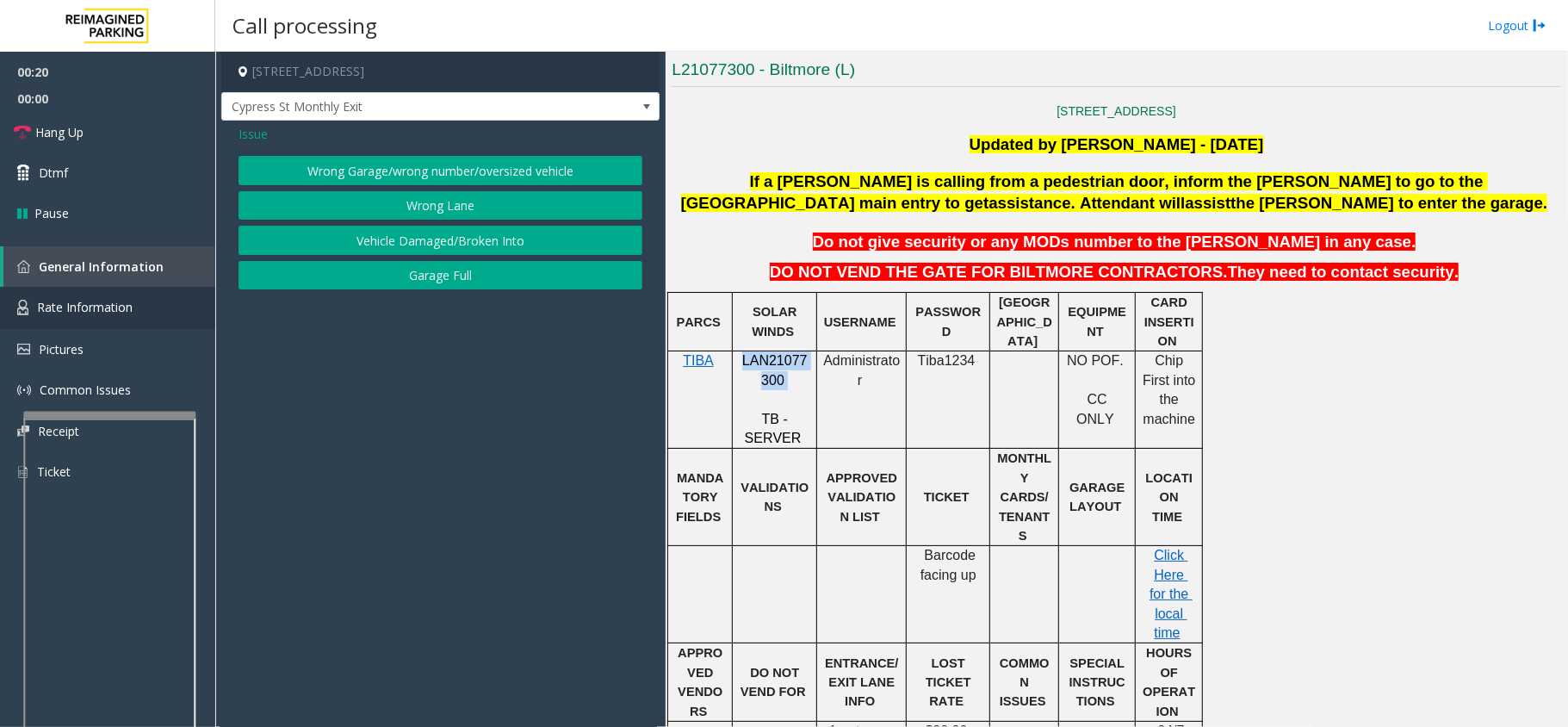
drag, startPoint x: 420, startPoint y: 218, endPoint x: 121, endPoint y: 302, distance: 310.6
click at [421, 218] on button "Wrong Lane" at bounding box center [441, 205] width 404 height 29
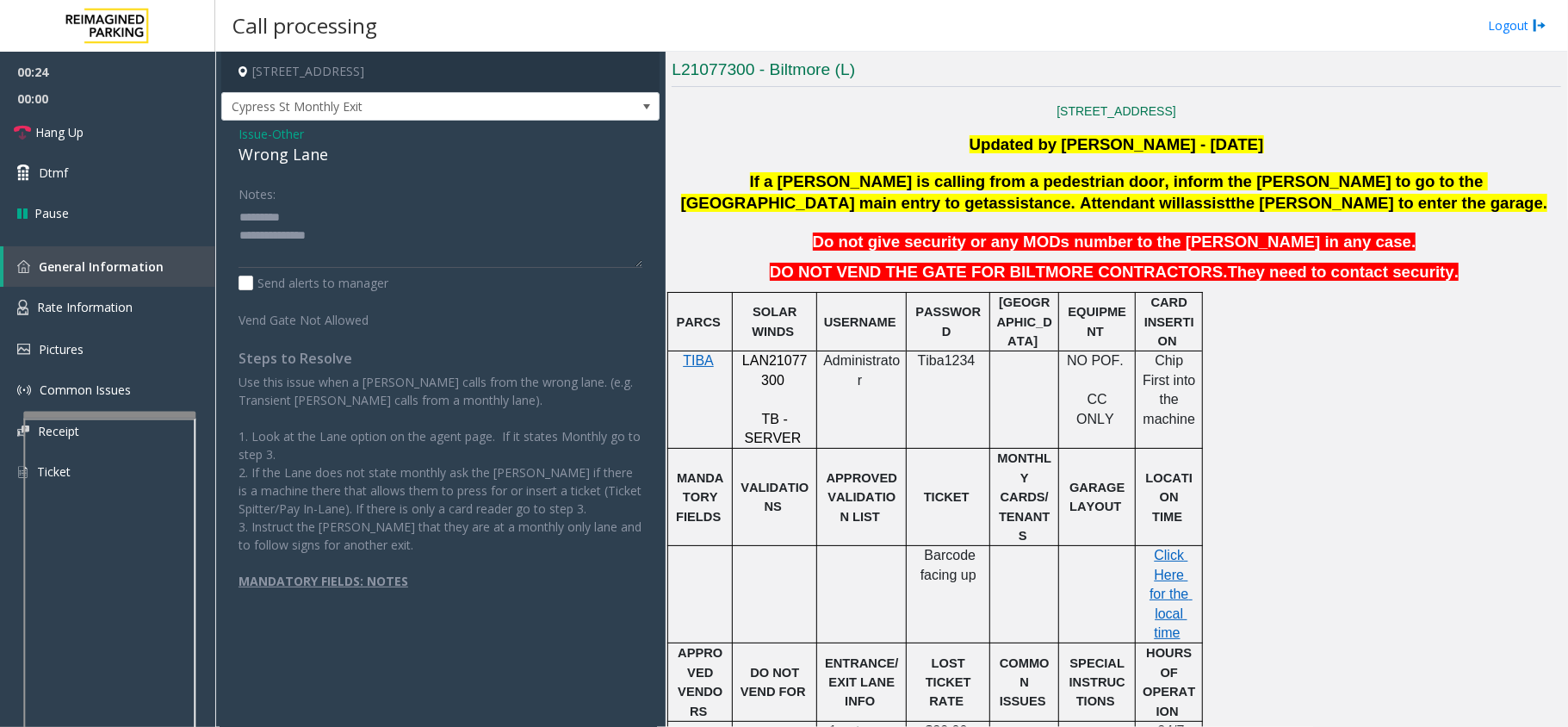
click at [257, 156] on div "Wrong Lane" at bounding box center [441, 154] width 404 height 23
click at [318, 253] on textarea at bounding box center [441, 235] width 404 height 65
click at [111, 128] on link "Hang Up" at bounding box center [108, 131] width 215 height 41
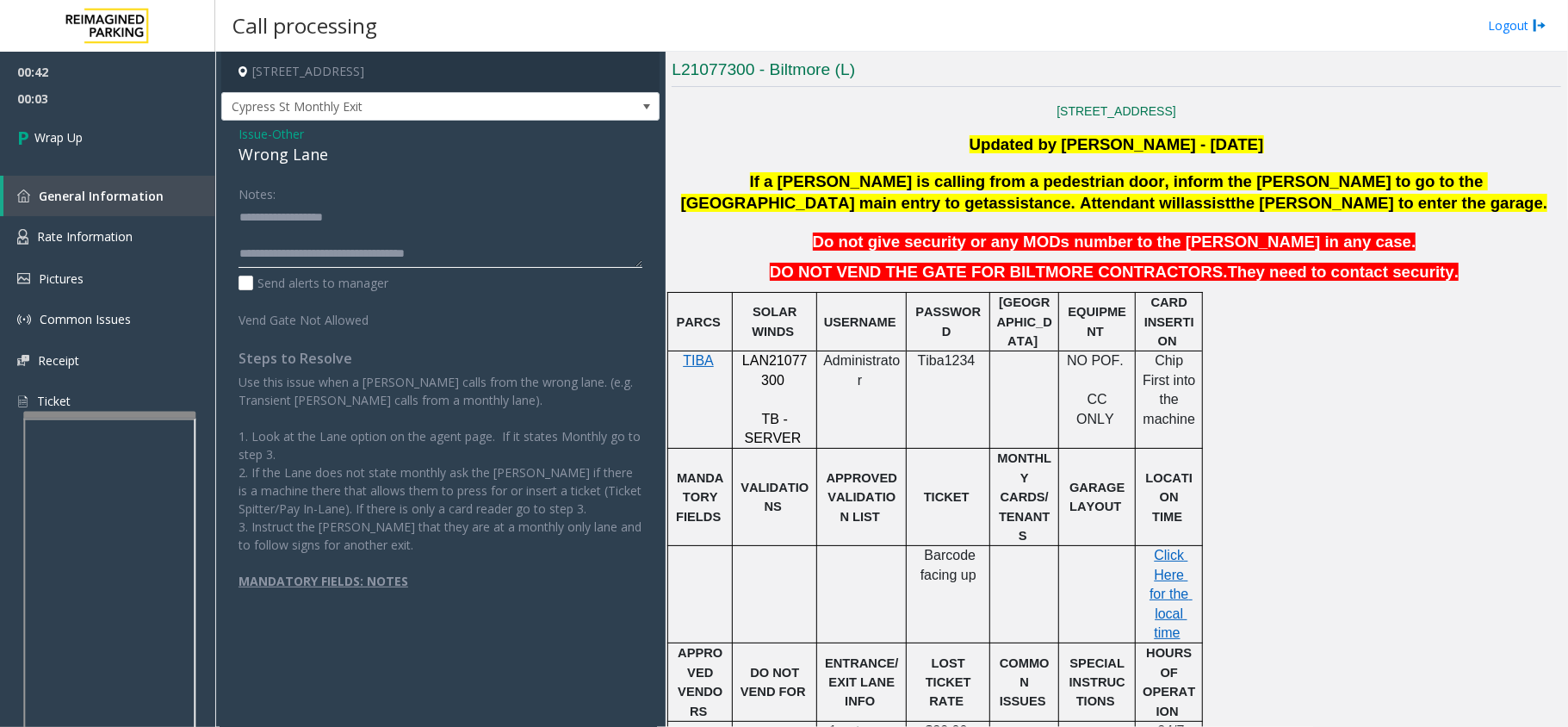
click at [450, 245] on textarea at bounding box center [441, 235] width 404 height 65
click at [488, 260] on textarea at bounding box center [441, 235] width 404 height 65
type textarea "**********"
click at [149, 141] on link "Wrap Up" at bounding box center [108, 136] width 215 height 51
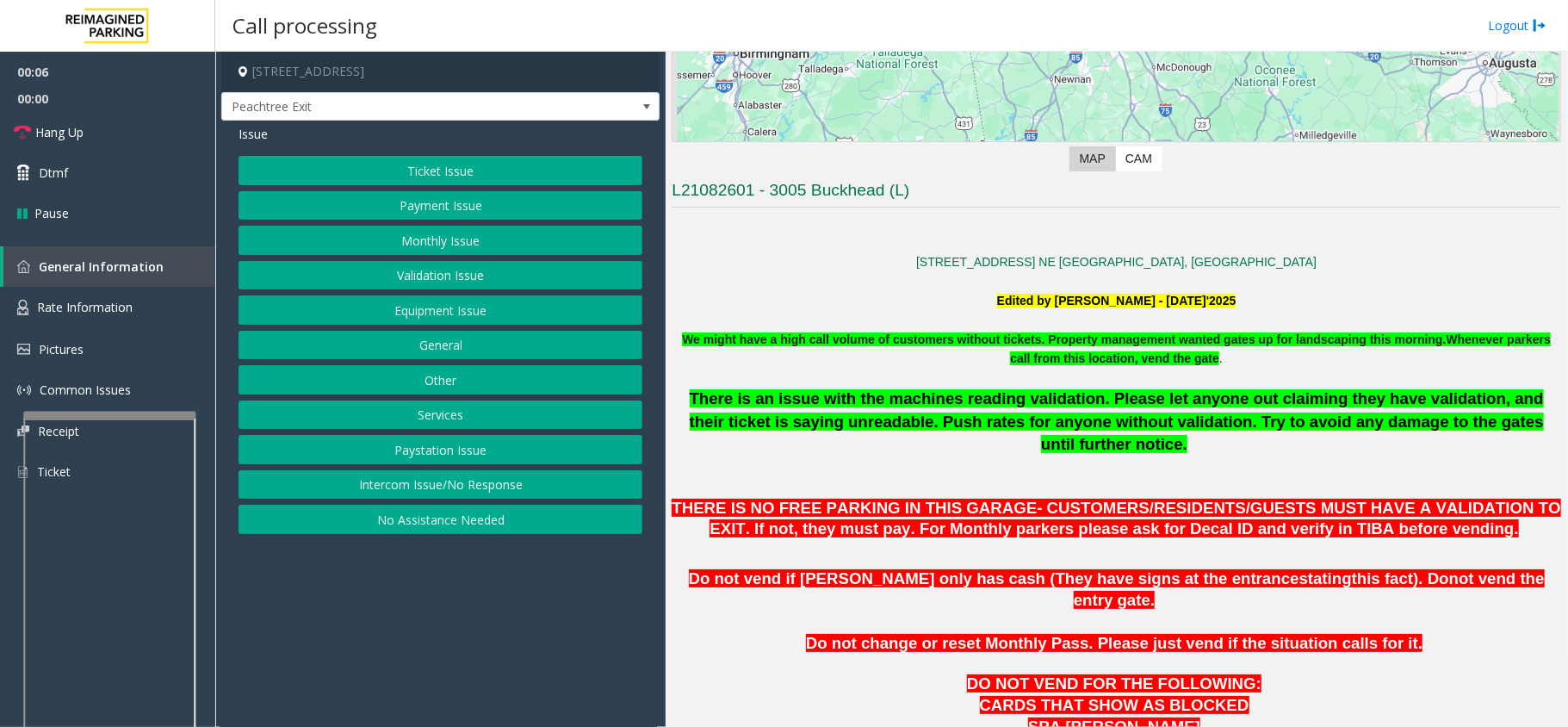
scroll to position [345, 0]
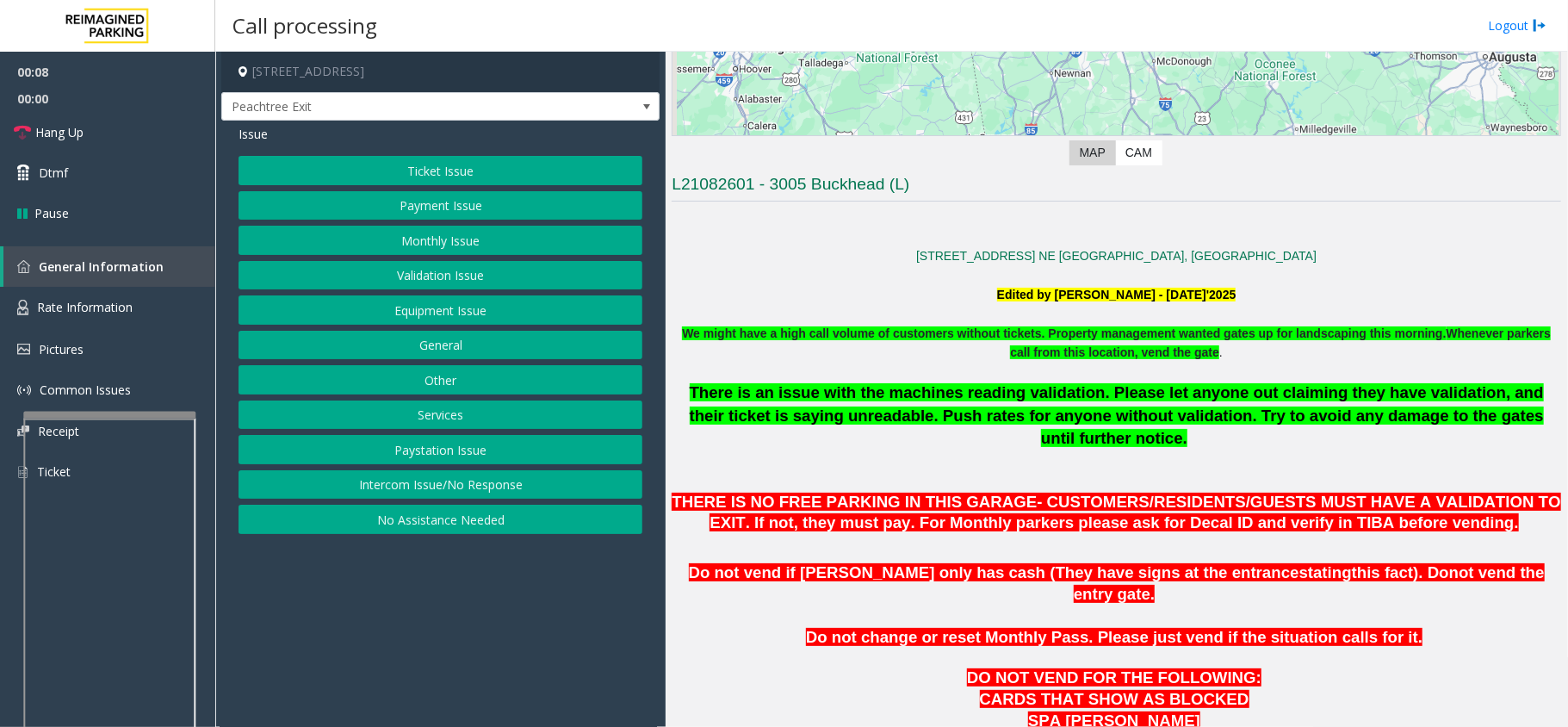
click at [462, 484] on button "Intercom Issue/No Response" at bounding box center [441, 484] width 404 height 29
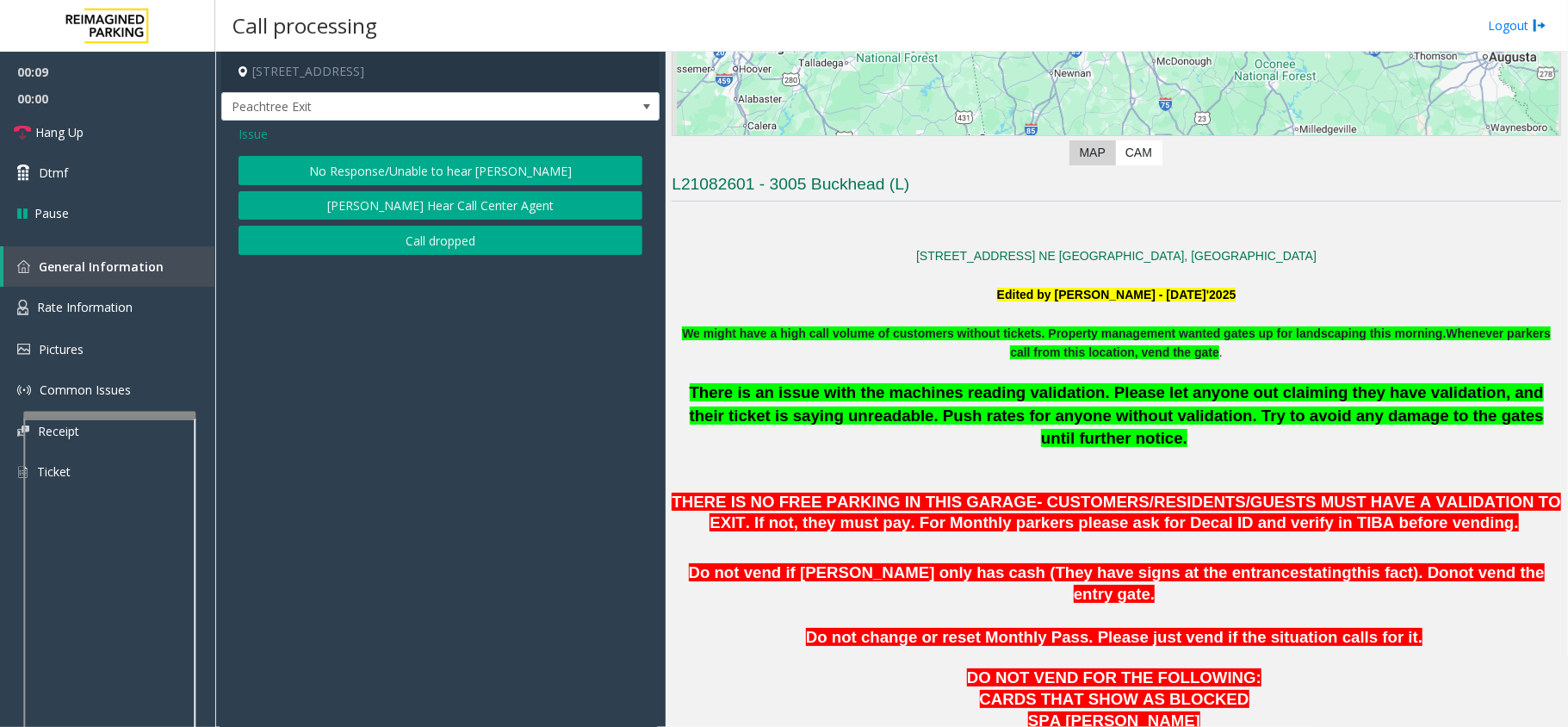
click at [425, 166] on button "No Response/Unable to hear [PERSON_NAME]" at bounding box center [441, 170] width 404 height 29
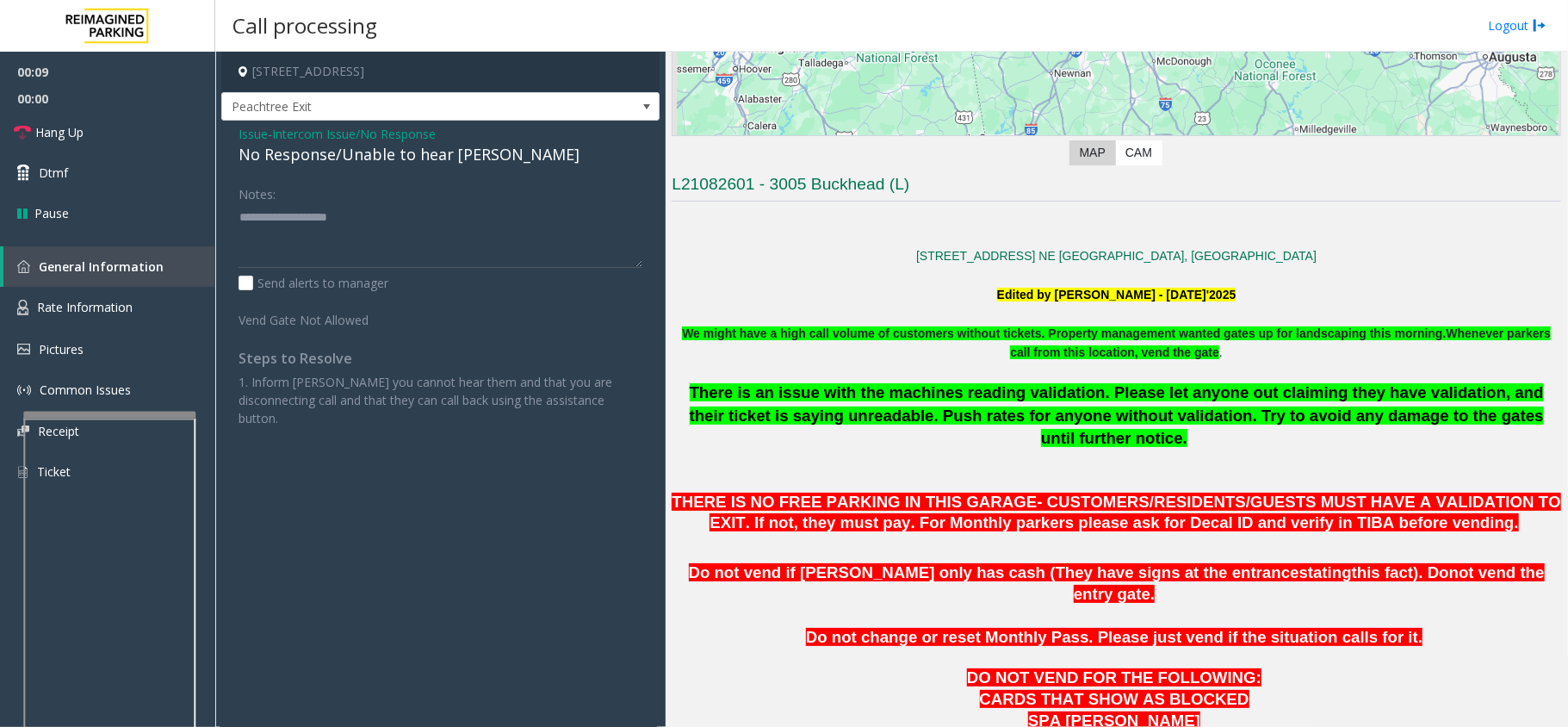
click at [366, 150] on div "No Response/Unable to hear [PERSON_NAME]" at bounding box center [441, 154] width 404 height 23
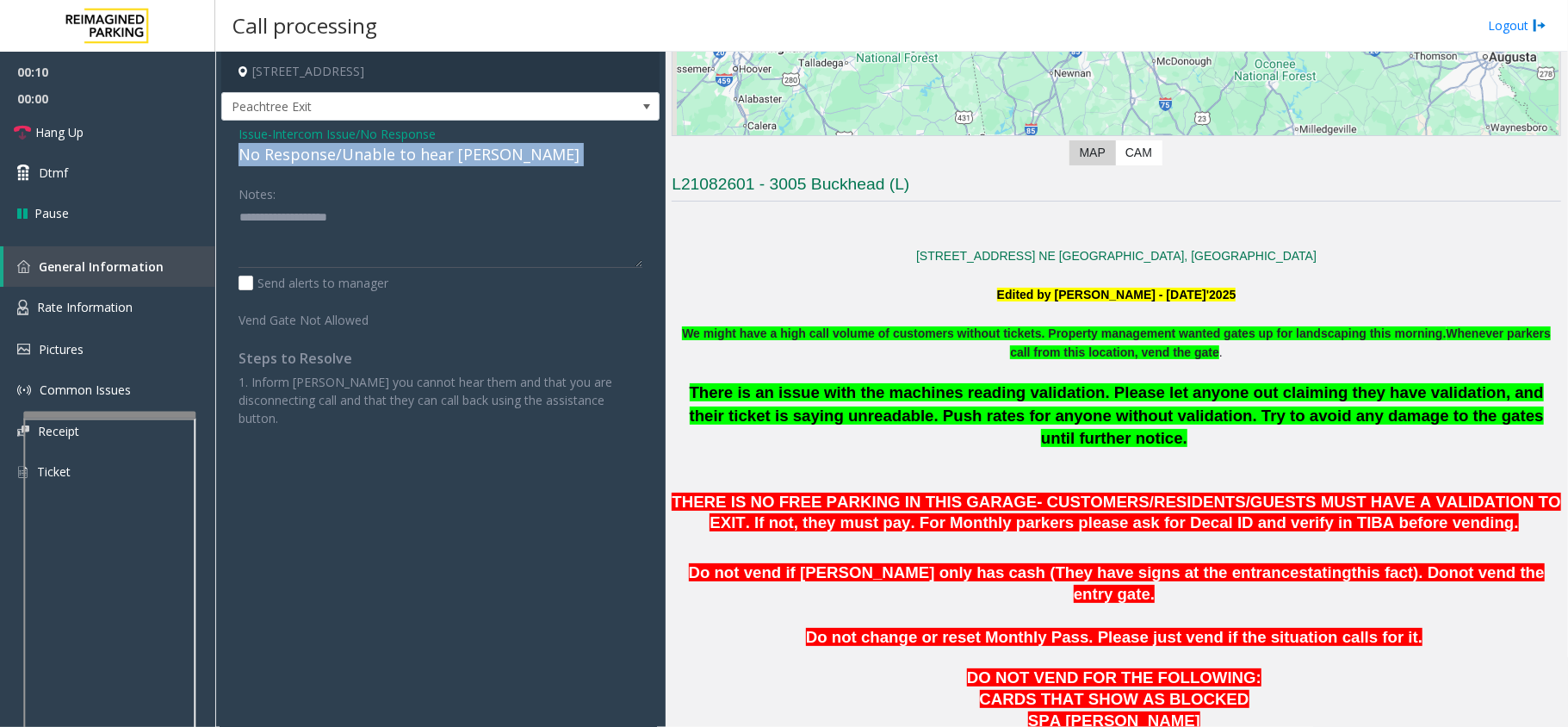
click at [366, 150] on div "No Response/Unable to hear [PERSON_NAME]" at bounding box center [441, 154] width 404 height 23
drag, startPoint x: 366, startPoint y: 150, endPoint x: 387, endPoint y: 219, distance: 72.1
click at [387, 219] on div "Issue - Intercom Issue/No Response No Response/Unable to hear parker Notes: Sen…" at bounding box center [440, 282] width 438 height 324
click at [341, 152] on div "No Response/Unable to hear [PERSON_NAME]" at bounding box center [441, 154] width 404 height 23
click at [341, 151] on div "No Response/Unable to hear [PERSON_NAME]" at bounding box center [441, 154] width 404 height 23
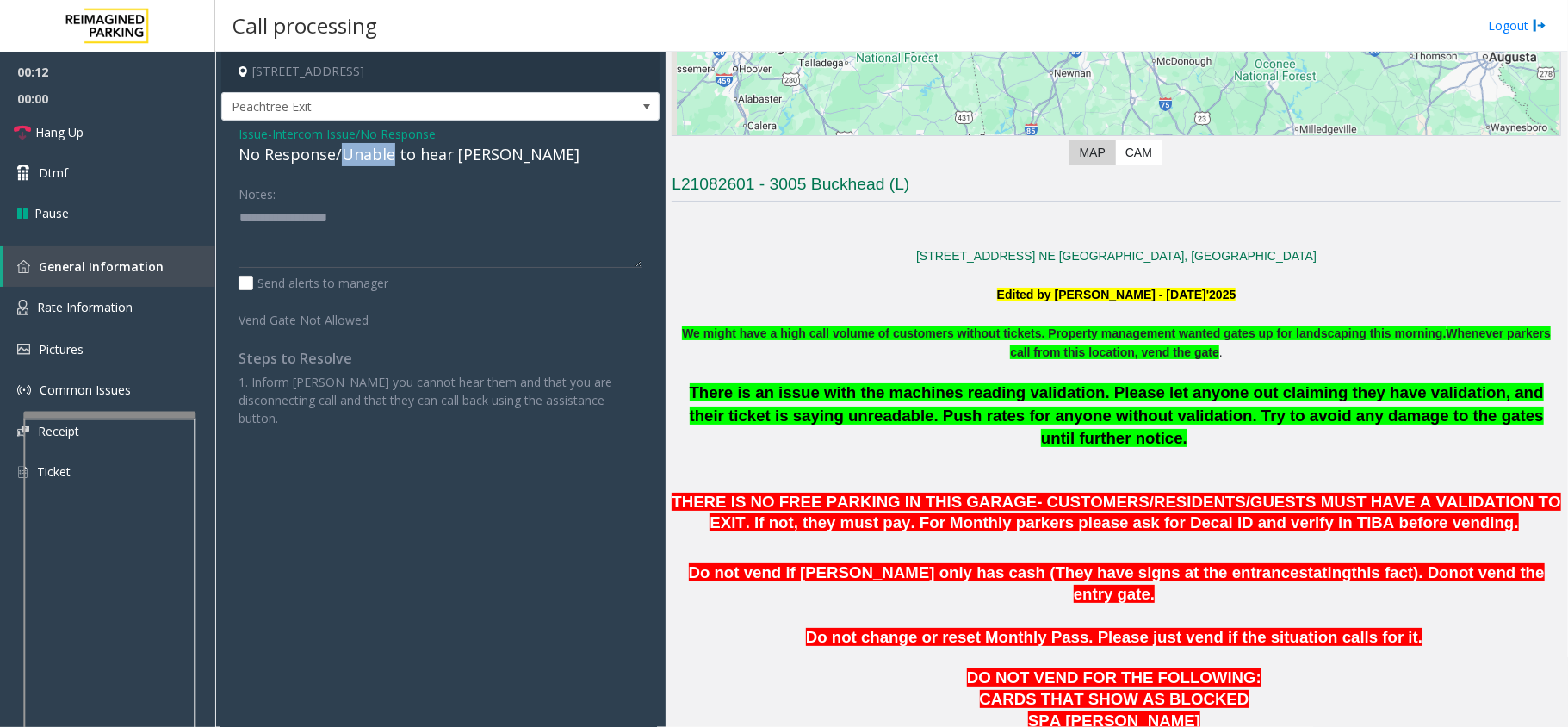
click at [339, 151] on div "No Response/Unable to hear [PERSON_NAME]" at bounding box center [441, 154] width 404 height 23
click at [335, 152] on div "No Response/Unable to hear [PERSON_NAME]" at bounding box center [441, 154] width 404 height 23
click at [335, 153] on div "No Response/Unable to hear [PERSON_NAME]" at bounding box center [441, 154] width 404 height 23
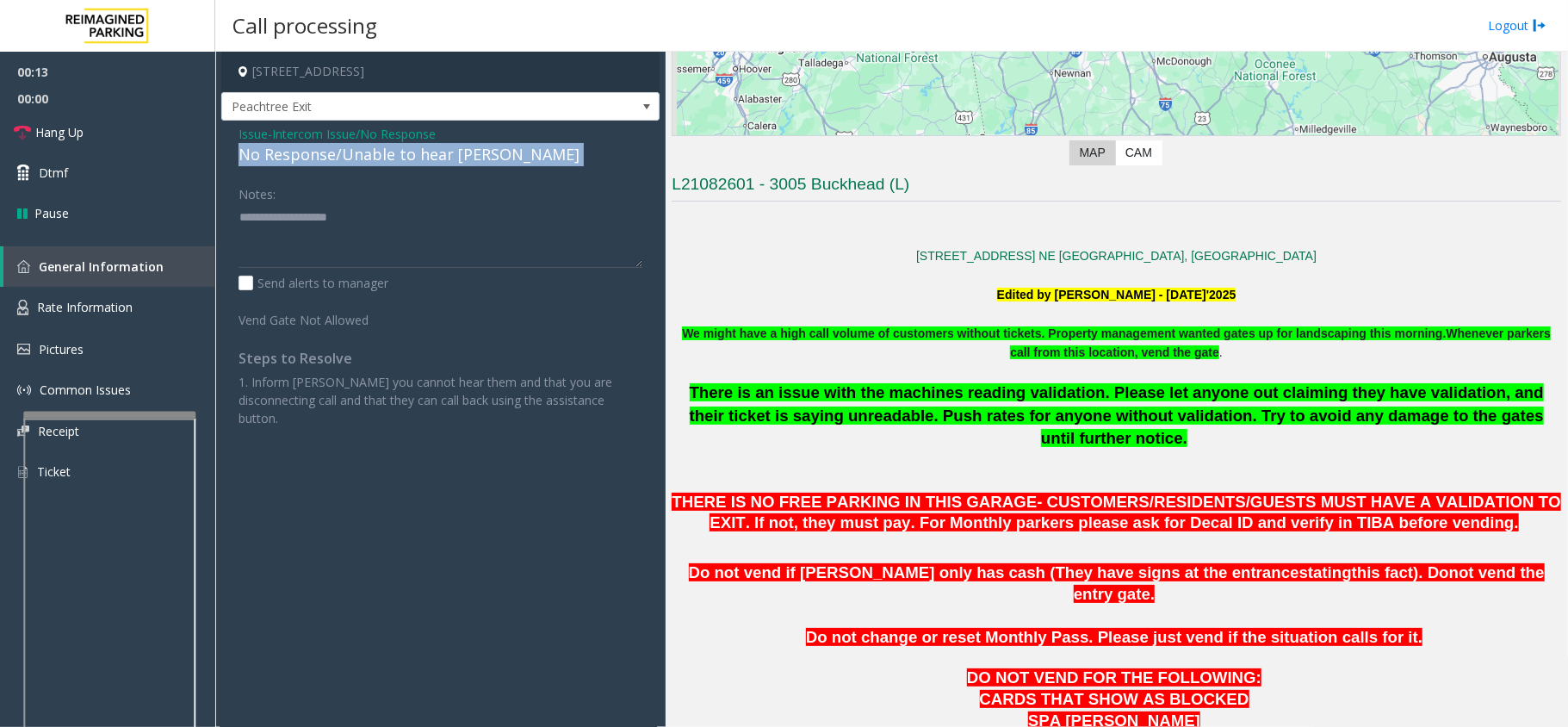
click at [335, 153] on div "No Response/Unable to hear [PERSON_NAME]" at bounding box center [441, 154] width 404 height 23
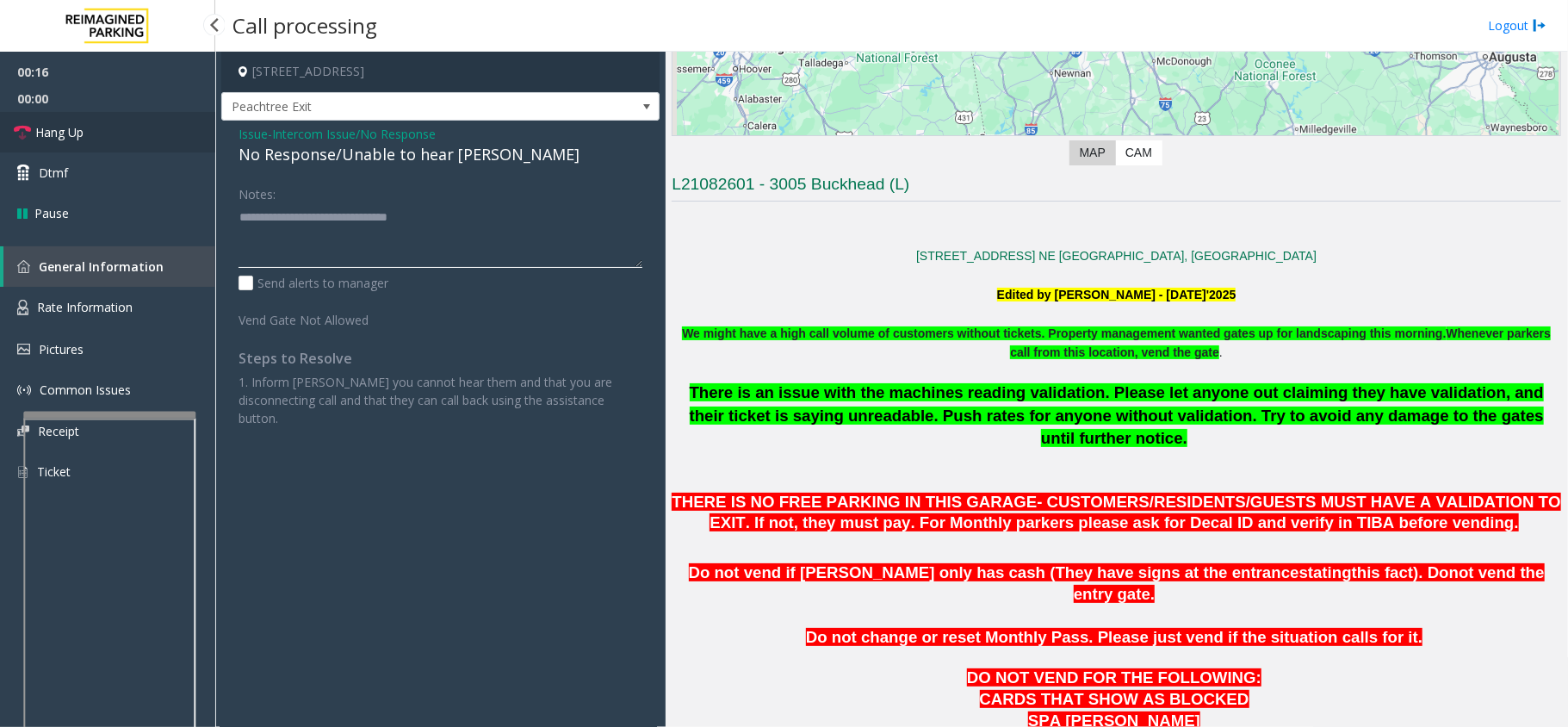
type textarea "**********"
click at [112, 144] on link "Hang Up" at bounding box center [108, 131] width 215 height 41
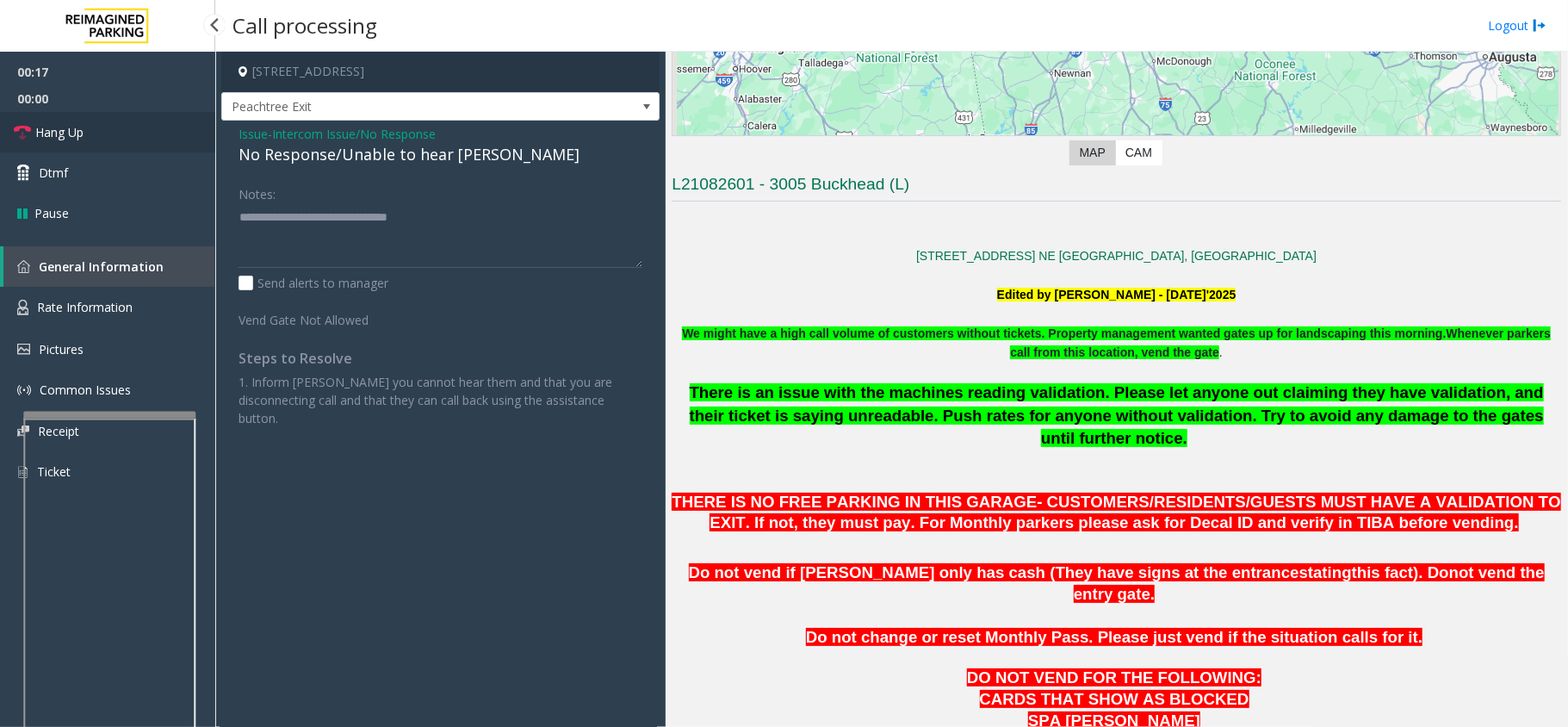
click at [112, 144] on link "Hang Up" at bounding box center [108, 131] width 215 height 41
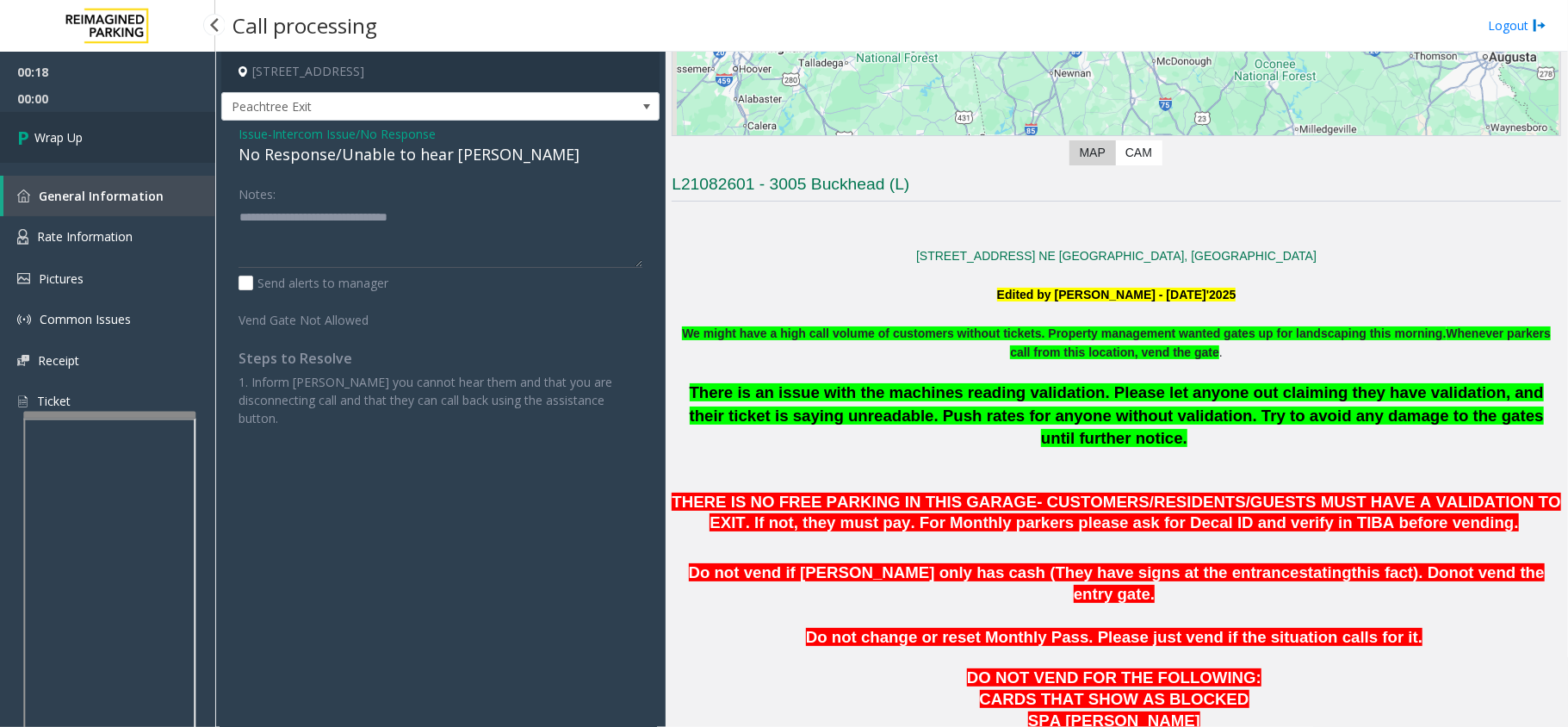
click at [112, 144] on link "Wrap Up" at bounding box center [108, 136] width 215 height 51
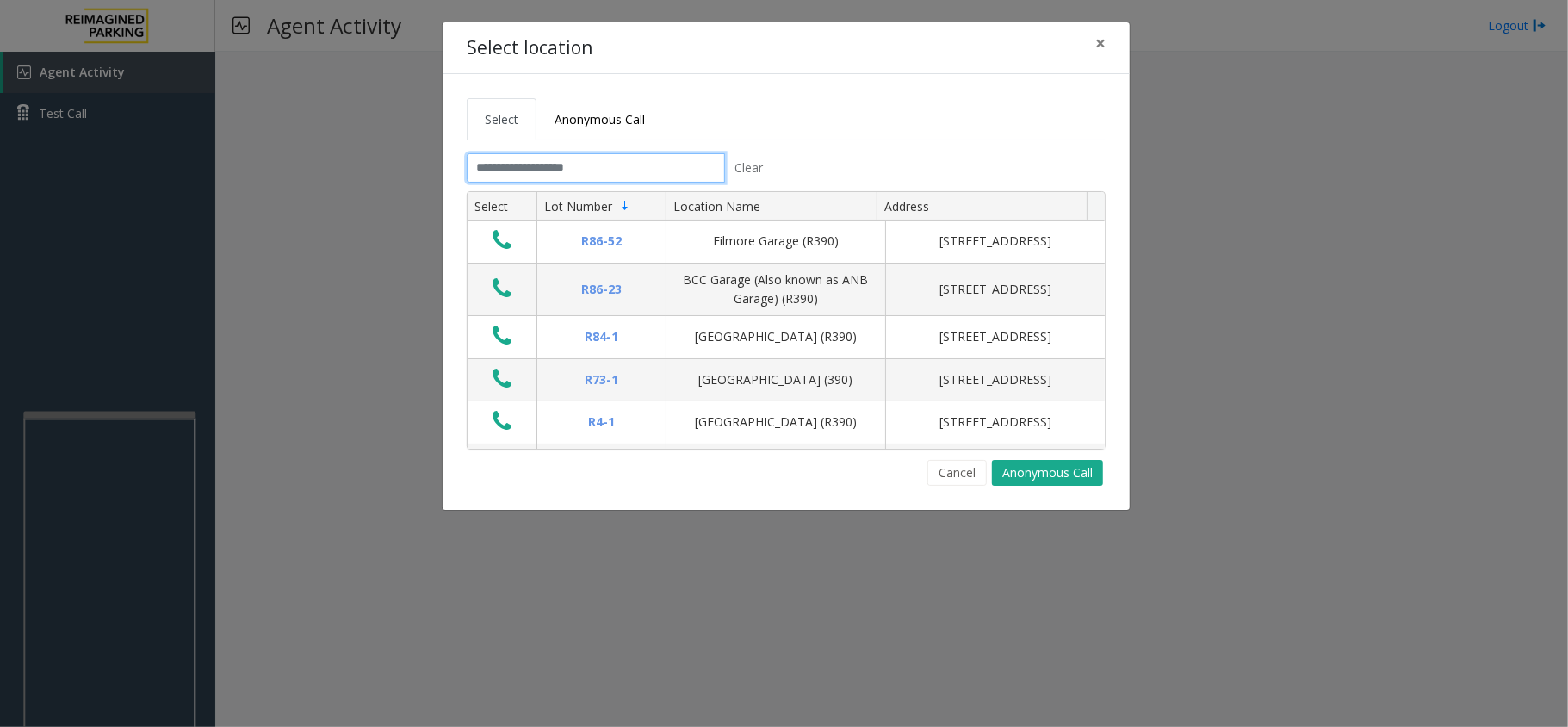
click at [573, 165] on input "text" at bounding box center [596, 167] width 259 height 29
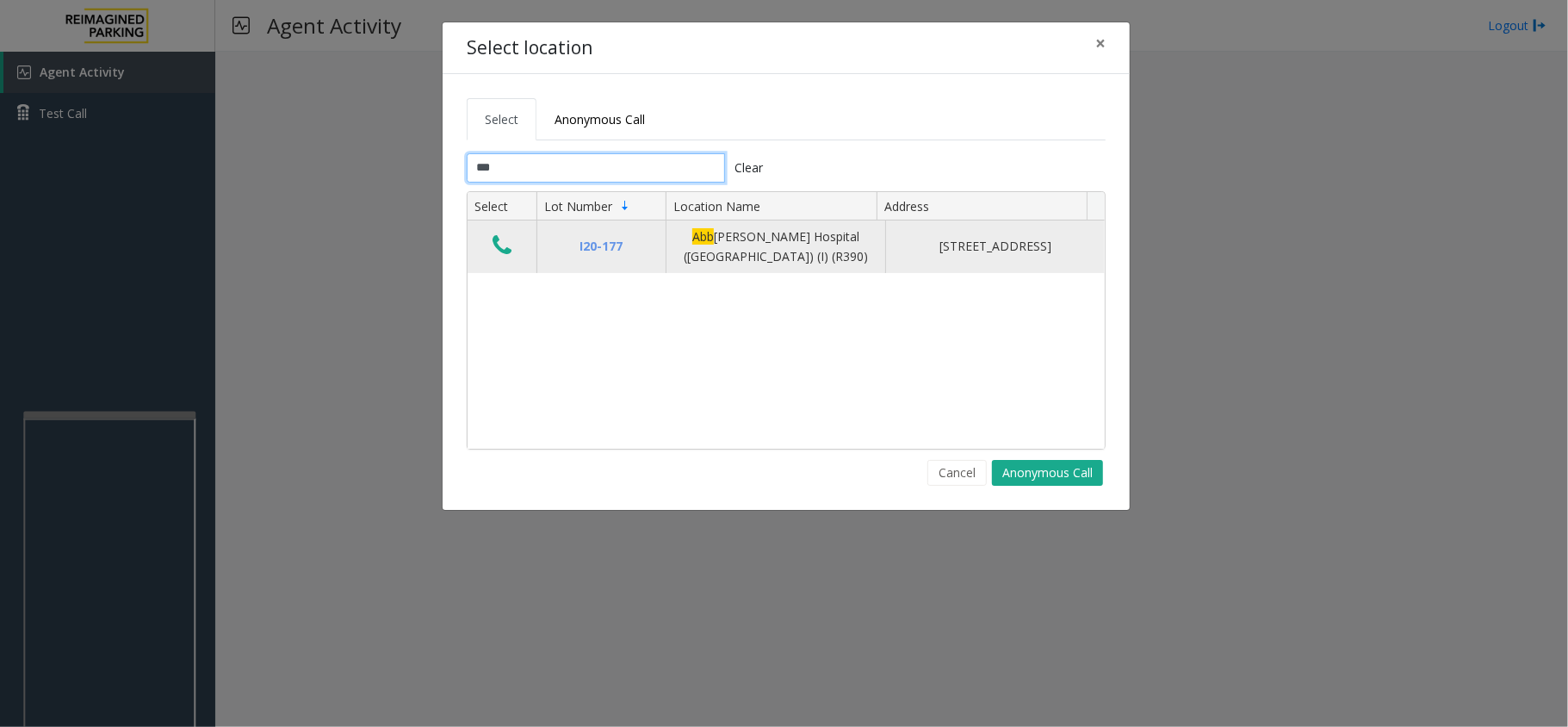
type input "***"
click at [514, 257] on button "Data table" at bounding box center [502, 247] width 29 height 28
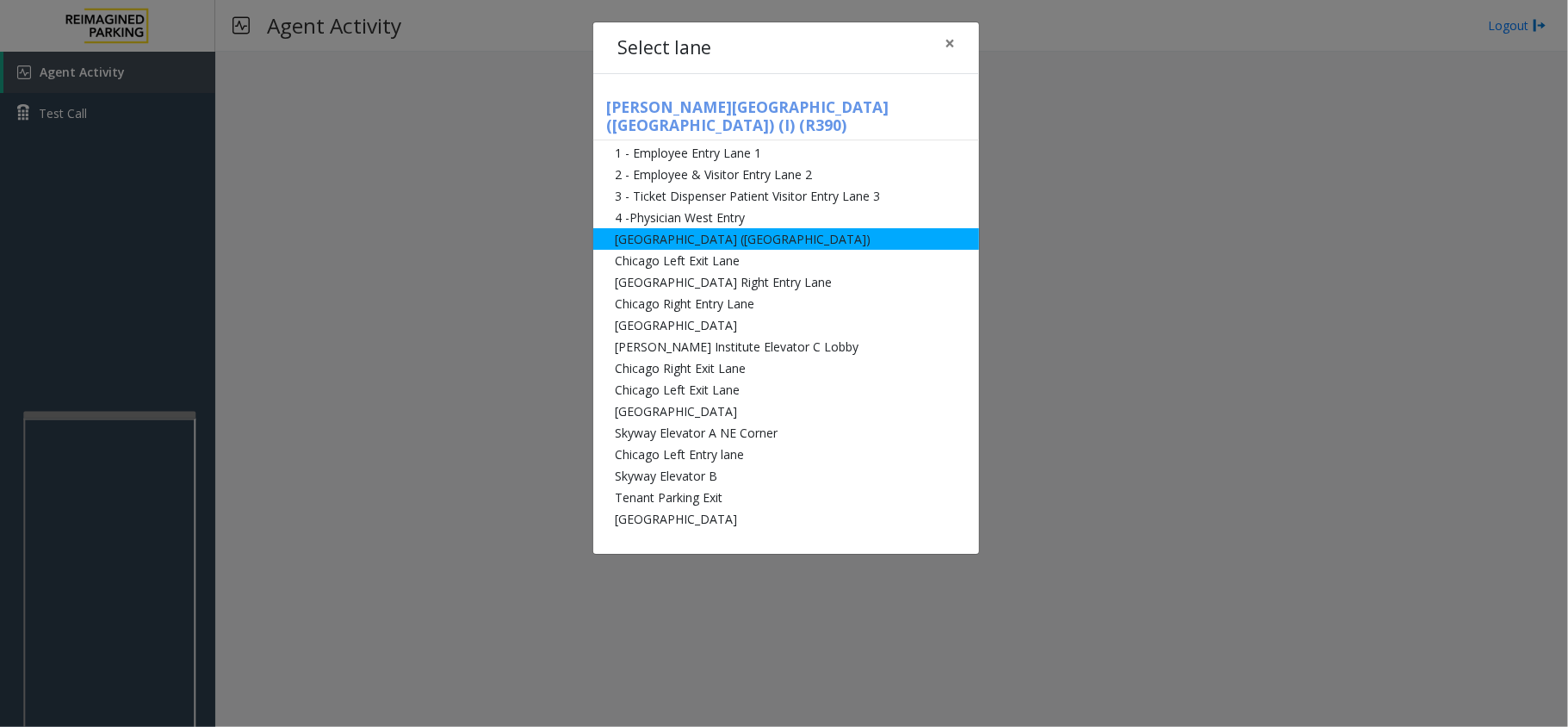
click at [725, 228] on li "Abbot Hospital (Main Hospital)" at bounding box center [786, 239] width 386 height 22
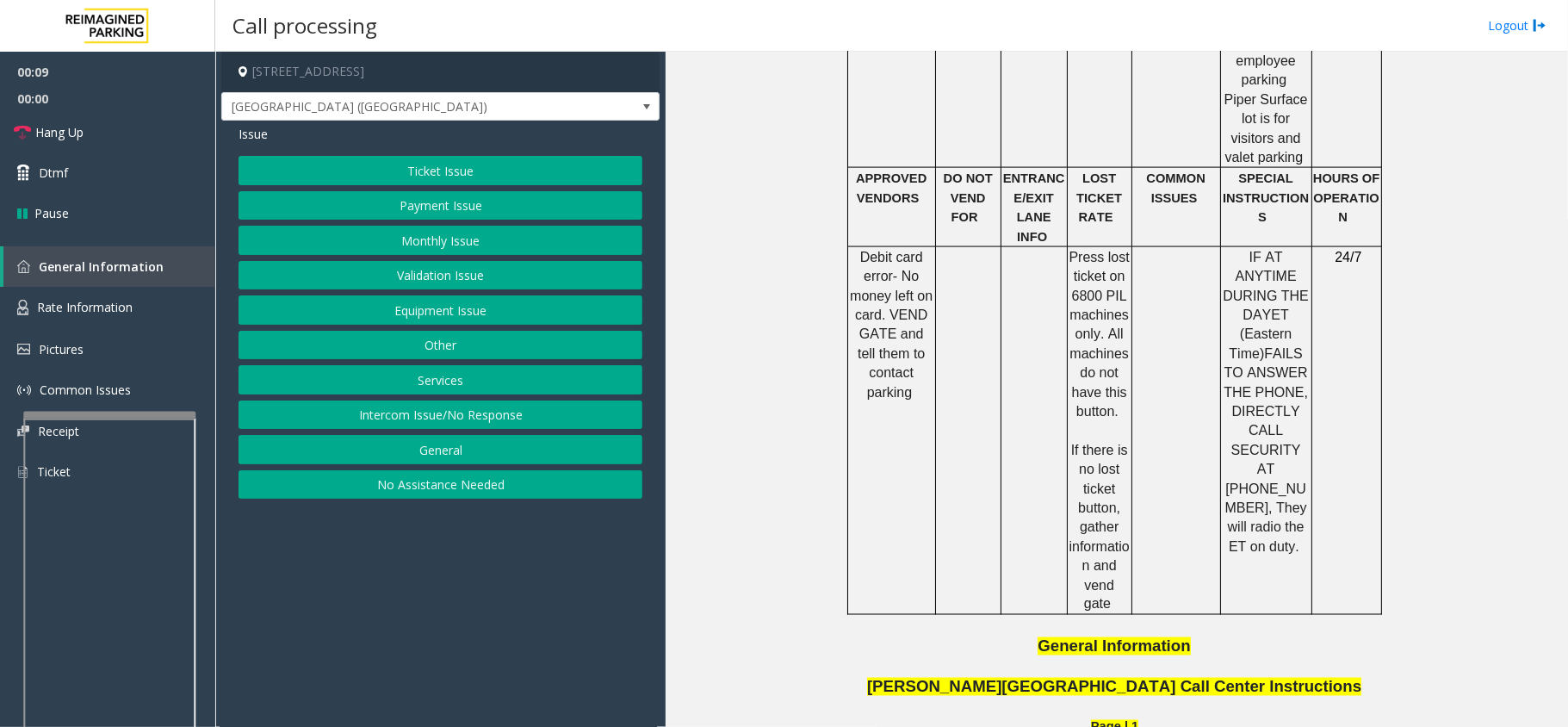
scroll to position [1607, 0]
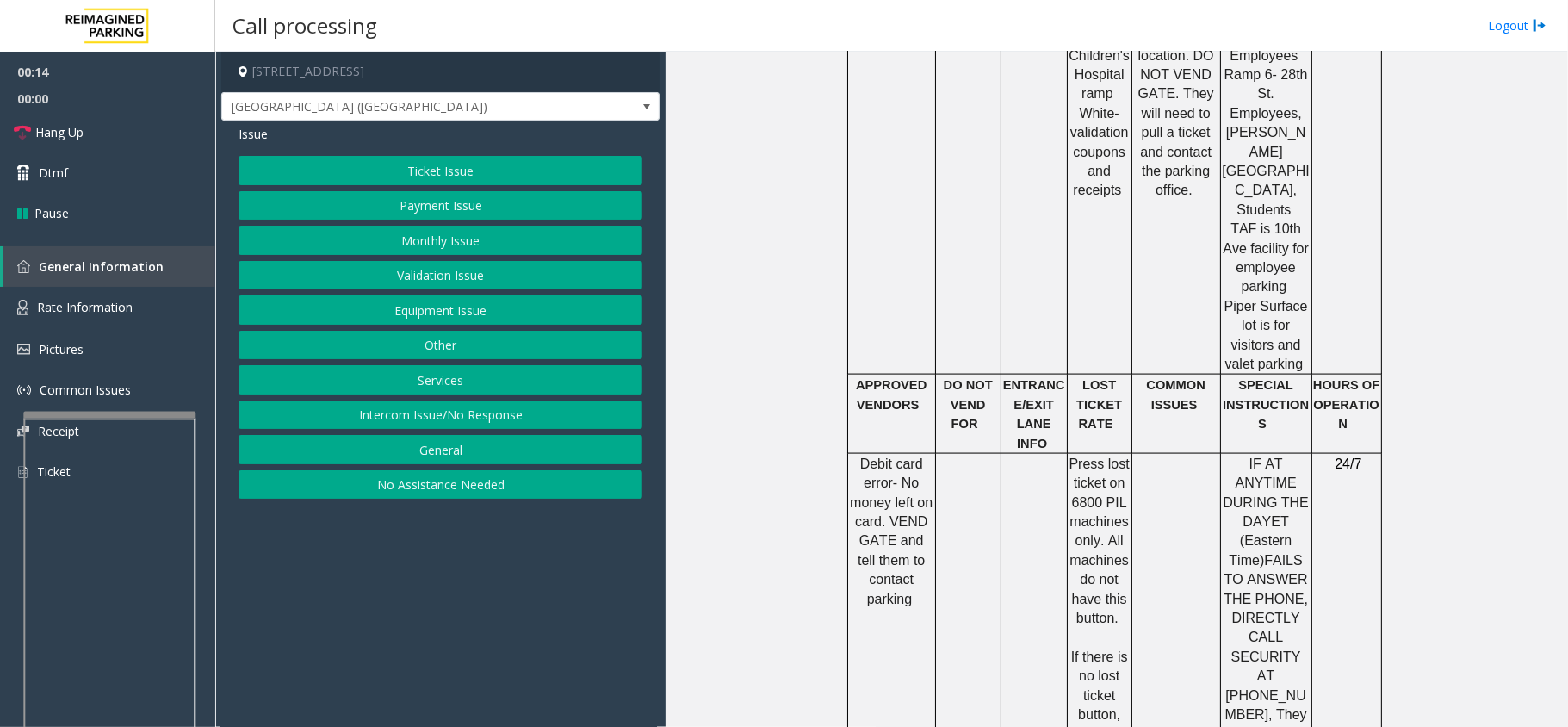
click at [399, 162] on button "Ticket Issue" at bounding box center [441, 170] width 404 height 29
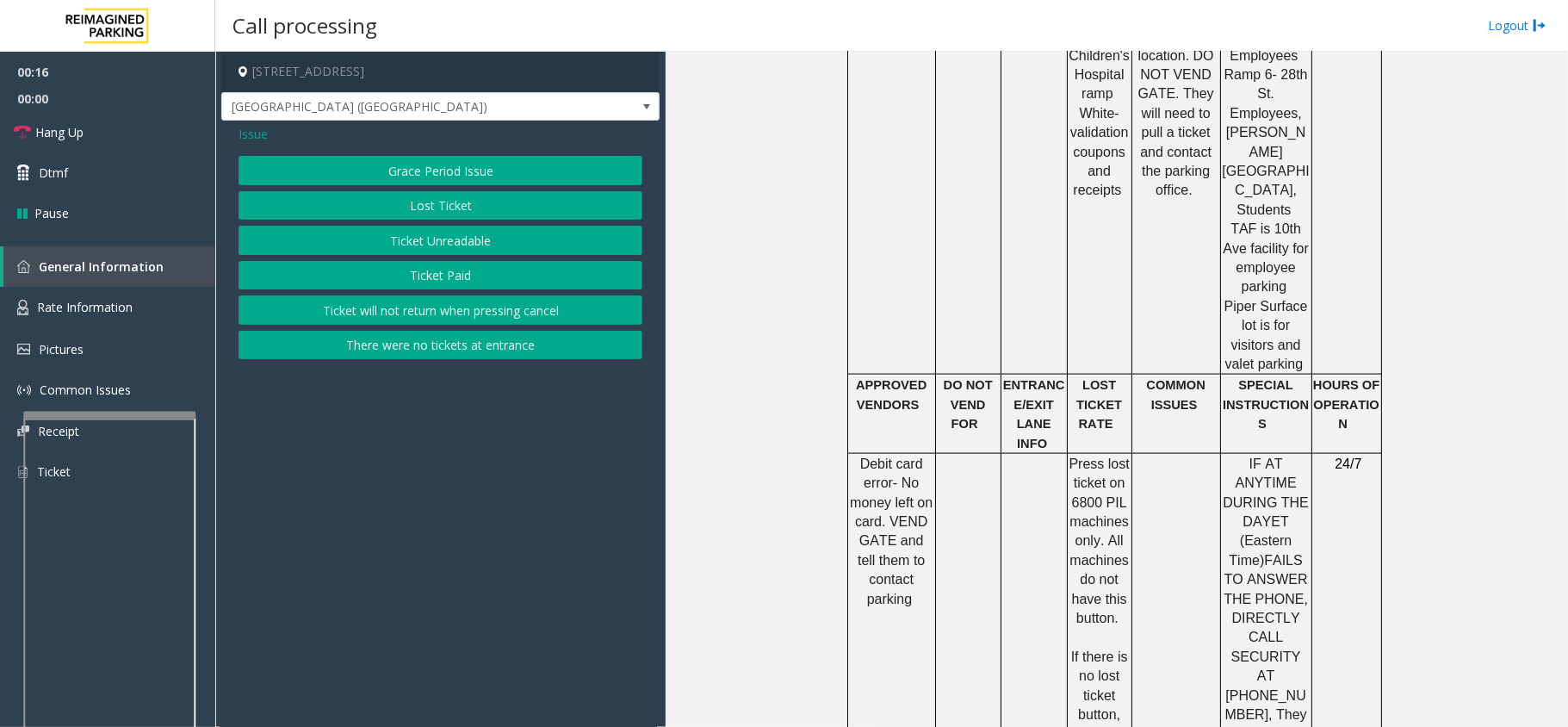
click at [399, 215] on button "Lost Ticket" at bounding box center [441, 205] width 404 height 29
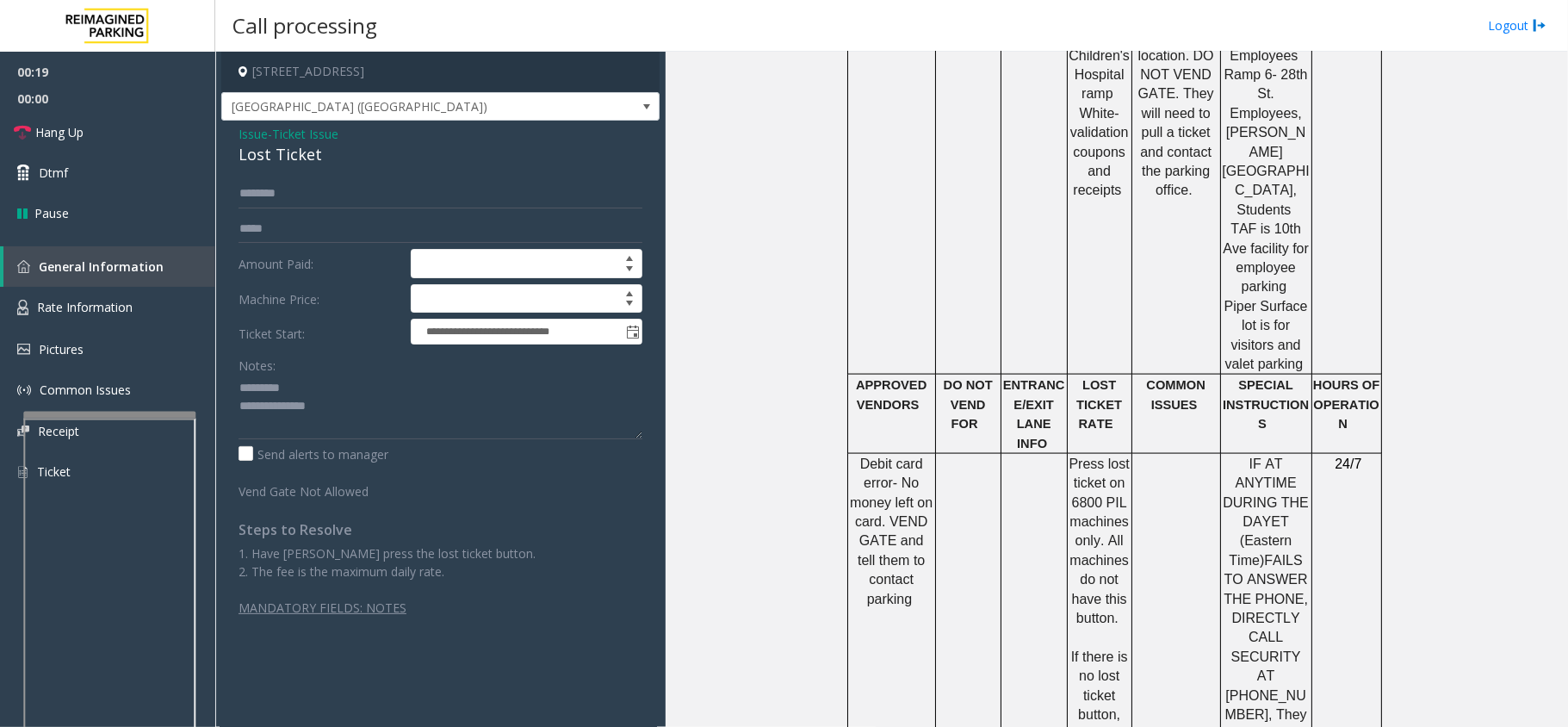
click at [249, 152] on div "Lost Ticket" at bounding box center [441, 154] width 404 height 23
type textarea "**********"
click at [308, 141] on span "Ticket Issue" at bounding box center [305, 133] width 67 height 18
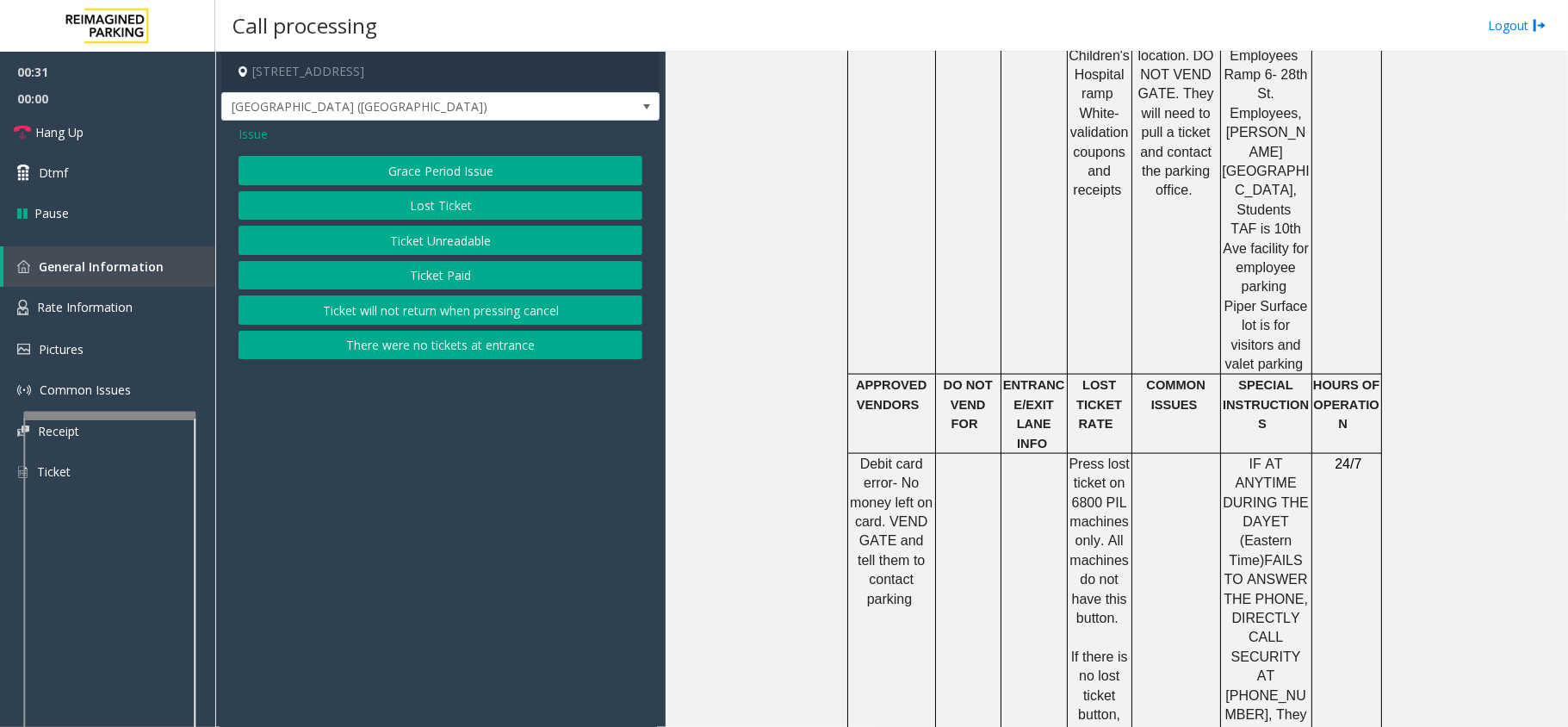
click at [393, 255] on button "Ticket Unreadable" at bounding box center [441, 240] width 404 height 29
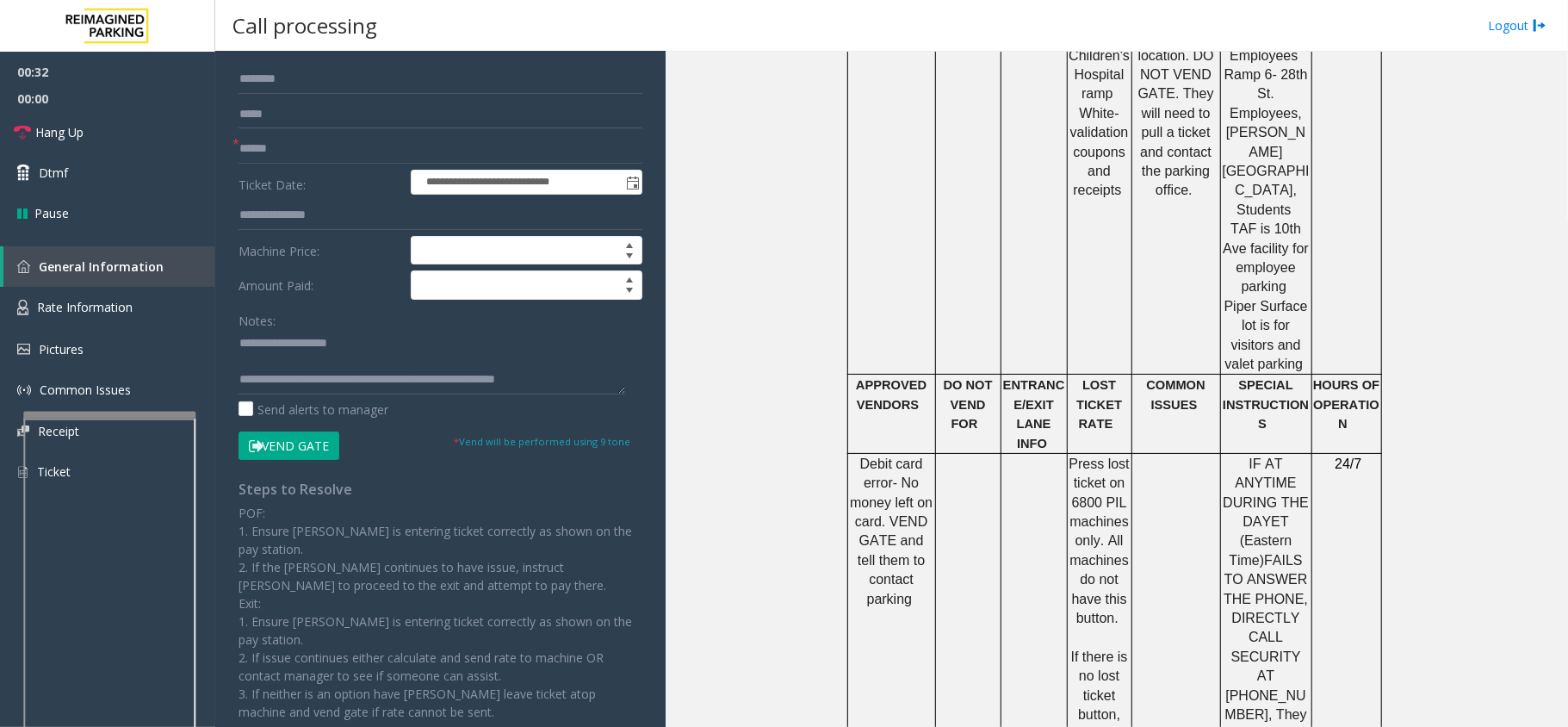
click at [294, 460] on button "Vend Gate" at bounding box center [289, 445] width 101 height 29
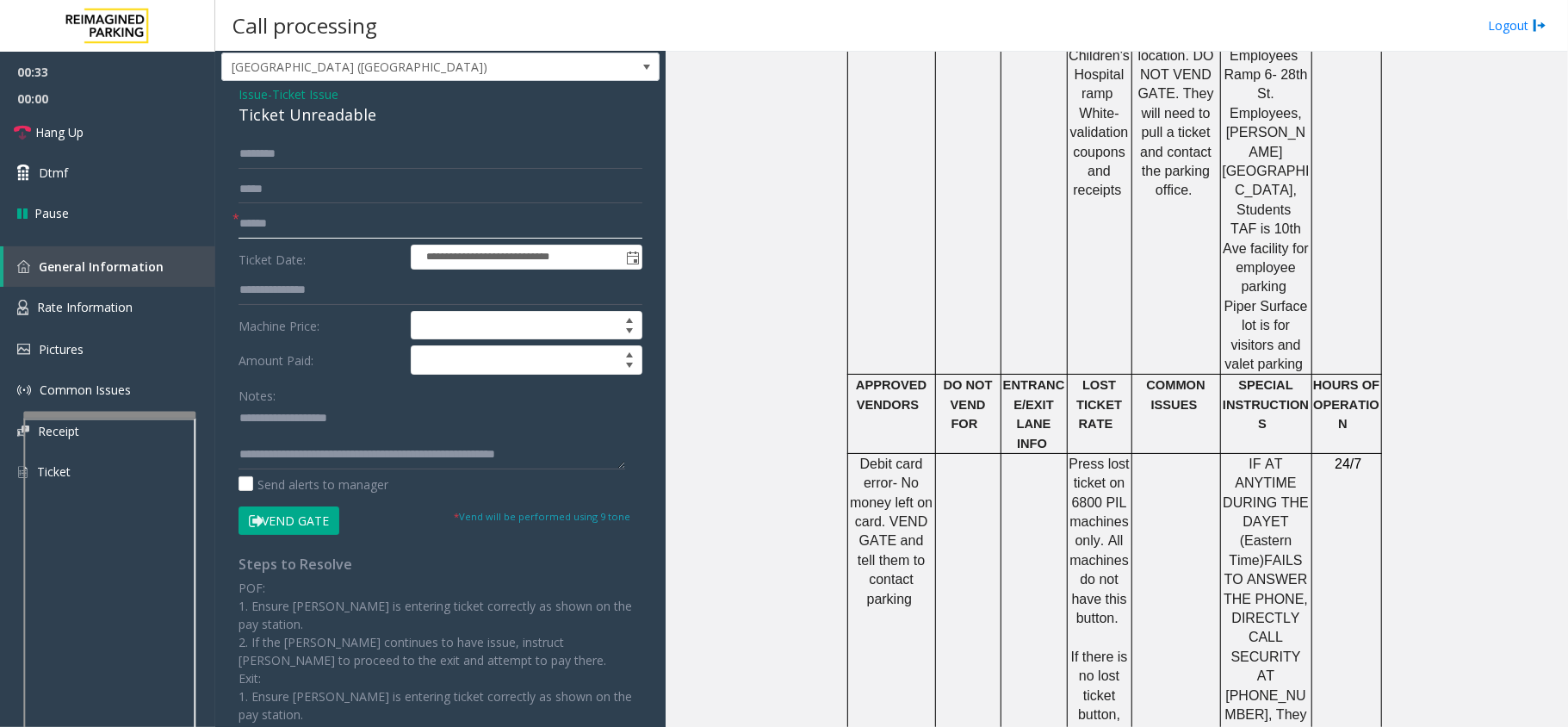
scroll to position [0, 0]
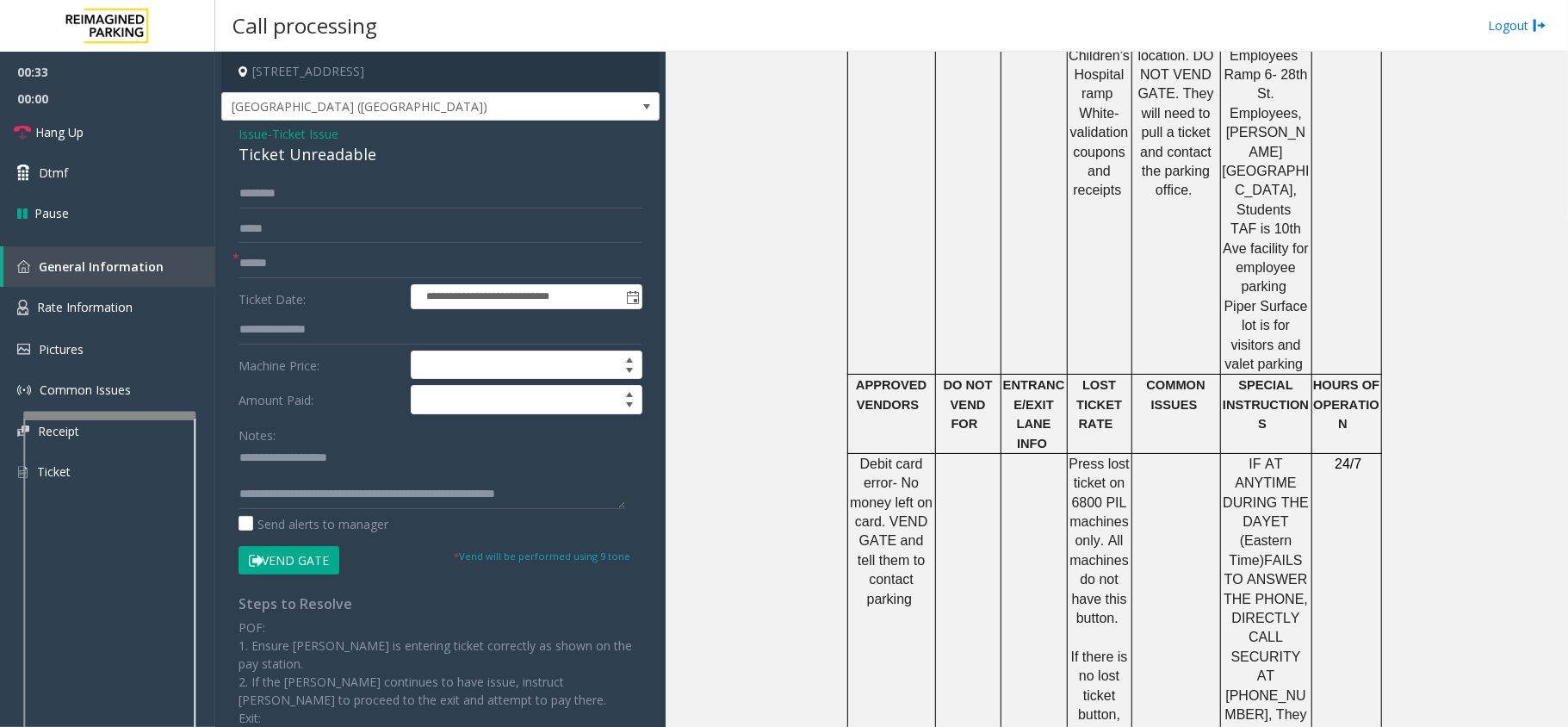
click at [307, 134] on span "Ticket Issue" at bounding box center [305, 133] width 67 height 18
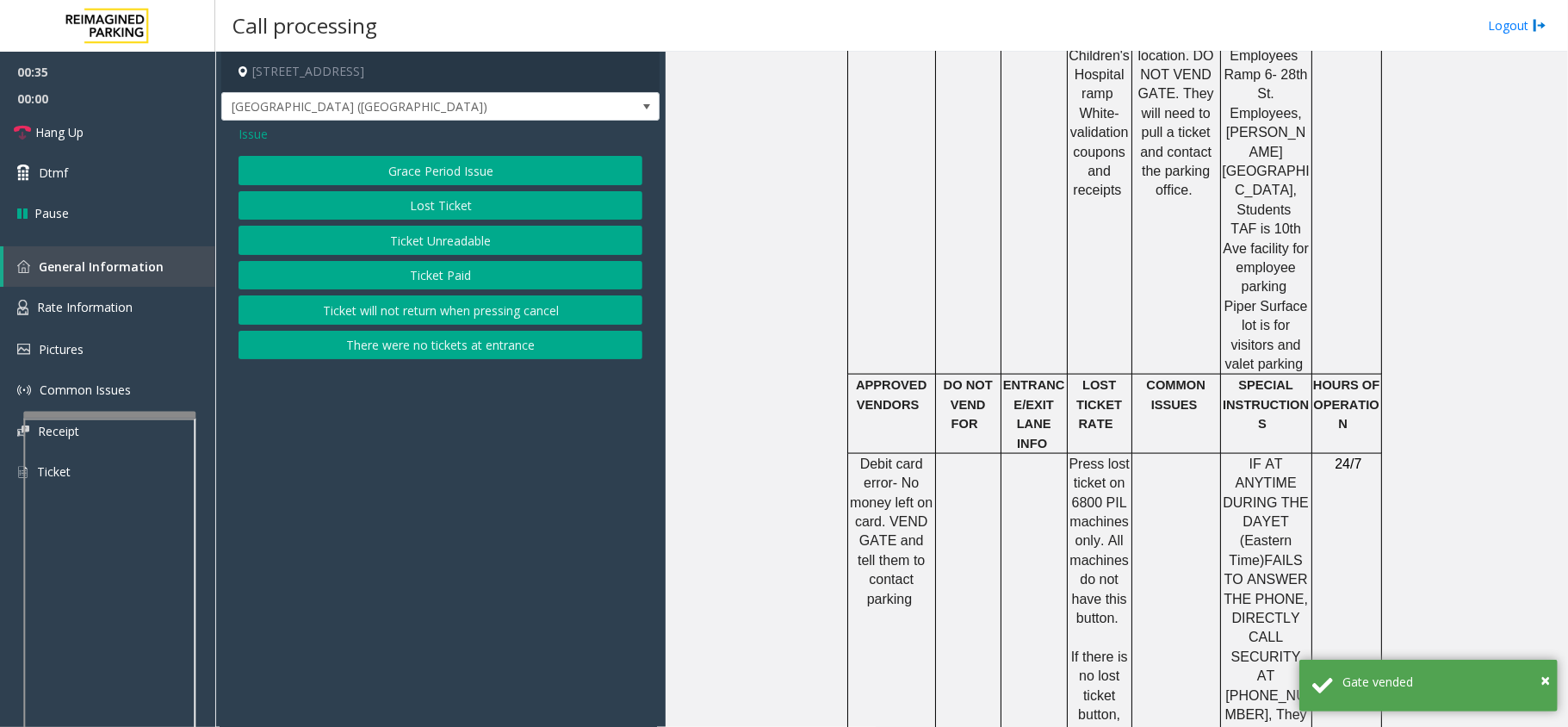
click at [391, 205] on button "Lost Ticket" at bounding box center [441, 205] width 404 height 29
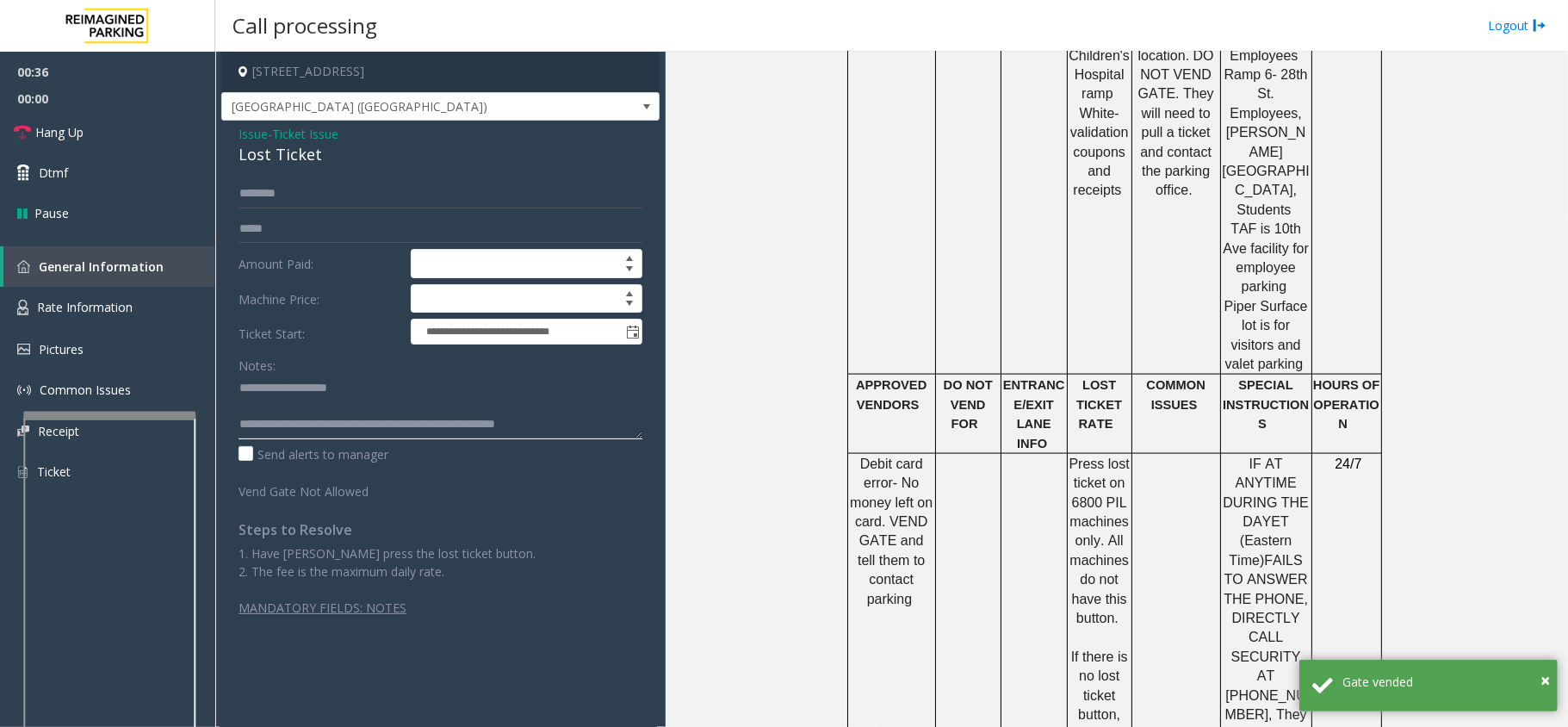
click at [573, 429] on textarea at bounding box center [441, 406] width 404 height 65
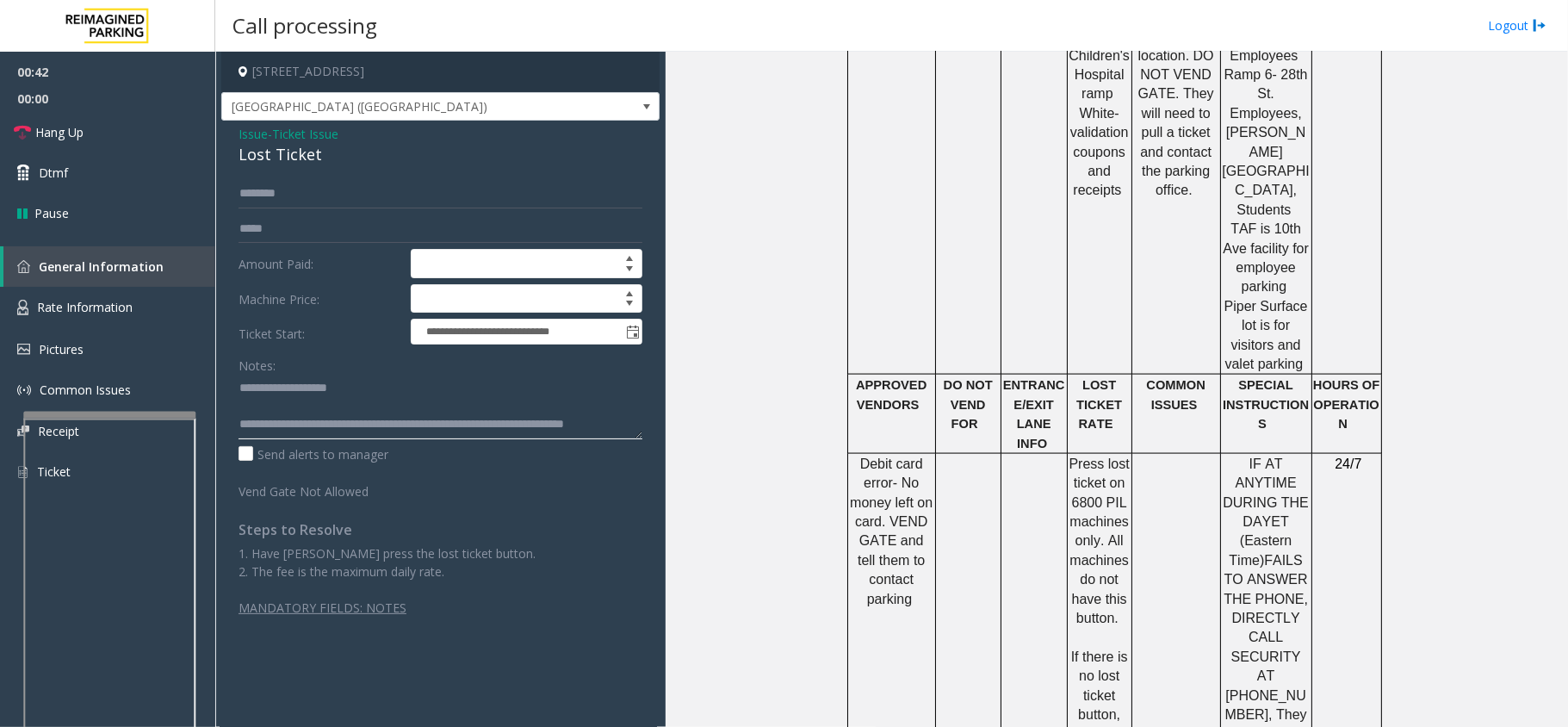
scroll to position [12, 0]
type textarea "**********"
click at [156, 132] on link "Hang Up" at bounding box center [108, 131] width 215 height 41
click at [155, 132] on link "Hang Up" at bounding box center [108, 131] width 215 height 41
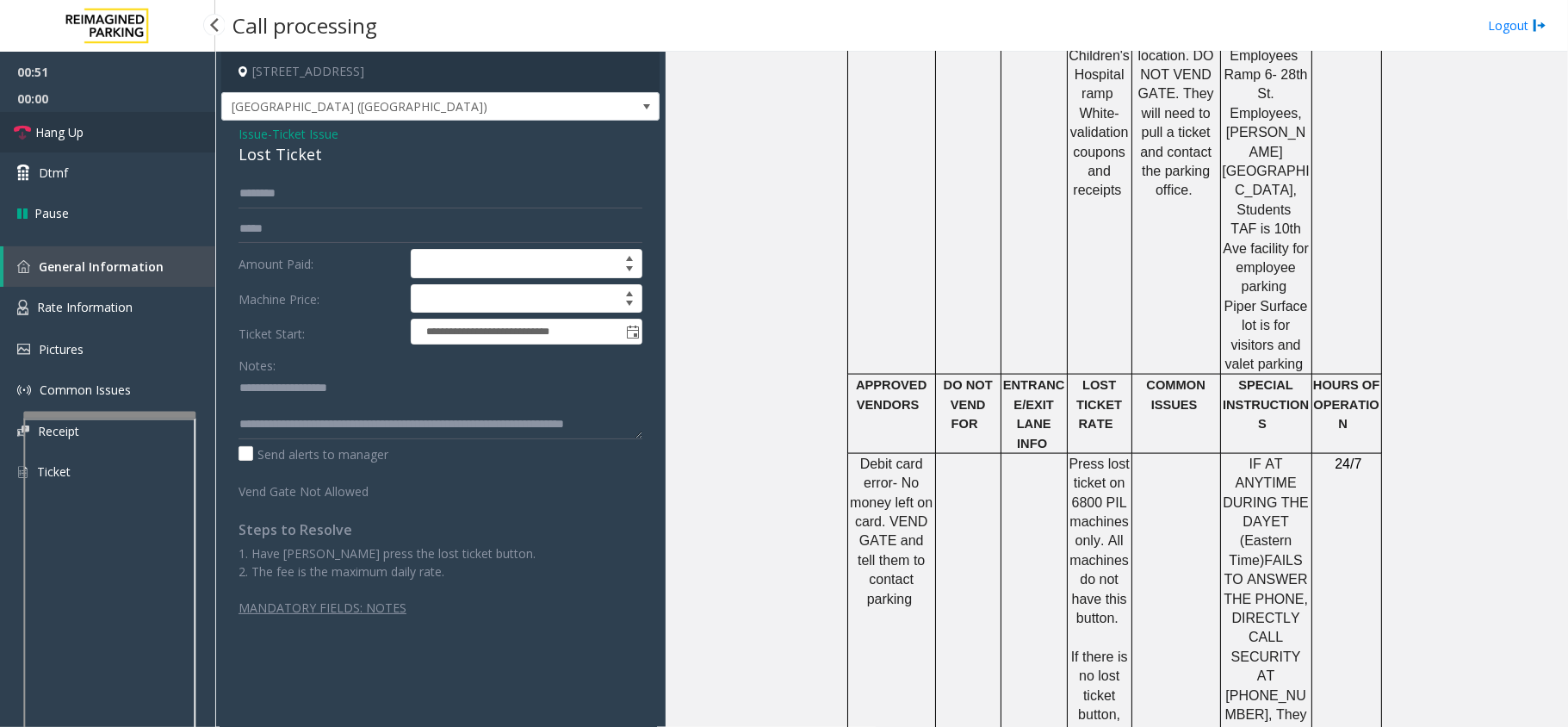
click at [155, 132] on link "Hang Up" at bounding box center [108, 131] width 215 height 41
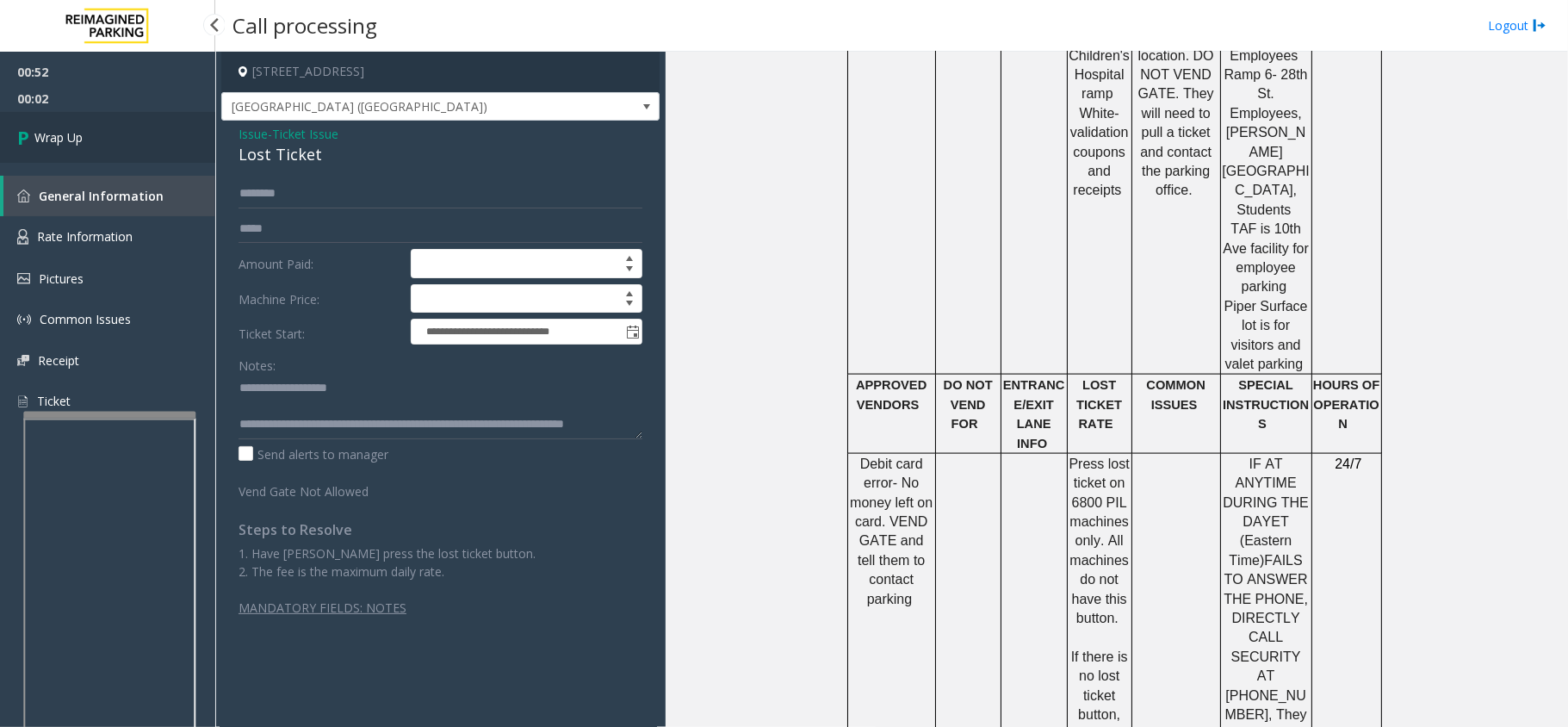
click at [92, 129] on link "Wrap Up" at bounding box center [108, 136] width 215 height 51
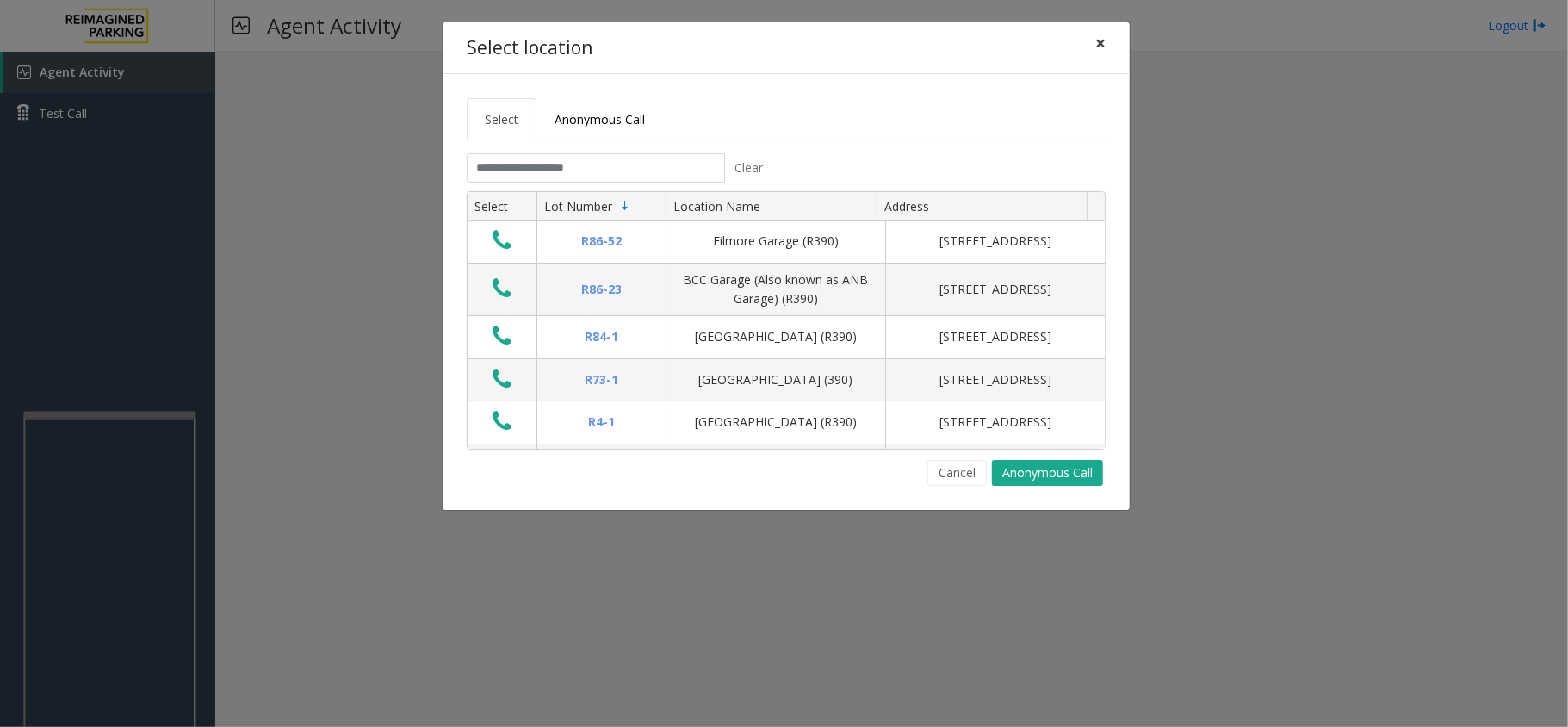
click at [1114, 47] on button "×" at bounding box center [1100, 43] width 35 height 42
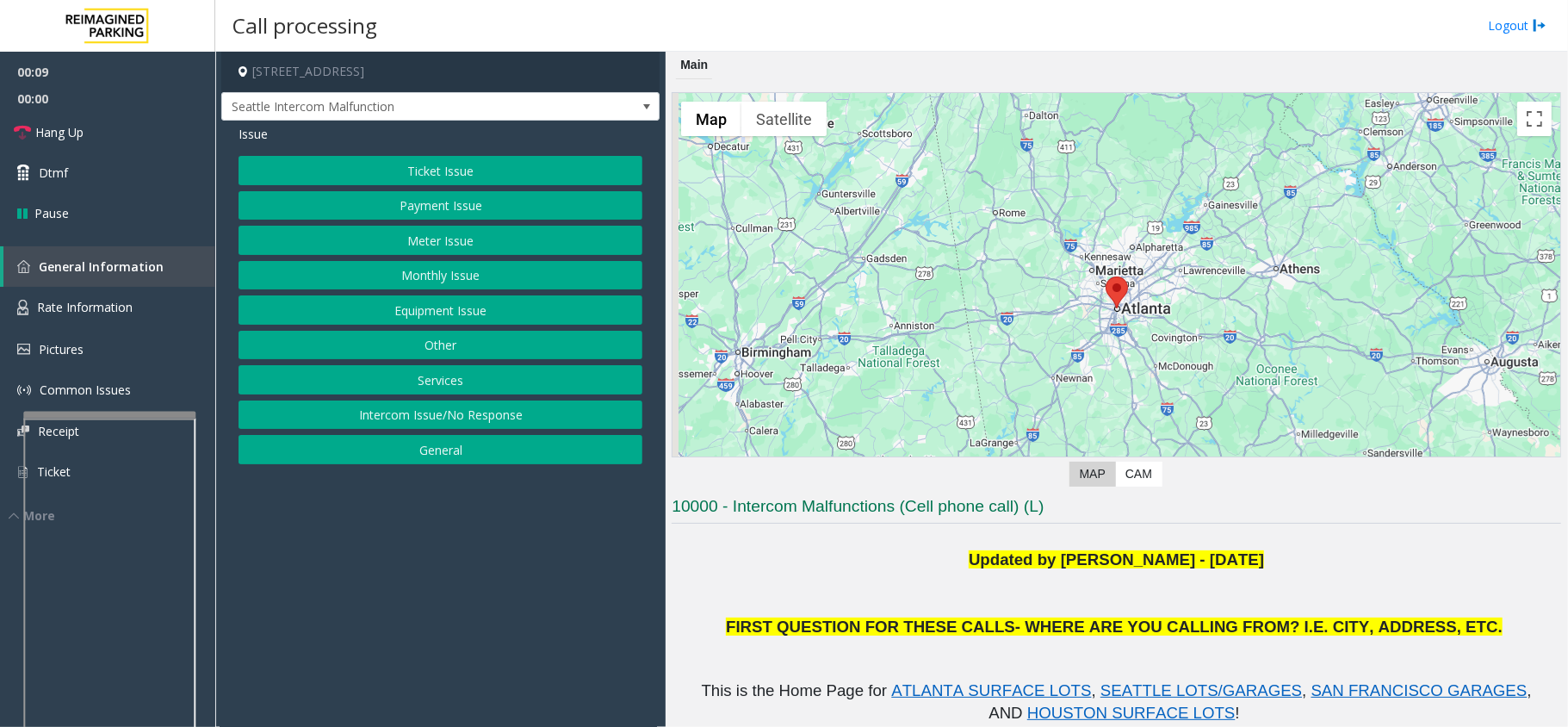
click at [480, 169] on button "Ticket Issue" at bounding box center [441, 170] width 404 height 29
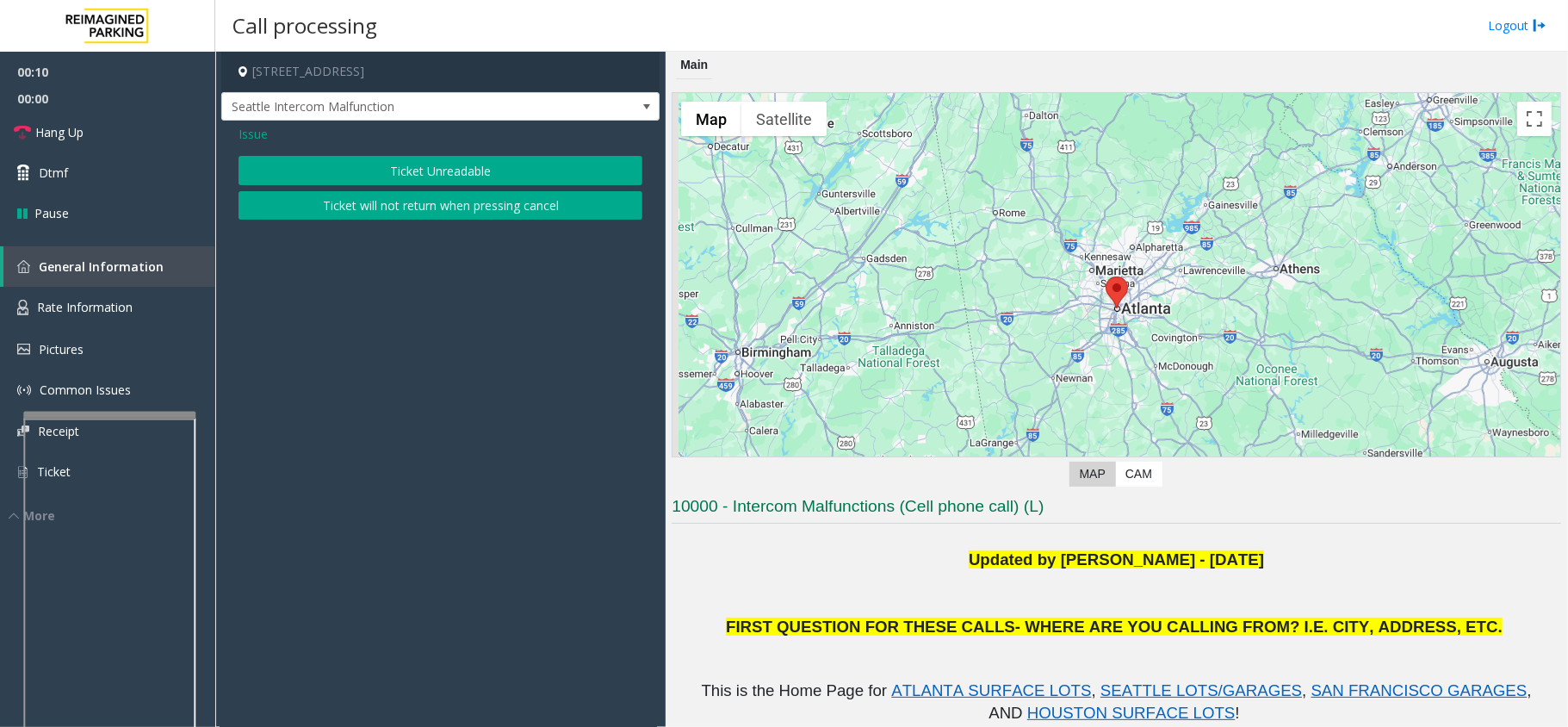
click at [380, 169] on button "Ticket Unreadable" at bounding box center [441, 170] width 404 height 29
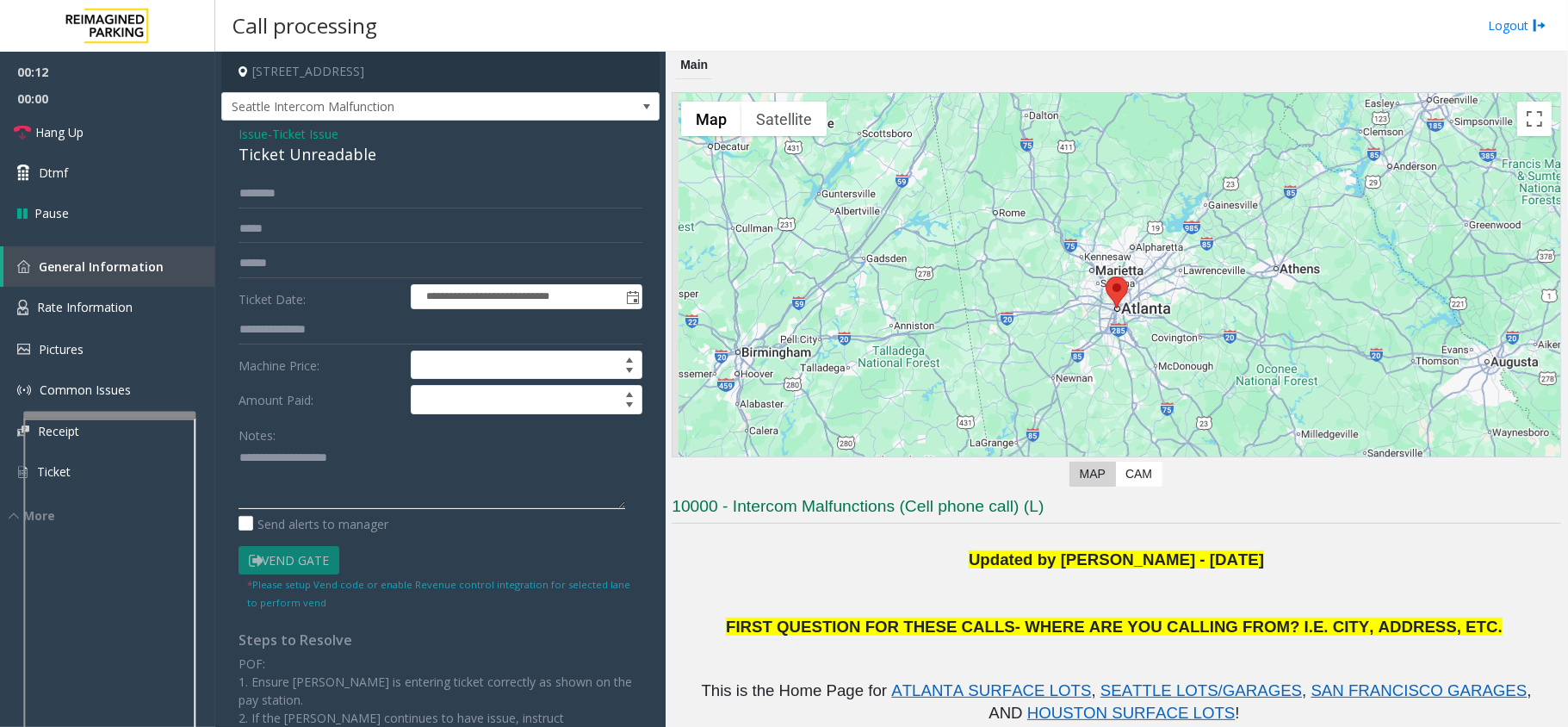
paste textarea "**********"
click at [316, 169] on div "**********" at bounding box center [440, 505] width 438 height 769
click at [314, 160] on div "Ticket Unreadable" at bounding box center [441, 154] width 404 height 23
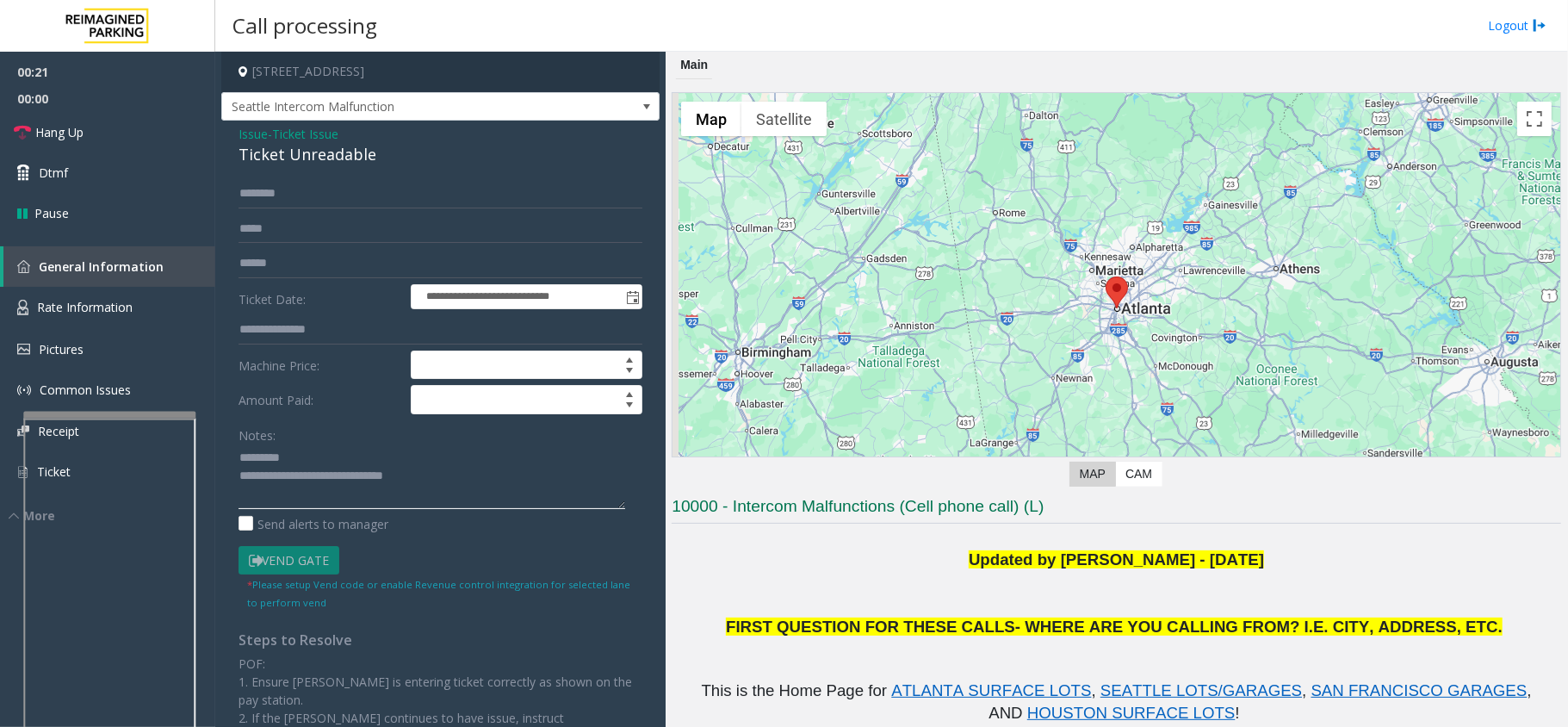
click at [336, 495] on textarea at bounding box center [432, 476] width 386 height 65
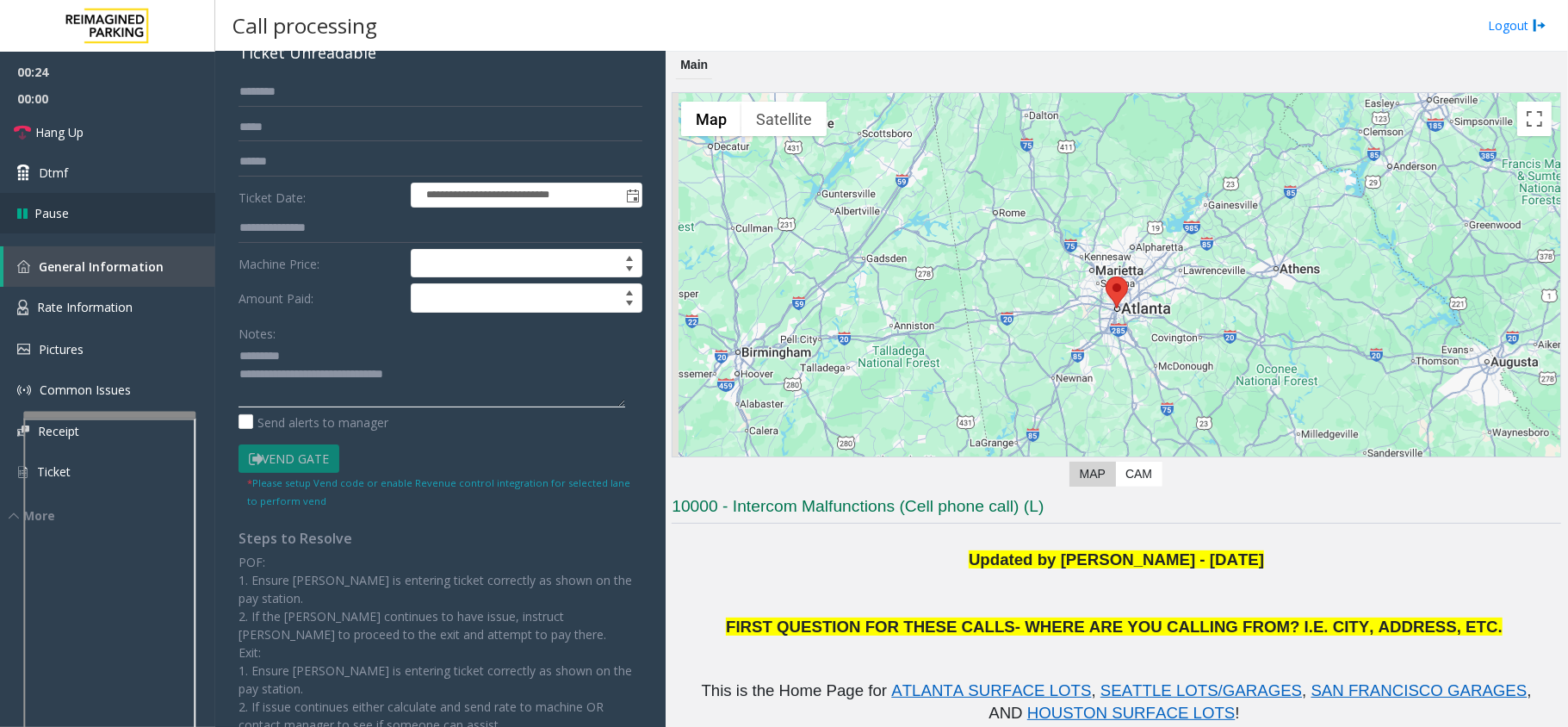
scroll to position [50, 0]
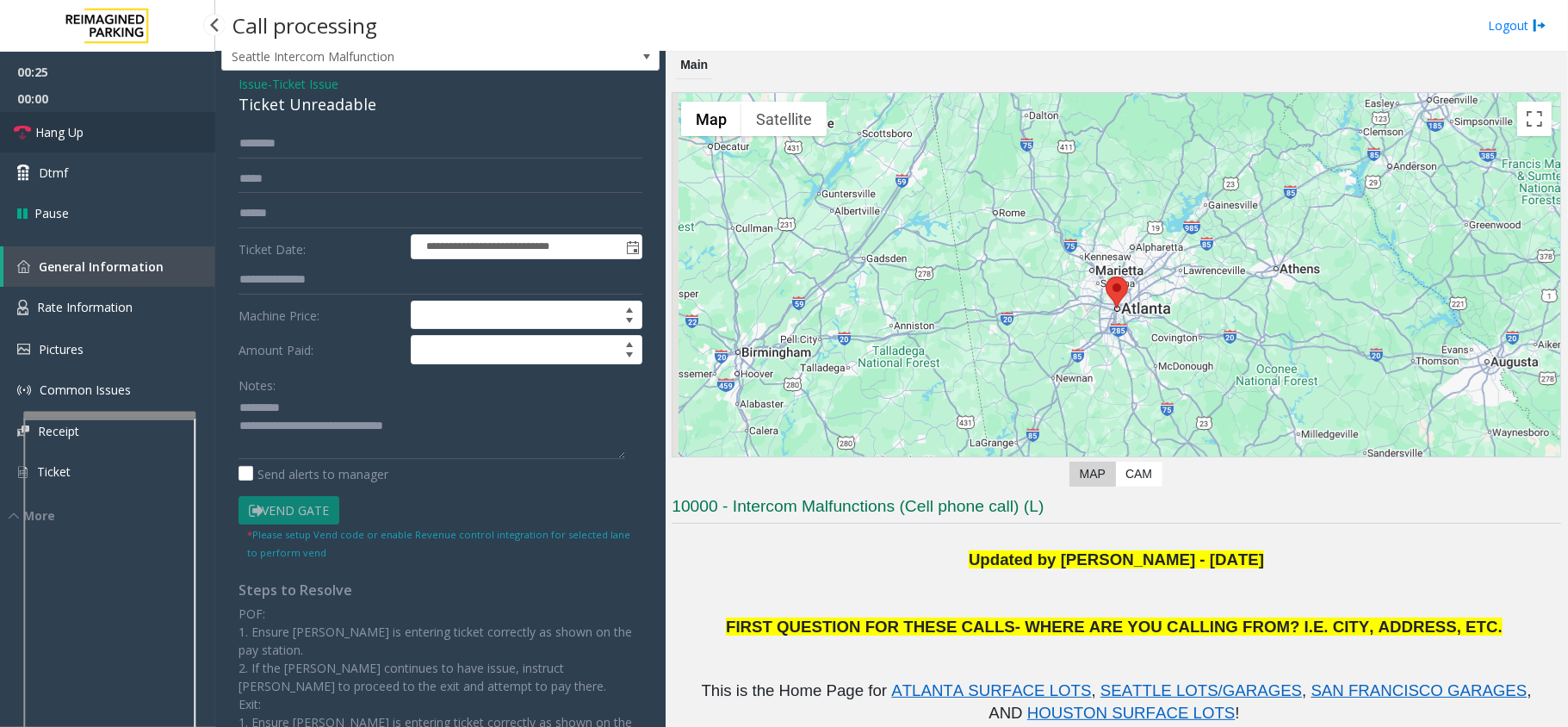
click at [61, 131] on span "Hang Up" at bounding box center [59, 132] width 48 height 18
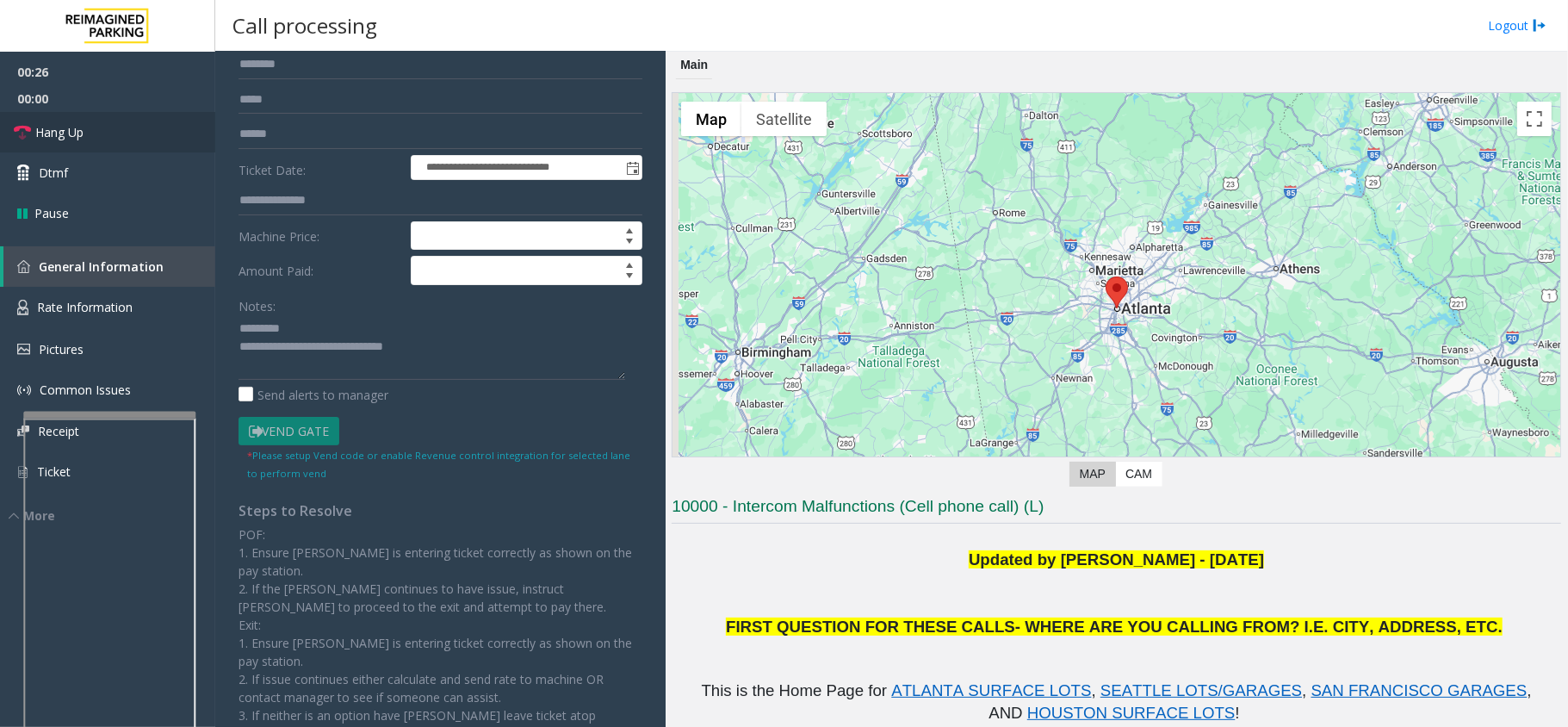
scroll to position [165, 0]
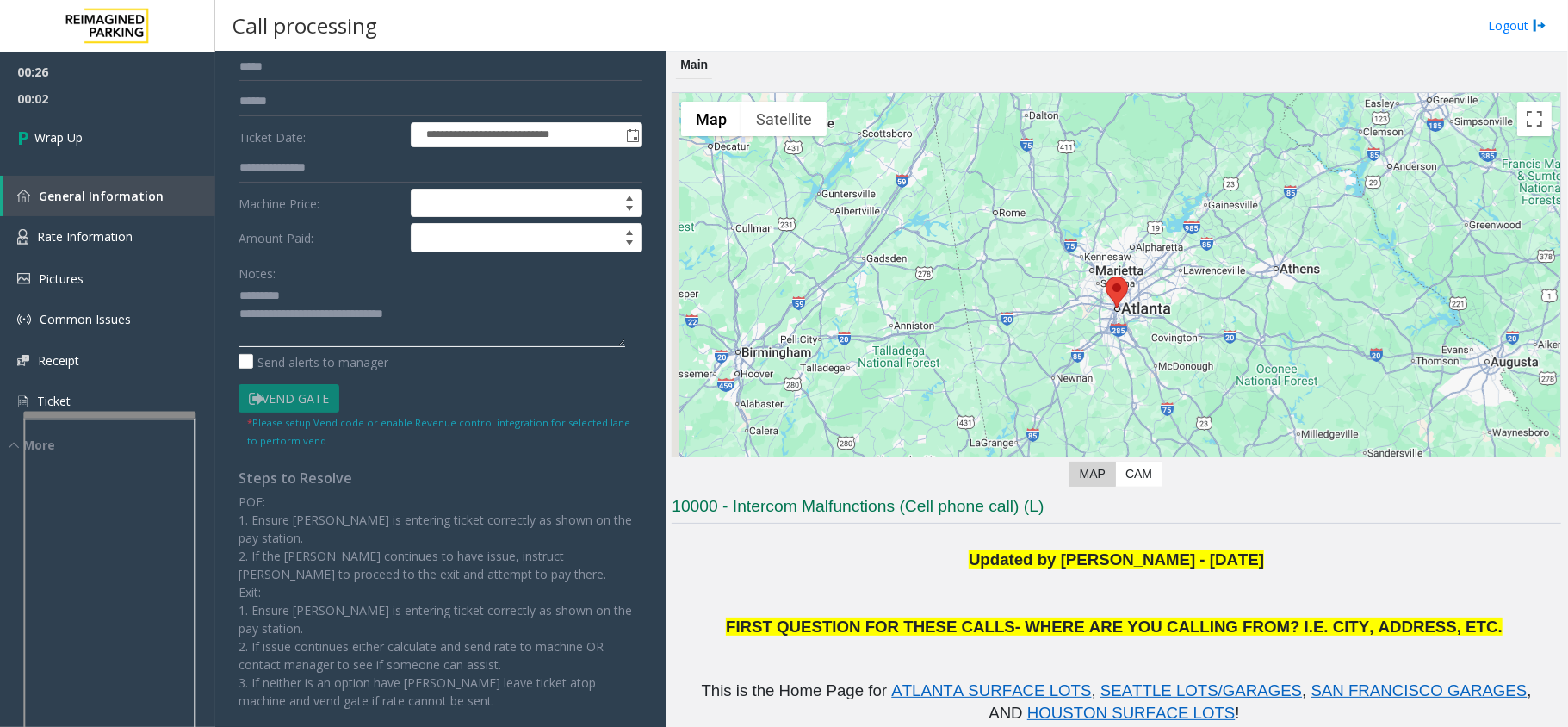
drag, startPoint x: 314, startPoint y: 309, endPoint x: 414, endPoint y: 319, distance: 100.5
click at [429, 326] on textarea at bounding box center [432, 315] width 386 height 65
click at [384, 349] on div "Notes: Send alerts to manager" at bounding box center [441, 315] width 404 height 113
click at [372, 335] on textarea at bounding box center [432, 315] width 386 height 65
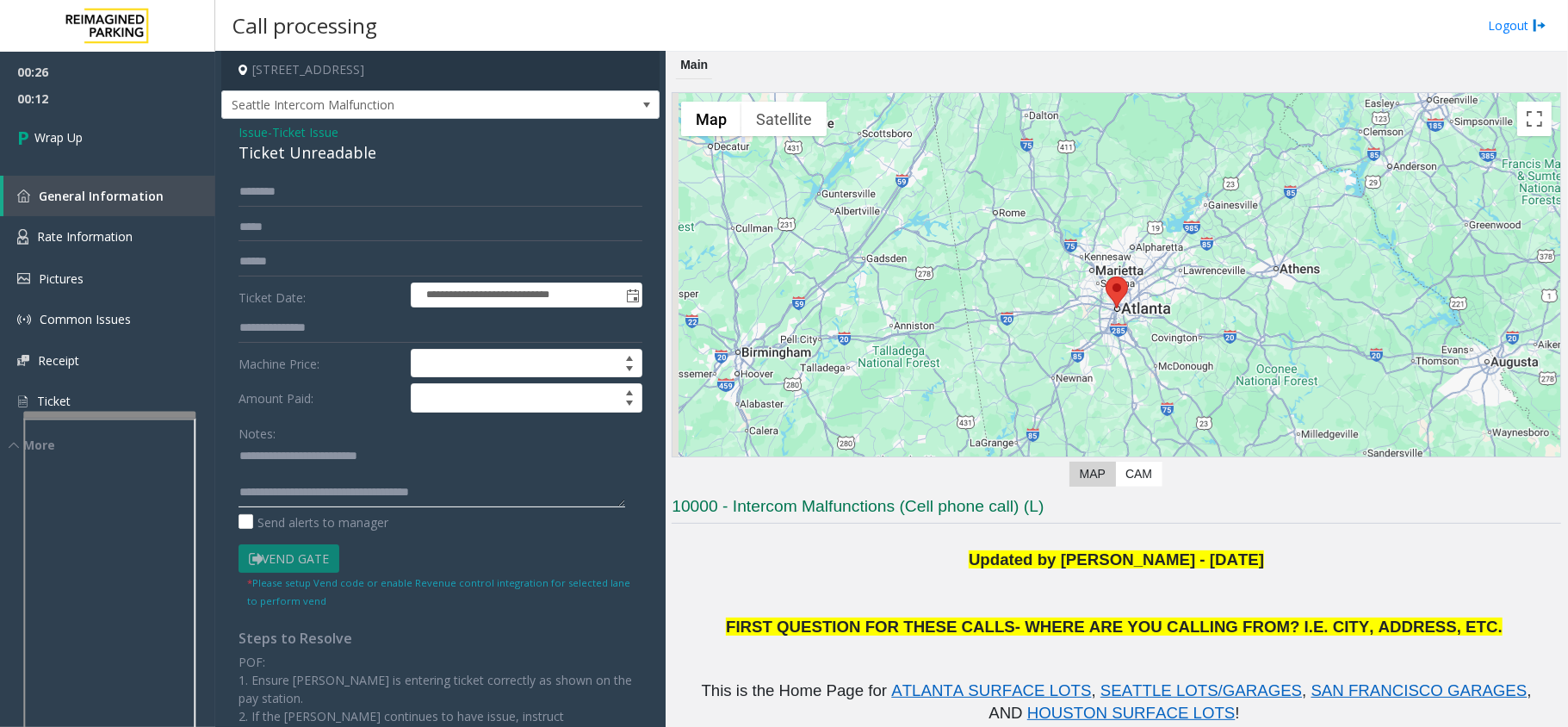
scroll to position [0, 0]
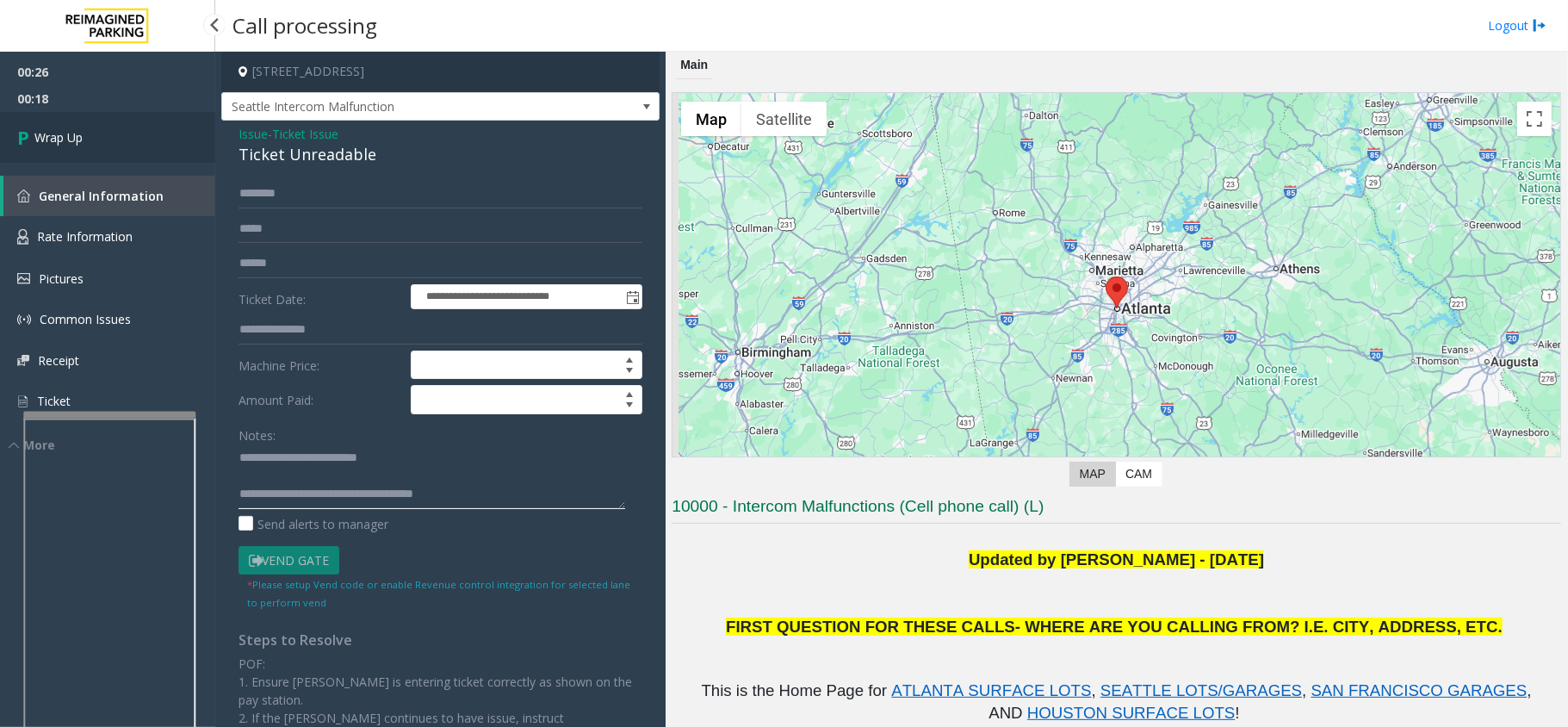
type textarea "**********"
click at [163, 134] on link "Wrap Up" at bounding box center [108, 136] width 215 height 51
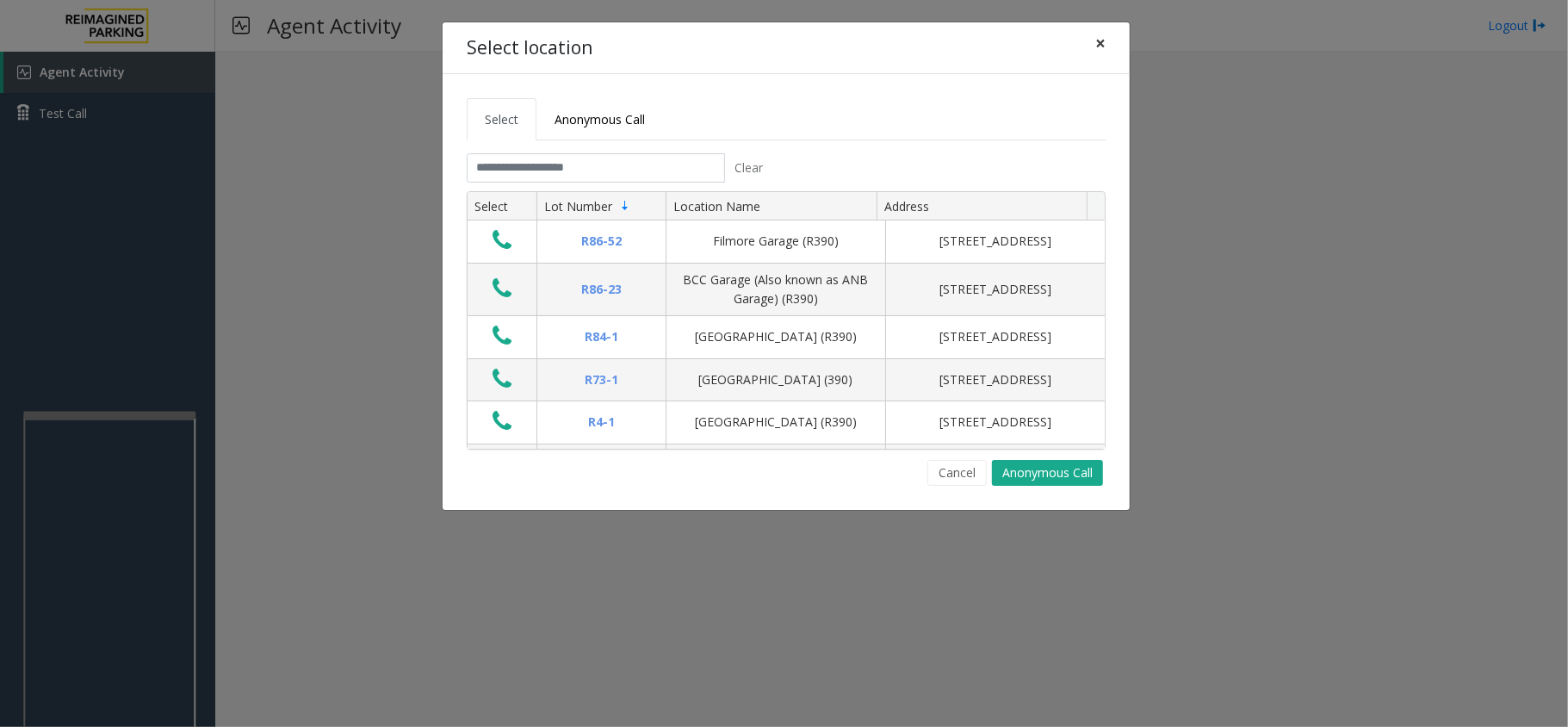
click at [1092, 33] on button "×" at bounding box center [1100, 43] width 35 height 42
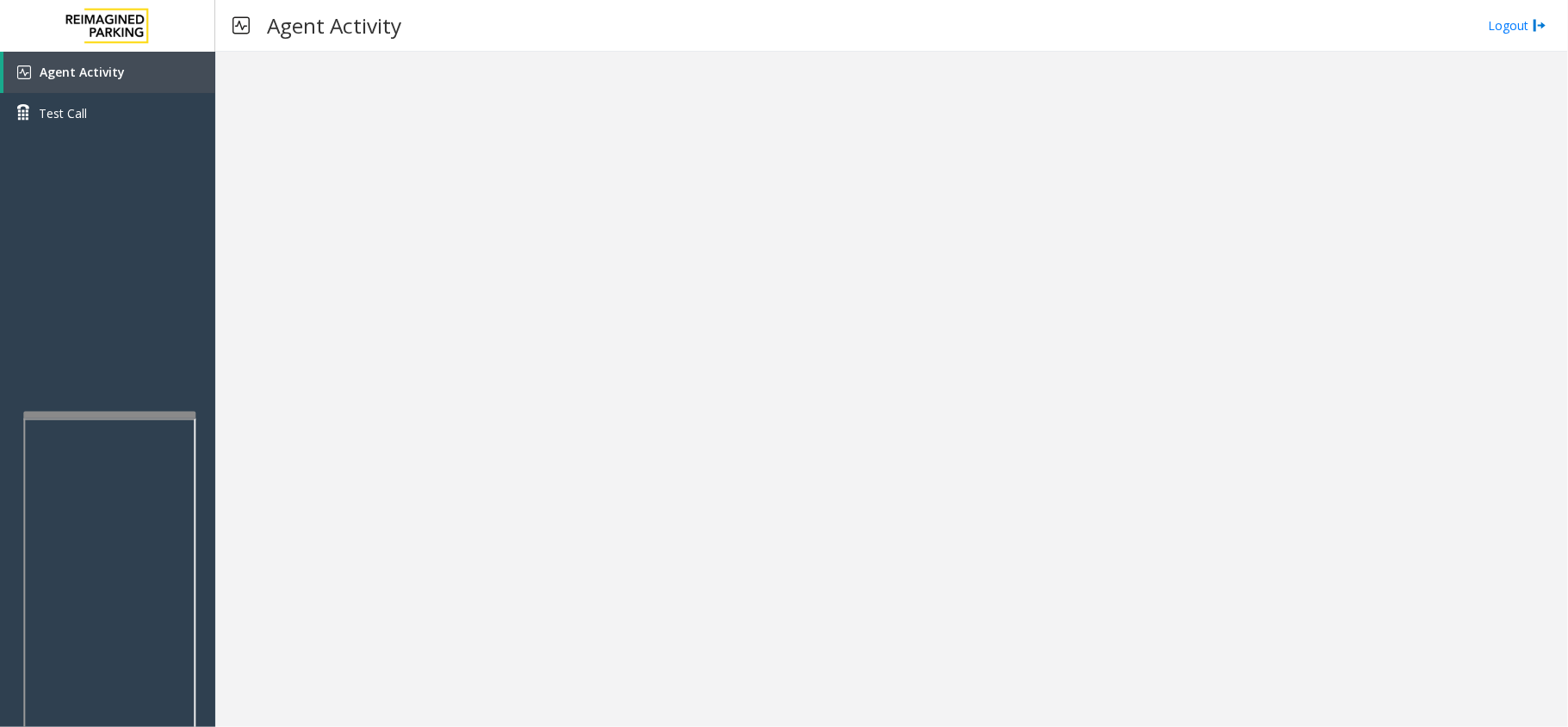
drag, startPoint x: 397, startPoint y: 260, endPoint x: 435, endPoint y: 257, distance: 38.1
click at [435, 257] on div at bounding box center [891, 389] width 1353 height 675
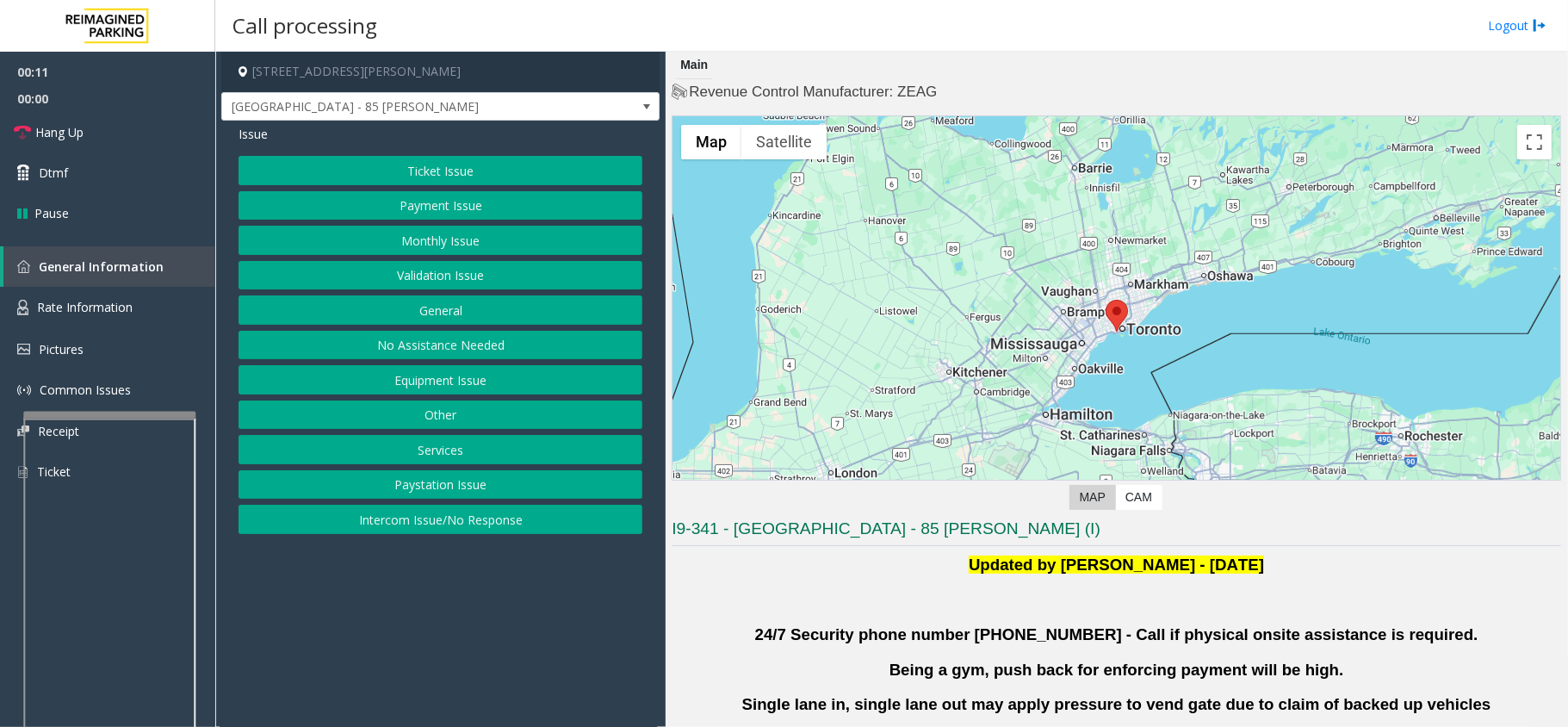
click at [373, 260] on div "Ticket Issue Payment Issue Monthly Issue Validation Issue General No Assistance…" at bounding box center [441, 346] width 404 height 378
click at [373, 277] on button "Validation Issue" at bounding box center [441, 275] width 404 height 29
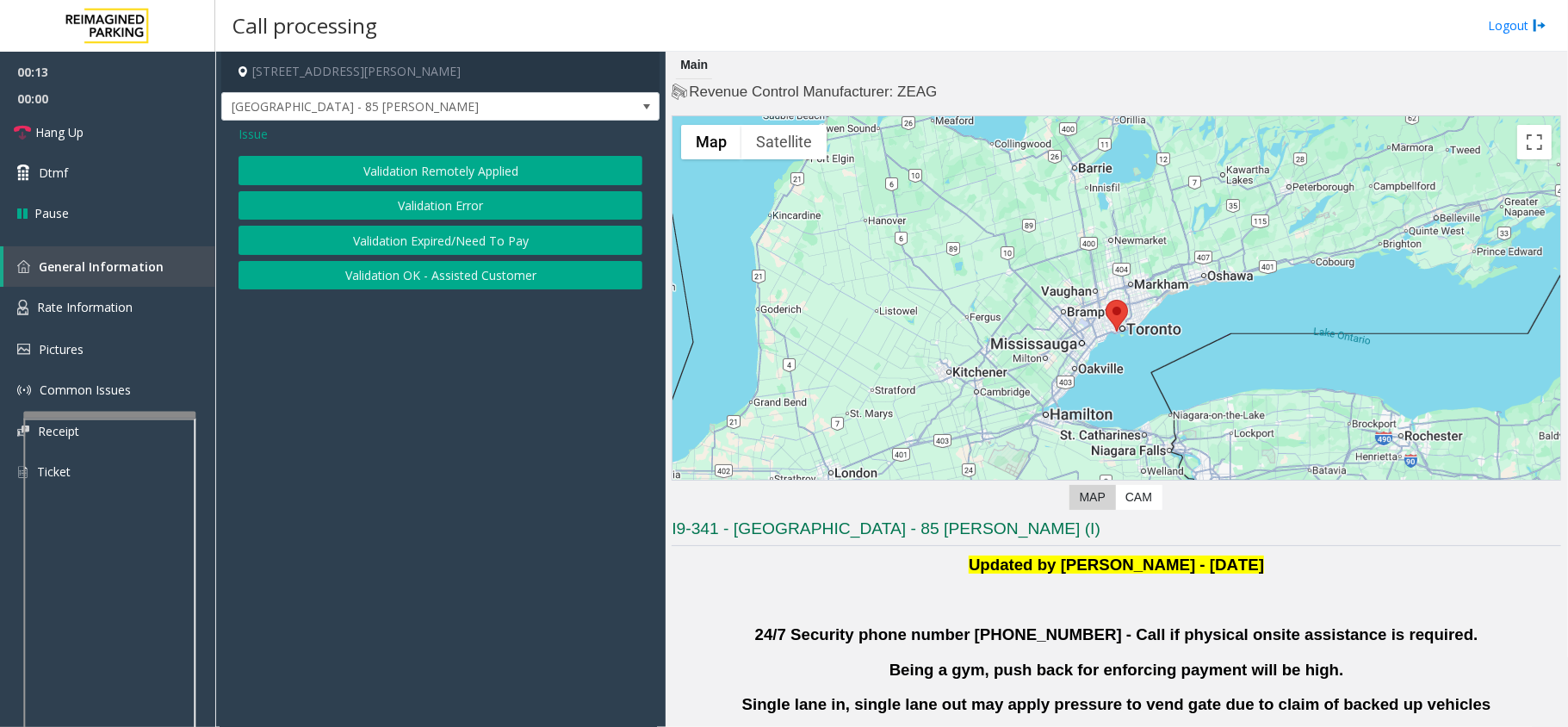
click at [383, 211] on button "Validation Error" at bounding box center [441, 205] width 404 height 29
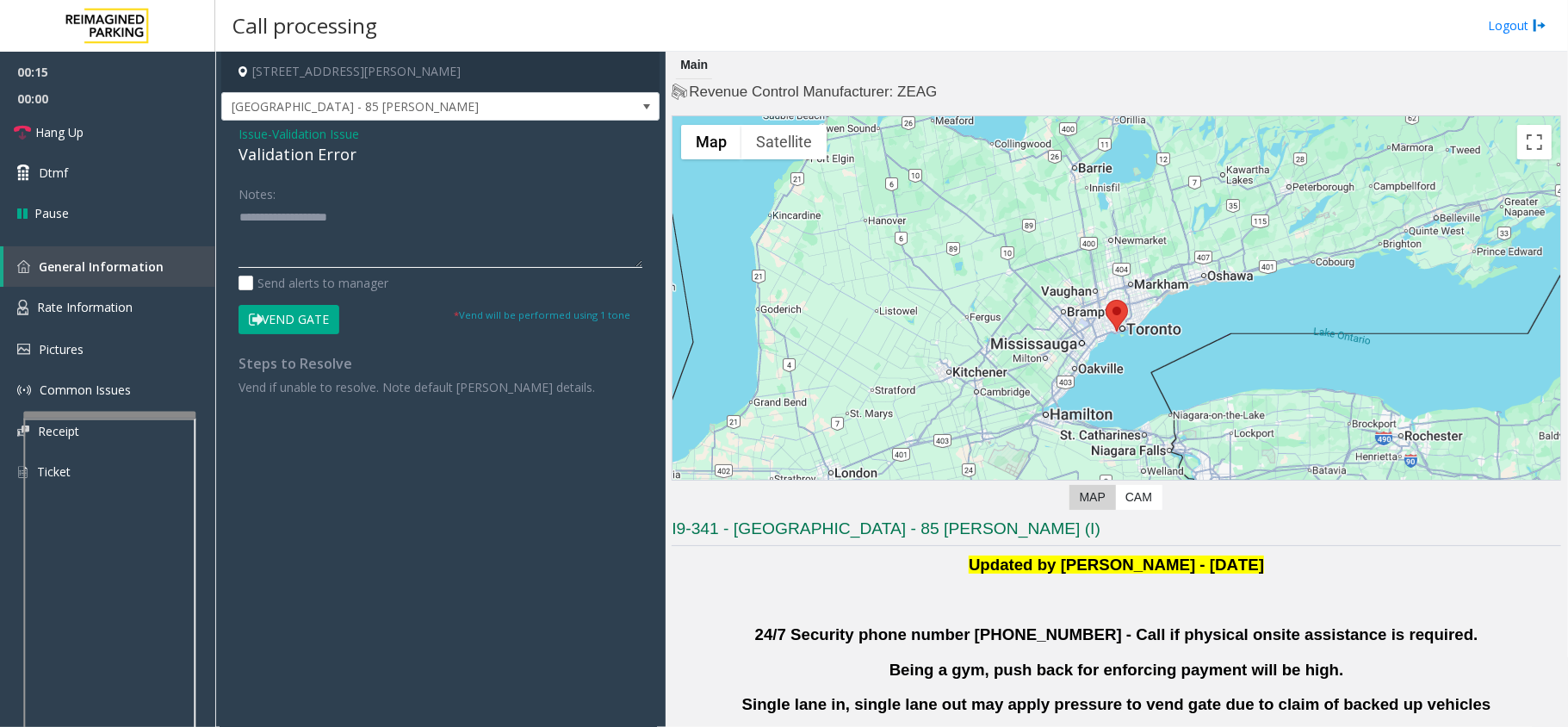
paste textarea "**********"
click at [240, 239] on textarea at bounding box center [441, 235] width 404 height 65
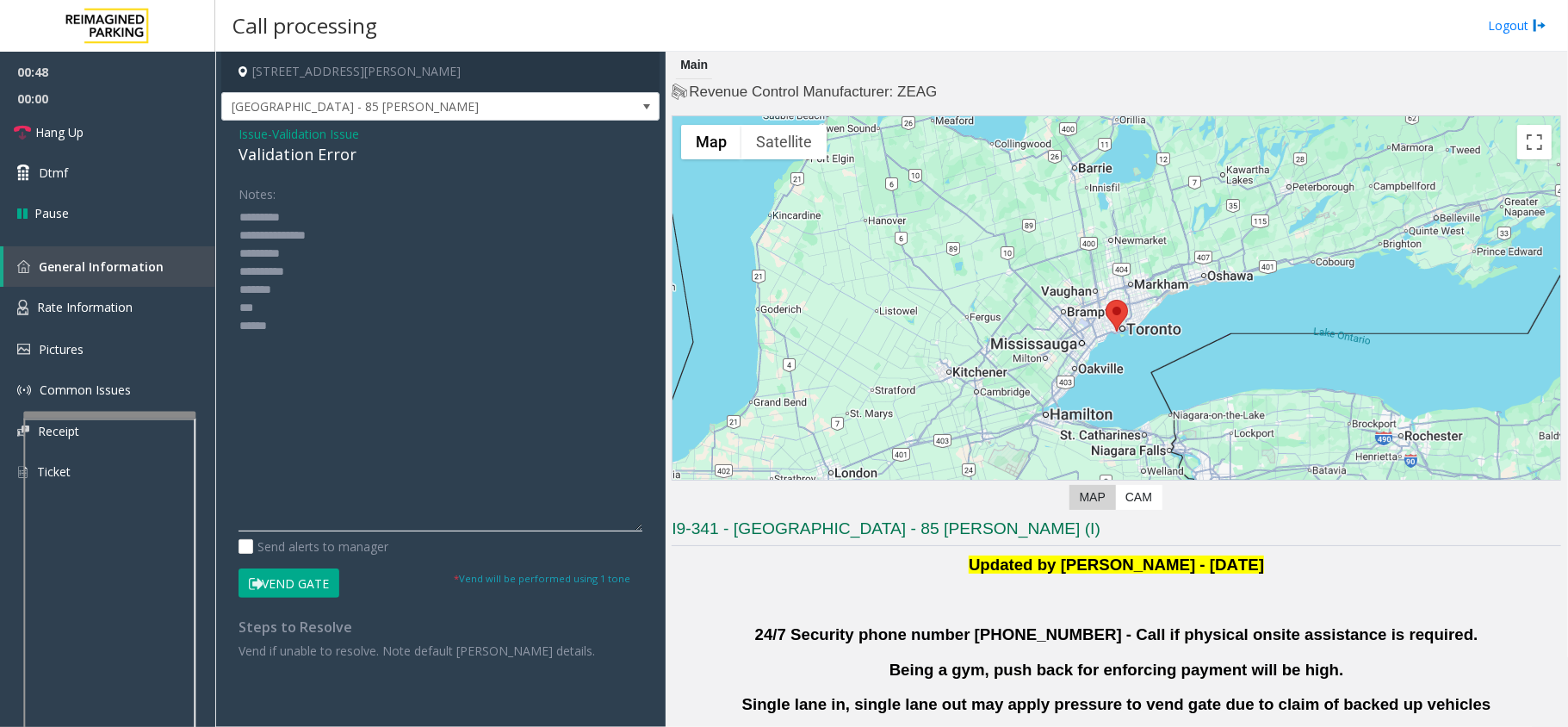
drag, startPoint x: 628, startPoint y: 266, endPoint x: 634, endPoint y: 531, distance: 265.1
click at [634, 531] on textarea at bounding box center [441, 367] width 404 height 329
click at [248, 252] on textarea at bounding box center [441, 367] width 404 height 329
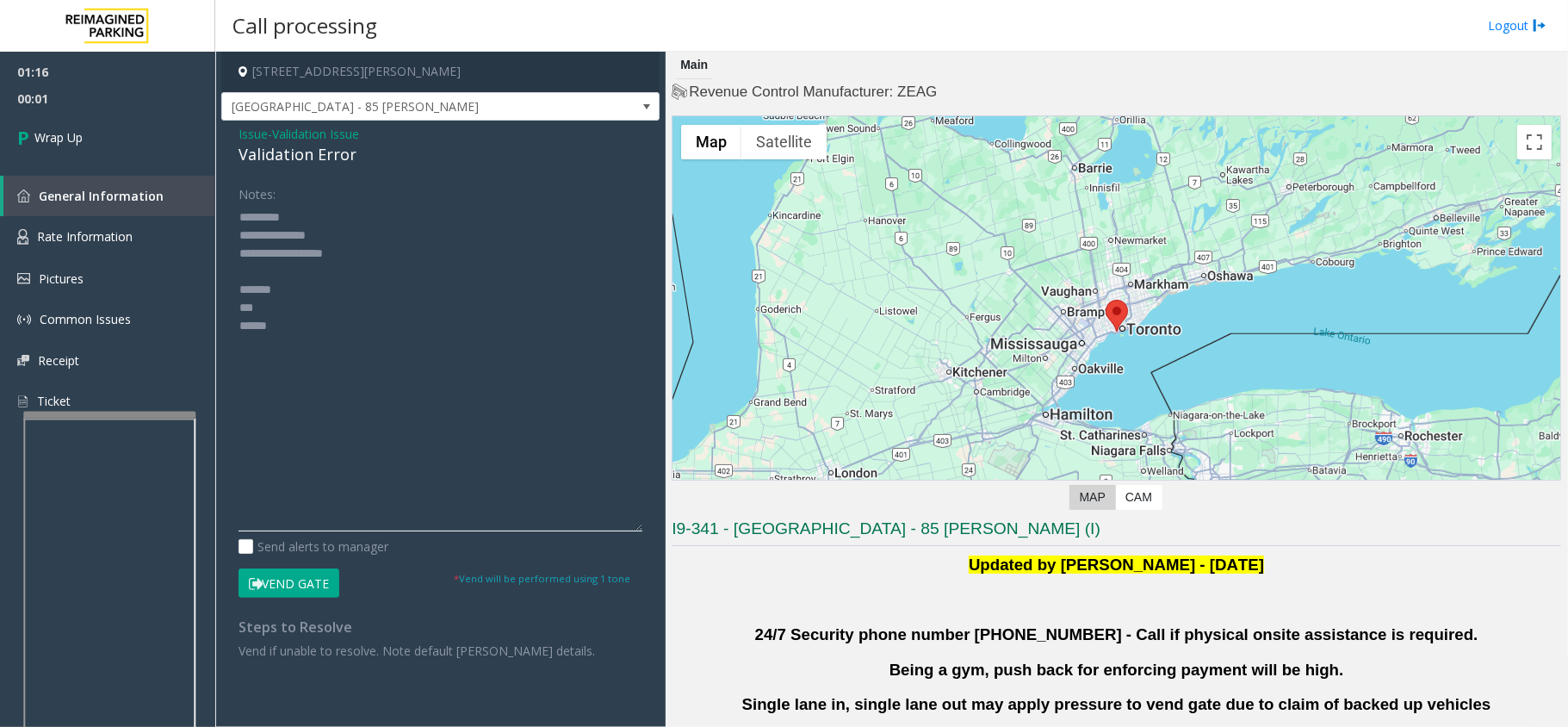
type textarea "**********"
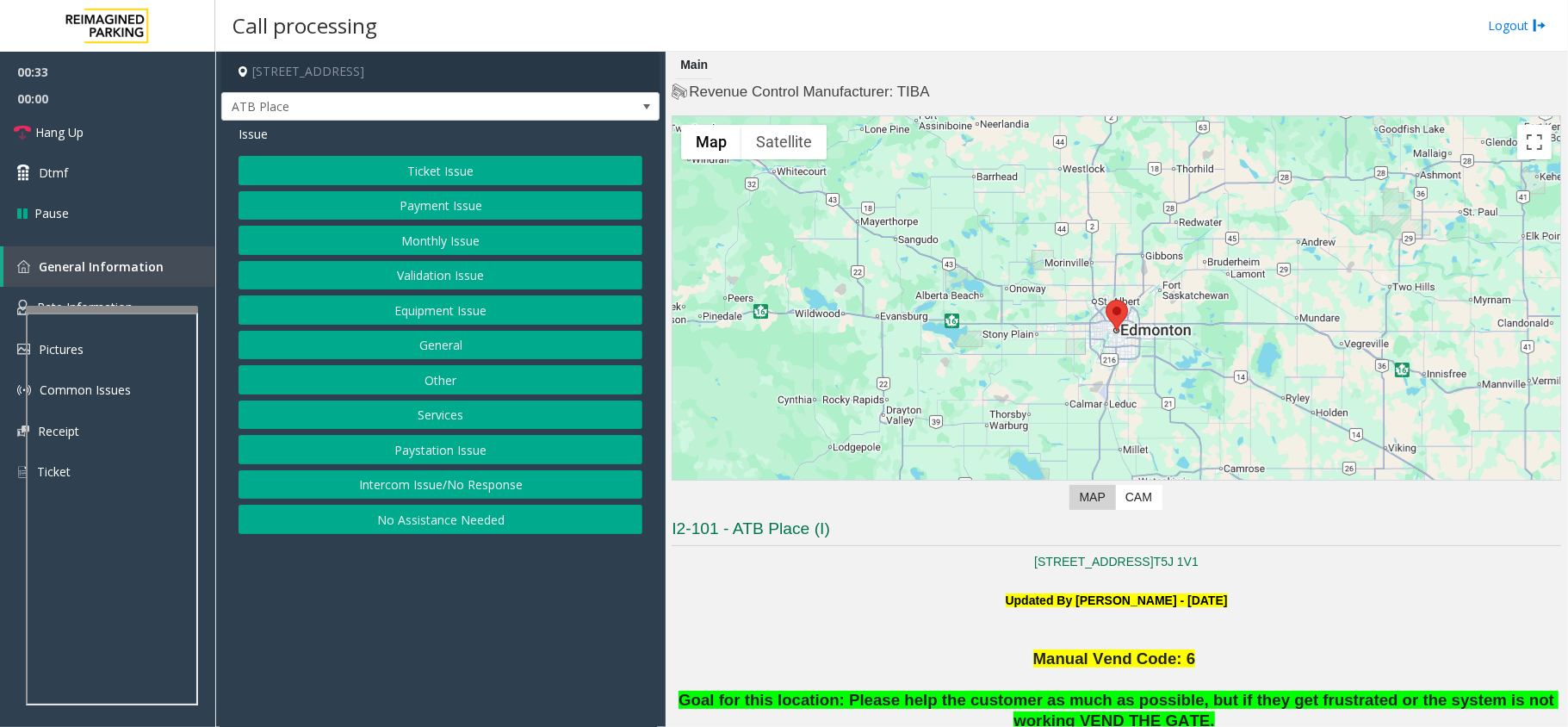
click at [496, 480] on button "Intercom Issue/No Response" at bounding box center [441, 484] width 404 height 29
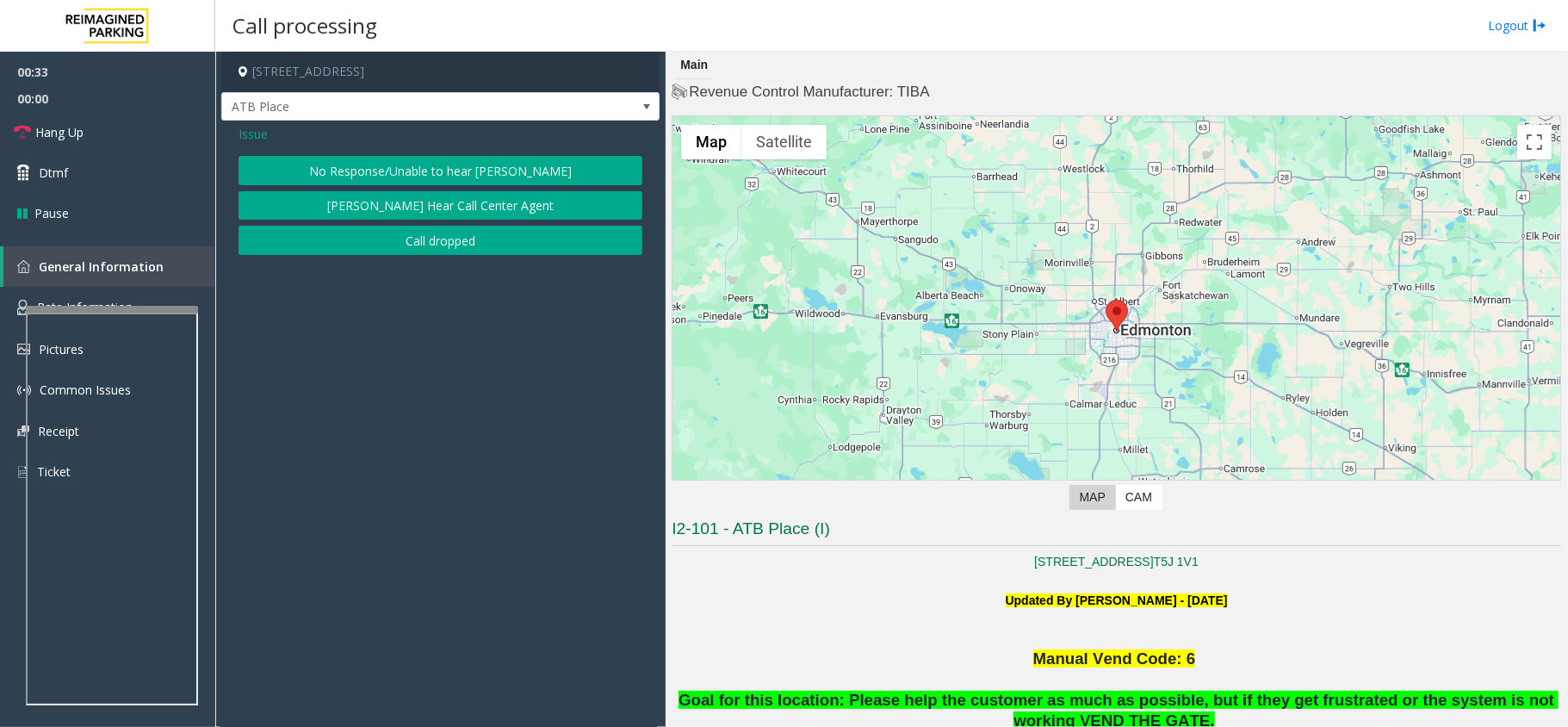
click at [398, 163] on button "No Response/Unable to hear [PERSON_NAME]" at bounding box center [441, 170] width 404 height 29
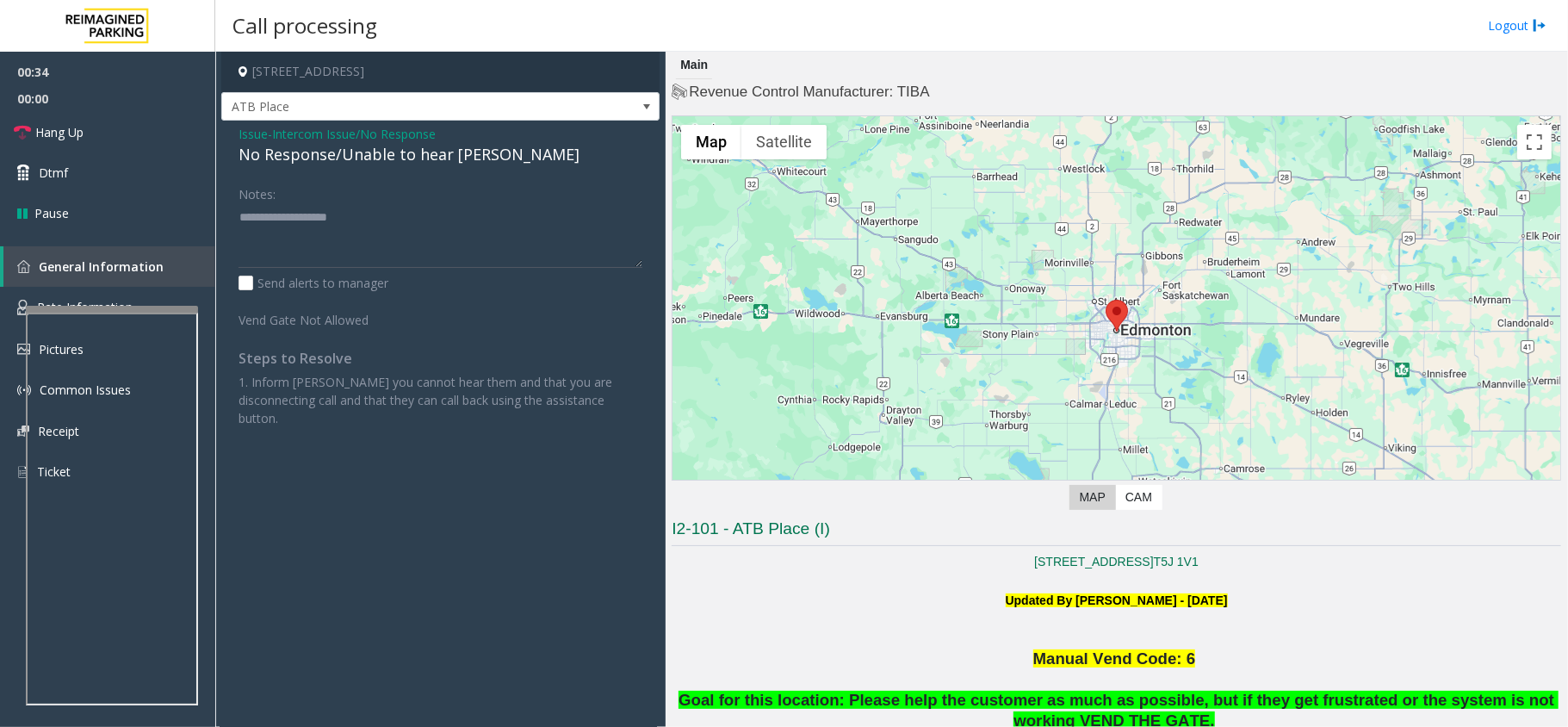
click at [367, 159] on div "No Response/Unable to hear [PERSON_NAME]" at bounding box center [441, 154] width 404 height 23
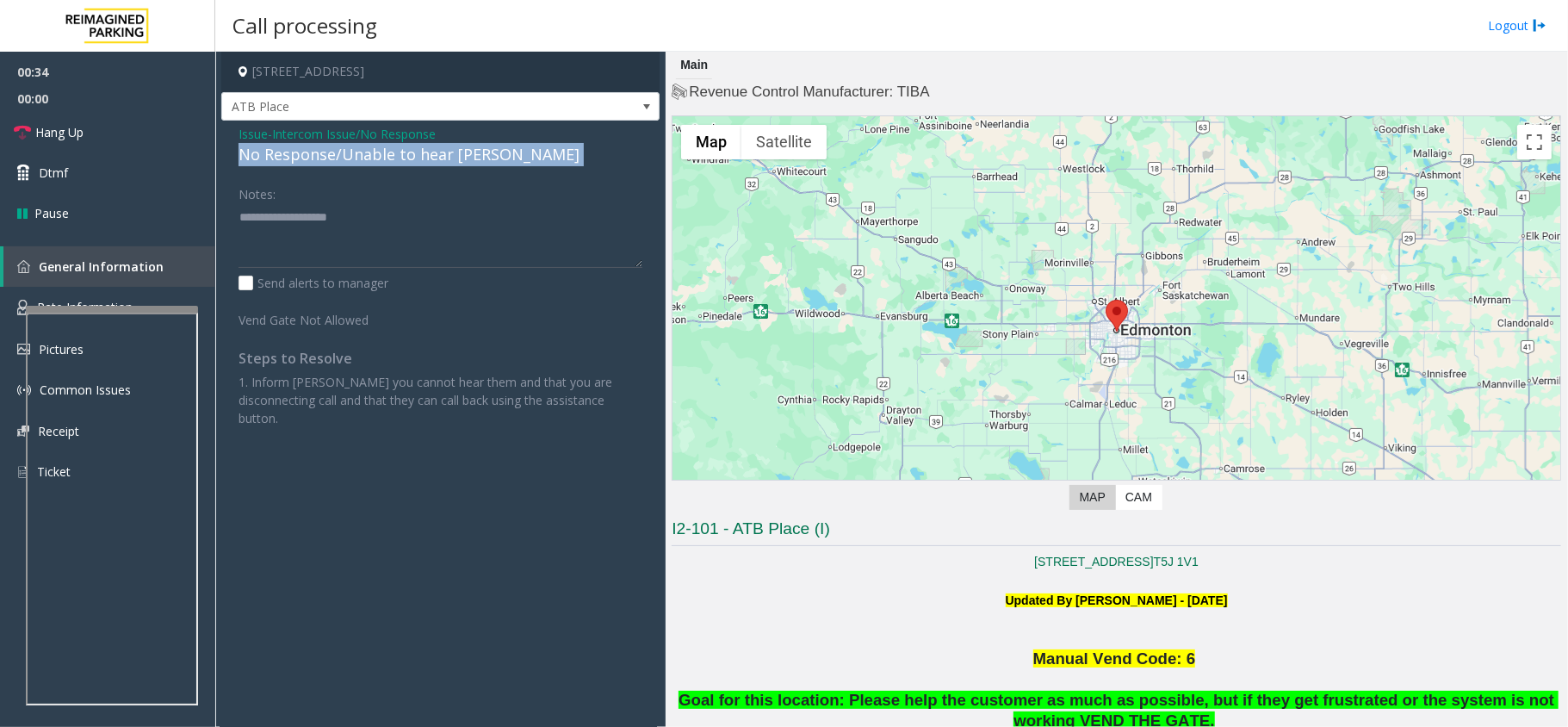
click at [367, 159] on div "No Response/Unable to hear [PERSON_NAME]" at bounding box center [441, 154] width 404 height 23
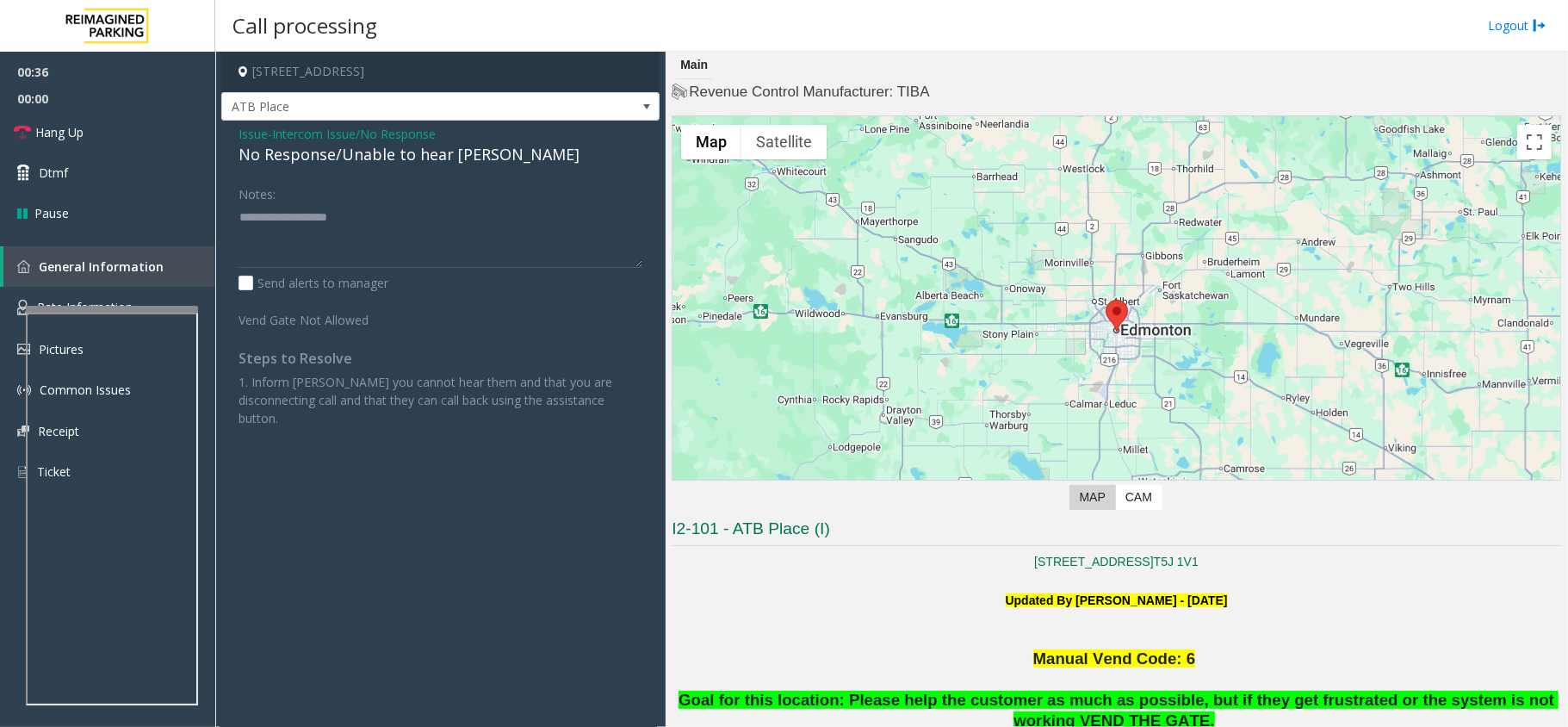
click at [362, 142] on span "Intercom Issue/No Response" at bounding box center [353, 133] width 163 height 18
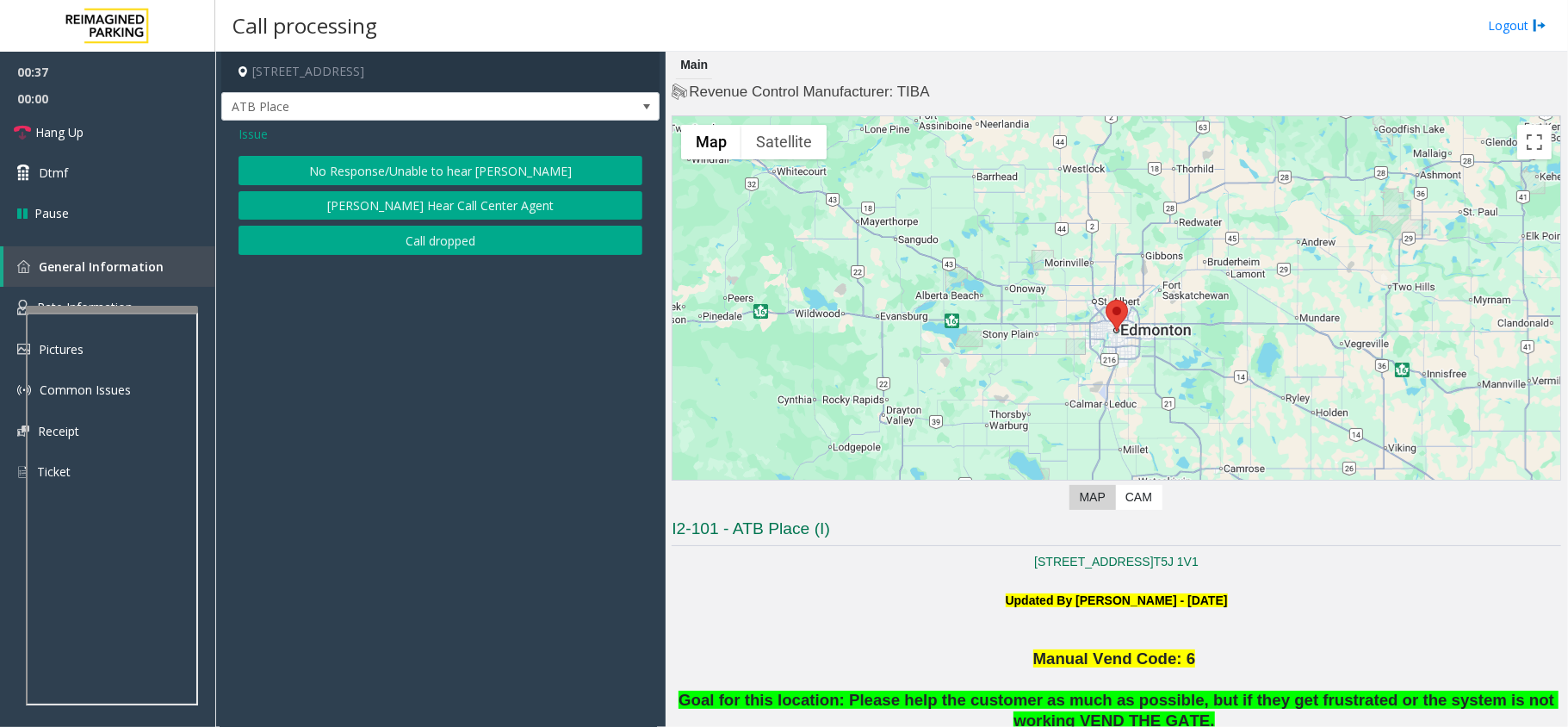
click at [249, 134] on span "Issue" at bounding box center [253, 133] width 29 height 18
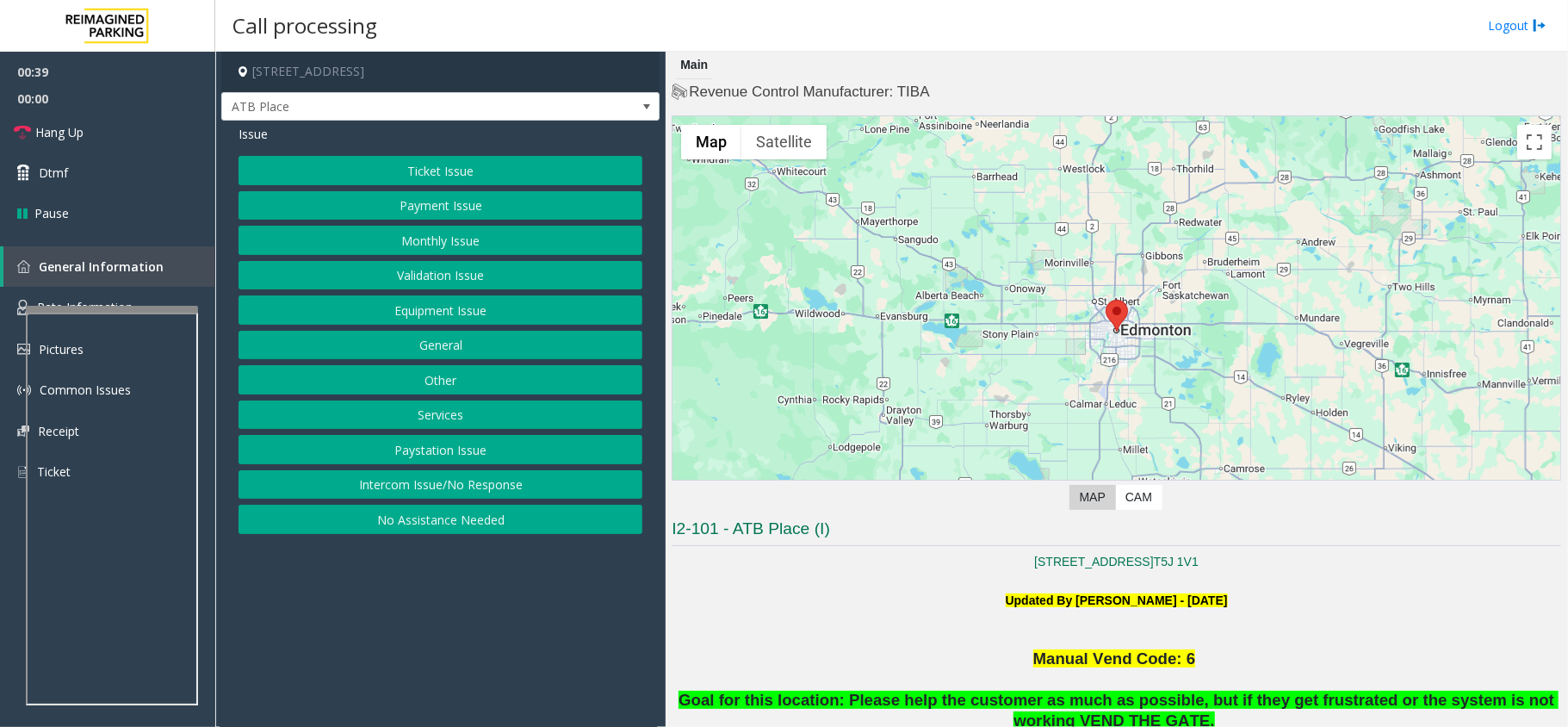
click at [466, 287] on button "Validation Issue" at bounding box center [441, 275] width 404 height 29
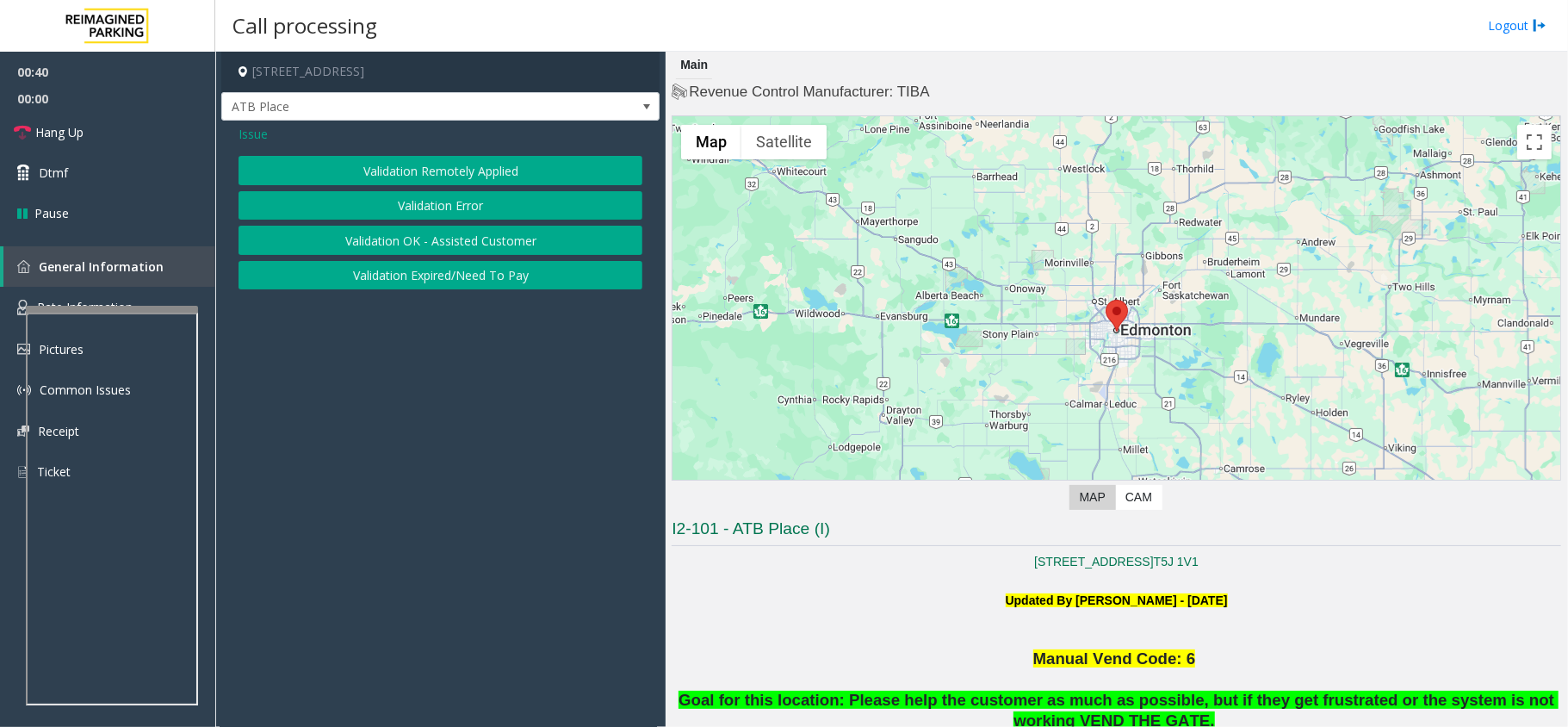
click at [240, 132] on span "Issue" at bounding box center [253, 133] width 29 height 18
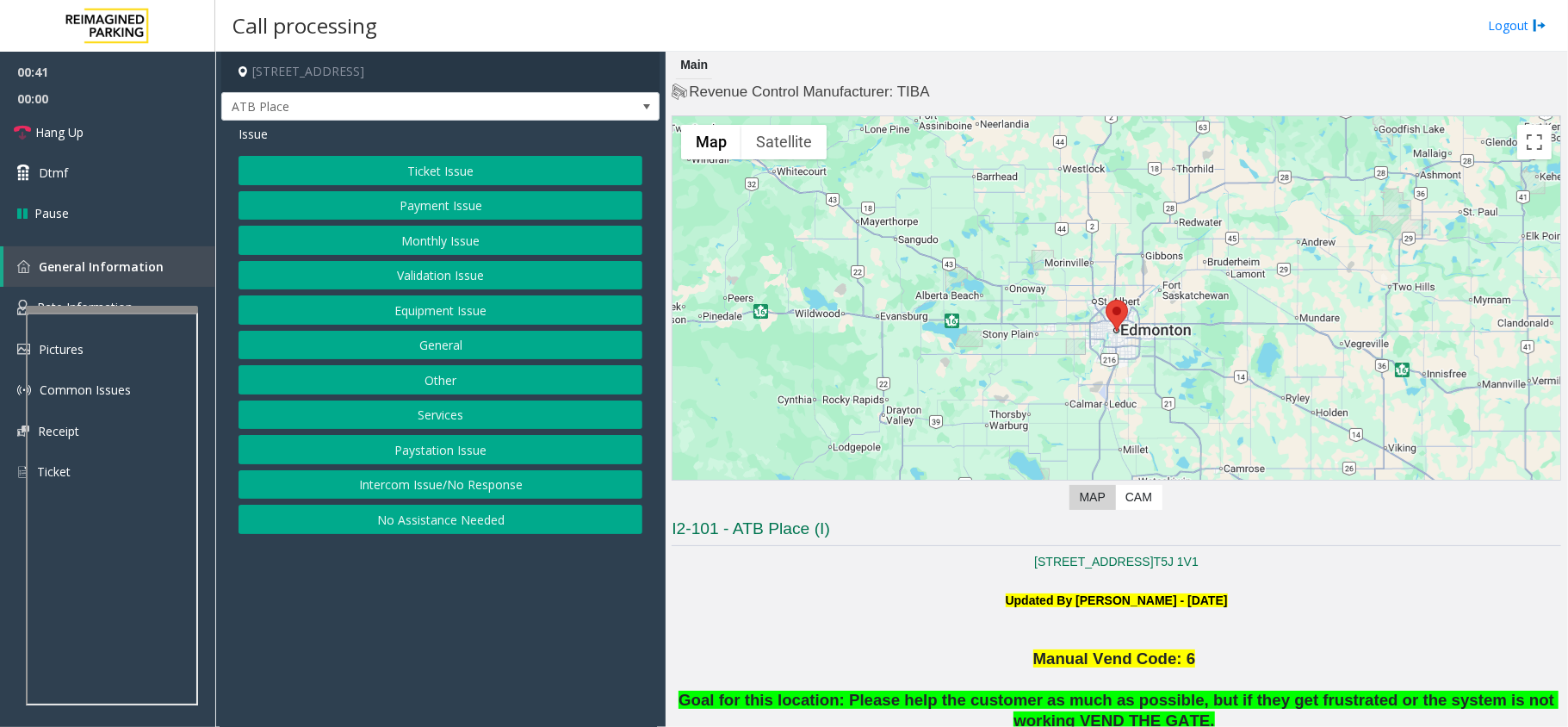
click at [434, 312] on button "Equipment Issue" at bounding box center [441, 310] width 404 height 29
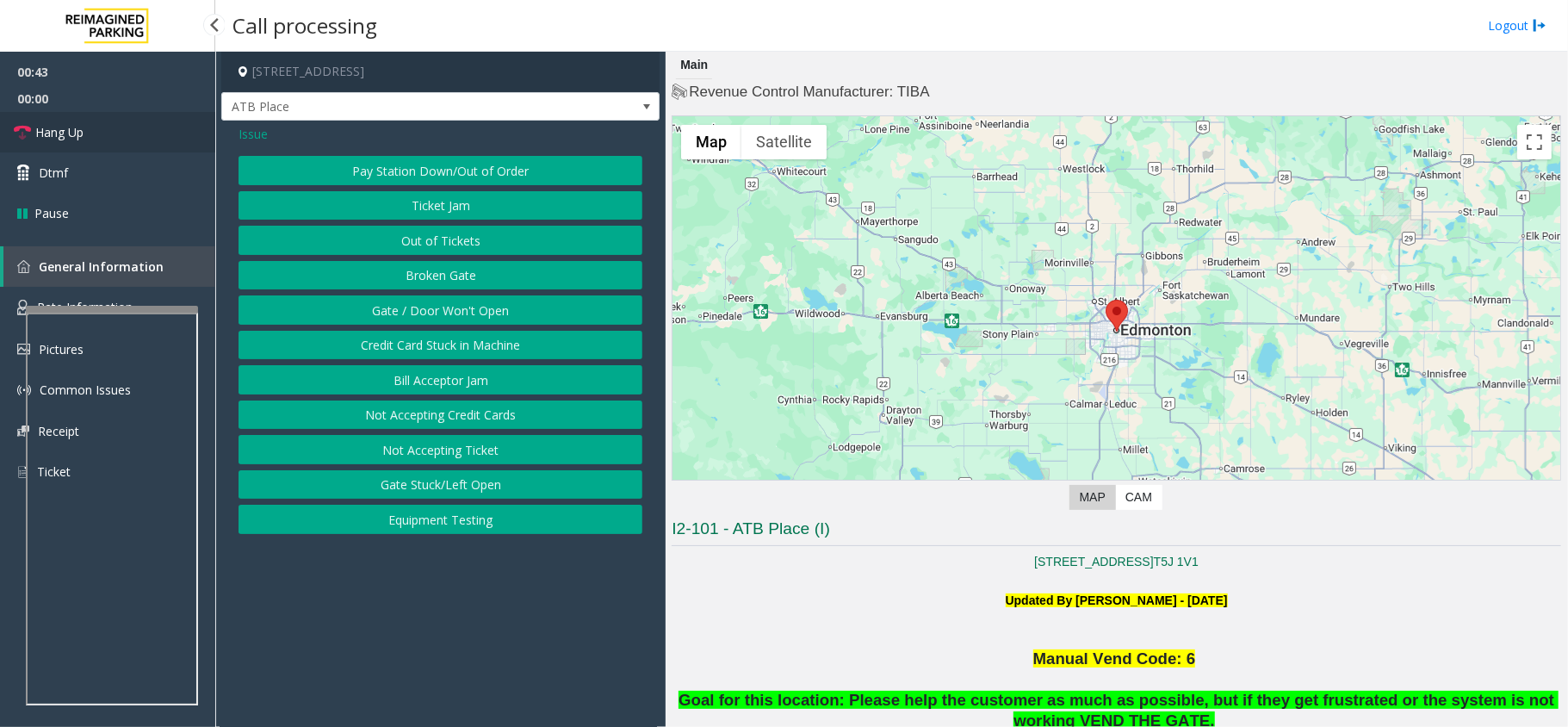
click at [61, 137] on span "Hang Up" at bounding box center [59, 132] width 48 height 18
click at [410, 315] on button "Gate / Door Won't Open" at bounding box center [441, 310] width 404 height 29
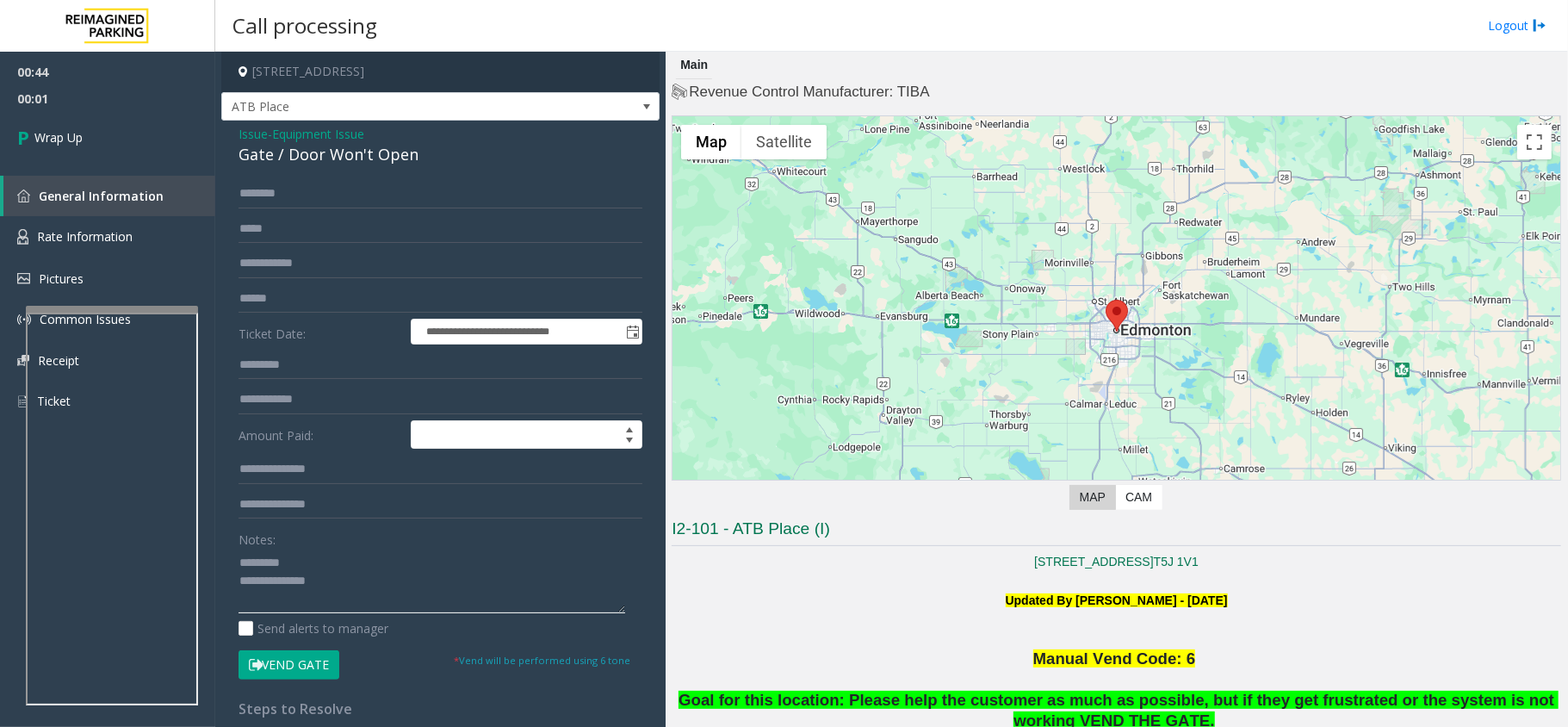
type textarea "**********"
click at [358, 136] on span "Equipment Issue" at bounding box center [318, 133] width 93 height 18
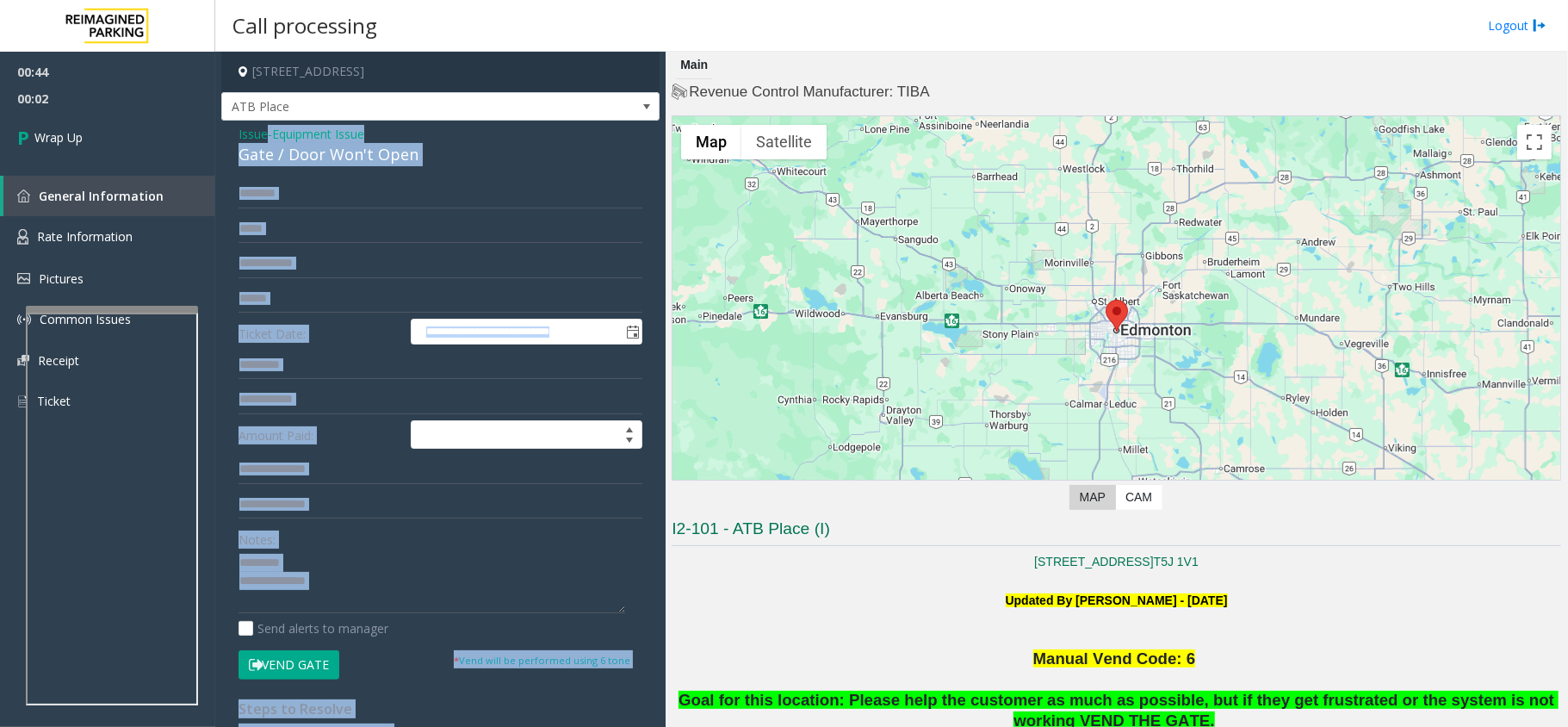
click at [358, 136] on div "Issue - Equipment Issue Gate / Door Won't Open" at bounding box center [441, 145] width 404 height 42
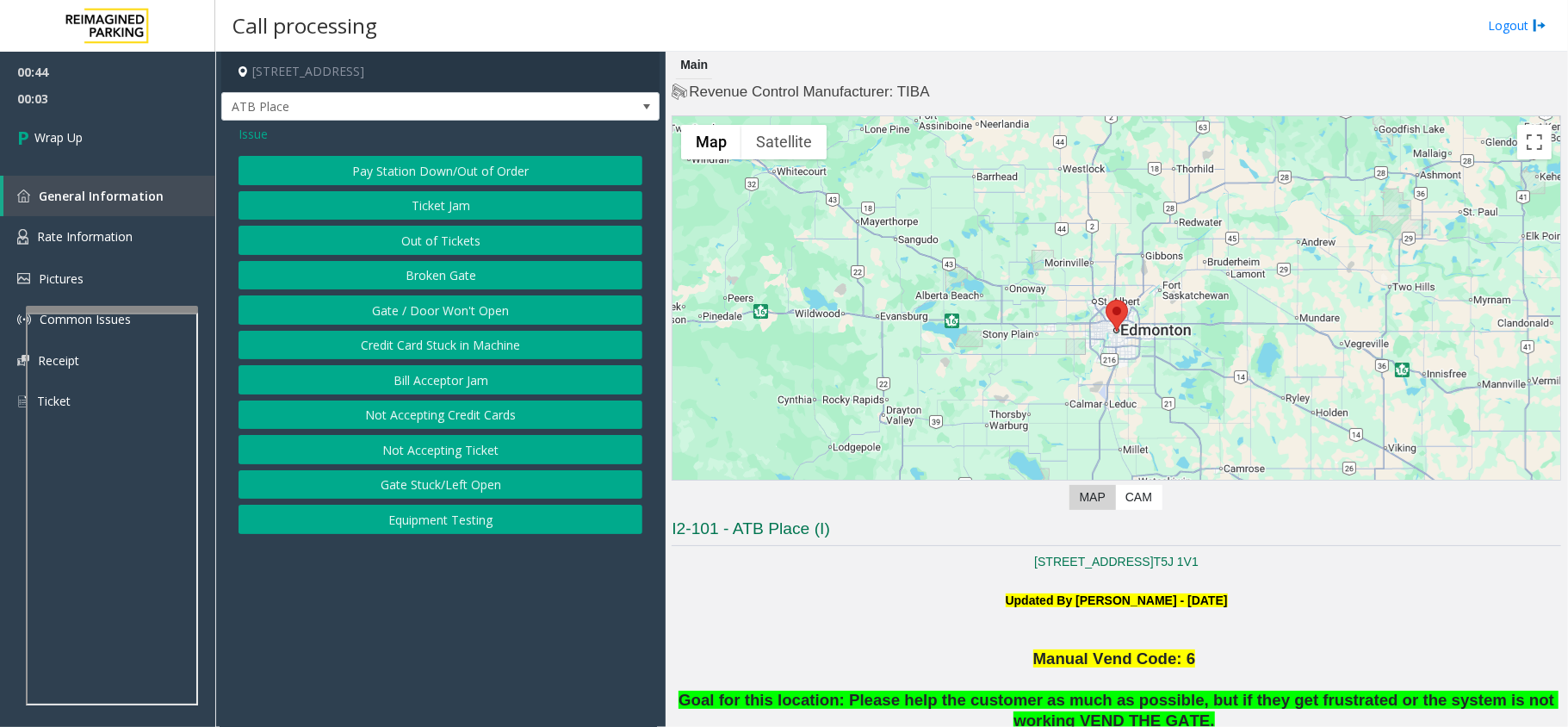
click at [404, 312] on button "Gate / Door Won't Open" at bounding box center [441, 310] width 404 height 29
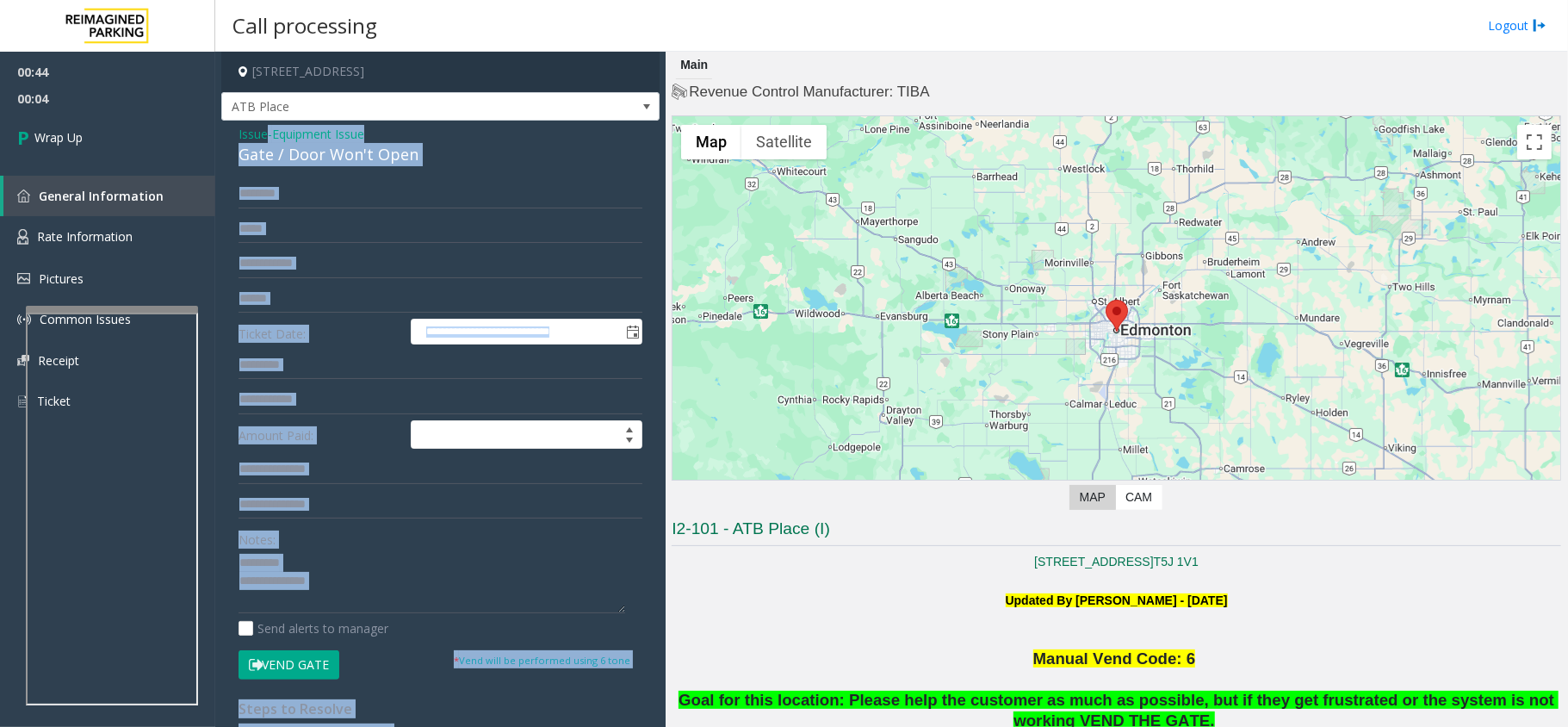
click at [307, 165] on div "Gate / Door Won't Open" at bounding box center [441, 154] width 404 height 23
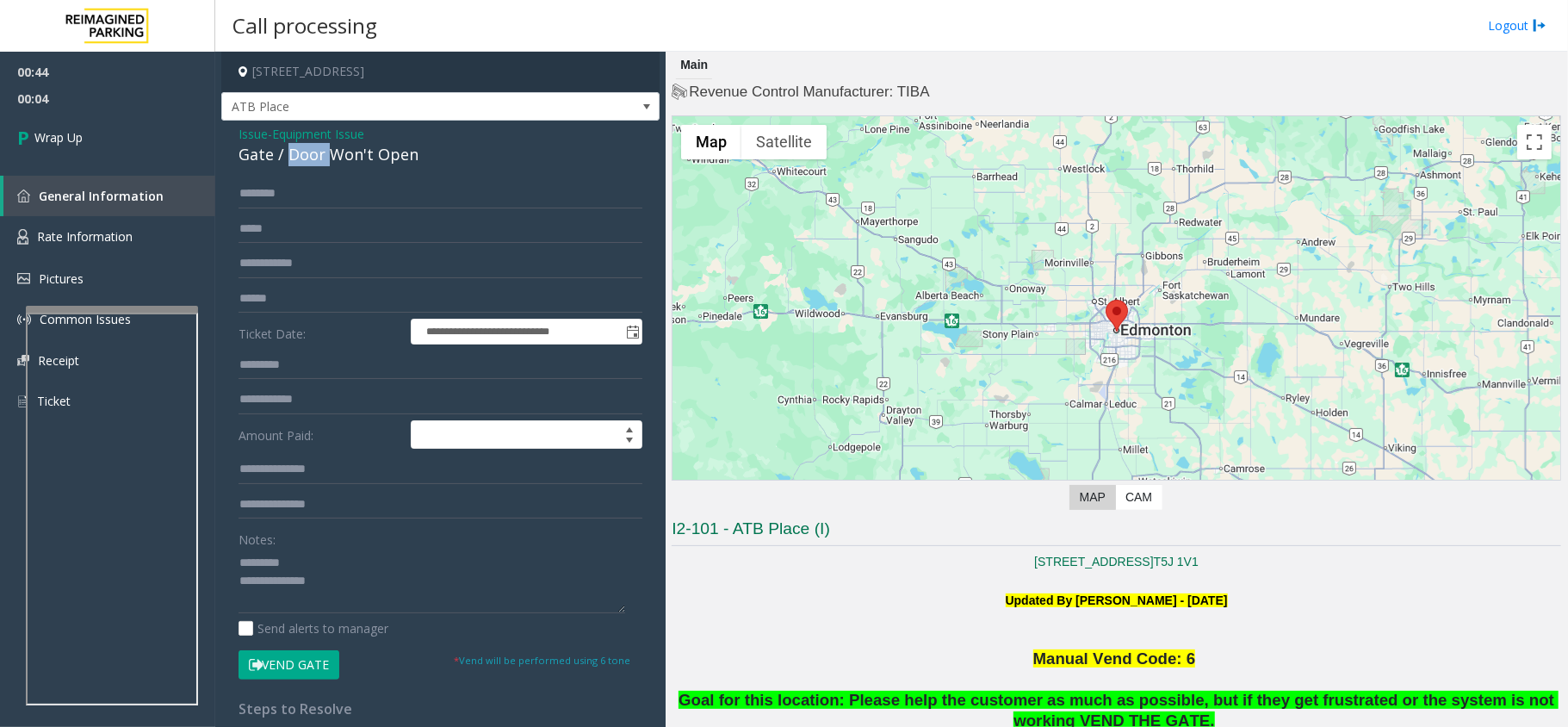
click at [307, 165] on div "Gate / Door Won't Open" at bounding box center [441, 154] width 404 height 23
click at [329, 598] on textarea at bounding box center [432, 581] width 386 height 65
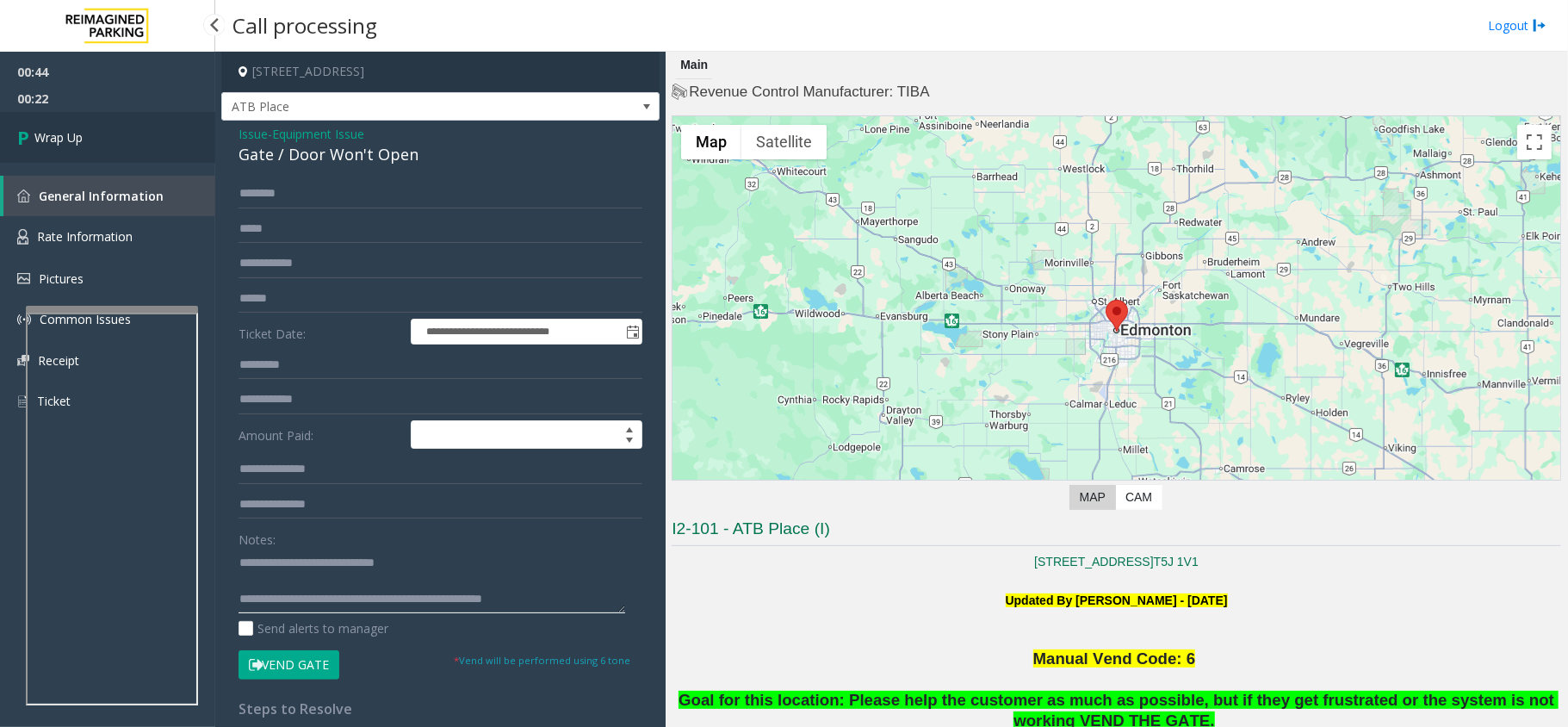
type textarea "**********"
click at [29, 121] on link "Wrap Up" at bounding box center [108, 136] width 215 height 51
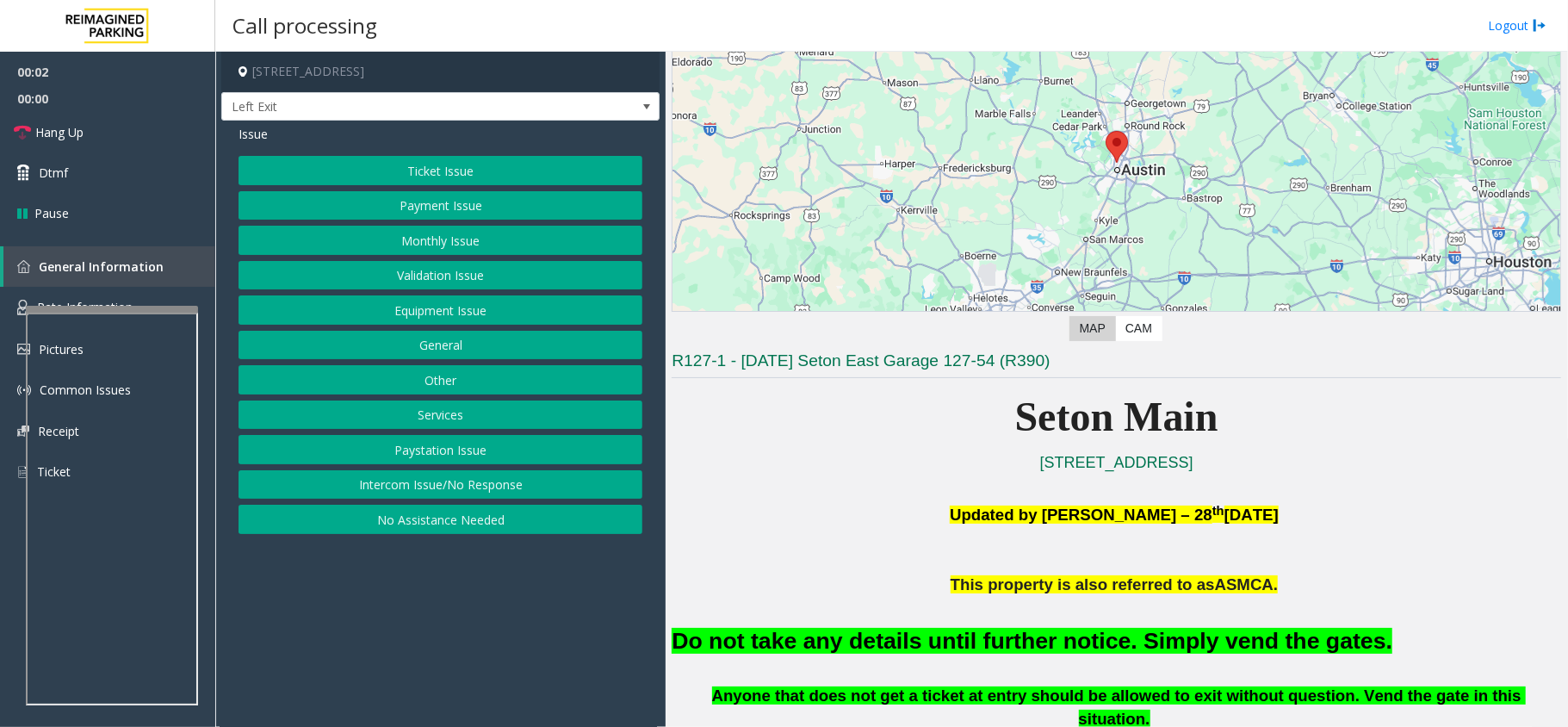
scroll to position [229, 0]
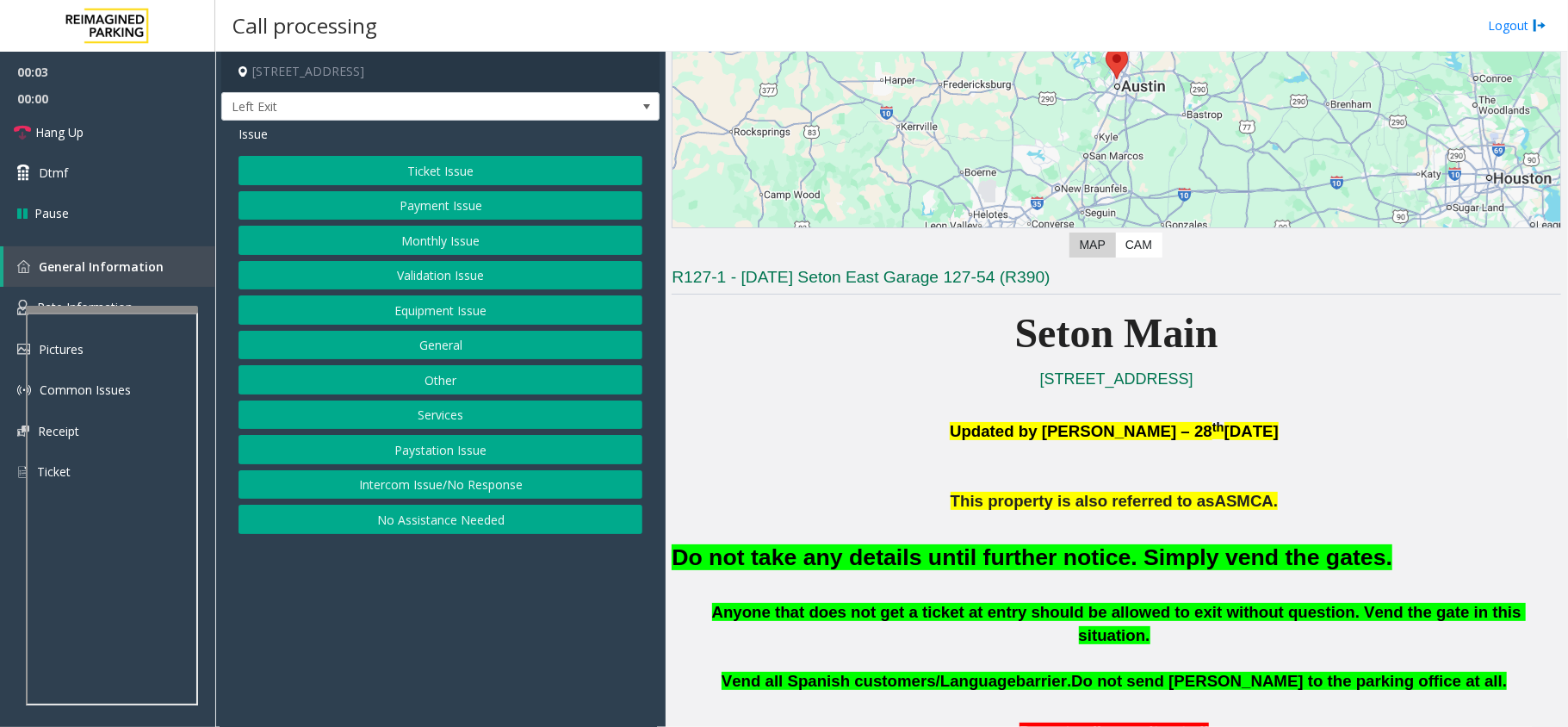
click at [396, 315] on button "Equipment Issue" at bounding box center [441, 310] width 404 height 29
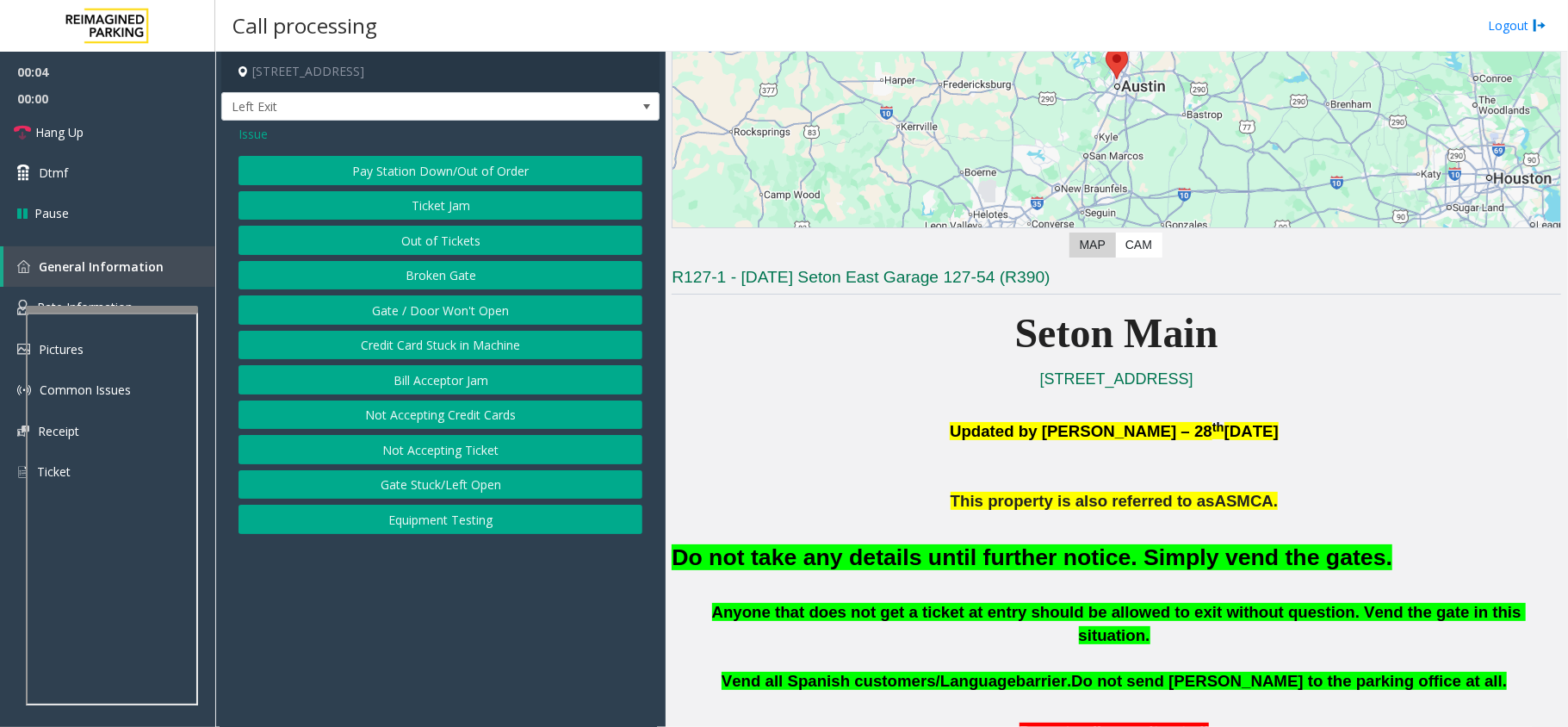
click at [396, 315] on button "Gate / Door Won't Open" at bounding box center [441, 310] width 404 height 29
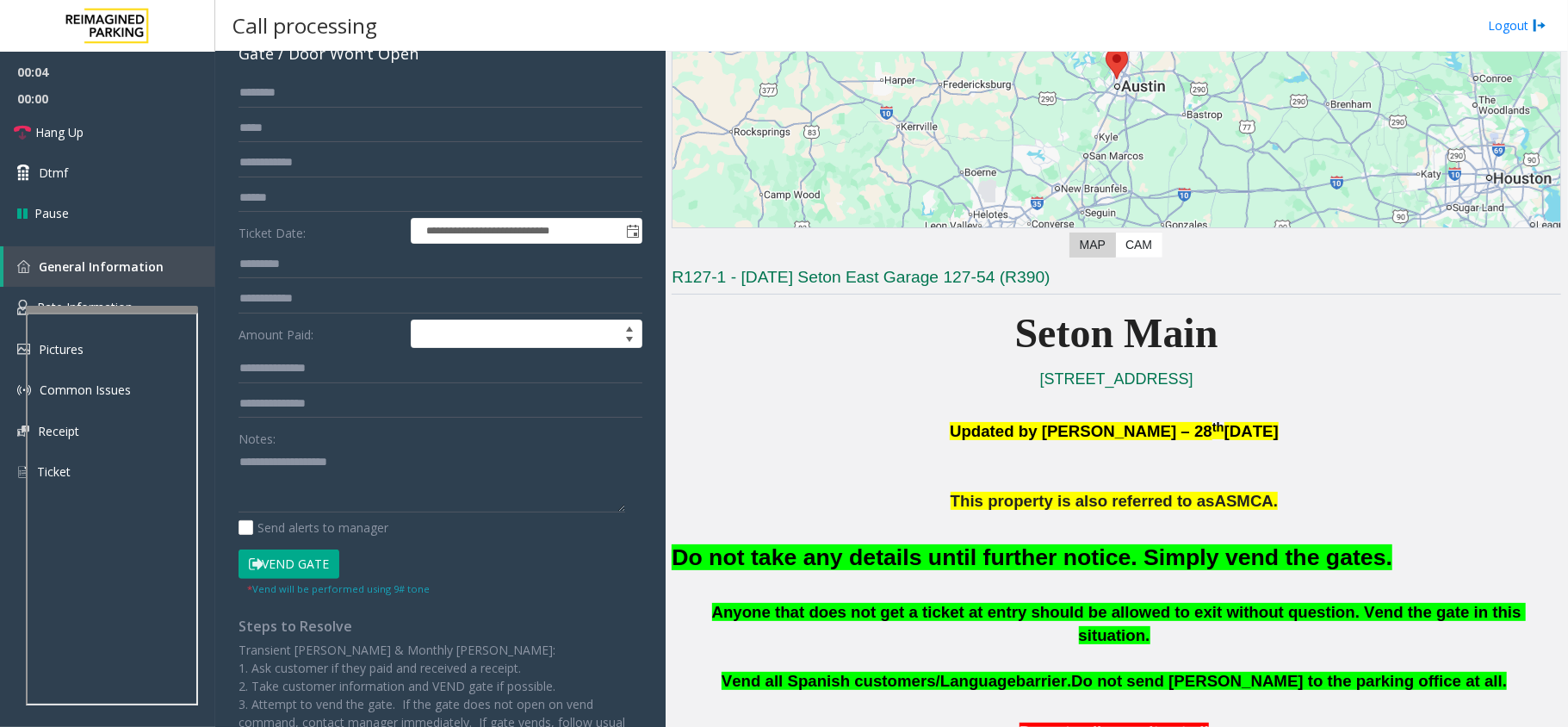
scroll to position [196, 0]
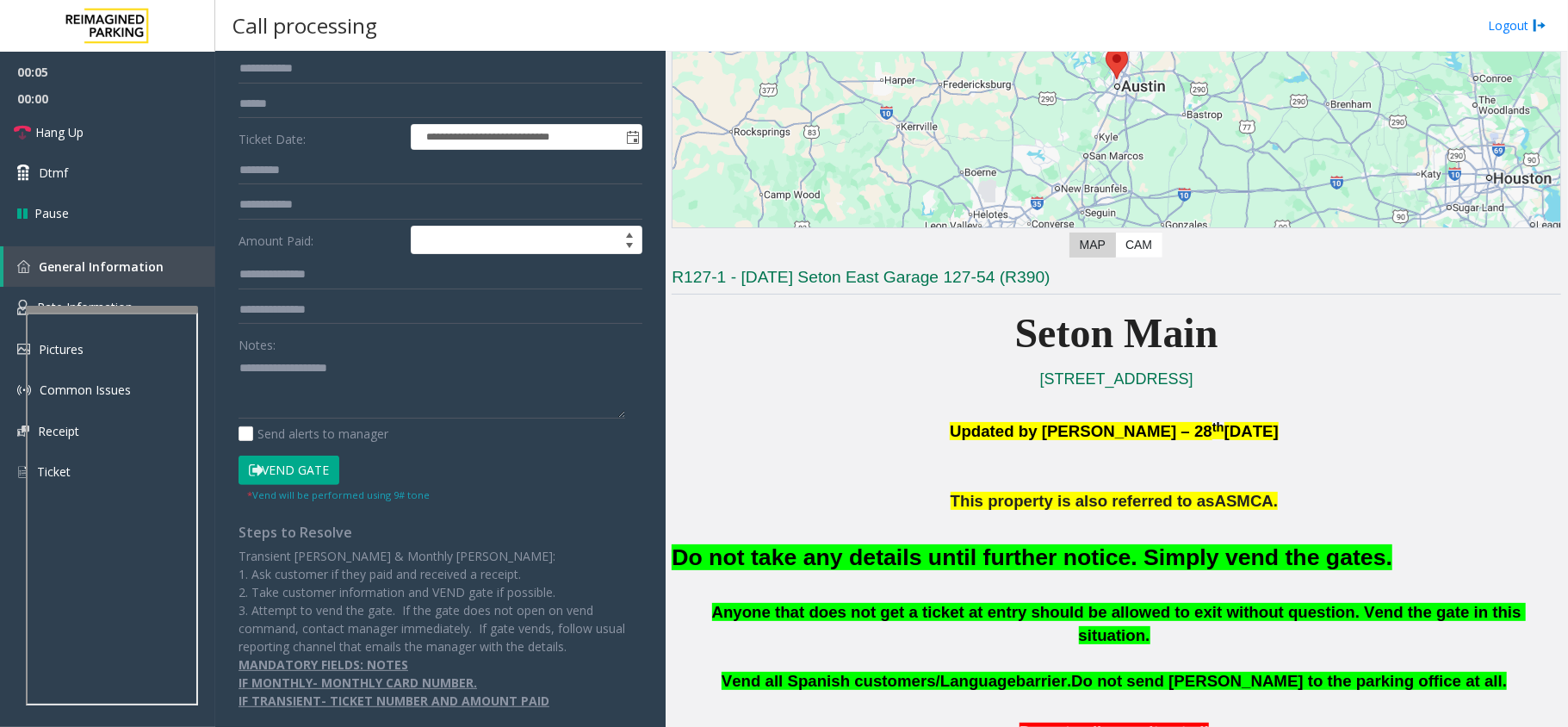
click at [310, 470] on button "Vend Gate" at bounding box center [289, 470] width 101 height 29
click at [1028, 553] on font "Do not take any details until further notice. Simply vend the gates." at bounding box center [1032, 558] width 721 height 26
click at [1028, 555] on font "Do not take any details until further notice. Simply vend the gates." at bounding box center [1032, 558] width 721 height 26
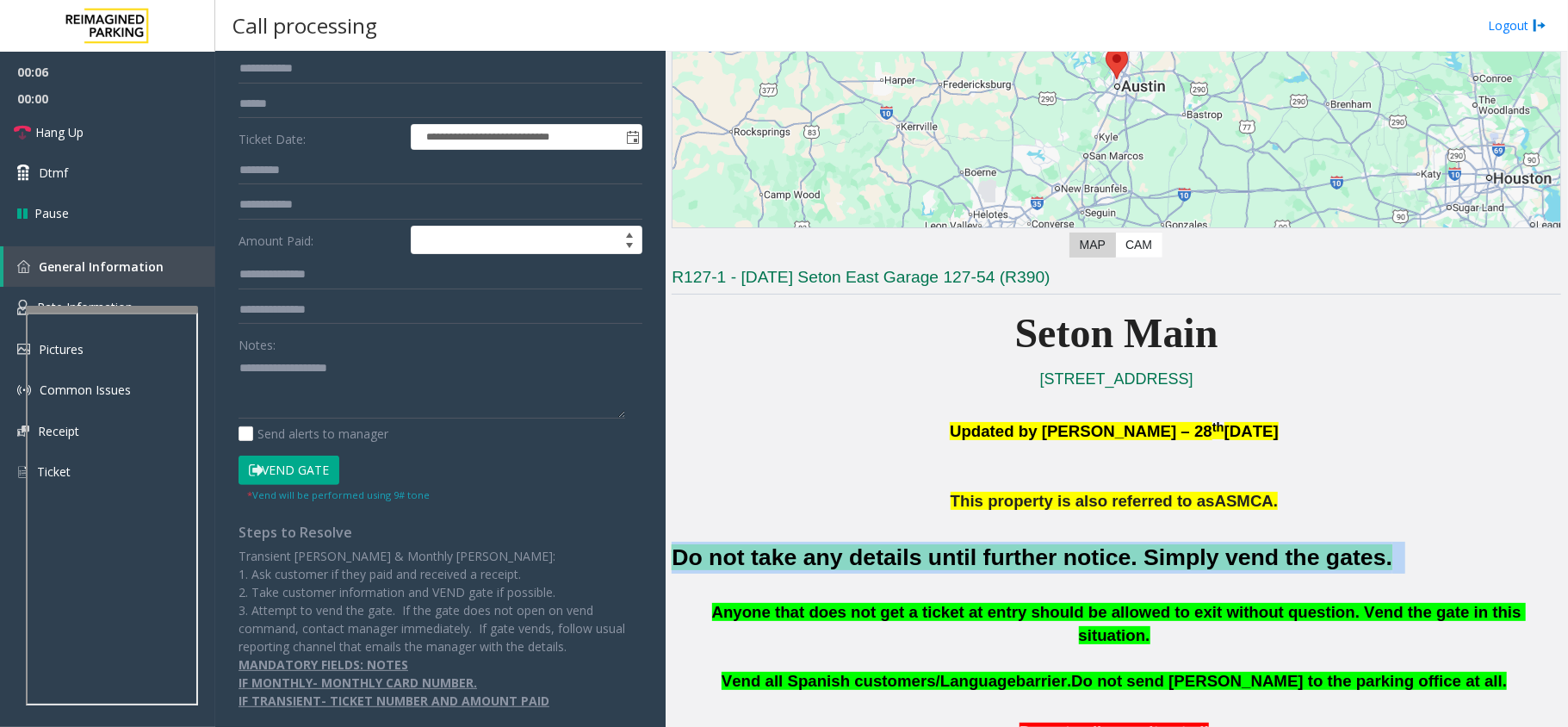
click at [1030, 557] on font "Do not take any details until further notice. Simply vend the gates." at bounding box center [1032, 558] width 721 height 26
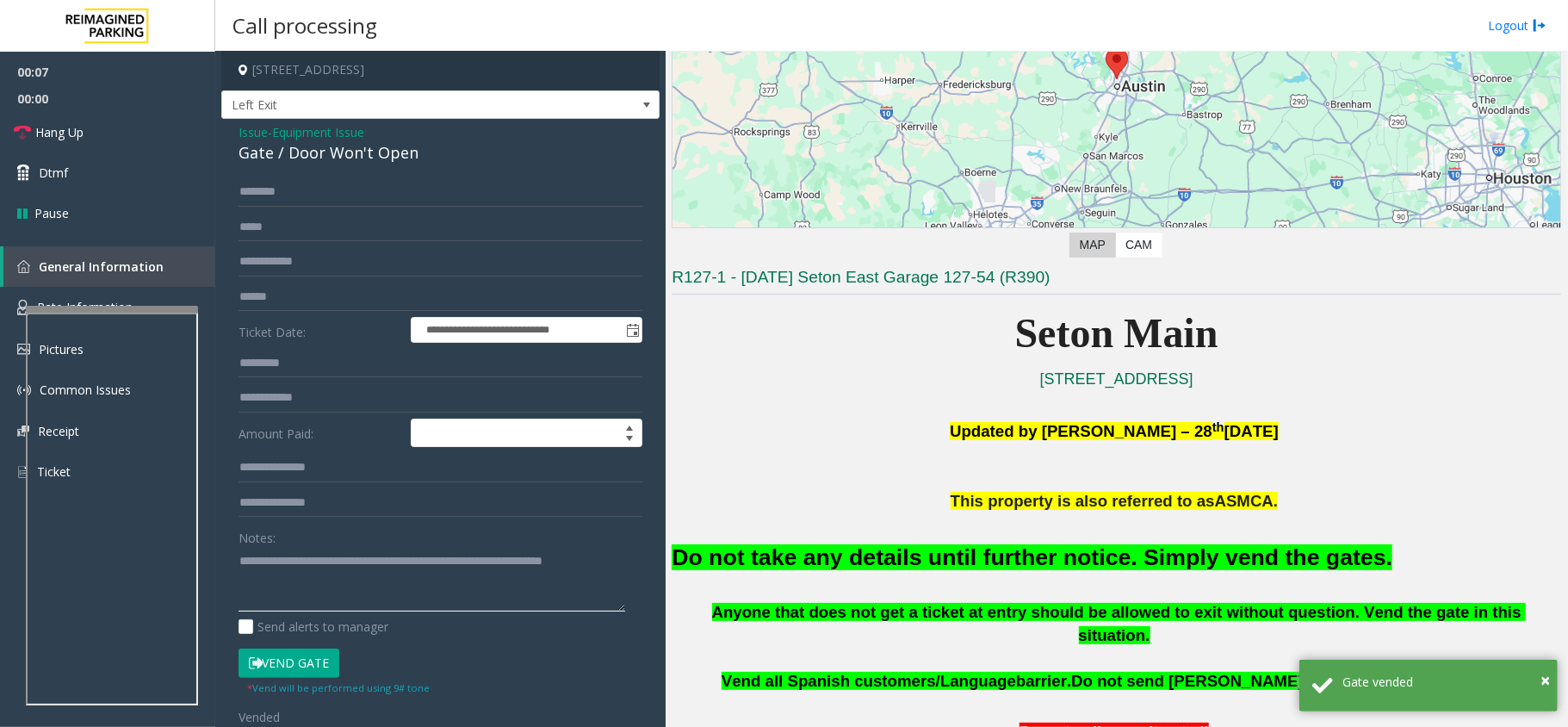
scroll to position [0, 0]
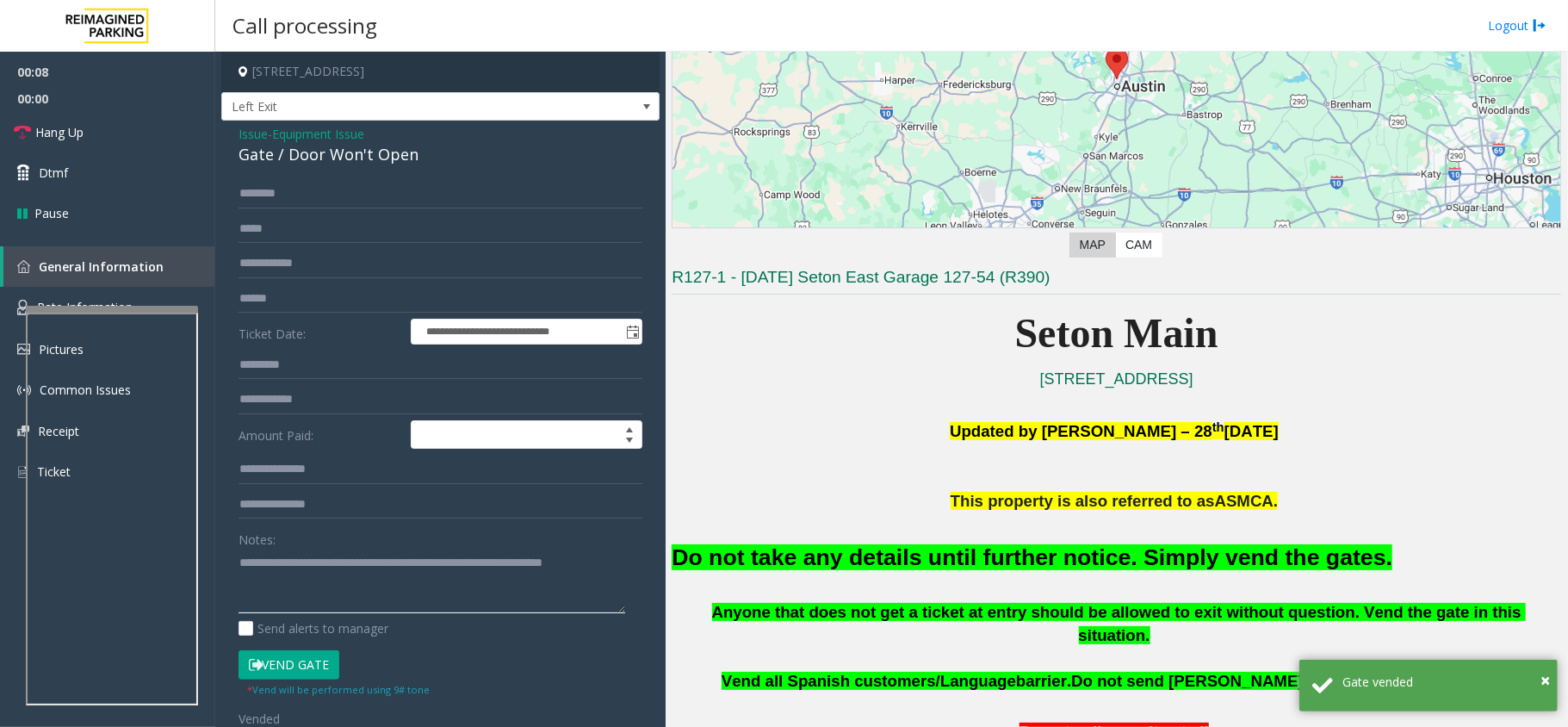
type textarea "**********"
drag, startPoint x: 316, startPoint y: 135, endPoint x: 362, endPoint y: 151, distance: 48.7
click at [362, 151] on div "Issue - Equipment Issue Gate / Door Won't Open" at bounding box center [441, 145] width 404 height 42
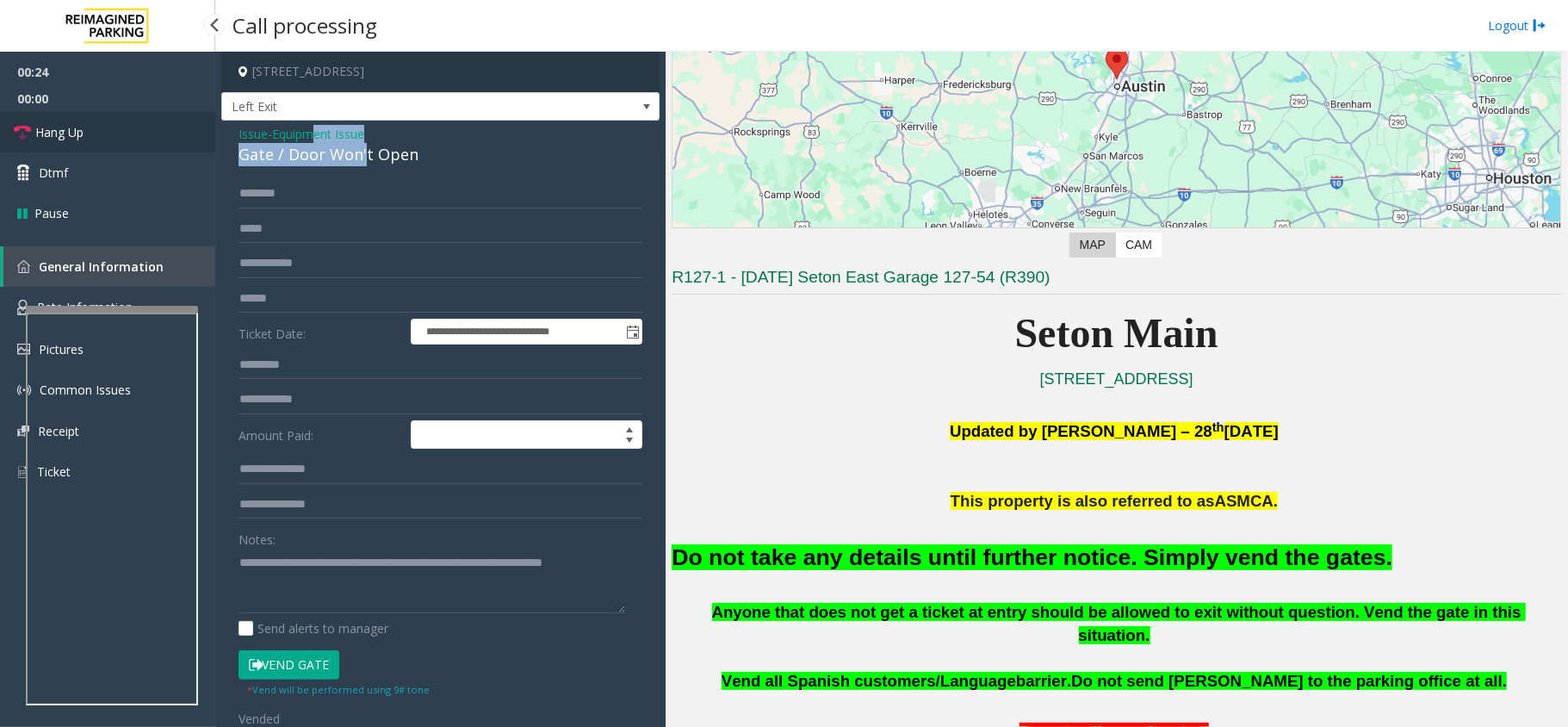
click at [145, 116] on link "Hang Up" at bounding box center [108, 131] width 215 height 41
click at [145, 118] on link "Hang Up" at bounding box center [108, 131] width 215 height 41
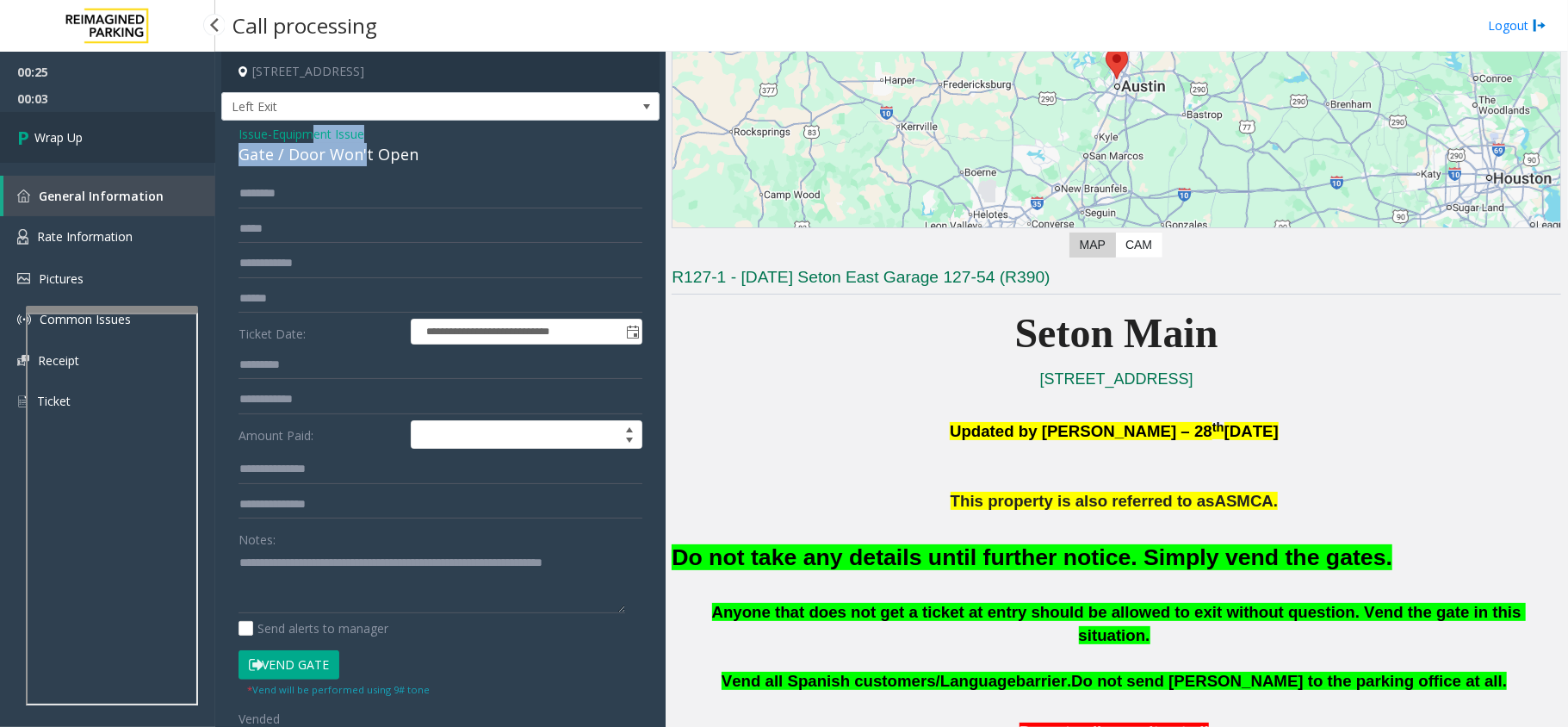
click at [145, 118] on link "Wrap Up" at bounding box center [108, 136] width 215 height 51
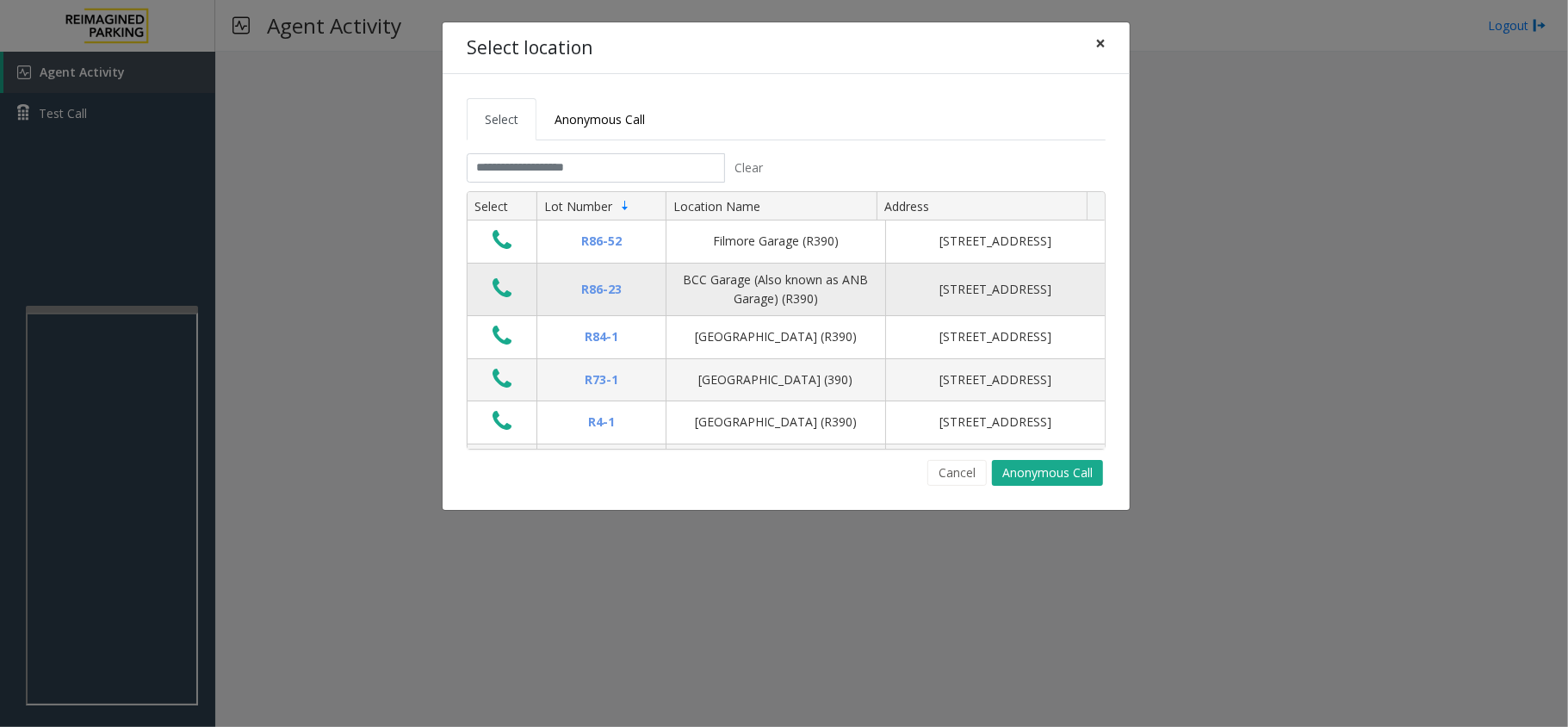
drag, startPoint x: 1102, startPoint y: 35, endPoint x: 781, endPoint y: 308, distance: 421.4
click at [1099, 48] on span "×" at bounding box center [1100, 43] width 10 height 24
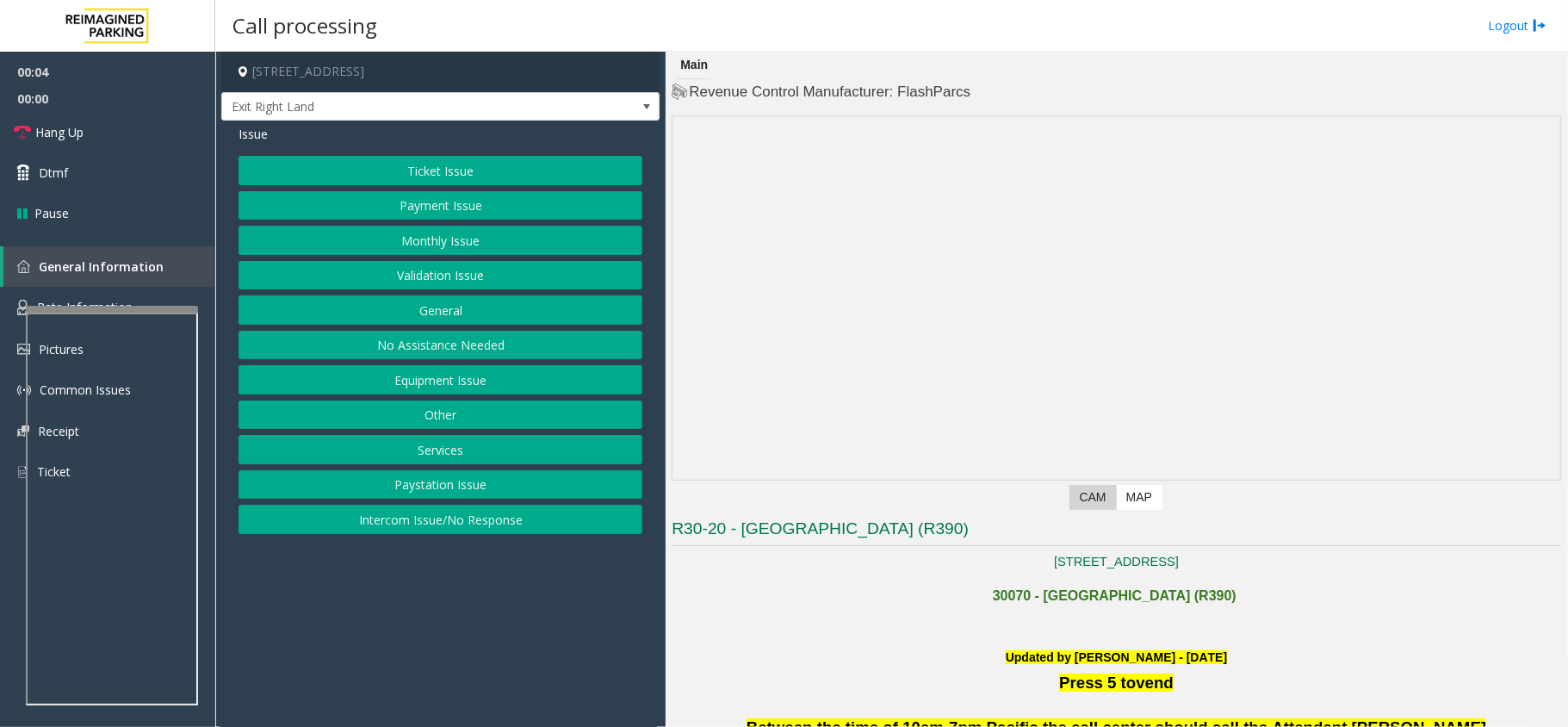
click at [529, 235] on button "Monthly Issue" at bounding box center [441, 240] width 404 height 29
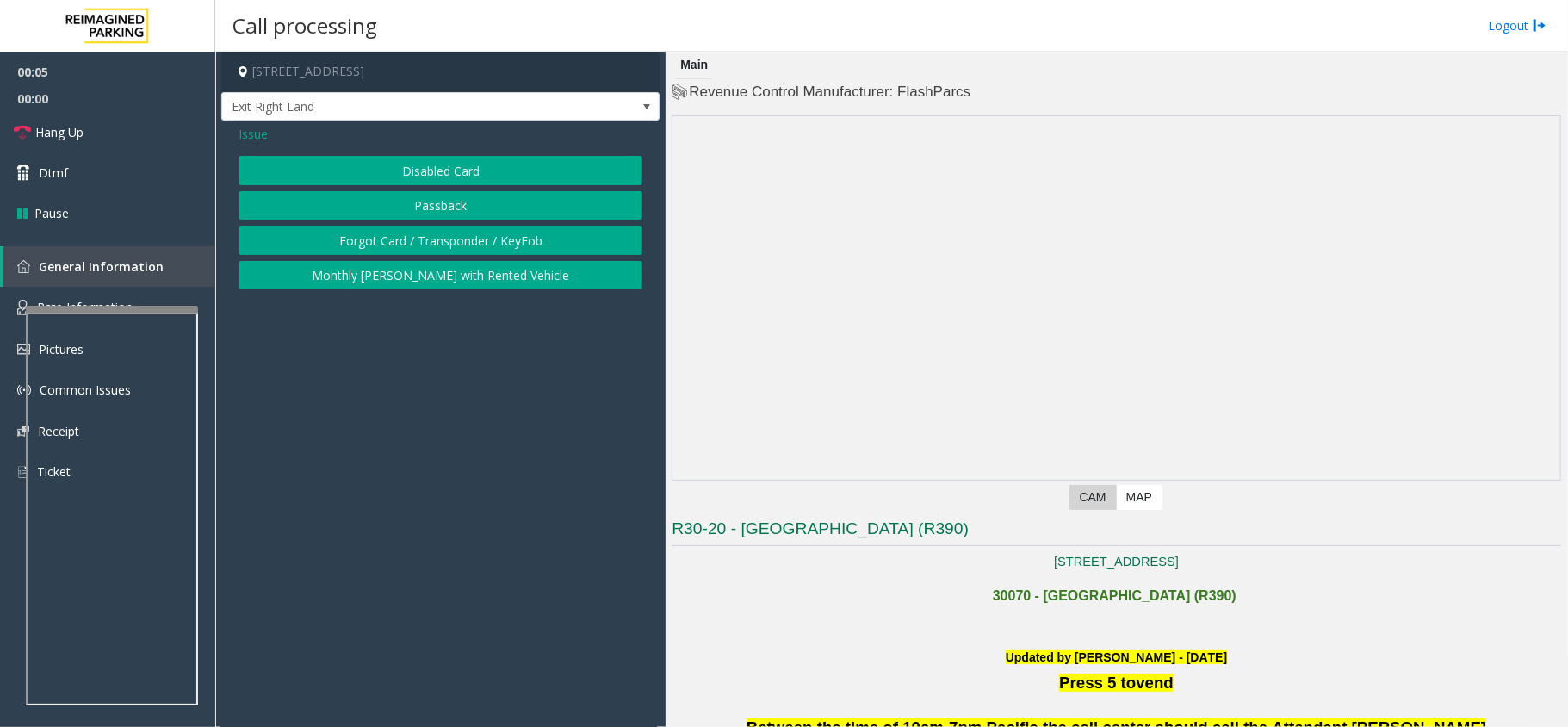
drag, startPoint x: 420, startPoint y: 177, endPoint x: 411, endPoint y: 175, distance: 9.2
click at [418, 176] on button "Disabled Card" at bounding box center [441, 170] width 404 height 29
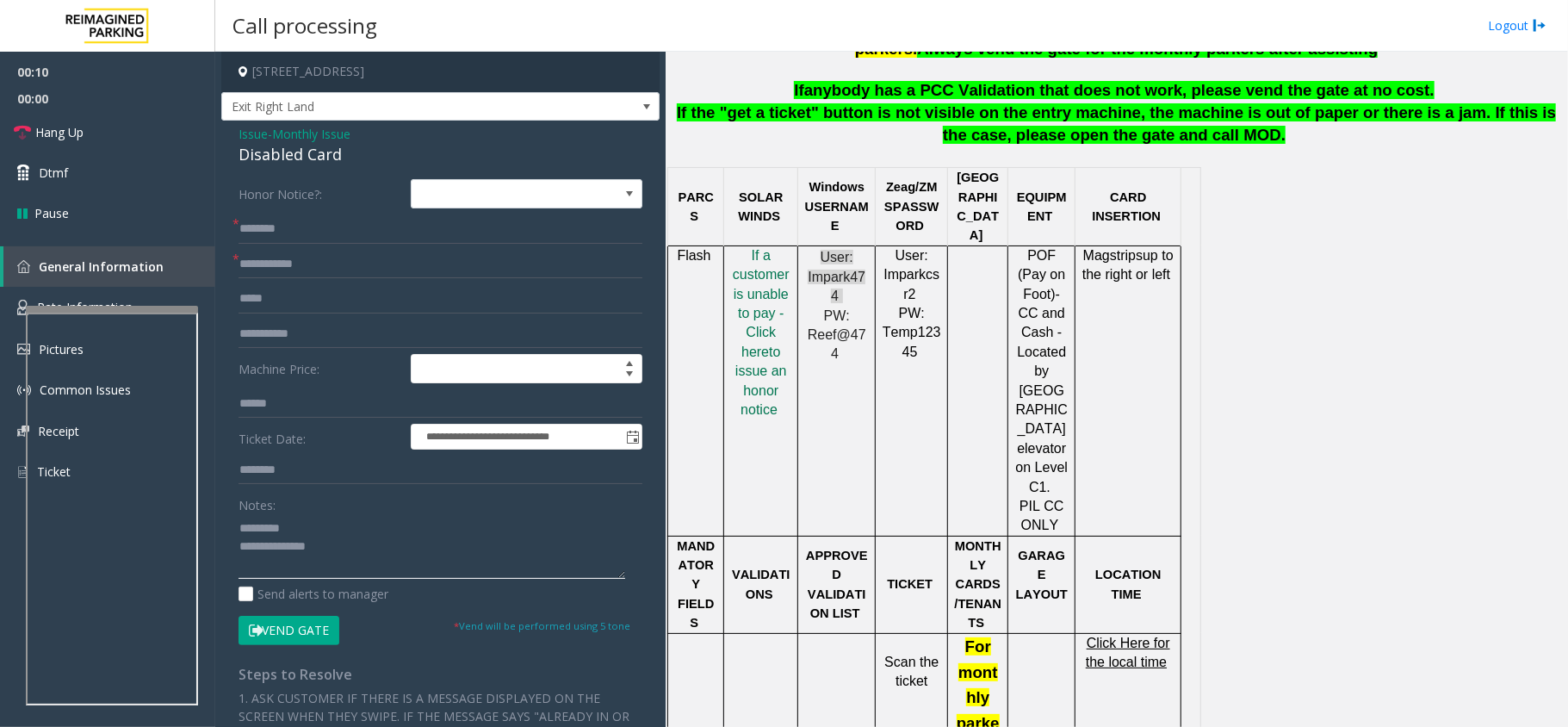
scroll to position [804, 0]
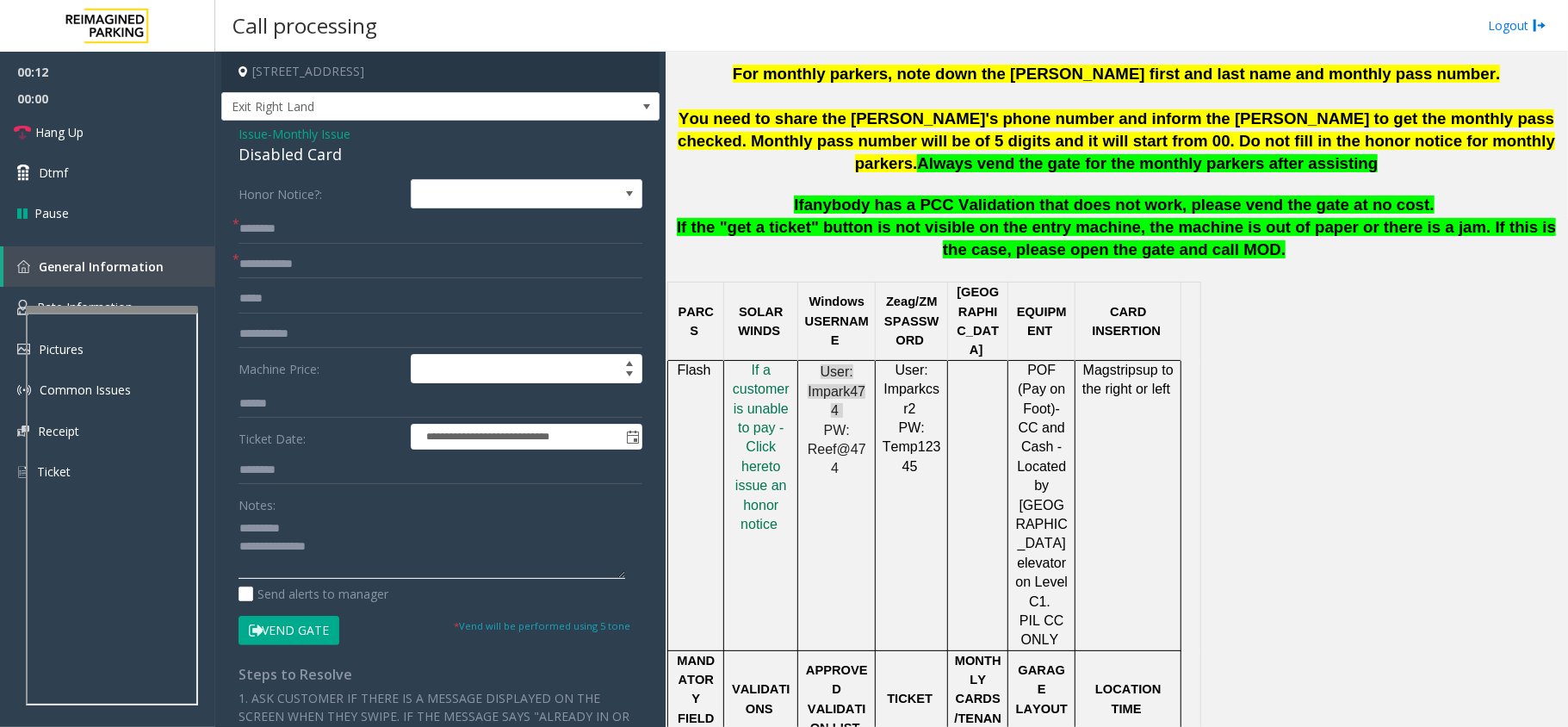
type textarea "**********"
click at [309, 250] on input "text" at bounding box center [441, 264] width 404 height 29
type input "****"
click at [259, 234] on input "text" at bounding box center [441, 228] width 404 height 29
type input "****"
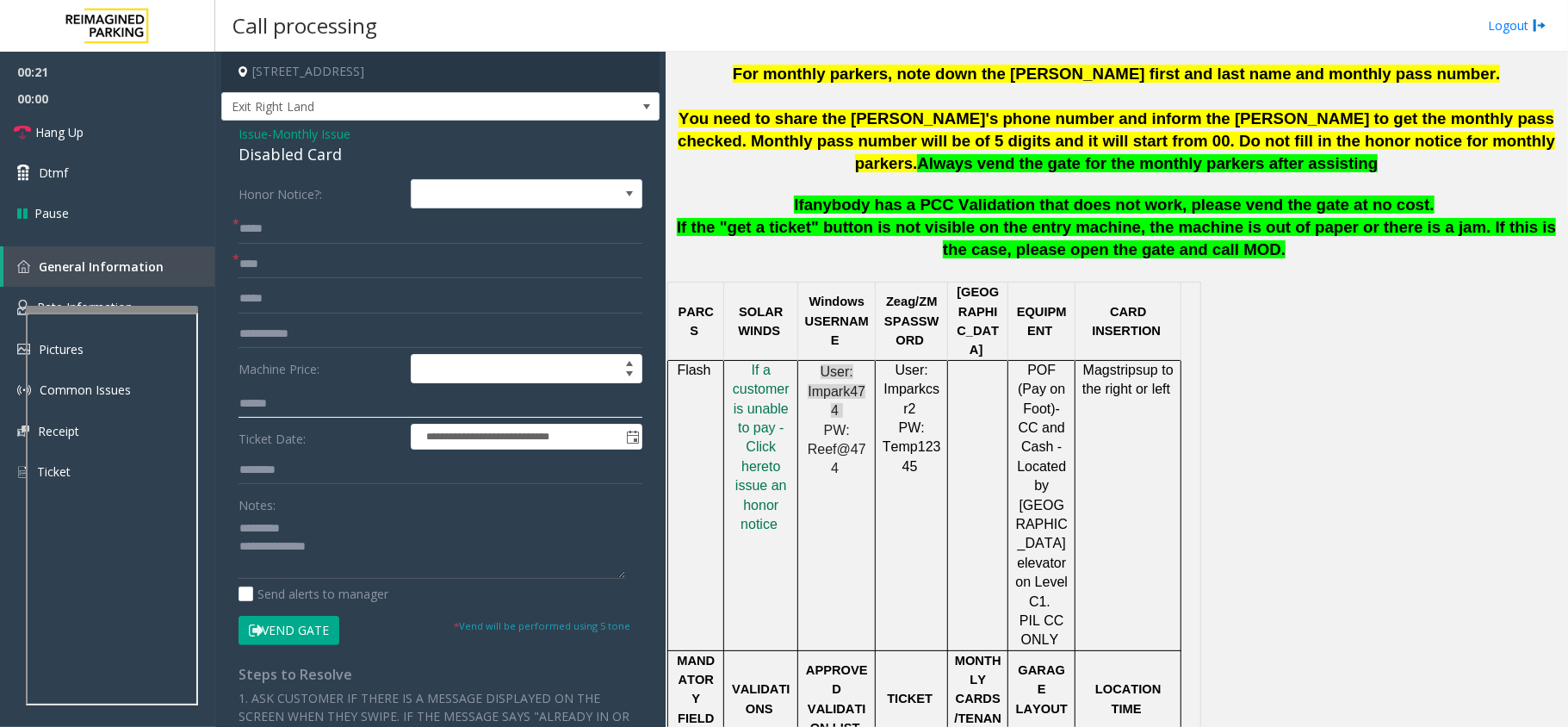
click at [508, 669] on div "**********" at bounding box center [441, 615] width 430 height 872
type input "*"
click at [352, 211] on form "**********" at bounding box center [441, 411] width 404 height 465
click at [352, 226] on input "****" at bounding box center [441, 228] width 404 height 29
click at [291, 228] on input "**********" at bounding box center [441, 228] width 404 height 29
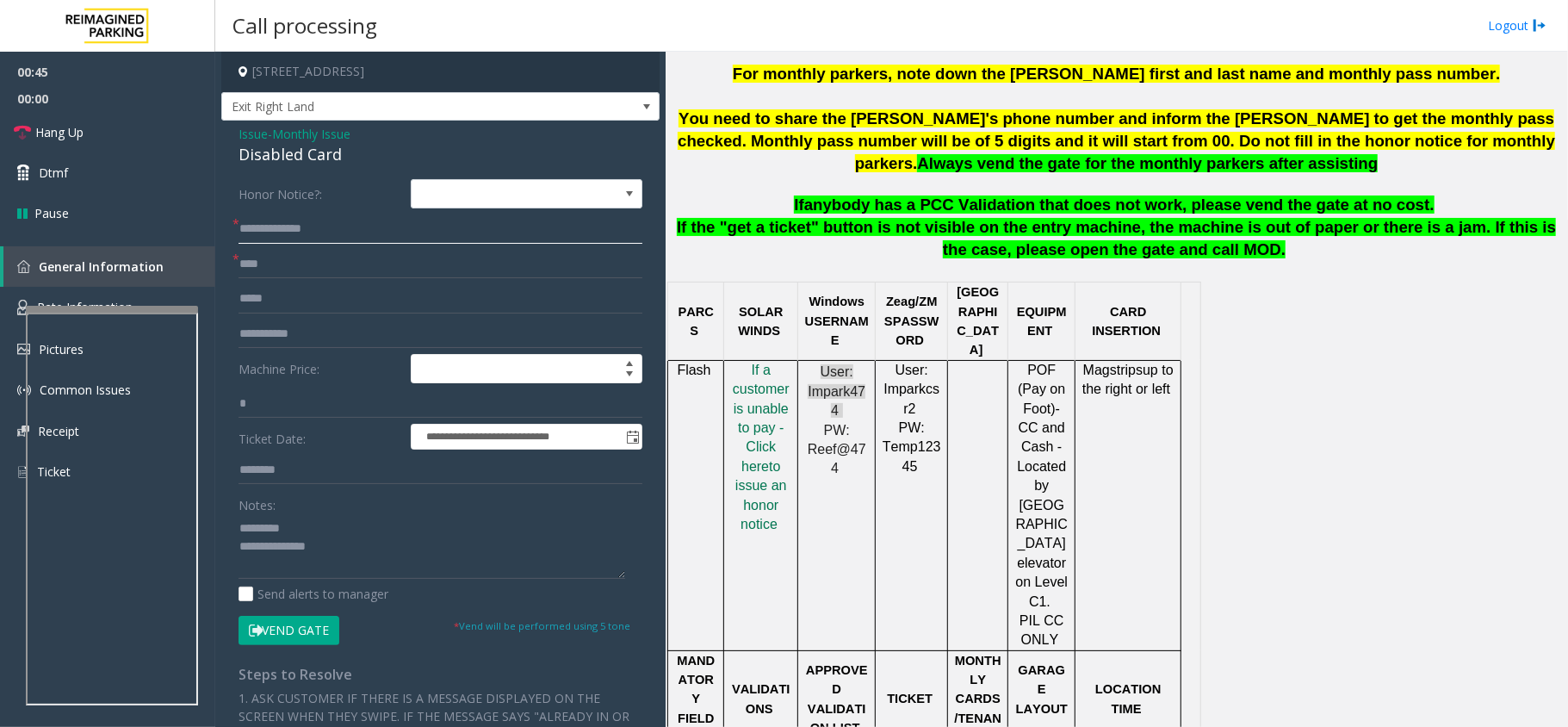
drag, startPoint x: 324, startPoint y: 235, endPoint x: 284, endPoint y: 235, distance: 40.0
click at [284, 235] on input "**********" at bounding box center [441, 228] width 404 height 29
type input "**********"
click at [315, 165] on div "Disabled Card" at bounding box center [441, 154] width 404 height 23
click at [314, 165] on div "Disabled Card" at bounding box center [441, 154] width 404 height 23
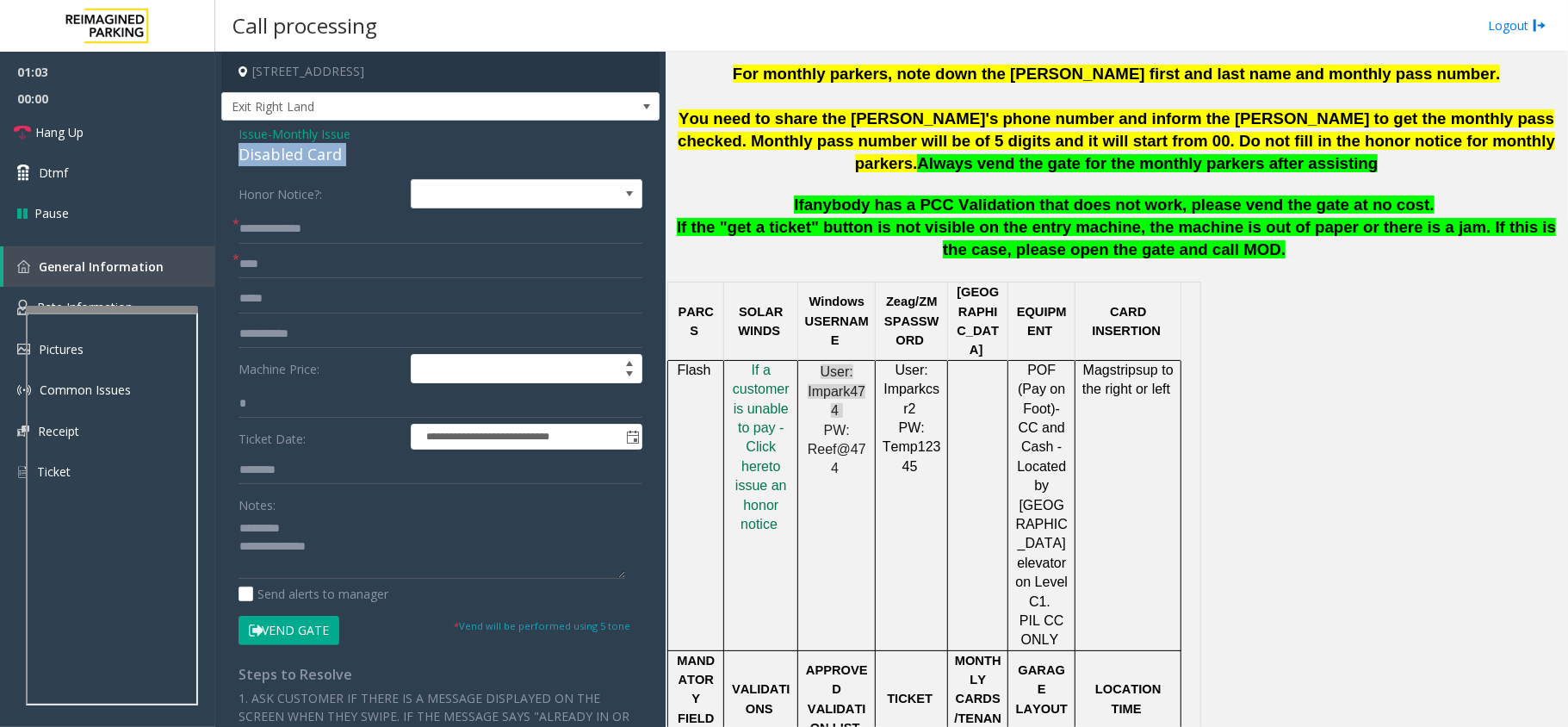
click at [314, 165] on div "Disabled Card" at bounding box center [441, 154] width 404 height 23
type textarea "**********"
drag, startPoint x: 308, startPoint y: 277, endPoint x: 235, endPoint y: 279, distance: 73.0
click at [235, 279] on div "**********" at bounding box center [441, 615] width 430 height 872
type input "*"
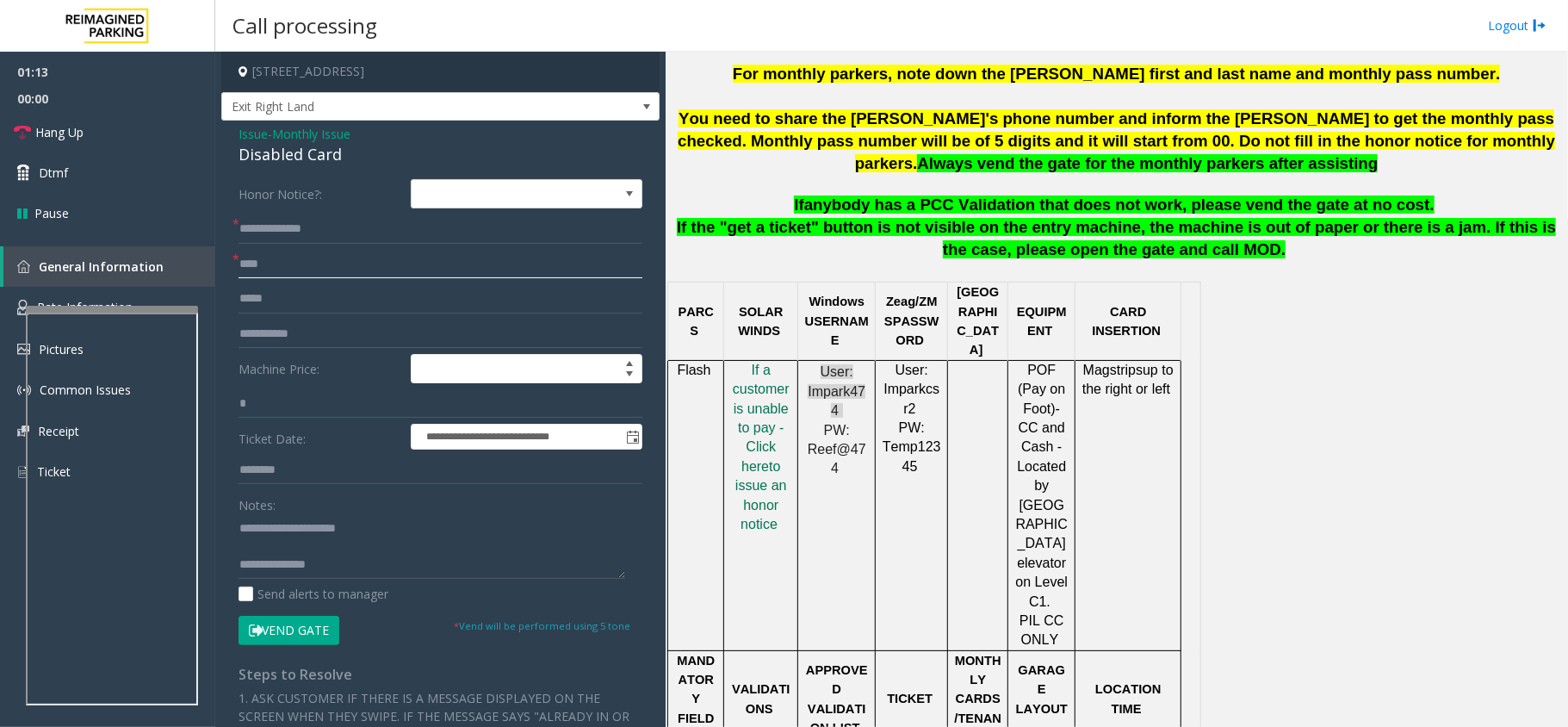
type input "****"
click at [318, 651] on div "**********" at bounding box center [441, 615] width 430 height 872
click at [316, 648] on div "**********" at bounding box center [441, 615] width 430 height 872
click at [314, 639] on button "Vend Gate" at bounding box center [289, 630] width 101 height 29
click at [315, 639] on button "Vend Gate" at bounding box center [289, 630] width 101 height 29
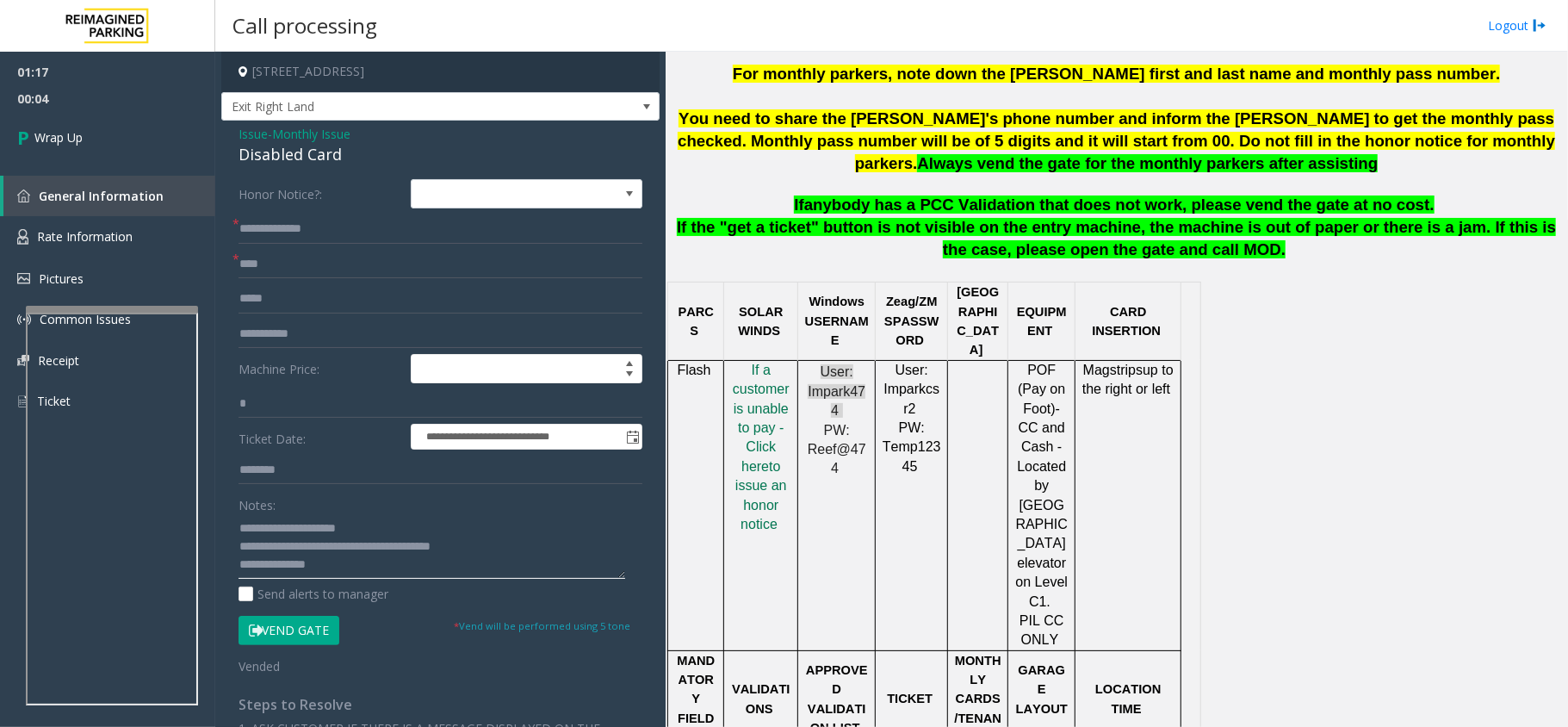
type textarea "**********"
drag, startPoint x: 294, startPoint y: 408, endPoint x: 193, endPoint y: 408, distance: 101.0
click at [87, 98] on app-root "**********" at bounding box center [784, 364] width 1568 height 727
click at [131, 148] on link "Wrap Up" at bounding box center [108, 136] width 215 height 51
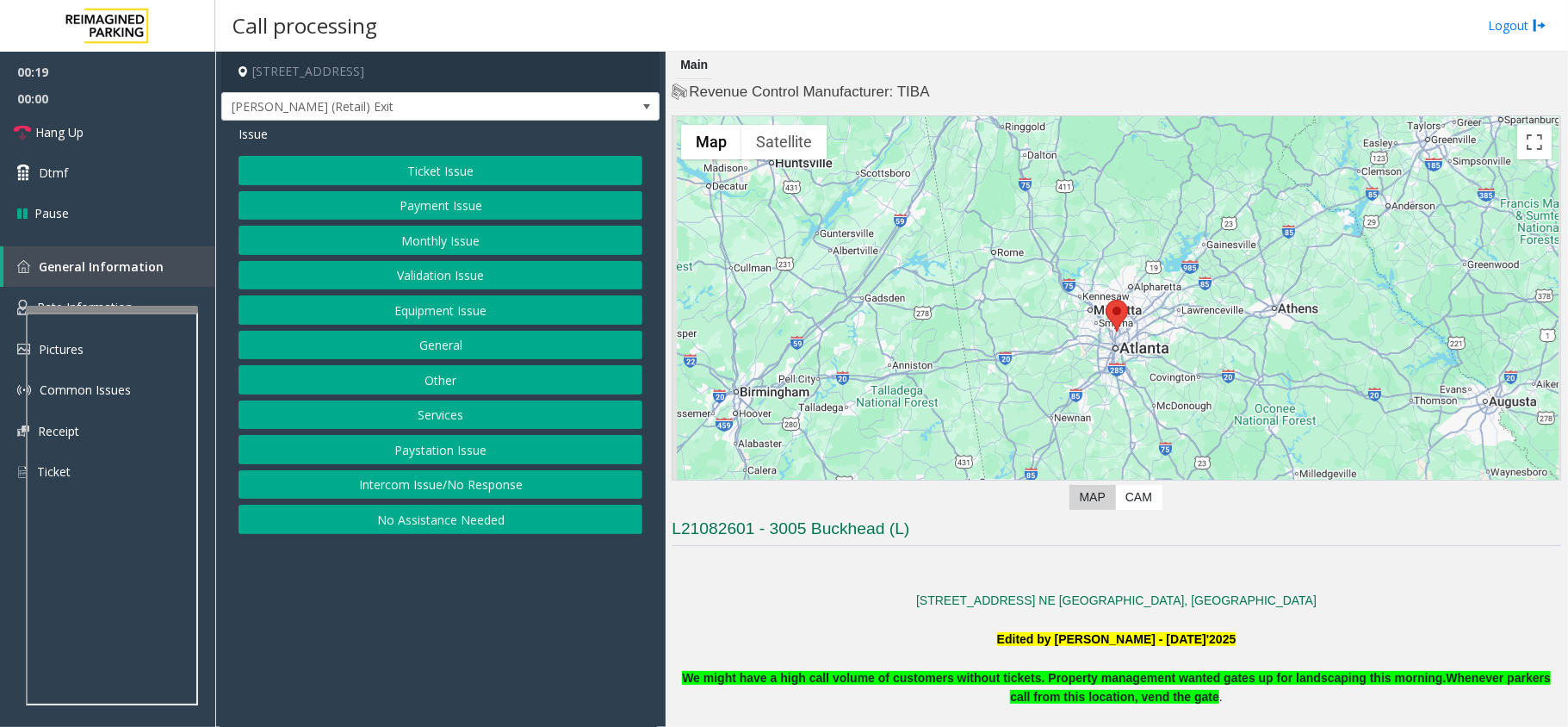
click at [379, 329] on div "Ticket Issue Payment Issue Monthly Issue Validation Issue Equipment Issue Gener…" at bounding box center [441, 346] width 404 height 378
click at [372, 325] on button "Equipment Issue" at bounding box center [441, 310] width 404 height 29
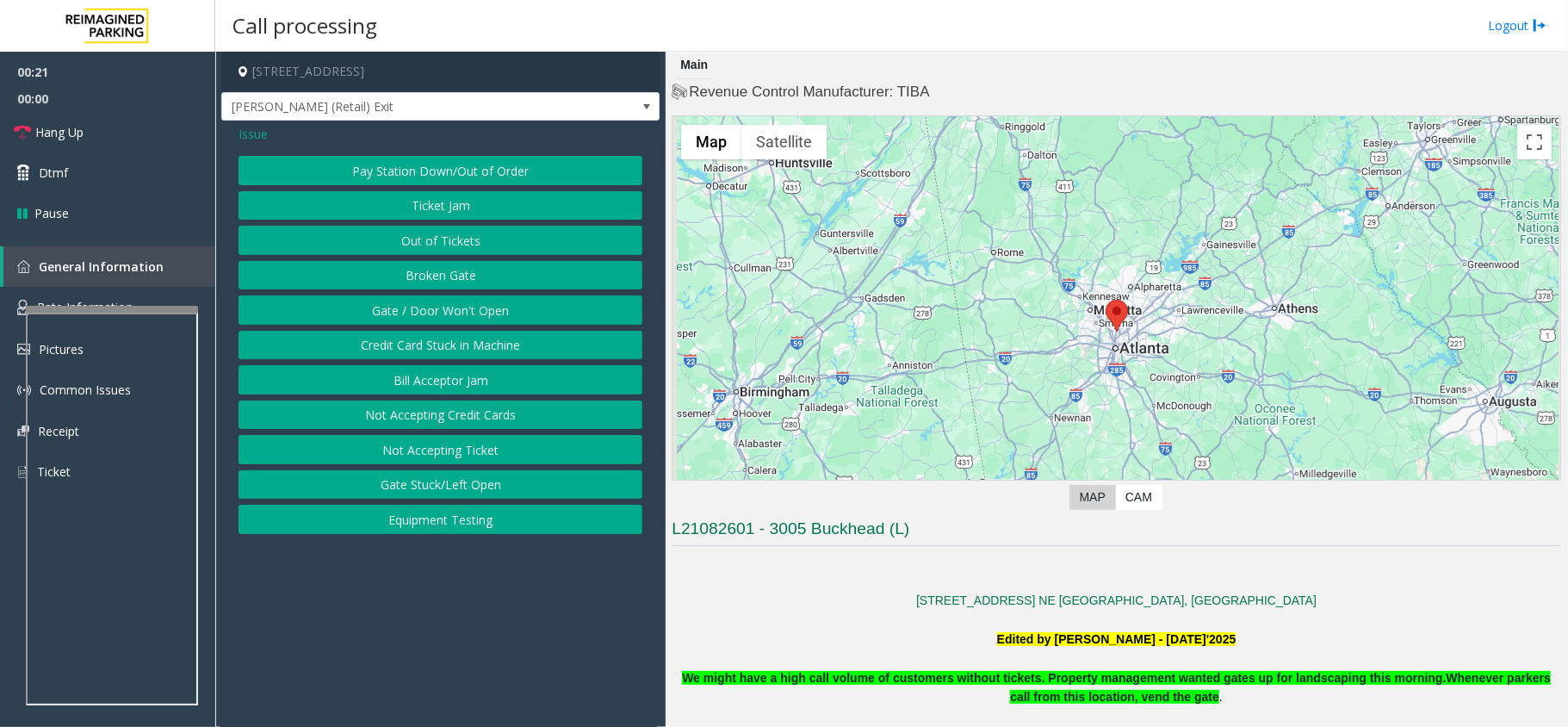
click at [248, 132] on span "Issue" at bounding box center [253, 133] width 29 height 18
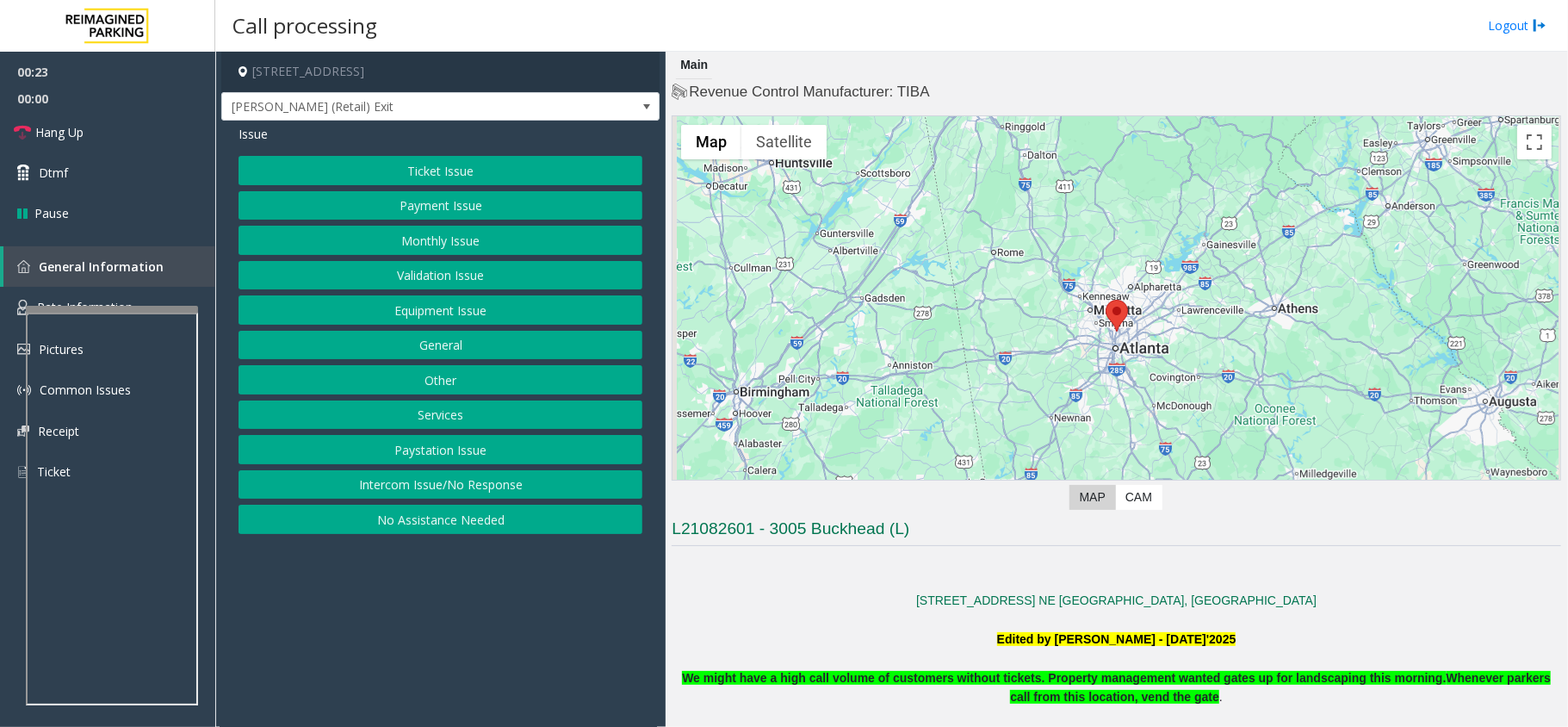
click at [458, 487] on button "Intercom Issue/No Response" at bounding box center [441, 484] width 404 height 29
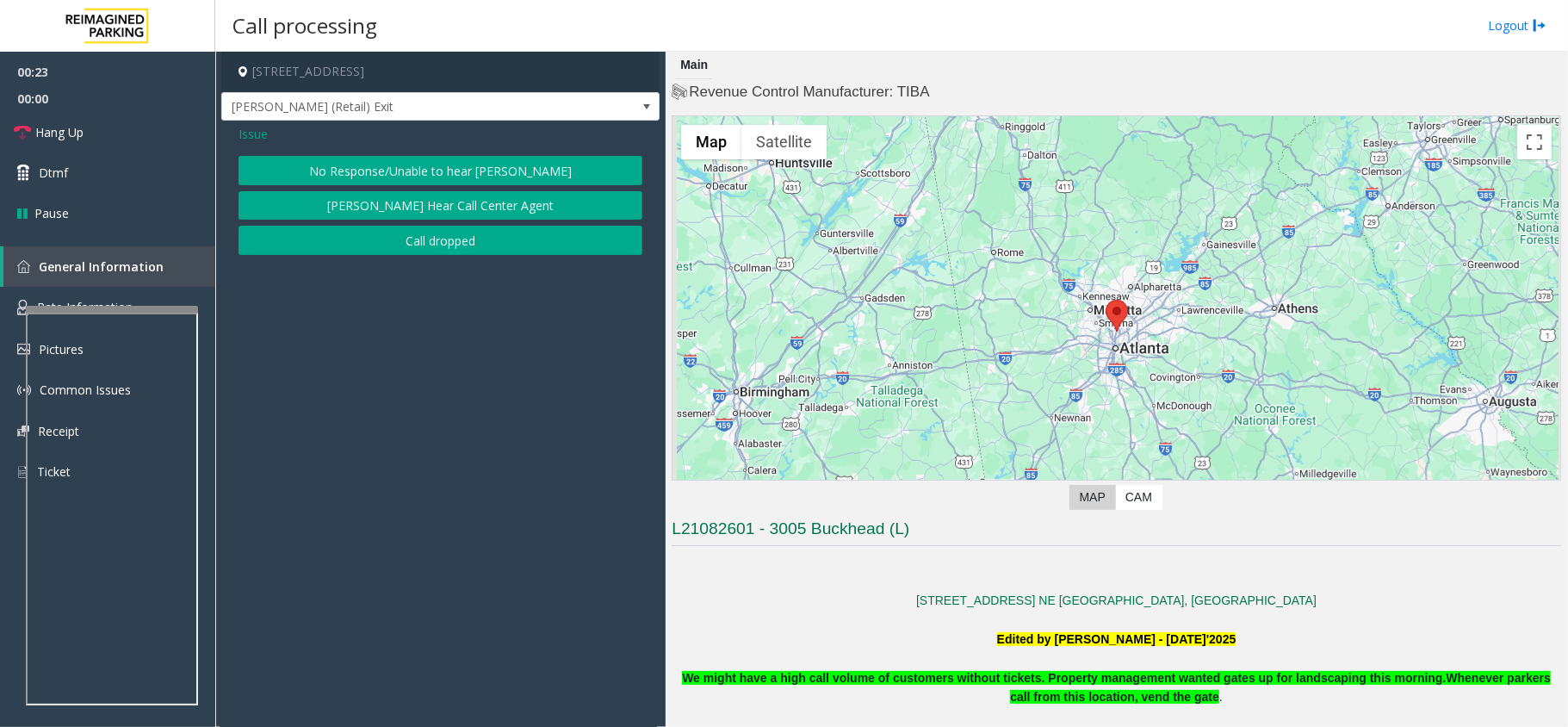
click at [428, 197] on button "[PERSON_NAME] Hear Call Center Agent" at bounding box center [441, 205] width 404 height 29
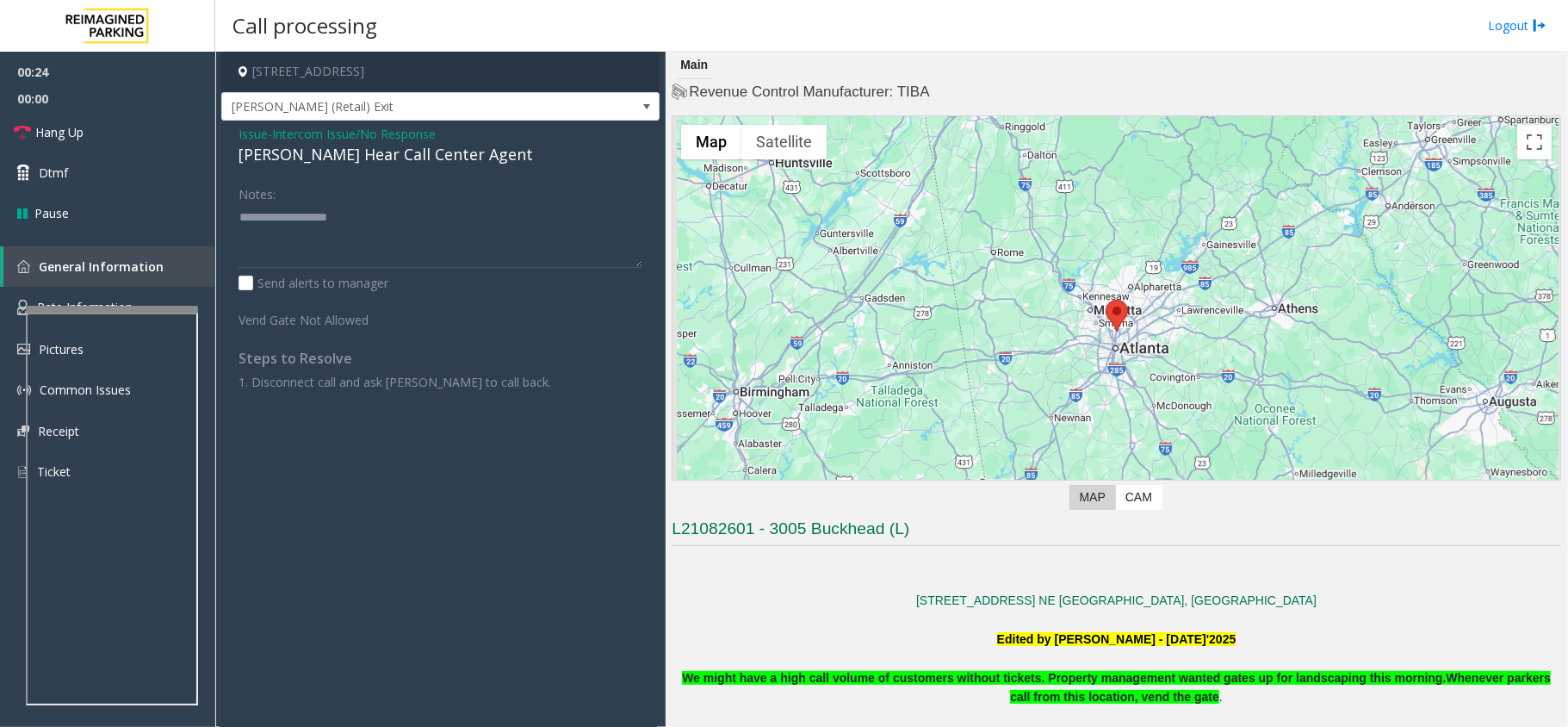
click at [360, 156] on div "[PERSON_NAME] Hear Call Center Agent" at bounding box center [441, 154] width 404 height 23
type textarea "**********"
click at [377, 127] on span "Intercom Issue/No Response" at bounding box center [353, 133] width 163 height 18
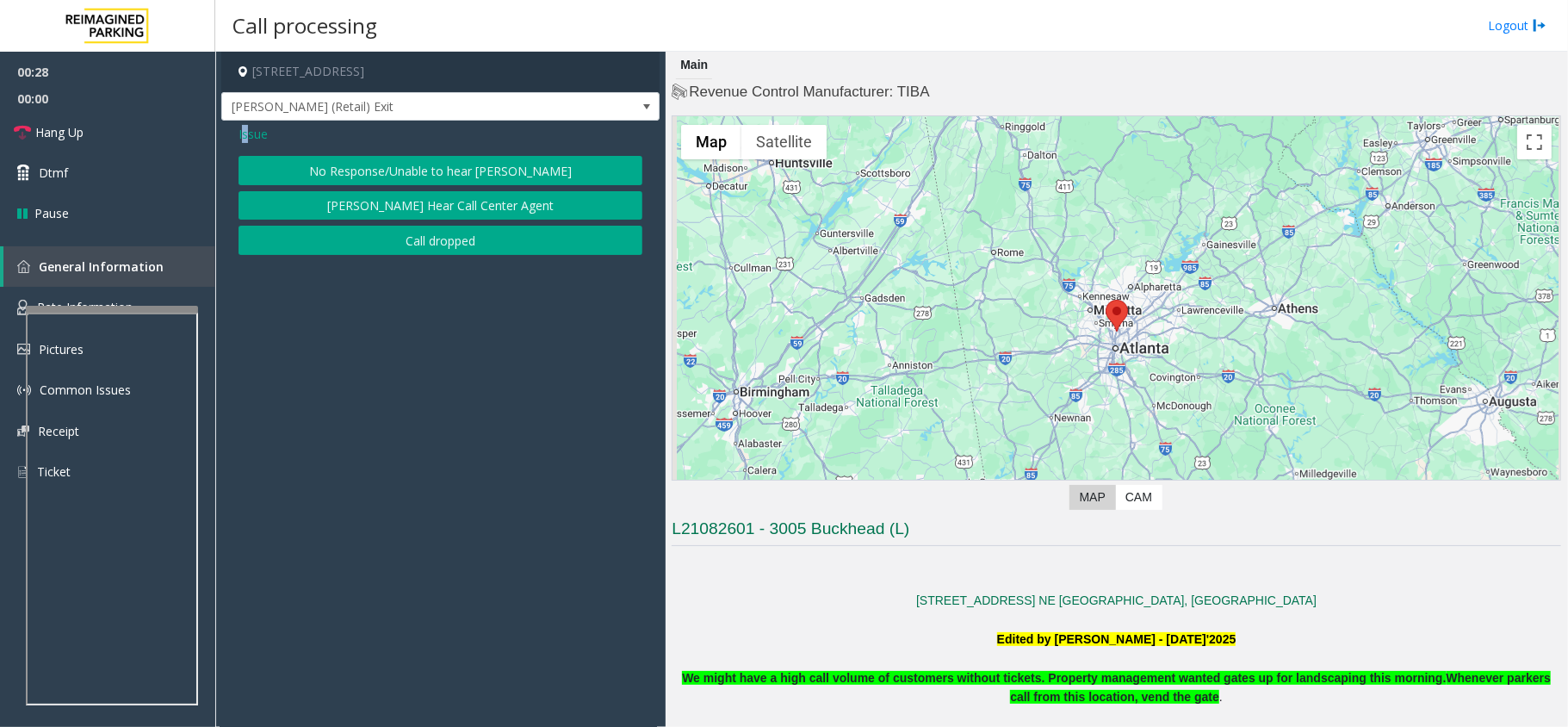
click at [246, 138] on span "Issue" at bounding box center [253, 133] width 29 height 18
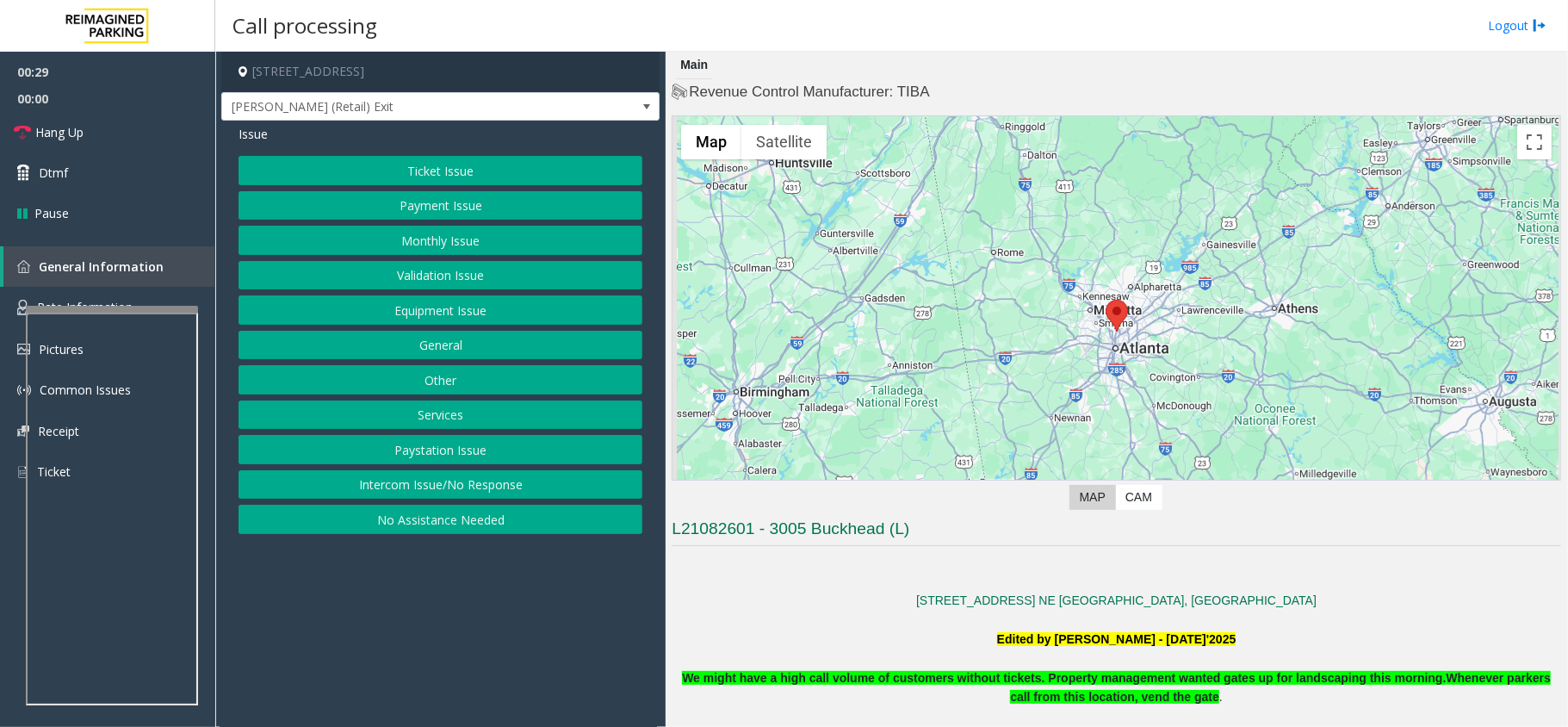
click at [380, 187] on div "Ticket Issue Payment Issue Monthly Issue Validation Issue Equipment Issue Gener…" at bounding box center [441, 346] width 404 height 378
click at [476, 185] on button "Ticket Issue" at bounding box center [441, 170] width 404 height 29
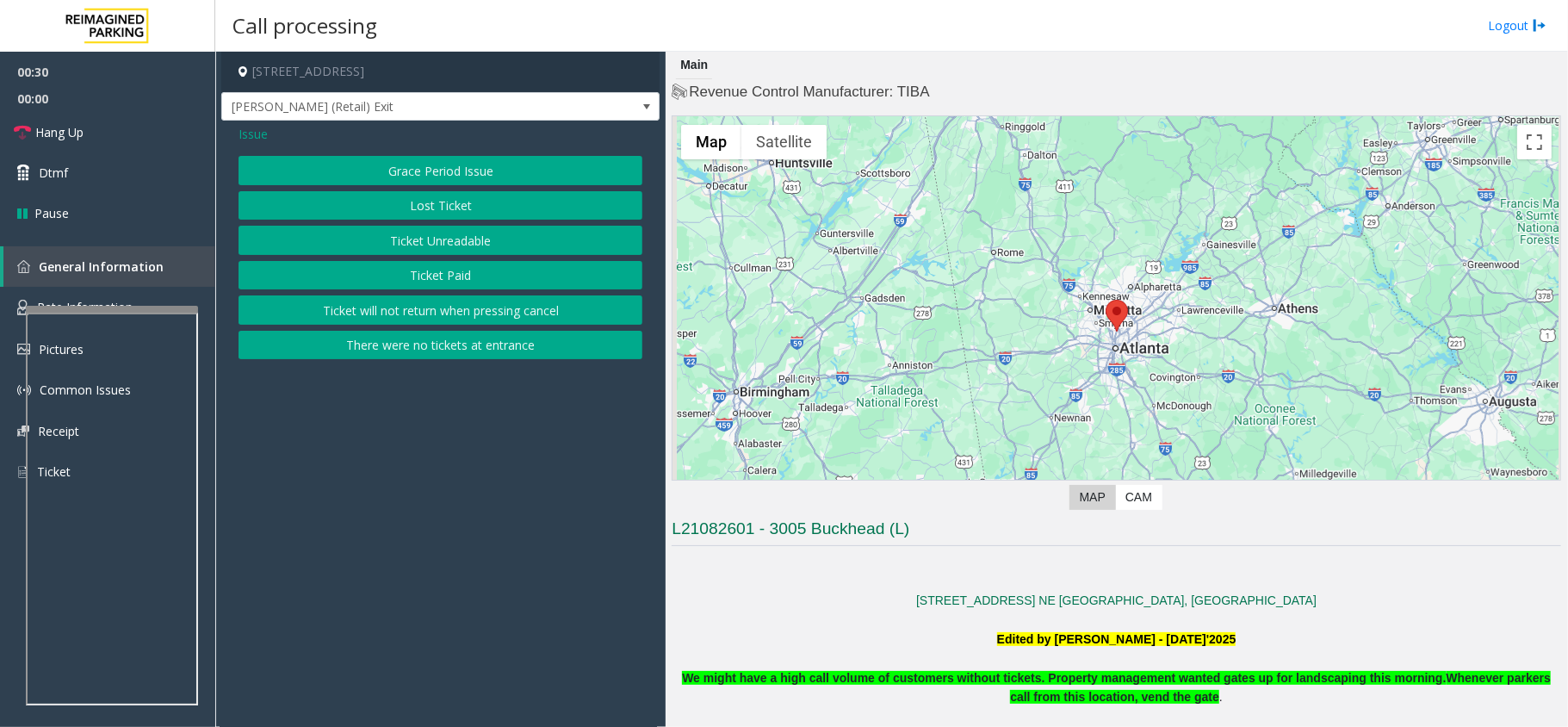
click at [465, 169] on button "Grace Period Issue" at bounding box center [441, 170] width 404 height 29
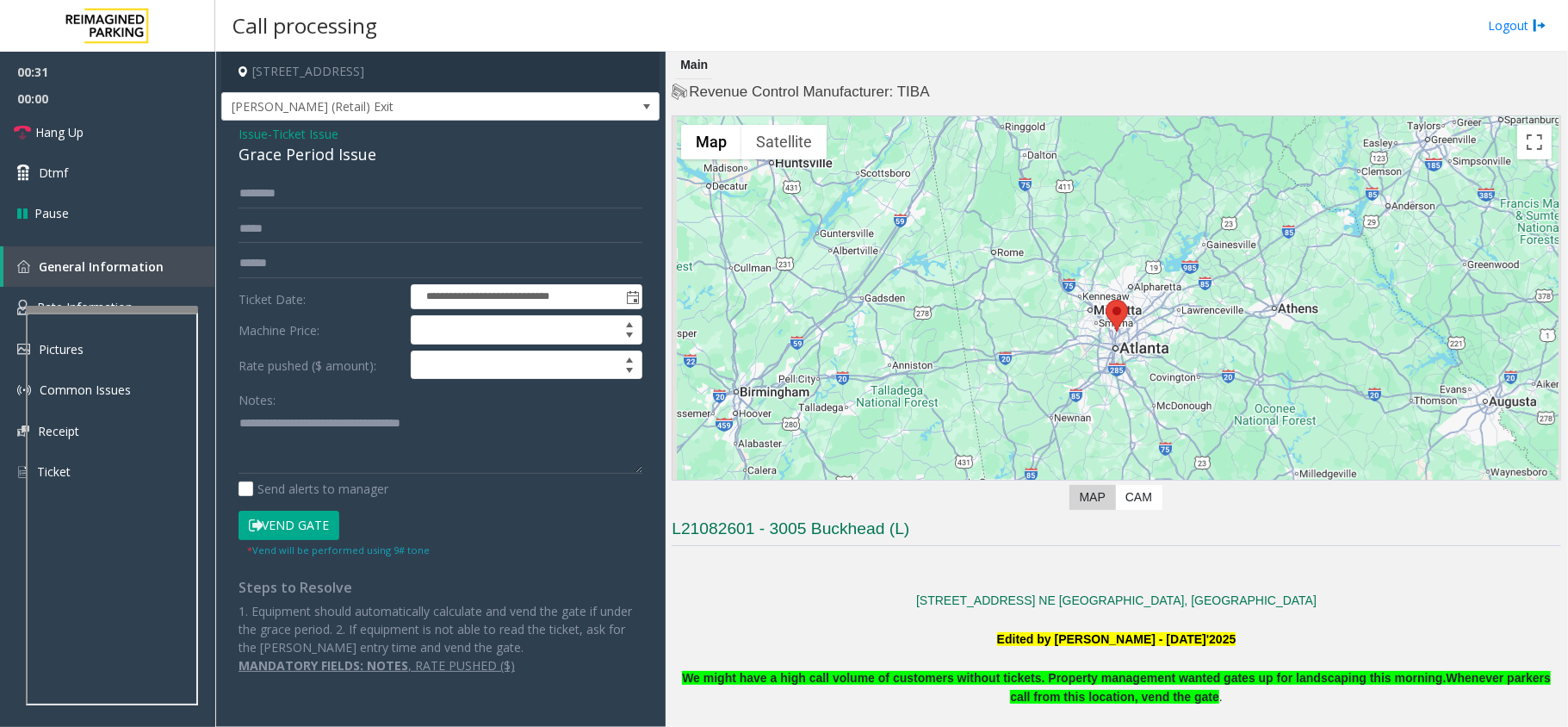
click at [328, 138] on span "Ticket Issue" at bounding box center [305, 133] width 67 height 18
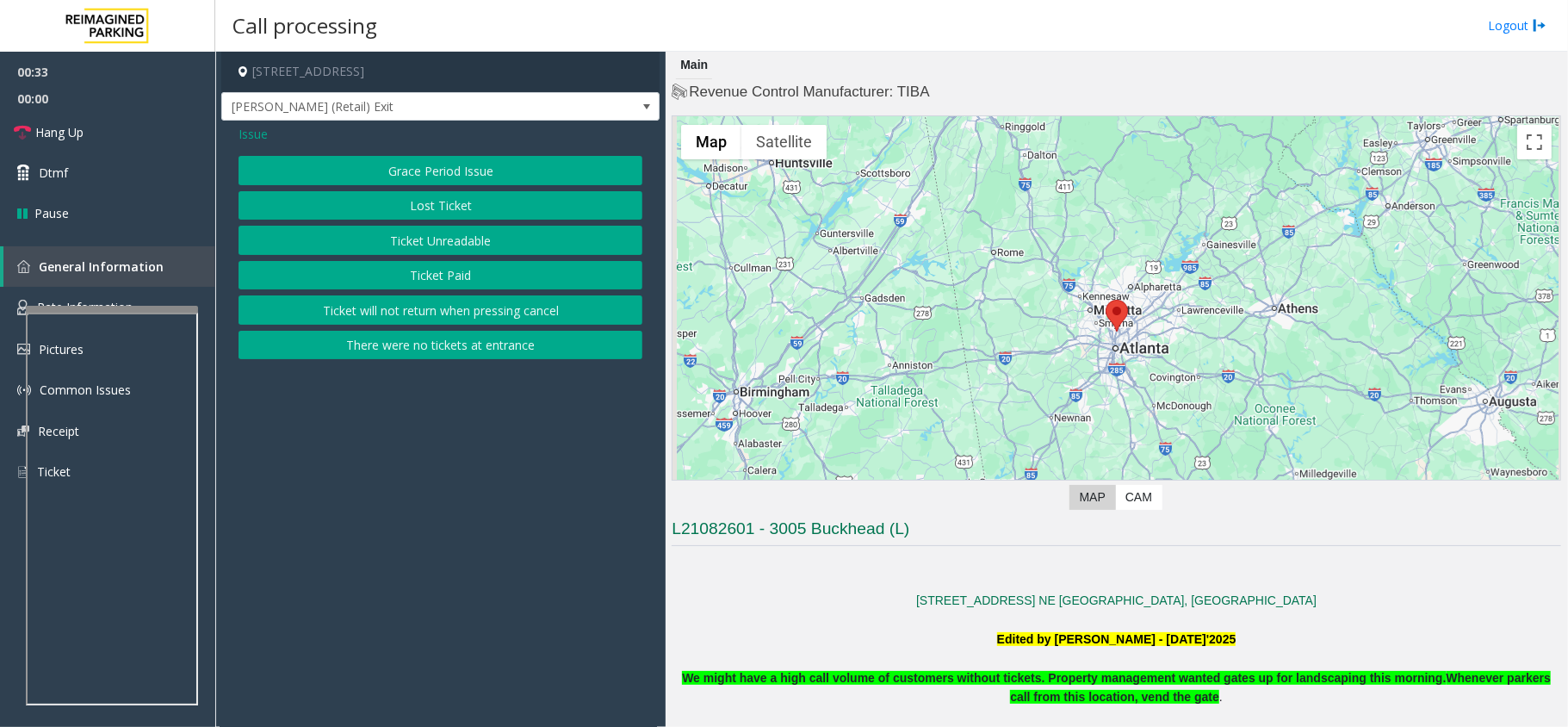
drag, startPoint x: 417, startPoint y: 286, endPoint x: 425, endPoint y: 201, distance: 85.4
click at [425, 201] on div "Grace Period Issue Lost Ticket Ticket Unreadable Ticket Paid Ticket will not re…" at bounding box center [441, 258] width 404 height 203
click at [425, 201] on button "Lost Ticket" at bounding box center [441, 205] width 404 height 29
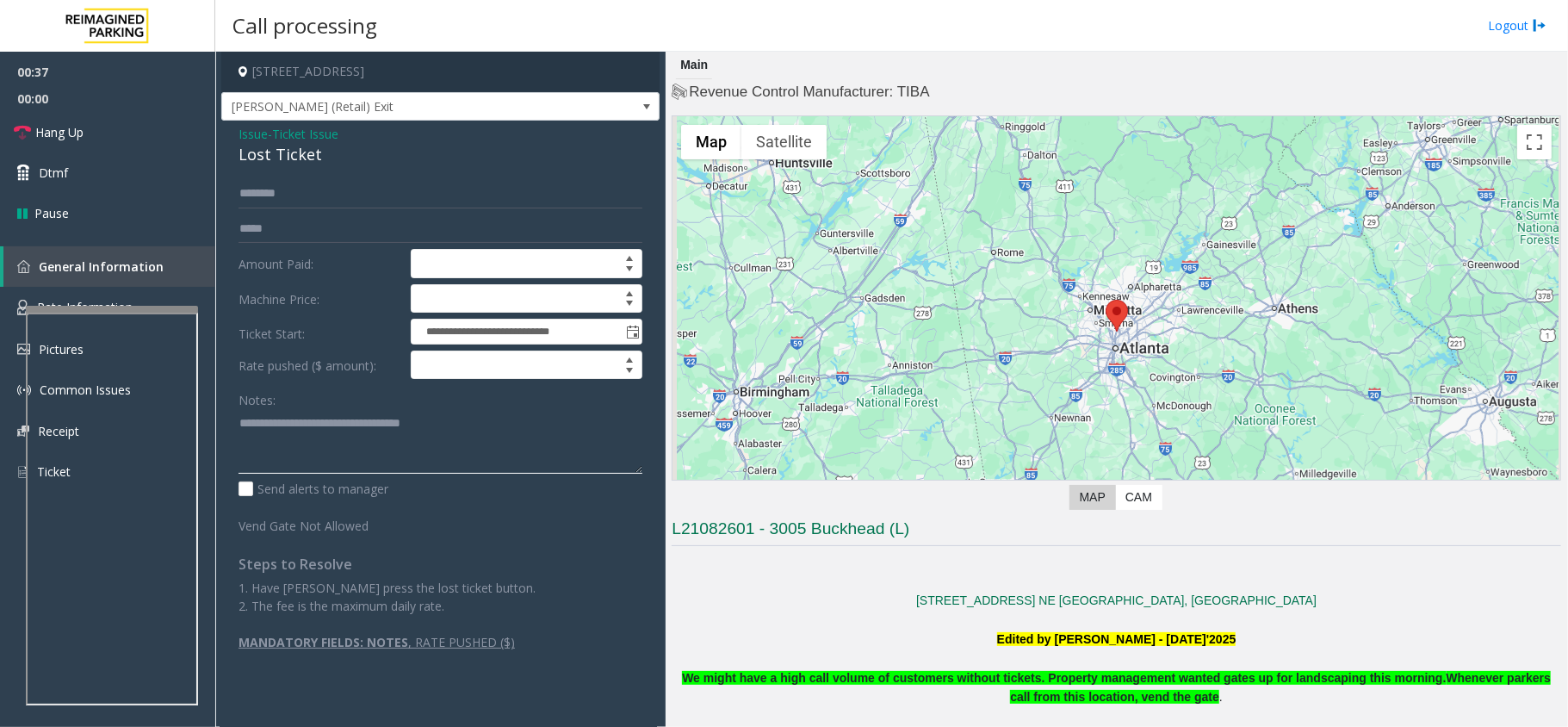
drag, startPoint x: 462, startPoint y: 443, endPoint x: 232, endPoint y: 421, distance: 231.0
click at [232, 421] on div "**********" at bounding box center [441, 415] width 430 height 472
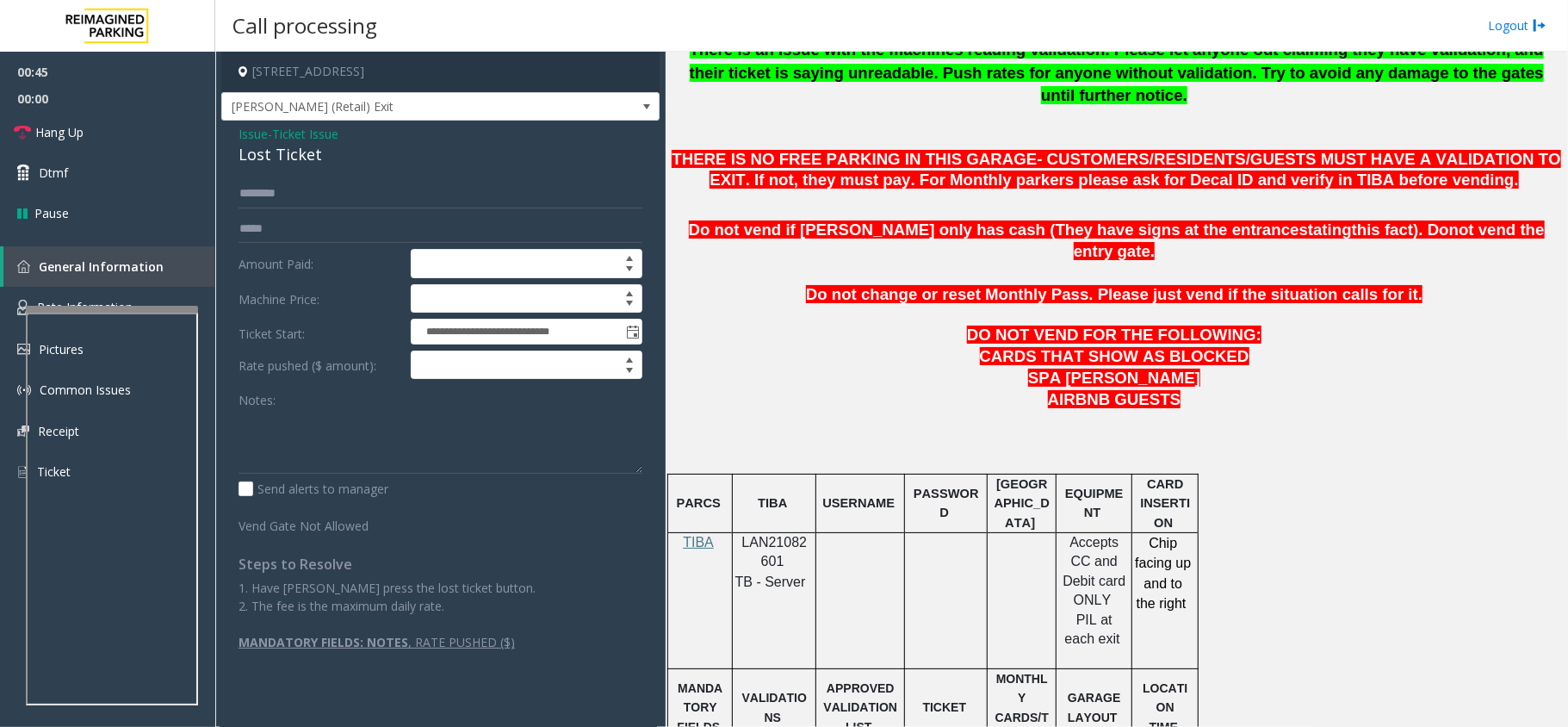
scroll to position [689, 0]
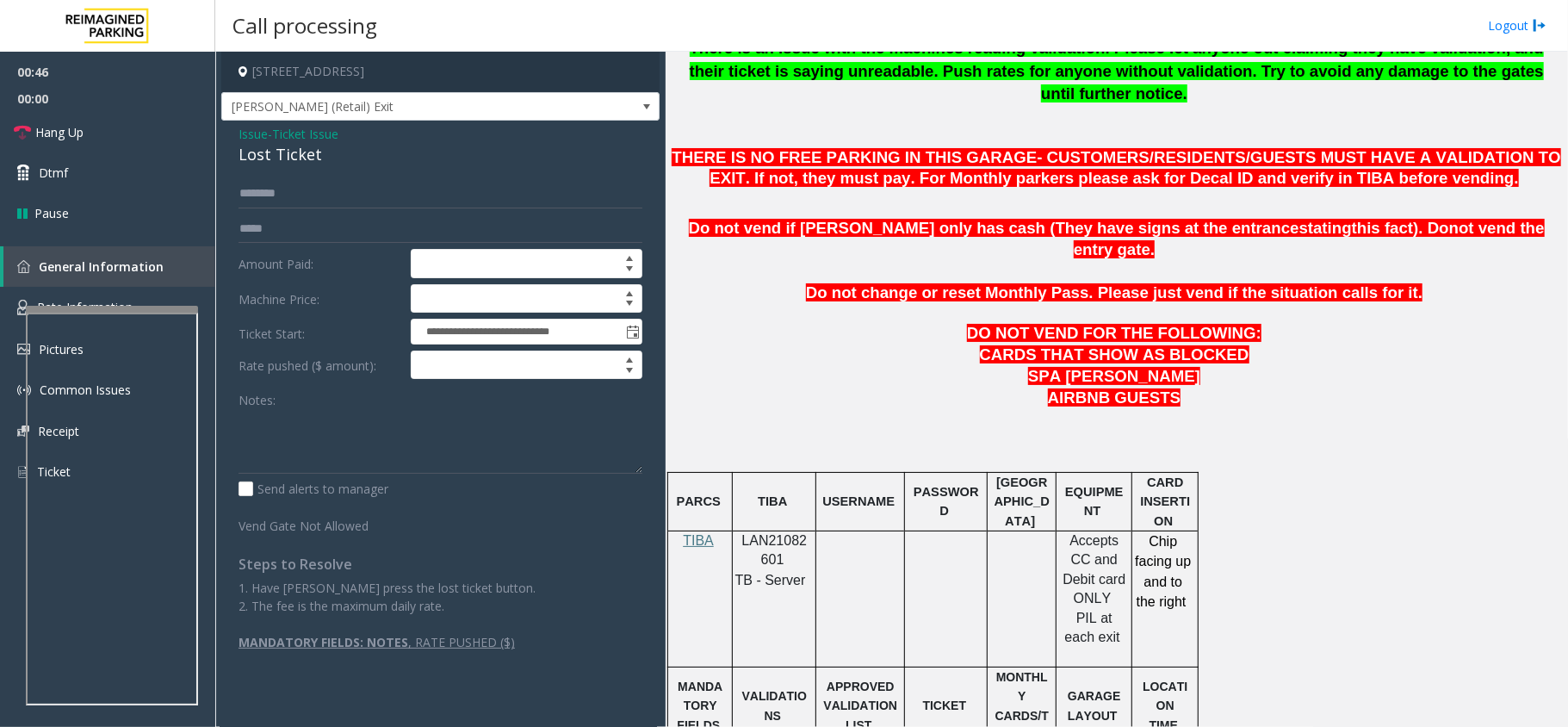
click at [785, 534] on span "LAN21082601" at bounding box center [776, 551] width 66 height 34
copy p "LAN21082601"
click at [252, 156] on div "Lost Ticket" at bounding box center [441, 154] width 404 height 23
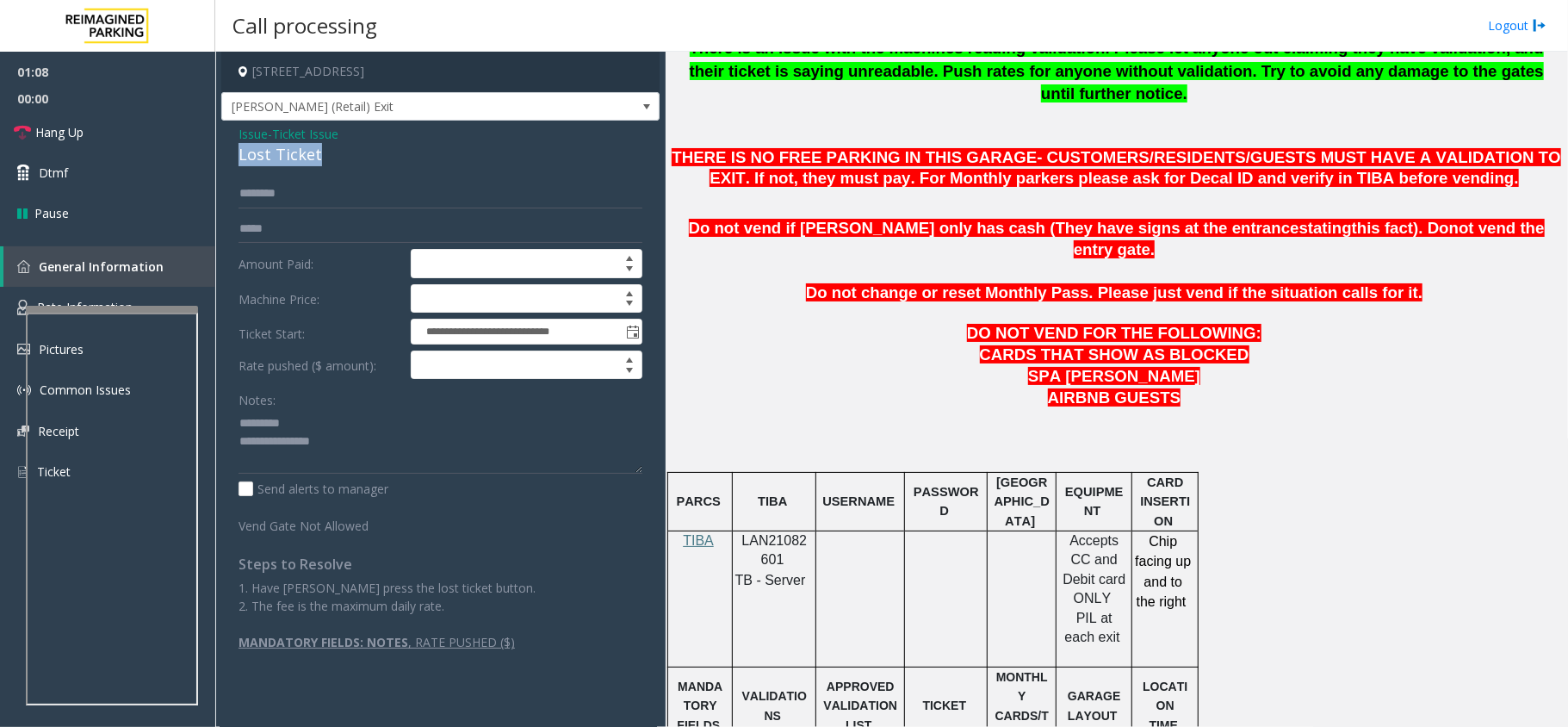
click at [252, 156] on div "Lost Ticket" at bounding box center [441, 154] width 404 height 23
drag, startPoint x: 528, startPoint y: 428, endPoint x: 577, endPoint y: 455, distance: 55.9
click at [587, 457] on textarea at bounding box center [441, 441] width 404 height 65
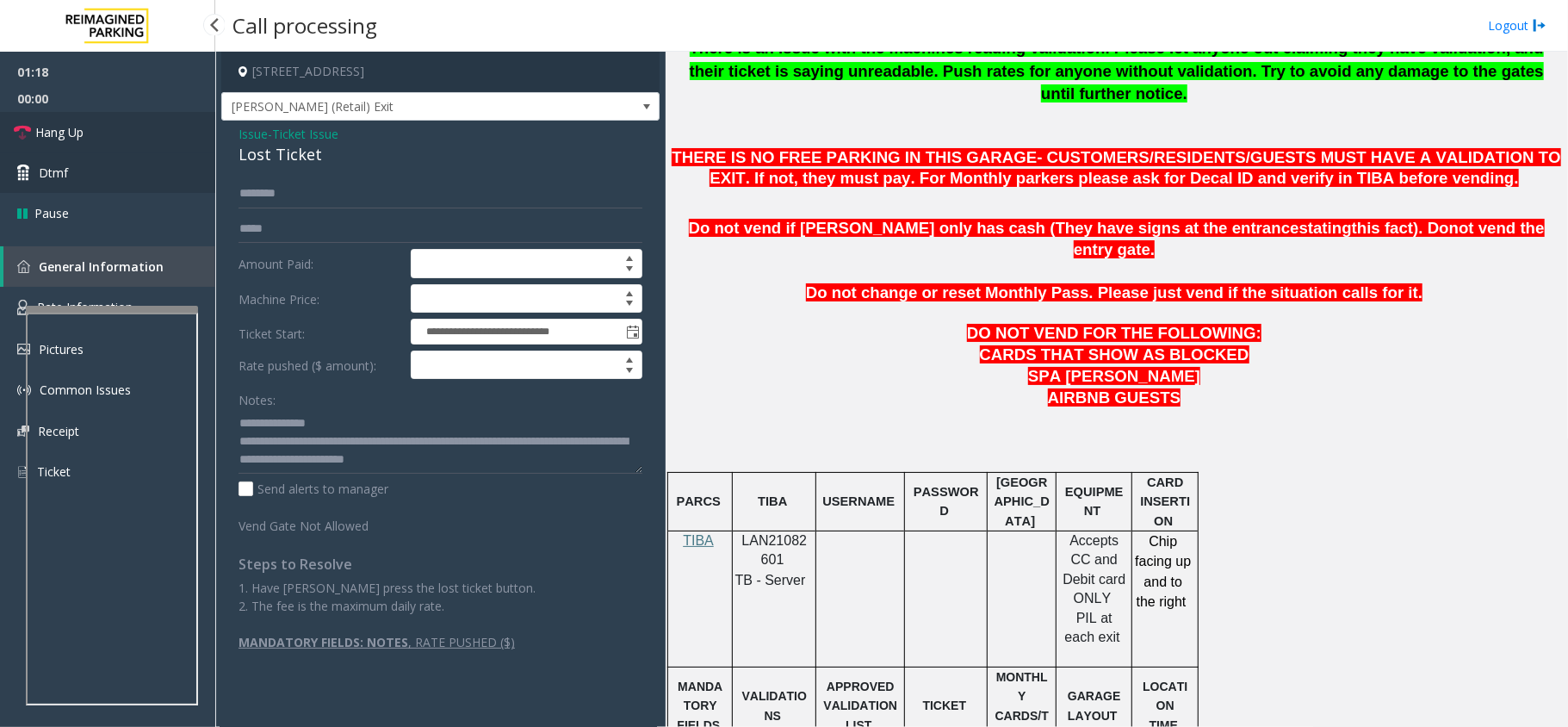
drag, startPoint x: 64, startPoint y: 135, endPoint x: 94, endPoint y: 162, distance: 40.4
click at [64, 135] on span "Hang Up" at bounding box center [59, 132] width 48 height 18
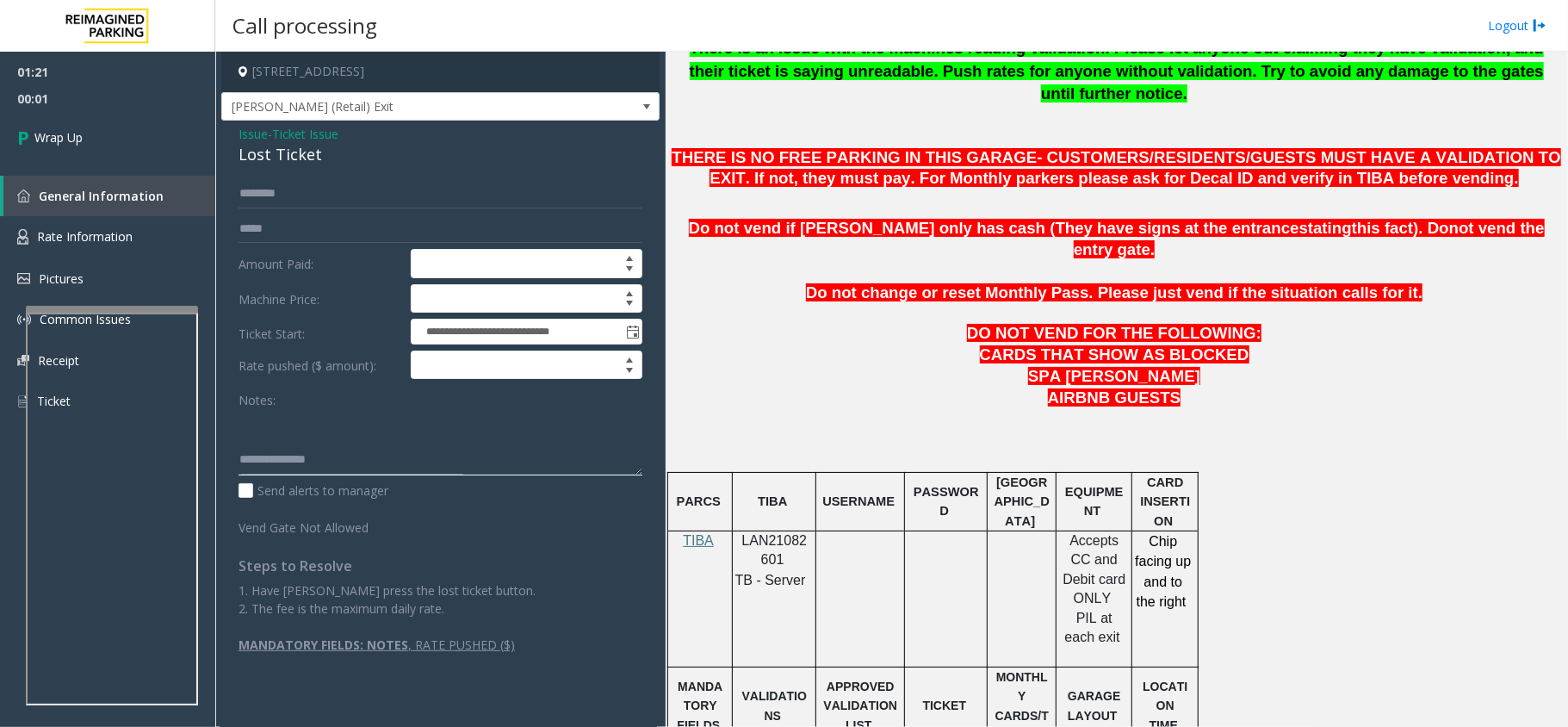
scroll to position [0, 0]
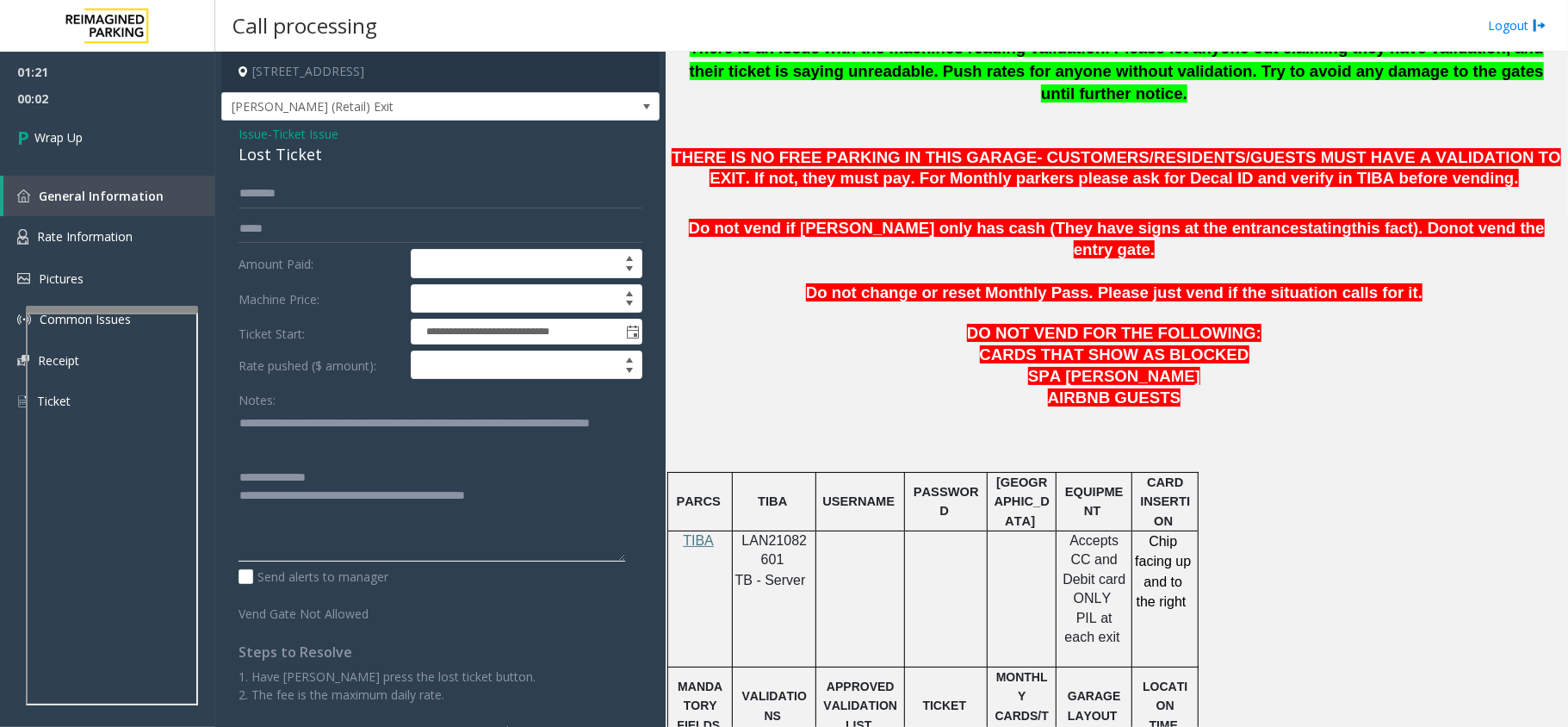
drag, startPoint x: 638, startPoint y: 472, endPoint x: 644, endPoint y: 564, distance: 92.2
click at [644, 564] on app-call-processing-form "**********" at bounding box center [440, 389] width 450 height 675
click at [539, 414] on textarea at bounding box center [432, 487] width 386 height 156
click at [519, 486] on textarea at bounding box center [432, 487] width 386 height 156
drag, startPoint x: 527, startPoint y: 479, endPoint x: 590, endPoint y: 480, distance: 63.0
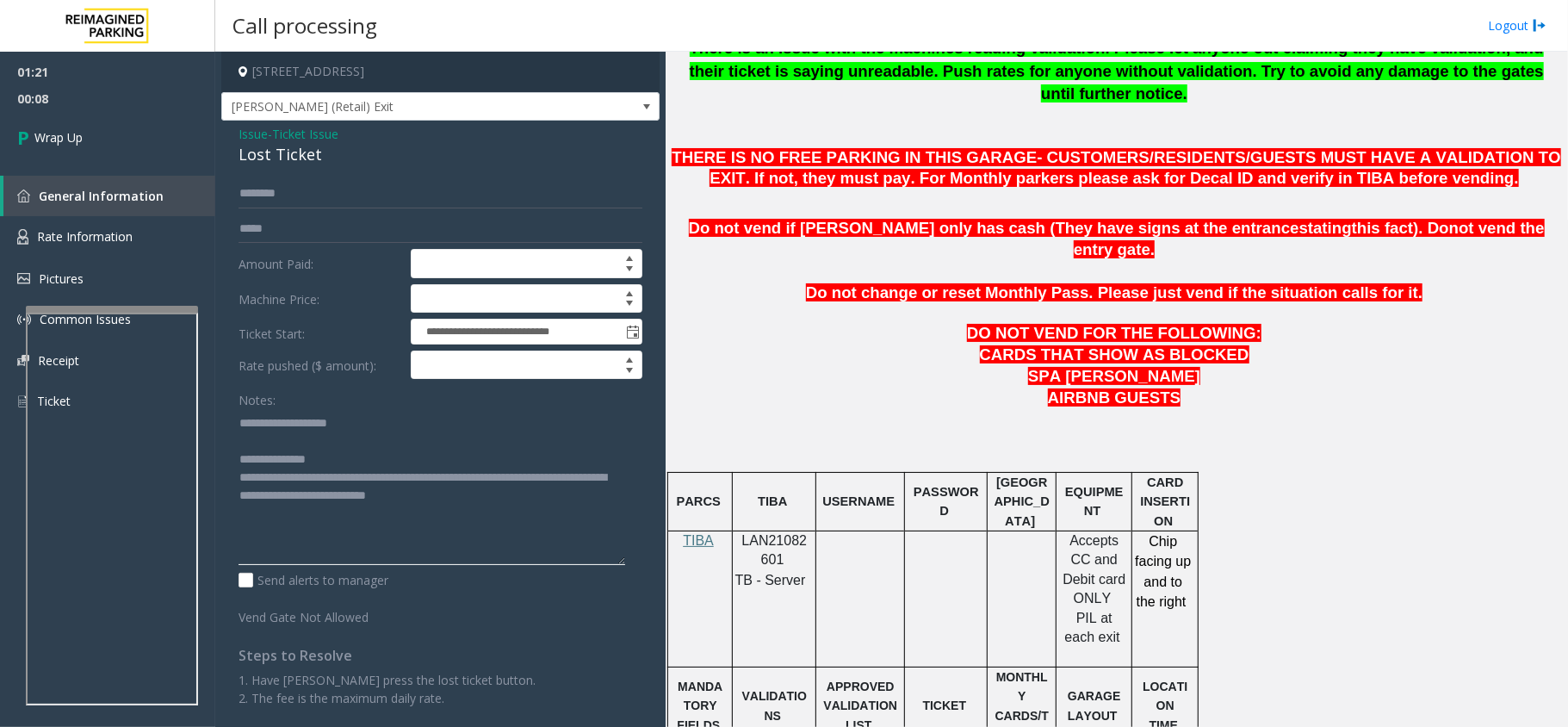
click at [590, 480] on textarea at bounding box center [432, 487] width 386 height 156
type textarea "**********"
click at [105, 135] on link "Wrap Up" at bounding box center [108, 136] width 215 height 51
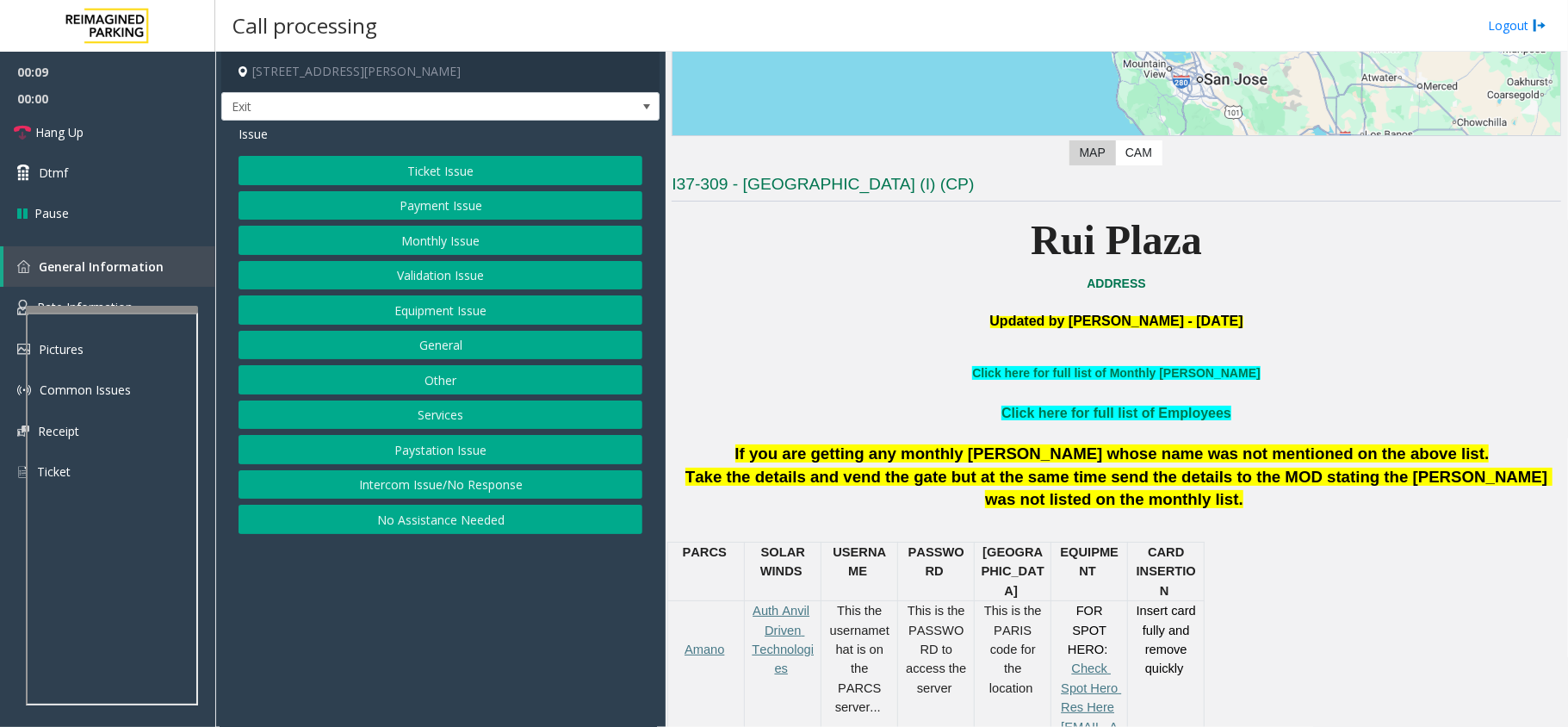
scroll to position [689, 0]
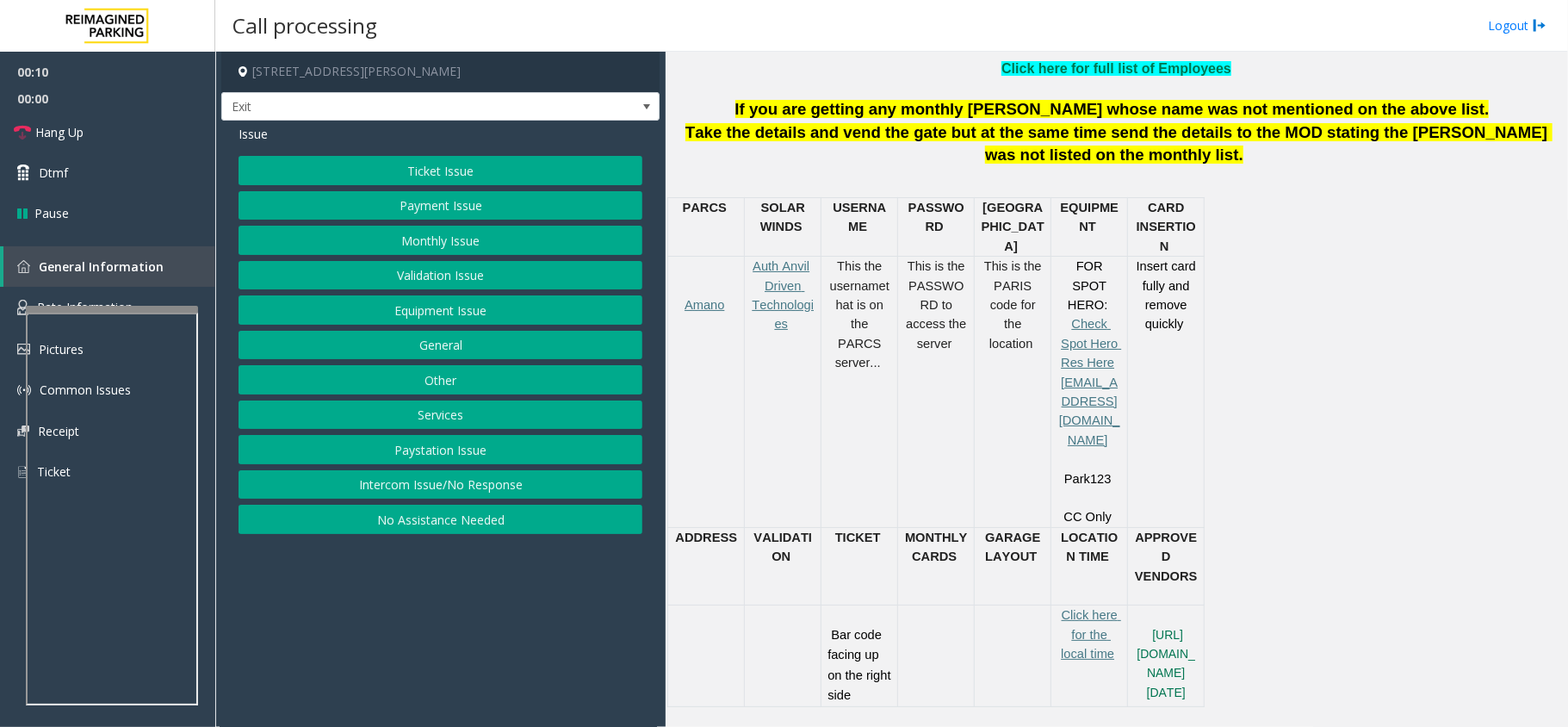
click at [507, 156] on button "Ticket Issue" at bounding box center [441, 170] width 404 height 29
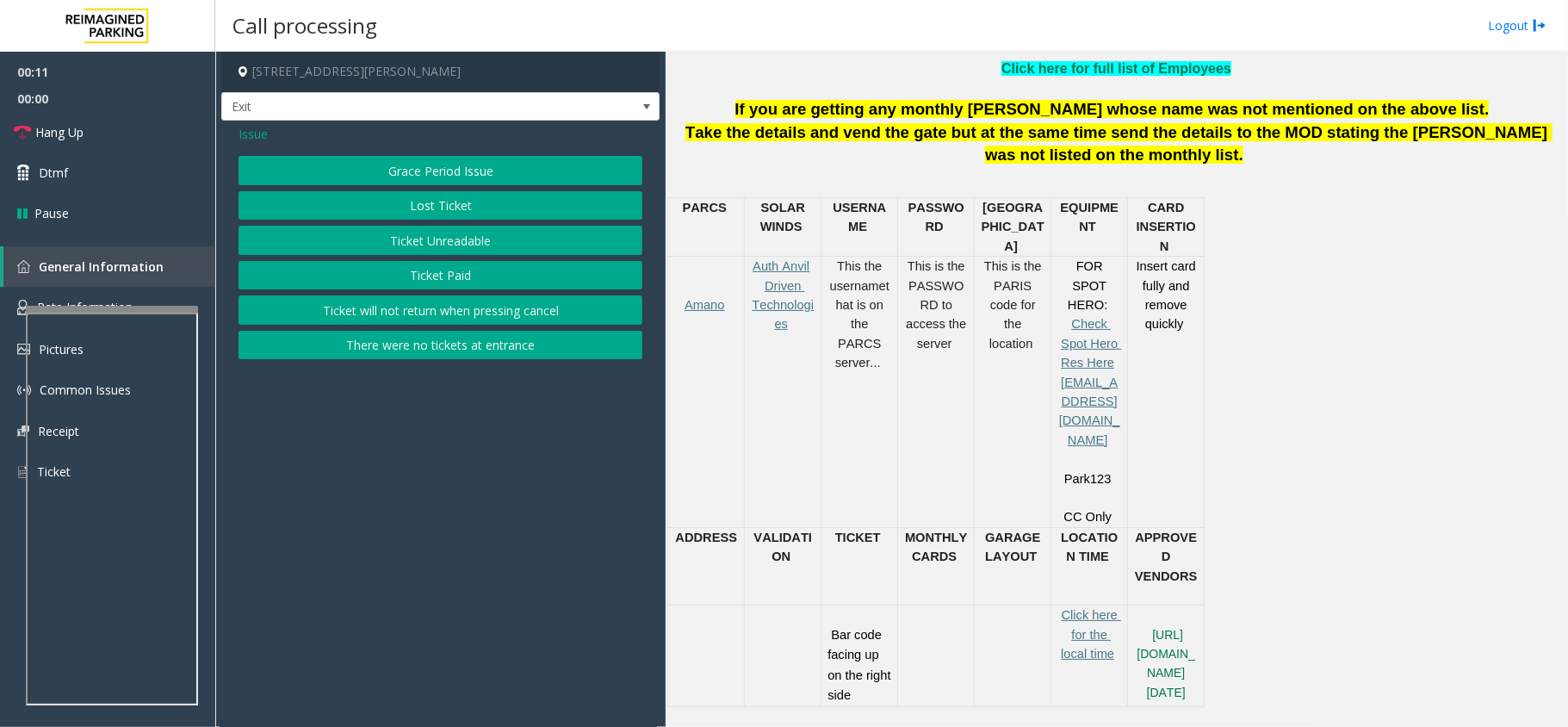
click at [463, 245] on button "Ticket Unreadable" at bounding box center [441, 240] width 404 height 29
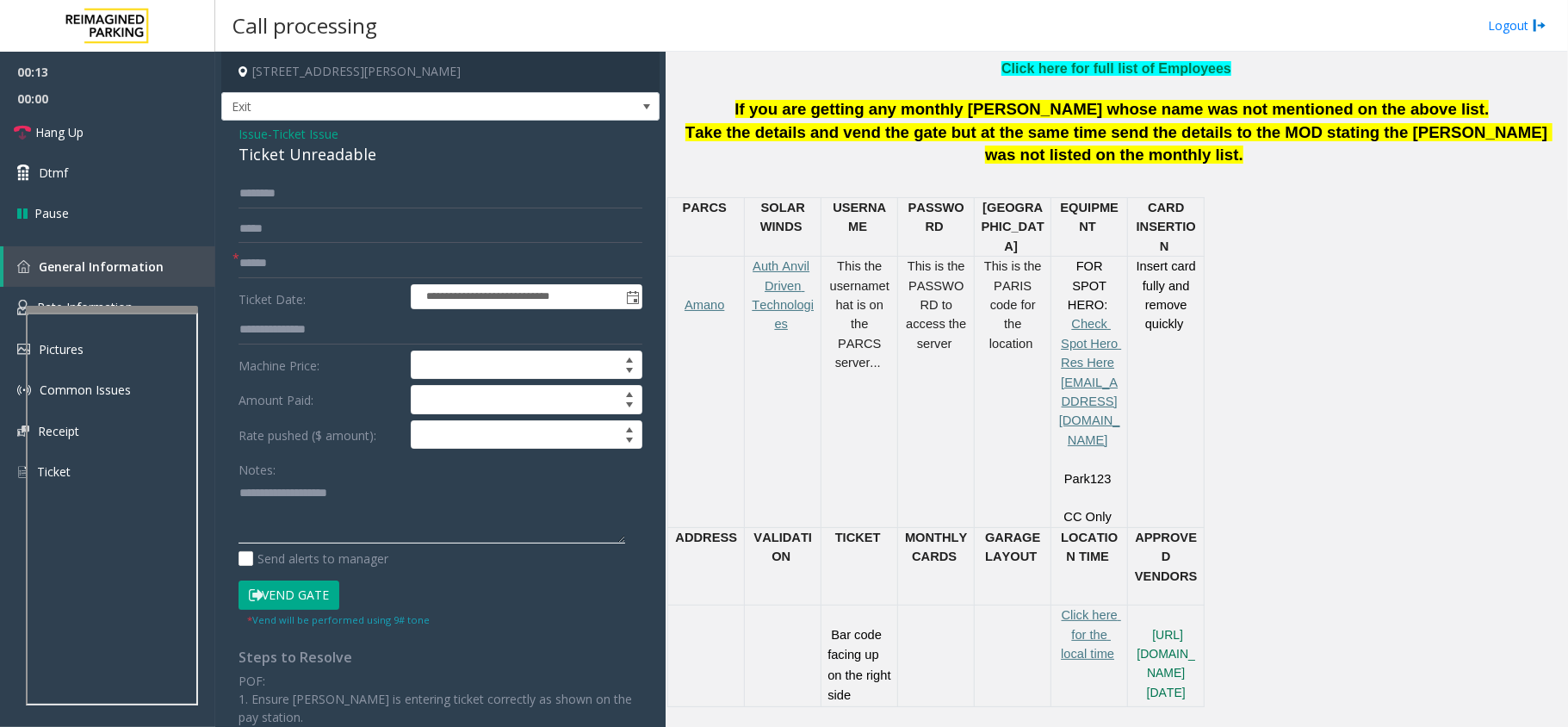
paste textarea "**********"
click at [302, 162] on div "Ticket Unreadable" at bounding box center [441, 154] width 404 height 23
click at [405, 501] on textarea at bounding box center [432, 511] width 386 height 65
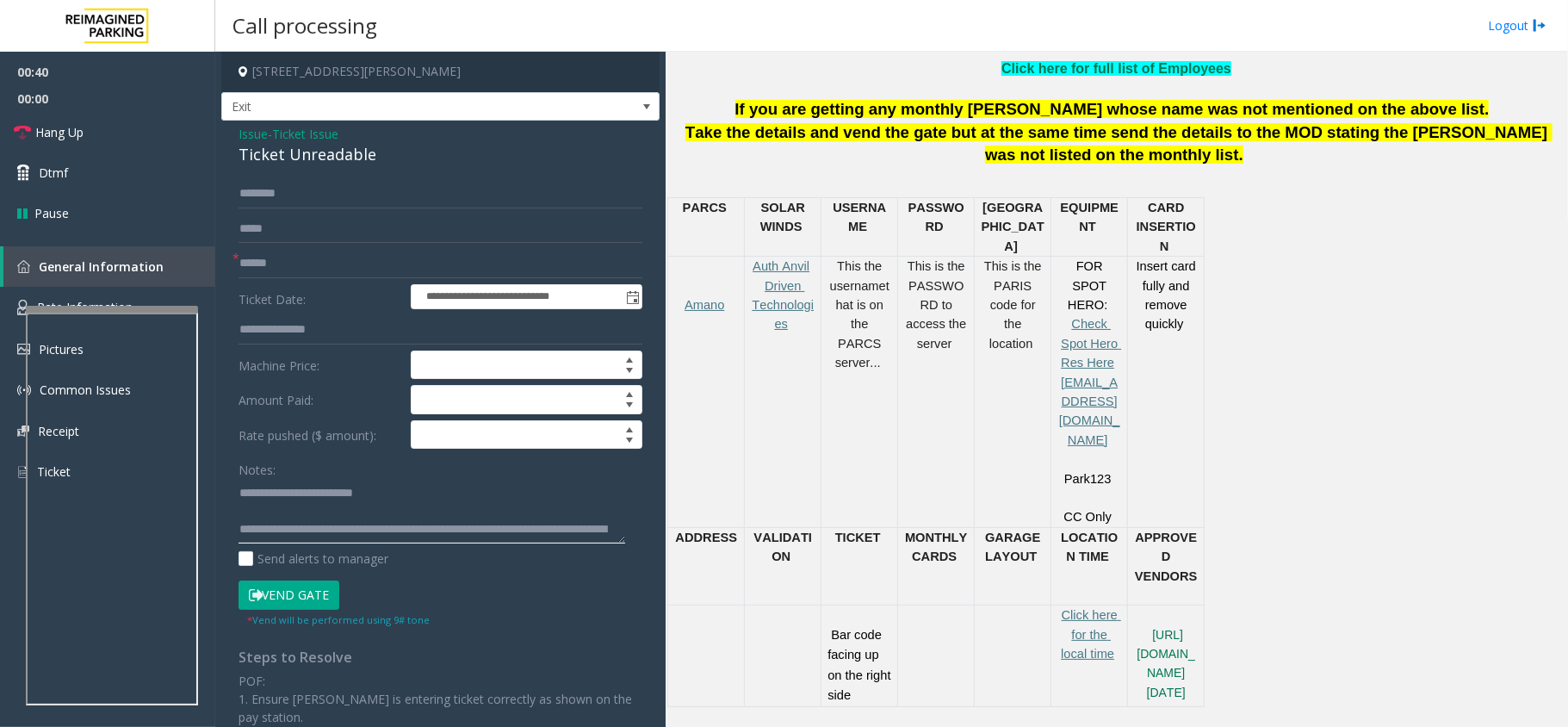
type textarea "**********"
click at [305, 271] on input "text" at bounding box center [441, 263] width 404 height 29
click at [95, 112] on link "Hang Up" at bounding box center [108, 131] width 215 height 41
click at [283, 276] on input "***" at bounding box center [441, 263] width 404 height 29
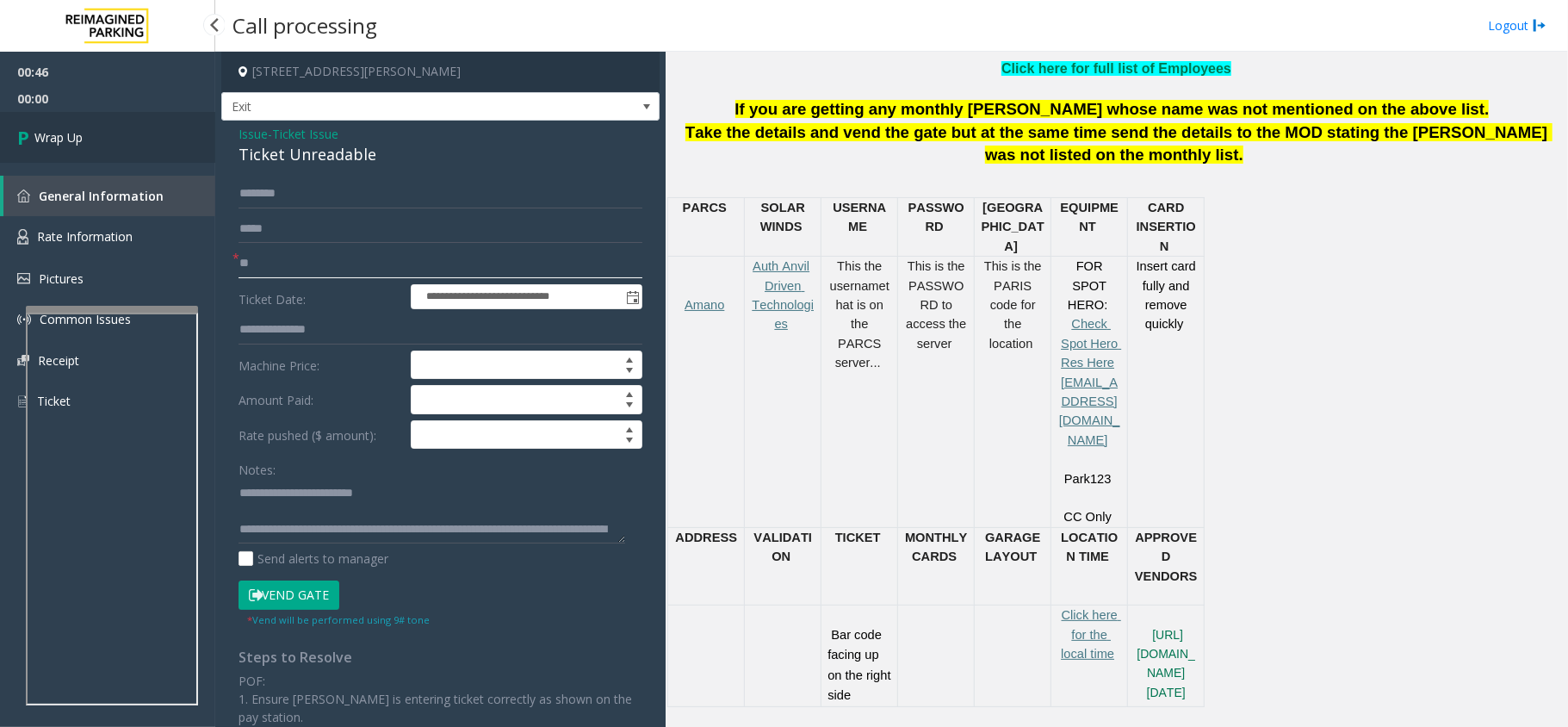
type input "**"
click at [36, 119] on link "Wrap Up" at bounding box center [108, 136] width 215 height 51
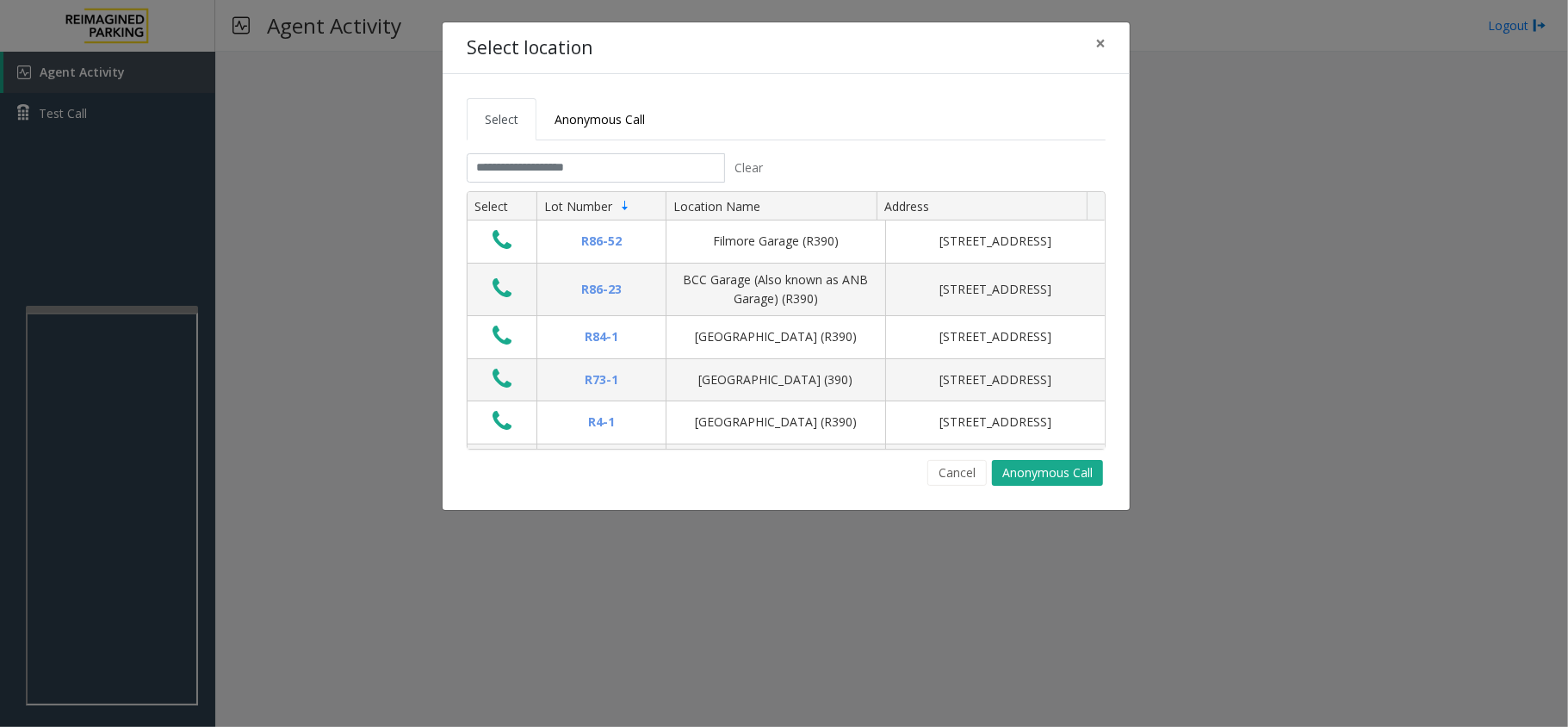
click at [522, 152] on tabset "Select Anonymous Call Clear Select Lot Number Location Name Address R86-52 Film…" at bounding box center [786, 292] width 639 height 387
click at [514, 169] on input "text" at bounding box center [596, 167] width 259 height 29
click at [1104, 43] on span "×" at bounding box center [1100, 43] width 10 height 24
